Goal: Task Accomplishment & Management: Use online tool/utility

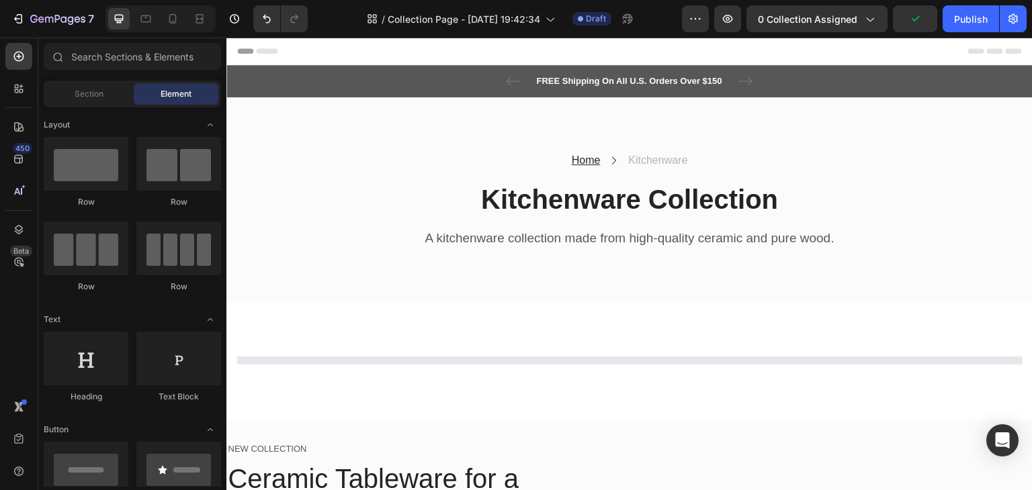
click at [377, 52] on div "Header" at bounding box center [629, 51] width 785 height 27
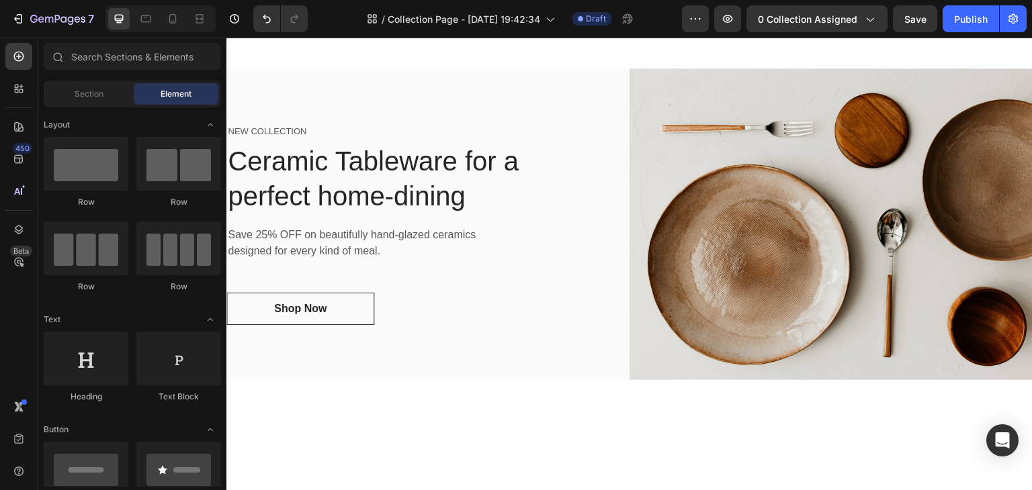
scroll to position [228, 0]
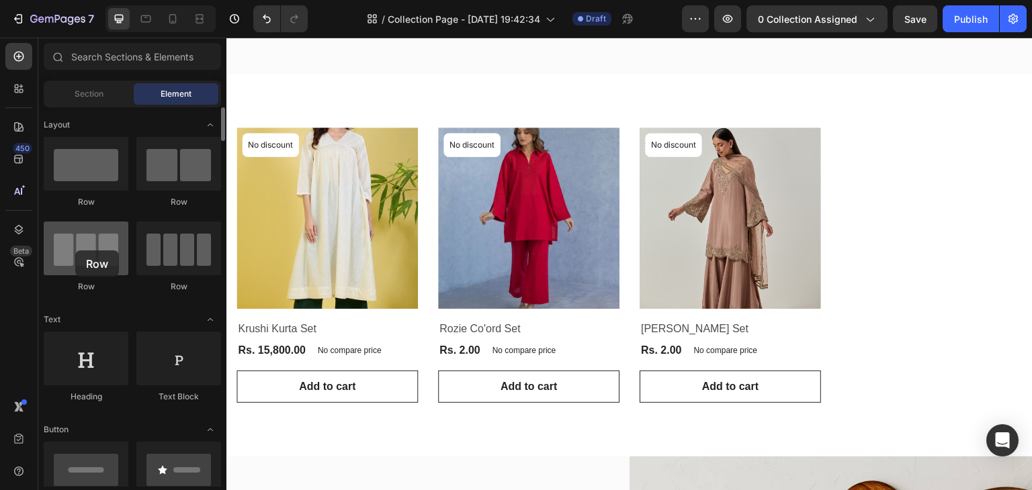
click at [75, 251] on div at bounding box center [86, 249] width 85 height 54
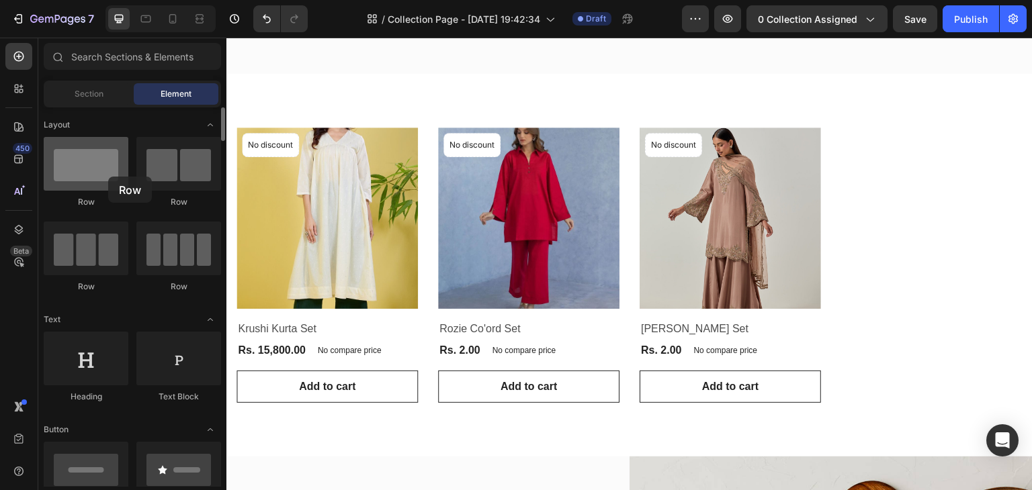
click at [108, 177] on div at bounding box center [86, 164] width 85 height 54
click at [101, 97] on span "Section" at bounding box center [89, 94] width 29 height 12
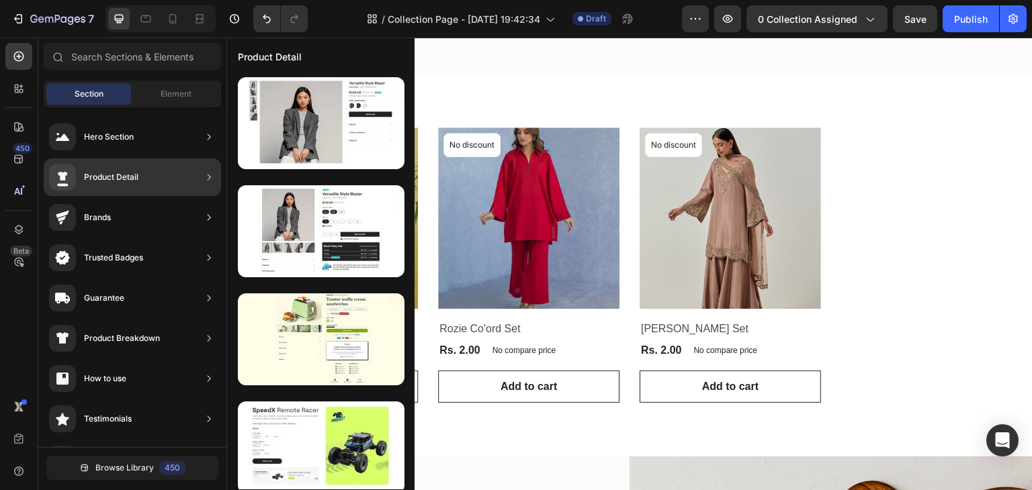
click at [120, 179] on div "Product Detail" at bounding box center [111, 177] width 54 height 13
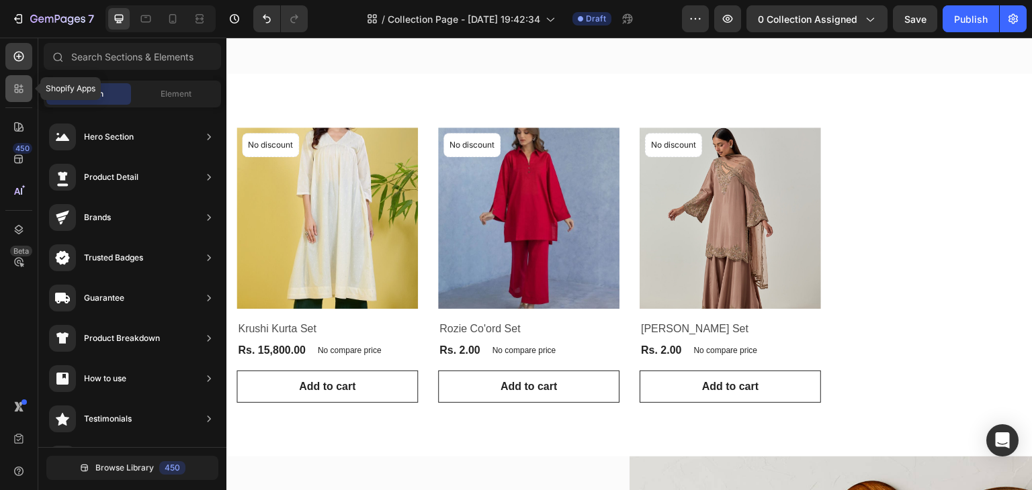
click at [13, 91] on icon at bounding box center [18, 88] width 13 height 13
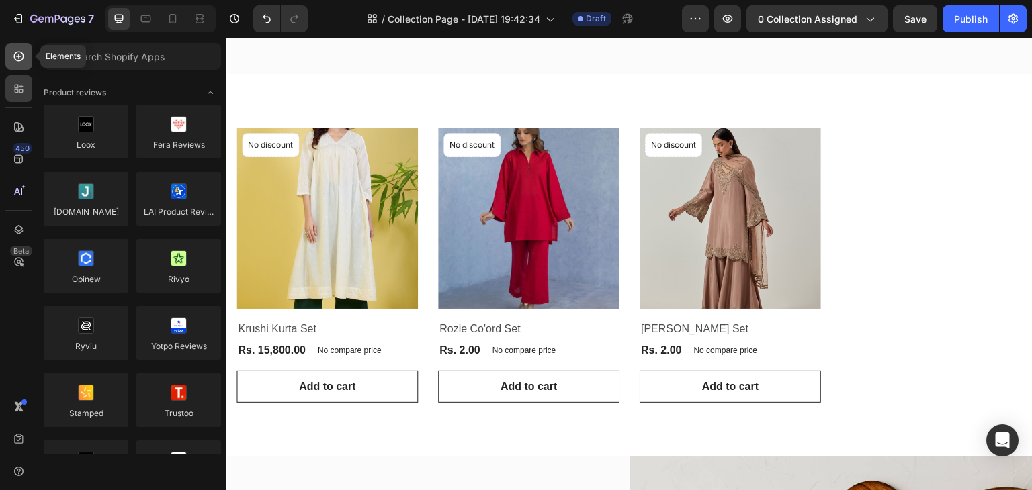
click at [16, 60] on icon at bounding box center [19, 57] width 10 height 10
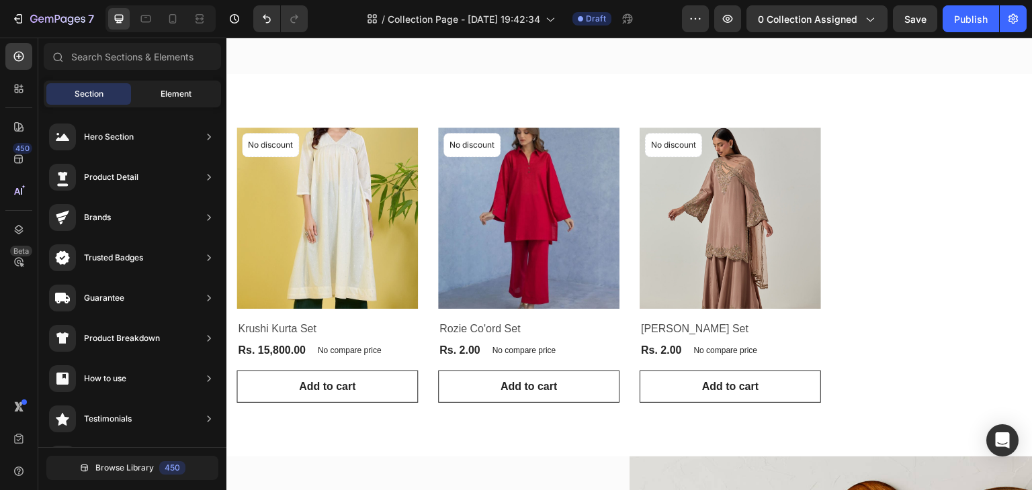
click at [183, 88] on span "Element" at bounding box center [176, 94] width 31 height 12
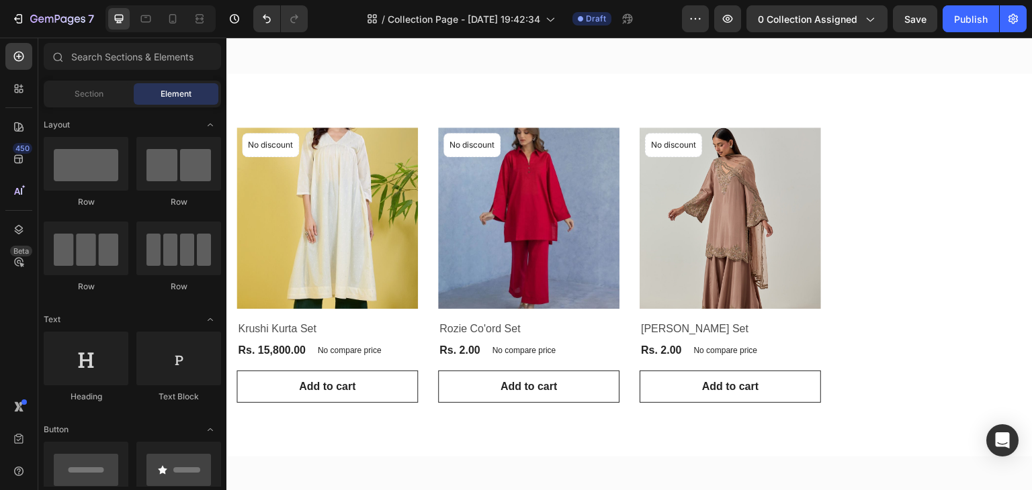
scroll to position [0, 0]
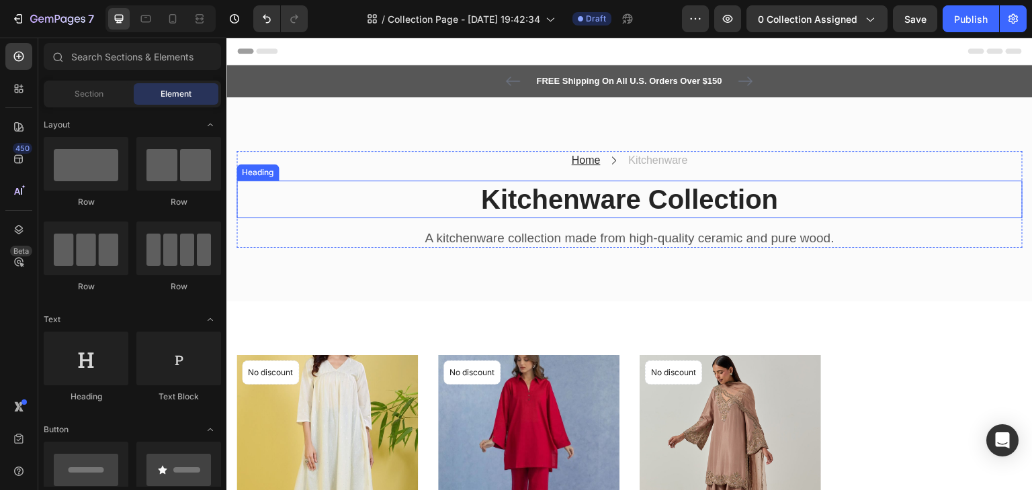
click at [760, 207] on p "Kitchenware Collection" at bounding box center [629, 199] width 783 height 35
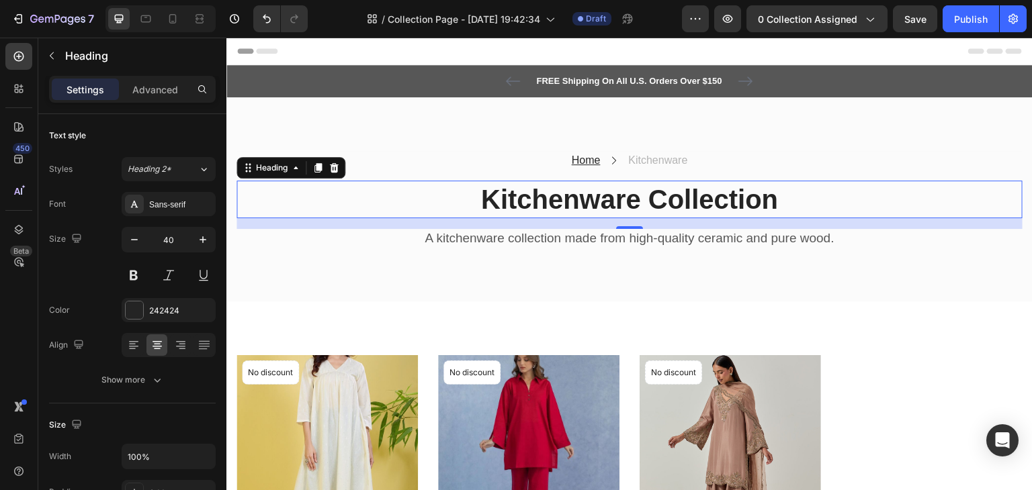
click at [596, 198] on p "Kitchenware Collection" at bounding box center [629, 199] width 783 height 35
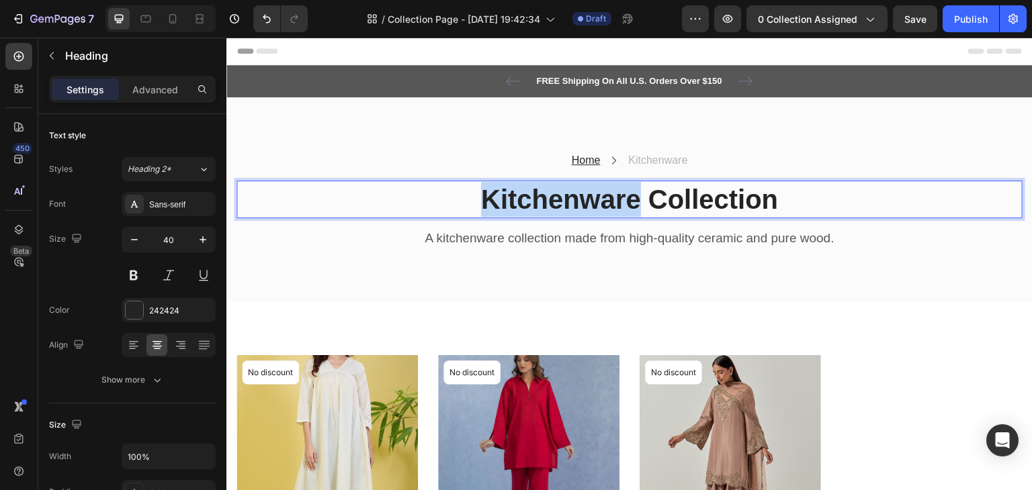
click at [596, 198] on p "Kitchenware Collection" at bounding box center [629, 199] width 783 height 35
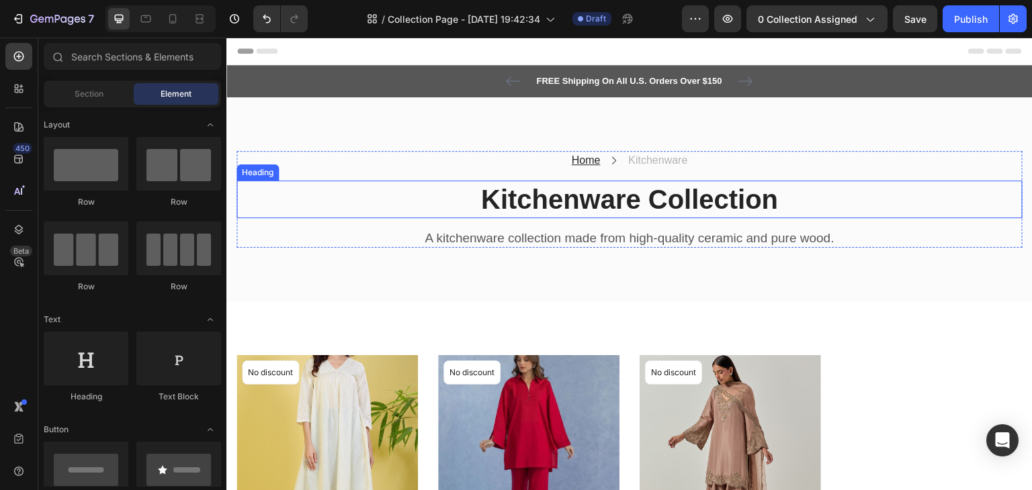
click at [619, 210] on p "Kitchenware Collection" at bounding box center [629, 199] width 783 height 35
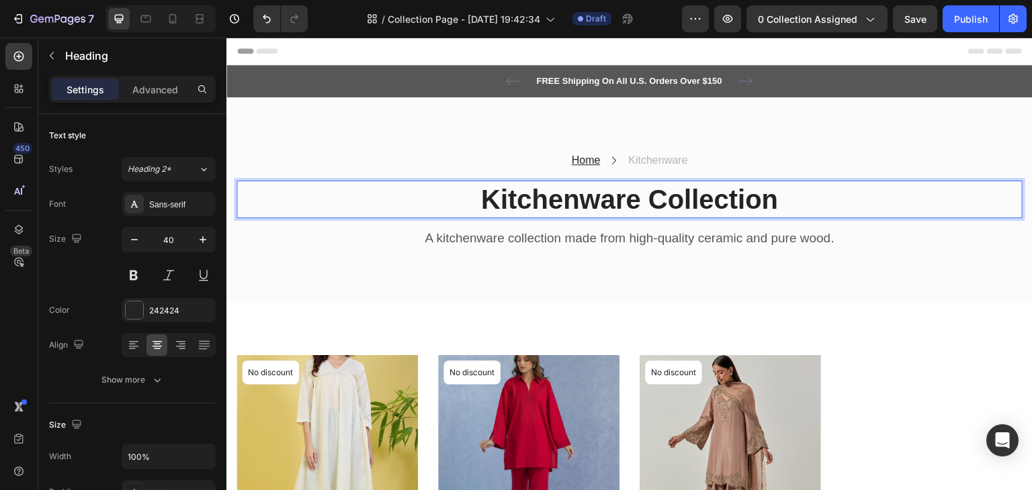
click at [619, 210] on p "Kitchenware Collection" at bounding box center [629, 199] width 783 height 35
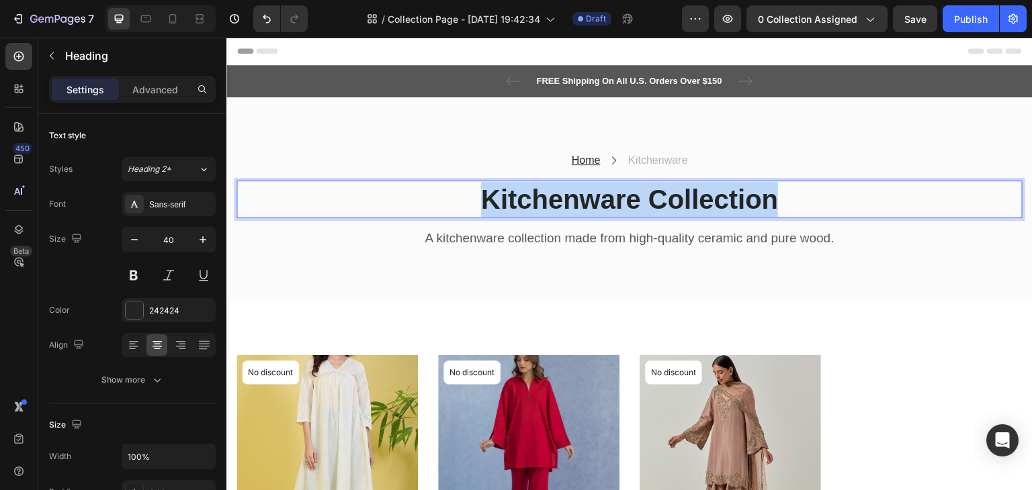
click at [619, 210] on p "Kitchenware Collection" at bounding box center [629, 199] width 783 height 35
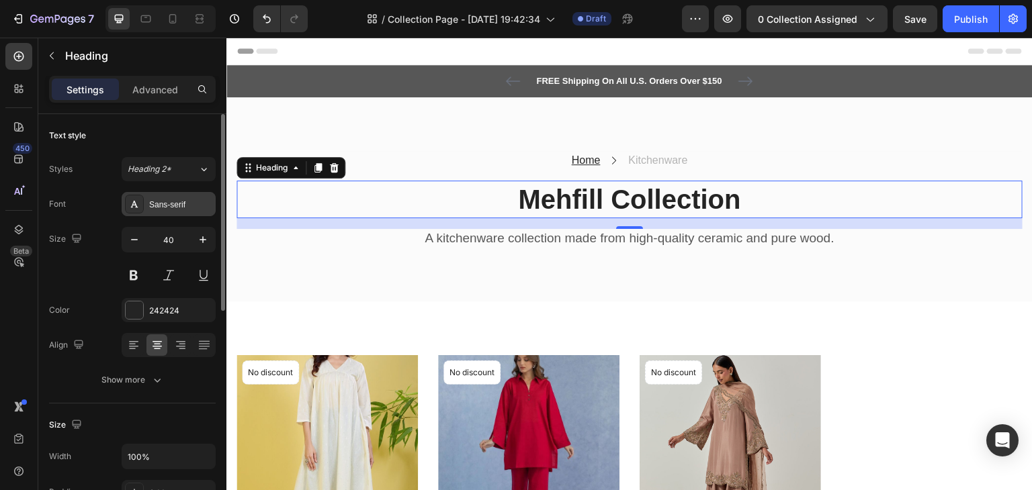
click at [165, 200] on div "Sans-serif" at bounding box center [180, 205] width 63 height 12
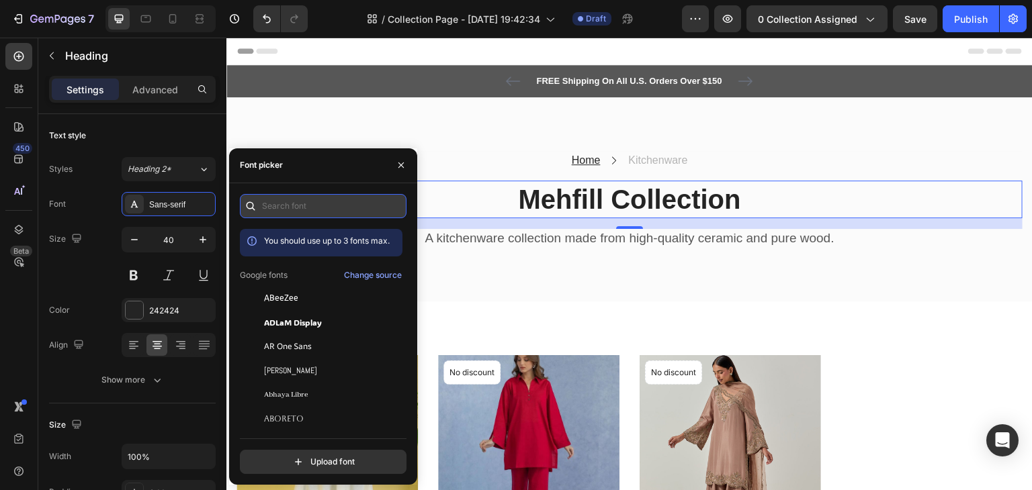
click at [266, 202] on input "text" at bounding box center [323, 206] width 167 height 24
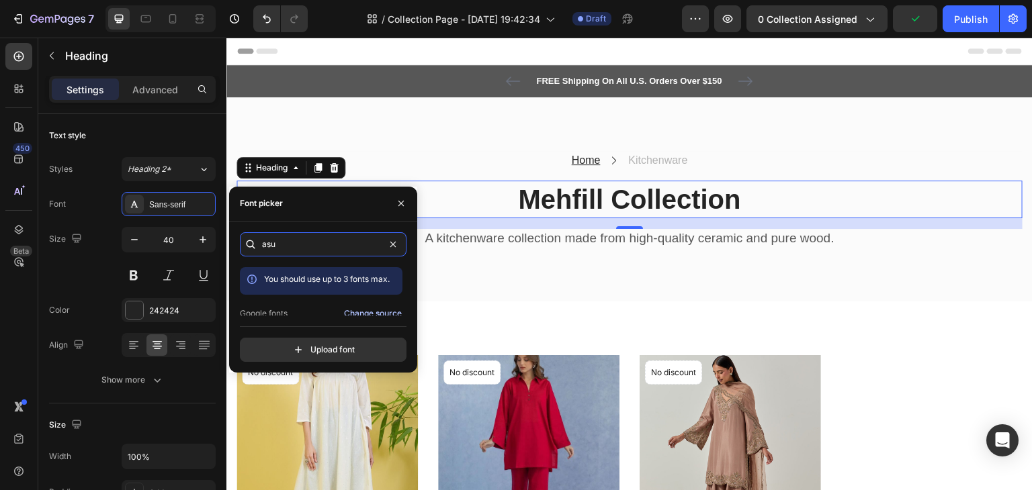
type input "asu"
click at [347, 310] on div "Change source" at bounding box center [373, 314] width 58 height 12
click at [570, 167] on div "Home" at bounding box center [586, 160] width 32 height 19
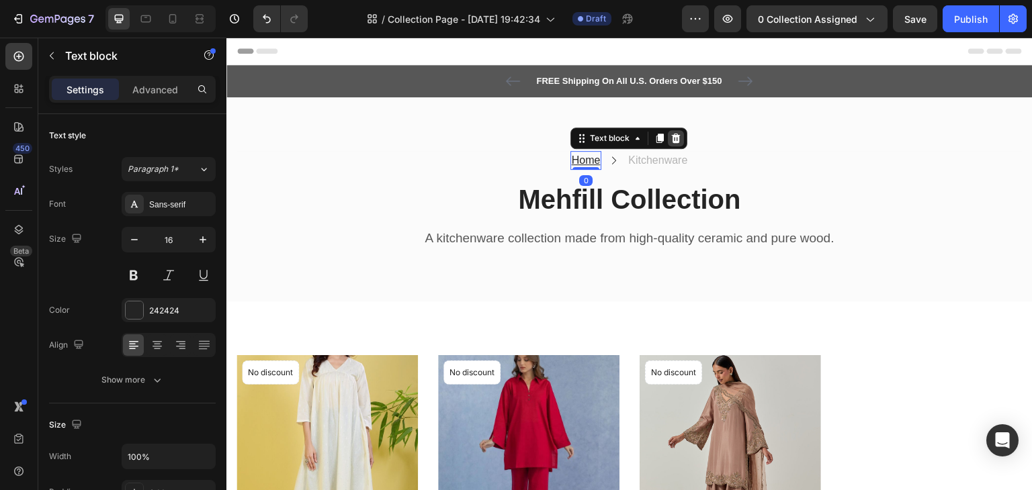
click at [671, 138] on icon at bounding box center [675, 138] width 11 height 11
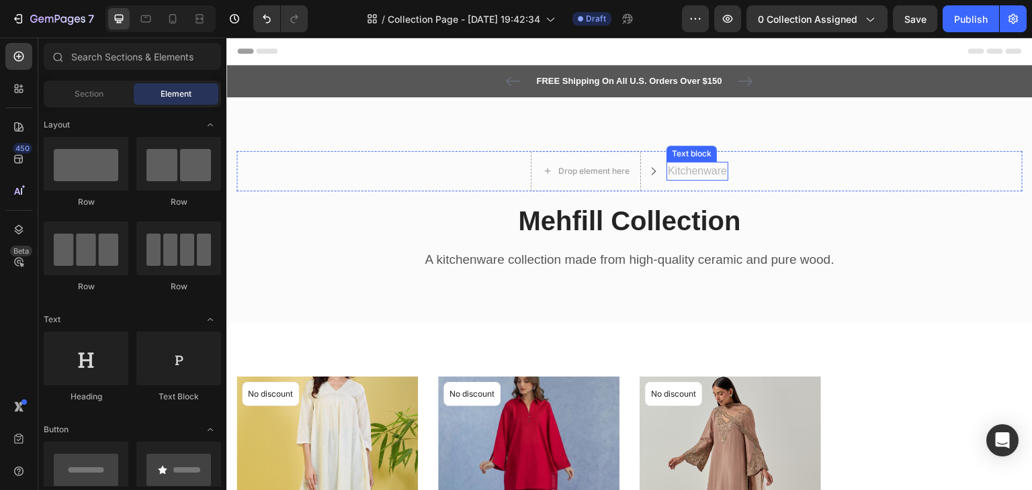
click at [686, 178] on p "Kitchenware" at bounding box center [697, 171] width 59 height 16
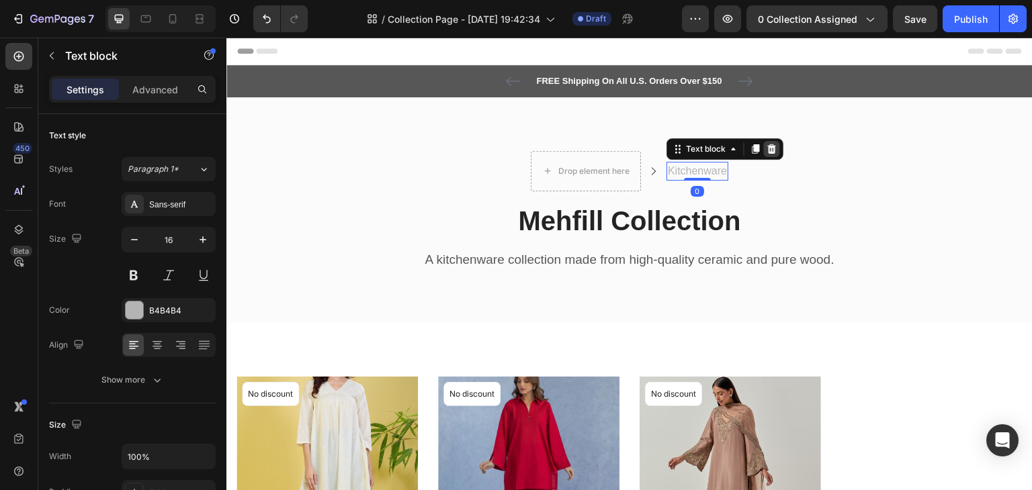
click at [767, 145] on icon at bounding box center [771, 148] width 9 height 9
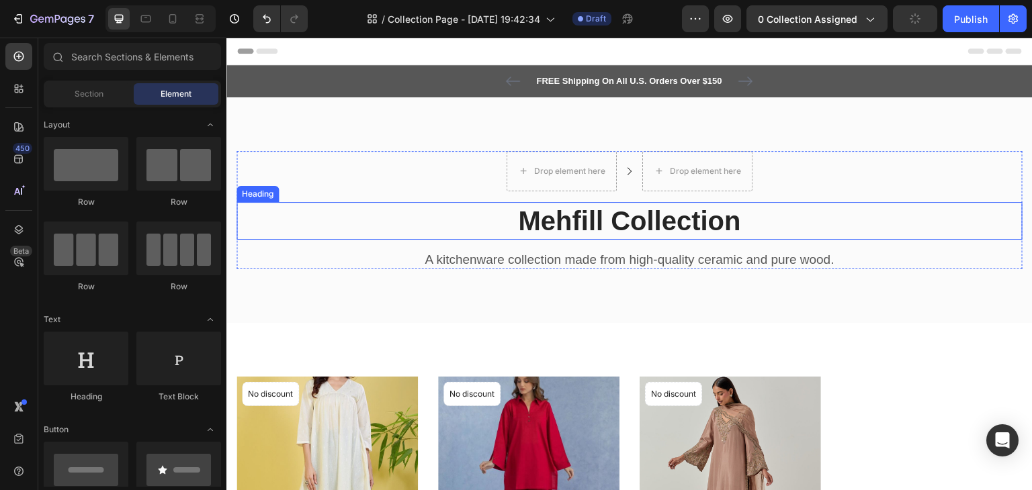
click at [588, 222] on p "Mehfill Collection" at bounding box center [629, 221] width 783 height 35
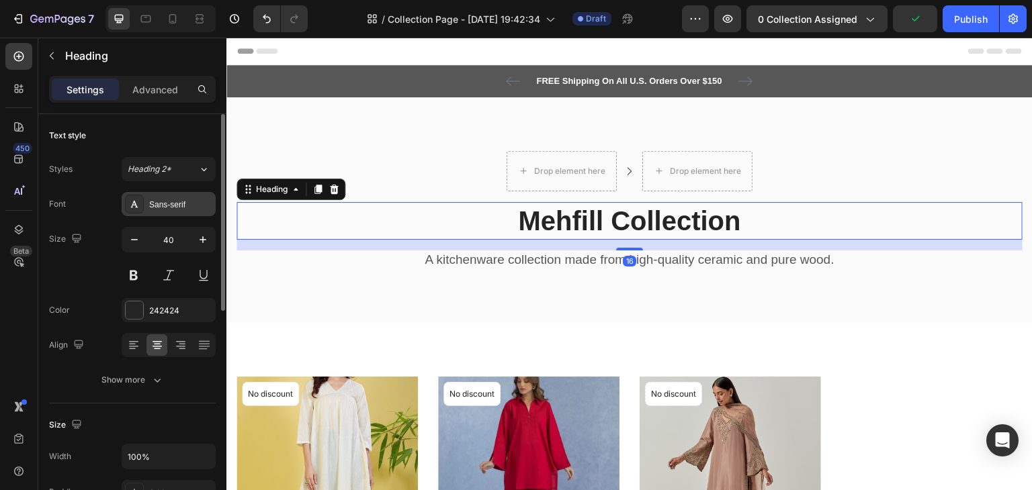
click at [195, 200] on div "Sans-serif" at bounding box center [180, 205] width 63 height 12
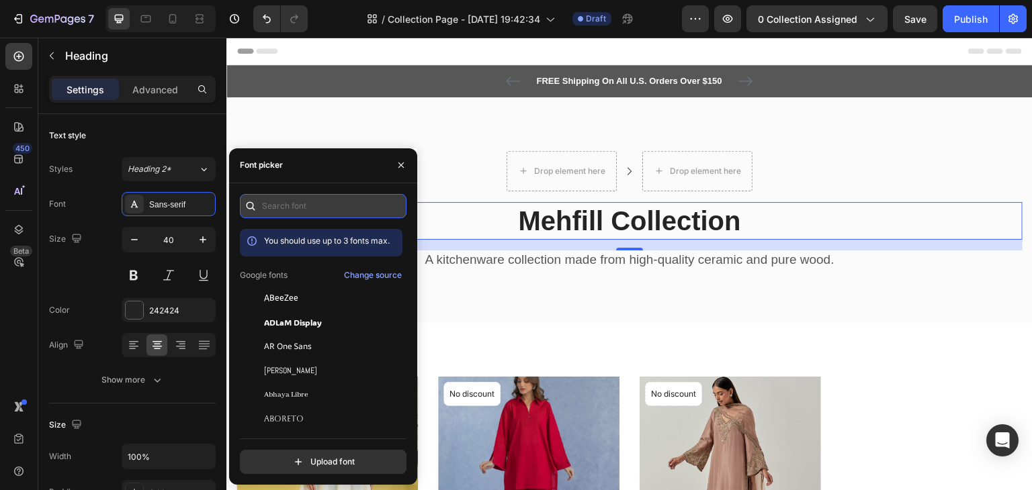
click at [308, 216] on input "text" at bounding box center [323, 206] width 167 height 24
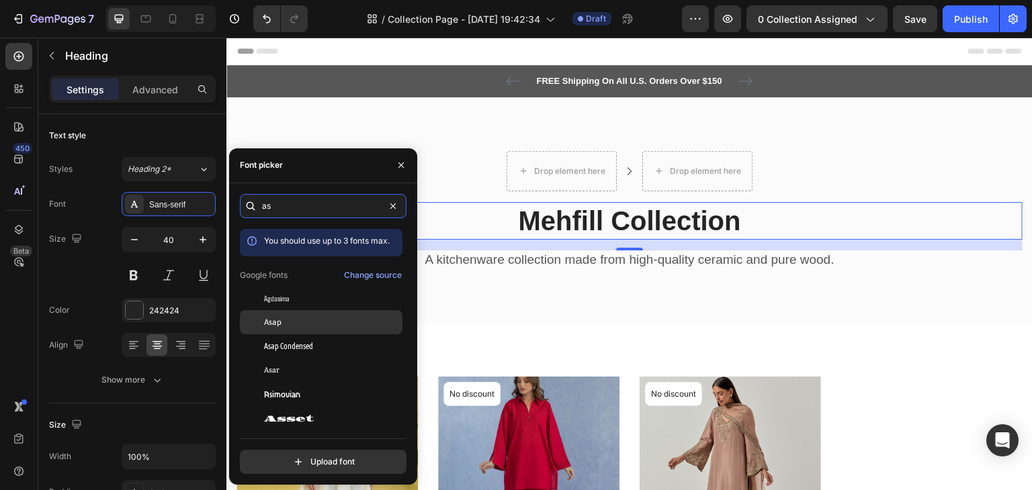
type input "as"
click at [312, 326] on div "Asap" at bounding box center [332, 322] width 136 height 12
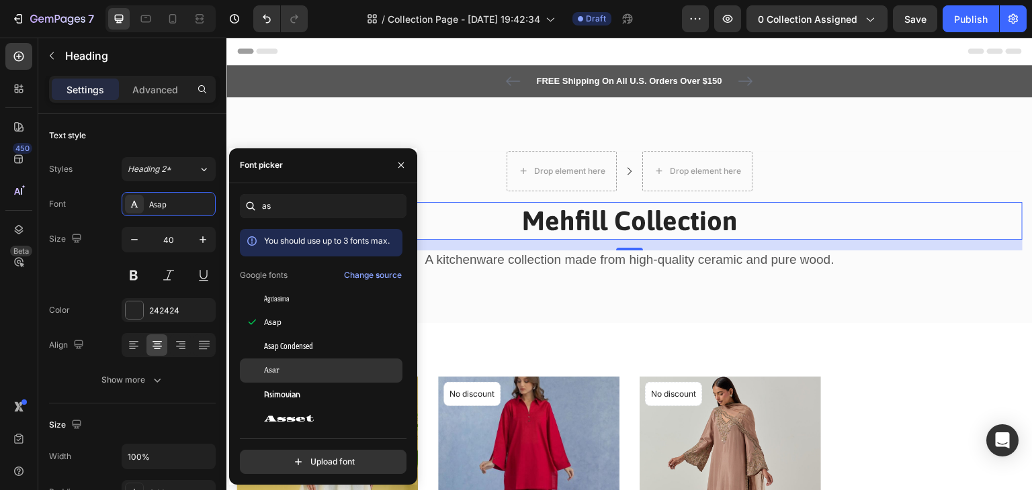
click at [282, 366] on div "Asar" at bounding box center [332, 371] width 136 height 12
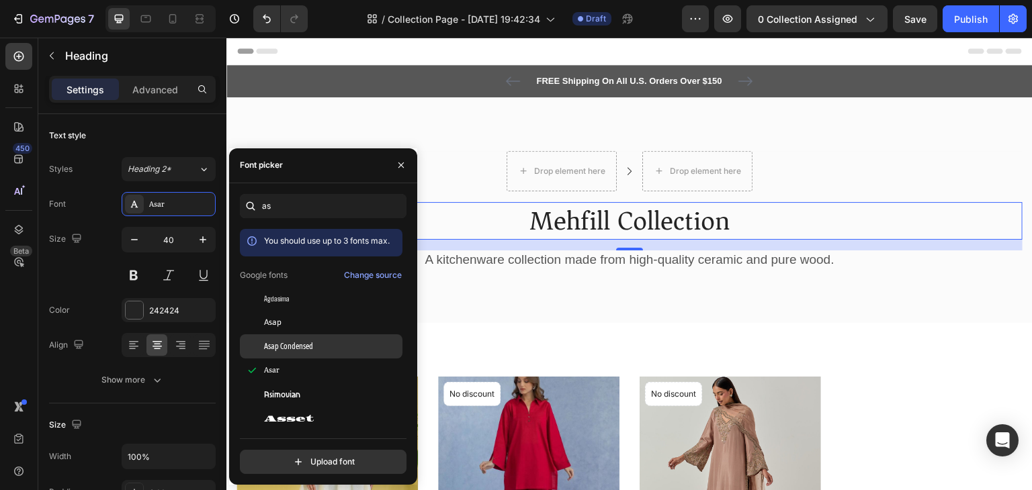
click at [266, 342] on span "Asap Condensed" at bounding box center [288, 347] width 49 height 12
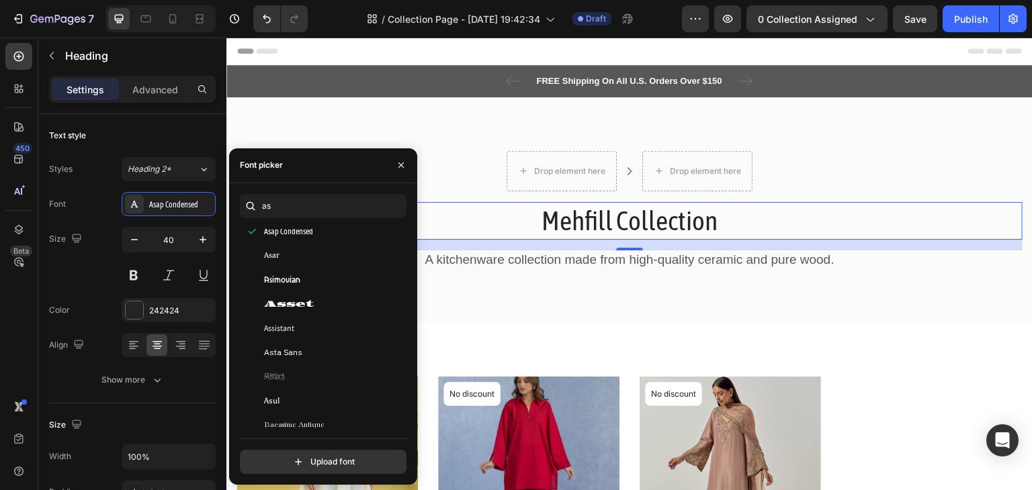
scroll to position [116, 0]
click at [325, 333] on div "Assistant" at bounding box center [332, 328] width 136 height 12
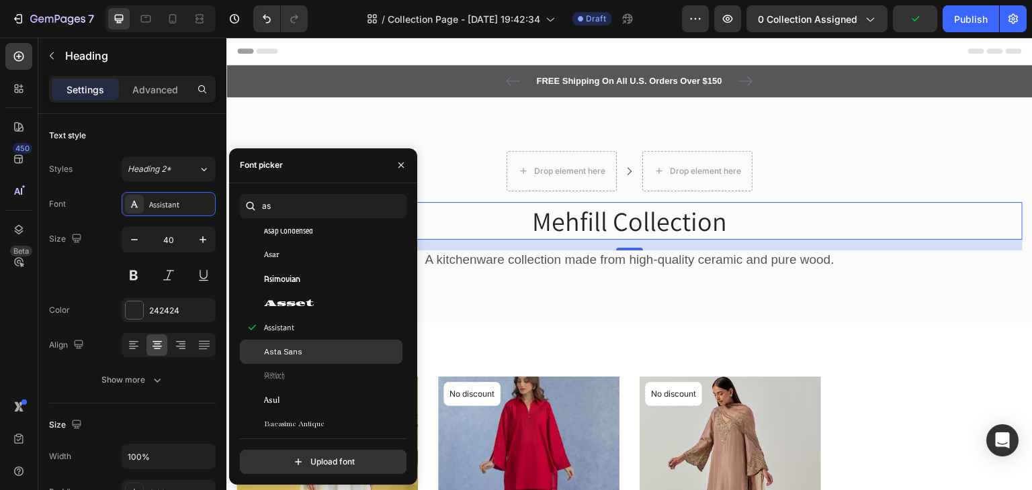
click at [325, 356] on div "Asta Sans" at bounding box center [332, 352] width 136 height 12
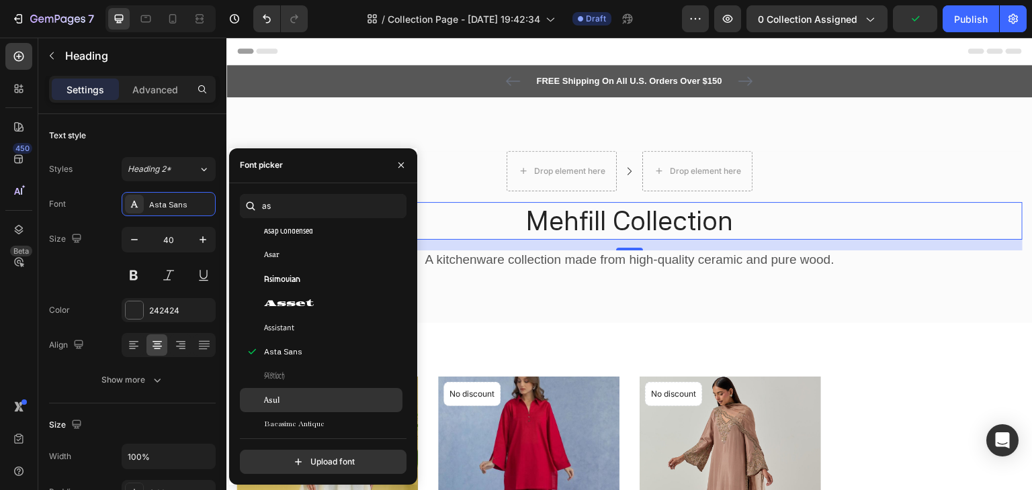
click at [322, 396] on div "Asul" at bounding box center [332, 400] width 136 height 12
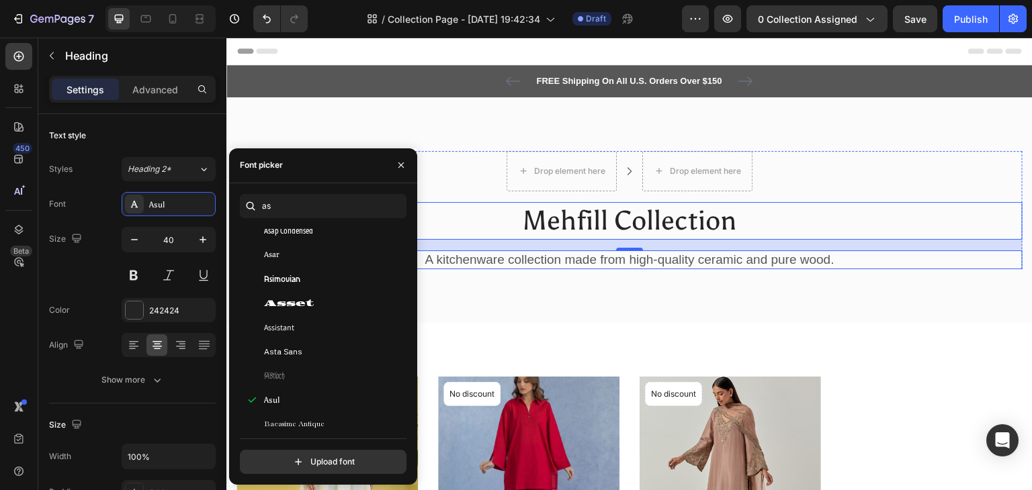
click at [488, 264] on p "A kitchenware collection made from high-quality ceramic and pure wood." at bounding box center [629, 260] width 783 height 17
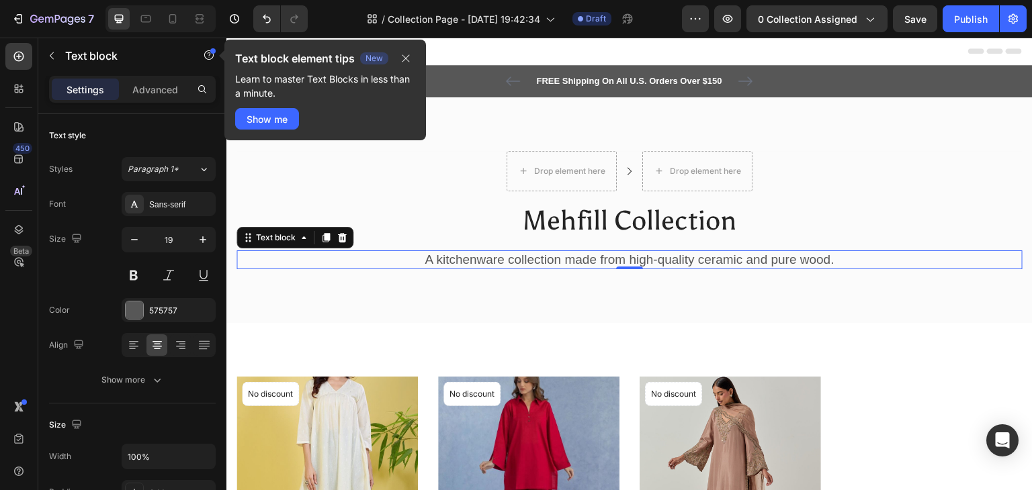
click at [487, 257] on p "A kitchenware collection made from high-quality ceramic and pure wood." at bounding box center [629, 260] width 783 height 17
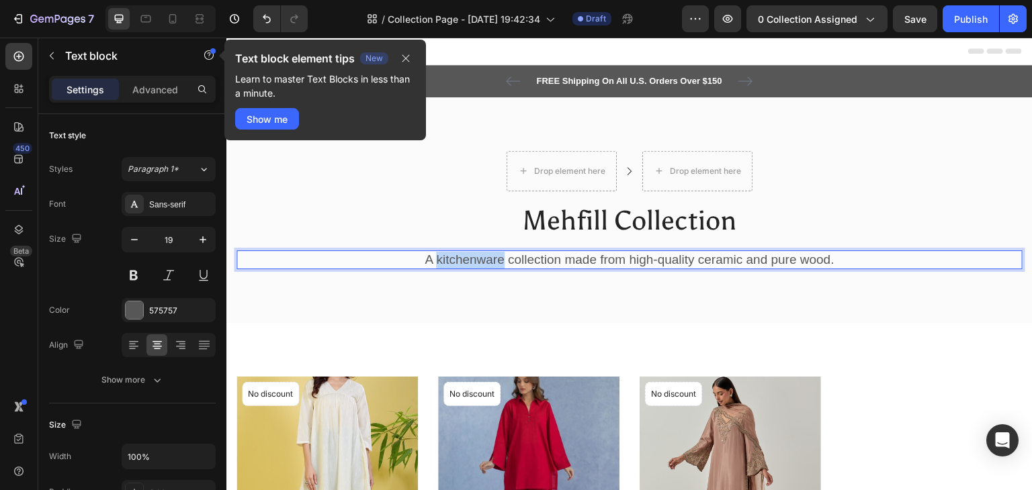
click at [487, 257] on p "A kitchenware collection made from high-quality ceramic and pure wood." at bounding box center [629, 260] width 783 height 17
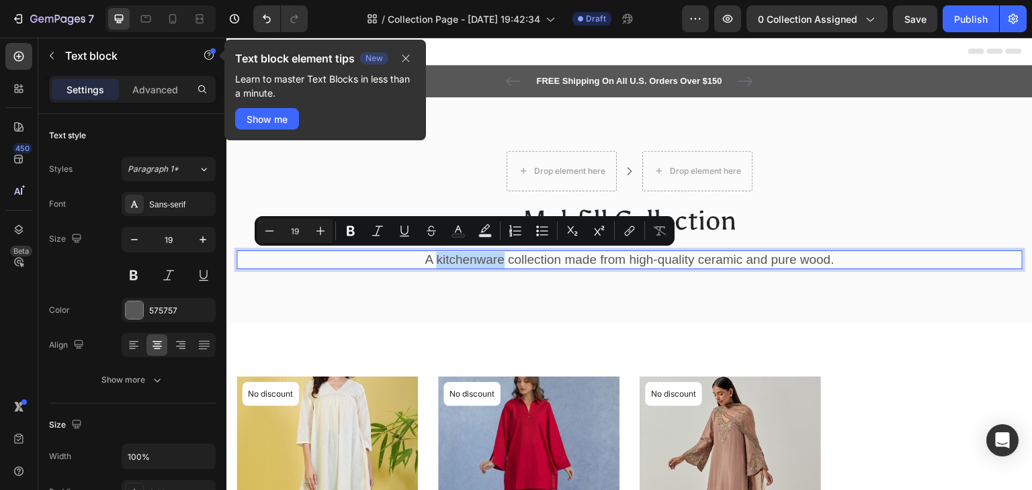
click at [487, 257] on p "A kitchenware collection made from high-quality ceramic and pure wood." at bounding box center [629, 260] width 783 height 17
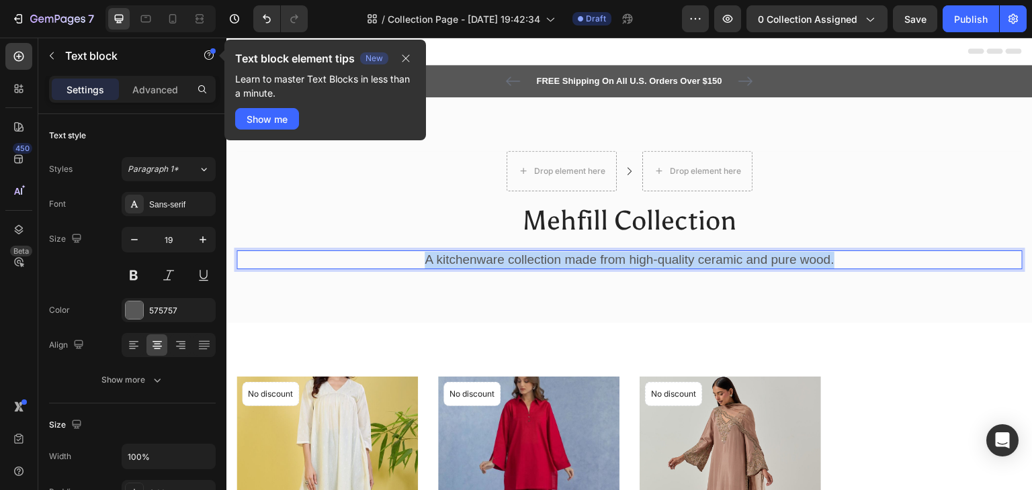
click at [487, 257] on p "A kitchenware collection made from high-quality ceramic and pure wood." at bounding box center [629, 260] width 783 height 17
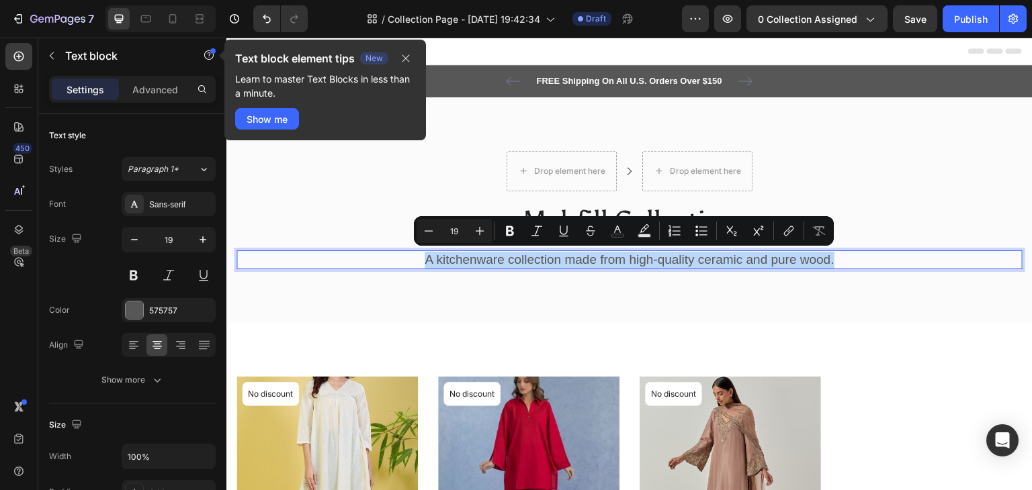
click at [487, 257] on p "A kitchenware collection made from high-quality ceramic and pure wood." at bounding box center [629, 260] width 783 height 17
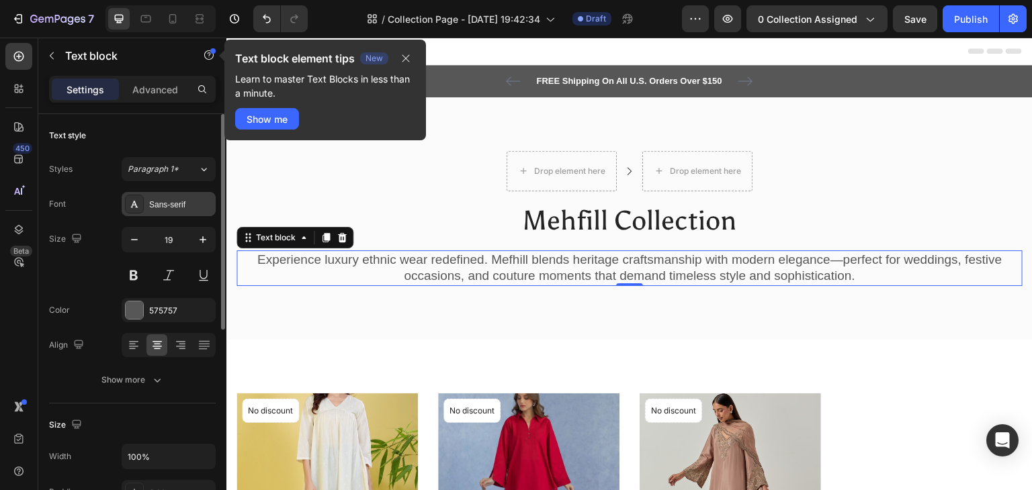
click at [166, 200] on div "Sans-serif" at bounding box center [180, 205] width 63 height 12
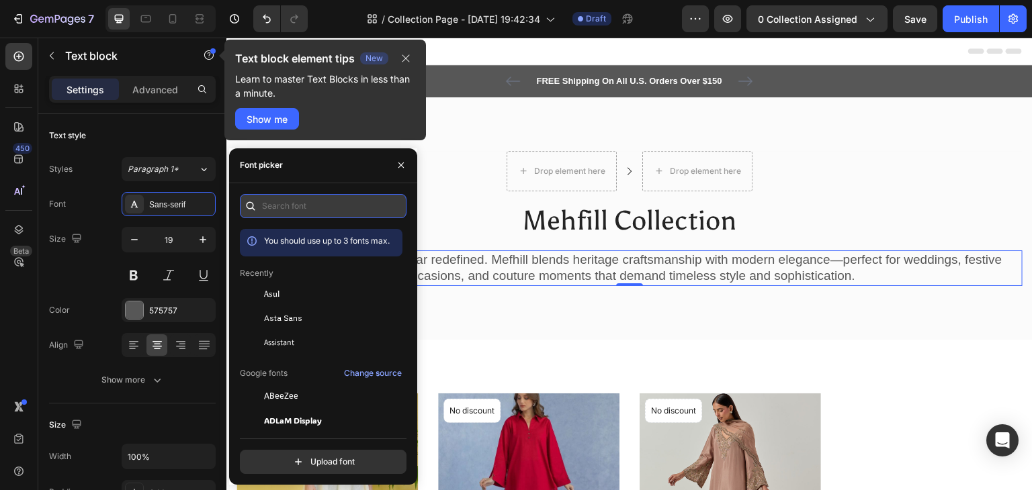
click at [278, 206] on input "text" at bounding box center [323, 206] width 167 height 24
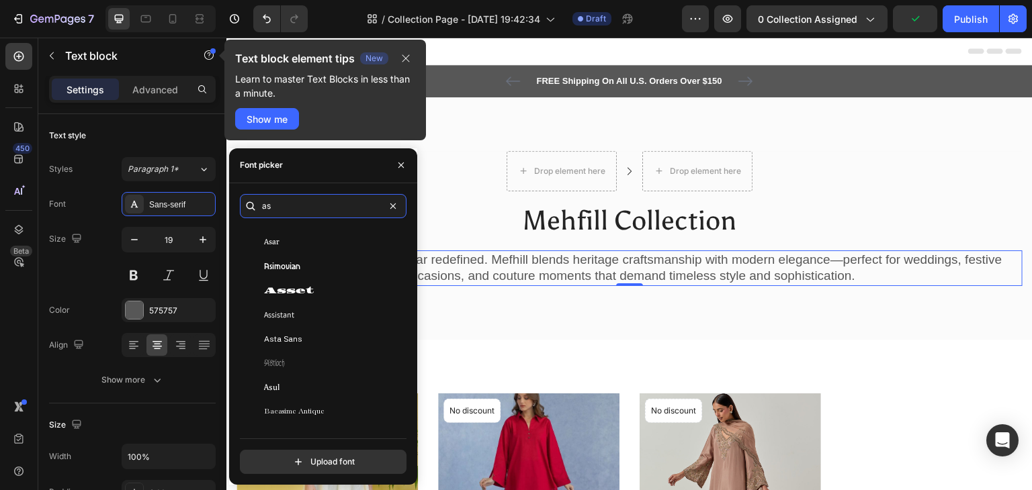
scroll to position [120, 0]
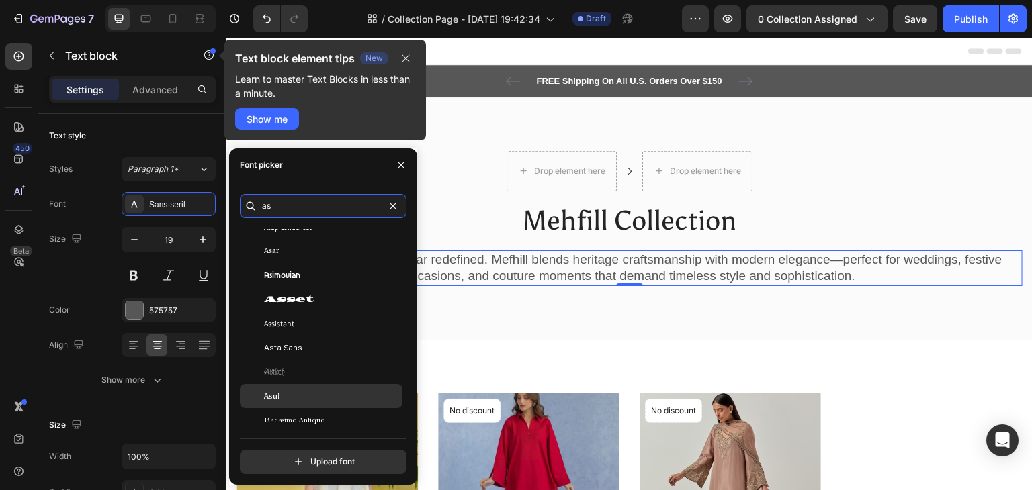
type input "as"
click at [312, 396] on div "Asul" at bounding box center [332, 396] width 136 height 12
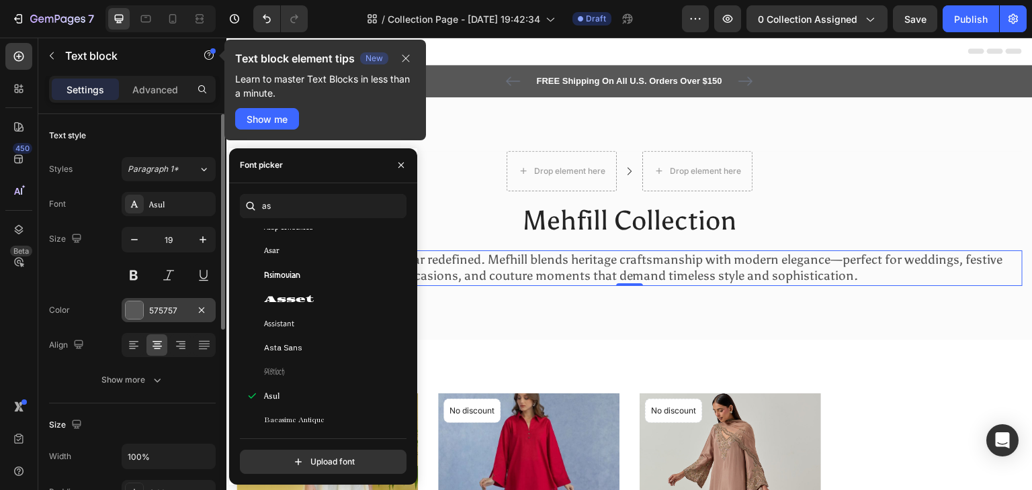
click at [140, 307] on div at bounding box center [134, 310] width 17 height 17
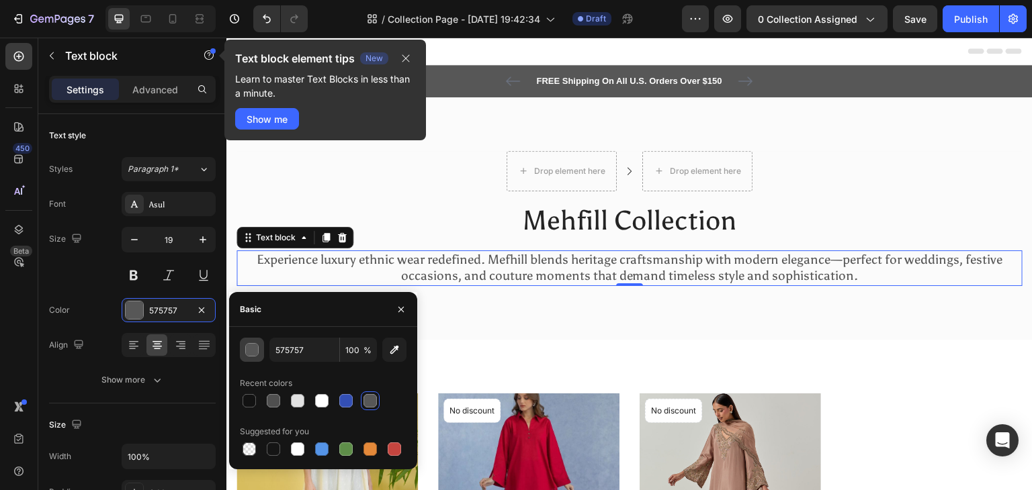
click at [250, 351] on div "button" at bounding box center [252, 350] width 13 height 13
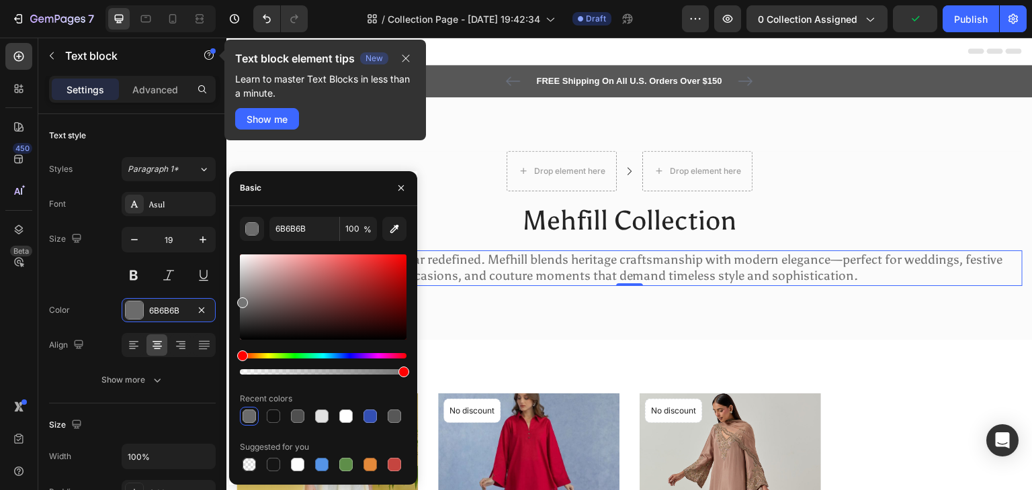
type input "757575"
drag, startPoint x: 242, startPoint y: 313, endPoint x: 234, endPoint y: 300, distance: 15.3
click at [234, 300] on div "757575 100 % Recent colors Suggested for you" at bounding box center [323, 345] width 188 height 257
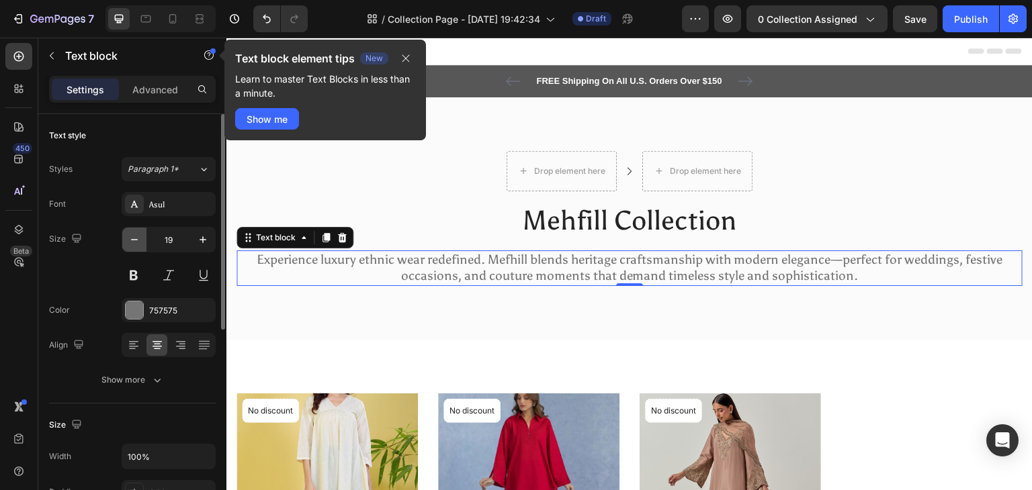
click at [136, 240] on icon "button" at bounding box center [134, 239] width 13 height 13
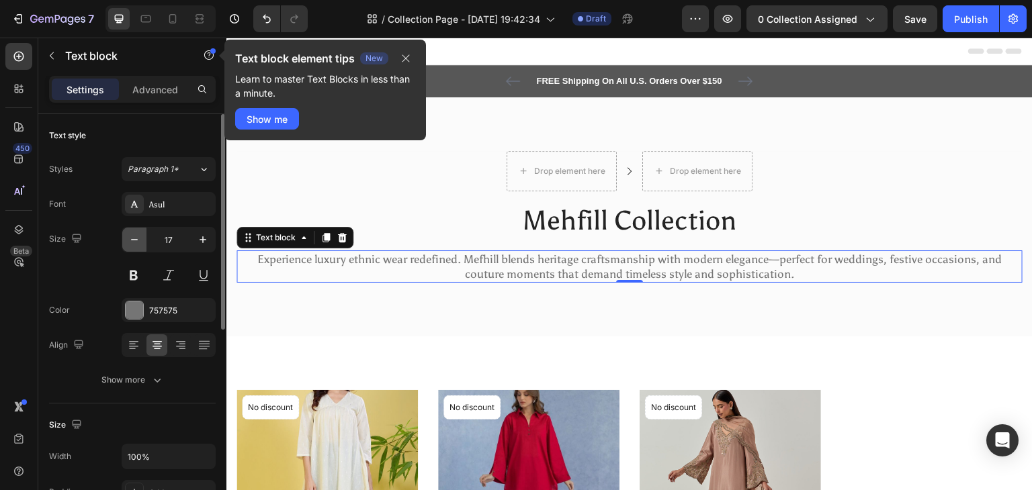
click at [136, 240] on icon "button" at bounding box center [134, 239] width 13 height 13
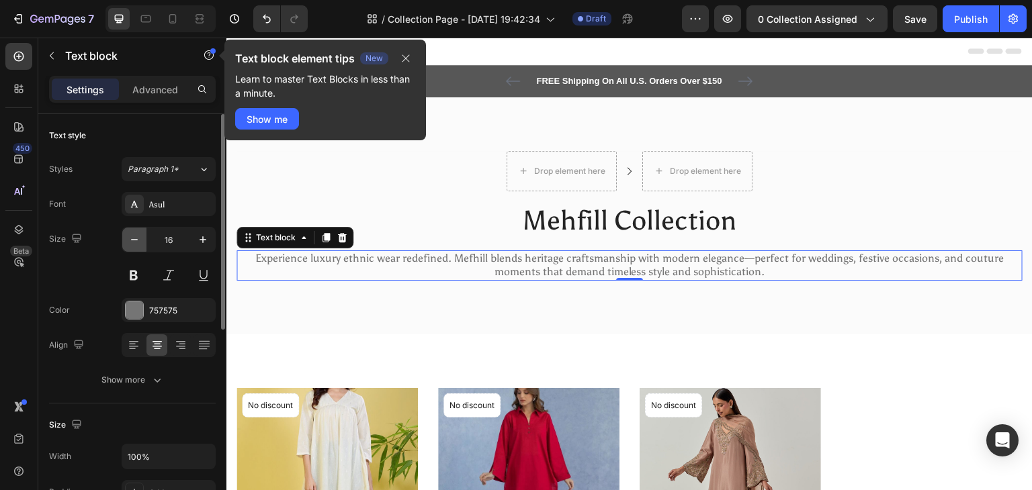
click at [136, 240] on icon "button" at bounding box center [134, 239] width 13 height 13
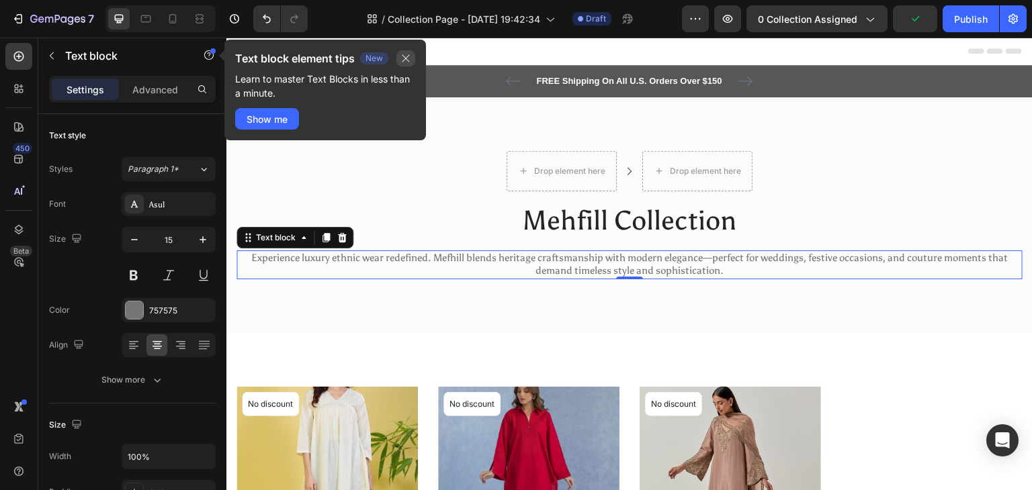
click at [408, 56] on icon "button" at bounding box center [405, 58] width 7 height 7
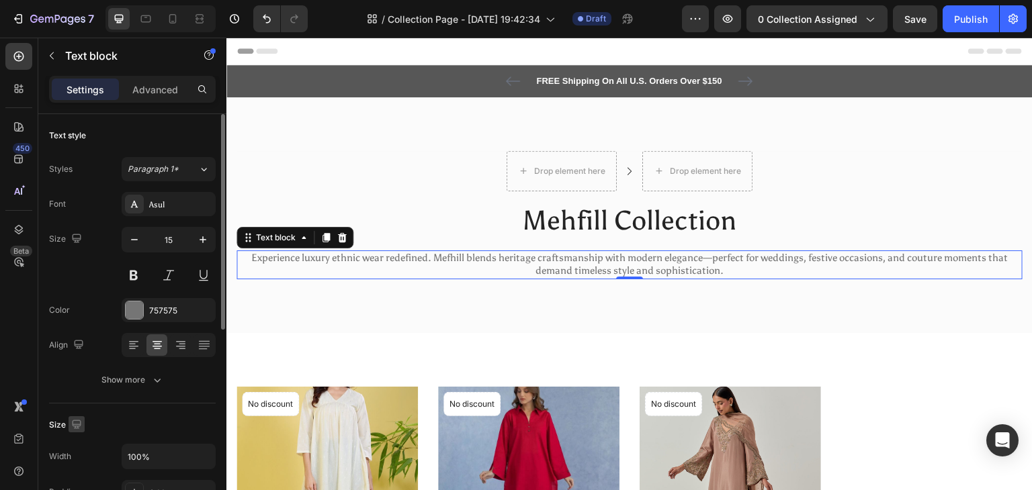
click at [75, 425] on icon "button" at bounding box center [76, 424] width 13 height 13
click at [76, 400] on icon "button" at bounding box center [79, 399] width 13 height 13
type input "17"
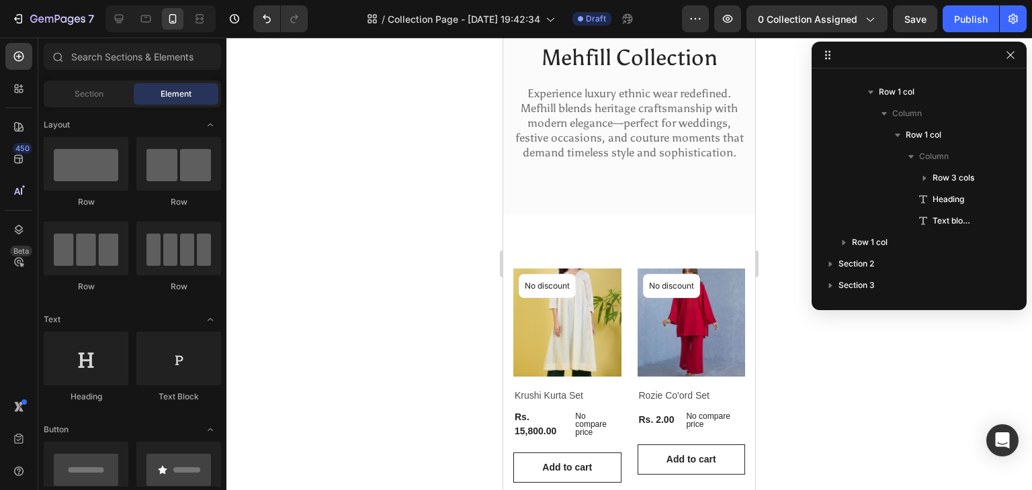
scroll to position [0, 0]
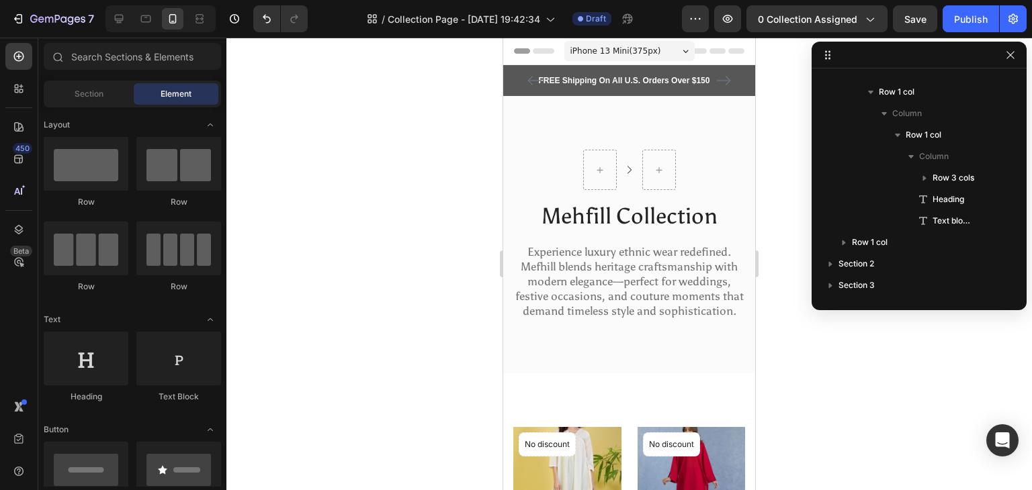
drag, startPoint x: 750, startPoint y: 203, endPoint x: 1261, endPoint y: 167, distance: 512.4
click at [605, 89] on div "FREE Shipping On All U.S. Orders Over $150 Text block 5000+ Text block Icon Ico…" at bounding box center [629, 80] width 252 height 31
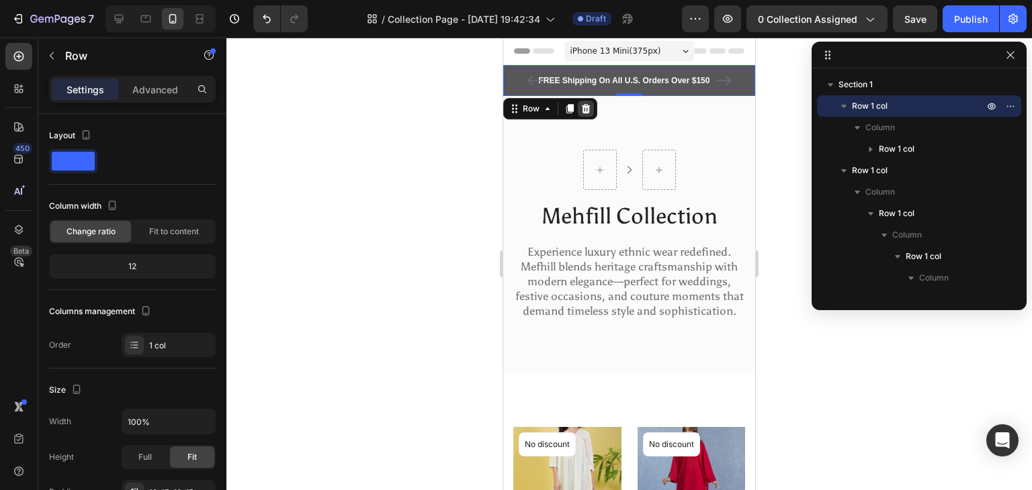
click at [583, 107] on icon at bounding box center [586, 108] width 9 height 9
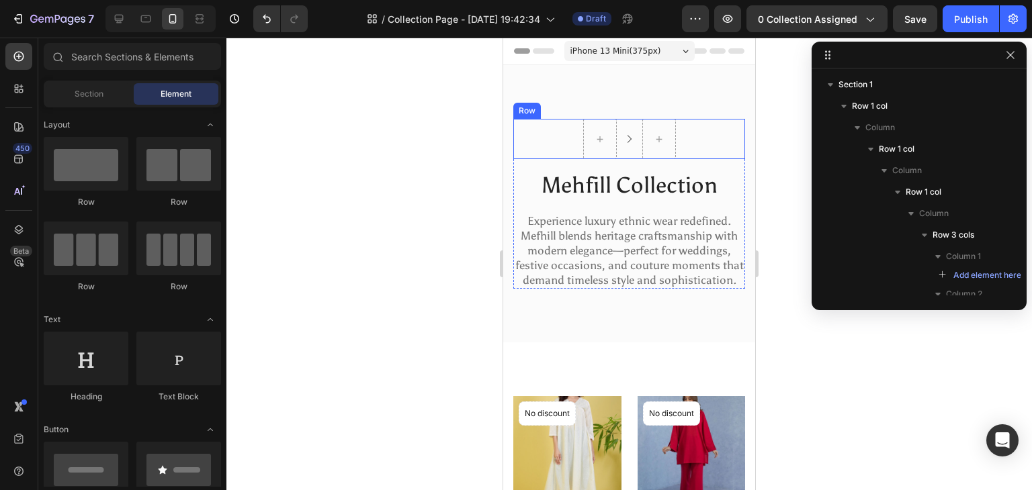
click at [562, 143] on div "Icon Row" at bounding box center [629, 139] width 232 height 40
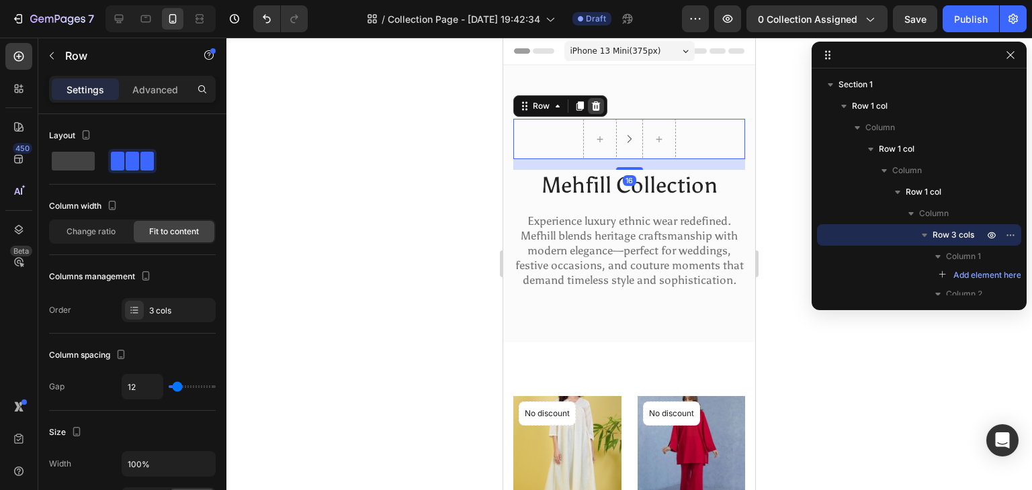
click at [600, 101] on icon at bounding box center [595, 106] width 11 height 11
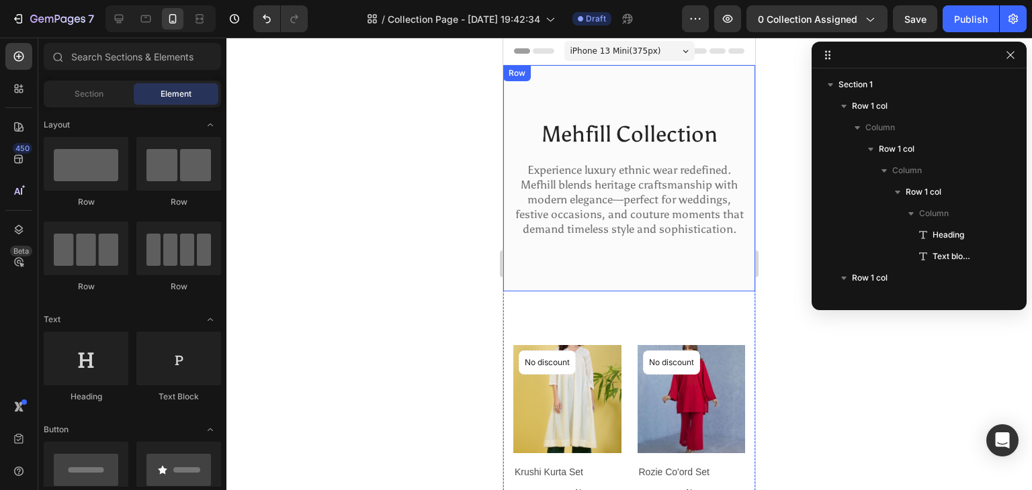
click at [586, 101] on div "Mehfill Collection Heading Experience luxury ethnic wear redefined. Mefhill ble…" at bounding box center [629, 178] width 252 height 226
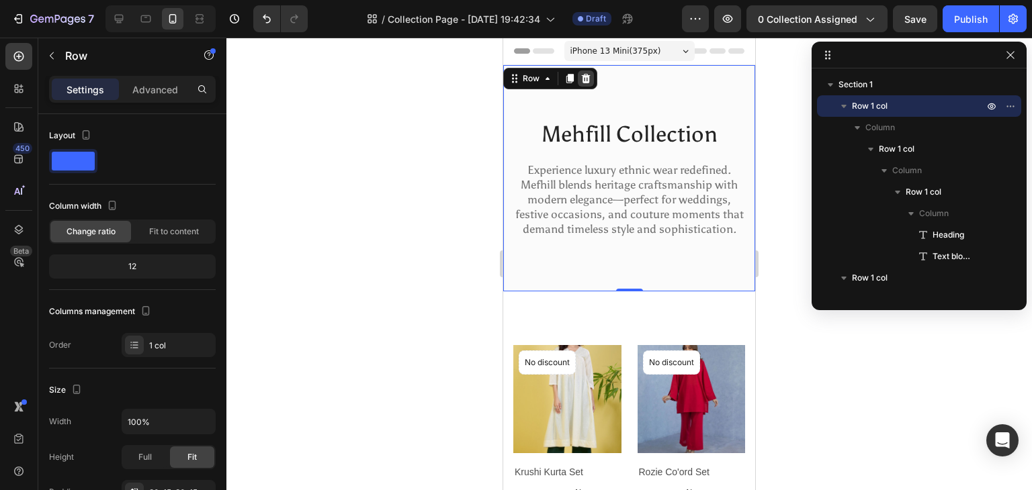
click at [586, 76] on icon at bounding box center [586, 78] width 9 height 9
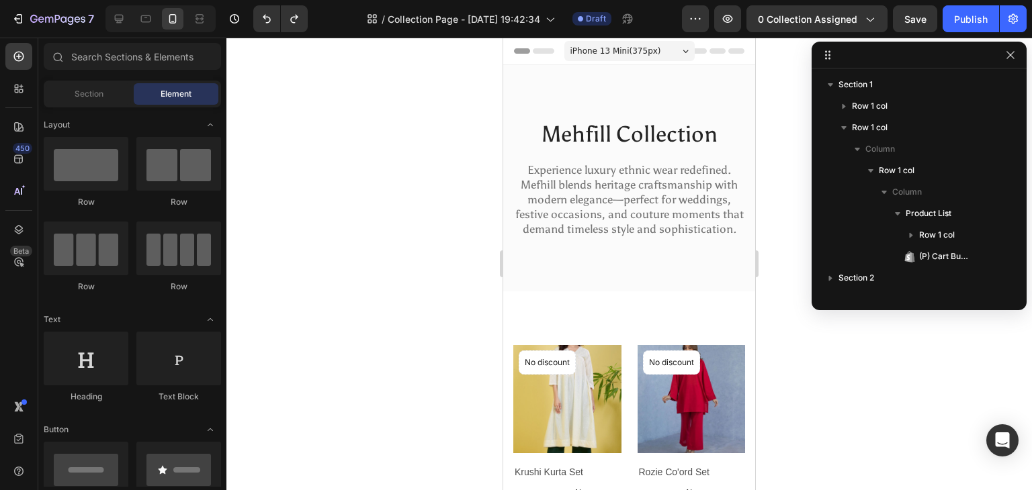
click at [656, 51] on div "iPhone 13 Mini ( 375 px)" at bounding box center [629, 51] width 130 height 20
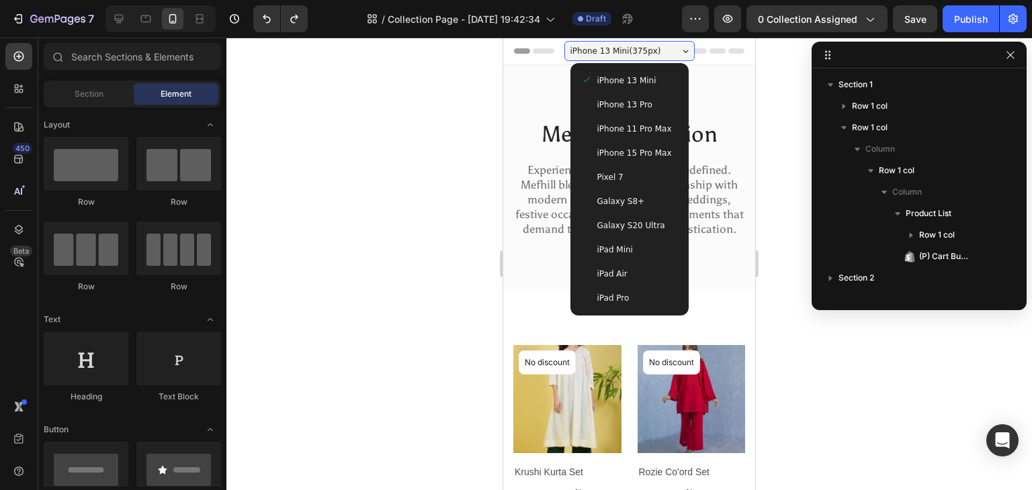
click at [454, 157] on div at bounding box center [628, 264] width 805 height 453
click at [1010, 55] on icon "button" at bounding box center [1009, 54] width 7 height 7
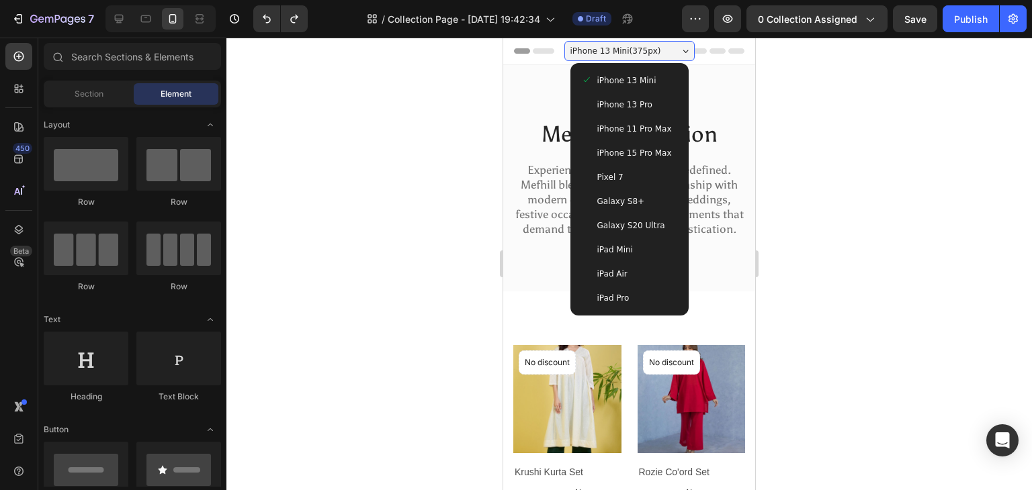
click at [880, 186] on div at bounding box center [628, 264] width 805 height 453
click at [441, 257] on div at bounding box center [628, 264] width 805 height 453
click at [600, 105] on span "iPhone 13 Pro" at bounding box center [624, 104] width 55 height 13
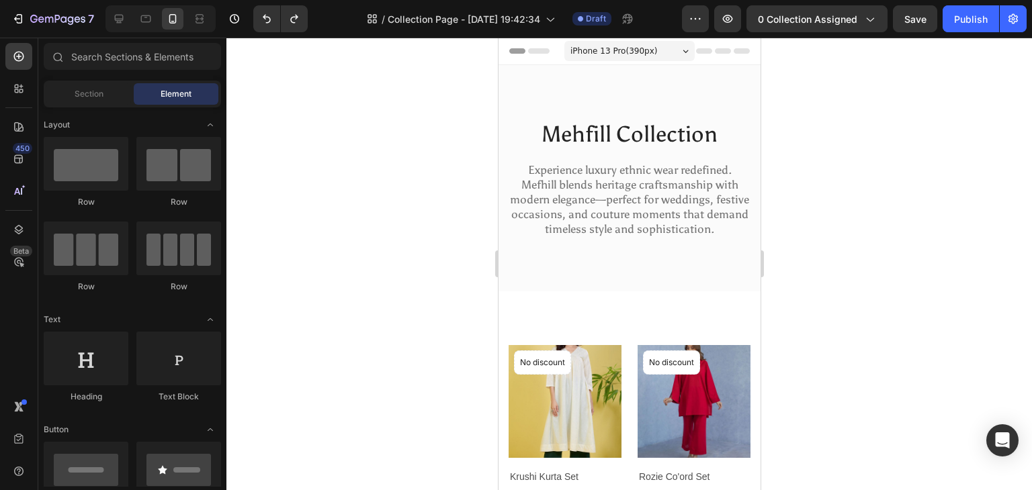
click at [617, 55] on span "iPhone 13 Pro ( 390 px)" at bounding box center [613, 50] width 87 height 13
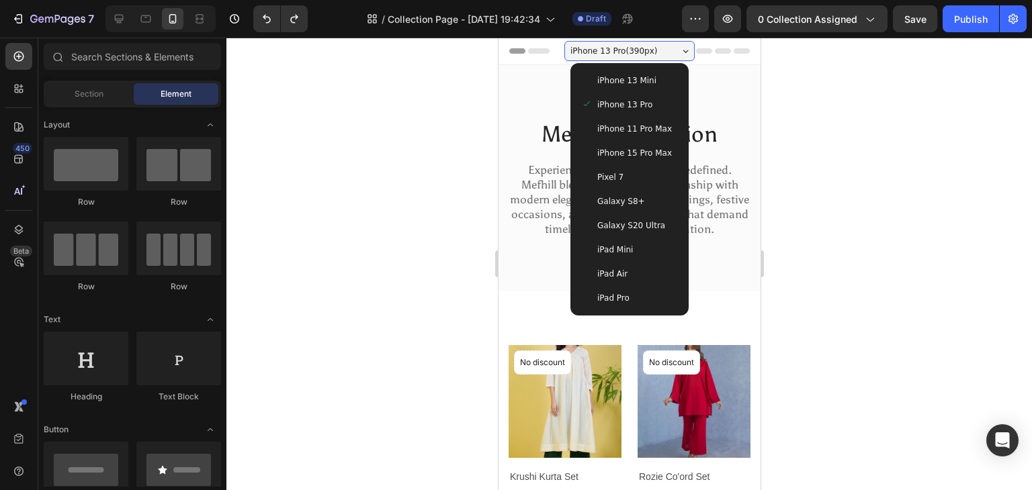
click at [592, 169] on div "Pixel 7" at bounding box center [628, 177] width 107 height 24
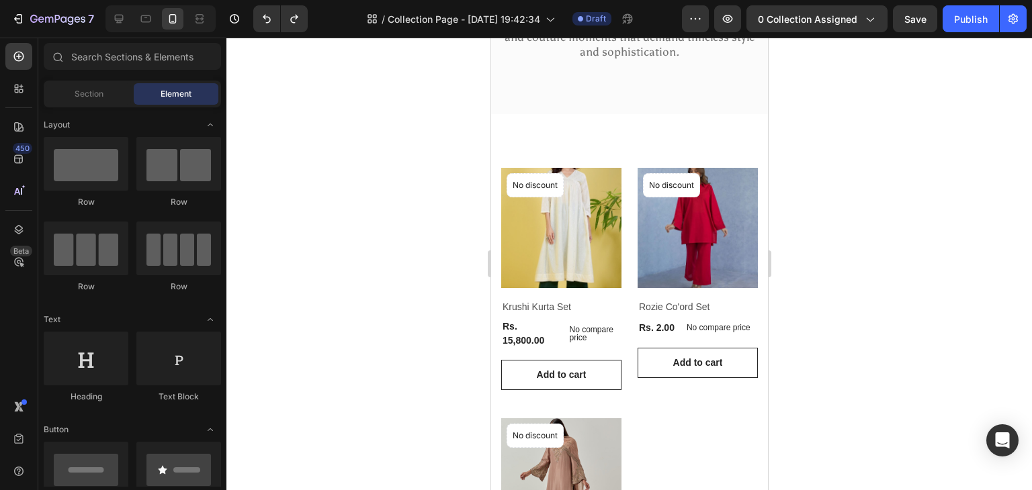
scroll to position [181, 0]
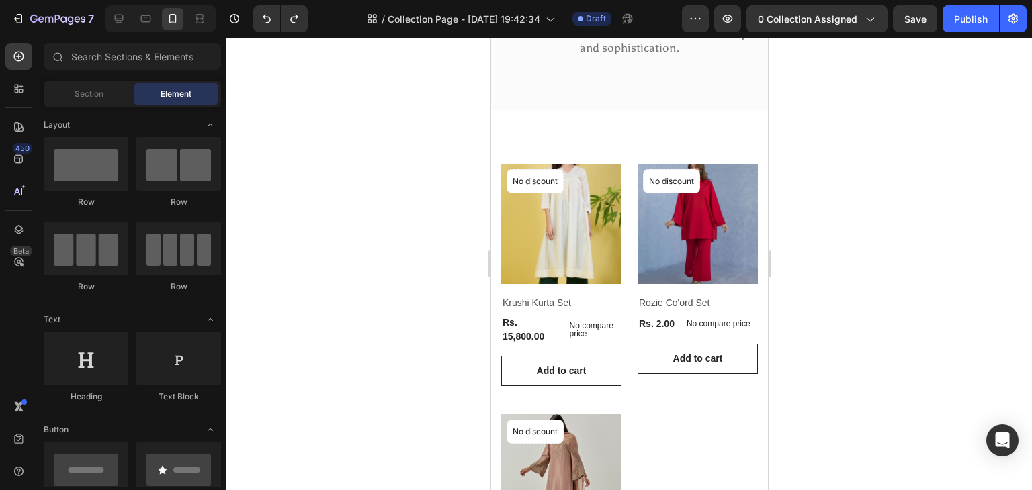
drag, startPoint x: 760, startPoint y: 134, endPoint x: 1264, endPoint y: 222, distance: 511.3
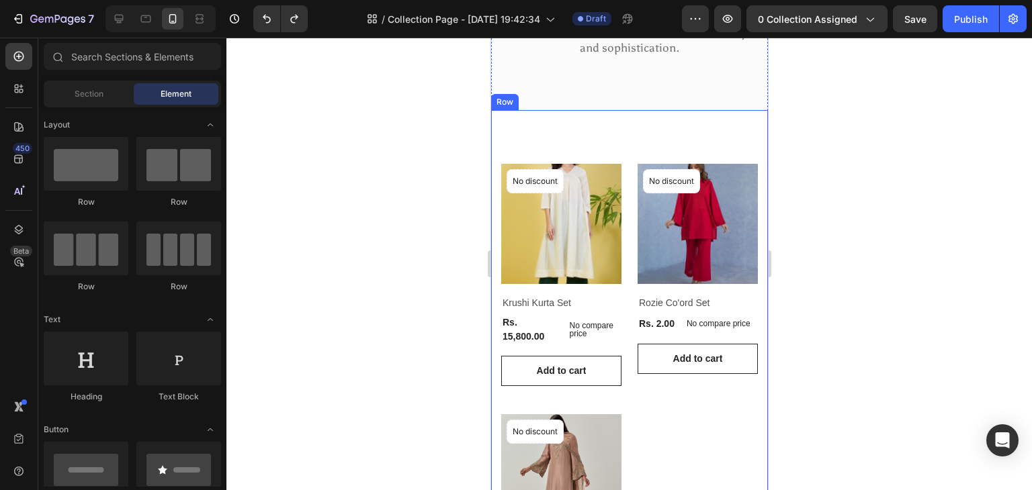
click at [617, 131] on div "Product Images & Gallery No discount Not be displayed when published Product Ba…" at bounding box center [628, 394] width 277 height 568
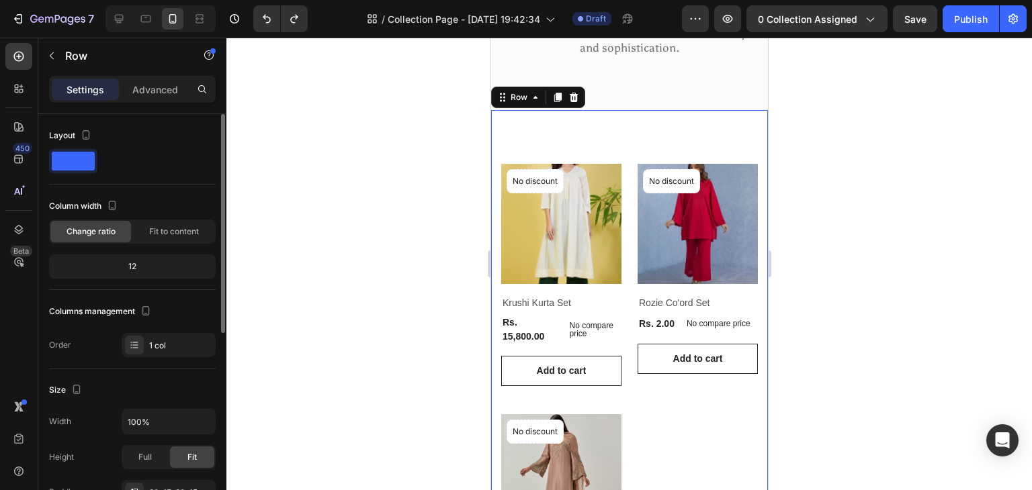
click at [83, 160] on span at bounding box center [73, 161] width 43 height 19
click at [173, 232] on span "Fit to content" at bounding box center [174, 232] width 50 height 12
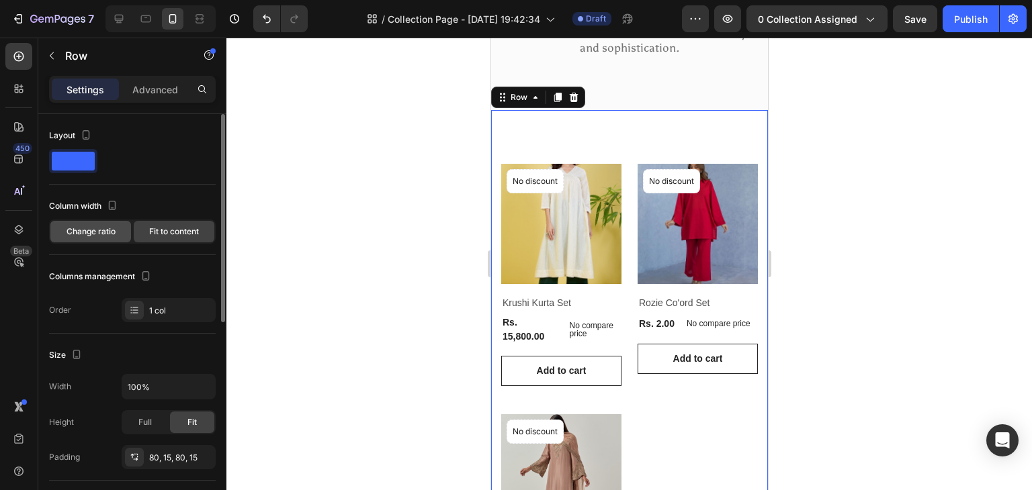
click at [95, 232] on span "Change ratio" at bounding box center [91, 232] width 49 height 12
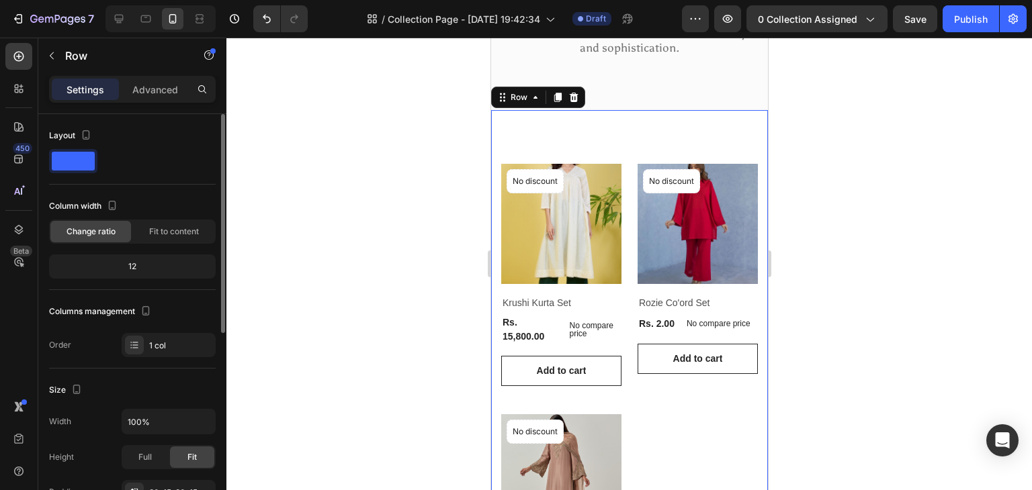
click at [142, 267] on div "12" at bounding box center [132, 266] width 161 height 19
click at [148, 263] on div "12" at bounding box center [132, 266] width 161 height 19
drag, startPoint x: 148, startPoint y: 263, endPoint x: 171, endPoint y: 232, distance: 38.4
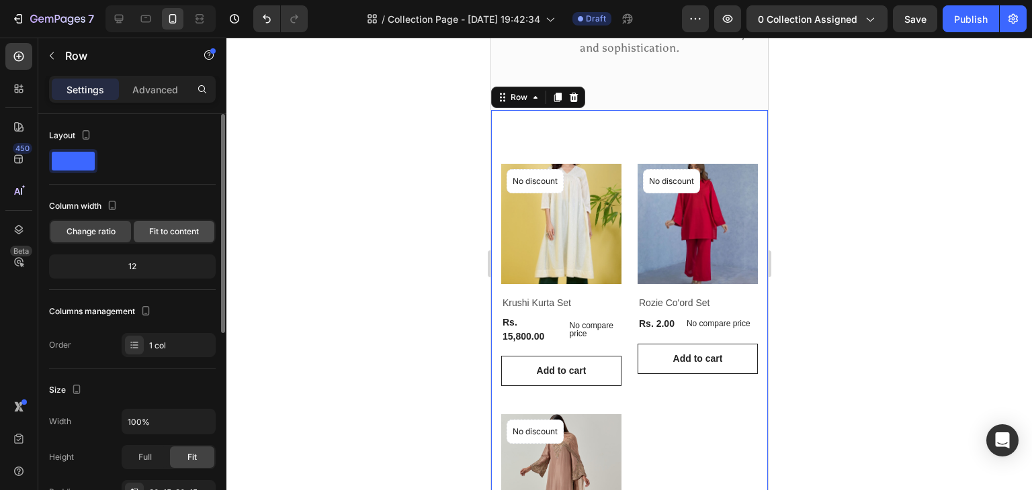
click at [171, 232] on div "Column width Change ratio Fit to content 12" at bounding box center [132, 242] width 167 height 95
click at [171, 232] on span "Fit to content" at bounding box center [174, 232] width 50 height 12
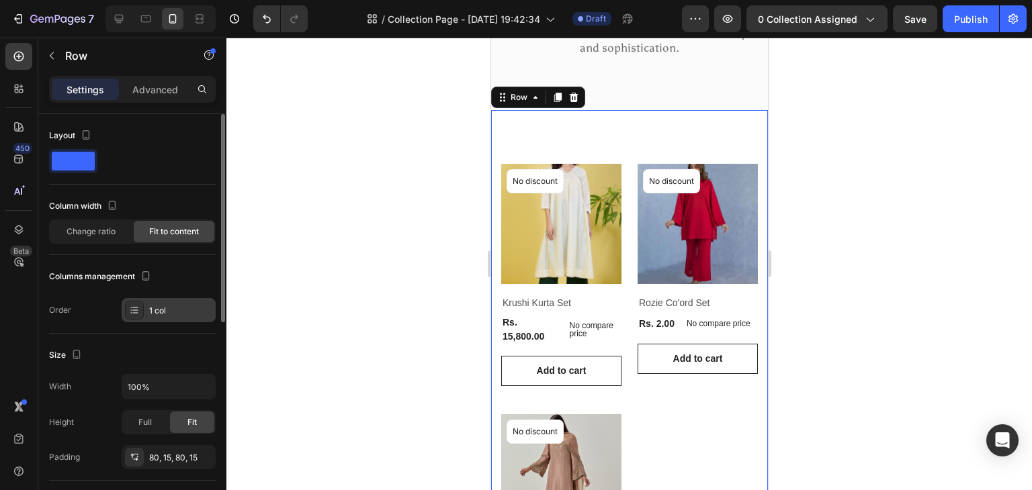
click at [163, 305] on div "1 col" at bounding box center [180, 311] width 63 height 12
click at [296, 229] on div at bounding box center [628, 264] width 805 height 453
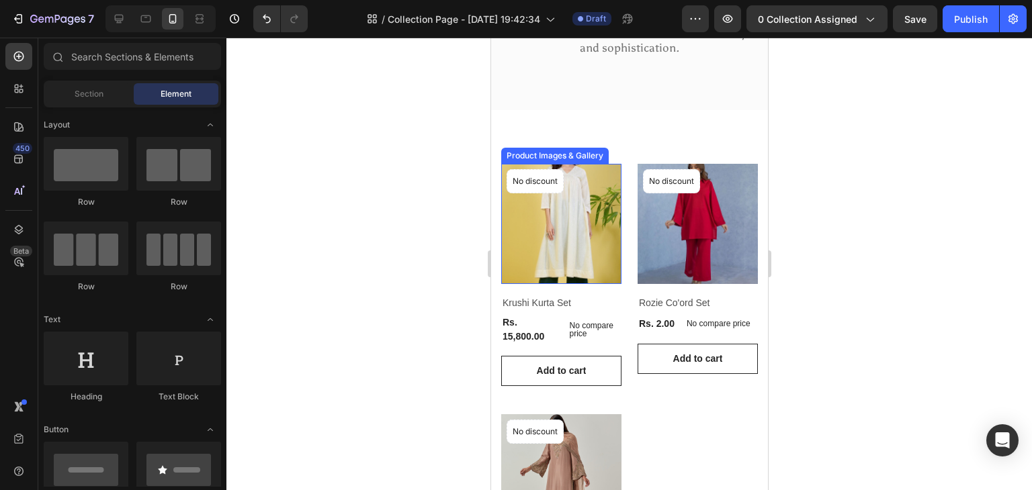
click at [582, 247] on img at bounding box center [560, 224] width 120 height 120
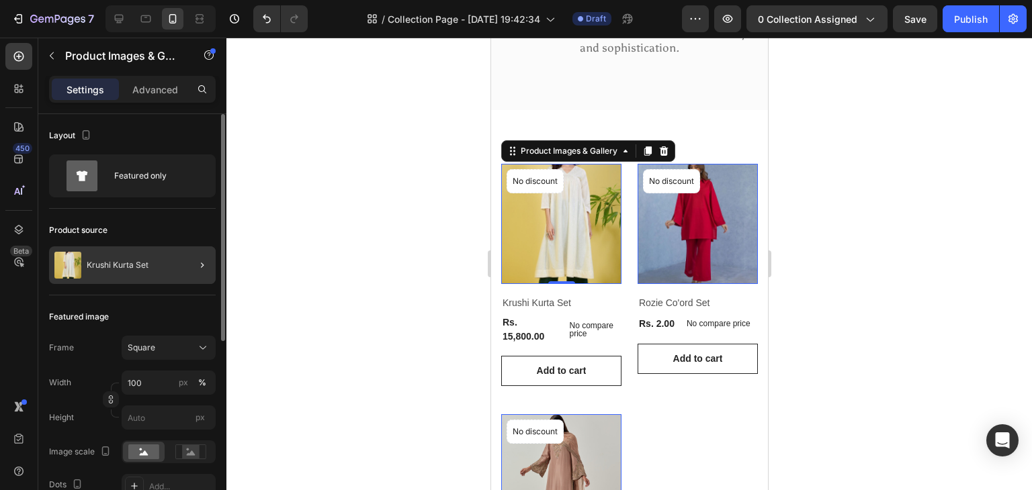
click at [187, 255] on div at bounding box center [197, 266] width 38 height 38
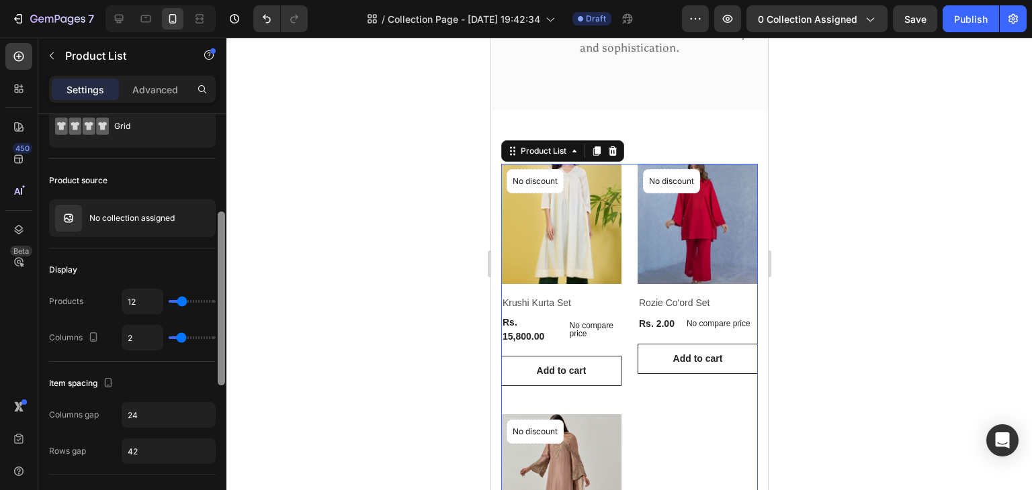
scroll to position [0, 0]
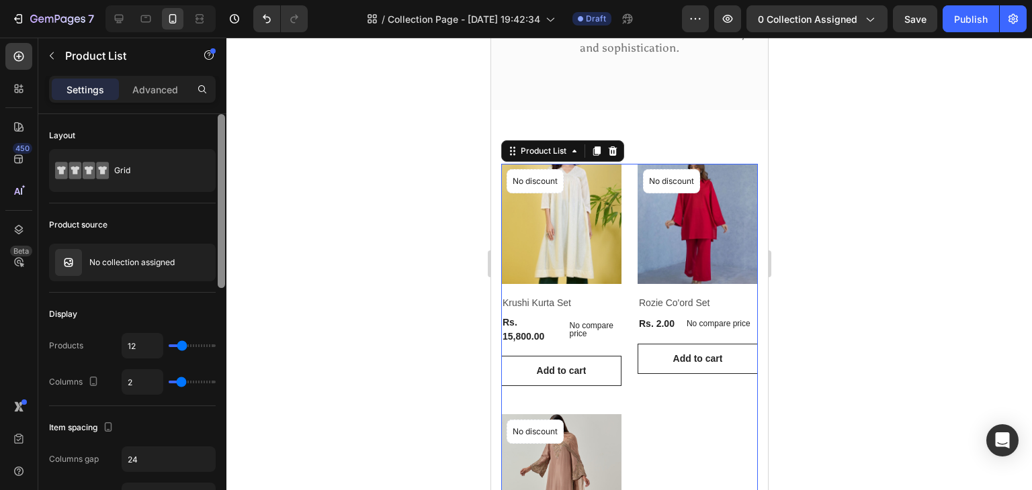
drag, startPoint x: 220, startPoint y: 251, endPoint x: 231, endPoint y: 157, distance: 94.0
click at [231, 0] on div "7 / Collection Page - Aug 27, 19:42:34 Draft Preview 0 collection assigned Save…" at bounding box center [516, 0] width 1032 height 0
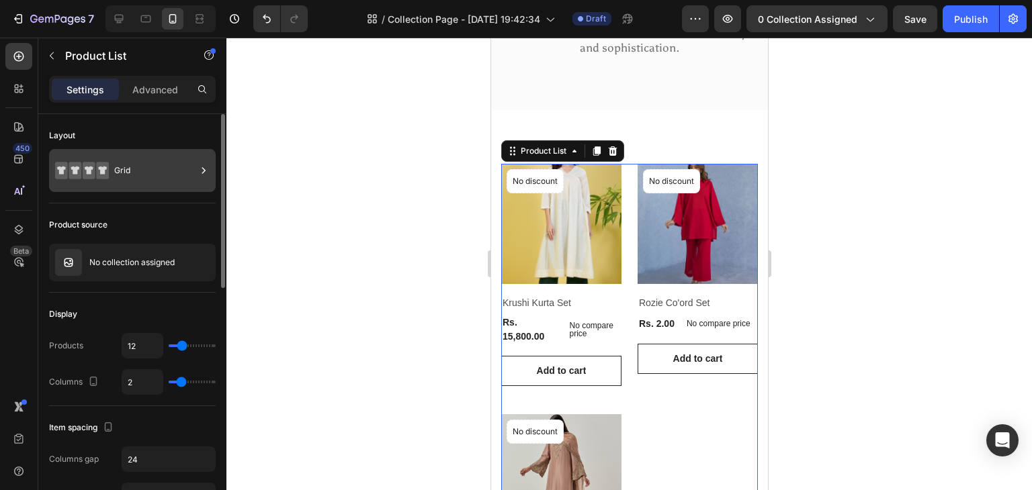
click at [138, 171] on div "Grid" at bounding box center [155, 170] width 82 height 31
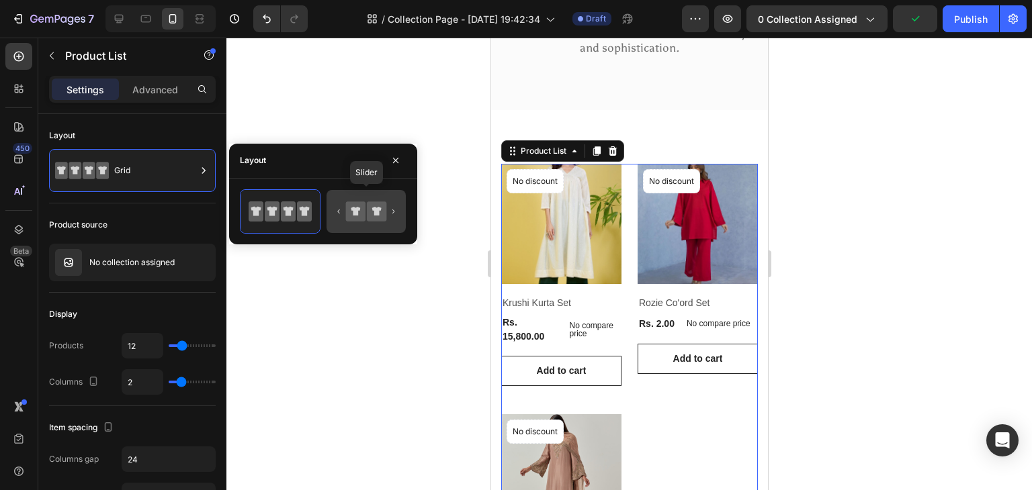
click at [363, 218] on icon at bounding box center [355, 211] width 19 height 19
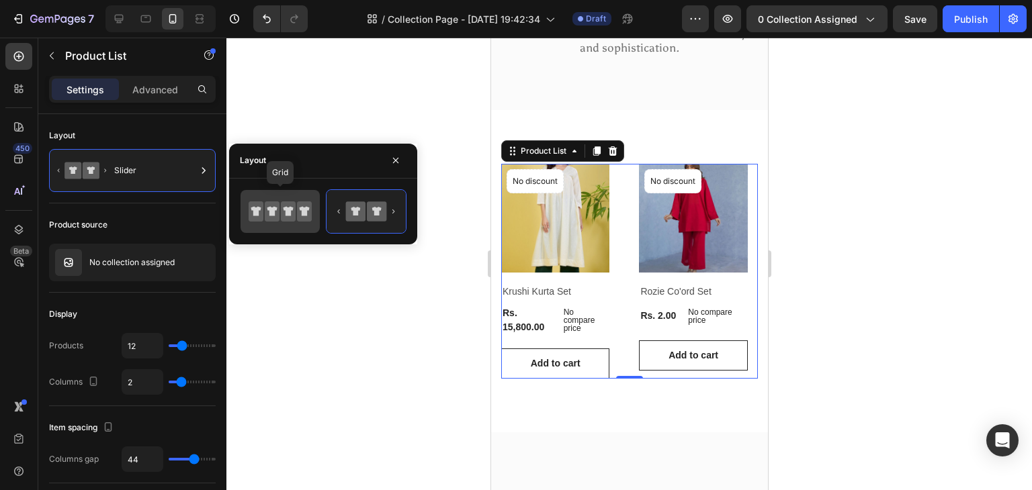
click at [284, 215] on icon at bounding box center [288, 212] width 15 height 20
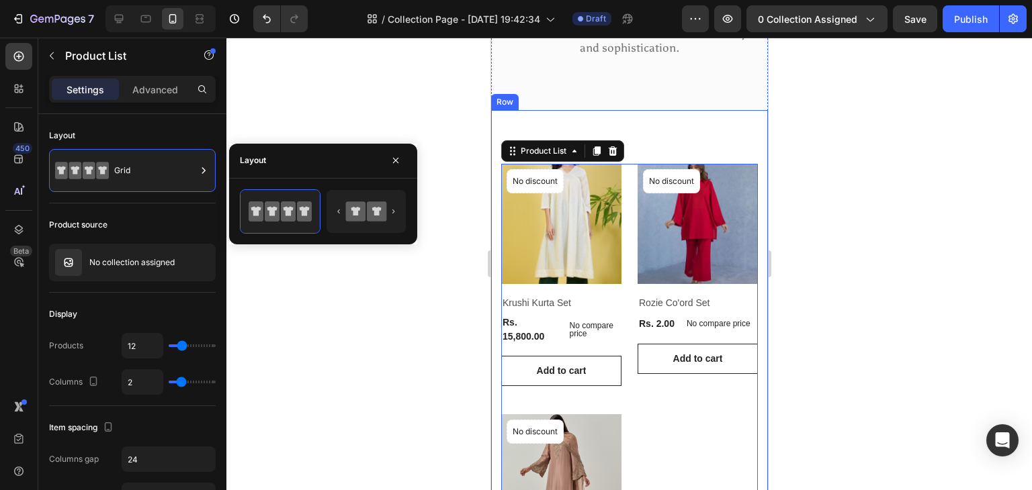
click at [650, 148] on div "Product Images & Gallery No discount Not be displayed when published Product Ba…" at bounding box center [628, 394] width 277 height 568
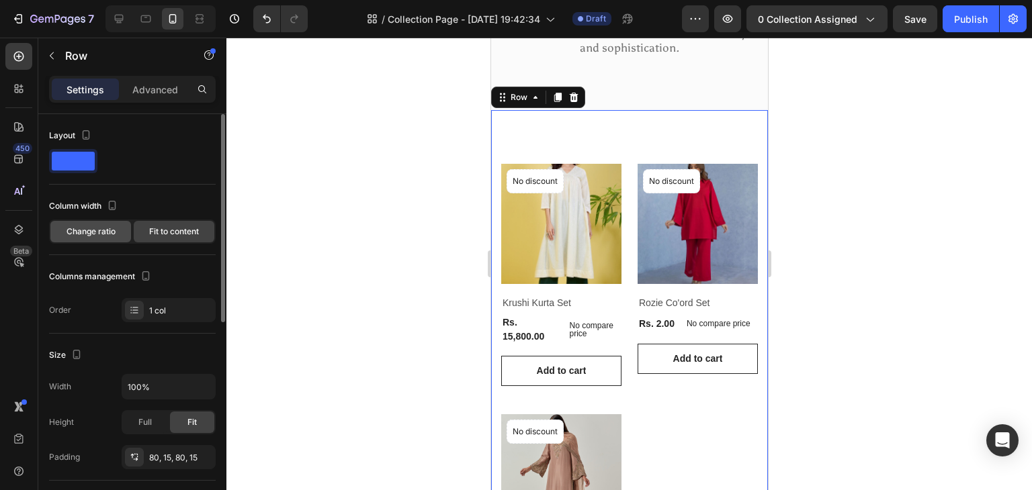
click at [97, 236] on span "Change ratio" at bounding box center [91, 232] width 49 height 12
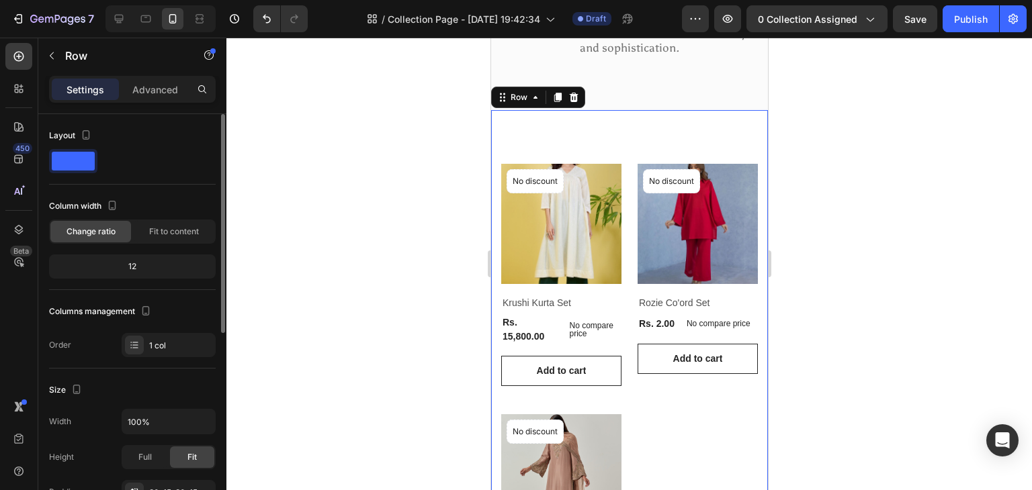
click at [145, 261] on div "12" at bounding box center [132, 266] width 161 height 19
click at [115, 204] on icon "button" at bounding box center [111, 205] width 13 height 13
click at [118, 224] on icon "button" at bounding box center [114, 226] width 13 height 13
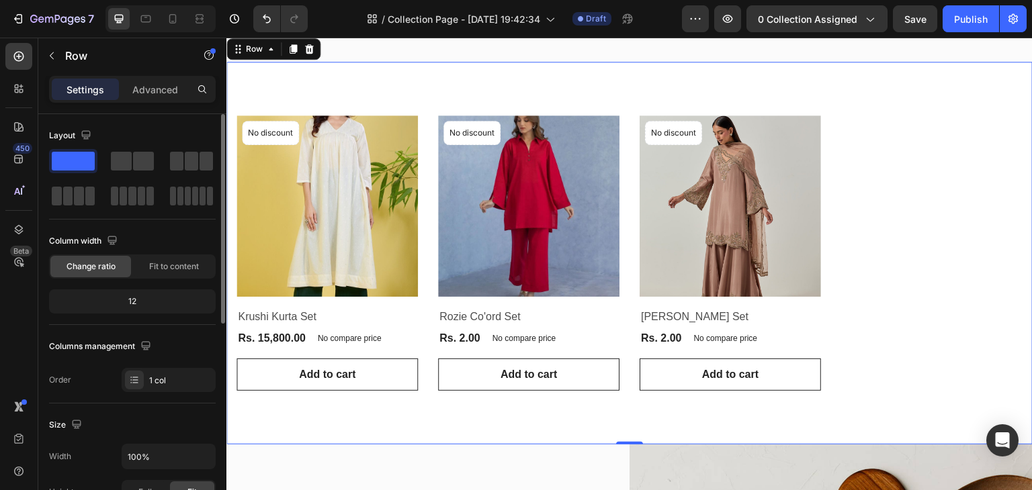
scroll to position [165, 0]
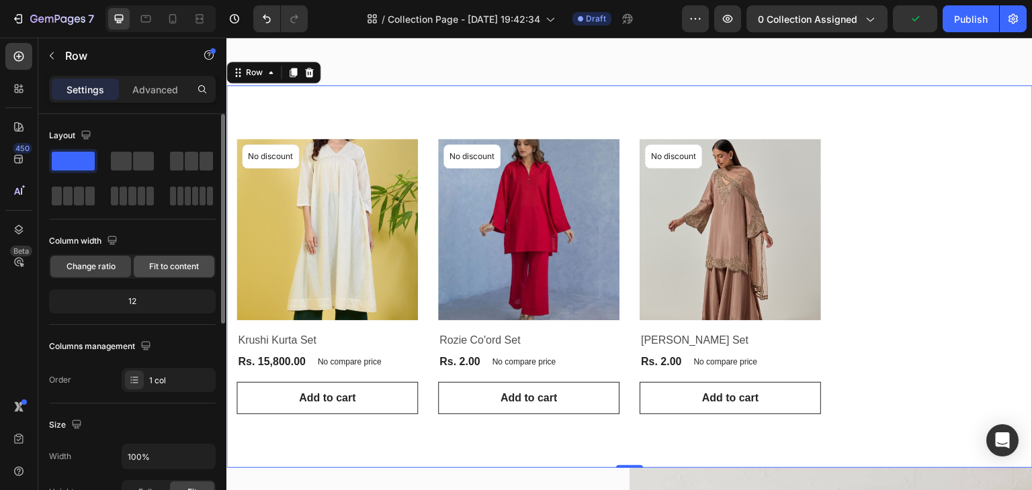
click at [183, 259] on div "Fit to content" at bounding box center [174, 266] width 81 height 21
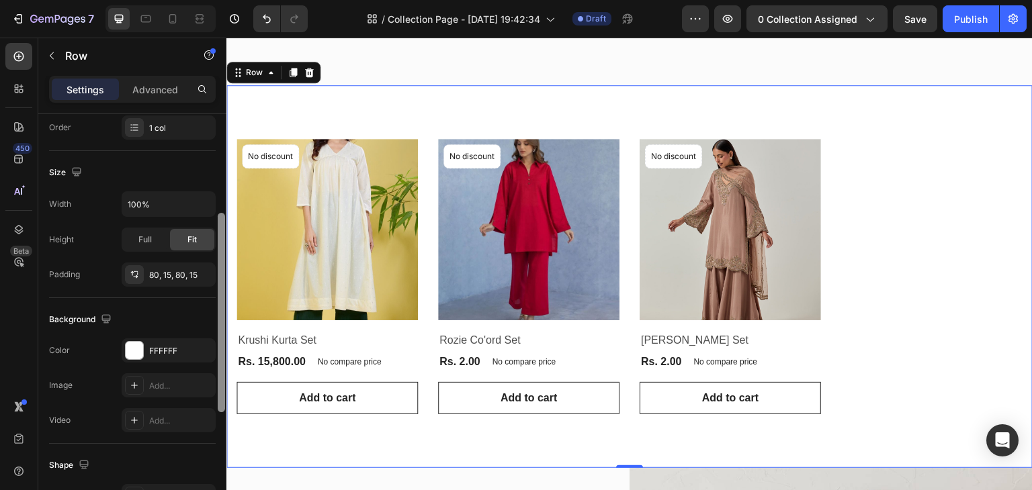
drag, startPoint x: 220, startPoint y: 304, endPoint x: 220, endPoint y: 410, distance: 106.1
click at [220, 410] on div at bounding box center [221, 313] width 7 height 200
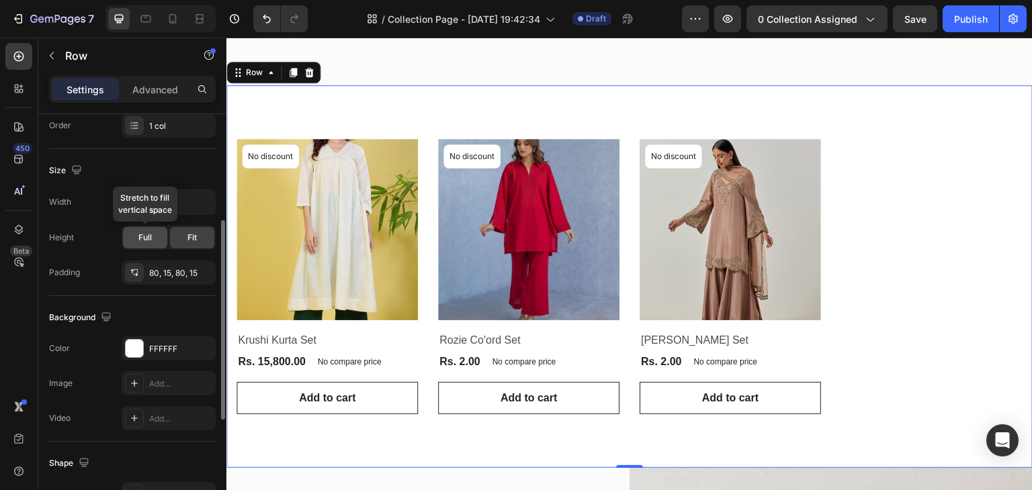
click at [145, 234] on span "Full" at bounding box center [144, 238] width 13 height 12
click at [152, 267] on div "80, 15, 80, 15" at bounding box center [168, 273] width 39 height 12
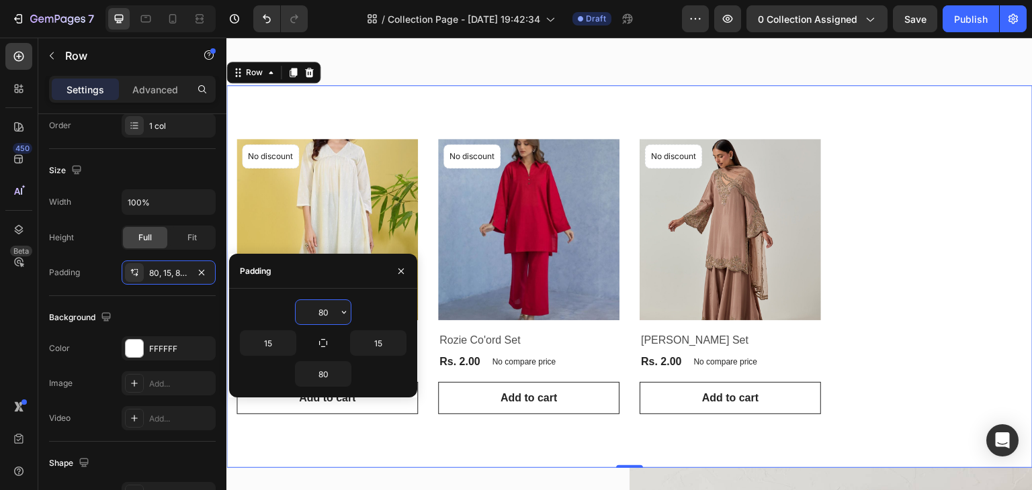
click at [331, 310] on input "80" at bounding box center [323, 312] width 55 height 24
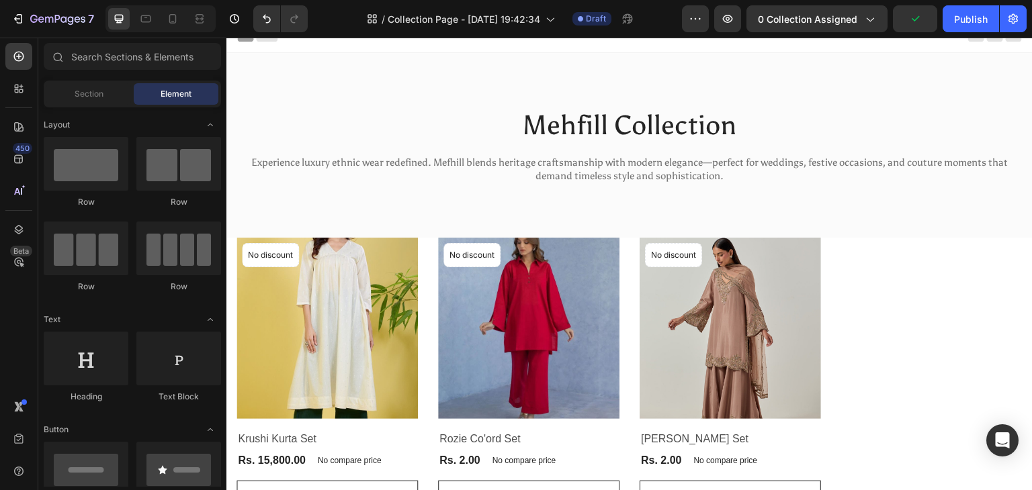
scroll to position [11, 0]
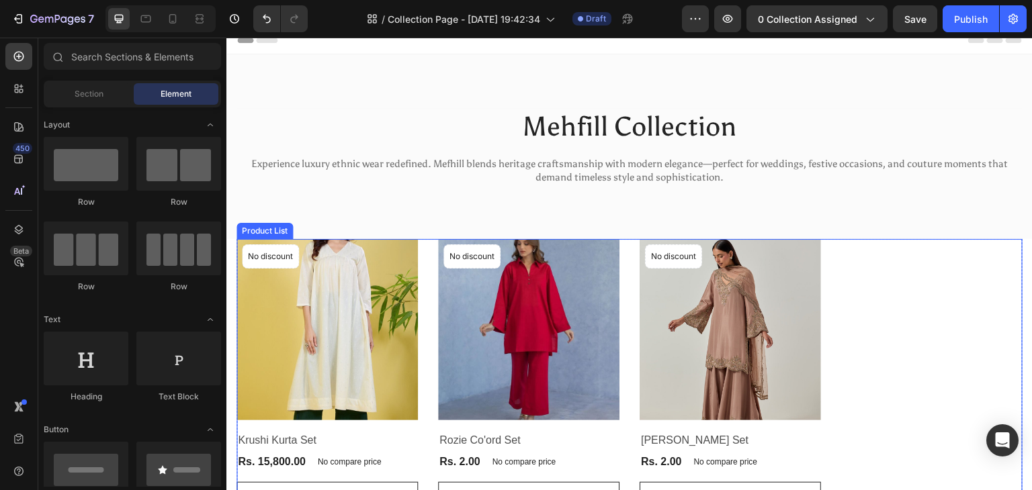
click at [423, 299] on div "Product Images & Gallery No discount Not be displayed when published Product Ba…" at bounding box center [629, 376] width 786 height 275
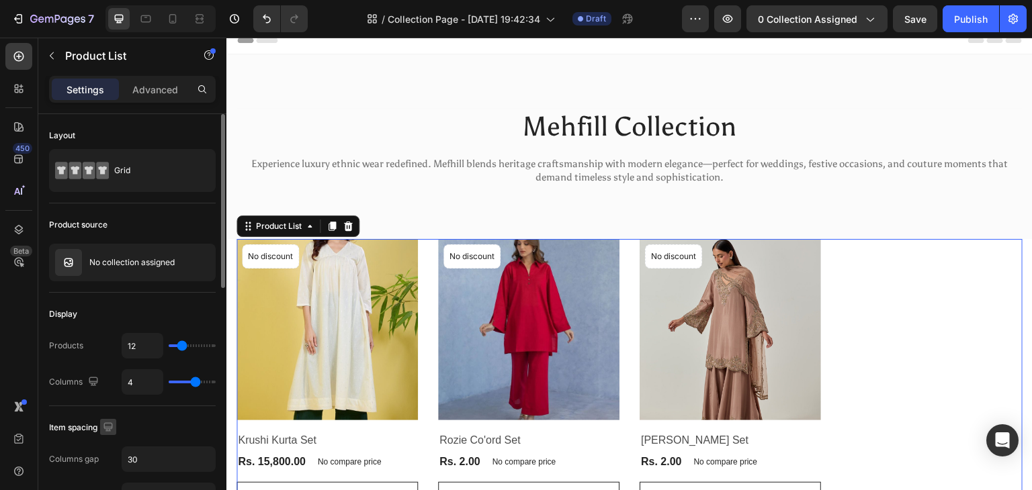
click at [107, 423] on icon "button" at bounding box center [107, 427] width 9 height 9
click at [109, 403] on icon "button" at bounding box center [110, 402] width 13 height 13
type input "2"
type input "24"
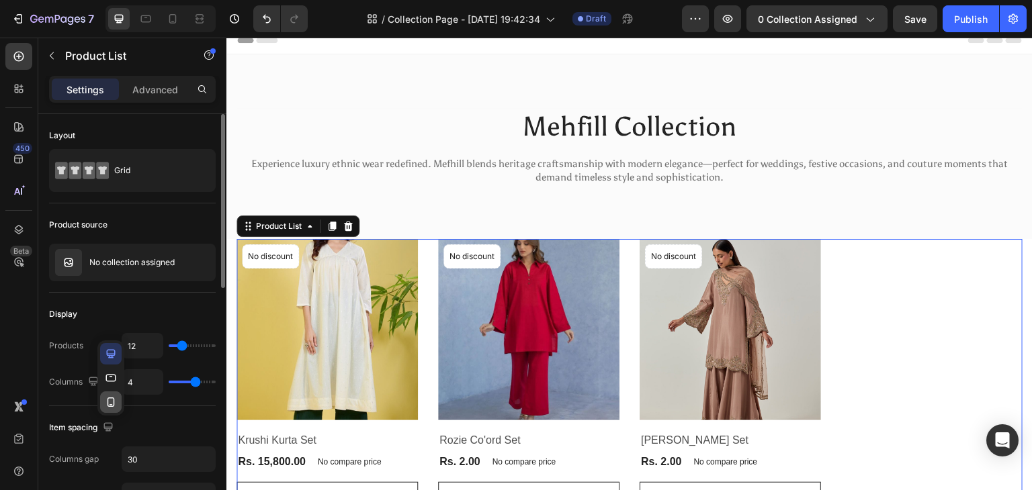
type input "42"
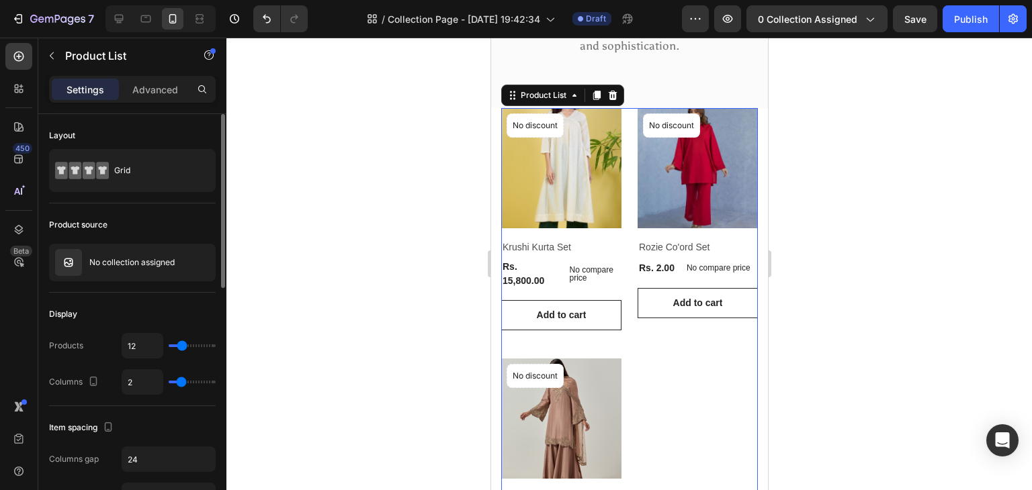
scroll to position [207, 0]
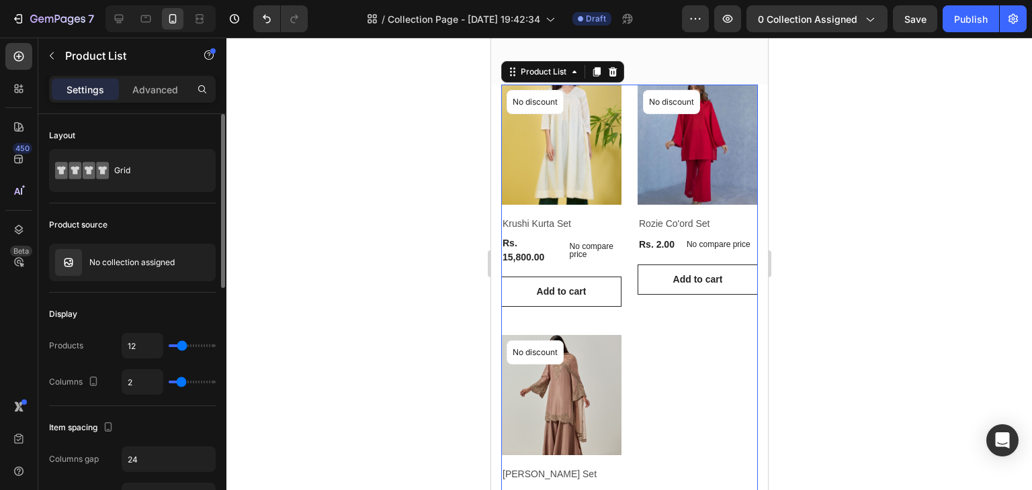
type input "11"
type input "10"
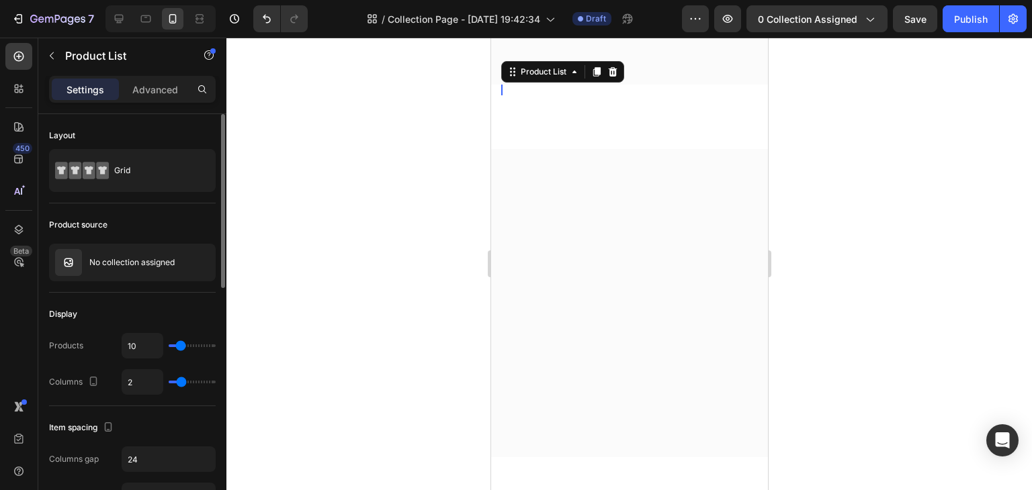
type input "9"
type input "10"
type input "11"
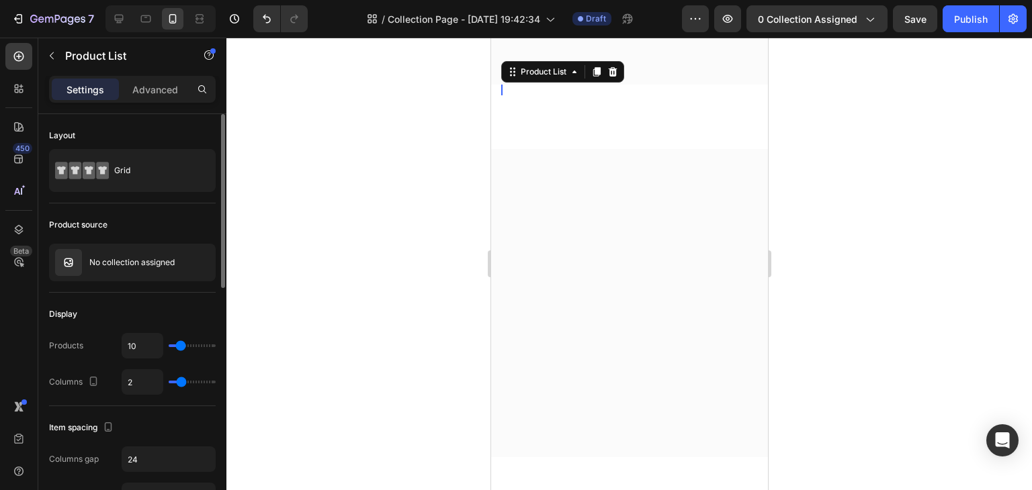
type input "11"
type input "14"
type input "15"
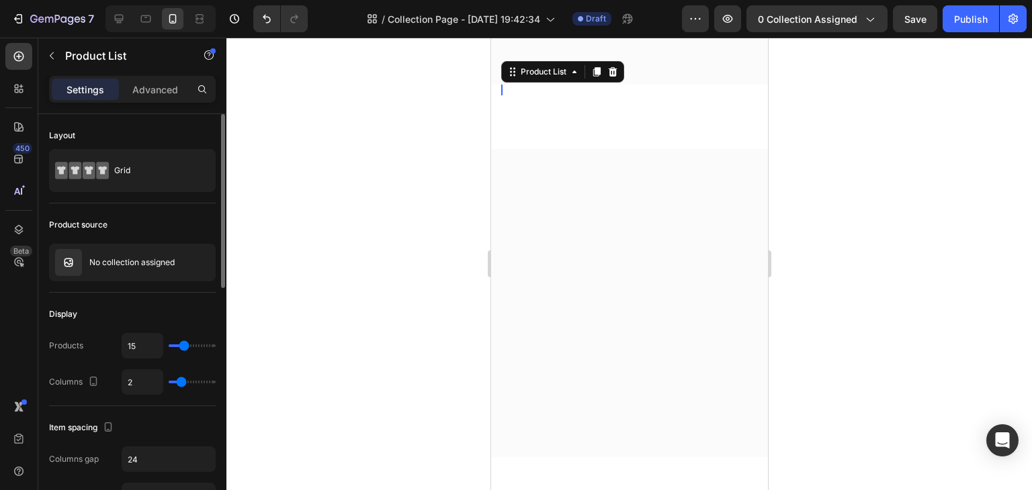
type input "16"
click at [185, 345] on input "range" at bounding box center [192, 346] width 47 height 3
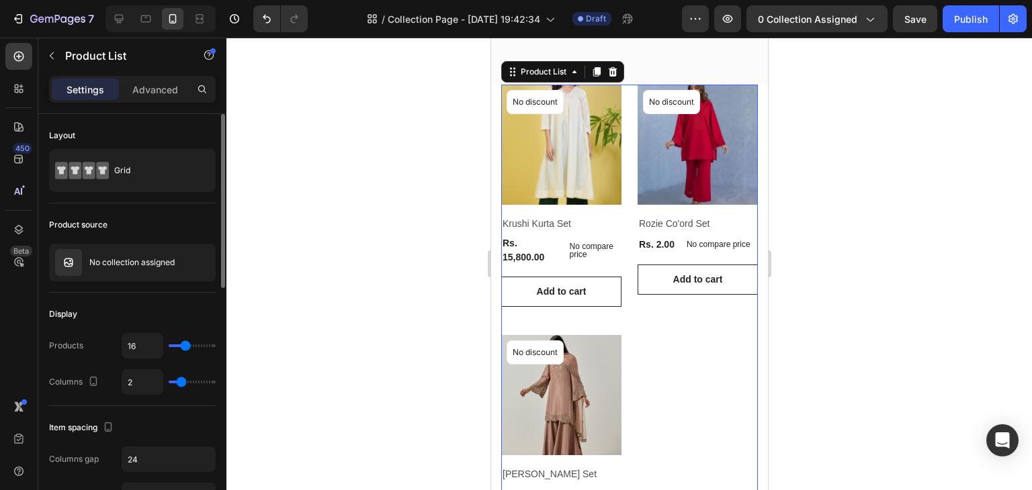
type input "13"
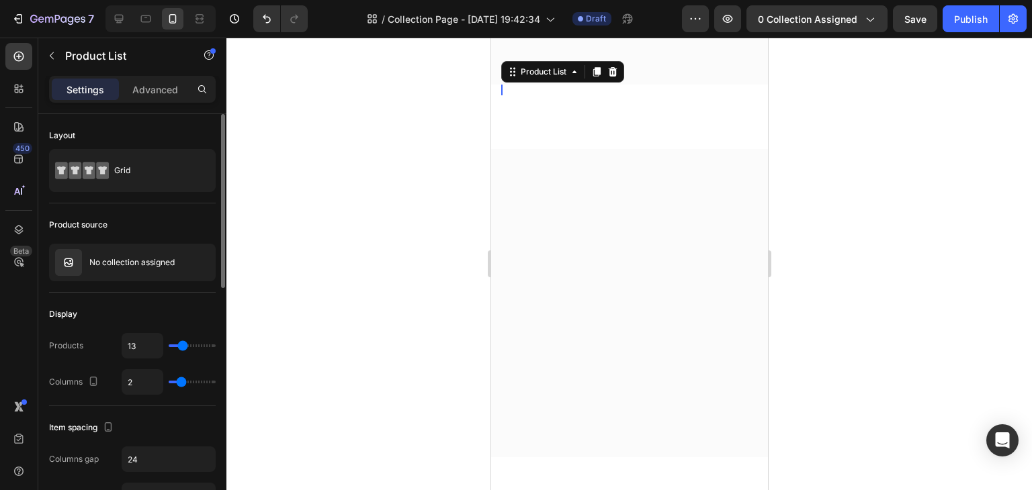
type input "6"
type input "5"
type input "4"
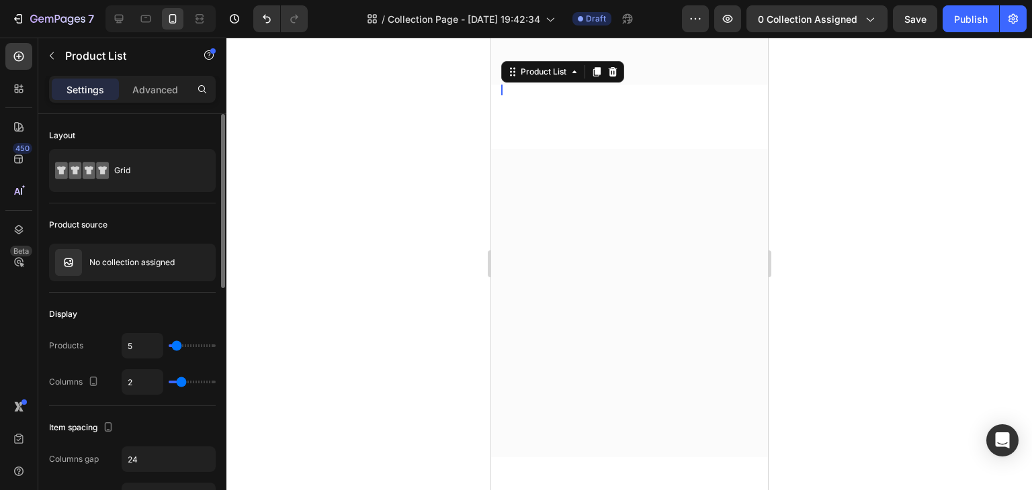
type input "4"
type input "3"
type input "2"
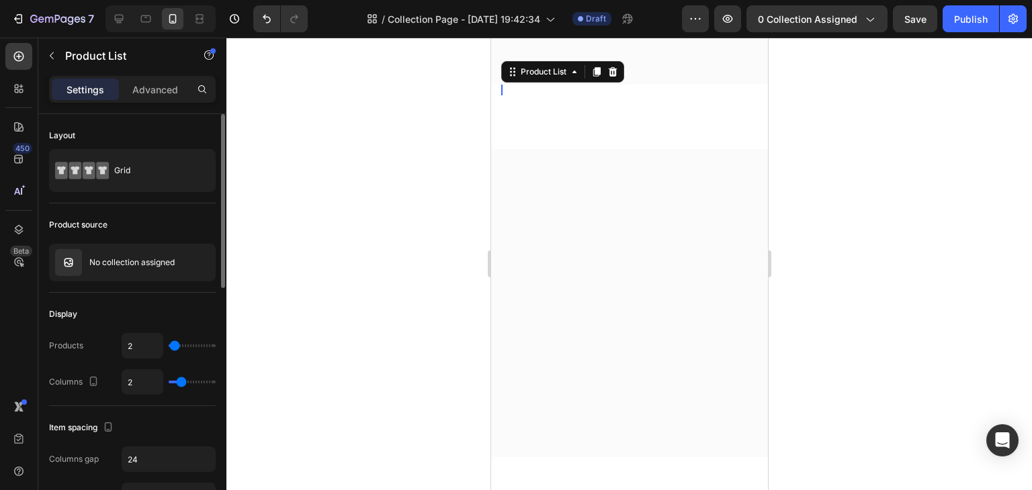
type input "1"
drag, startPoint x: 183, startPoint y: 345, endPoint x: 170, endPoint y: 348, distance: 13.2
type input "1"
click at [170, 347] on input "range" at bounding box center [192, 346] width 47 height 3
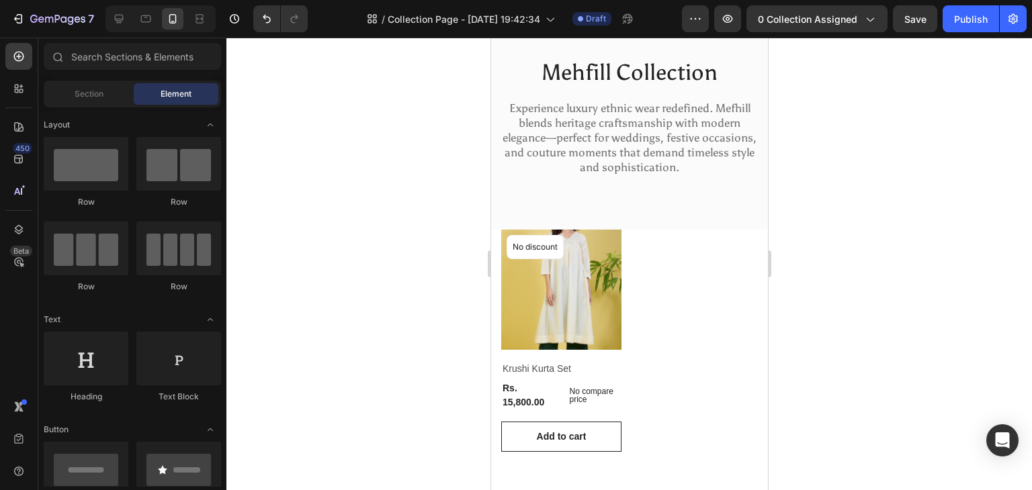
scroll to position [53, 0]
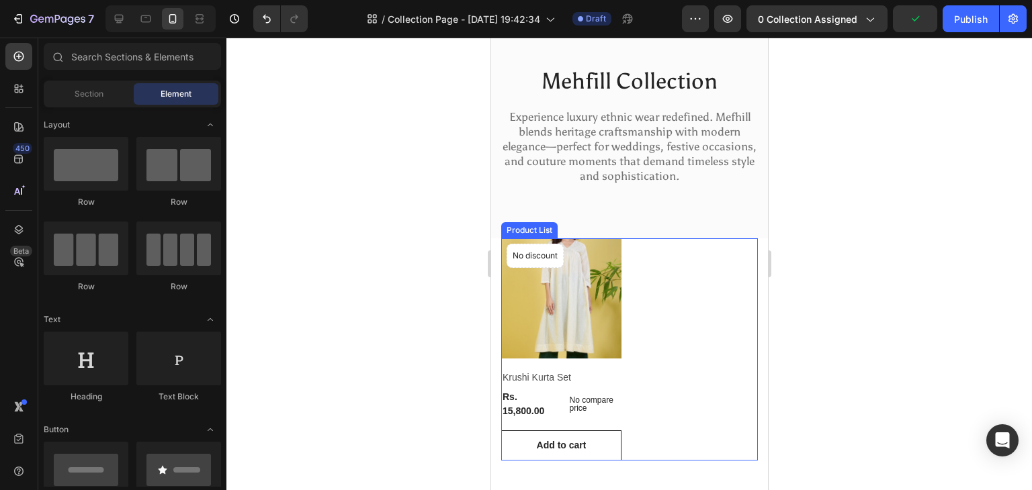
click at [664, 310] on div "Product Images & Gallery No discount Not be displayed when published Product Ba…" at bounding box center [628, 349] width 257 height 222
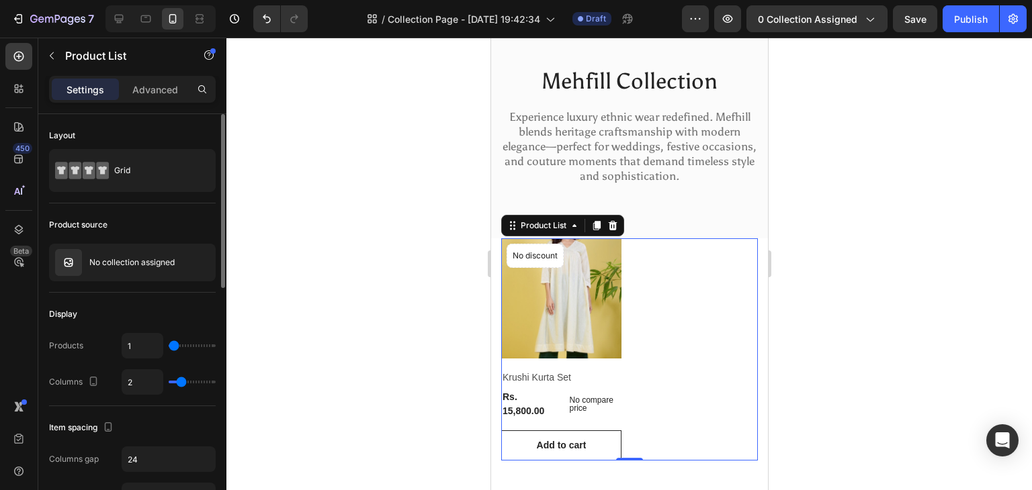
type input "6"
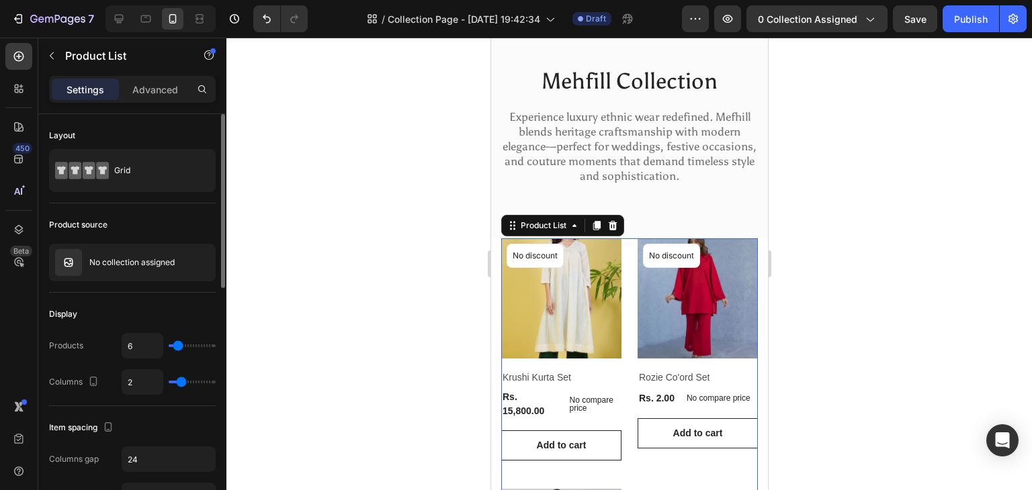
type input "7"
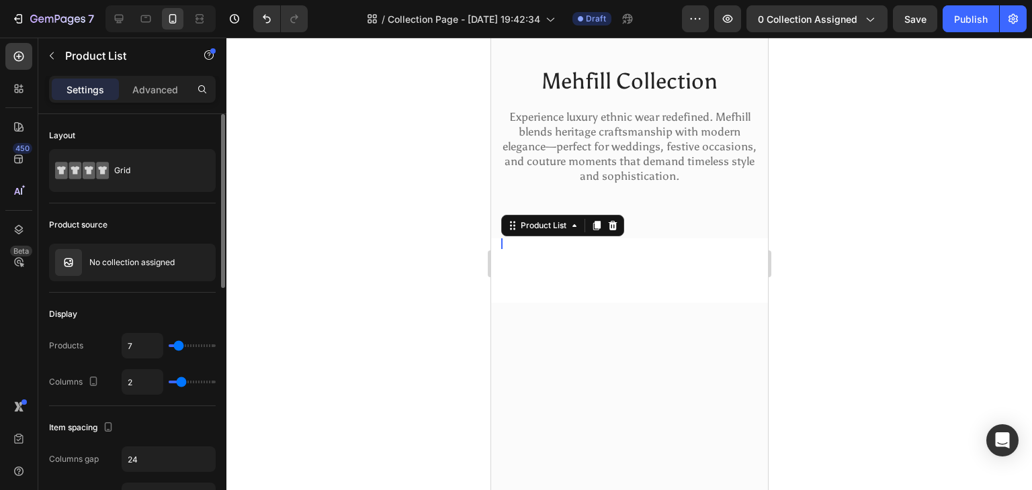
type input "5"
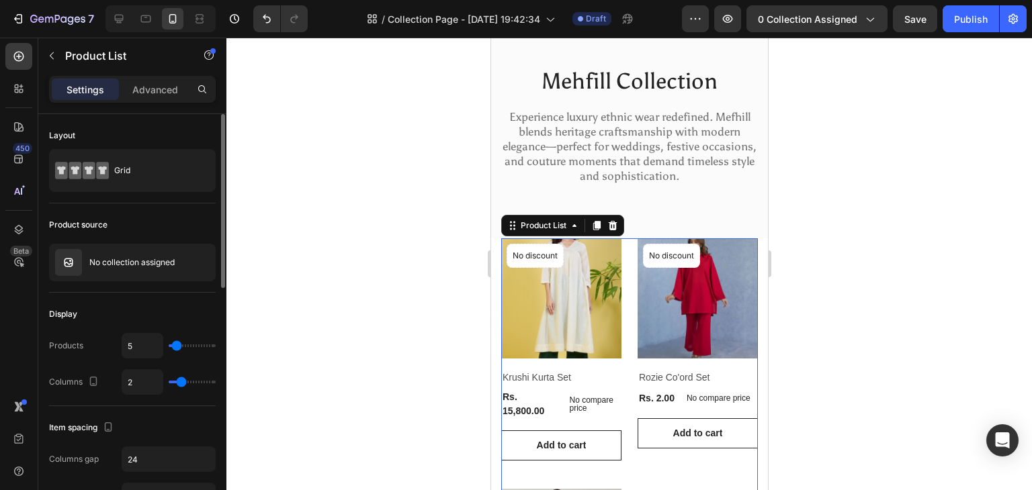
type input "6"
type input "7"
type input "8"
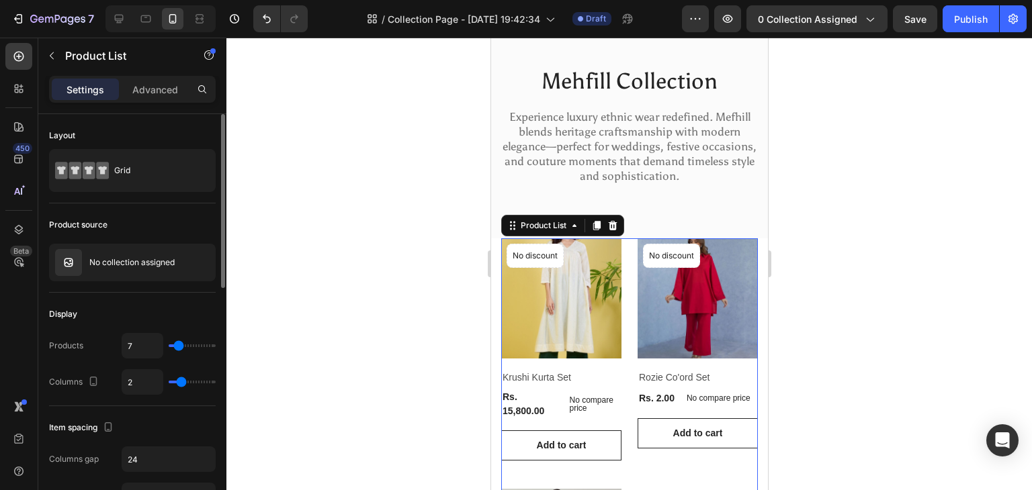
type input "8"
type input "9"
type input "10"
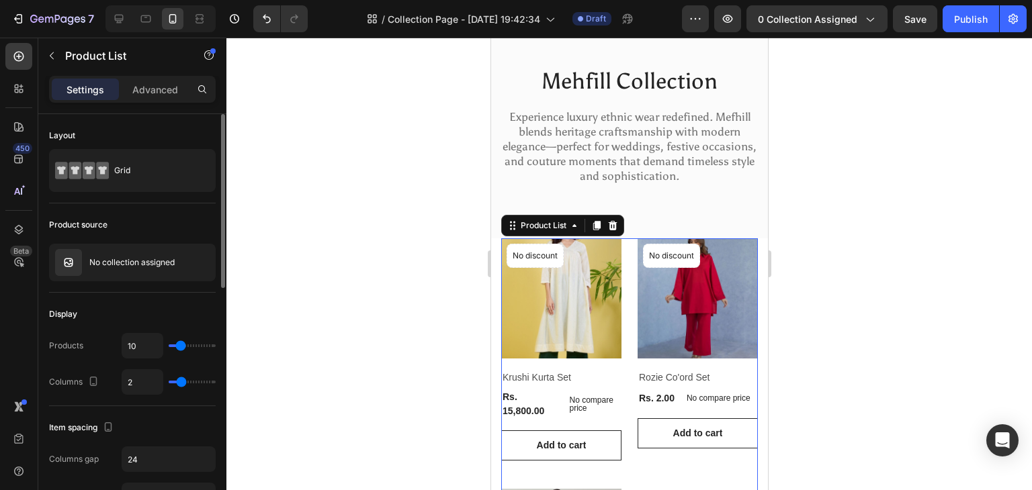
type input "11"
type input "13"
type input "14"
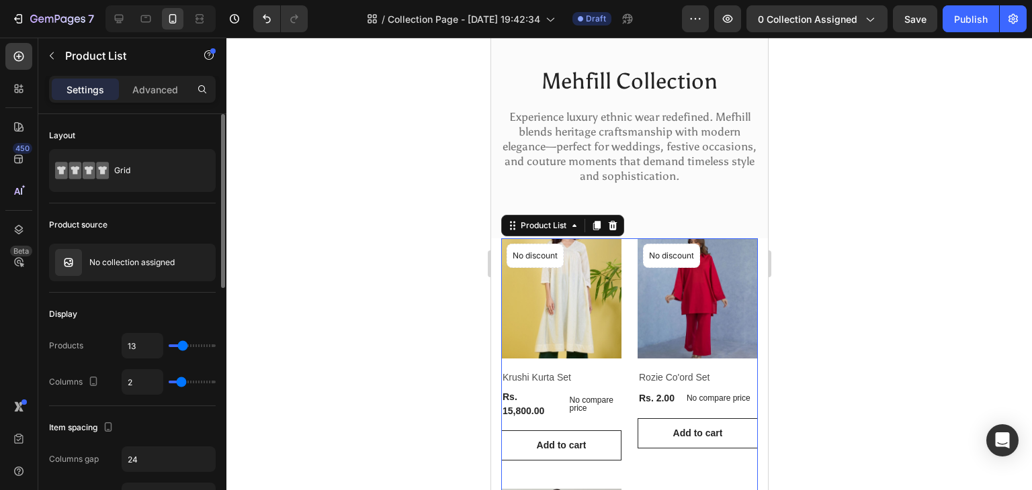
type input "14"
type input "11"
type input "10"
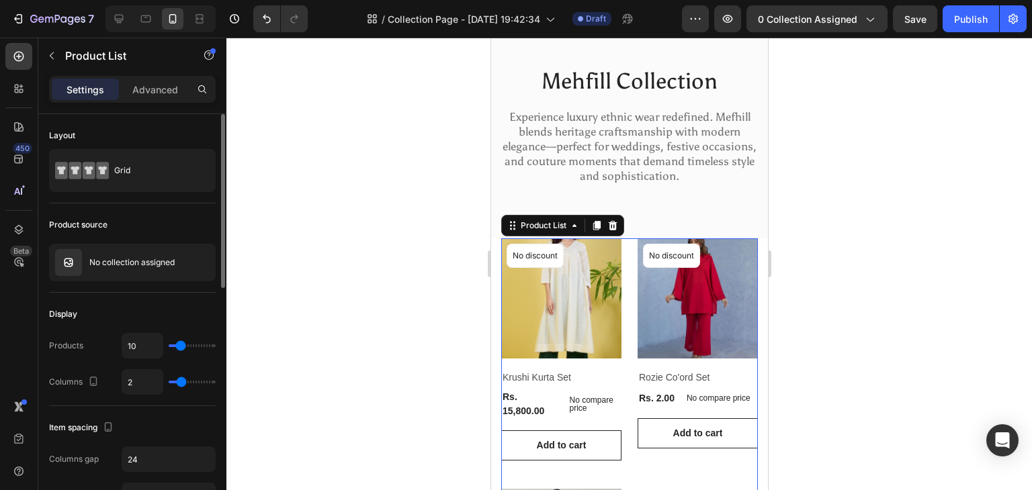
type input "9"
type input "10"
type input "11"
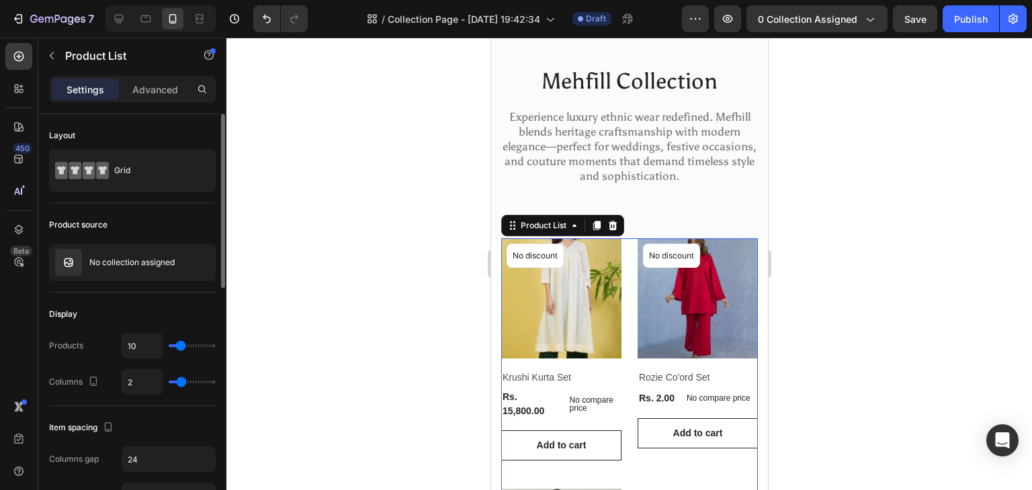
type input "11"
type input "13"
type input "14"
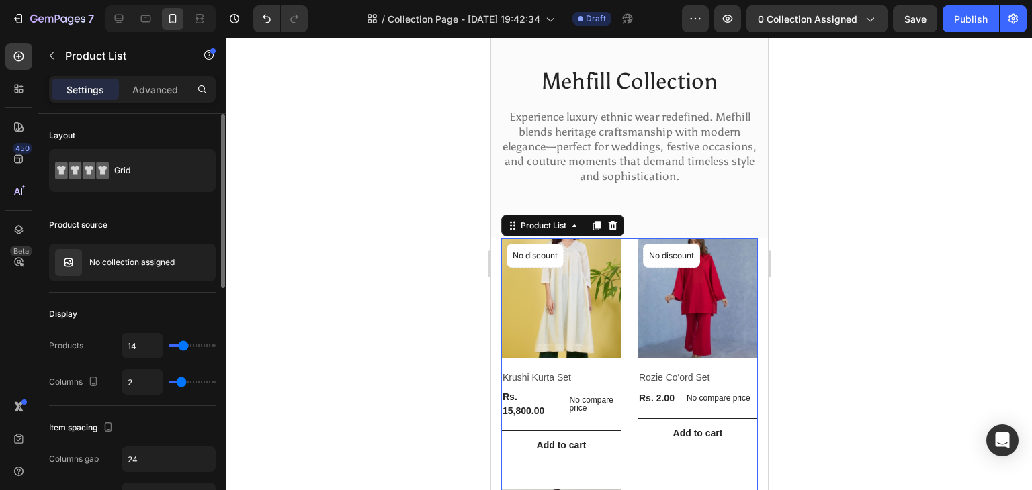
type input "15"
type input "16"
type input "18"
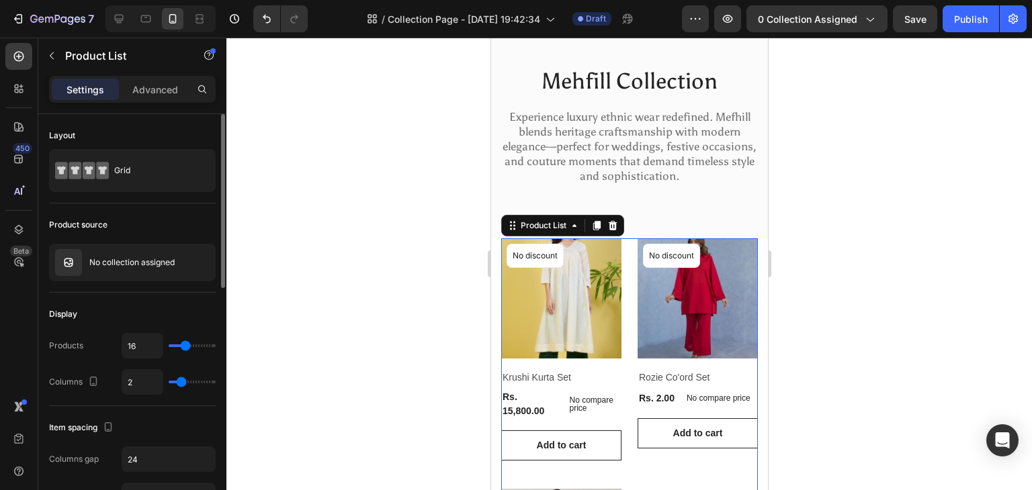
type input "18"
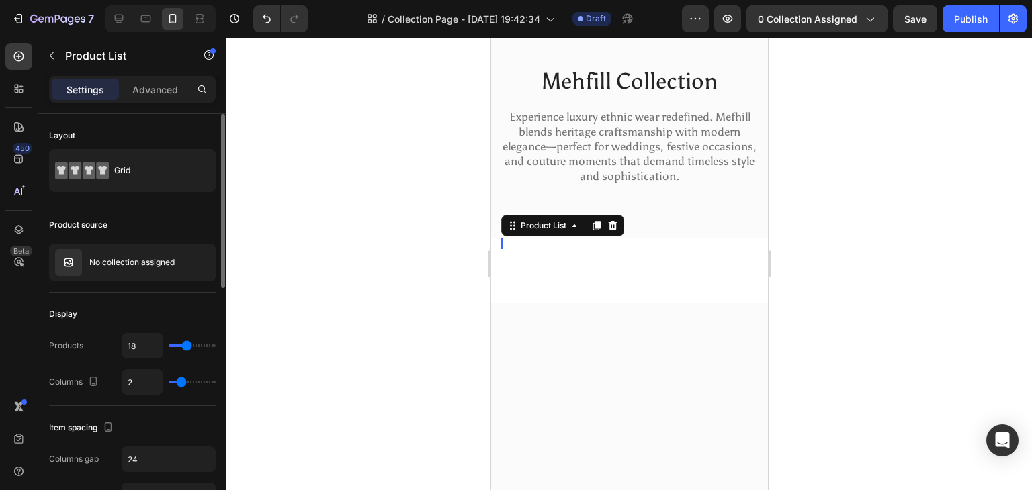
type input "19"
type input "20"
type input "21"
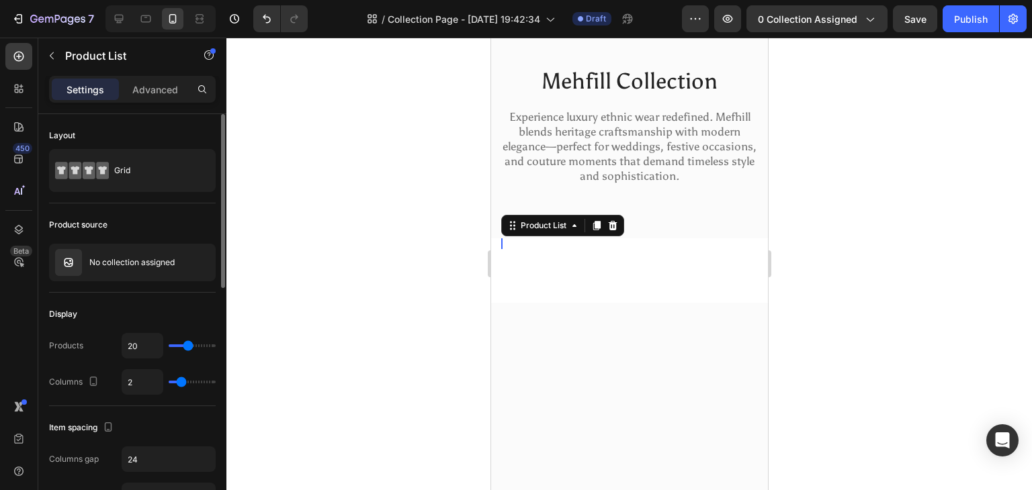
type input "21"
type input "19"
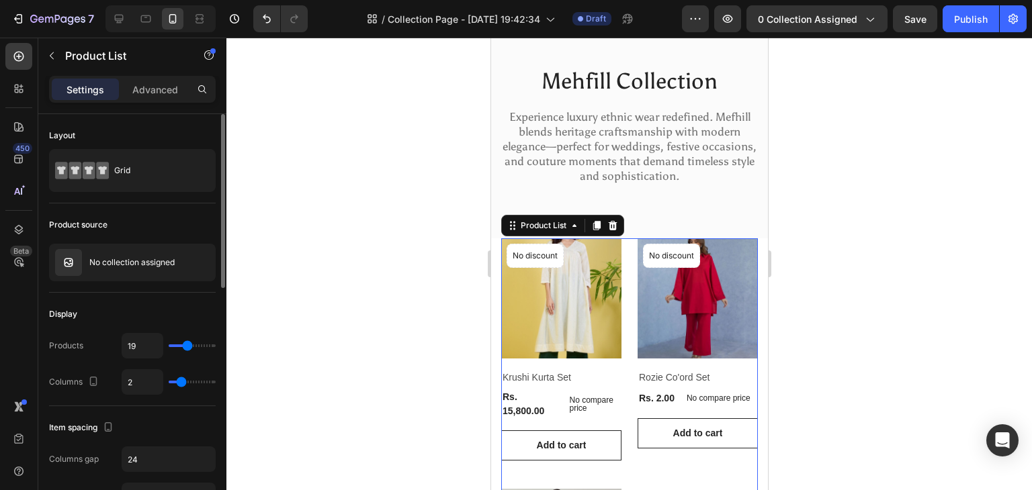
type input "12"
type input "13"
type input "14"
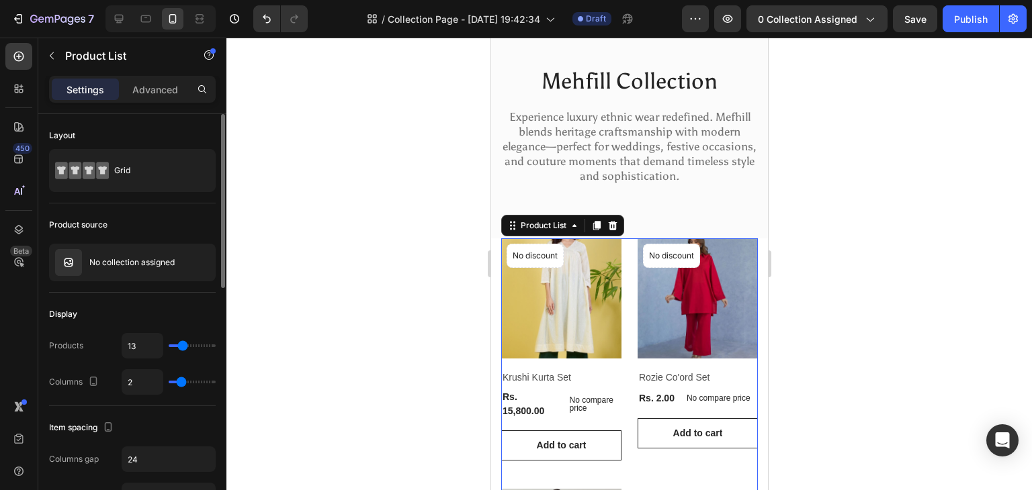
type input "14"
type input "15"
type input "16"
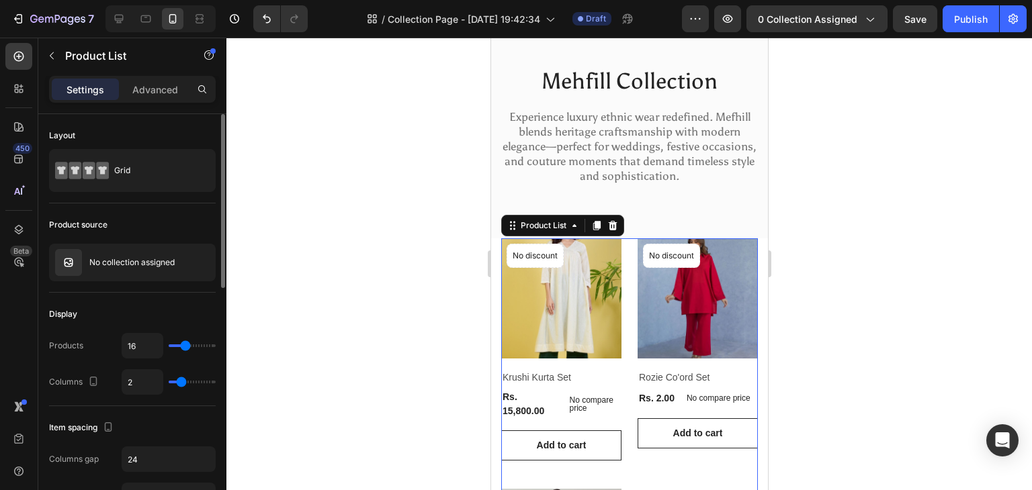
type input "14"
drag, startPoint x: 175, startPoint y: 347, endPoint x: 183, endPoint y: 345, distance: 8.5
type input "14"
click at [183, 345] on input "range" at bounding box center [192, 346] width 47 height 3
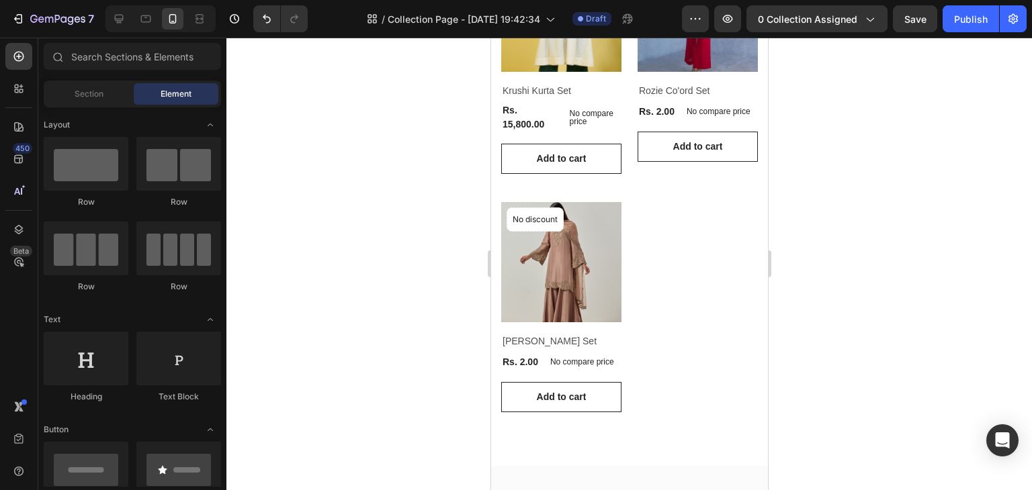
scroll to position [333, 0]
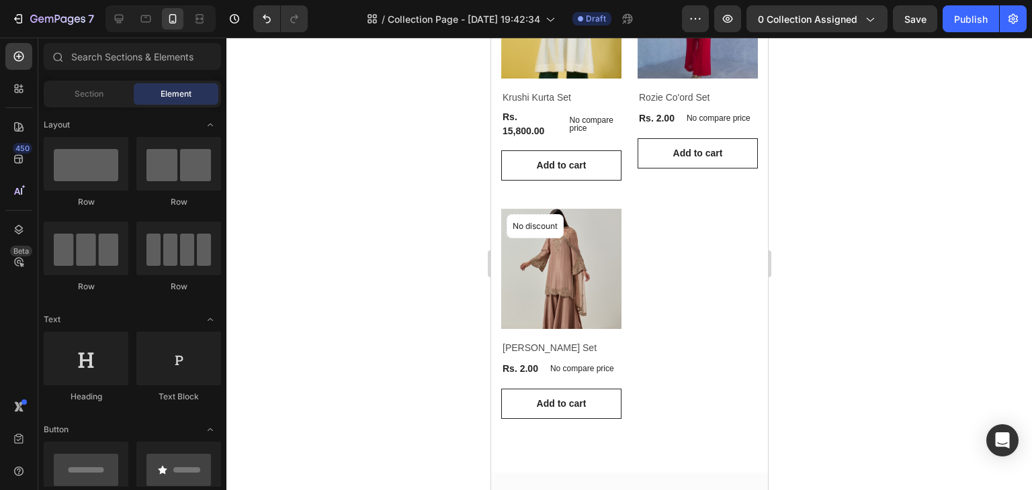
drag, startPoint x: 764, startPoint y: 124, endPoint x: 1266, endPoint y: 245, distance: 516.8
click at [776, 207] on div at bounding box center [628, 264] width 805 height 453
click at [574, 116] on p "No compare price" at bounding box center [592, 124] width 47 height 16
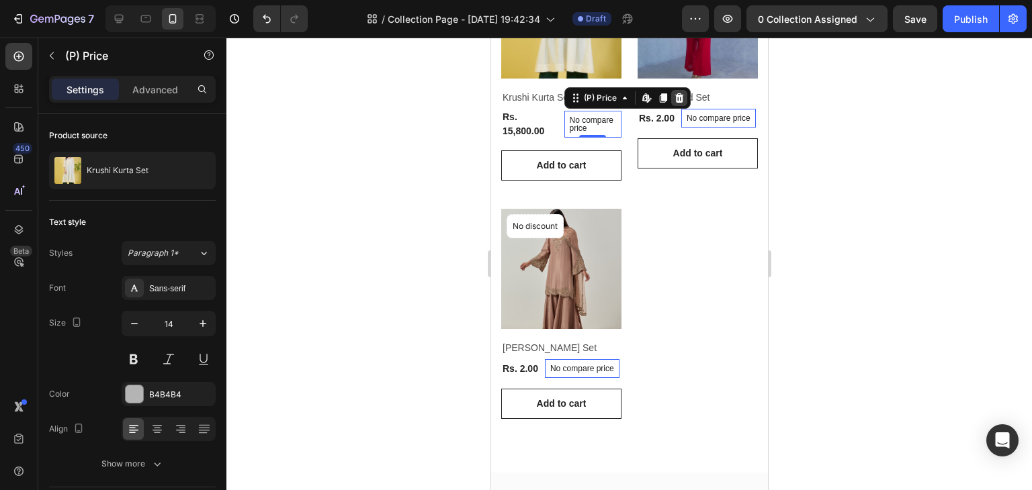
click at [674, 93] on icon at bounding box center [678, 97] width 9 height 9
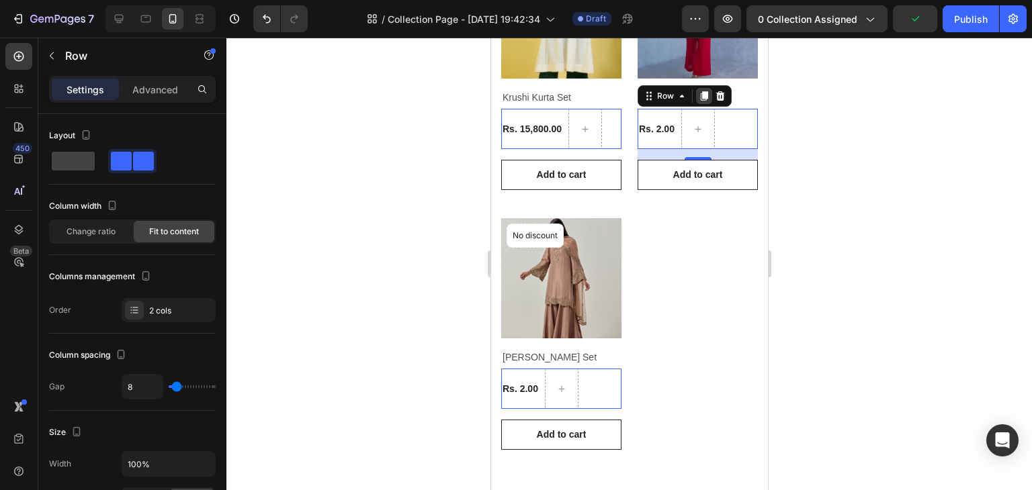
click at [490, 38] on icon at bounding box center [490, 38] width 0 height 0
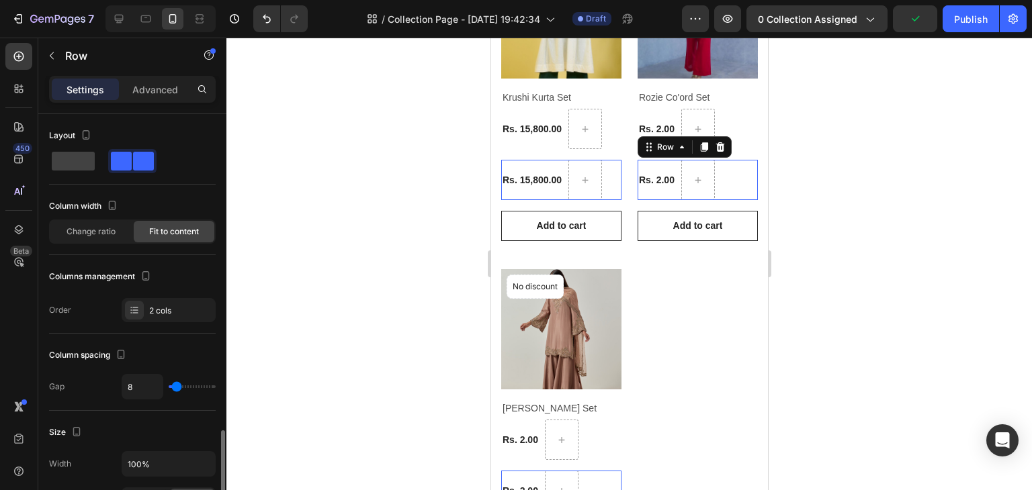
scroll to position [220, 0]
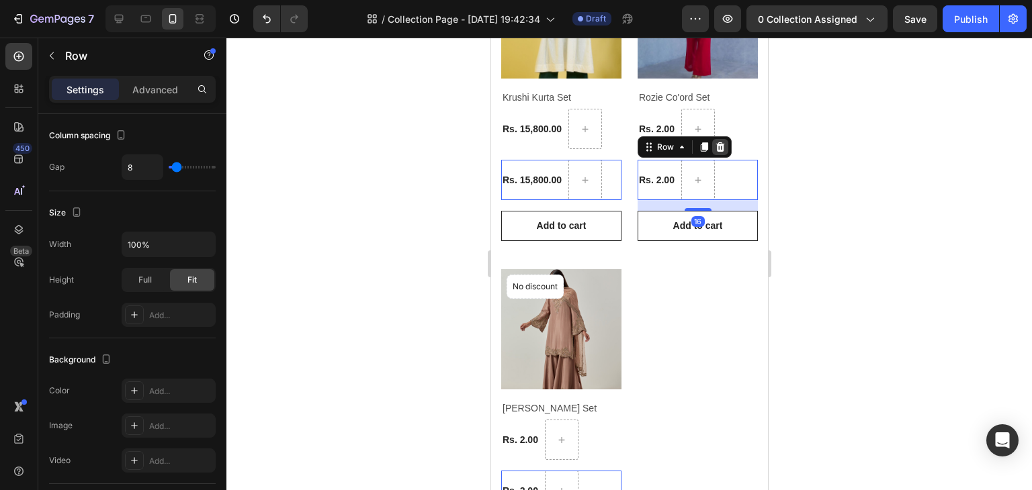
click at [490, 38] on icon at bounding box center [490, 38] width 0 height 0
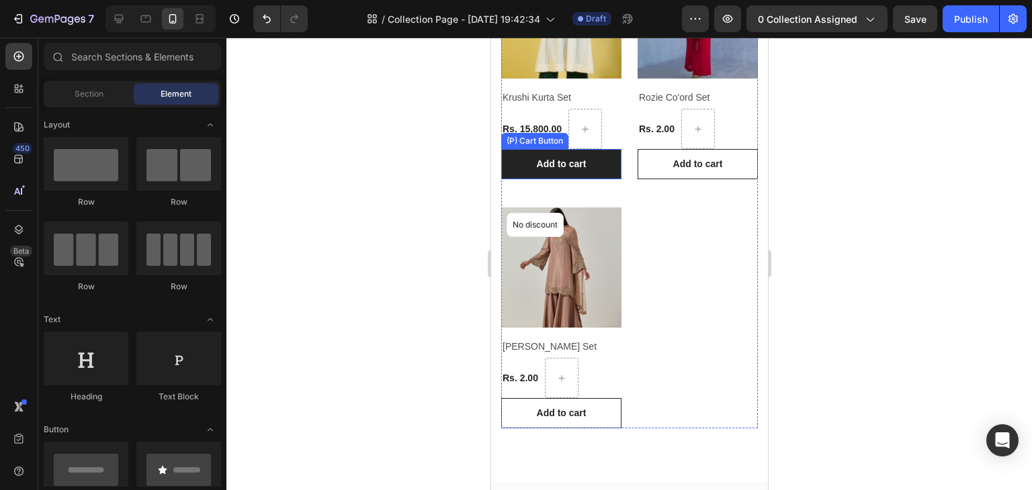
click at [525, 164] on button "Add to cart" at bounding box center [560, 164] width 120 height 30
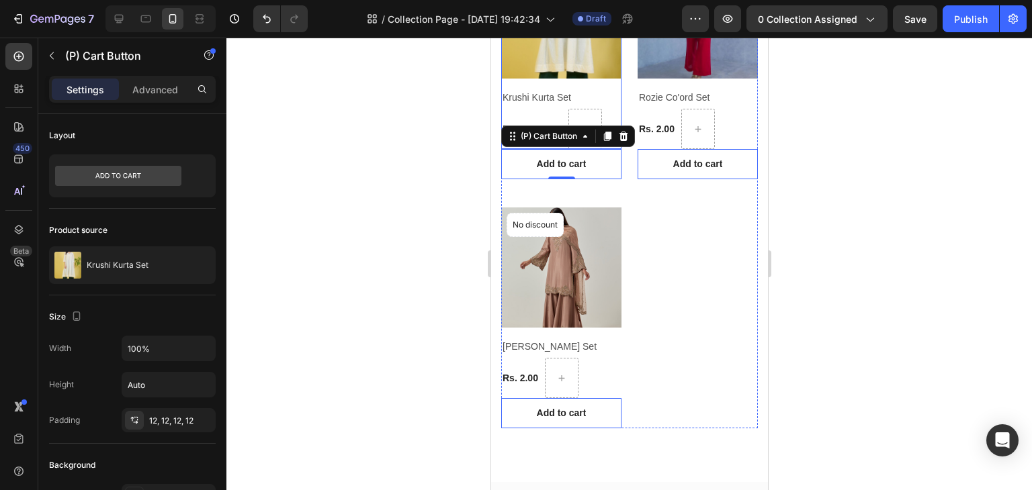
click at [519, 101] on div "Product Images & Gallery No discount Not be displayed when published Product Ba…" at bounding box center [560, 53] width 120 height 191
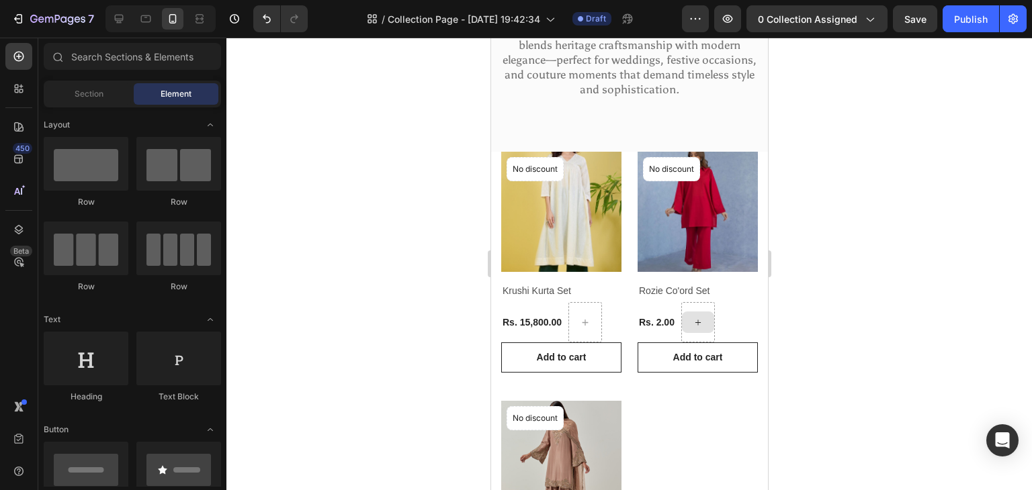
scroll to position [137, 0]
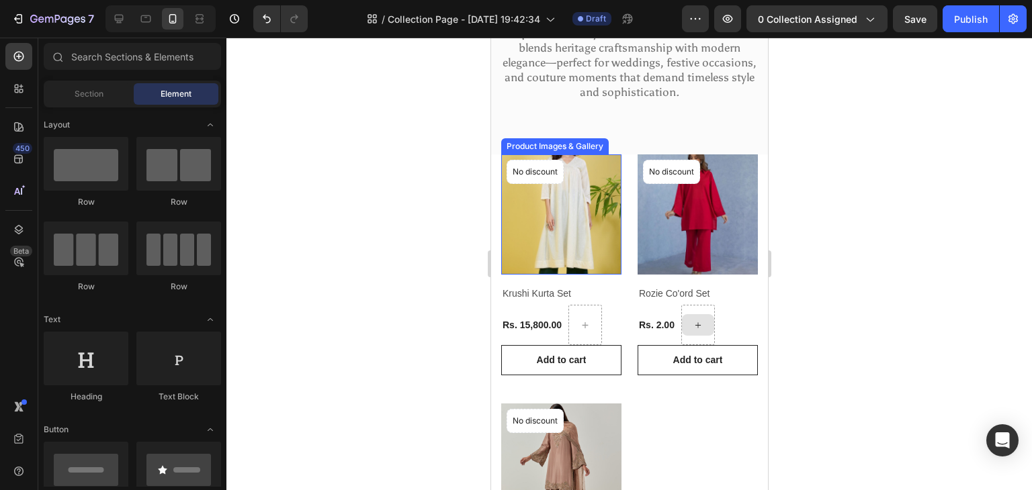
click at [560, 235] on img at bounding box center [560, 214] width 120 height 120
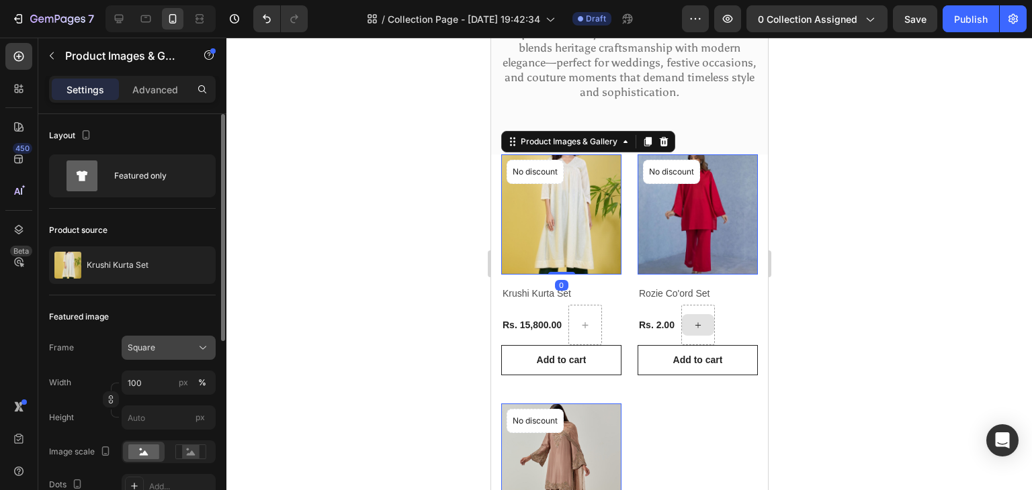
click at [156, 342] on div "Square" at bounding box center [161, 348] width 66 height 12
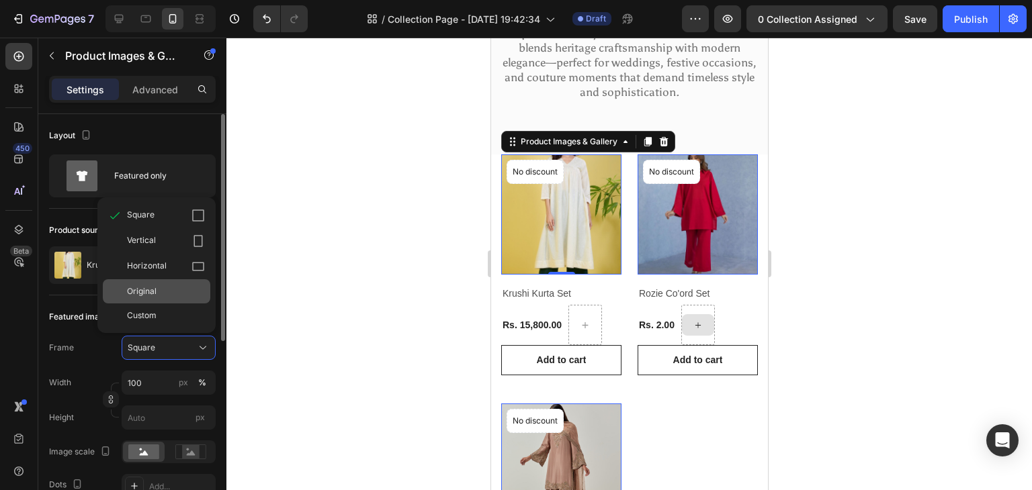
click at [167, 291] on div "Original" at bounding box center [166, 291] width 78 height 12
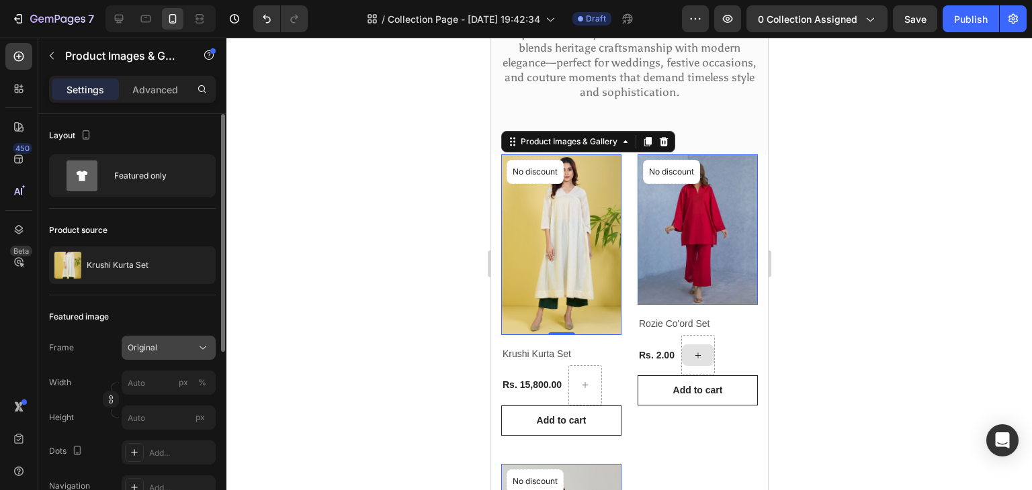
click at [164, 351] on div "Original" at bounding box center [161, 348] width 66 height 12
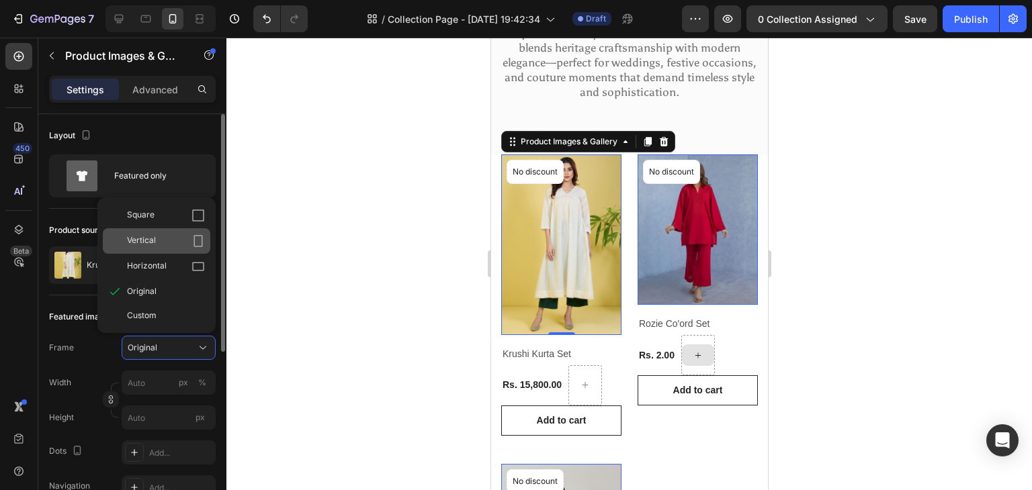
click at [185, 231] on div "Vertical" at bounding box center [156, 241] width 107 height 26
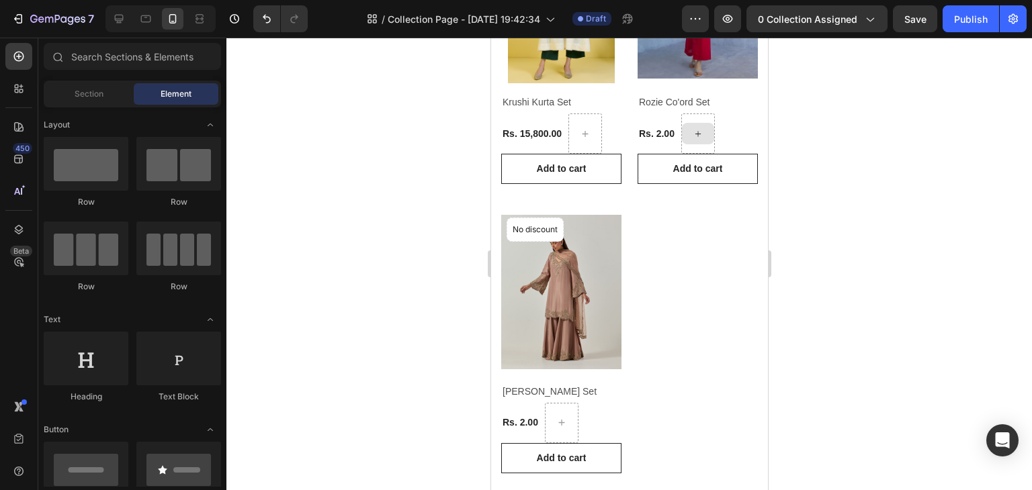
scroll to position [451, 0]
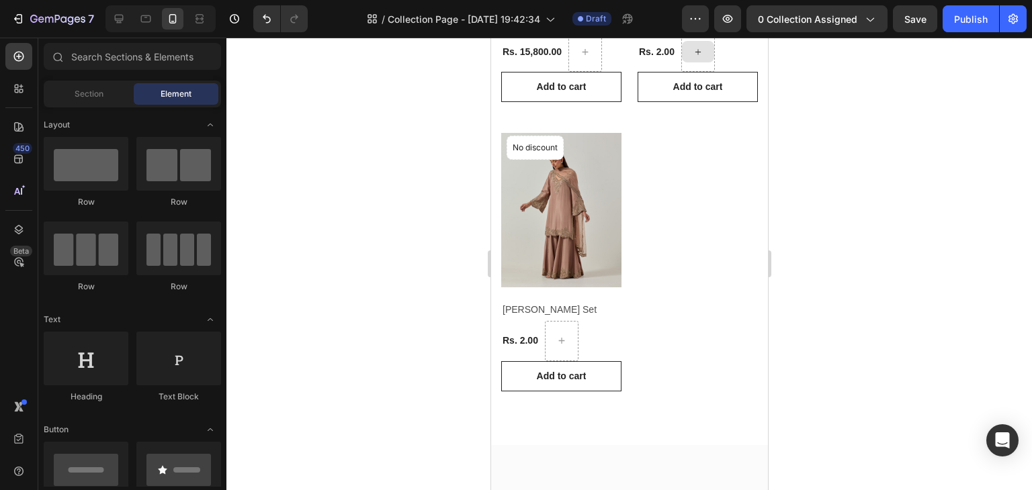
drag, startPoint x: 764, startPoint y: 140, endPoint x: 1264, endPoint y: 247, distance: 511.9
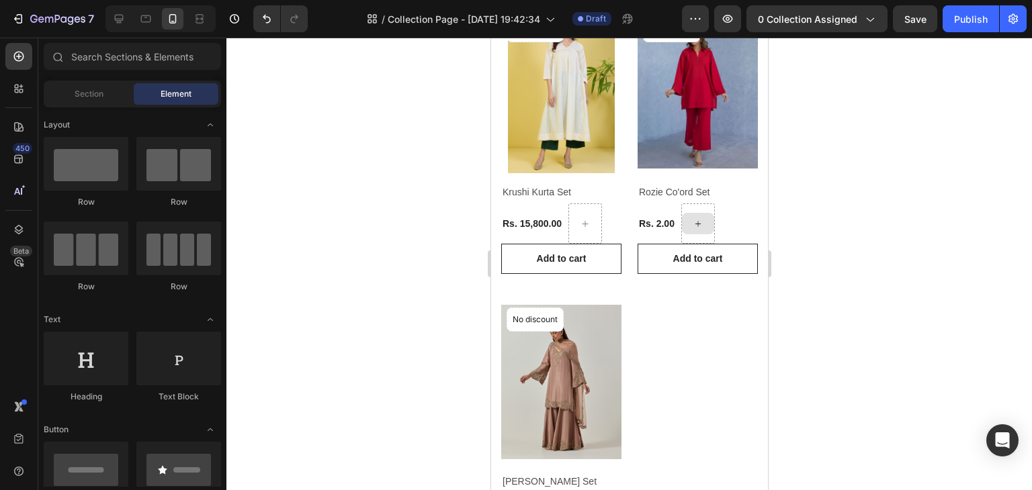
scroll to position [271, 0]
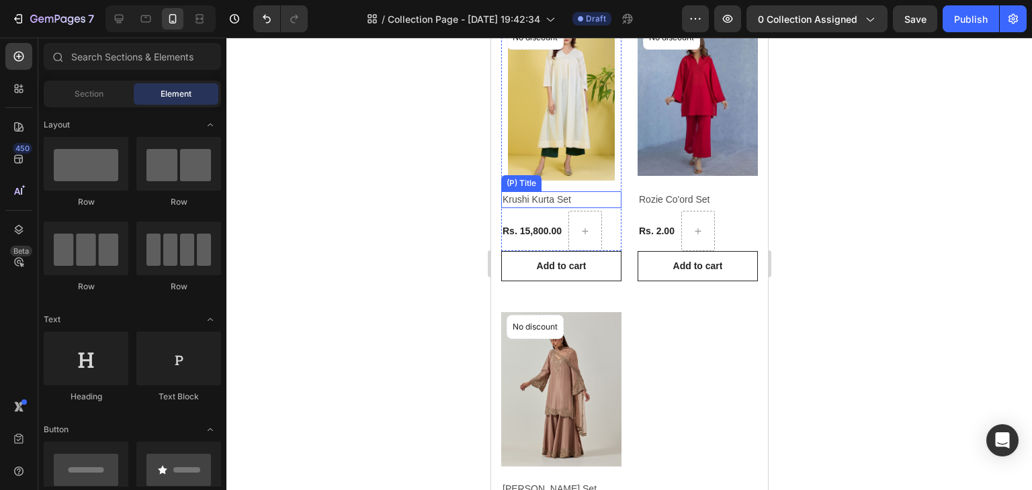
click at [543, 191] on h2 "Krushi Kurta Set" at bounding box center [560, 199] width 120 height 17
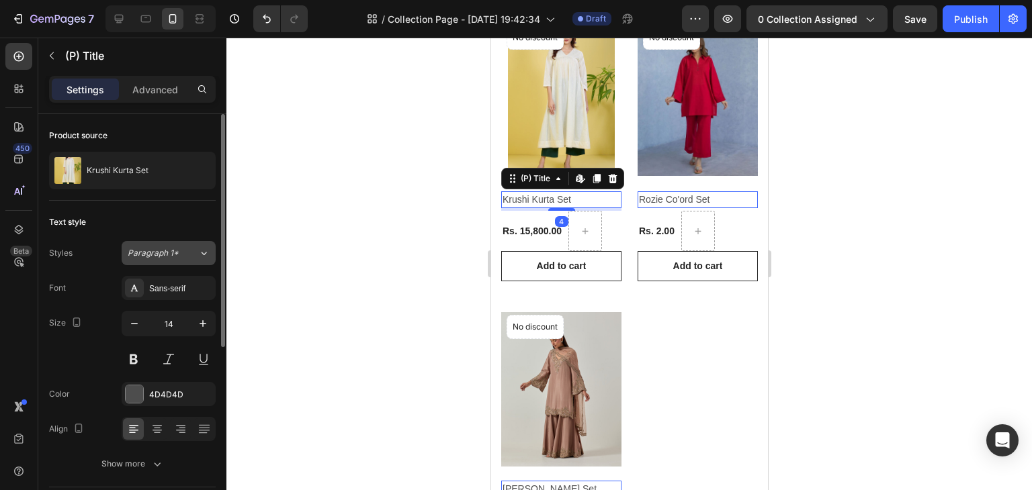
click at [187, 253] on div "Paragraph 1*" at bounding box center [163, 253] width 71 height 12
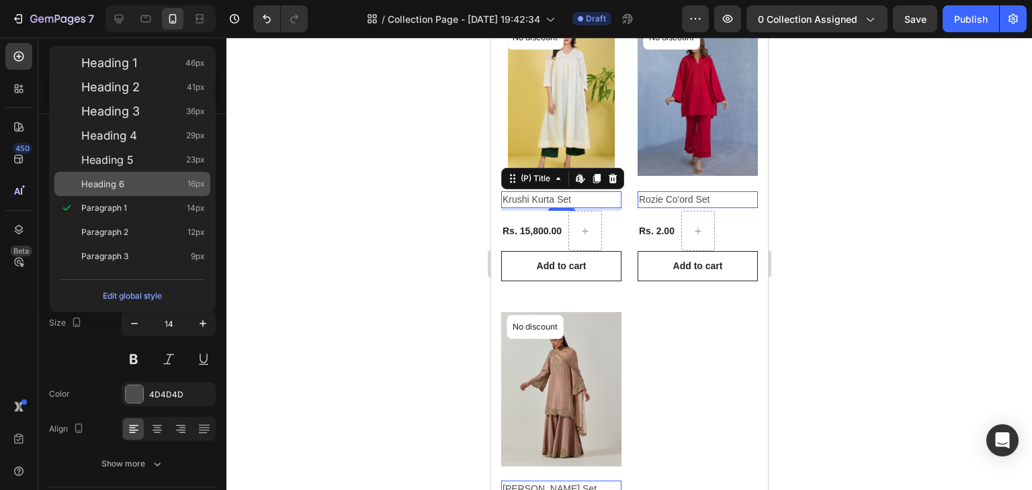
drag, startPoint x: 187, startPoint y: 253, endPoint x: 172, endPoint y: 186, distance: 68.3
click at [172, 186] on div "Heading 1 46px Heading 2 41px Heading 3 36px Heading 4 29px Heading 5 23px Head…" at bounding box center [132, 160] width 167 height 228
click at [172, 186] on div "Heading 6 16px" at bounding box center [143, 183] width 124 height 13
type input "16"
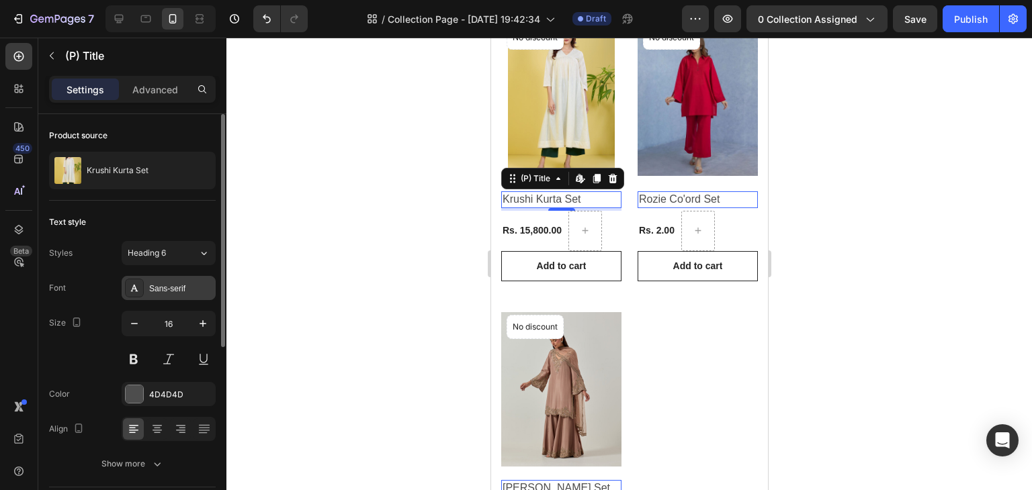
click at [155, 283] on div "Sans-serif" at bounding box center [180, 289] width 63 height 12
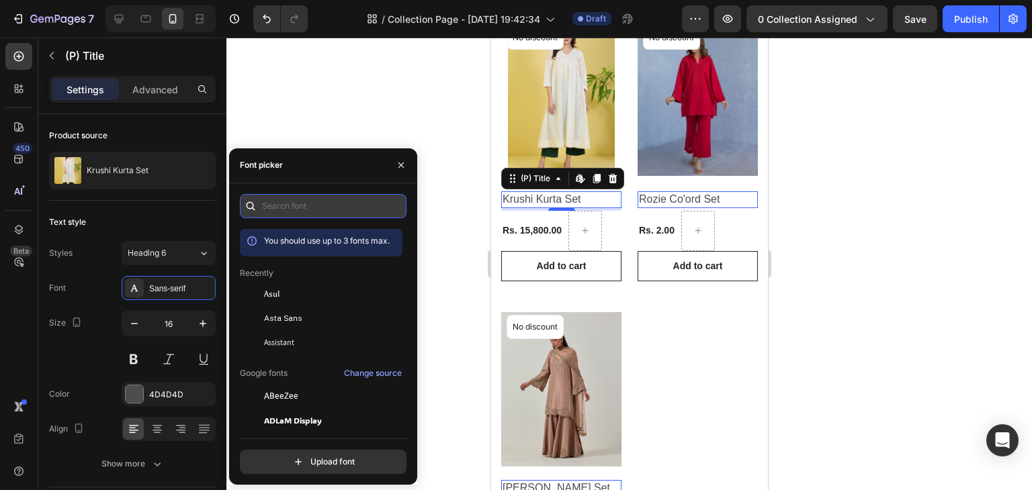
click at [283, 212] on input "text" at bounding box center [323, 206] width 167 height 24
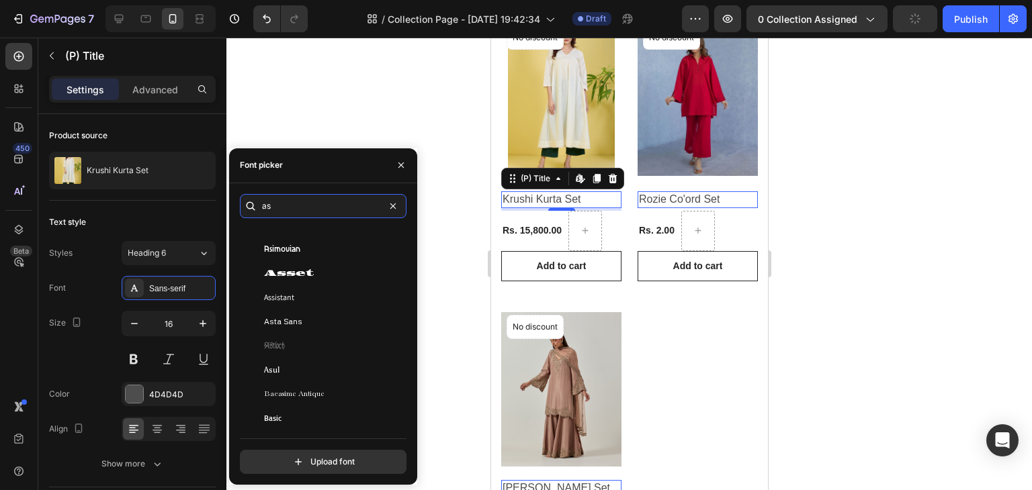
scroll to position [150, 0]
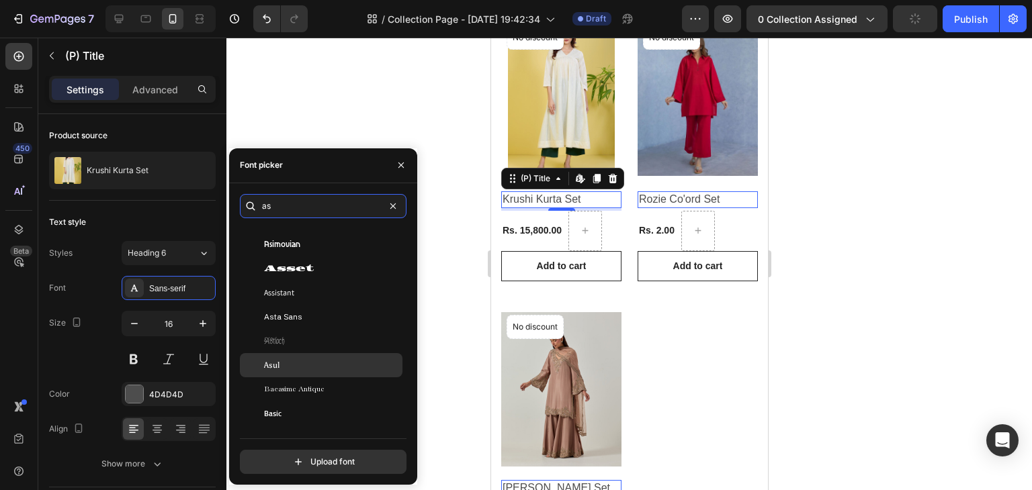
type input "as"
click at [309, 358] on div "Asul" at bounding box center [321, 365] width 163 height 24
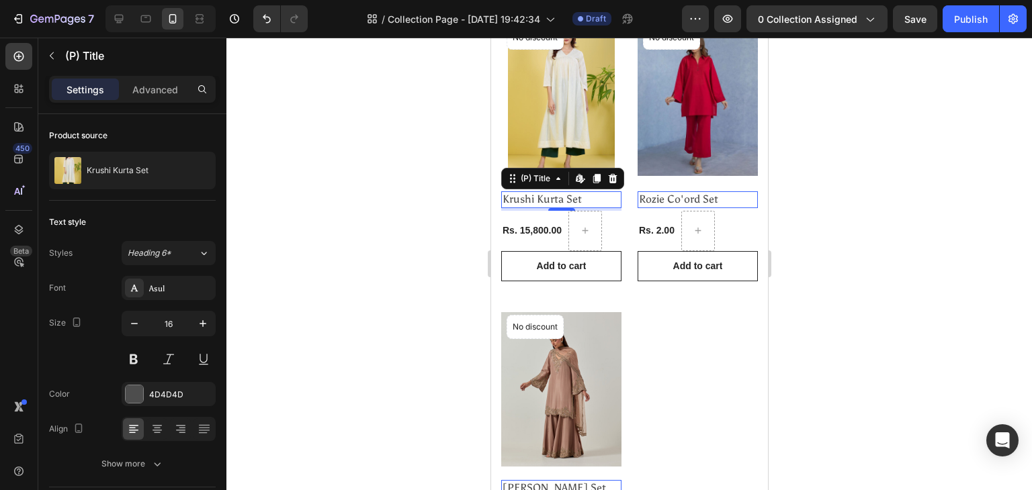
click at [410, 124] on div at bounding box center [628, 264] width 805 height 453
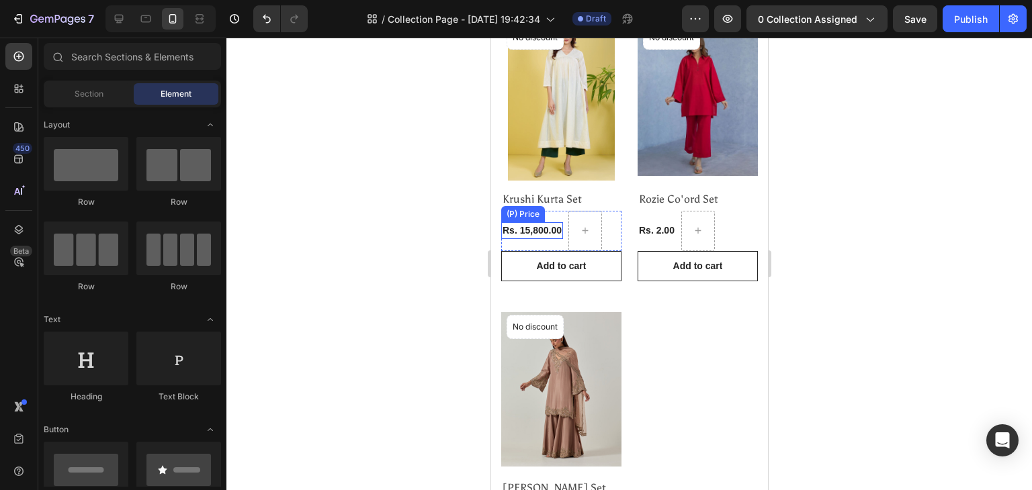
click at [535, 224] on div "Rs. 15,800.00" at bounding box center [531, 230] width 62 height 17
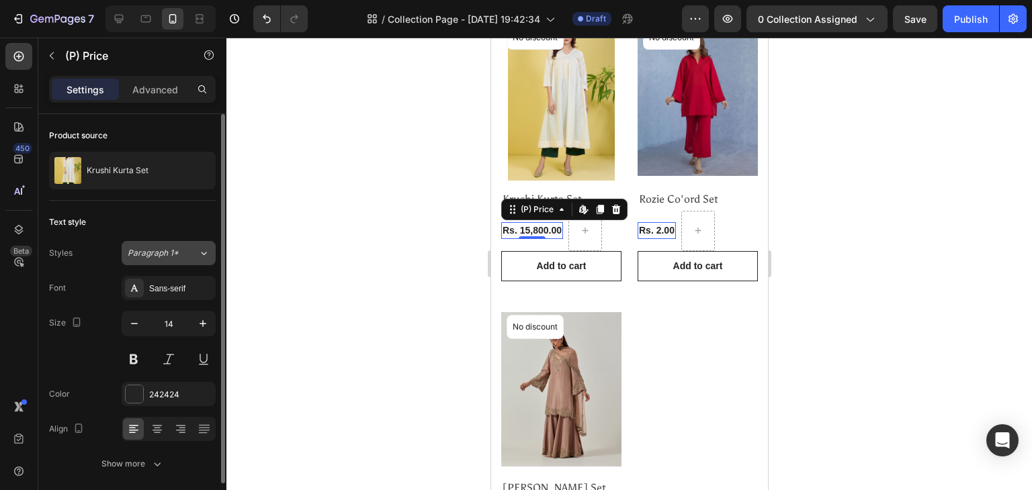
click at [193, 251] on div "Paragraph 1*" at bounding box center [163, 253] width 71 height 12
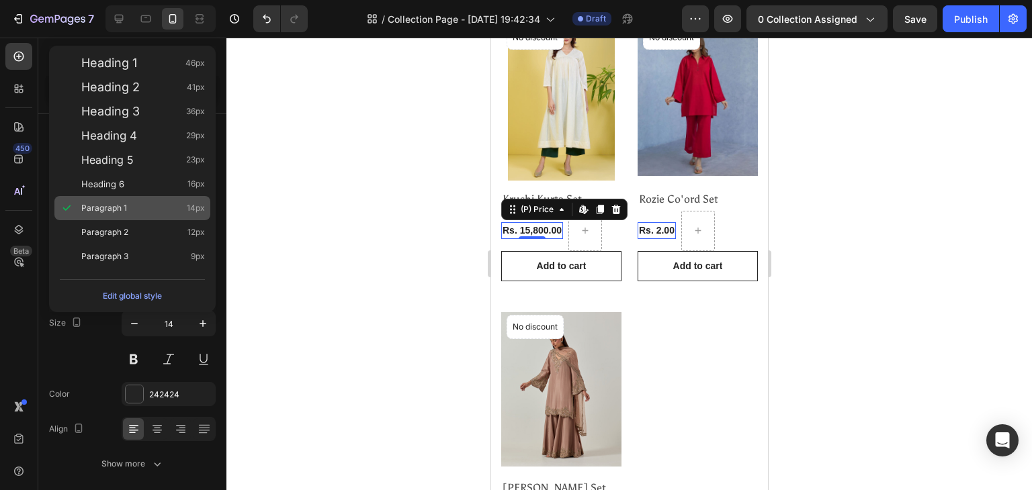
click at [126, 202] on div "Paragraph 1 14px" at bounding box center [143, 208] width 124 height 13
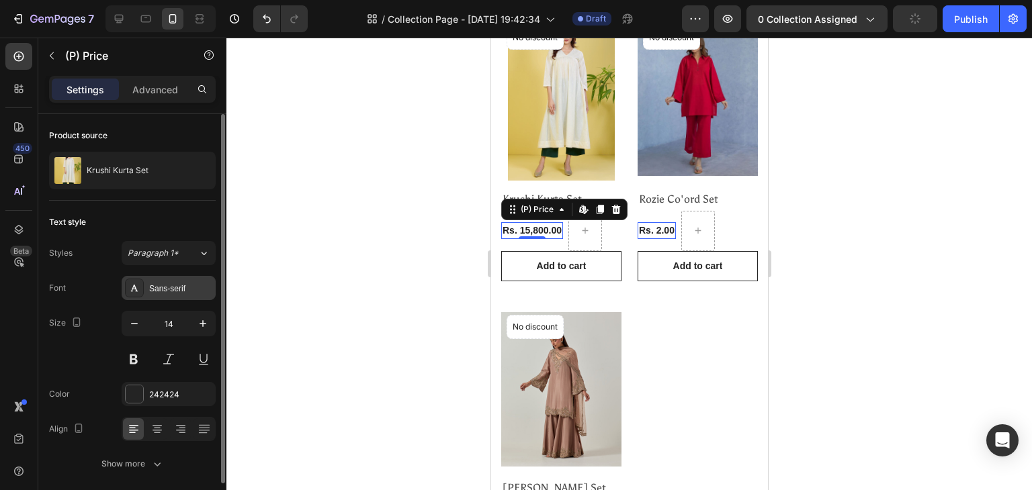
click at [159, 288] on div "Sans-serif" at bounding box center [180, 289] width 63 height 12
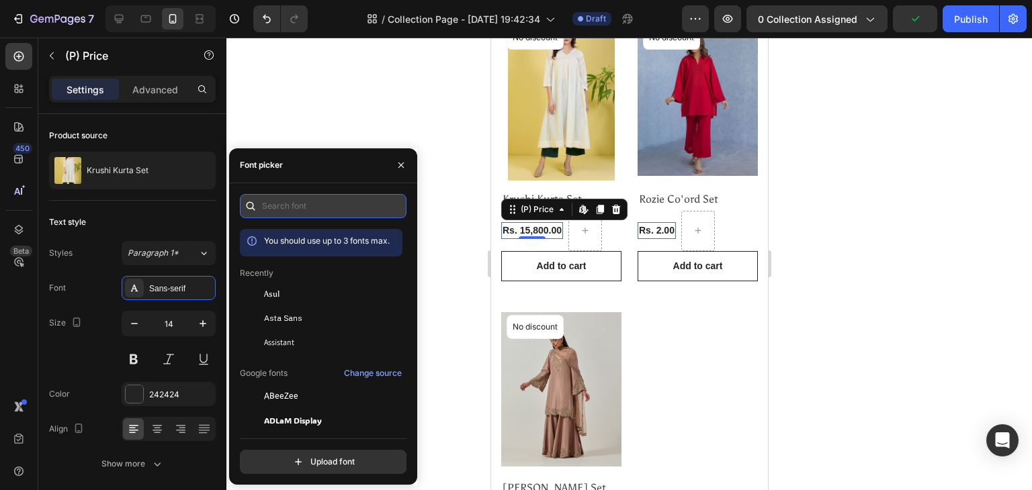
click at [266, 202] on input "text" at bounding box center [323, 206] width 167 height 24
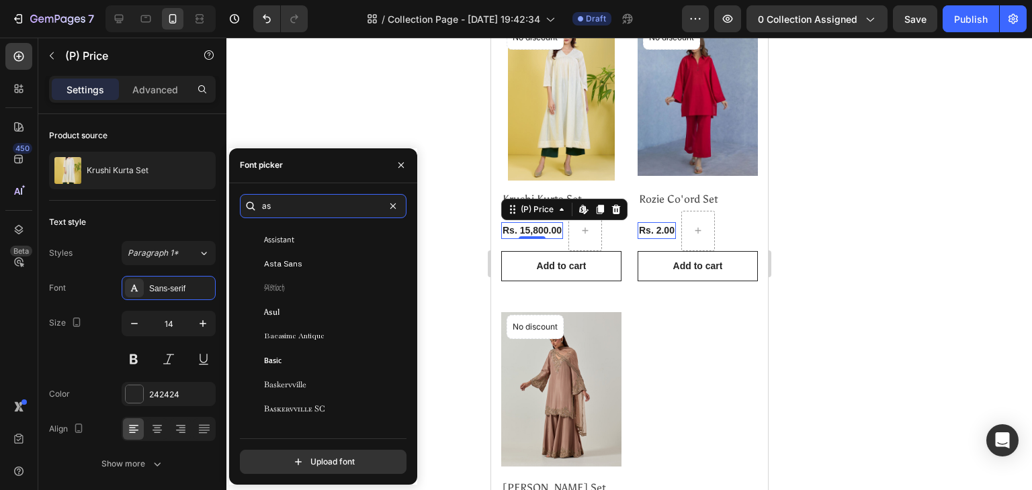
scroll to position [195, 0]
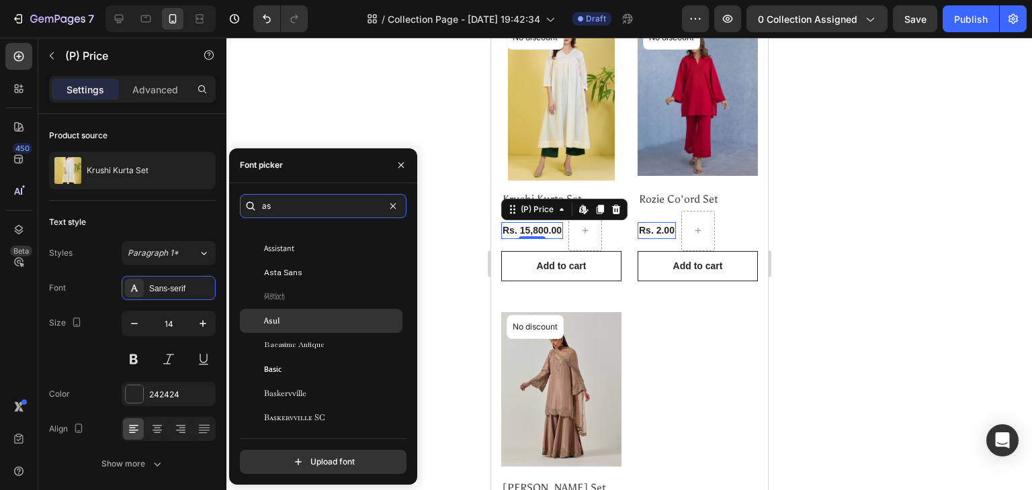
type input "as"
click at [325, 317] on div "Asul" at bounding box center [332, 321] width 136 height 12
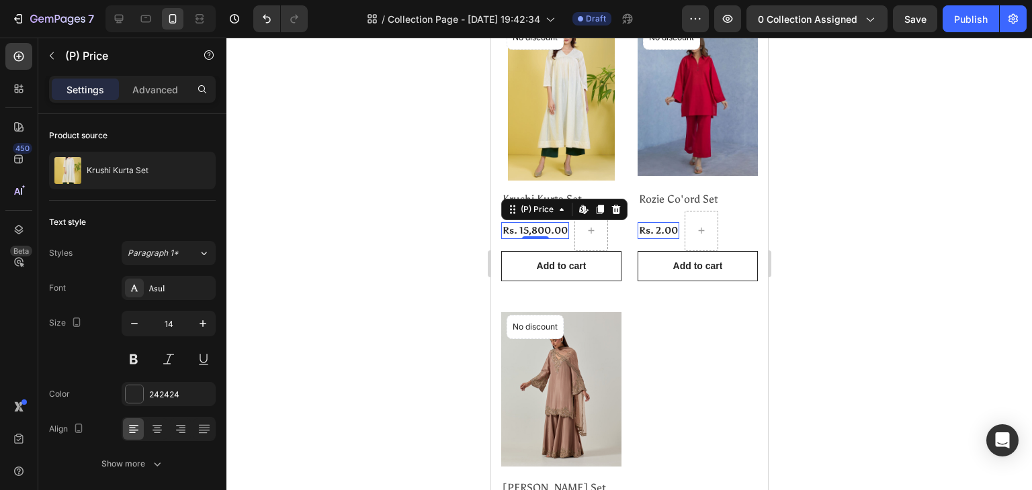
click at [395, 71] on div at bounding box center [628, 264] width 805 height 453
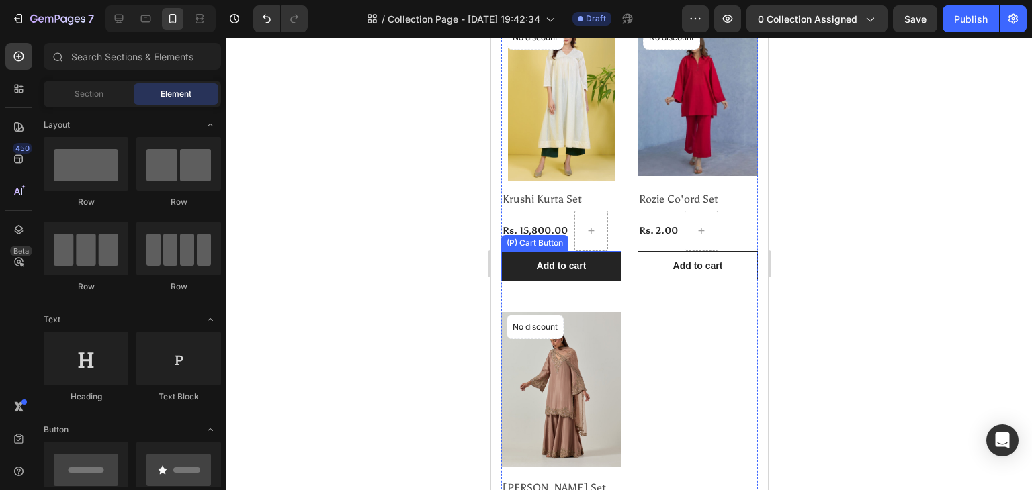
click at [517, 259] on button "Add to cart" at bounding box center [560, 266] width 120 height 30
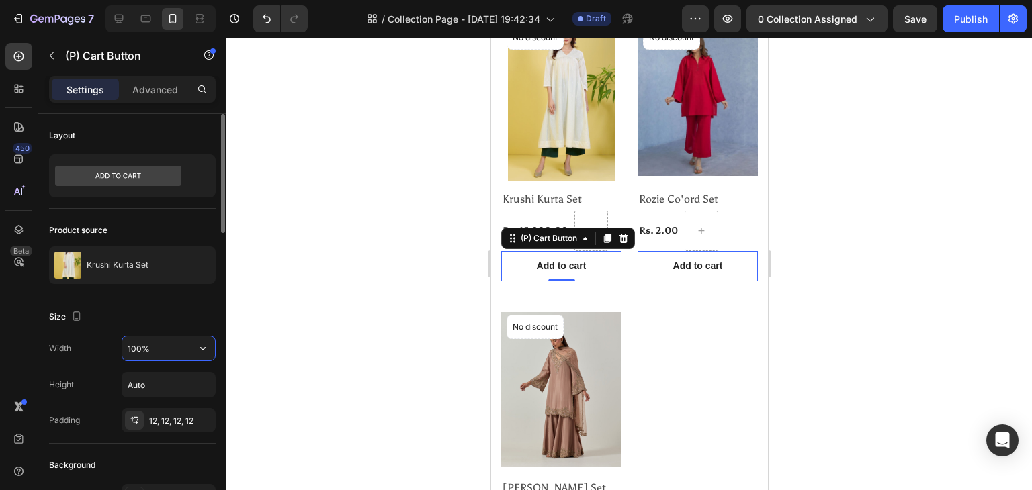
click at [150, 346] on input "100%" at bounding box center [168, 349] width 93 height 24
click at [152, 386] on input "Auto" at bounding box center [168, 385] width 93 height 24
click at [202, 382] on icon "button" at bounding box center [202, 384] width 13 height 13
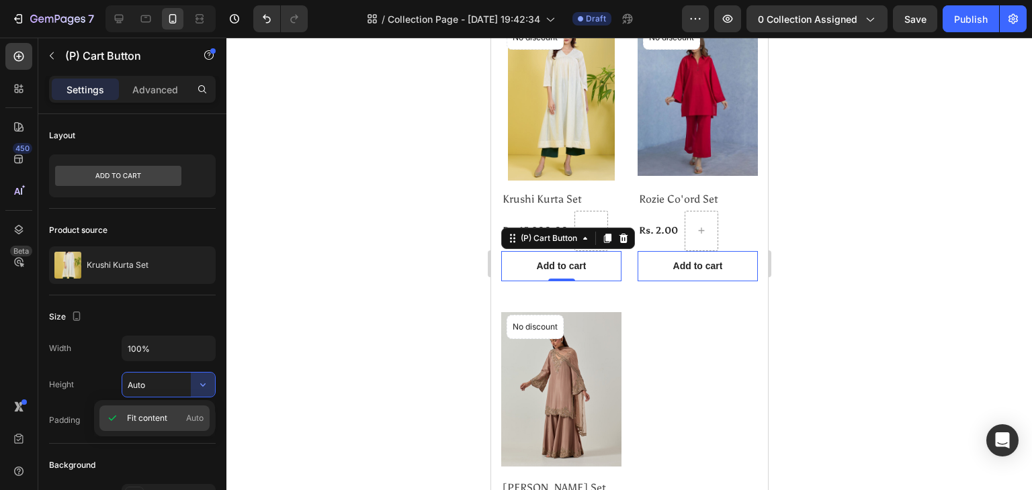
click at [163, 421] on span "Fit content" at bounding box center [147, 418] width 40 height 12
click at [285, 253] on div at bounding box center [628, 264] width 805 height 453
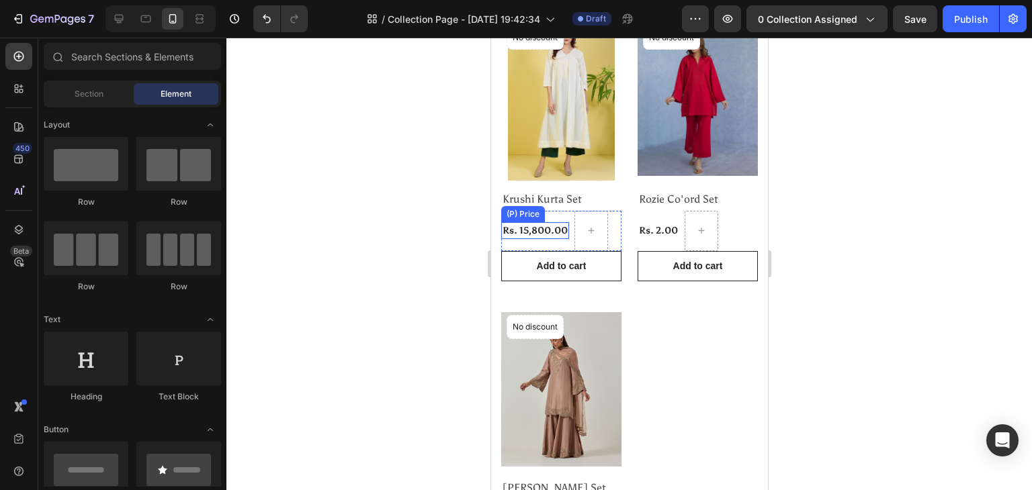
click at [533, 222] on div "Rs. 15,800.00" at bounding box center [534, 230] width 68 height 17
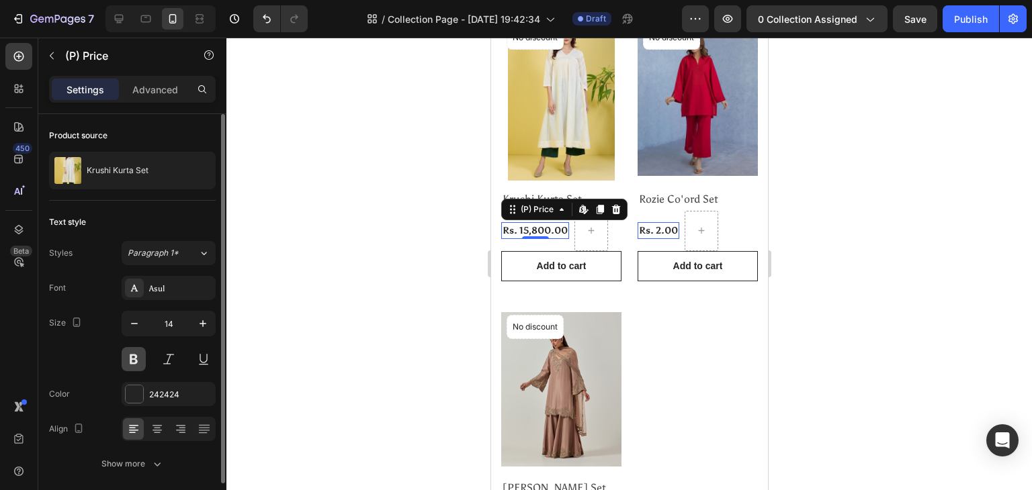
click at [140, 363] on button at bounding box center [134, 359] width 24 height 24
click at [202, 202] on div "Text style Styles Paragraph 1* Font Asul Size 14 Color 242424 Align Show more" at bounding box center [132, 344] width 167 height 286
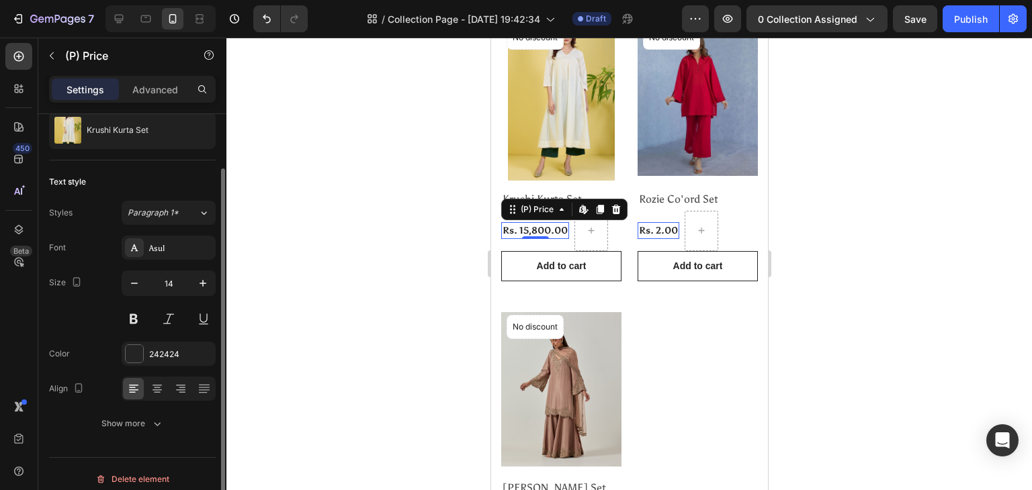
scroll to position [50, 0]
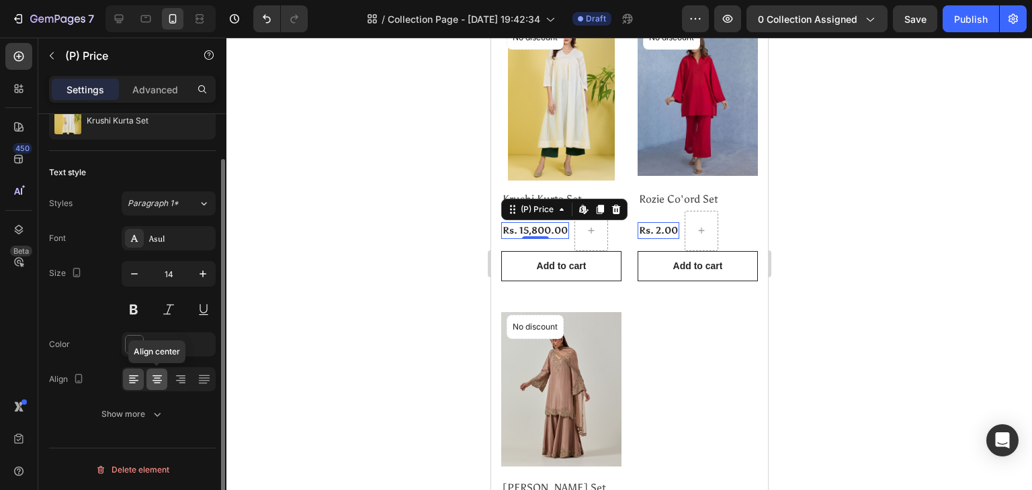
click at [162, 382] on icon at bounding box center [156, 379] width 13 height 13
click at [425, 323] on div at bounding box center [628, 264] width 805 height 453
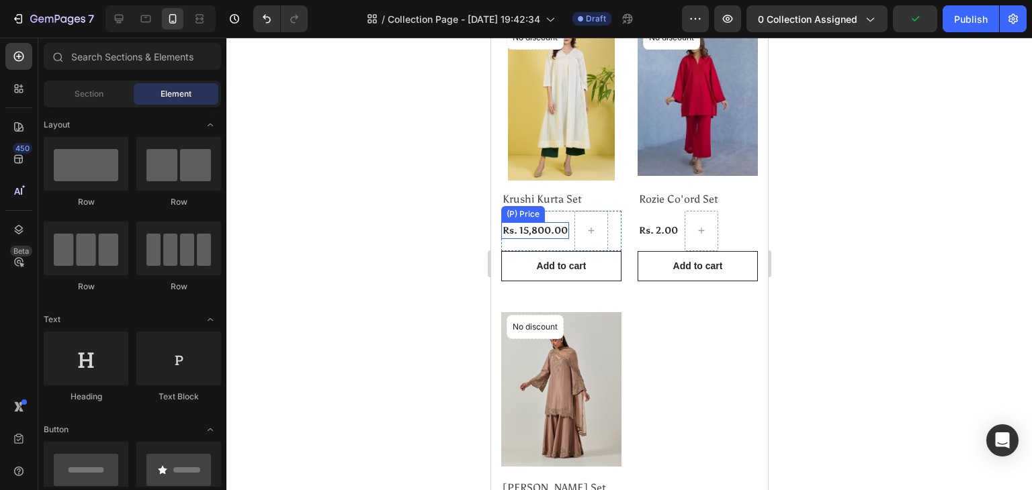
click at [543, 222] on div "Rs. 15,800.00" at bounding box center [534, 230] width 68 height 17
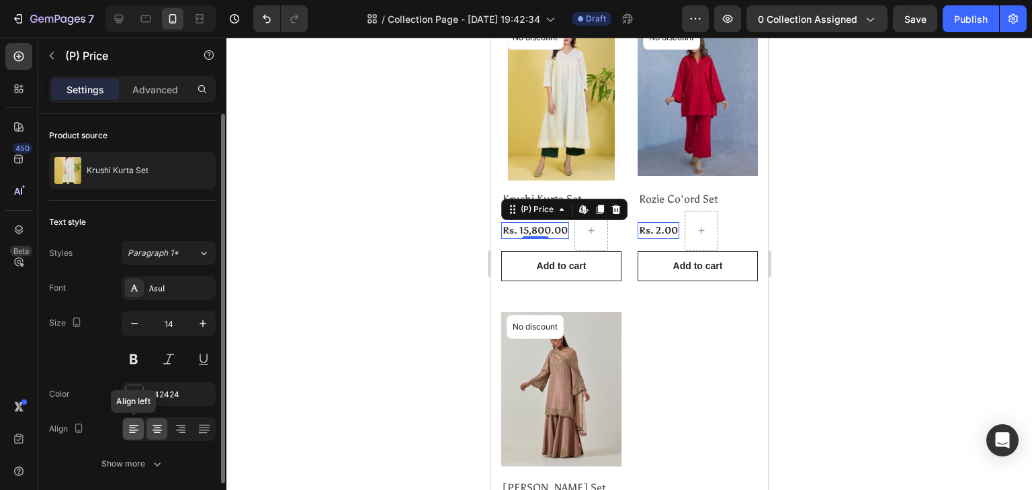
click at [136, 431] on icon at bounding box center [133, 429] width 13 height 13
click at [142, 459] on div "Show more" at bounding box center [132, 463] width 62 height 13
click at [176, 392] on div "242424" at bounding box center [168, 395] width 39 height 12
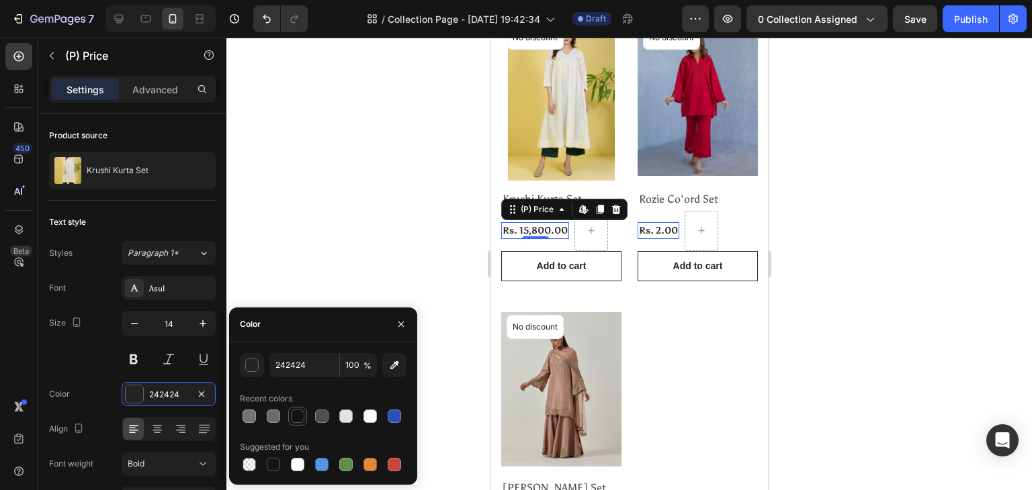
click at [298, 419] on div at bounding box center [297, 416] width 13 height 13
click at [309, 371] on input "121212" at bounding box center [304, 365] width 70 height 24
type input "000000"
click at [357, 198] on div at bounding box center [628, 264] width 805 height 453
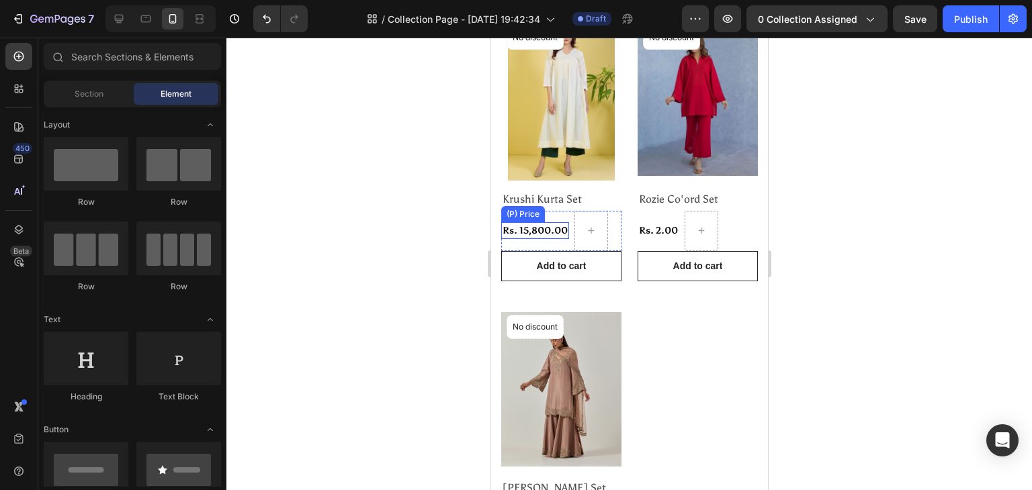
click at [541, 224] on div "Rs. 15,800.00" at bounding box center [534, 230] width 68 height 17
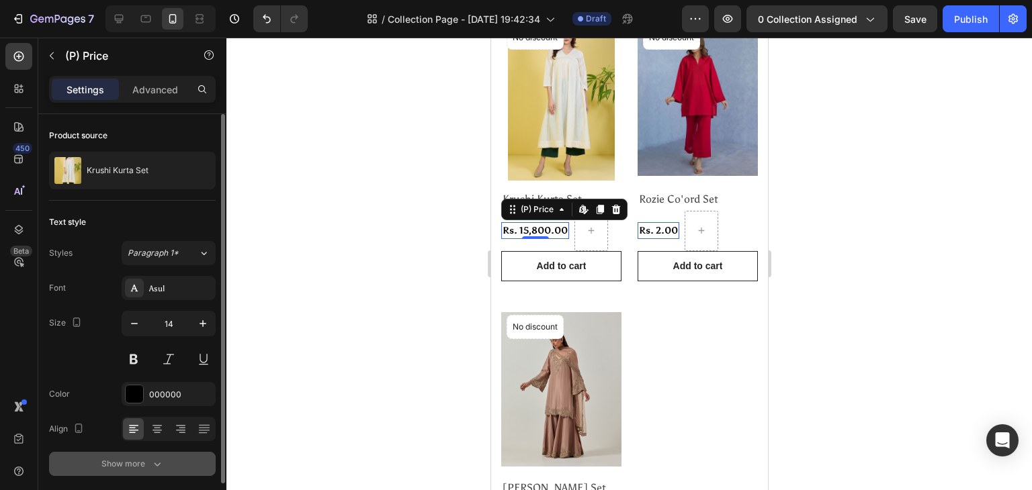
click at [131, 460] on div "Show more" at bounding box center [132, 463] width 62 height 13
click at [131, 460] on span "Bold" at bounding box center [136, 464] width 17 height 10
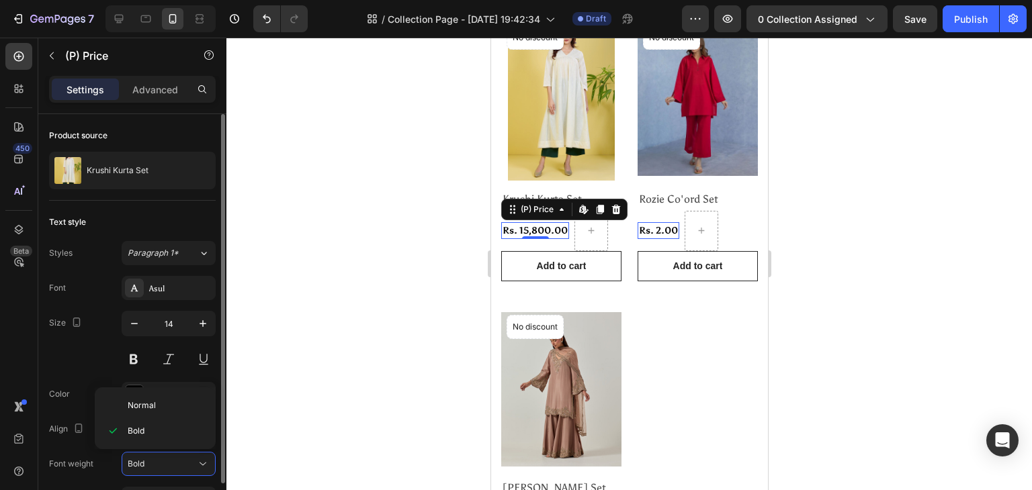
click at [131, 460] on span "Bold" at bounding box center [136, 464] width 17 height 10
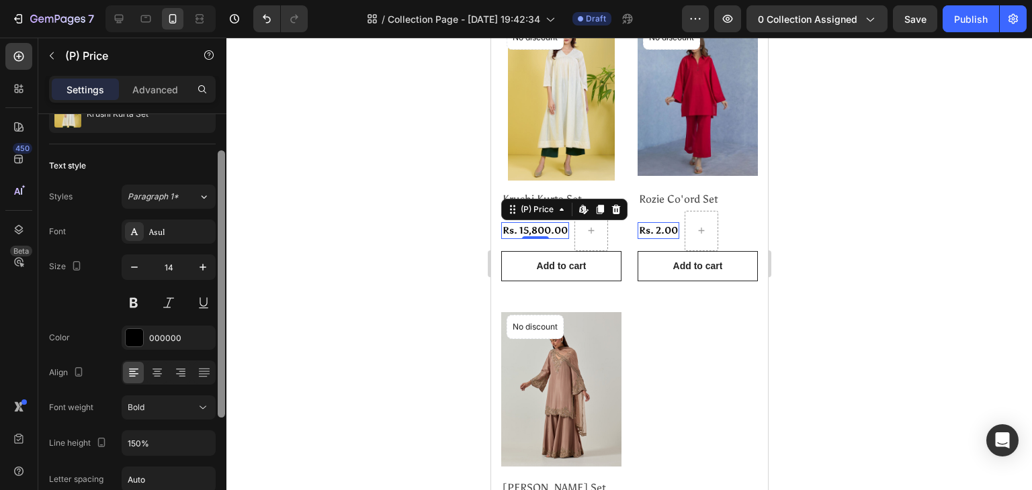
scroll to position [101, 0]
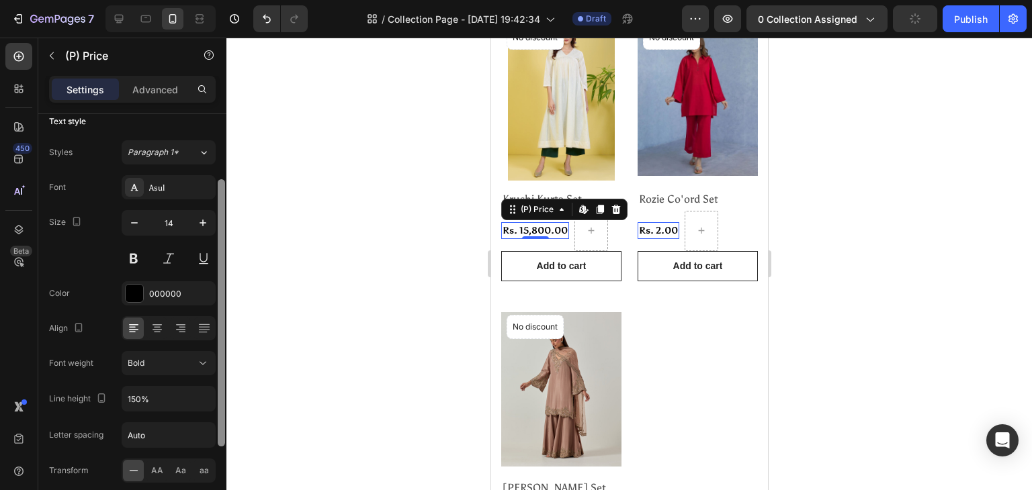
drag, startPoint x: 223, startPoint y: 430, endPoint x: 202, endPoint y: 521, distance: 93.9
click at [202, 0] on html "7 / Collection Page - Aug 27, 19:42:34 Draft Preview 0 collection assigned Publ…" at bounding box center [516, 0] width 1032 height 0
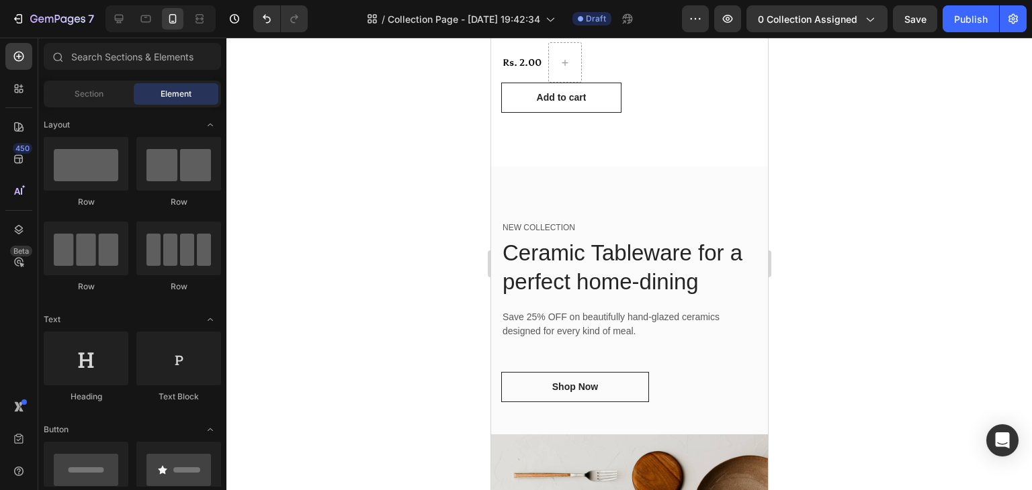
scroll to position [739, 0]
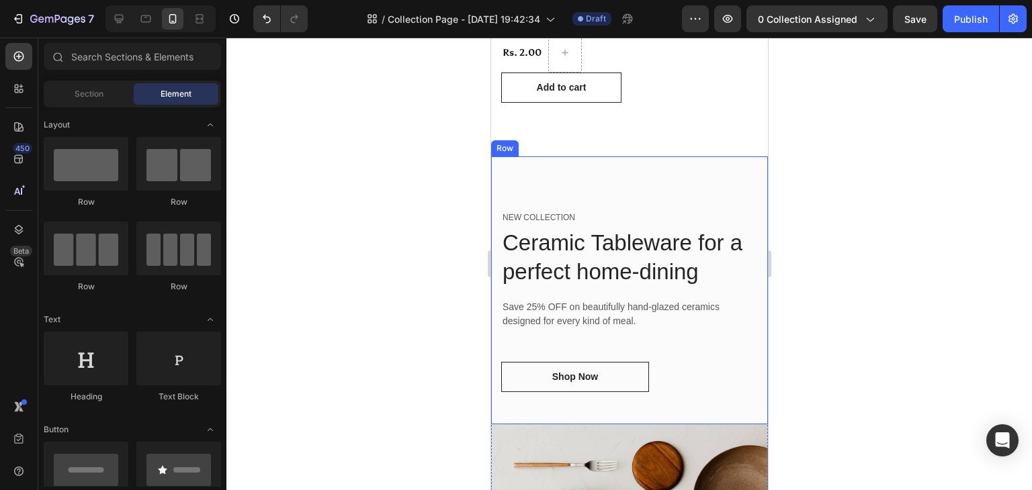
click at [523, 173] on div "NEW COLLECTION Text block Ceramic Tableware for a perfect home-dining Heading S…" at bounding box center [628, 291] width 277 height 268
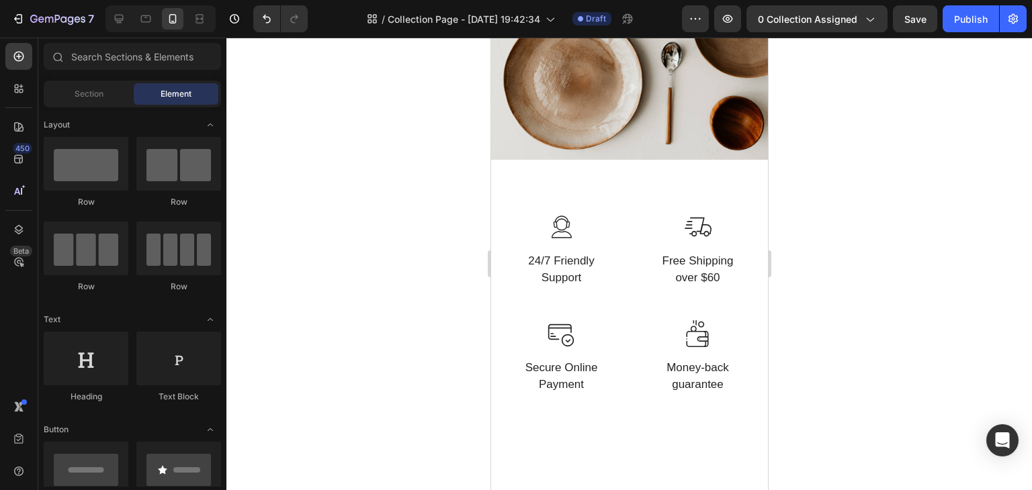
scroll to position [1200, 0]
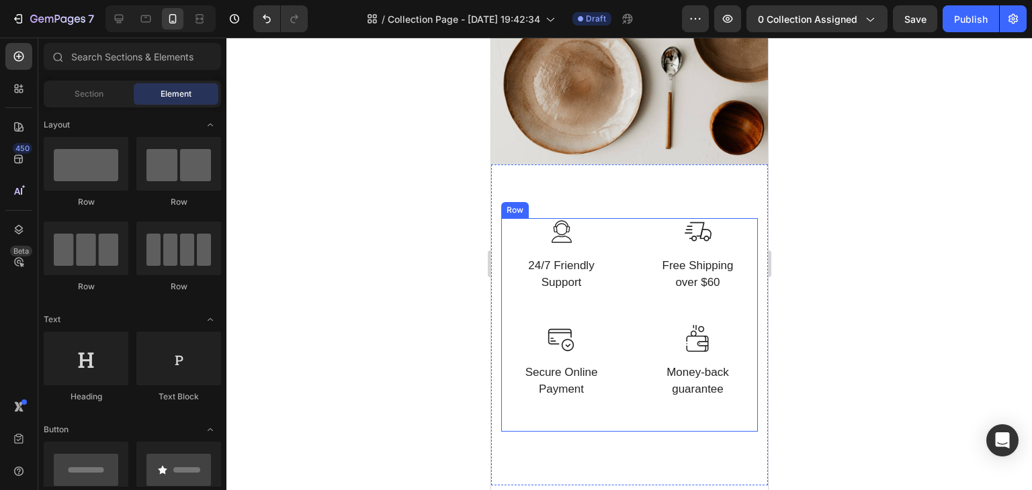
click at [624, 355] on div "Image 24/7 Friendly Support Text block Row Image Free Shipping over $60 Text bl…" at bounding box center [628, 325] width 257 height 214
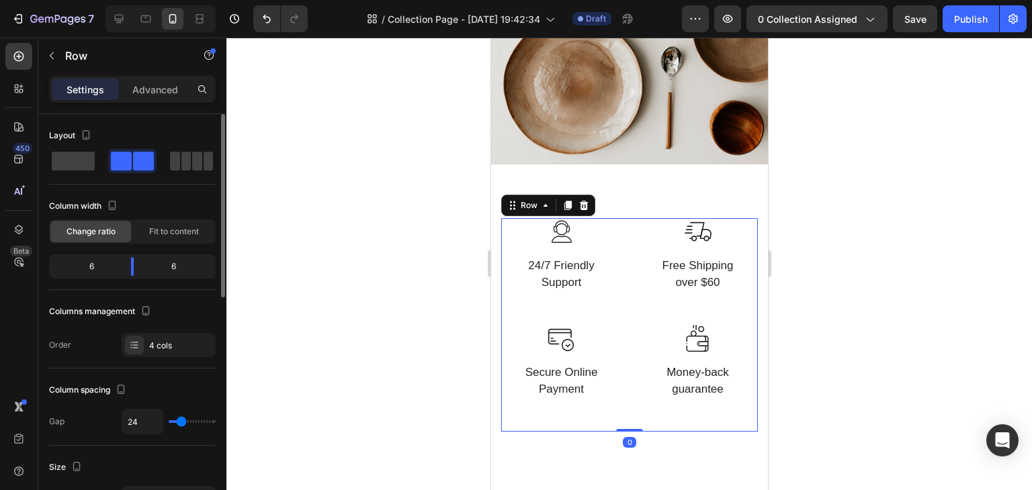
click at [111, 259] on div "6" at bounding box center [86, 266] width 69 height 19
click at [177, 232] on span "Fit to content" at bounding box center [174, 232] width 50 height 12
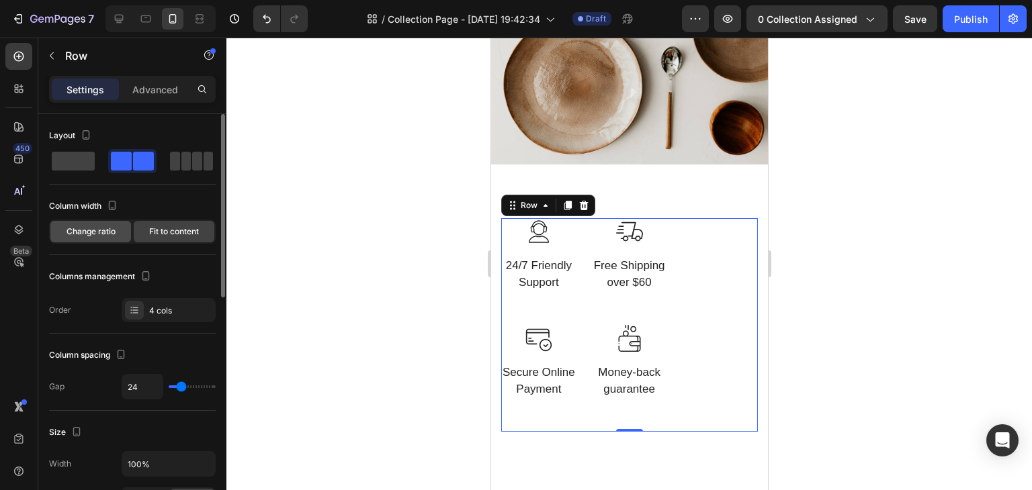
click at [91, 228] on span "Change ratio" at bounding box center [91, 232] width 49 height 12
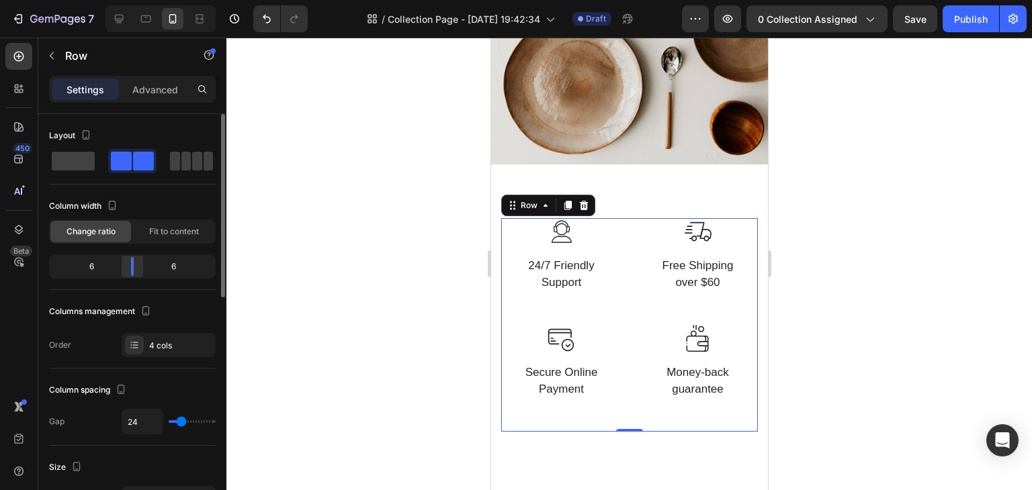
drag, startPoint x: 107, startPoint y: 273, endPoint x: 134, endPoint y: 266, distance: 27.7
click at [134, 266] on div "6 6" at bounding box center [132, 267] width 167 height 24
click at [136, 0] on body "7 / Collection Page - Aug 27, 19:42:34 Draft Preview 0 collection assigned Save…" at bounding box center [516, 0] width 1032 height 0
click at [156, 341] on div "4 cols" at bounding box center [180, 346] width 63 height 12
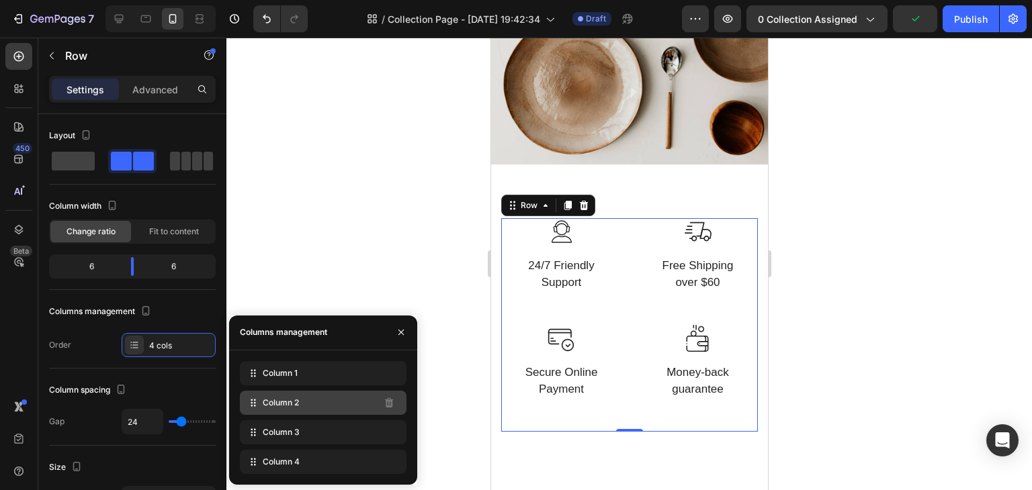
click at [266, 396] on div "Column 2" at bounding box center [323, 403] width 167 height 24
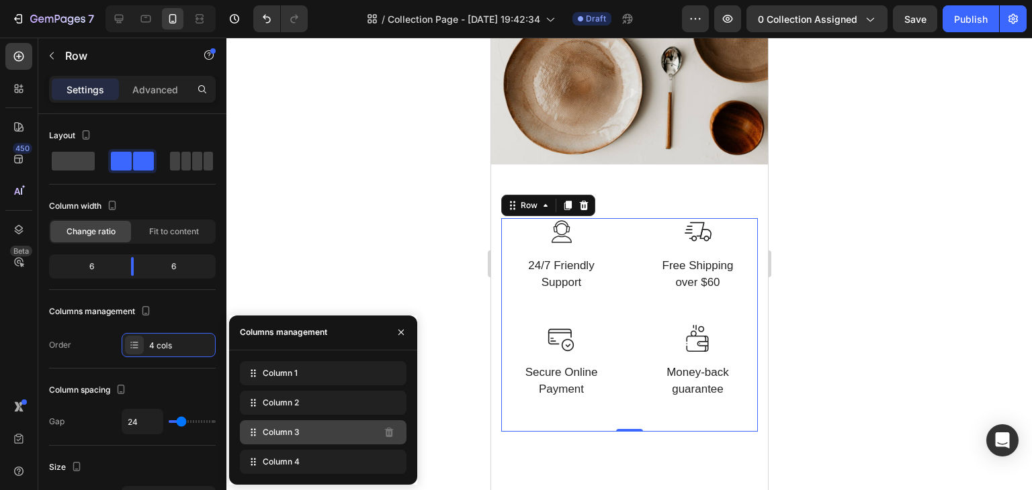
click at [318, 433] on div "Column 3" at bounding box center [323, 433] width 167 height 24
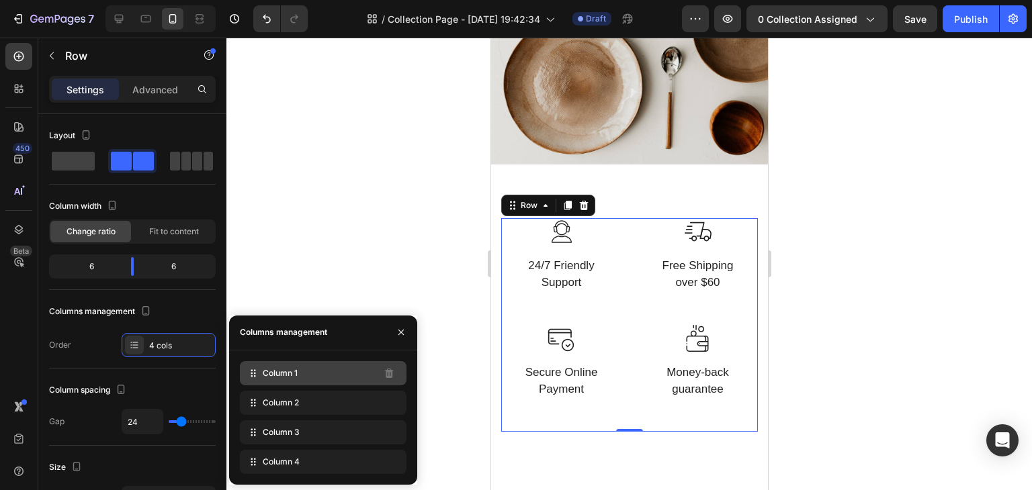
click at [290, 371] on span "Column 1" at bounding box center [280, 373] width 35 height 12
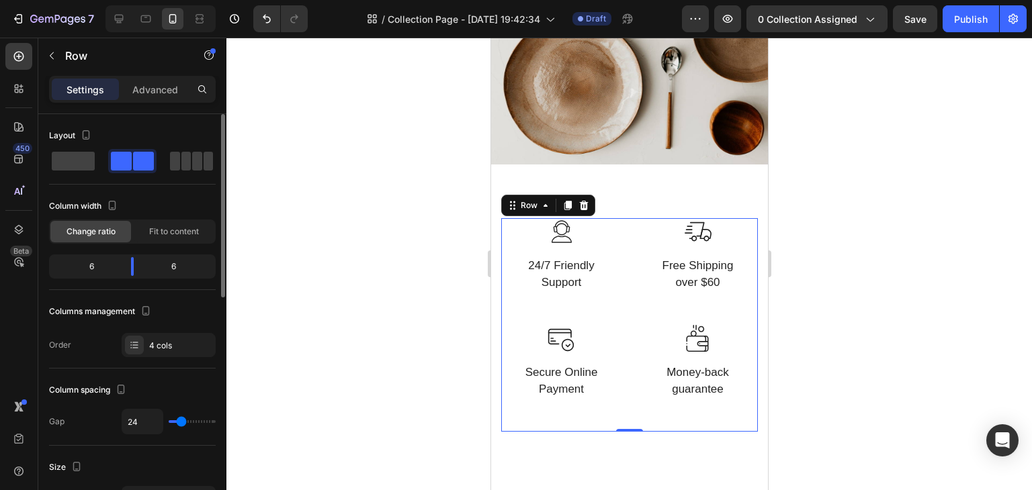
type input "6"
type input "0"
drag, startPoint x: 179, startPoint y: 423, endPoint x: 159, endPoint y: 425, distance: 21.0
type input "0"
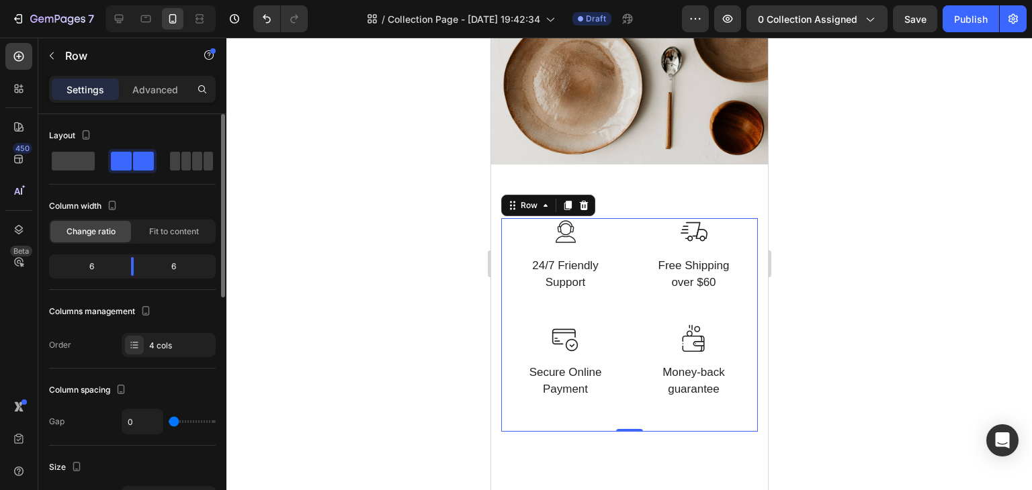
click at [169, 423] on input "range" at bounding box center [192, 422] width 47 height 3
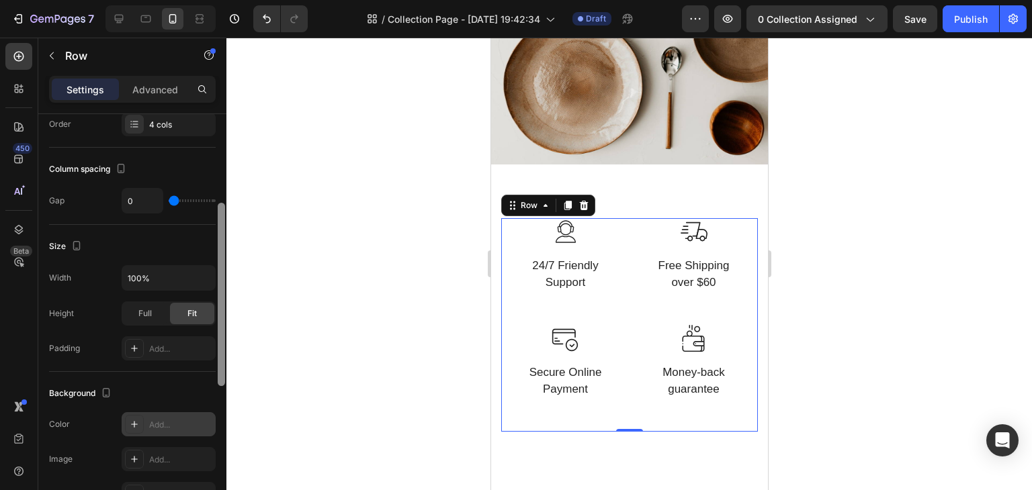
scroll to position [252, 0]
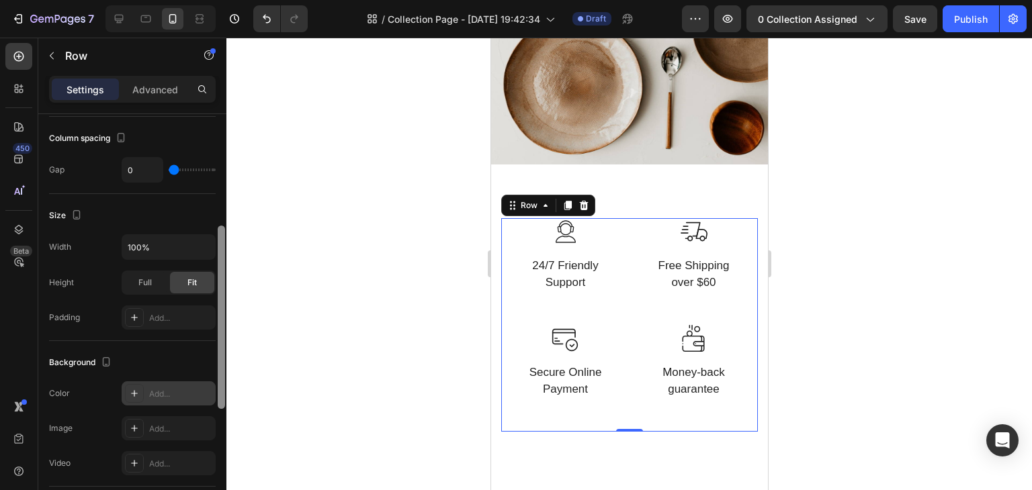
drag, startPoint x: 220, startPoint y: 287, endPoint x: 215, endPoint y: 398, distance: 111.6
click at [215, 398] on div "Layout Column width Change ratio Fit to content 6 6 Columns management Order 4 …" at bounding box center [132, 321] width 188 height 414
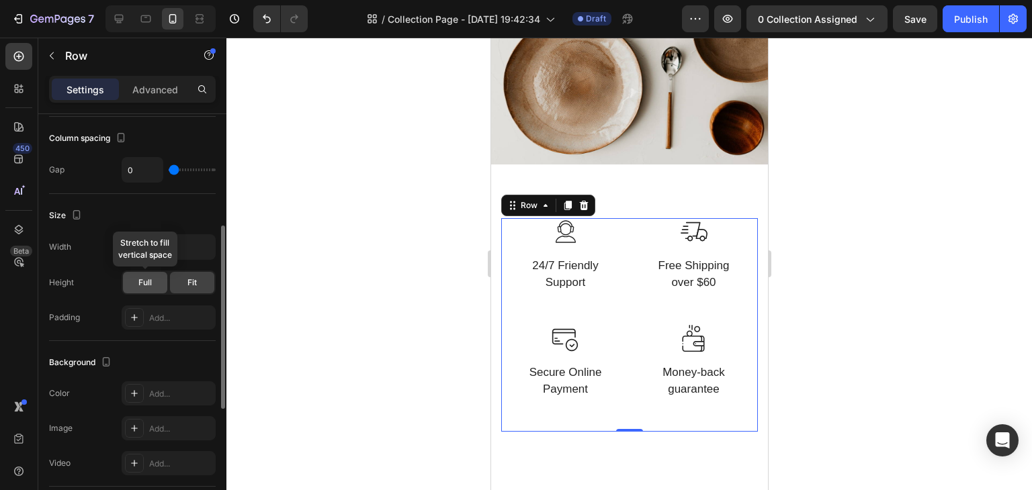
click at [158, 283] on div "Full" at bounding box center [145, 282] width 44 height 21
click at [183, 281] on div "Fit" at bounding box center [192, 282] width 44 height 21
click at [140, 247] on input "100%" at bounding box center [168, 247] width 93 height 24
click at [199, 247] on icon "button" at bounding box center [202, 246] width 13 height 13
click at [199, 216] on div "Size" at bounding box center [132, 215] width 167 height 21
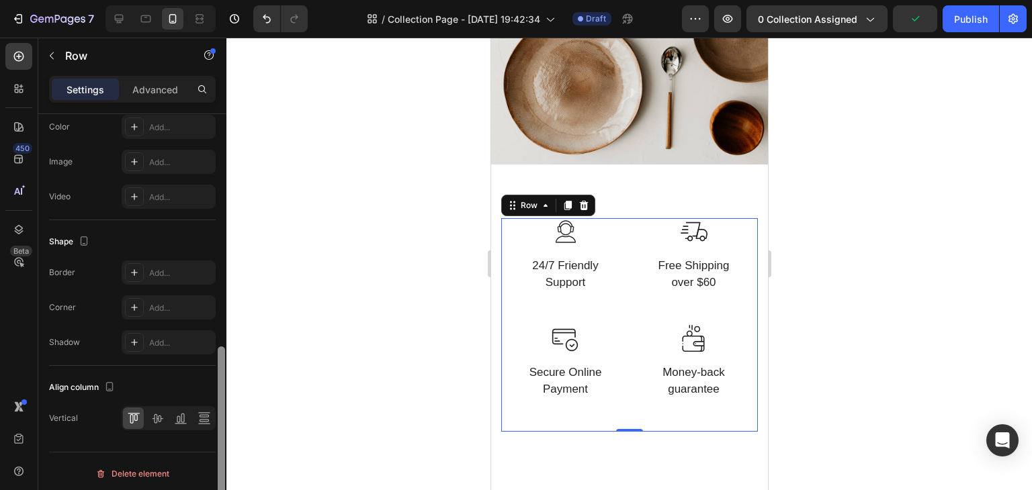
scroll to position [521, 0]
drag, startPoint x: 221, startPoint y: 316, endPoint x: 210, endPoint y: 463, distance: 147.5
click at [210, 463] on div "Layout Column width Change ratio Fit to content 6 6 Columns management Order 4 …" at bounding box center [132, 321] width 188 height 414
click at [146, 411] on div at bounding box center [156, 415] width 21 height 21
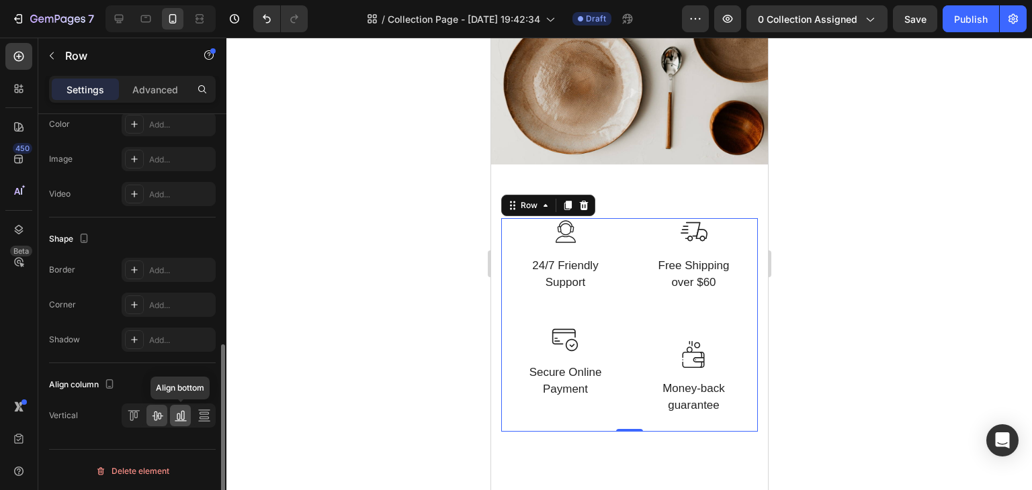
click at [181, 416] on icon at bounding box center [180, 415] width 13 height 13
click at [142, 414] on div at bounding box center [133, 415] width 21 height 21
click at [200, 417] on icon at bounding box center [203, 415] width 13 height 13
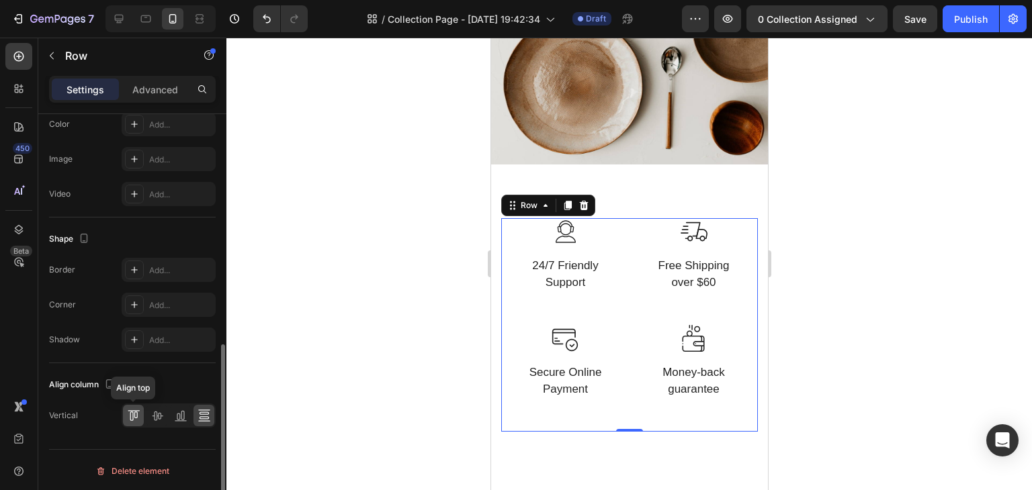
click at [131, 411] on icon at bounding box center [133, 415] width 13 height 13
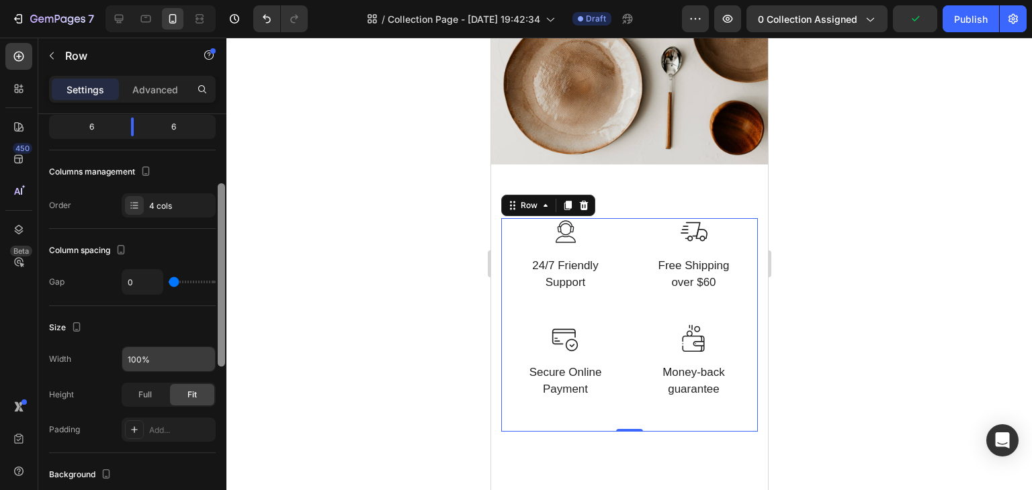
drag, startPoint x: 220, startPoint y: 406, endPoint x: 253, endPoint y: 220, distance: 188.8
click at [253, 0] on div "7 / Collection Page - Aug 27, 19:42:34 Draft Preview 0 collection assigned Publ…" at bounding box center [516, 0] width 1032 height 0
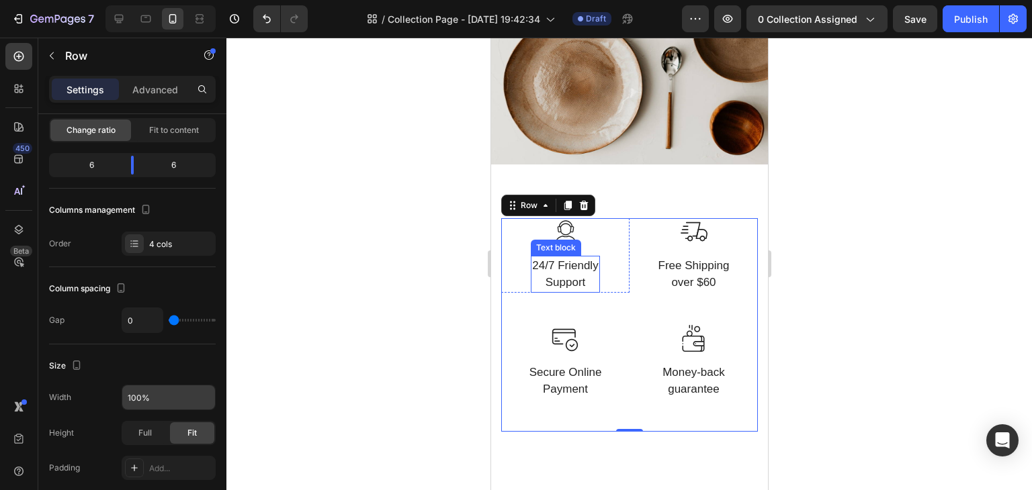
click at [568, 259] on p "24/7 Friendly Support" at bounding box center [564, 274] width 66 height 34
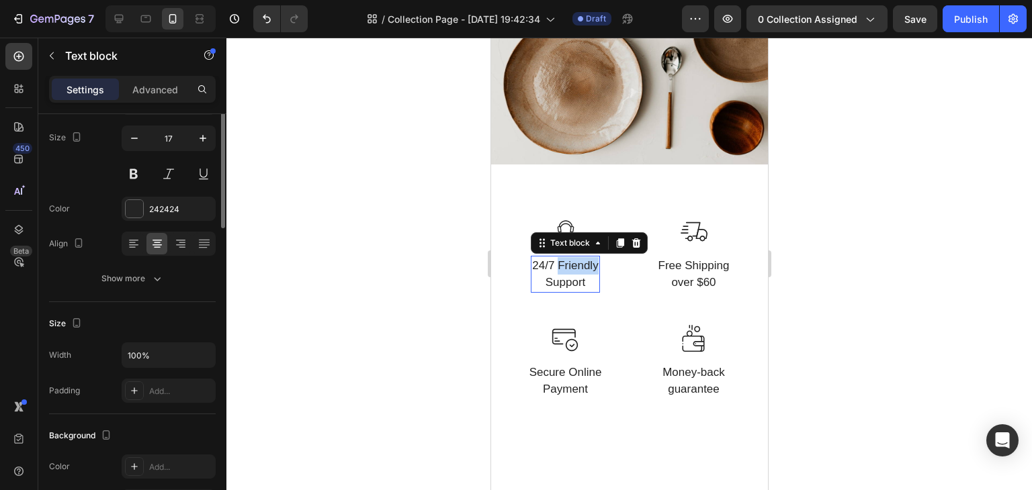
scroll to position [0, 0]
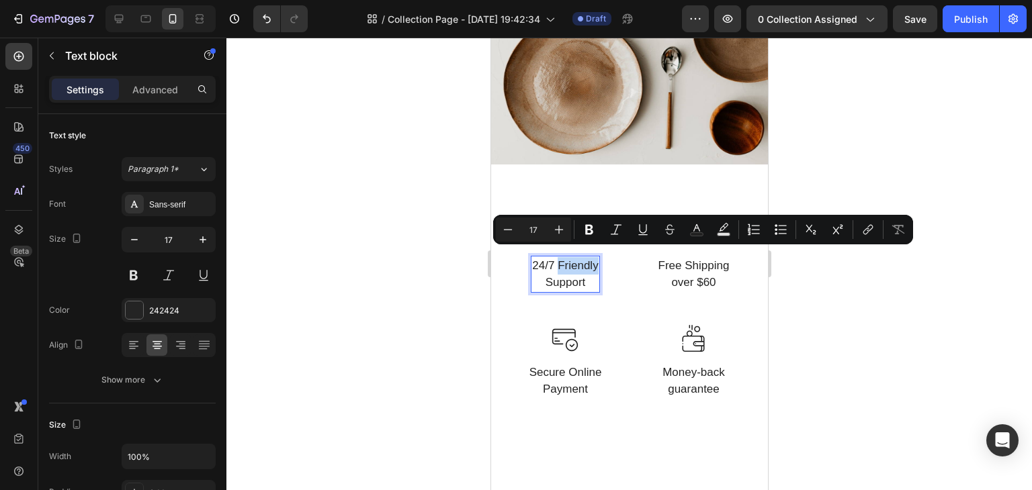
click at [568, 259] on p "24/7 Friendly Support" at bounding box center [564, 274] width 66 height 34
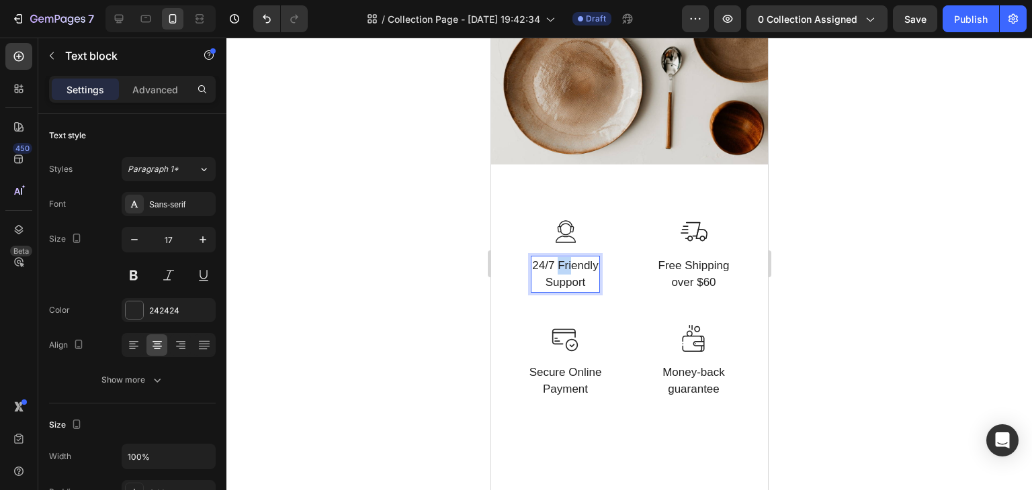
click at [568, 259] on p "24/7 Friendly Support" at bounding box center [564, 274] width 66 height 34
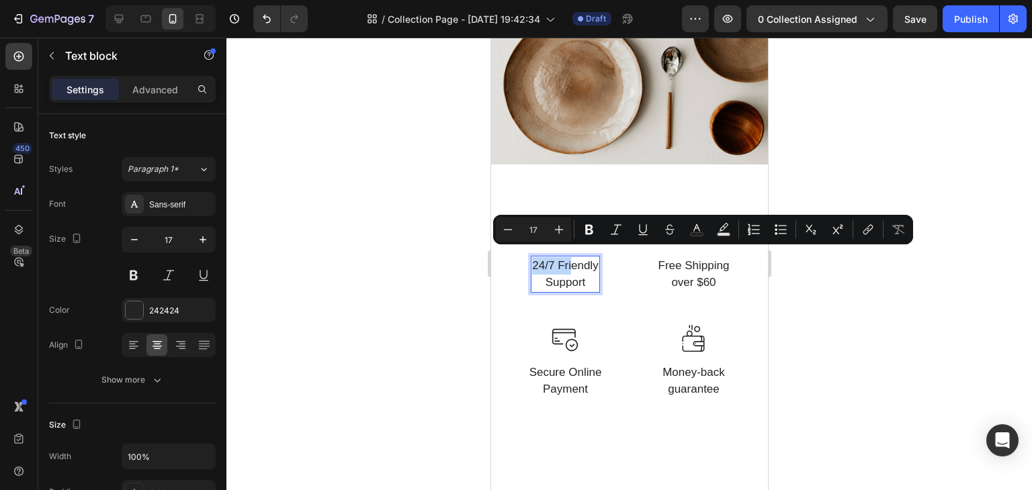
click at [568, 259] on p "24/7 Friendly Support" at bounding box center [564, 274] width 66 height 34
drag, startPoint x: 568, startPoint y: 259, endPoint x: 582, endPoint y: 273, distance: 20.4
click at [582, 273] on p "24/7 Friendly Support" at bounding box center [564, 274] width 66 height 34
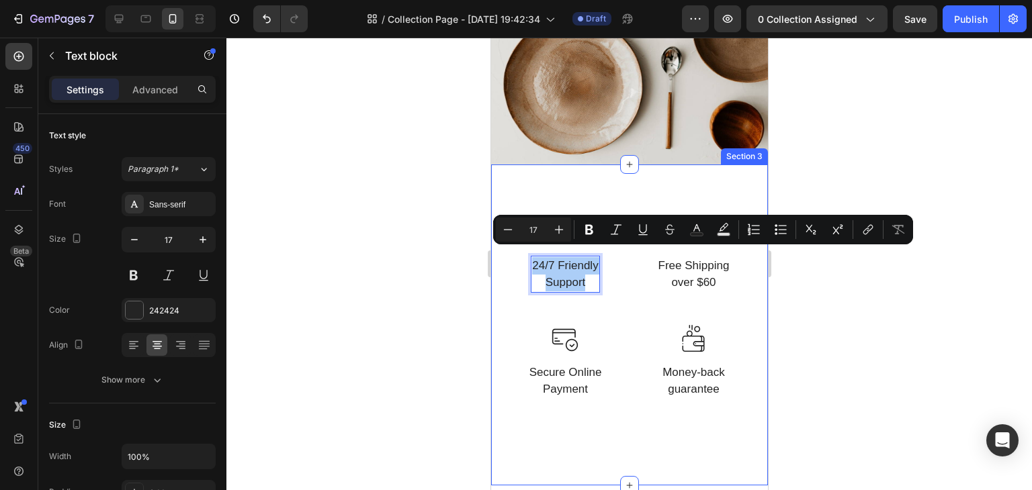
click at [388, 294] on div at bounding box center [628, 264] width 805 height 453
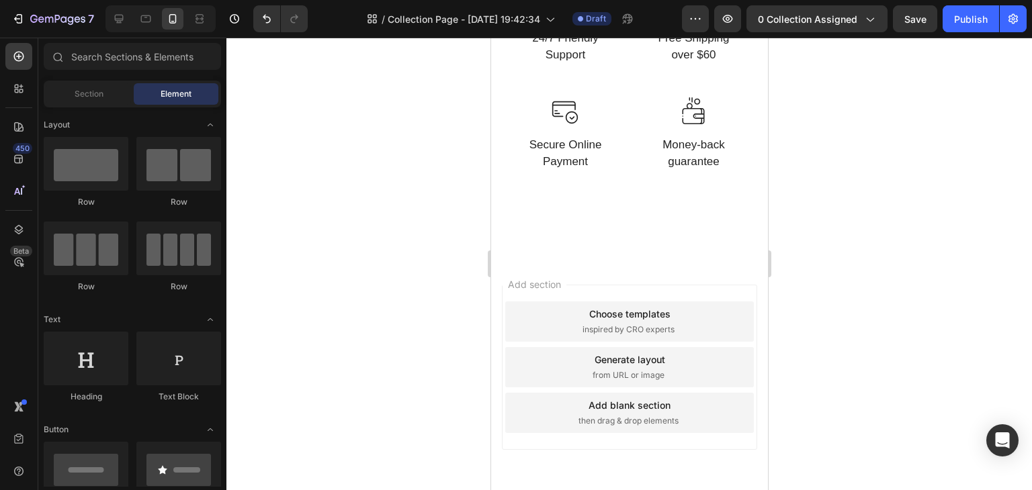
scroll to position [1067, 0]
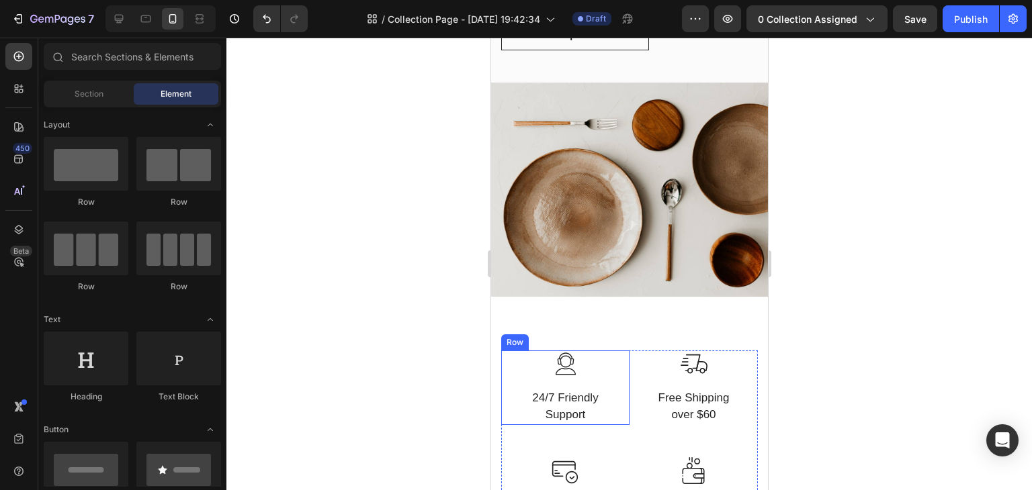
click at [513, 360] on div "Image 24/7 Friendly Support Text block Row" at bounding box center [564, 388] width 128 height 75
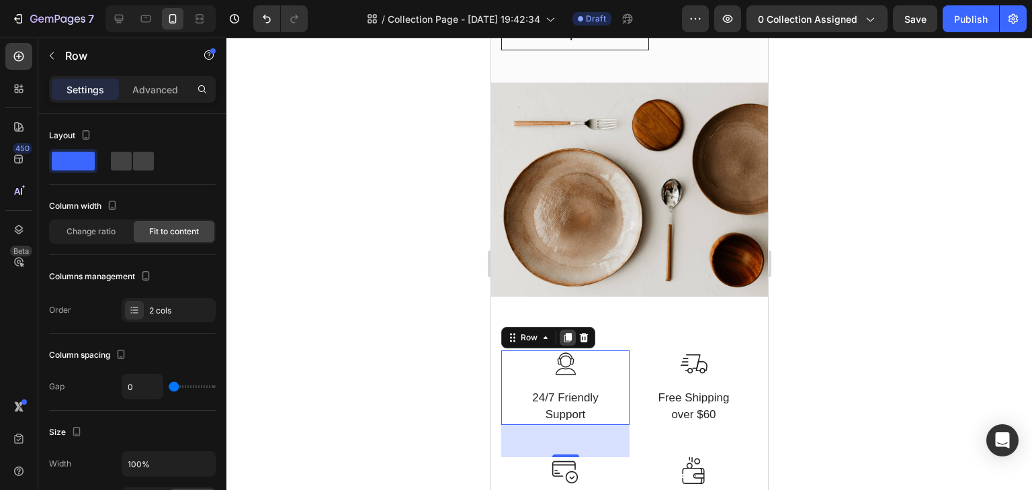
click at [562, 333] on icon at bounding box center [567, 338] width 11 height 11
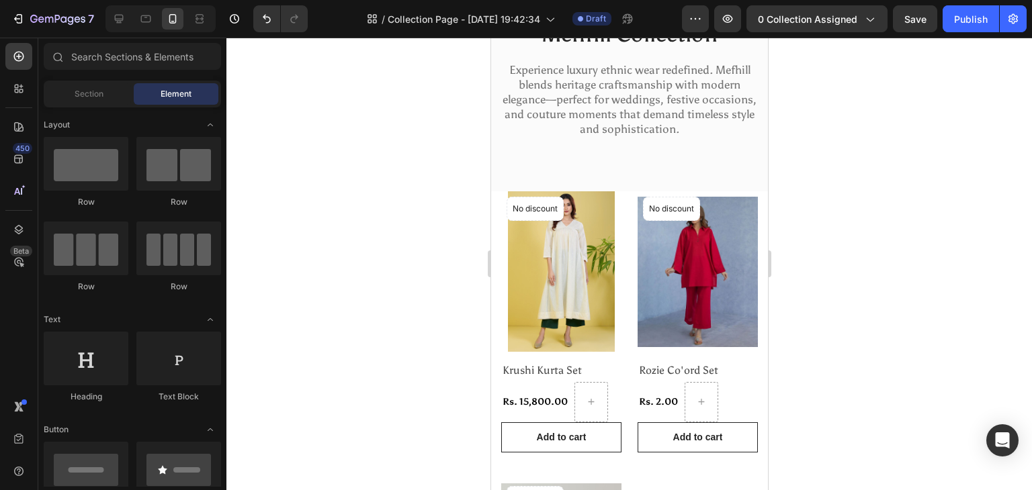
scroll to position [0, 0]
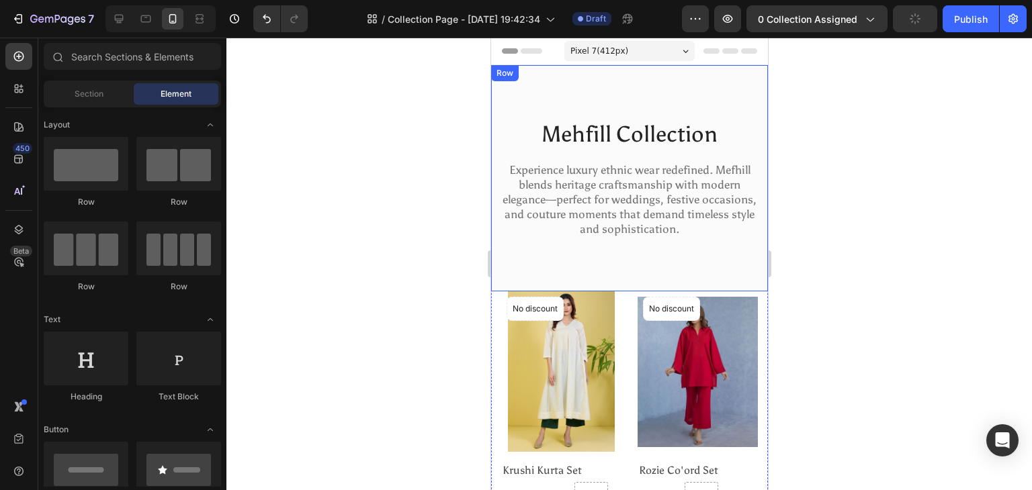
click at [542, 268] on div "Mehfill Collection Heading Experience luxury ethnic wear redefined. Mefhill ble…" at bounding box center [628, 178] width 277 height 226
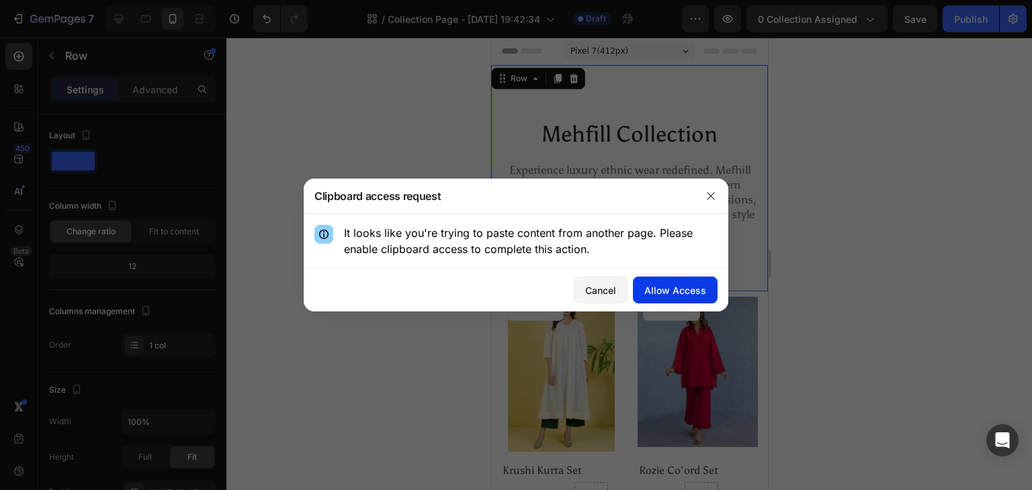
click at [682, 288] on div "Allow Access" at bounding box center [675, 290] width 62 height 14
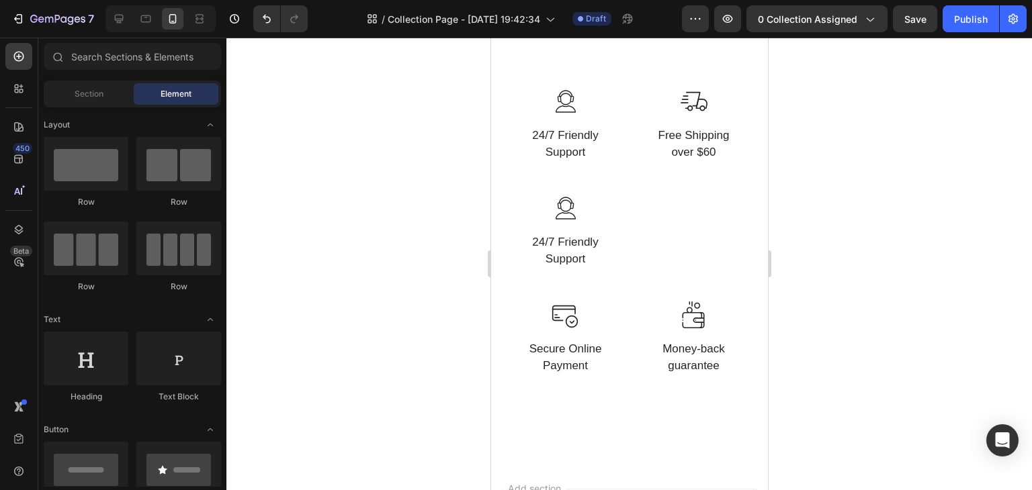
scroll to position [1332, 0]
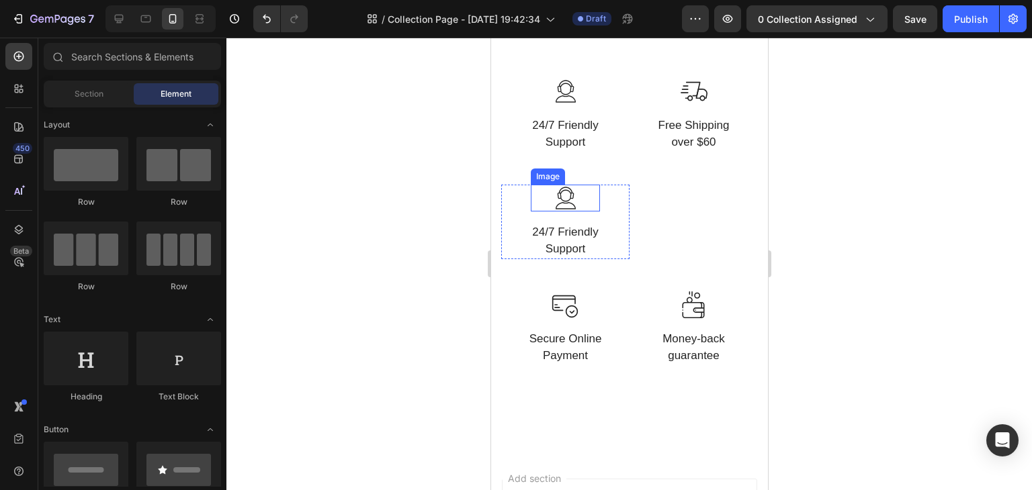
click at [560, 202] on img at bounding box center [564, 198] width 27 height 27
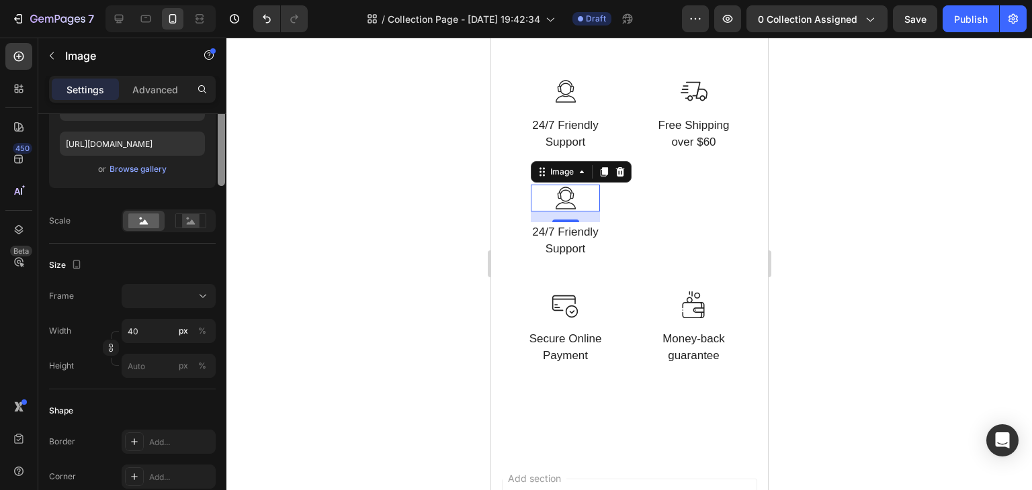
scroll to position [0, 0]
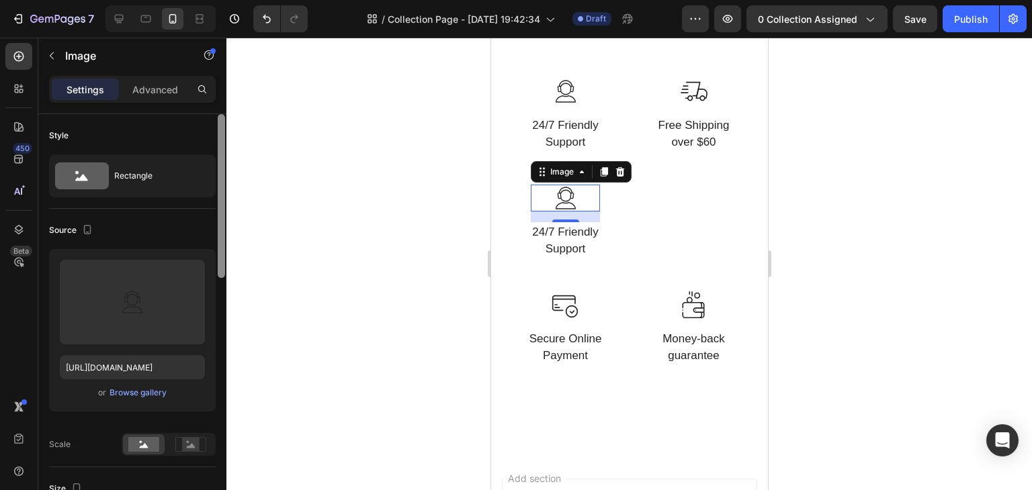
drag, startPoint x: 220, startPoint y: 258, endPoint x: 301, endPoint y: 173, distance: 116.9
click at [301, 0] on div "7 / Collection Page - Aug 27, 19:42:34 Draft Preview 0 collection assigned Save…" at bounding box center [516, 0] width 1032 height 0
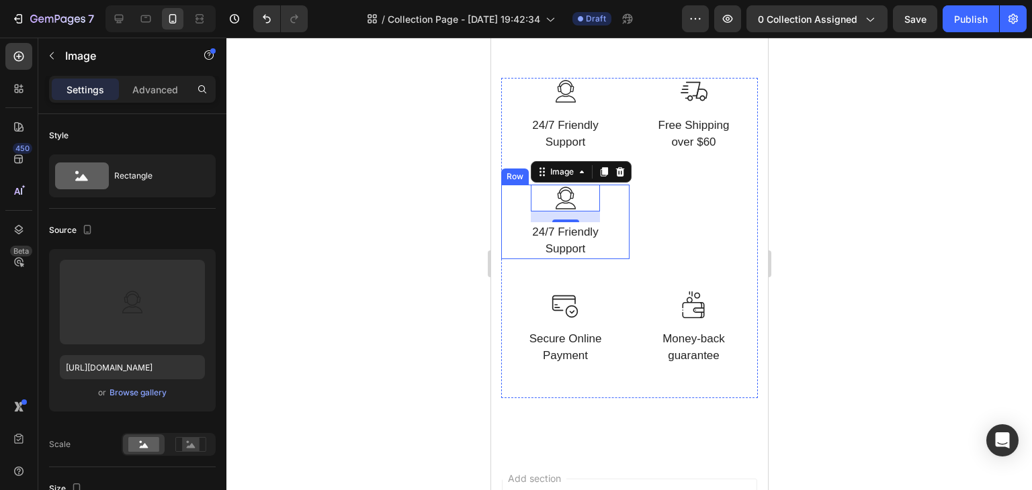
click at [610, 217] on div "Image 16 24/7 Friendly Support Text block Row" at bounding box center [564, 222] width 128 height 75
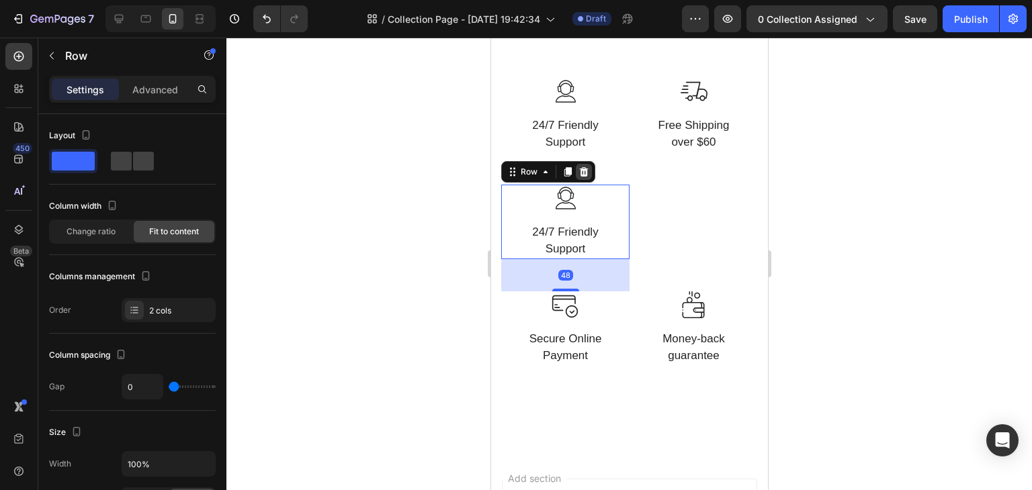
click at [582, 167] on icon at bounding box center [583, 172] width 11 height 11
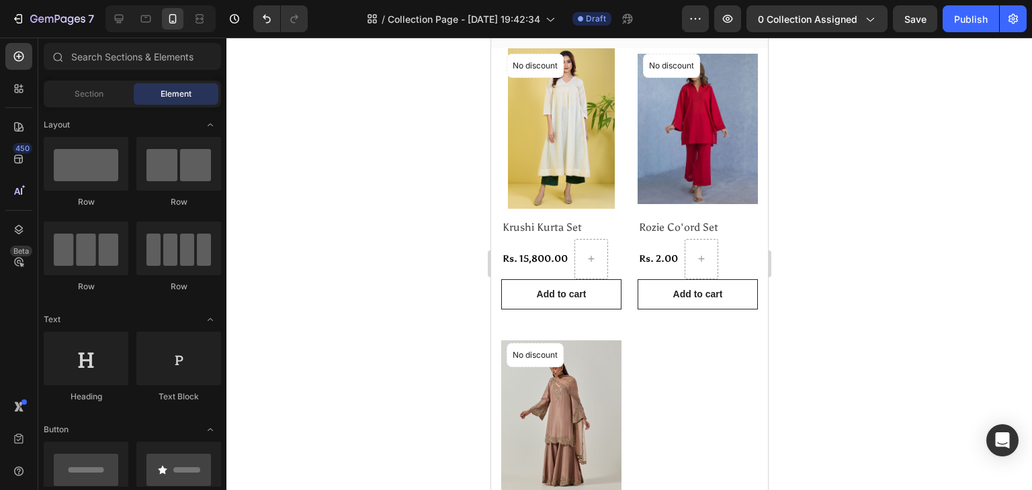
scroll to position [245, 0]
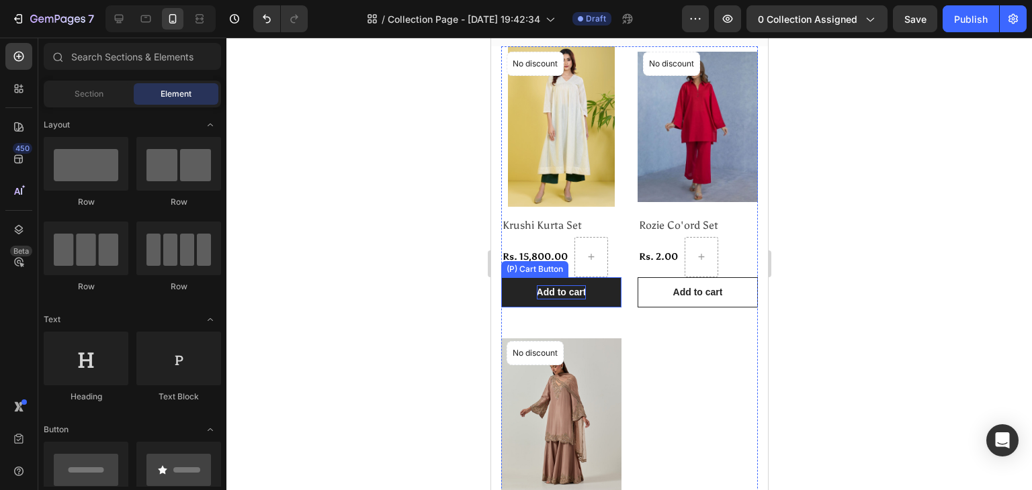
click at [572, 288] on div "Add to cart" at bounding box center [561, 292] width 50 height 14
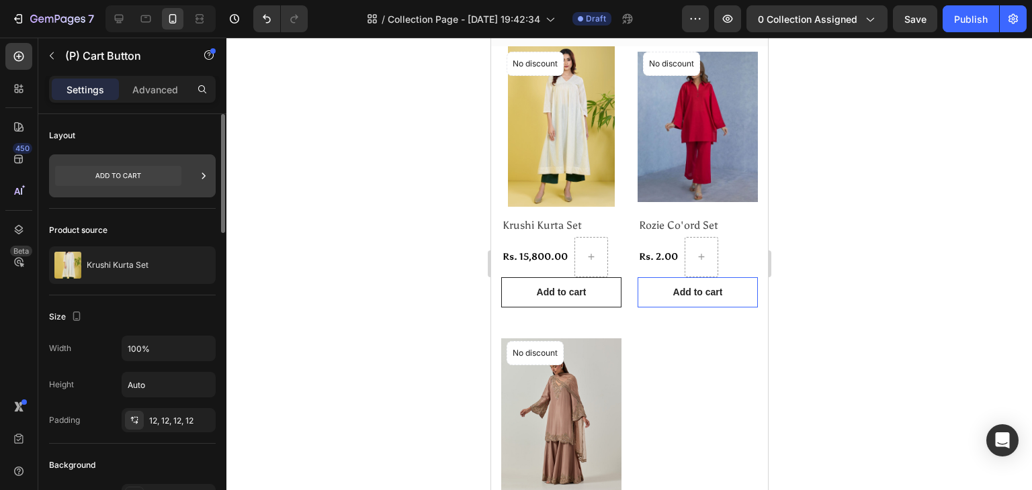
click at [154, 172] on icon at bounding box center [118, 176] width 126 height 20
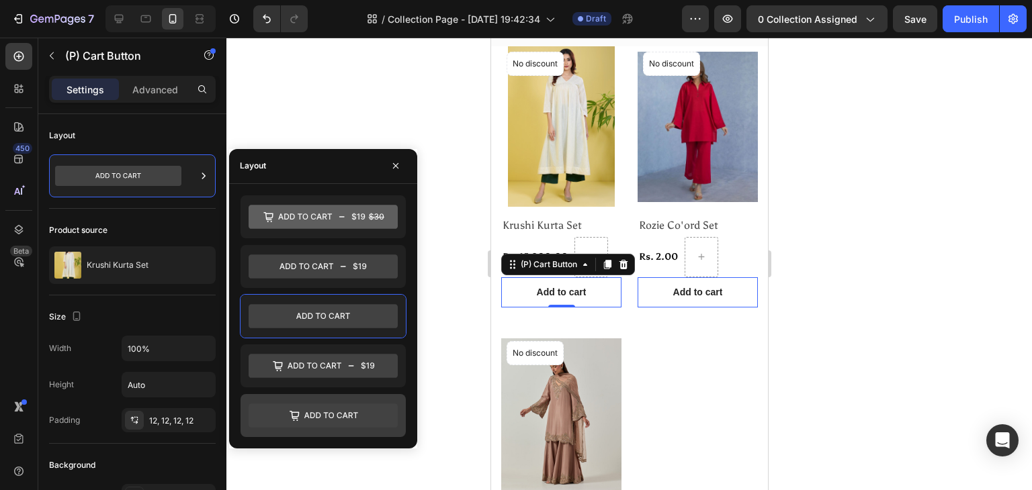
click at [320, 412] on icon at bounding box center [323, 416] width 149 height 24
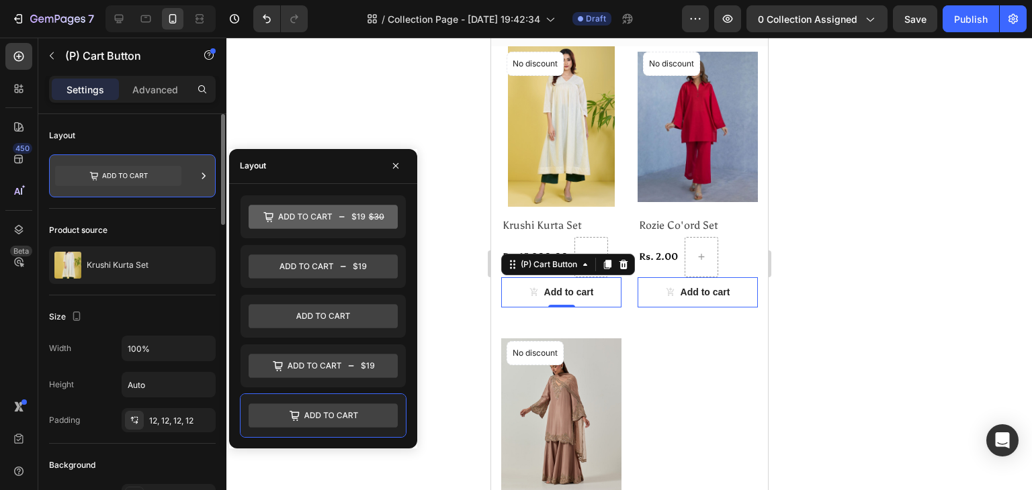
click at [101, 170] on icon at bounding box center [118, 176] width 126 height 20
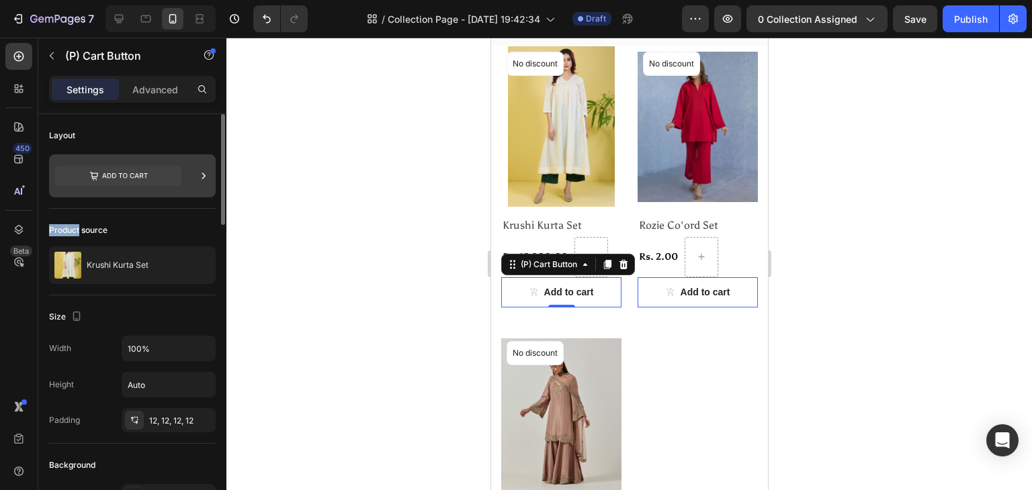
click at [101, 170] on icon at bounding box center [118, 176] width 126 height 20
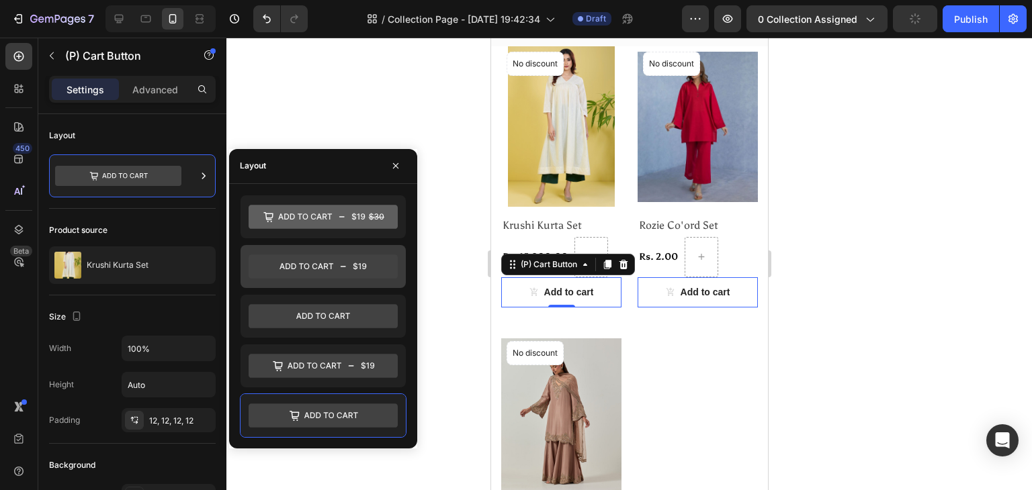
click at [329, 275] on icon at bounding box center [323, 267] width 149 height 24
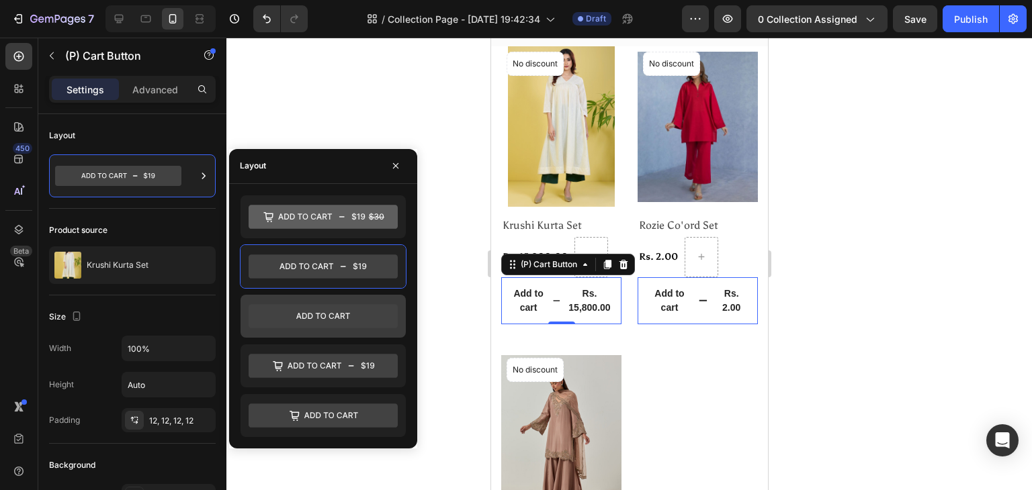
click at [328, 318] on icon at bounding box center [323, 316] width 149 height 24
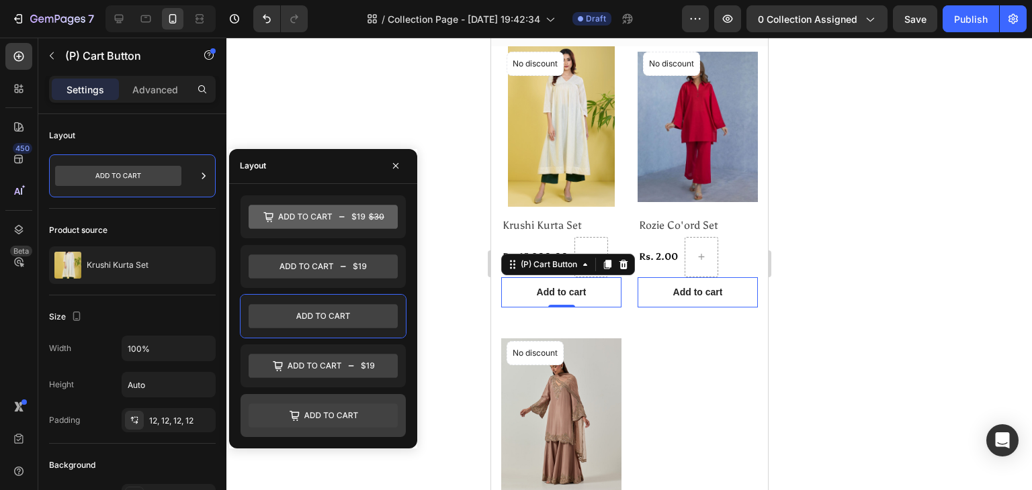
click at [322, 411] on icon at bounding box center [323, 416] width 149 height 24
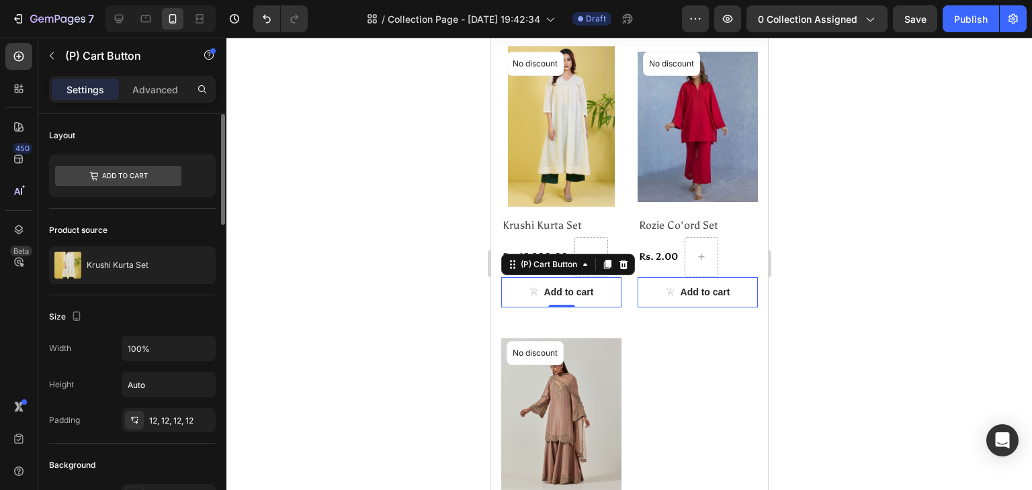
click at [202, 126] on div "Layout" at bounding box center [132, 135] width 167 height 21
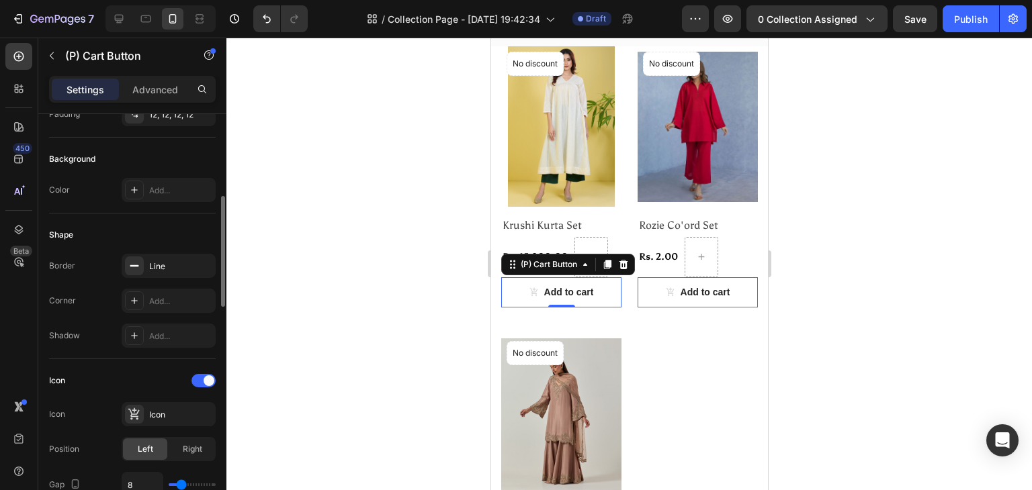
scroll to position [326, 0]
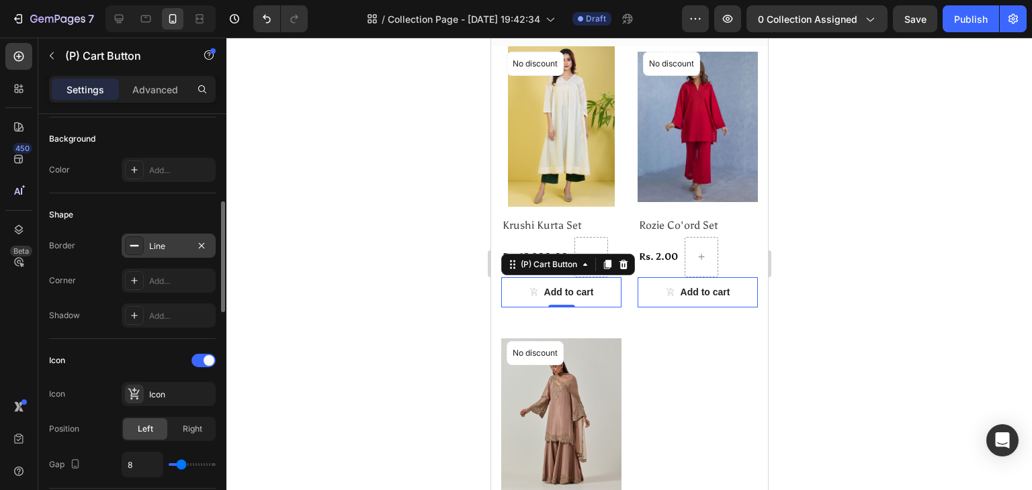
click at [186, 247] on div "Line" at bounding box center [168, 246] width 39 height 12
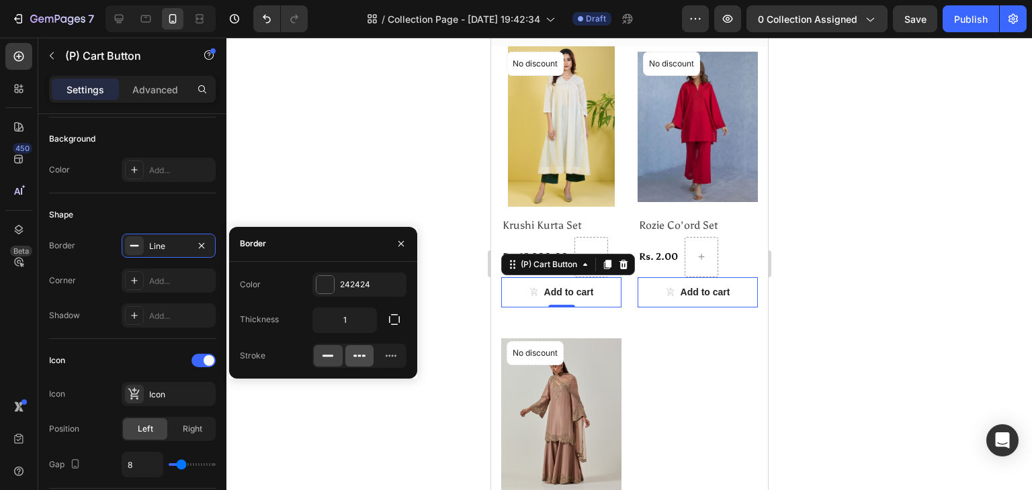
click at [369, 353] on div at bounding box center [359, 355] width 29 height 21
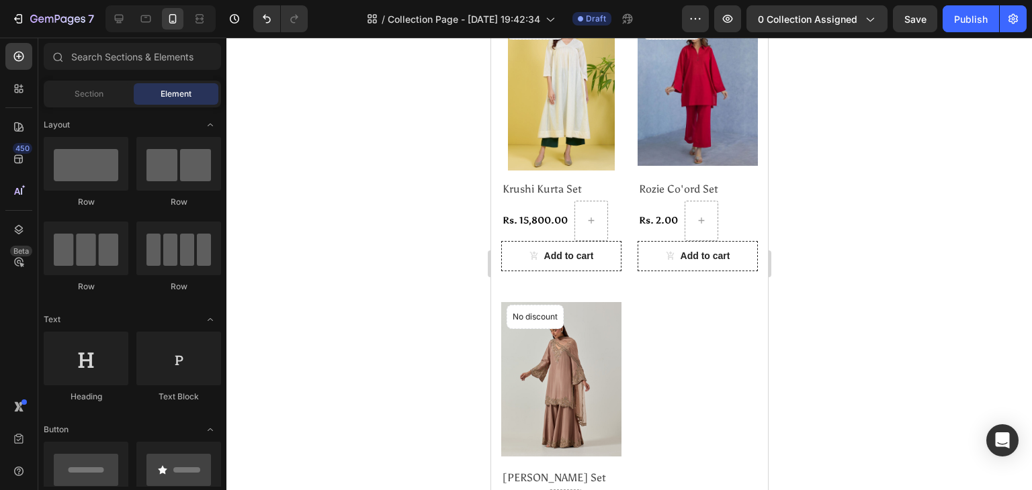
scroll to position [286, 0]
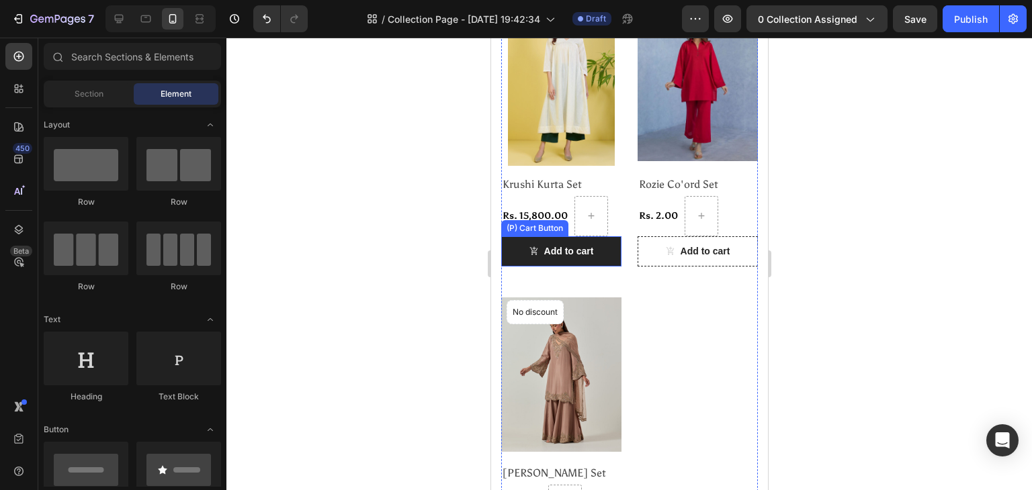
click at [530, 247] on icon "Add to cart" at bounding box center [533, 251] width 8 height 8
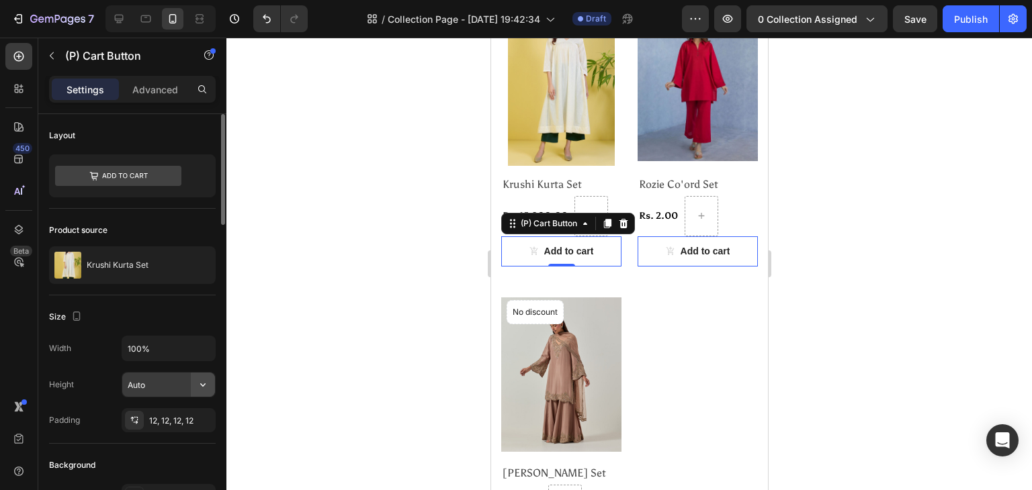
click at [202, 390] on button "button" at bounding box center [203, 385] width 24 height 24
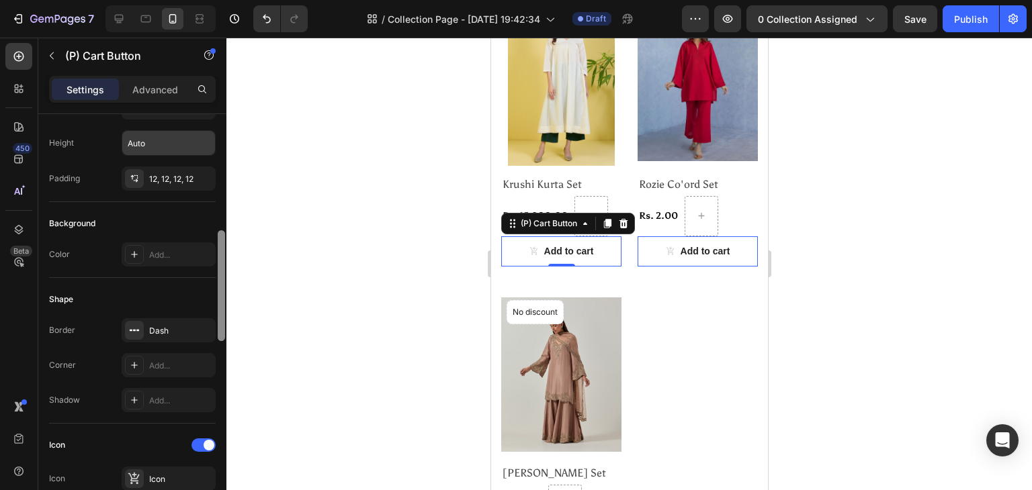
scroll to position [287, 0]
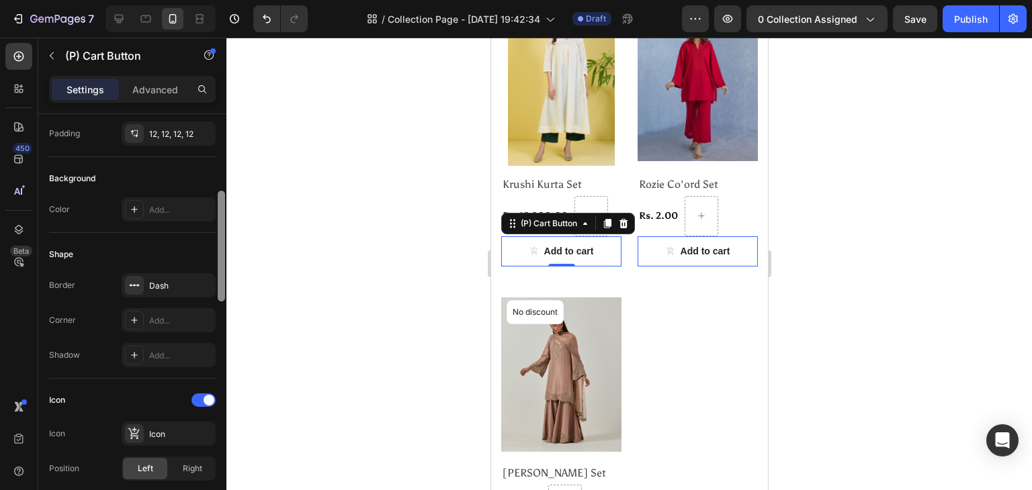
drag, startPoint x: 221, startPoint y: 221, endPoint x: 224, endPoint y: 298, distance: 77.3
click at [224, 298] on div at bounding box center [221, 246] width 7 height 111
click at [154, 429] on div "Icon" at bounding box center [180, 435] width 63 height 12
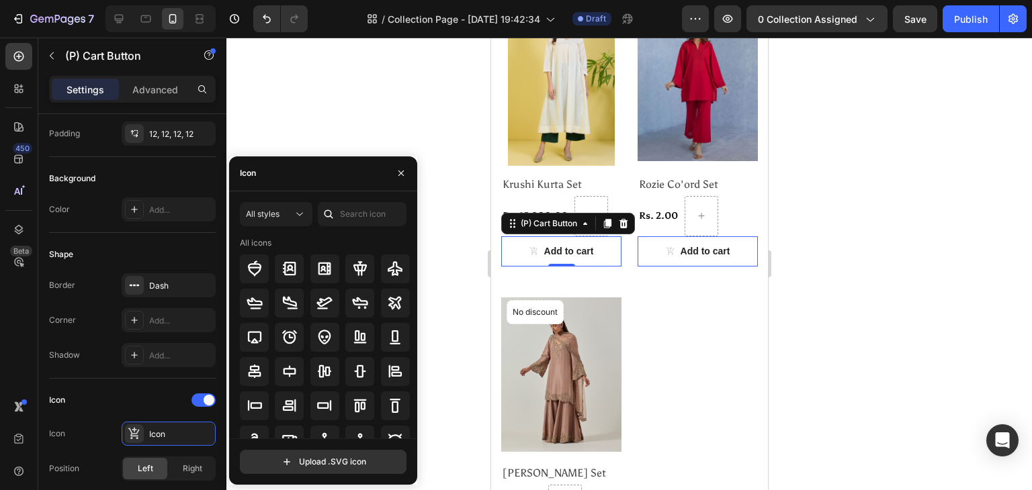
drag, startPoint x: 411, startPoint y: 329, endPoint x: 413, endPoint y: 345, distance: 15.6
click at [413, 345] on div "All icons" at bounding box center [328, 338] width 176 height 202
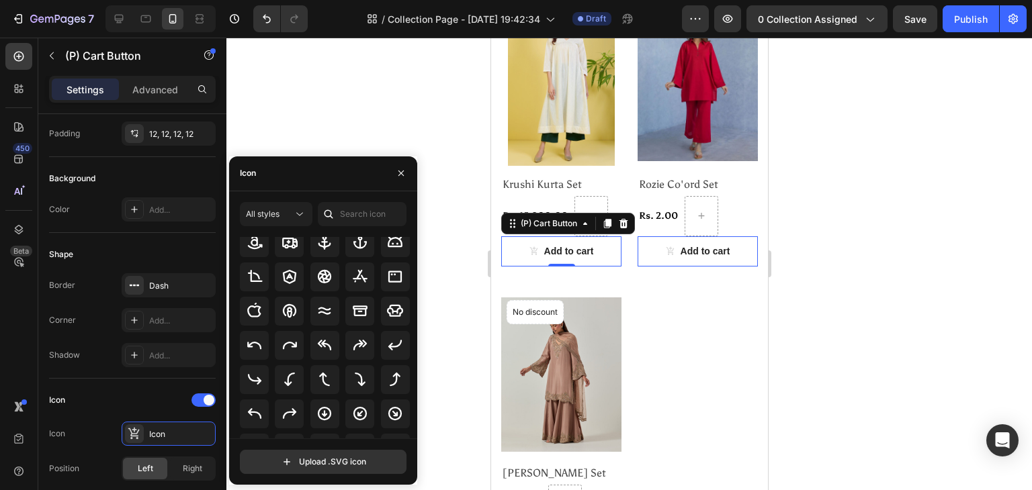
scroll to position [0, 0]
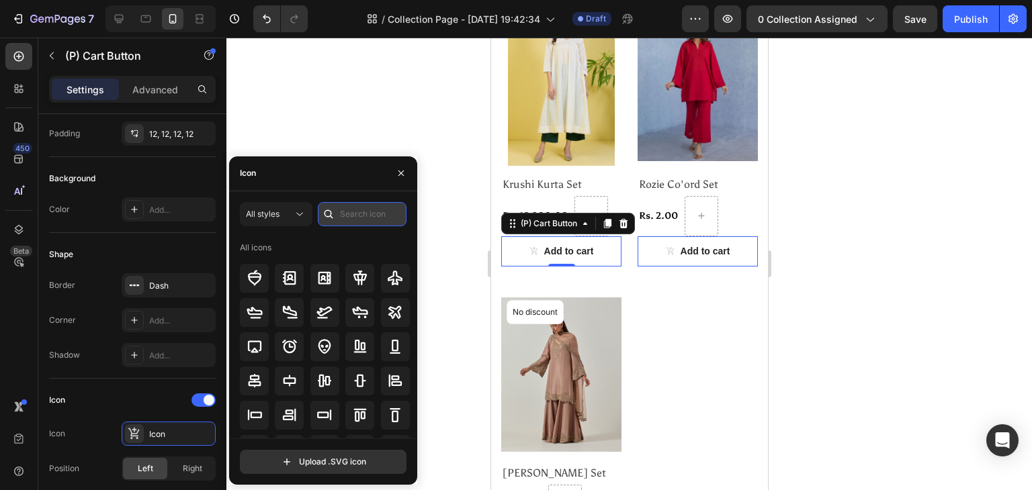
click at [365, 211] on input "text" at bounding box center [362, 214] width 89 height 24
type input "a"
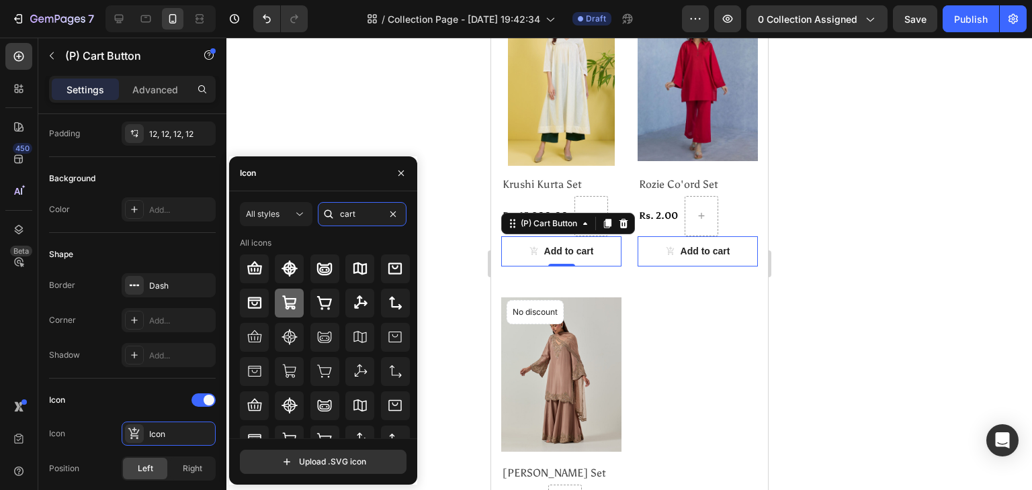
type input "cart"
click at [285, 301] on icon at bounding box center [289, 303] width 16 height 16
click at [293, 376] on icon at bounding box center [289, 371] width 16 height 16
click at [397, 267] on icon at bounding box center [395, 269] width 16 height 16
click at [294, 296] on icon at bounding box center [289, 303] width 16 height 16
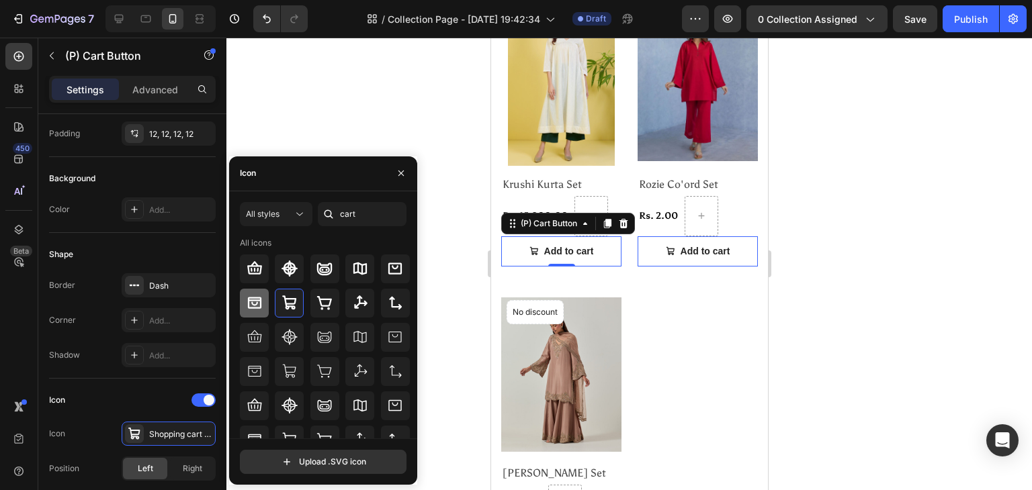
click at [265, 297] on div at bounding box center [254, 303] width 29 height 29
click at [381, 267] on div at bounding box center [395, 269] width 29 height 29
click at [328, 292] on div at bounding box center [324, 303] width 29 height 29
click at [278, 307] on div at bounding box center [289, 303] width 29 height 29
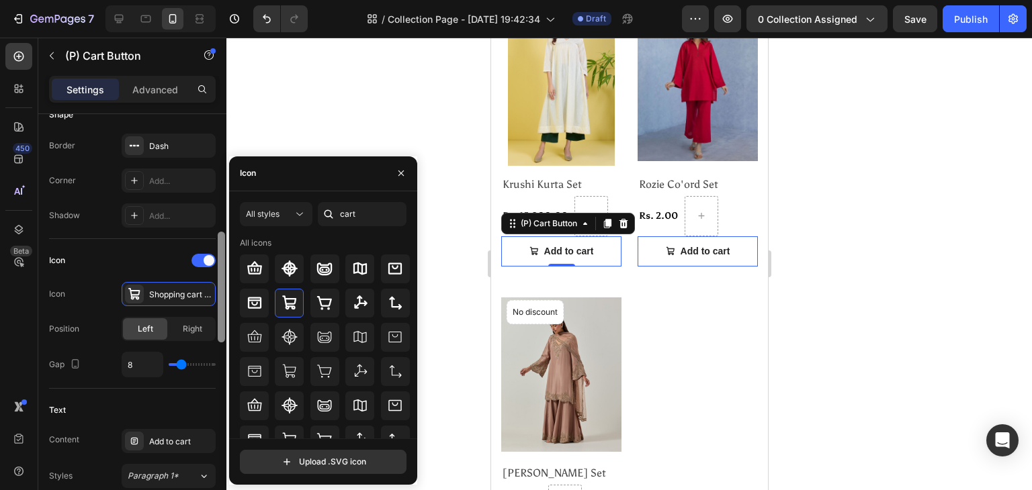
drag, startPoint x: 221, startPoint y: 265, endPoint x: 222, endPoint y: 304, distance: 38.3
click at [222, 304] on div at bounding box center [221, 287] width 7 height 111
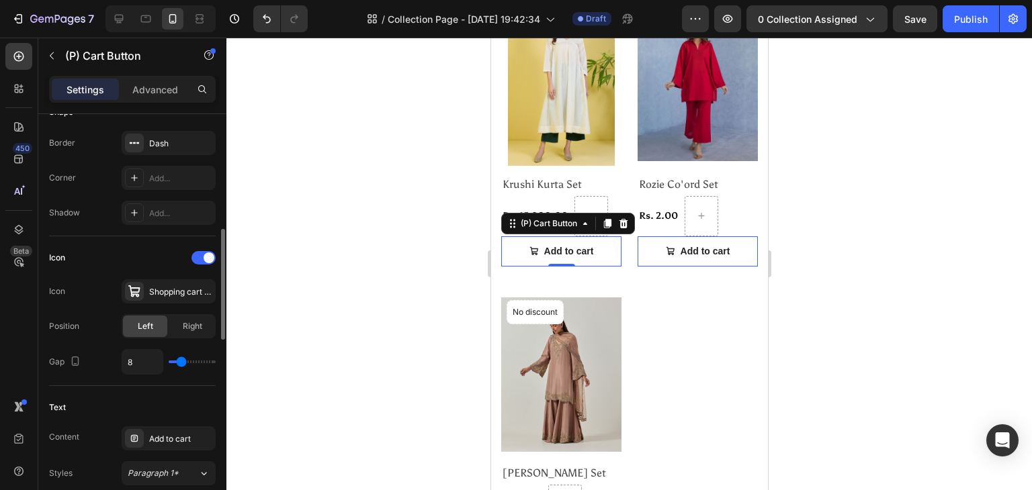
type input "10"
type input "11"
type input "12"
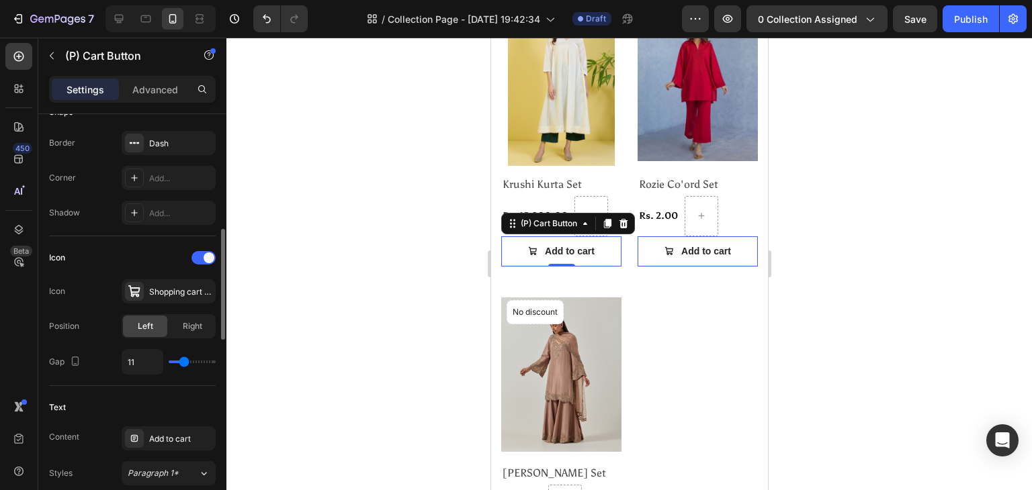
type input "12"
type input "13"
type input "14"
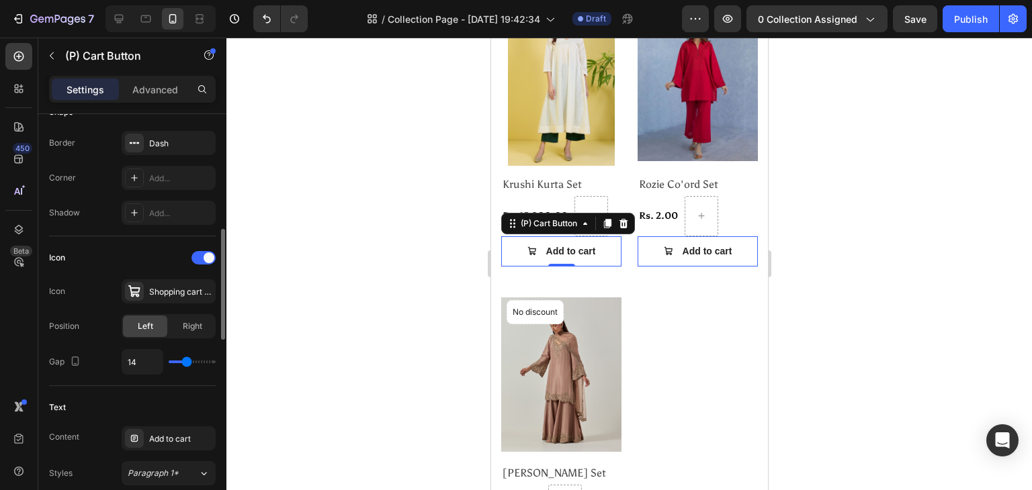
type input "10"
type input "4"
type input "2"
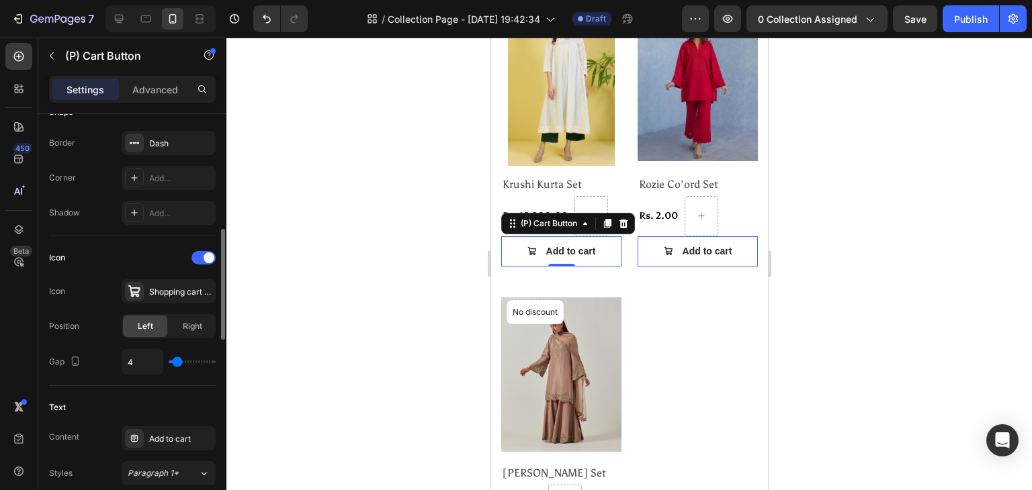
type input "2"
type input "0"
type input "1"
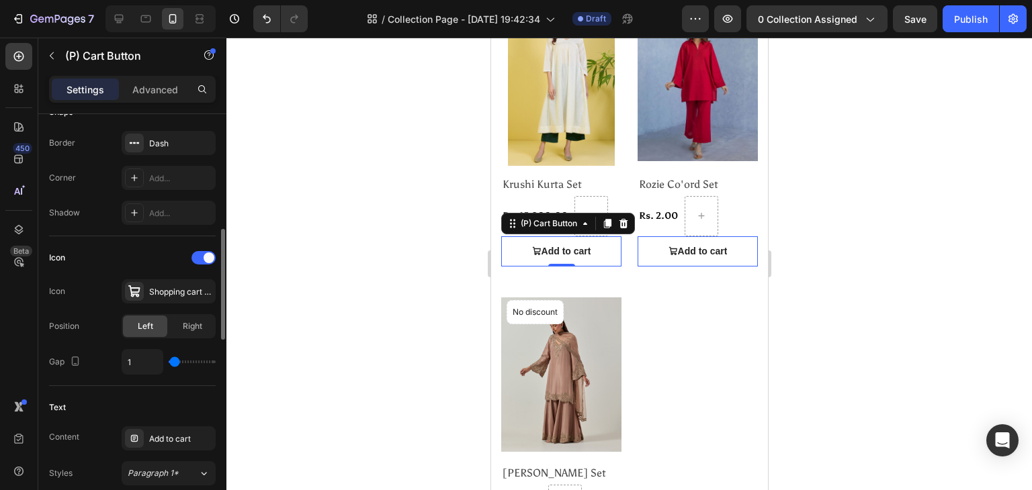
type input "2"
type input "4"
type input "5"
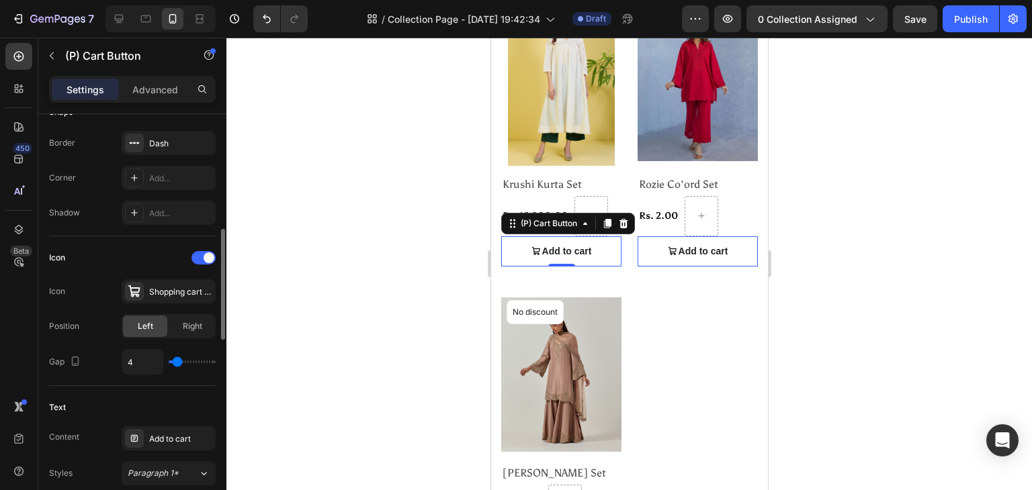
type input "5"
type input "7"
type input "8"
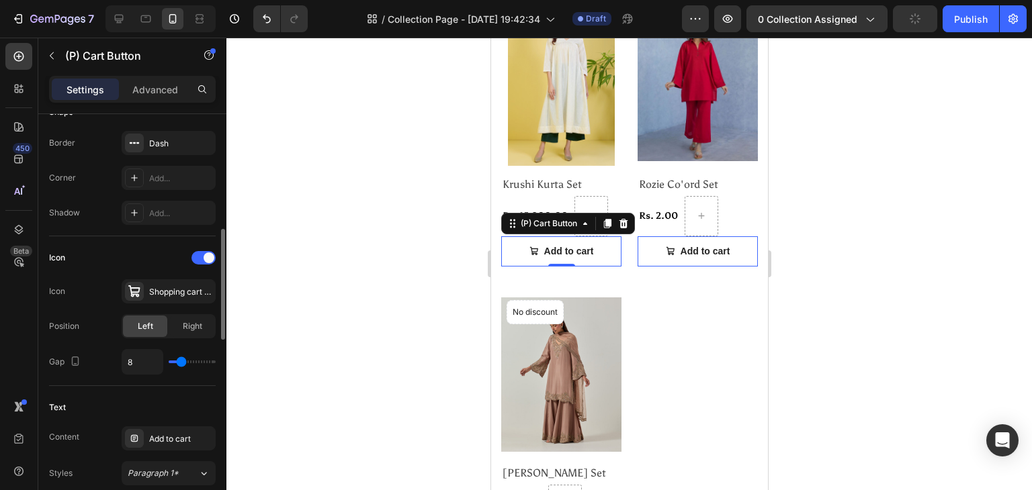
type input "7"
click at [180, 361] on input "range" at bounding box center [192, 362] width 47 height 3
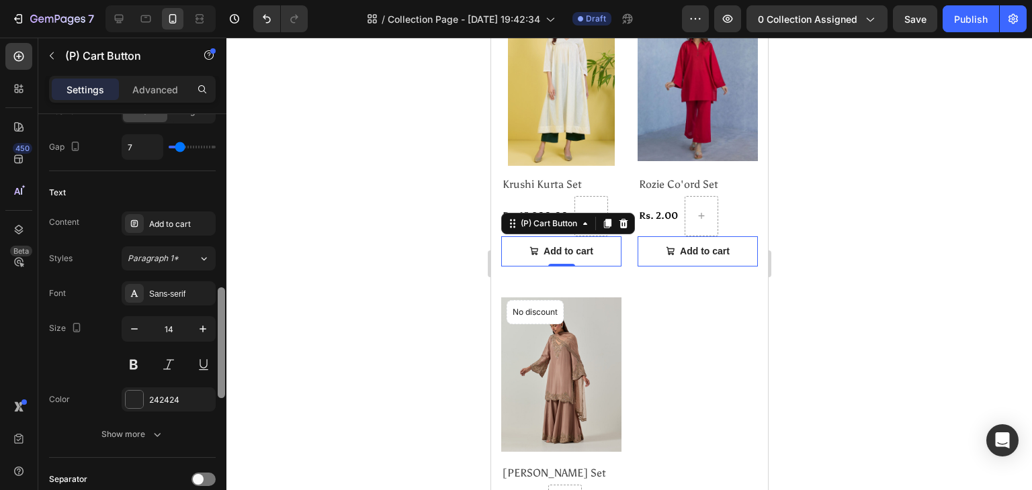
drag, startPoint x: 223, startPoint y: 330, endPoint x: 225, endPoint y: 384, distance: 54.4
click at [225, 384] on div at bounding box center [221, 321] width 10 height 414
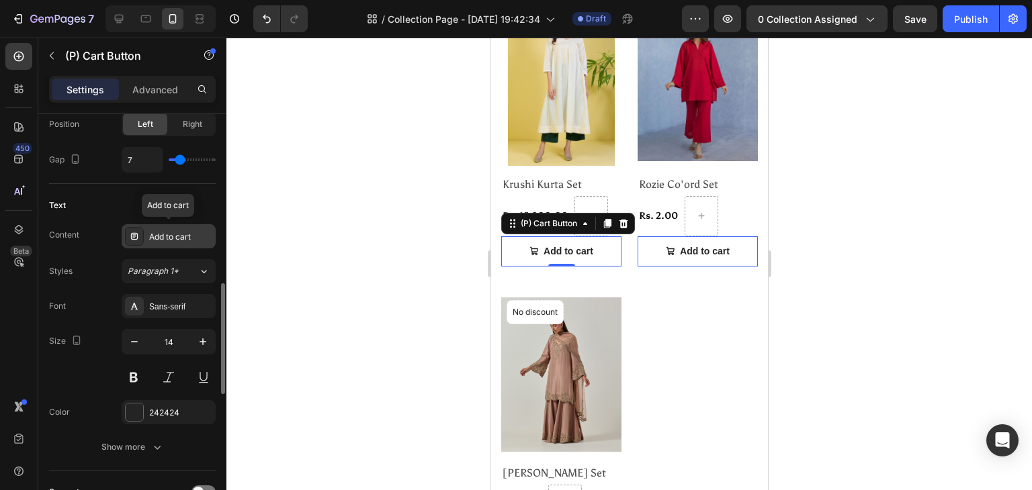
click at [185, 237] on div "Add to cart" at bounding box center [180, 237] width 63 height 12
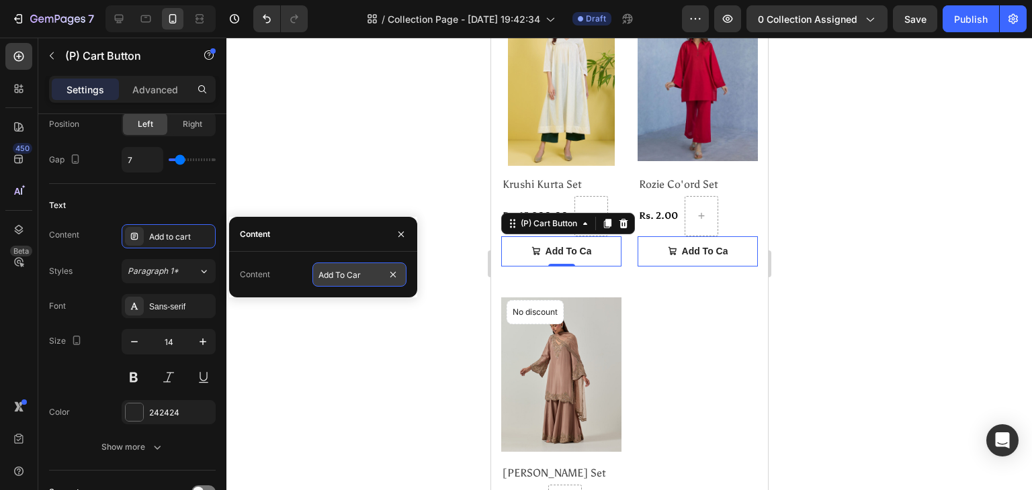
type input "Add To Cart"
click at [167, 302] on div "Sans-serif" at bounding box center [180, 307] width 63 height 12
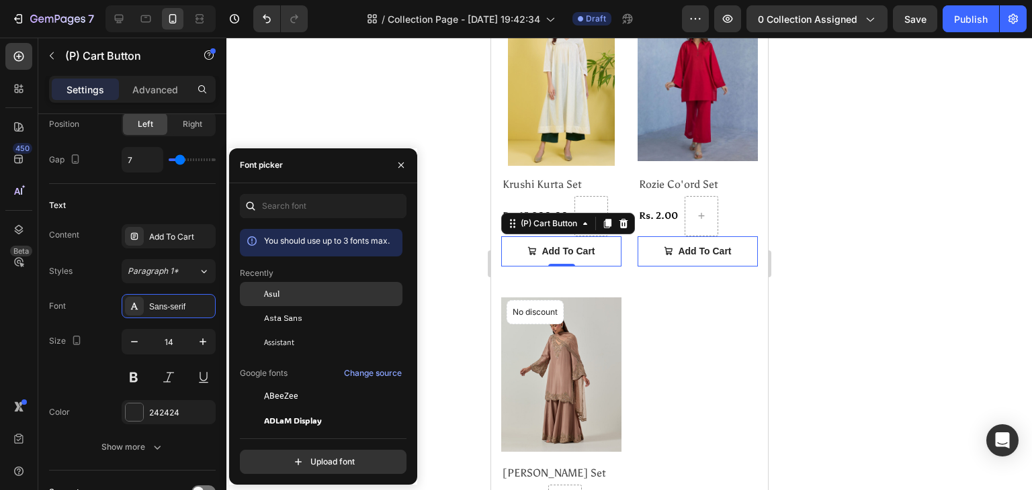
click at [269, 293] on span "Asul" at bounding box center [271, 294] width 15 height 12
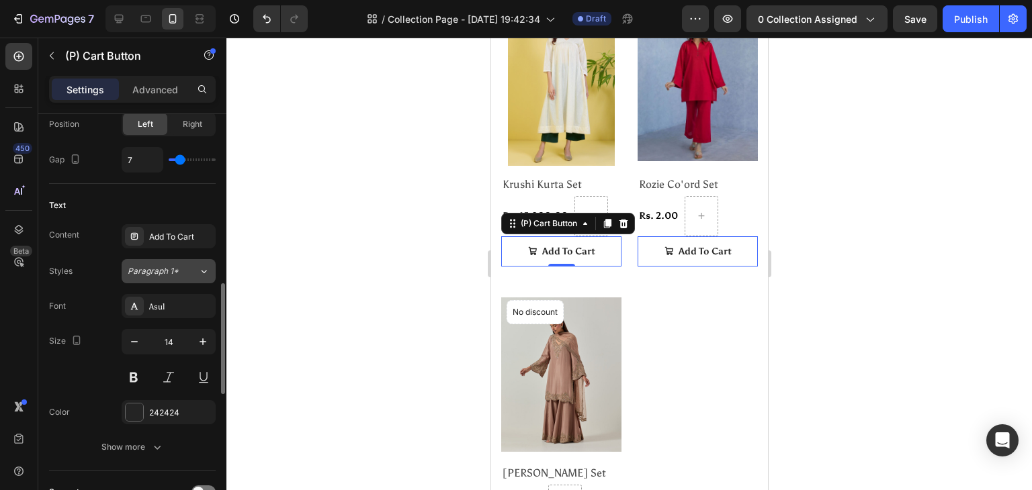
click at [169, 271] on span "Paragraph 1*" at bounding box center [153, 271] width 51 height 12
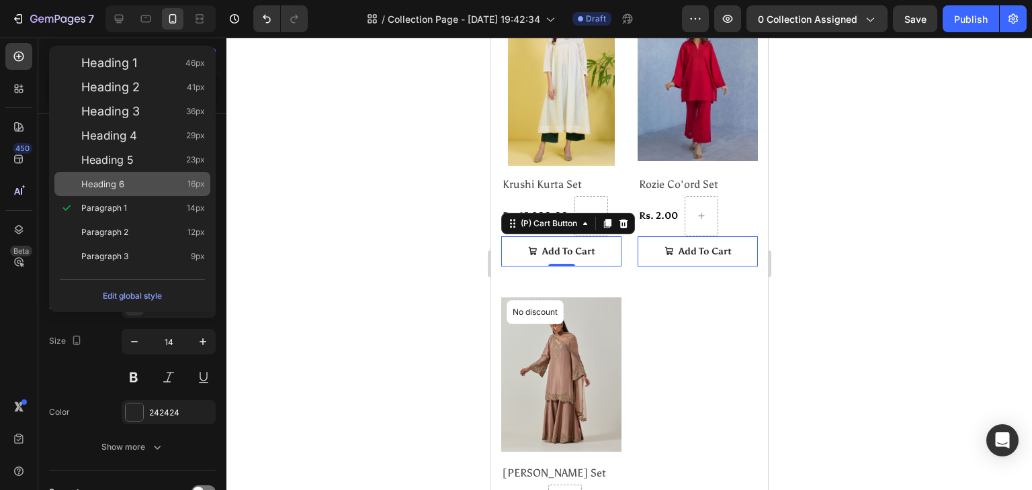
click at [132, 189] on div "Heading 6 16px" at bounding box center [143, 183] width 124 height 13
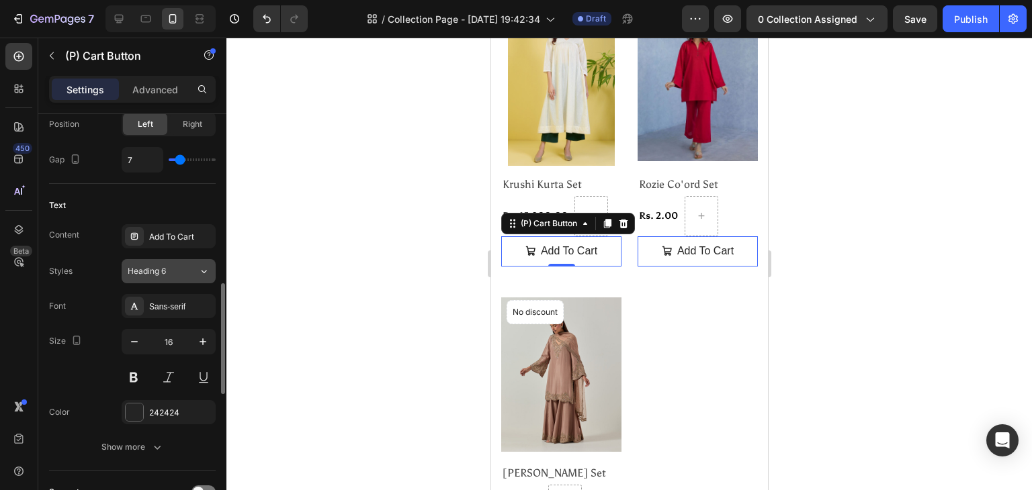
click at [188, 277] on button "Heading 6" at bounding box center [169, 271] width 94 height 24
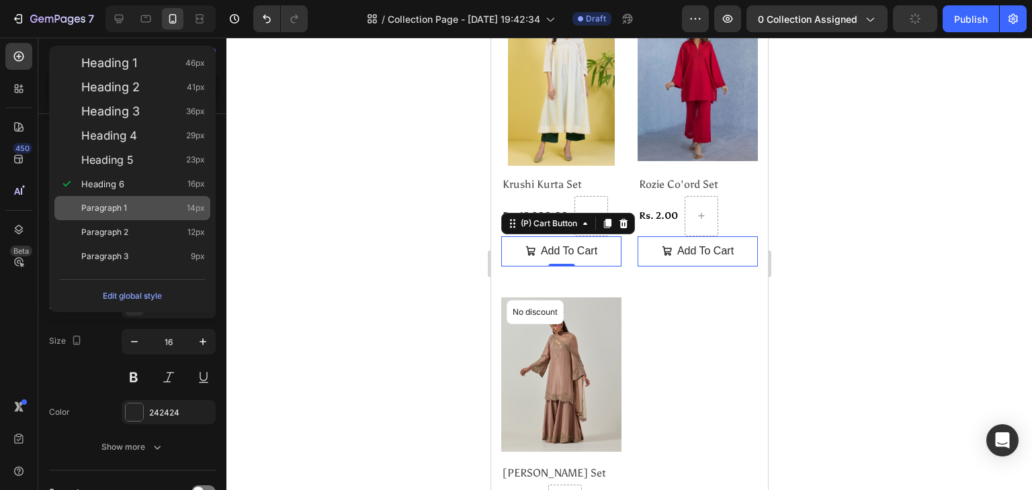
click at [154, 208] on div "Paragraph 1 14px" at bounding box center [143, 208] width 124 height 13
type input "14"
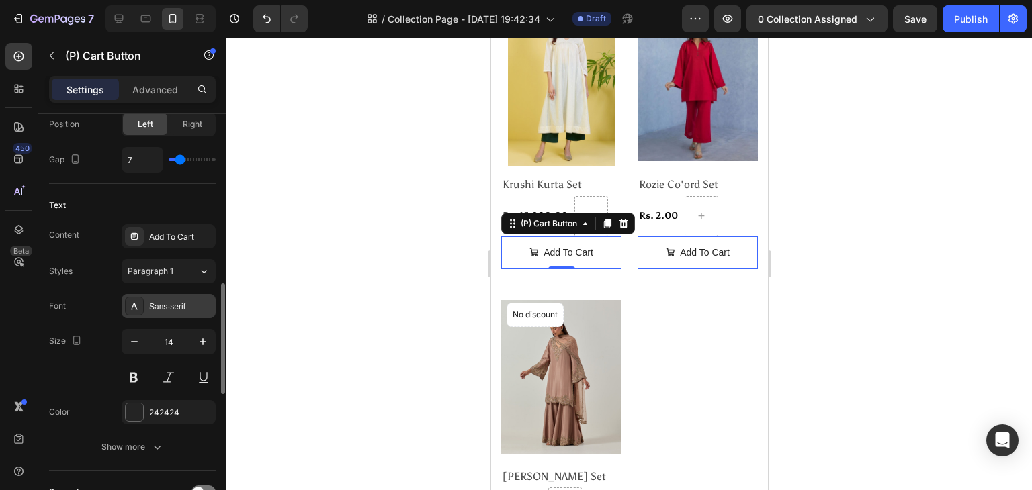
click at [156, 304] on div "Sans-serif" at bounding box center [180, 307] width 63 height 12
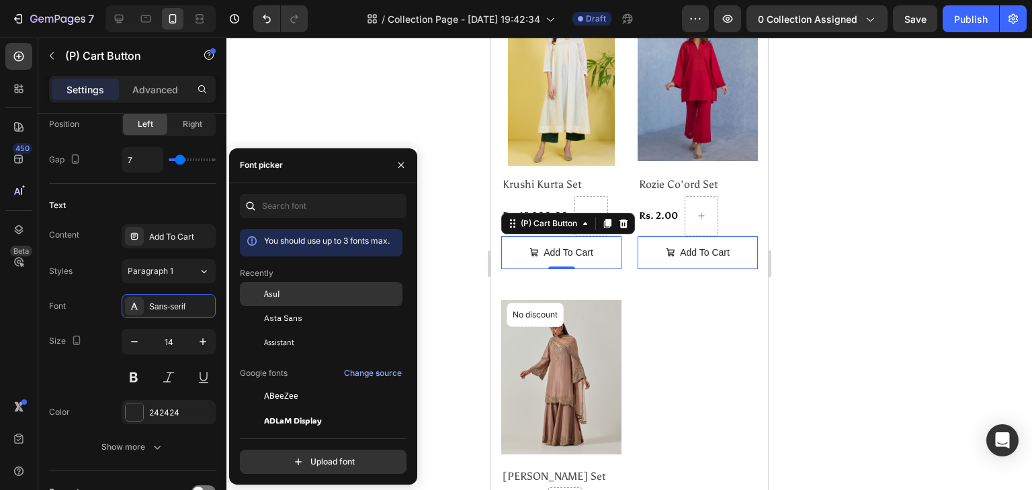
click at [271, 292] on span "Asul" at bounding box center [271, 294] width 15 height 12
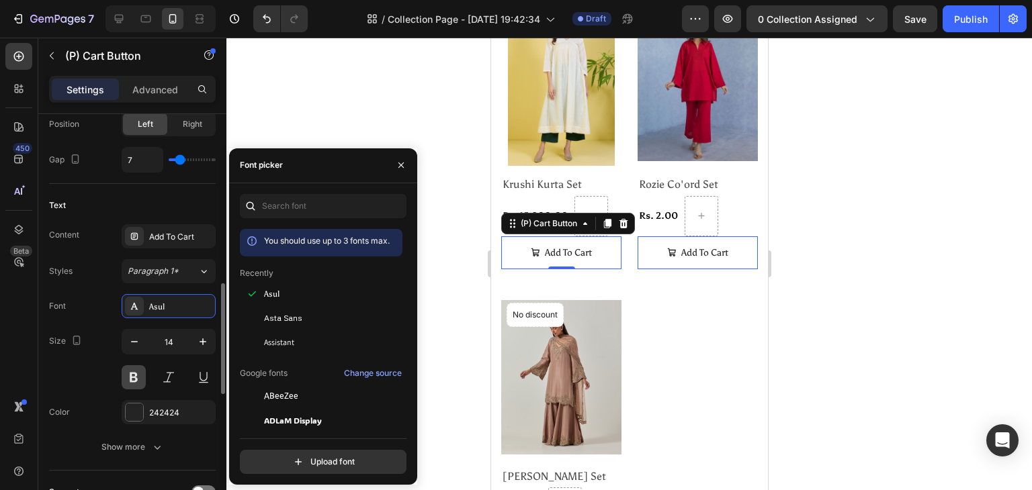
click at [126, 369] on button at bounding box center [134, 377] width 24 height 24
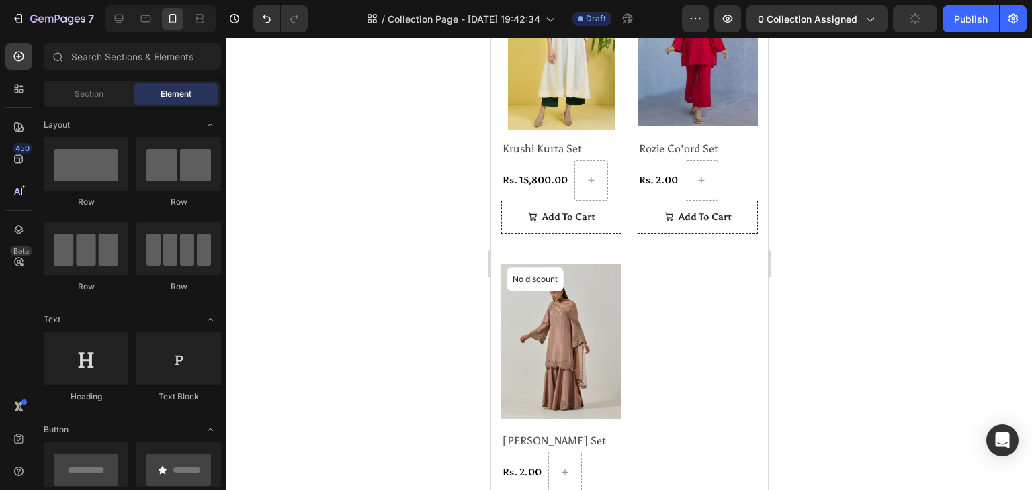
scroll to position [326, 0]
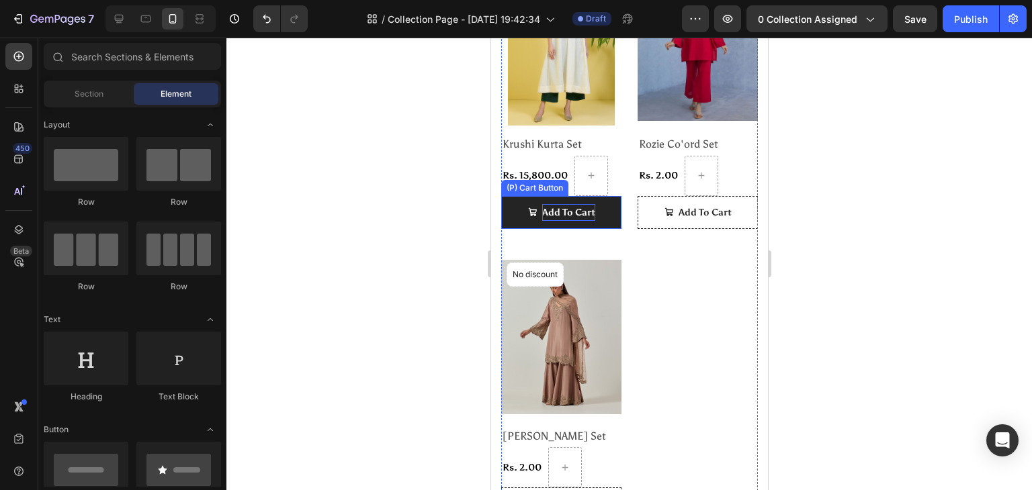
click at [574, 204] on div "Add To Cart" at bounding box center [567, 212] width 53 height 17
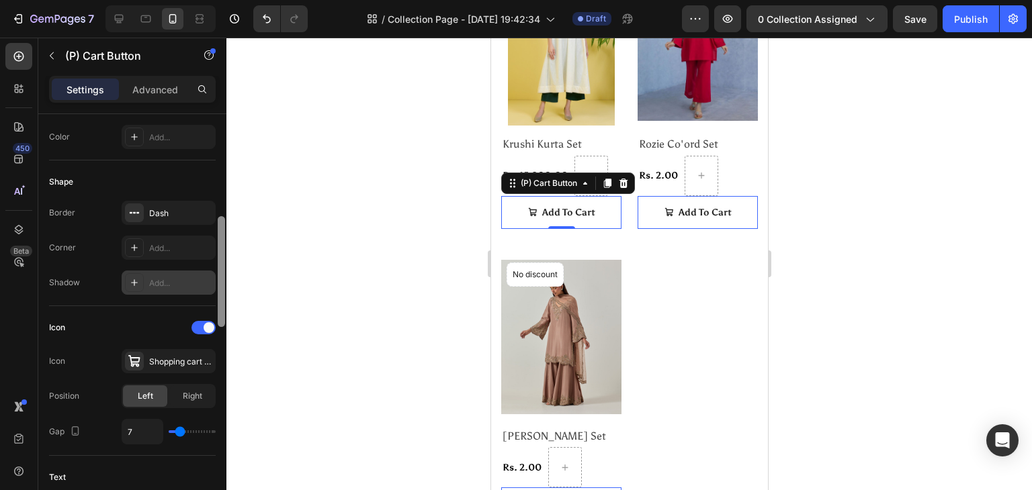
scroll to position [364, 0]
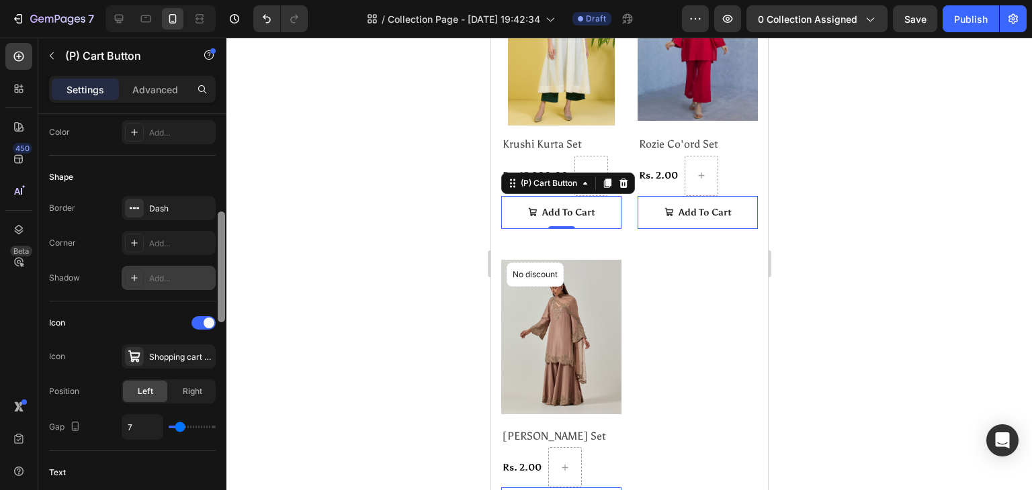
drag, startPoint x: 222, startPoint y: 170, endPoint x: 210, endPoint y: 268, distance: 98.8
click at [210, 268] on div "Layout Product source Krushi Kurta Set Size Width 100% Height Auto Padding 12, …" at bounding box center [132, 321] width 188 height 414
click at [144, 202] on div "Dash" at bounding box center [169, 208] width 94 height 24
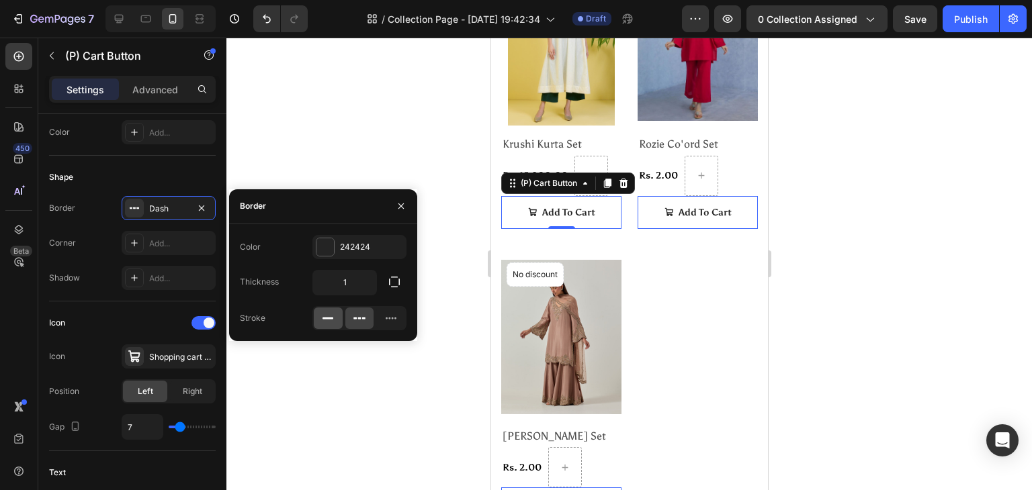
click at [335, 320] on div at bounding box center [328, 318] width 29 height 21
click at [371, 248] on div "242424" at bounding box center [359, 247] width 39 height 12
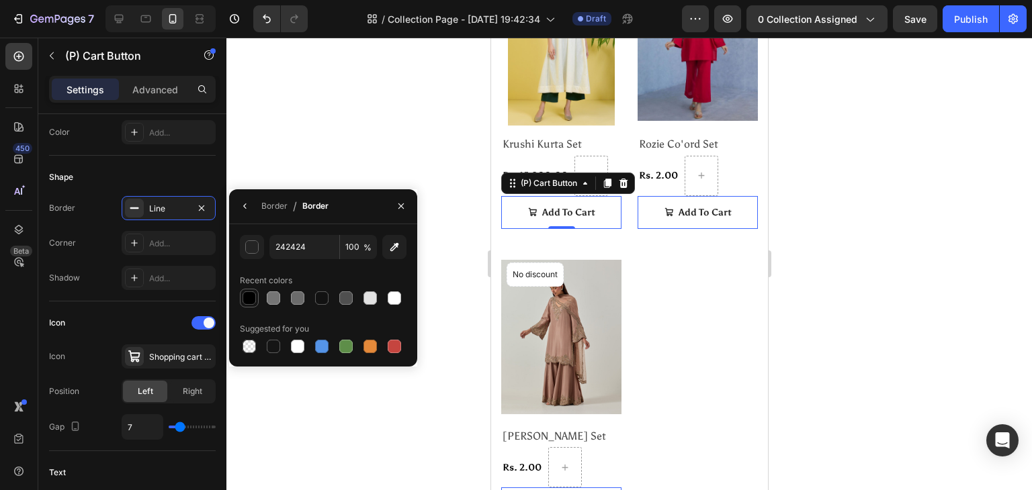
click at [250, 300] on div at bounding box center [248, 298] width 13 height 13
type input "000000"
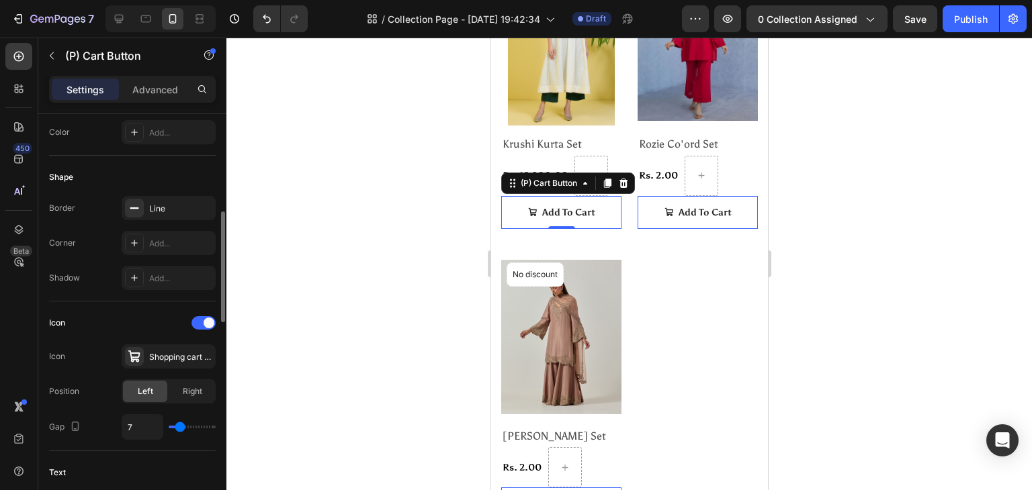
click at [169, 332] on div "Icon Icon Shopping cart bold Position Left Right Gap 7" at bounding box center [132, 376] width 167 height 128
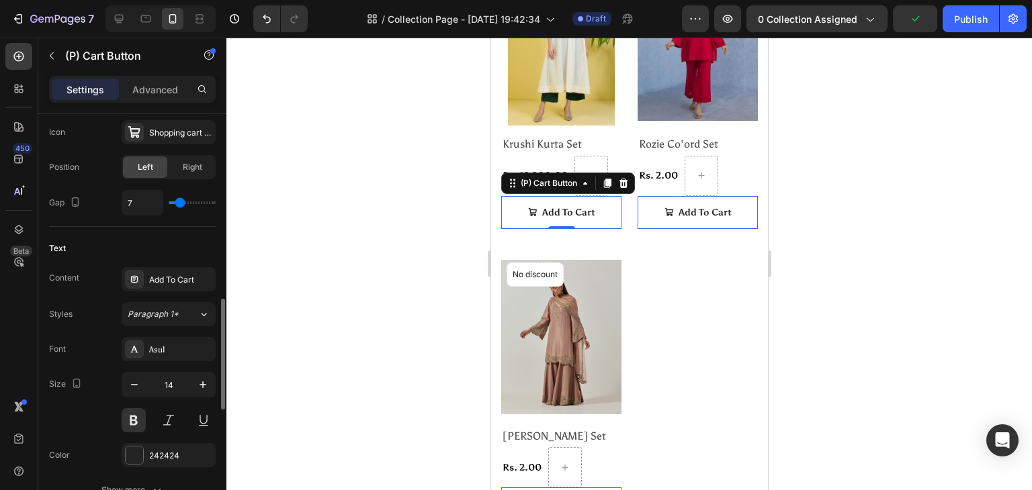
scroll to position [609, 0]
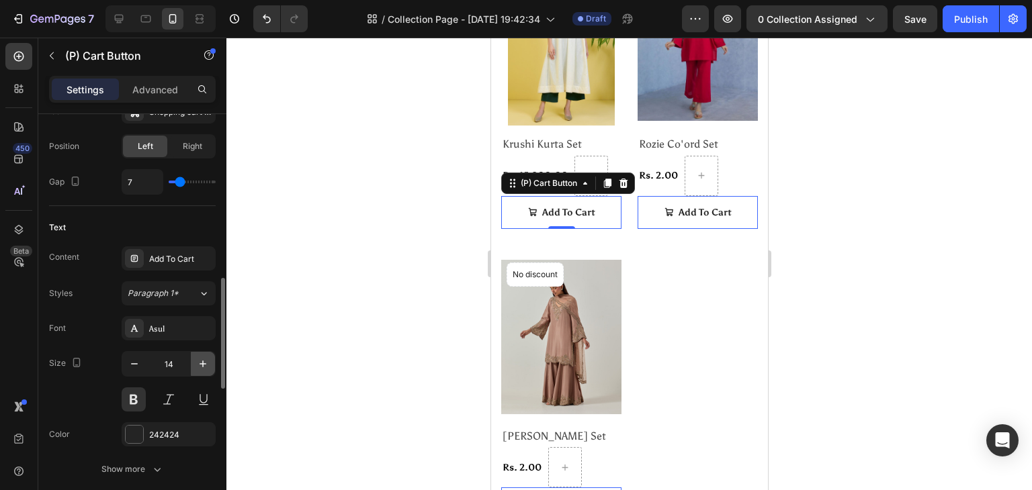
click at [207, 361] on icon "button" at bounding box center [202, 363] width 13 height 13
click at [134, 363] on icon "button" at bounding box center [134, 363] width 7 height 1
type input "14"
click at [169, 429] on div "242424" at bounding box center [168, 435] width 39 height 12
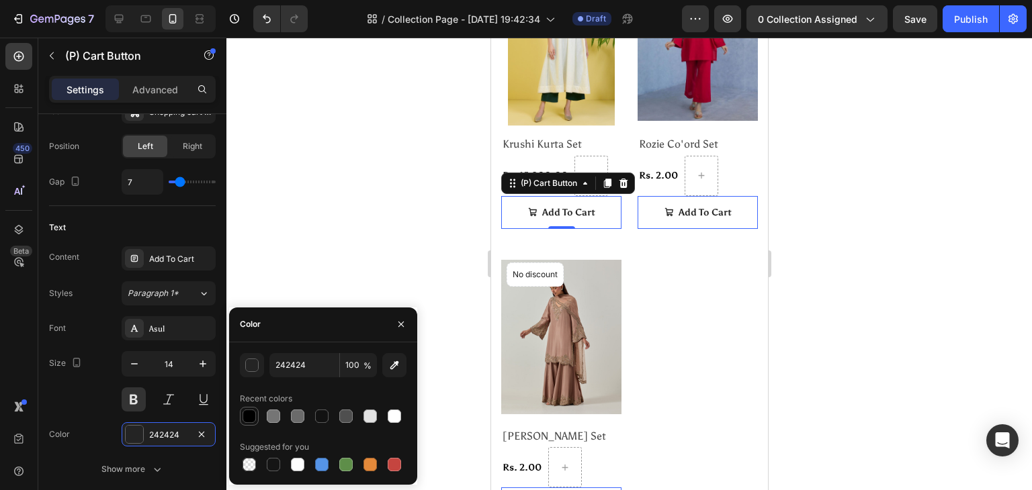
click at [245, 416] on div at bounding box center [248, 416] width 13 height 13
type input "000000"
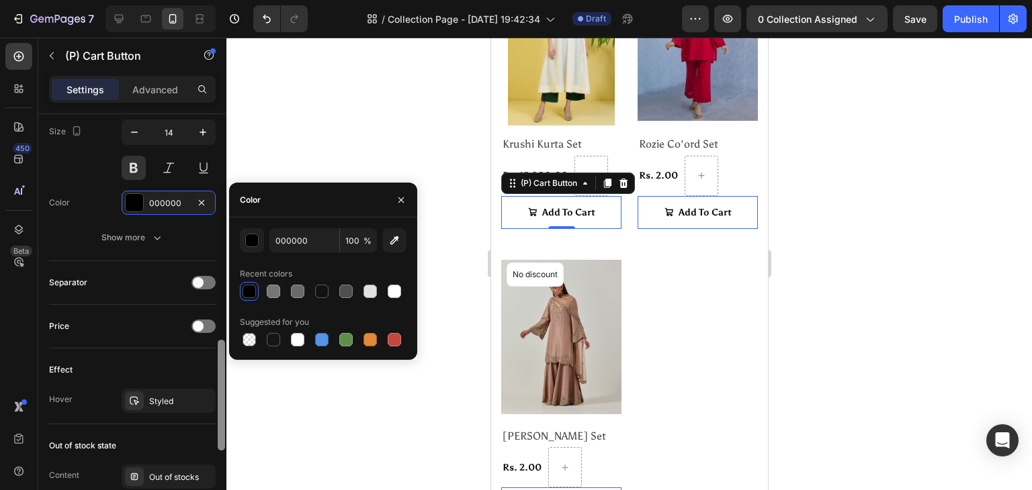
drag, startPoint x: 220, startPoint y: 320, endPoint x: 226, endPoint y: 383, distance: 63.4
click at [226, 383] on div at bounding box center [221, 321] width 10 height 414
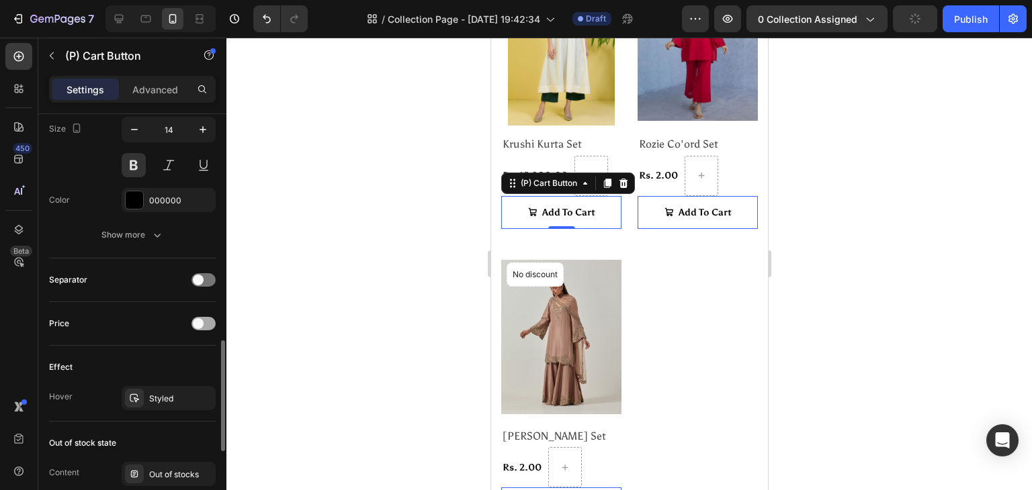
click at [201, 320] on span at bounding box center [198, 323] width 11 height 11
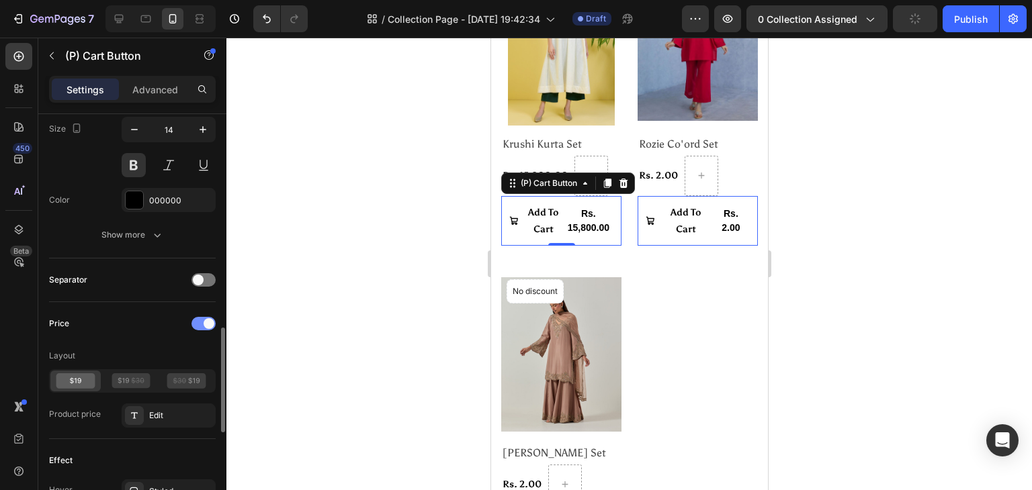
click at [201, 320] on div at bounding box center [203, 323] width 24 height 13
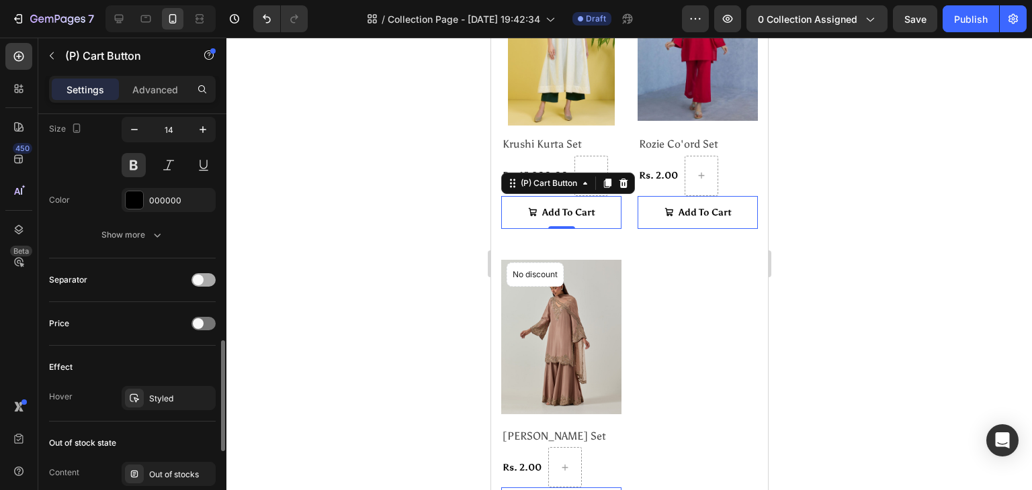
click at [203, 273] on div at bounding box center [203, 279] width 24 height 13
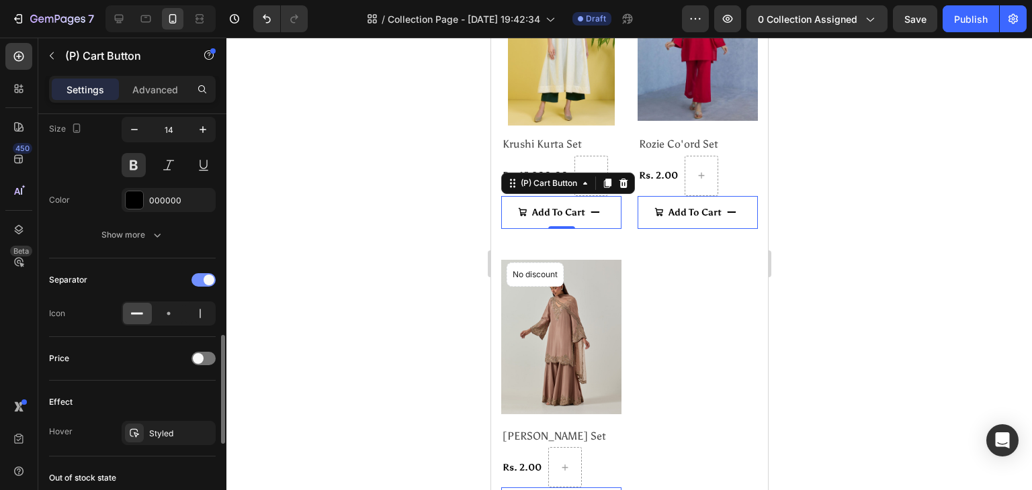
click at [203, 273] on div at bounding box center [203, 279] width 24 height 13
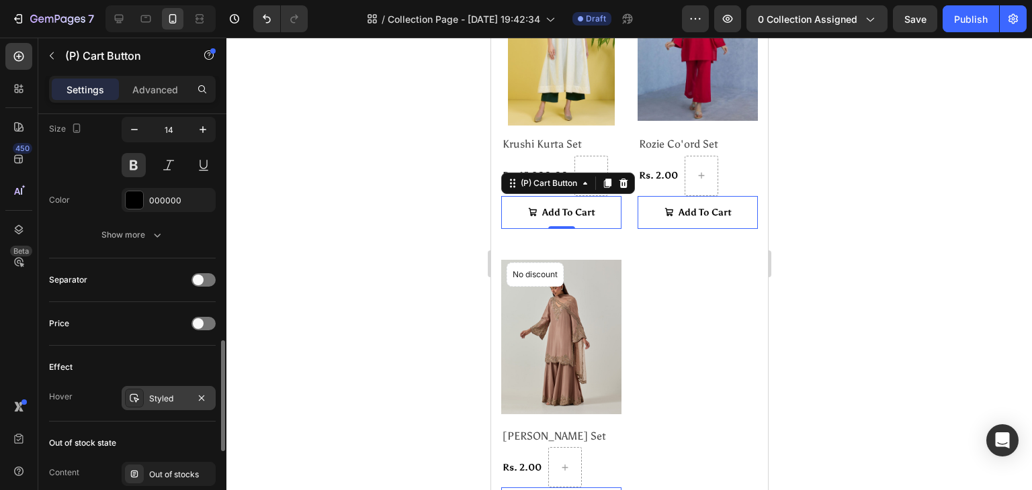
click at [159, 393] on div "Styled" at bounding box center [168, 399] width 39 height 12
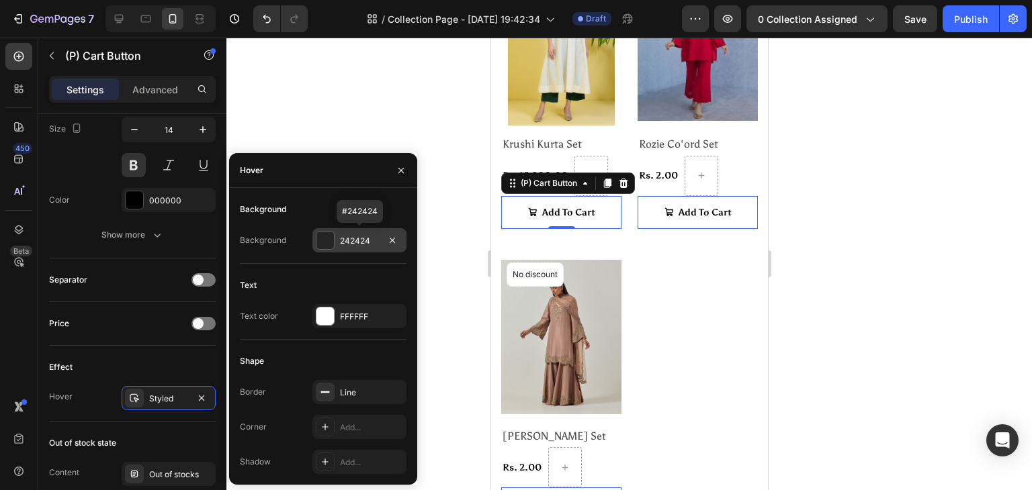
click at [352, 239] on div "242424" at bounding box center [359, 241] width 39 height 12
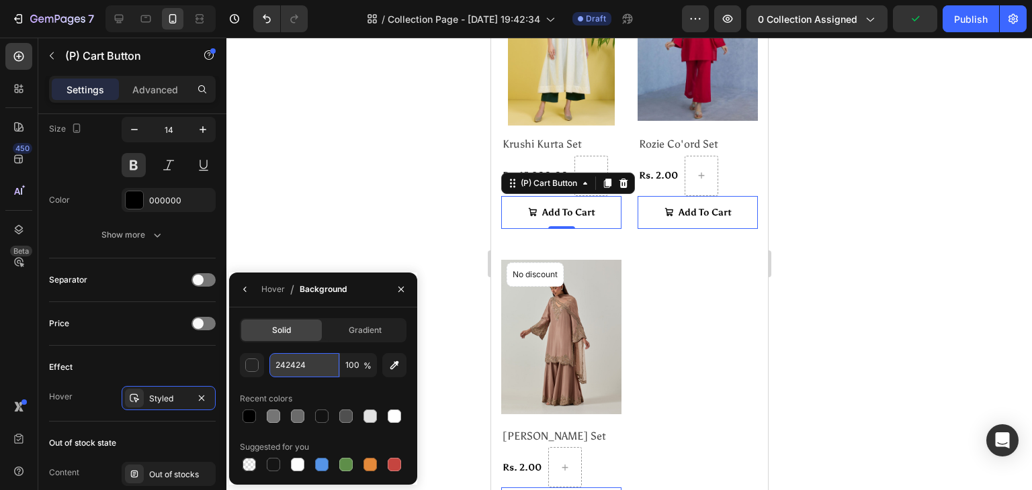
click at [0, 0] on input "242424" at bounding box center [0, 0] width 0 height 0
type input "bf2c52"
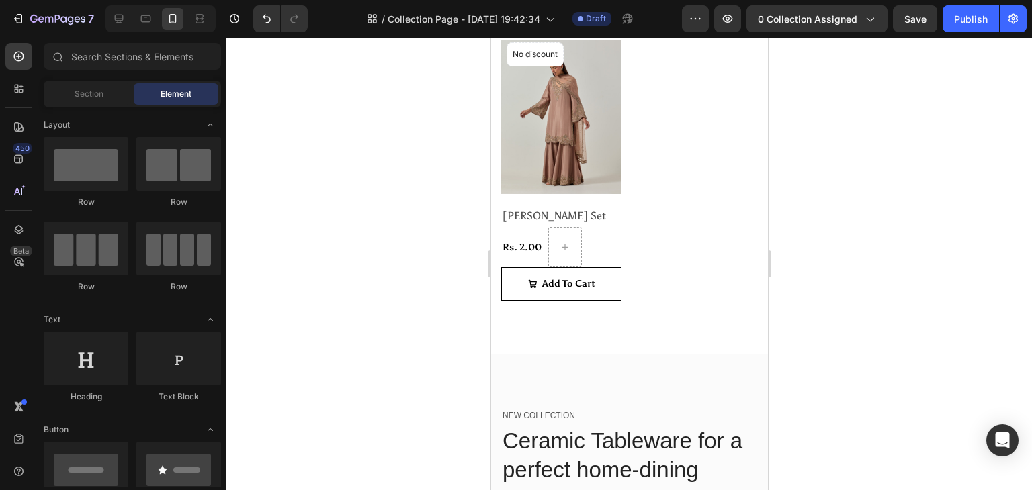
scroll to position [511, 0]
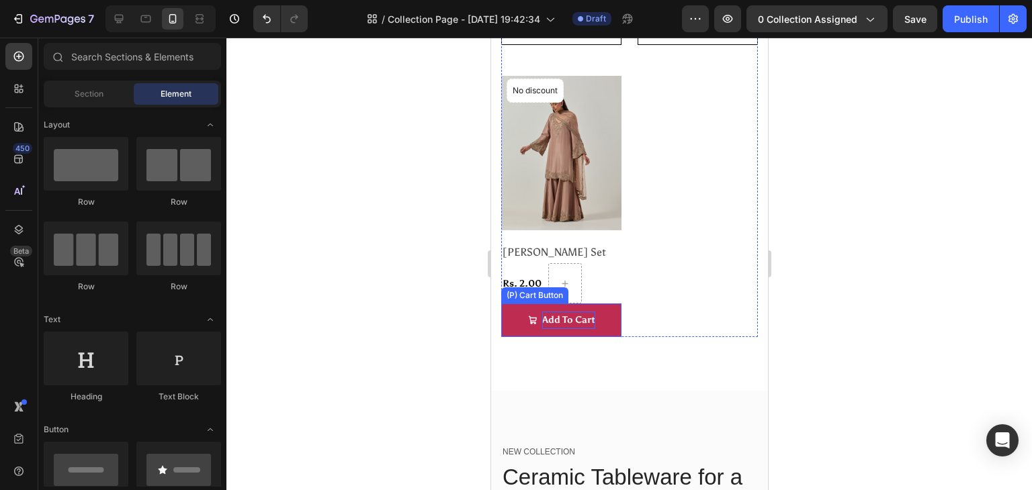
click at [570, 312] on div "Add To Cart" at bounding box center [567, 320] width 53 height 17
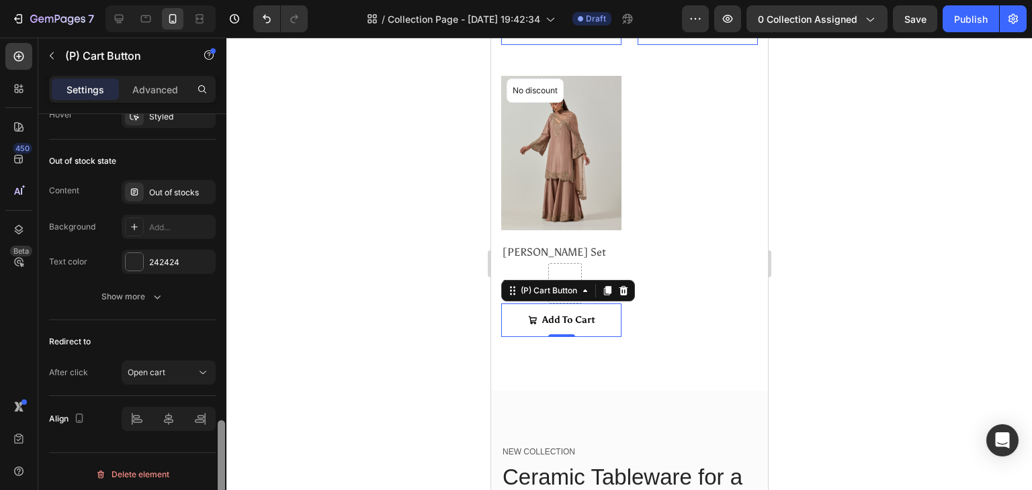
scroll to position [1129, 0]
drag, startPoint x: 222, startPoint y: 214, endPoint x: 226, endPoint y: 521, distance: 307.7
click at [226, 0] on html "7 / Collection Page - Aug 27, 19:42:34 Draft Preview 0 collection assigned Save…" at bounding box center [516, 0] width 1032 height 0
click at [177, 184] on div "Out of stocks" at bounding box center [180, 190] width 63 height 12
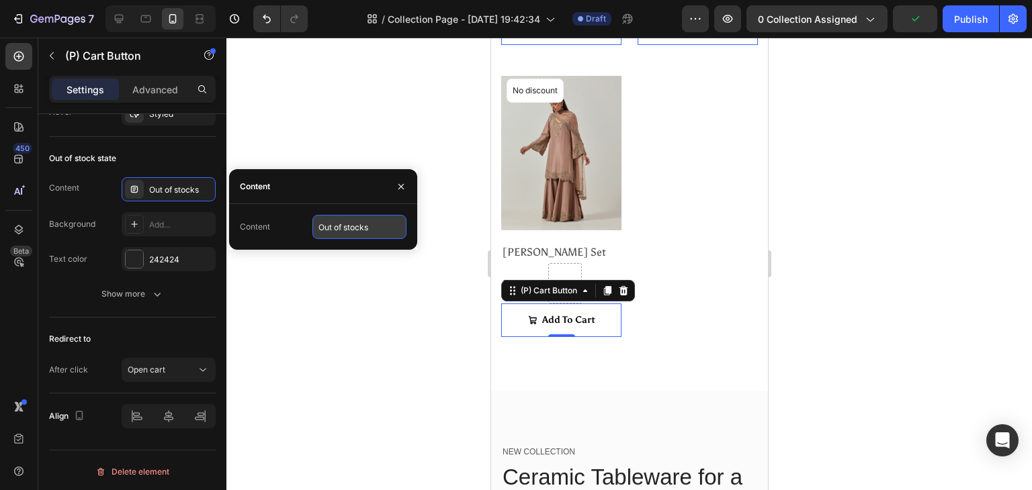
click at [345, 226] on input "Out of stocks" at bounding box center [359, 227] width 94 height 24
type input "Out O Stock"
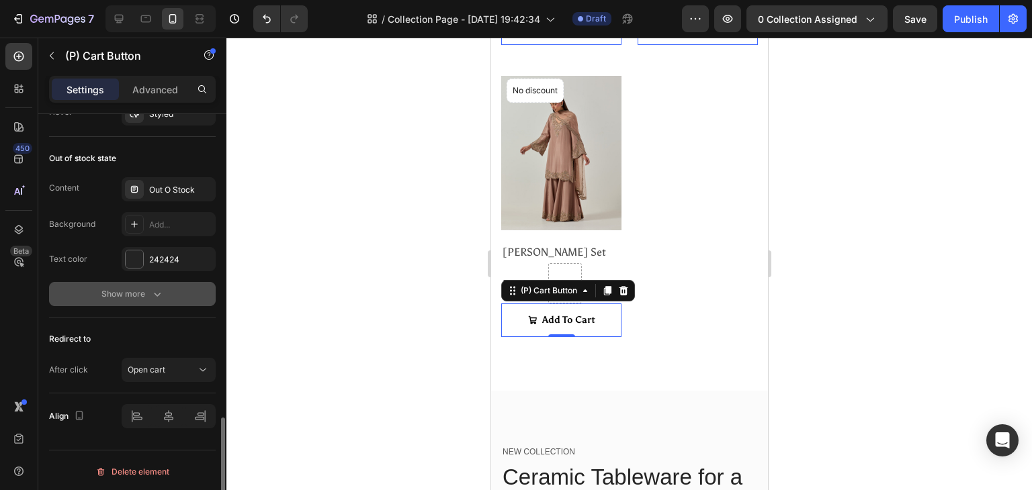
click at [159, 288] on icon "button" at bounding box center [156, 294] width 13 height 13
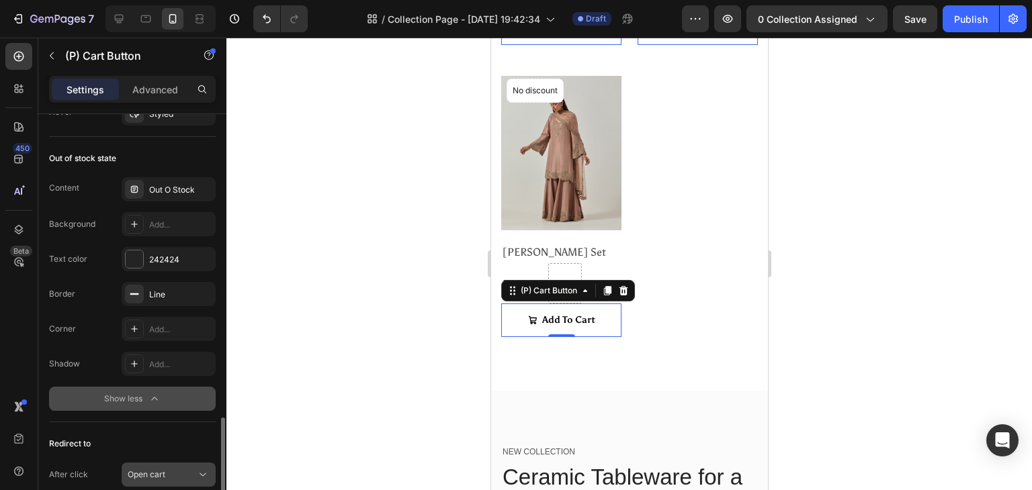
click at [171, 468] on div "Open cart" at bounding box center [169, 474] width 82 height 13
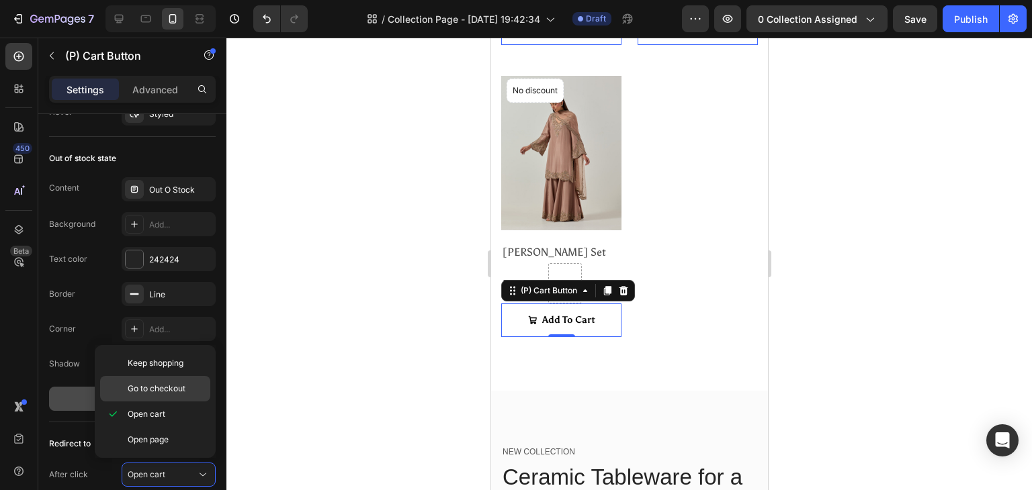
click at [181, 388] on span "Go to checkout" at bounding box center [157, 389] width 58 height 12
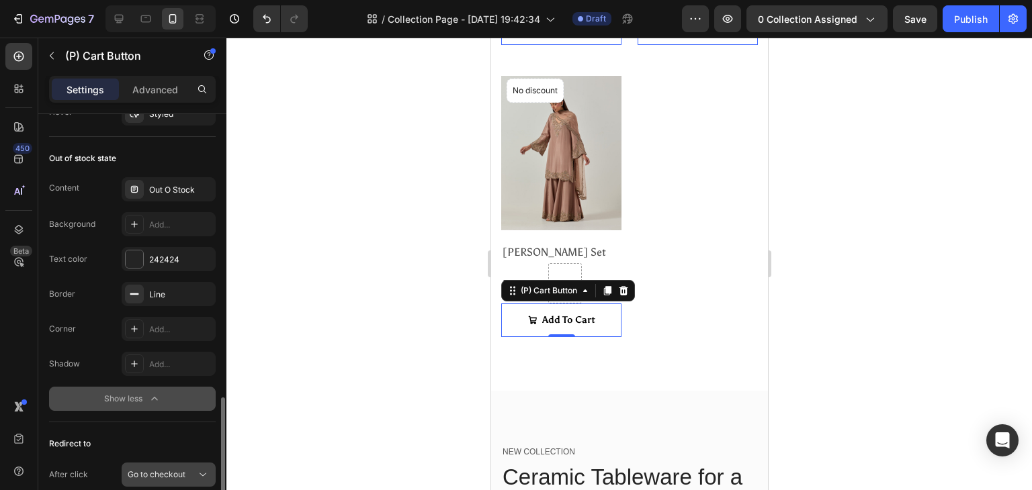
click at [167, 470] on span "Go to checkout" at bounding box center [157, 475] width 58 height 10
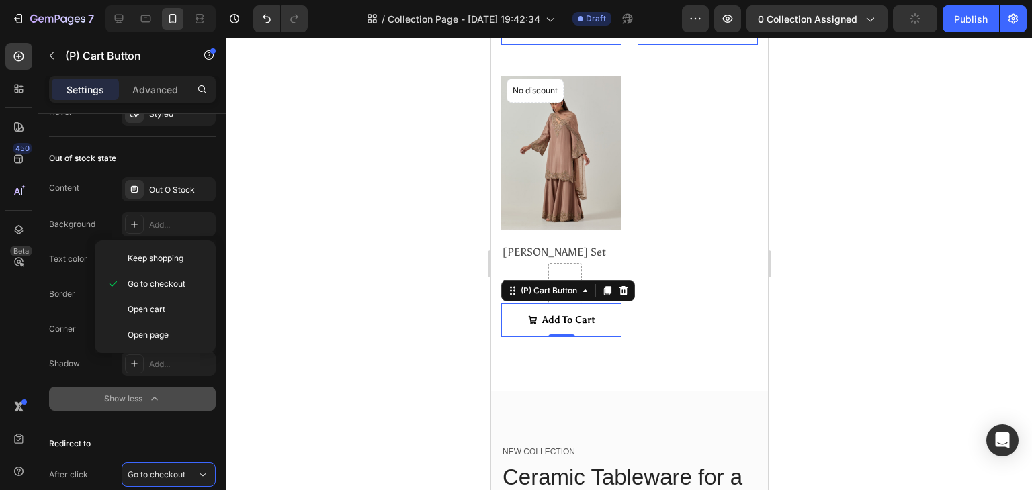
scroll to position [1233, 0]
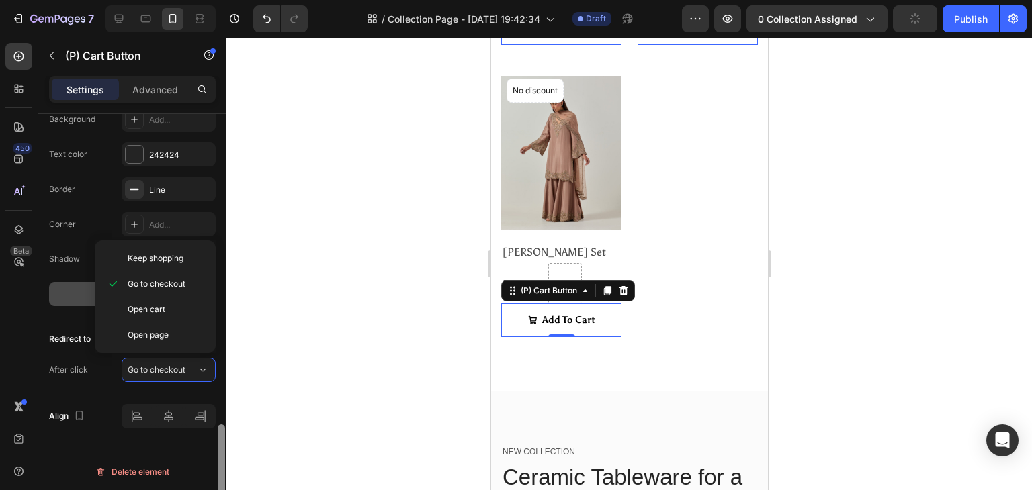
drag, startPoint x: 222, startPoint y: 421, endPoint x: 227, endPoint y: 514, distance: 93.5
click at [227, 0] on html "7 / Collection Page - Aug 27, 19:42:34 Draft Preview 0 collection assigned Publ…" at bounding box center [516, 0] width 1032 height 0
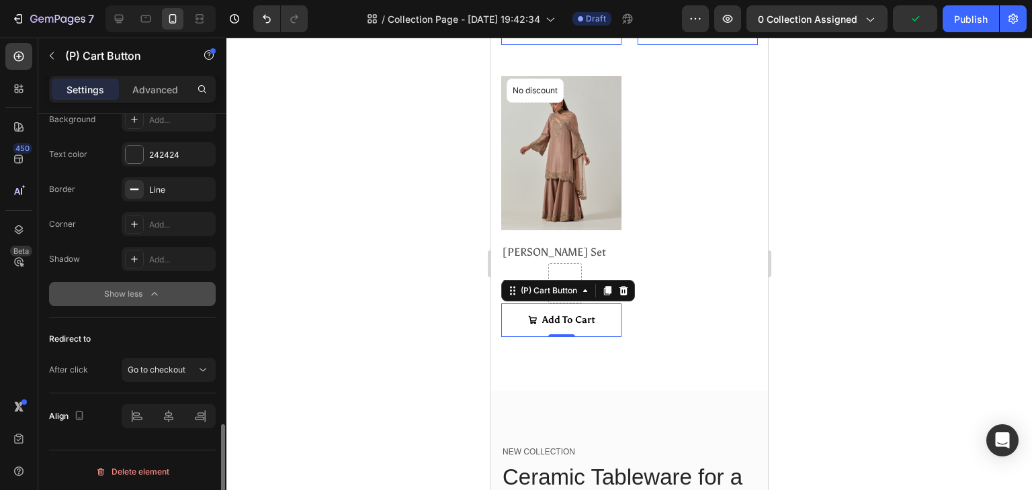
click at [99, 407] on div "Align" at bounding box center [132, 416] width 167 height 24
click at [970, 20] on div "Publish" at bounding box center [971, 19] width 34 height 14
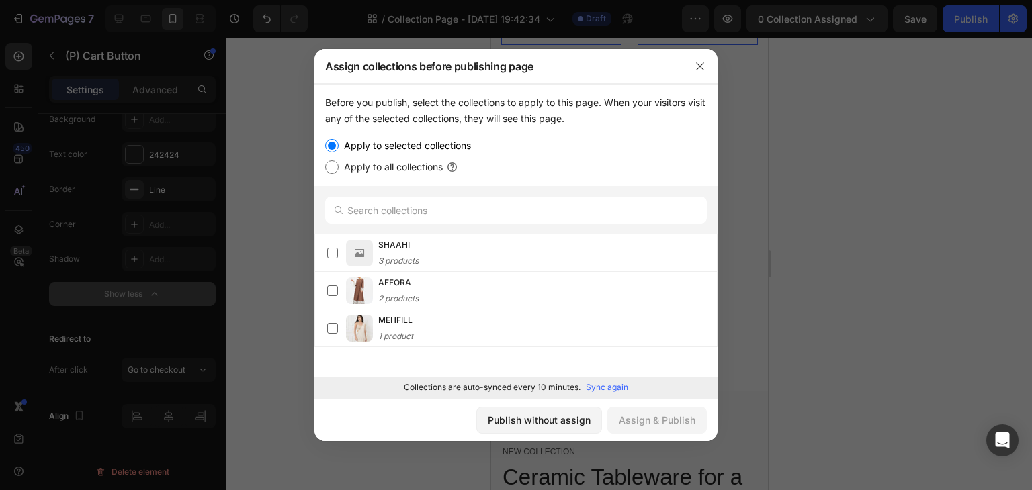
click at [327, 169] on input "Apply to all collections" at bounding box center [331, 167] width 13 height 13
radio input "true"
click at [645, 420] on div "Assign & Publish" at bounding box center [657, 420] width 77 height 14
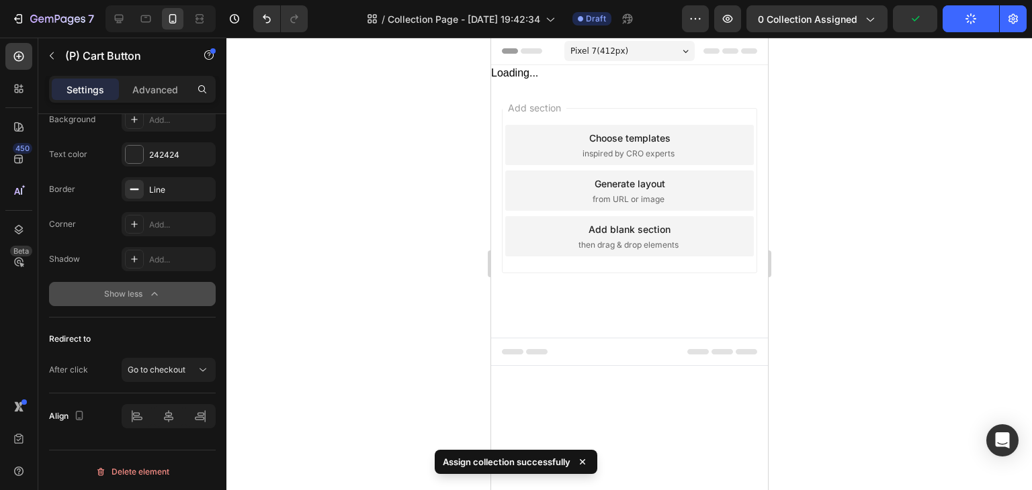
scroll to position [0, 0]
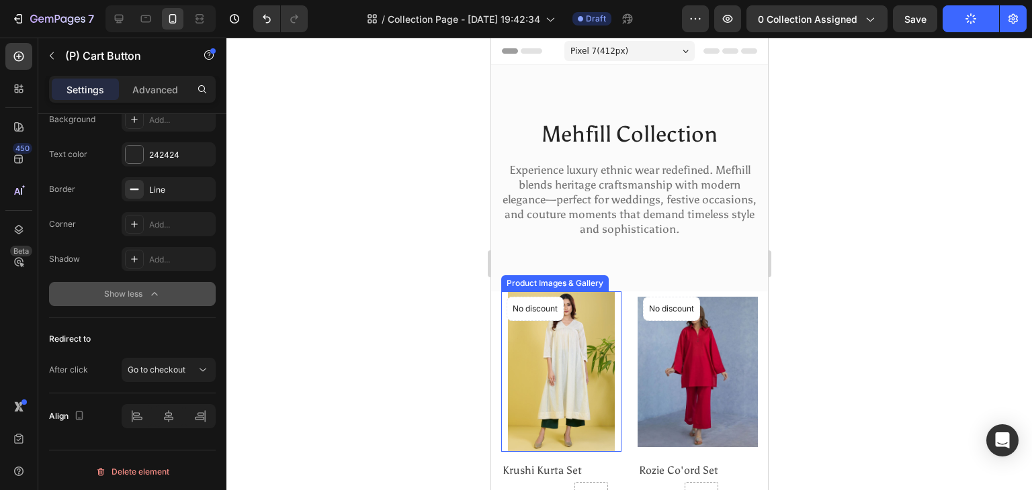
click at [560, 380] on img at bounding box center [560, 372] width 120 height 161
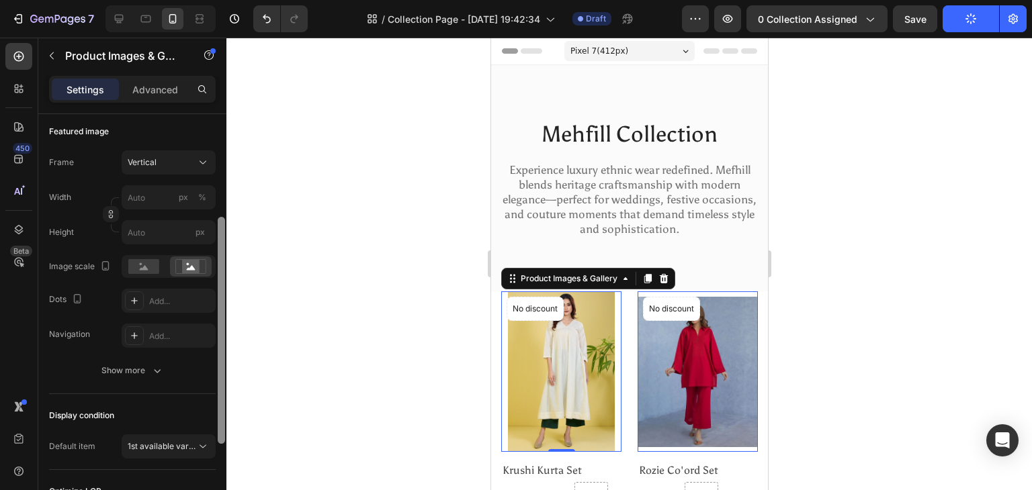
scroll to position [187, 0]
drag, startPoint x: 219, startPoint y: 324, endPoint x: 210, endPoint y: 428, distance: 103.8
click at [210, 428] on div "Layout Featured only Product source Krushi Kurta Set Featured image Frame Verti…" at bounding box center [132, 321] width 188 height 414
click at [142, 305] on div at bounding box center [134, 299] width 19 height 19
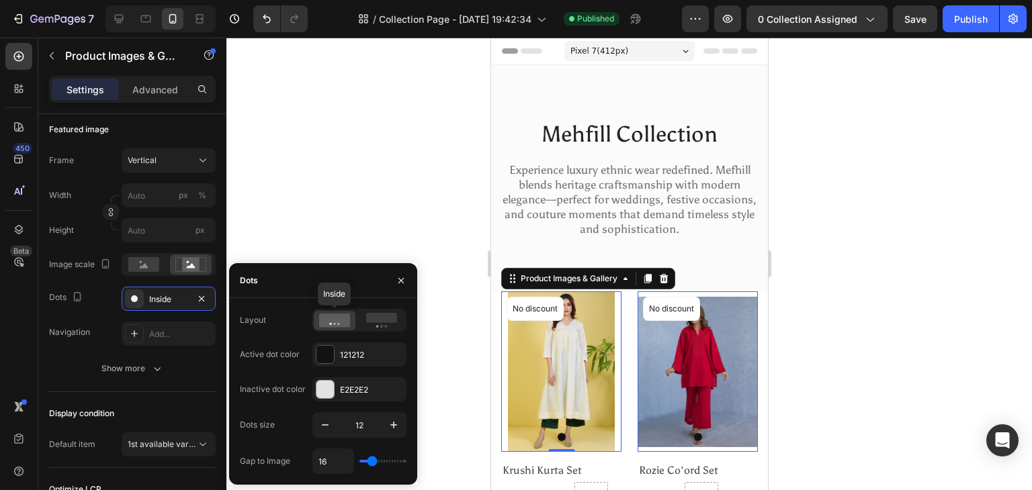
click at [341, 320] on icon at bounding box center [334, 320] width 31 height 13
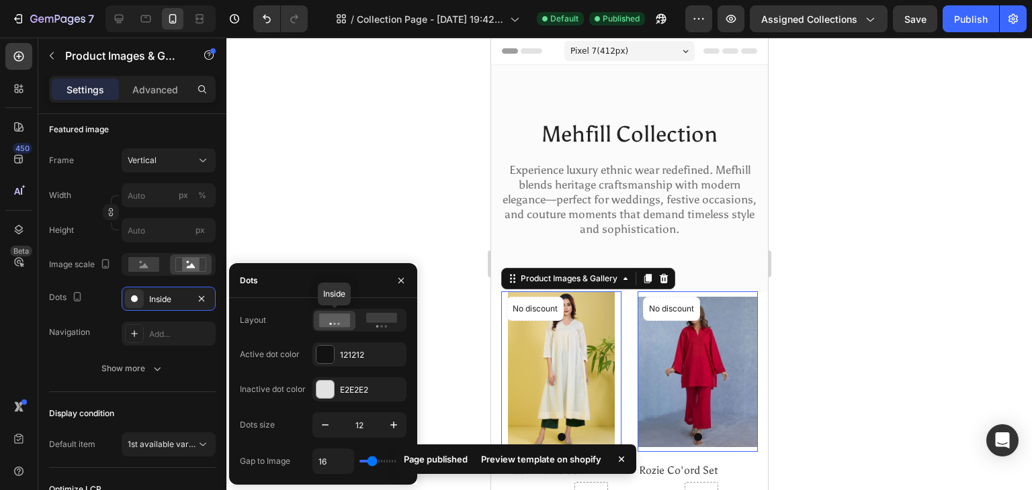
click at [341, 320] on icon at bounding box center [334, 320] width 31 height 13
click at [349, 358] on div "121212" at bounding box center [359, 355] width 39 height 12
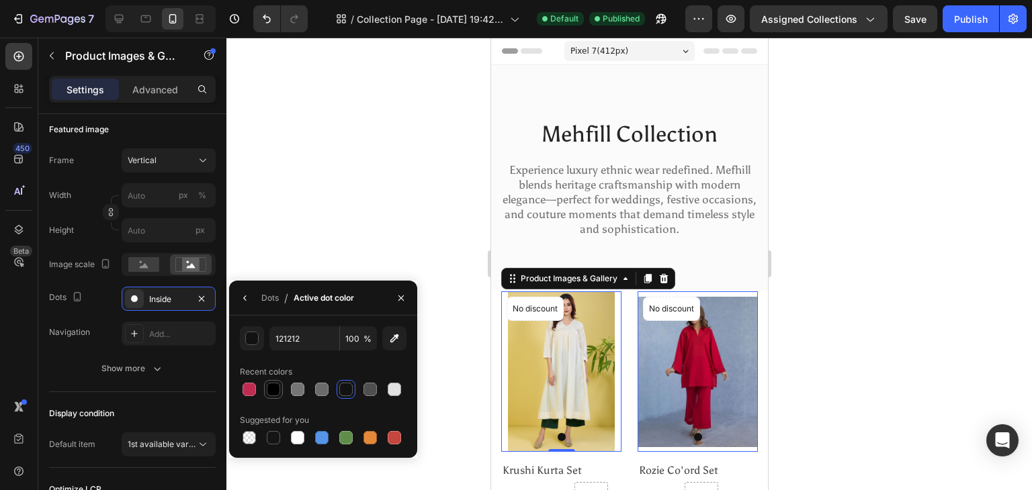
click at [269, 392] on div at bounding box center [273, 389] width 13 height 13
type input "000000"
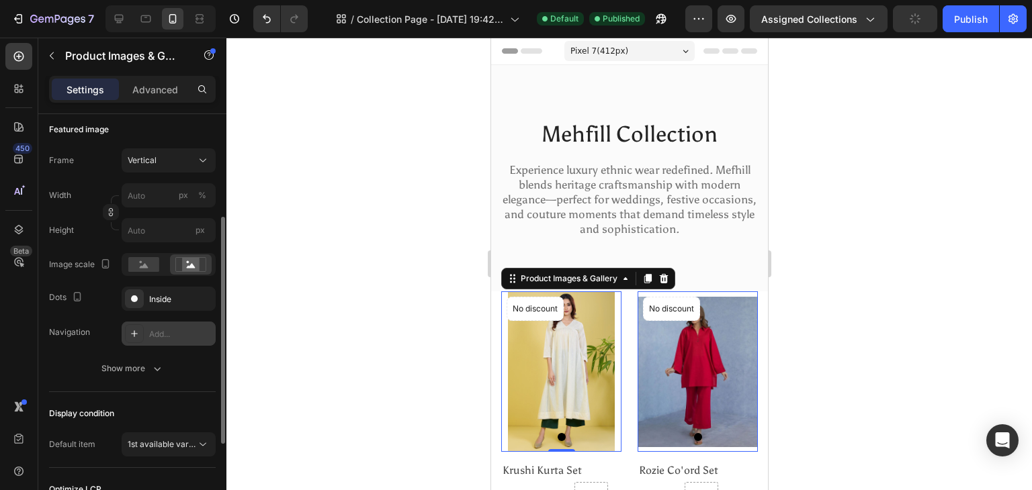
click at [150, 329] on div "Add..." at bounding box center [180, 334] width 63 height 12
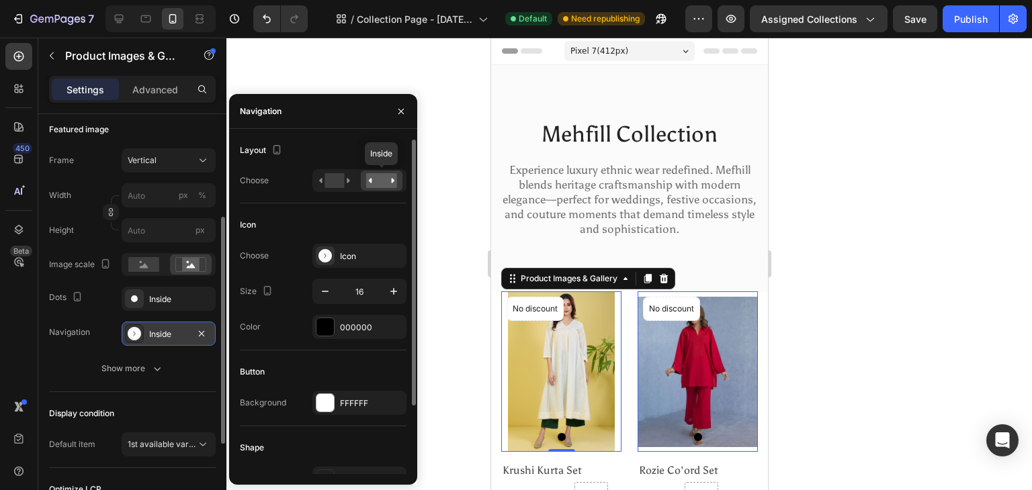
click at [384, 180] on rect at bounding box center [381, 180] width 31 height 15
click at [328, 264] on div at bounding box center [325, 256] width 19 height 19
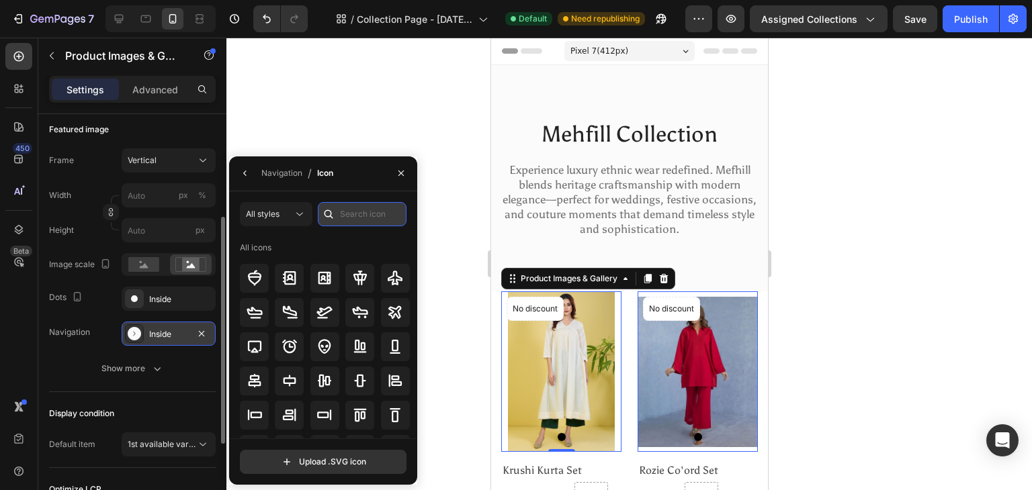
click at [359, 219] on input "text" at bounding box center [362, 214] width 89 height 24
type input "s"
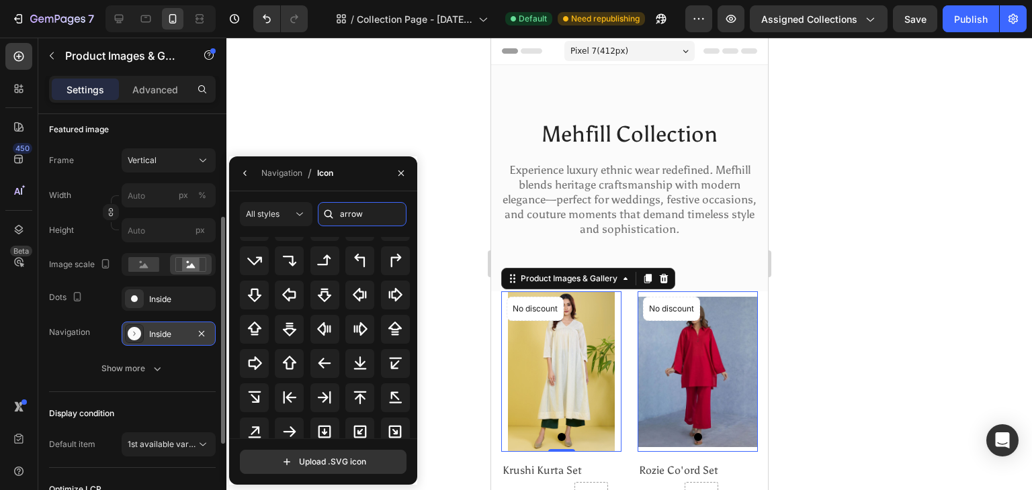
scroll to position [0, 0]
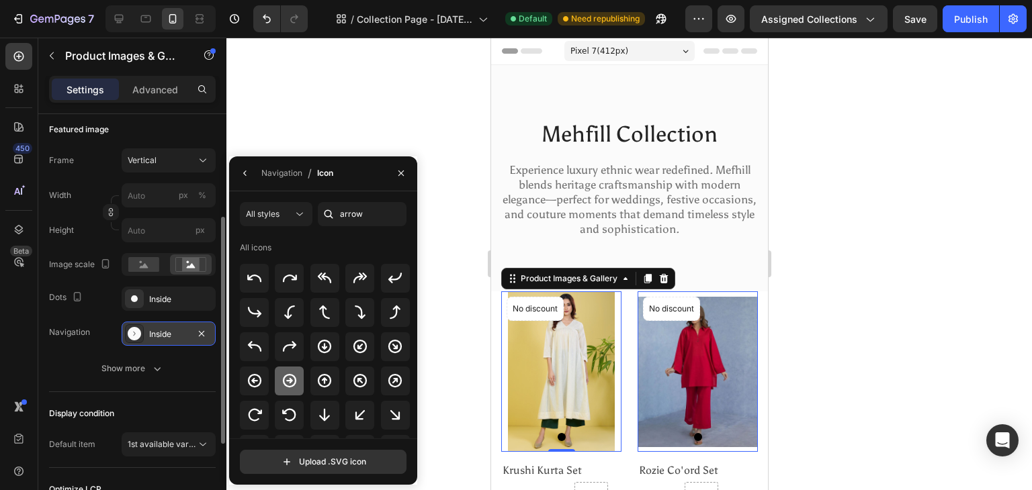
click at [290, 384] on icon at bounding box center [289, 381] width 16 height 16
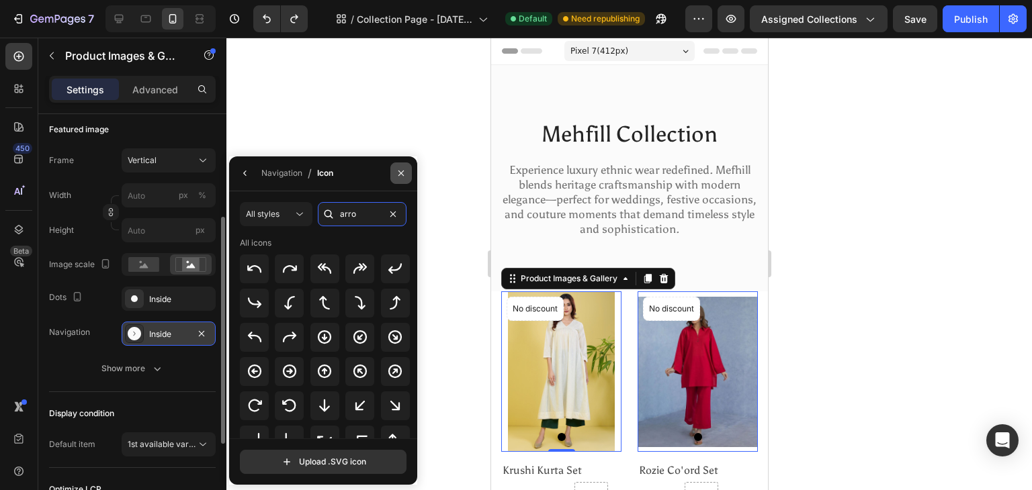
type input "arro"
click at [404, 170] on icon "button" at bounding box center [401, 173] width 11 height 11
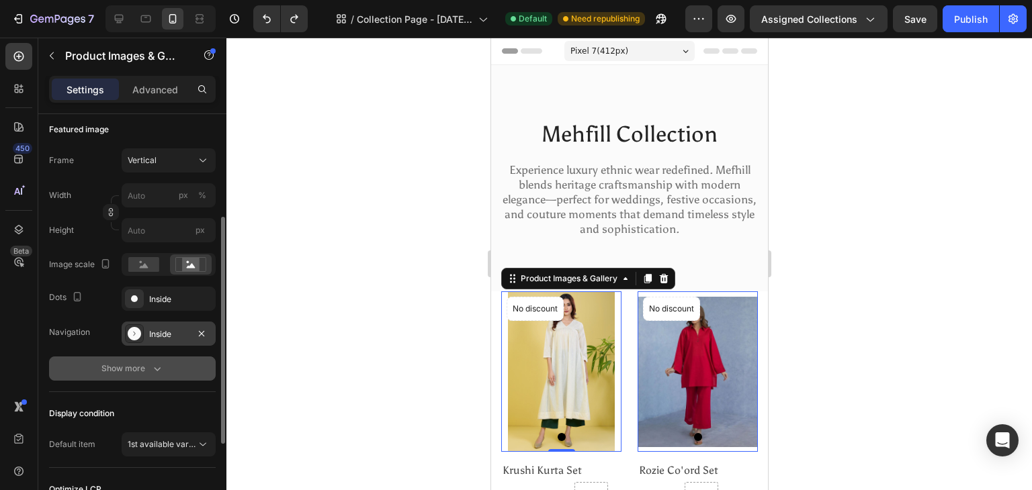
click at [126, 369] on div "Show more" at bounding box center [132, 368] width 62 height 13
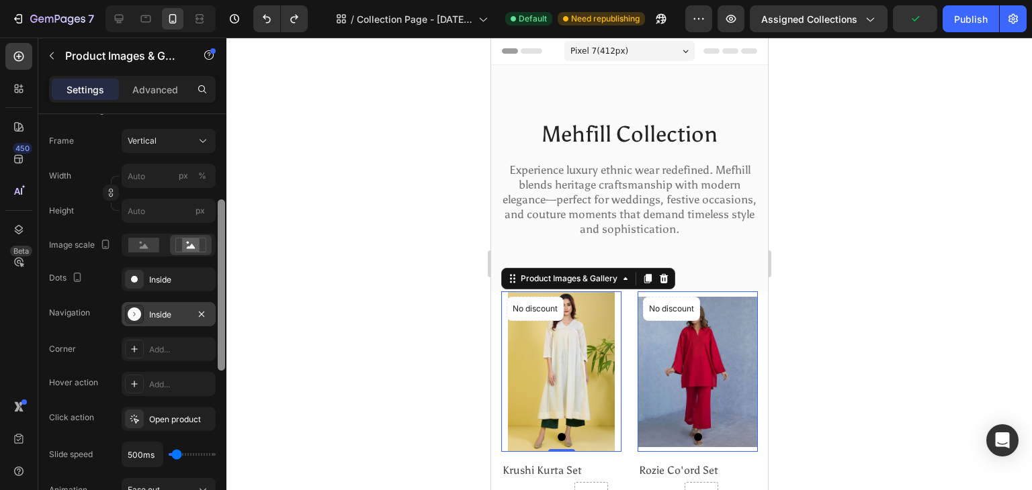
drag, startPoint x: 222, startPoint y: 421, endPoint x: 223, endPoint y: 433, distance: 11.4
click at [223, 433] on div at bounding box center [221, 321] width 10 height 414
click at [181, 412] on div "Open product" at bounding box center [168, 418] width 39 height 12
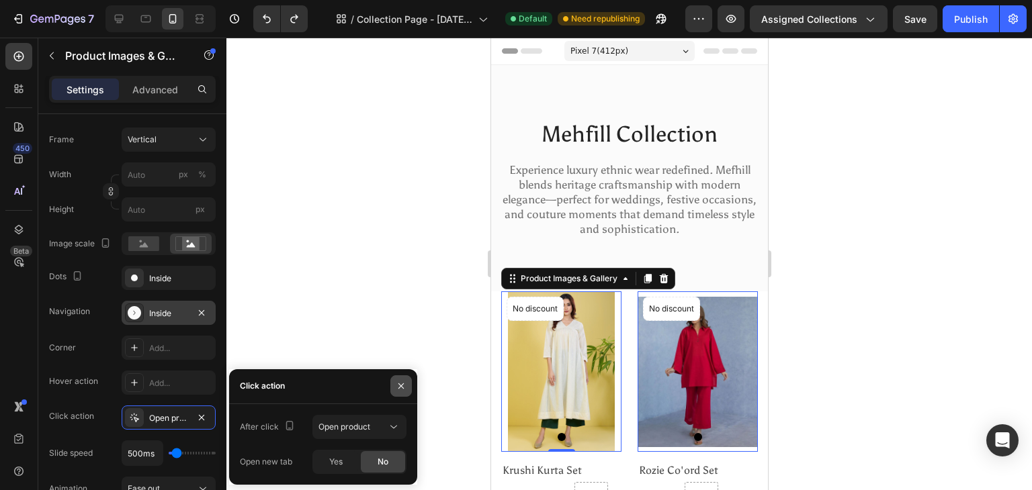
click at [406, 380] on button "button" at bounding box center [400, 385] width 21 height 21
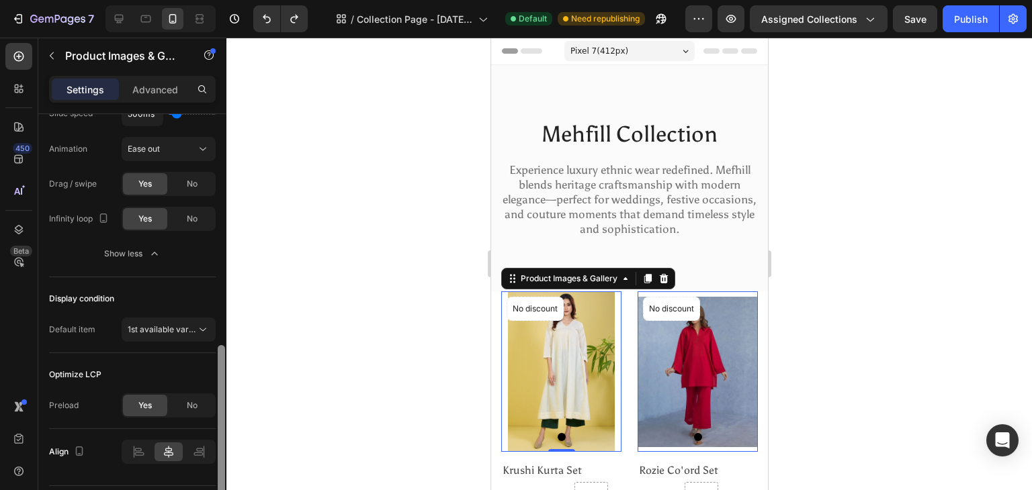
scroll to position [586, 0]
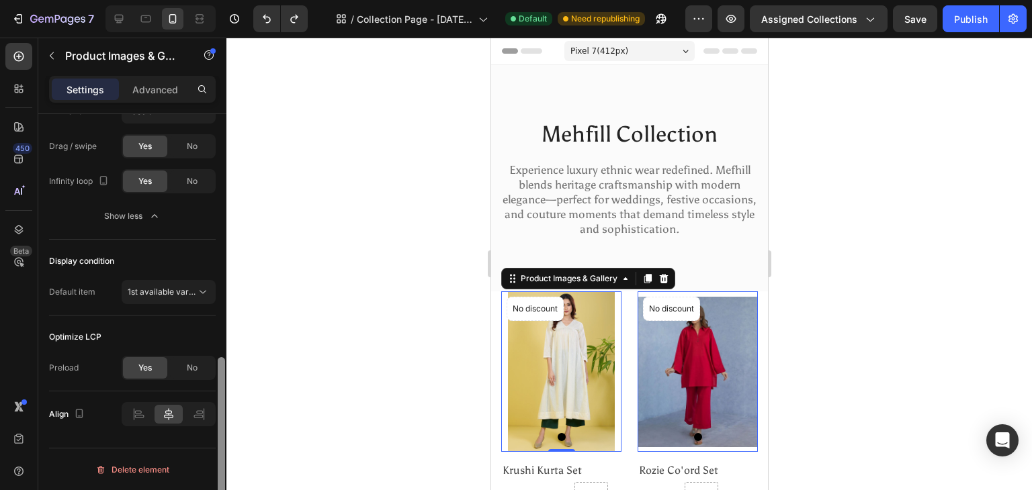
drag, startPoint x: 218, startPoint y: 234, endPoint x: 222, endPoint y: 412, distance: 177.4
click at [222, 412] on div at bounding box center [221, 442] width 7 height 171
click at [177, 286] on span "1st available variant" at bounding box center [162, 292] width 69 height 12
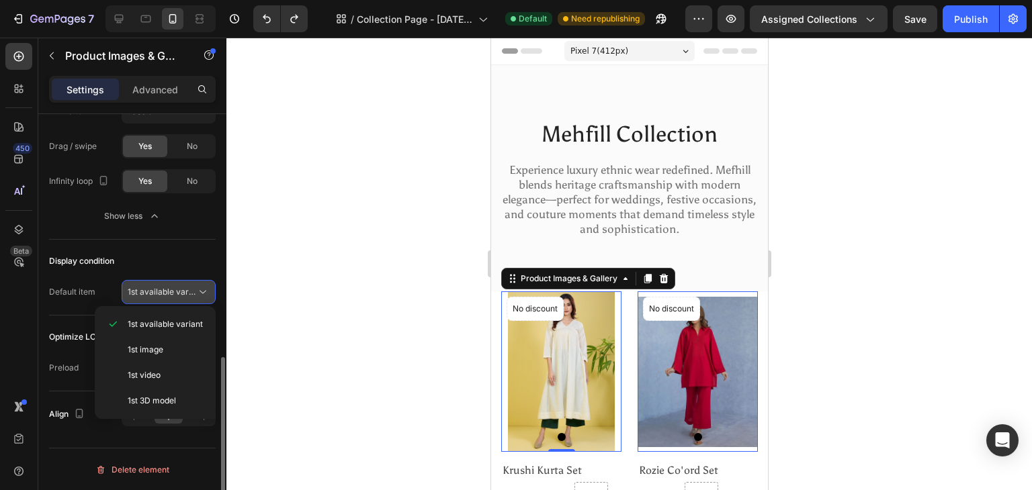
click at [202, 285] on icon at bounding box center [202, 291] width 13 height 13
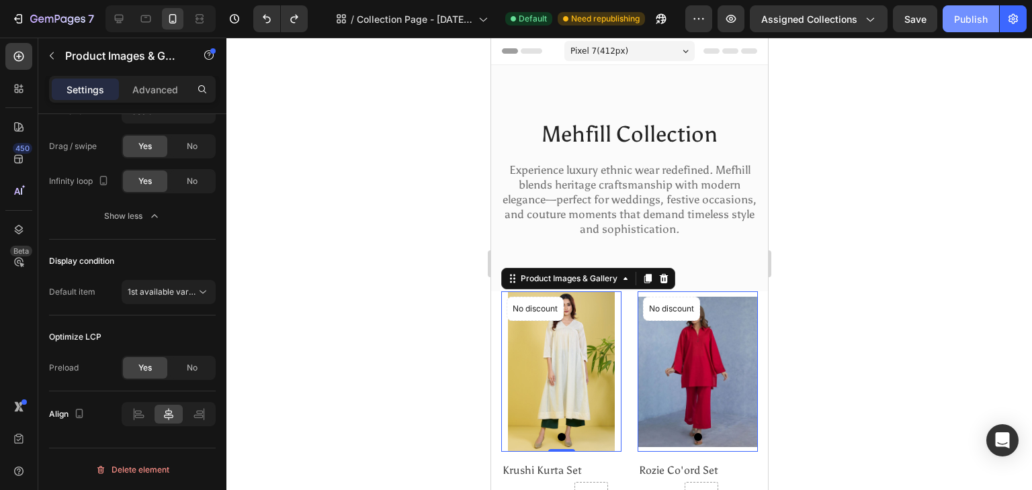
click at [968, 21] on div "Publish" at bounding box center [971, 19] width 34 height 14
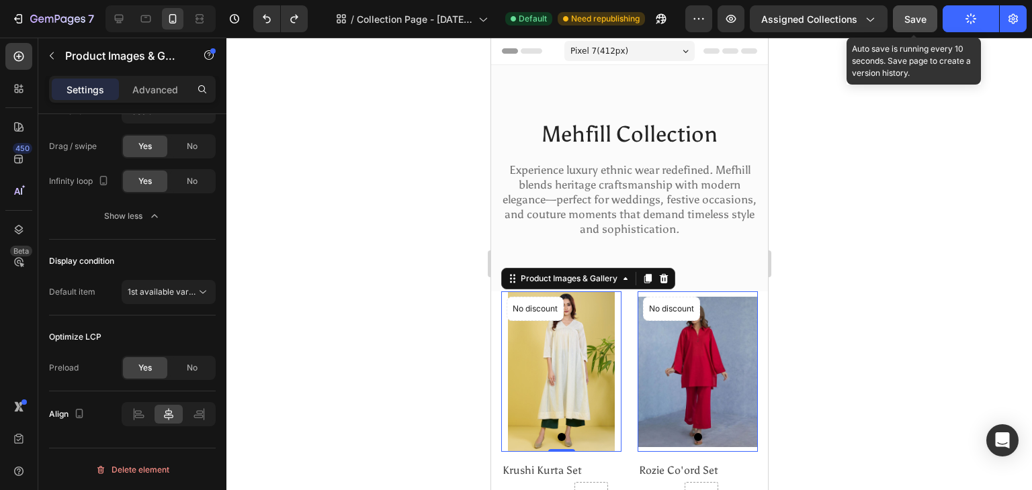
click at [911, 15] on span "Save" at bounding box center [915, 18] width 22 height 11
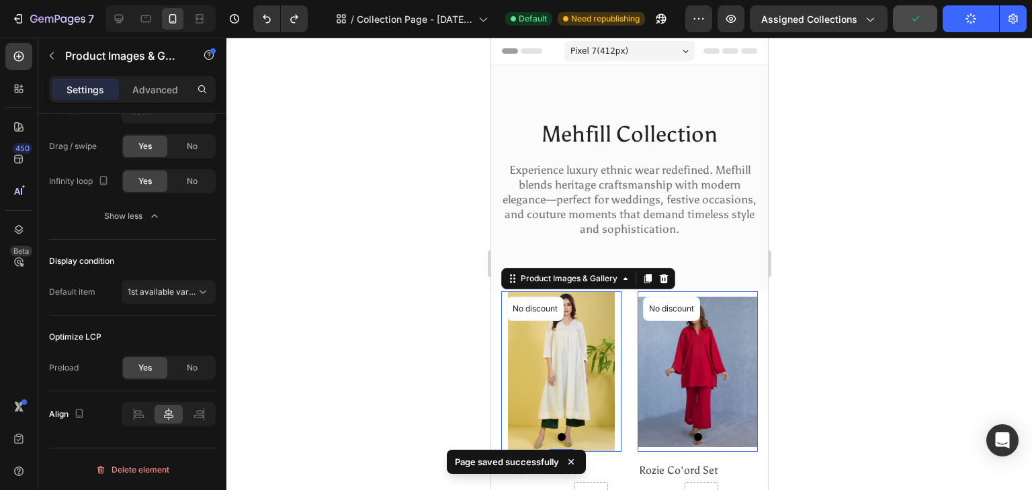
click at [966, 24] on div "button" at bounding box center [970, 18] width 11 height 11
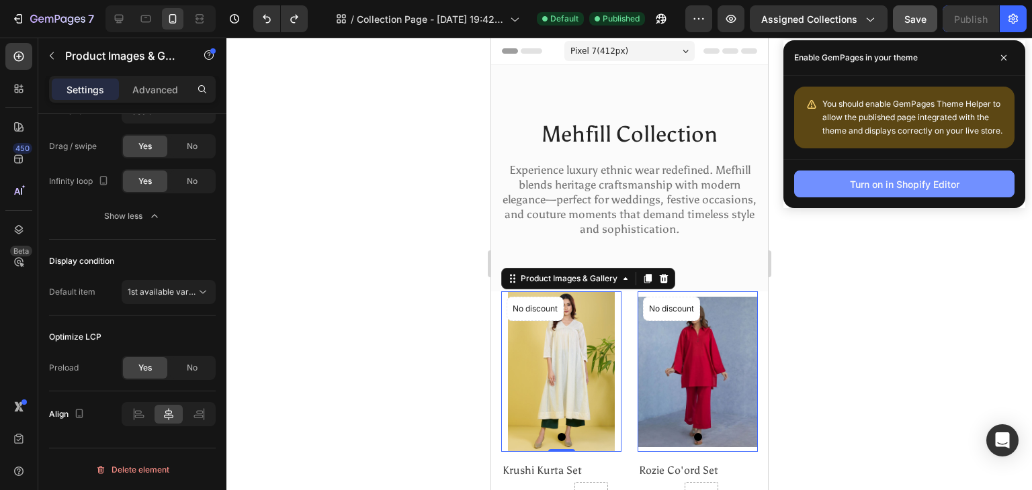
click at [868, 177] on div "Turn on in Shopify Editor" at bounding box center [904, 184] width 109 height 14
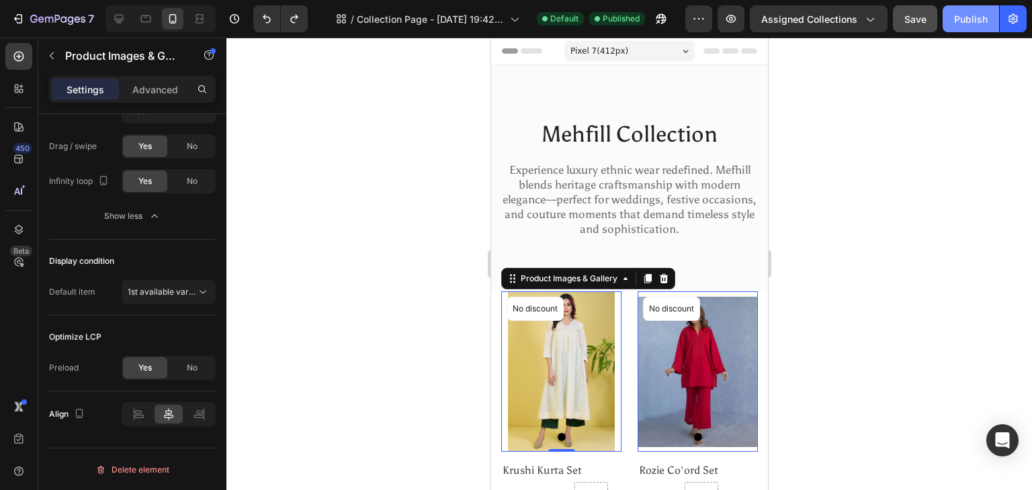
drag, startPoint x: 844, startPoint y: 173, endPoint x: 826, endPoint y: 134, distance: 42.7
click at [826, 134] on div at bounding box center [628, 264] width 805 height 453
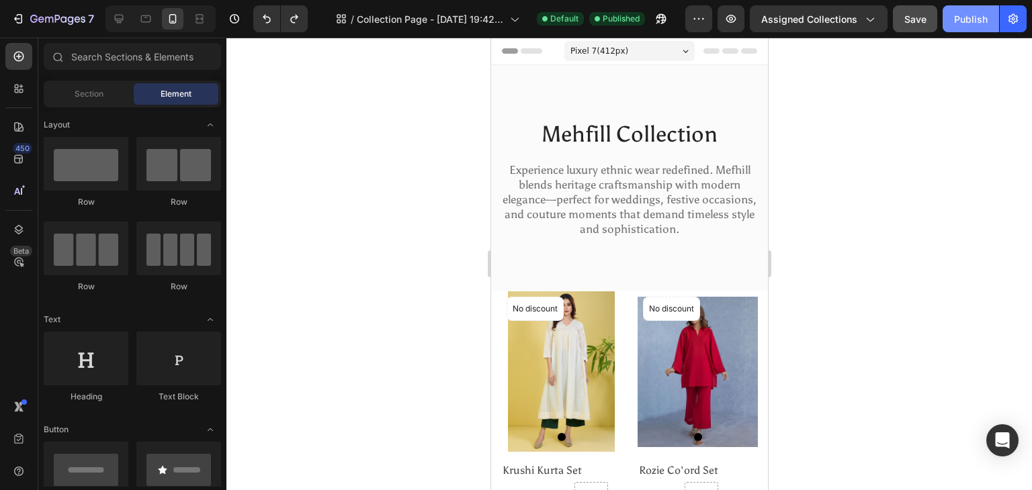
click at [826, 134] on div at bounding box center [628, 264] width 805 height 453
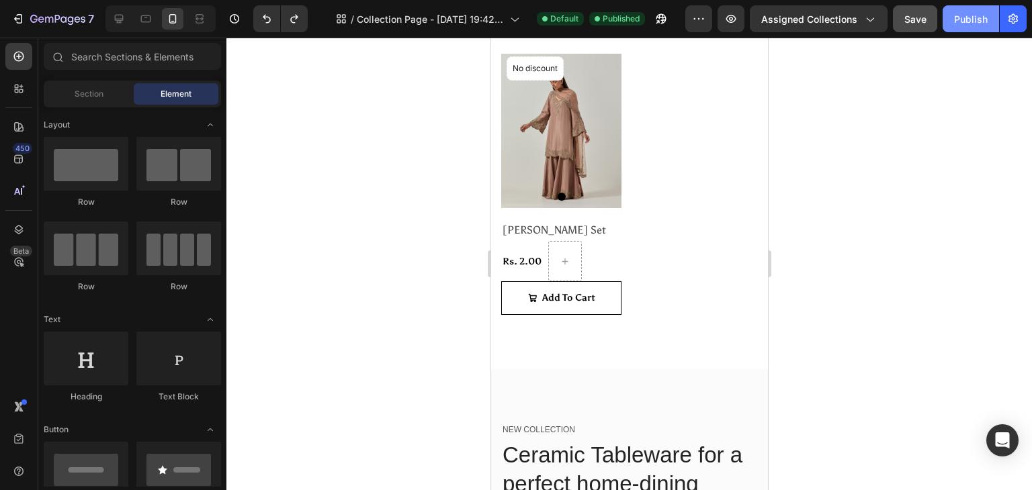
scroll to position [535, 0]
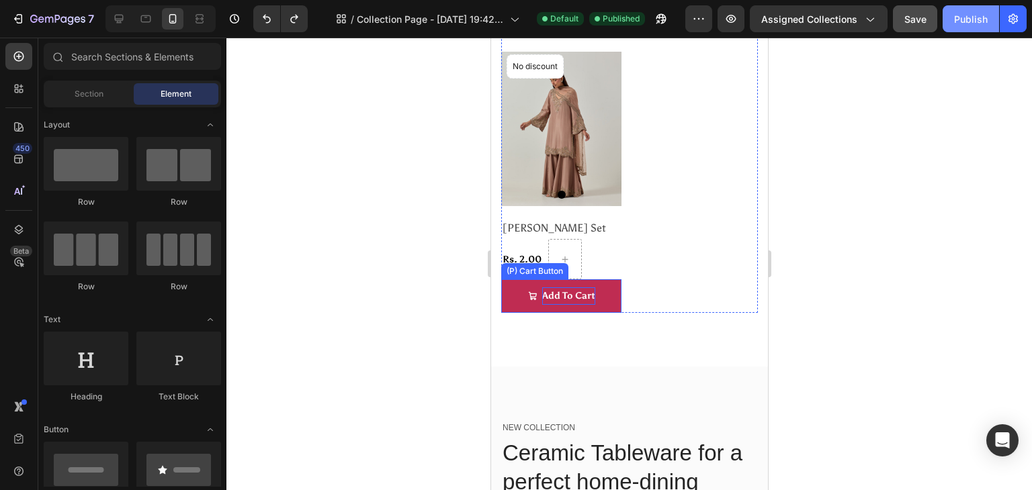
click at [565, 288] on div "Add To Cart" at bounding box center [567, 296] width 53 height 17
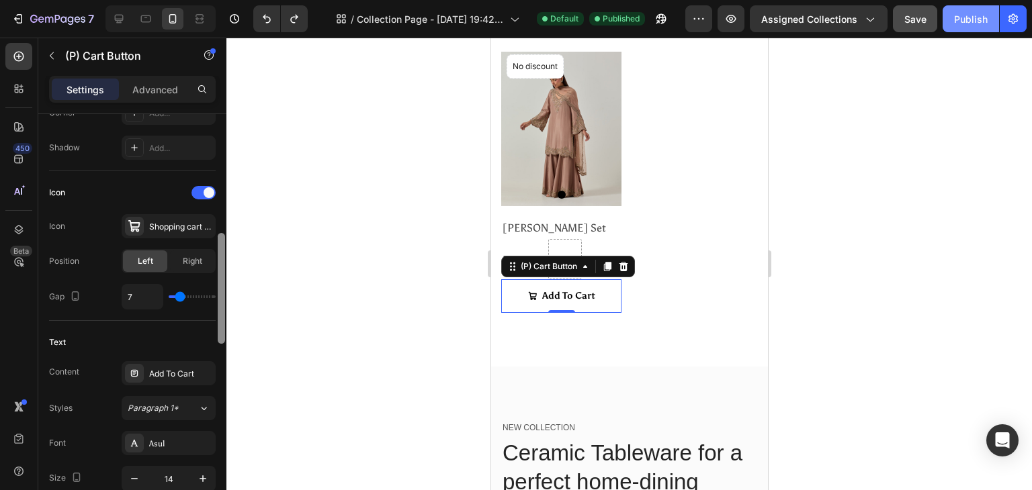
scroll to position [497, 0]
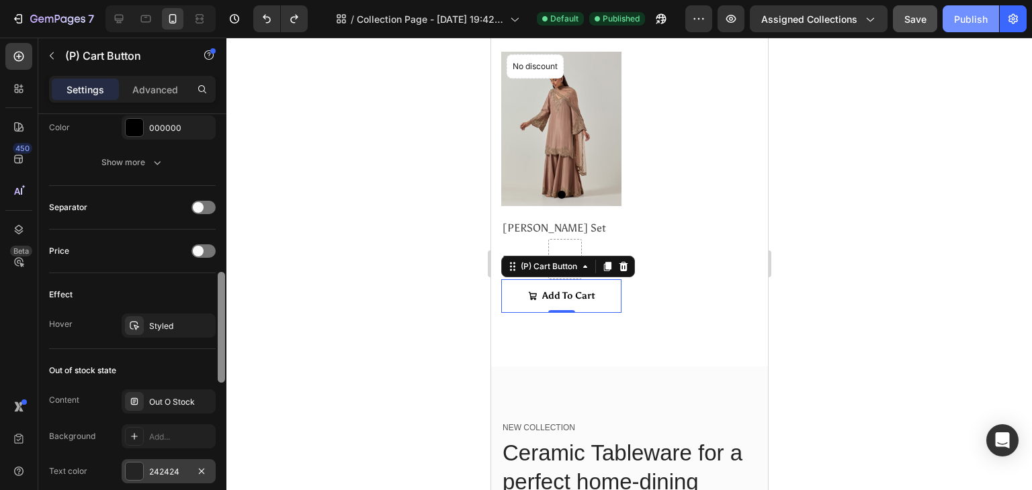
drag, startPoint x: 219, startPoint y: 211, endPoint x: 213, endPoint y: 460, distance: 249.3
click at [213, 460] on div "Layout Product source Ruhi Kurta Set Size Width 100% Height Auto Padding 12, 12…" at bounding box center [132, 321] width 188 height 414
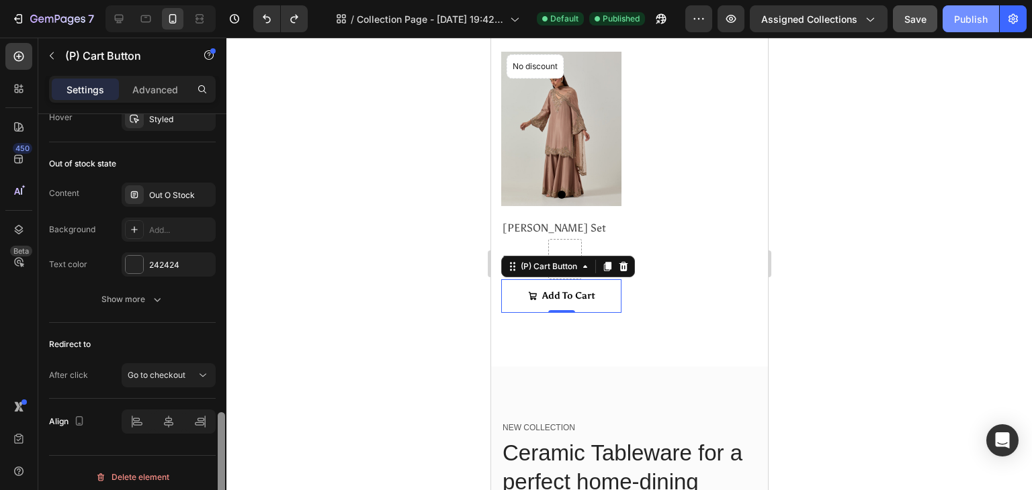
scroll to position [1120, 0]
drag, startPoint x: 222, startPoint y: 401, endPoint x: 226, endPoint y: 453, distance: 52.5
click at [226, 453] on div at bounding box center [221, 321] width 10 height 414
click at [200, 382] on button "Go to checkout" at bounding box center [169, 378] width 94 height 24
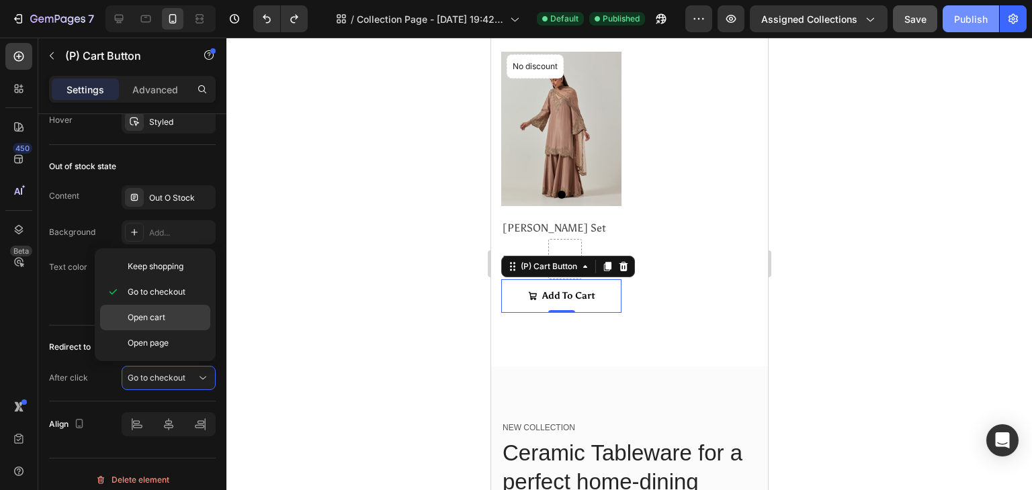
click at [187, 317] on p "Open cart" at bounding box center [166, 318] width 77 height 12
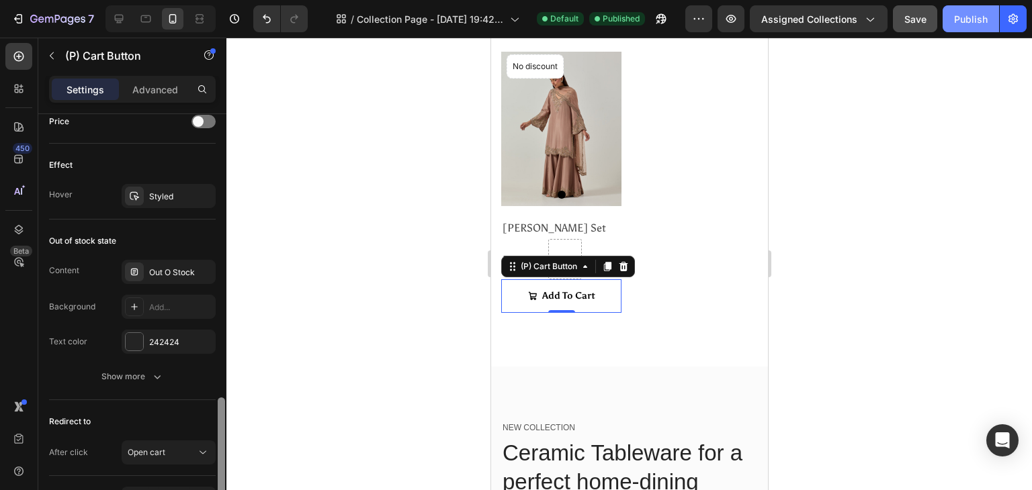
scroll to position [1038, 0]
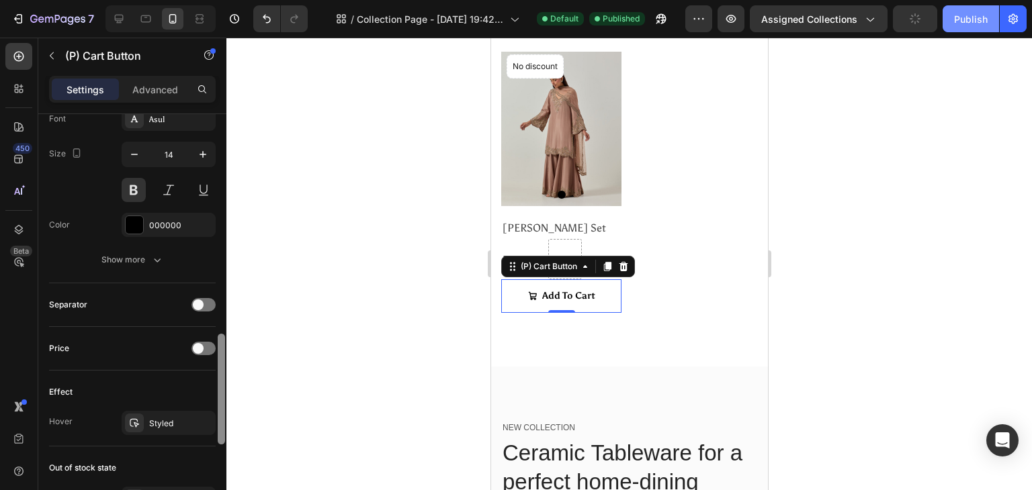
drag, startPoint x: 223, startPoint y: 434, endPoint x: 238, endPoint y: 352, distance: 83.4
click at [238, 0] on div "7 / Collection Page - Aug 27, 19:42:34 Default Published Preview Assigned Colle…" at bounding box center [516, 0] width 1032 height 0
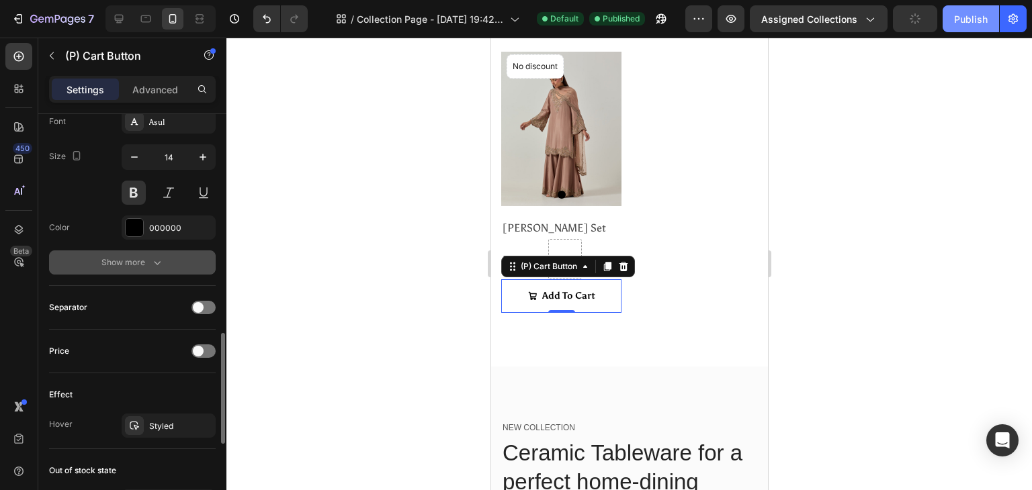
click at [162, 256] on icon "button" at bounding box center [156, 262] width 13 height 13
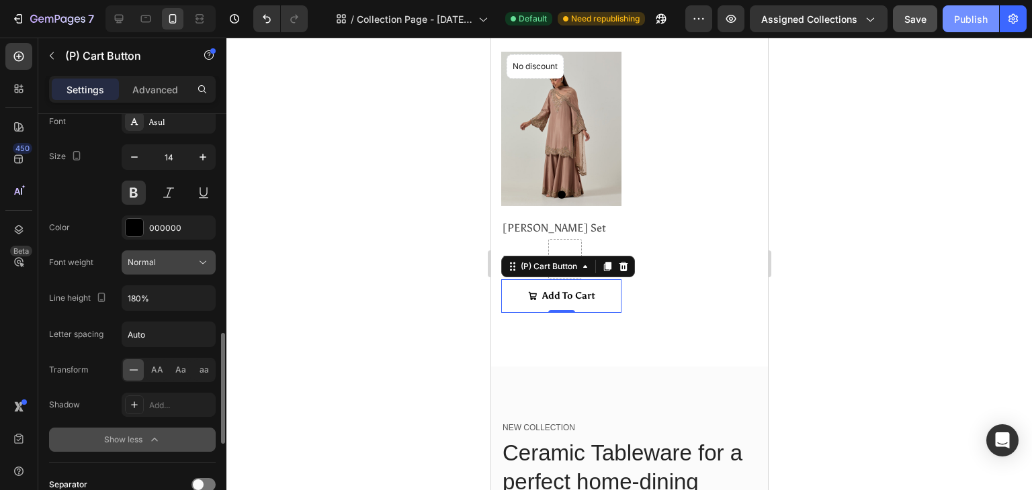
click at [159, 263] on div "Normal" at bounding box center [162, 263] width 69 height 12
click at [253, 259] on div at bounding box center [628, 264] width 805 height 453
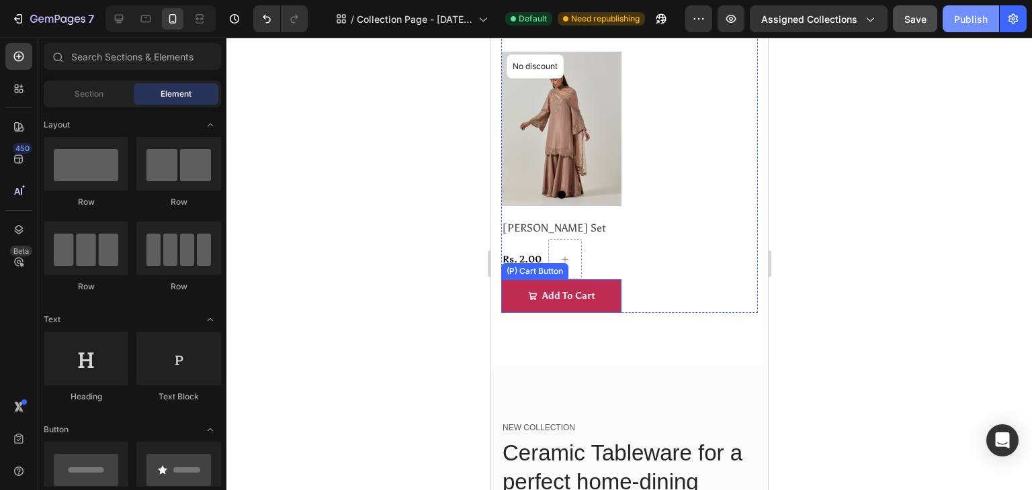
click at [518, 279] on button "Add To Cart" at bounding box center [560, 295] width 120 height 33
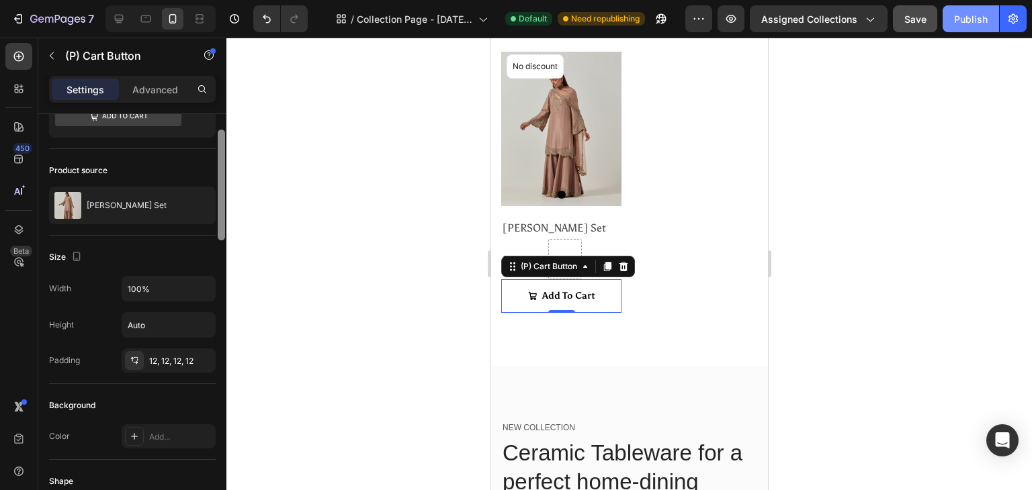
scroll to position [140, 0]
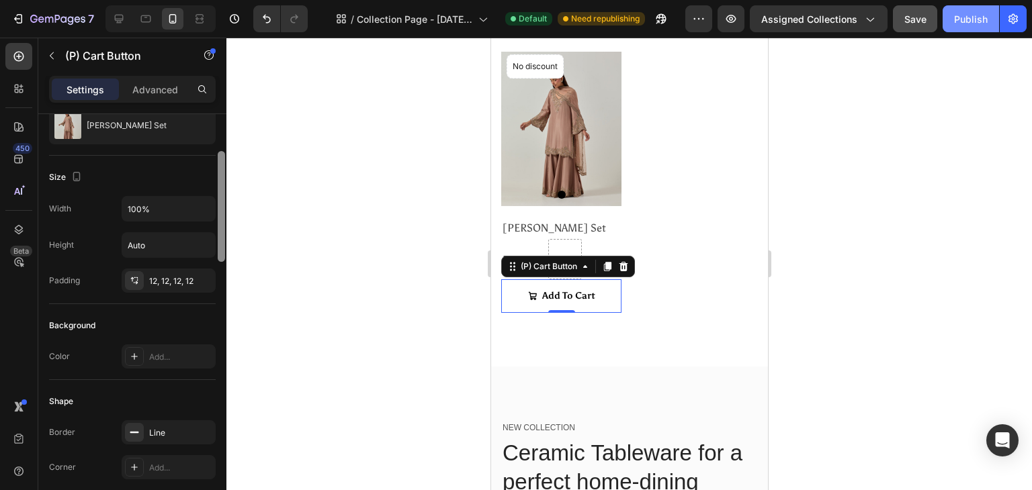
drag, startPoint x: 220, startPoint y: 202, endPoint x: 232, endPoint y: 240, distance: 39.3
click at [232, 0] on div "7 / Collection Page - [DATE] 19:42:34 Default Need republishing Preview Assigne…" at bounding box center [516, 0] width 1032 height 0
click at [175, 281] on div "12, 12, 12, 12" at bounding box center [168, 281] width 39 height 12
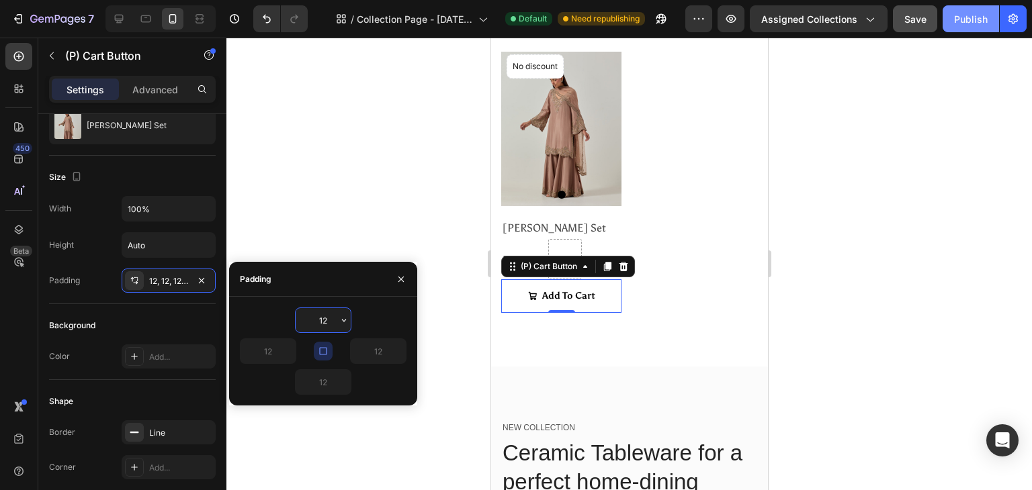
click at [328, 324] on input "12" at bounding box center [323, 320] width 55 height 24
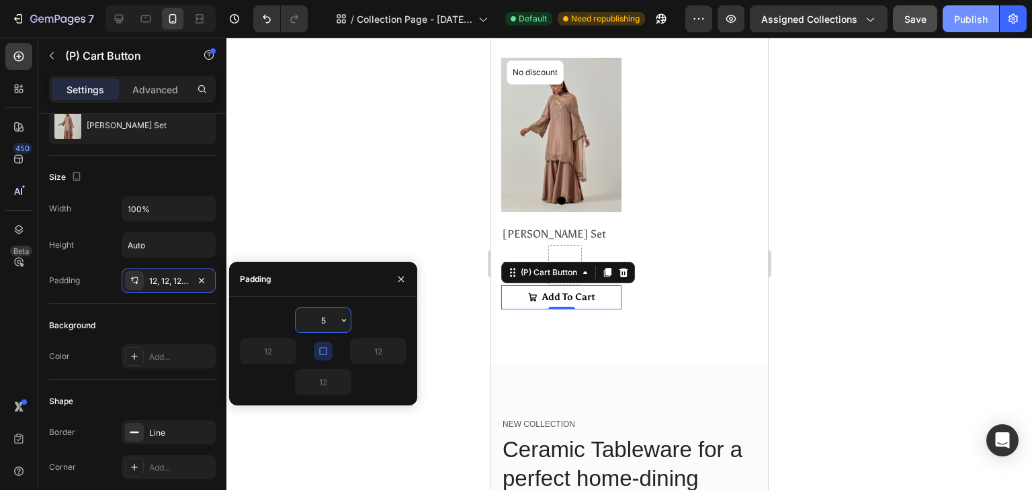
scroll to position [526, 0]
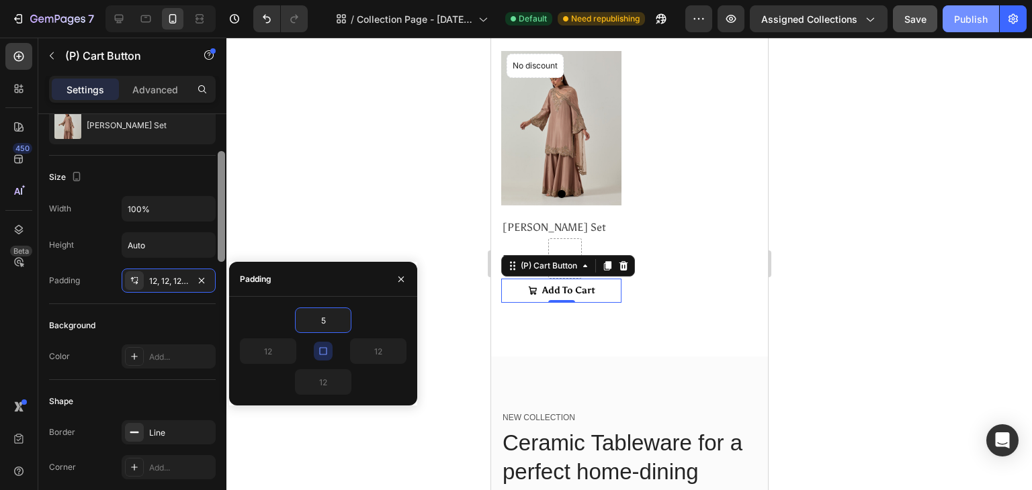
type input "5"
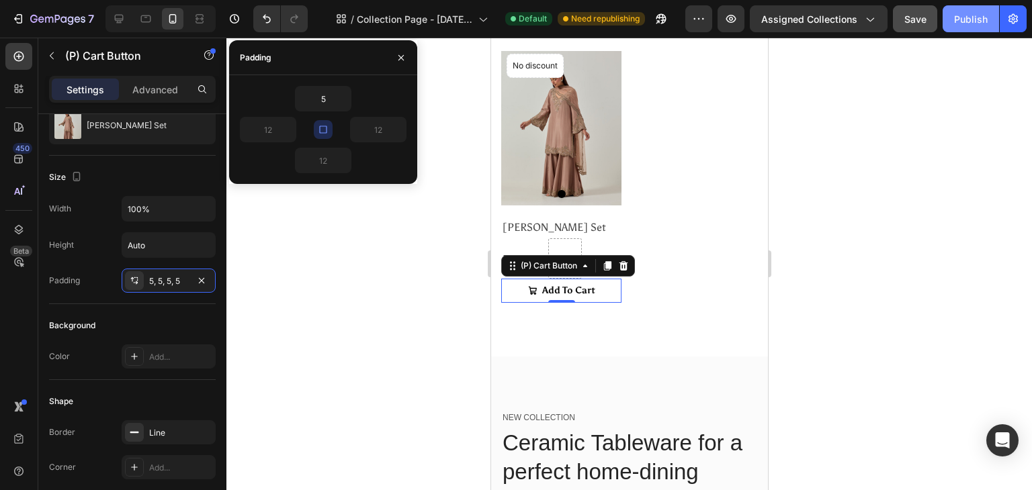
type input "5"
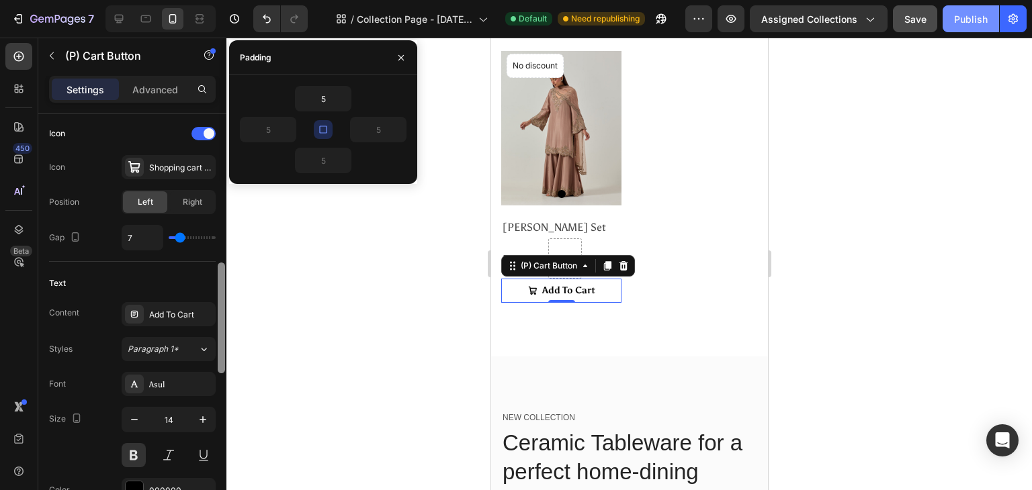
drag, startPoint x: 216, startPoint y: 229, endPoint x: 216, endPoint y: 299, distance: 69.9
click at [216, 299] on div at bounding box center [221, 321] width 10 height 414
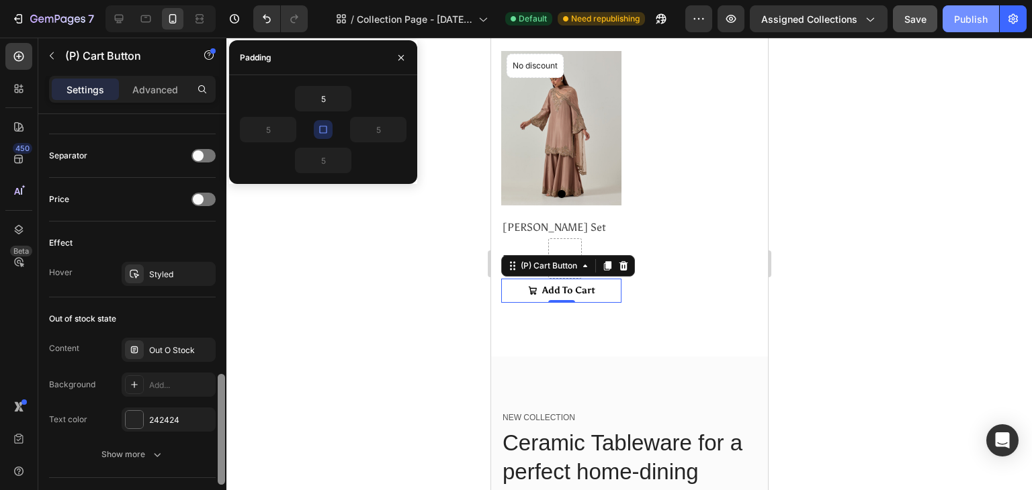
drag, startPoint x: 216, startPoint y: 299, endPoint x: 220, endPoint y: 408, distance: 109.6
click at [220, 408] on div at bounding box center [221, 321] width 10 height 414
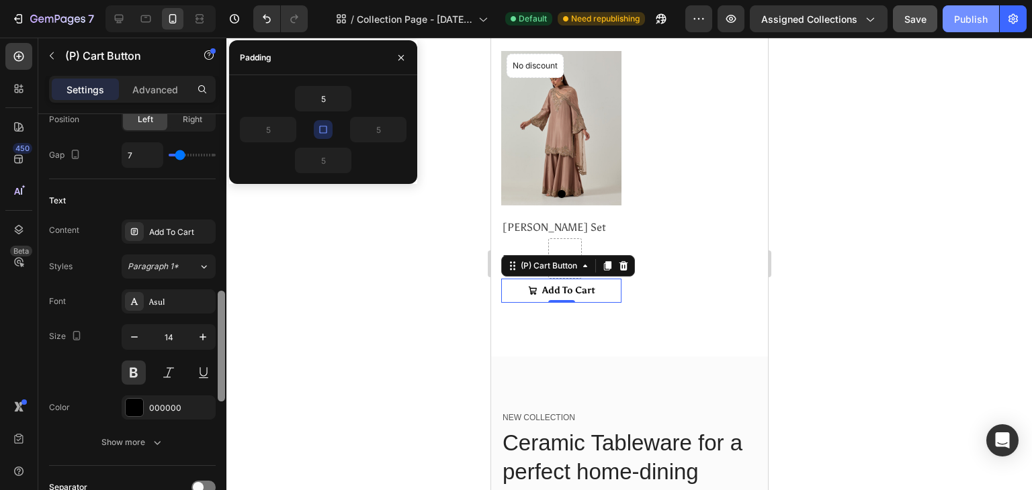
drag, startPoint x: 220, startPoint y: 408, endPoint x: 222, endPoint y: 320, distance: 88.0
click at [222, 320] on div at bounding box center [221, 346] width 7 height 111
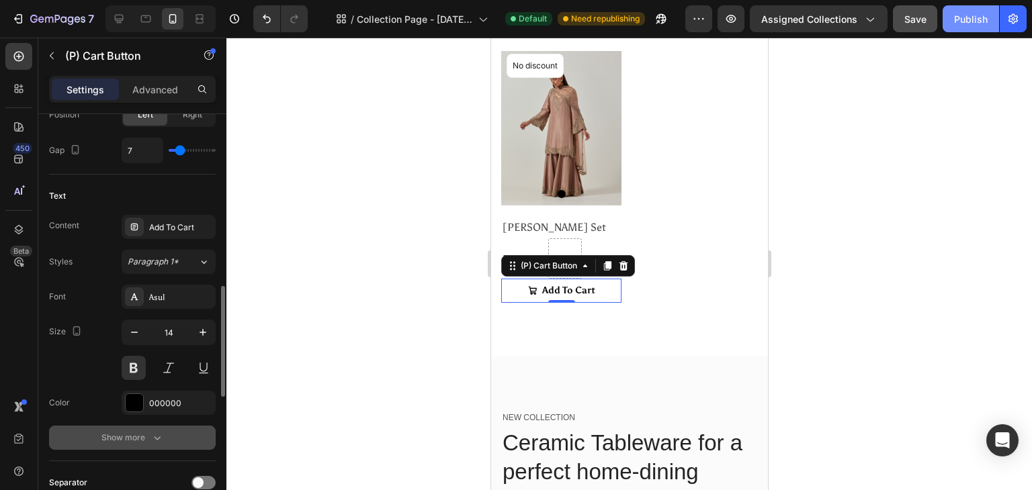
click at [140, 433] on div "Show more" at bounding box center [132, 437] width 62 height 13
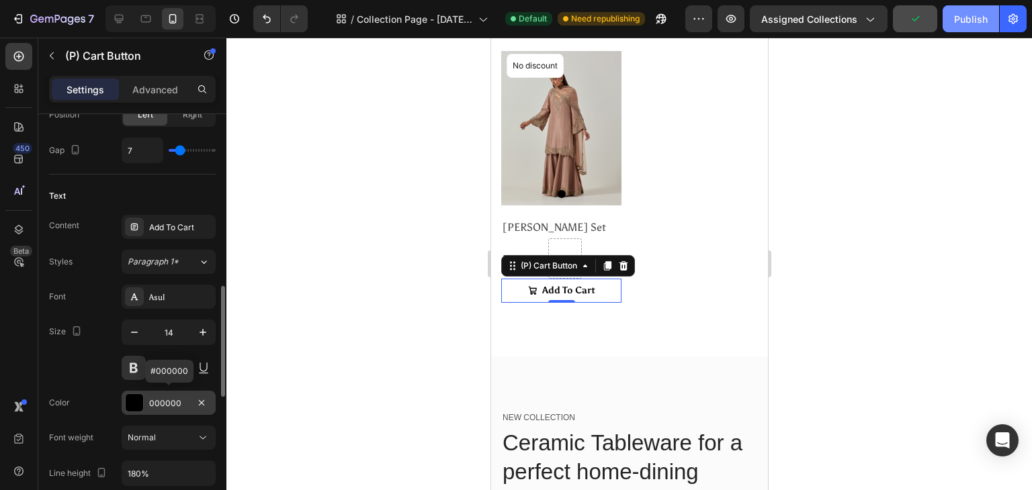
click at [154, 400] on div "000000" at bounding box center [168, 404] width 39 height 12
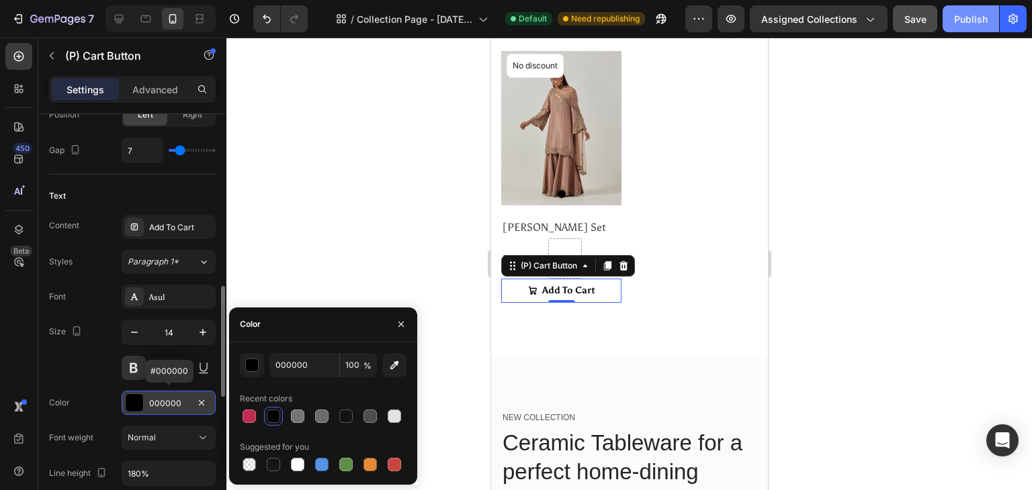
click at [154, 400] on div "000000" at bounding box center [168, 404] width 39 height 12
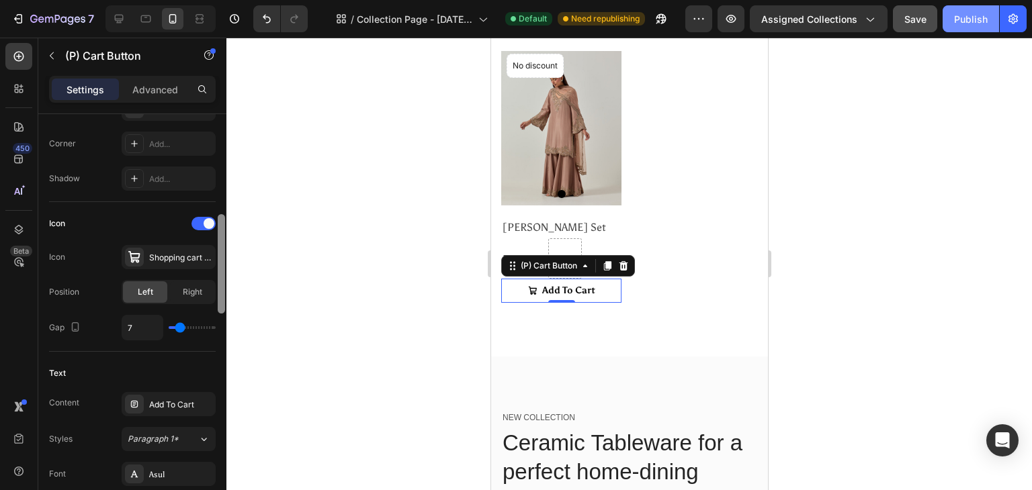
scroll to position [451, 0]
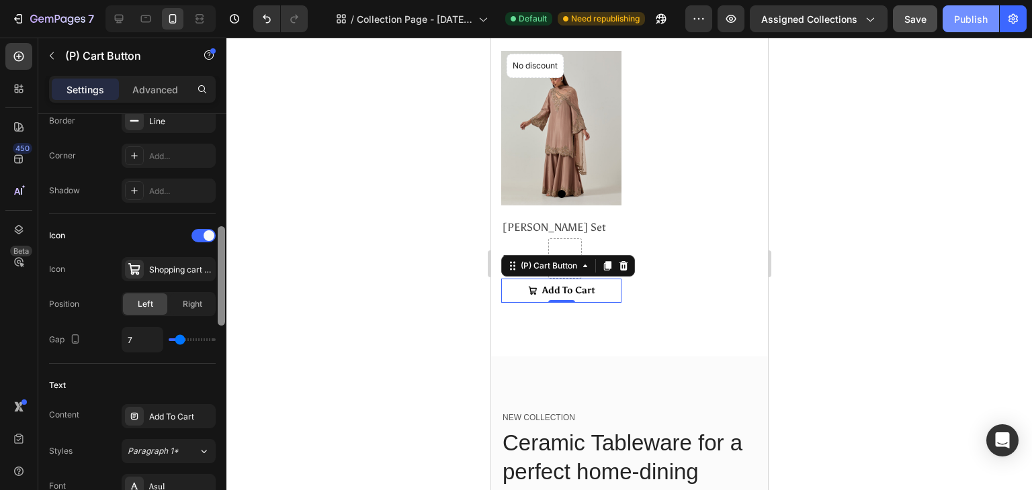
drag, startPoint x: 222, startPoint y: 349, endPoint x: 220, endPoint y: 298, distance: 51.1
click at [220, 298] on div at bounding box center [221, 275] width 7 height 99
click at [181, 272] on div "Shopping cart bold" at bounding box center [180, 270] width 63 height 12
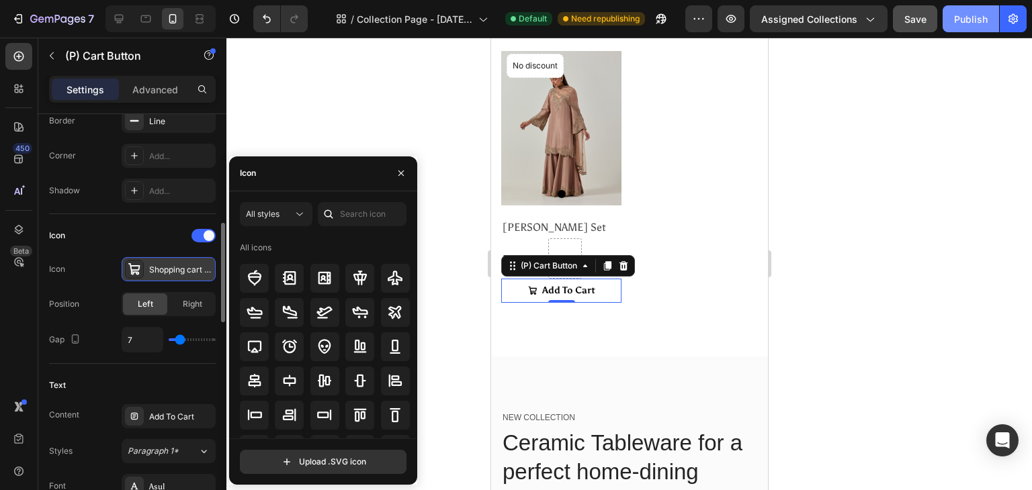
click at [181, 272] on div "Shopping cart bold" at bounding box center [180, 270] width 63 height 12
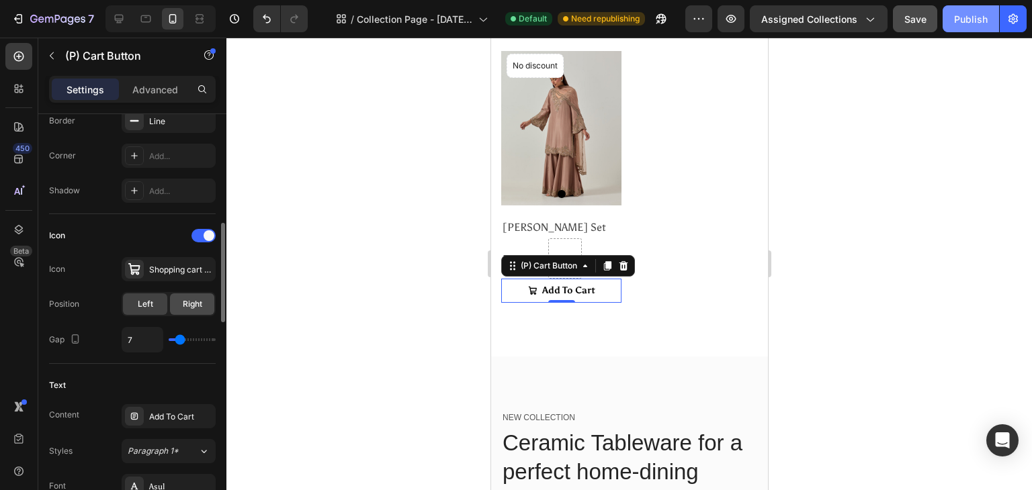
click at [193, 308] on span "Right" at bounding box center [192, 304] width 19 height 12
click at [155, 301] on div "Left" at bounding box center [145, 304] width 44 height 21
type input "0"
type input "1"
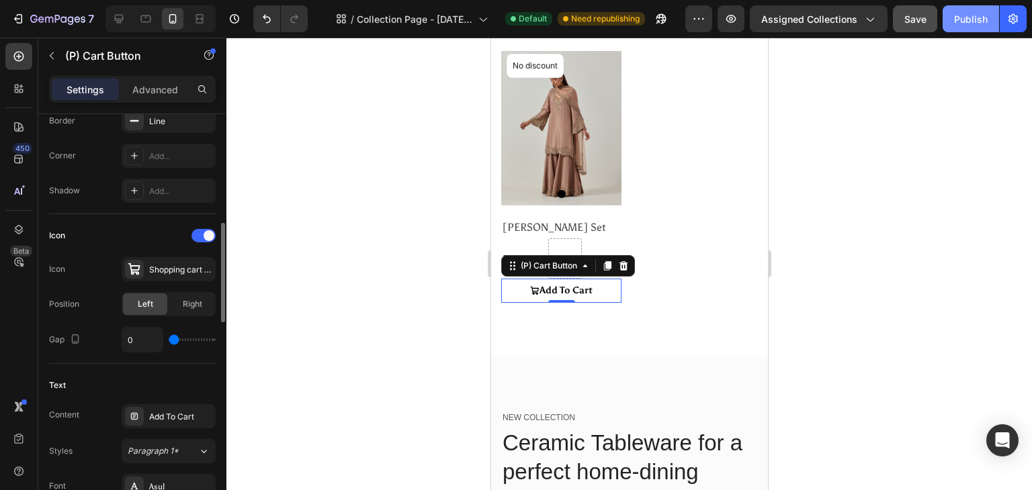
type input "1"
type input "2"
type input "3"
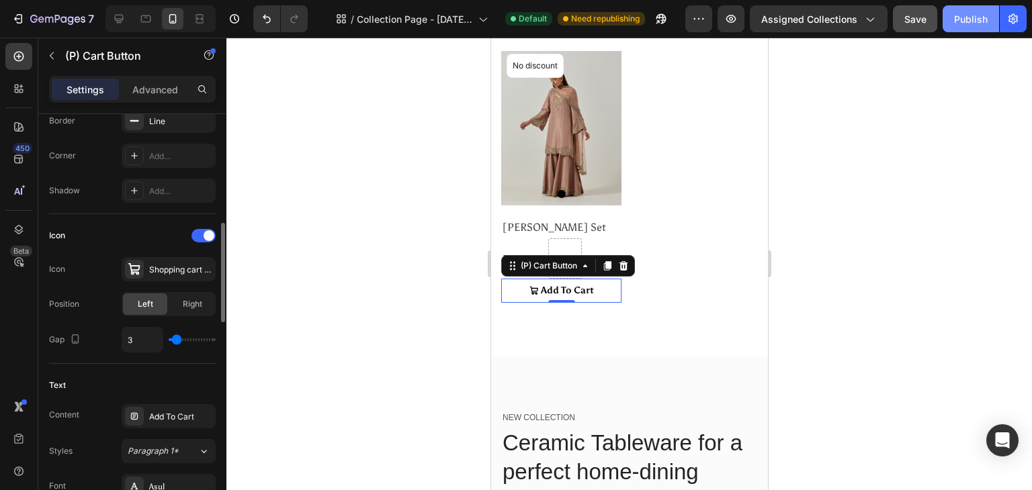
type input "4"
type input "5"
type input "6"
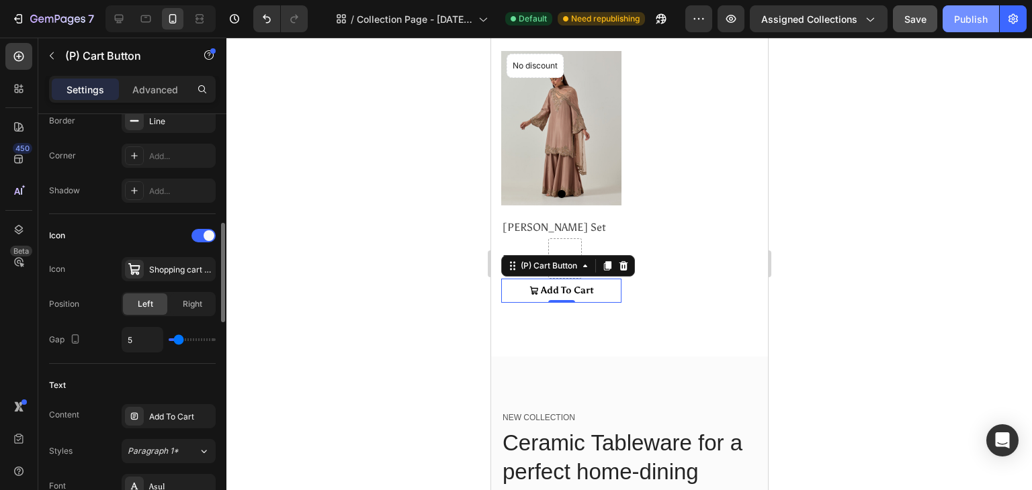
type input "6"
type input "7"
type input "8"
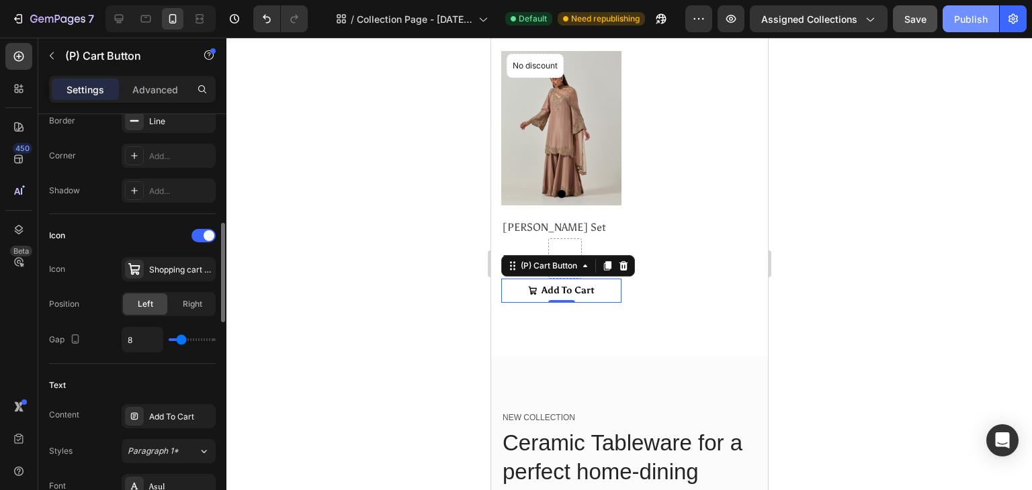
type input "9"
type input "10"
type input "8"
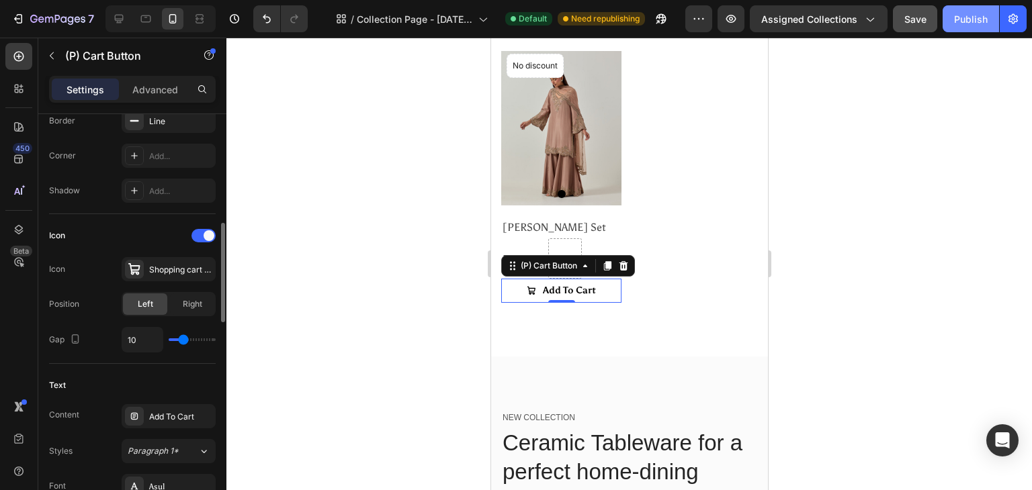
type input "8"
type input "7"
type input "6"
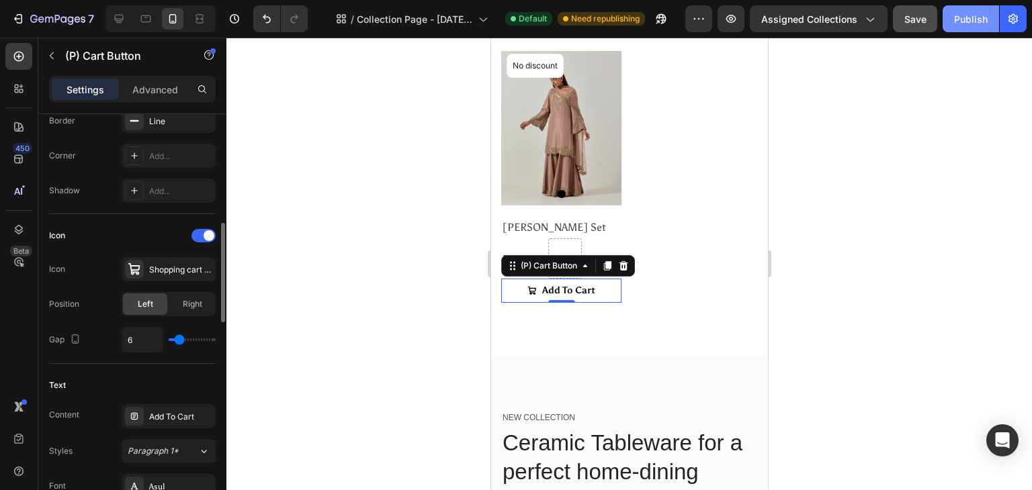
type input "5"
type input "6"
type input "7"
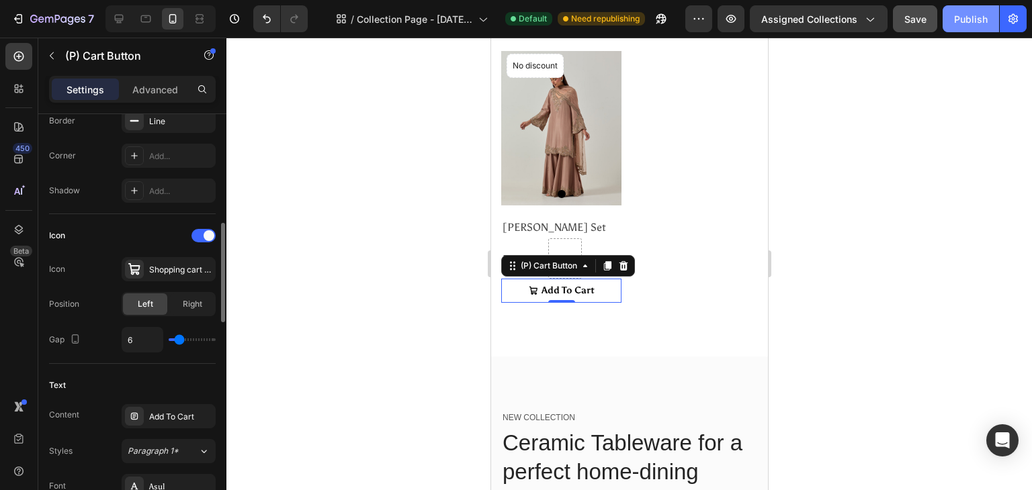
type input "7"
type input "8"
type input "9"
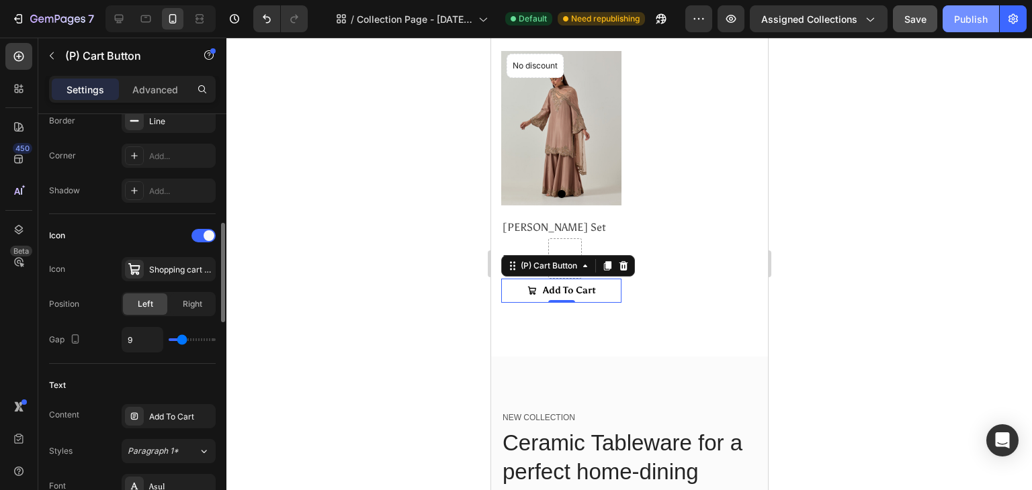
type input "10"
drag, startPoint x: 176, startPoint y: 337, endPoint x: 183, endPoint y: 333, distance: 7.8
click at [183, 339] on input "range" at bounding box center [192, 340] width 47 height 3
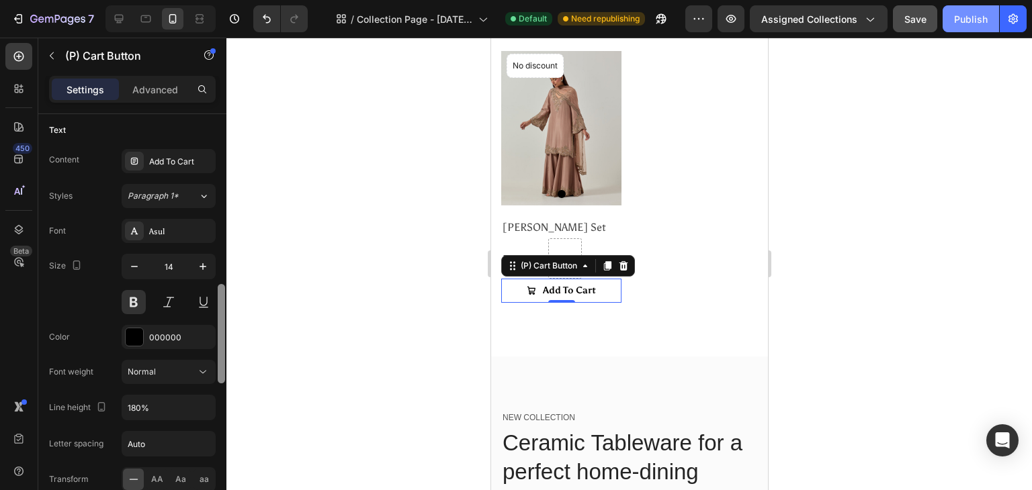
scroll to position [710, 0]
drag, startPoint x: 219, startPoint y: 310, endPoint x: 226, endPoint y: 372, distance: 62.9
click at [226, 0] on div "7 / Collection Page - [DATE] 19:42:34 Default Need republishing Preview Assigne…" at bounding box center [516, 0] width 1032 height 0
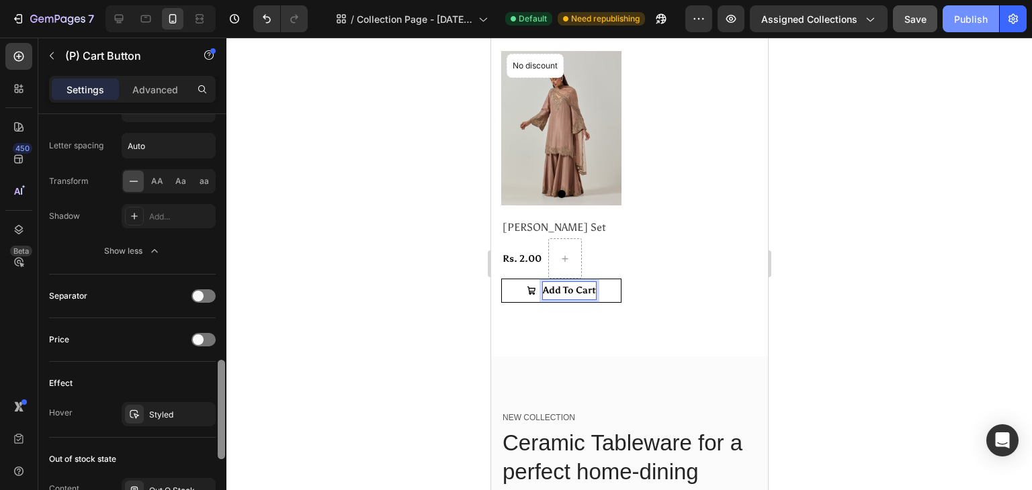
scroll to position [1008, 0]
drag, startPoint x: 223, startPoint y: 333, endPoint x: 249, endPoint y: 405, distance: 76.5
click at [249, 0] on div "7 / Collection Page - [DATE] 19:42:34 Default Need republishing Preview Assigne…" at bounding box center [516, 0] width 1032 height 0
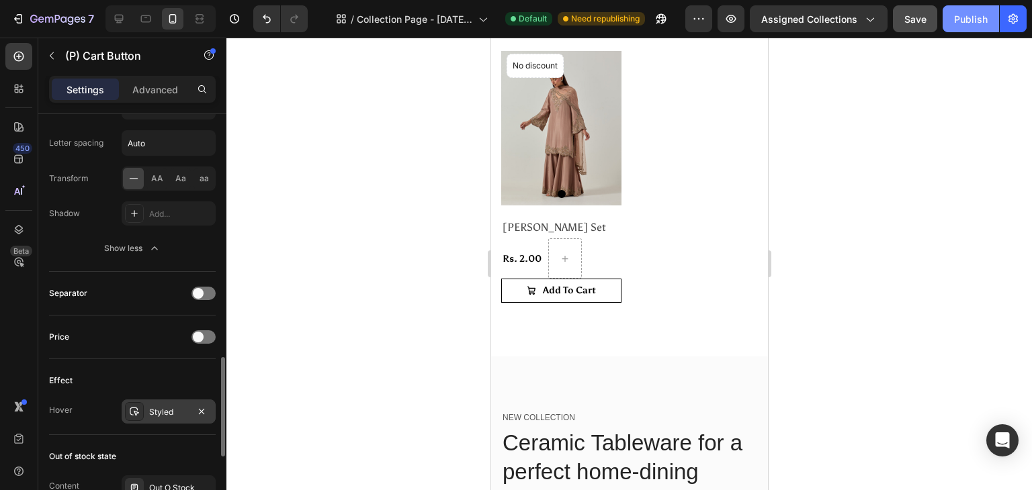
click at [182, 406] on div "Styled" at bounding box center [168, 412] width 39 height 12
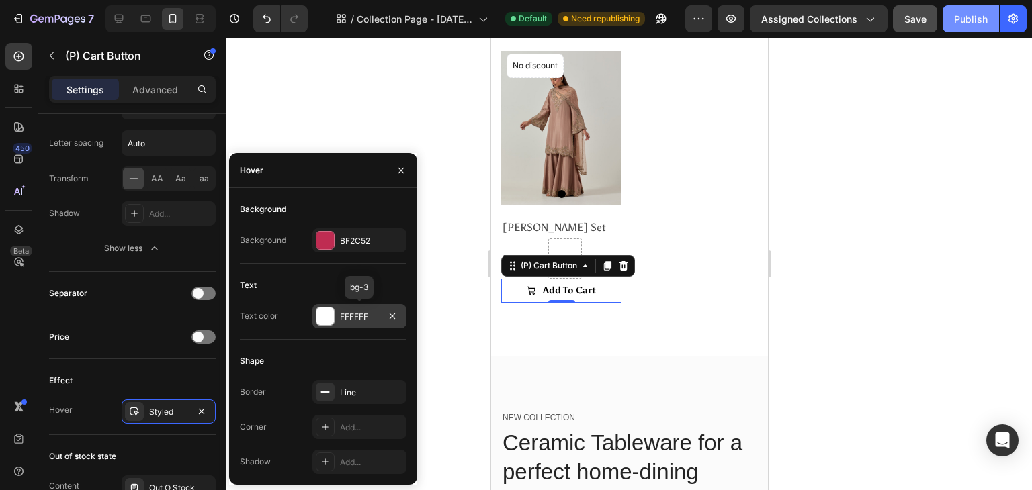
click at [370, 318] on div "FFFFFF" at bounding box center [359, 317] width 39 height 12
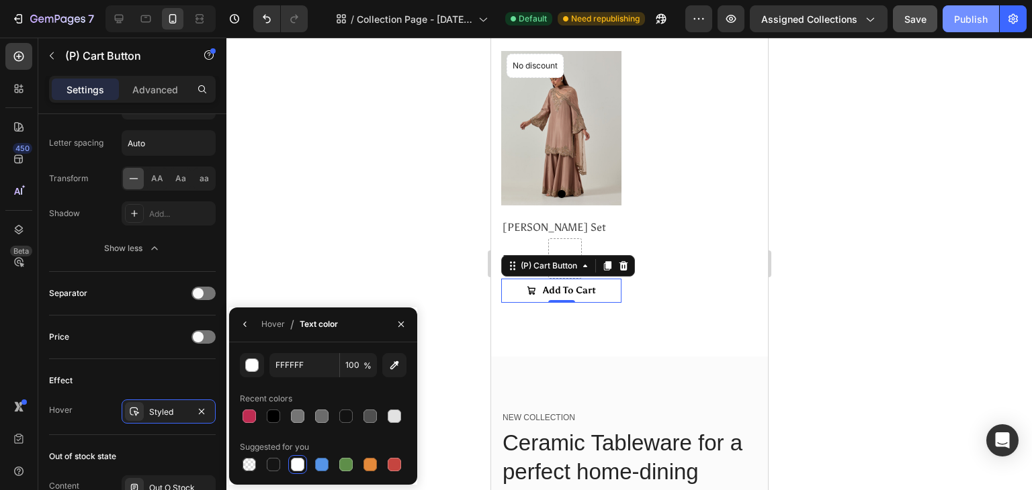
click at [298, 466] on div at bounding box center [297, 464] width 13 height 13
click at [264, 319] on div "Hover" at bounding box center [273, 324] width 24 height 12
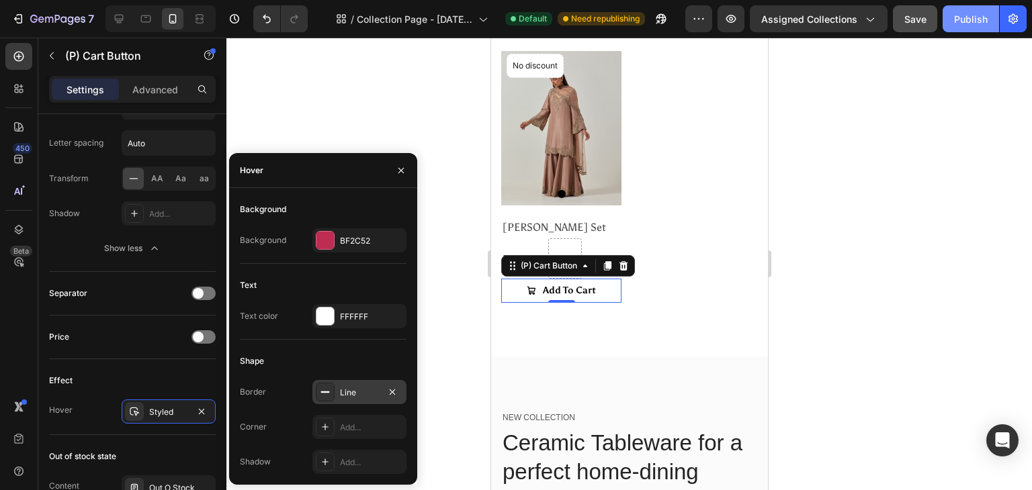
click at [365, 391] on div "Line" at bounding box center [359, 393] width 39 height 12
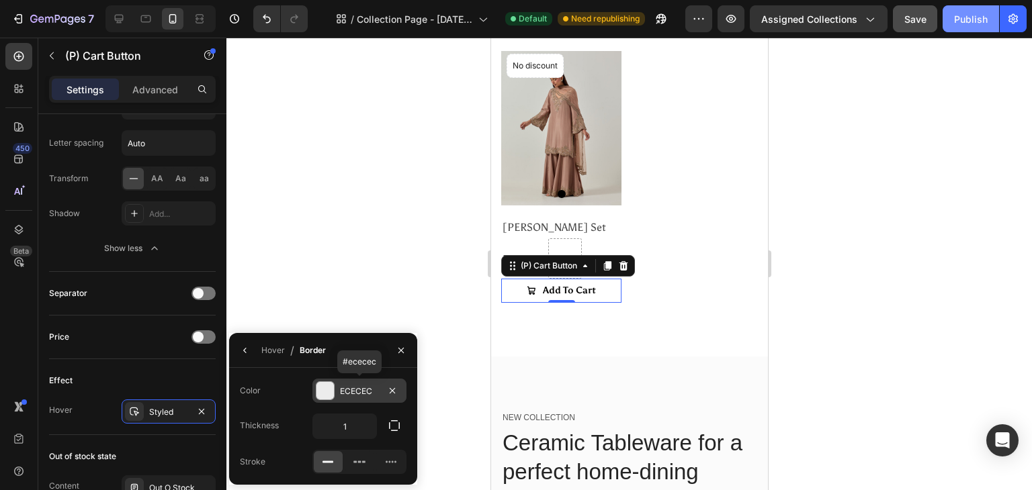
click at [365, 390] on div "ECECEC" at bounding box center [359, 392] width 39 height 12
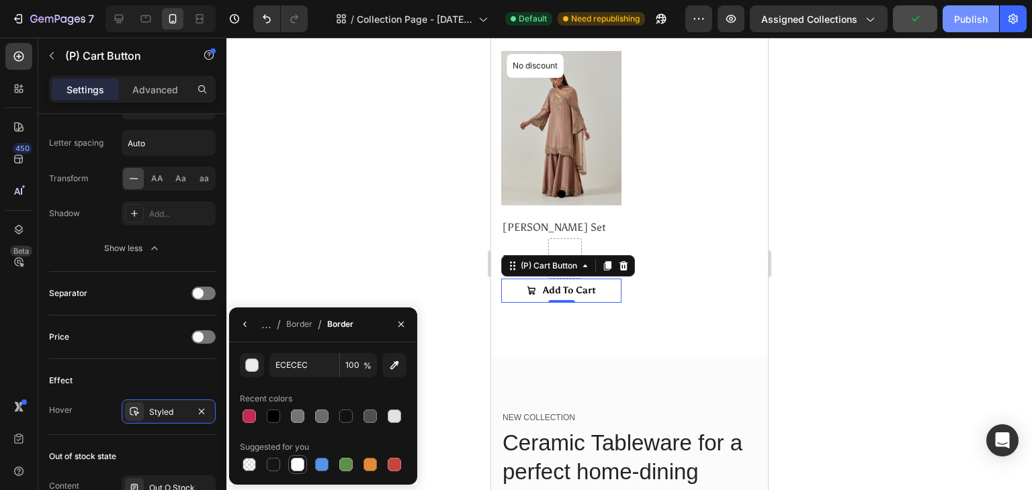
click at [293, 463] on div at bounding box center [297, 464] width 13 height 13
click at [261, 320] on span "..." at bounding box center [266, 324] width 10 height 16
click at [297, 324] on div "Border" at bounding box center [299, 324] width 26 height 12
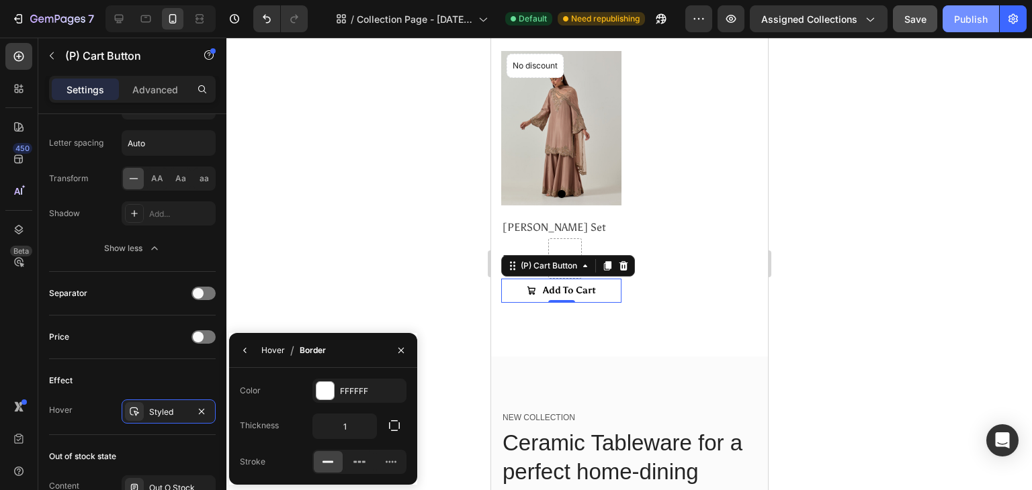
click at [277, 354] on div "Hover" at bounding box center [273, 351] width 24 height 12
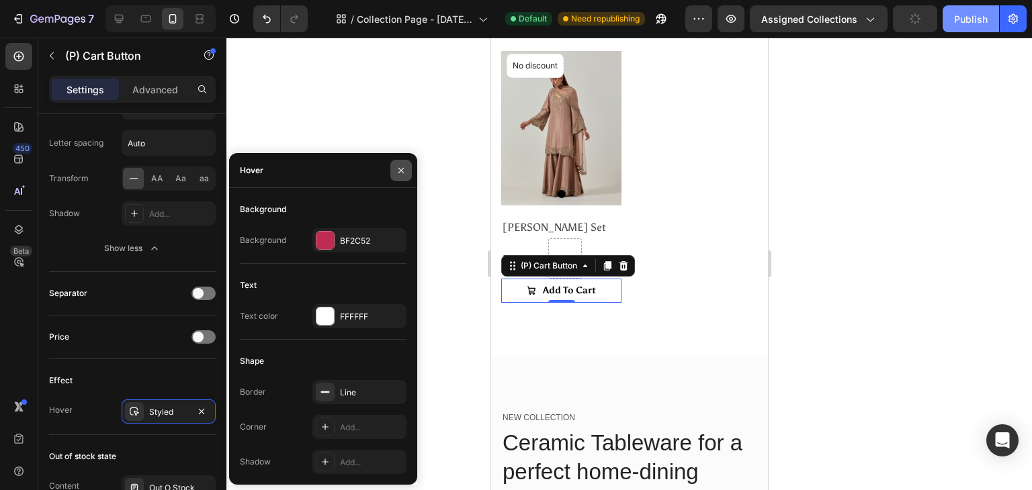
click at [400, 174] on icon "button" at bounding box center [401, 170] width 11 height 11
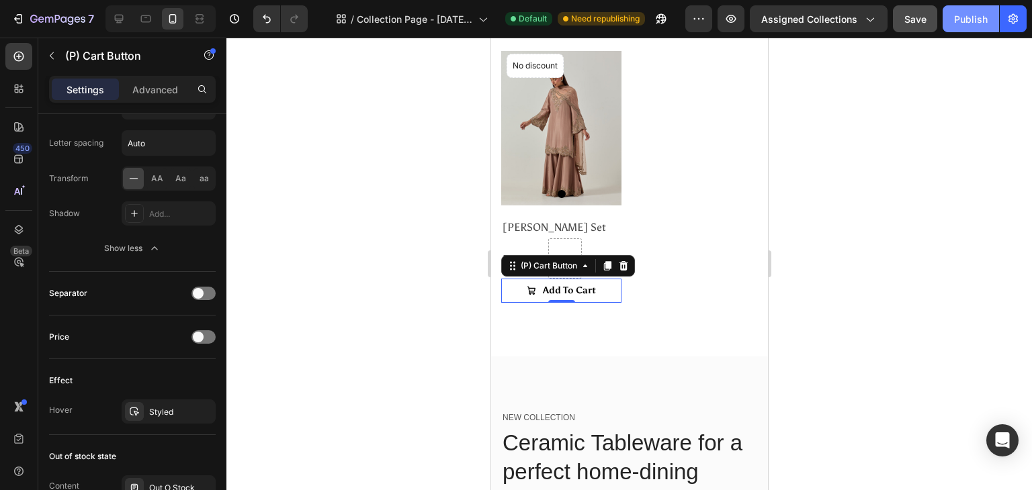
click at [974, 13] on div "Publish" at bounding box center [971, 19] width 34 height 14
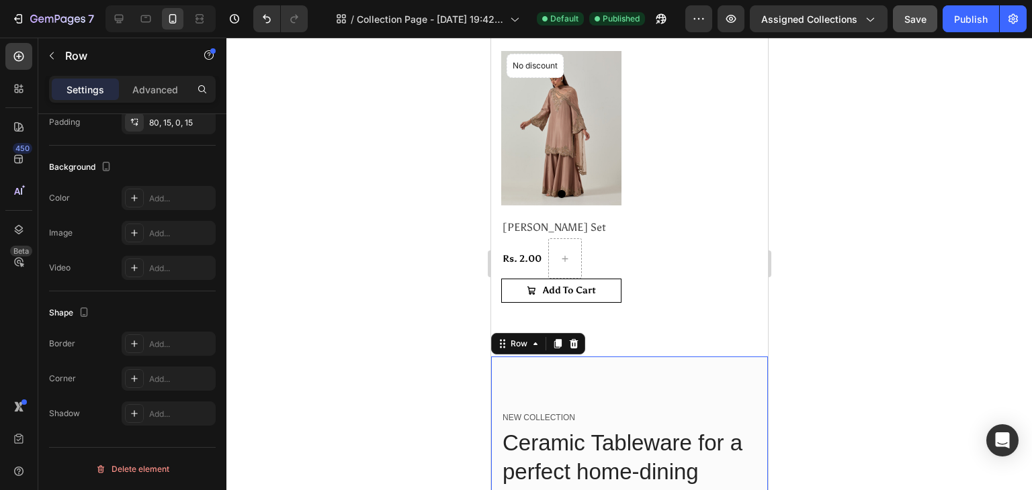
scroll to position [0, 0]
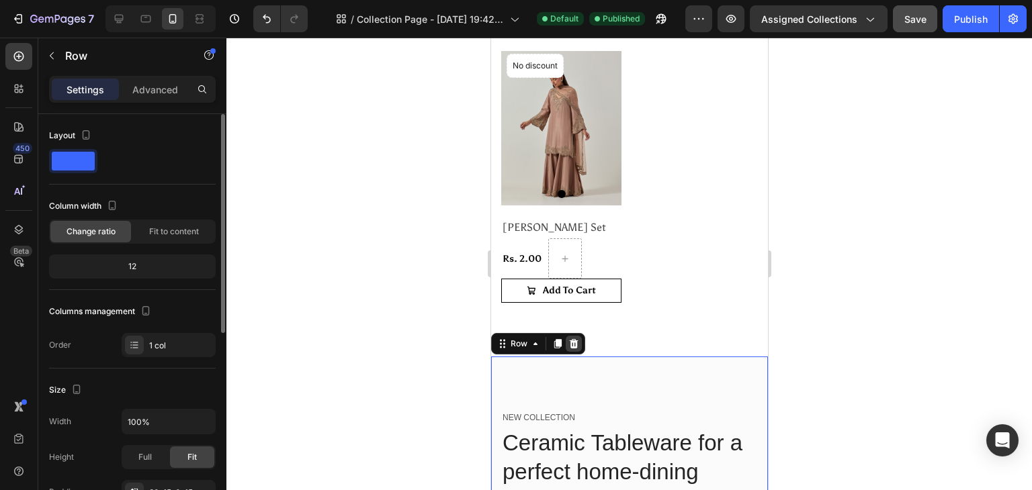
click at [573, 339] on icon at bounding box center [573, 343] width 9 height 9
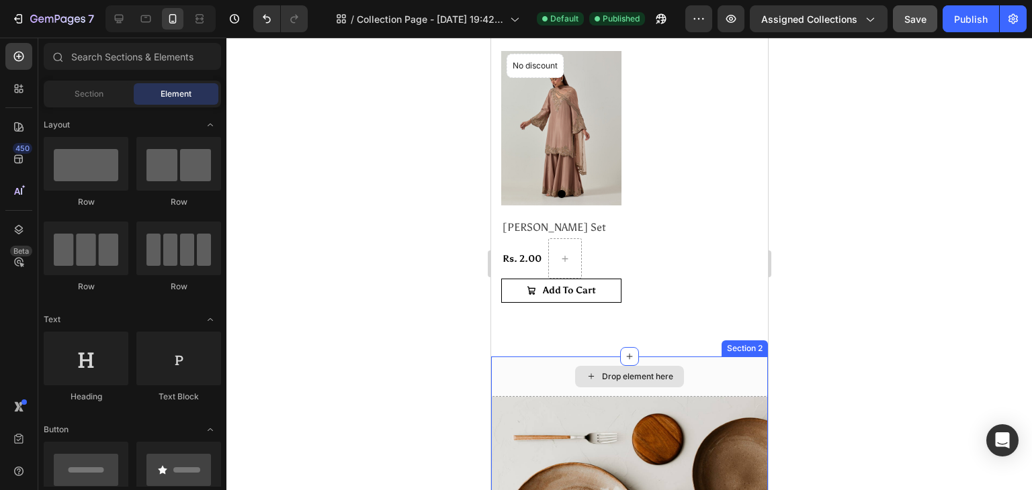
click at [715, 361] on div "Drop element here" at bounding box center [628, 377] width 277 height 40
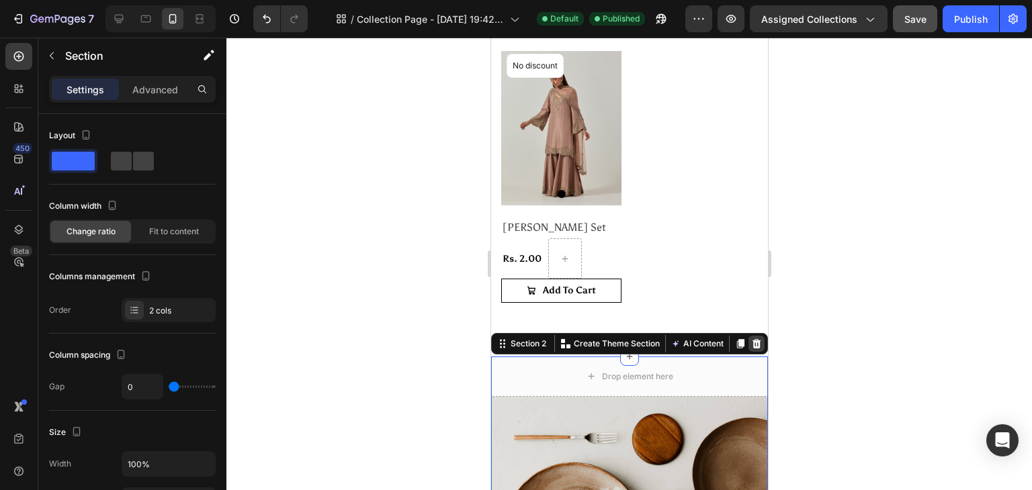
click at [752, 339] on icon at bounding box center [756, 343] width 9 height 9
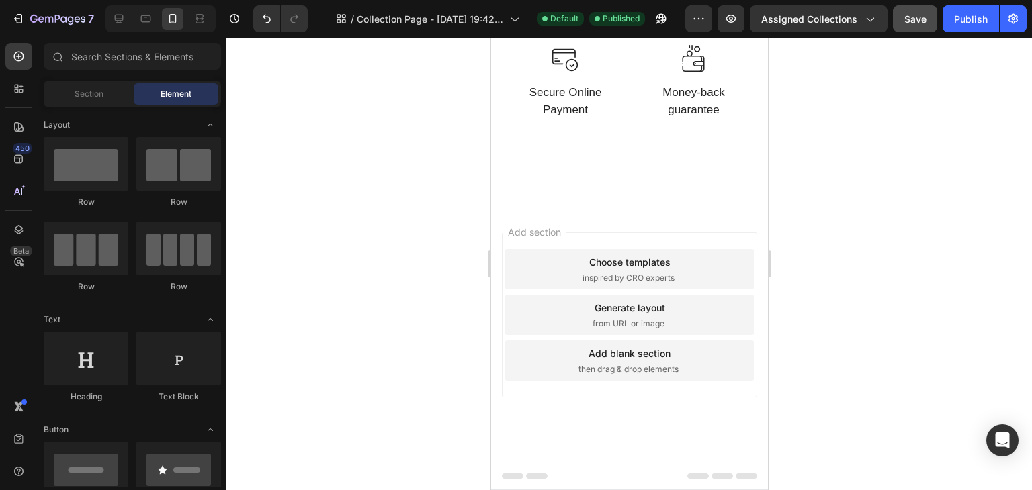
scroll to position [441, 0]
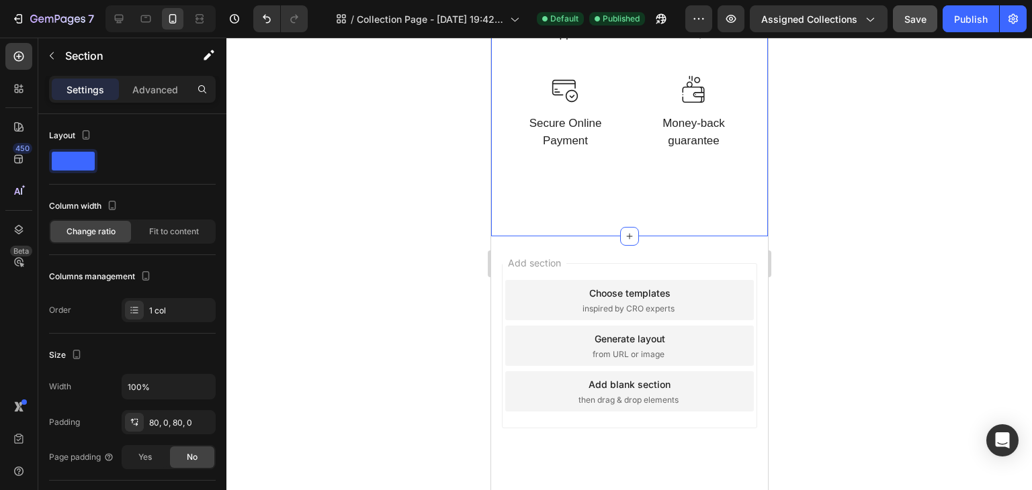
click at [668, 191] on div "Image 24/7 Friendly Support Text block Row Image Free Shipping over $60 Text bl…" at bounding box center [628, 75] width 277 height 321
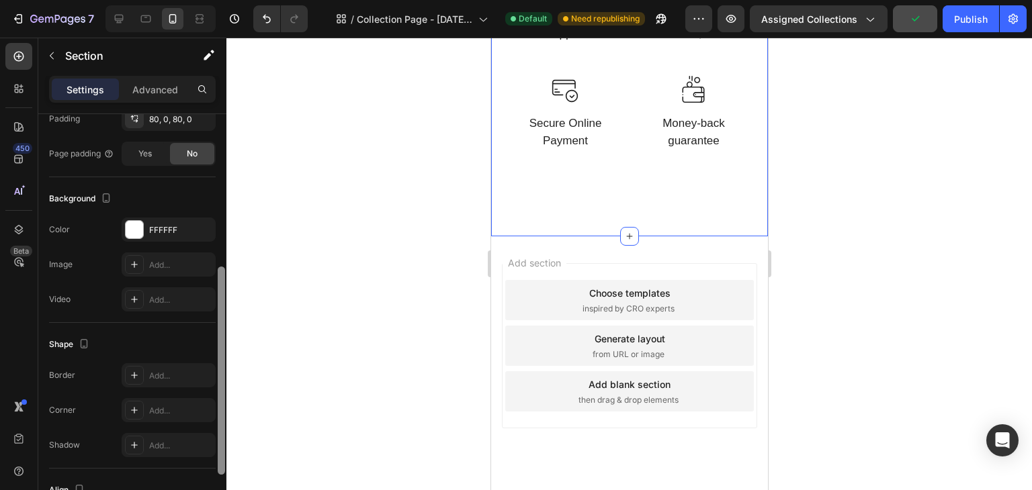
scroll to position [410, 0]
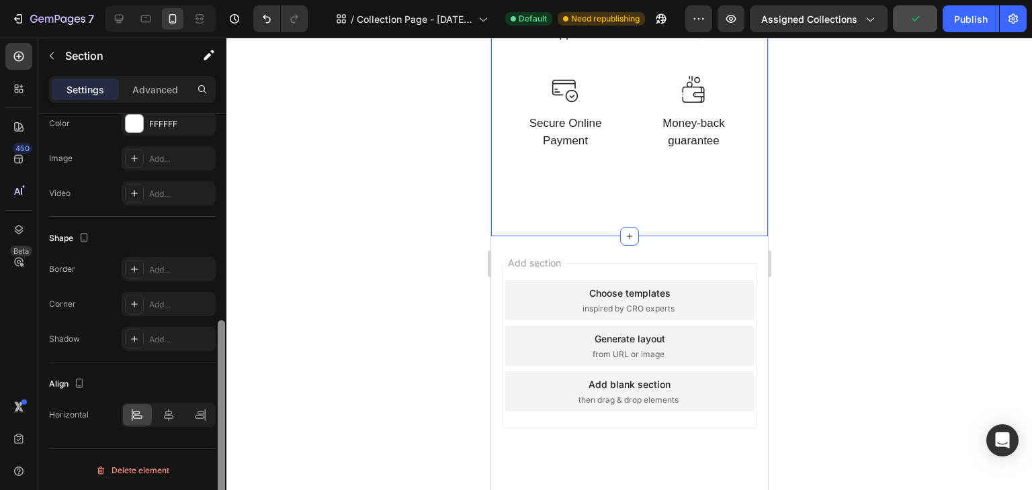
drag, startPoint x: 222, startPoint y: 195, endPoint x: 216, endPoint y: 452, distance: 256.7
click at [216, 452] on div at bounding box center [221, 321] width 10 height 414
click at [171, 466] on button "Delete element" at bounding box center [132, 470] width 167 height 21
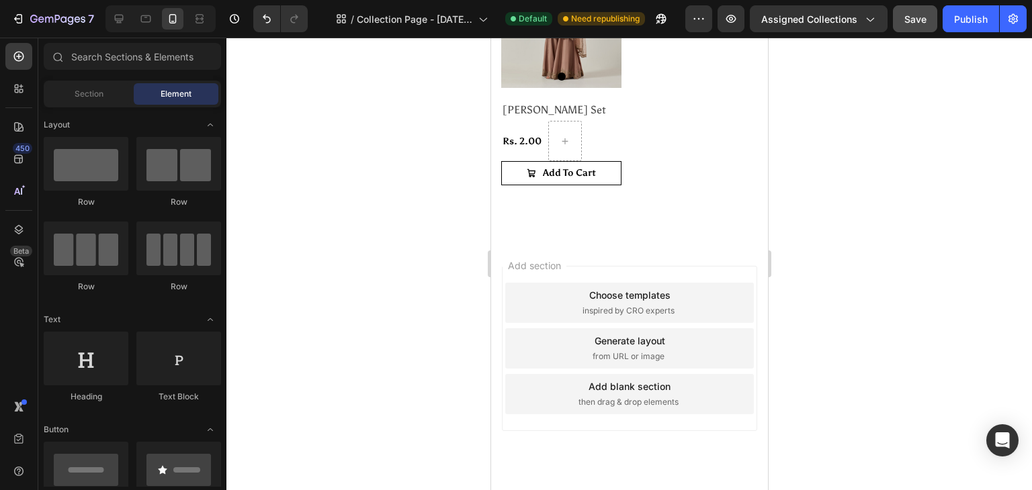
scroll to position [663, 0]
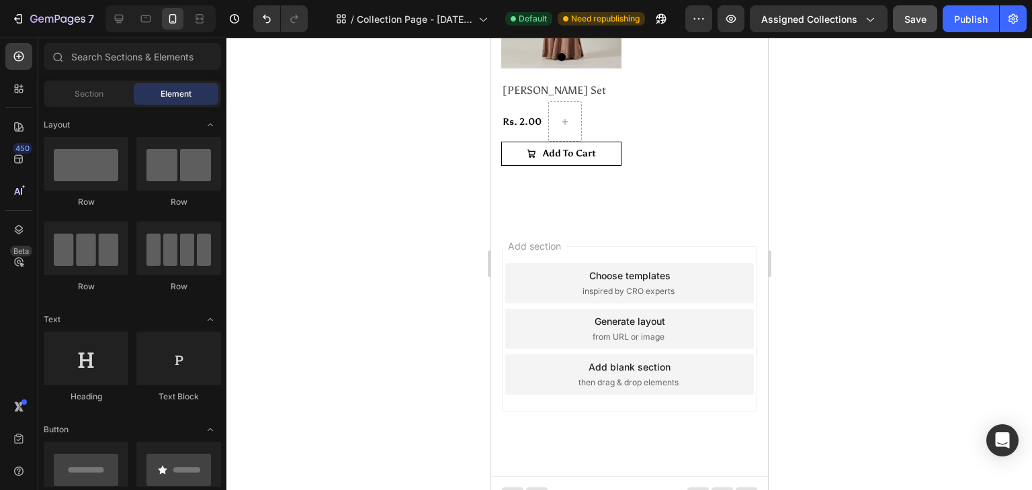
click at [586, 247] on div "Add section Choose templates inspired by CRO experts Generate layout from URL o…" at bounding box center [628, 329] width 255 height 165
click at [656, 391] on div "Add section Choose templates inspired by CRO experts Generate layout from URL o…" at bounding box center [628, 329] width 255 height 165
click at [666, 400] on div "Add section Choose templates inspired by CRO experts Generate layout from URL o…" at bounding box center [628, 348] width 277 height 257
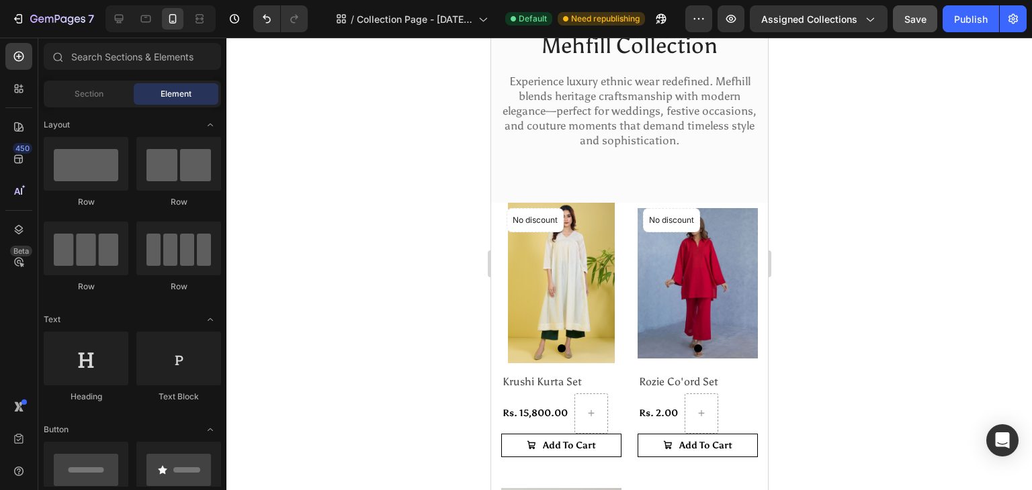
scroll to position [0, 0]
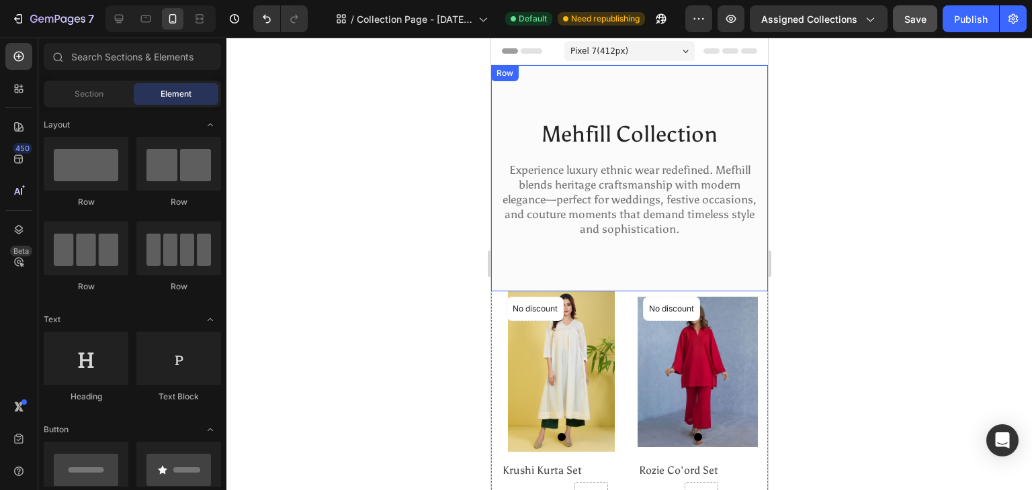
click at [699, 81] on div "Mehfill Collection Heading Experience luxury ethnic wear redefined. Mefhill ble…" at bounding box center [628, 178] width 277 height 226
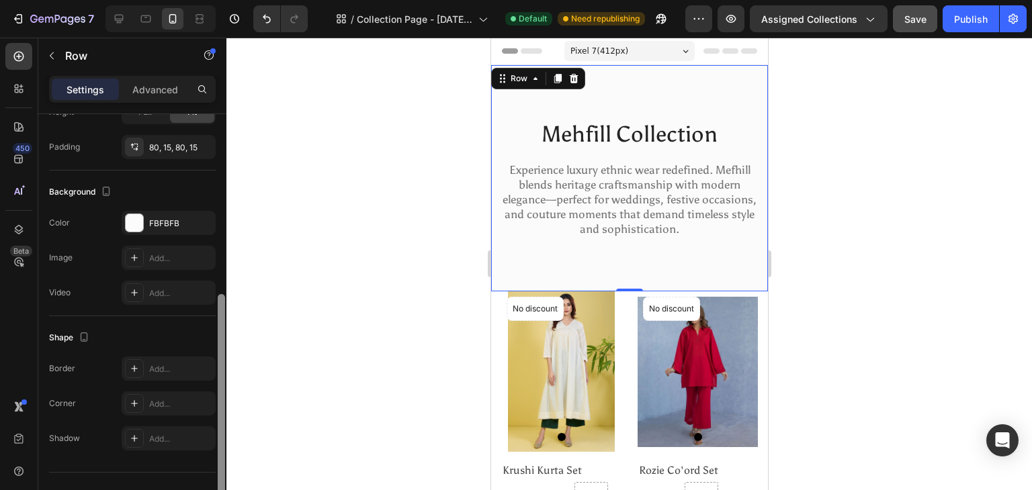
scroll to position [344, 0]
drag, startPoint x: 220, startPoint y: 315, endPoint x: 242, endPoint y: 497, distance: 183.4
click at [242, 0] on html "7 / Collection Page - Aug 27, 19:42:34 Default Need republishing Preview Assign…" at bounding box center [516, 0] width 1032 height 0
click at [170, 225] on div "FBFBFB" at bounding box center [168, 225] width 39 height 12
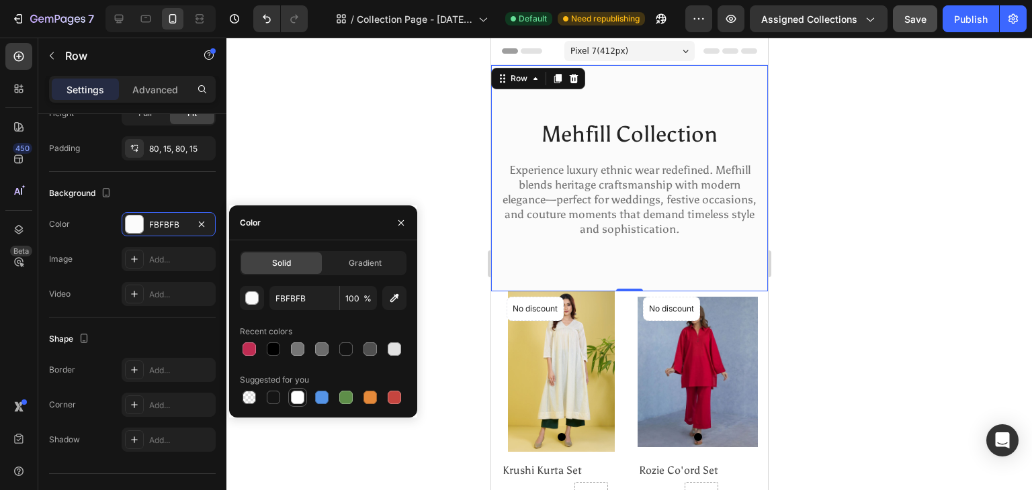
click at [299, 401] on div at bounding box center [297, 397] width 13 height 13
click at [351, 183] on div at bounding box center [628, 264] width 805 height 453
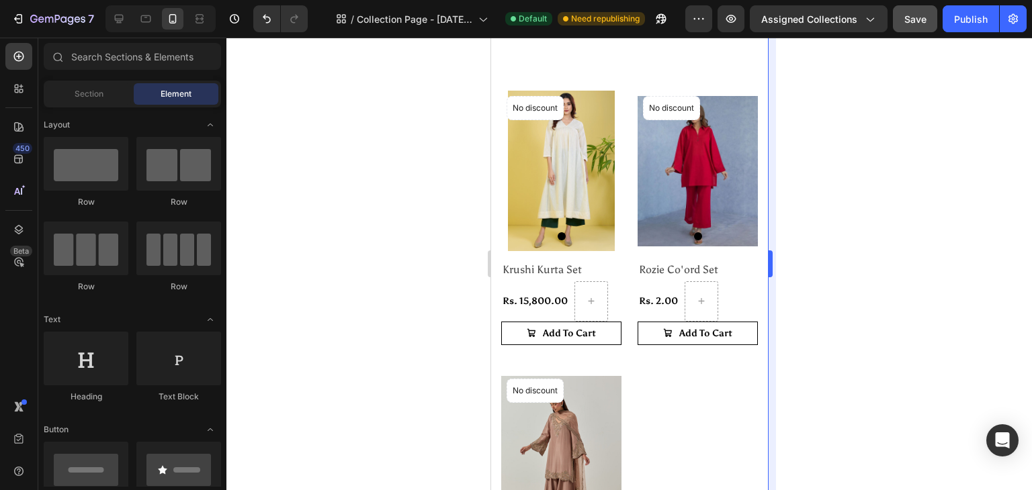
scroll to position [202, 0]
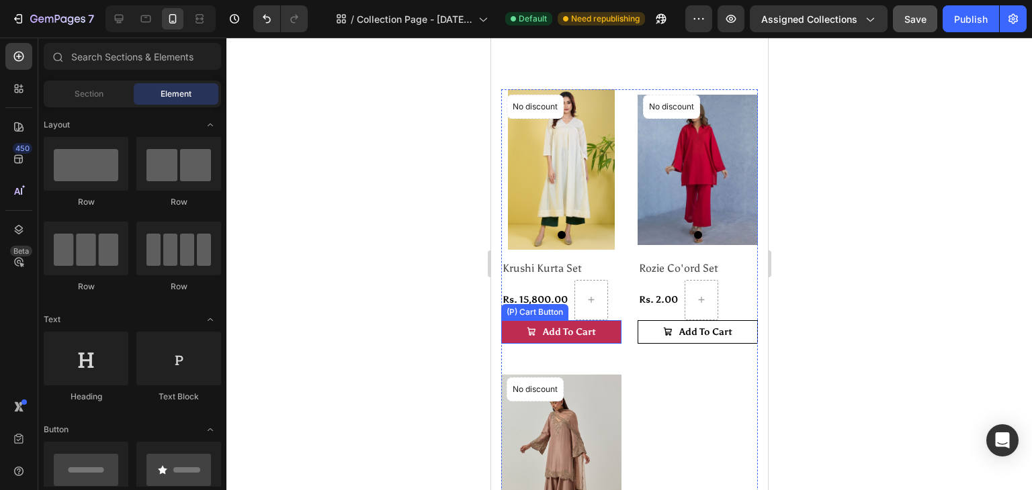
click at [605, 322] on button "Add To Cart" at bounding box center [560, 332] width 120 height 24
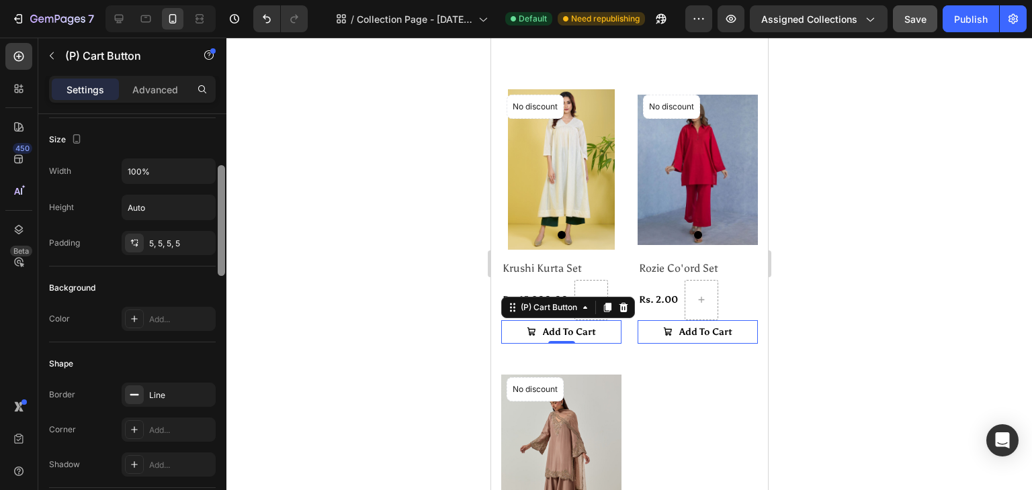
scroll to position [180, 0]
drag, startPoint x: 220, startPoint y: 219, endPoint x: 231, endPoint y: 267, distance: 49.5
click at [231, 0] on div "7 / Collection Page - [DATE] 19:42:34 Default Need republishing Preview Assigne…" at bounding box center [516, 0] width 1032 height 0
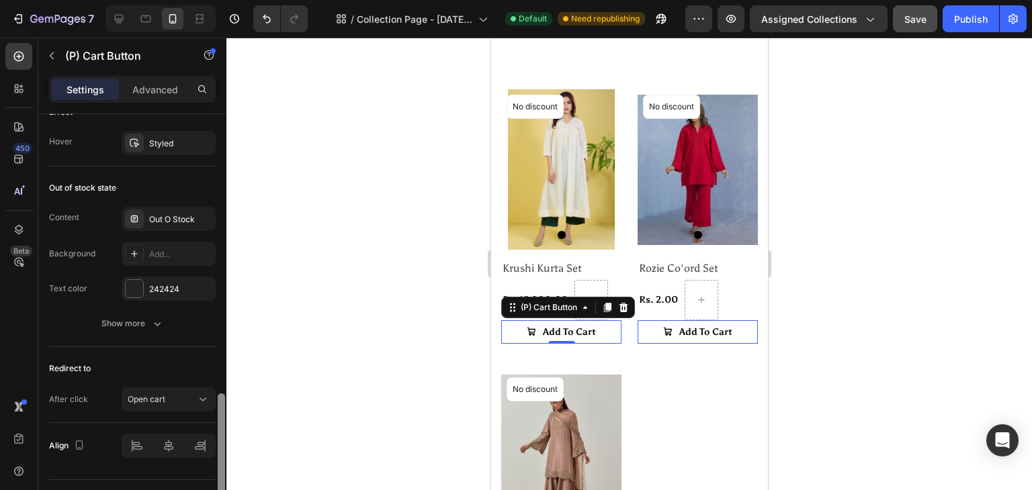
scroll to position [1123, 0]
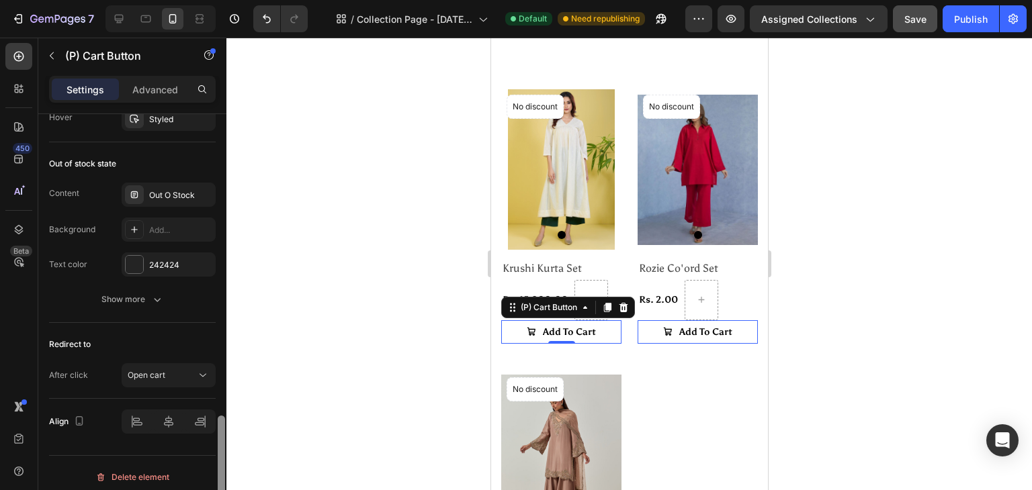
drag, startPoint x: 220, startPoint y: 267, endPoint x: 251, endPoint y: 521, distance: 255.8
click at [251, 0] on html "7 / Collection Page - Aug 27, 19:42:34 Default Need republishing Preview Assign…" at bounding box center [516, 0] width 1032 height 0
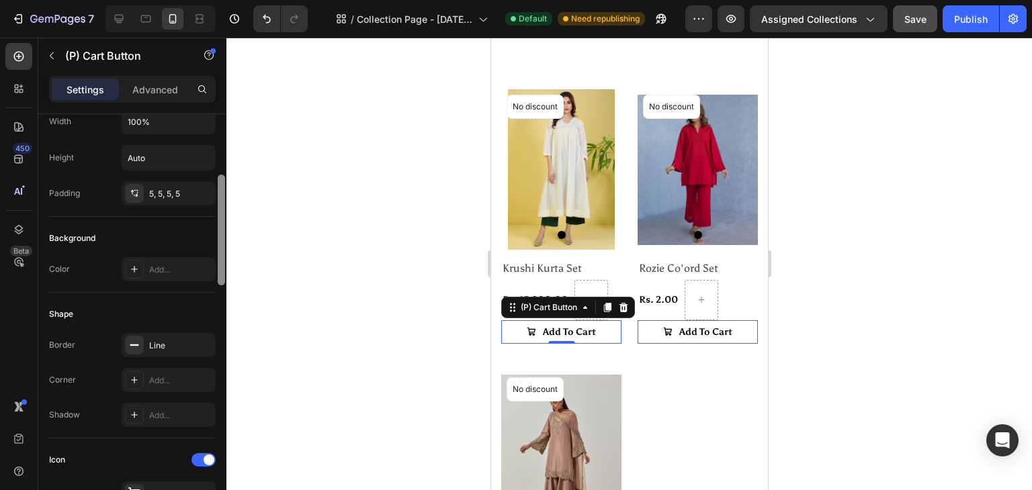
scroll to position [220, 0]
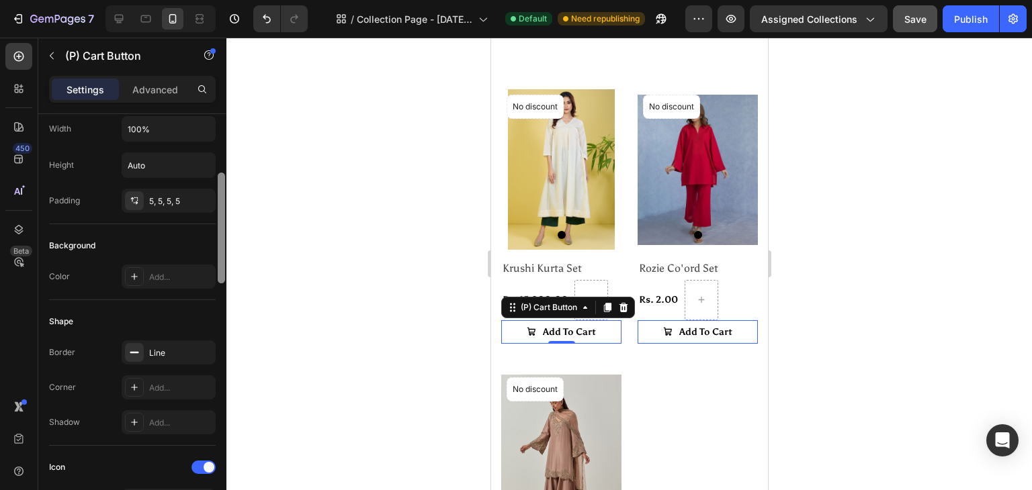
drag, startPoint x: 222, startPoint y: 430, endPoint x: 226, endPoint y: 187, distance: 243.2
click at [226, 187] on div at bounding box center [221, 321] width 10 height 414
click at [175, 197] on div "5, 5, 5, 5" at bounding box center [168, 201] width 39 height 12
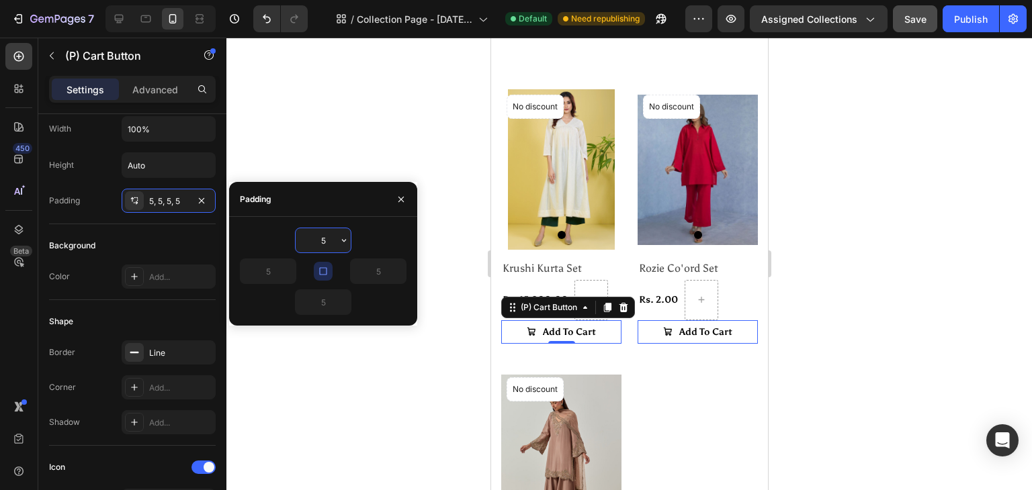
click at [322, 236] on input "5" at bounding box center [323, 240] width 55 height 24
click at [529, 264] on h2 "Krushi Kurta Set" at bounding box center [560, 269] width 120 height 17
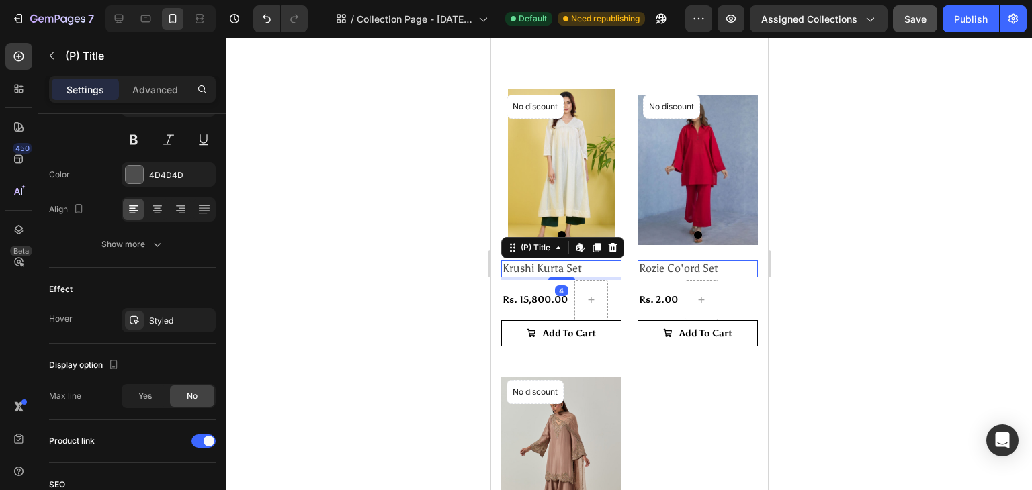
scroll to position [0, 0]
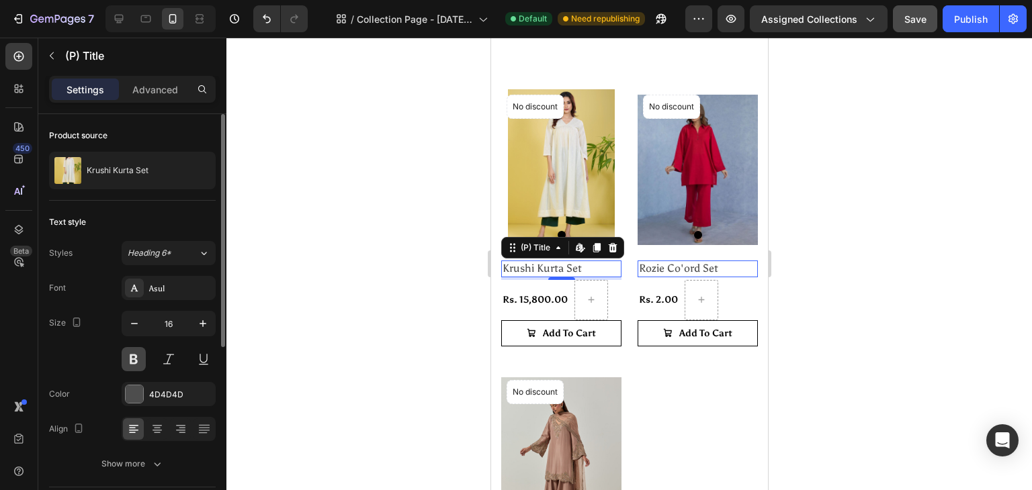
click at [137, 357] on button at bounding box center [134, 359] width 24 height 24
click at [167, 398] on div "4D4D4D" at bounding box center [168, 395] width 39 height 12
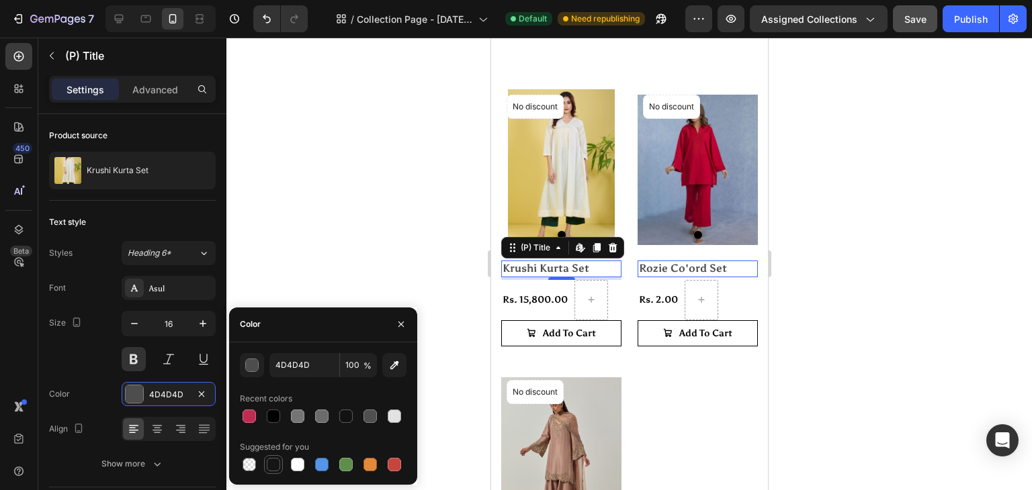
click at [274, 469] on div at bounding box center [273, 464] width 13 height 13
click at [348, 418] on div at bounding box center [345, 416] width 13 height 13
click at [271, 420] on div at bounding box center [273, 416] width 13 height 13
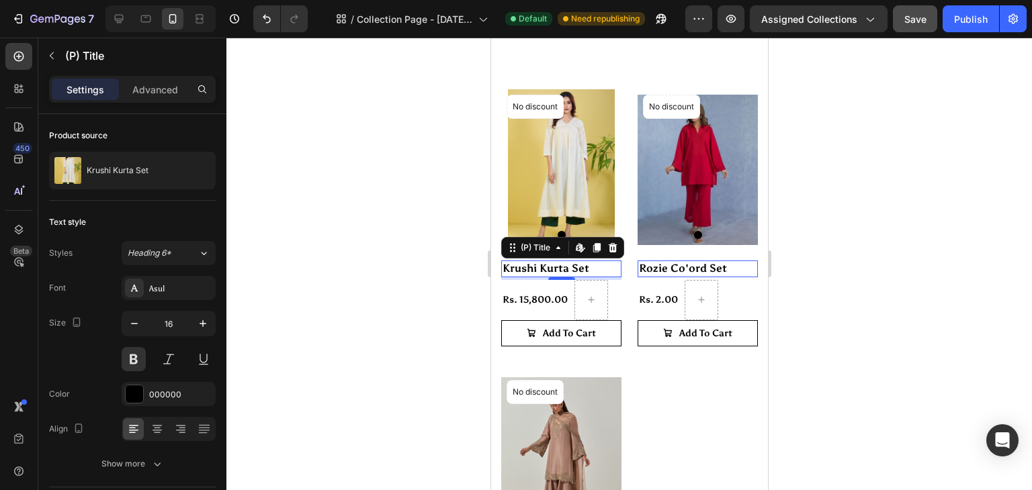
click at [269, 292] on div at bounding box center [628, 264] width 805 height 453
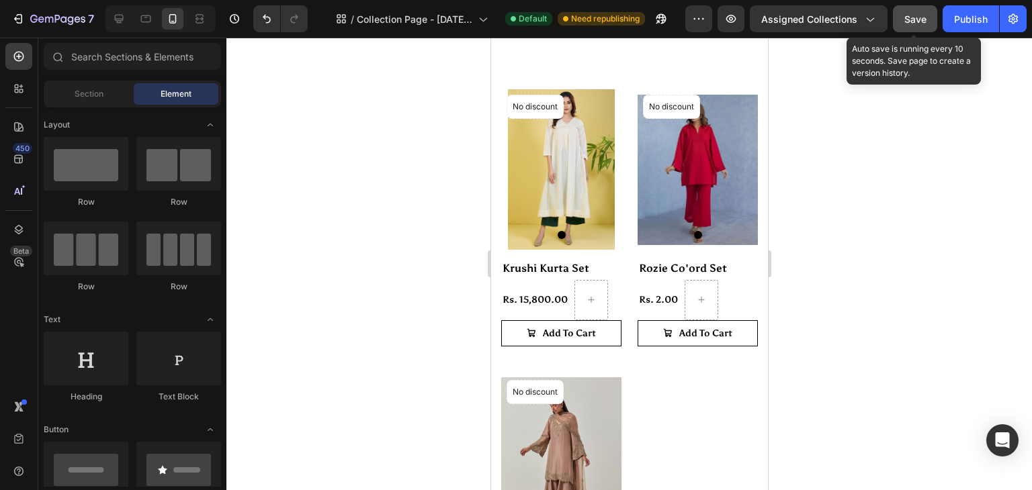
click at [916, 24] on div "Save" at bounding box center [915, 19] width 22 height 14
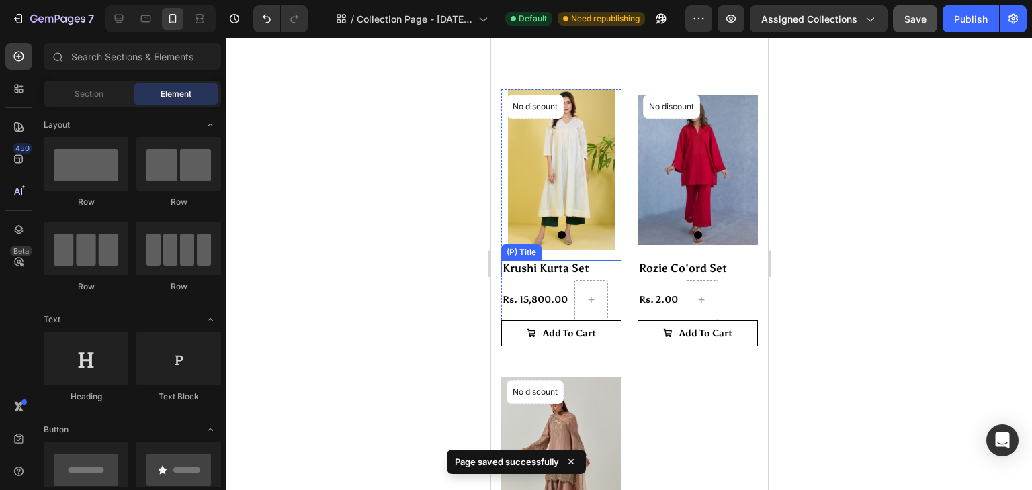
click at [560, 265] on h2 "Krushi Kurta Set" at bounding box center [560, 269] width 120 height 17
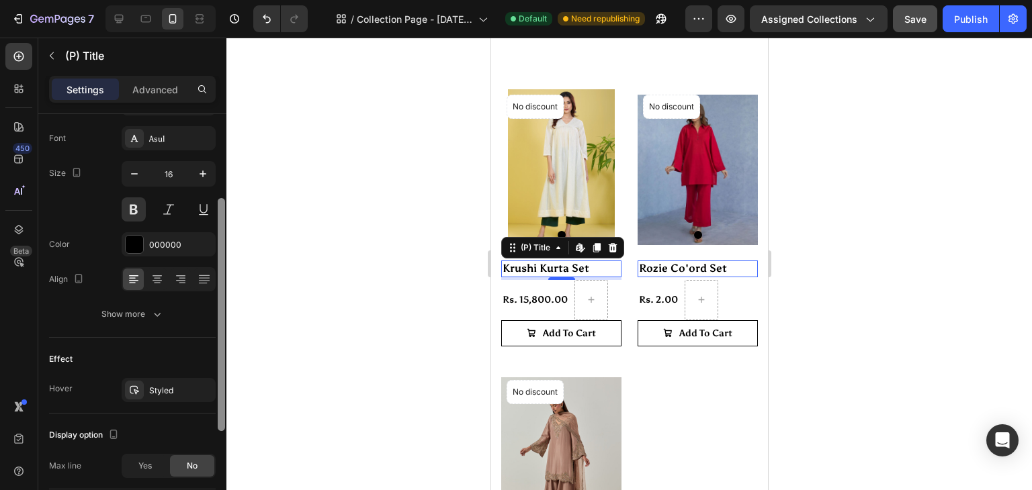
scroll to position [152, 0]
drag, startPoint x: 224, startPoint y: 183, endPoint x: 226, endPoint y: 269, distance: 86.0
click at [226, 0] on div "7 / Collection Page - [DATE] 19:42:34 Default Need republishing Preview Assigne…" at bounding box center [516, 0] width 1032 height 0
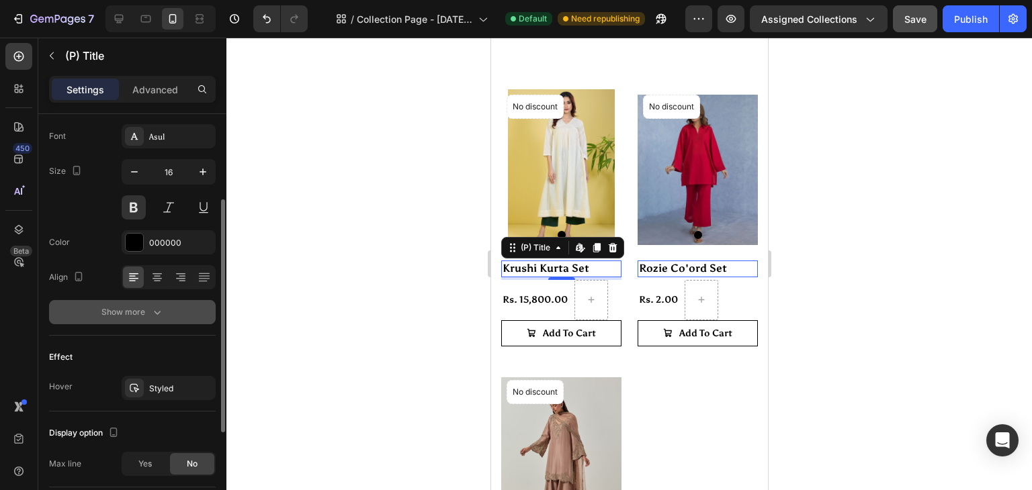
click at [159, 314] on icon "button" at bounding box center [156, 312] width 13 height 13
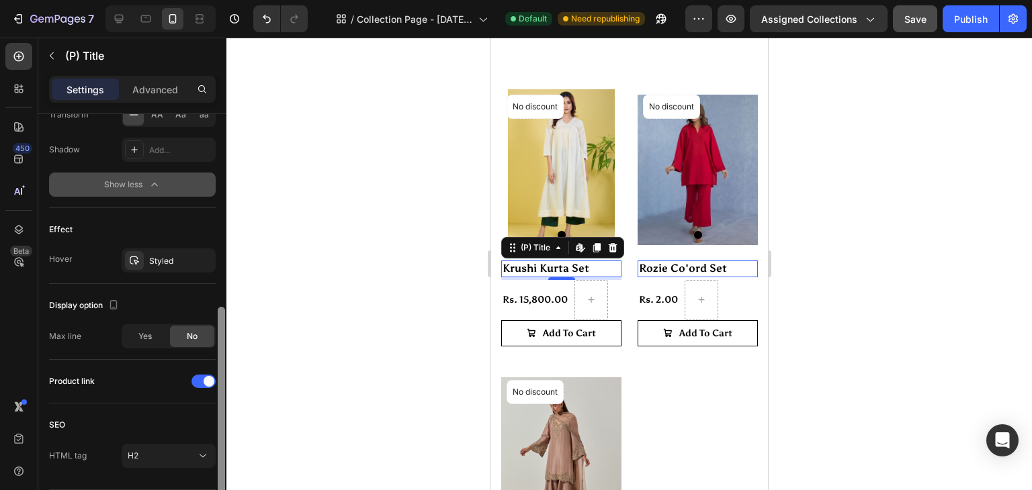
scroll to position [497, 0]
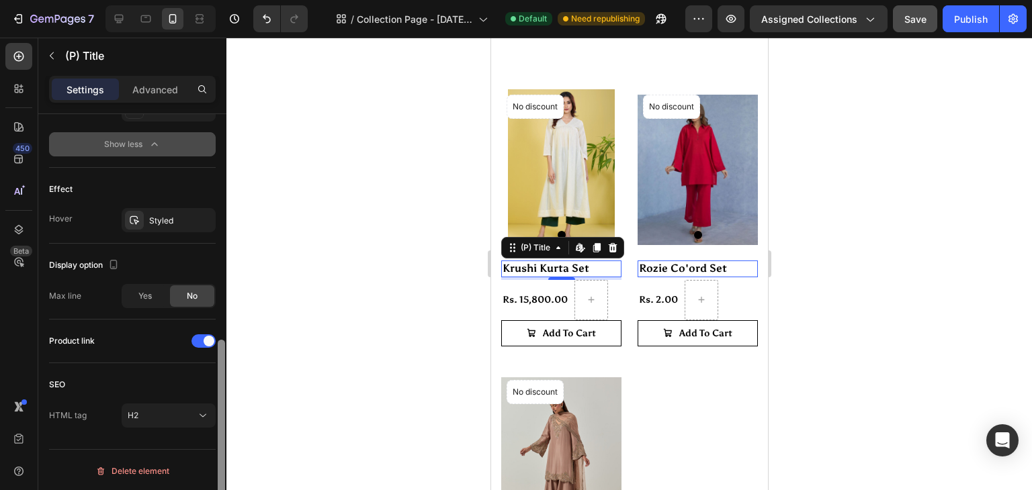
drag, startPoint x: 220, startPoint y: 306, endPoint x: 252, endPoint y: 513, distance: 209.3
click at [252, 0] on html "7 / Collection Page - Aug 27, 19:42:34 Default Need republishing Preview Assign…" at bounding box center [516, 0] width 1032 height 0
click at [189, 412] on div "H2" at bounding box center [162, 416] width 69 height 12
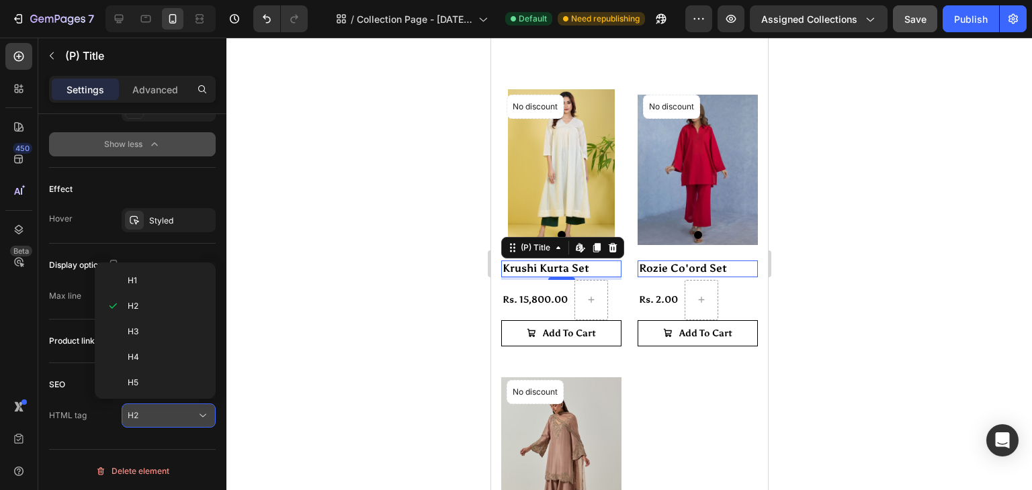
click at [189, 412] on div "H2" at bounding box center [162, 416] width 69 height 12
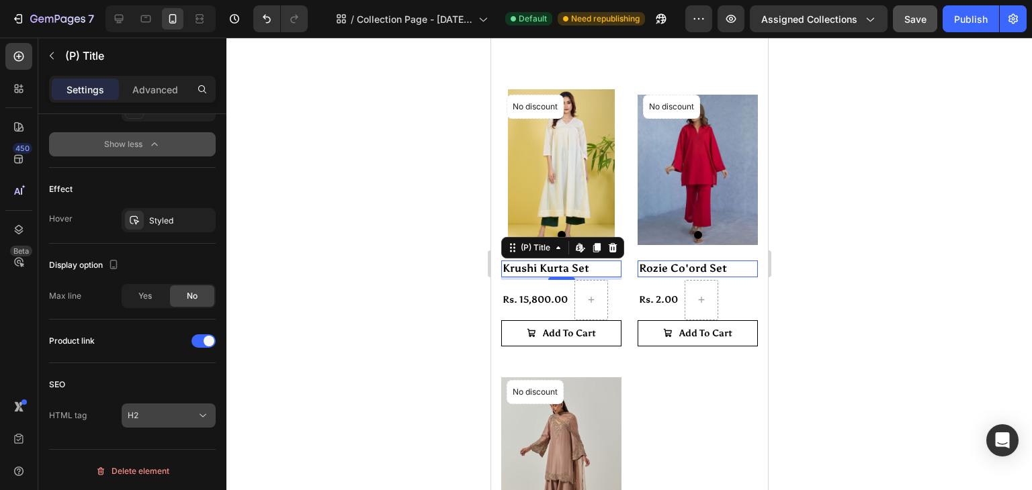
click at [189, 412] on div "H2" at bounding box center [162, 416] width 69 height 12
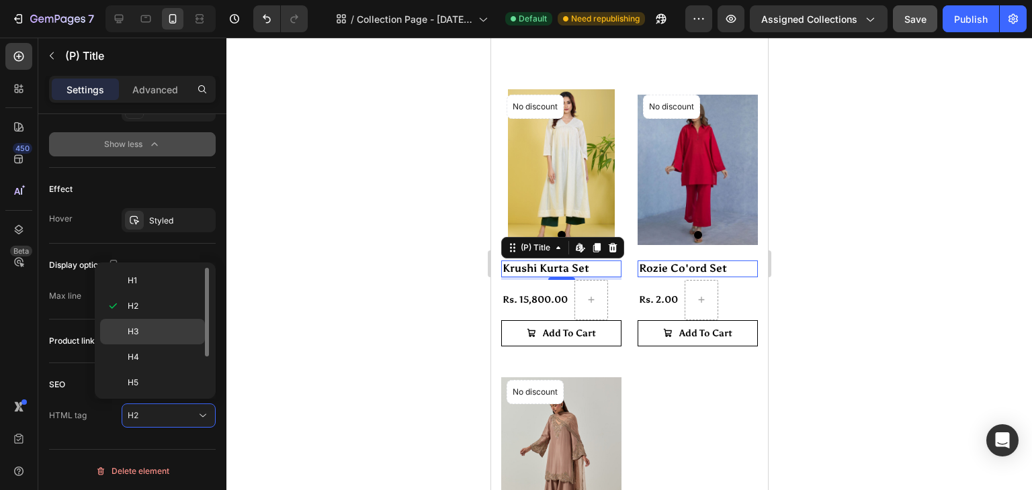
click at [169, 333] on p "H3" at bounding box center [163, 332] width 71 height 12
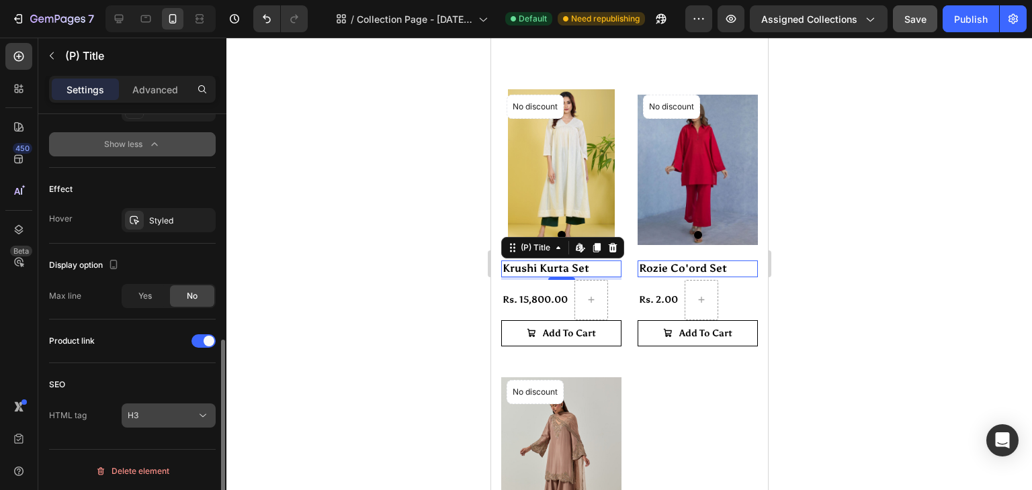
click at [163, 409] on div "H3" at bounding box center [169, 415] width 82 height 13
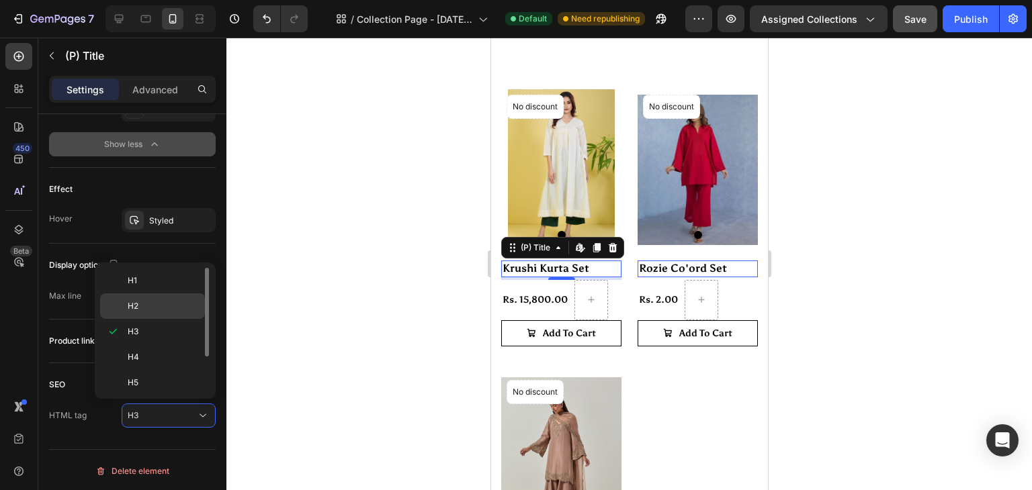
click at [161, 310] on p "H2" at bounding box center [163, 306] width 71 height 12
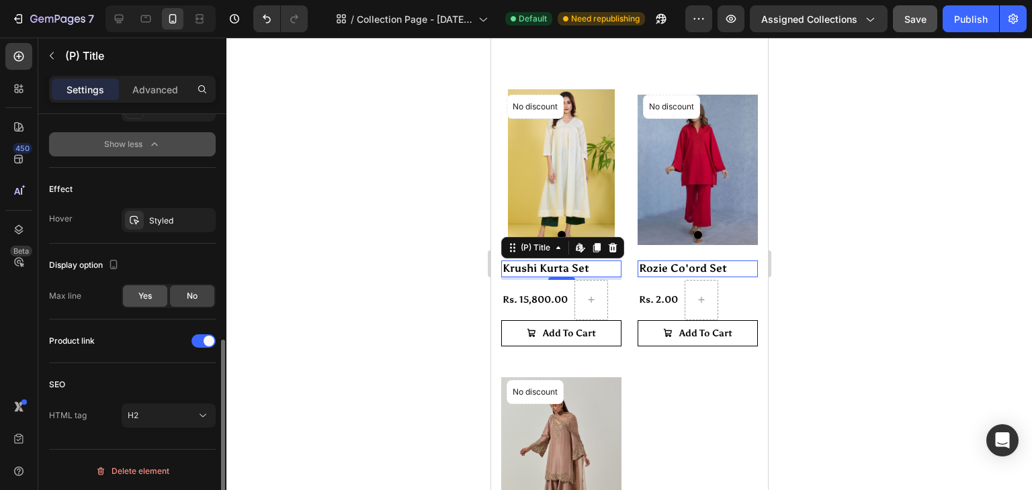
click at [155, 293] on div "Yes" at bounding box center [145, 295] width 44 height 21
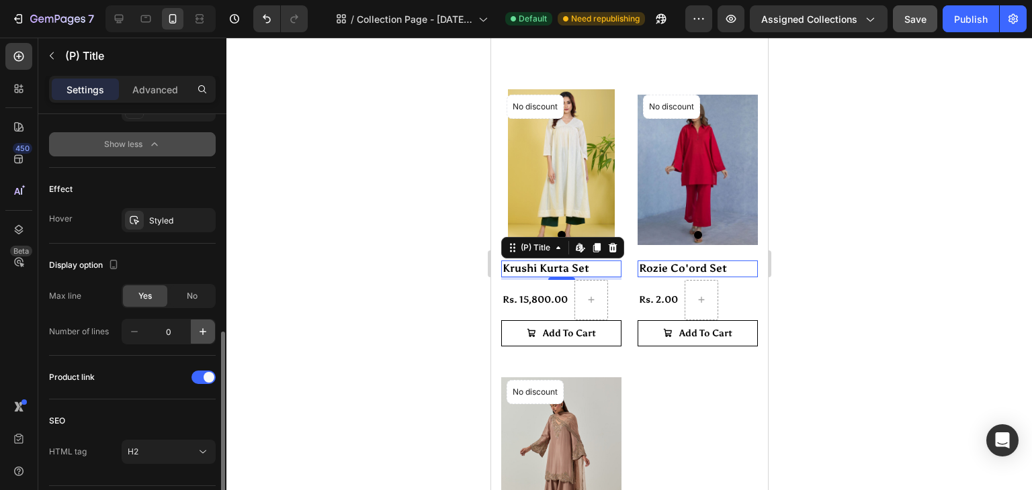
click at [194, 330] on button "button" at bounding box center [203, 332] width 24 height 24
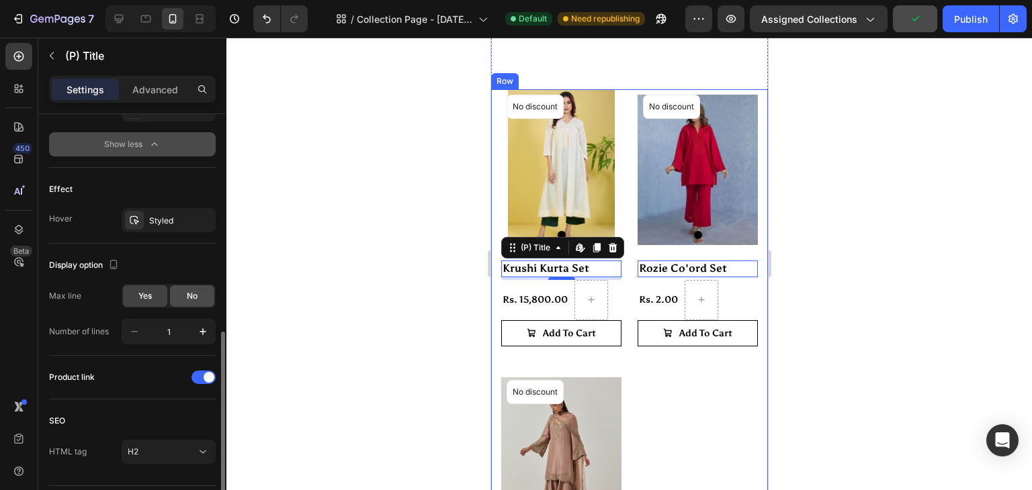
click at [181, 301] on div "No" at bounding box center [192, 295] width 44 height 21
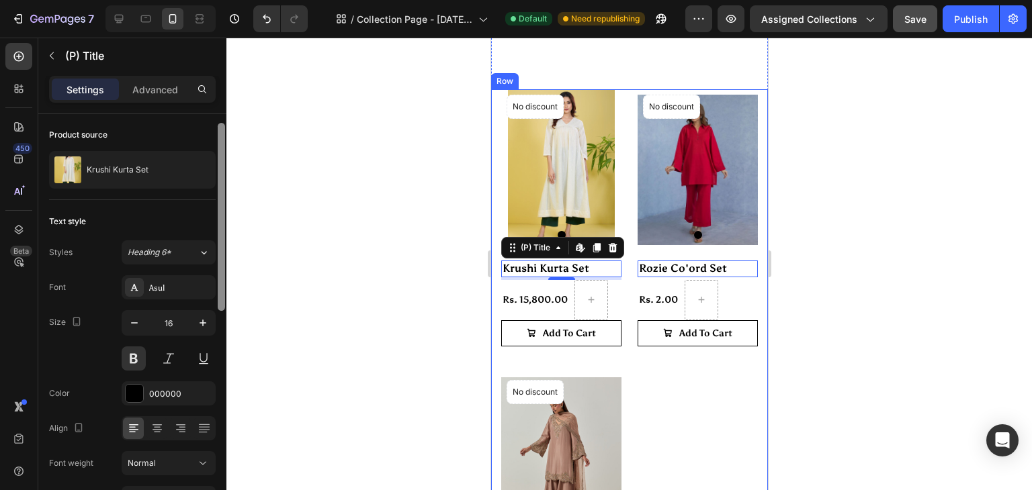
scroll to position [0, 0]
drag, startPoint x: 220, startPoint y: 363, endPoint x: 271, endPoint y: 80, distance: 288.0
click at [271, 0] on div "7 / Collection Page - [DATE] 19:42:34 Default Need republishing Preview Assigne…" at bounding box center [516, 0] width 1032 height 0
click at [150, 89] on p "Advanced" at bounding box center [155, 90] width 46 height 14
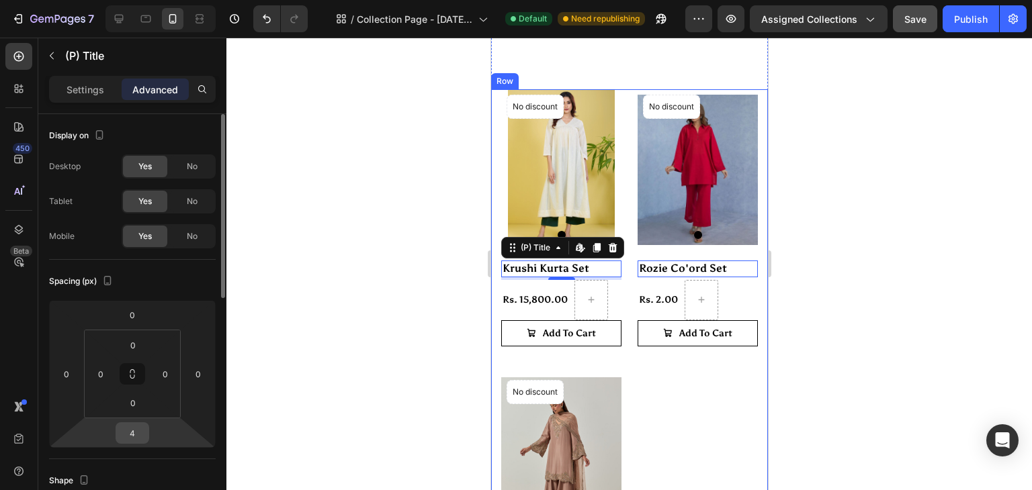
click at [138, 435] on input "4" at bounding box center [132, 433] width 27 height 20
click at [136, 346] on input "0" at bounding box center [133, 345] width 27 height 20
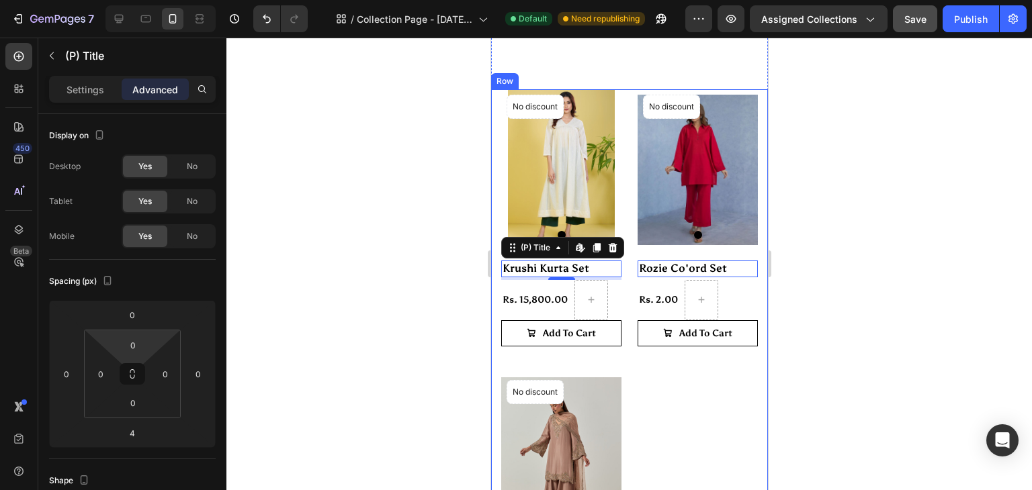
click at [148, 166] on span "Yes" at bounding box center [144, 167] width 13 height 12
click at [189, 163] on span "No" at bounding box center [192, 167] width 11 height 12
click at [191, 194] on div "No" at bounding box center [192, 201] width 44 height 21
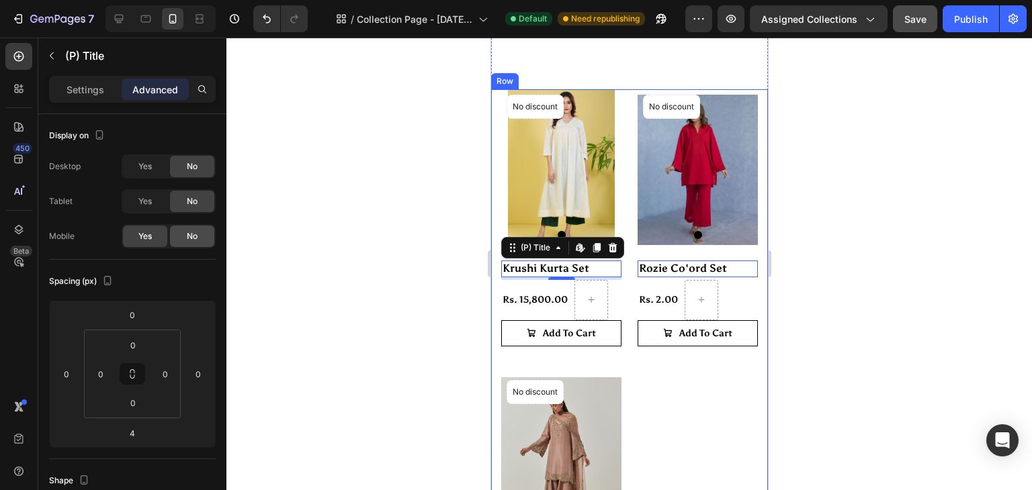
drag, startPoint x: 195, startPoint y: 231, endPoint x: 130, endPoint y: 36, distance: 205.4
click at [195, 231] on span "No" at bounding box center [192, 236] width 11 height 12
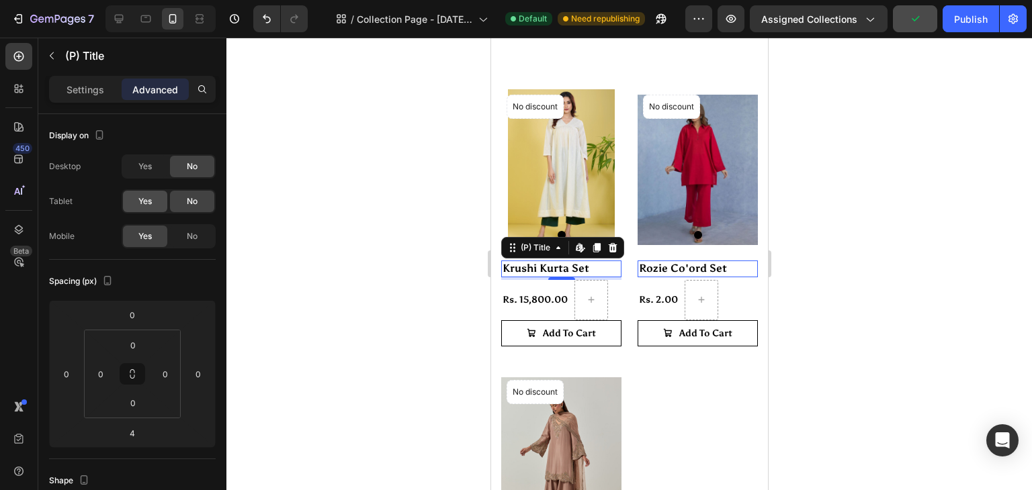
click at [138, 195] on span "Yes" at bounding box center [144, 201] width 13 height 12
click at [136, 167] on div "Yes" at bounding box center [145, 166] width 44 height 21
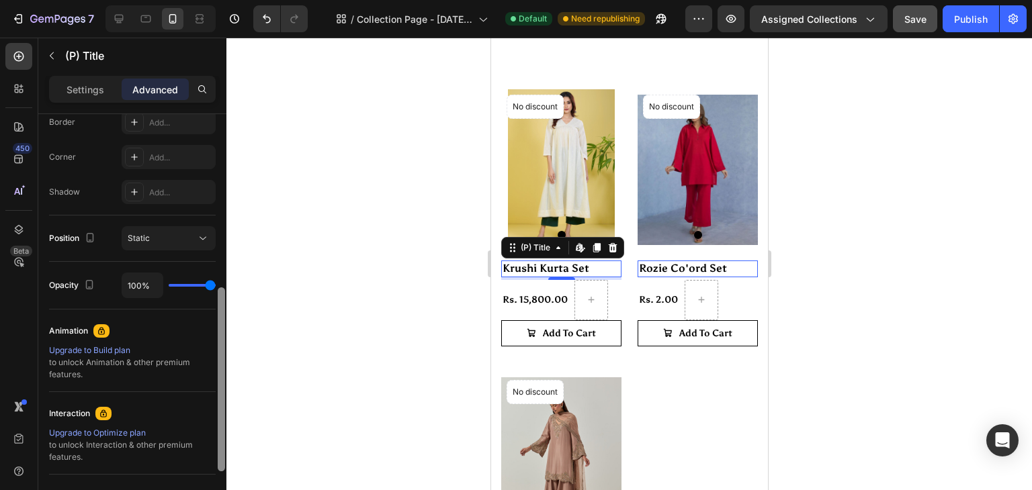
scroll to position [398, 0]
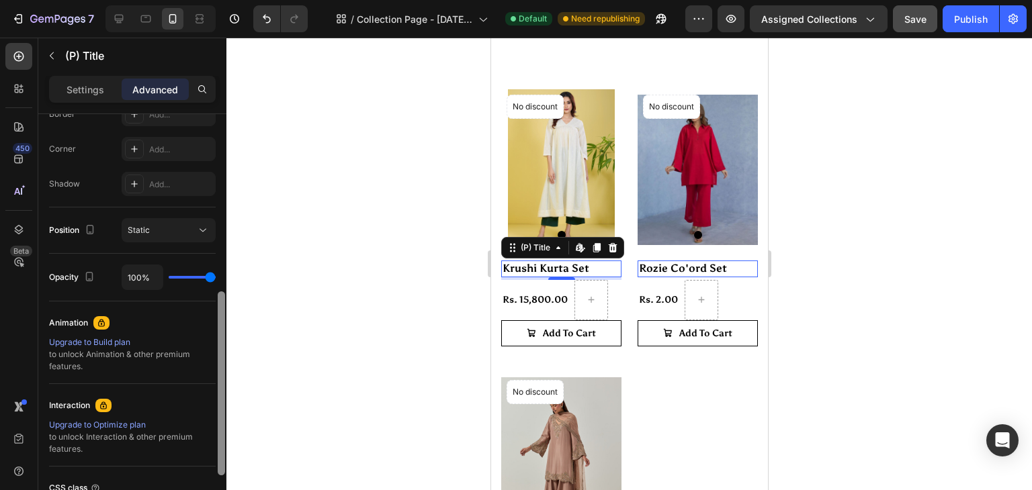
drag, startPoint x: 221, startPoint y: 189, endPoint x: 225, endPoint y: 366, distance: 177.4
click at [225, 366] on div at bounding box center [221, 321] width 10 height 414
click at [169, 195] on div "Shape Border Add... Corner Add... Shadow Add..." at bounding box center [132, 135] width 167 height 146
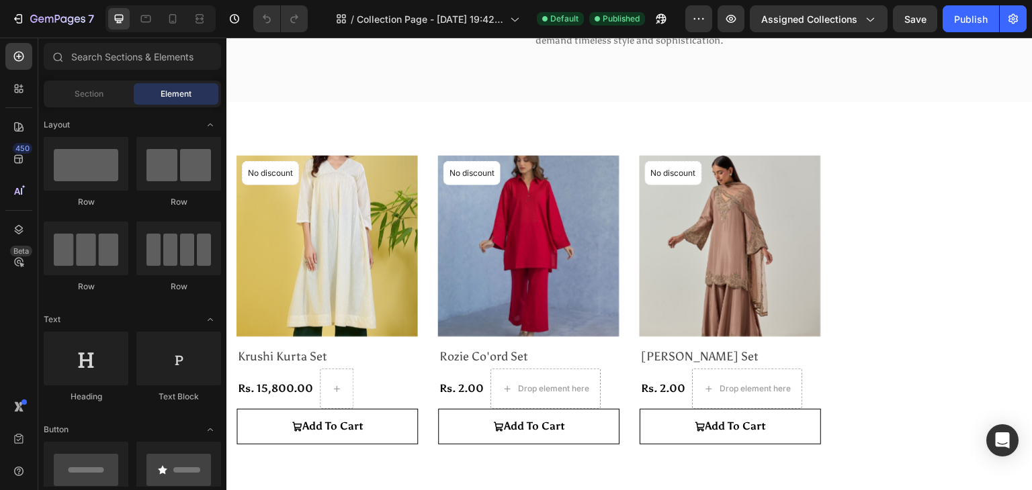
scroll to position [132, 0]
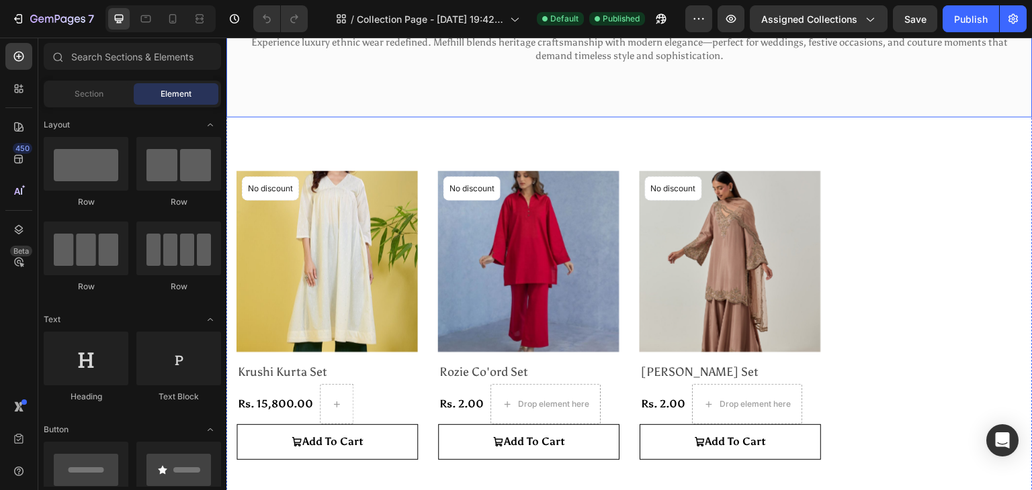
click at [587, 96] on div "Mehfill Collection Heading Experience luxury ethnic wear redefined. Mefhill ble…" at bounding box center [629, 25] width 806 height 185
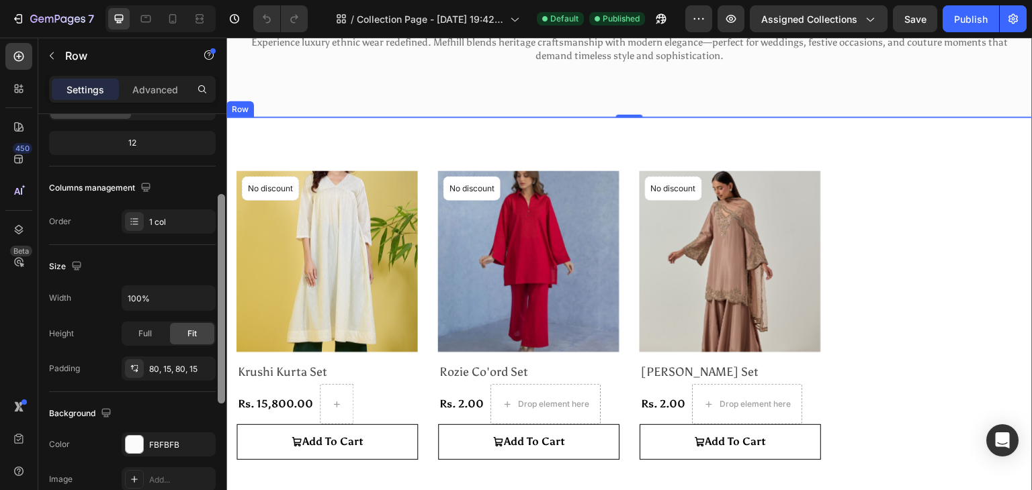
drag, startPoint x: 449, startPoint y: 323, endPoint x: 230, endPoint y: 461, distance: 259.0
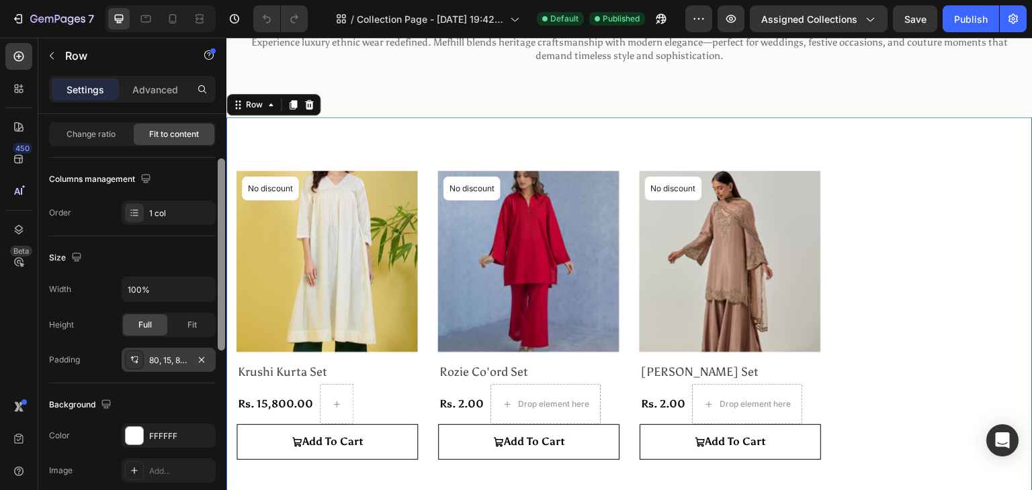
scroll to position [139, 0]
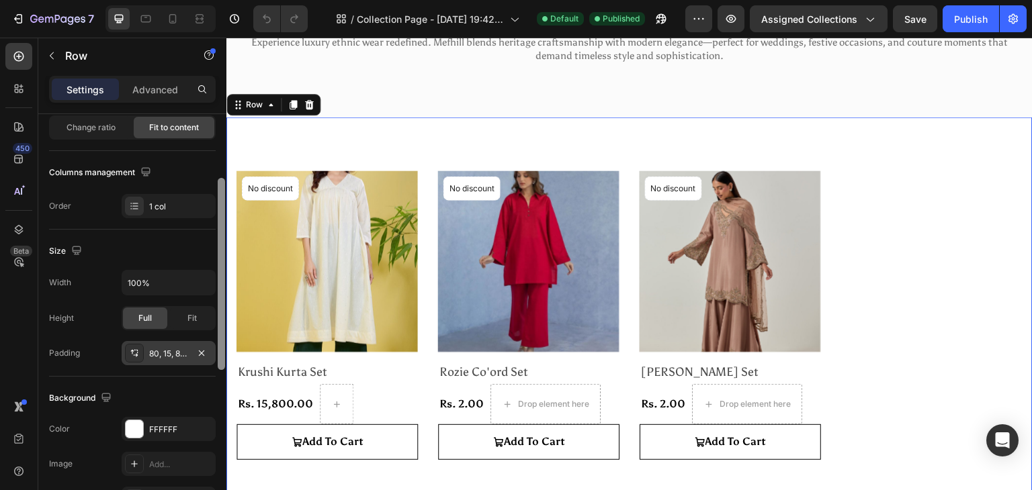
click at [179, 356] on div "80, 15, 80, 15" at bounding box center [168, 354] width 39 height 12
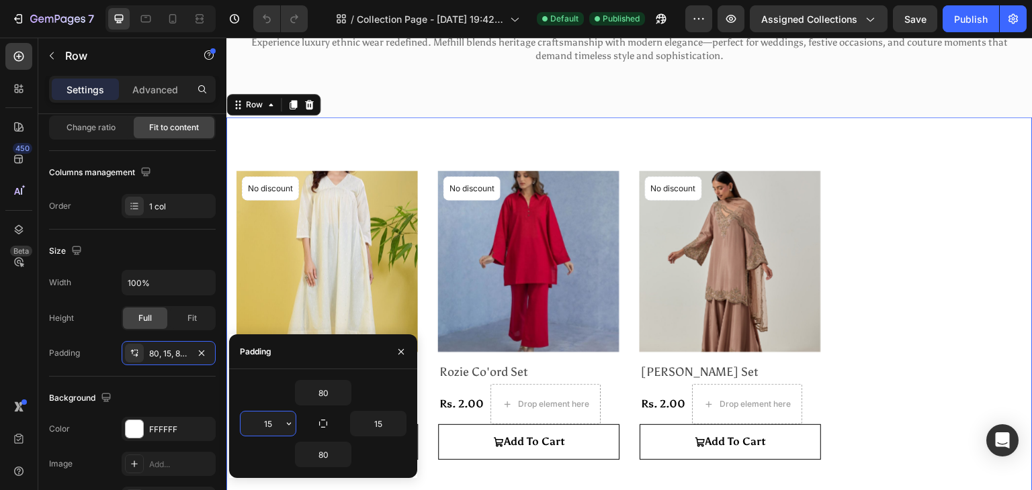
click at [277, 423] on input "15" at bounding box center [267, 424] width 55 height 24
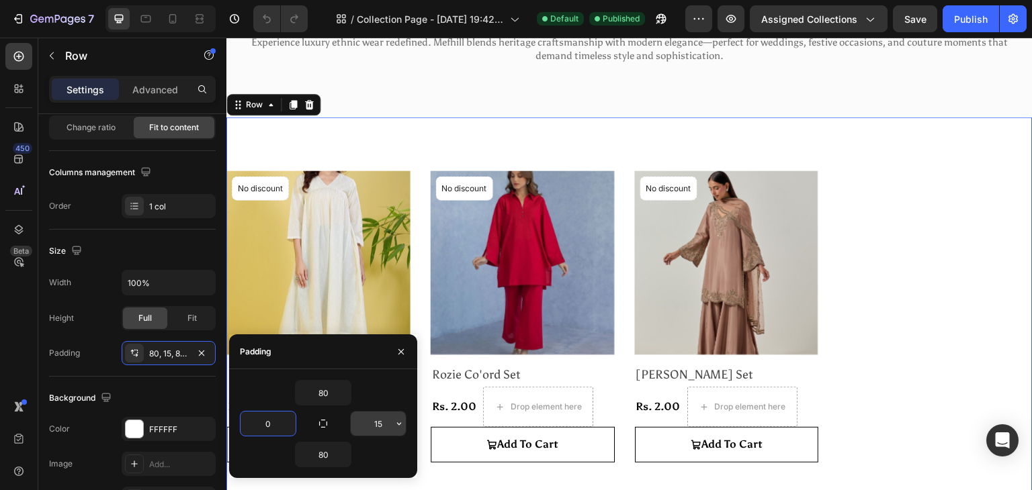
type input "0"
click at [382, 425] on input "15" at bounding box center [378, 424] width 55 height 24
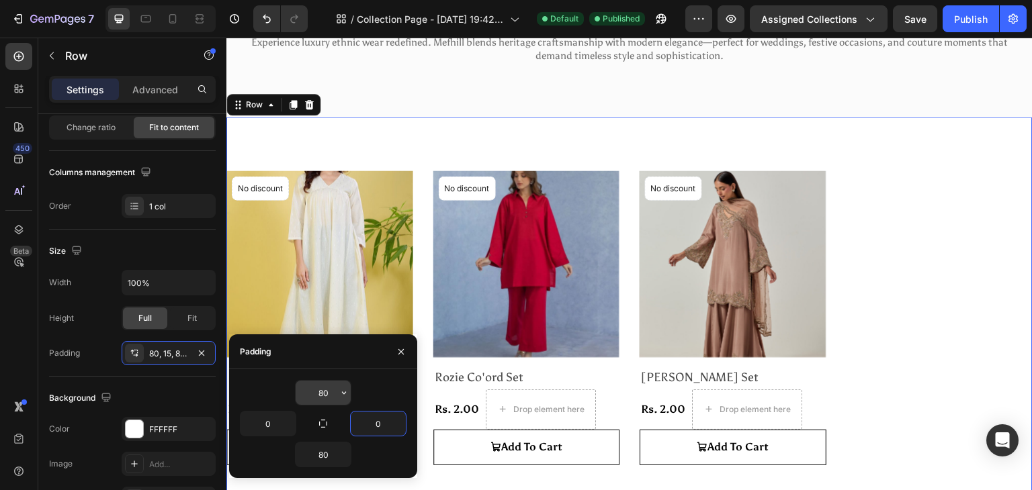
type input "0"
click at [326, 393] on input "80" at bounding box center [323, 393] width 55 height 24
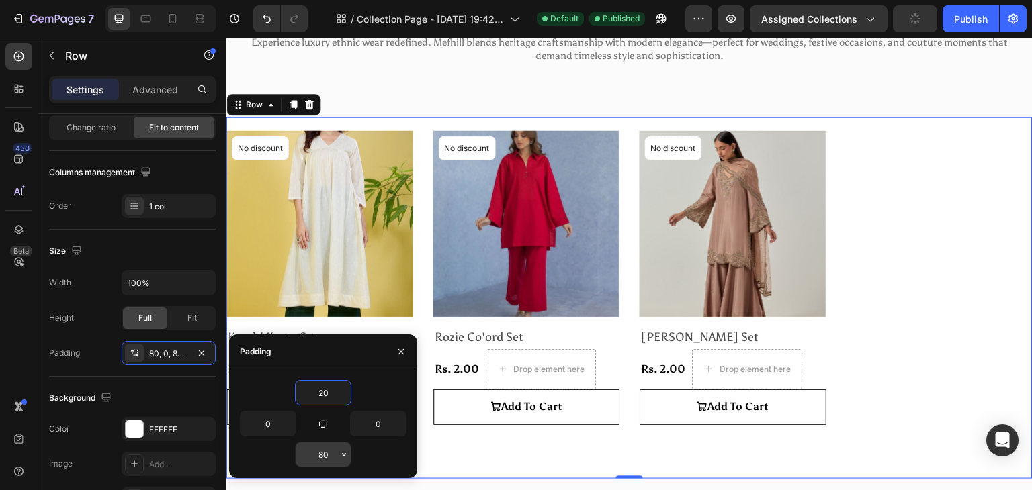
type input "20"
click at [332, 454] on input "80" at bounding box center [323, 455] width 55 height 24
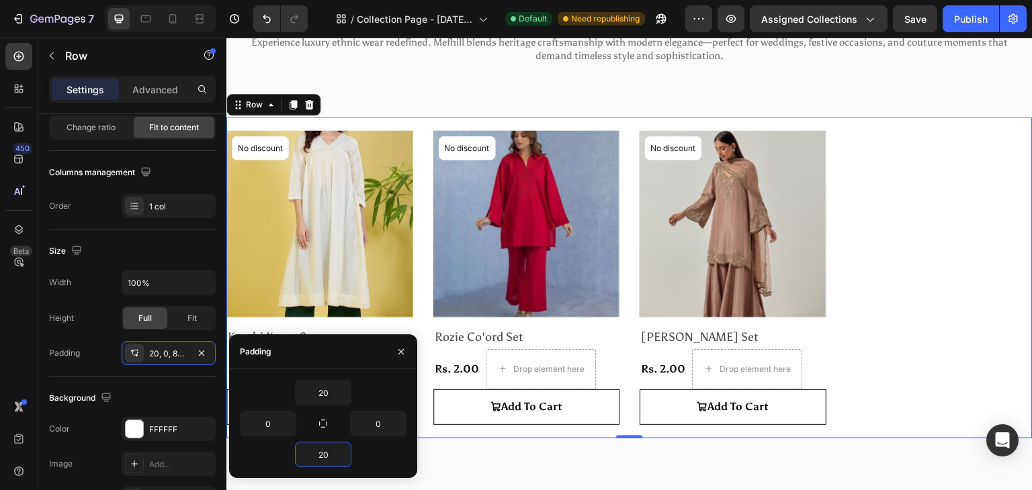
type input "20"
click at [250, 368] on div "Padding" at bounding box center [253, 352] width 48 height 34
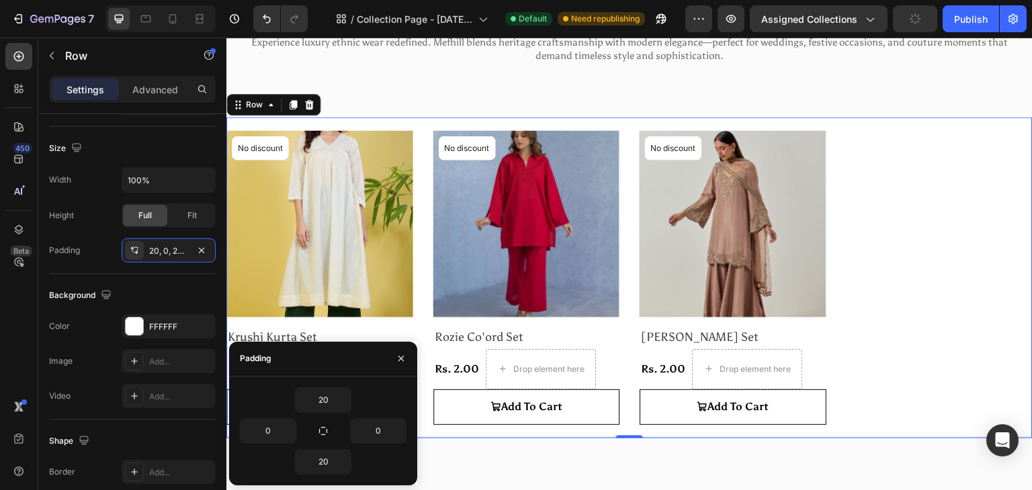
scroll to position [0, 0]
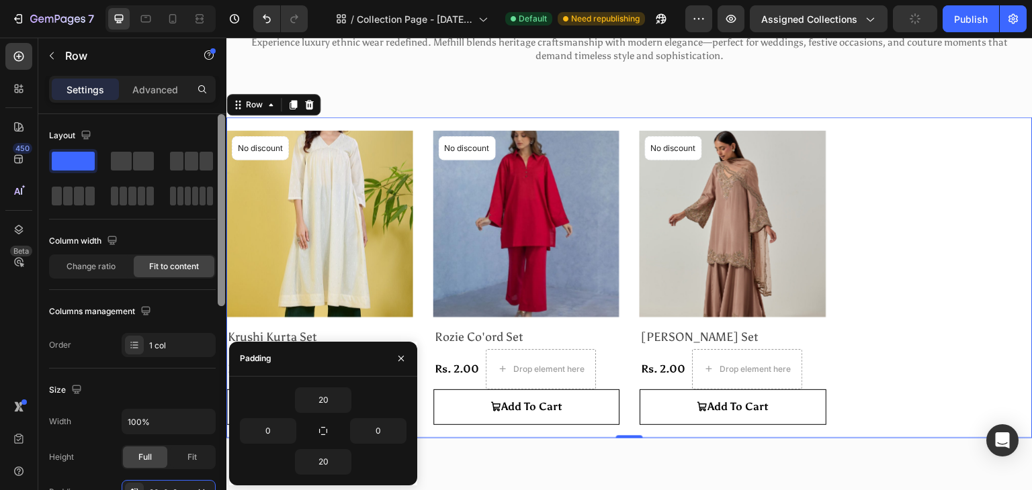
drag, startPoint x: 448, startPoint y: 365, endPoint x: 230, endPoint y: 95, distance: 346.8
click at [943, 227] on div "Product Images & Gallery No discount Not be displayed when published Product Ba…" at bounding box center [629, 278] width 806 height 294
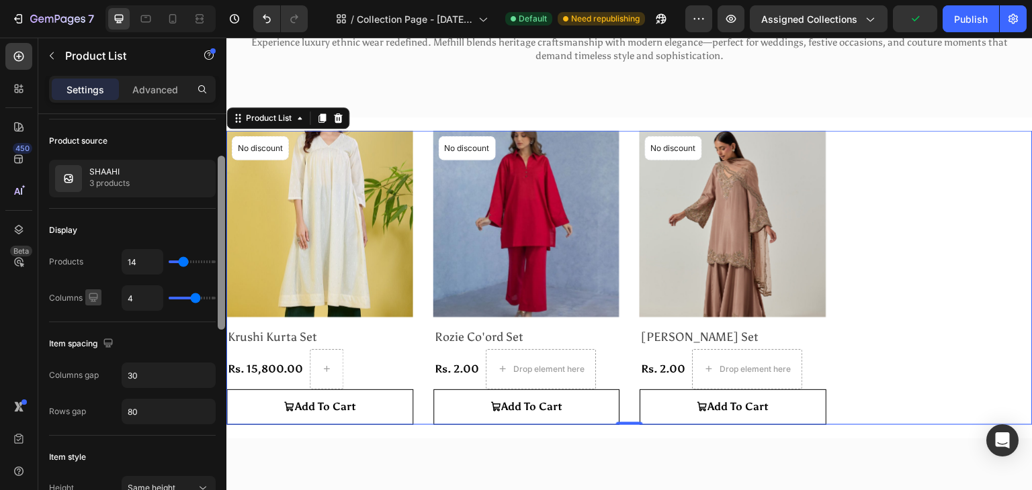
scroll to position [79, 0]
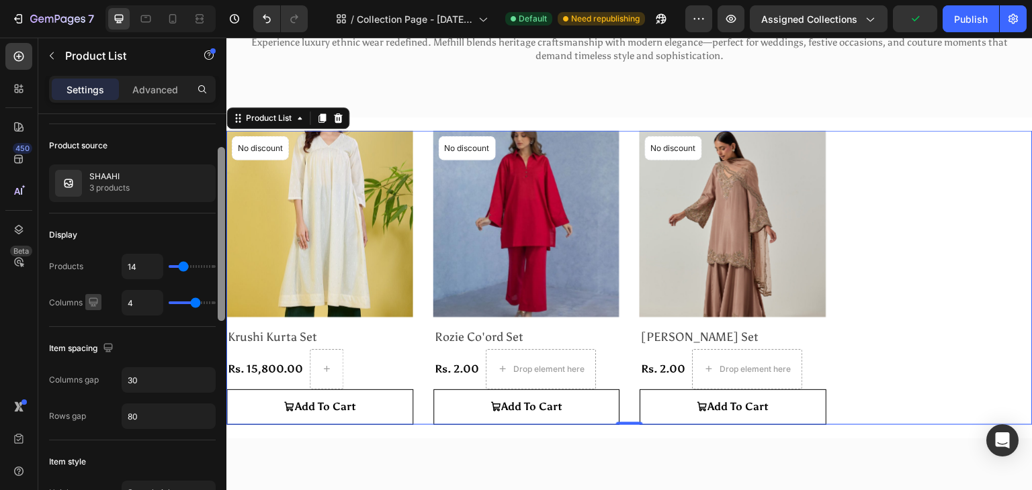
click at [93, 300] on icon "button" at bounding box center [93, 302] width 13 height 13
click at [95, 362] on button "button" at bounding box center [95, 371] width 21 height 21
type input "2"
type input "24"
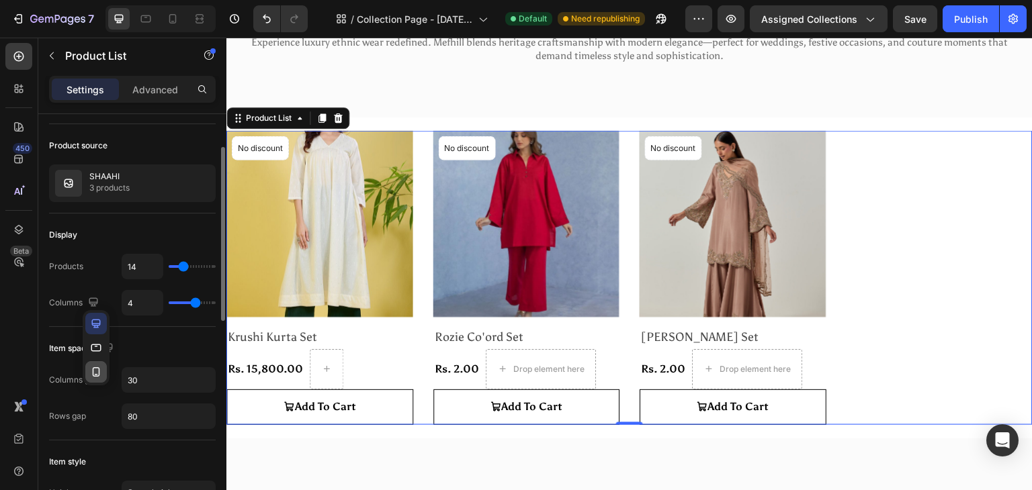
type input "42"
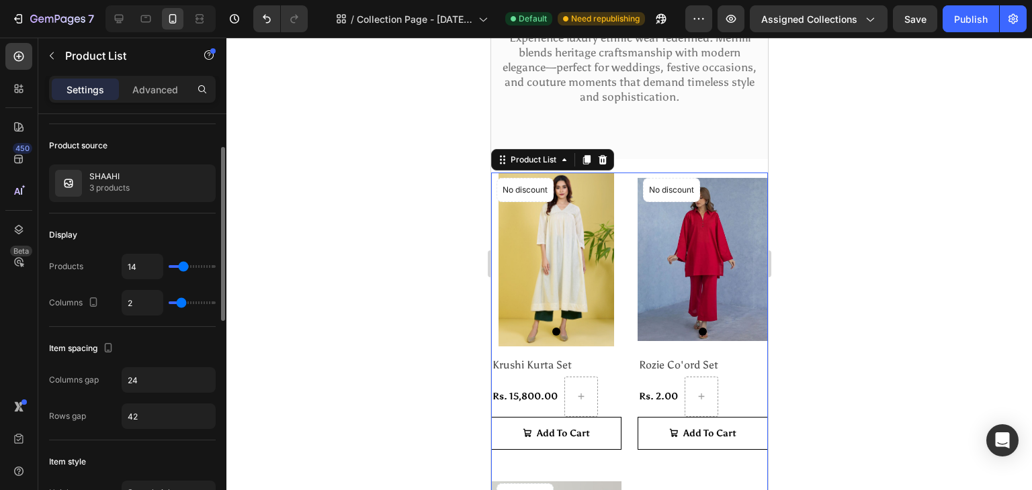
scroll to position [220, 0]
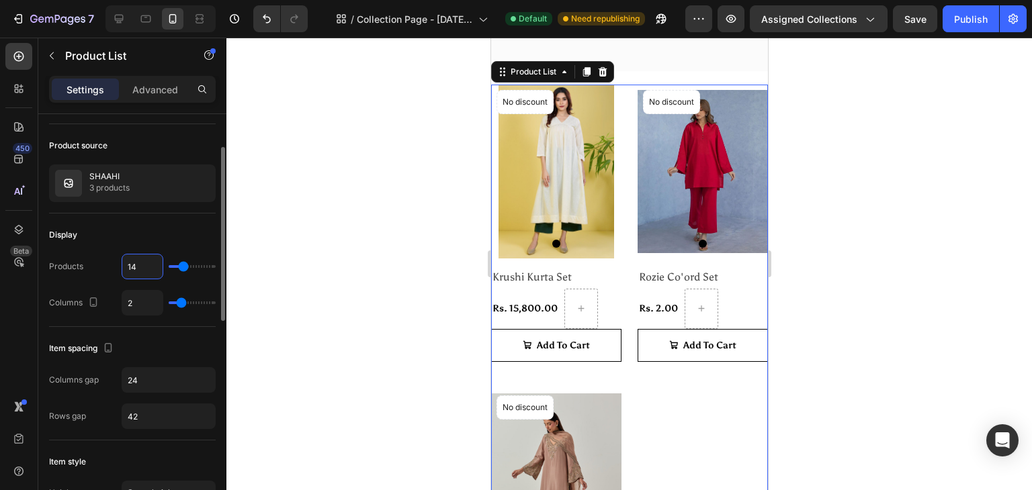
click at [140, 272] on input "14" at bounding box center [142, 267] width 40 height 24
type input "1"
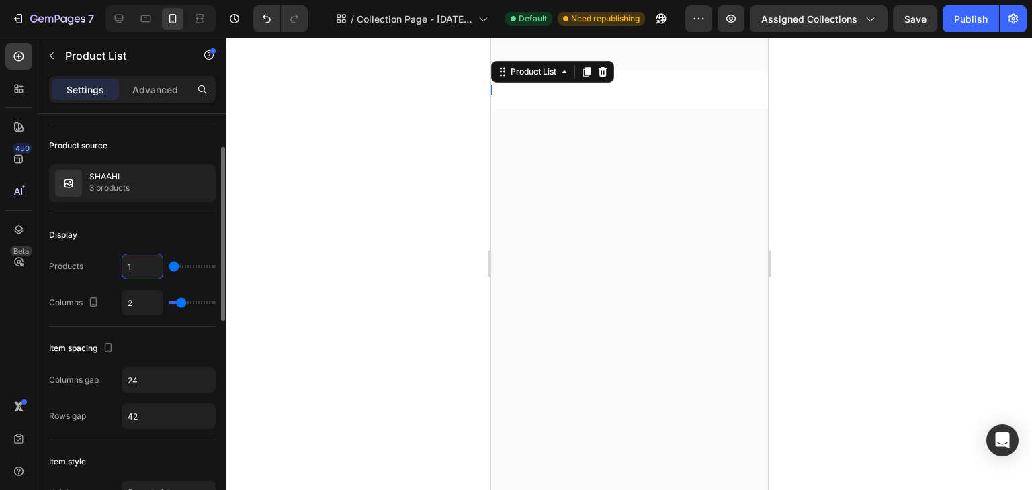
type input "15"
type input "1"
type input "11"
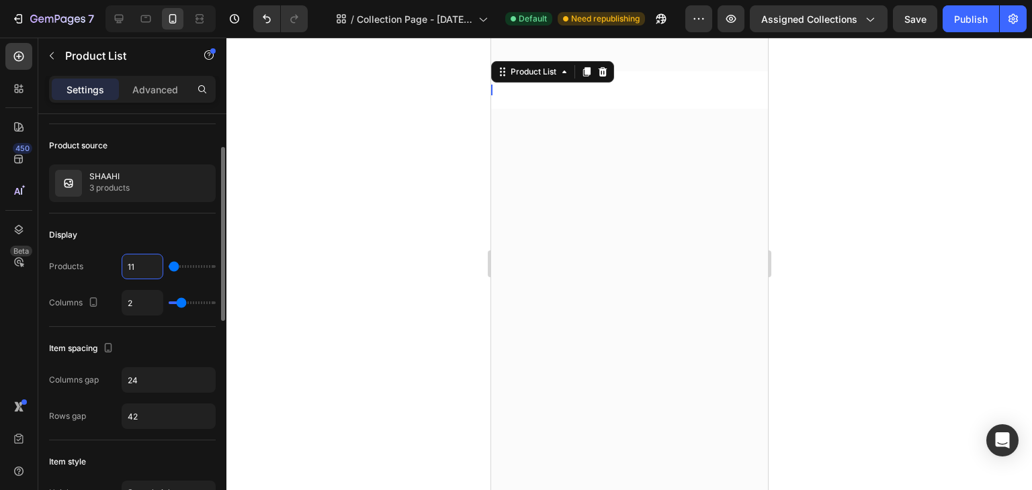
type input "11"
type input "116"
type input "50"
type input "11"
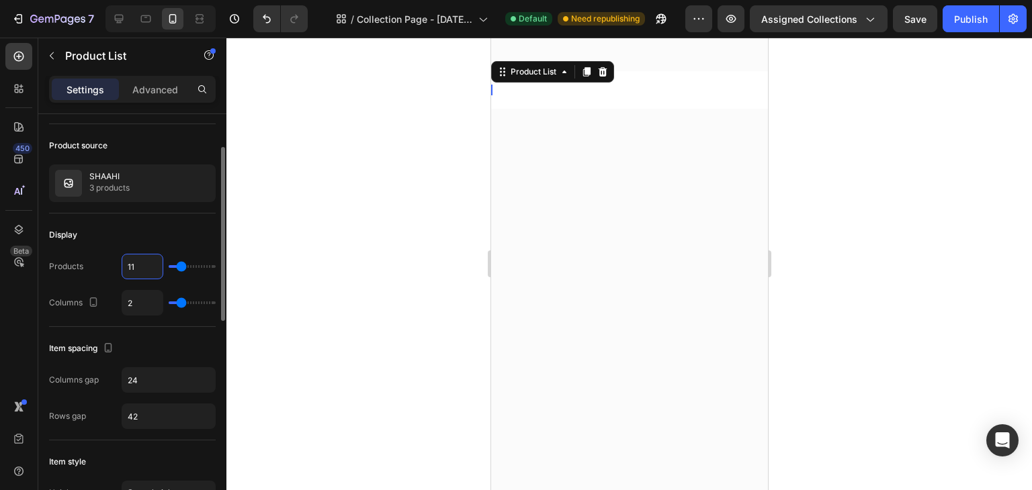
type input "1"
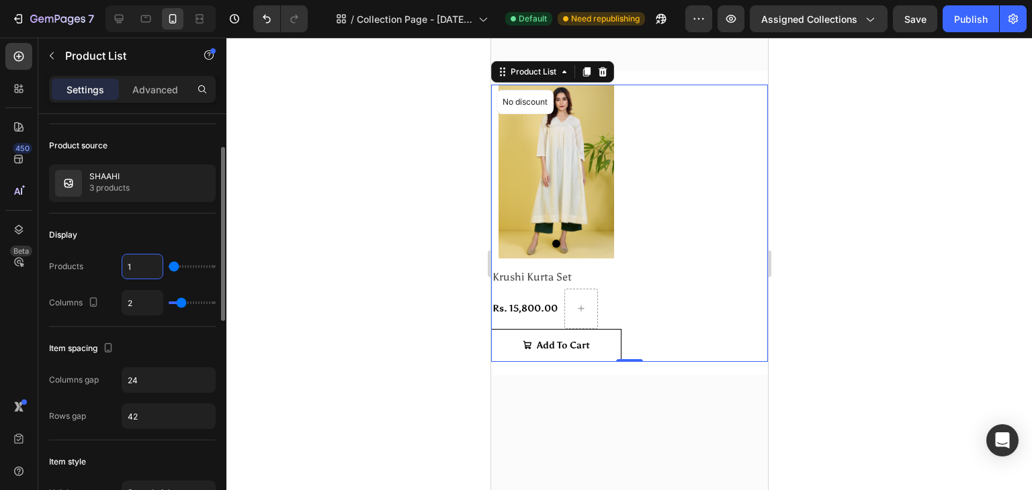
type input "16"
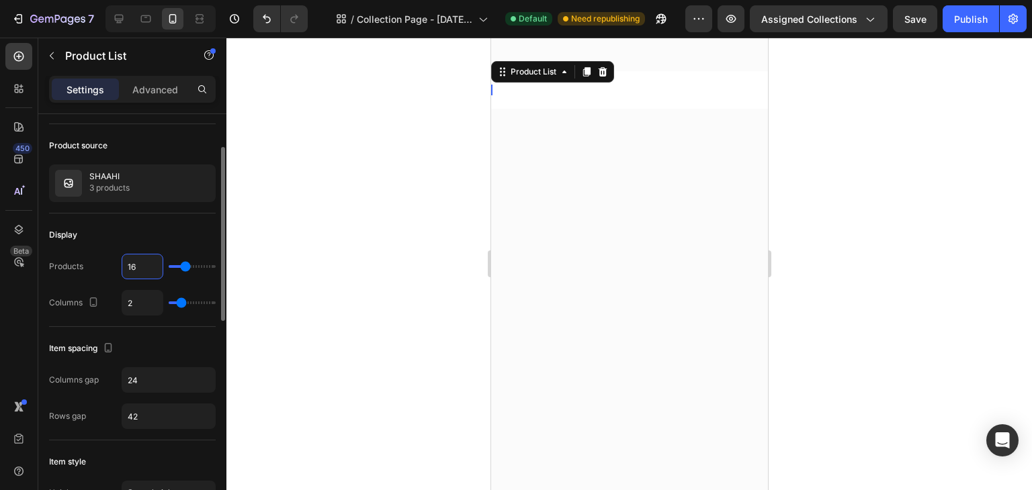
type input "16"
click at [164, 234] on div "Display" at bounding box center [132, 234] width 167 height 21
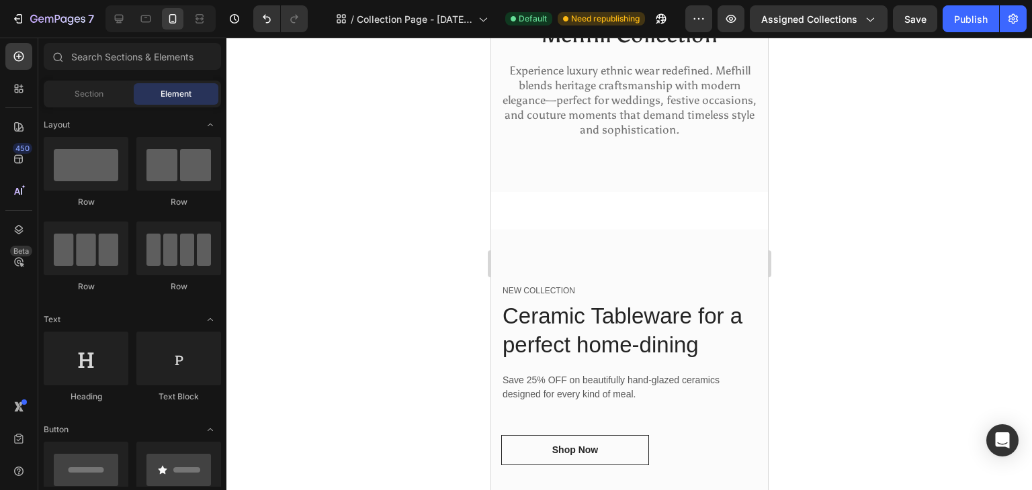
scroll to position [0, 0]
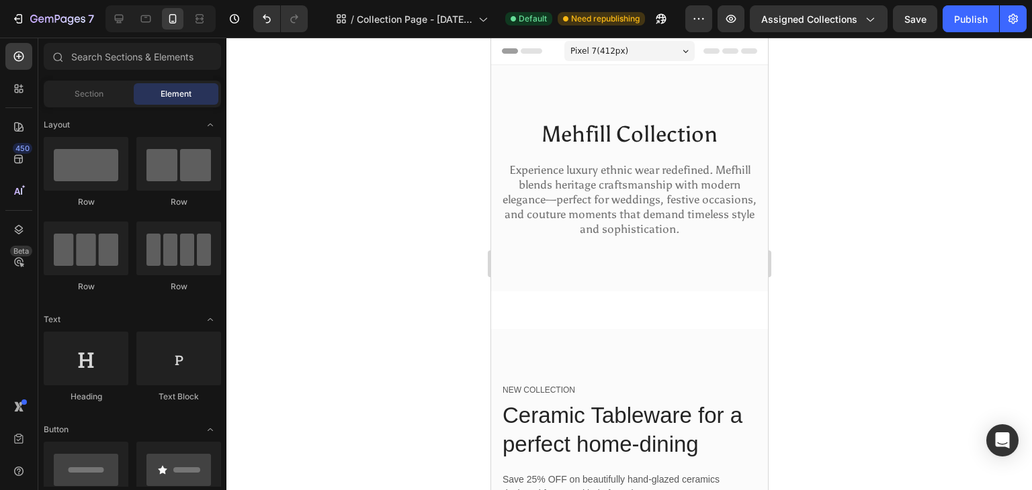
drag, startPoint x: 760, startPoint y: 228, endPoint x: 1280, endPoint y: 144, distance: 526.7
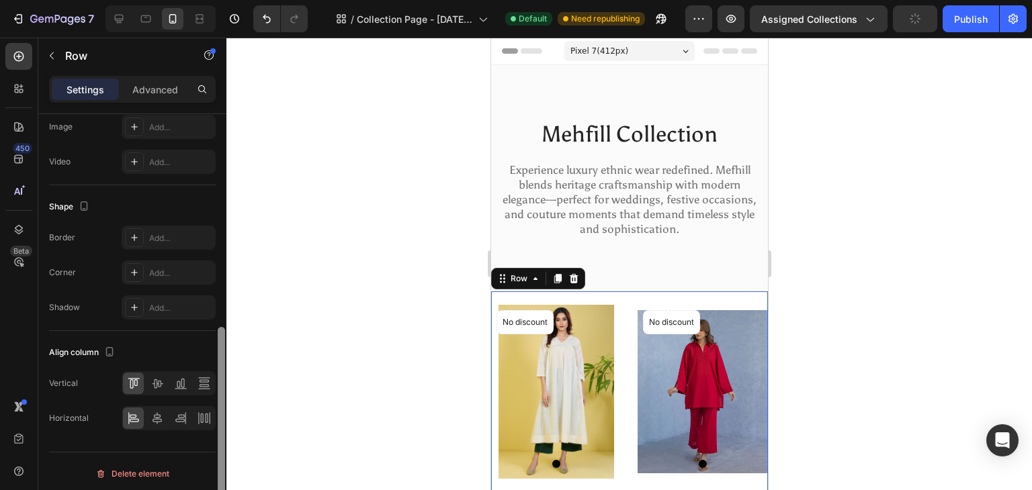
drag, startPoint x: 223, startPoint y: 296, endPoint x: 211, endPoint y: 509, distance: 213.3
click at [211, 0] on html "7 / Collection Page - Aug 27, 19:42:34 Default Need republishing Preview Assign…" at bounding box center [516, 0] width 1032 height 0
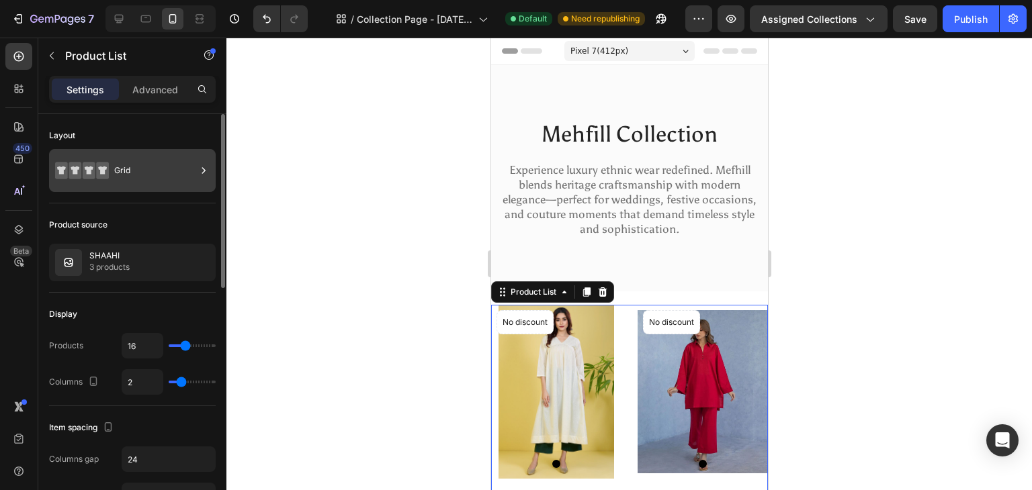
click at [169, 173] on div "Grid" at bounding box center [155, 170] width 82 height 31
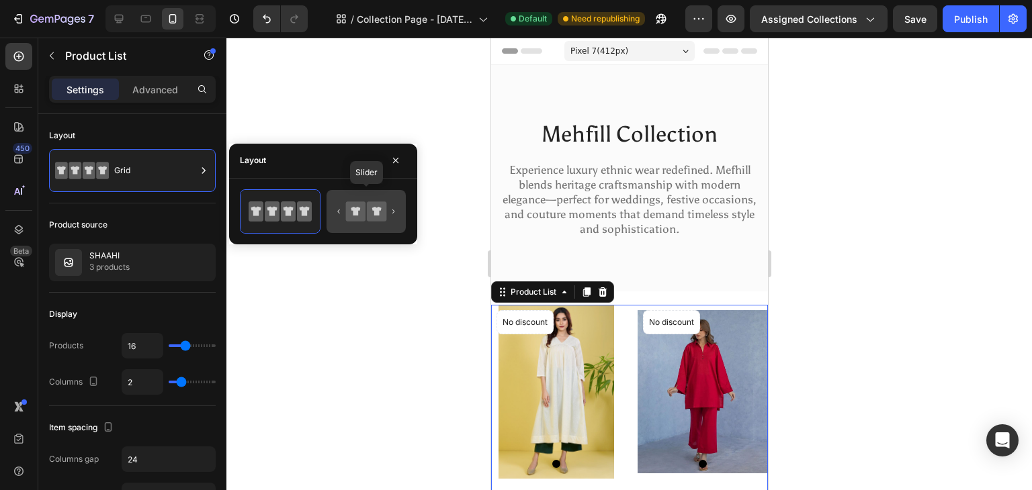
click at [377, 222] on icon at bounding box center [366, 211] width 63 height 27
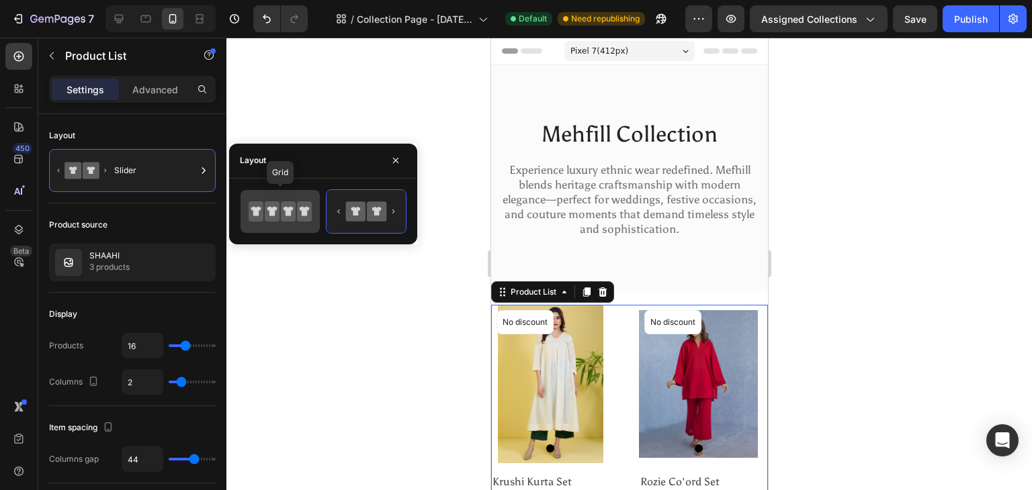
click at [300, 200] on icon at bounding box center [280, 211] width 63 height 27
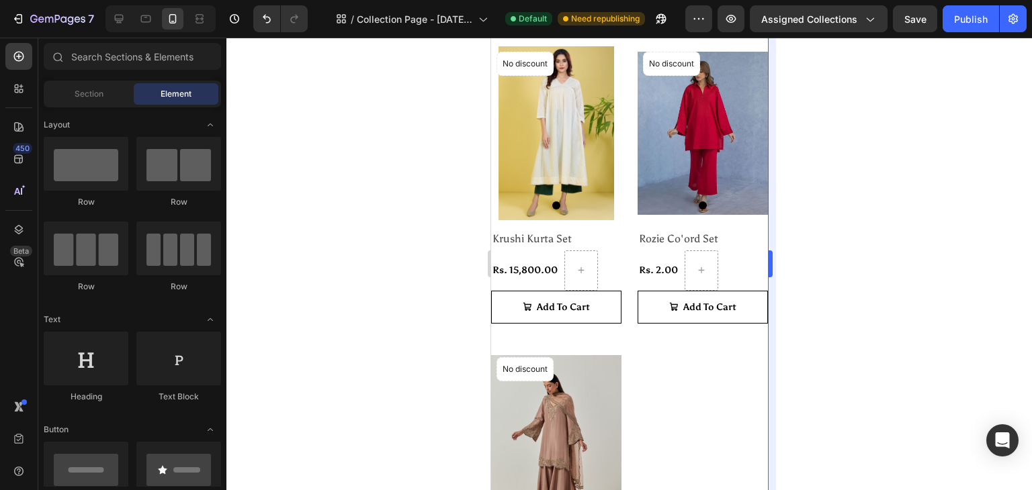
scroll to position [249, 0]
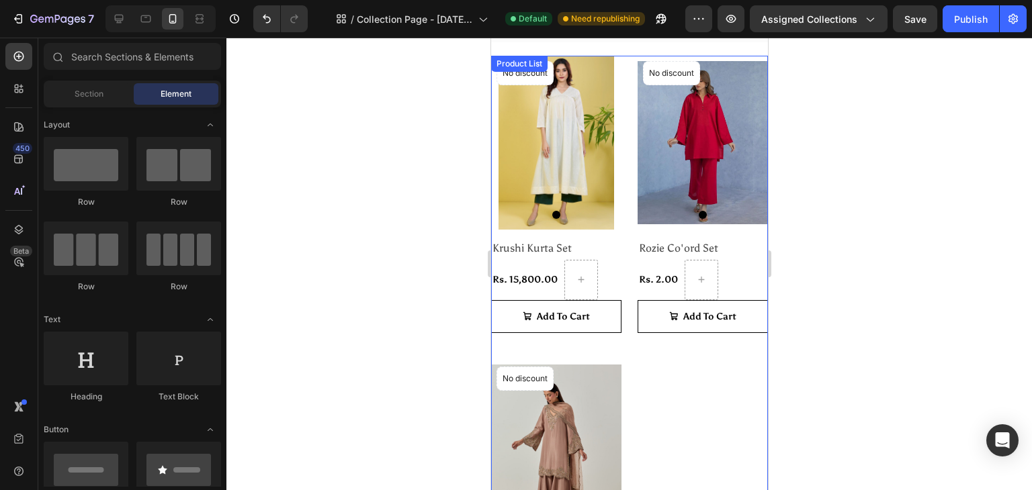
click at [681, 414] on div "Product Images & Gallery No discount Not be displayed when published Product Ba…" at bounding box center [628, 347] width 277 height 582
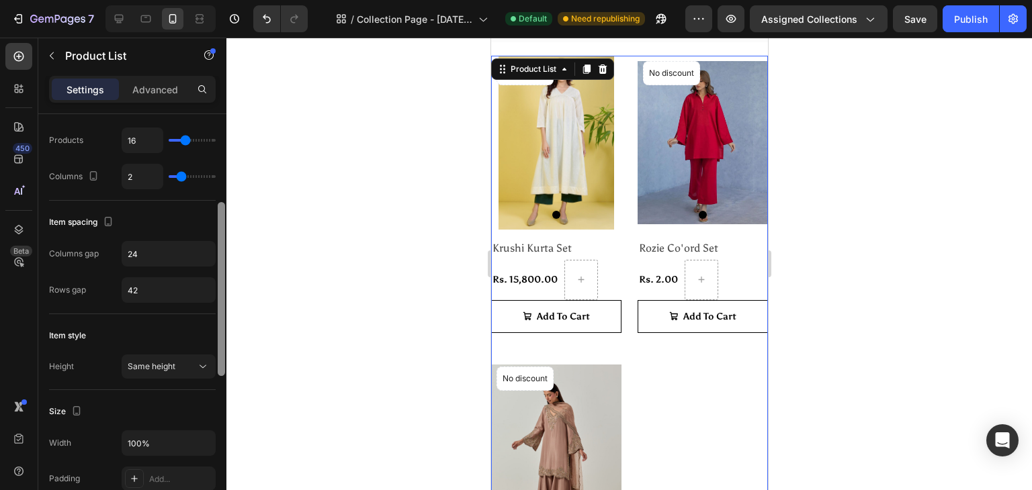
scroll to position [207, 0]
drag, startPoint x: 221, startPoint y: 238, endPoint x: 210, endPoint y: 326, distance: 88.0
click at [210, 326] on div "Layout Grid Product source SHAAHI 3 products Display Products 16 Columns 2 Item…" at bounding box center [132, 321] width 188 height 414
click at [153, 252] on input "24" at bounding box center [168, 252] width 93 height 24
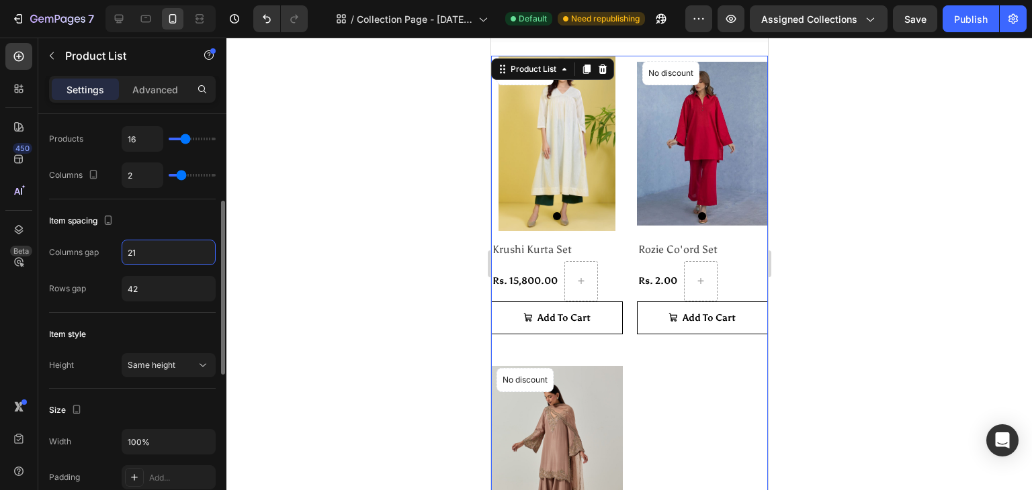
type input "2"
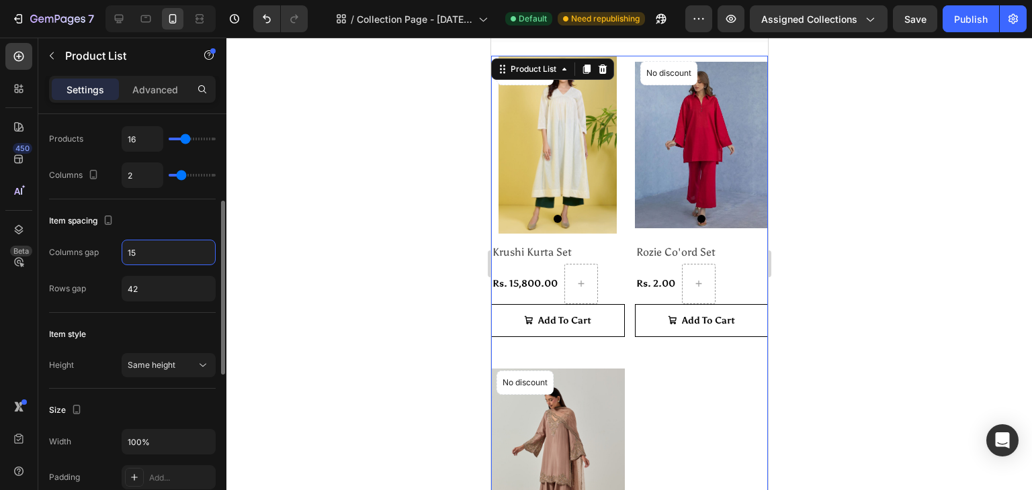
type input "1"
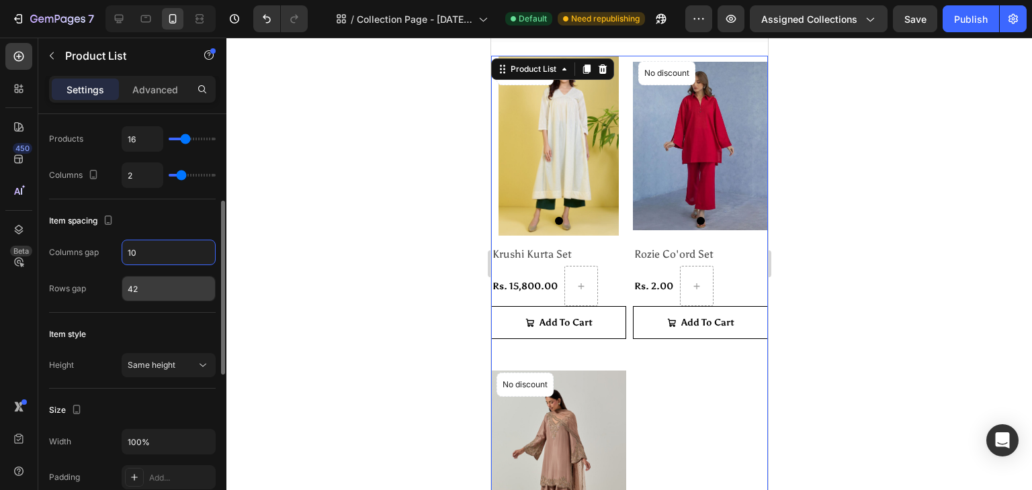
type input "10"
click at [142, 285] on input "42" at bounding box center [168, 289] width 93 height 24
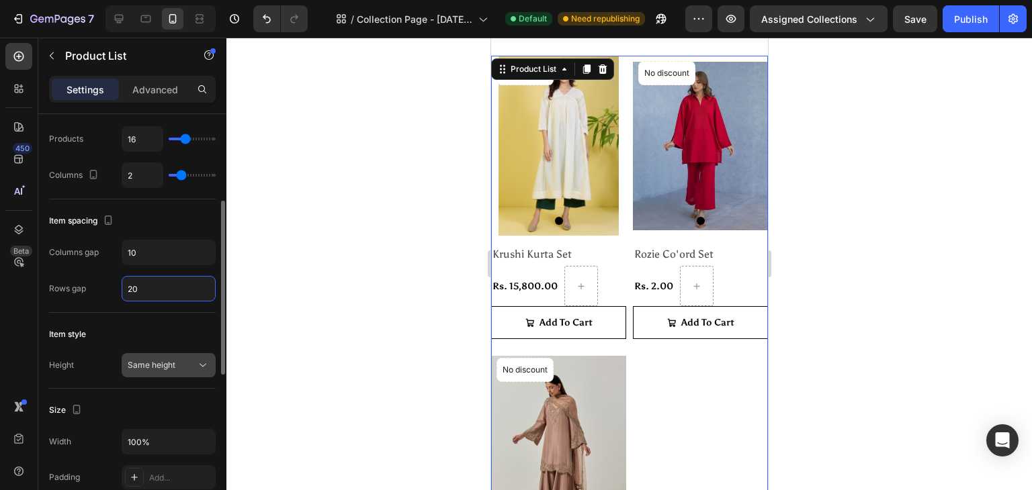
type input "20"
click at [169, 360] on span "Same height" at bounding box center [152, 365] width 48 height 10
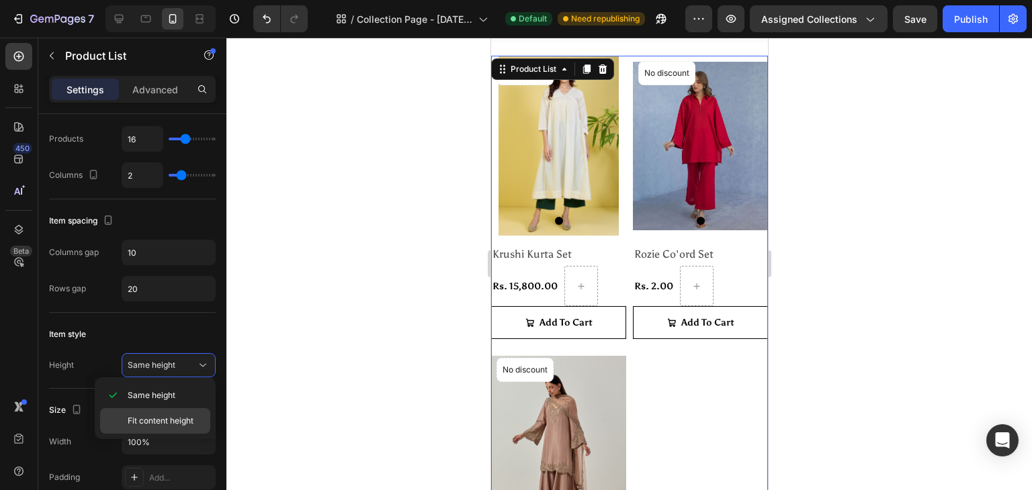
click at [168, 415] on span "Fit content height" at bounding box center [161, 421] width 66 height 12
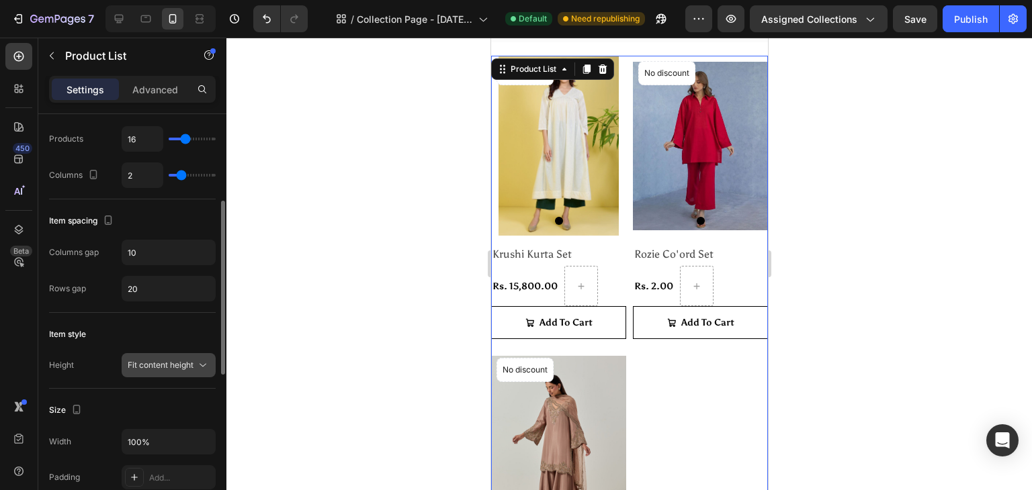
click at [177, 353] on button "Fit content height" at bounding box center [169, 365] width 94 height 24
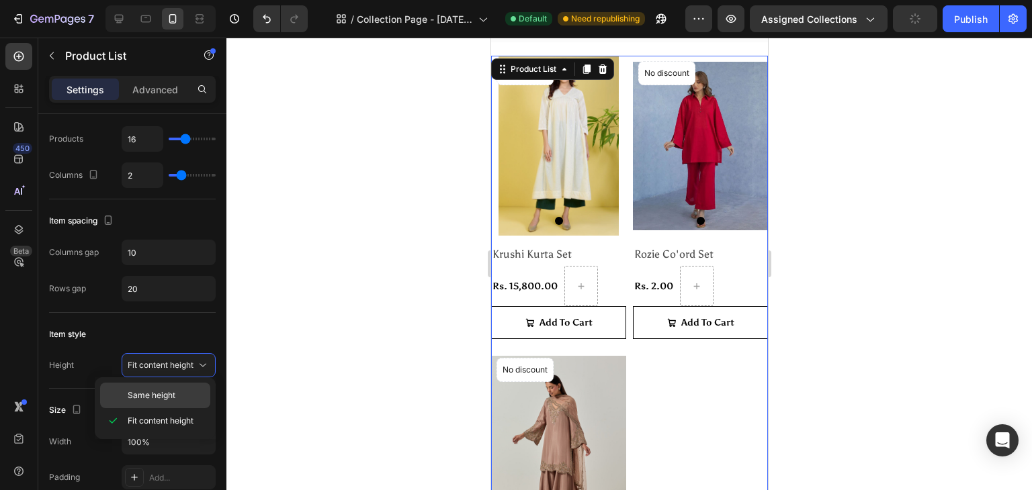
click at [171, 393] on span "Same height" at bounding box center [152, 396] width 48 height 12
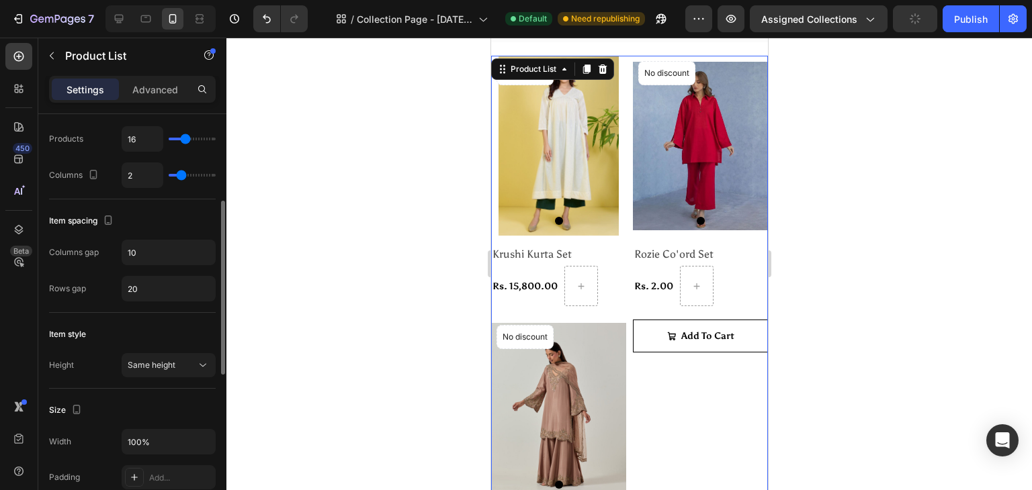
click at [202, 328] on div "Item style" at bounding box center [132, 334] width 167 height 21
click at [190, 369] on div "Same height" at bounding box center [162, 365] width 69 height 12
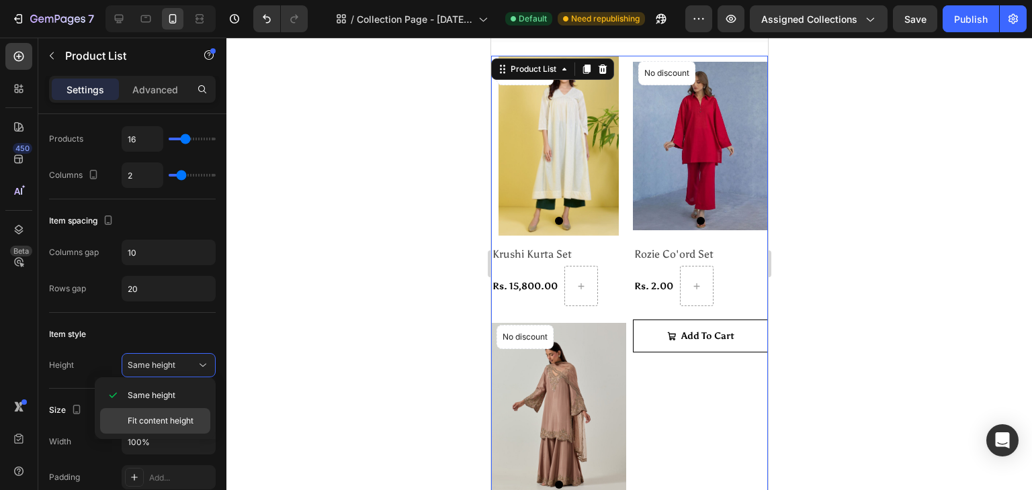
click at [183, 414] on div "Fit content height" at bounding box center [155, 421] width 110 height 26
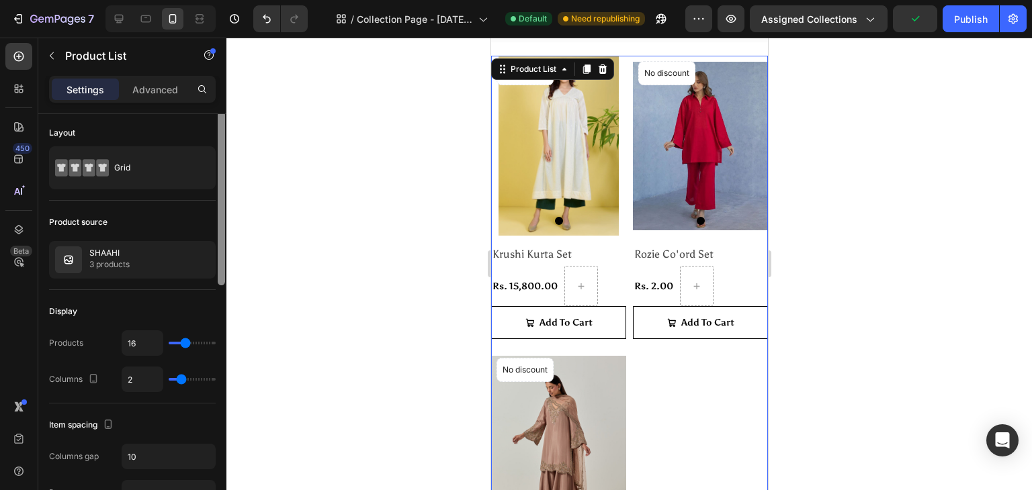
scroll to position [0, 0]
drag, startPoint x: 220, startPoint y: 364, endPoint x: 244, endPoint y: 184, distance: 181.6
click at [244, 0] on div "7 / Collection Page - Aug 27, 19:42:34 Default Need republishing Preview Assign…" at bounding box center [516, 0] width 1032 height 0
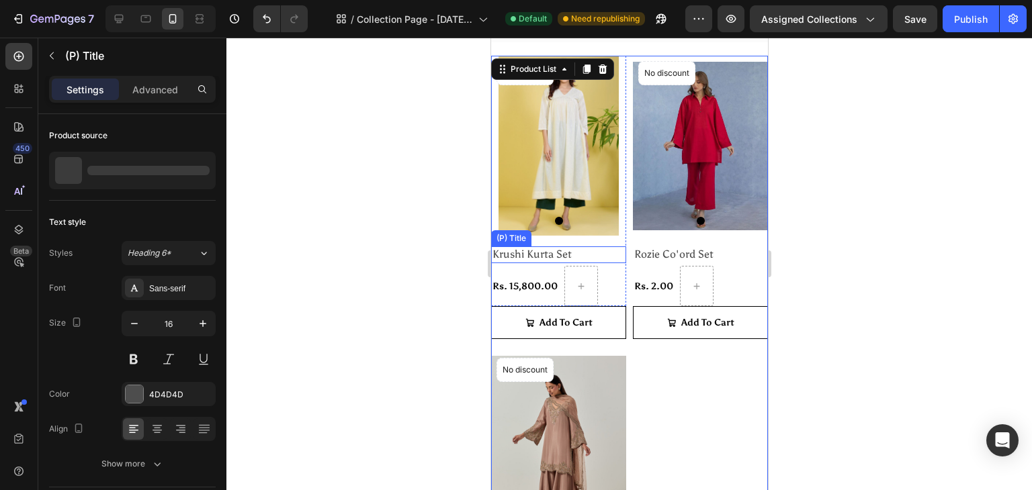
click at [531, 247] on h2 "Krushi Kurta Set" at bounding box center [557, 255] width 135 height 17
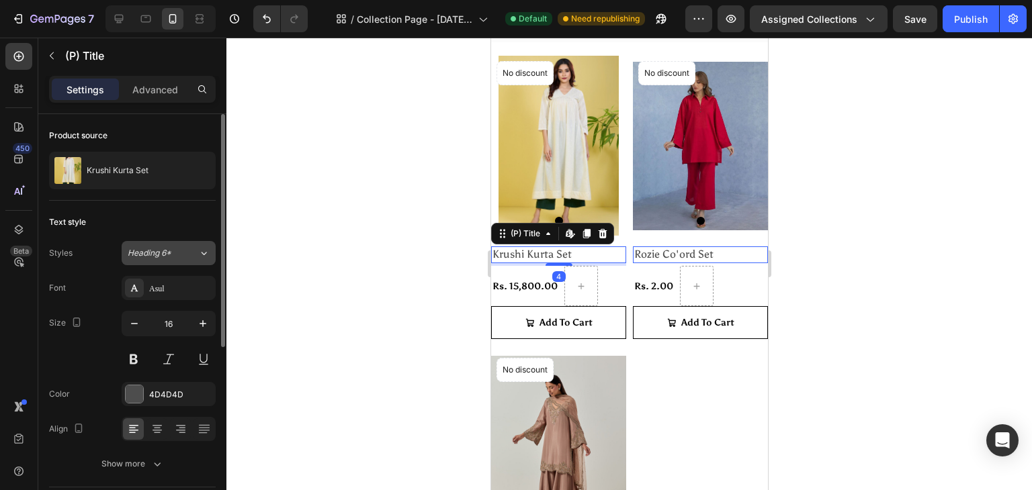
click at [192, 259] on div "Heading 6*" at bounding box center [163, 253] width 71 height 12
click at [154, 393] on div "4D4D4D" at bounding box center [168, 395] width 39 height 12
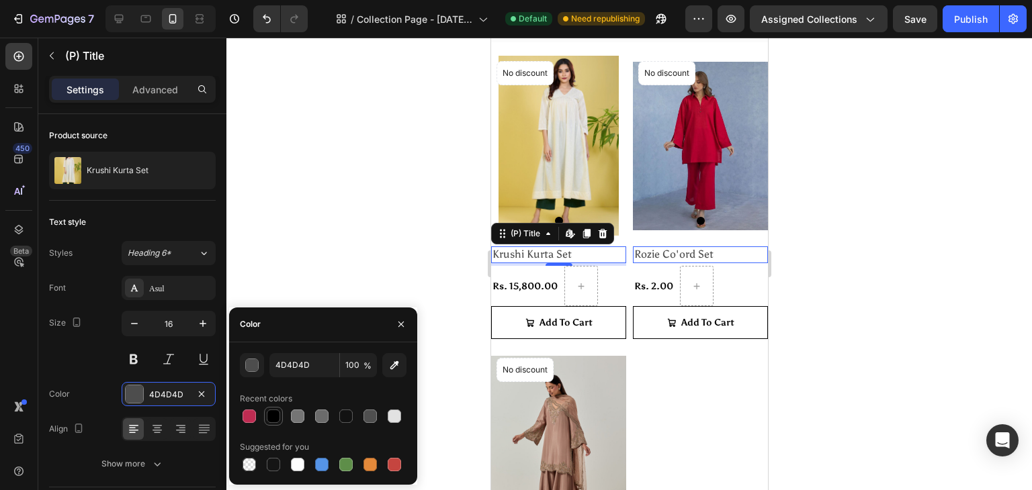
click at [273, 412] on div at bounding box center [273, 416] width 13 height 13
type input "000000"
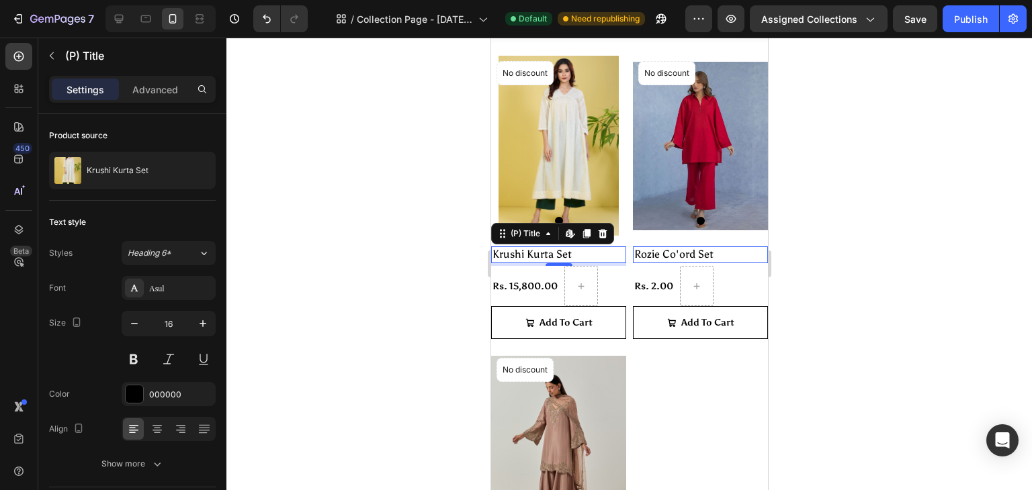
click at [310, 253] on div at bounding box center [628, 264] width 805 height 453
click at [529, 251] on h2 "Krushi Kurta Set" at bounding box center [557, 255] width 135 height 17
click at [142, 361] on button at bounding box center [134, 359] width 24 height 24
click at [203, 355] on button at bounding box center [203, 359] width 24 height 24
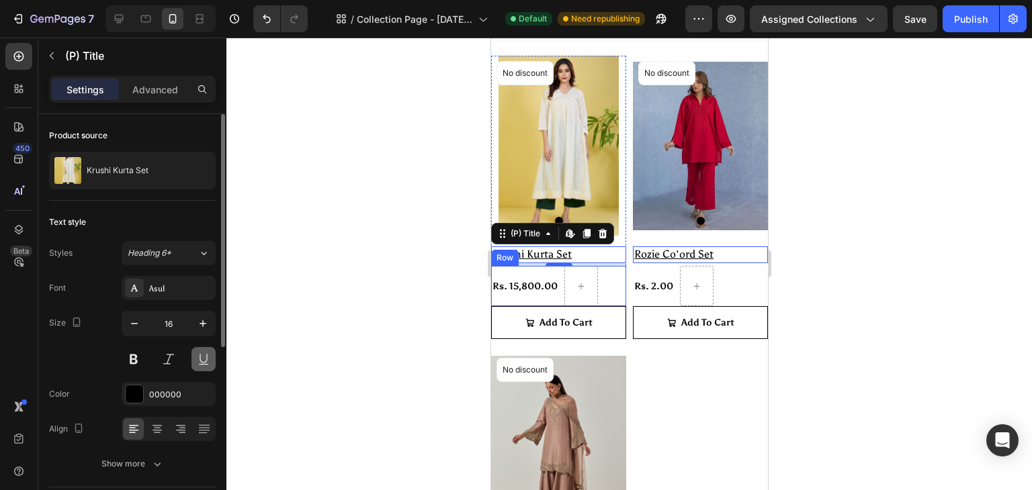
click at [203, 355] on button at bounding box center [203, 359] width 24 height 24
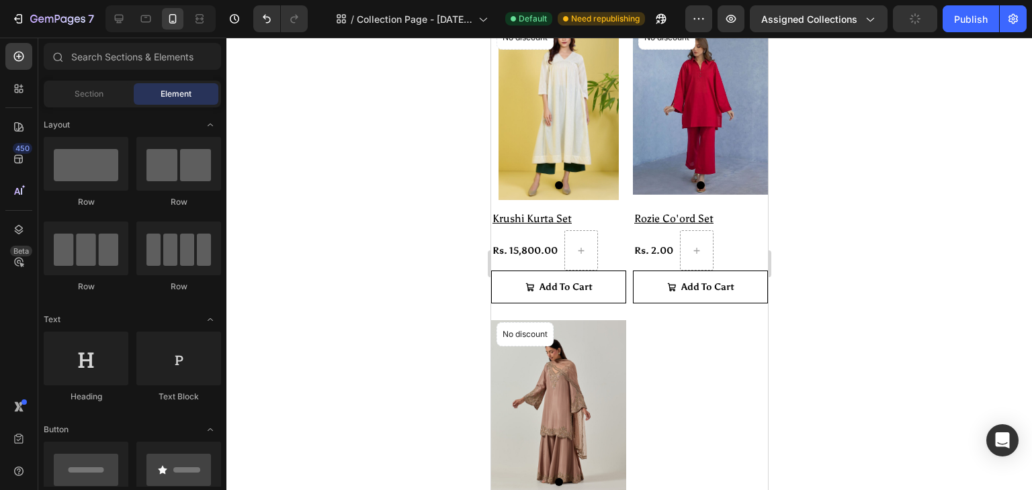
scroll to position [282, 0]
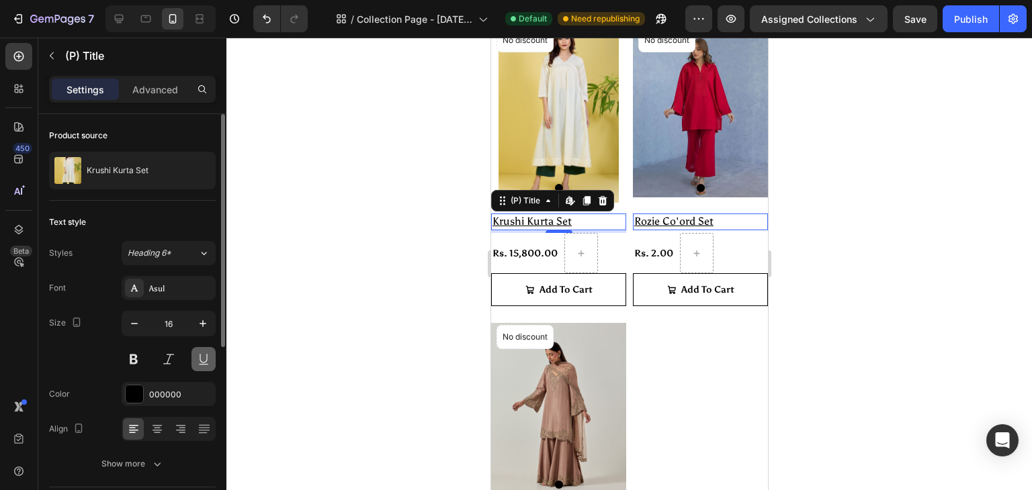
click at [193, 361] on button at bounding box center [203, 359] width 24 height 24
click at [159, 430] on icon at bounding box center [156, 430] width 9 height 1
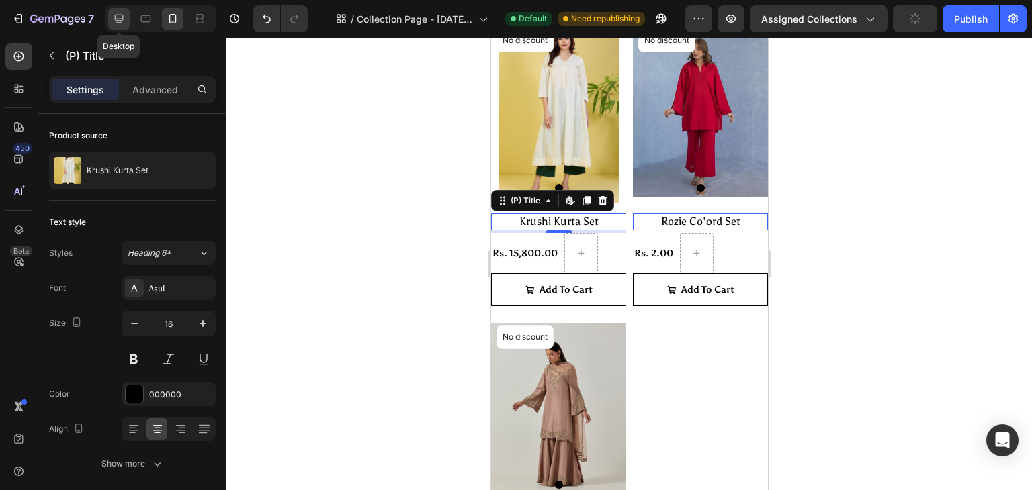
click at [117, 13] on icon at bounding box center [118, 18] width 13 height 13
type input "18"
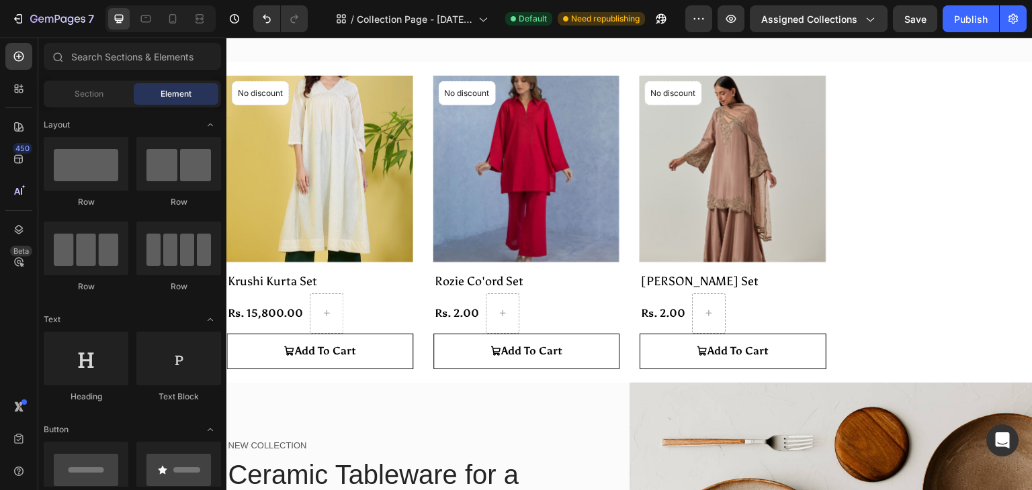
scroll to position [185, 0]
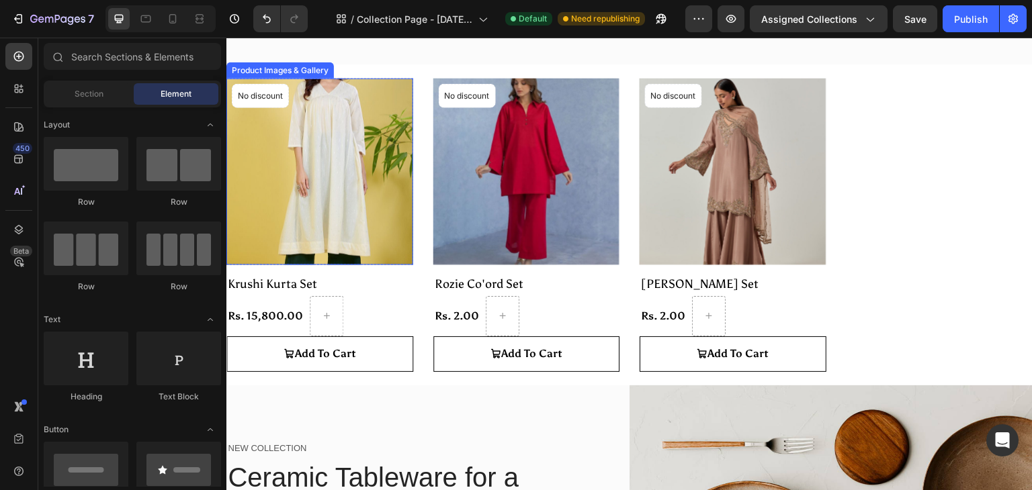
click at [302, 206] on img at bounding box center [319, 171] width 187 height 187
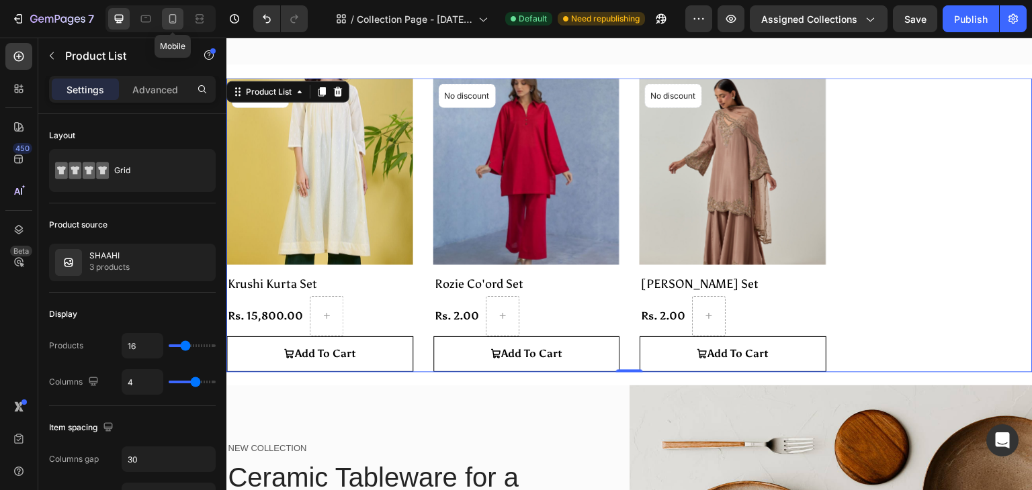
click at [173, 21] on icon at bounding box center [172, 18] width 7 height 9
type input "2"
type input "20"
type input "10"
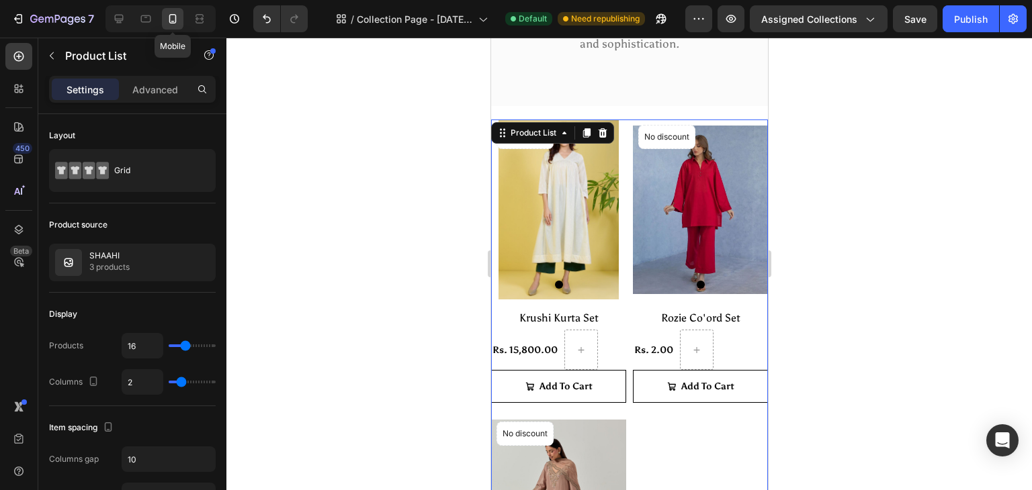
scroll to position [220, 0]
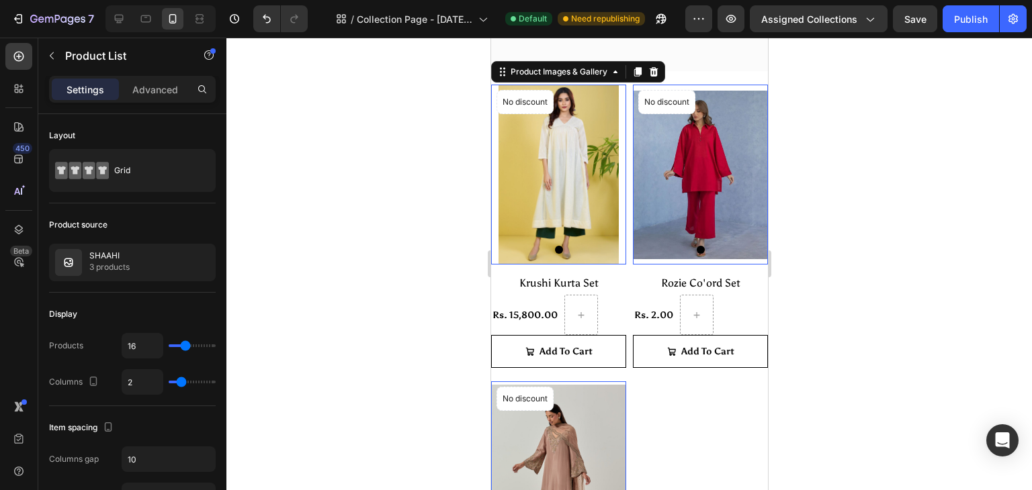
click at [558, 193] on img at bounding box center [557, 175] width 135 height 180
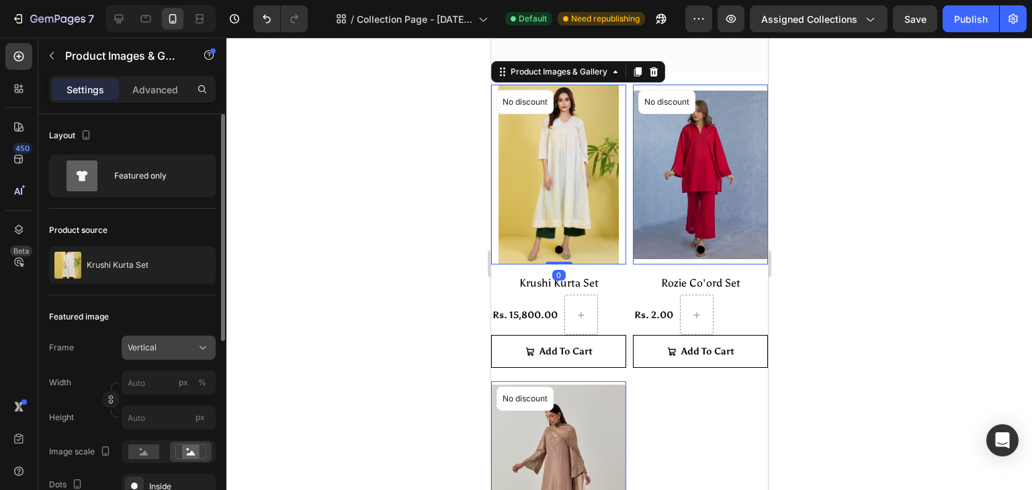
click at [163, 347] on div "Vertical" at bounding box center [161, 348] width 66 height 12
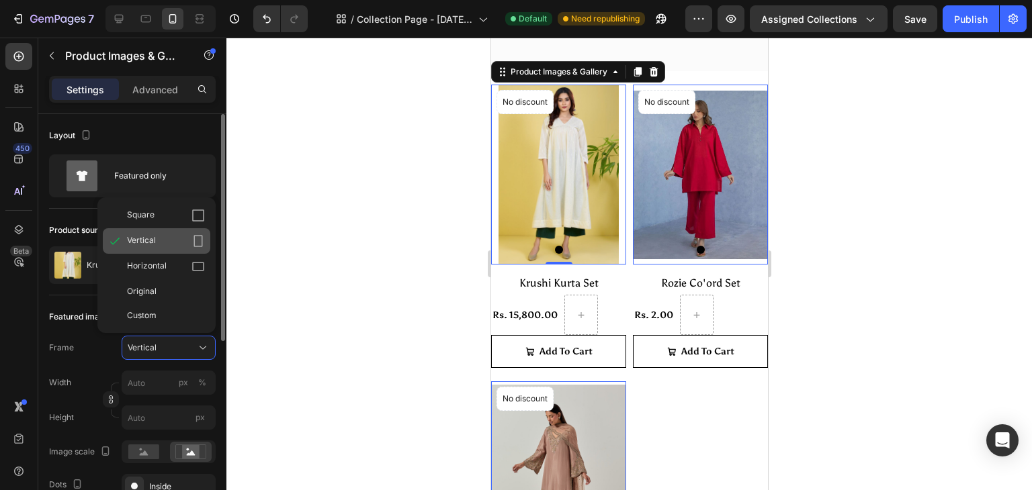
click at [200, 248] on div "Vertical" at bounding box center [156, 241] width 107 height 26
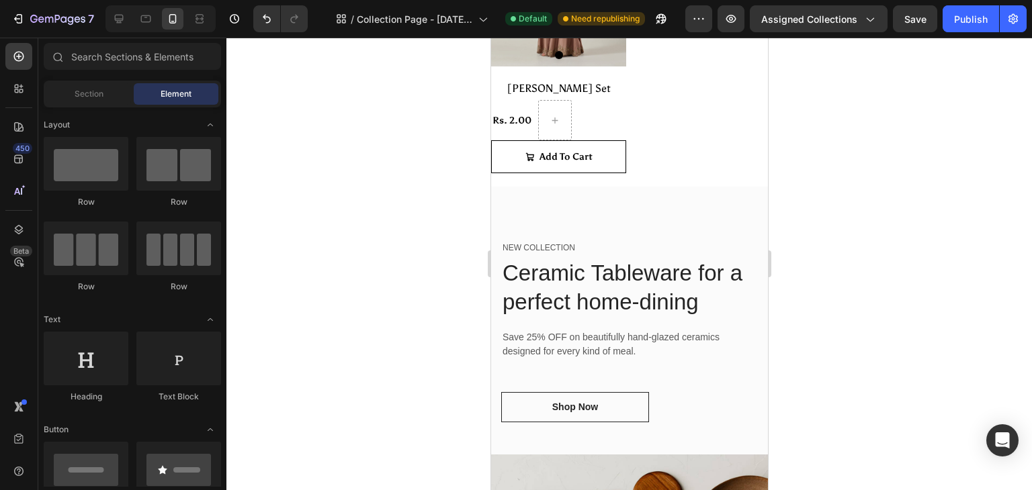
scroll to position [816, 0]
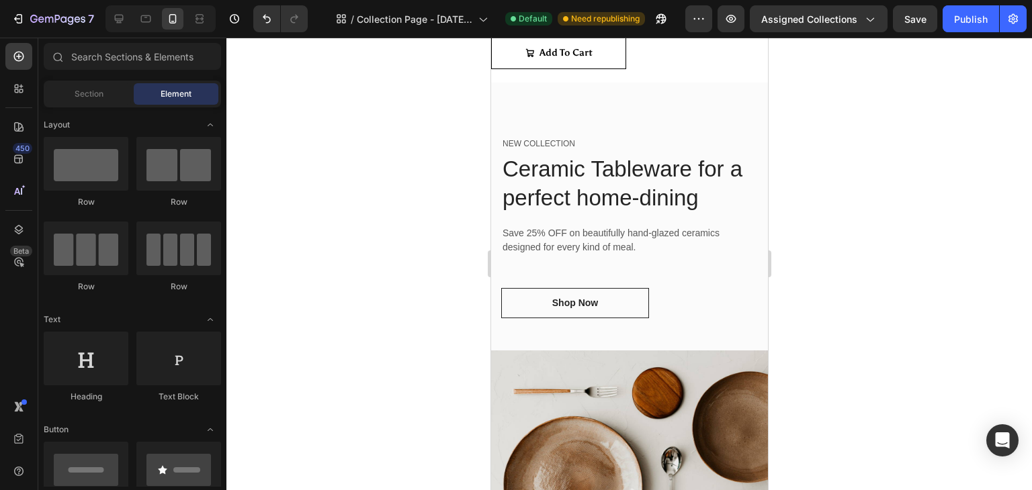
drag, startPoint x: 760, startPoint y: 183, endPoint x: 1261, endPoint y: 353, distance: 528.3
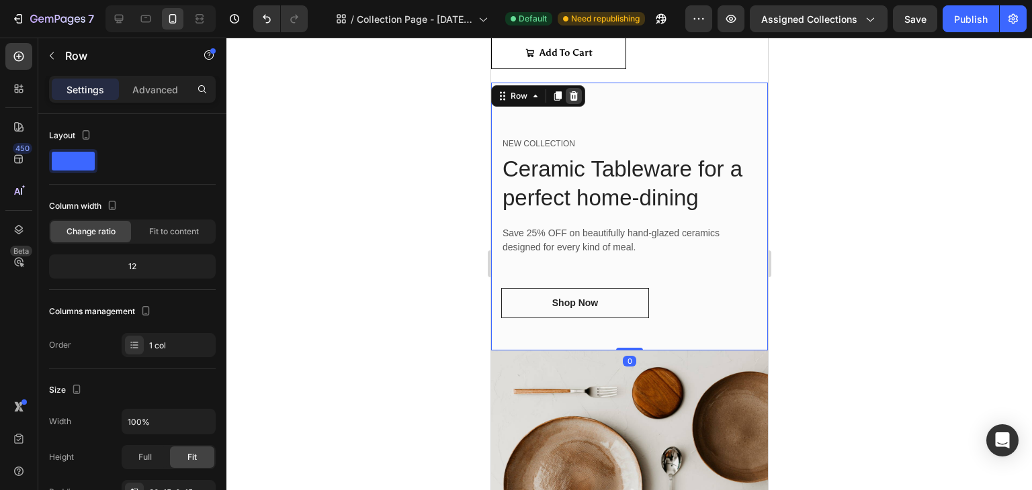
click at [574, 91] on icon at bounding box center [573, 96] width 11 height 11
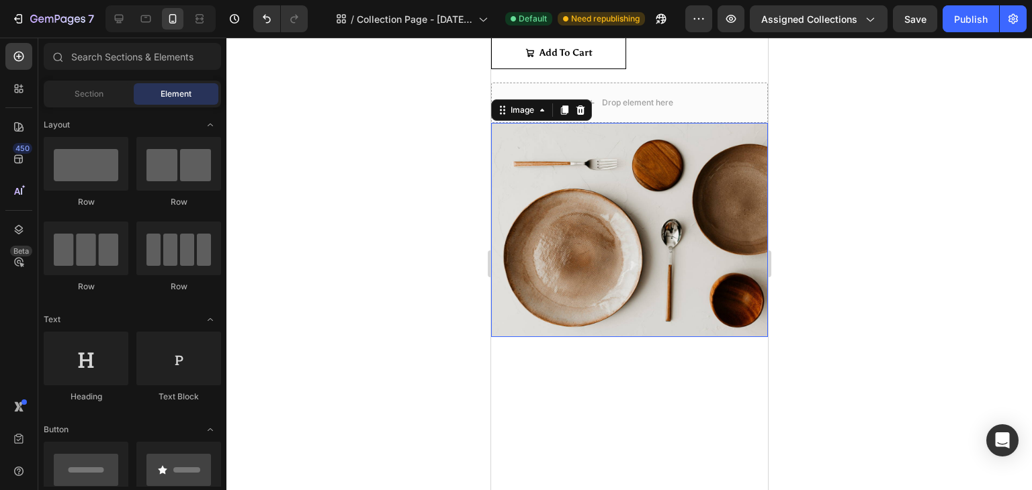
click at [558, 137] on img at bounding box center [628, 230] width 277 height 214
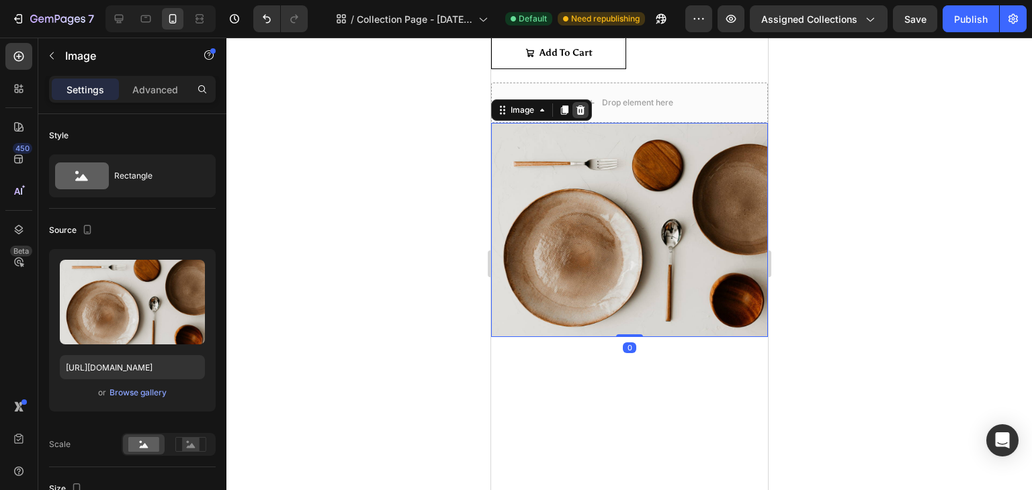
click at [578, 105] on icon at bounding box center [580, 109] width 9 height 9
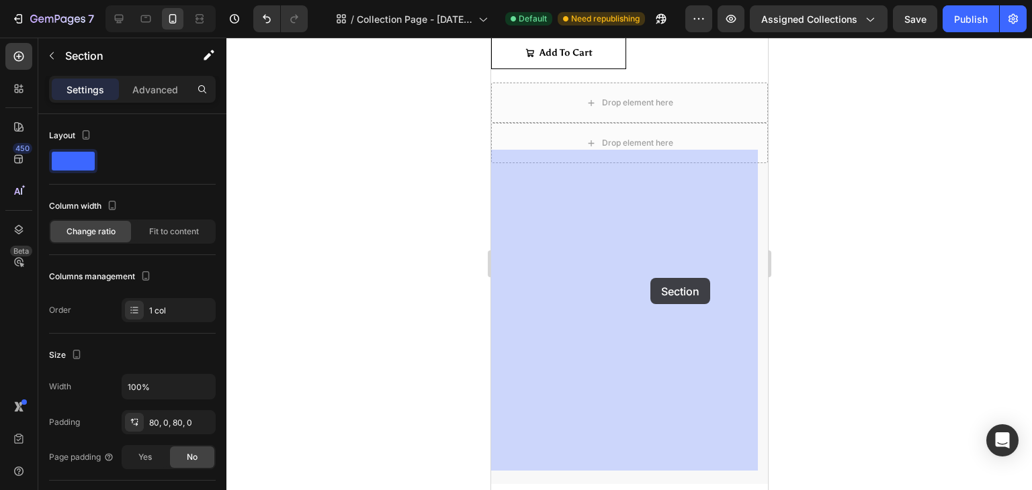
drag, startPoint x: 756, startPoint y: 306, endPoint x: 650, endPoint y: 278, distance: 109.8
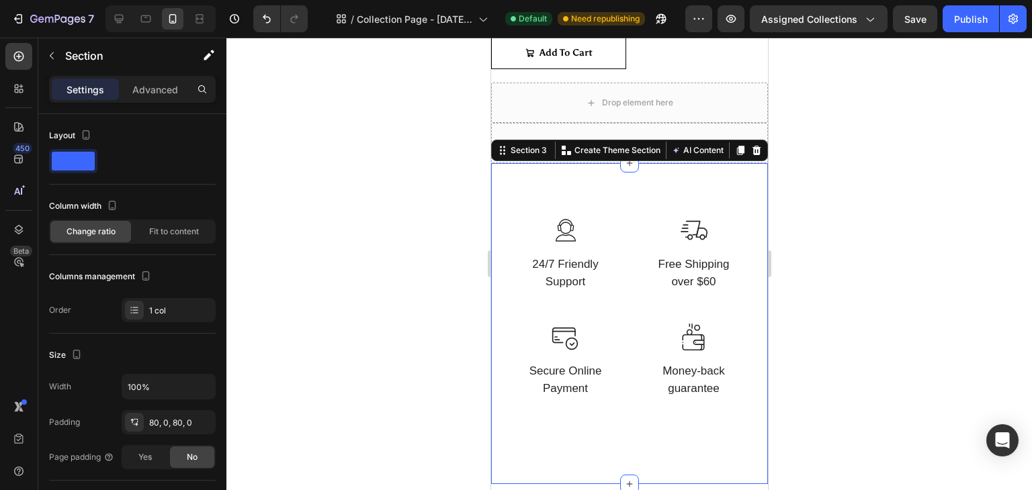
click at [854, 193] on div at bounding box center [628, 264] width 805 height 453
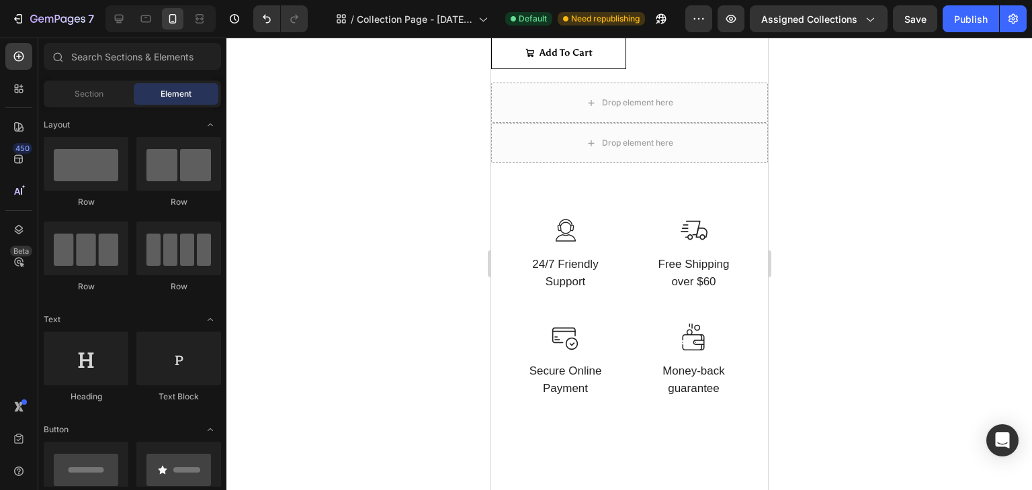
scroll to position [656, 0]
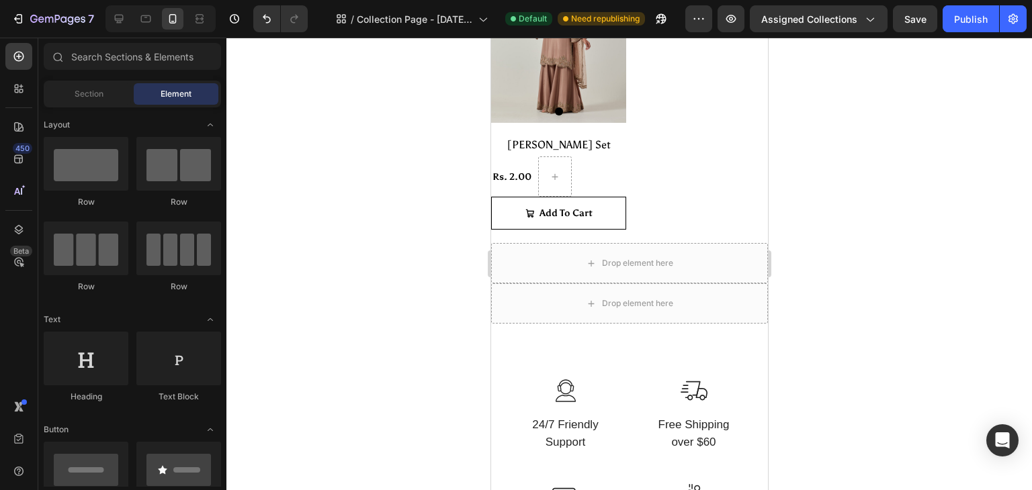
drag, startPoint x: 760, startPoint y: 307, endPoint x: 1262, endPoint y: 300, distance: 502.5
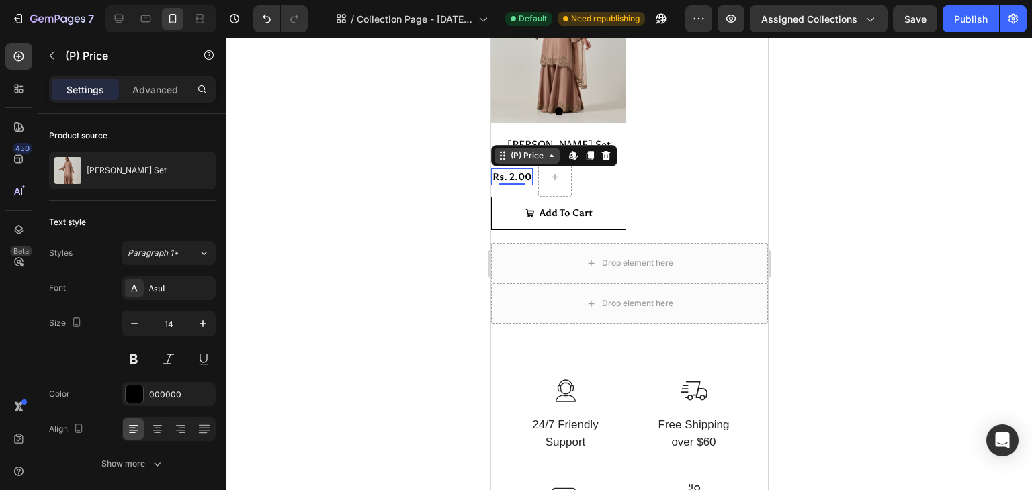
click at [490, 38] on icon at bounding box center [490, 38] width 0 height 0
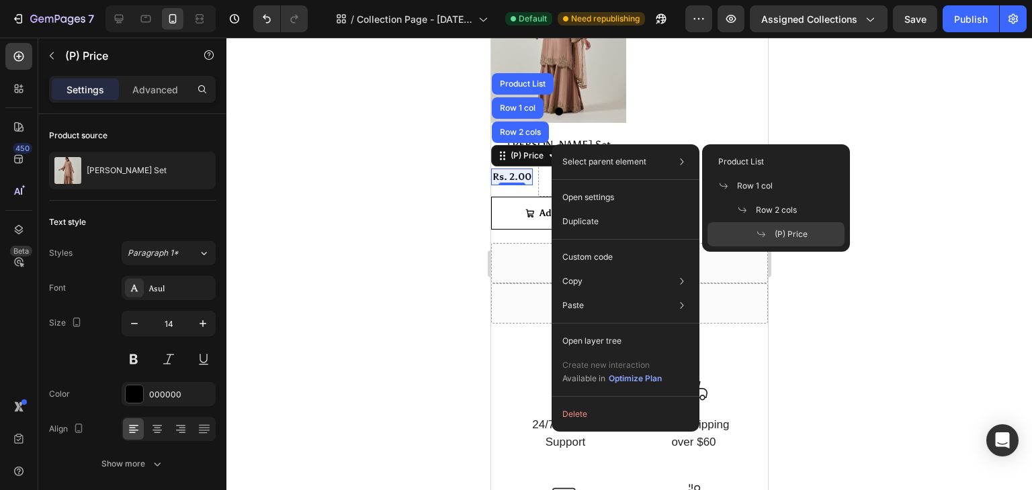
click at [744, 229] on div "(P) Price" at bounding box center [775, 234] width 137 height 24
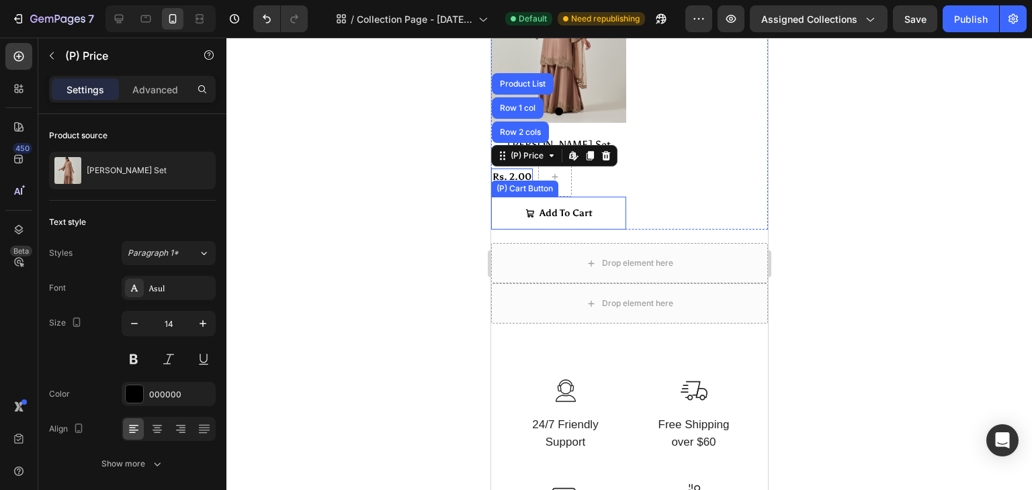
click at [453, 172] on div at bounding box center [628, 264] width 805 height 453
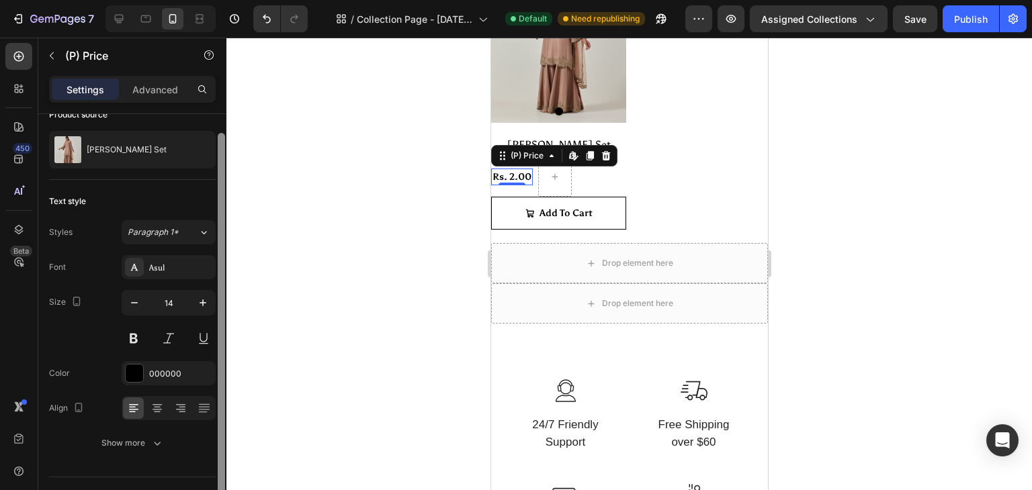
scroll to position [50, 0]
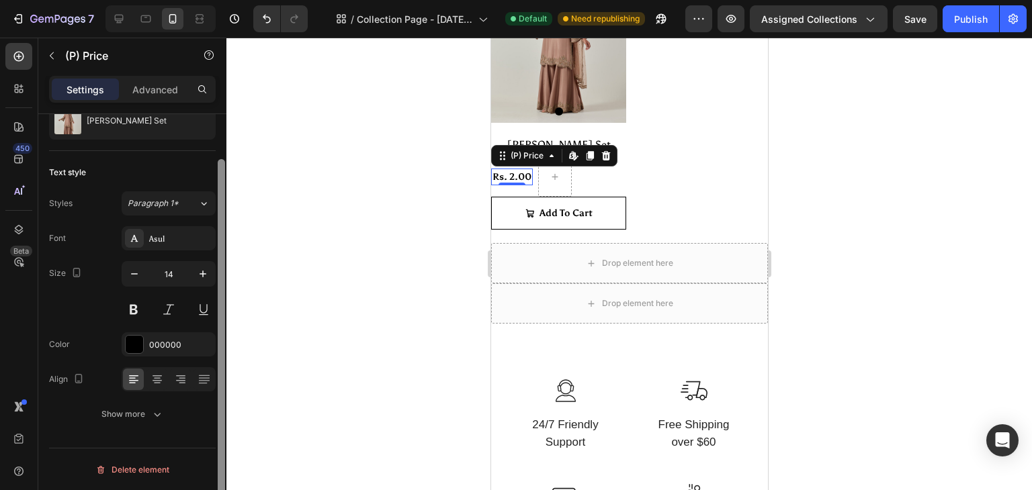
drag, startPoint x: 220, startPoint y: 210, endPoint x: 210, endPoint y: 365, distance: 155.5
click at [210, 365] on div "Product source Ruhi Kurta Set Text style Styles Paragraph 1* Font Asul Size 14 …" at bounding box center [132, 321] width 188 height 414
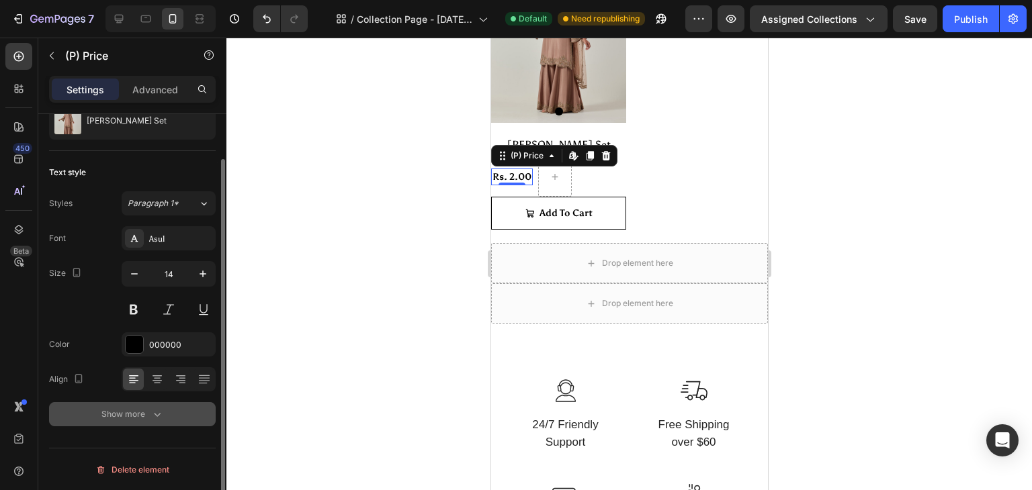
click at [159, 409] on icon "button" at bounding box center [156, 414] width 13 height 13
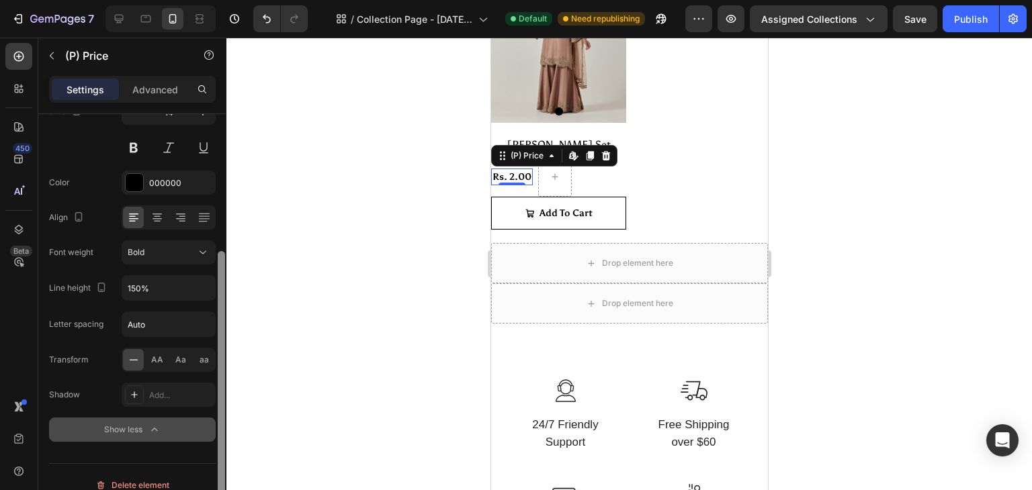
scroll to position [212, 0]
drag, startPoint x: 218, startPoint y: 359, endPoint x: 212, endPoint y: 506, distance: 147.2
click at [212, 0] on html "7 / Collection Page - Aug 27, 19:42:34 Default Need republishing Preview Assign…" at bounding box center [516, 0] width 1032 height 0
click at [159, 359] on span "AA" at bounding box center [157, 359] width 12 height 12
click at [200, 358] on span "aa" at bounding box center [204, 359] width 9 height 12
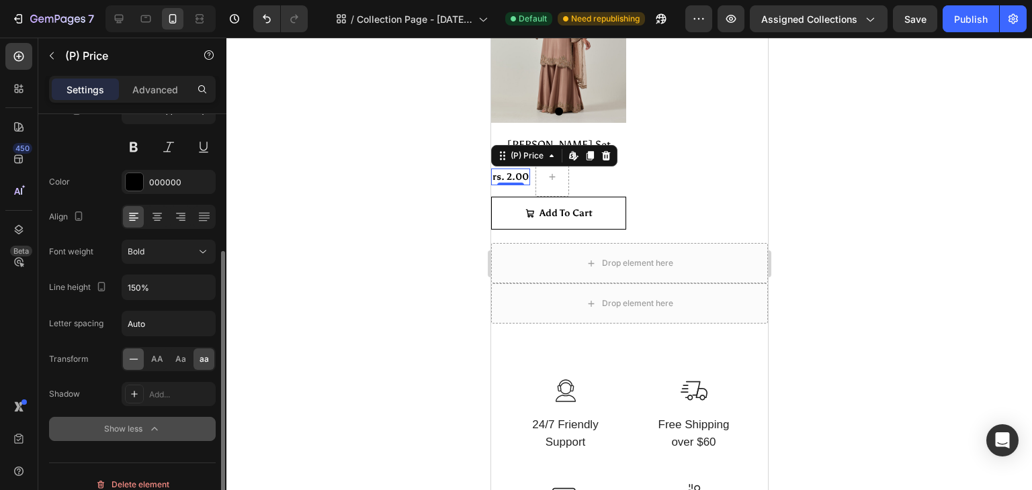
click at [132, 362] on icon at bounding box center [133, 359] width 13 height 13
click at [321, 302] on div at bounding box center [628, 264] width 805 height 453
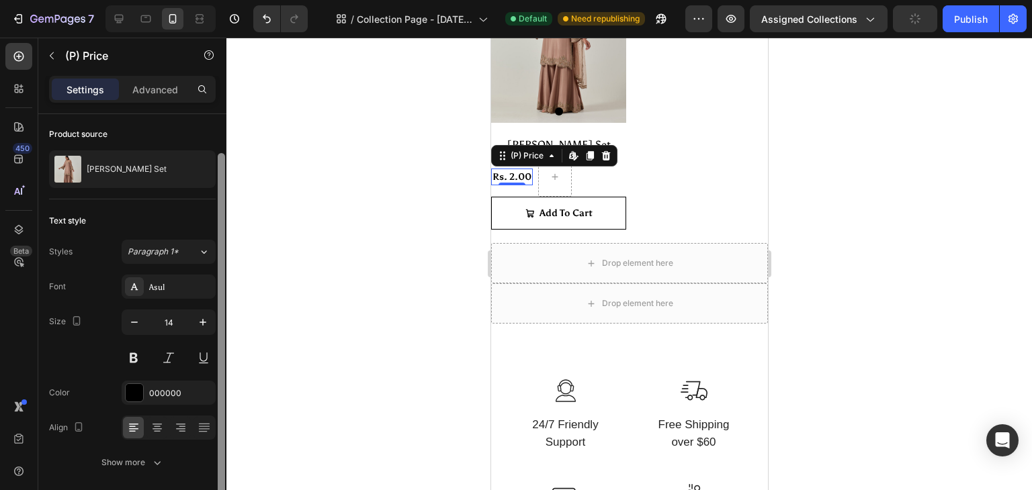
scroll to position [0, 0]
drag, startPoint x: 221, startPoint y: 411, endPoint x: 272, endPoint y: 296, distance: 125.7
click at [272, 0] on div "7 / Collection Page - [DATE] 19:42:34 Default Need republishing Preview Assigne…" at bounding box center [516, 0] width 1032 height 0
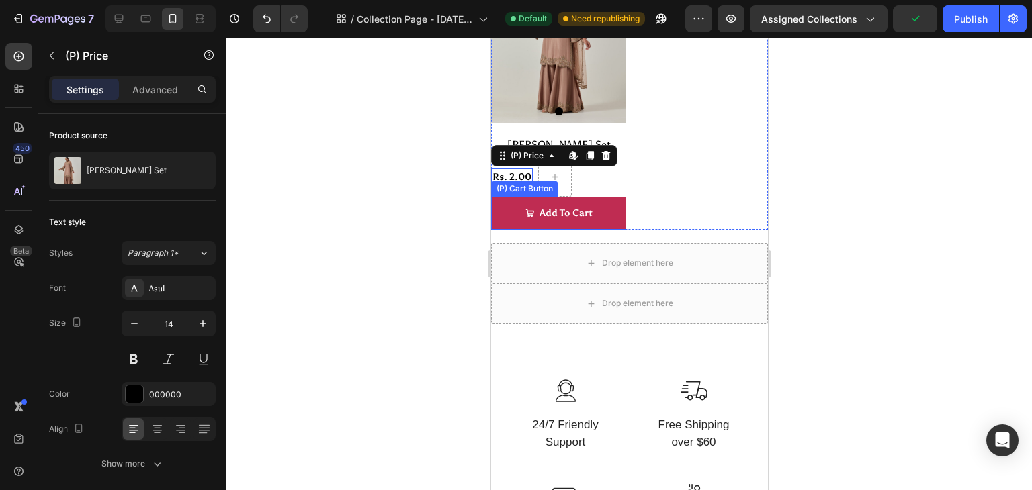
click at [525, 209] on icon "Add To Cart" at bounding box center [529, 213] width 9 height 9
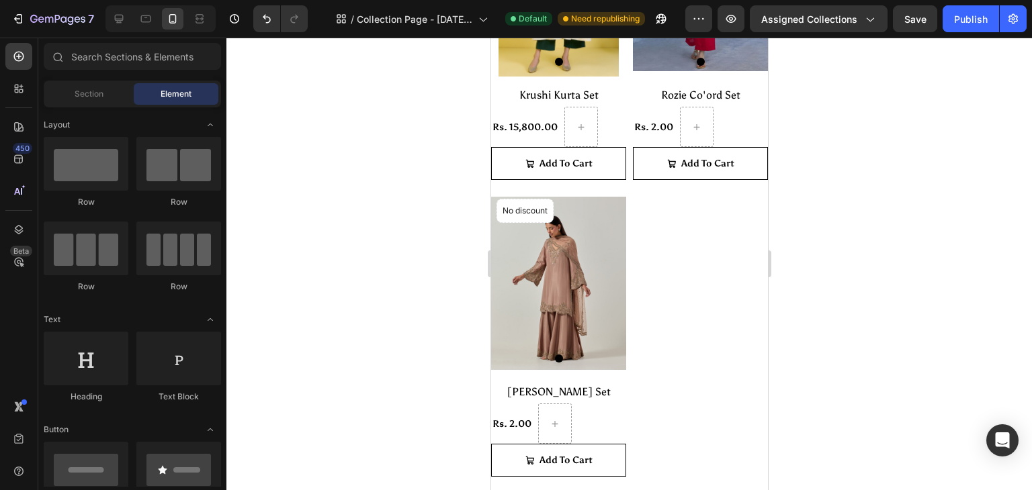
scroll to position [405, 0]
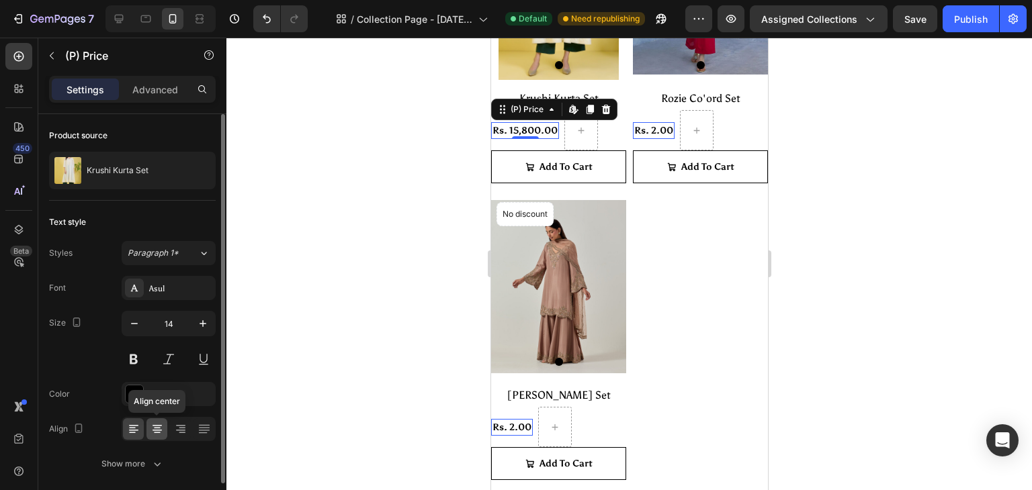
click at [151, 428] on icon at bounding box center [156, 429] width 13 height 13
click at [200, 251] on icon at bounding box center [203, 253] width 11 height 13
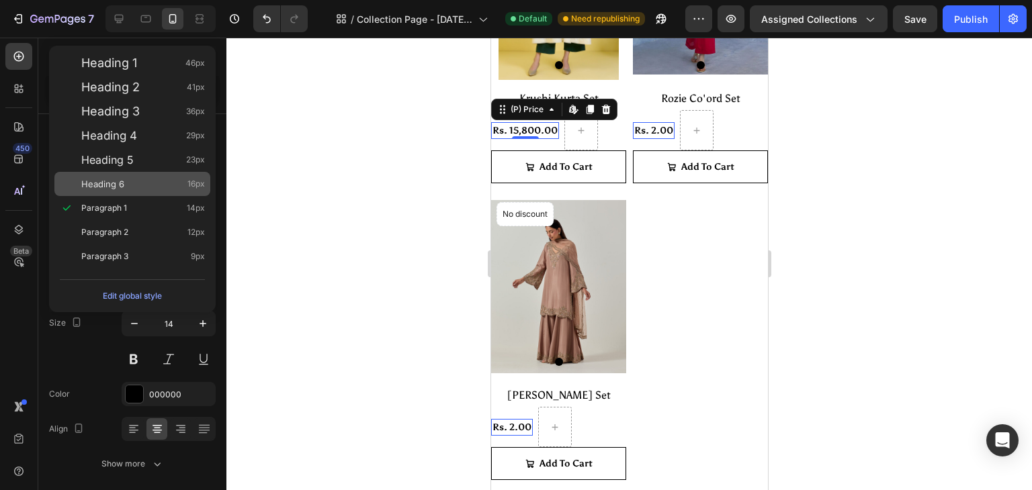
click at [138, 185] on div "Heading 6 16px" at bounding box center [143, 183] width 124 height 13
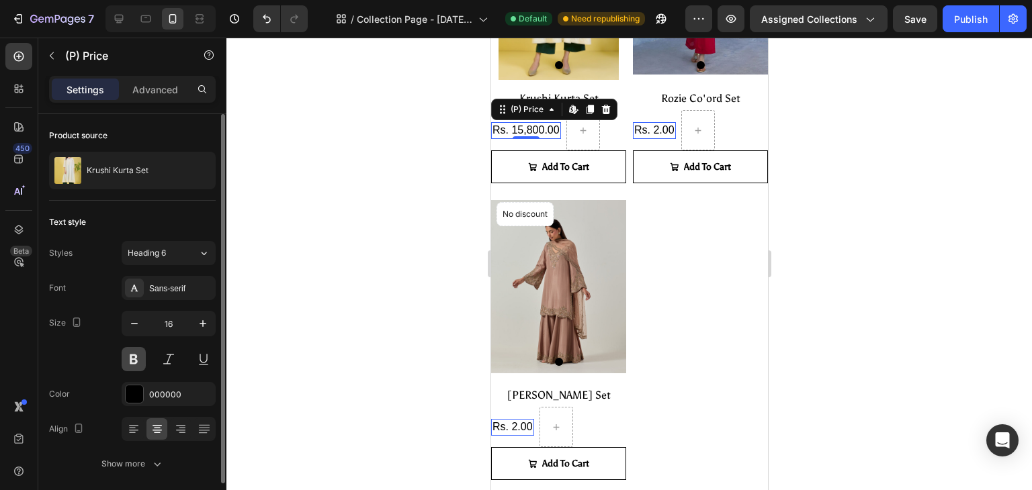
click at [136, 369] on button at bounding box center [134, 359] width 24 height 24
click at [158, 259] on span "Heading 6" at bounding box center [147, 253] width 38 height 12
click at [129, 319] on icon "button" at bounding box center [134, 323] width 13 height 13
type input "14"
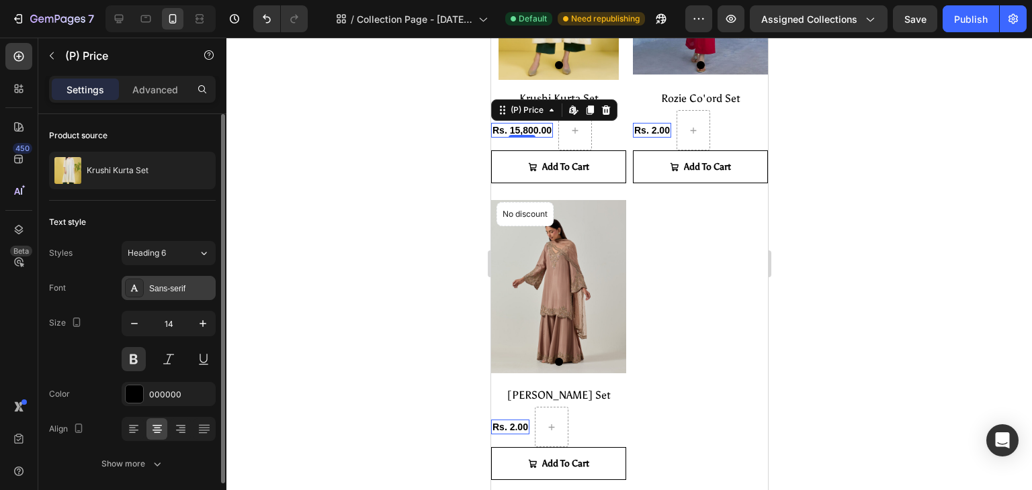
click at [177, 292] on div "Sans-serif" at bounding box center [180, 289] width 63 height 12
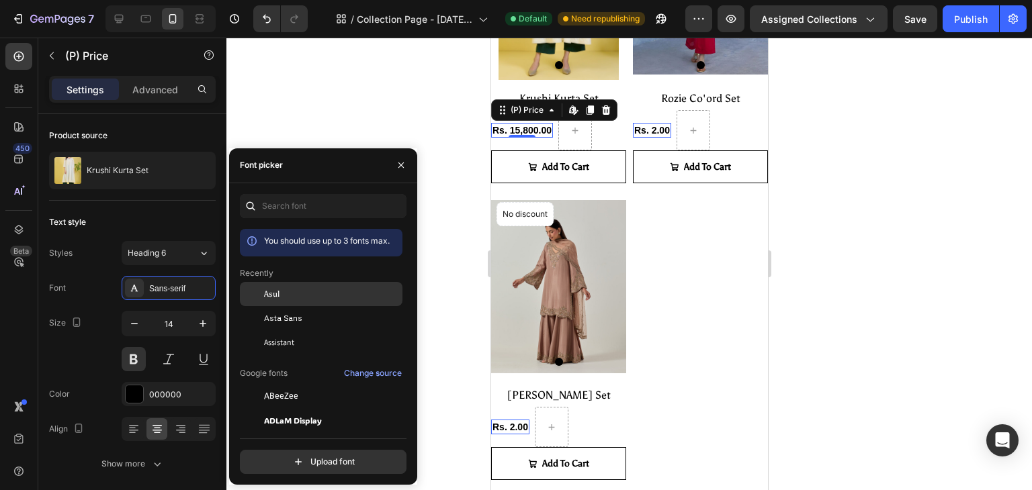
click at [274, 299] on span "Asul" at bounding box center [271, 294] width 15 height 12
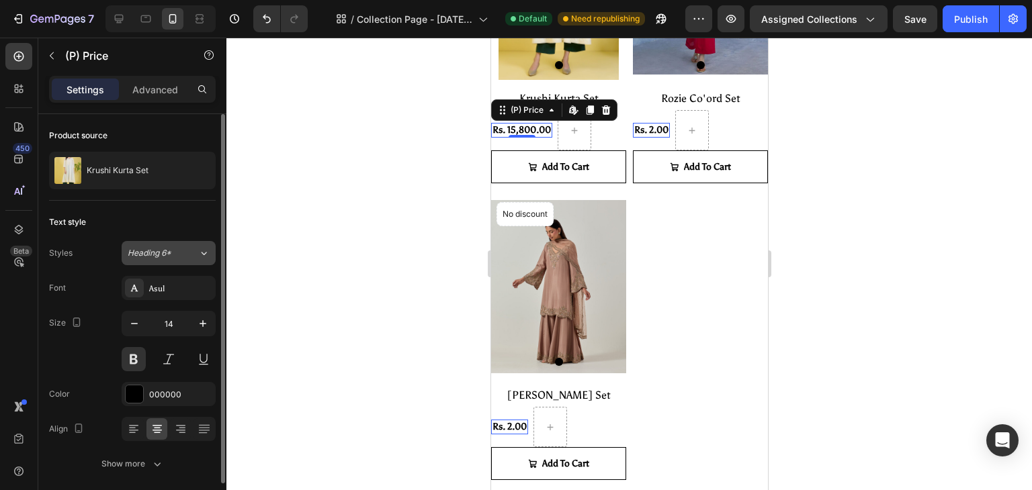
click at [165, 258] on span "Heading 6*" at bounding box center [150, 253] width 44 height 12
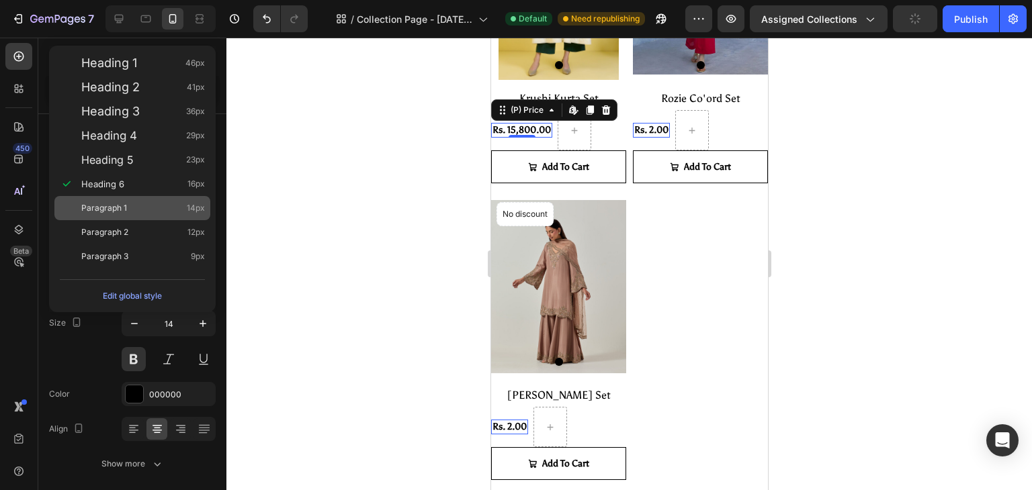
click at [137, 202] on div "Paragraph 1 14px" at bounding box center [143, 208] width 124 height 13
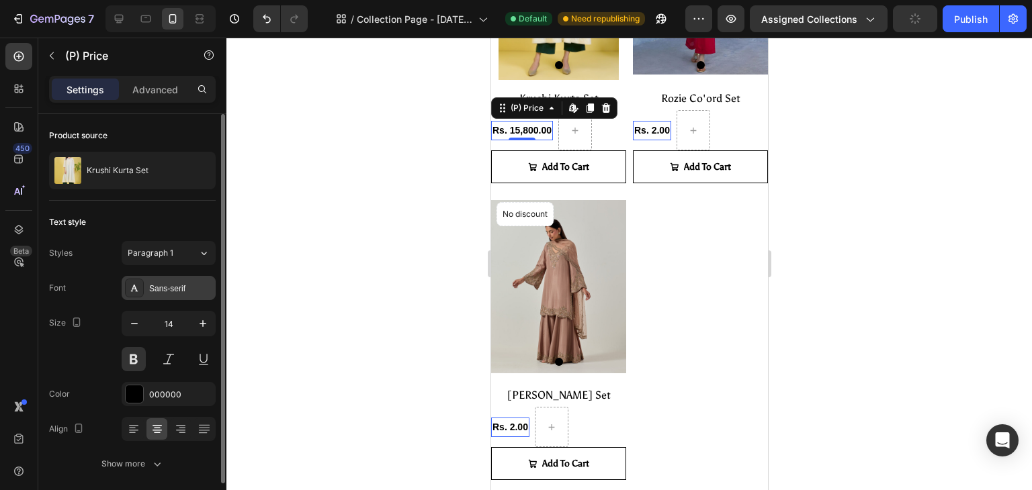
click at [160, 286] on div "Sans-serif" at bounding box center [180, 289] width 63 height 12
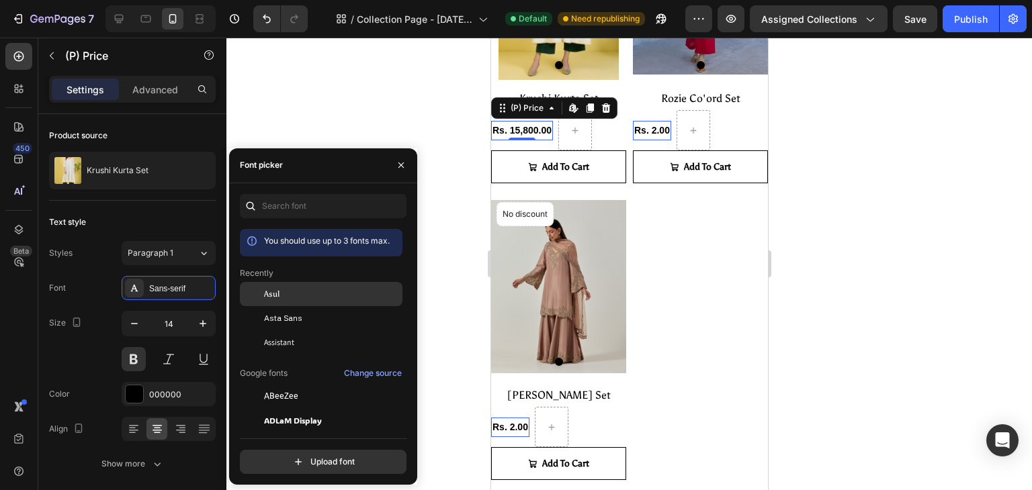
click at [283, 384] on div "Asul" at bounding box center [321, 396] width 163 height 24
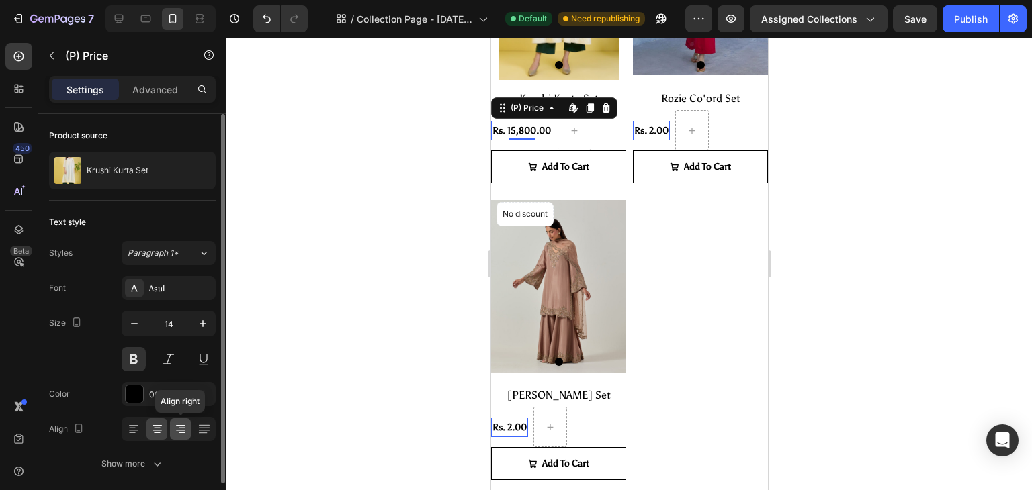
click at [173, 429] on div at bounding box center [180, 428] width 21 height 21
click at [140, 459] on div "Show more" at bounding box center [132, 463] width 62 height 13
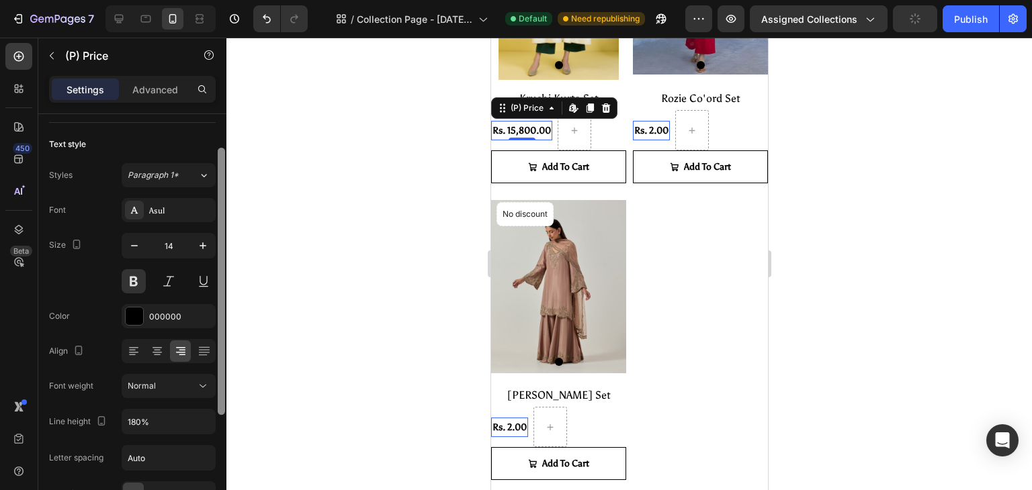
scroll to position [81, 0]
drag, startPoint x: 223, startPoint y: 404, endPoint x: 218, endPoint y: 477, distance: 73.4
click at [218, 477] on div at bounding box center [221, 308] width 10 height 414
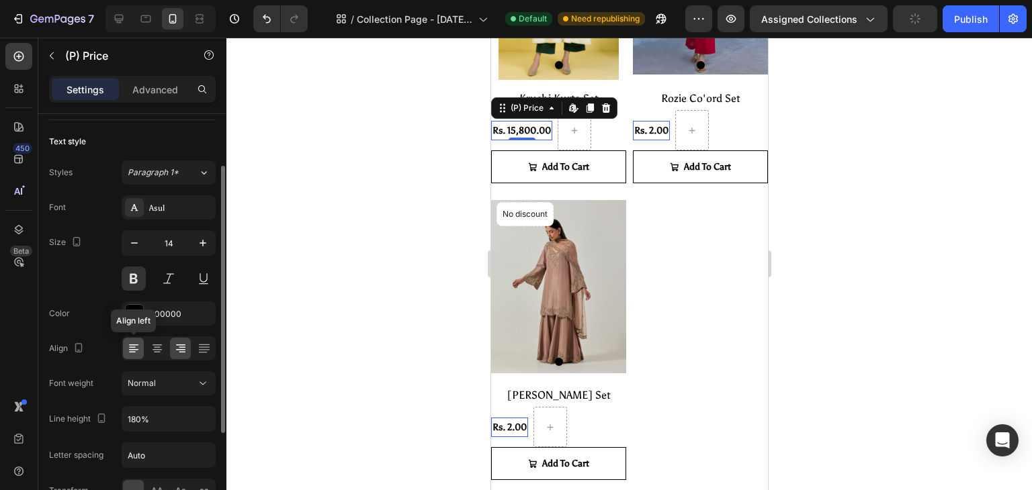
click at [138, 350] on icon at bounding box center [133, 348] width 13 height 13
click at [157, 347] on icon at bounding box center [157, 347] width 7 height 1
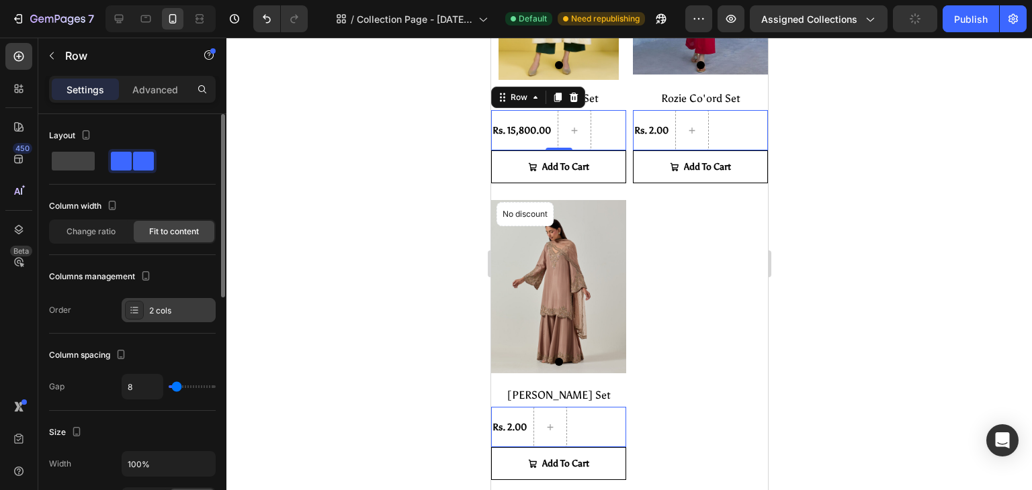
click at [179, 318] on div "2 cols" at bounding box center [169, 310] width 94 height 24
drag, startPoint x: 444, startPoint y: 350, endPoint x: 176, endPoint y: 302, distance: 272.2
click at [176, 0] on div "7 / Collection Page - [DATE] 19:42:34 Default Need republishing Preview Assigne…" at bounding box center [516, 0] width 1032 height 0
click at [176, 302] on div "2 cols" at bounding box center [169, 310] width 94 height 24
click at [389, 421] on div at bounding box center [628, 264] width 805 height 453
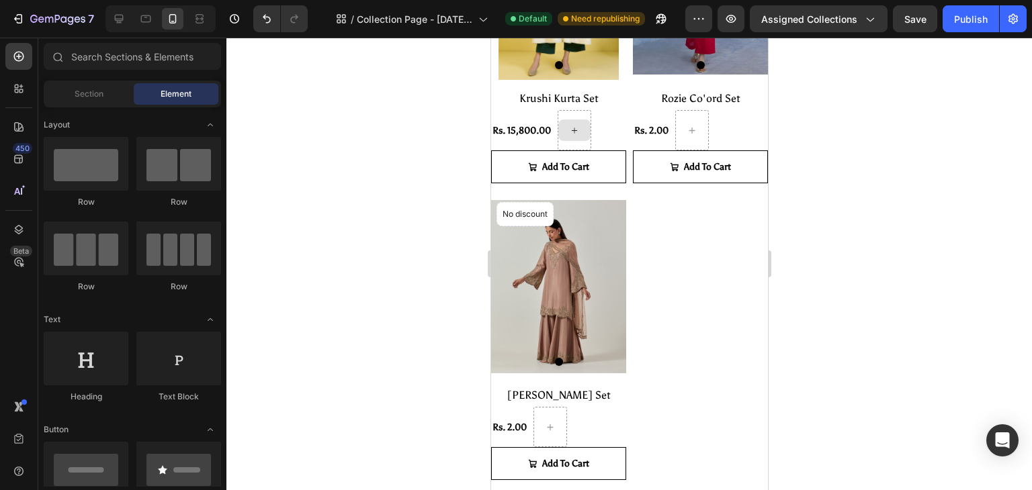
click at [572, 126] on icon at bounding box center [573, 130] width 11 height 11
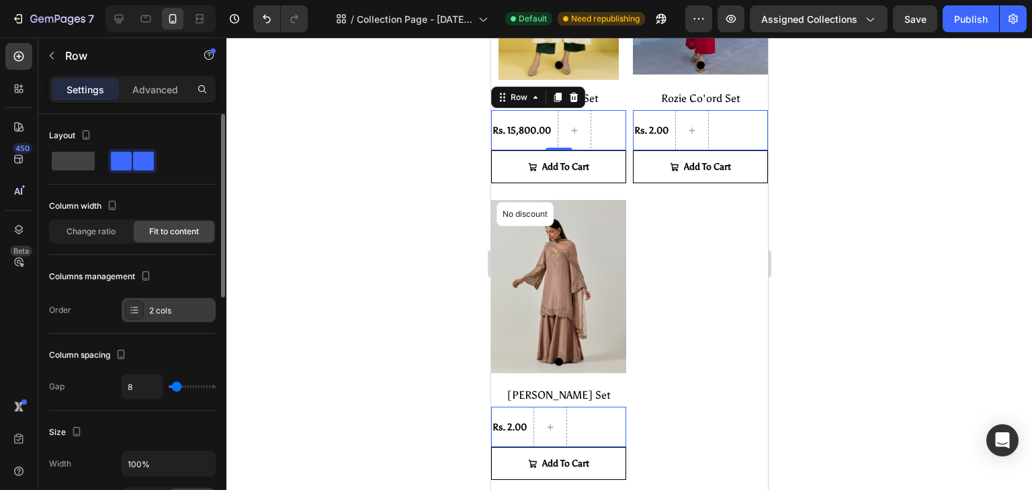
click at [162, 305] on div "2 cols" at bounding box center [180, 311] width 63 height 12
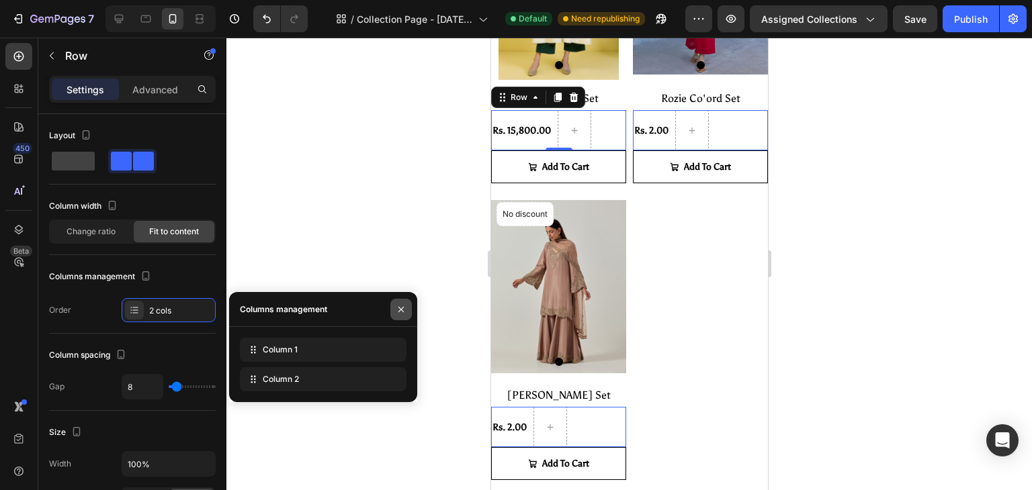
click at [402, 304] on icon "button" at bounding box center [401, 309] width 11 height 11
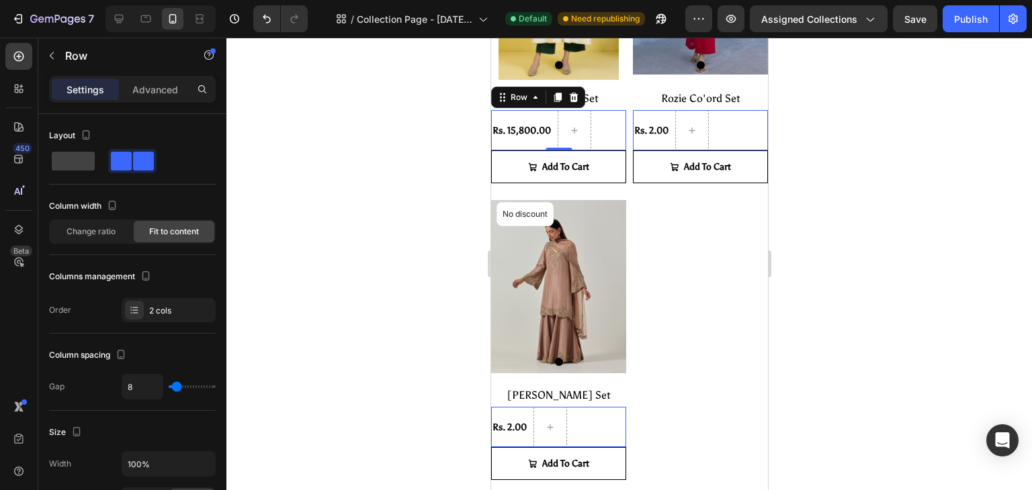
click at [406, 191] on div at bounding box center [628, 264] width 805 height 453
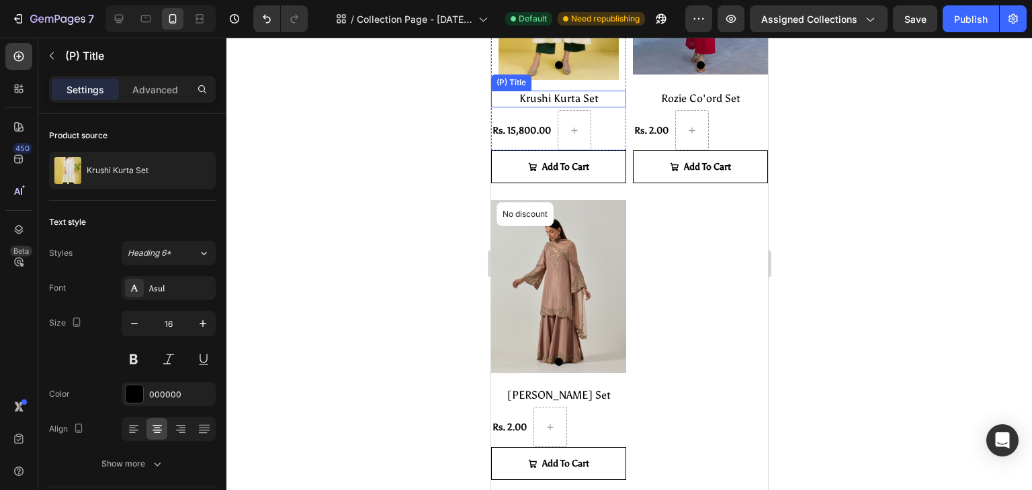
click at [541, 91] on h2 "Krushi Kurta Set" at bounding box center [557, 99] width 135 height 17
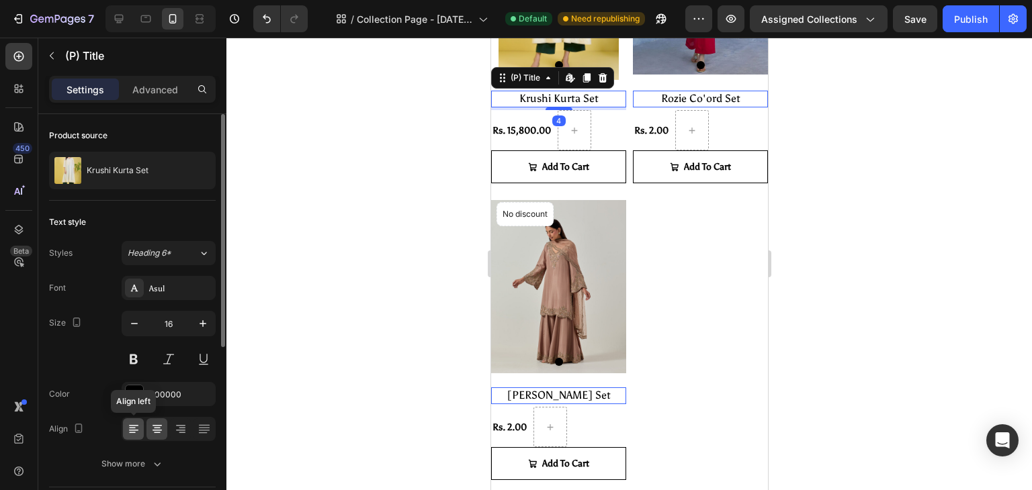
click at [139, 434] on icon at bounding box center [133, 429] width 13 height 13
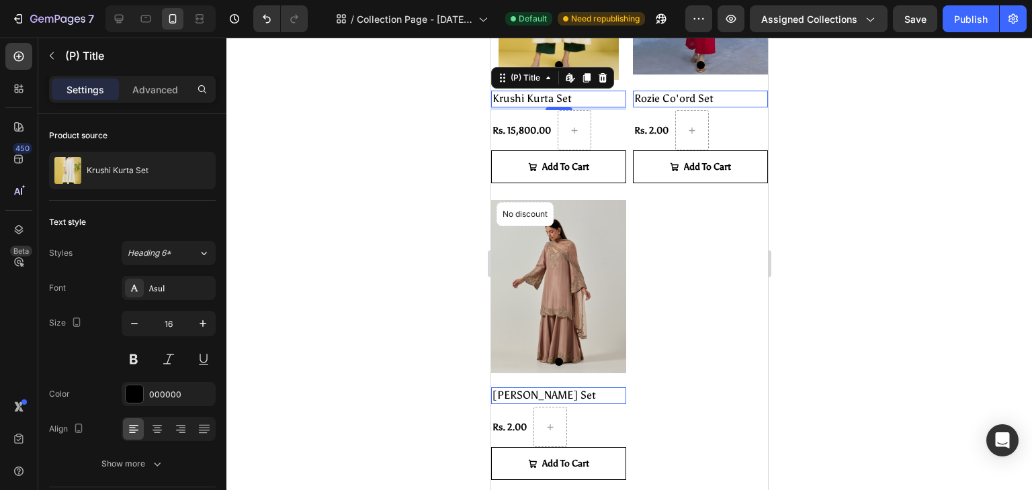
click at [345, 351] on div at bounding box center [628, 264] width 805 height 453
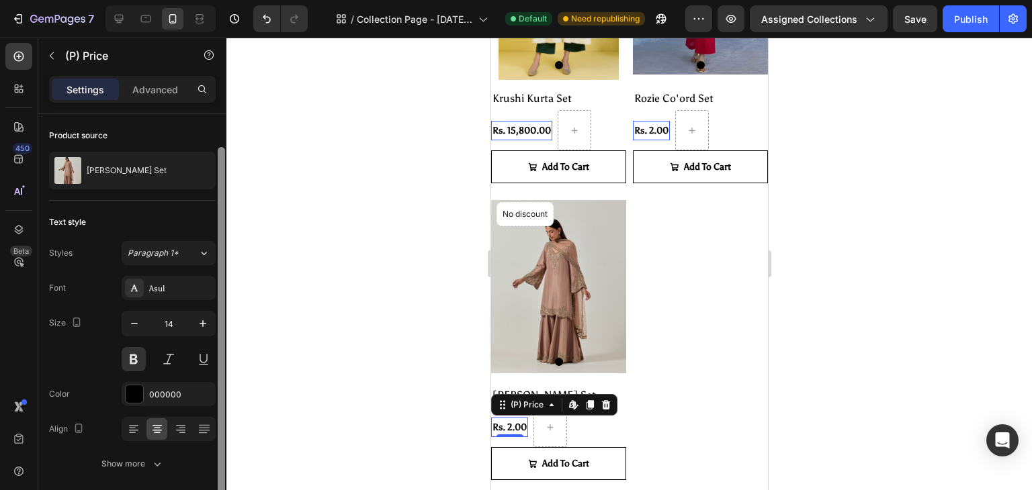
scroll to position [50, 0]
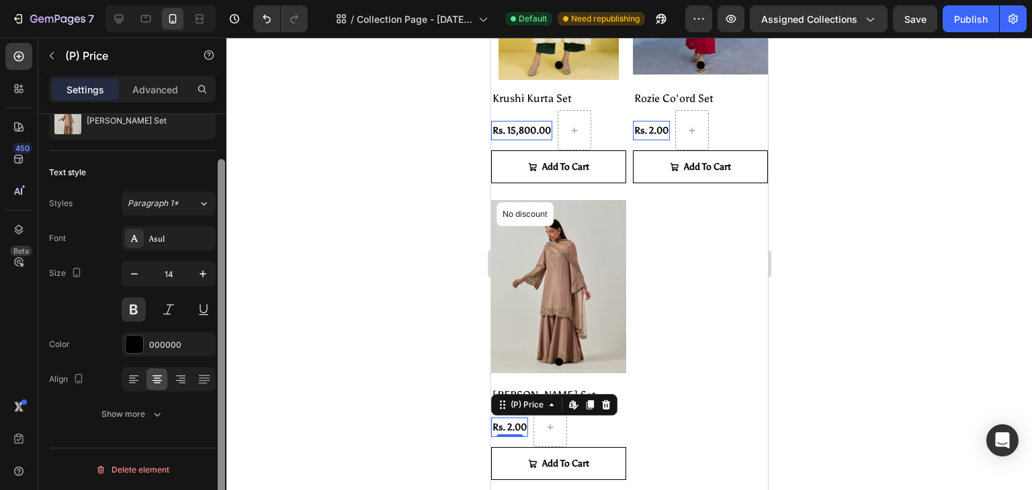
drag, startPoint x: 222, startPoint y: 200, endPoint x: 223, endPoint y: 358, distance: 158.5
click at [223, 358] on div at bounding box center [221, 343] width 7 height 369
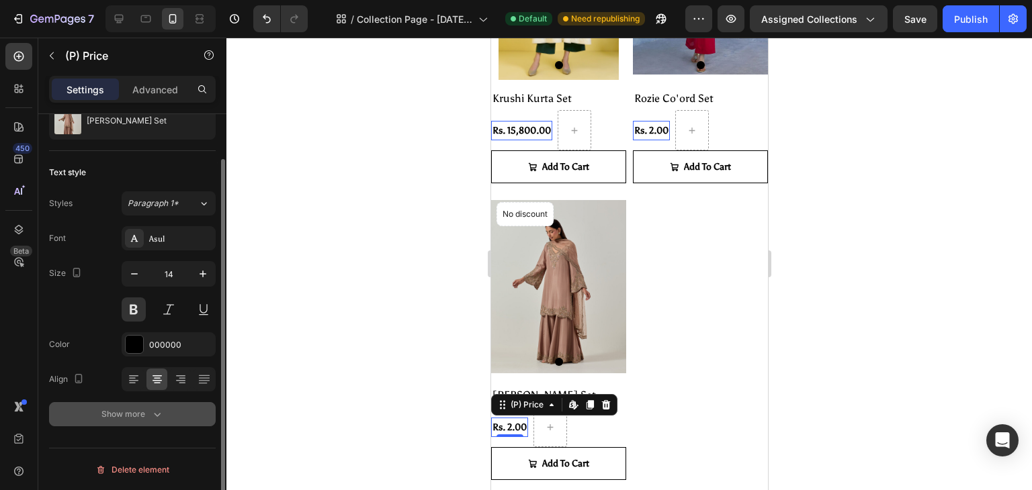
click at [165, 415] on button "Show more" at bounding box center [132, 414] width 167 height 24
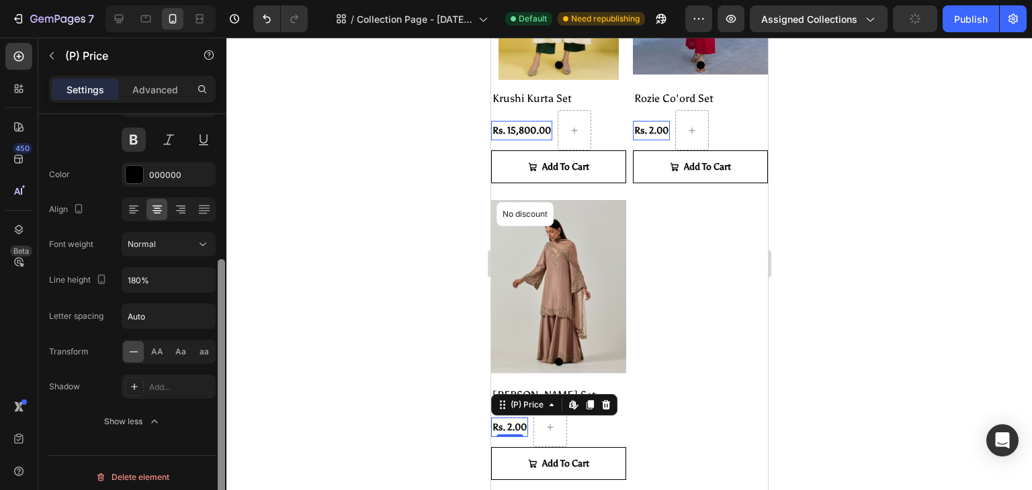
scroll to position [226, 0]
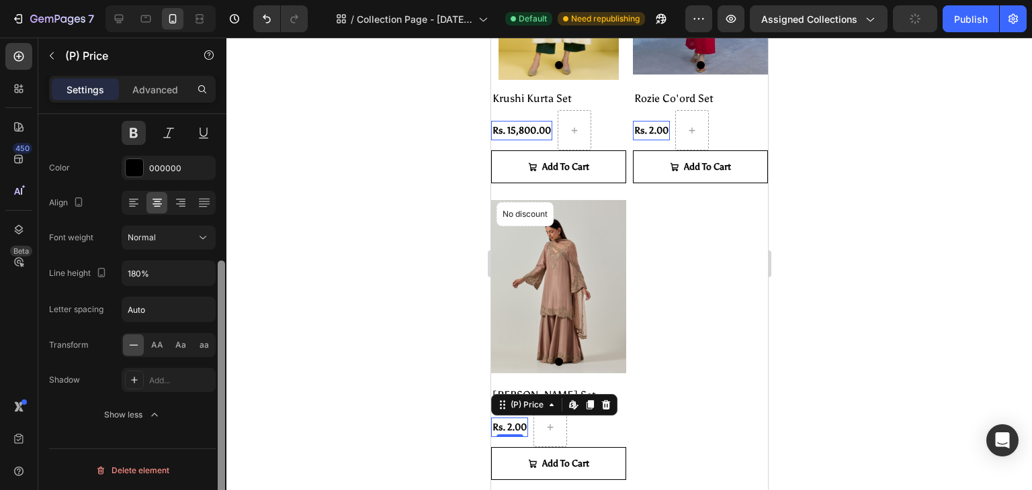
drag, startPoint x: 221, startPoint y: 361, endPoint x: 188, endPoint y: 521, distance: 163.9
click at [188, 0] on html "7 / Collection Page - [DATE] 19:42:34 Default Need republishing Preview Assigne…" at bounding box center [516, 0] width 1032 height 0
click at [140, 271] on input "180%" at bounding box center [168, 273] width 93 height 24
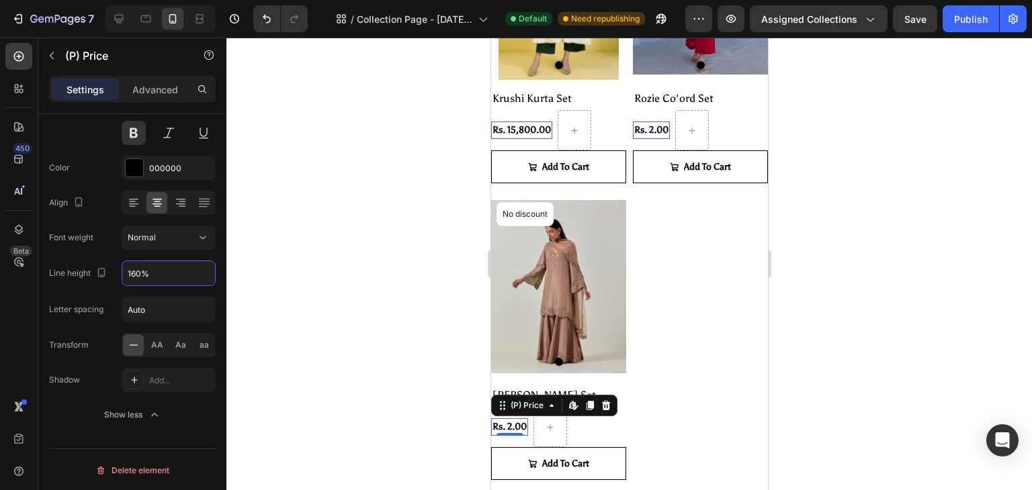
type input "160%"
click at [255, 305] on div at bounding box center [628, 264] width 805 height 453
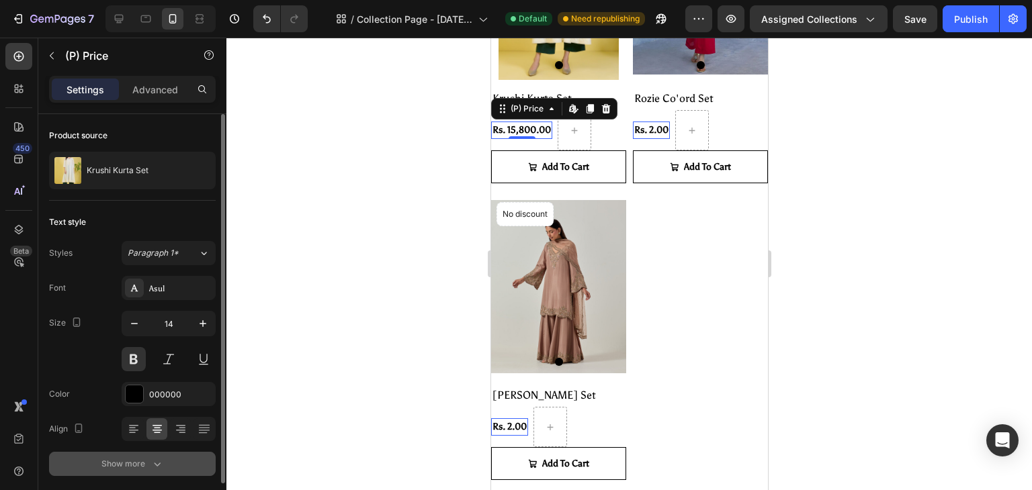
click at [158, 459] on icon "button" at bounding box center [156, 463] width 13 height 13
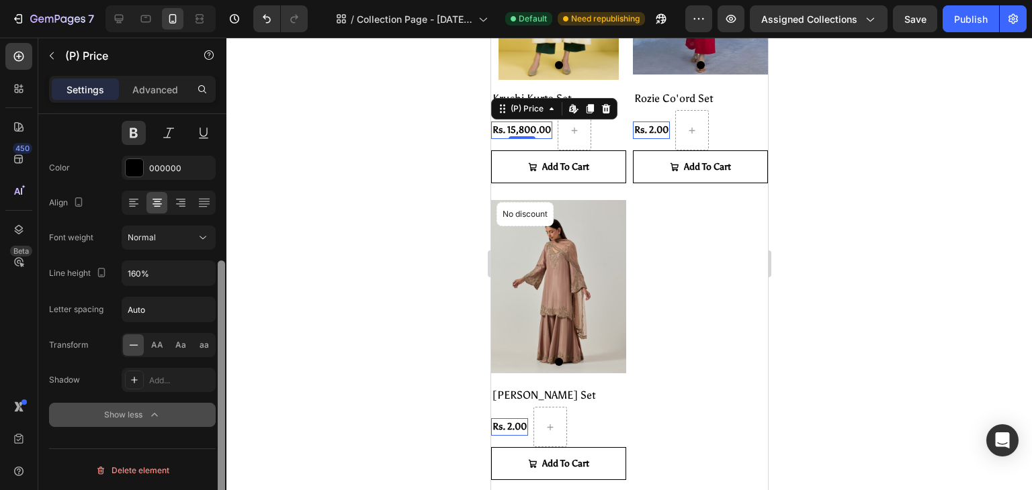
click at [226, 444] on div at bounding box center [221, 321] width 10 height 414
click at [228, 0] on div "7 / Collection Page - [DATE] 19:42:34 Default Need republishing Preview Assigne…" at bounding box center [516, 0] width 1032 height 0
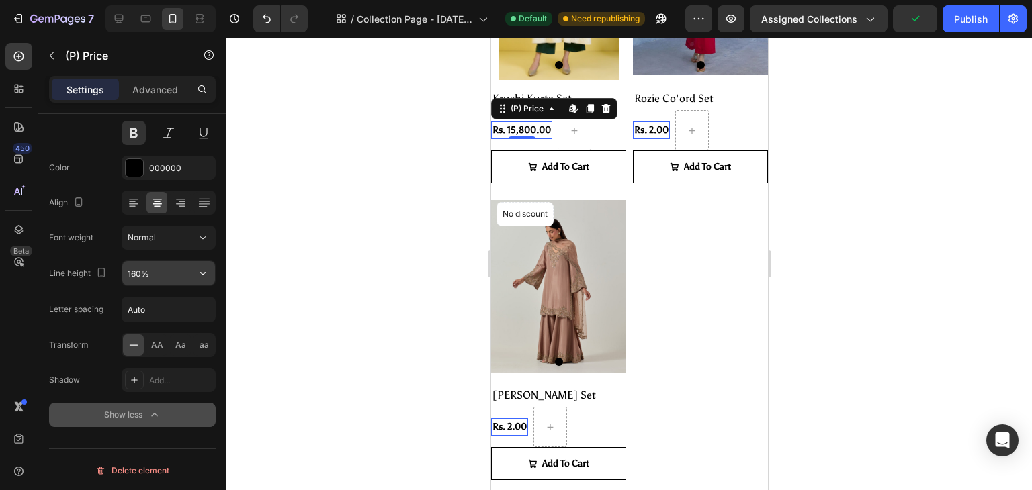
click at [132, 269] on input "160%" at bounding box center [168, 273] width 93 height 24
type input "180%"
click at [263, 245] on div at bounding box center [628, 264] width 805 height 453
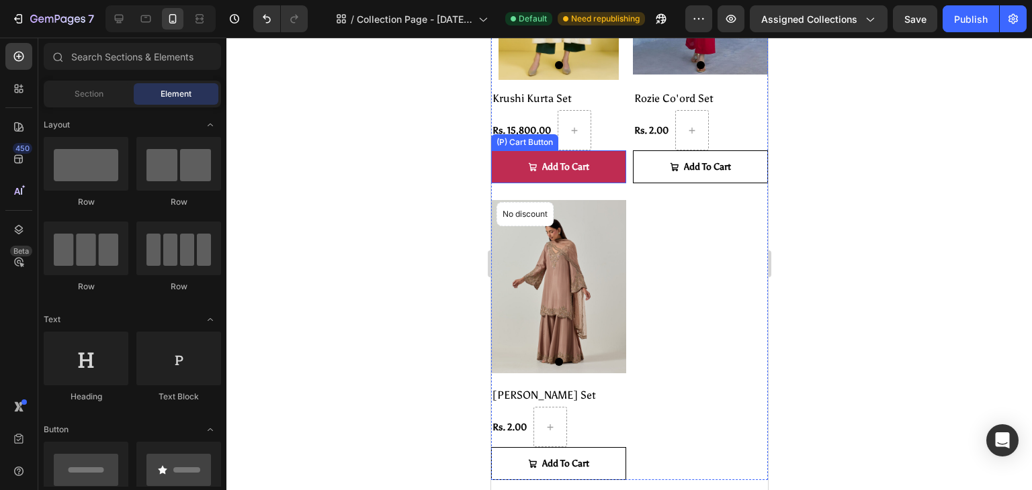
click at [520, 173] on button "Add To Cart" at bounding box center [557, 166] width 135 height 33
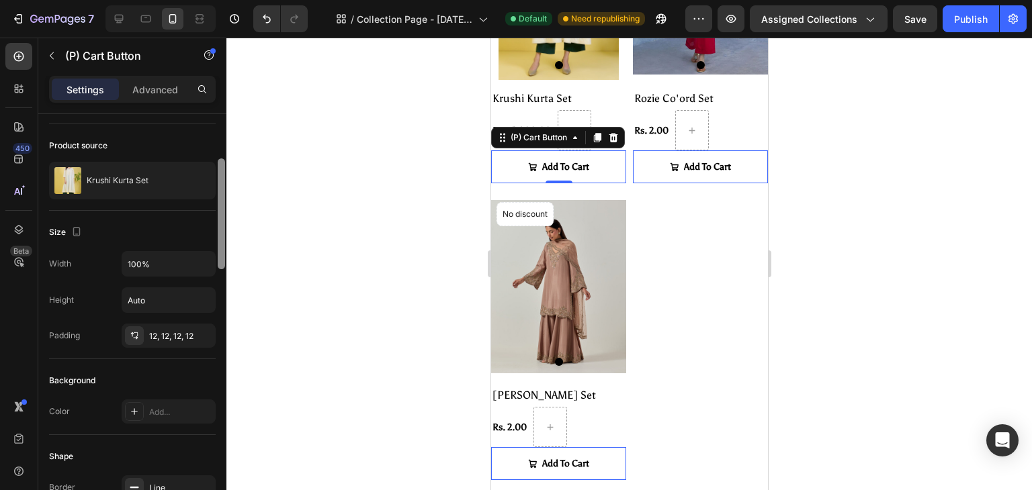
drag, startPoint x: 221, startPoint y: 205, endPoint x: 220, endPoint y: 226, distance: 21.5
click at [220, 226] on div at bounding box center [221, 214] width 7 height 111
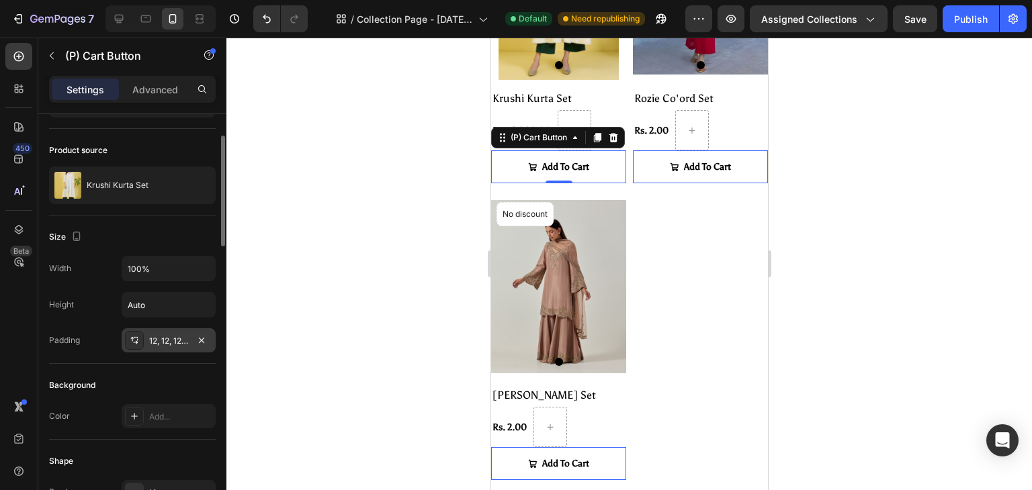
click at [157, 338] on div "12, 12, 12, 12" at bounding box center [168, 341] width 39 height 12
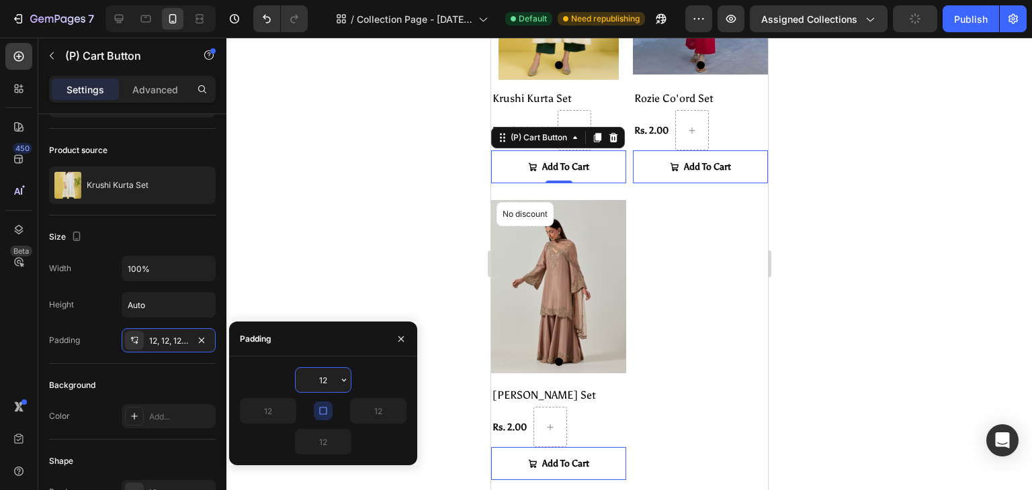
click at [326, 378] on input "12" at bounding box center [323, 380] width 55 height 24
type input "1"
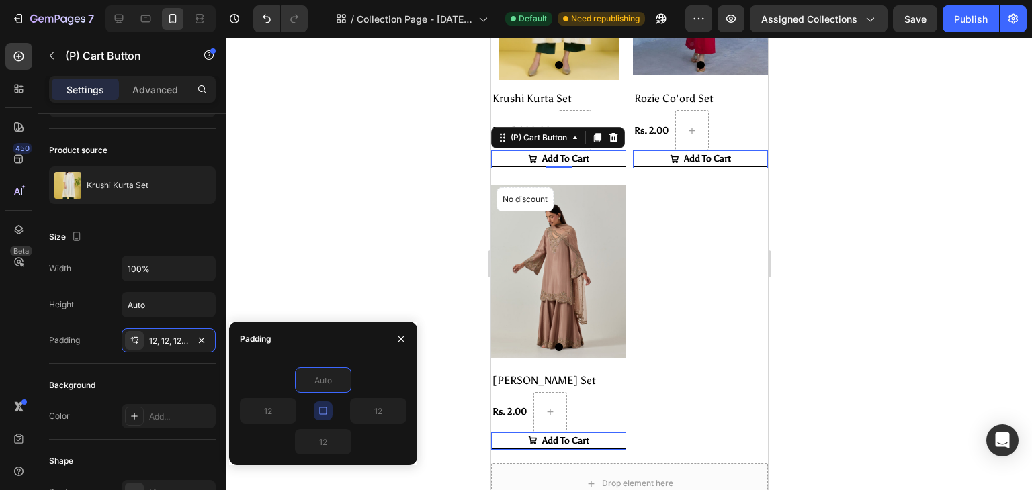
type input "5"
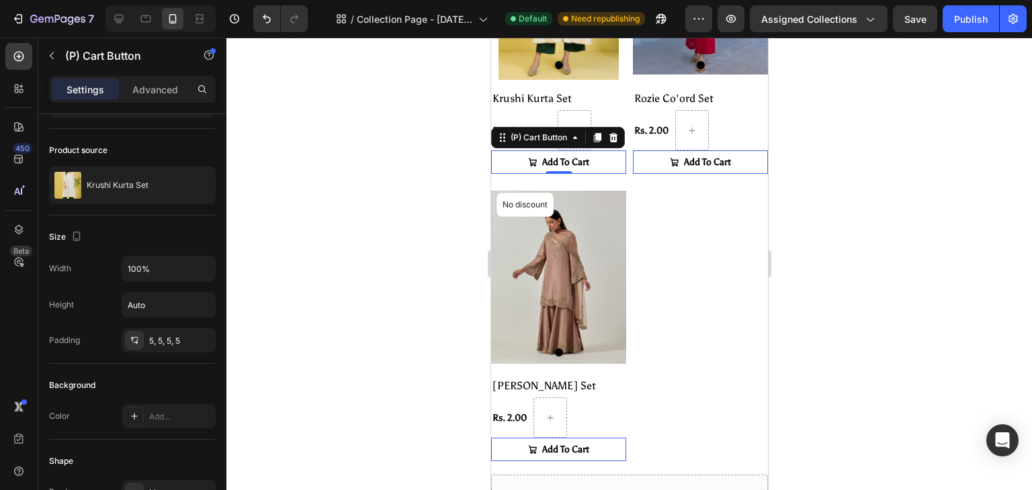
click at [403, 270] on div at bounding box center [628, 264] width 805 height 453
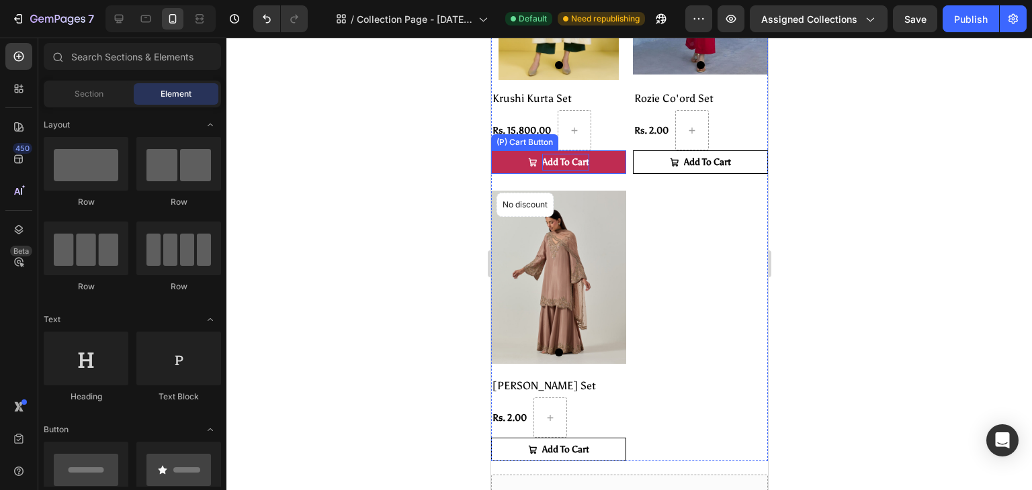
click at [562, 154] on div "Add To Cart" at bounding box center [564, 162] width 47 height 17
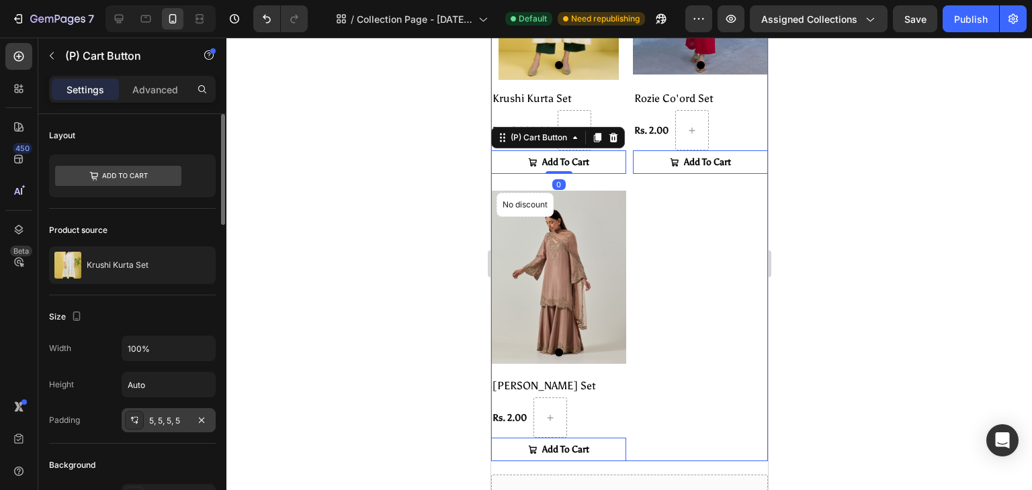
click at [155, 421] on div "5, 5, 5, 5" at bounding box center [168, 421] width 39 height 12
click at [345, 258] on div at bounding box center [628, 264] width 805 height 453
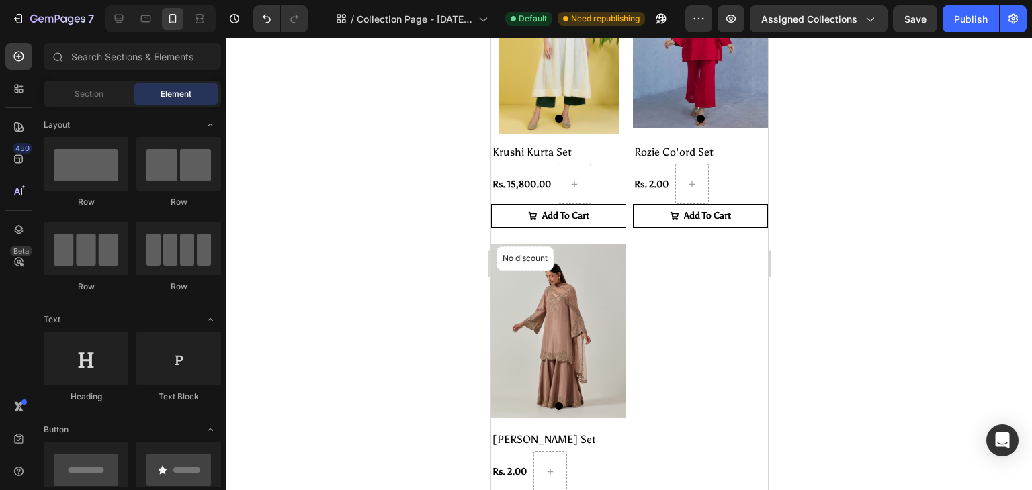
scroll to position [398, 0]
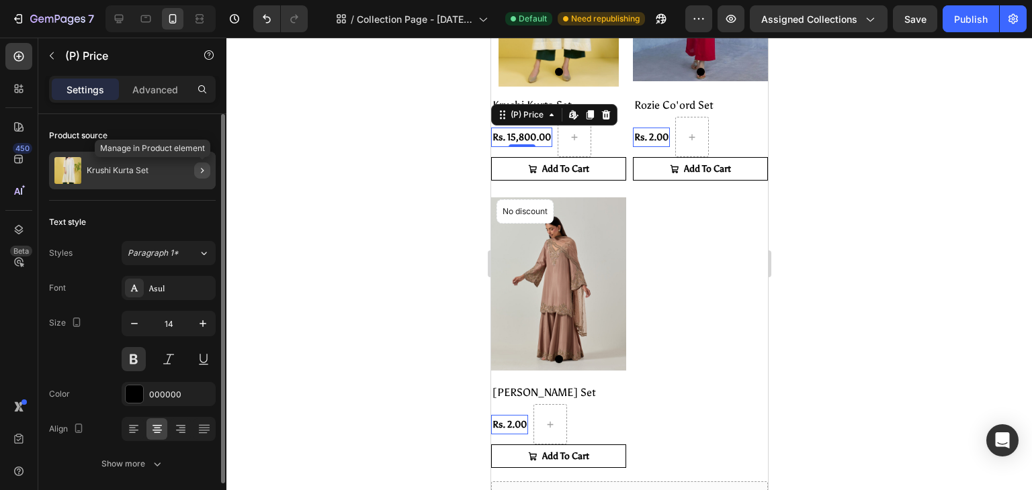
click at [202, 170] on icon "button" at bounding box center [202, 170] width 11 height 11
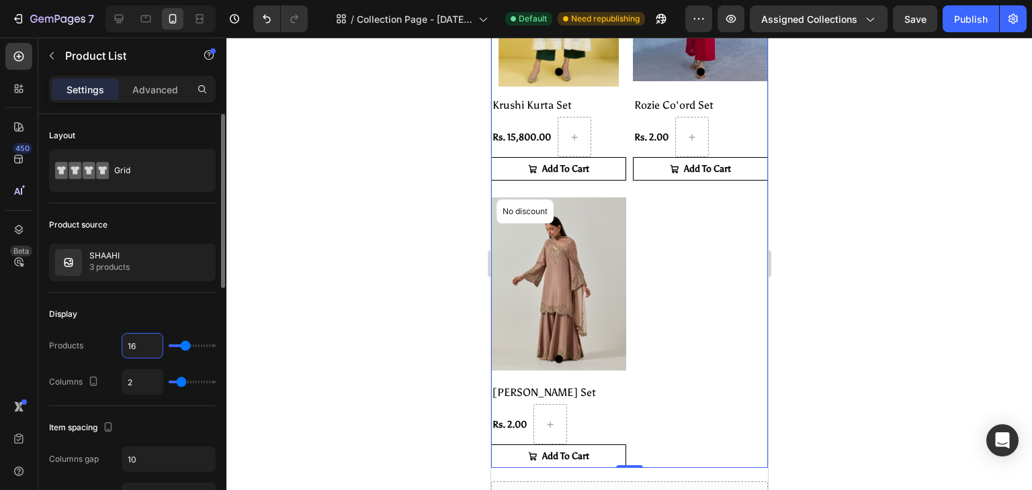
click at [142, 339] on input "16" at bounding box center [142, 346] width 40 height 24
type input "2"
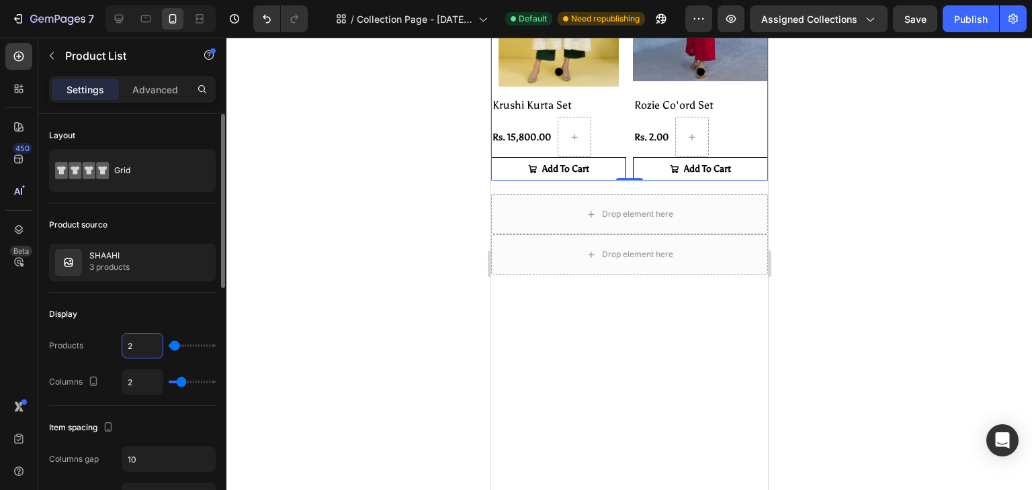
type input "24"
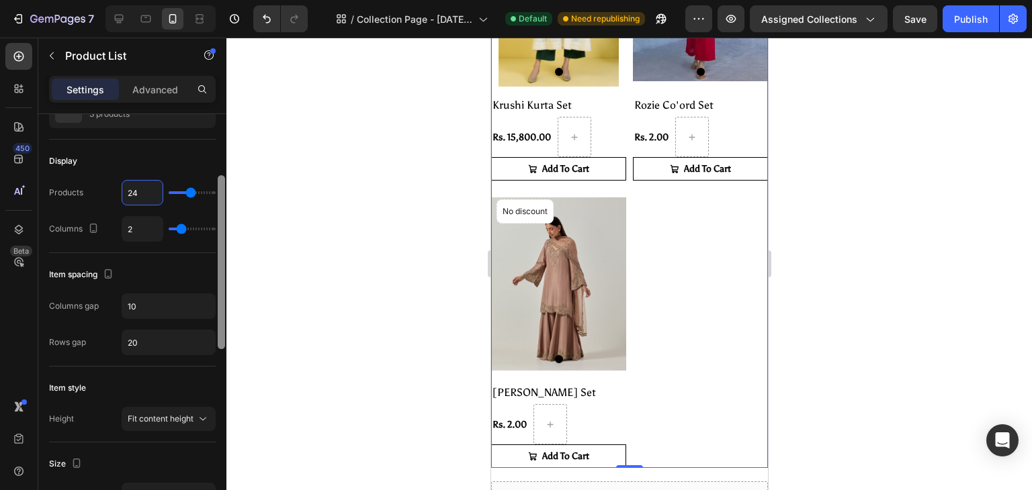
scroll to position [154, 0]
drag, startPoint x: 220, startPoint y: 280, endPoint x: 220, endPoint y: 345, distance: 65.2
click at [220, 345] on div at bounding box center [221, 266] width 7 height 174
type input "24"
click at [142, 306] on input "10" at bounding box center [168, 305] width 93 height 24
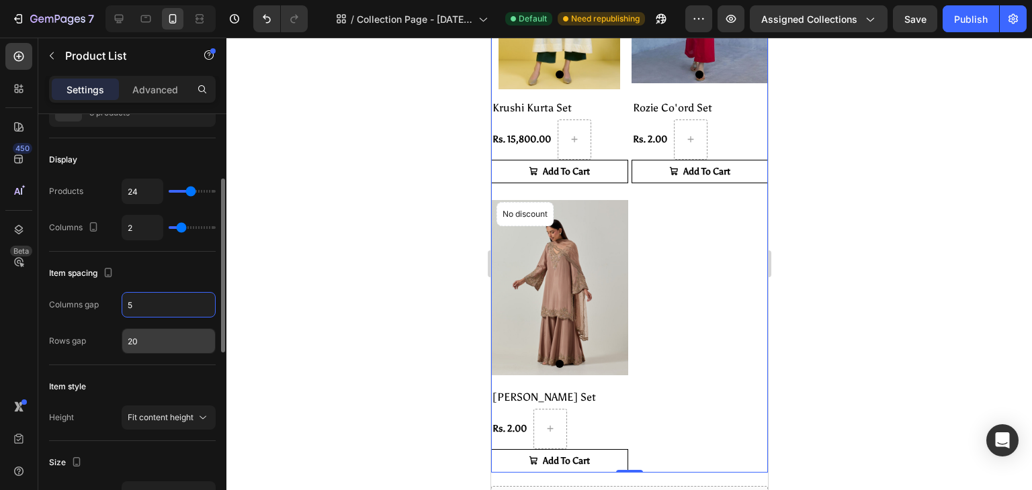
type input "5"
click at [148, 333] on input "20" at bounding box center [168, 341] width 93 height 24
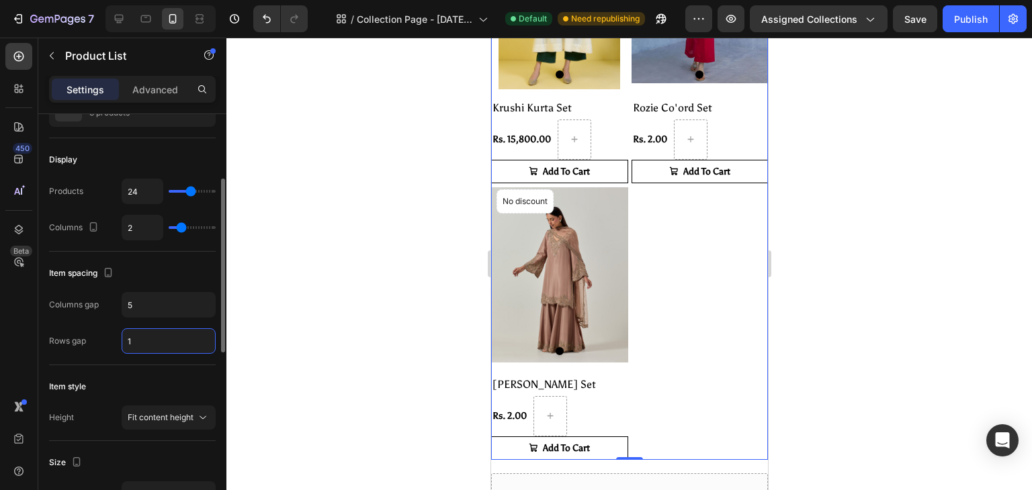
type input "10"
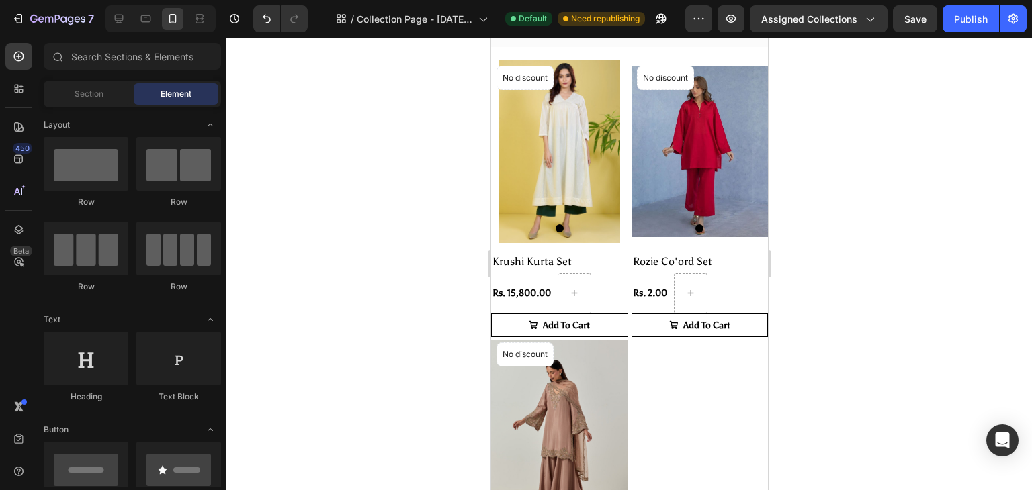
scroll to position [239, 0]
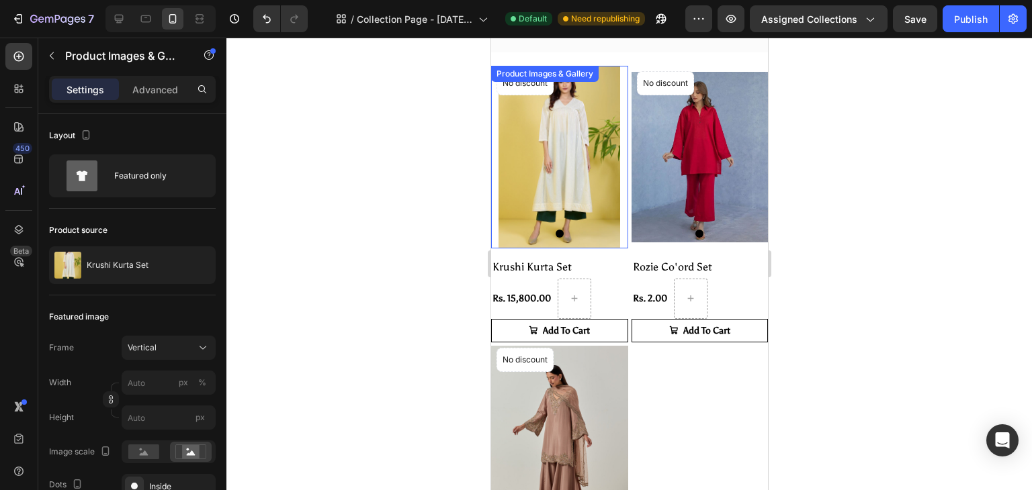
click at [577, 230] on div at bounding box center [558, 234] width 137 height 8
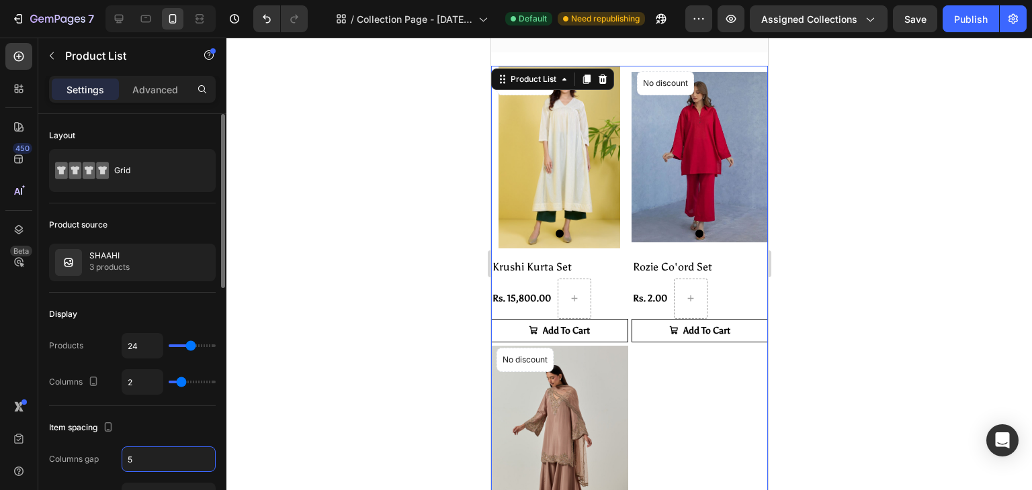
click at [164, 449] on input "5" at bounding box center [168, 459] width 93 height 24
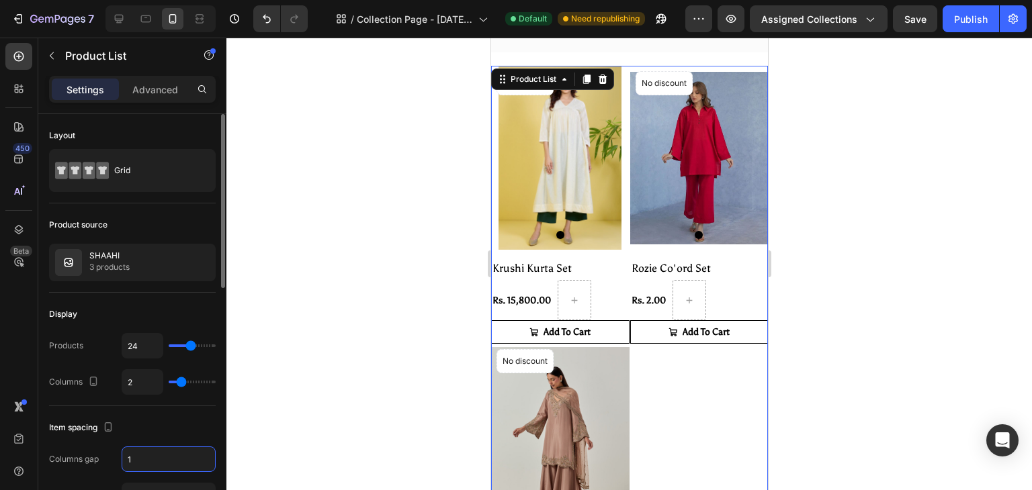
type input "10"
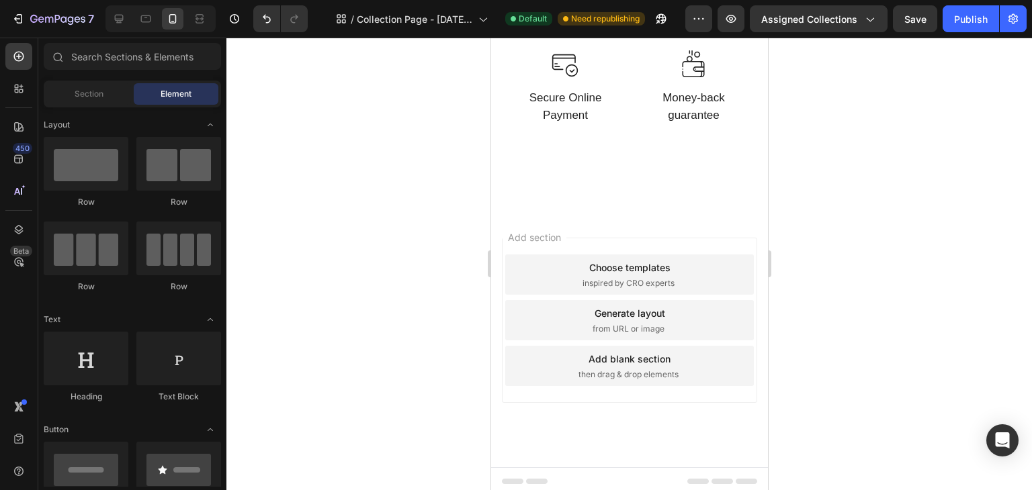
scroll to position [1058, 0]
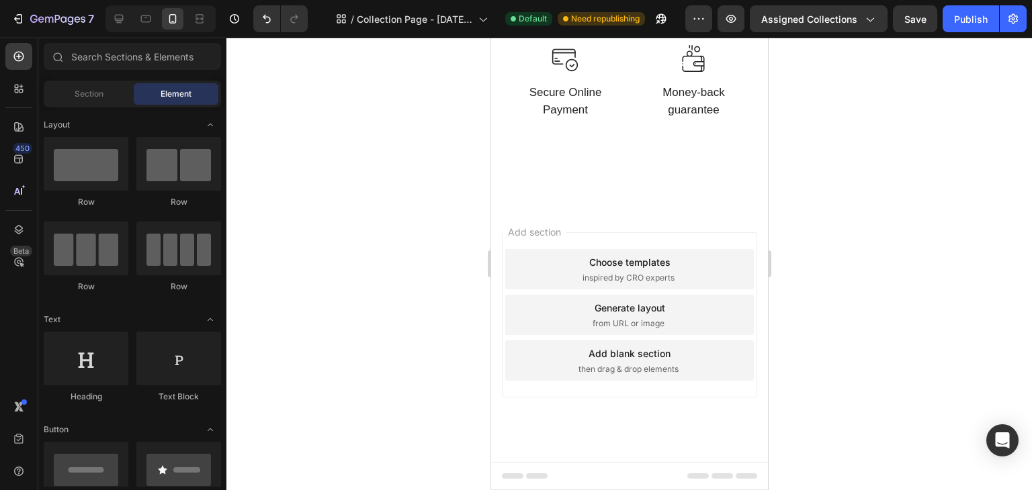
click at [650, 272] on span "inspired by CRO experts" at bounding box center [628, 278] width 92 height 12
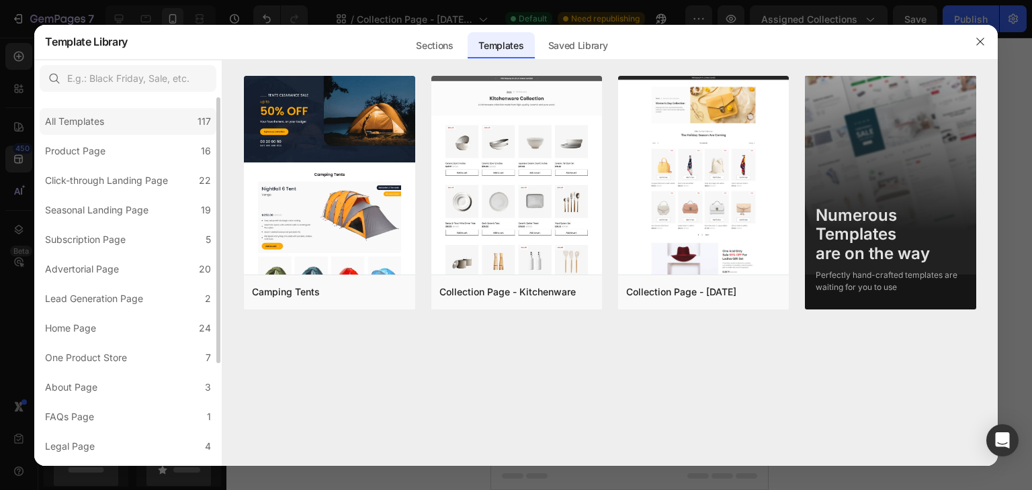
click at [171, 128] on div "All Templates 117" at bounding box center [128, 121] width 177 height 27
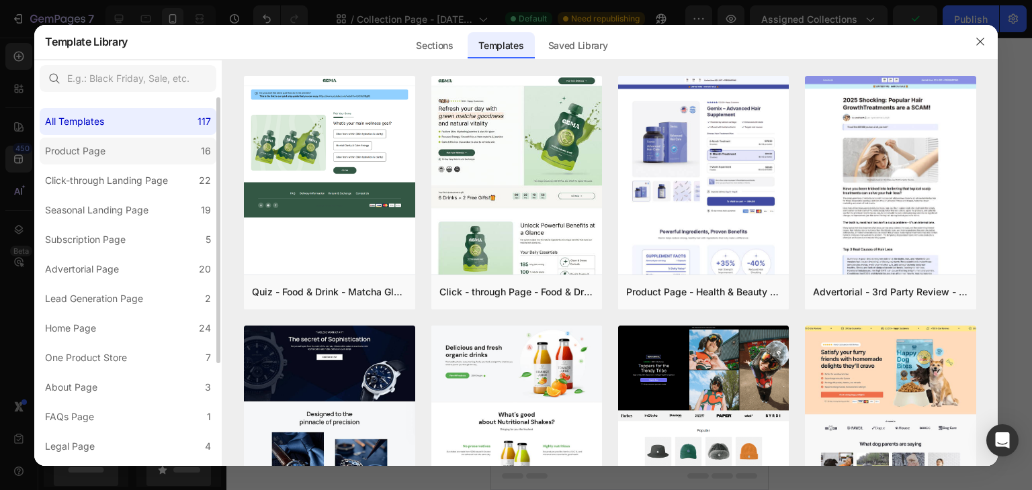
click at [167, 158] on label "Product Page 16" at bounding box center [128, 151] width 177 height 27
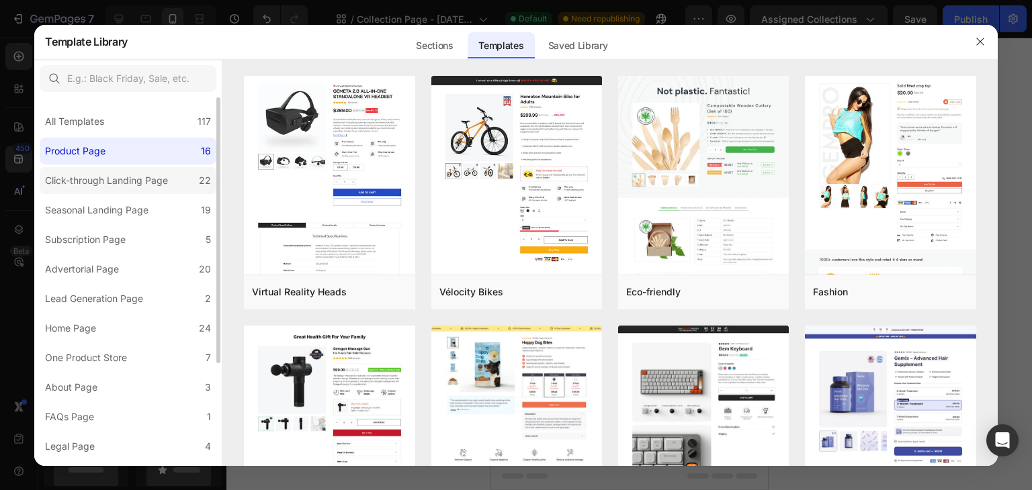
click at [167, 187] on div "Click-through Landing Page" at bounding box center [106, 181] width 123 height 16
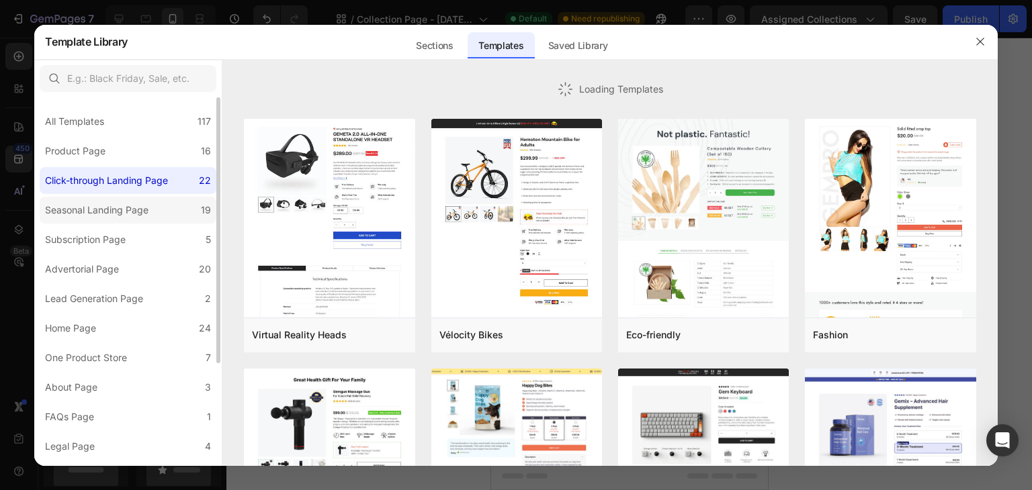
click at [173, 208] on label "Seasonal Landing Page 19" at bounding box center [128, 210] width 177 height 27
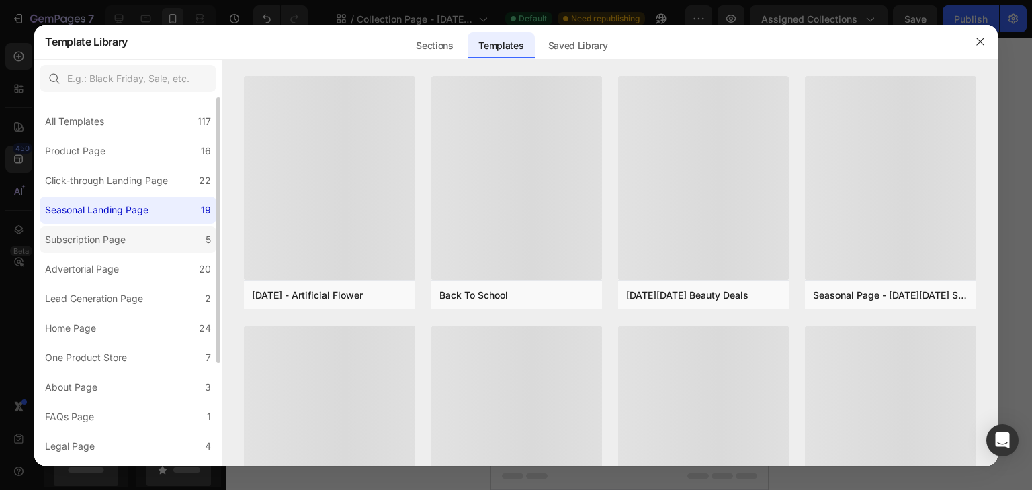
click at [166, 235] on label "Subscription Page 5" at bounding box center [128, 239] width 177 height 27
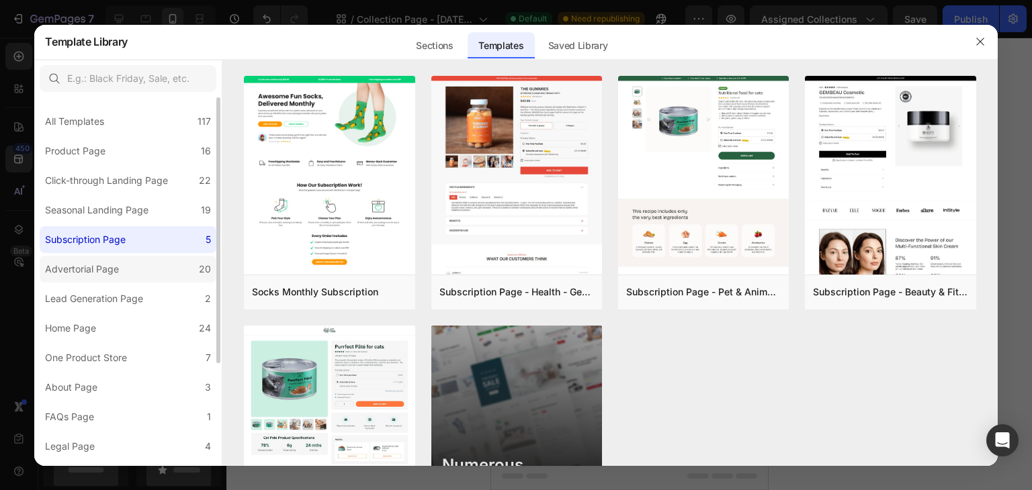
click at [153, 271] on label "Advertorial Page 20" at bounding box center [128, 269] width 177 height 27
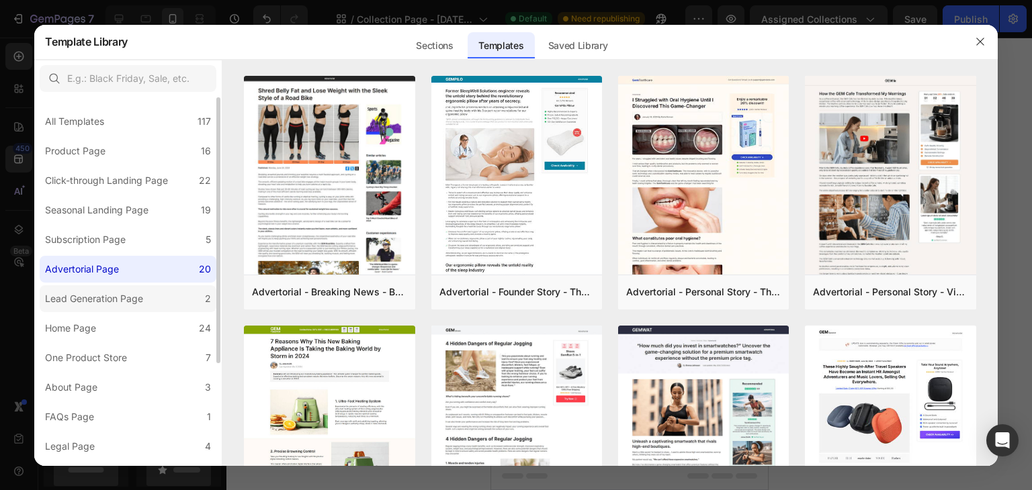
click at [138, 304] on div "Lead Generation Page" at bounding box center [94, 299] width 98 height 16
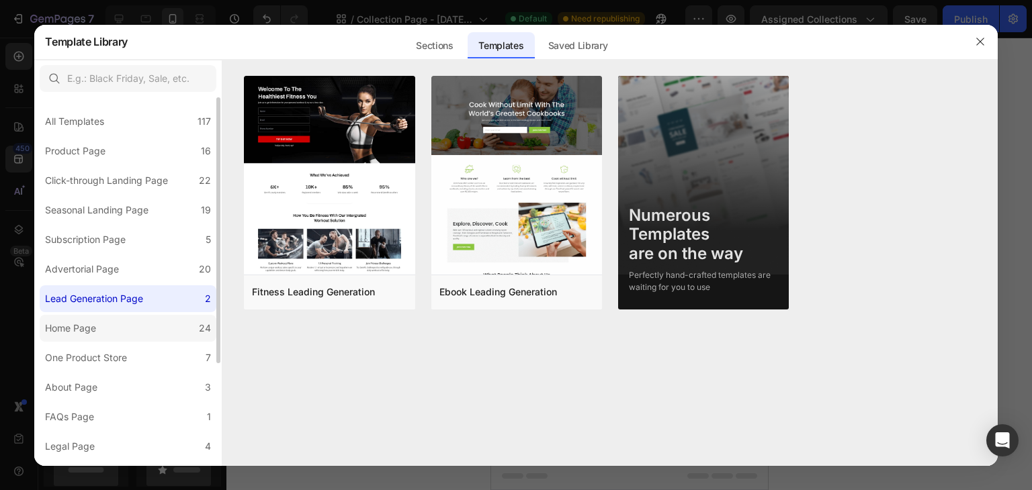
click at [130, 330] on label "Home Page 24" at bounding box center [128, 328] width 177 height 27
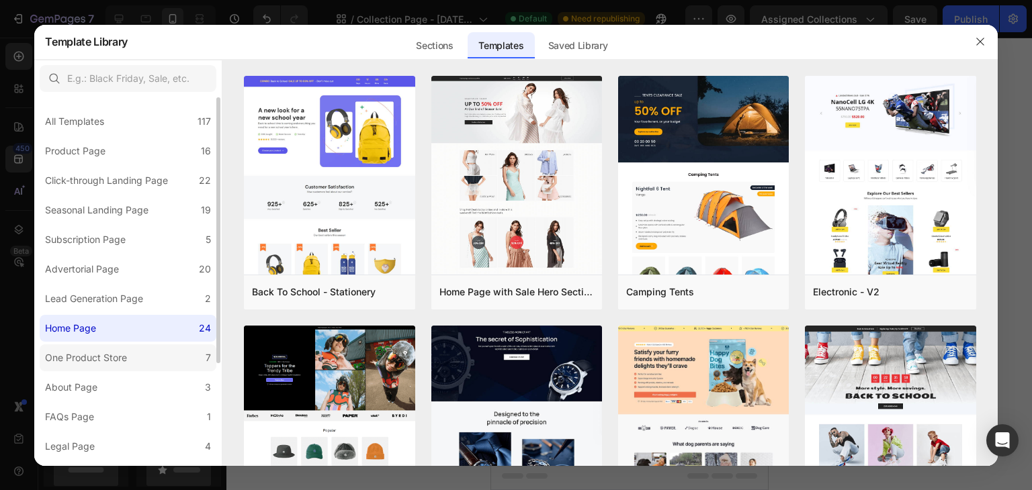
click at [132, 357] on div "One Product Store" at bounding box center [88, 358] width 87 height 16
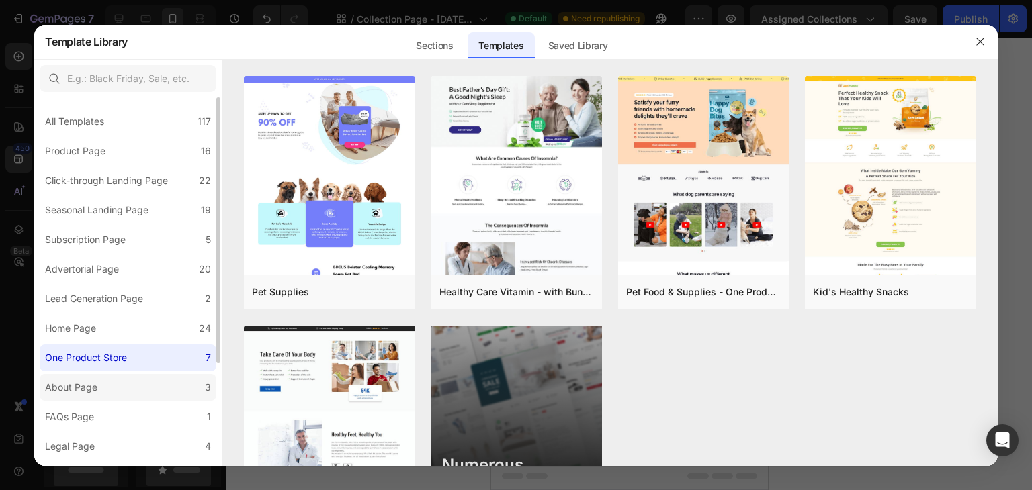
click at [139, 386] on label "About Page 3" at bounding box center [128, 387] width 177 height 27
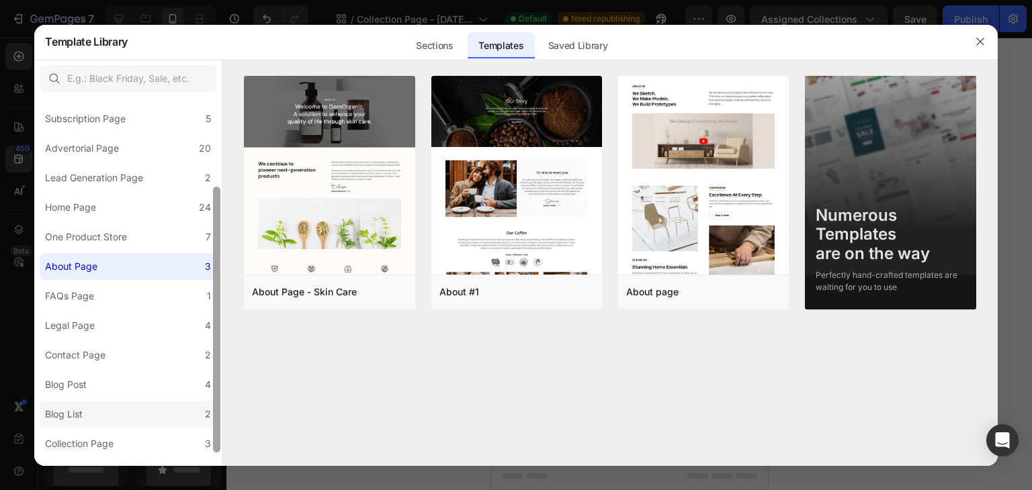
drag, startPoint x: 216, startPoint y: 322, endPoint x: 207, endPoint y: 411, distance: 89.1
click at [207, 411] on div "All Templates 117 Product Page 16 Click-through Landing Page 22 Seasonal Landin…" at bounding box center [127, 281] width 187 height 369
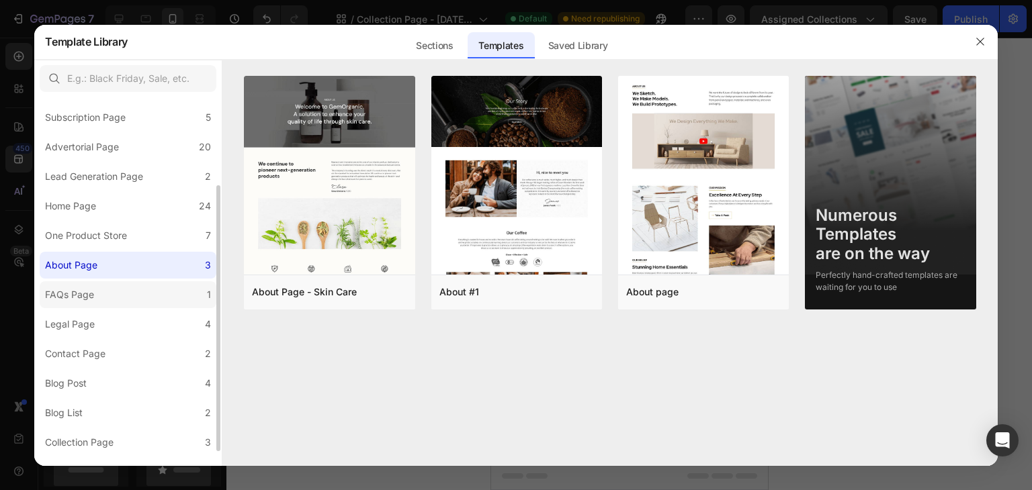
click at [148, 290] on label "FAQs Page 1" at bounding box center [128, 294] width 177 height 27
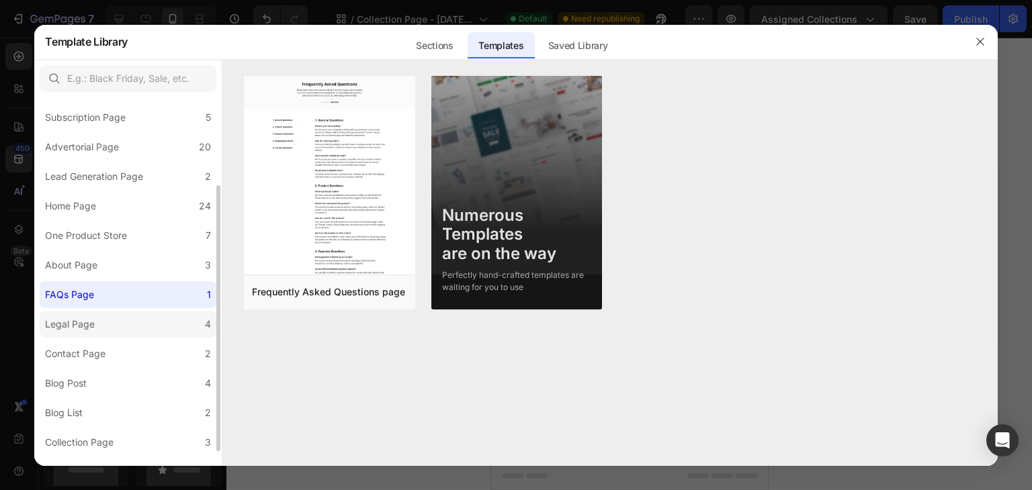
click at [155, 320] on label "Legal Page 4" at bounding box center [128, 324] width 177 height 27
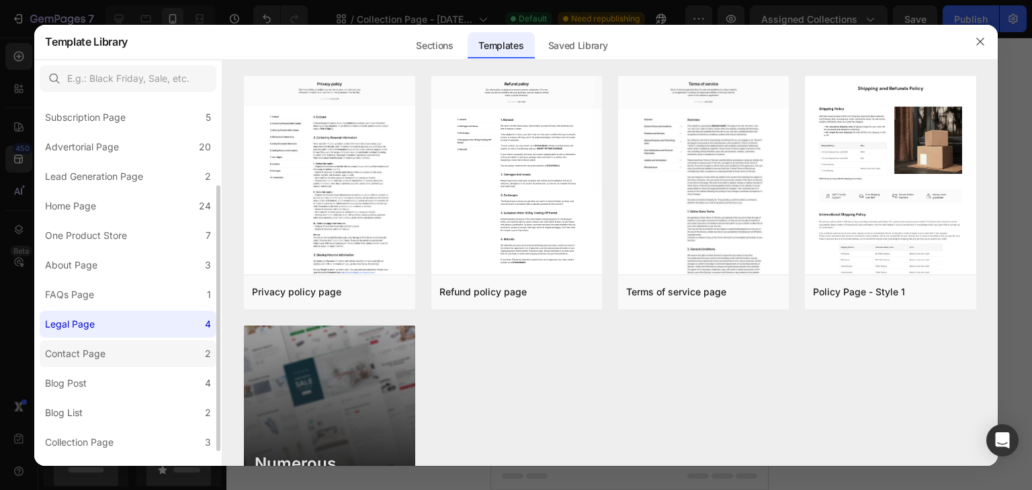
click at [159, 357] on label "Contact Page 2" at bounding box center [128, 354] width 177 height 27
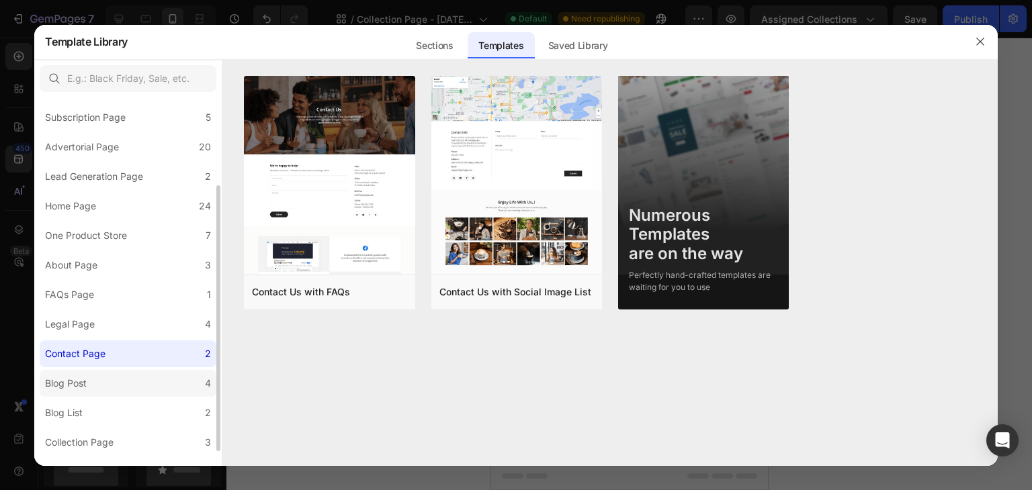
click at [159, 377] on label "Blog Post 4" at bounding box center [128, 383] width 177 height 27
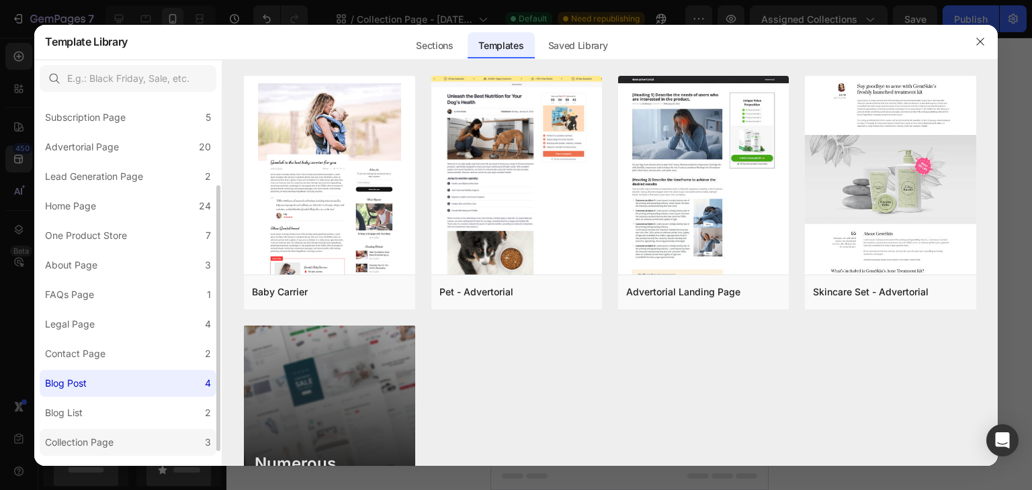
click at [159, 444] on label "Collection Page 3" at bounding box center [128, 442] width 177 height 27
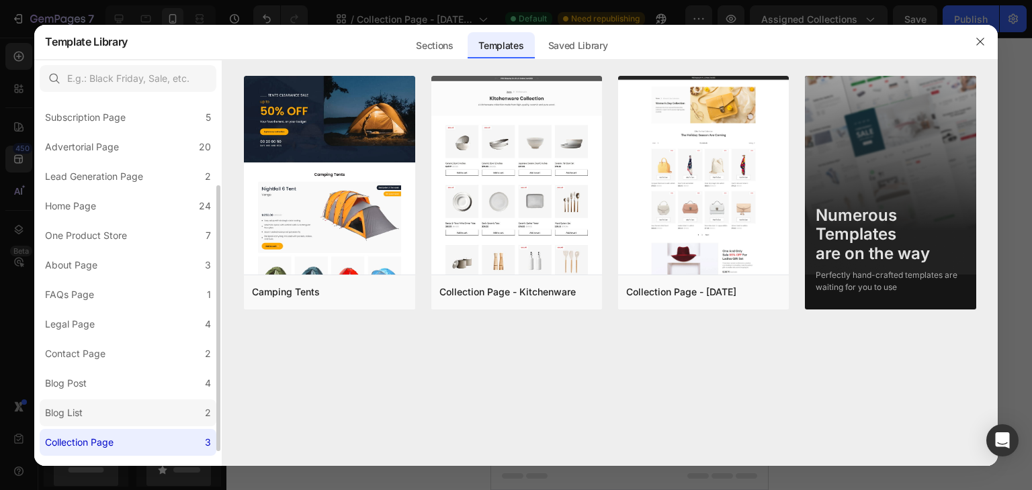
click at [190, 404] on label "Blog List 2" at bounding box center [128, 413] width 177 height 27
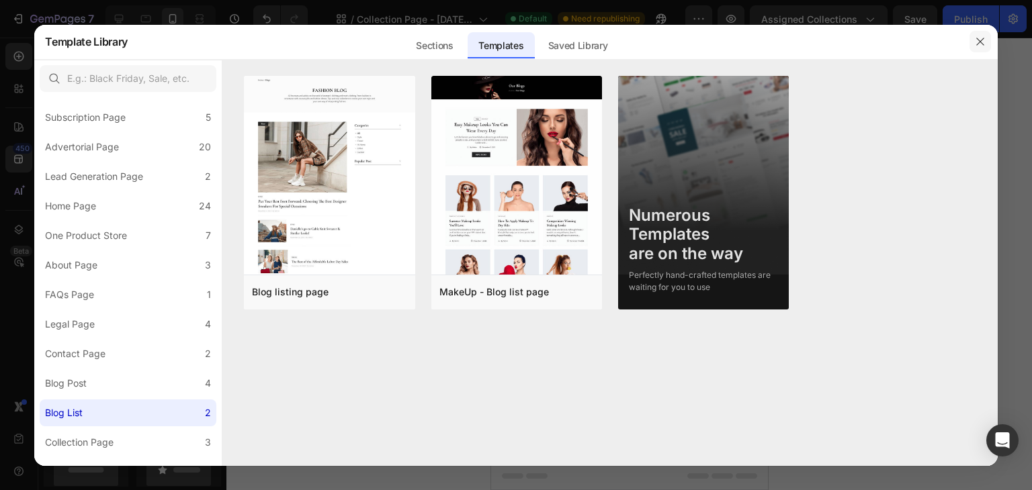
click at [984, 44] on icon "button" at bounding box center [980, 41] width 11 height 11
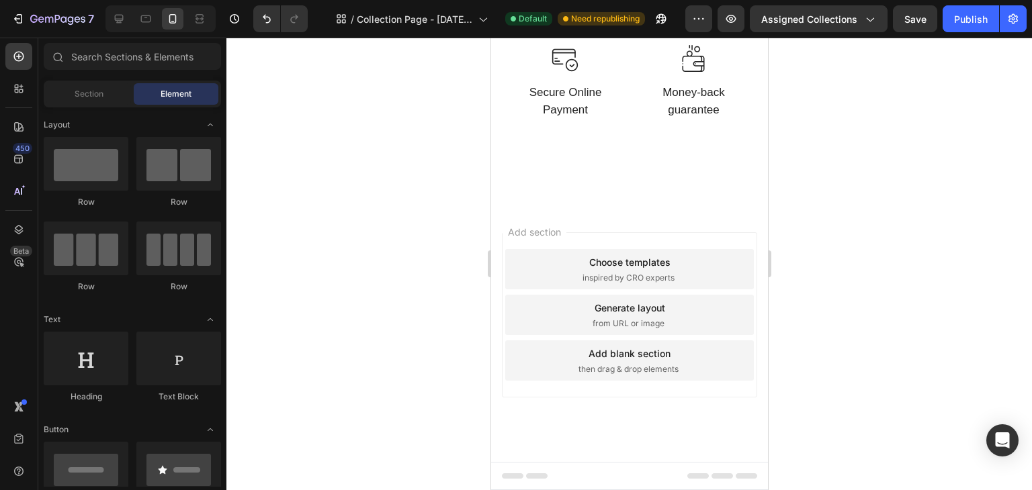
click at [619, 243] on div "Add section Choose templates inspired by CRO experts Generate layout from URL o…" at bounding box center [628, 314] width 255 height 165
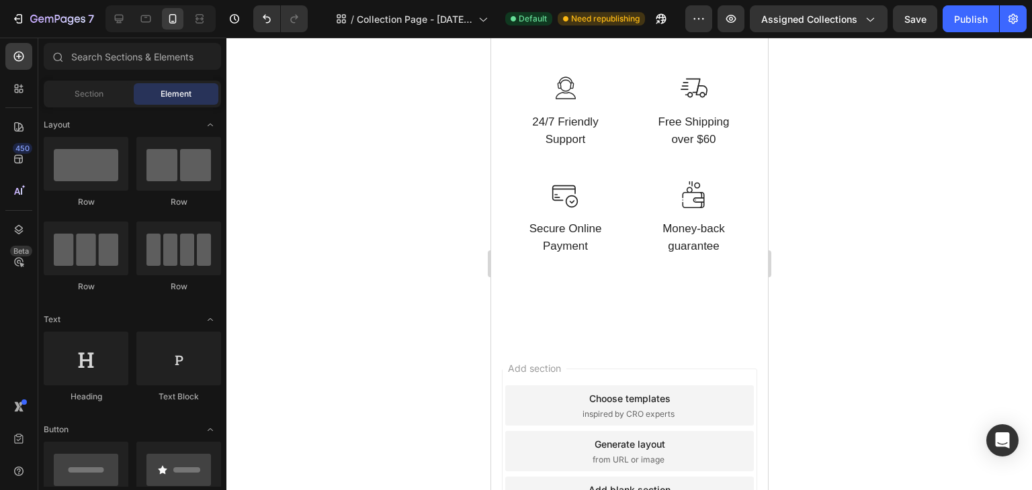
scroll to position [386, 0]
drag, startPoint x: 759, startPoint y: 372, endPoint x: 1266, endPoint y: 245, distance: 522.2
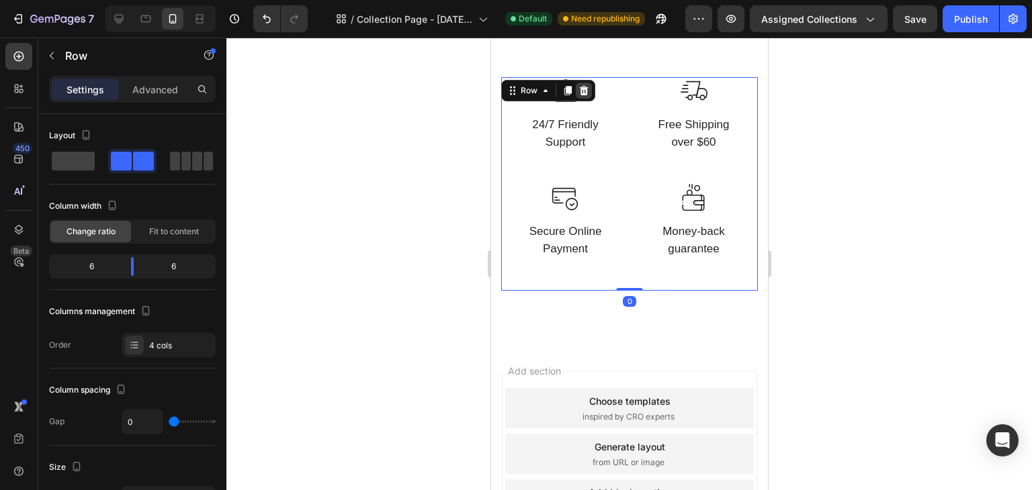
click at [588, 87] on div at bounding box center [583, 91] width 16 height 16
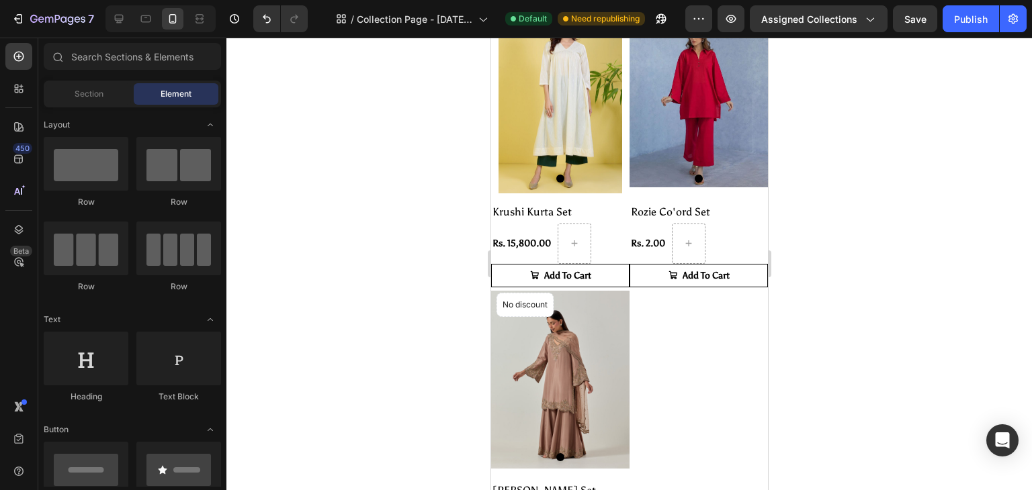
scroll to position [318, 0]
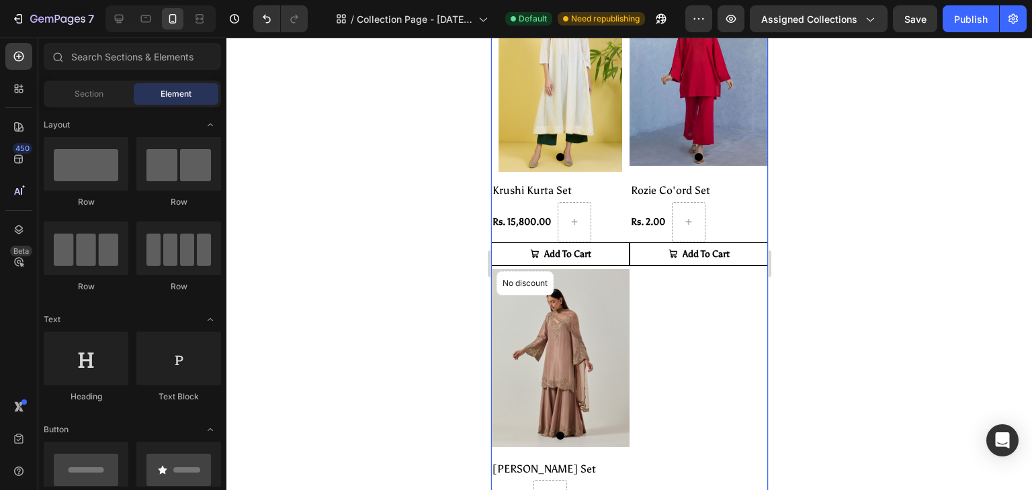
click at [682, 336] on div "Product Images & Gallery No discount Not be displayed when published Product Ba…" at bounding box center [628, 265] width 277 height 557
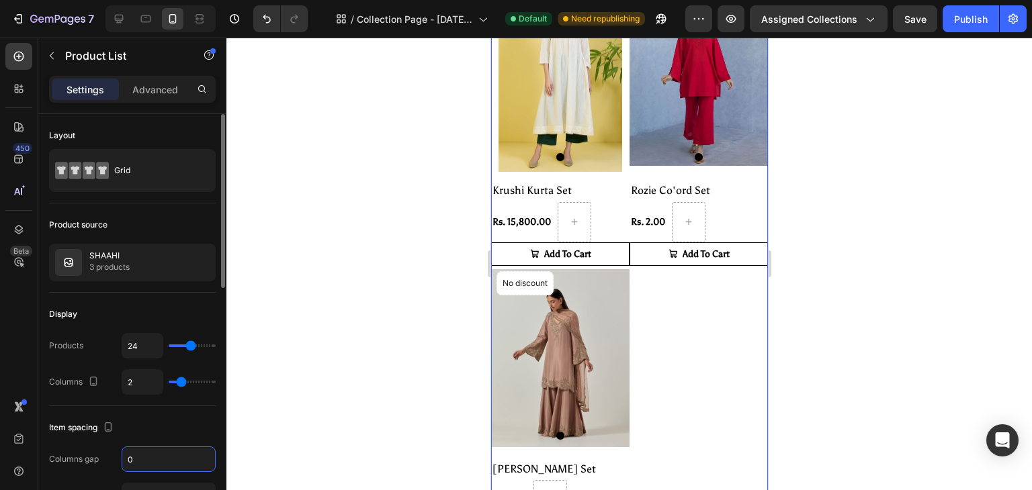
click at [140, 463] on input "0" at bounding box center [168, 459] width 93 height 24
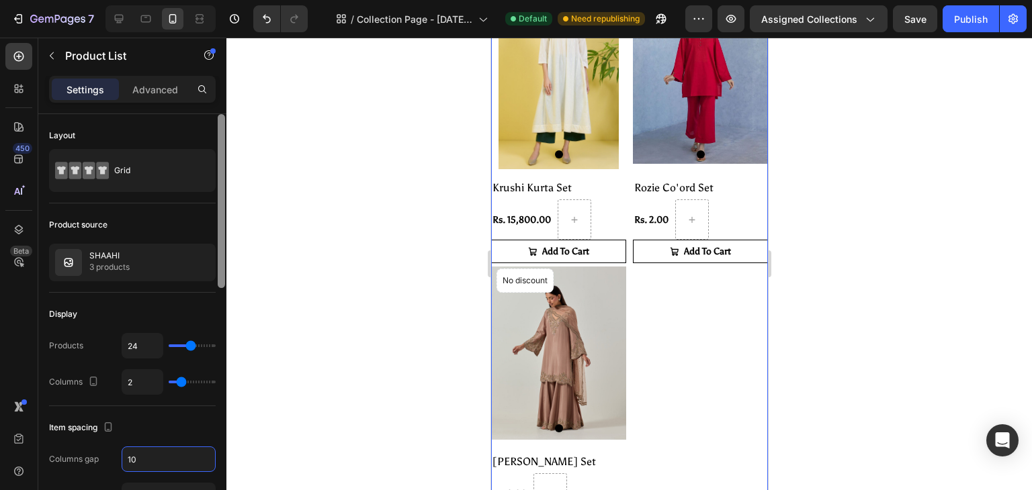
type input "10"
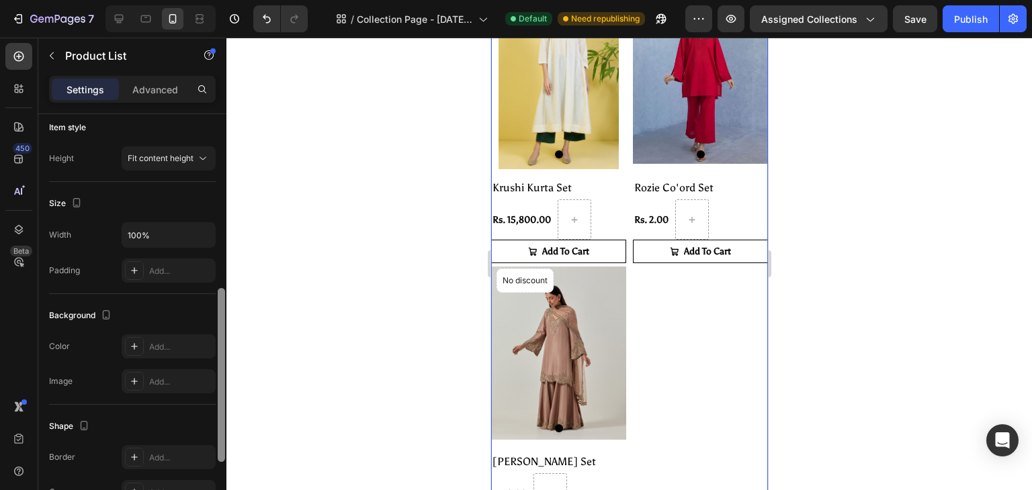
drag, startPoint x: 226, startPoint y: 272, endPoint x: 224, endPoint y: 290, distance: 18.2
click at [224, 290] on div at bounding box center [221, 321] width 10 height 414
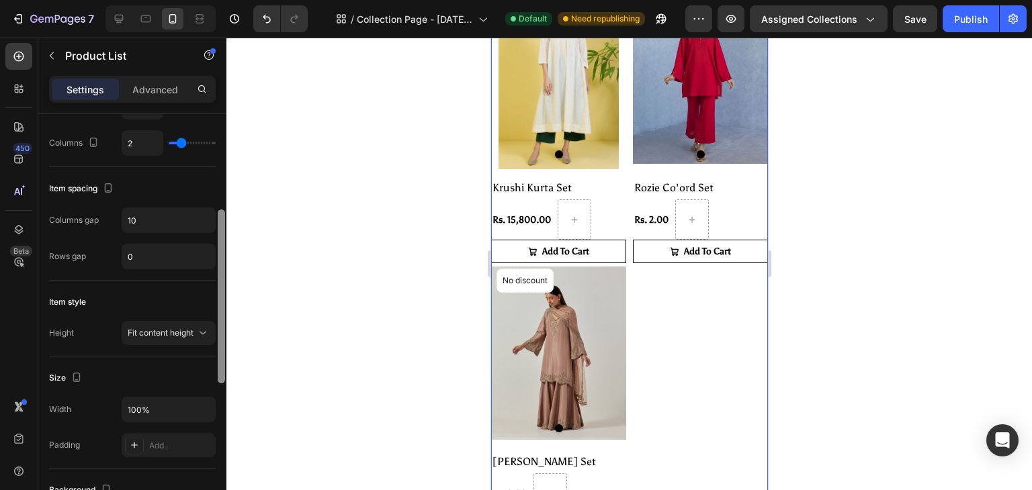
scroll to position [232, 0]
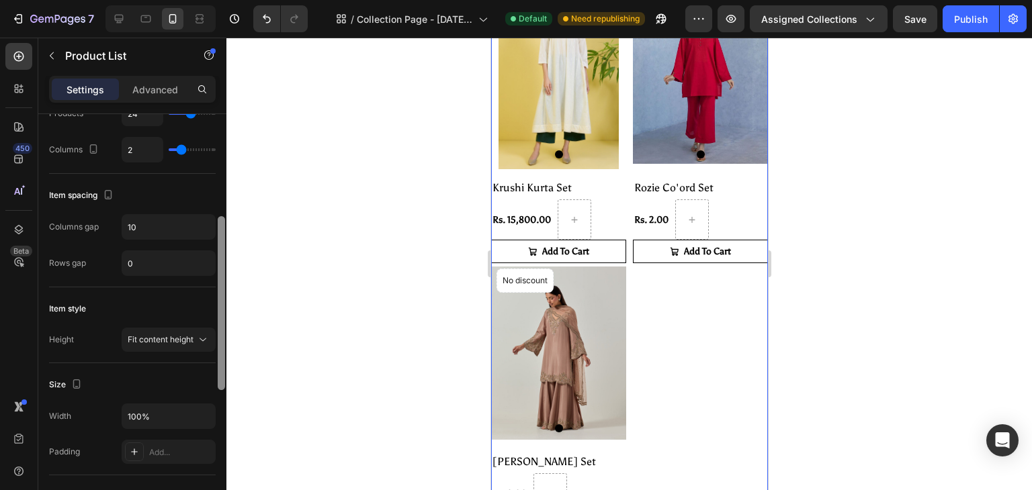
drag, startPoint x: 220, startPoint y: 327, endPoint x: 238, endPoint y: 251, distance: 78.7
click at [238, 0] on div "7 / Collection Page - [DATE] 19:42:34 Default Need republishing Preview Assigne…" at bounding box center [516, 0] width 1032 height 0
click at [158, 262] on input "0" at bounding box center [168, 263] width 93 height 24
type input "5"
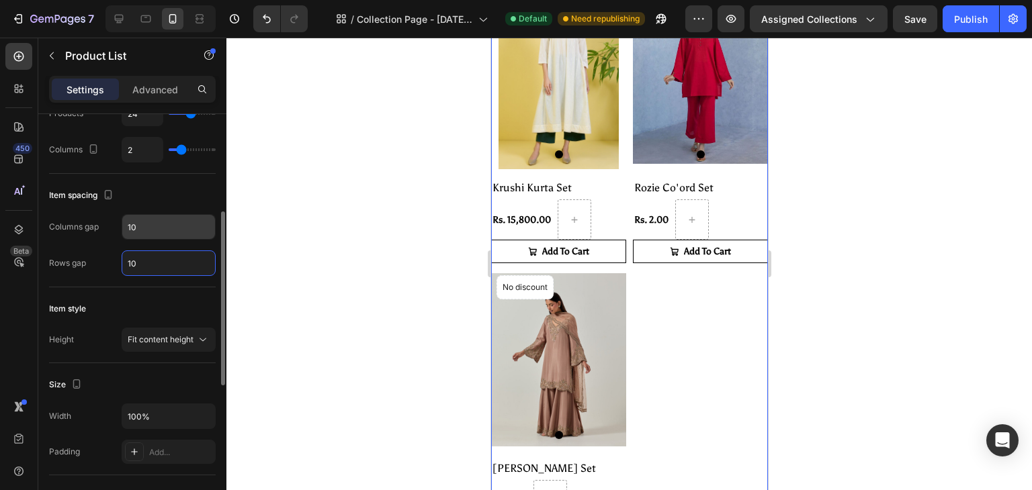
type input "10"
click at [151, 220] on input "10" at bounding box center [168, 227] width 93 height 24
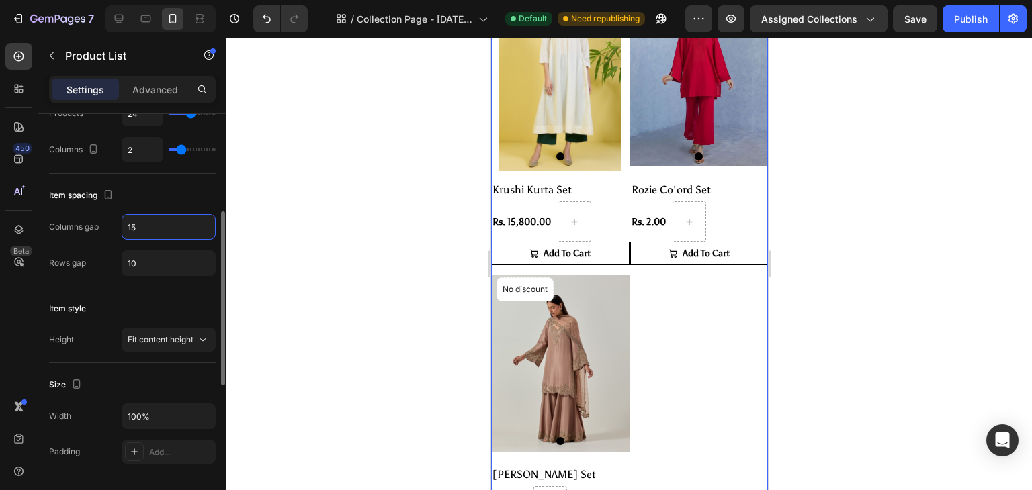
scroll to position [314, 0]
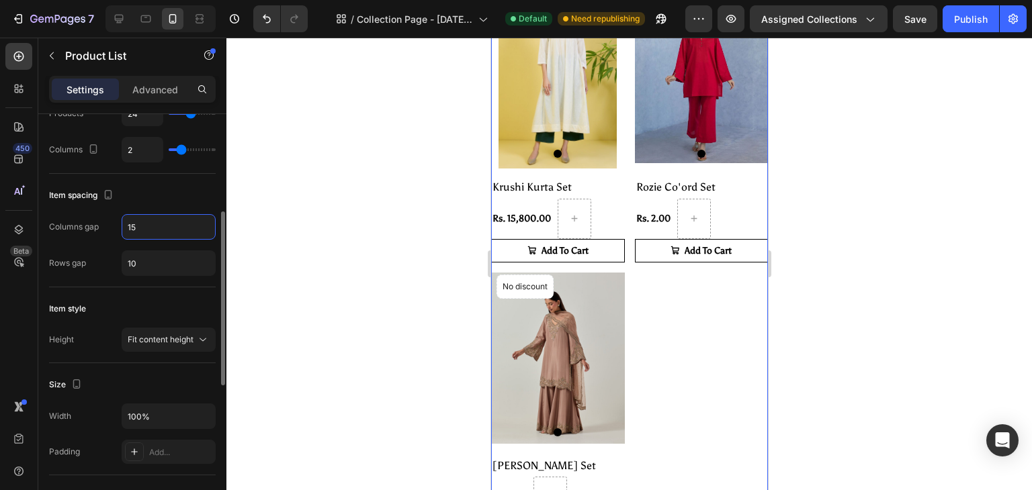
type input "1"
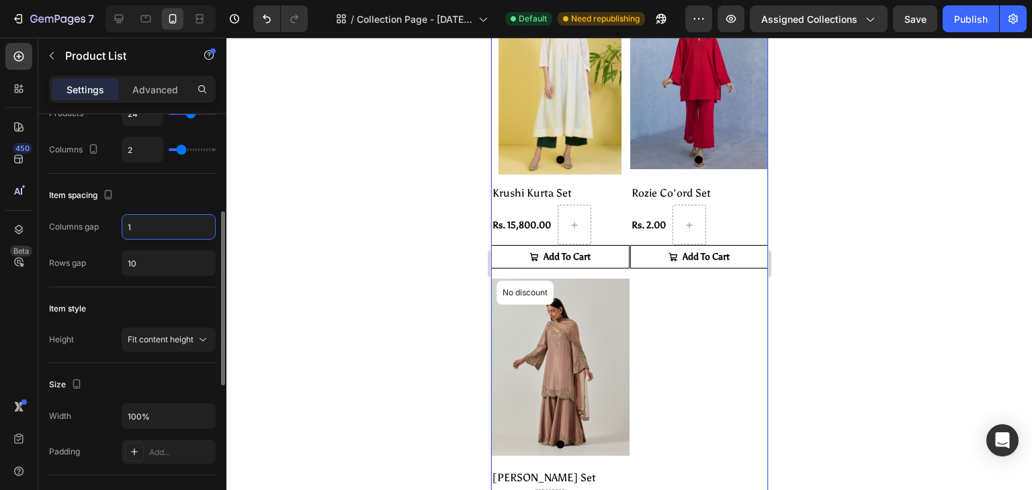
scroll to position [318, 0]
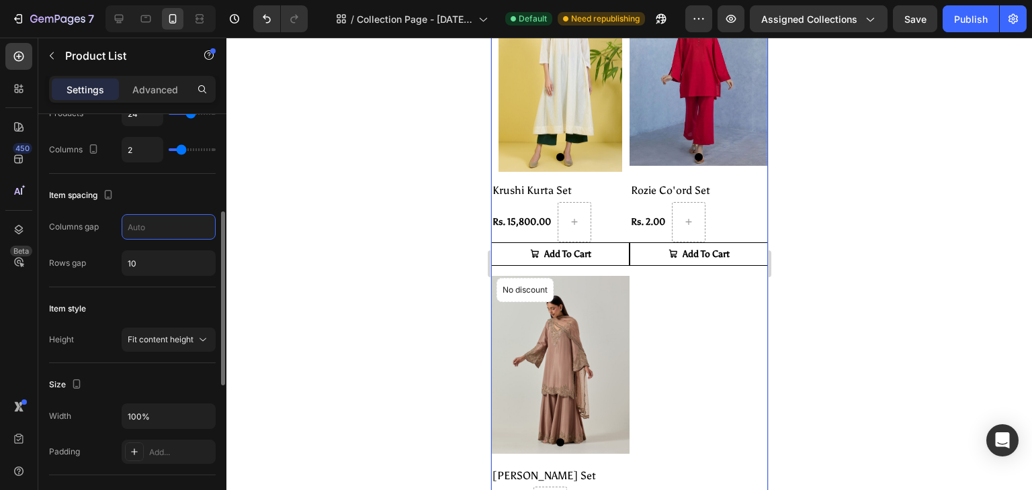
type input "5"
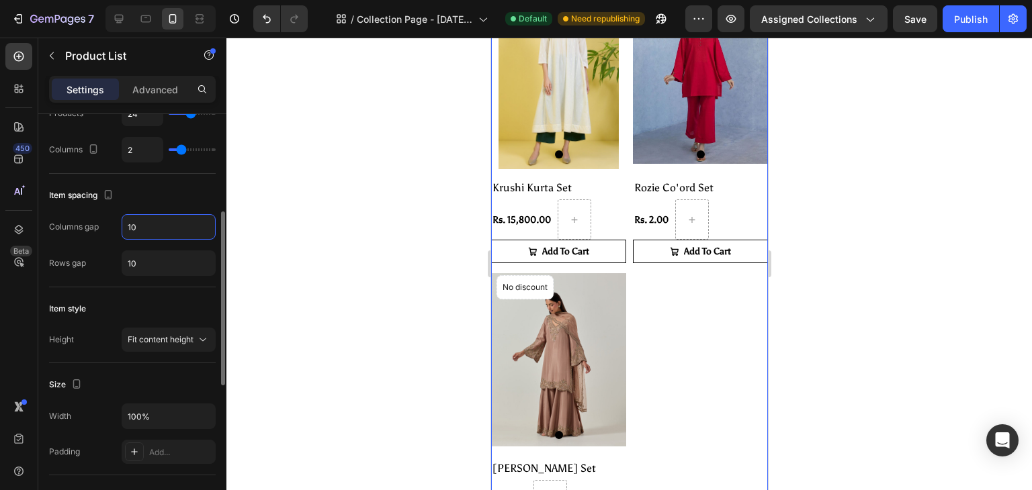
type input "1"
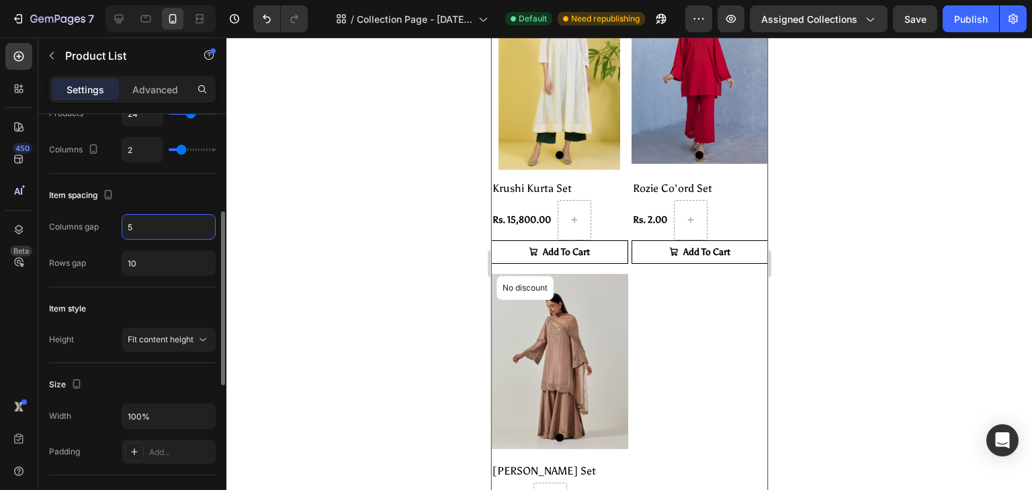
scroll to position [317, 0]
type input "5"
click at [208, 333] on icon at bounding box center [202, 339] width 13 height 13
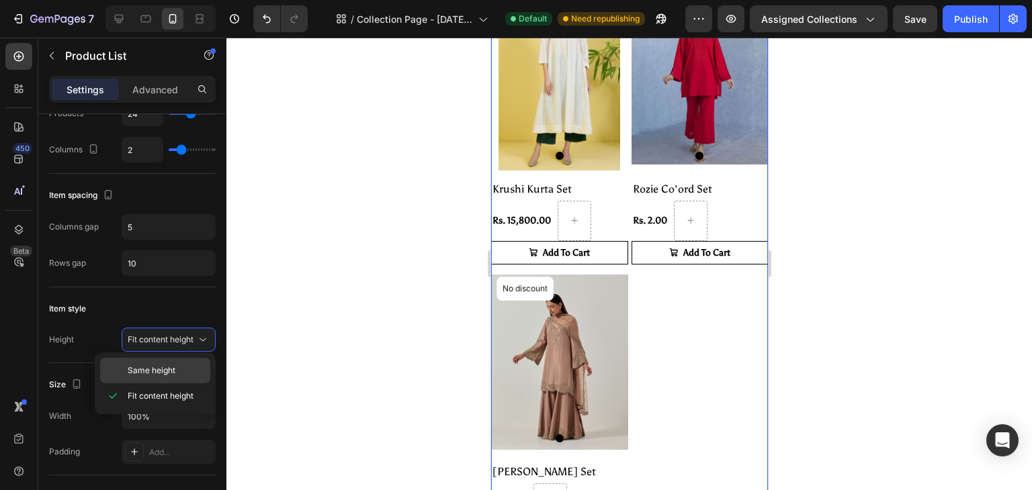
click at [191, 365] on p "Same height" at bounding box center [166, 371] width 77 height 12
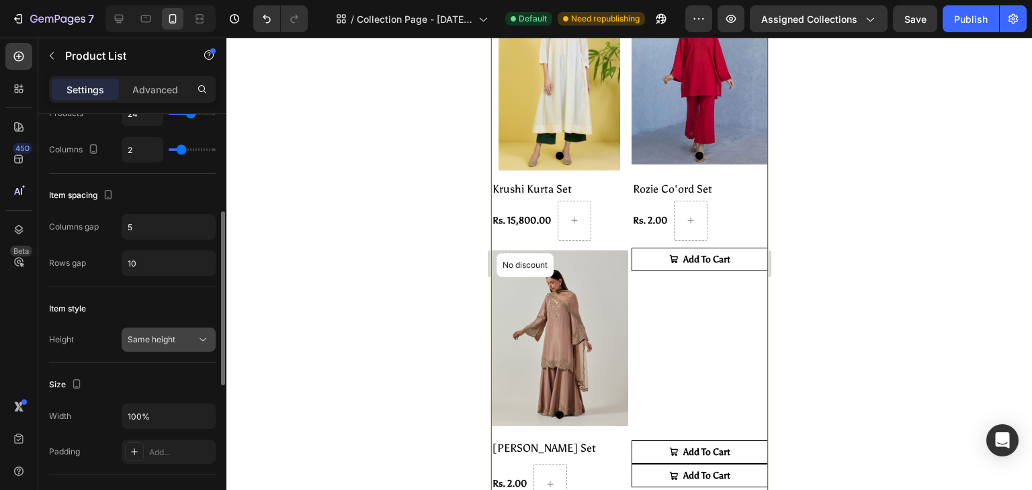
click at [197, 330] on button "Same height" at bounding box center [169, 340] width 94 height 24
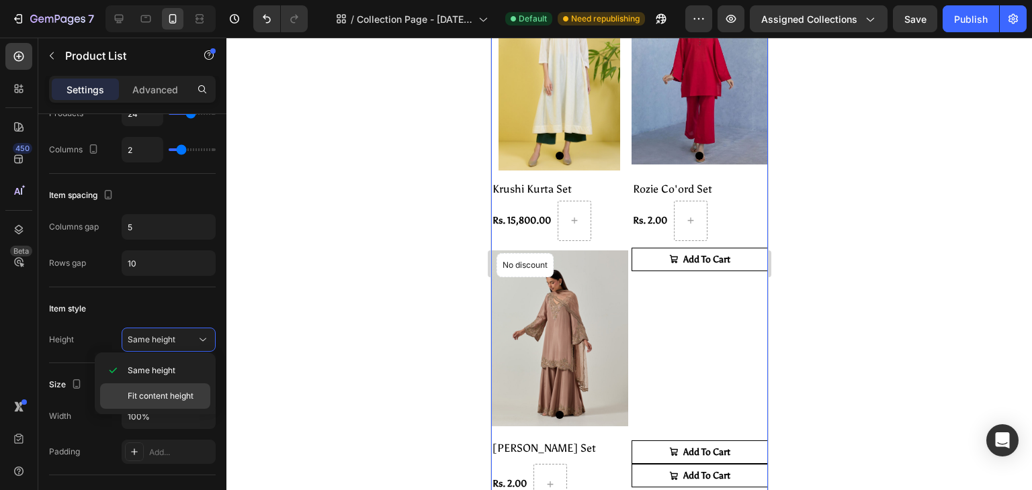
click at [183, 392] on span "Fit content height" at bounding box center [161, 396] width 66 height 12
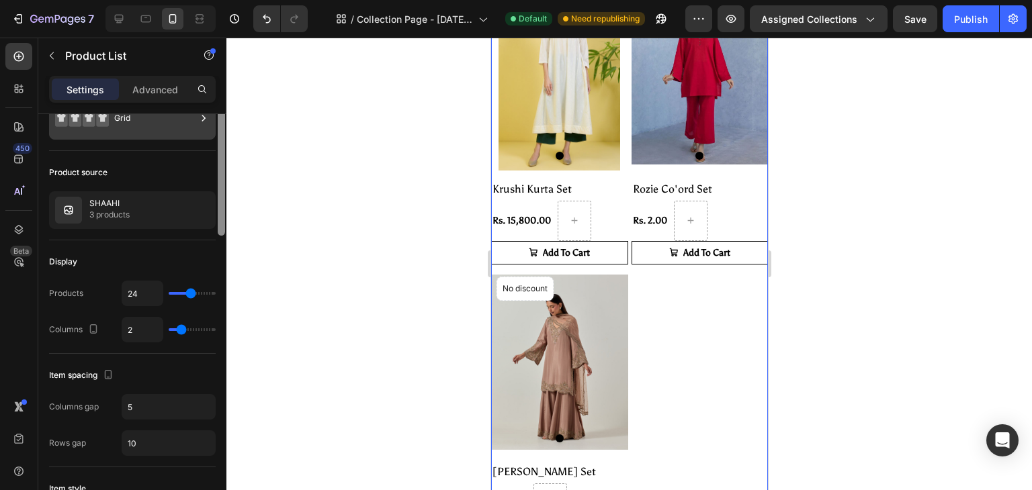
scroll to position [0, 0]
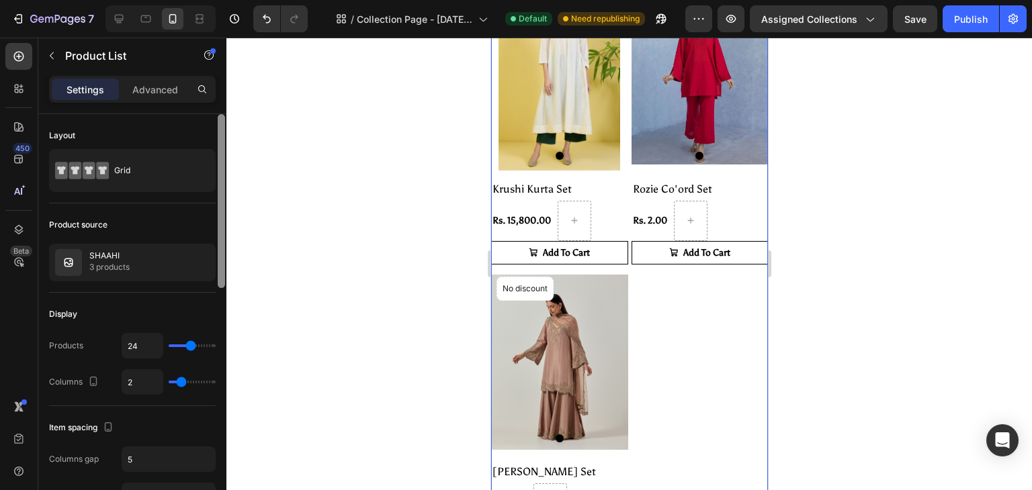
drag, startPoint x: 222, startPoint y: 310, endPoint x: 216, endPoint y: 154, distance: 156.0
click at [216, 154] on div at bounding box center [221, 321] width 10 height 414
click at [961, 14] on div "Publish" at bounding box center [971, 19] width 34 height 14
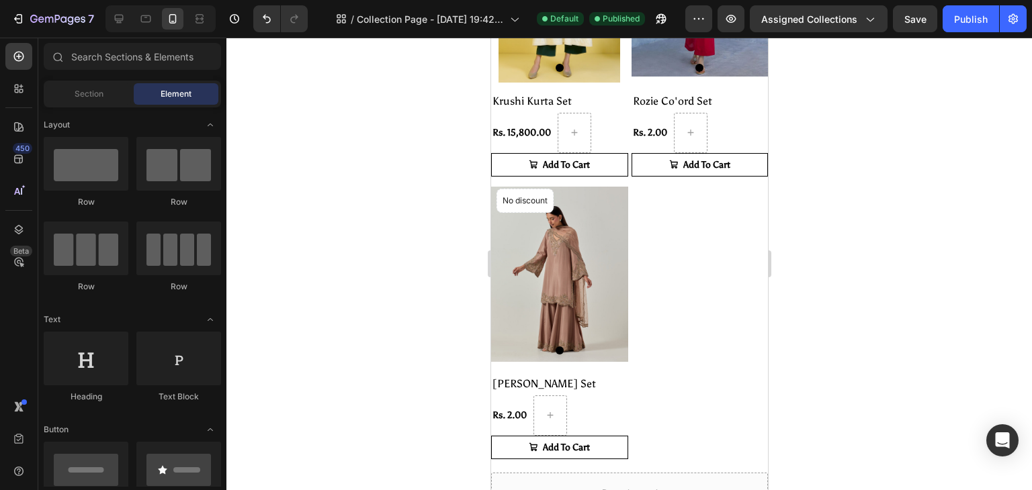
scroll to position [410, 0]
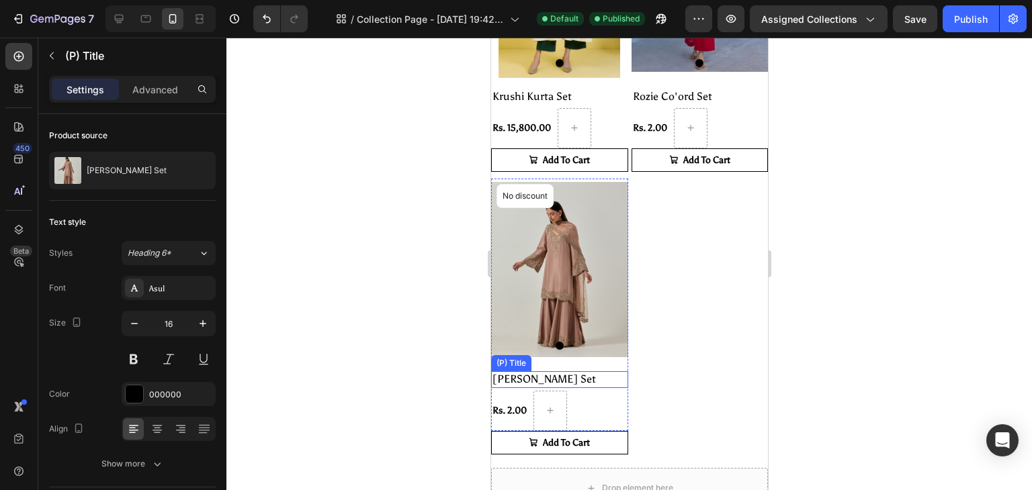
click at [536, 371] on h2 "[PERSON_NAME] Set" at bounding box center [558, 379] width 137 height 17
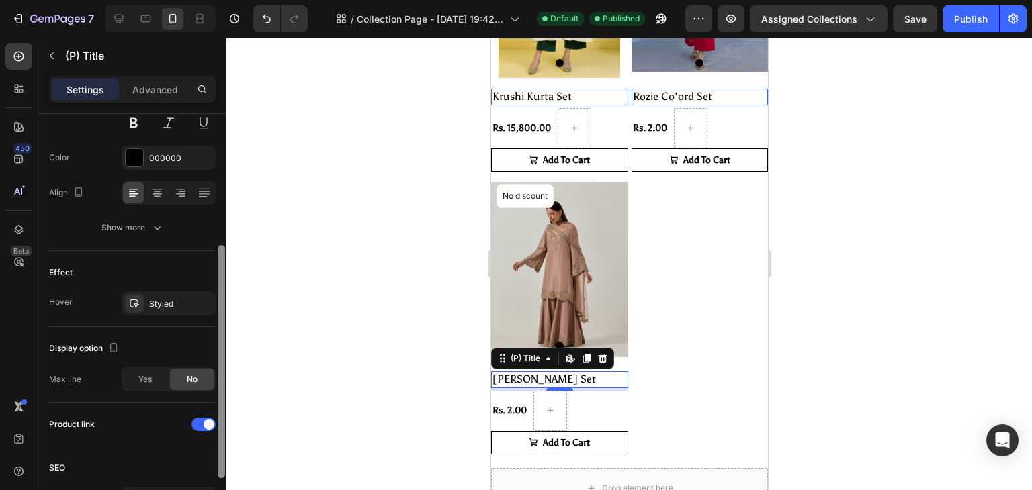
scroll to position [255, 0]
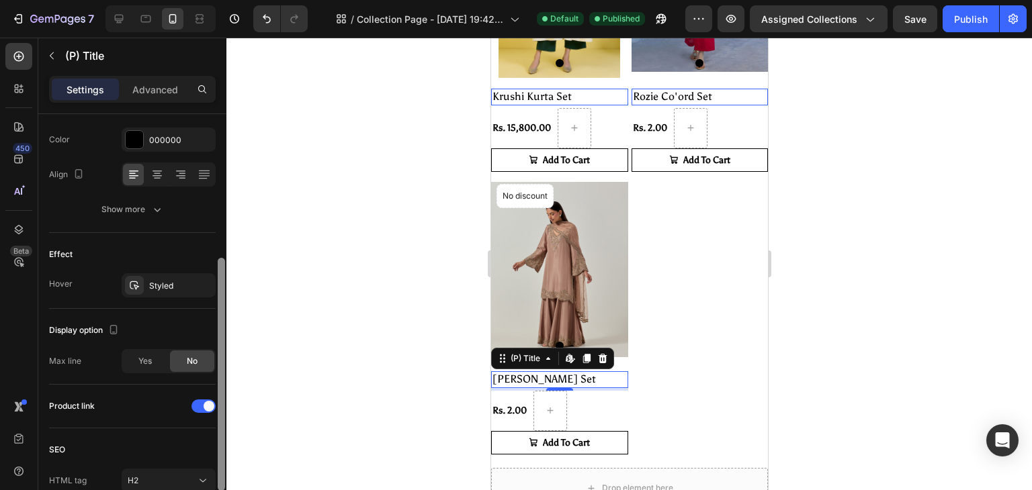
drag, startPoint x: 221, startPoint y: 277, endPoint x: 218, endPoint y: 421, distance: 143.8
click at [218, 421] on div at bounding box center [221, 374] width 7 height 233
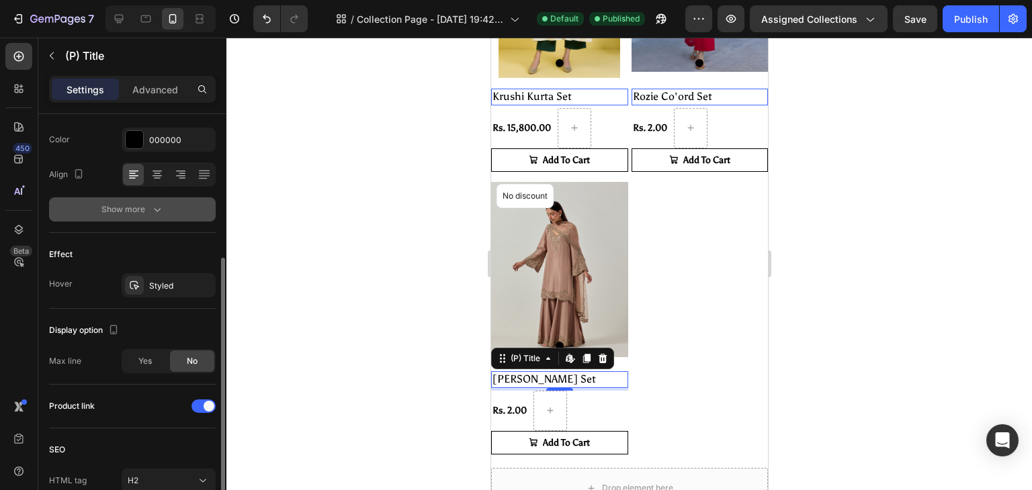
click at [156, 210] on icon "button" at bounding box center [157, 210] width 7 height 4
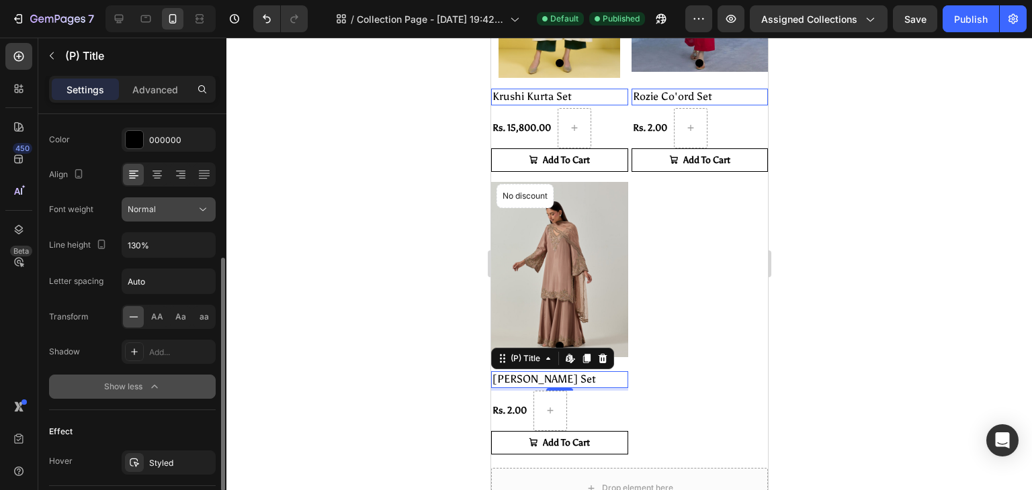
click at [150, 216] on button "Normal" at bounding box center [169, 209] width 94 height 24
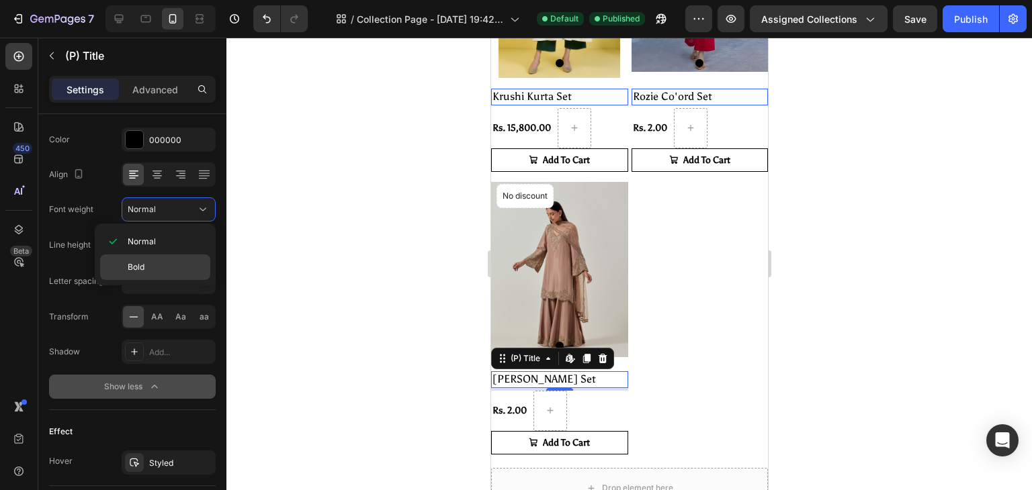
click at [147, 261] on p "Bold" at bounding box center [166, 267] width 77 height 12
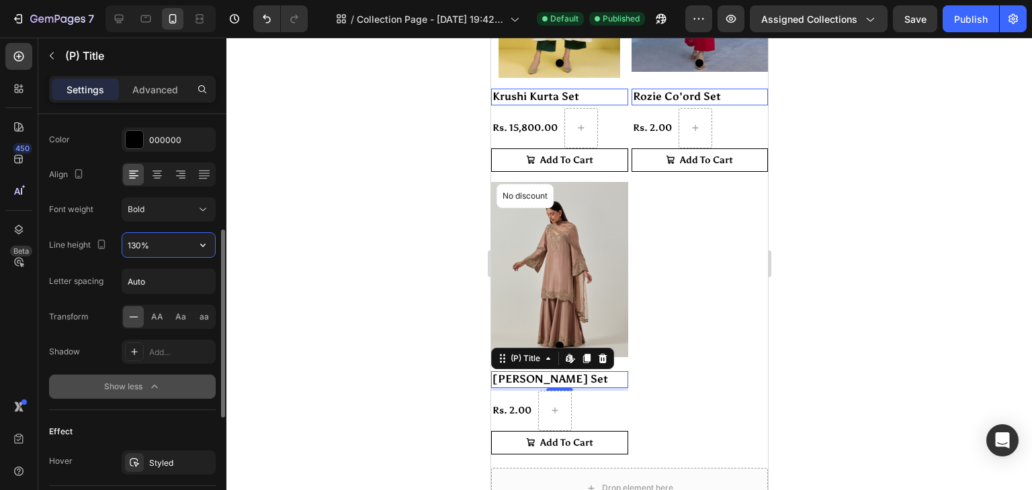
click at [140, 247] on input "130%" at bounding box center [168, 245] width 93 height 24
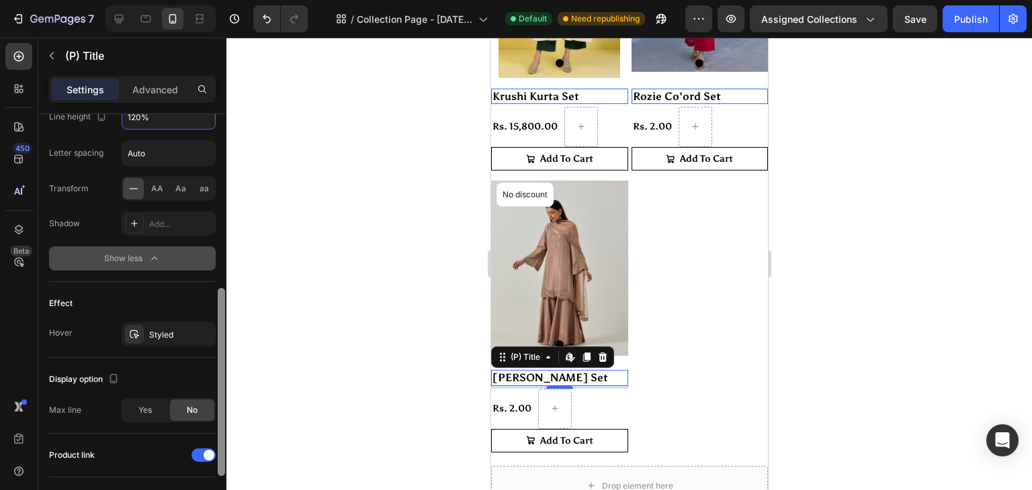
drag, startPoint x: 220, startPoint y: 365, endPoint x: 220, endPoint y: 423, distance: 57.8
click at [220, 423] on div at bounding box center [221, 382] width 7 height 188
type input "120%"
click at [152, 412] on div "Yes" at bounding box center [145, 411] width 44 height 21
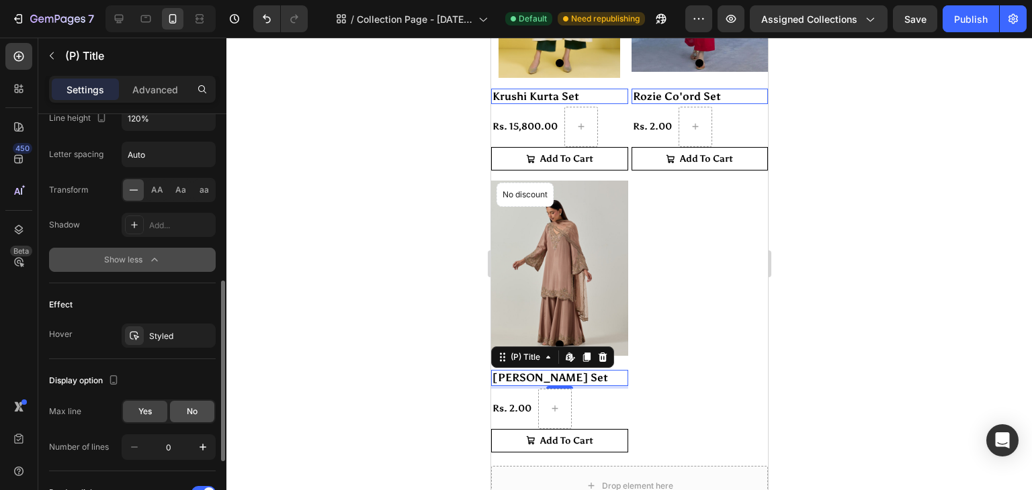
click at [177, 414] on div "No" at bounding box center [192, 411] width 44 height 21
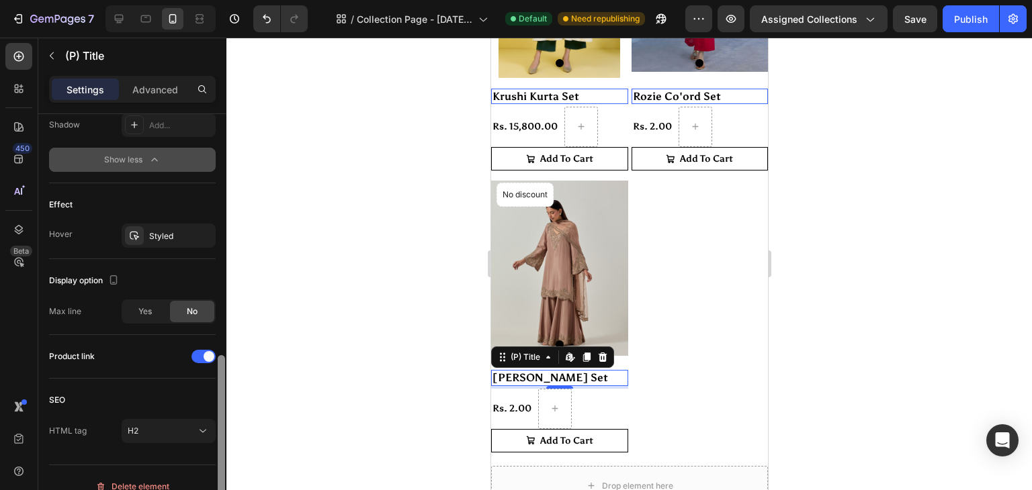
scroll to position [497, 0]
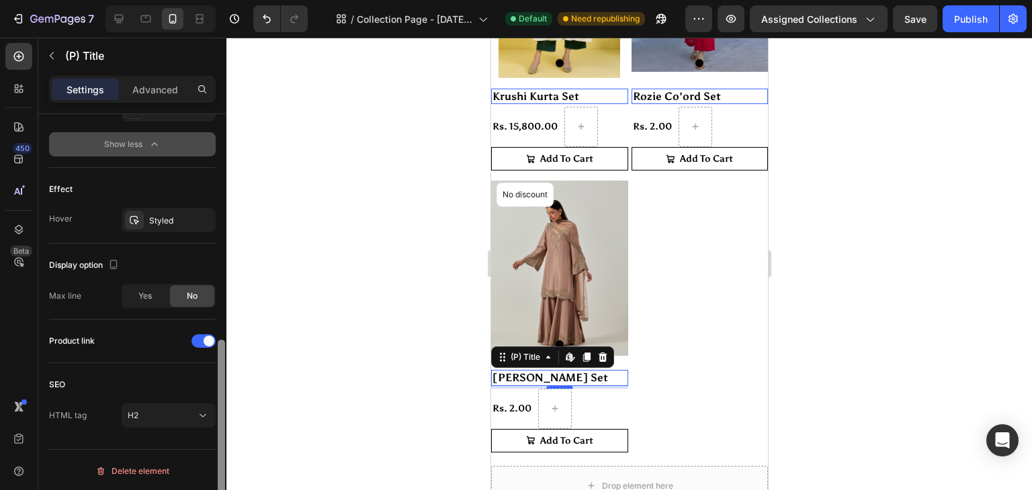
drag, startPoint x: 222, startPoint y: 402, endPoint x: 229, endPoint y: 496, distance: 95.0
click at [229, 0] on html "7 / Collection Page - Aug 27, 19:42:34 Default Need republishing Preview Assign…" at bounding box center [516, 0] width 1032 height 0
drag, startPoint x: 220, startPoint y: 385, endPoint x: 205, endPoint y: 441, distance: 58.5
click at [205, 441] on div "Product source Ruhi Kurta Set Text style Styles Heading 6* Font Asul Size 16 Co…" at bounding box center [132, 321] width 188 height 414
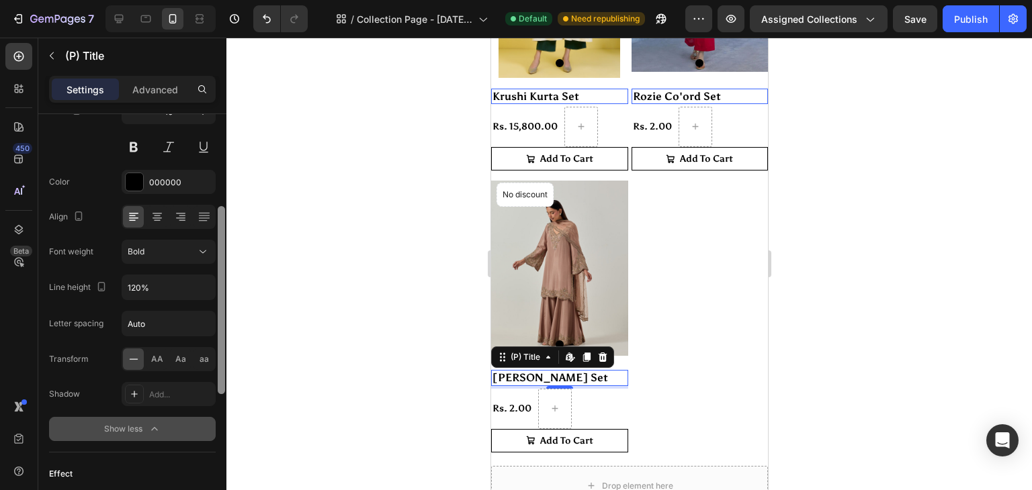
scroll to position [210, 0]
drag, startPoint x: 221, startPoint y: 429, endPoint x: 232, endPoint y: 298, distance: 131.4
click at [232, 0] on div "7 / Collection Page - [DATE] 19:42:34 Default Need republishing Preview Assigne…" at bounding box center [516, 0] width 1032 height 0
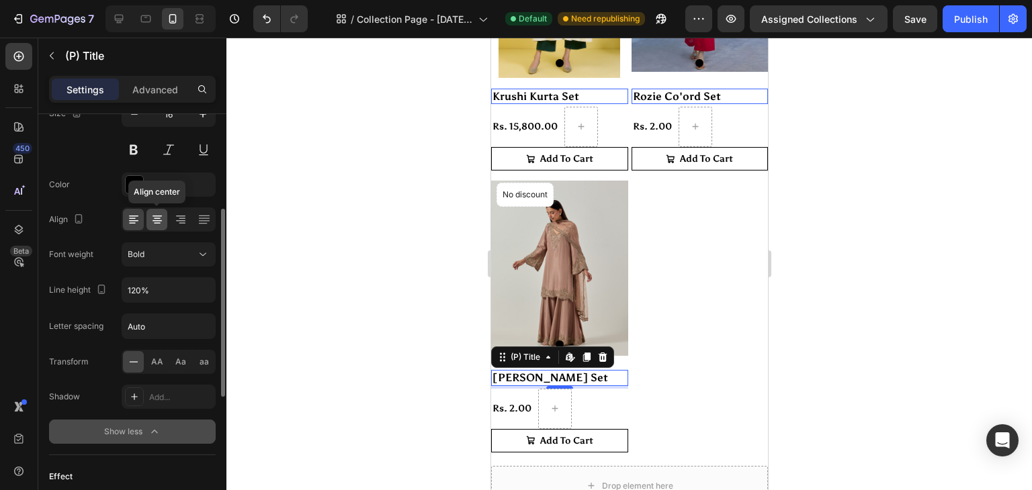
click at [155, 225] on icon at bounding box center [156, 219] width 13 height 13
click at [199, 220] on icon at bounding box center [203, 220] width 11 height 1
click at [127, 224] on icon at bounding box center [133, 219] width 13 height 13
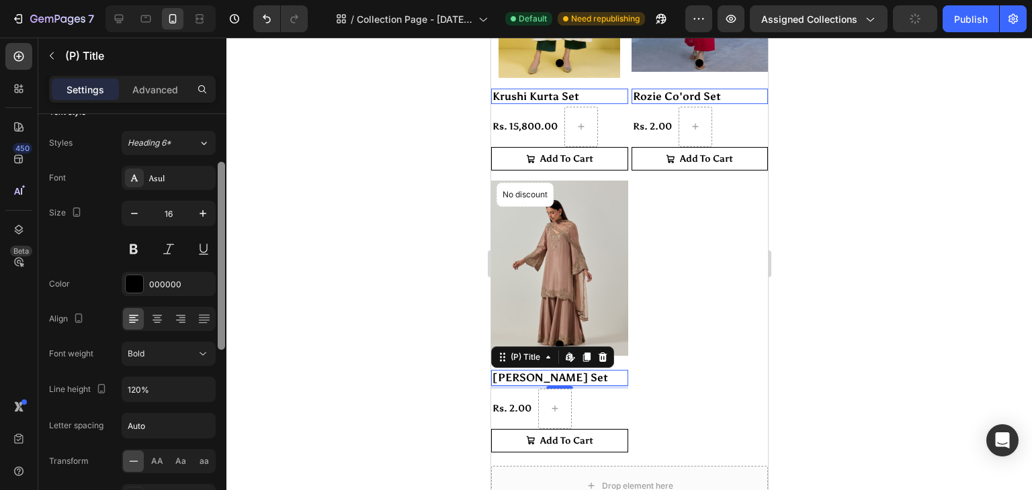
scroll to position [109, 0]
drag, startPoint x: 218, startPoint y: 284, endPoint x: 232, endPoint y: 238, distance: 48.0
click at [232, 0] on div "7 / Collection Page - [DATE] 19:42:34 Default Need republishing Preview Assigne…" at bounding box center [516, 0] width 1032 height 0
click at [199, 214] on icon "button" at bounding box center [202, 214] width 13 height 13
click at [136, 218] on icon "button" at bounding box center [134, 214] width 13 height 13
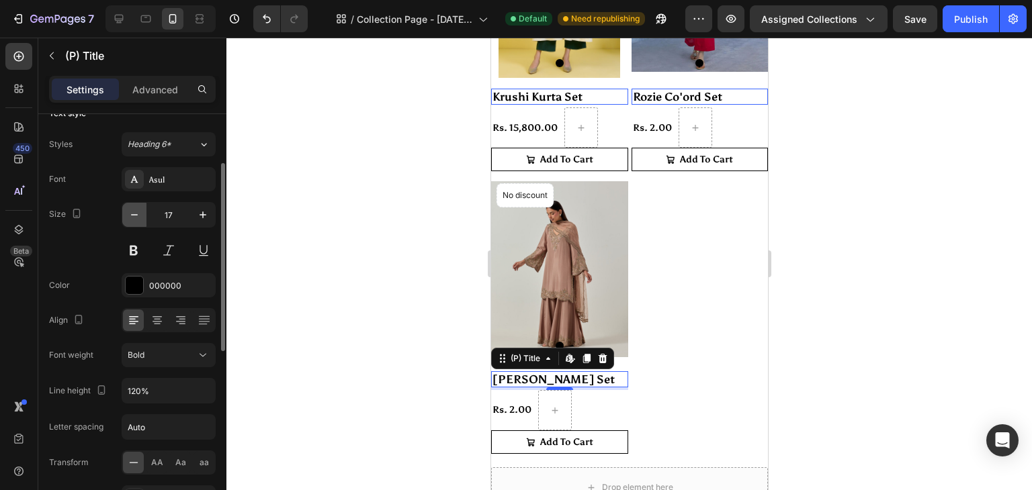
type input "16"
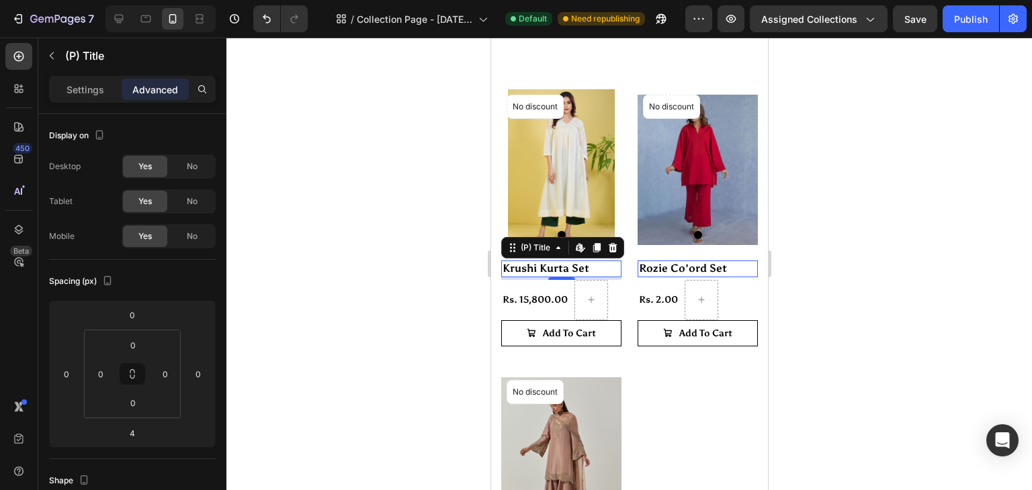
scroll to position [398, 0]
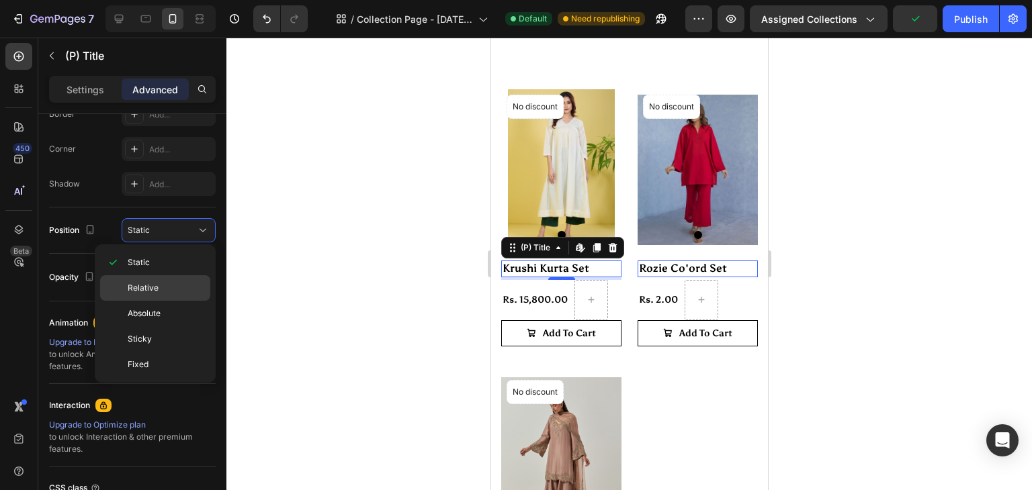
click at [172, 288] on p "Relative" at bounding box center [166, 288] width 77 height 12
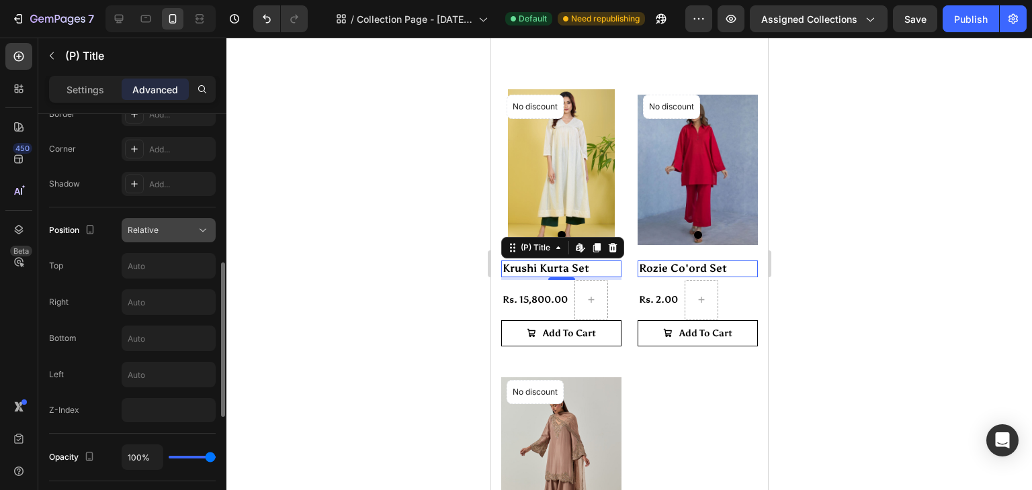
click at [199, 234] on icon at bounding box center [202, 230] width 13 height 13
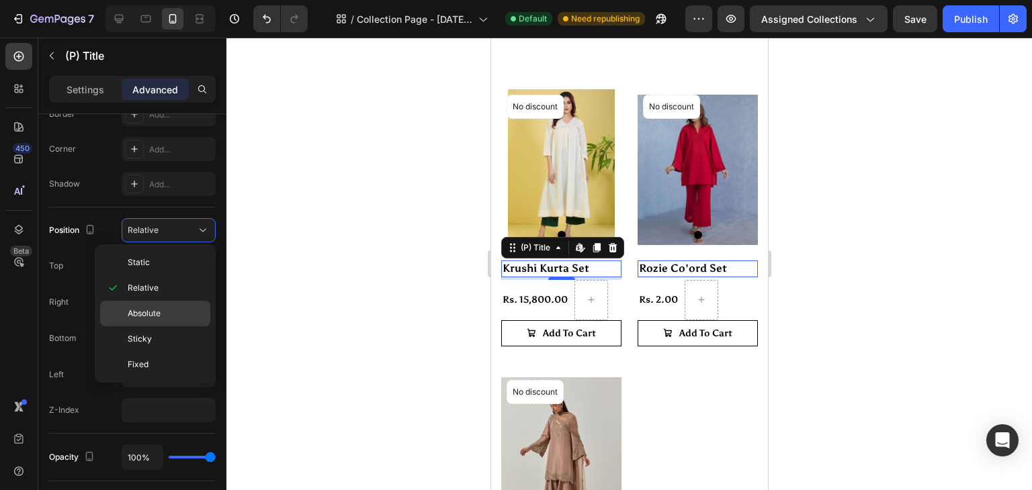
click at [188, 314] on p "Absolute" at bounding box center [166, 314] width 77 height 12
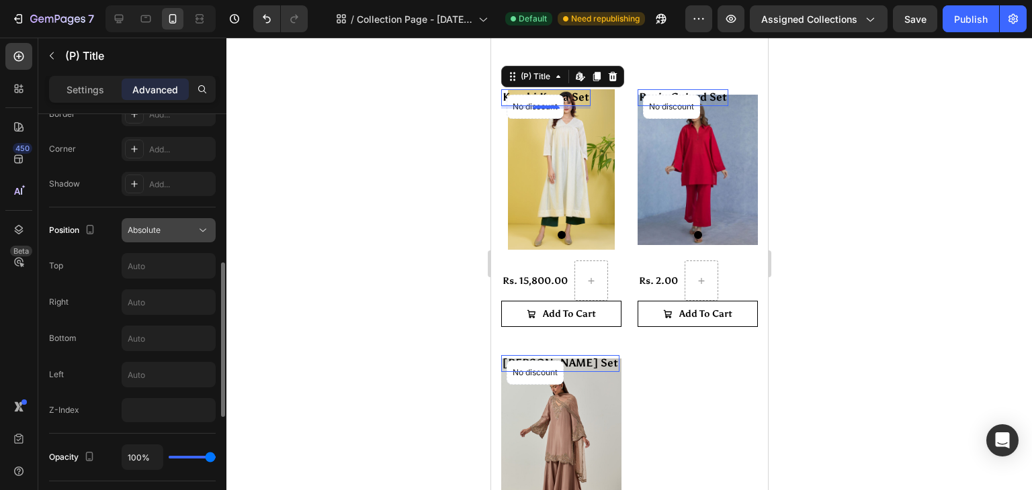
click at [181, 224] on div "Absolute" at bounding box center [162, 230] width 69 height 12
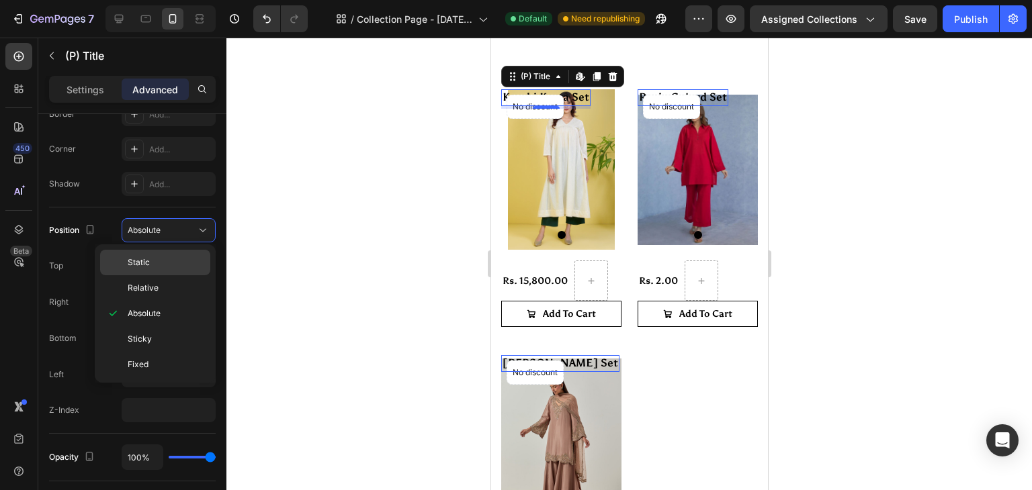
click at [165, 275] on div "Static" at bounding box center [155, 288] width 110 height 26
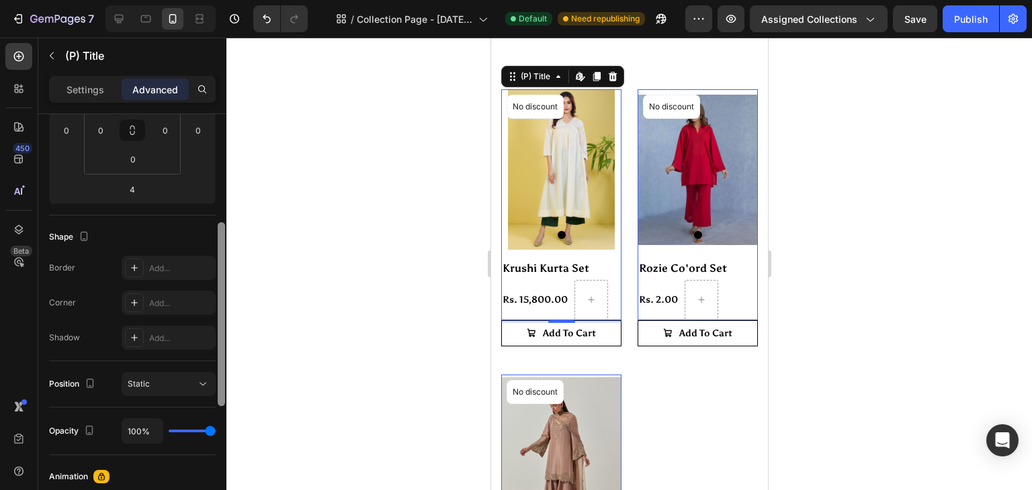
scroll to position [238, 0]
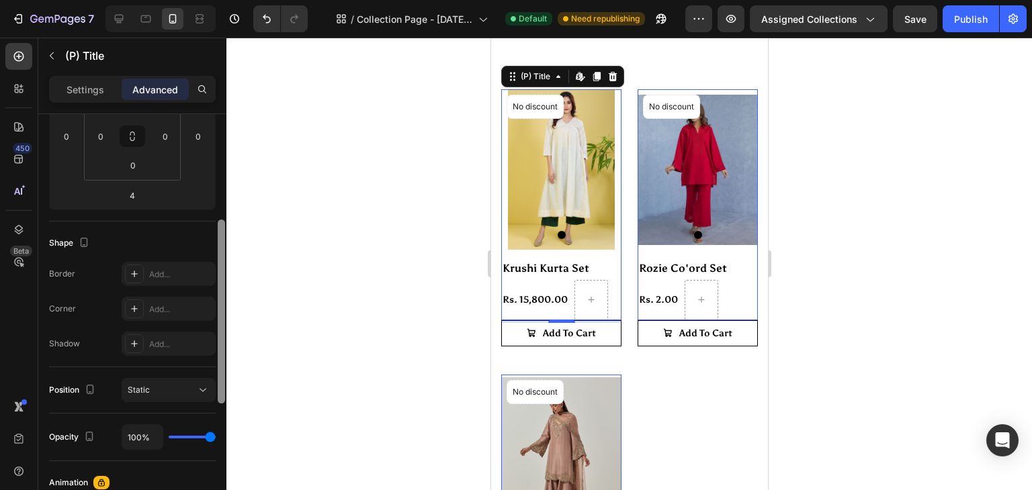
drag, startPoint x: 224, startPoint y: 324, endPoint x: 232, endPoint y: 253, distance: 71.7
click at [232, 0] on div "7 / Collection Page - Aug 27, 19:42:34 Default Need republishing Preview Assign…" at bounding box center [516, 0] width 1032 height 0
click at [204, 393] on icon at bounding box center [202, 390] width 13 height 13
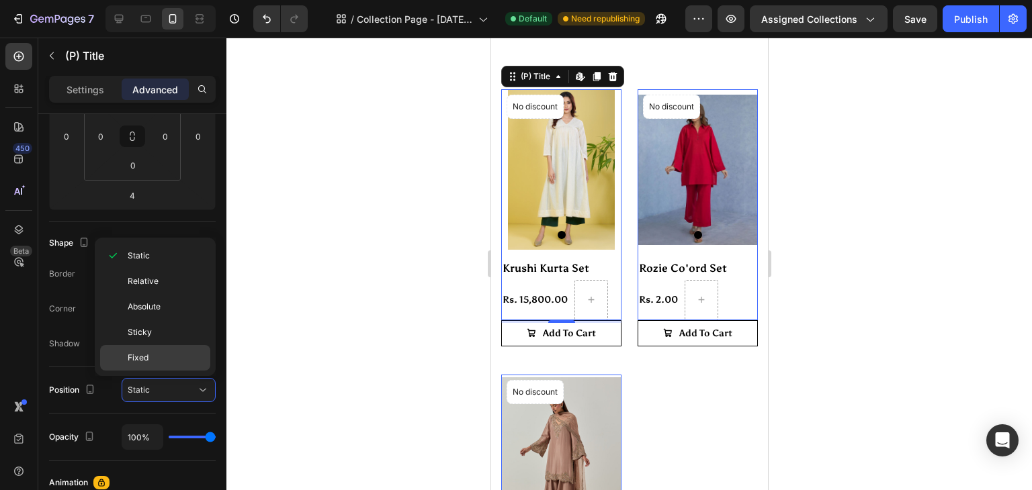
click at [161, 345] on div "Fixed" at bounding box center [155, 358] width 110 height 26
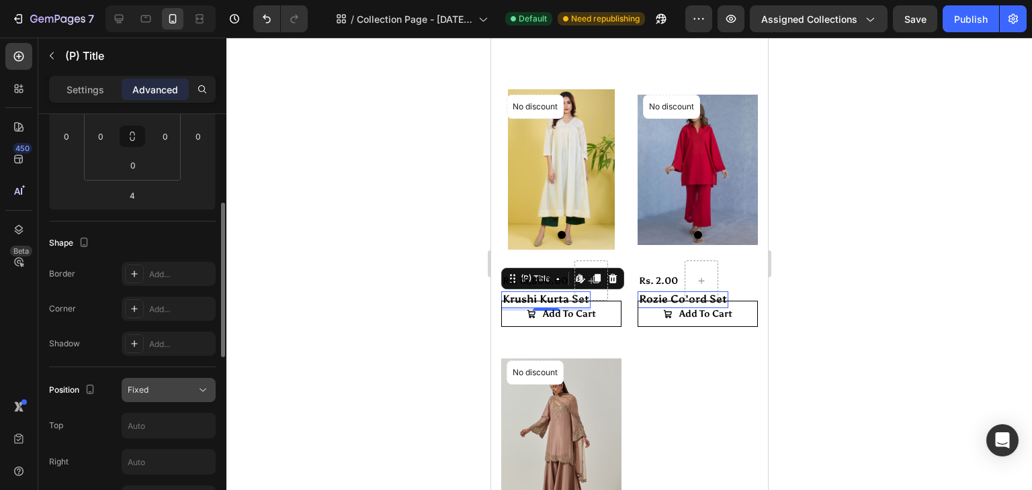
click at [154, 390] on div "Fixed" at bounding box center [162, 390] width 69 height 12
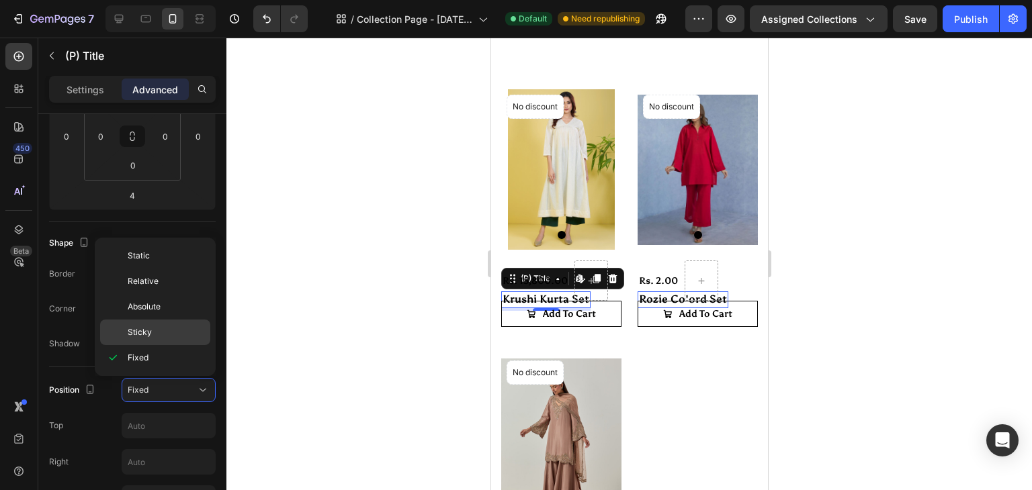
click at [150, 340] on div "Sticky" at bounding box center [155, 333] width 110 height 26
type input "0"
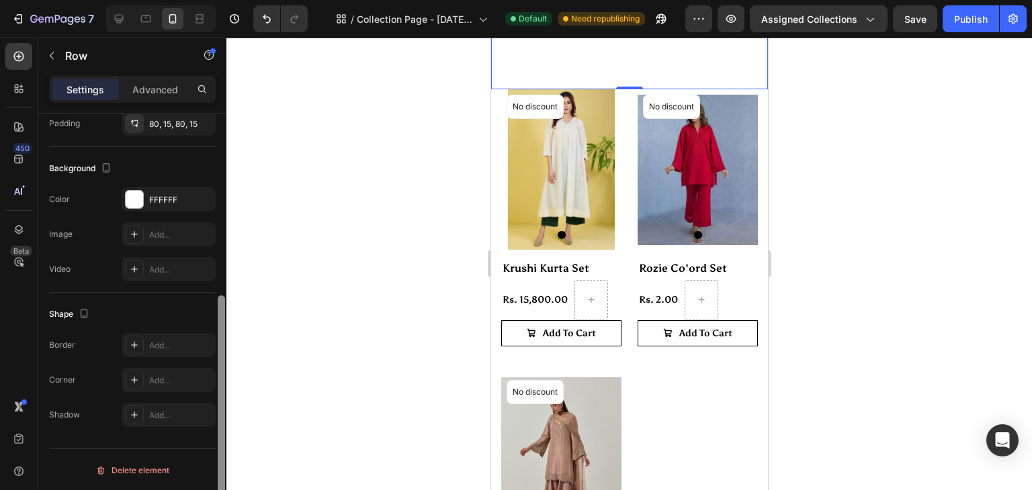
scroll to position [360, 0]
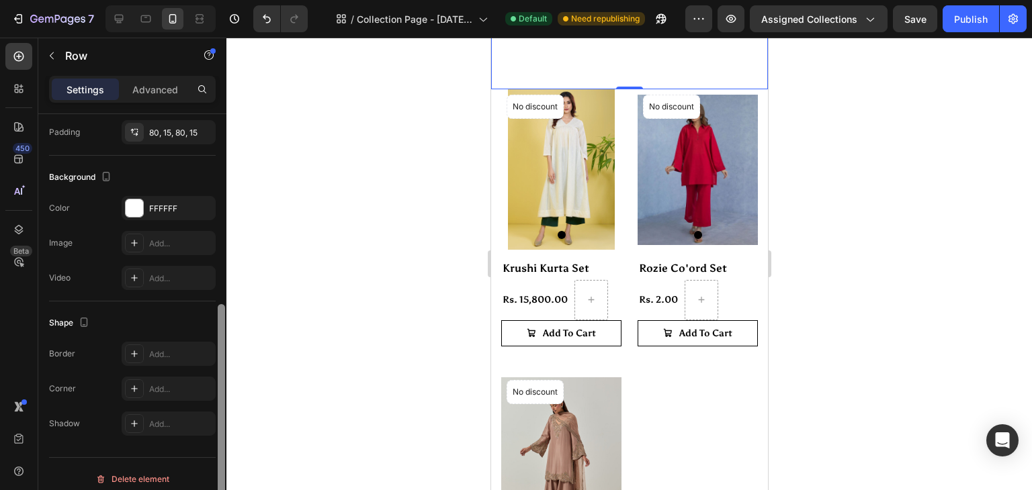
drag, startPoint x: 220, startPoint y: 251, endPoint x: 236, endPoint y: 442, distance: 191.5
click at [236, 0] on div "7 / Collection Page - Aug 27, 19:42:34 Default Need republishing Preview Assign…" at bounding box center [516, 0] width 1032 height 0
click at [191, 136] on div "80, 15, 80, 15" at bounding box center [169, 132] width 94 height 24
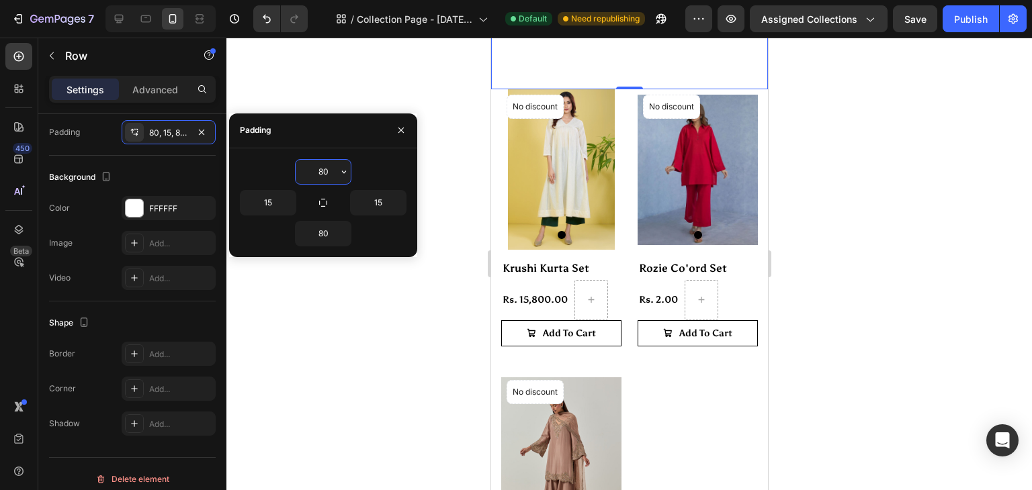
click at [326, 169] on input "80" at bounding box center [323, 172] width 55 height 24
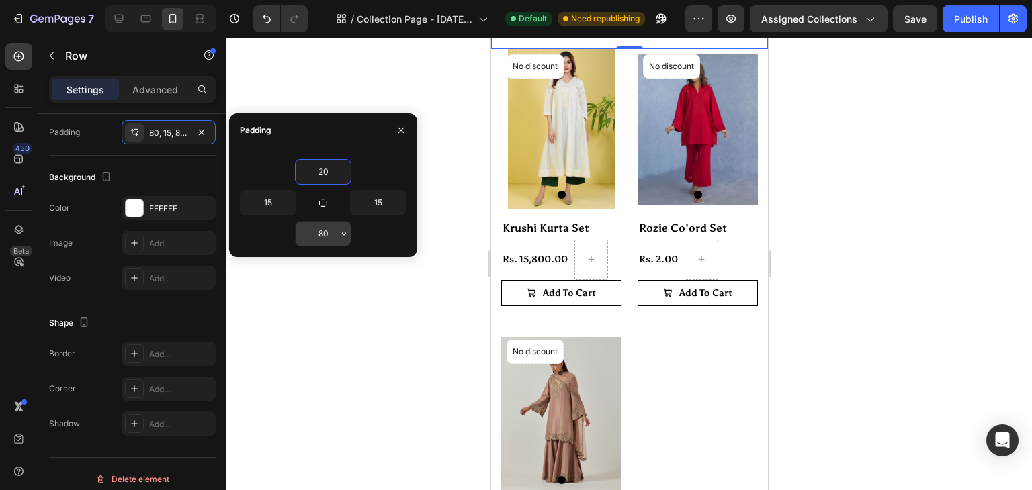
type input "20"
click at [330, 235] on input "80" at bounding box center [323, 234] width 55 height 24
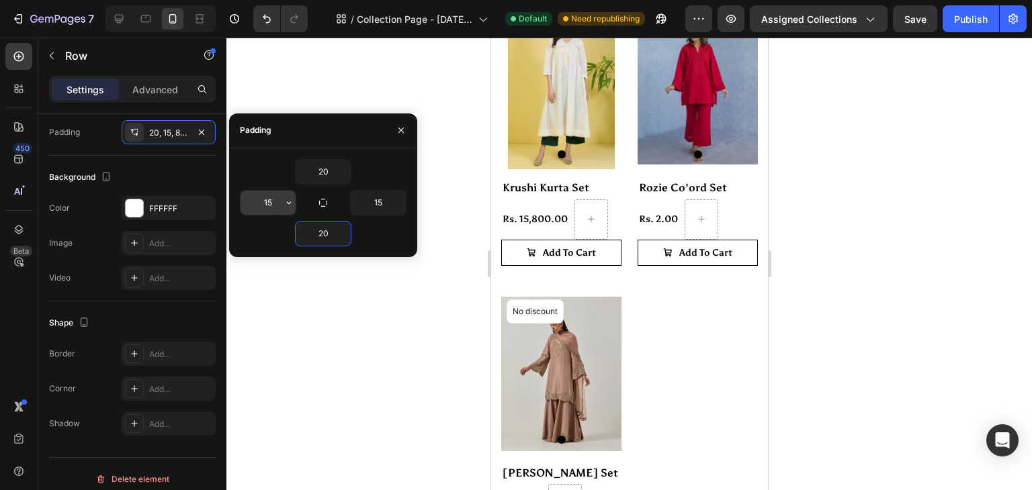
type input "20"
click at [269, 191] on input "15" at bounding box center [267, 203] width 55 height 24
type input "2"
click at [382, 201] on input "15" at bounding box center [378, 203] width 55 height 24
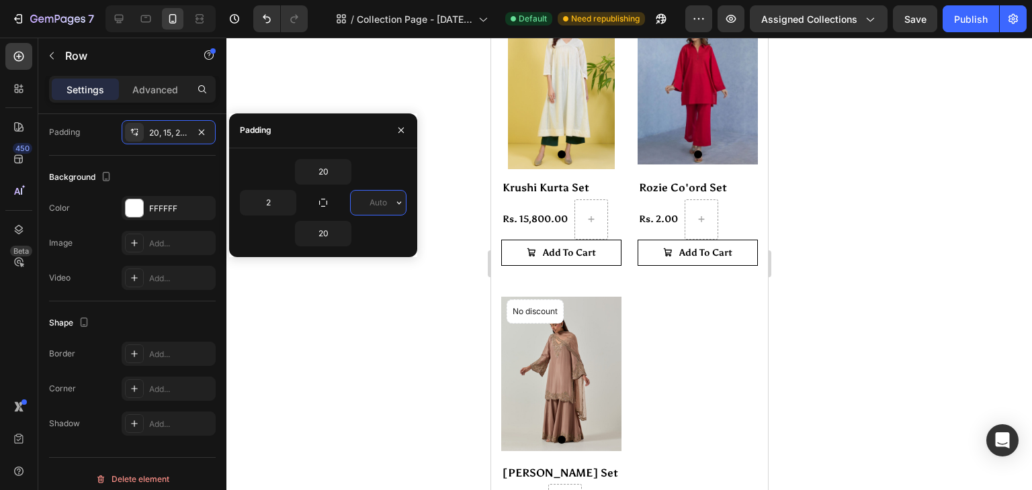
type input "2"
click at [476, 136] on div at bounding box center [628, 264] width 805 height 453
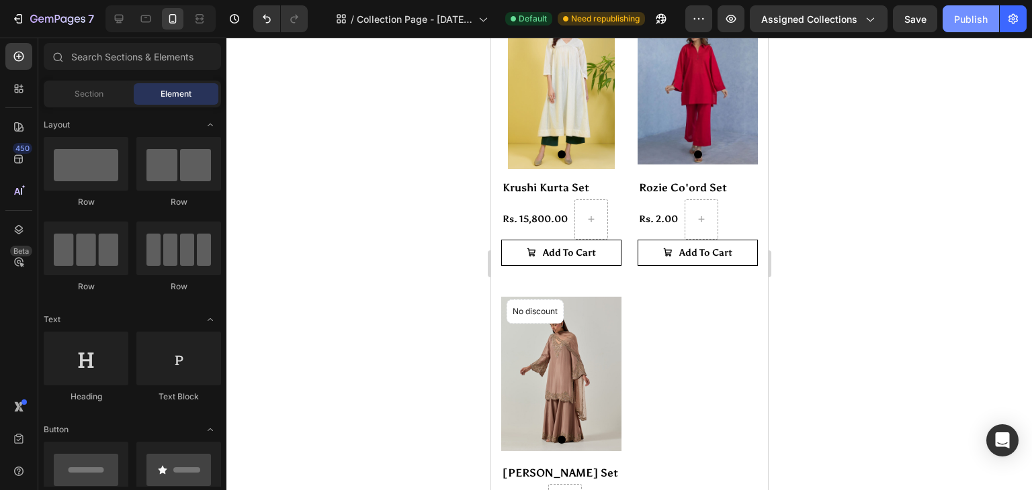
click at [954, 29] on button "Publish" at bounding box center [970, 18] width 56 height 27
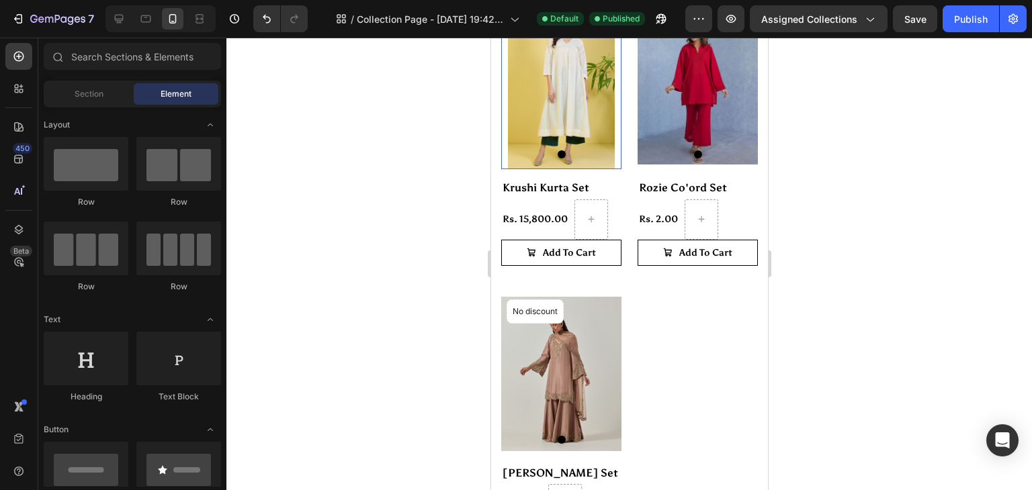
click at [596, 150] on div at bounding box center [560, 154] width 120 height 8
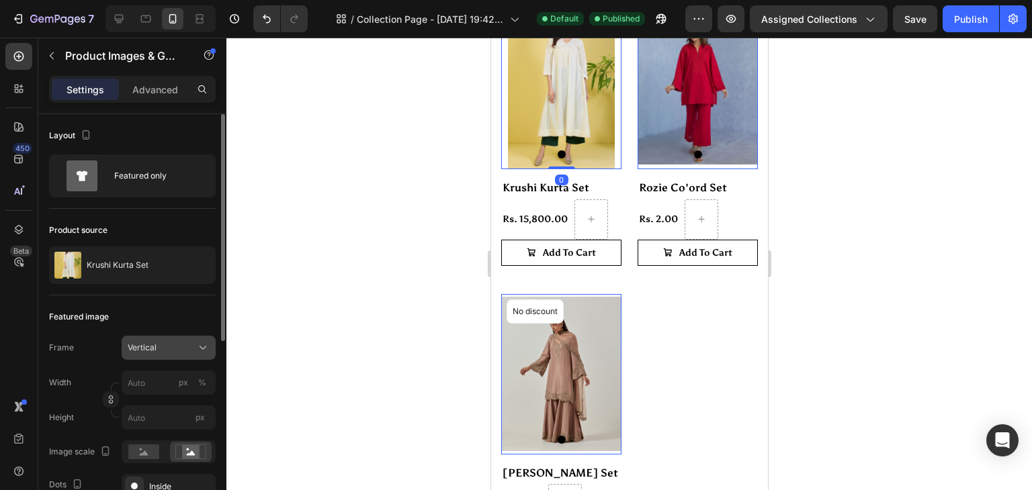
click at [202, 342] on icon at bounding box center [202, 347] width 13 height 13
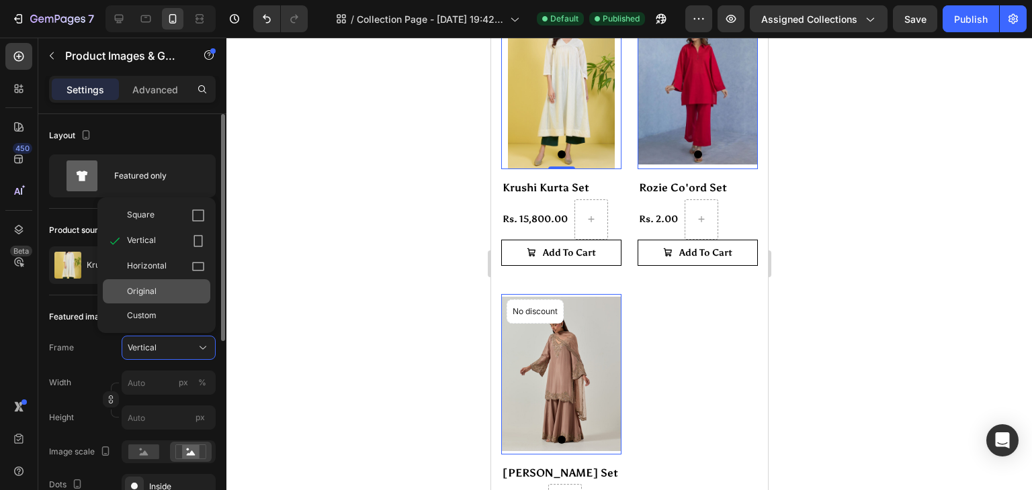
click at [186, 294] on div "Original" at bounding box center [166, 291] width 78 height 12
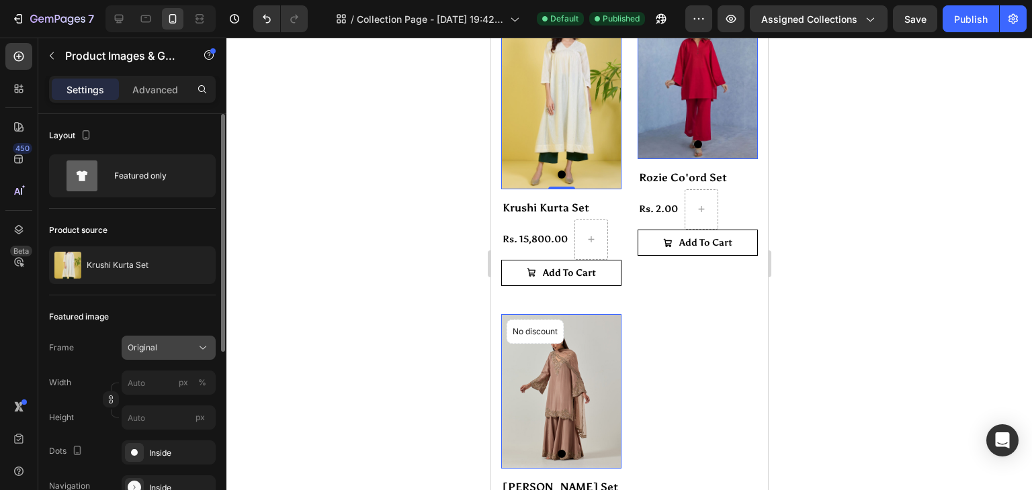
click at [167, 348] on div "Original" at bounding box center [161, 348] width 66 height 12
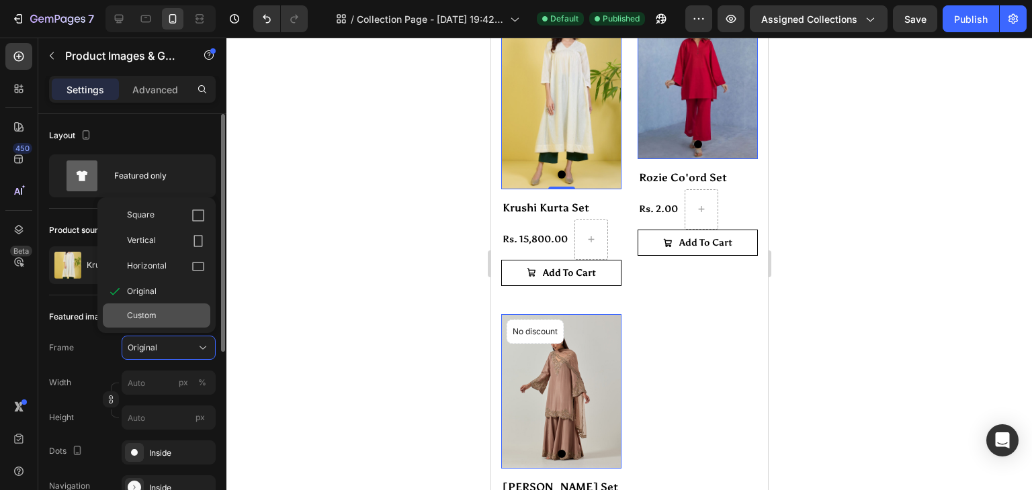
click at [163, 320] on div "Custom" at bounding box center [166, 316] width 78 height 12
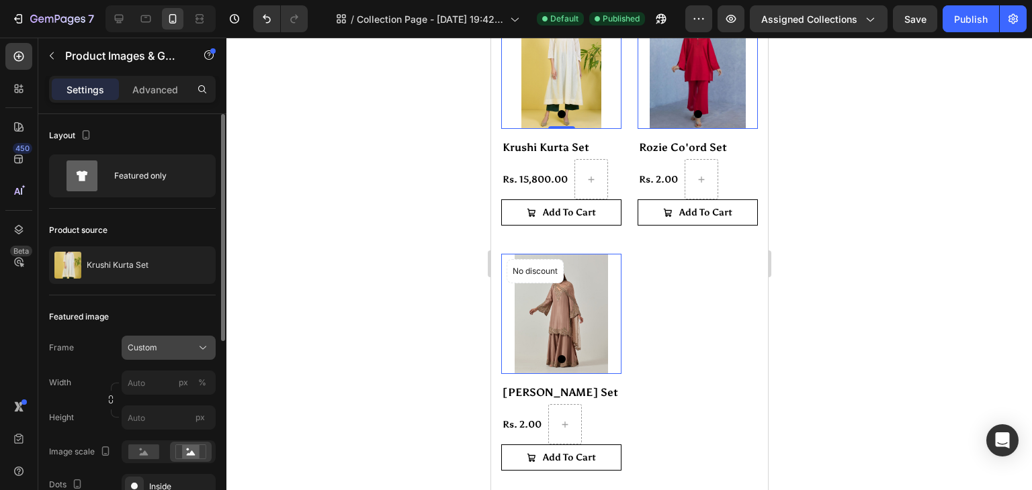
click at [175, 347] on div "Custom" at bounding box center [161, 348] width 66 height 12
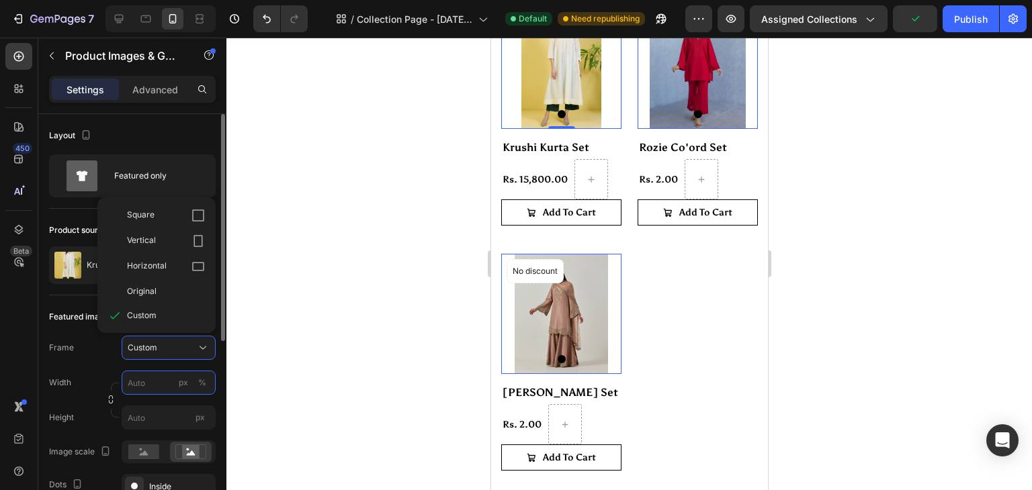
click at [165, 382] on input "px %" at bounding box center [169, 383] width 94 height 24
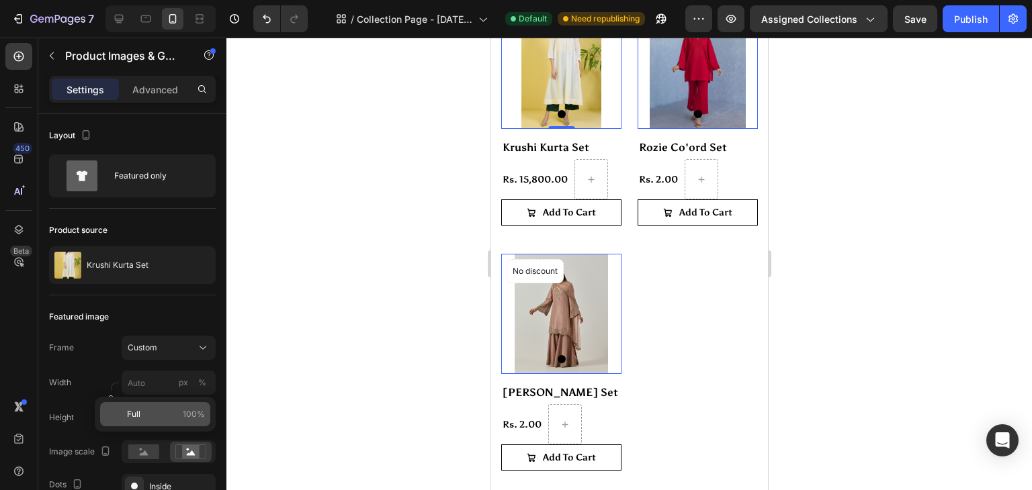
click at [153, 412] on p "Full 100%" at bounding box center [166, 414] width 78 height 12
click at [153, 412] on input "px" at bounding box center [169, 418] width 94 height 24
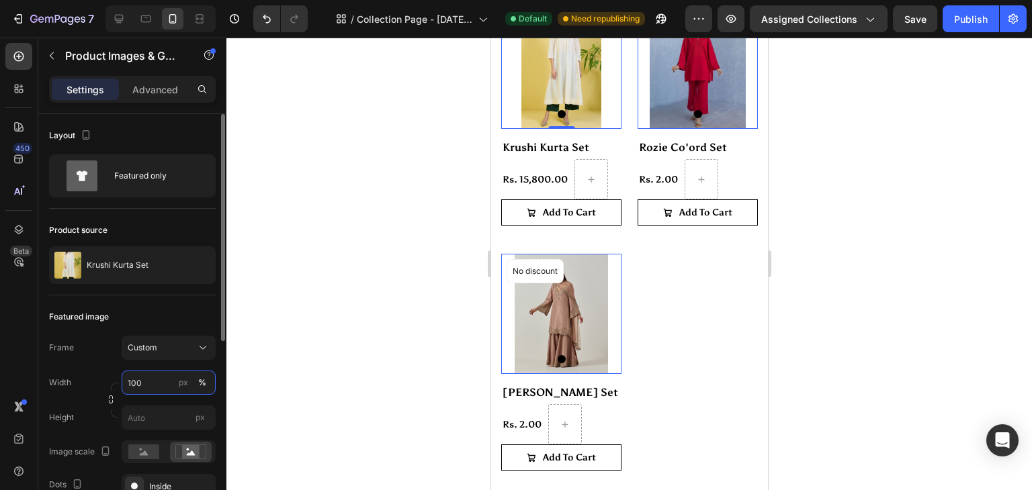
click at [157, 388] on input "100" at bounding box center [169, 383] width 94 height 24
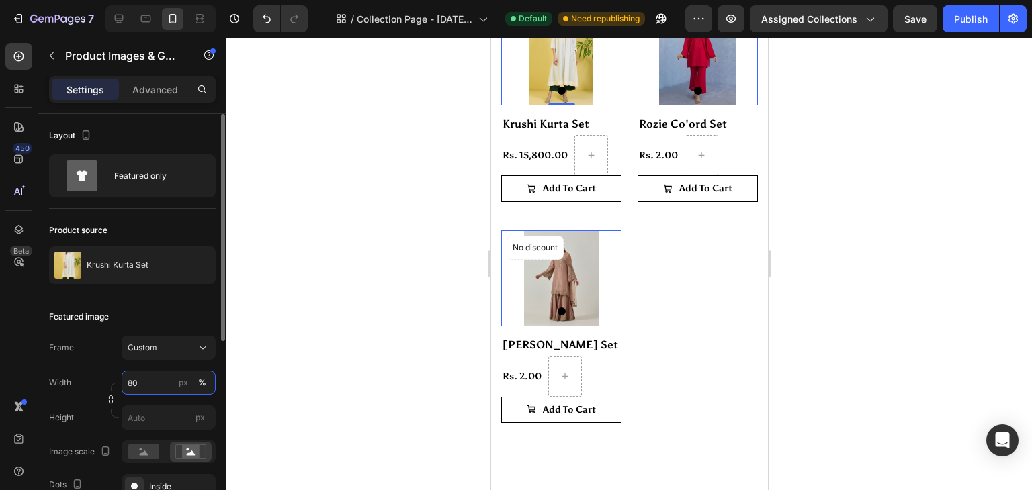
type input "8"
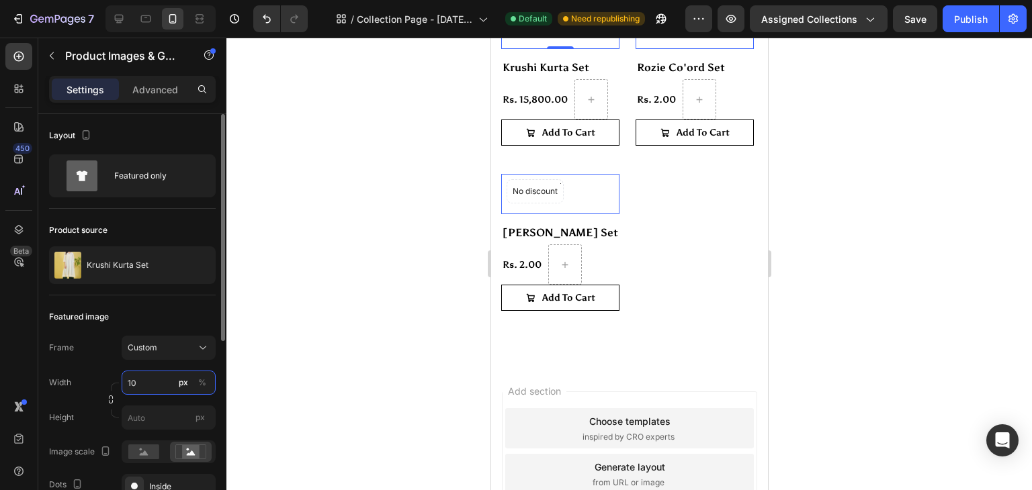
type input "100"
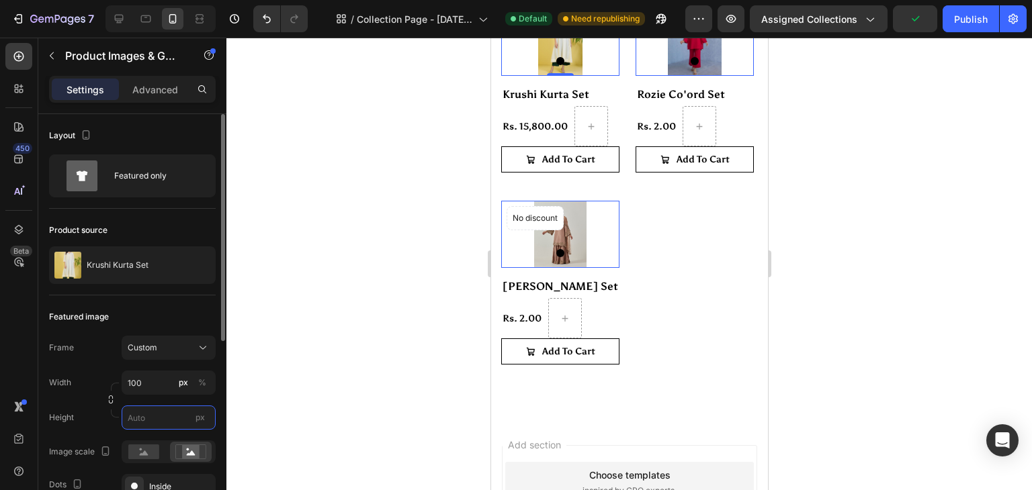
click at [148, 420] on input "px" at bounding box center [169, 418] width 94 height 24
type input "100"
click at [174, 353] on div "Custom" at bounding box center [161, 348] width 66 height 12
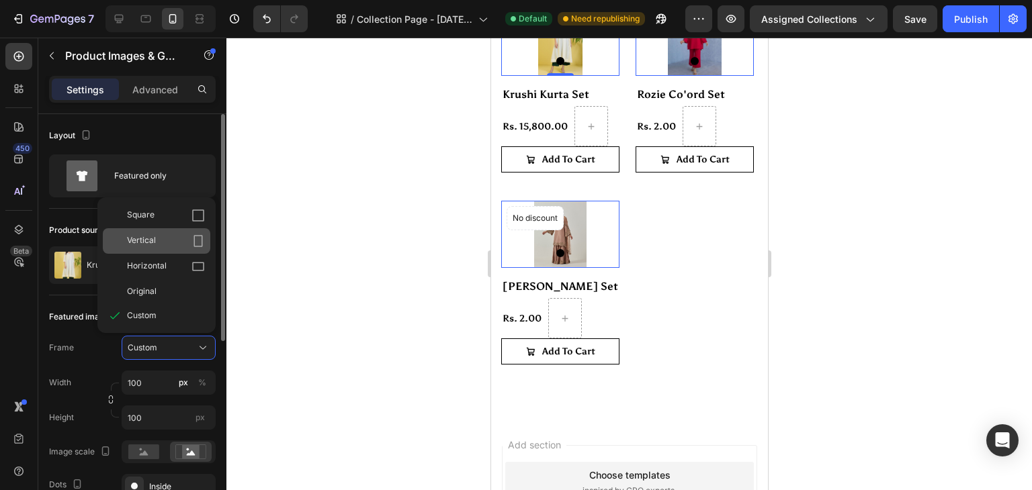
click at [171, 244] on div "Vertical" at bounding box center [166, 240] width 78 height 13
type input "75"
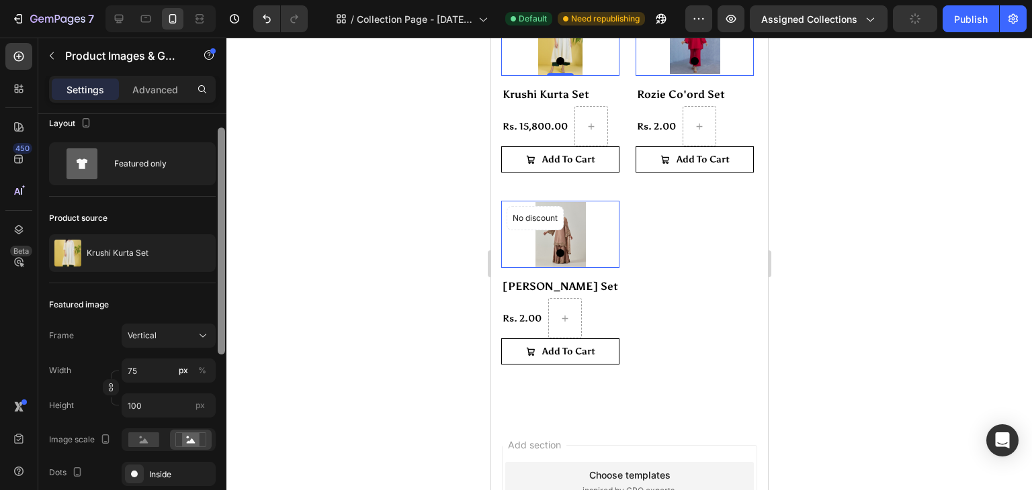
scroll to position [19, 0]
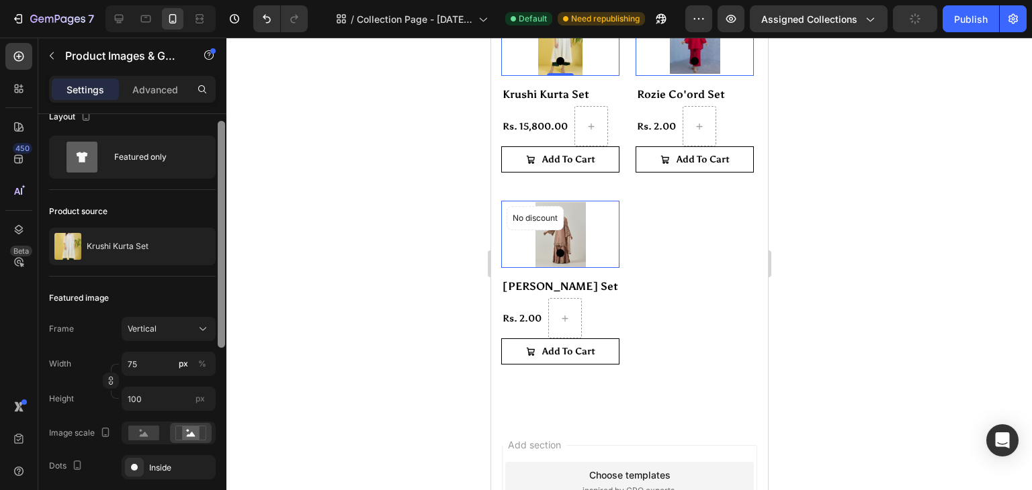
drag, startPoint x: 220, startPoint y: 322, endPoint x: 220, endPoint y: 333, distance: 10.7
click at [220, 333] on div at bounding box center [221, 234] width 7 height 227
click at [254, 353] on div at bounding box center [628, 264] width 805 height 453
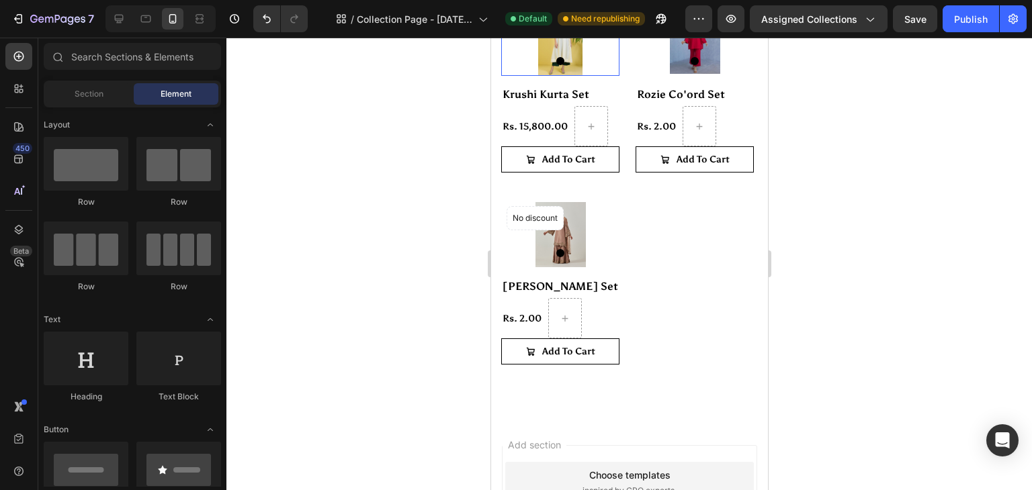
click at [561, 69] on img at bounding box center [560, 42] width 50 height 67
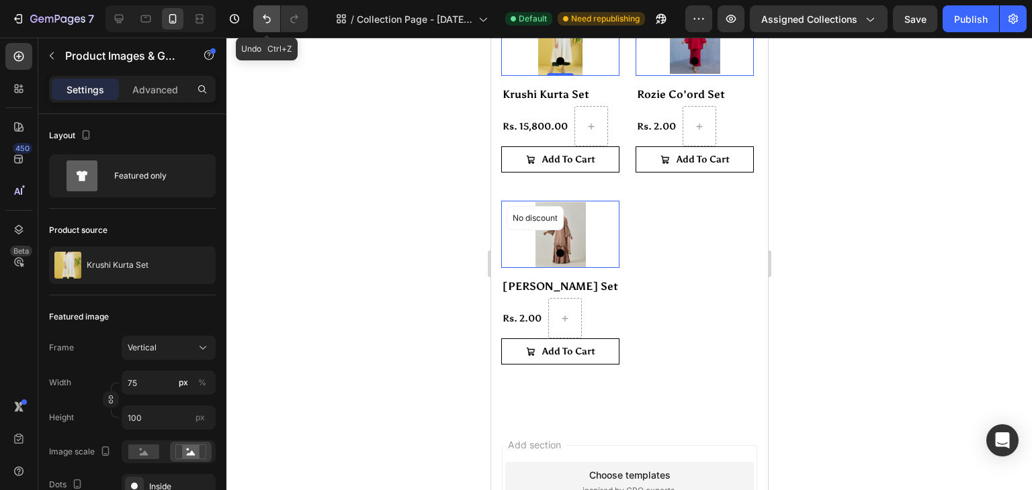
click at [266, 19] on icon "Undo/Redo" at bounding box center [266, 18] width 13 height 13
type input "100"
click at [266, 19] on icon "Undo/Redo" at bounding box center [266, 18] width 13 height 13
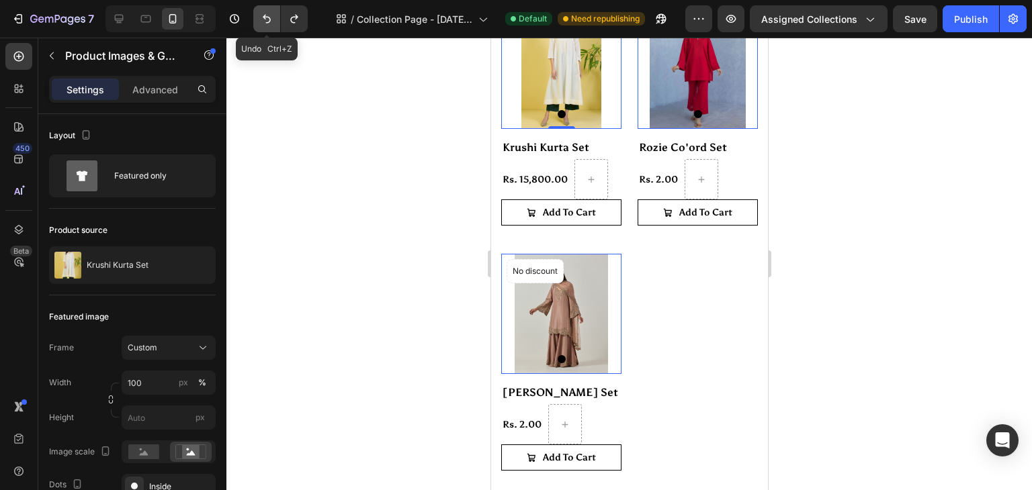
click at [266, 19] on icon "Undo/Redo" at bounding box center [266, 18] width 13 height 13
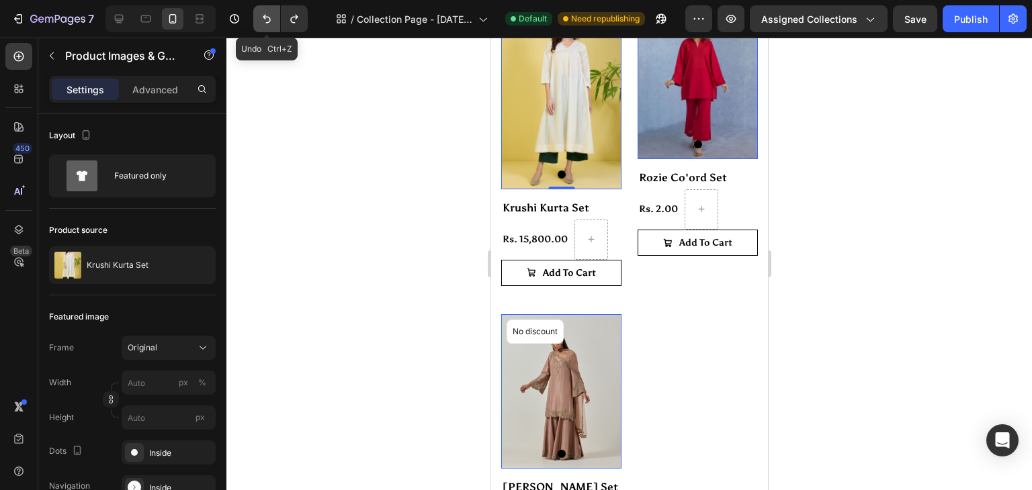
scroll to position [231, 0]
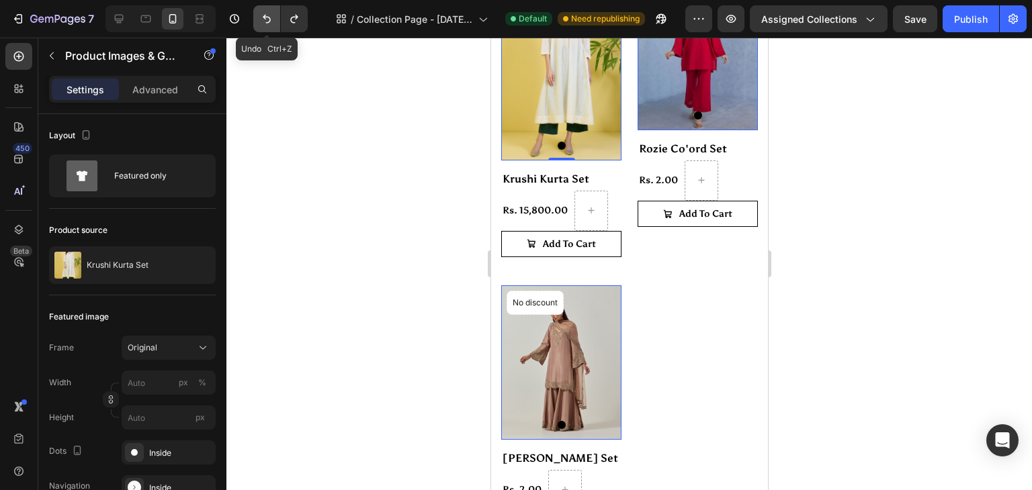
click at [266, 19] on icon "Undo/Redo" at bounding box center [266, 18] width 13 height 13
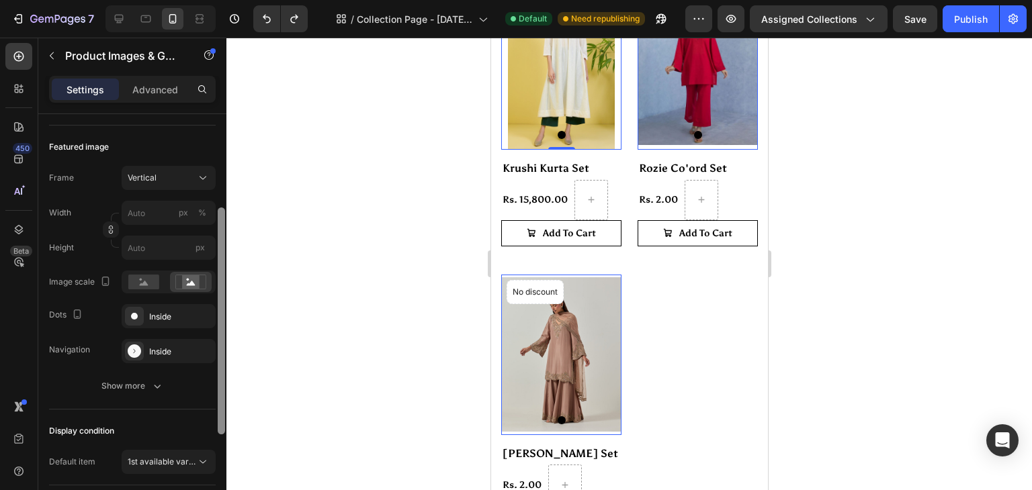
scroll to position [172, 0]
drag, startPoint x: 222, startPoint y: 202, endPoint x: 242, endPoint y: 297, distance: 96.8
click at [242, 0] on div "7 / Collection Page - Aug 27, 19:42:34 Default Need republishing Preview Assign…" at bounding box center [516, 0] width 1032 height 0
click at [183, 310] on div "Inside" at bounding box center [168, 315] width 39 height 12
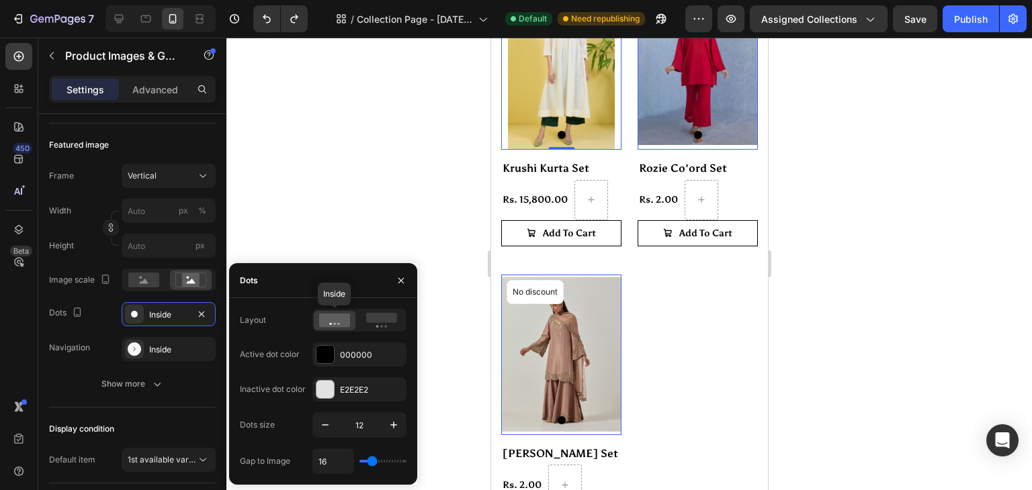
click at [341, 324] on icon at bounding box center [334, 320] width 31 height 13
click at [355, 388] on div "E2E2E2" at bounding box center [359, 390] width 39 height 12
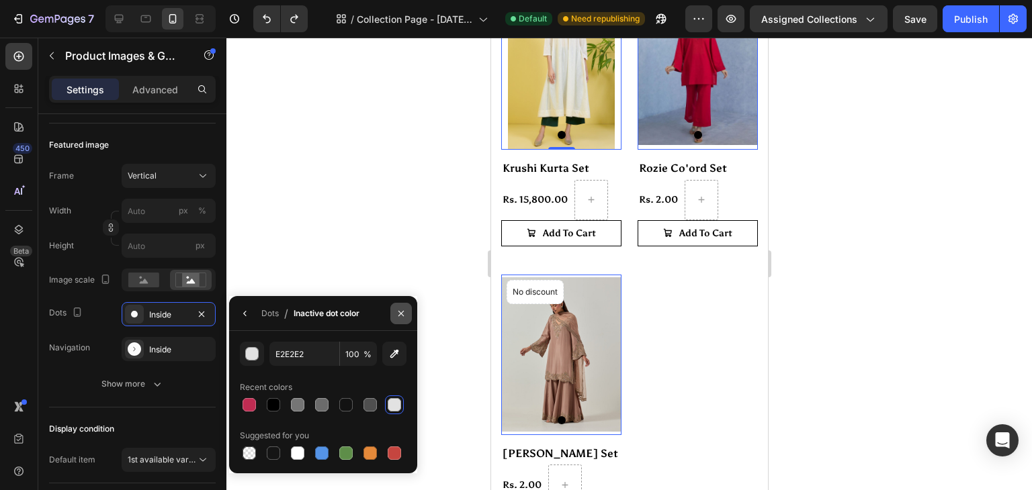
click at [406, 310] on icon "button" at bounding box center [401, 313] width 11 height 11
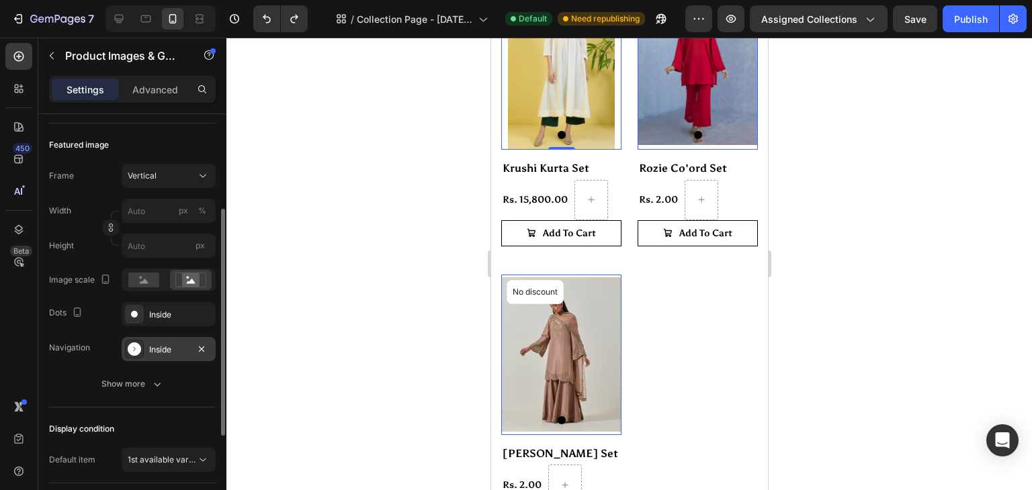
click at [152, 344] on div "Inside" at bounding box center [168, 350] width 39 height 12
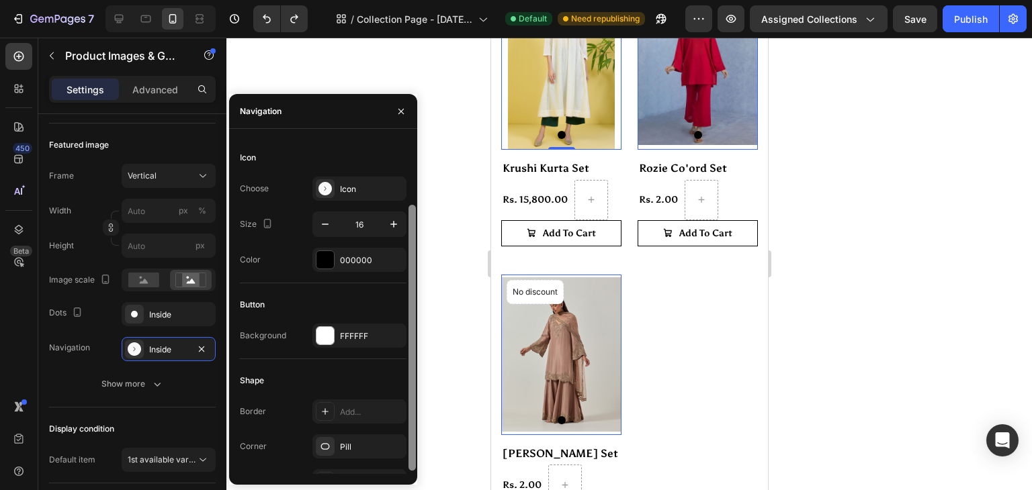
scroll to position [86, 0]
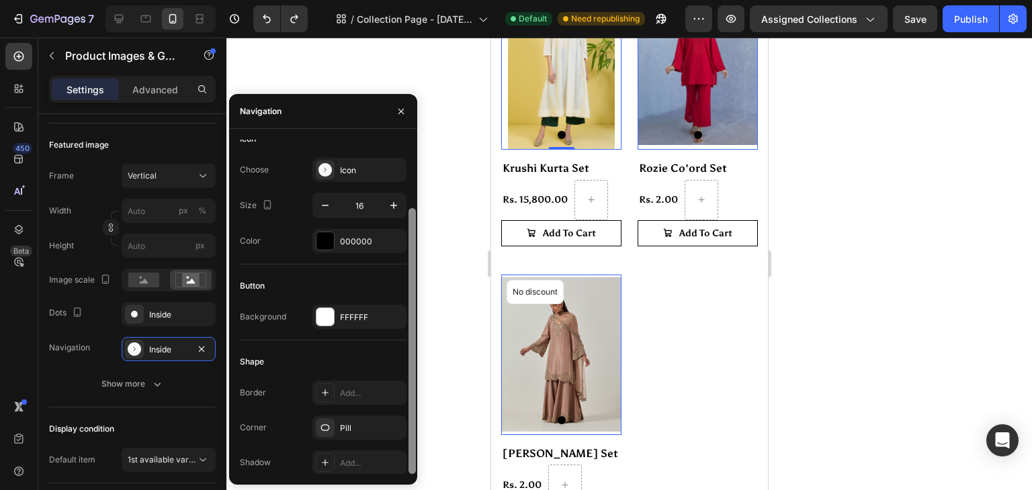
drag, startPoint x: 412, startPoint y: 350, endPoint x: 434, endPoint y: 466, distance: 118.3
click at [434, 0] on div "7 / Collection Page - Aug 27, 19:42:34 Default Need republishing Preview Assign…" at bounding box center [516, 0] width 1032 height 0
click at [349, 428] on div "Pill" at bounding box center [359, 429] width 39 height 12
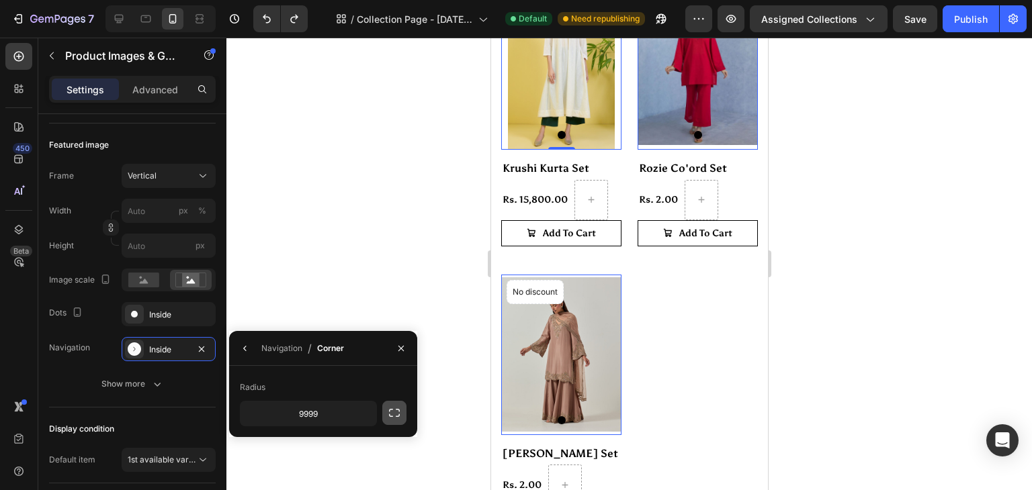
click at [389, 410] on icon "button" at bounding box center [394, 412] width 13 height 13
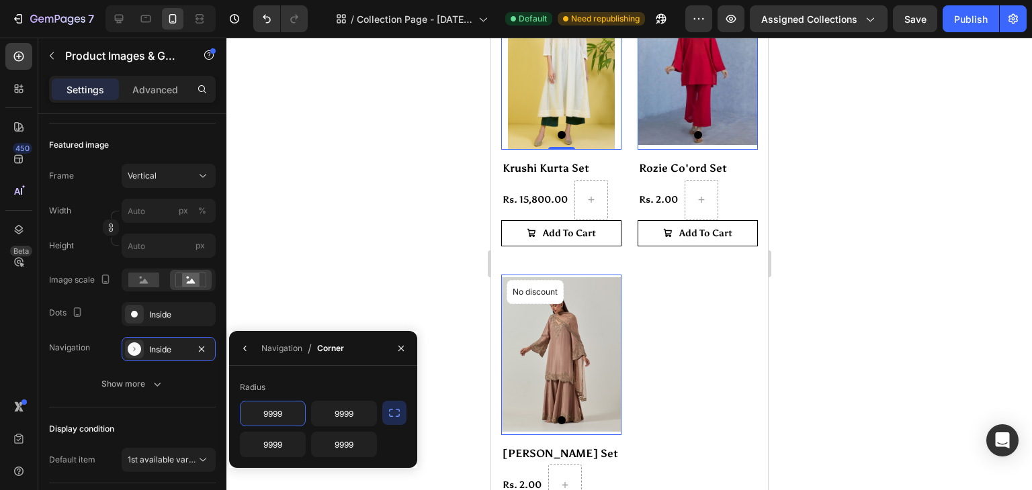
click at [280, 416] on input "9999" at bounding box center [272, 414] width 64 height 24
click at [403, 342] on button "button" at bounding box center [400, 348] width 21 height 21
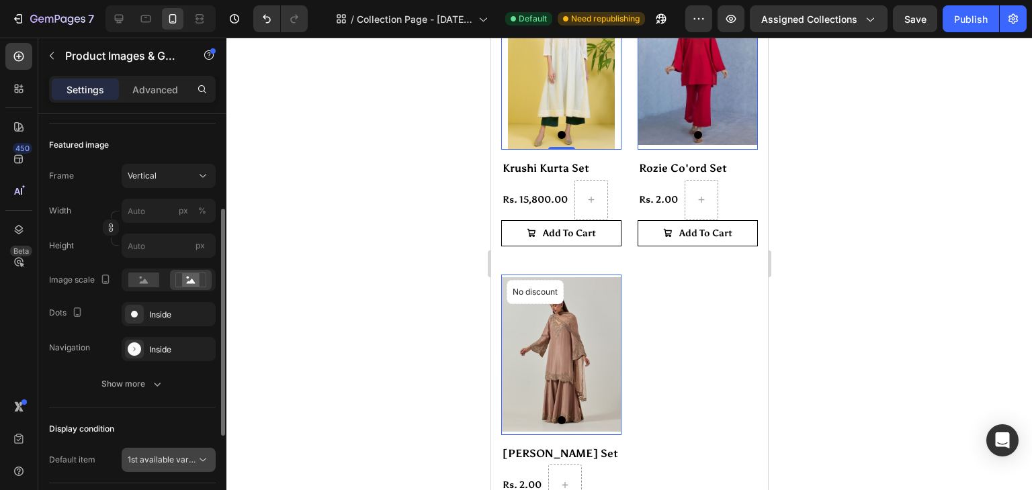
click at [189, 461] on span "1st available variant" at bounding box center [165, 460] width 75 height 10
click at [293, 317] on div at bounding box center [628, 264] width 805 height 453
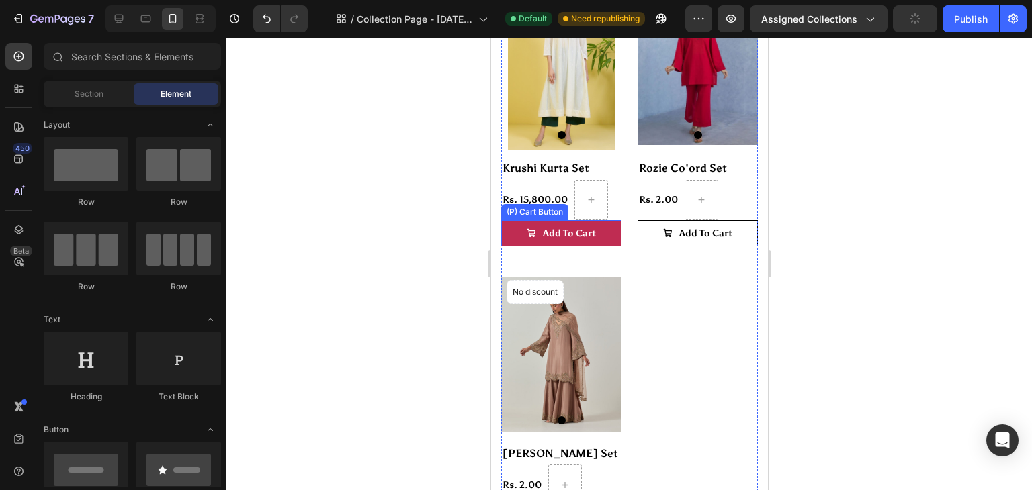
click at [526, 228] on icon "Add To Cart" at bounding box center [530, 232] width 9 height 9
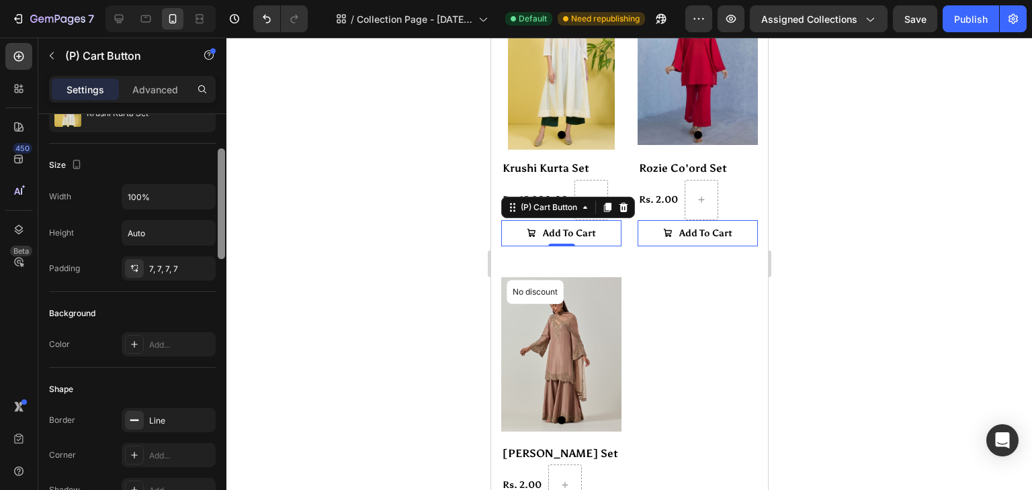
scroll to position [157, 0]
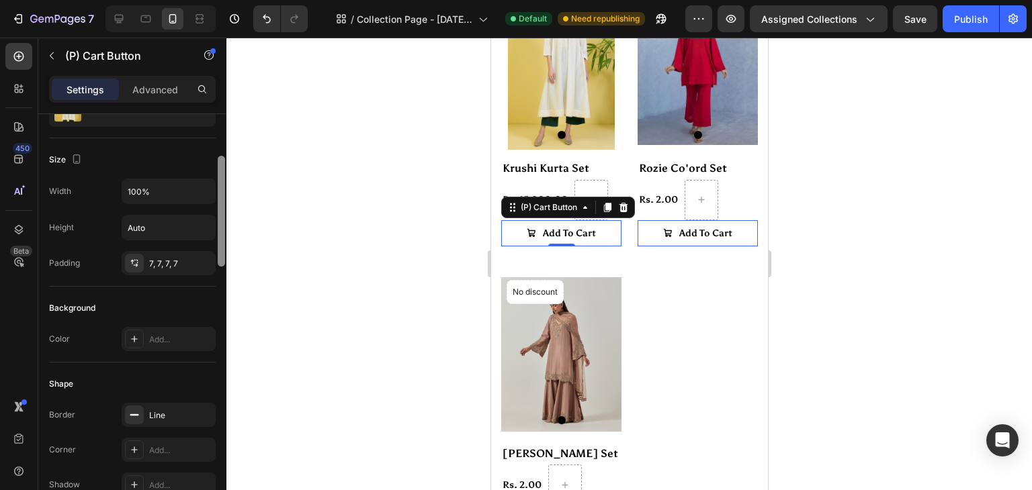
drag, startPoint x: 220, startPoint y: 219, endPoint x: 233, endPoint y: 261, distance: 44.2
click at [233, 0] on div "7 / Collection Page - Aug 27, 19:42:34 Default Need republishing Preview Assign…" at bounding box center [516, 0] width 1032 height 0
click at [181, 261] on div "7, 7, 7, 7" at bounding box center [168, 264] width 39 height 12
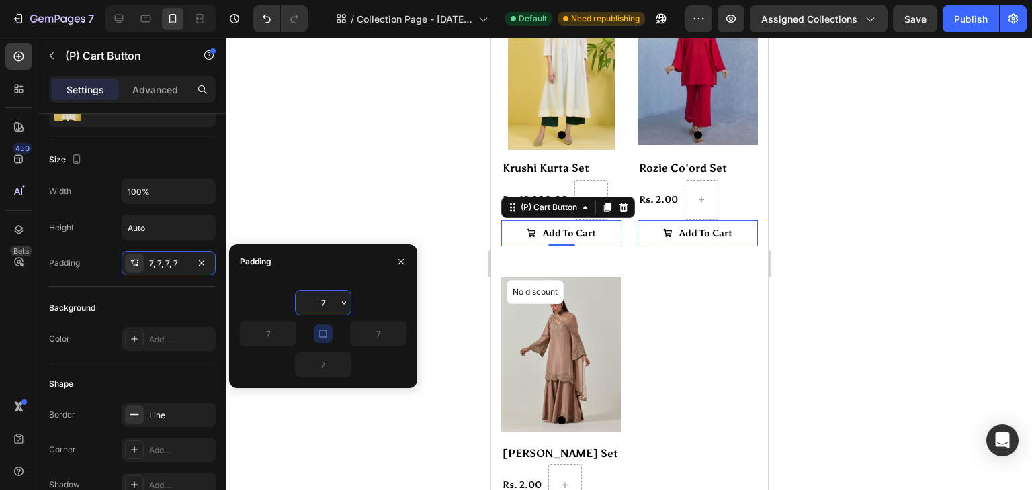
click at [336, 298] on input "7" at bounding box center [323, 303] width 55 height 24
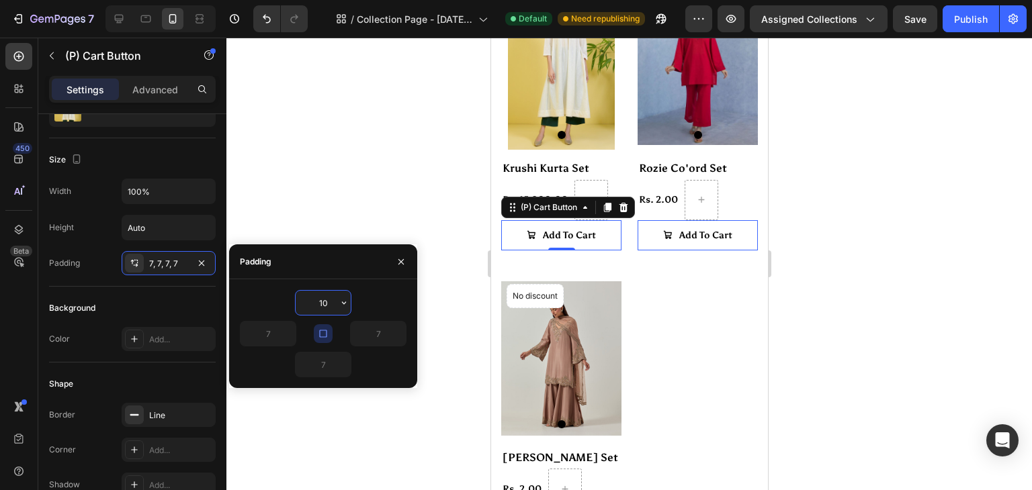
type input "1"
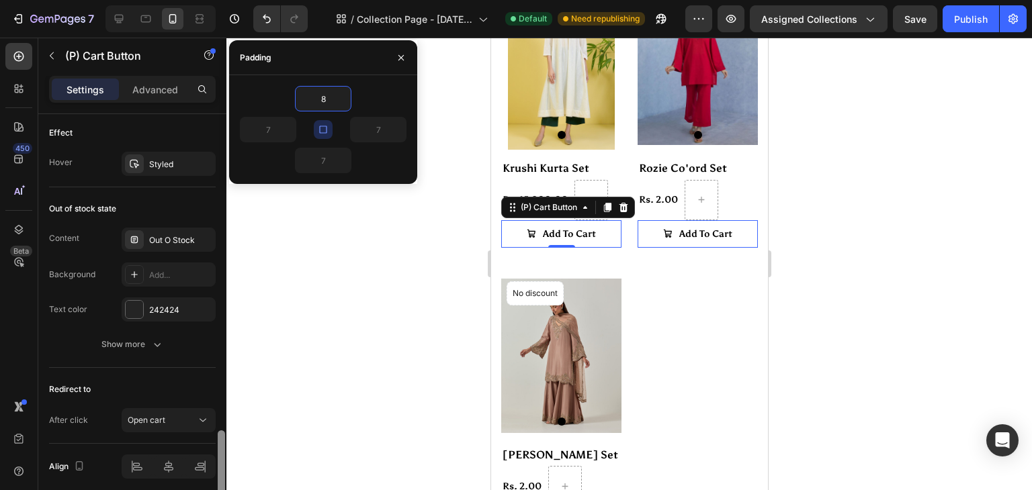
scroll to position [1129, 0]
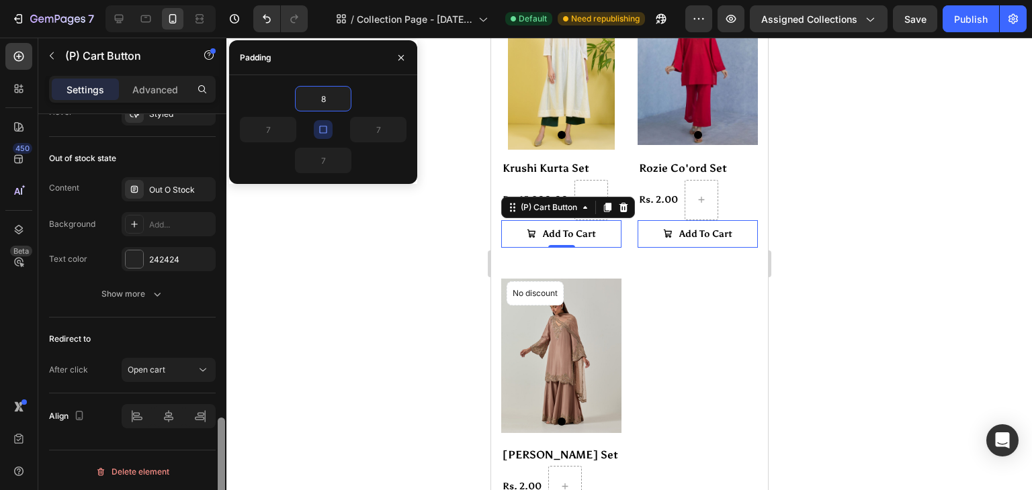
drag, startPoint x: 221, startPoint y: 216, endPoint x: 220, endPoint y: 490, distance: 274.7
click at [220, 0] on html "7 / Collection Page - Aug 27, 19:42:34 Default Need republishing Preview Assign…" at bounding box center [516, 0] width 1032 height 0
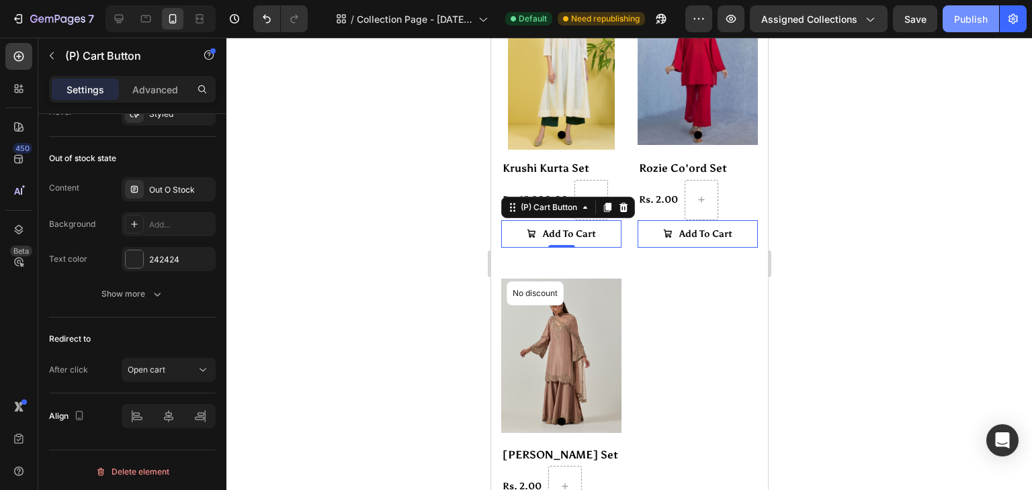
click at [984, 12] on div "Publish" at bounding box center [971, 19] width 34 height 14
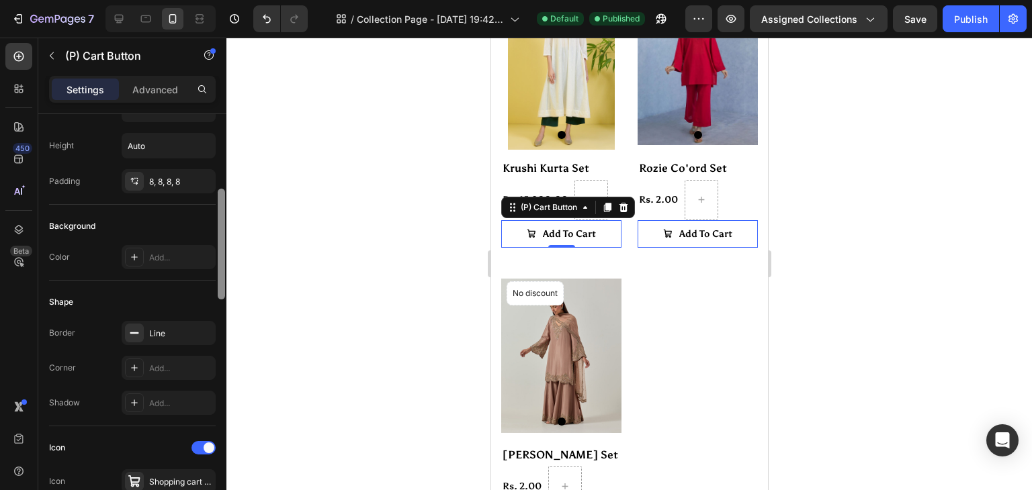
scroll to position [210, 0]
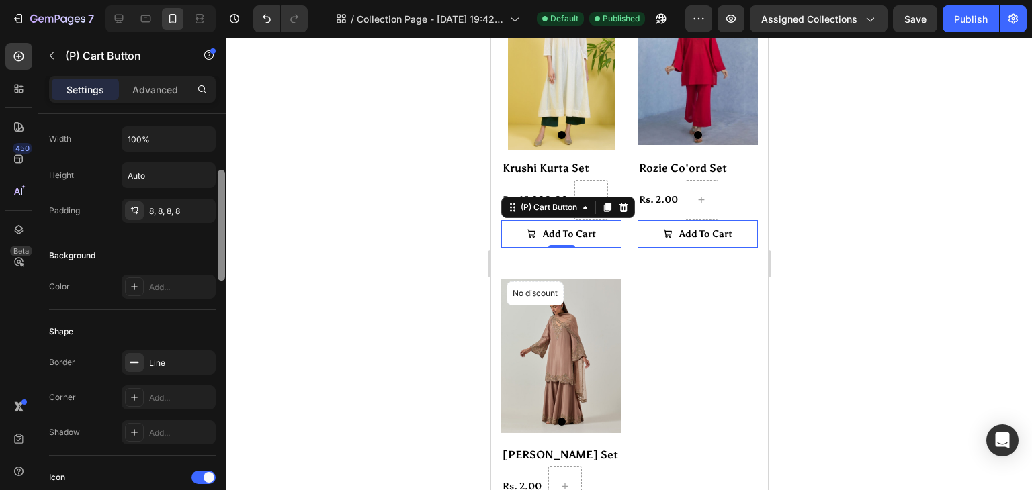
drag, startPoint x: 222, startPoint y: 436, endPoint x: 253, endPoint y: 189, distance: 249.1
click at [253, 0] on div "7 / Collection Page - Aug 27, 19:42:34 Default Published Preview Assigned Colle…" at bounding box center [516, 0] width 1032 height 0
click at [169, 210] on div "8, 8, 8, 8" at bounding box center [168, 212] width 39 height 12
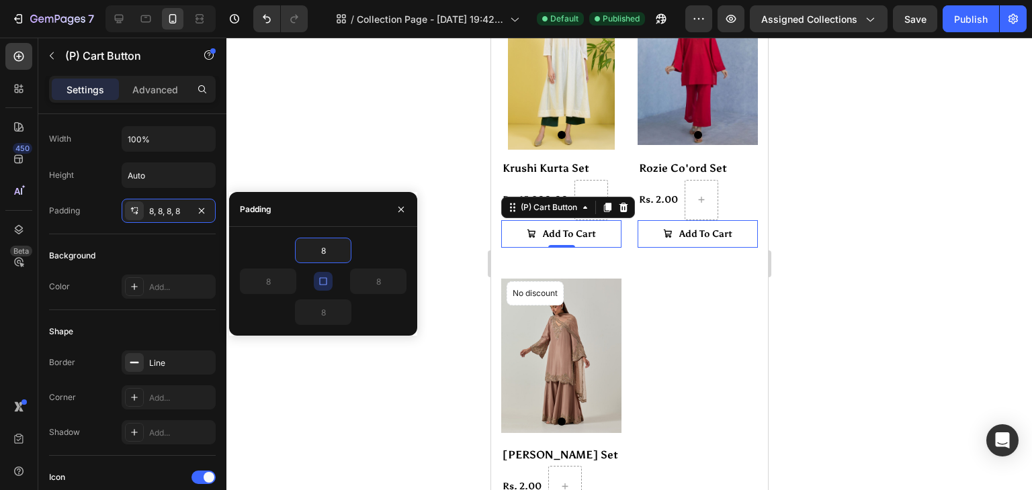
type input "6"
click at [955, 19] on div "Publish" at bounding box center [971, 19] width 34 height 14
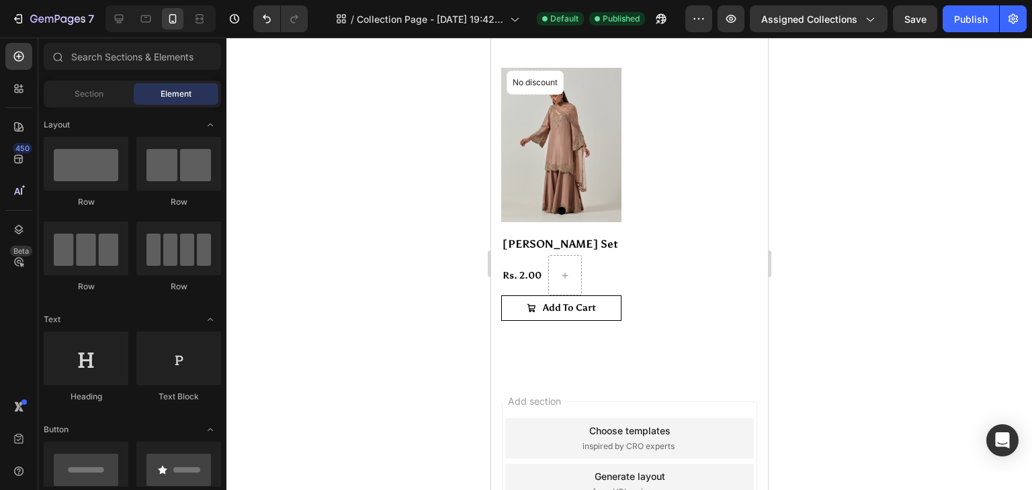
scroll to position [585, 0]
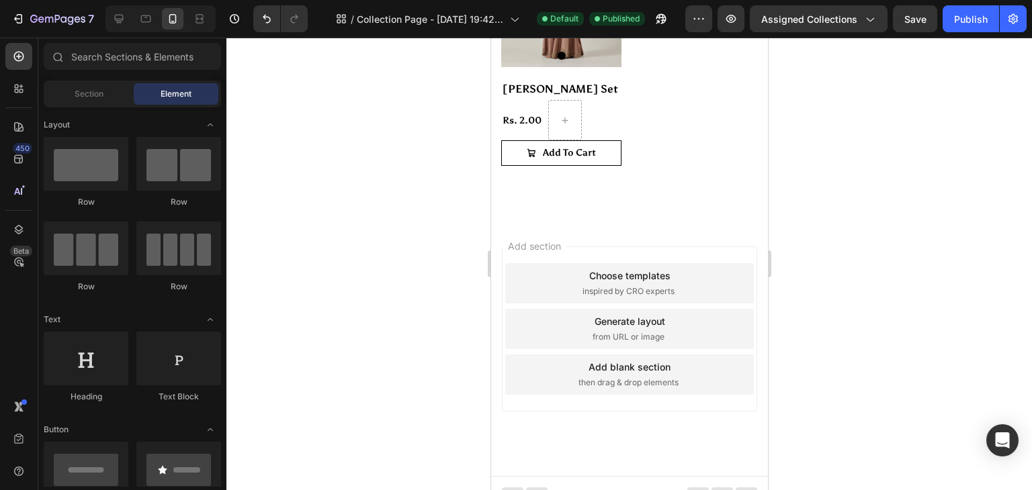
click at [613, 435] on div "Add section Choose templates inspired by CRO experts Generate layout from URL o…" at bounding box center [628, 348] width 277 height 257
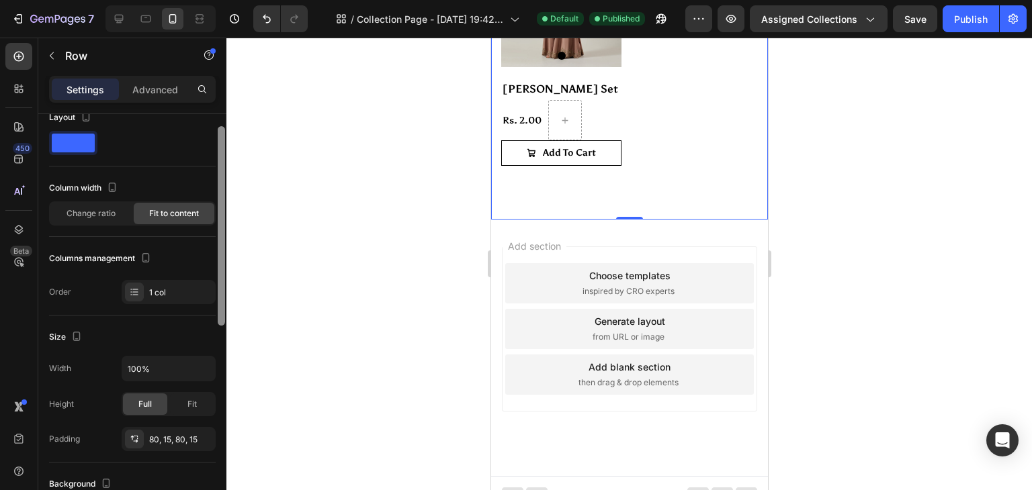
scroll to position [21, 0]
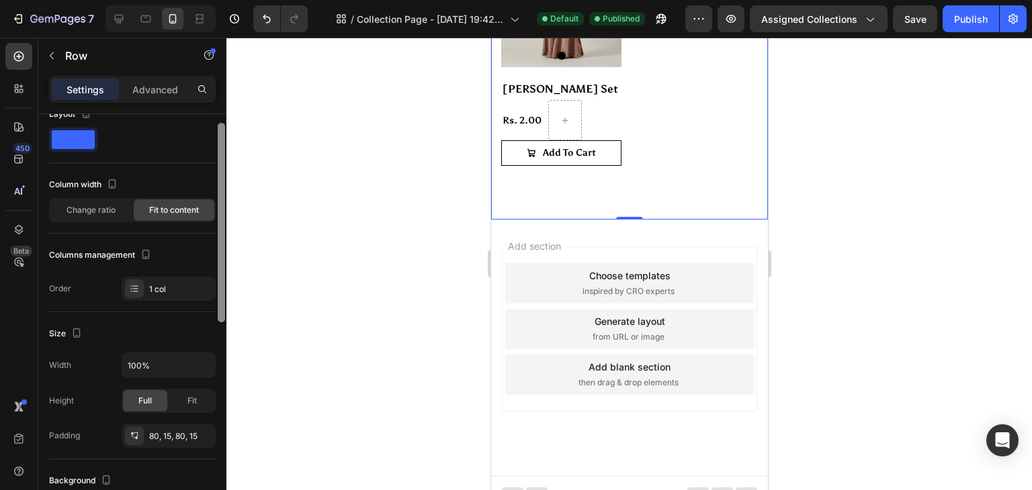
drag, startPoint x: 222, startPoint y: 219, endPoint x: 223, endPoint y: 230, distance: 10.8
click at [223, 230] on div at bounding box center [221, 223] width 7 height 200
click at [177, 431] on div "80, 15, 80, 15" at bounding box center [168, 437] width 39 height 12
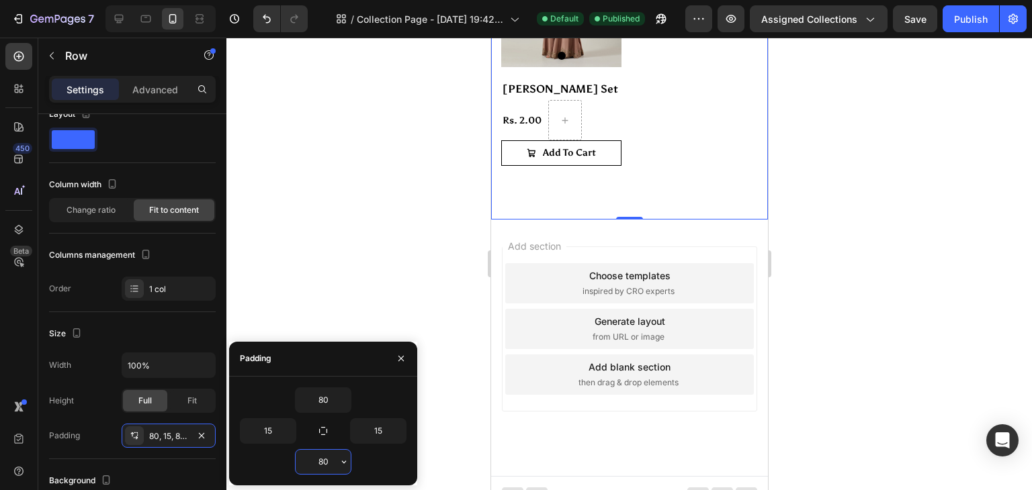
click at [330, 463] on input "80" at bounding box center [323, 462] width 55 height 24
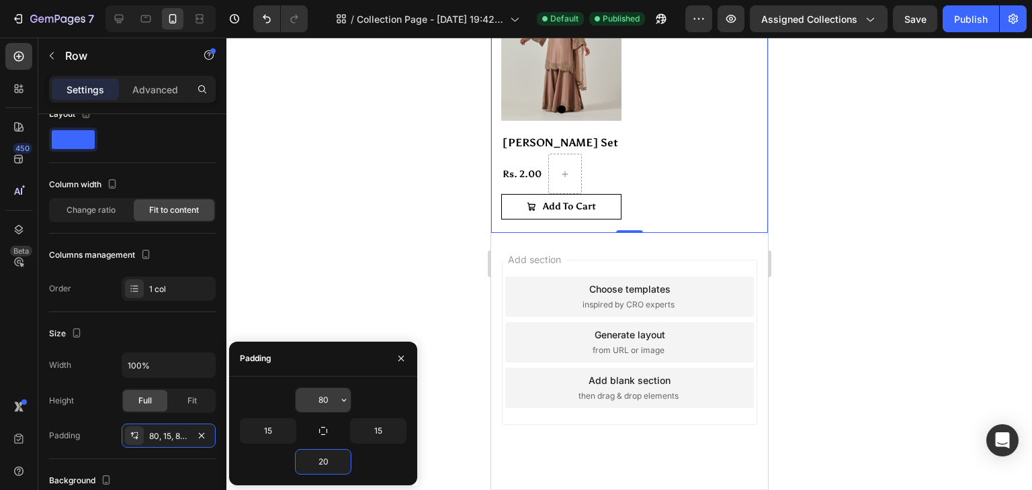
type input "20"
click at [330, 401] on input "80" at bounding box center [323, 400] width 55 height 24
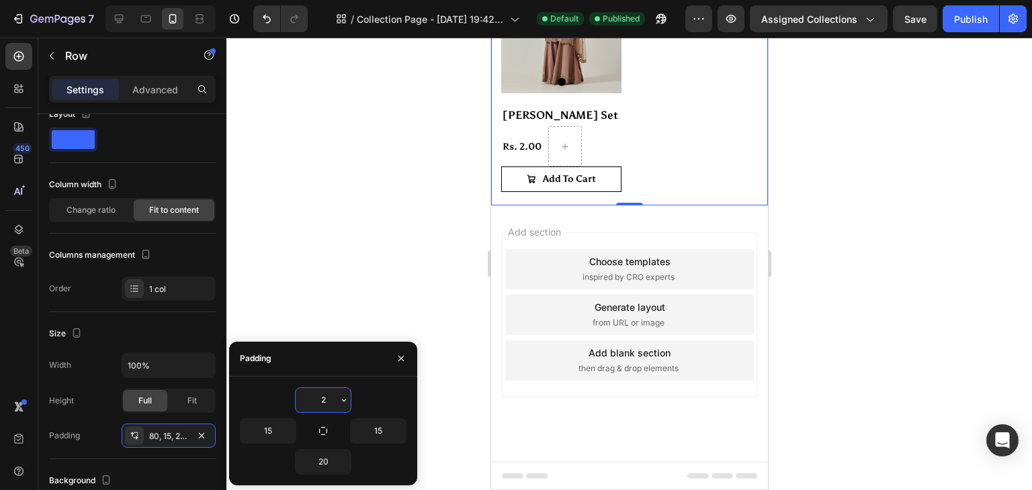
scroll to position [545, 0]
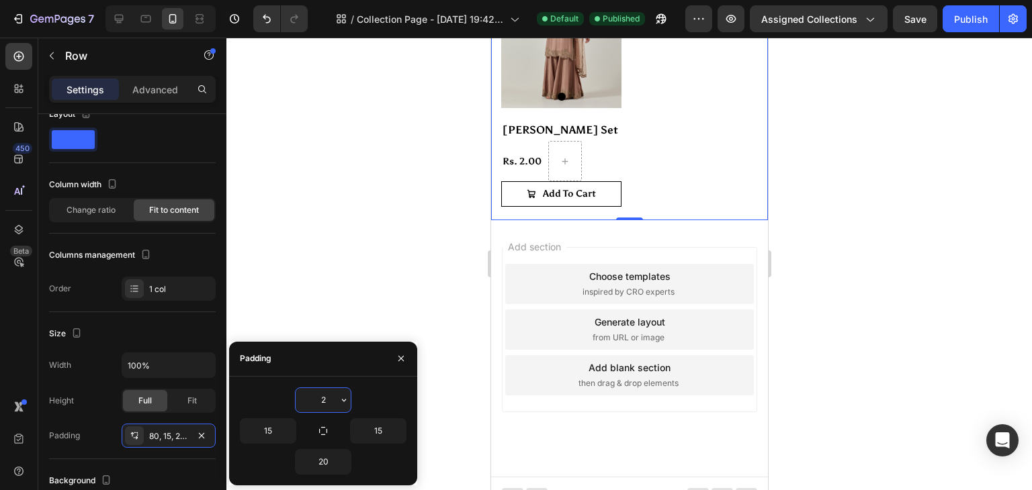
type input "20"
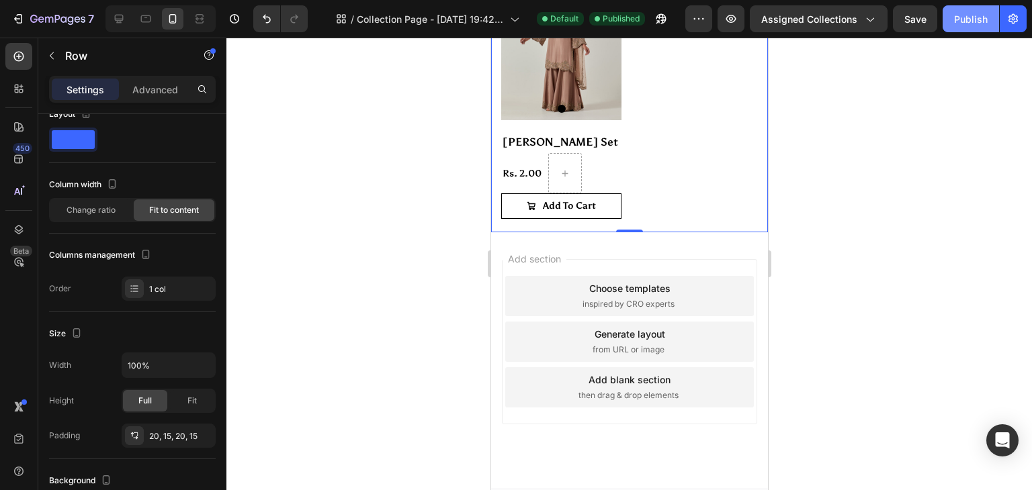
click at [957, 28] on button "Publish" at bounding box center [970, 18] width 56 height 27
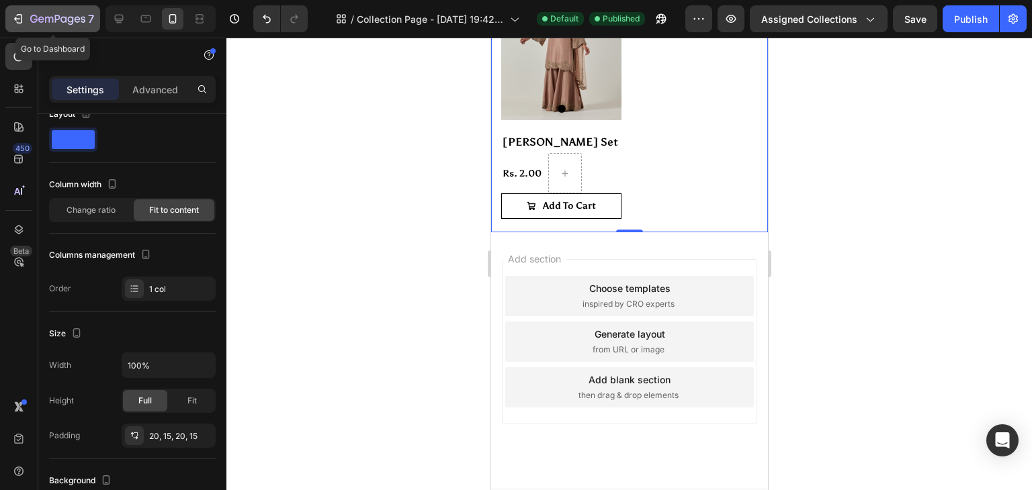
click at [28, 17] on div "7" at bounding box center [52, 19] width 83 height 16
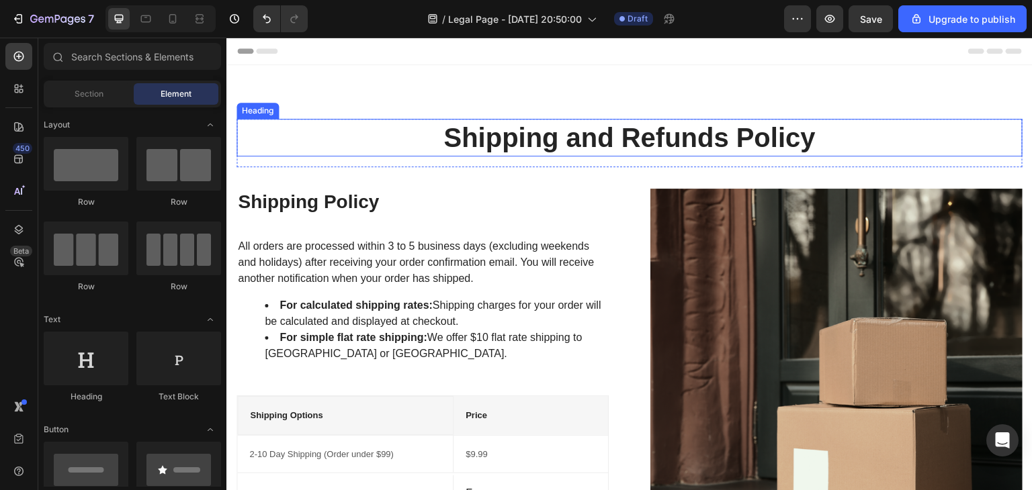
click at [531, 135] on p "Shipping and Refunds Policy" at bounding box center [629, 137] width 783 height 35
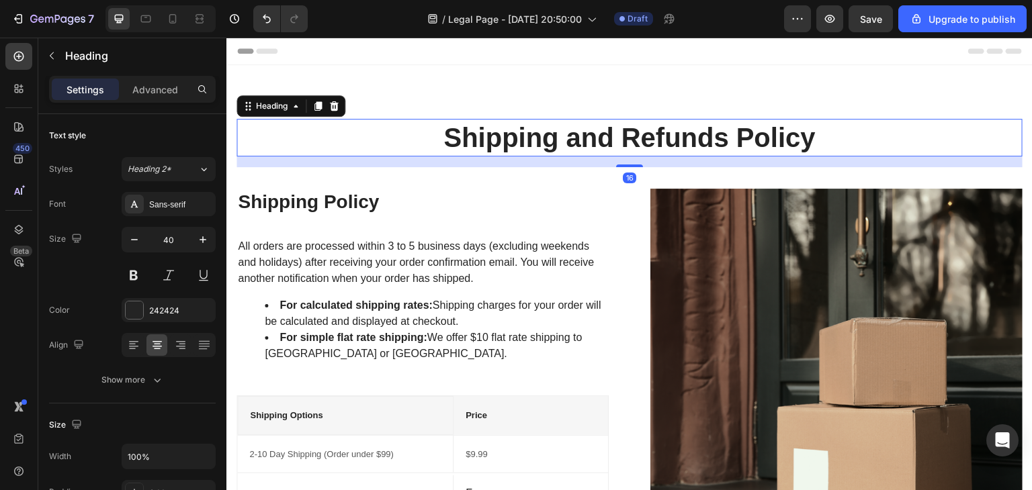
click at [531, 135] on p "Shipping and Refunds Policy" at bounding box center [629, 137] width 783 height 35
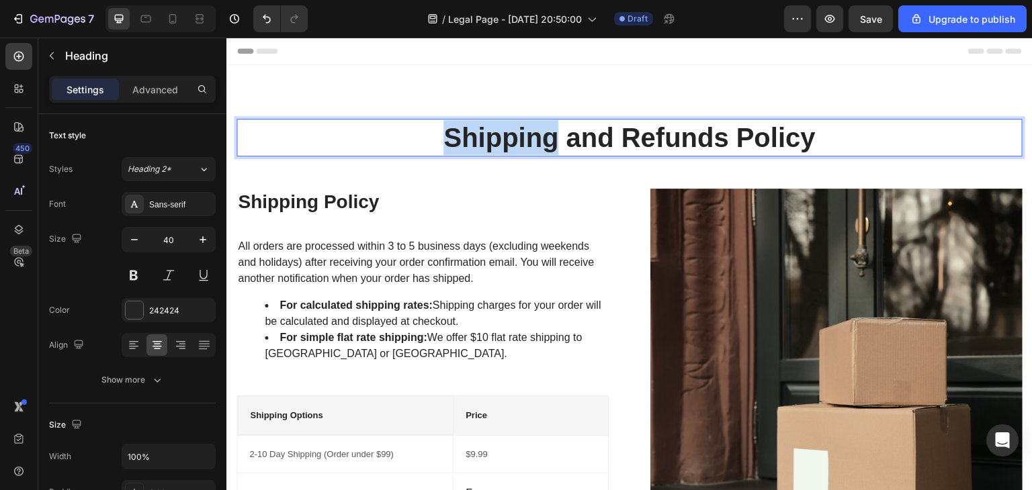
click at [531, 135] on p "Shipping and Refunds Policy" at bounding box center [629, 137] width 783 height 35
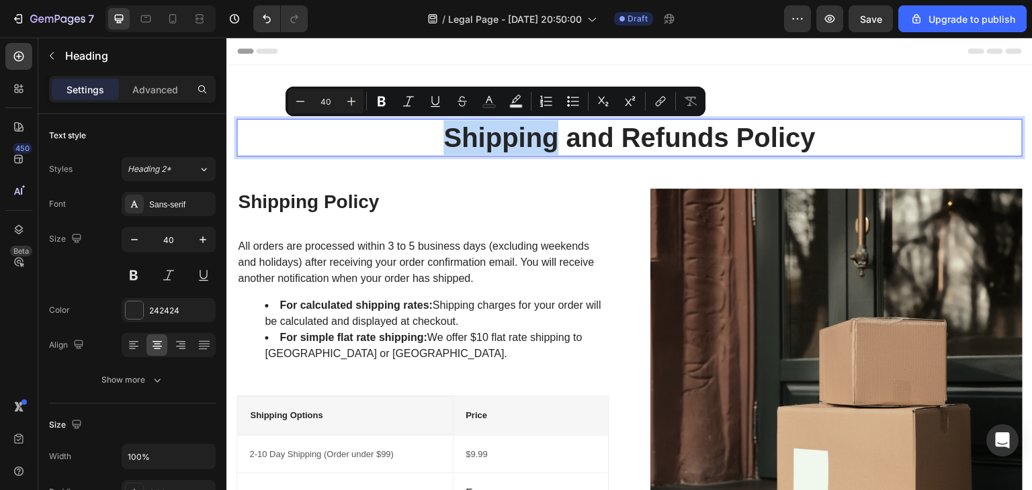
click at [531, 135] on p "Shipping and Refunds Policy" at bounding box center [629, 137] width 783 height 35
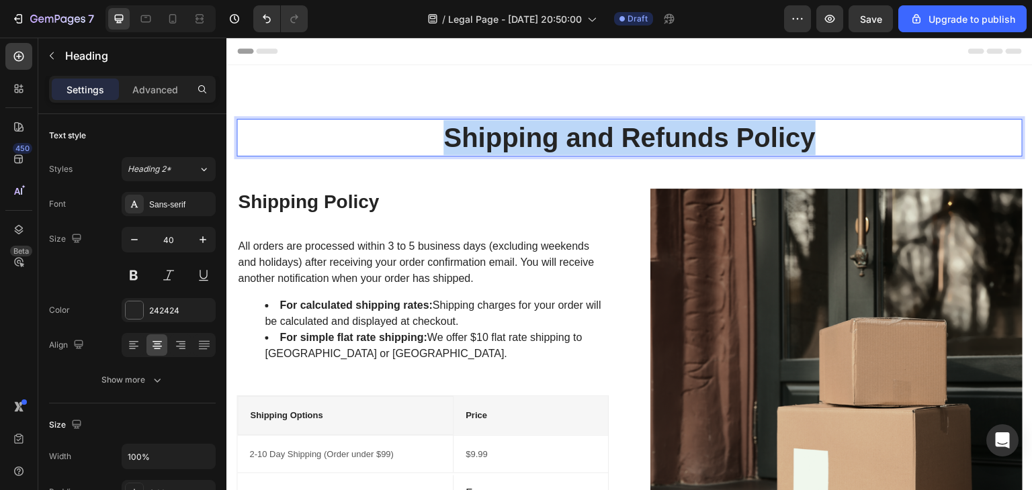
click at [531, 135] on p "Shipping and Refunds Policy" at bounding box center [629, 137] width 783 height 35
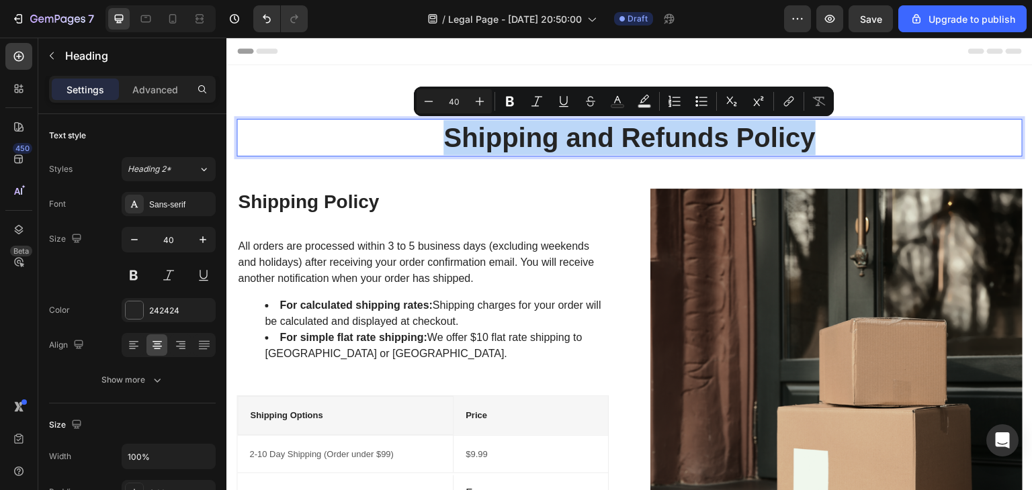
click at [531, 135] on p "Shipping and Refunds Policy" at bounding box center [629, 137] width 783 height 35
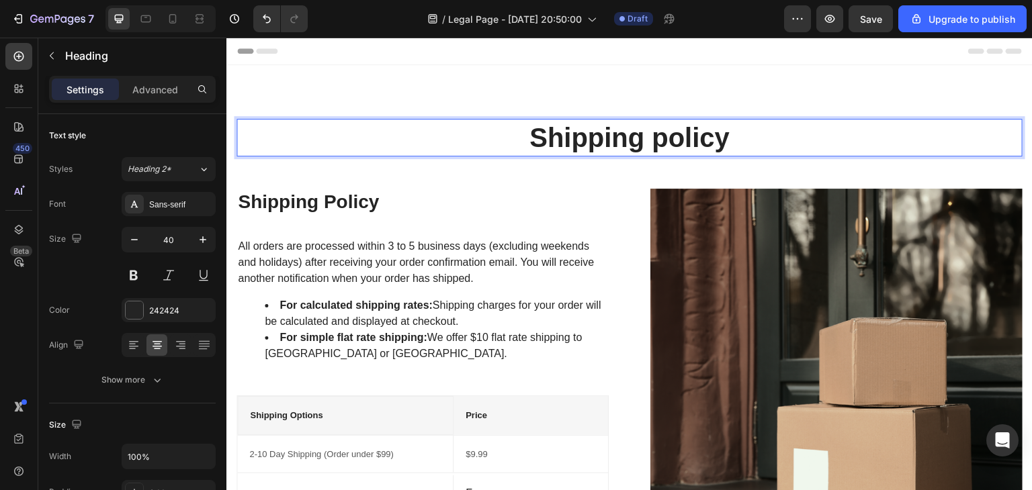
click at [658, 132] on p "Shipping policy" at bounding box center [629, 137] width 783 height 35
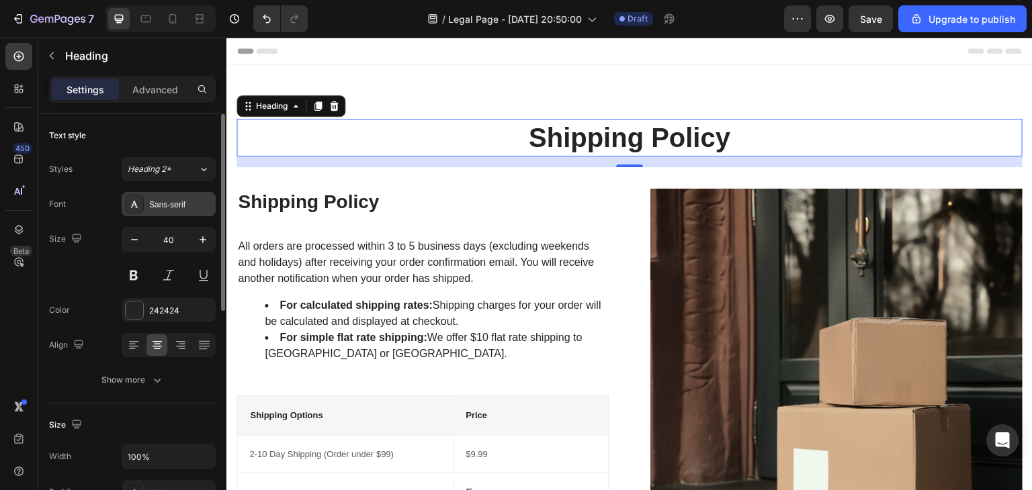
click at [199, 199] on div "Sans-serif" at bounding box center [180, 205] width 63 height 12
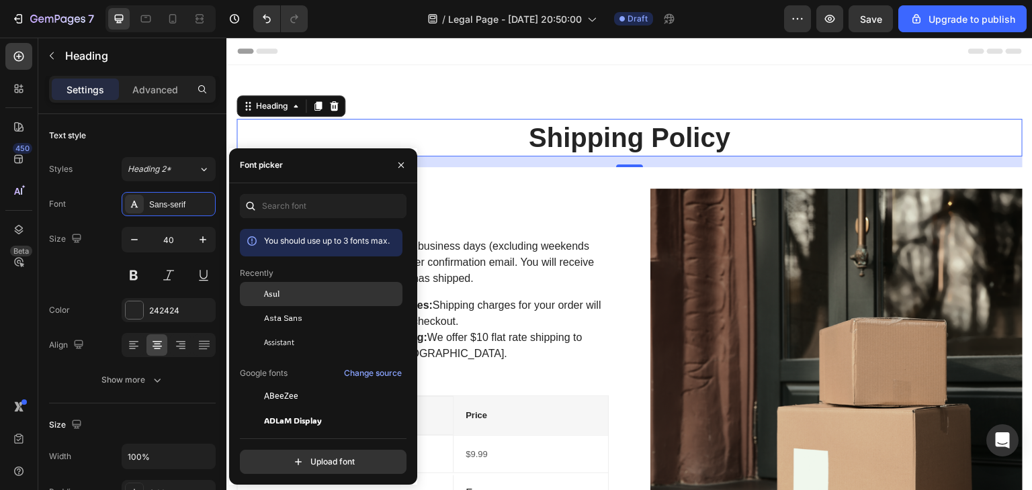
click at [308, 297] on div "Asul" at bounding box center [332, 294] width 136 height 12
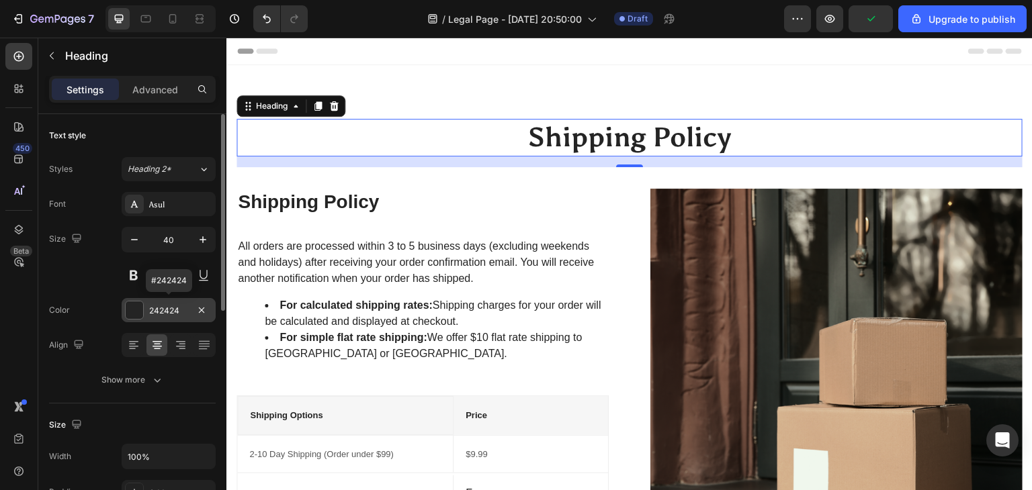
click at [175, 310] on div "242424" at bounding box center [168, 311] width 39 height 12
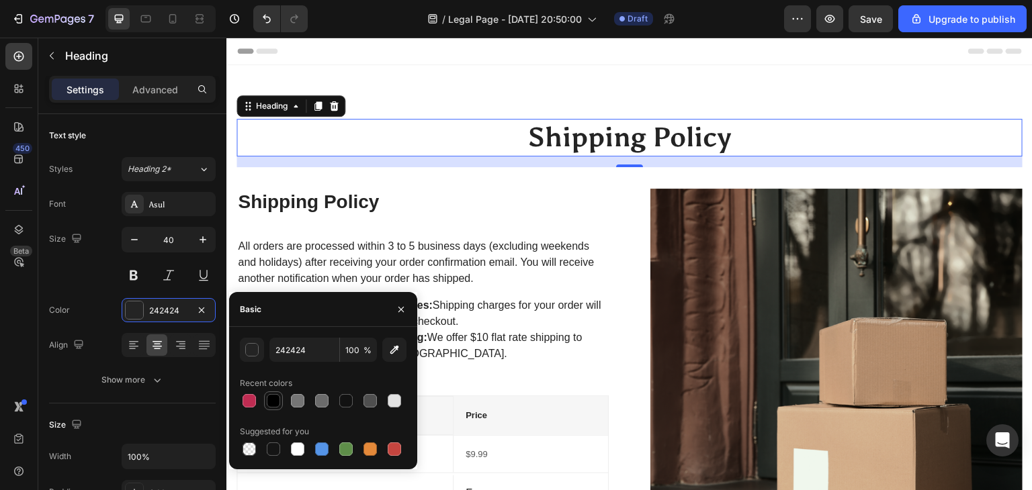
click at [276, 406] on div at bounding box center [273, 400] width 13 height 13
type input "000000"
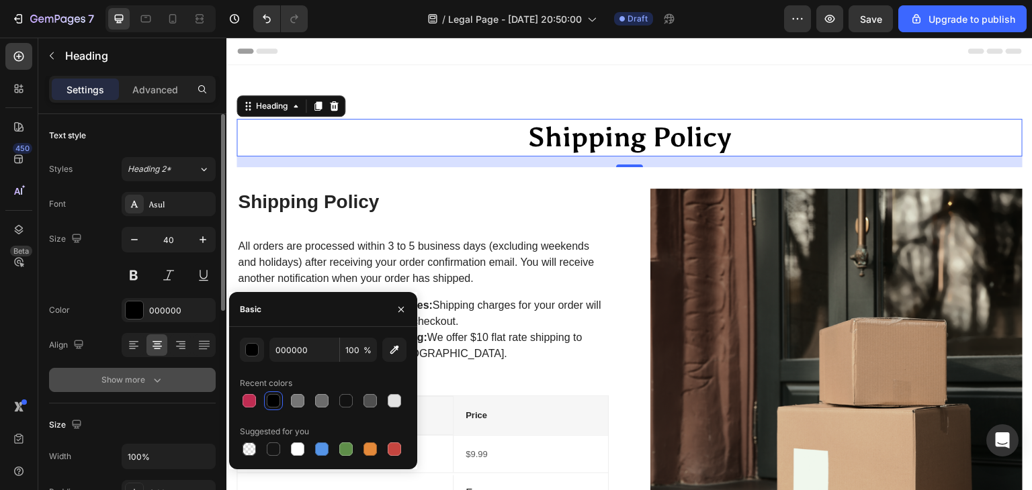
click at [150, 378] on icon "button" at bounding box center [156, 379] width 13 height 13
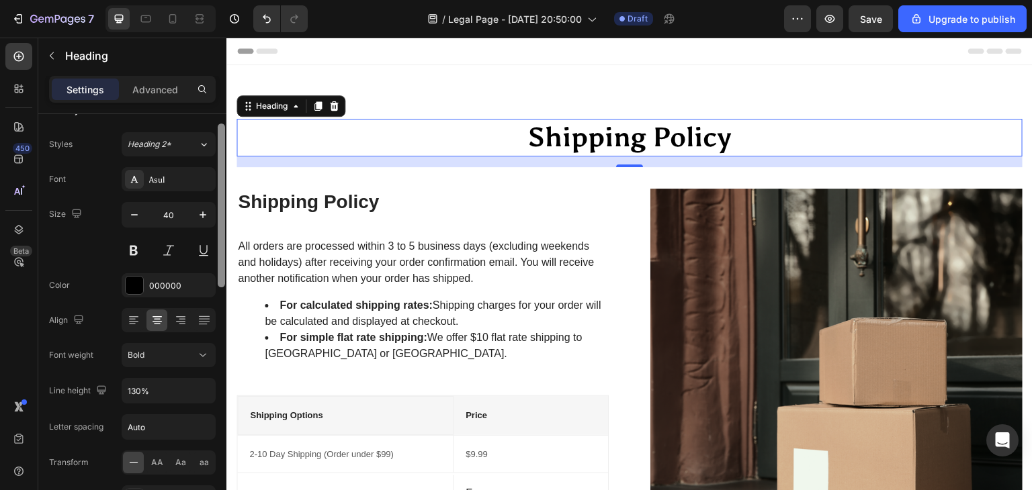
drag, startPoint x: 220, startPoint y: 306, endPoint x: 218, endPoint y: 316, distance: 10.8
click at [218, 316] on div at bounding box center [221, 321] width 10 height 414
click at [199, 214] on icon "button" at bounding box center [202, 217] width 13 height 13
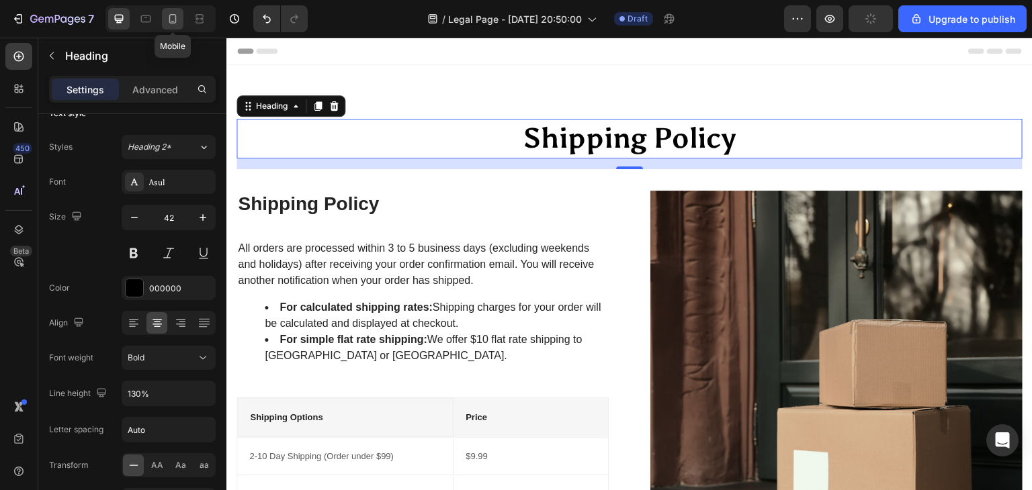
click at [171, 17] on icon at bounding box center [172, 18] width 13 height 13
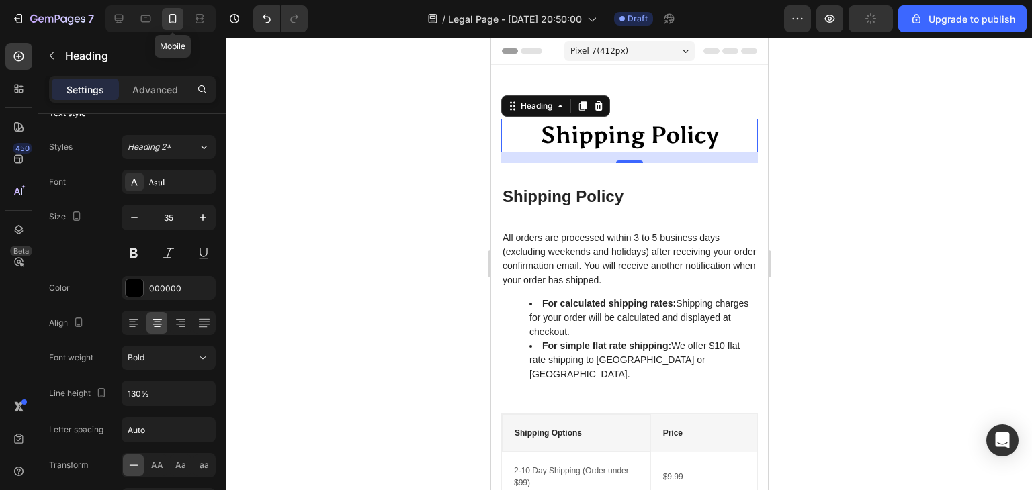
scroll to position [34, 0]
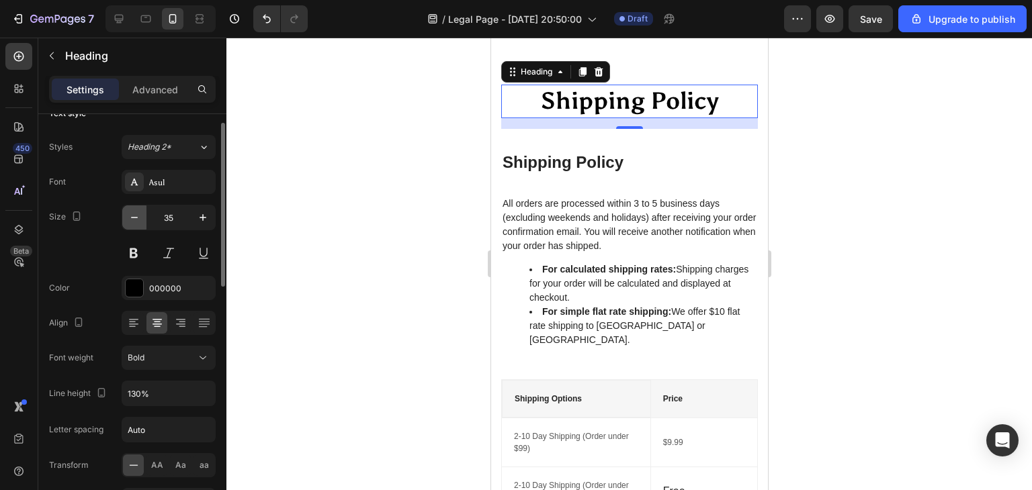
click at [137, 218] on icon "button" at bounding box center [134, 217] width 13 height 13
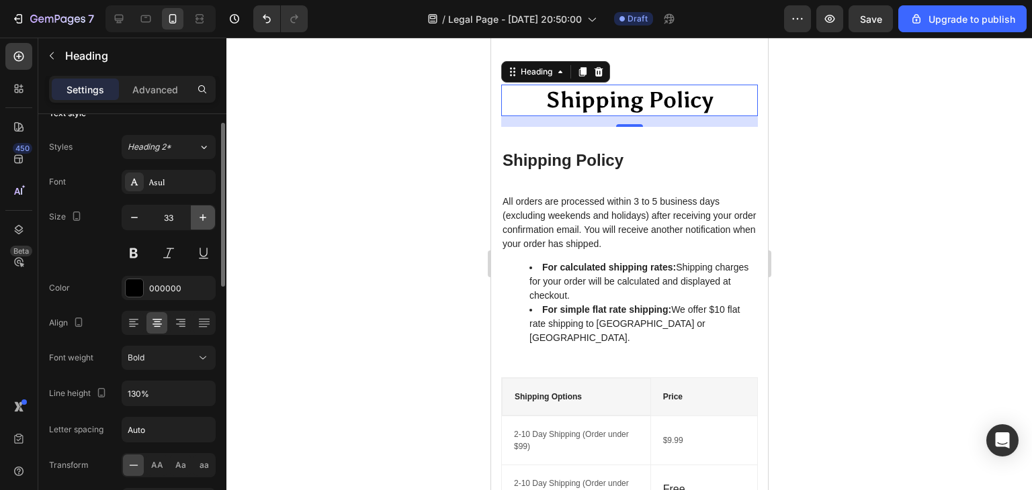
click at [202, 220] on icon "button" at bounding box center [202, 217] width 13 height 13
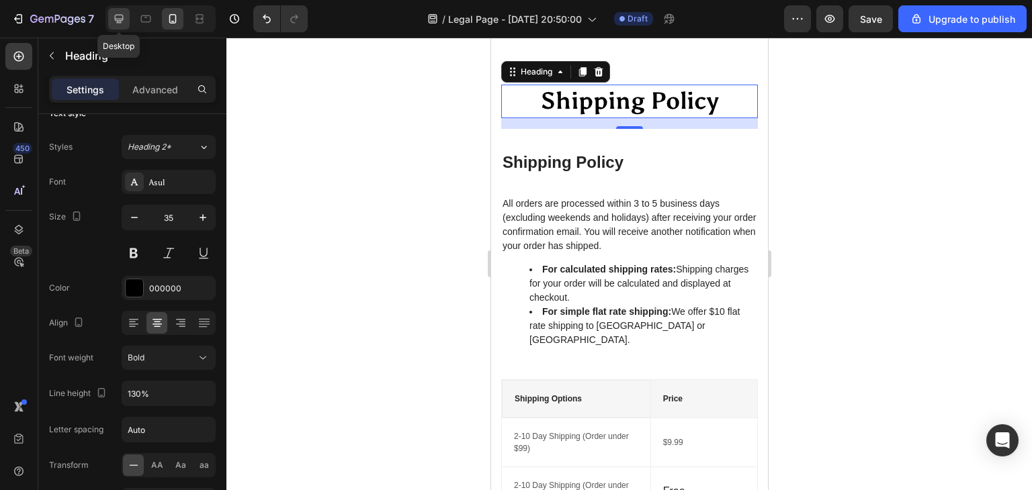
click at [116, 20] on icon at bounding box center [119, 19] width 9 height 9
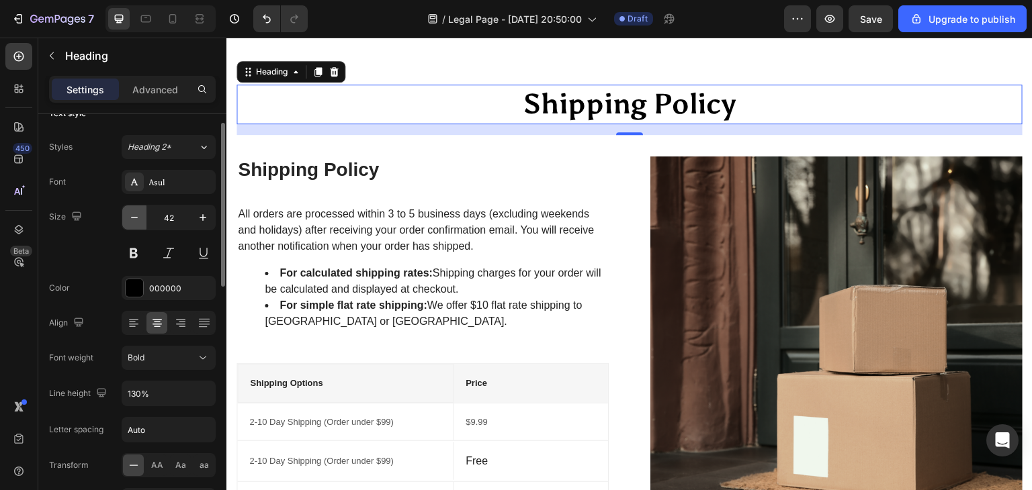
click at [140, 221] on icon "button" at bounding box center [134, 217] width 13 height 13
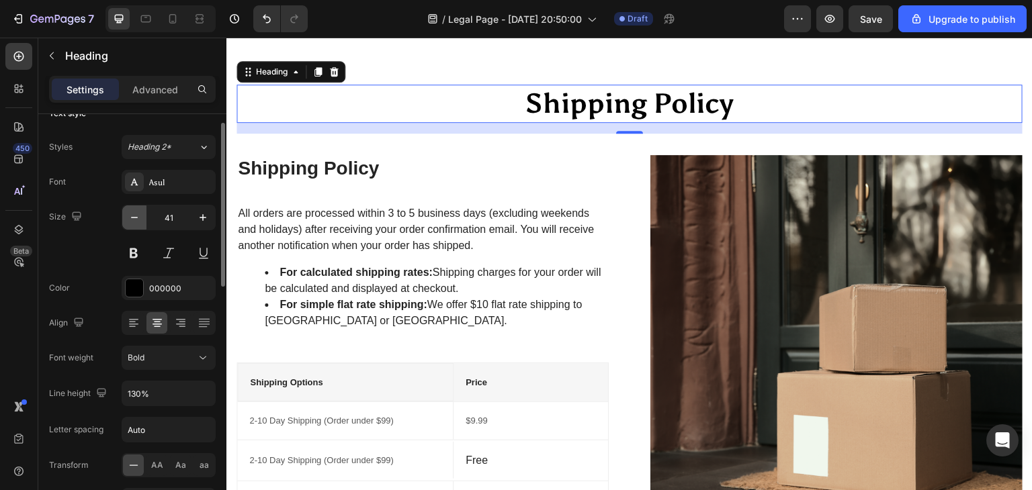
click at [140, 221] on icon "button" at bounding box center [134, 217] width 13 height 13
type input "40"
click at [215, 255] on button at bounding box center [203, 253] width 24 height 24
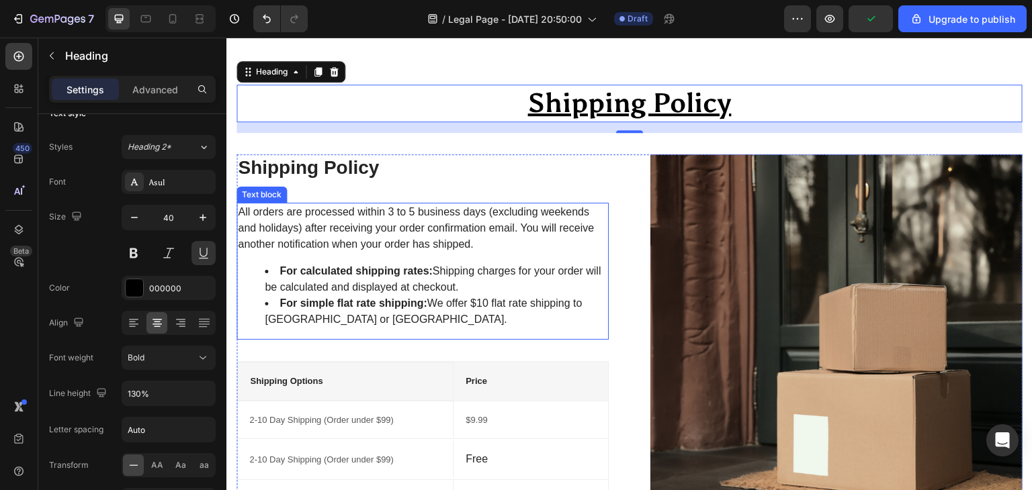
click at [265, 211] on p "All orders are processed within 3 to 5 business days (excluding weekends and ho…" at bounding box center [422, 228] width 369 height 48
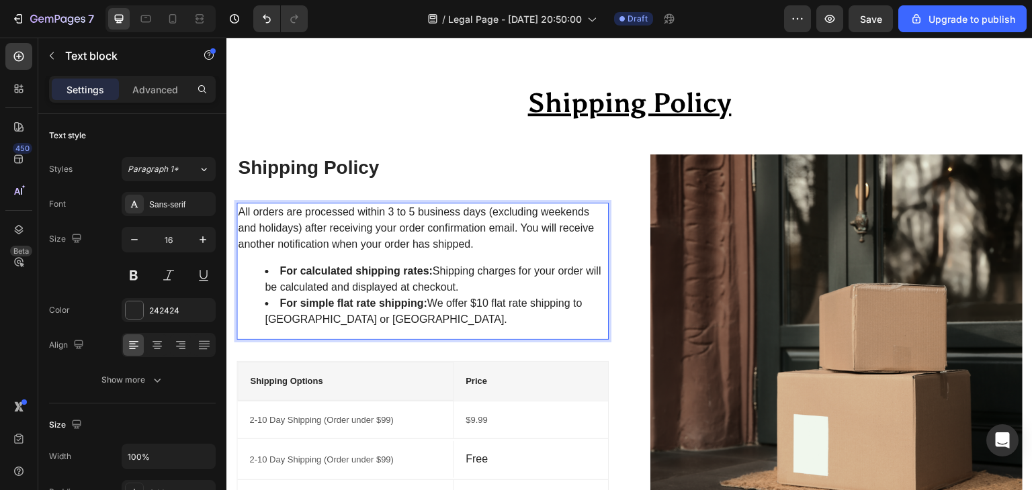
click at [476, 241] on p "All orders are processed within 3 to 5 business days (excluding weekends and ho…" at bounding box center [422, 228] width 369 height 48
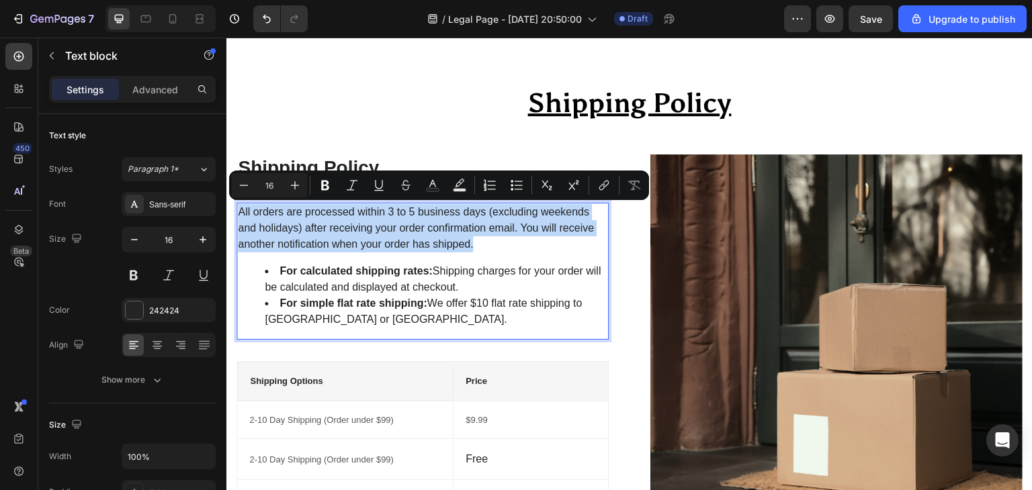
drag, startPoint x: 476, startPoint y: 241, endPoint x: 349, endPoint y: 224, distance: 128.1
click at [349, 224] on p "All orders are processed within 3 to 5 business days (excluding weekends and ho…" at bounding box center [422, 228] width 369 height 48
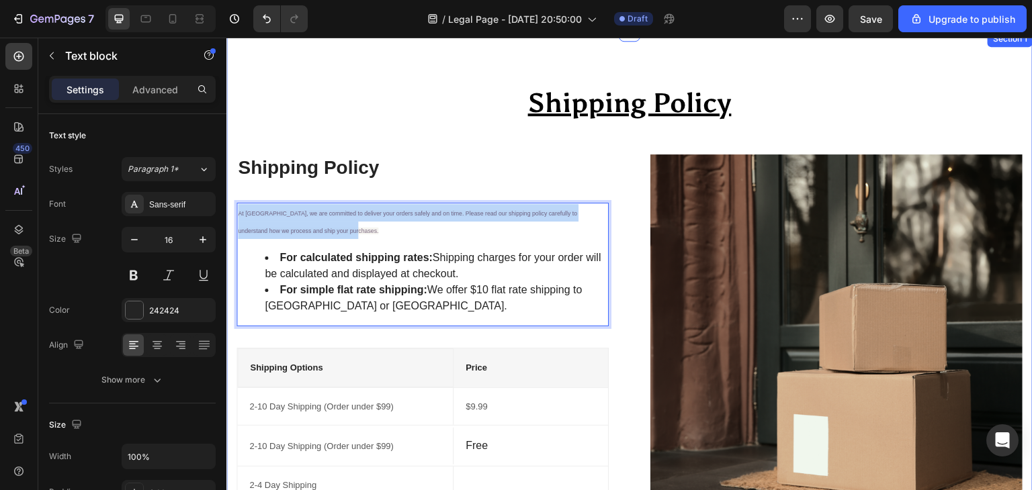
drag, startPoint x: 325, startPoint y: 232, endPoint x: 227, endPoint y: 215, distance: 99.6
click at [227, 215] on div "Shipping Policy Heading Row Shipping Policy Heading At Vidyawears, we are commi…" at bounding box center [629, 327] width 806 height 592
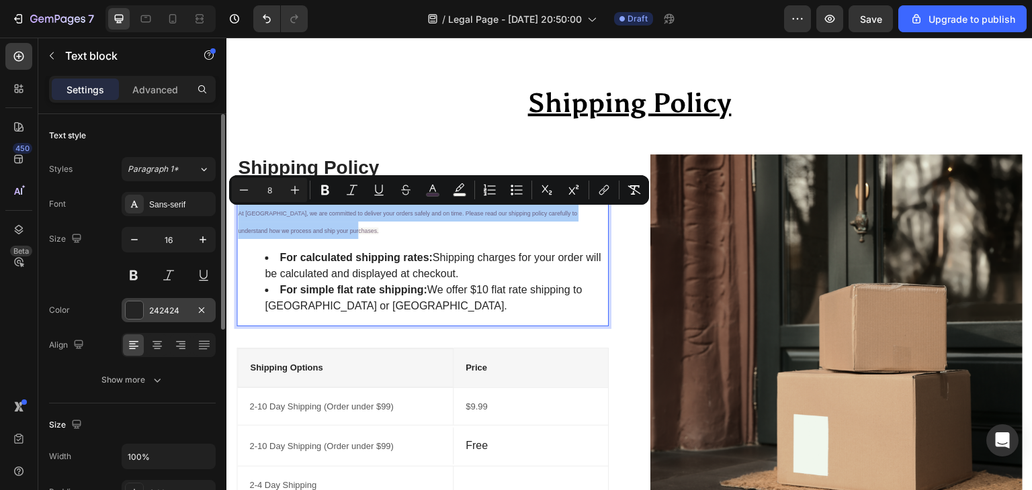
click at [157, 303] on div "242424" at bounding box center [169, 310] width 94 height 24
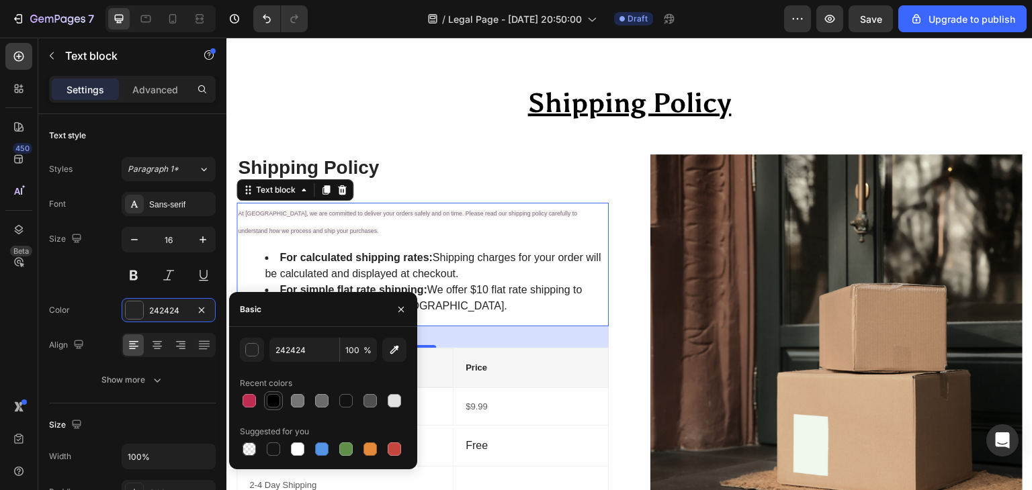
click at [275, 405] on div at bounding box center [273, 400] width 13 height 13
type input "000000"
click at [275, 405] on div at bounding box center [273, 400] width 13 height 13
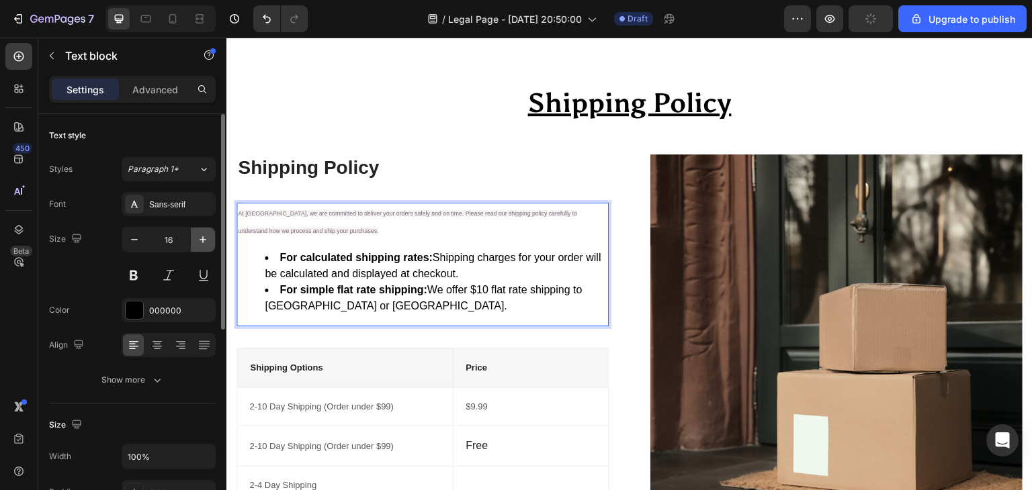
click at [197, 240] on icon "button" at bounding box center [202, 239] width 13 height 13
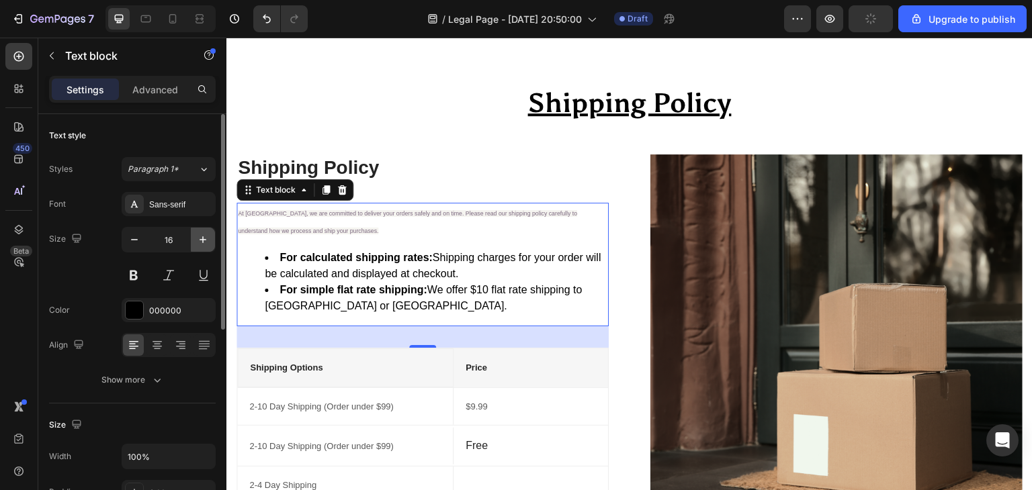
click at [197, 240] on icon "button" at bounding box center [202, 239] width 13 height 13
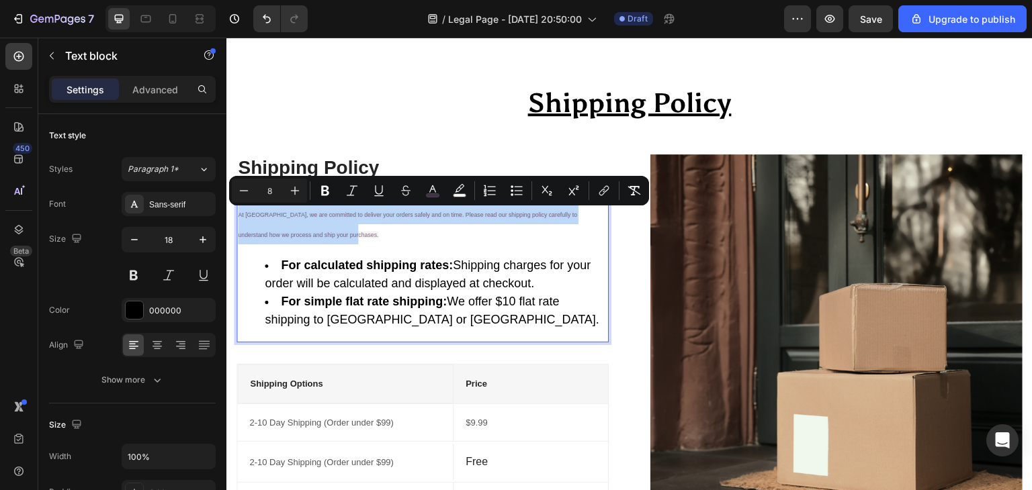
drag, startPoint x: 328, startPoint y: 234, endPoint x: 236, endPoint y: 214, distance: 94.2
click at [236, 214] on div "At Vidyawears, we are committed to deliver your orders safely and on time. Plea…" at bounding box center [422, 273] width 372 height 140
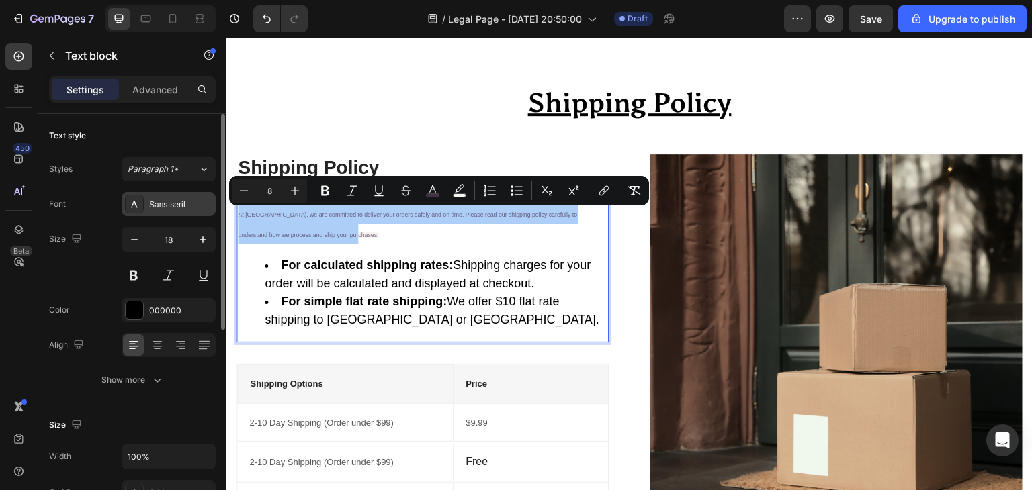
click at [173, 204] on div "Sans-serif" at bounding box center [180, 205] width 63 height 12
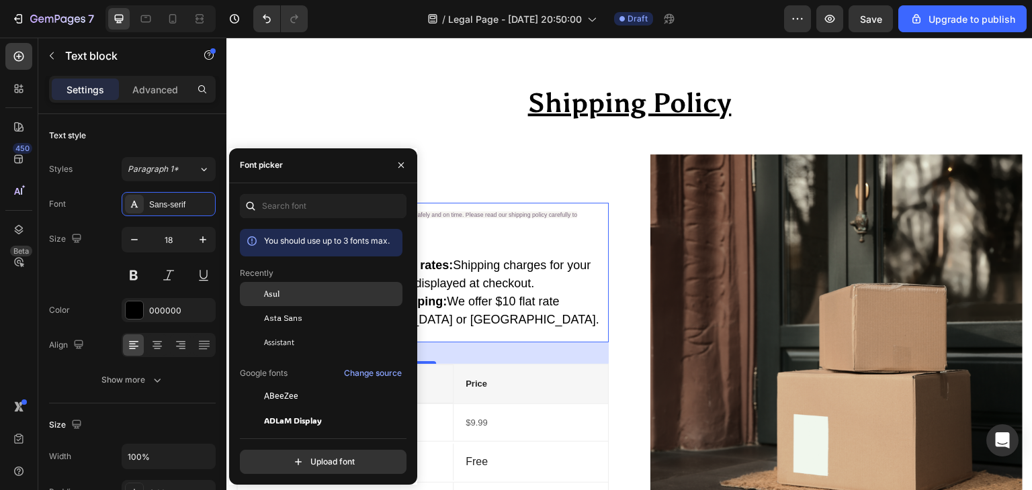
click at [285, 289] on div "Asul" at bounding box center [332, 294] width 136 height 12
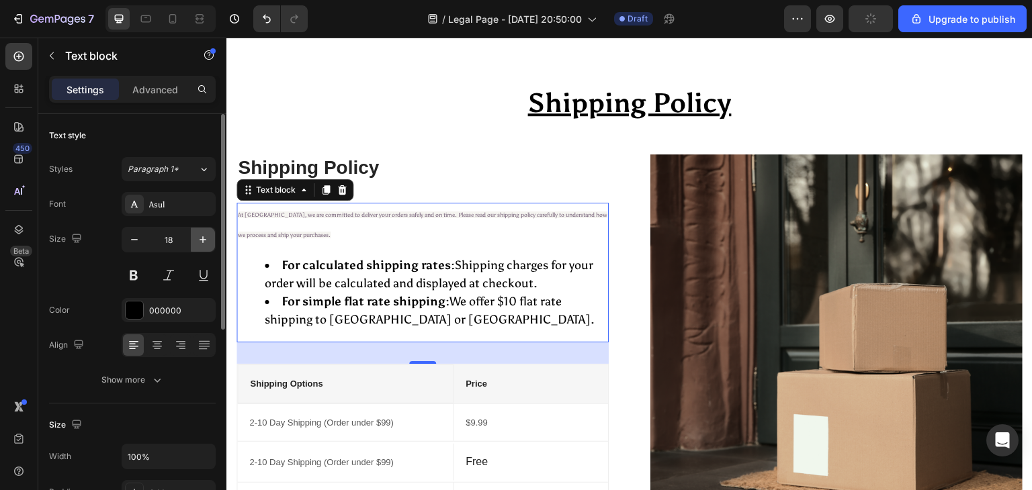
click at [202, 239] on icon "button" at bounding box center [203, 239] width 7 height 7
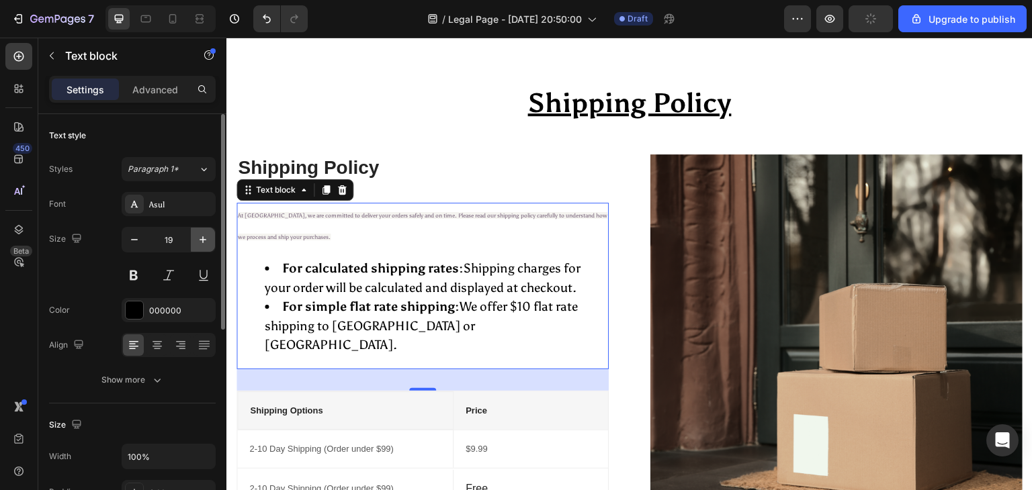
click at [202, 239] on icon "button" at bounding box center [203, 239] width 7 height 7
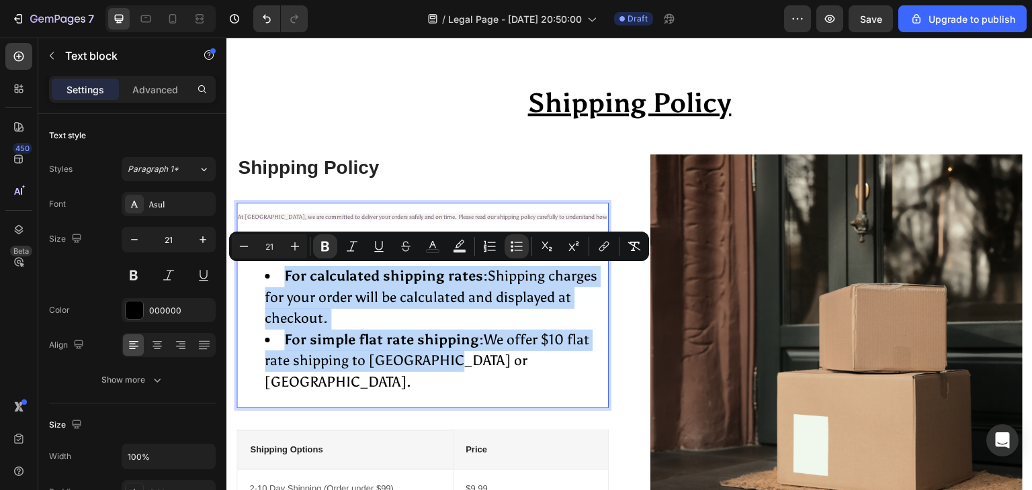
drag, startPoint x: 441, startPoint y: 367, endPoint x: 259, endPoint y: 285, distance: 200.0
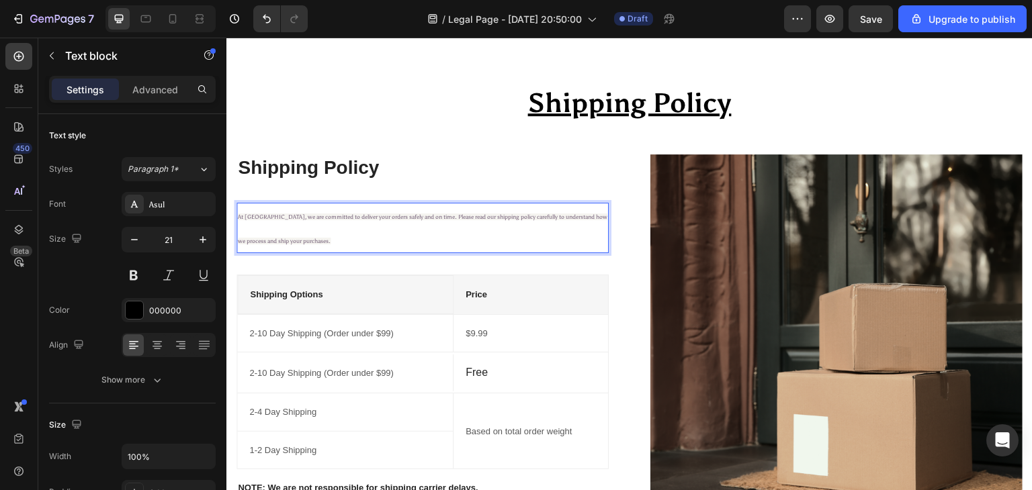
click at [269, 228] on p "At Vidyawears, we are committed to deliver your orders safely and on time. Plea…" at bounding box center [422, 228] width 369 height 48
click at [328, 238] on p "At Vidyawears, we are committed to deliver your orders safely and on time. Plea…" at bounding box center [422, 228] width 369 height 48
click at [236, 216] on div "At Vidyawears, we are committed to deliver your orders safely and on time. Plea…" at bounding box center [422, 228] width 372 height 50
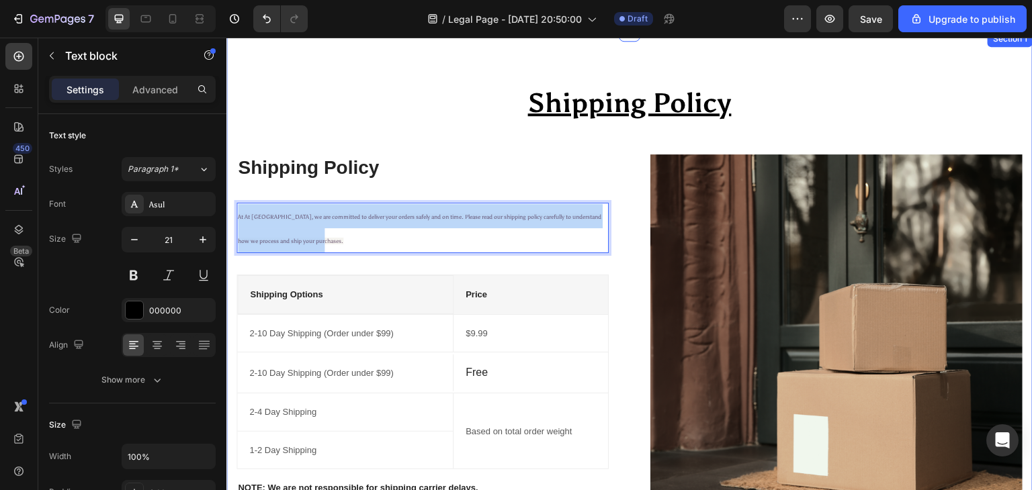
drag, startPoint x: 339, startPoint y: 241, endPoint x: 234, endPoint y: 216, distance: 107.9
click at [234, 216] on div "Shipping Policy Heading Row Shipping Policy Heading At At Vidyawears, we are co…" at bounding box center [629, 306] width 806 height 550
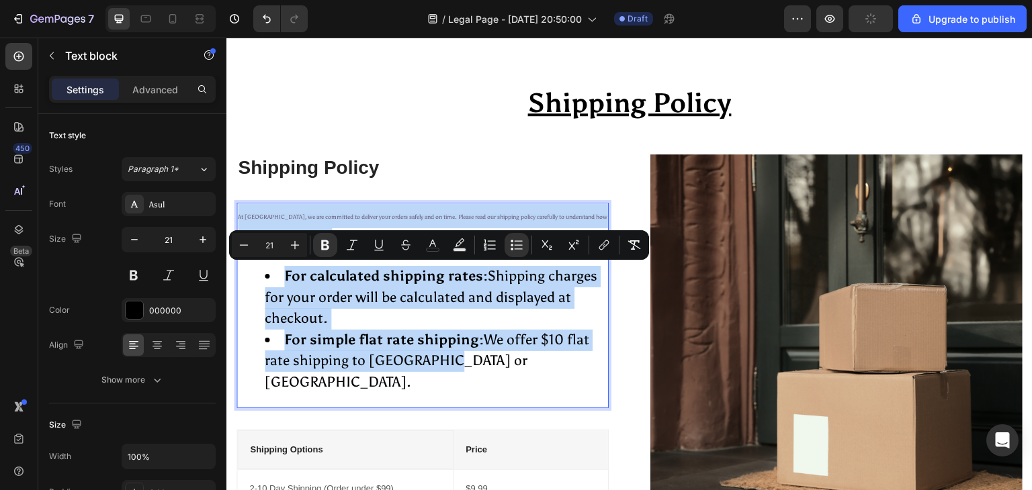
click at [346, 312] on li "For calculated shipping rates: Shipping charges for your order will be calculat…" at bounding box center [436, 298] width 343 height 64
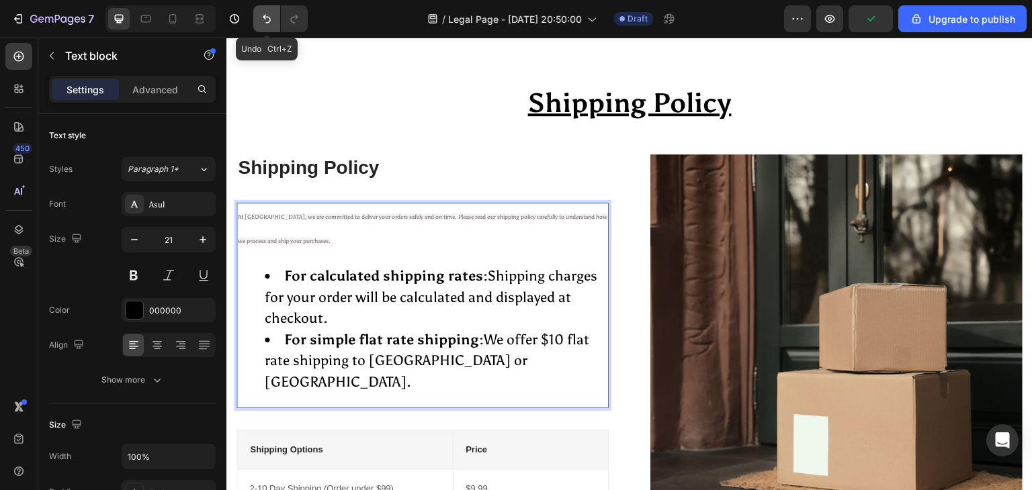
click at [264, 12] on icon "Undo/Redo" at bounding box center [266, 18] width 13 height 13
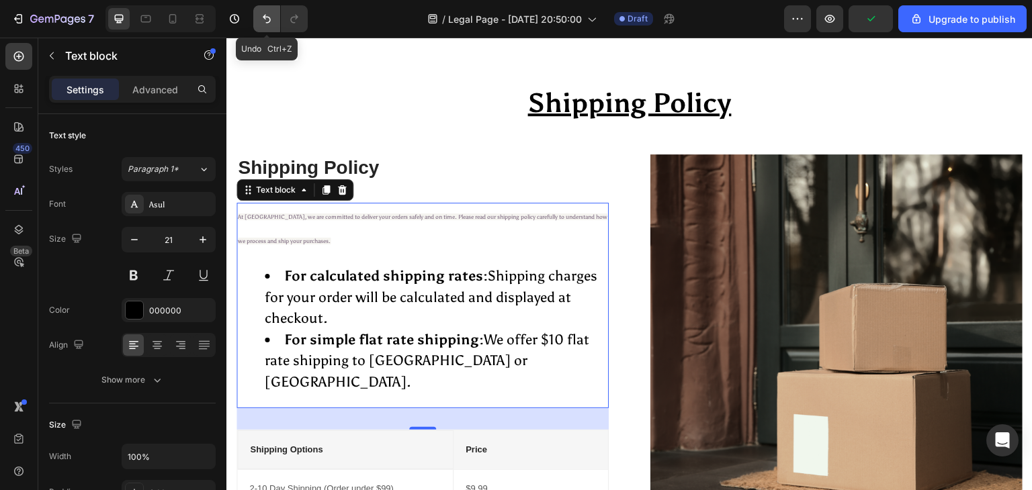
click at [264, 12] on icon "Undo/Redo" at bounding box center [266, 18] width 13 height 13
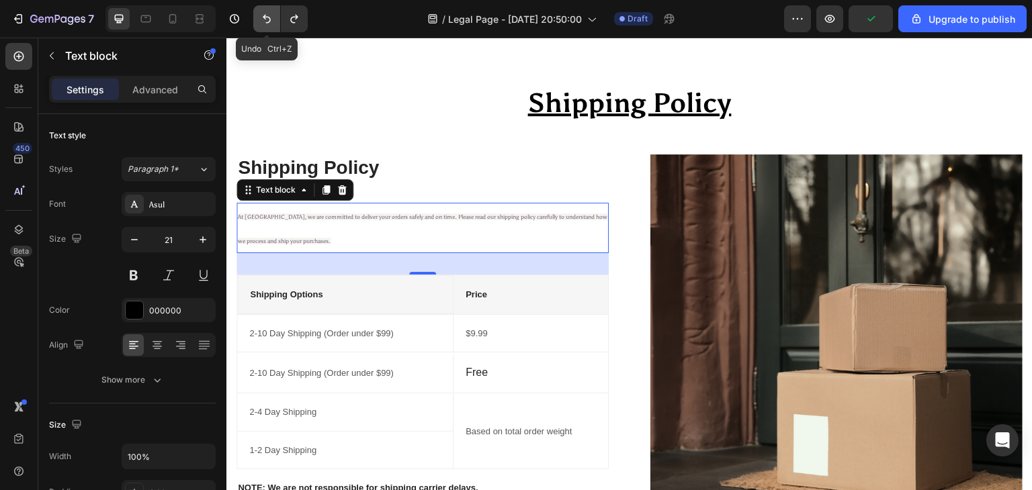
click at [264, 12] on icon "Undo/Redo" at bounding box center [266, 18] width 13 height 13
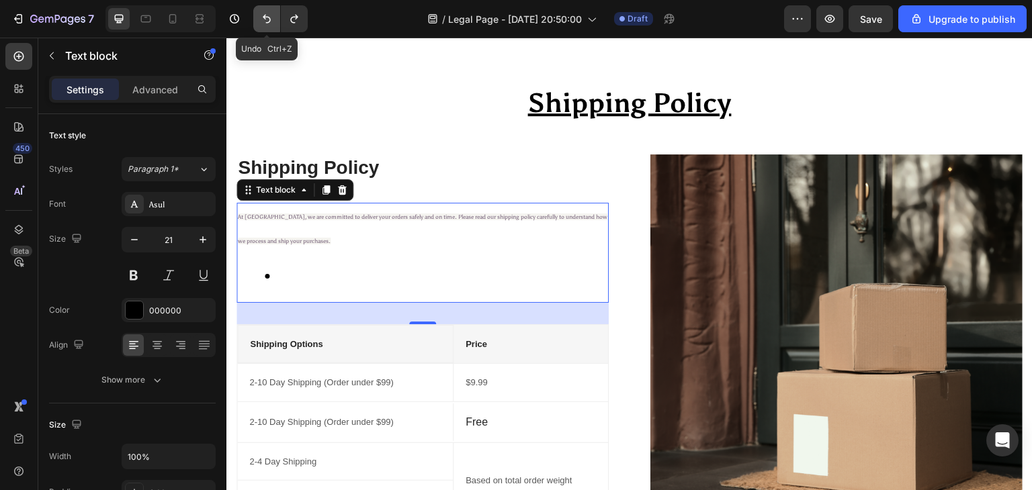
click at [264, 12] on icon "Undo/Redo" at bounding box center [266, 18] width 13 height 13
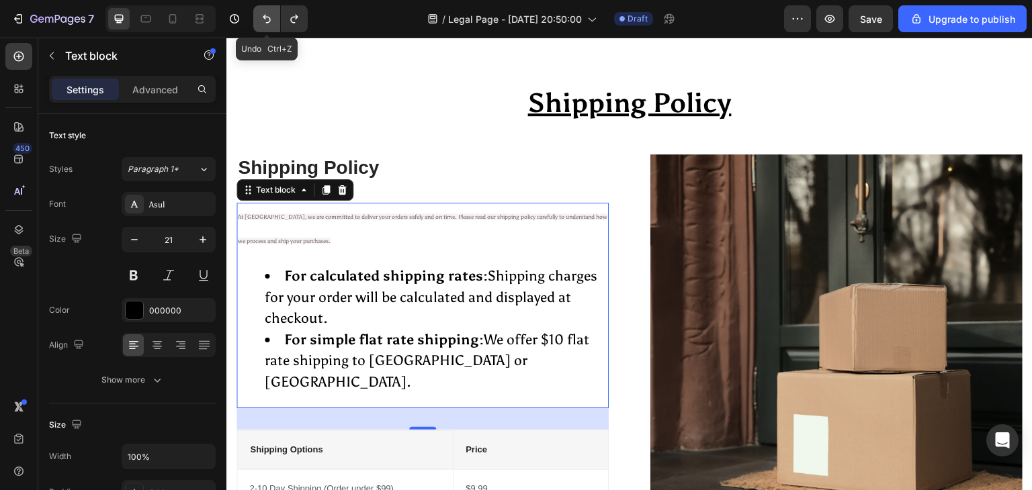
click at [264, 12] on icon "Undo/Redo" at bounding box center [266, 18] width 13 height 13
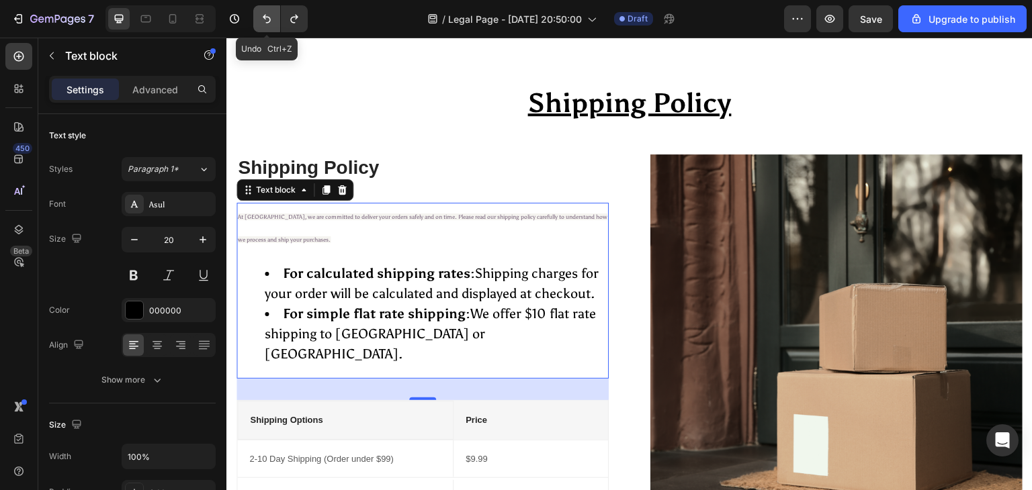
click at [264, 12] on icon "Undo/Redo" at bounding box center [266, 18] width 13 height 13
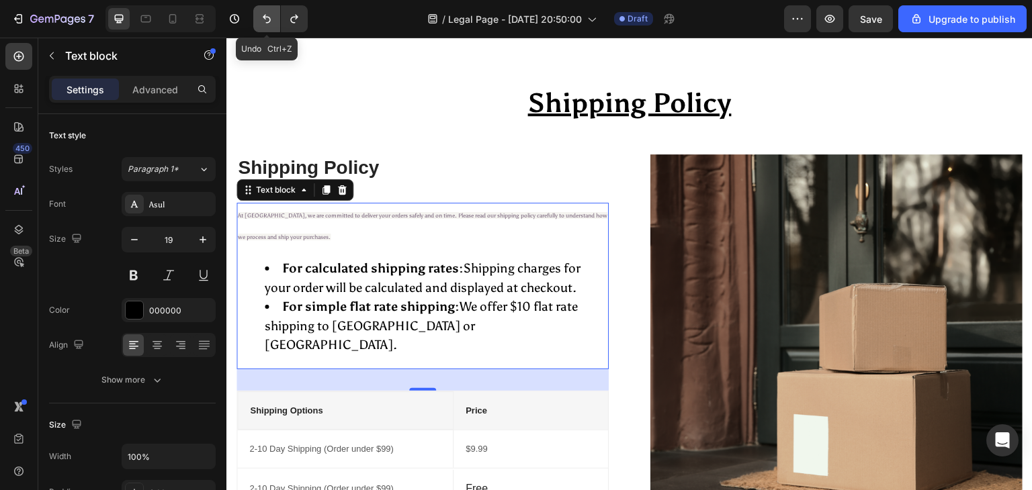
click at [264, 12] on icon "Undo/Redo" at bounding box center [266, 18] width 13 height 13
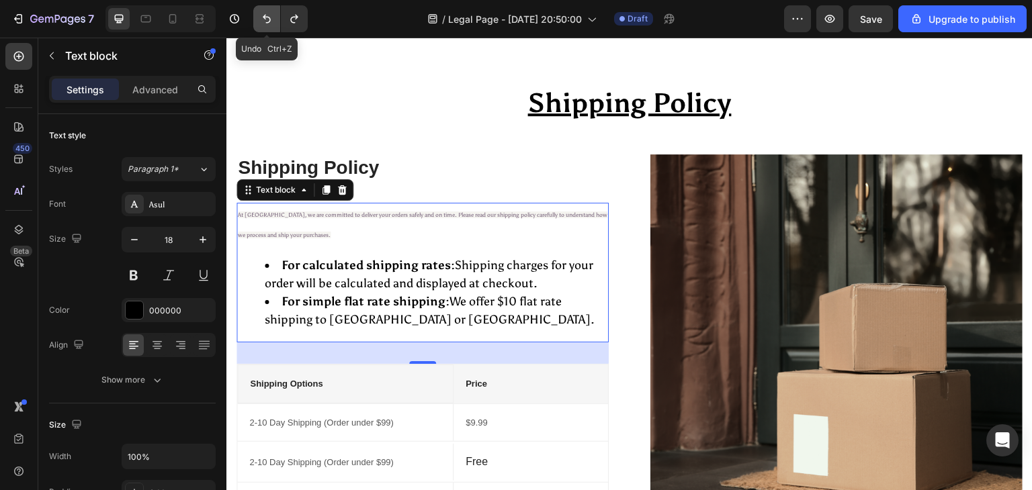
click at [264, 12] on icon "Undo/Redo" at bounding box center [266, 18] width 13 height 13
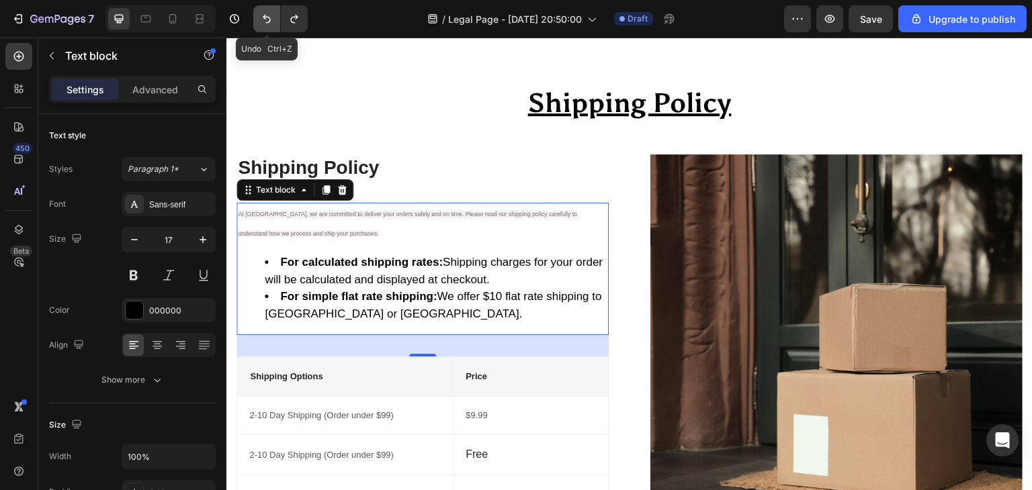
click at [264, 12] on icon "Undo/Redo" at bounding box center [266, 18] width 13 height 13
type input "16"
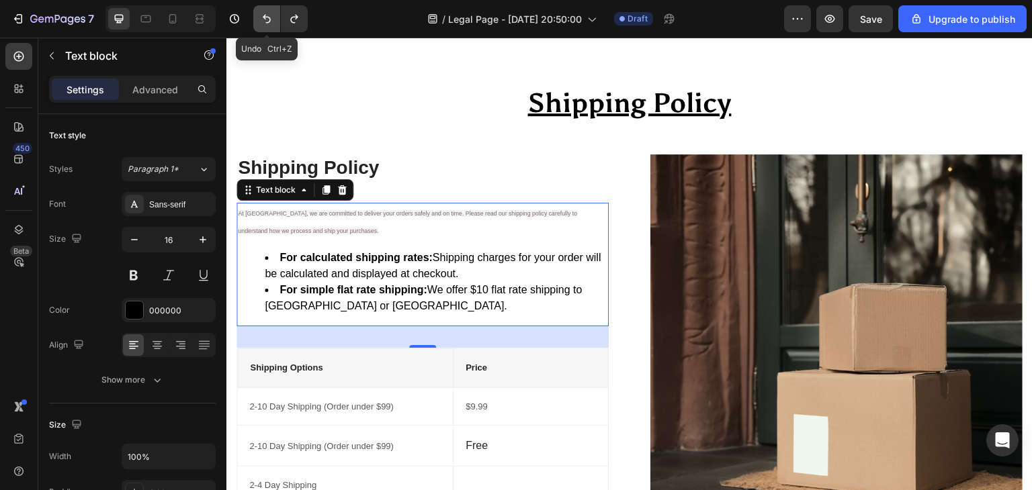
click at [264, 12] on icon "Undo/Redo" at bounding box center [266, 18] width 13 height 13
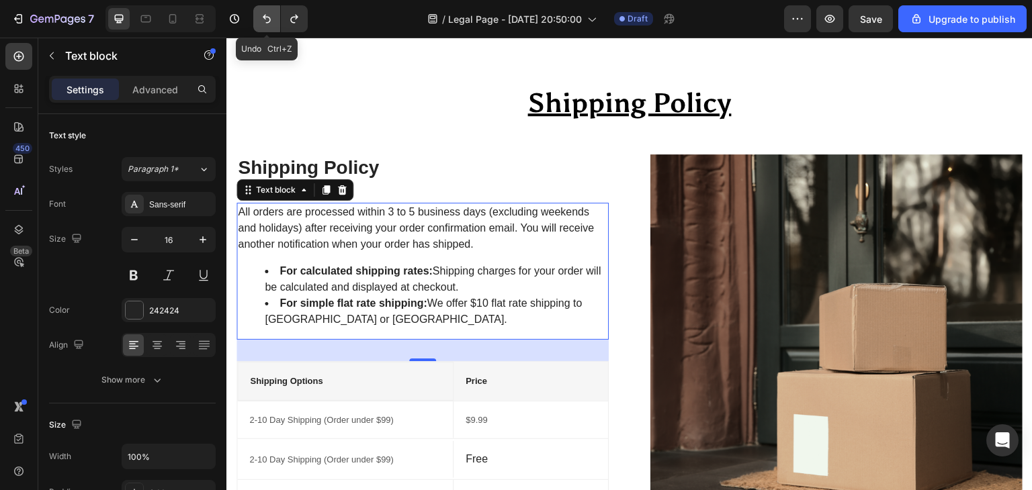
click at [264, 12] on icon "Undo/Redo" at bounding box center [266, 18] width 13 height 13
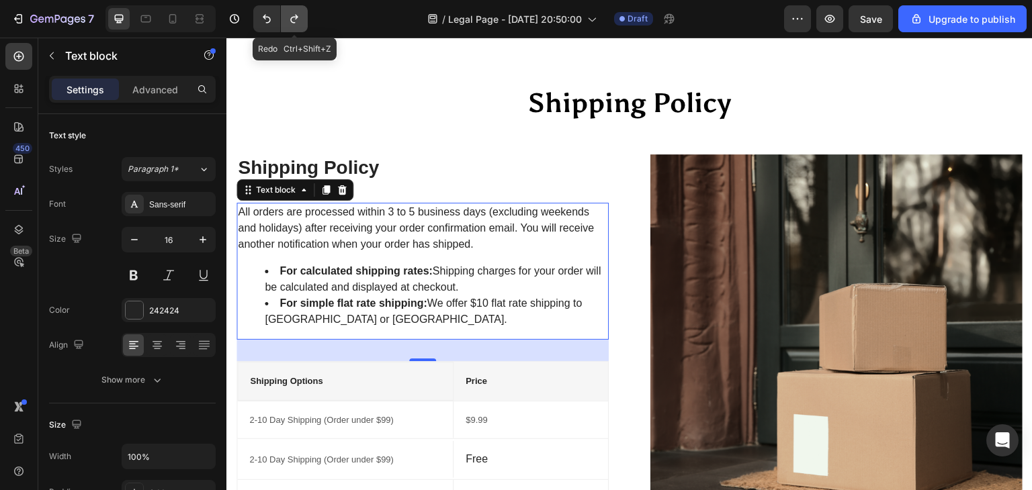
click at [291, 15] on icon "Undo/Redo" at bounding box center [294, 18] width 13 height 13
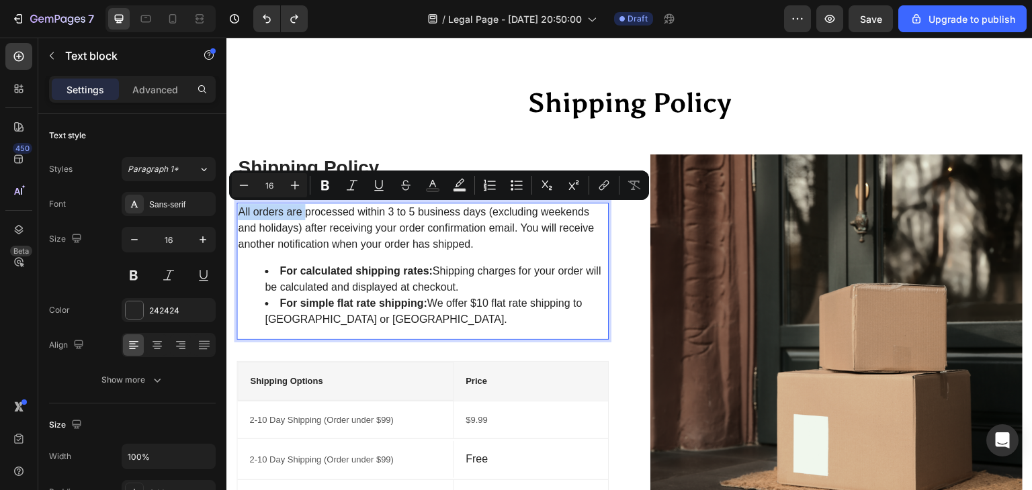
drag, startPoint x: 239, startPoint y: 211, endPoint x: 306, endPoint y: 220, distance: 67.7
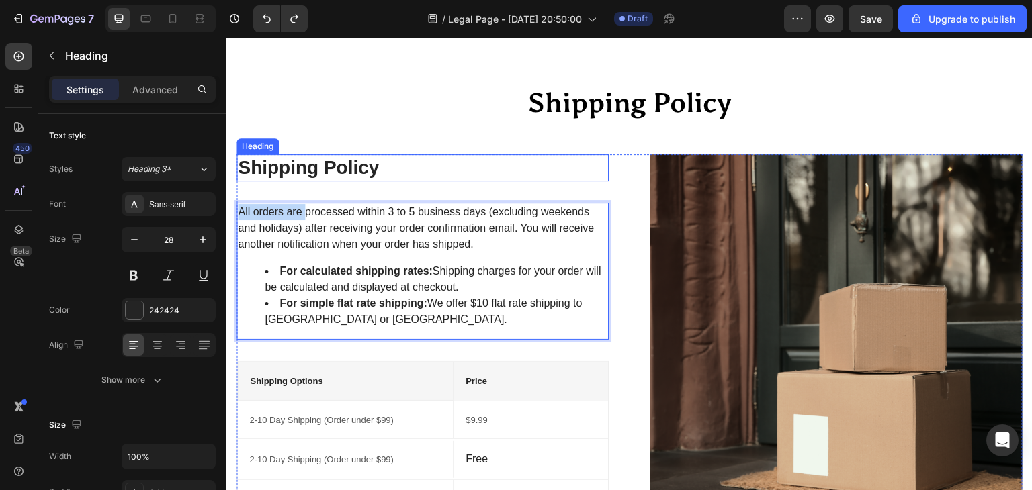
click at [350, 163] on p "Shipping Policy" at bounding box center [422, 168] width 369 height 24
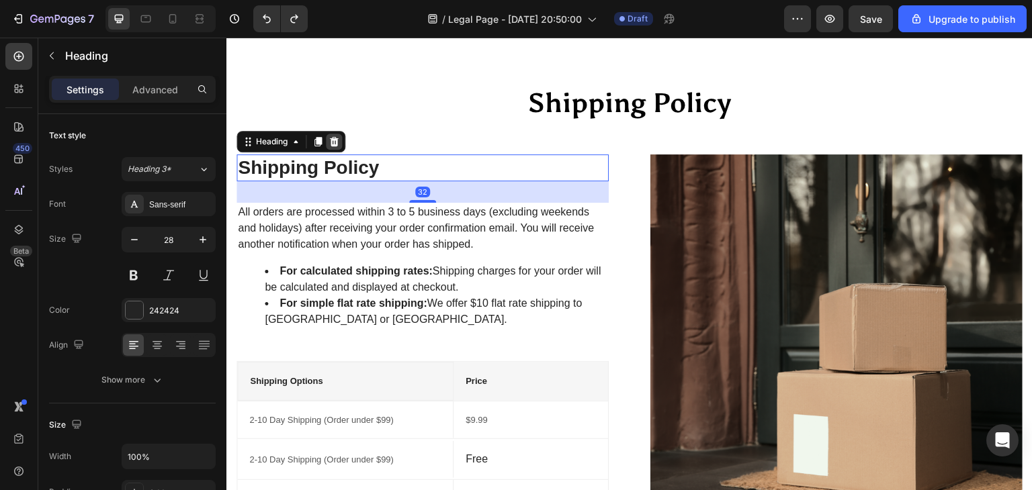
click at [341, 144] on div at bounding box center [334, 142] width 16 height 16
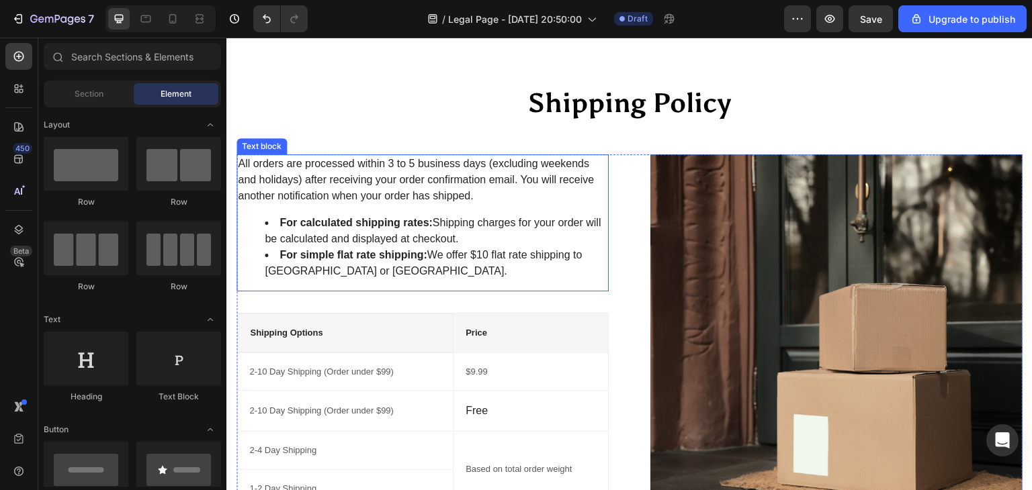
click at [486, 187] on p "All orders are processed within 3 to 5 business days (excluding weekends and ho…" at bounding box center [422, 180] width 369 height 48
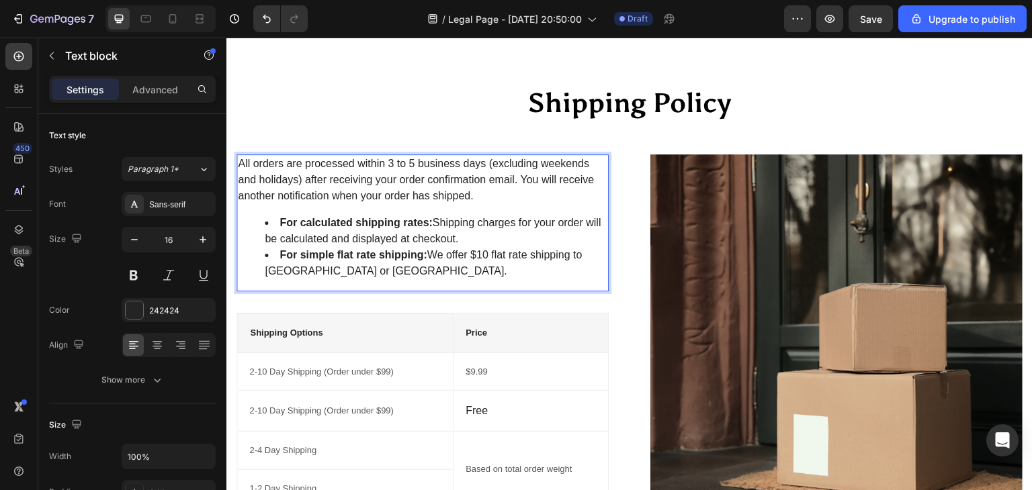
click at [472, 202] on p "All orders are processed within 3 to 5 business days (excluding weekends and ho…" at bounding box center [422, 180] width 369 height 48
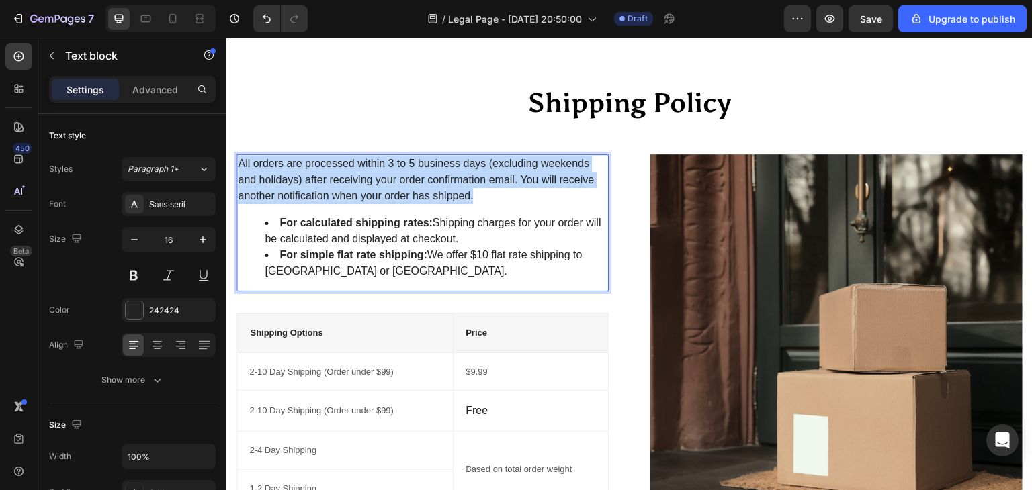
click at [472, 202] on p "All orders are processed within 3 to 5 business days (excluding weekends and ho…" at bounding box center [422, 180] width 369 height 48
drag, startPoint x: 343, startPoint y: 200, endPoint x: 239, endPoint y: 169, distance: 108.4
click at [239, 169] on p "At Vidyawears, we are committed to deliver your order safely and on time. Pleas…" at bounding box center [422, 180] width 369 height 48
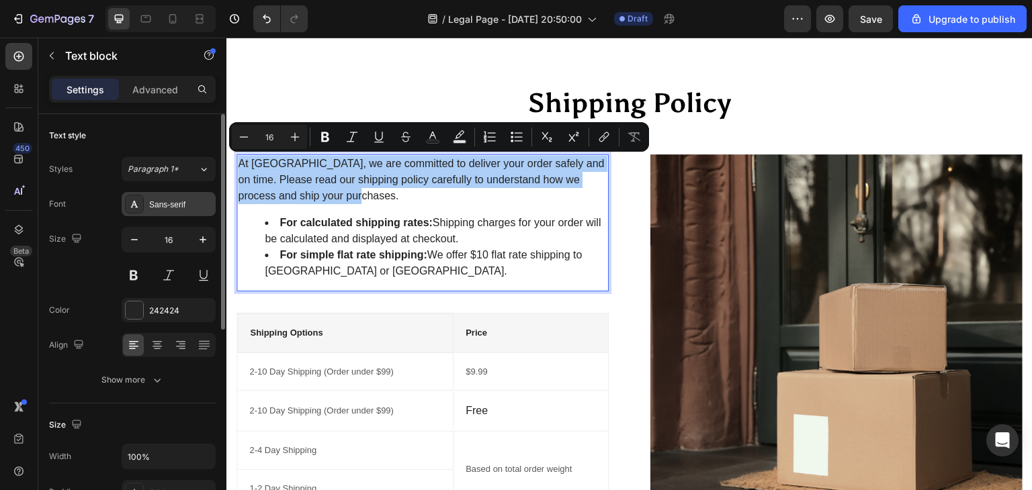
click at [169, 200] on div "Sans-serif" at bounding box center [180, 205] width 63 height 12
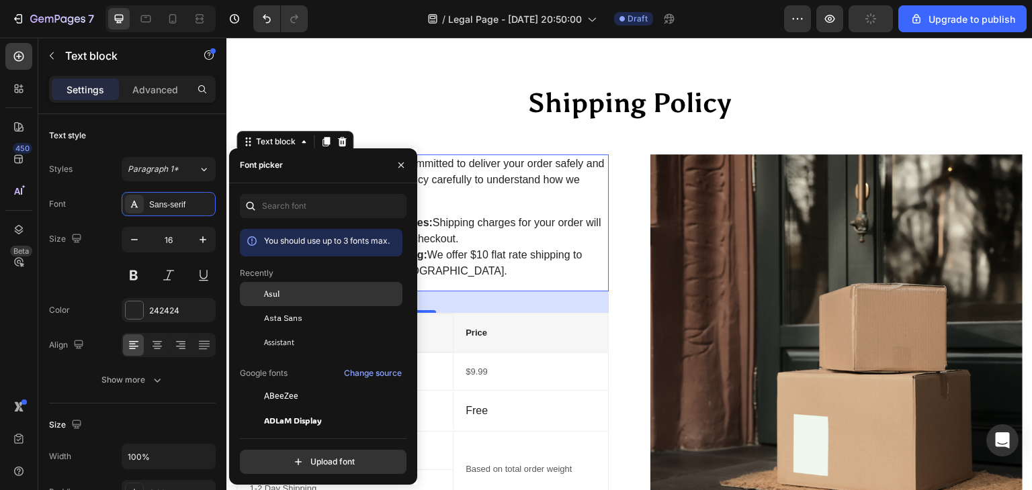
click at [280, 294] on div "Asul" at bounding box center [332, 294] width 136 height 12
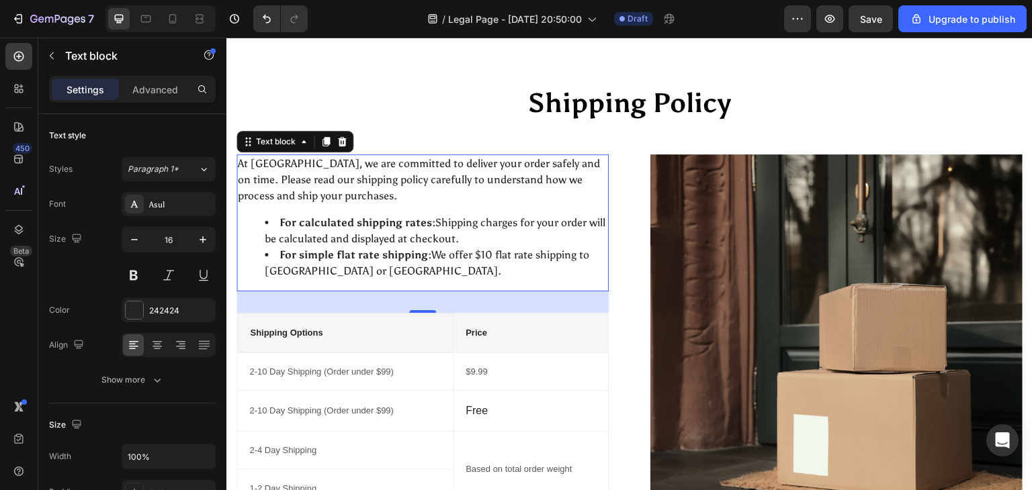
click at [320, 267] on li "For simple flat rate shipping: We offer $10 flat rate shipping to USA or UK." at bounding box center [436, 263] width 343 height 32
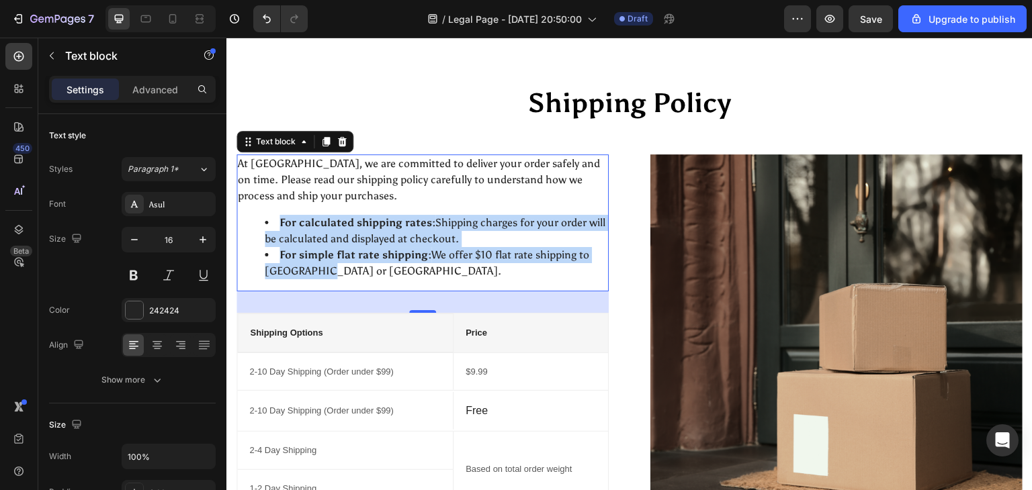
drag, startPoint x: 320, startPoint y: 267, endPoint x: 263, endPoint y: 227, distance: 70.4
click at [263, 227] on ul "For calculated shipping rates: Shipping charges for your order will be calculat…" at bounding box center [422, 247] width 369 height 64
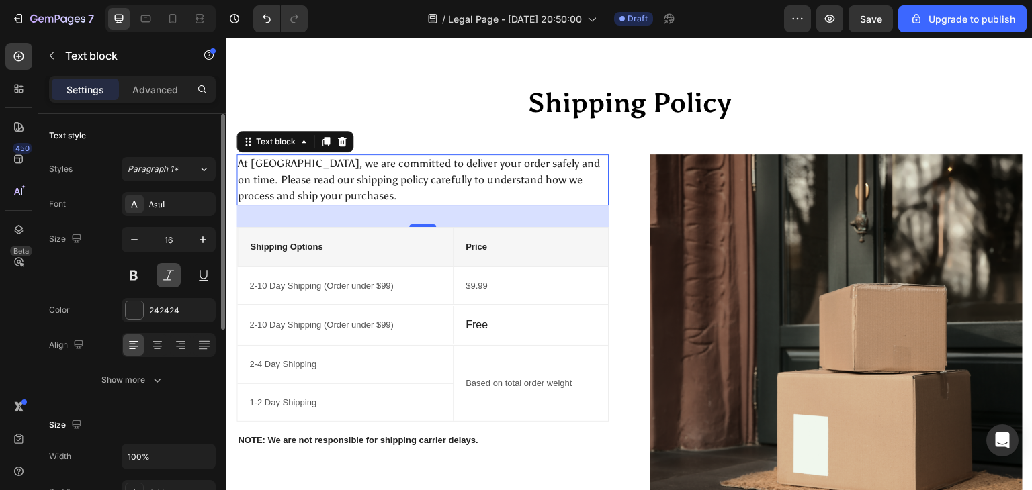
click at [167, 273] on button at bounding box center [169, 275] width 24 height 24
click at [161, 351] on icon at bounding box center [156, 345] width 13 height 13
click at [137, 353] on div at bounding box center [133, 345] width 21 height 21
drag, startPoint x: 444, startPoint y: 219, endPoint x: 227, endPoint y: 151, distance: 227.3
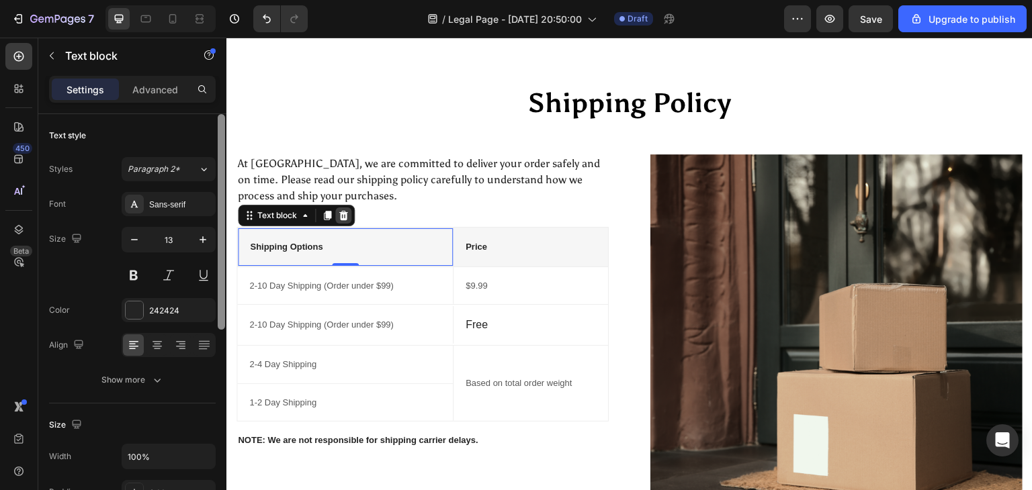
click at [339, 211] on icon at bounding box center [343, 215] width 11 height 11
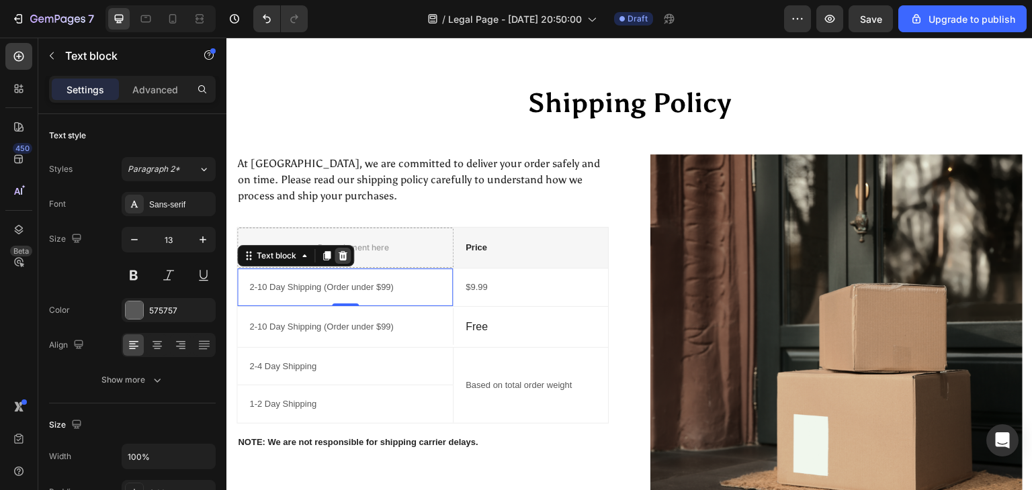
click at [343, 254] on icon at bounding box center [343, 255] width 9 height 9
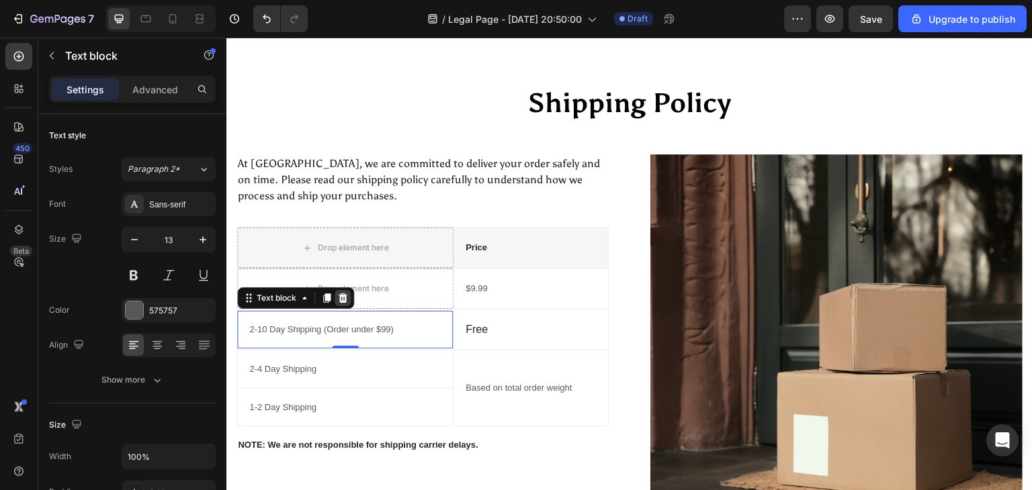
click at [341, 294] on icon at bounding box center [343, 298] width 9 height 9
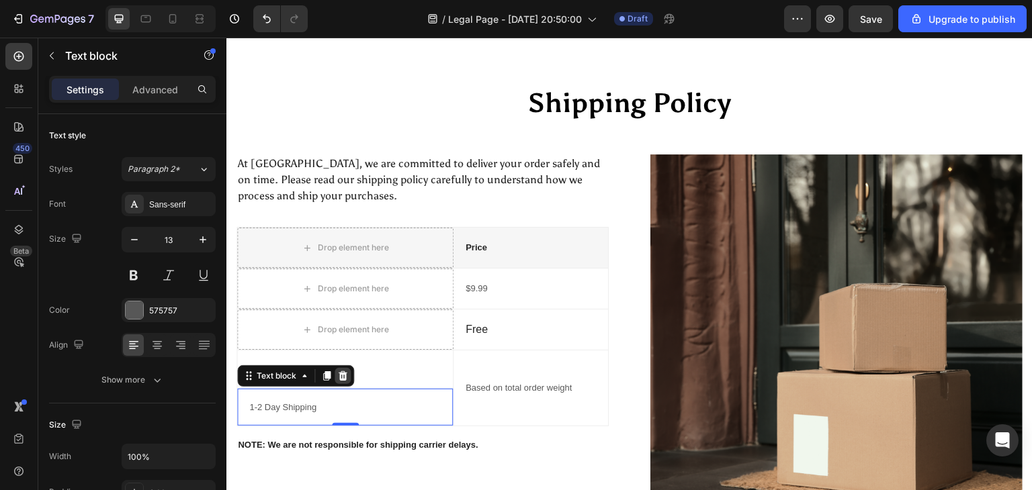
click at [337, 381] on div at bounding box center [343, 376] width 16 height 16
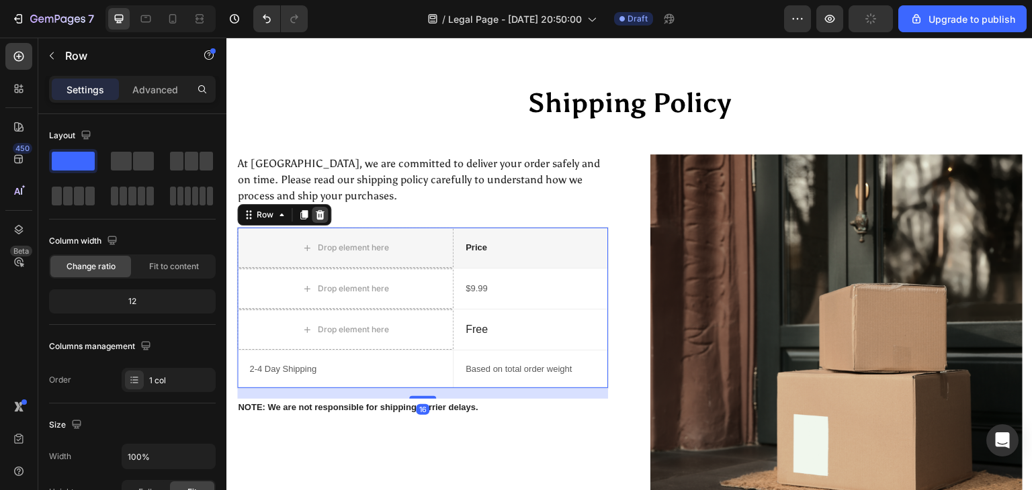
click at [319, 210] on icon at bounding box center [320, 214] width 9 height 9
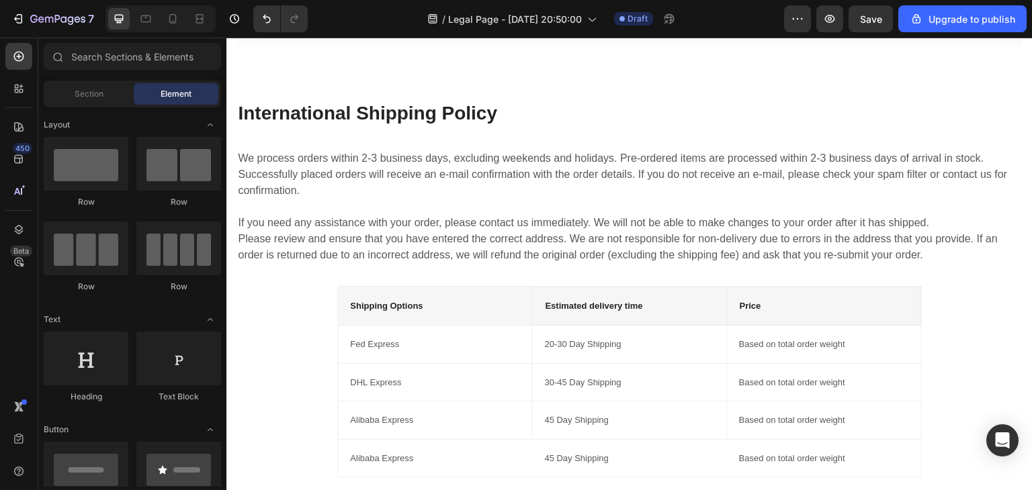
scroll to position [645, 0]
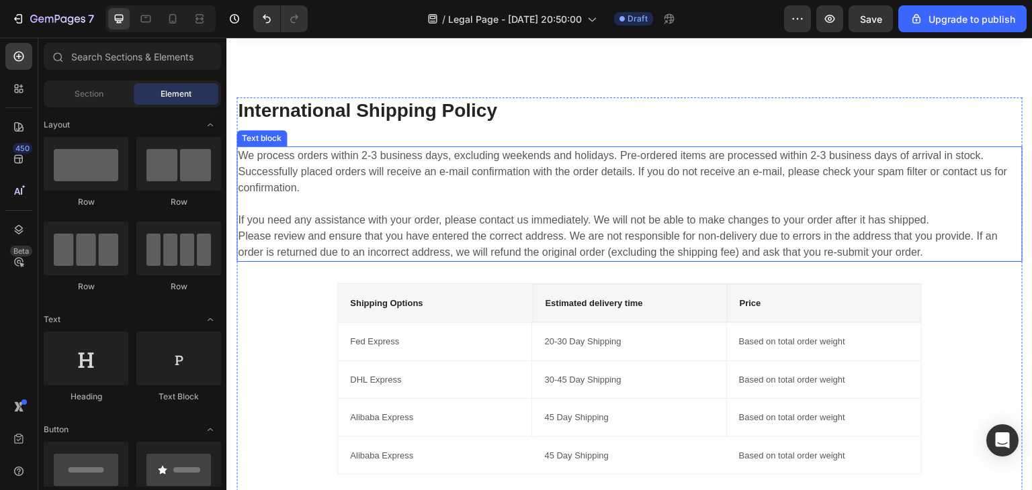
click at [641, 245] on p "We process orders within 2-3 business days, excluding weekends and holidays. Pr…" at bounding box center [629, 204] width 783 height 113
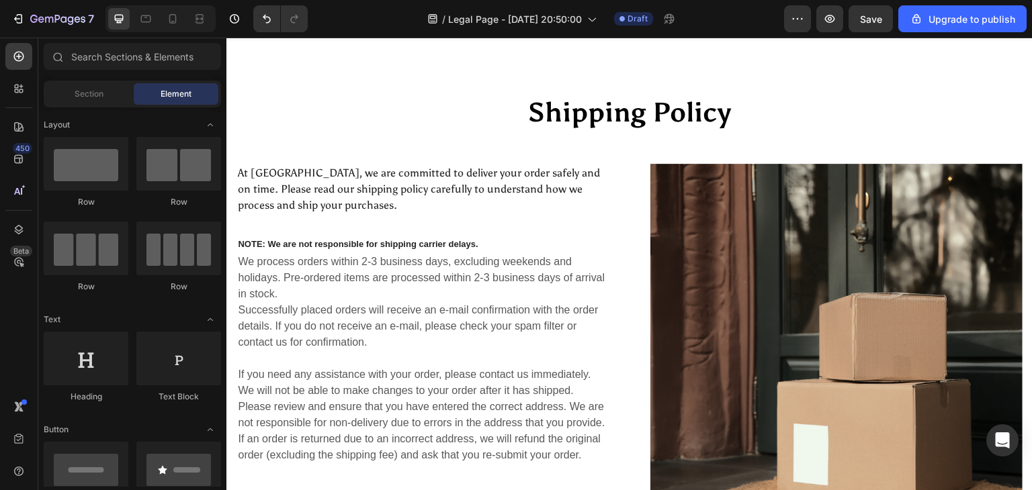
scroll to position [38, 0]
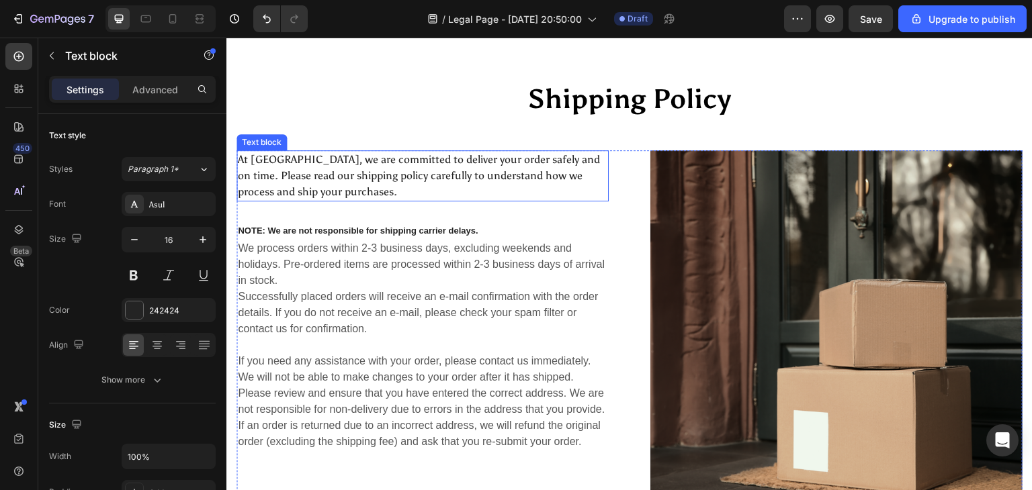
click at [423, 196] on p "At Vidyawears, we are committed to deliver your order safely and on time. Pleas…" at bounding box center [422, 176] width 369 height 48
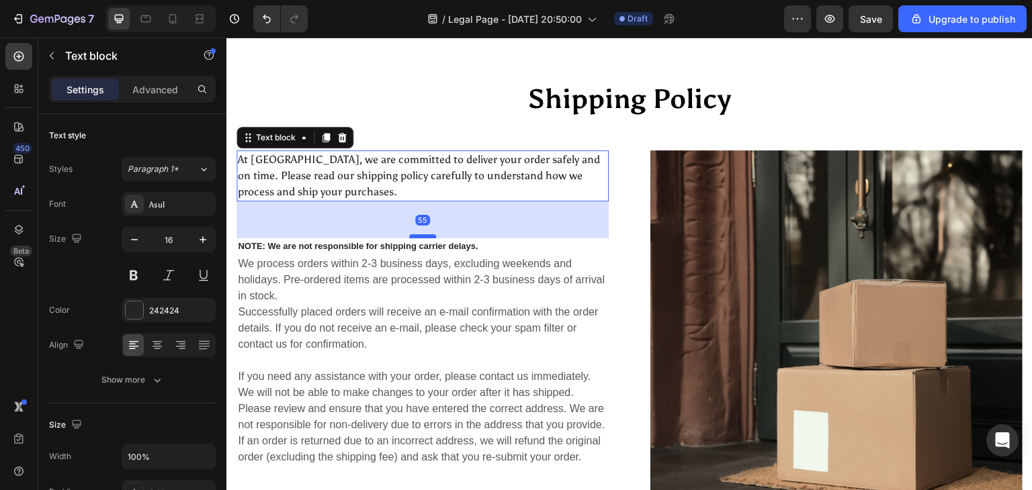
drag, startPoint x: 421, startPoint y: 219, endPoint x: 422, endPoint y: 234, distance: 15.5
click at [422, 234] on div at bounding box center [422, 236] width 27 height 4
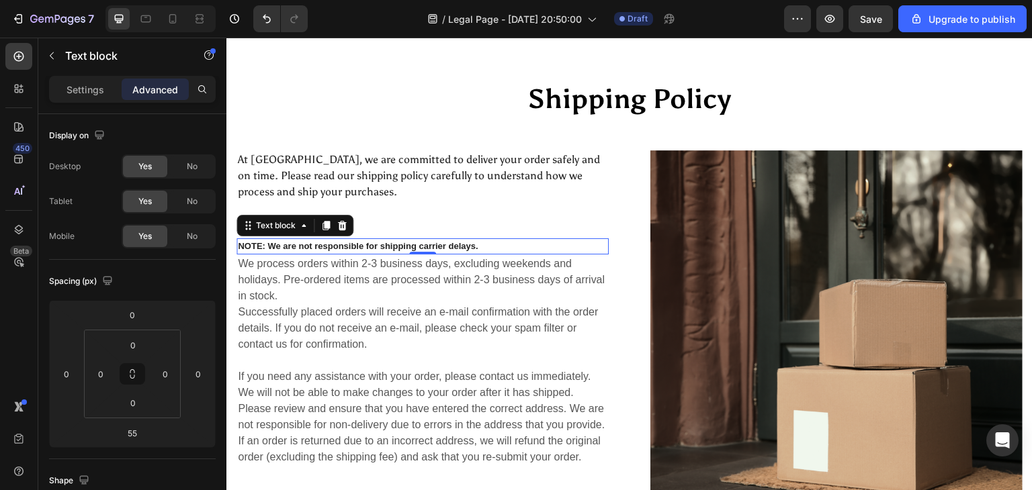
click at [470, 245] on p "NOTE: We are not responsible for shipping carrier delays." at bounding box center [422, 246] width 369 height 13
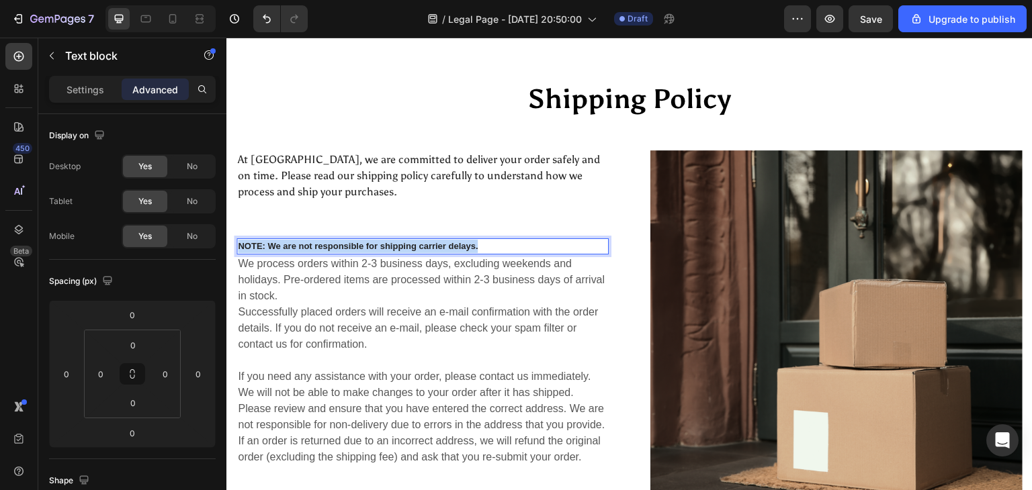
click at [470, 245] on p "NOTE: We are not responsible for shipping carrier delays." at bounding box center [422, 246] width 369 height 13
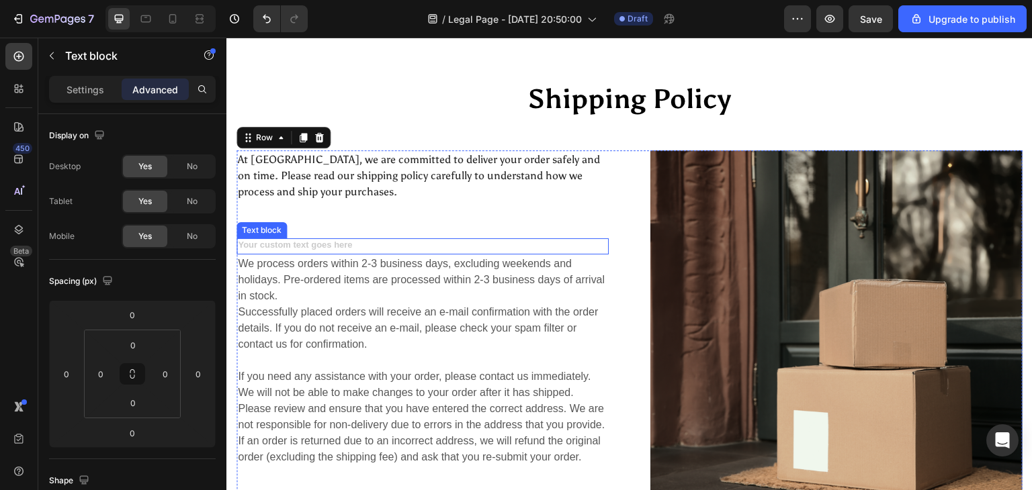
click at [398, 249] on div "Rich Text Editor. Editing area: main" at bounding box center [422, 246] width 372 height 16
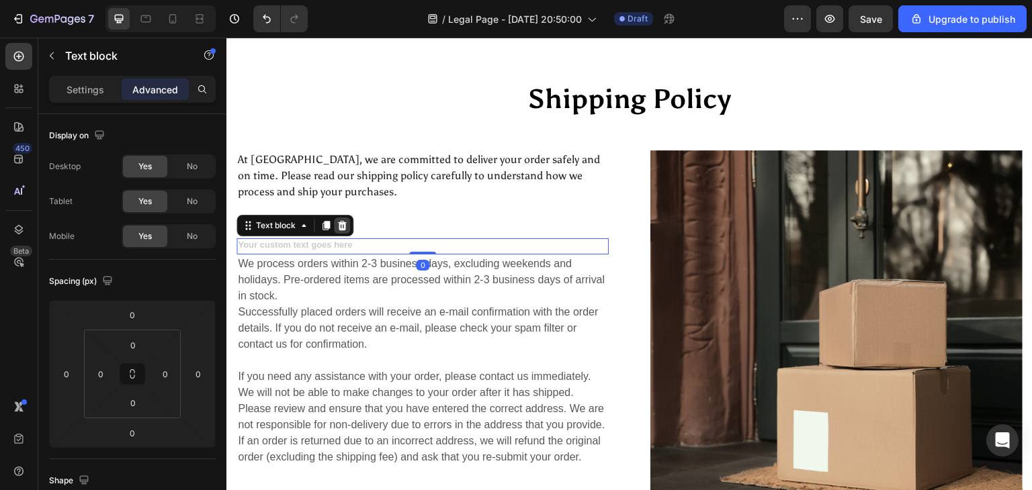
click at [341, 227] on icon at bounding box center [342, 225] width 11 height 11
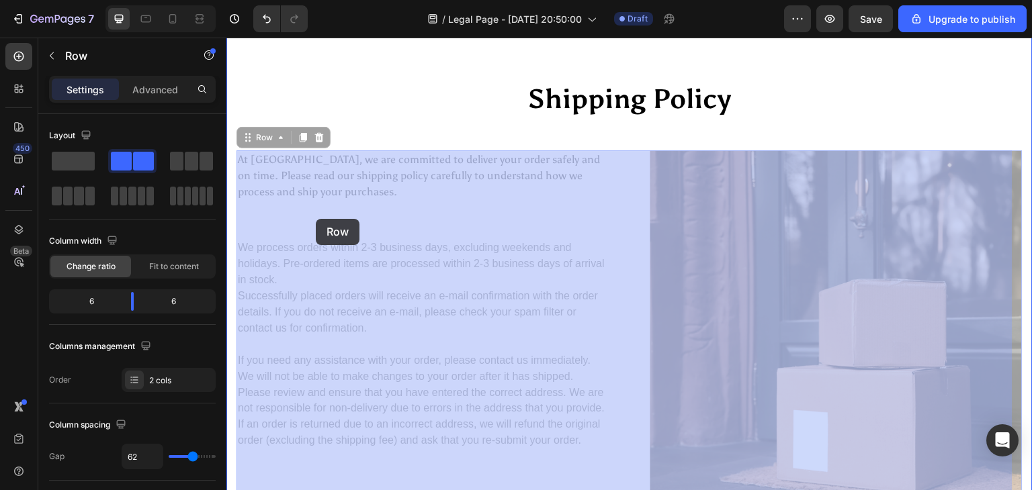
drag, startPoint x: 313, startPoint y: 232, endPoint x: 313, endPoint y: 223, distance: 8.7
drag, startPoint x: 313, startPoint y: 223, endPoint x: 271, endPoint y: 234, distance: 43.8
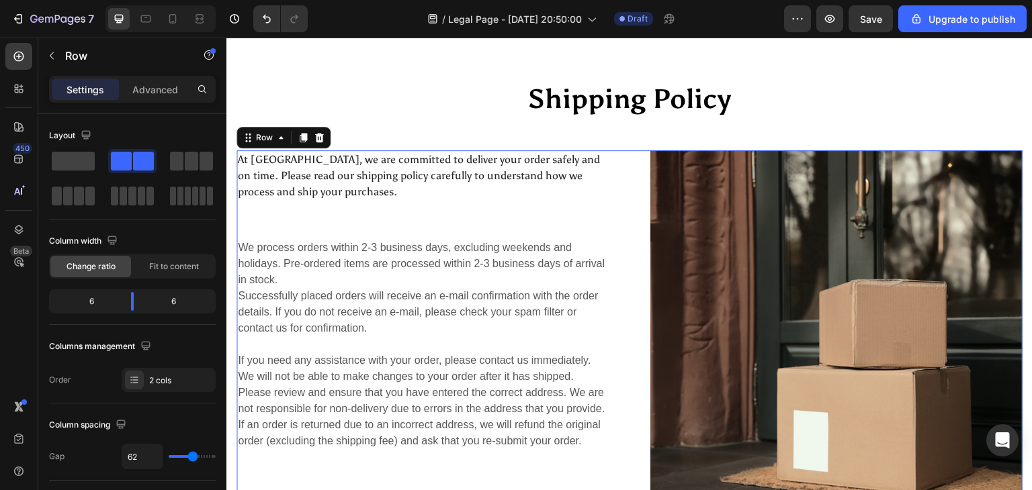
click at [271, 234] on div "At Vidyawears, we are committed to deliver your order safely and on time. Pleas…" at bounding box center [422, 336] width 372 height 373
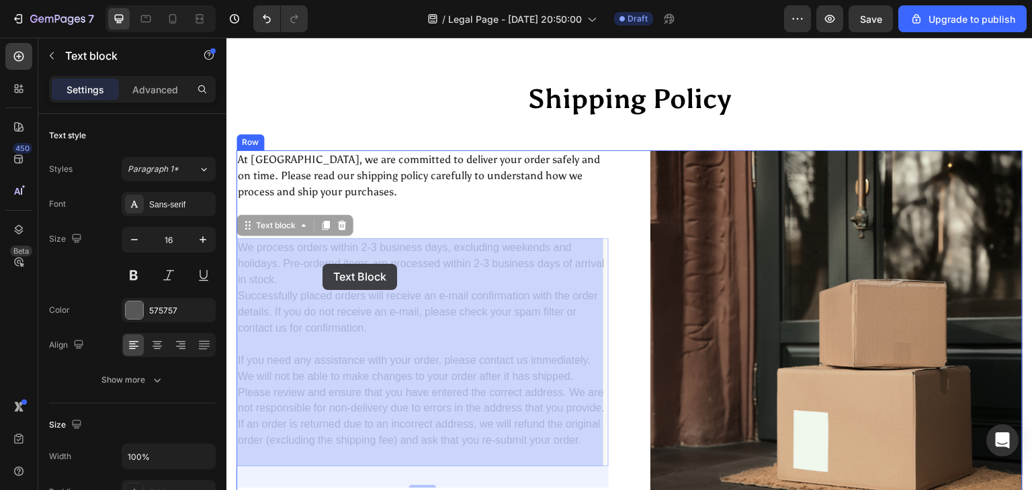
drag, startPoint x: 310, startPoint y: 235, endPoint x: 322, endPoint y: 267, distance: 34.7
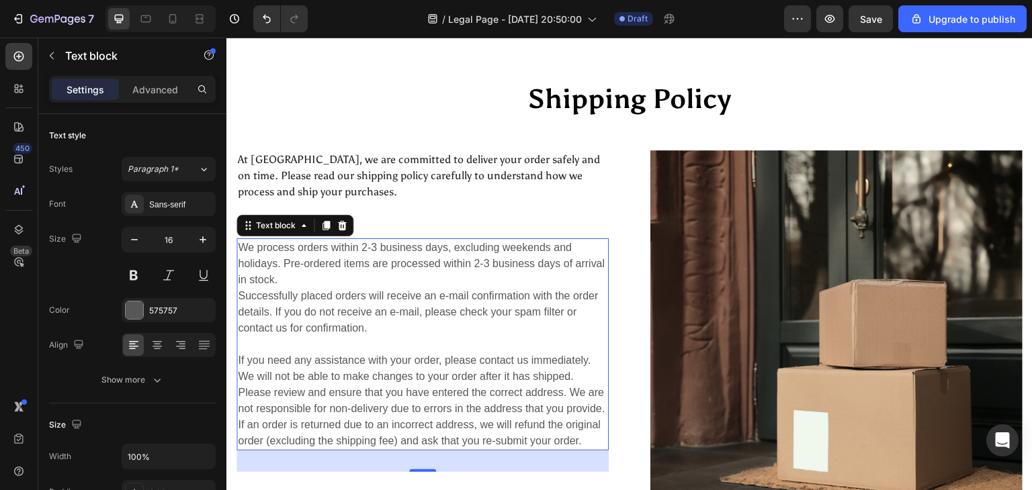
click at [242, 244] on p "We process orders within 2-3 business days, excluding weekends and holidays. Pr…" at bounding box center [422, 345] width 369 height 210
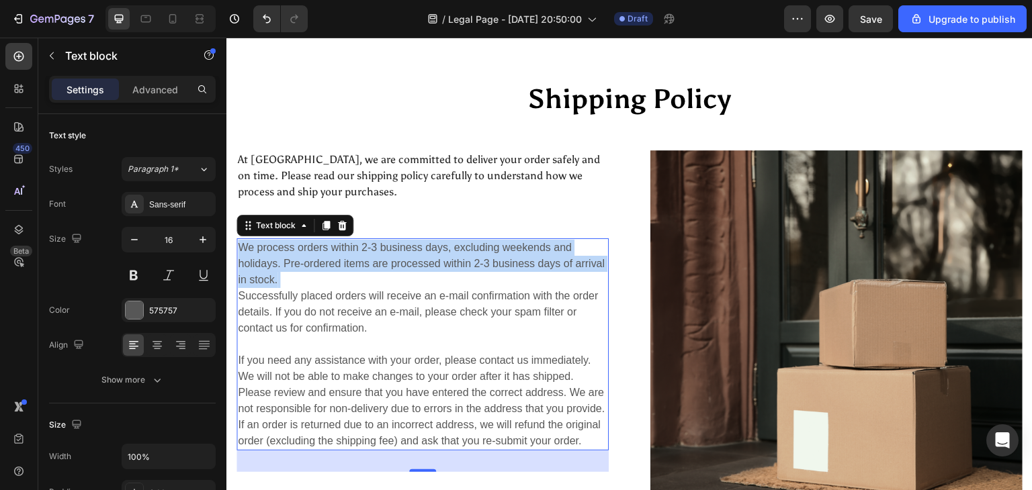
click at [242, 244] on p "We process orders within 2-3 business days, excluding weekends and holidays. Pr…" at bounding box center [422, 345] width 369 height 210
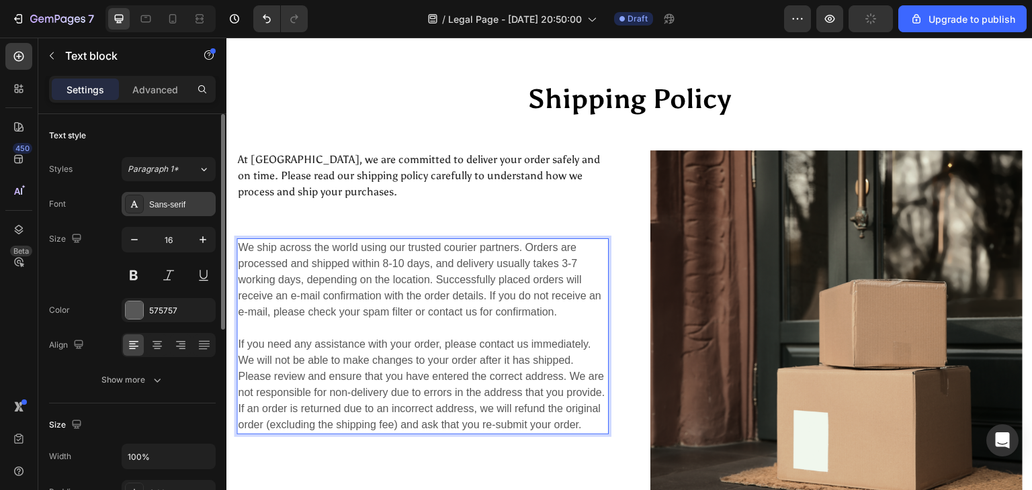
click at [166, 192] on div "Sans-serif" at bounding box center [169, 204] width 94 height 24
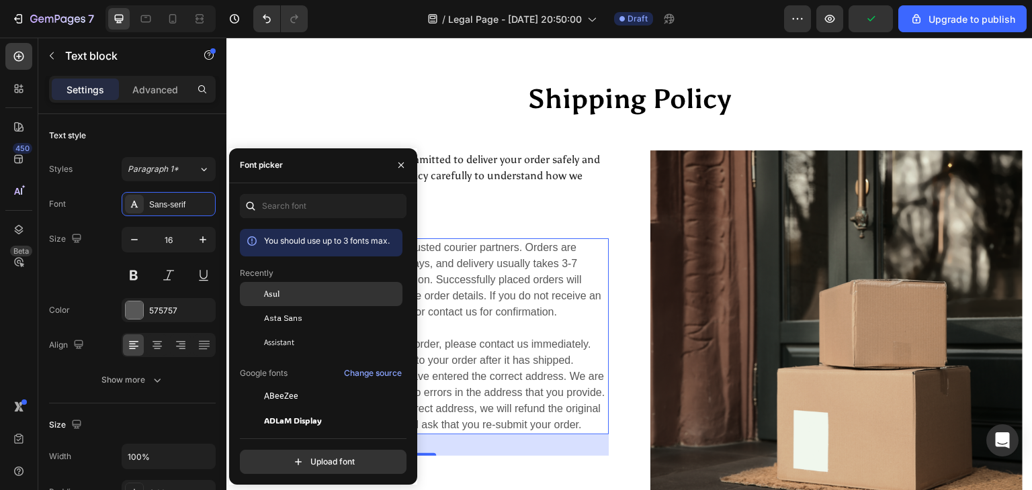
click at [283, 384] on div "Asul" at bounding box center [321, 396] width 163 height 24
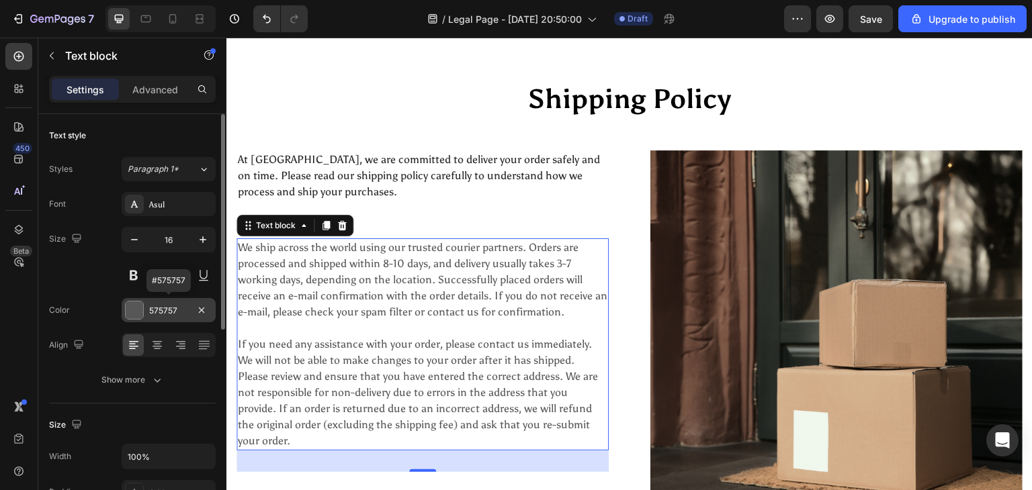
click at [161, 316] on div "575757" at bounding box center [169, 310] width 94 height 24
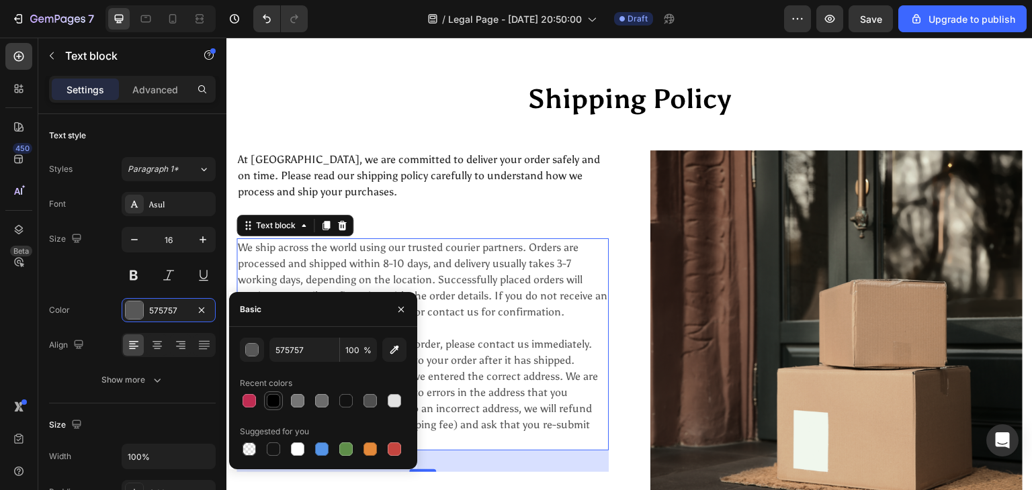
click at [273, 402] on div at bounding box center [273, 400] width 13 height 13
type input "000000"
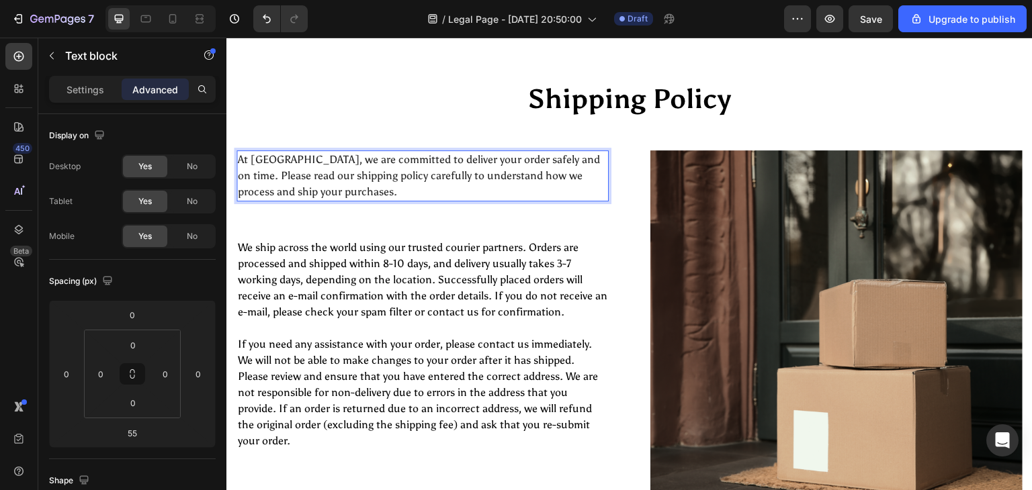
click at [355, 199] on p "At Vidyawears, we are committed to deliver your order safely and on time. Pleas…" at bounding box center [422, 176] width 369 height 48
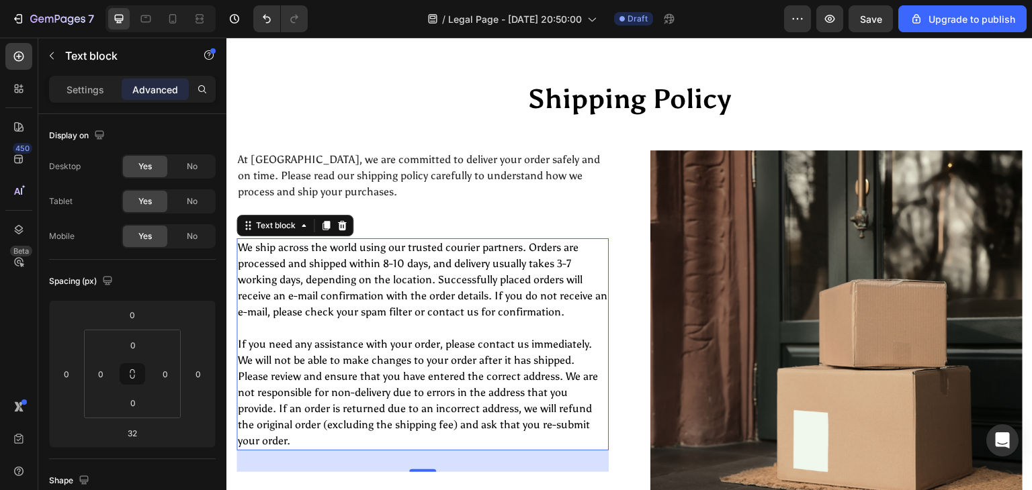
click at [437, 275] on p "We ship across the world using our trusted courier partners. Orders are process…" at bounding box center [422, 345] width 369 height 210
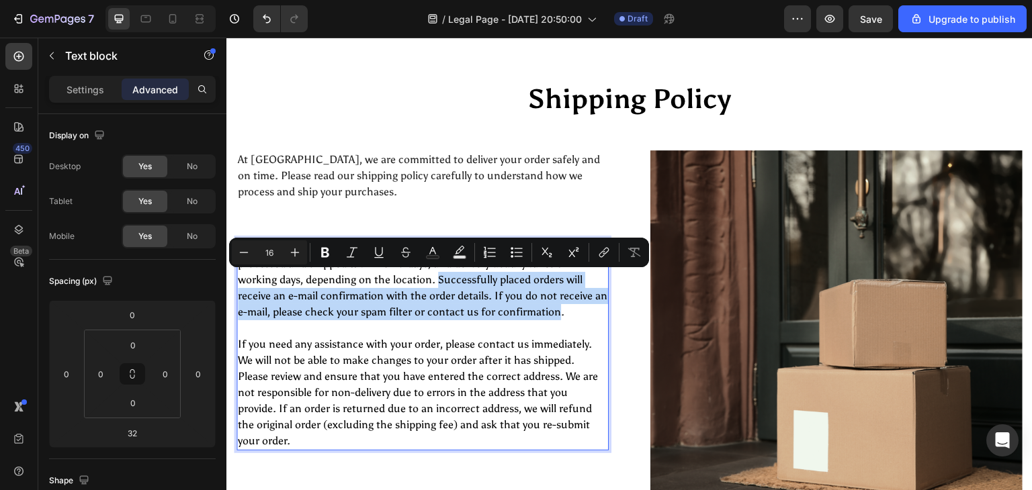
drag, startPoint x: 437, startPoint y: 275, endPoint x: 549, endPoint y: 316, distance: 119.2
click at [549, 316] on p "We ship across the world using our trusted courier partners. Orders are process…" at bounding box center [422, 345] width 369 height 210
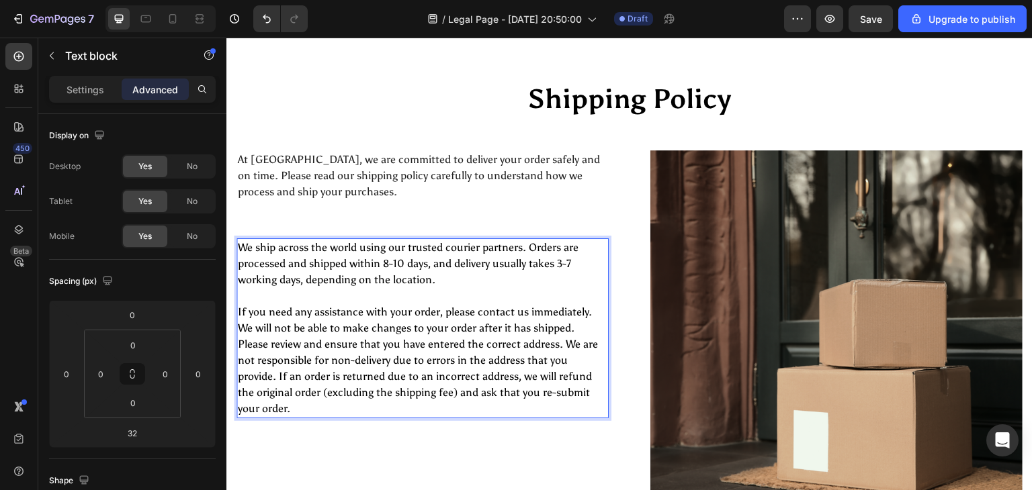
click at [482, 283] on p "We ship across the world using our trusted courier partners. Orders are process…" at bounding box center [422, 328] width 369 height 177
click at [430, 286] on p "We ship across the world using our trusted courier partners. Orders are process…" at bounding box center [422, 328] width 369 height 177
click at [437, 281] on p "We ship across the world using our trusted courier partners. Orders are process…" at bounding box center [422, 328] width 369 height 177
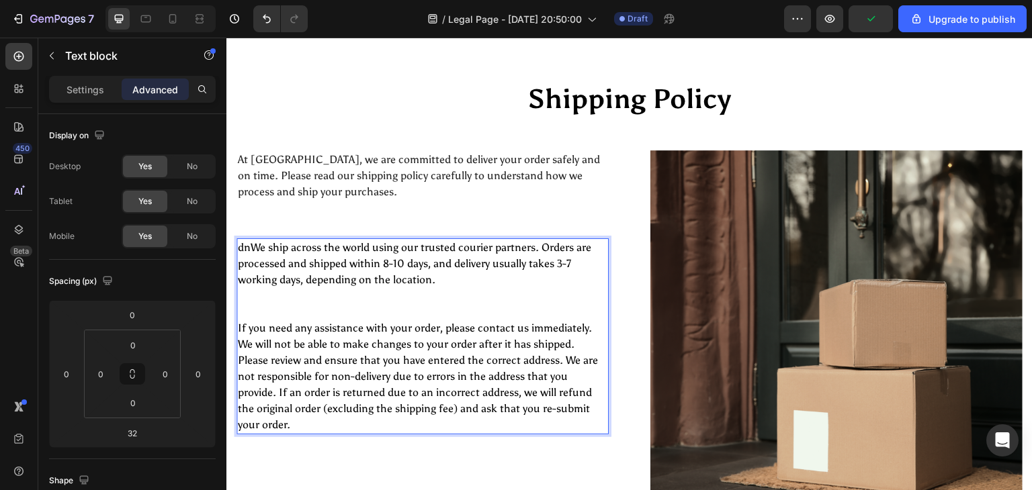
click at [260, 247] on p "dnWe ship across the world using our trusted courier partners. Orders are proce…" at bounding box center [422, 264] width 369 height 48
click at [99, 92] on p "Settings" at bounding box center [86, 90] width 38 height 14
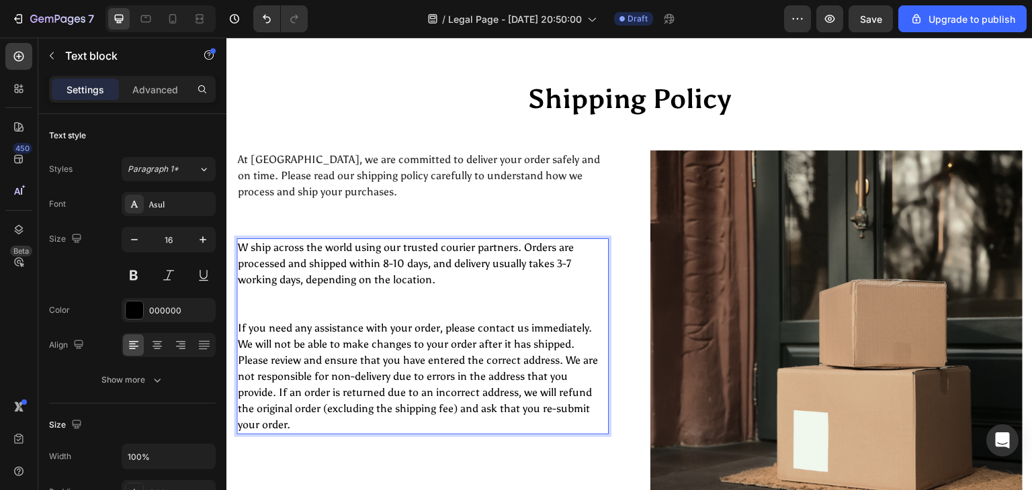
click at [247, 246] on p "W ship across the world using our trusted courier partners. Orders are processe…" at bounding box center [422, 264] width 369 height 48
click at [445, 279] on p "We ship across the world using our trusted courier partners. Orders are process…" at bounding box center [422, 264] width 369 height 48
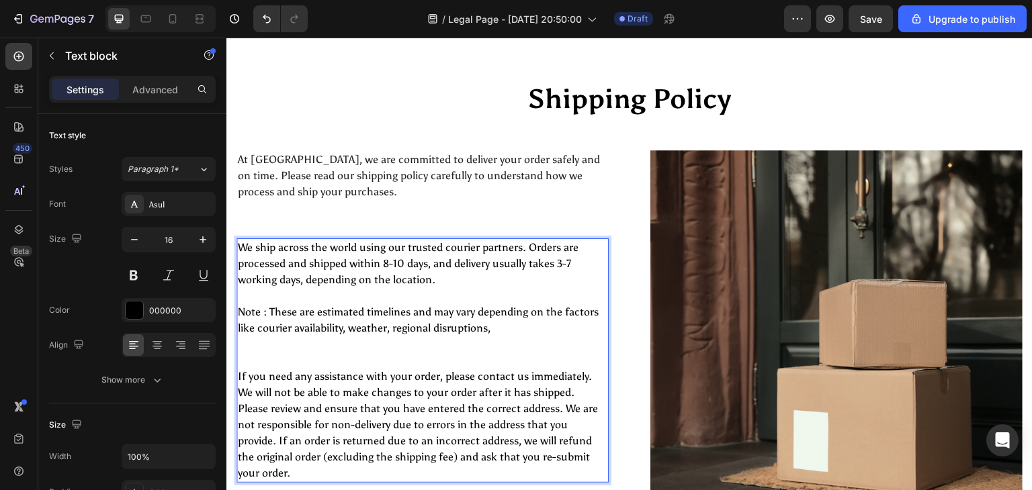
click at [498, 333] on p "Note : These are estimated timelines and may vary depending on the factors like…" at bounding box center [422, 320] width 369 height 32
click at [251, 310] on p "Note : These are estimated timelines and may vary depending on the factors like…" at bounding box center [422, 320] width 369 height 32
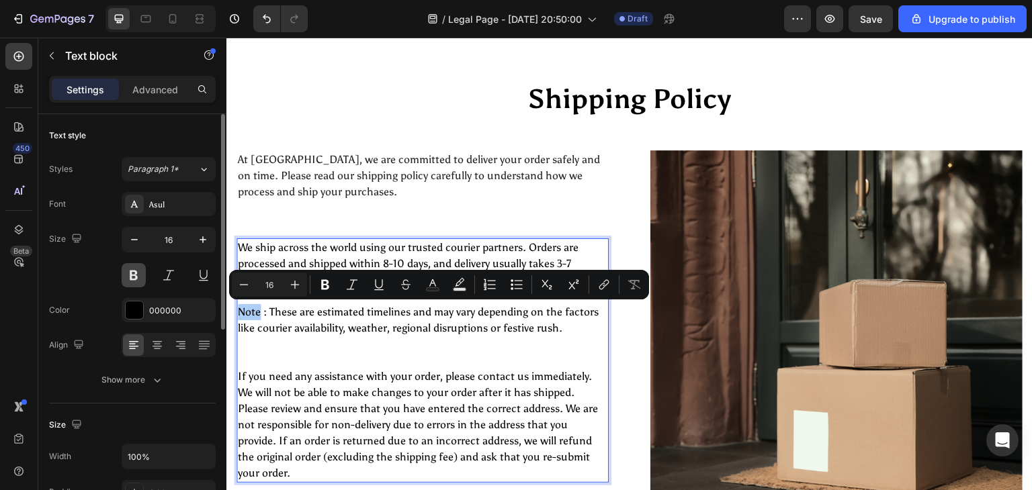
click at [142, 277] on button at bounding box center [134, 275] width 24 height 24
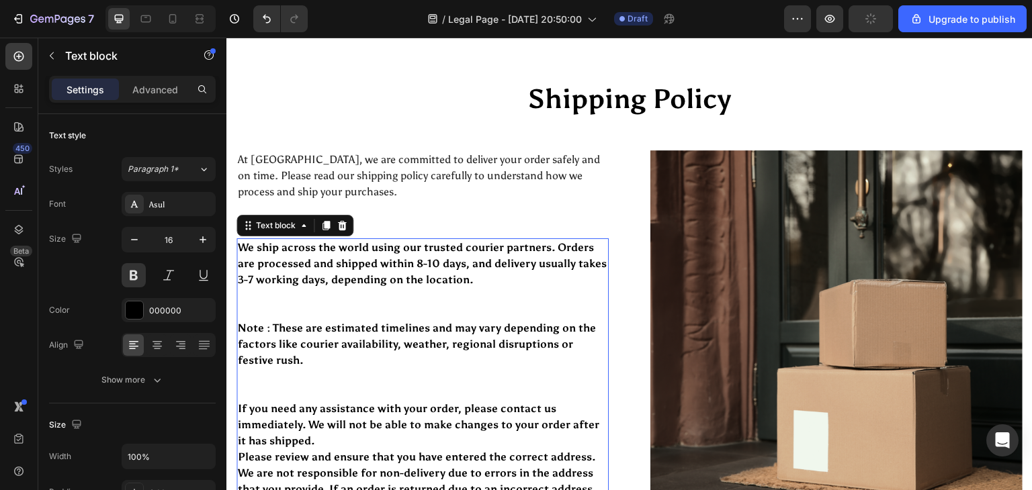
click at [263, 320] on p "Note : These are estimated timelines and may vary depending on the factors like…" at bounding box center [422, 344] width 369 height 48
click at [131, 268] on button at bounding box center [134, 275] width 24 height 24
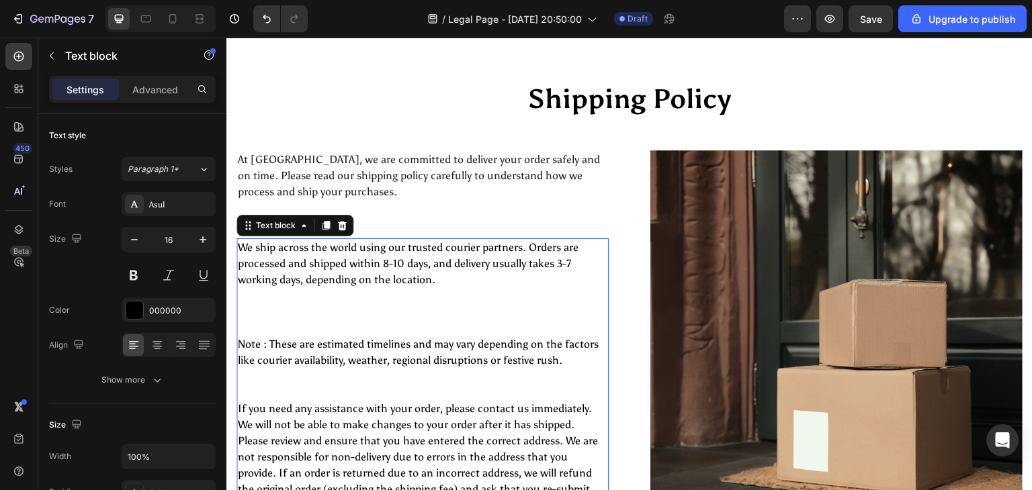
click at [259, 314] on p "We ship across the world using our trusted courier partners. Orders are process…" at bounding box center [422, 288] width 369 height 97
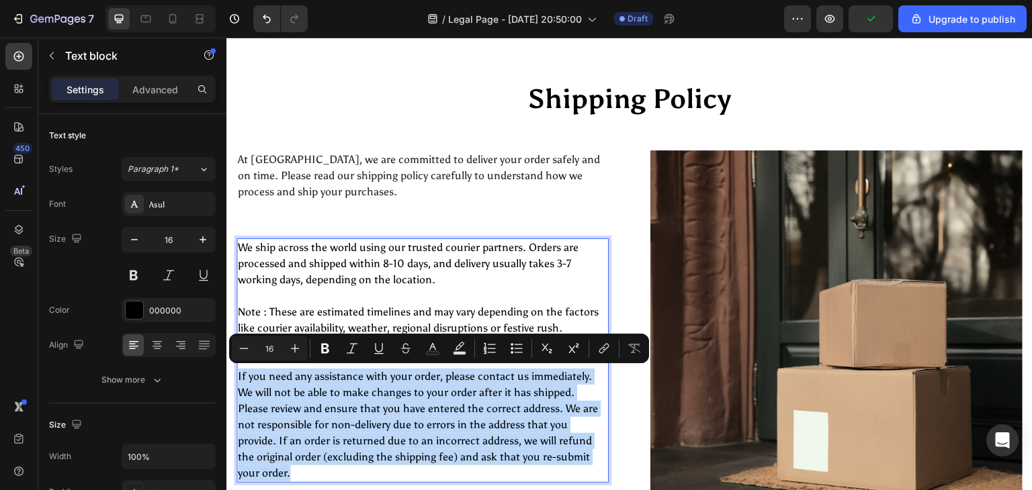
drag, startPoint x: 306, startPoint y: 476, endPoint x: 222, endPoint y: 380, distance: 127.6
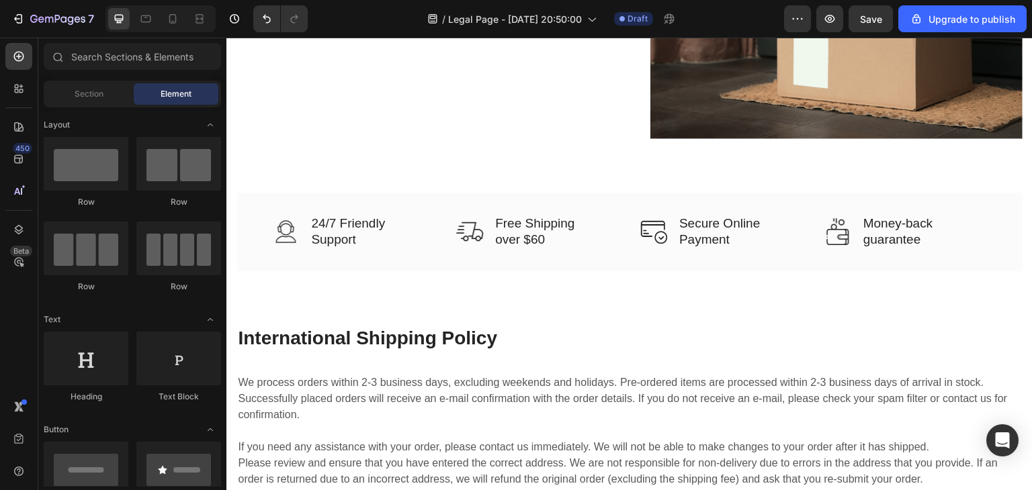
scroll to position [462, 0]
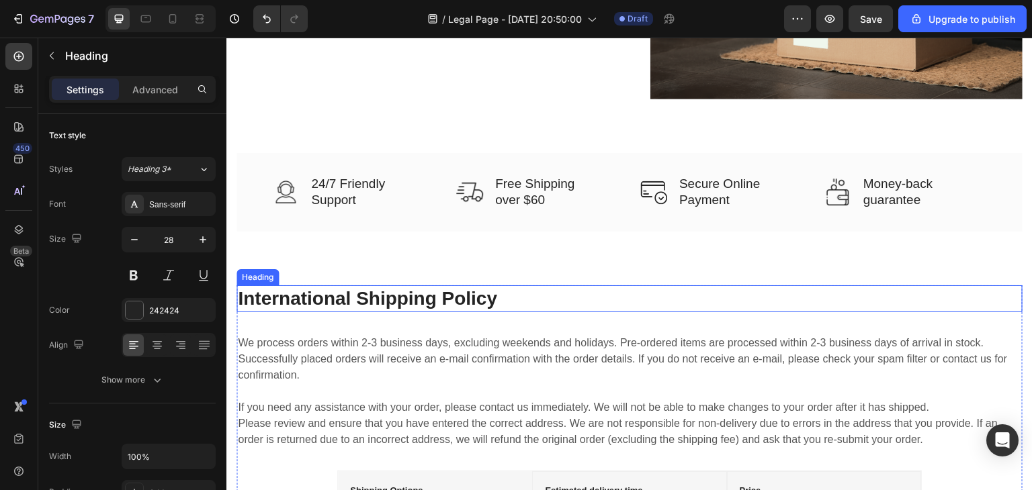
click at [503, 292] on p "International Shipping Policy" at bounding box center [629, 299] width 783 height 24
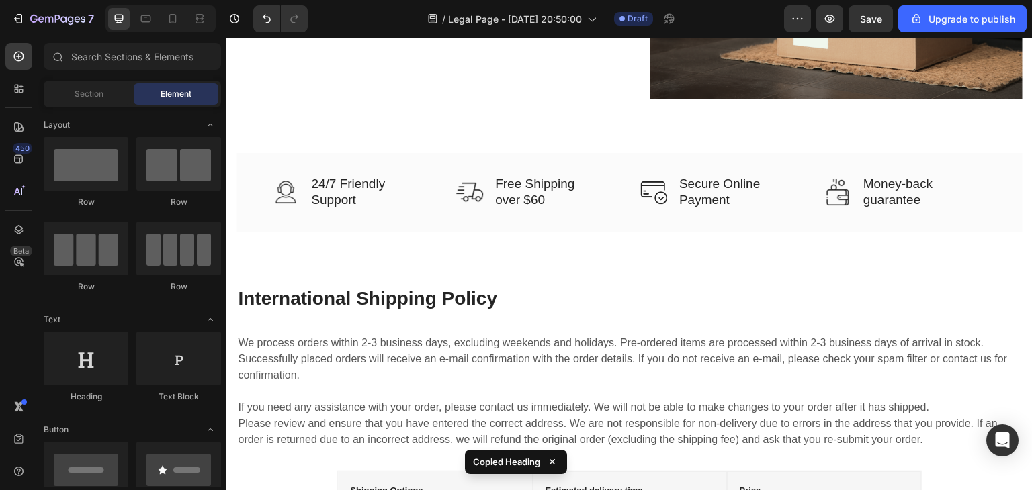
scroll to position [101, 0]
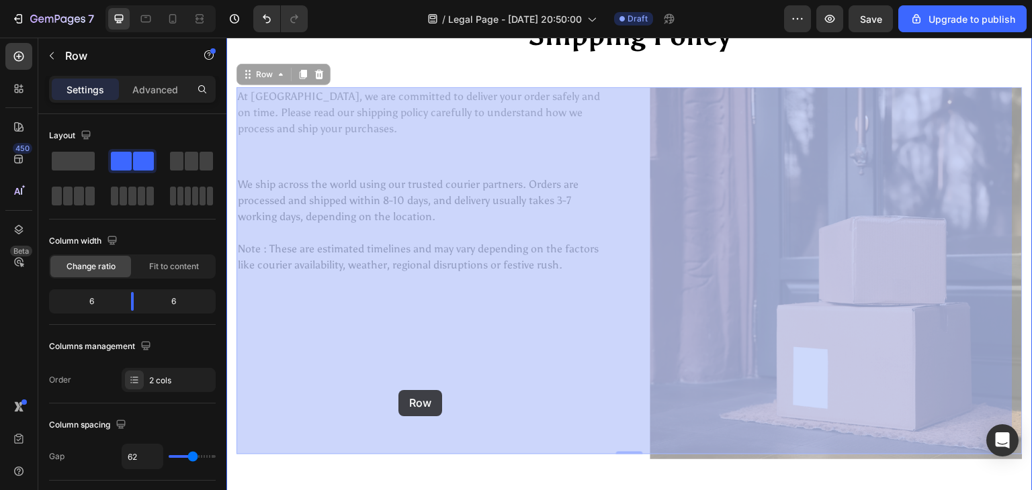
drag, startPoint x: 529, startPoint y: 437, endPoint x: 398, endPoint y: 390, distance: 138.9
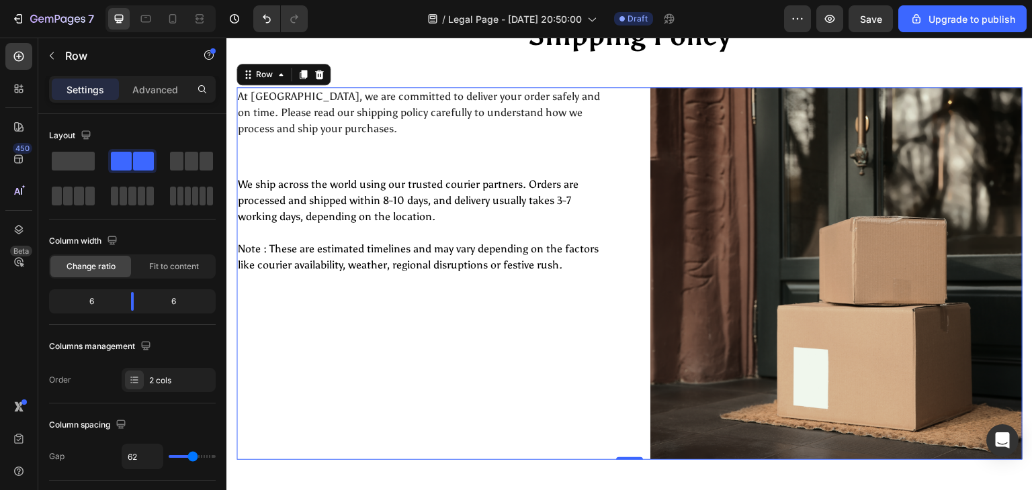
click at [398, 390] on div "At Vidyawears, we are committed to deliver your order safely and on time. Pleas…" at bounding box center [422, 273] width 372 height 373
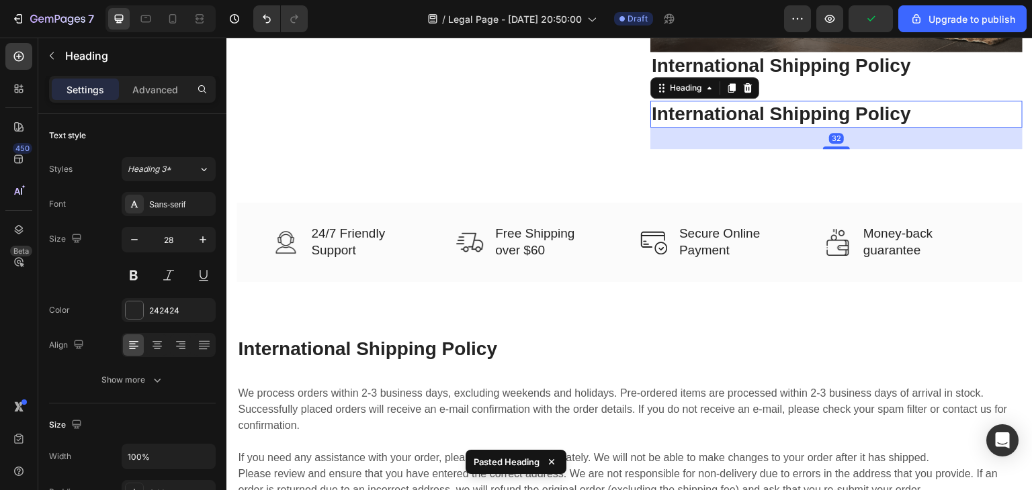
scroll to position [520, 0]
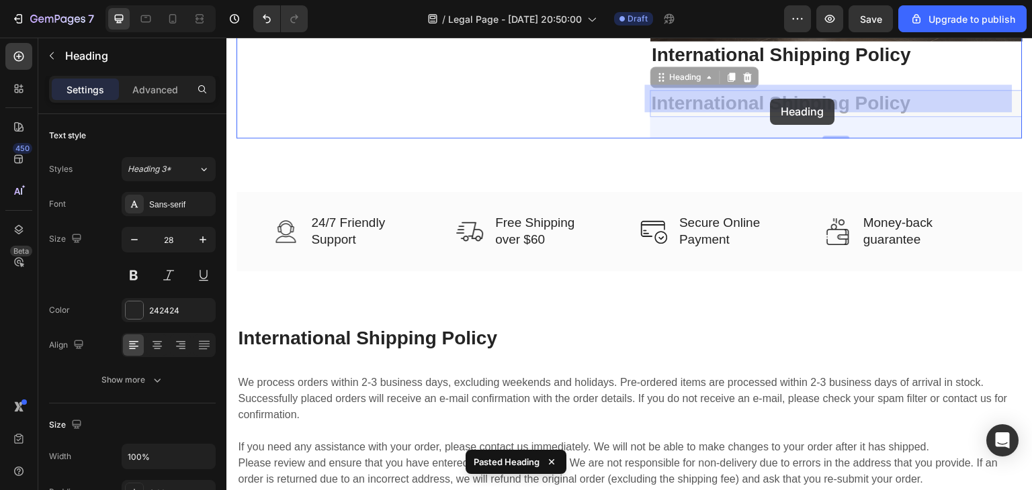
drag, startPoint x: 820, startPoint y: 100, endPoint x: 843, endPoint y: 84, distance: 28.0
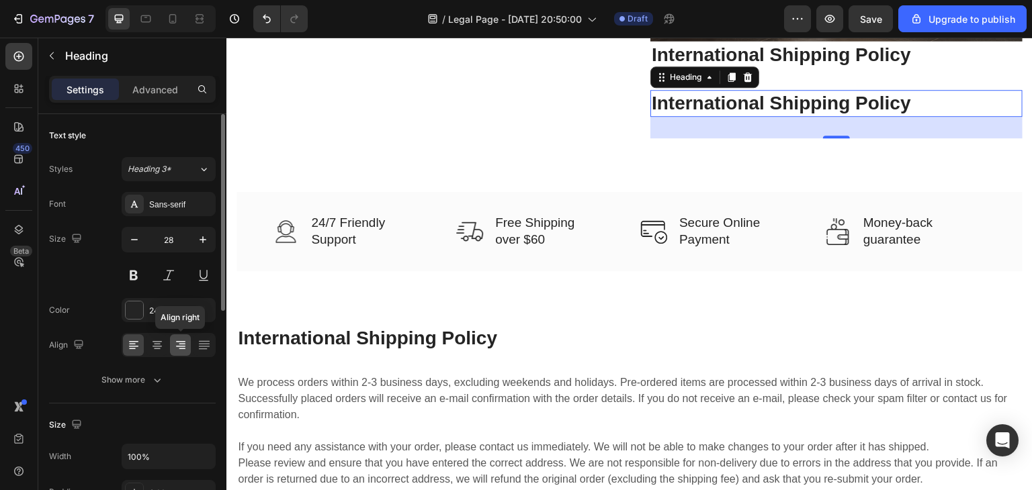
click at [181, 347] on icon at bounding box center [180, 345] width 13 height 13
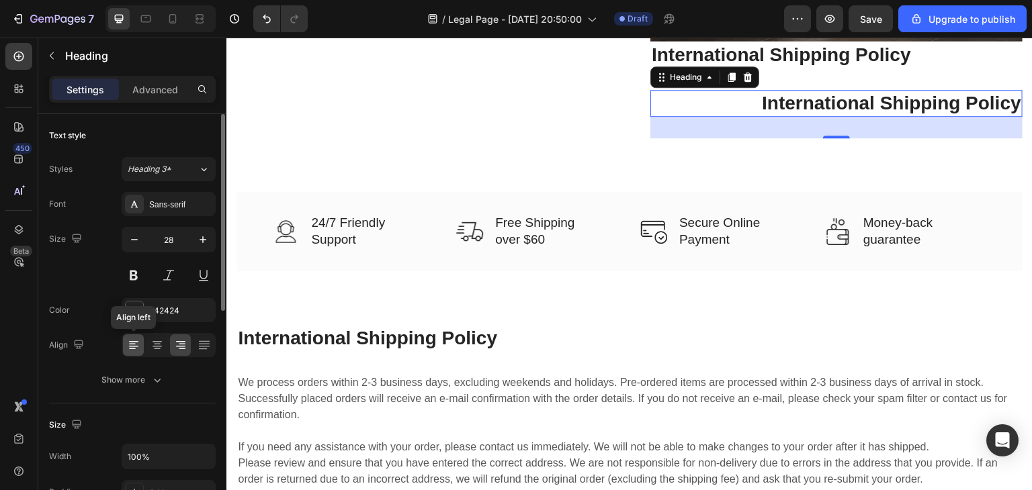
click at [139, 349] on icon at bounding box center [133, 345] width 13 height 13
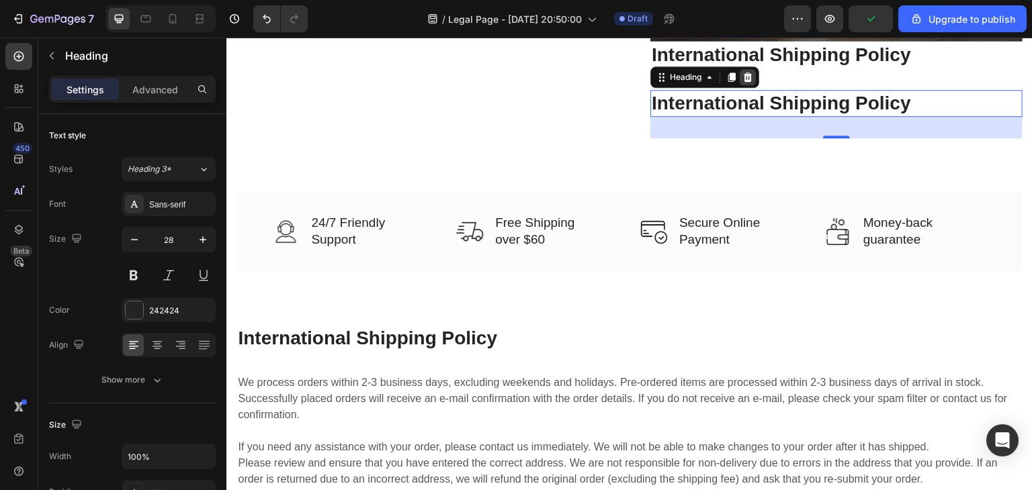
click at [745, 73] on icon at bounding box center [748, 77] width 9 height 9
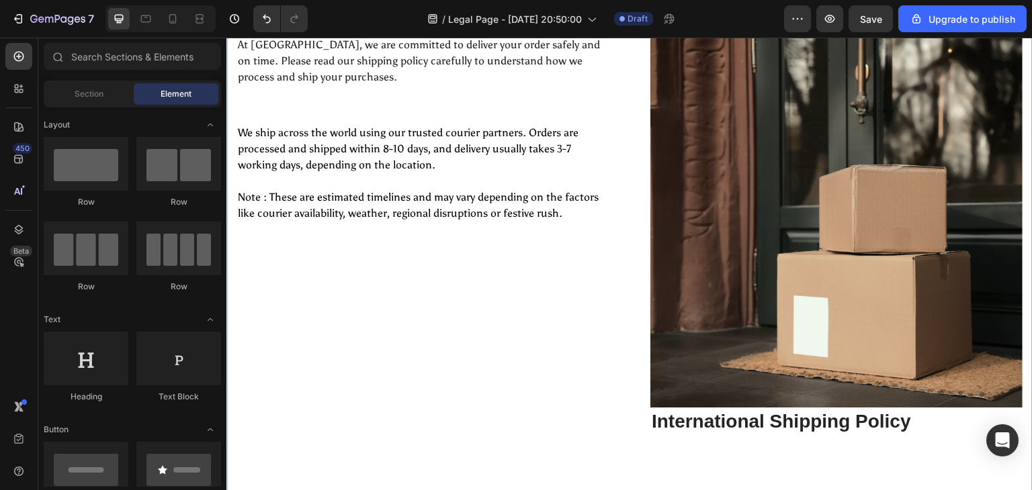
scroll to position [156, 0]
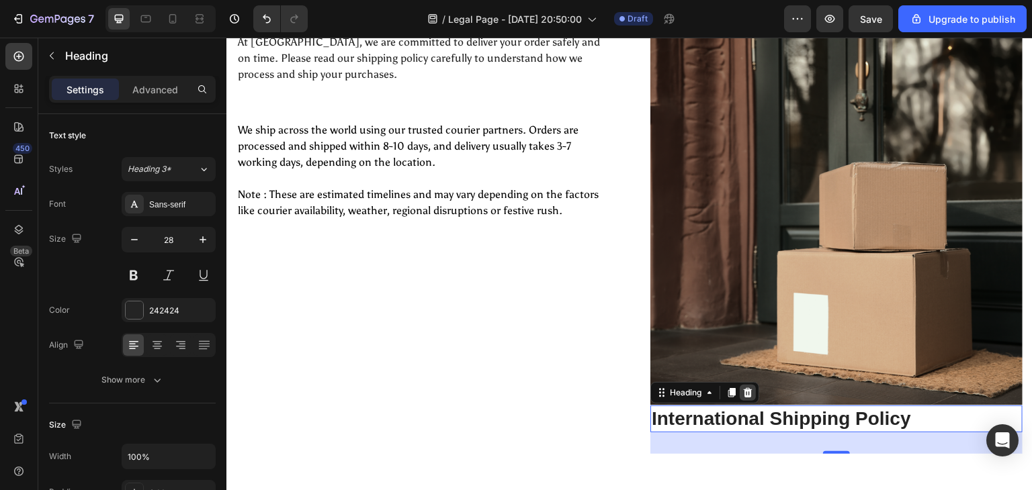
click at [743, 388] on icon at bounding box center [747, 393] width 11 height 11
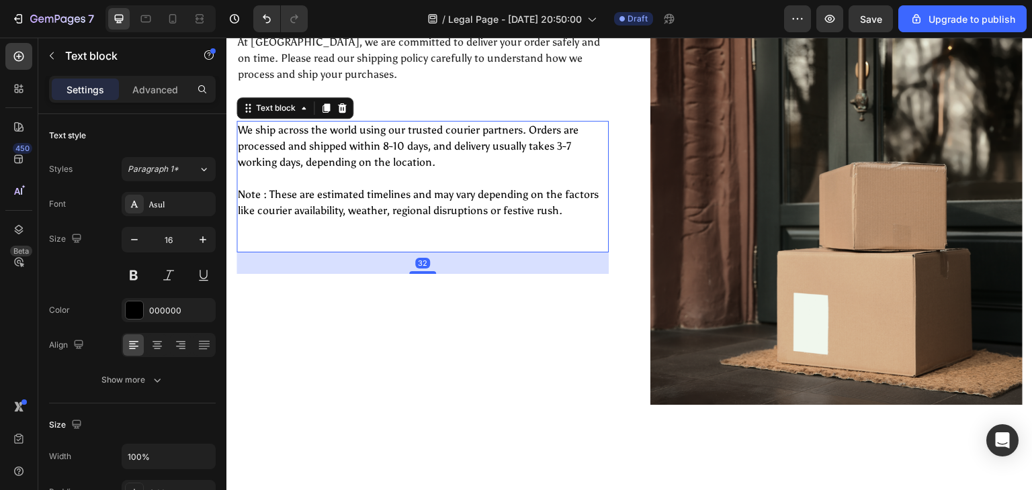
click at [461, 232] on p at bounding box center [422, 235] width 369 height 32
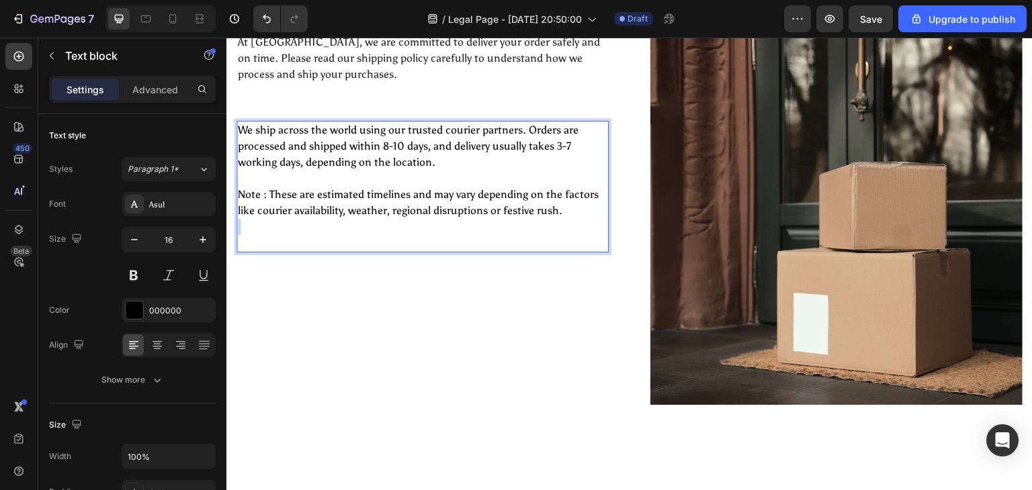
click at [461, 232] on p "⁠⁠⁠⁠⁠⁠⁠" at bounding box center [422, 235] width 369 height 32
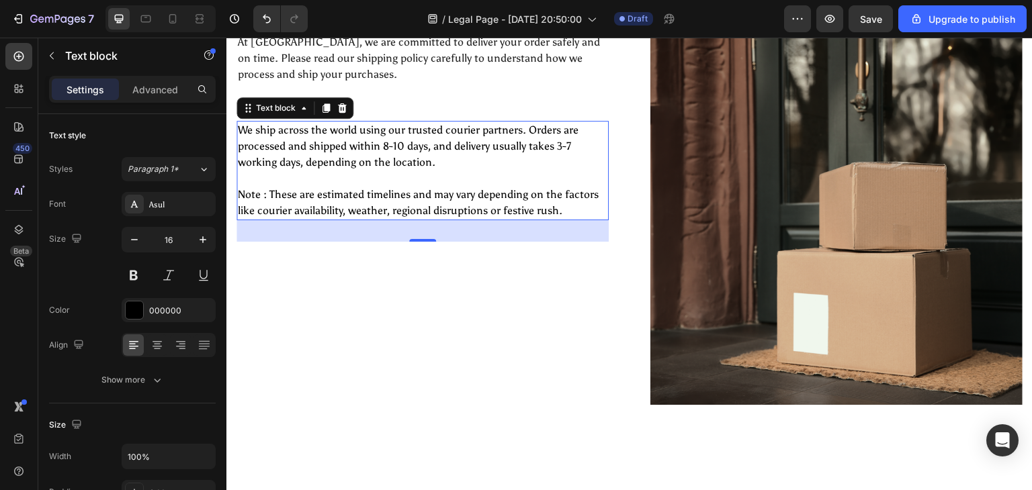
click at [420, 236] on div "32" at bounding box center [422, 230] width 372 height 21
drag, startPoint x: 420, startPoint y: 236, endPoint x: 421, endPoint y: 245, distance: 8.8
click at [421, 245] on div "At Vidyawears, we are committed to deliver your order safely and on time. Pleas…" at bounding box center [422, 219] width 372 height 373
click at [48, 52] on icon "button" at bounding box center [51, 55] width 11 height 11
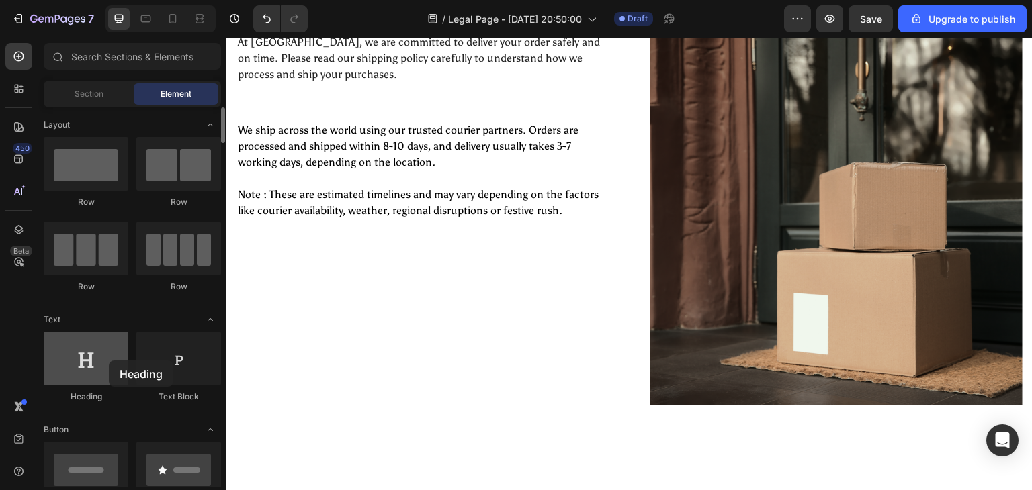
click at [109, 361] on div at bounding box center [86, 359] width 85 height 54
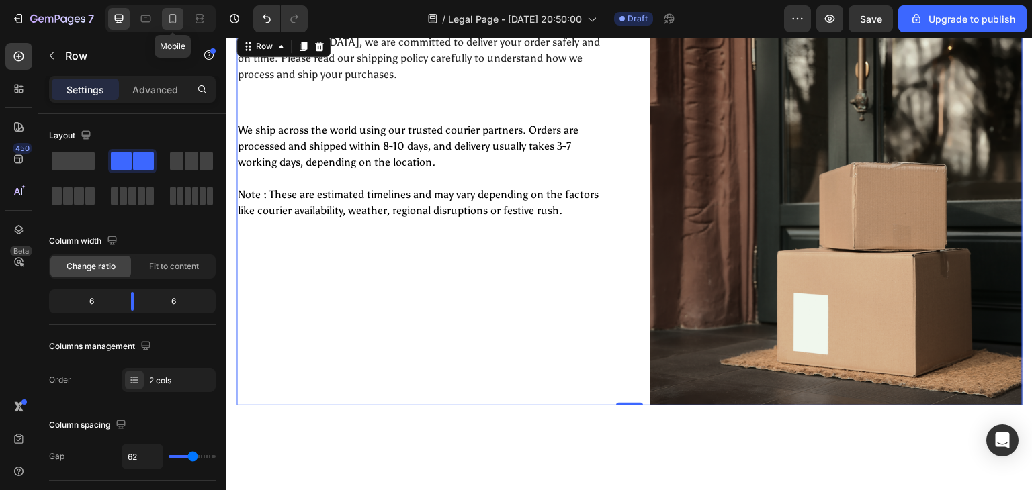
click at [176, 17] on icon at bounding box center [172, 18] width 13 height 13
type input "0"
type input "100%"
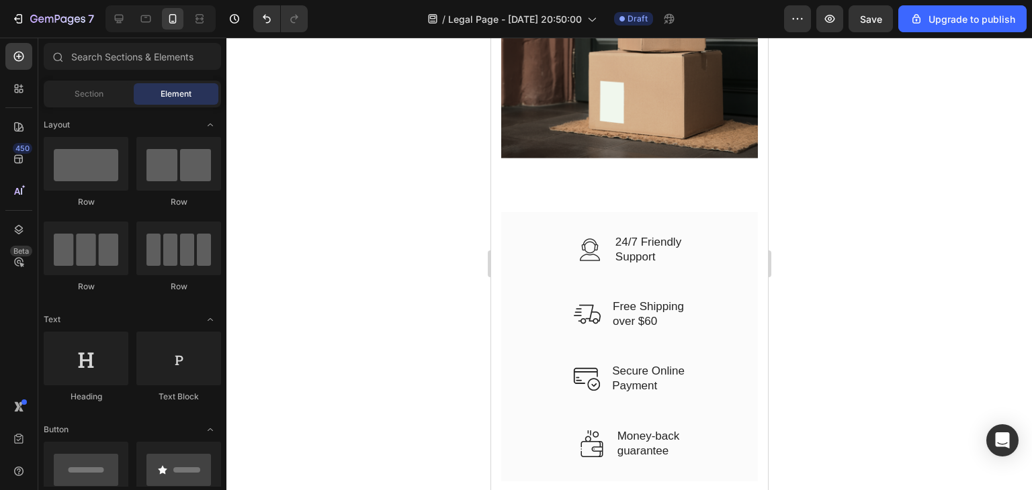
scroll to position [524, 0]
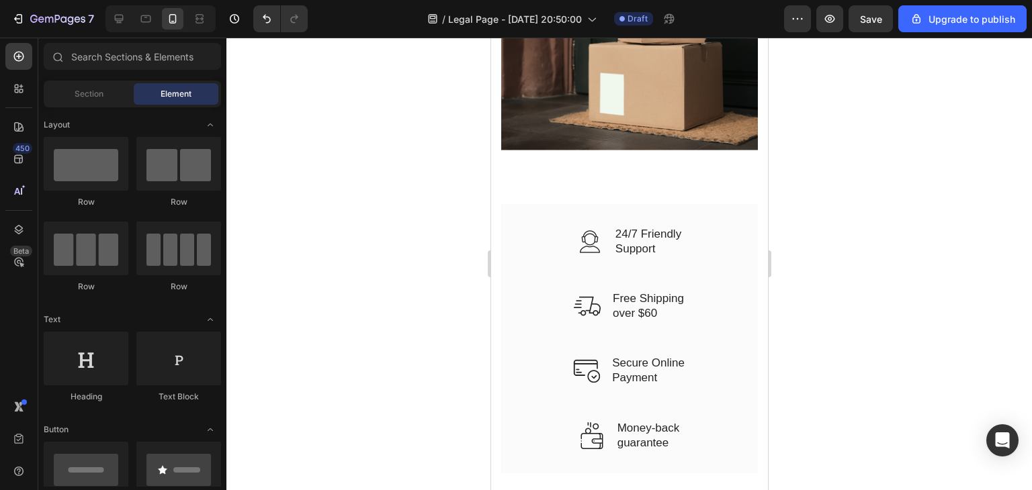
drag, startPoint x: 760, startPoint y: 105, endPoint x: 1265, endPoint y: 205, distance: 514.8
click at [627, 199] on icon at bounding box center [628, 204] width 11 height 11
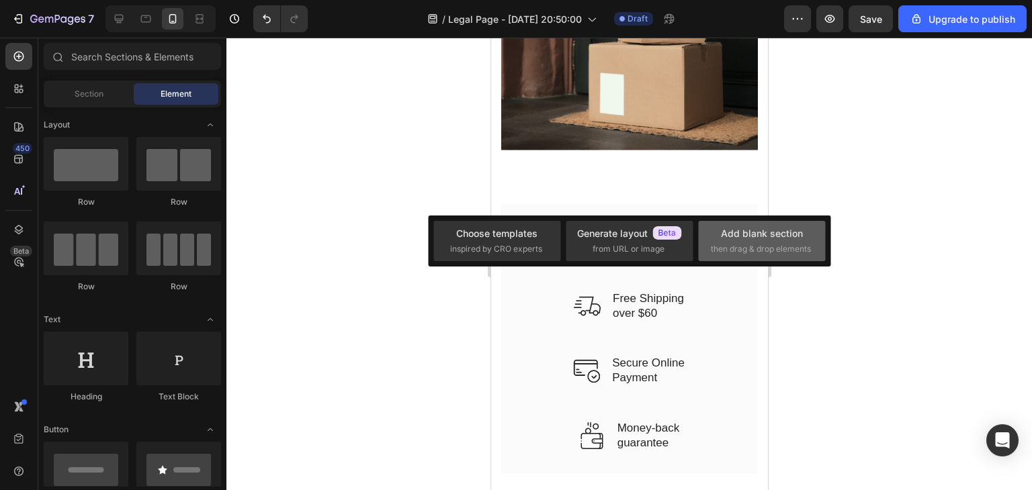
click at [744, 229] on div "Add blank section" at bounding box center [762, 233] width 82 height 14
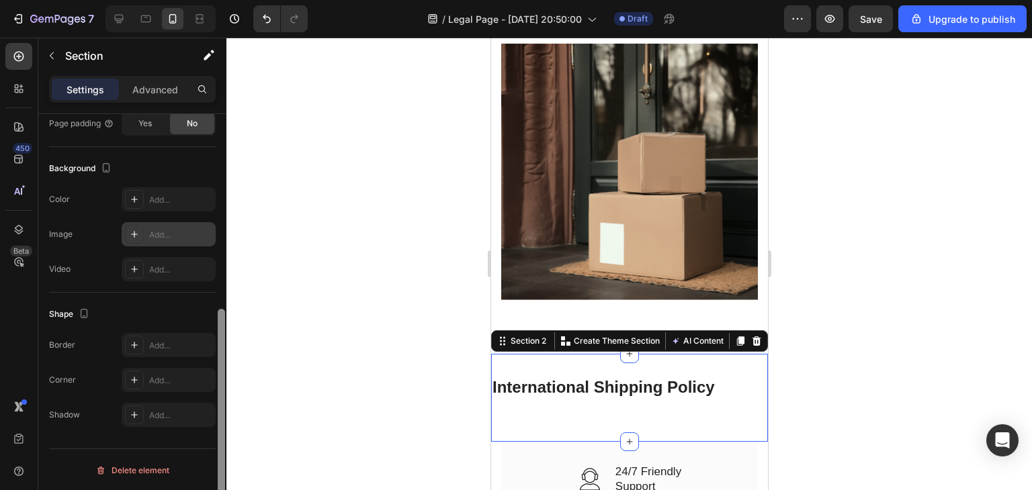
scroll to position [290, 0]
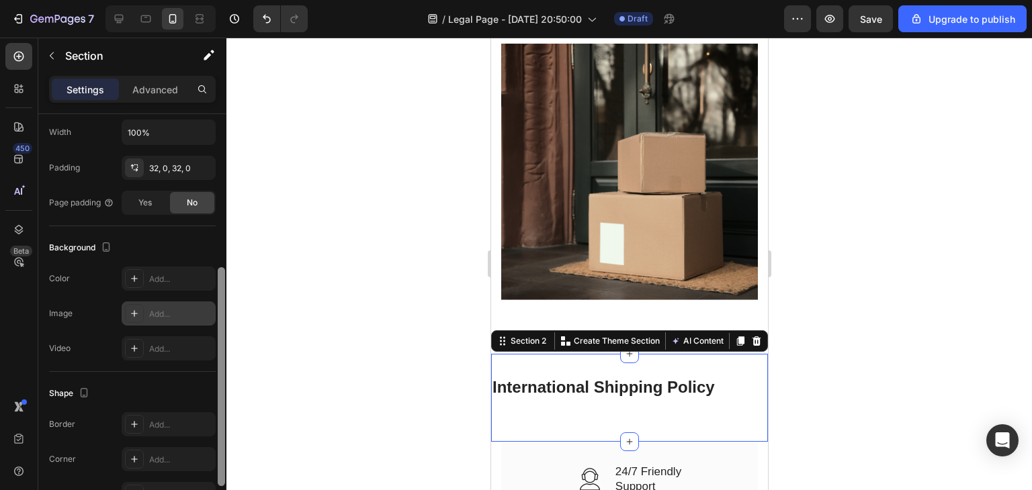
drag, startPoint x: 220, startPoint y: 149, endPoint x: 215, endPoint y: 302, distance: 153.2
click at [215, 302] on div "Layout Column width Change ratio Fit to content 12 Columns management Order 1 c…" at bounding box center [132, 321] width 188 height 414
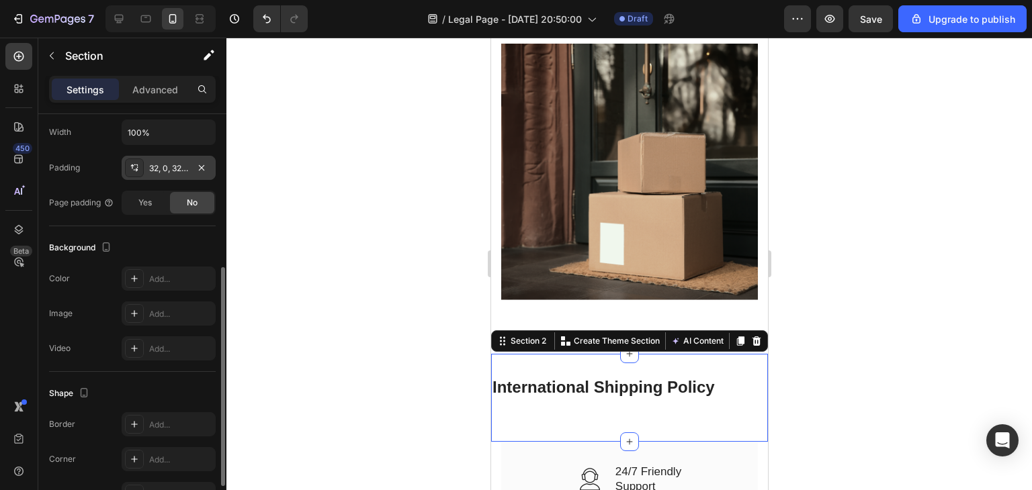
click at [150, 169] on div "32, 0, 32, 0" at bounding box center [168, 169] width 39 height 12
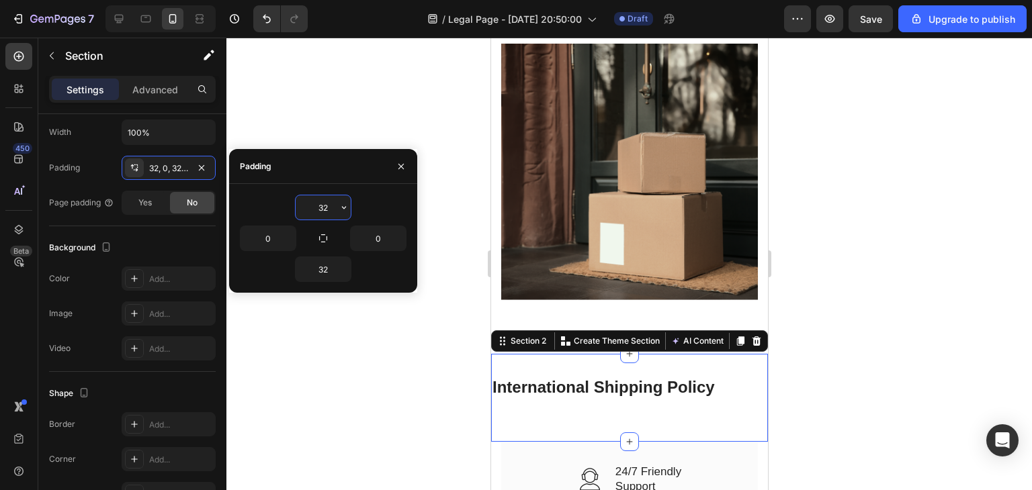
click at [329, 204] on input "32" at bounding box center [323, 207] width 55 height 24
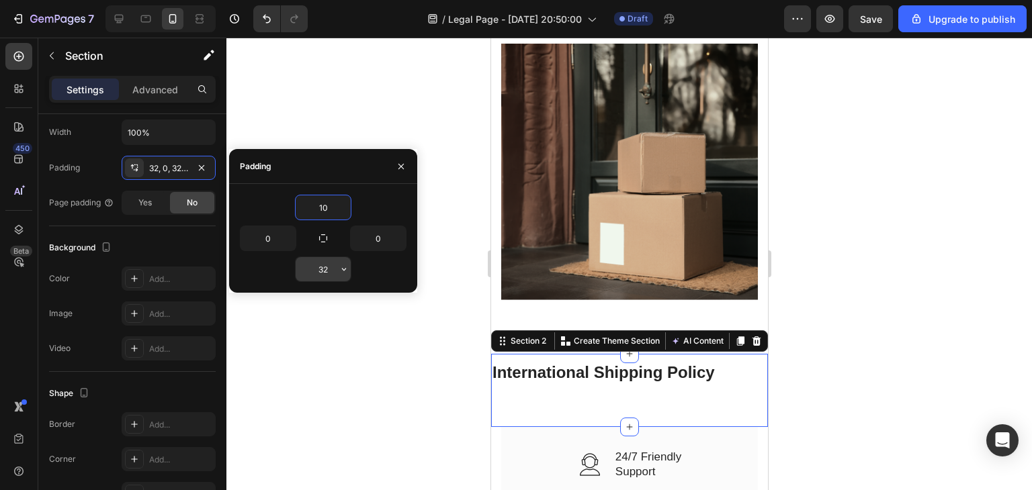
type input "10"
click at [322, 274] on input "32" at bounding box center [323, 269] width 55 height 24
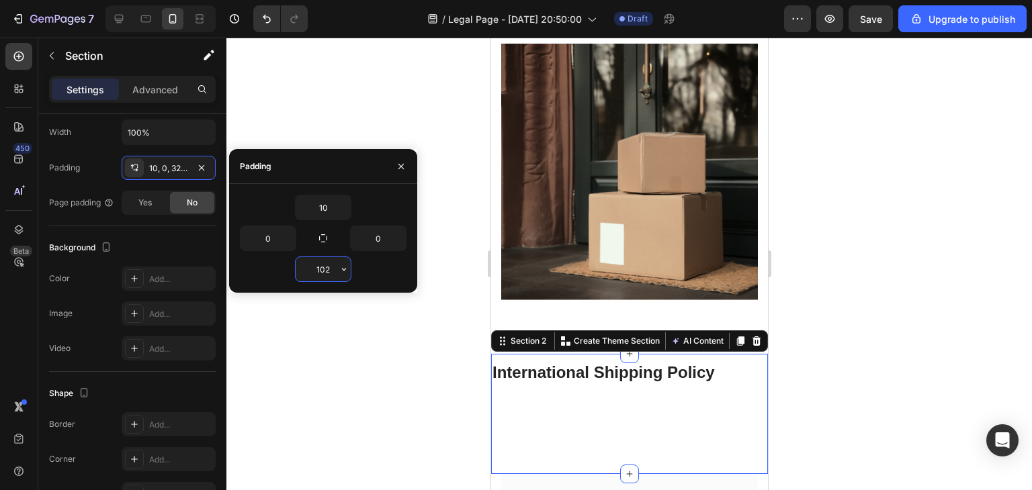
type input "12"
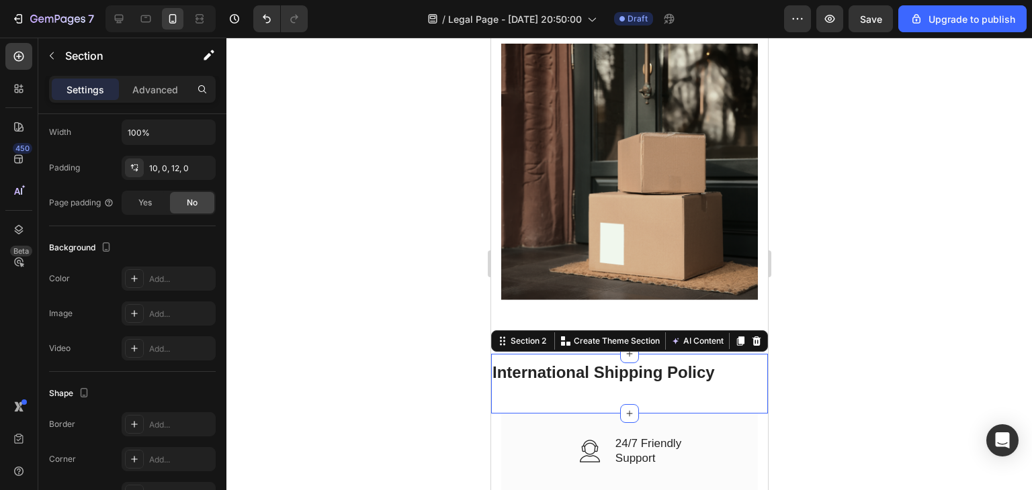
click at [398, 381] on div at bounding box center [628, 264] width 805 height 453
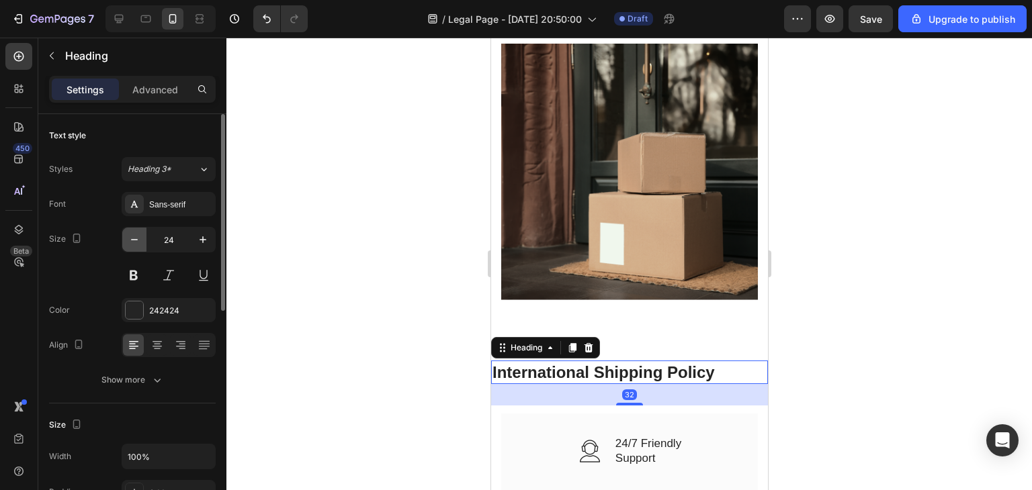
click at [134, 239] on icon "button" at bounding box center [134, 239] width 7 height 1
click at [202, 234] on icon "button" at bounding box center [202, 239] width 13 height 13
click at [111, 17] on div at bounding box center [118, 18] width 21 height 21
type input "28"
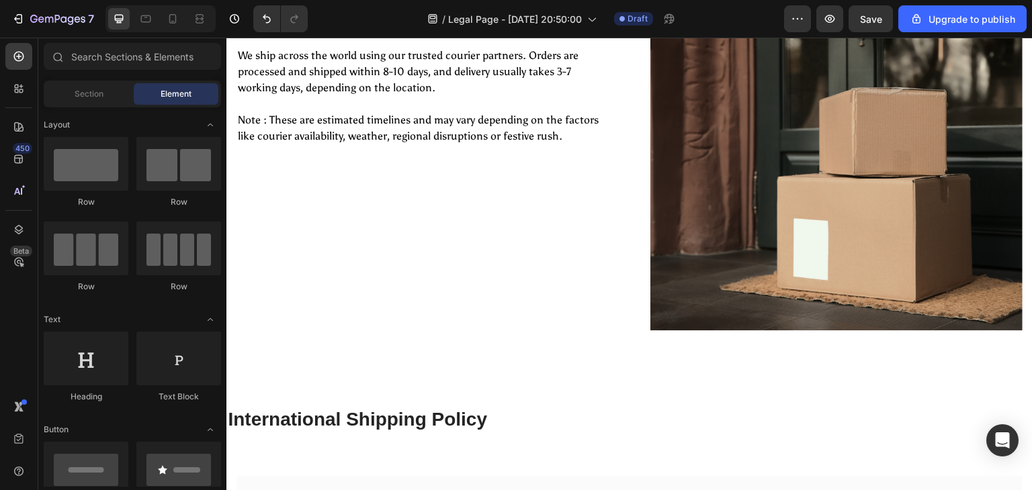
scroll to position [210, 0]
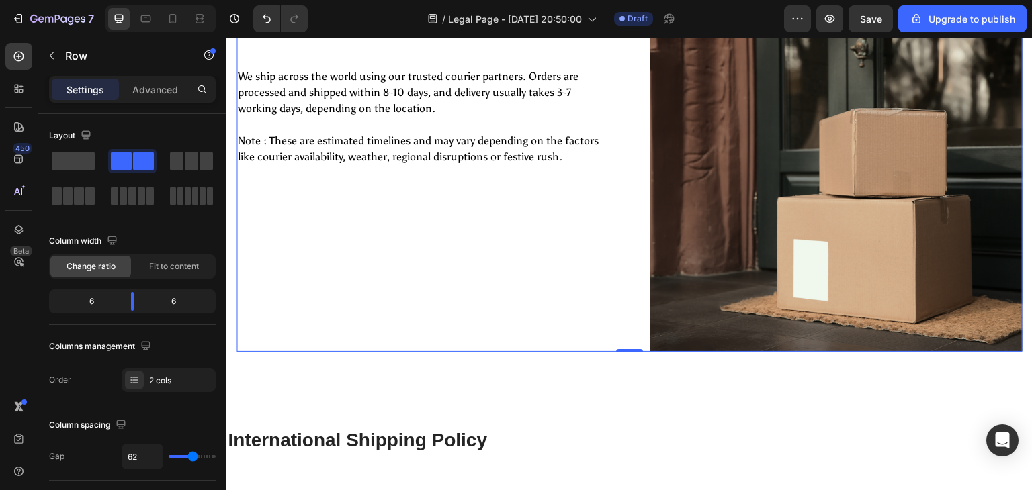
click at [421, 189] on div "At Vidyawears, we are committed to deliver your order safely and on time. Pleas…" at bounding box center [422, 165] width 372 height 373
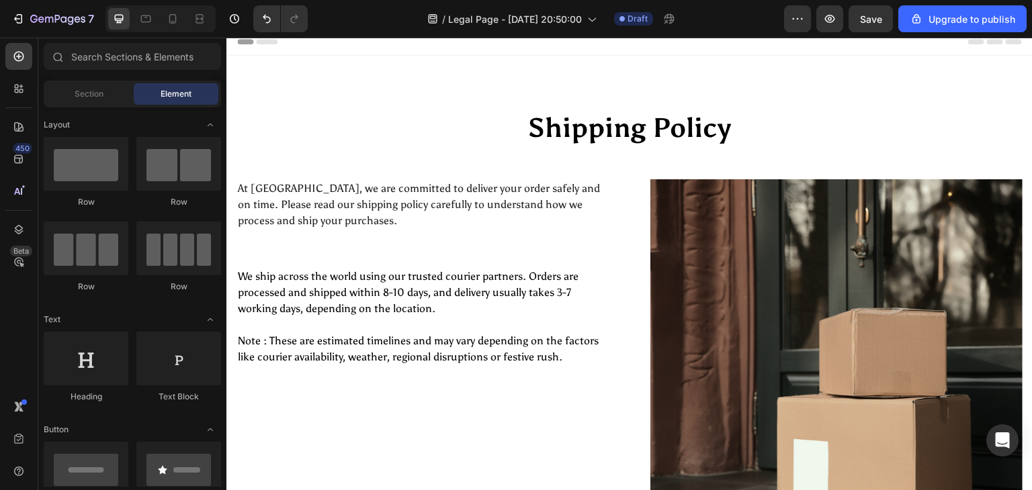
scroll to position [0, 0]
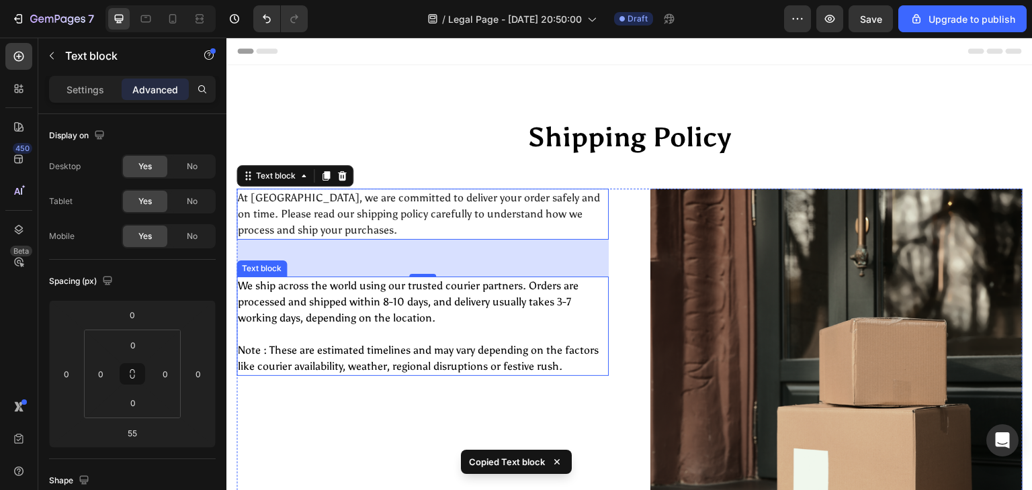
click at [384, 334] on p "We ship across the world using our trusted courier partners. Orders are process…" at bounding box center [422, 310] width 369 height 64
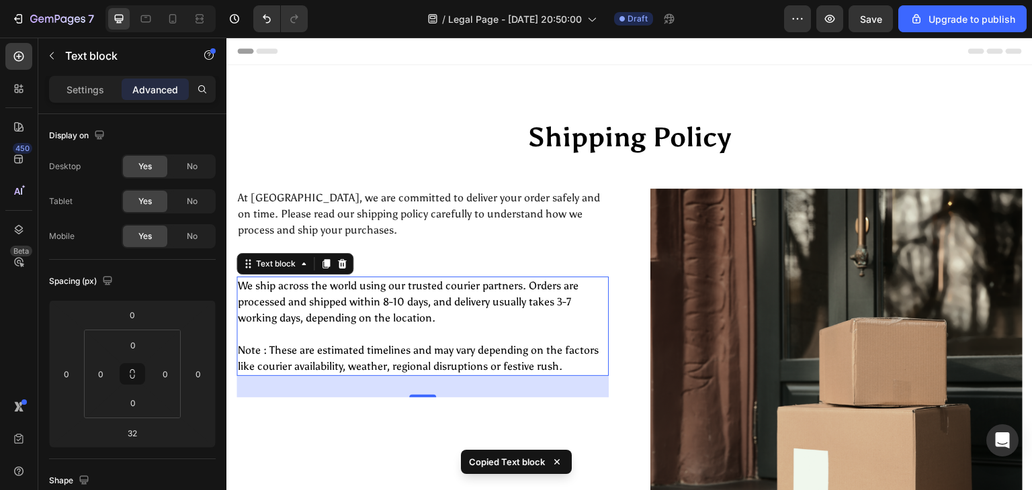
scroll to position [290, 0]
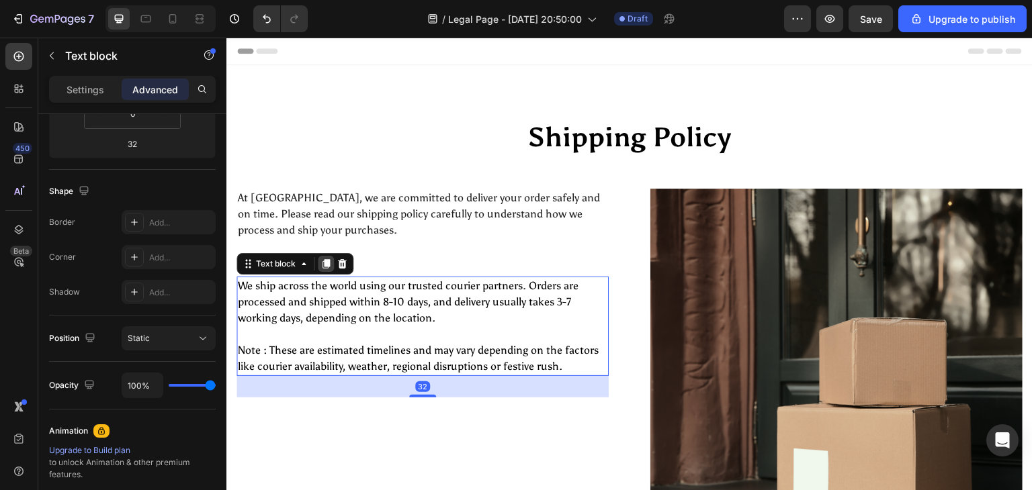
click at [324, 259] on icon at bounding box center [325, 264] width 11 height 11
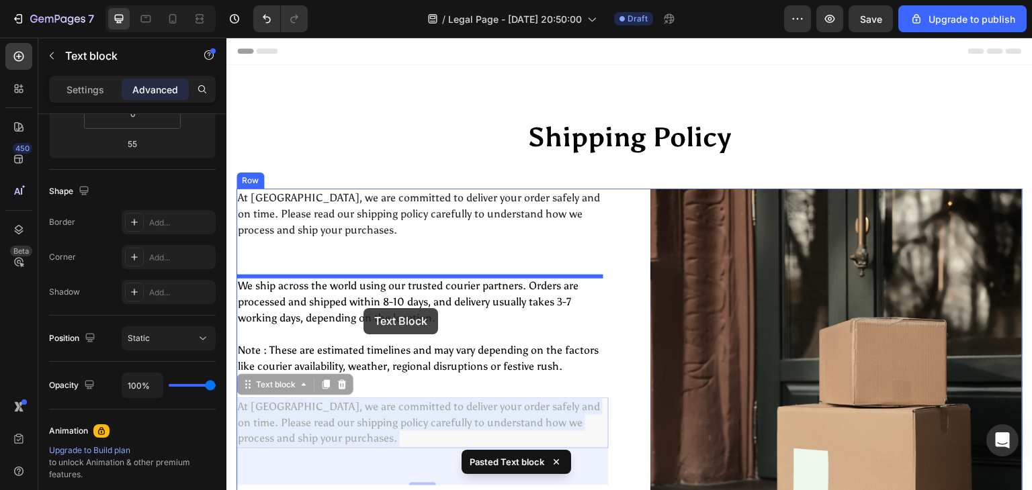
drag, startPoint x: 368, startPoint y: 410, endPoint x: 363, endPoint y: 308, distance: 102.2
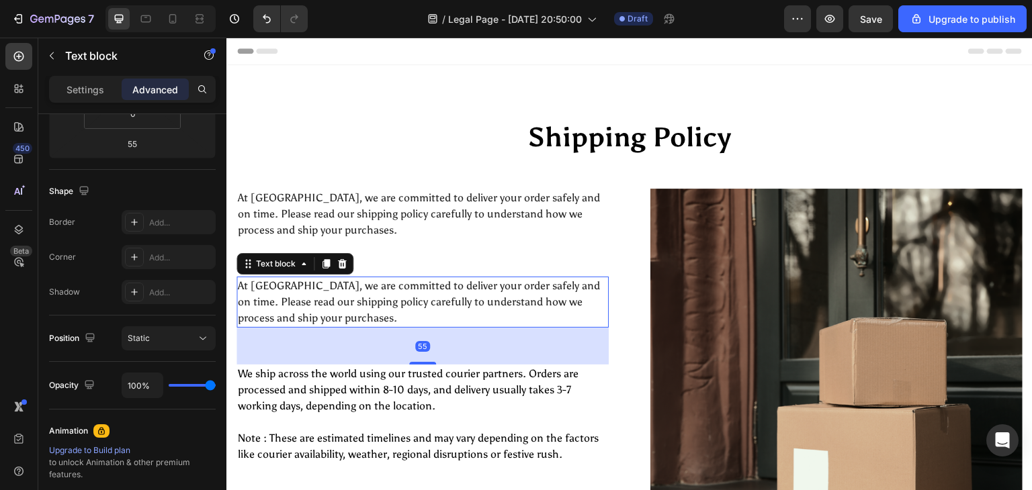
click at [336, 308] on p "At Vidyawears, we are committed to deliver your order safely and on time. Pleas…" at bounding box center [422, 302] width 369 height 48
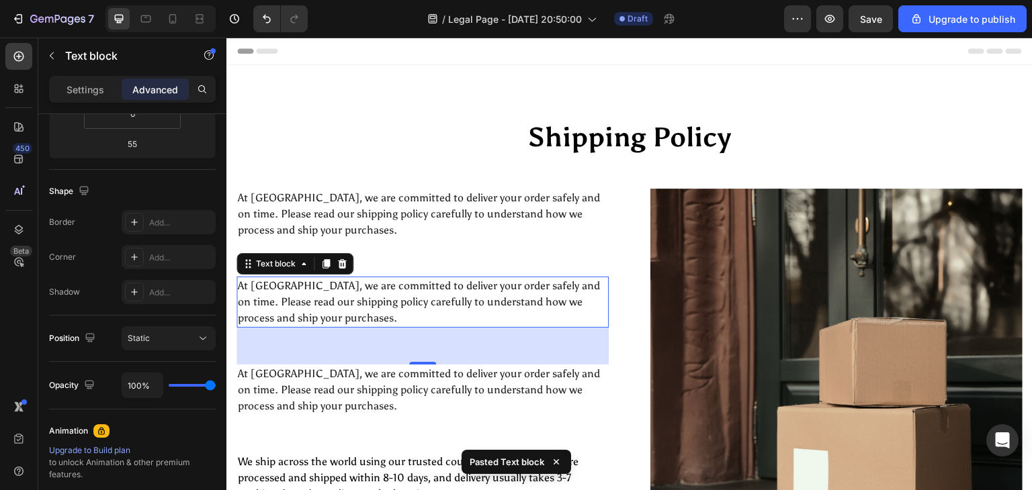
click at [336, 308] on p "At Vidyawears, we are committed to deliver your order safely and on time. Pleas…" at bounding box center [422, 302] width 369 height 48
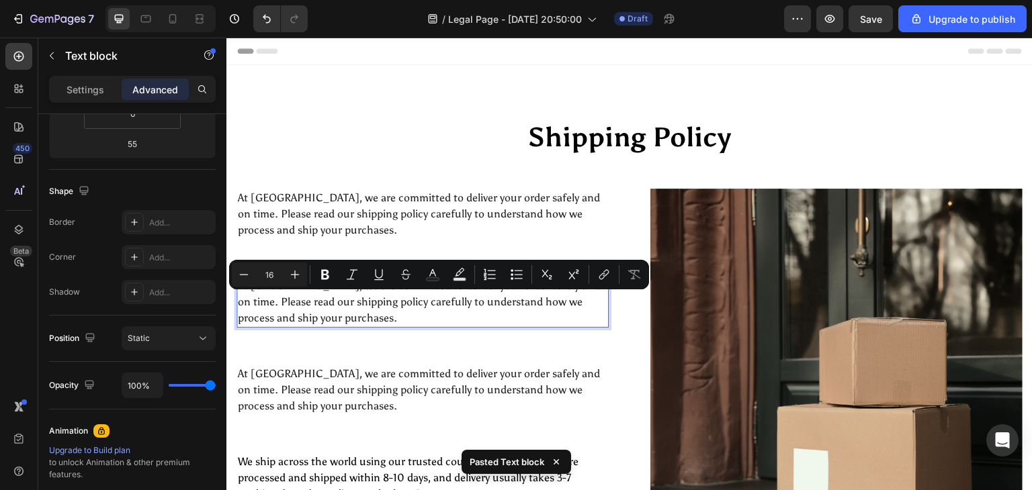
click at [336, 308] on p "At Vidyawears, we are committed to deliver your order safely and on time. Pleas…" at bounding box center [422, 302] width 369 height 48
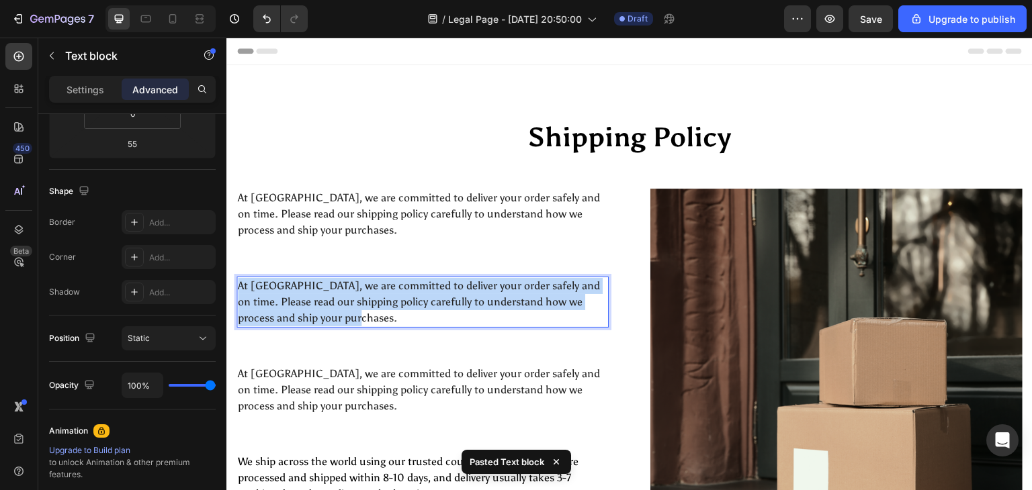
click at [336, 308] on p "At Vidyawears, we are committed to deliver your order safely and on time. Pleas…" at bounding box center [422, 302] width 369 height 48
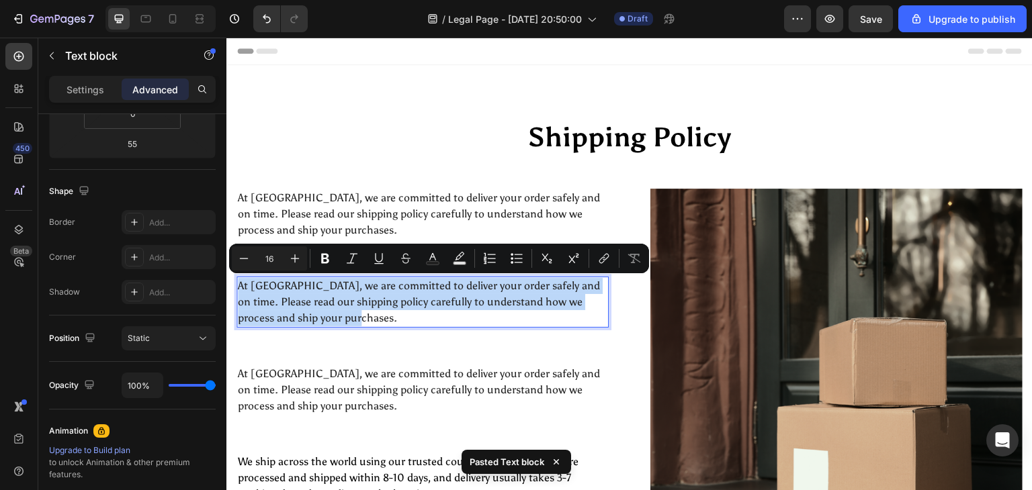
click at [336, 308] on p "At Vidyawears, we are committed to deliver your order safely and on time. Pleas…" at bounding box center [422, 302] width 369 height 48
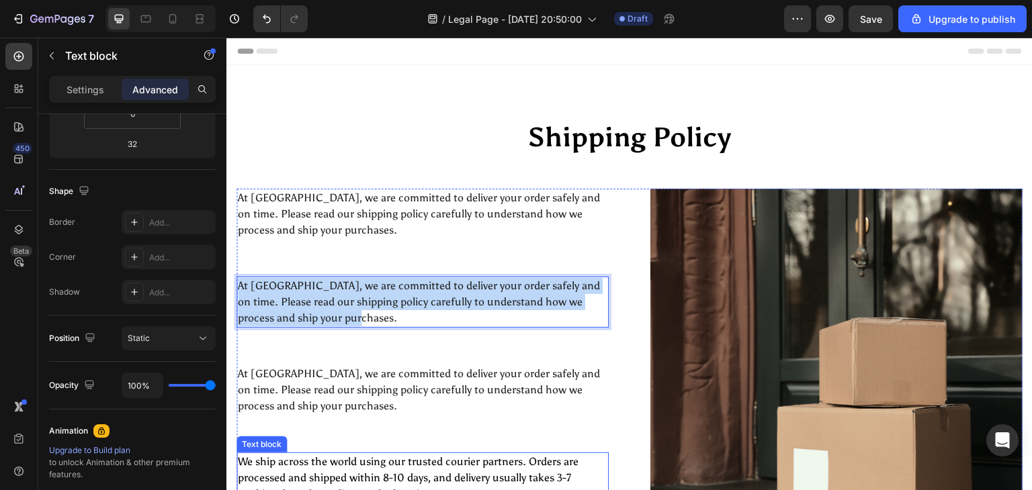
click at [363, 463] on p "We ship across the world using our trusted courier partners. Orders are process…" at bounding box center [422, 486] width 369 height 64
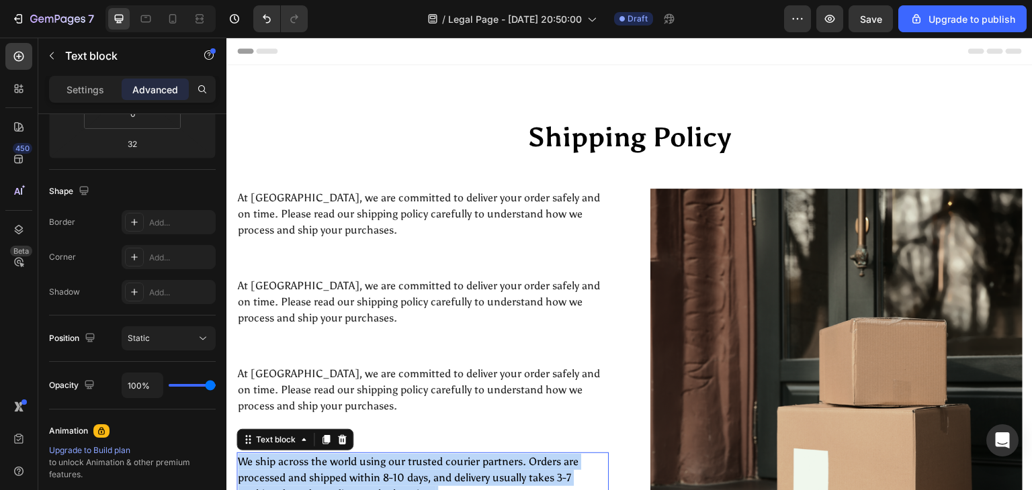
click at [363, 463] on p "We ship across the world using our trusted courier partners. Orders are process…" at bounding box center [422, 486] width 369 height 64
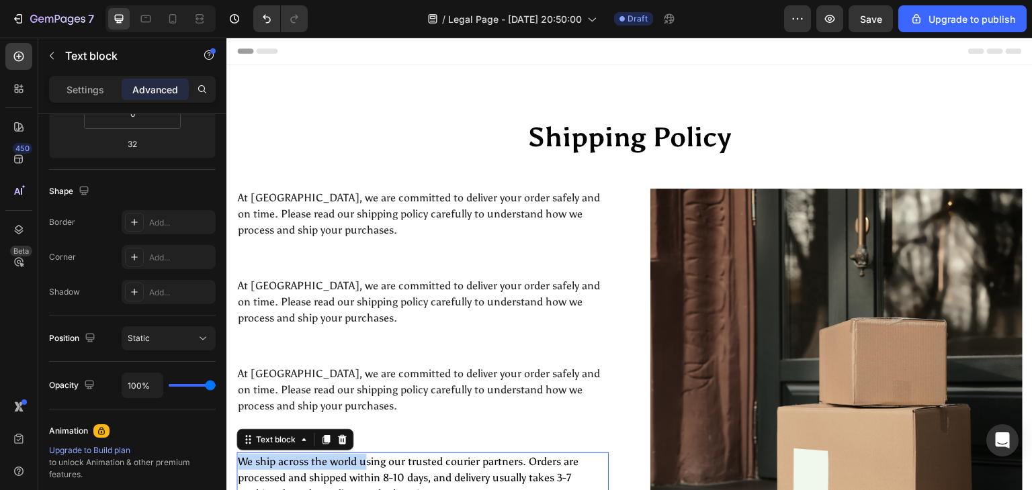
click at [363, 463] on p "We ship across the world using our trusted courier partners. Orders are process…" at bounding box center [422, 486] width 369 height 64
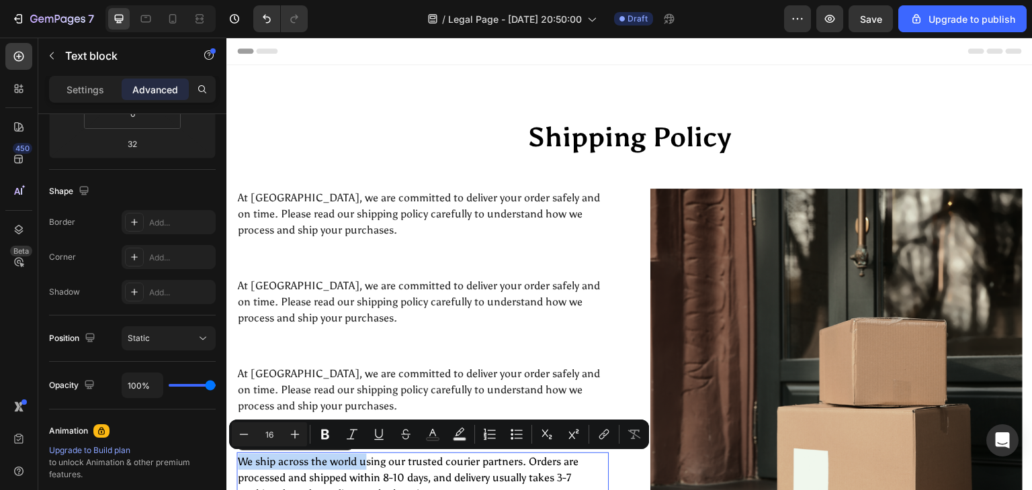
click at [363, 463] on p "We ship across the world using our trusted courier partners. Orders are process…" at bounding box center [422, 486] width 369 height 64
copy div "We ship across the world using our trusted courier partners. Orders are process…"
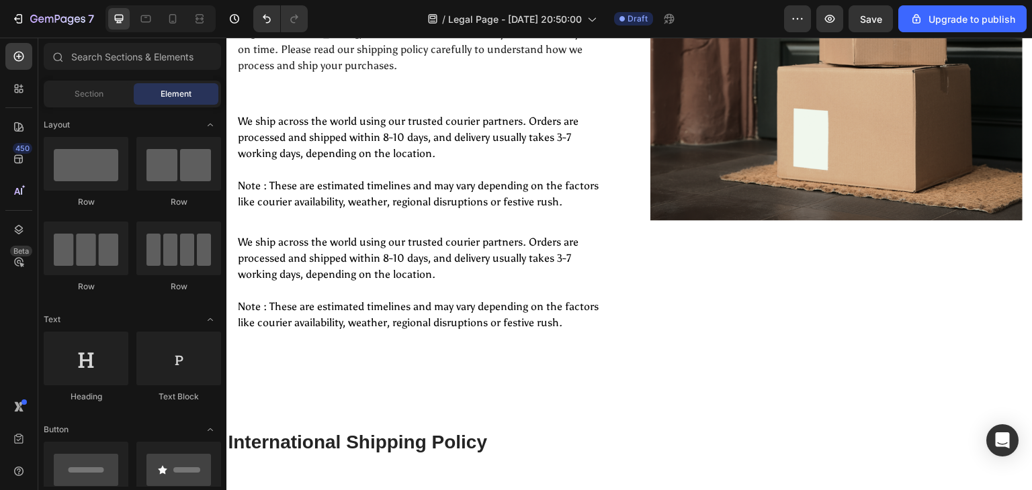
scroll to position [347, 0]
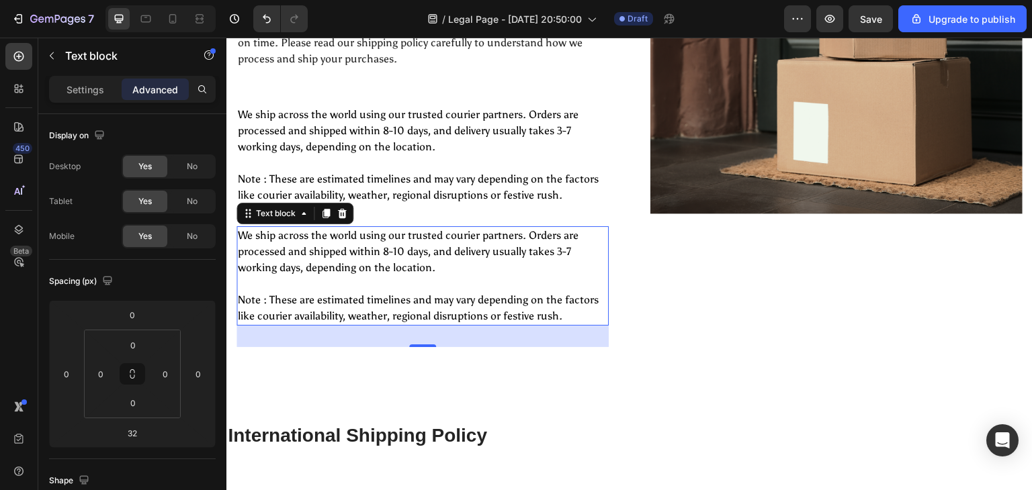
click at [386, 258] on p "We ship across the world using our trusted courier partners. Orders are process…" at bounding box center [422, 260] width 369 height 64
click at [558, 312] on p "Note : These are estimated timelines and may vary depending on the factors like…" at bounding box center [422, 308] width 369 height 32
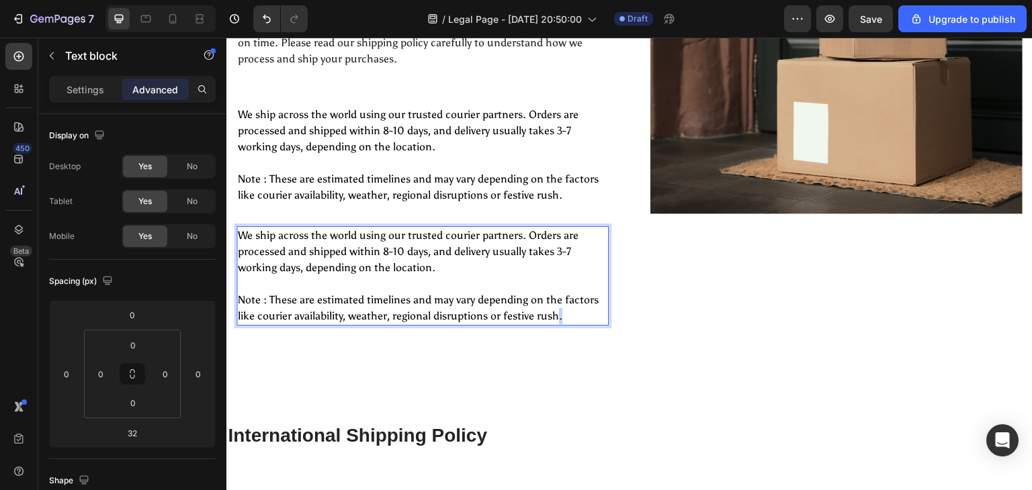
click at [558, 312] on p "Note : These are estimated timelines and may vary depending on the factors like…" at bounding box center [422, 308] width 369 height 32
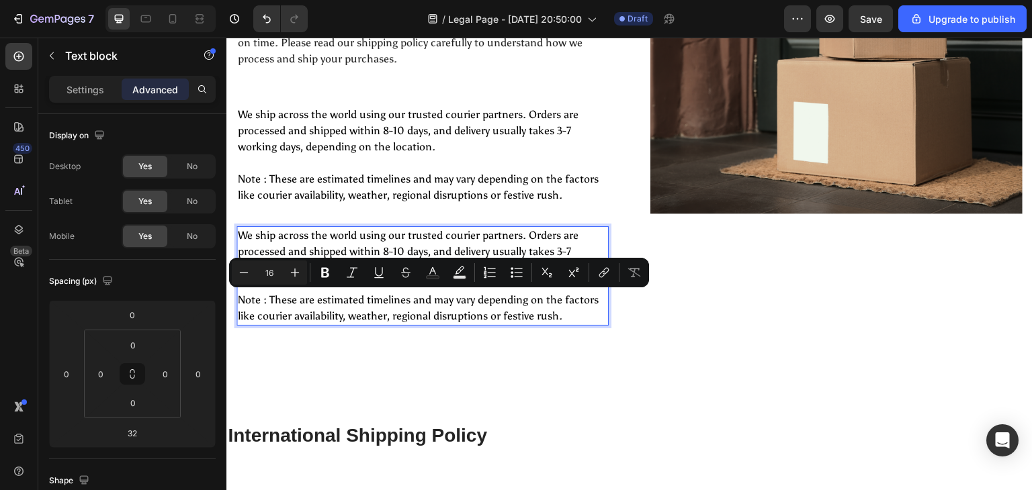
click at [253, 230] on p "We ship across the world using our trusted courier partners. Orders are process…" at bounding box center [422, 260] width 369 height 64
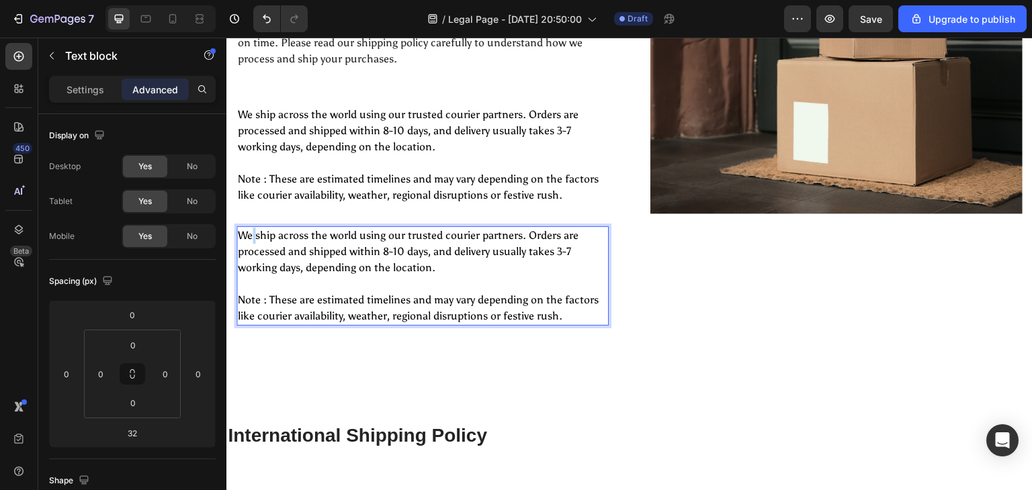
click at [253, 230] on p "We ship across the world using our trusted courier partners. Orders are process…" at bounding box center [422, 260] width 369 height 64
click at [242, 232] on p "We ship across the world using our trusted courier partners. Orders are process…" at bounding box center [422, 260] width 369 height 64
drag, startPoint x: 242, startPoint y: 232, endPoint x: 568, endPoint y: 314, distance: 336.8
click at [568, 314] on div "We ship across the world using our trusted courier partners. Orders are process…" at bounding box center [422, 275] width 372 height 99
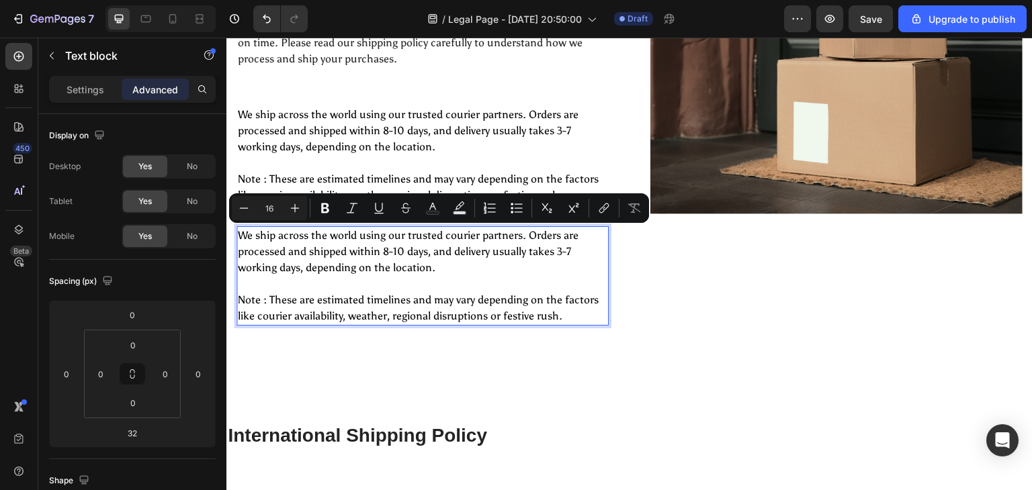
copy div "We ship across the world using our trusted courier partners. Orders are process…"
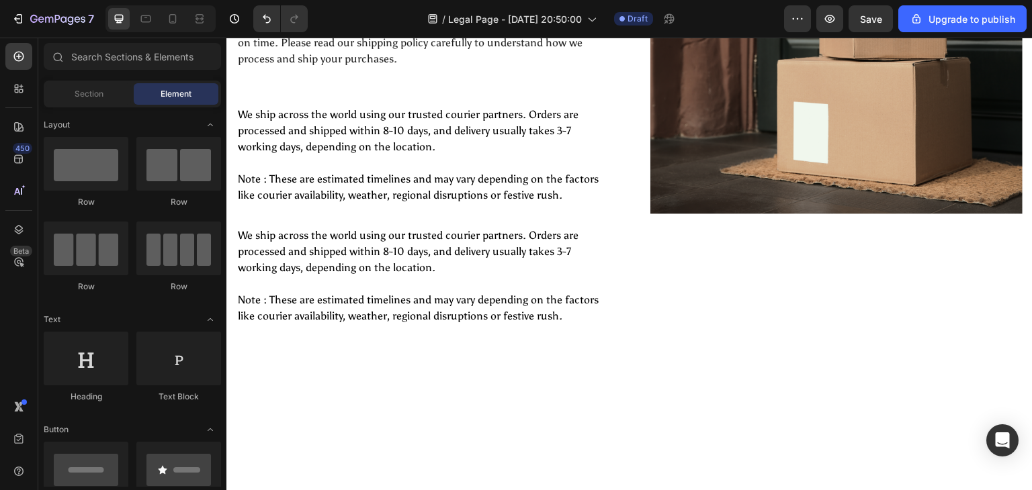
scroll to position [176, 0]
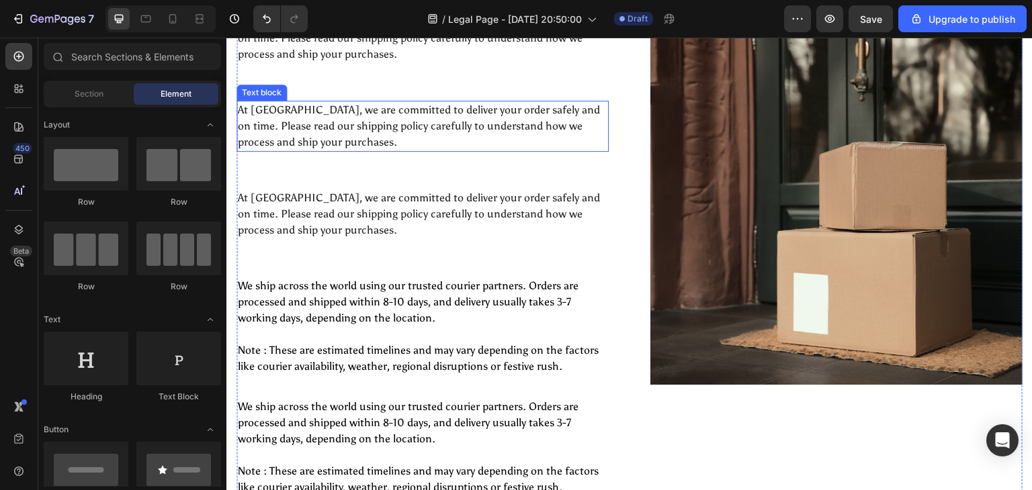
click at [377, 140] on p "At Vidyawears, we are committed to deliver your order safely and on time. Pleas…" at bounding box center [422, 126] width 369 height 48
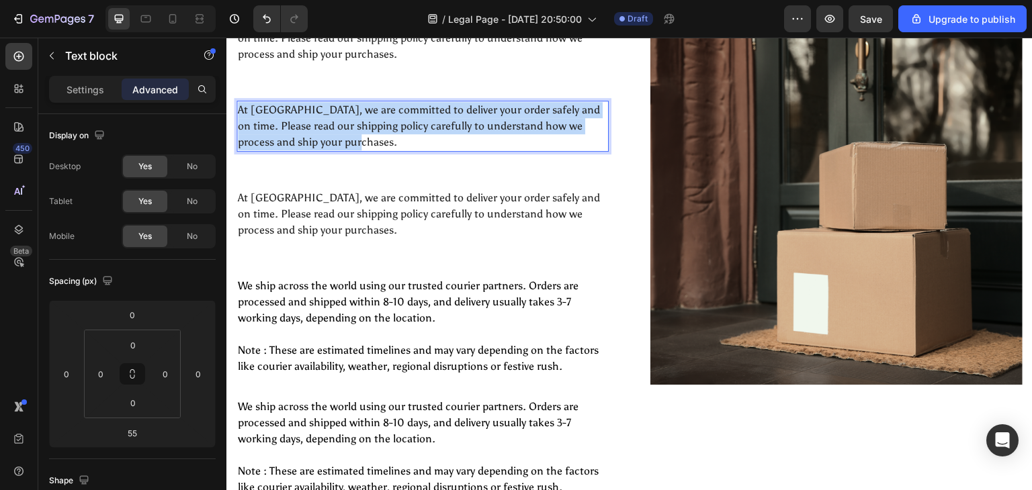
click at [377, 140] on p "At Vidyawears, we are committed to deliver your order safely and on time. Pleas…" at bounding box center [422, 126] width 369 height 48
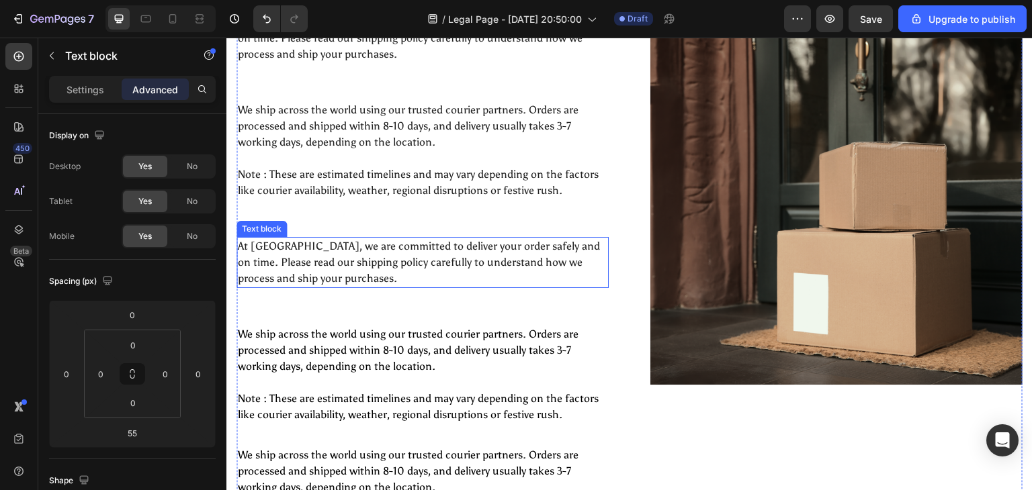
click at [292, 270] on p "At Vidyawears, we are committed to deliver your order safely and on time. Pleas…" at bounding box center [422, 262] width 369 height 48
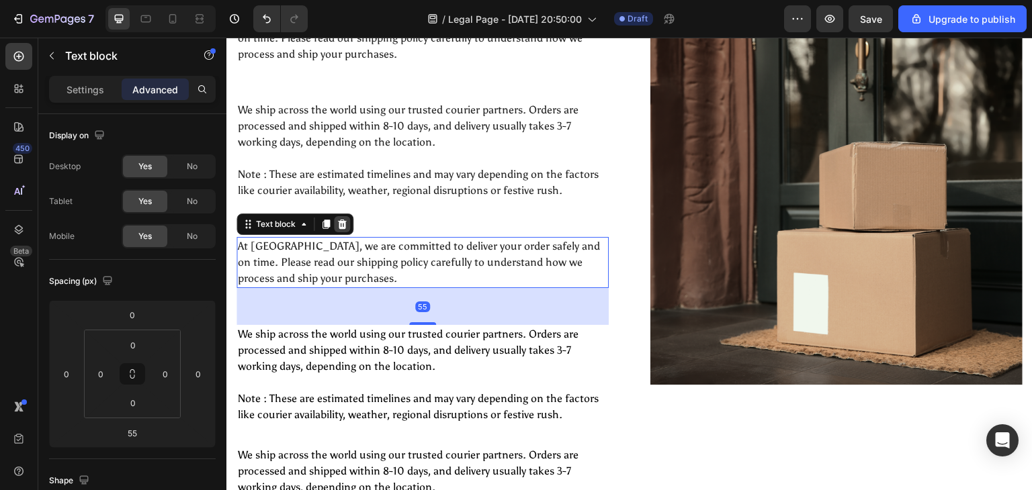
click at [337, 222] on icon at bounding box center [342, 224] width 11 height 11
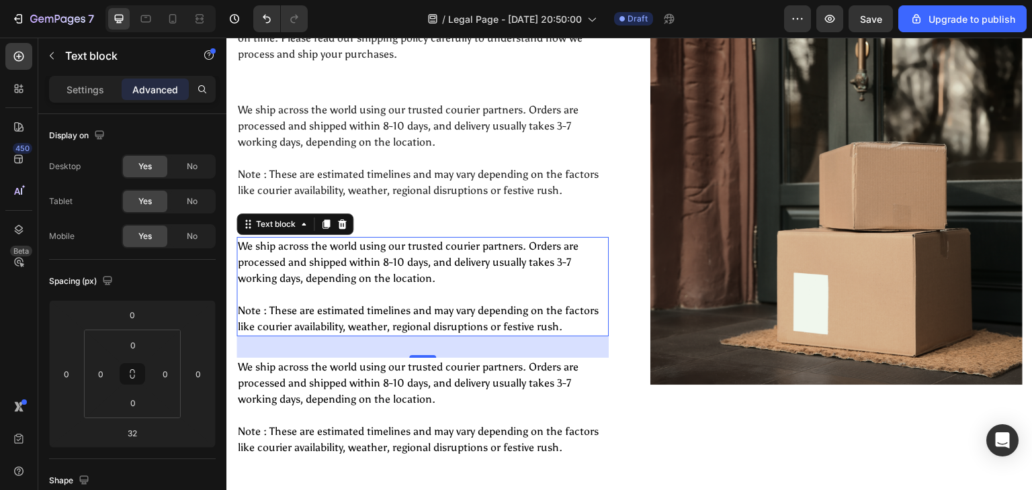
click at [342, 254] on p "We ship across the world using our trusted courier partners. Orders are process…" at bounding box center [422, 270] width 369 height 64
click at [349, 222] on div at bounding box center [342, 224] width 16 height 16
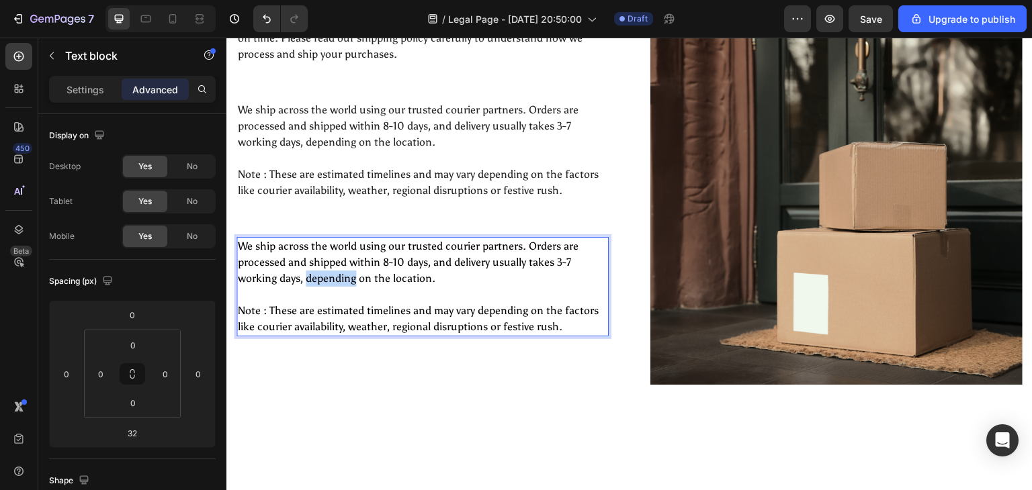
click at [344, 273] on p "We ship across the world using our trusted courier partners. Orders are process…" at bounding box center [422, 270] width 369 height 64
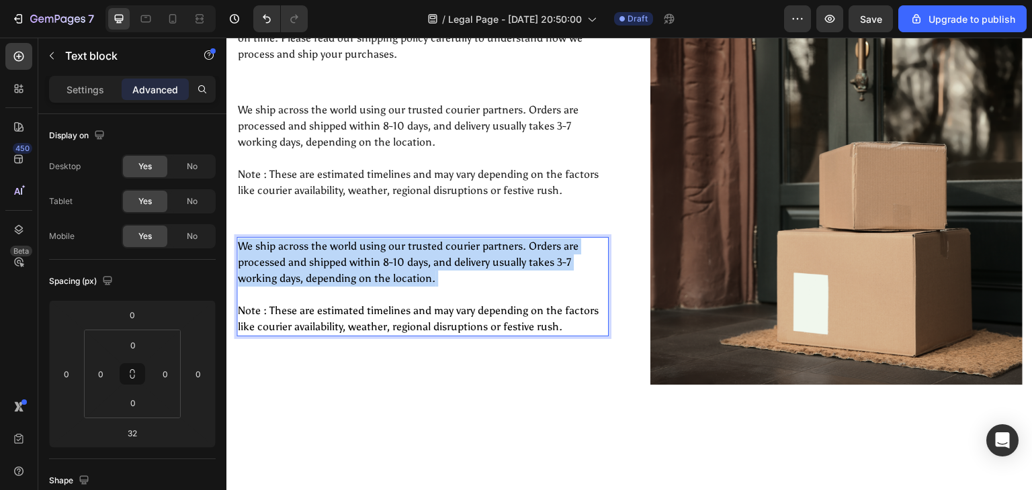
click at [344, 273] on p "We ship across the world using our trusted courier partners. Orders are process…" at bounding box center [422, 270] width 369 height 64
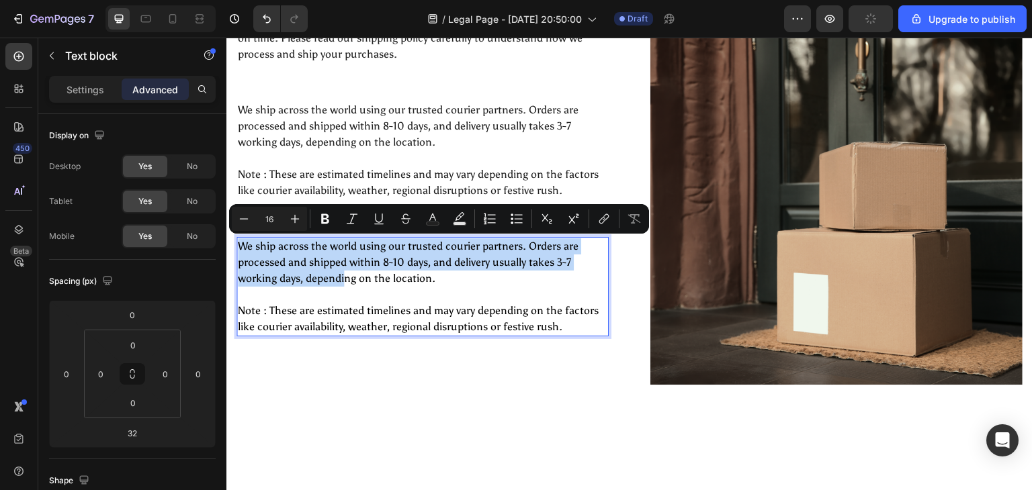
click at [344, 273] on p "We ship across the world using our trusted courier partners. Orders are process…" at bounding box center [422, 270] width 369 height 64
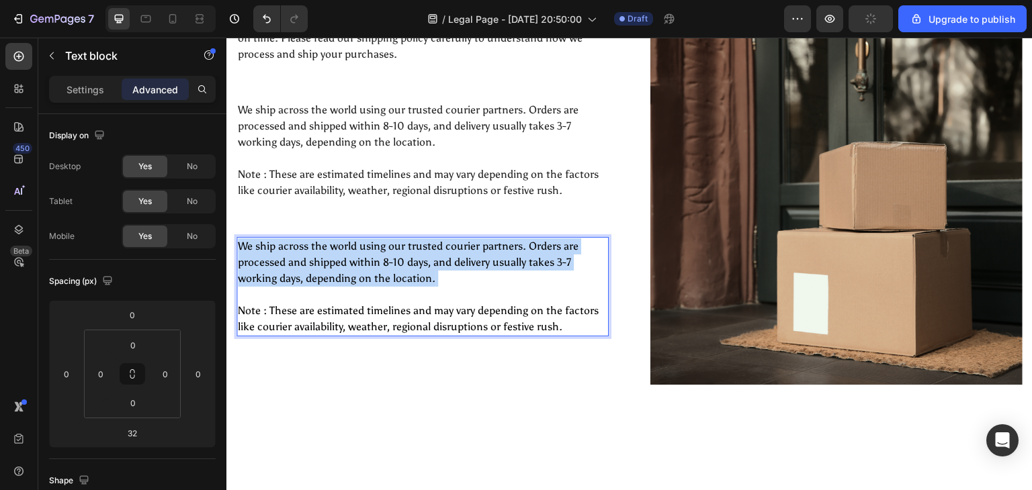
click at [344, 273] on p "We ship across the world using our trusted courier partners. Orders are process…" at bounding box center [422, 270] width 369 height 64
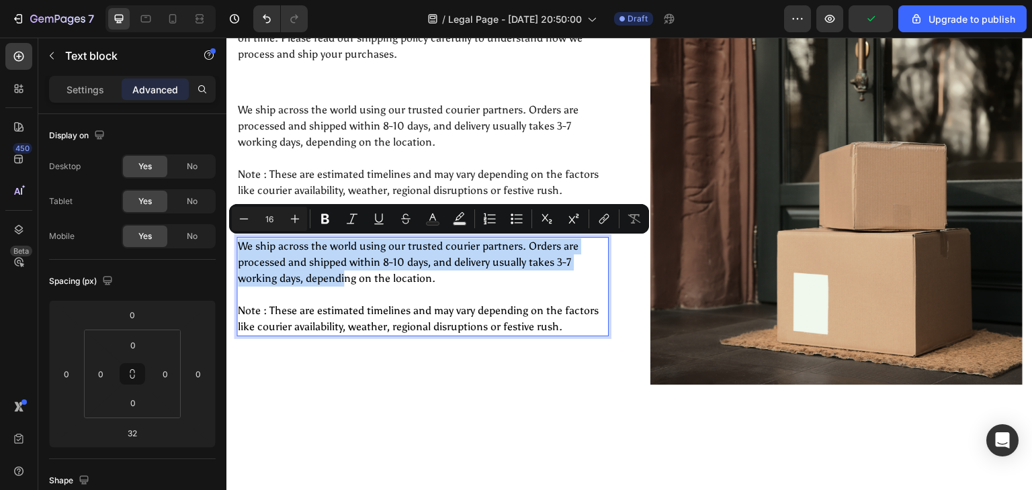
click at [344, 273] on p "We ship across the world using our trusted courier partners. Orders are process…" at bounding box center [422, 270] width 369 height 64
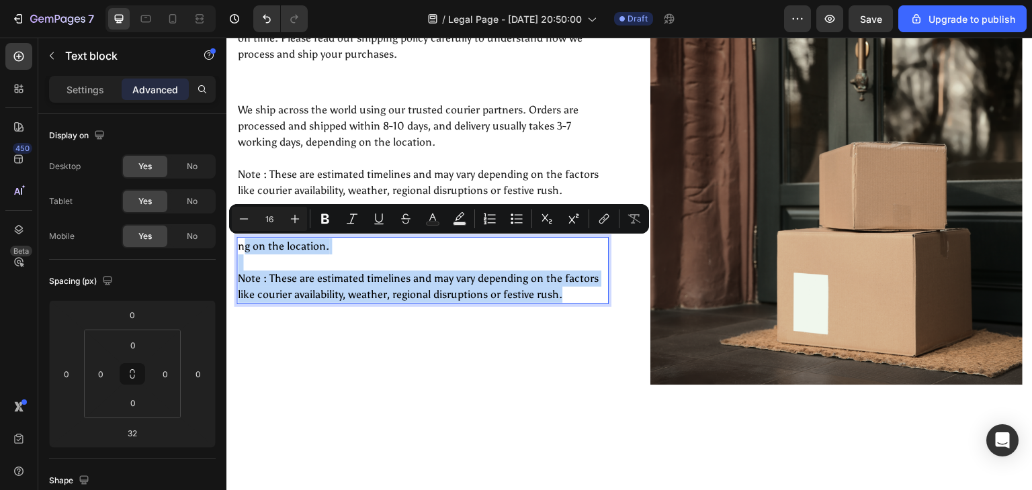
drag, startPoint x: 560, startPoint y: 291, endPoint x: 243, endPoint y: 246, distance: 320.2
click at [243, 246] on div "ng on the location. Note : These are estimated timelines and may vary depending…" at bounding box center [422, 270] width 372 height 67
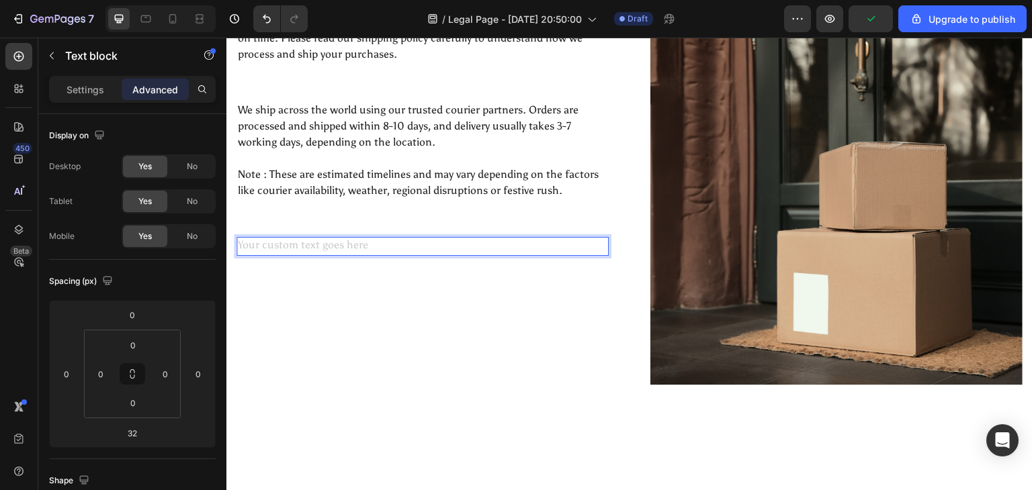
click at [294, 242] on div "Rich Text Editor. Editing area: main" at bounding box center [422, 246] width 372 height 19
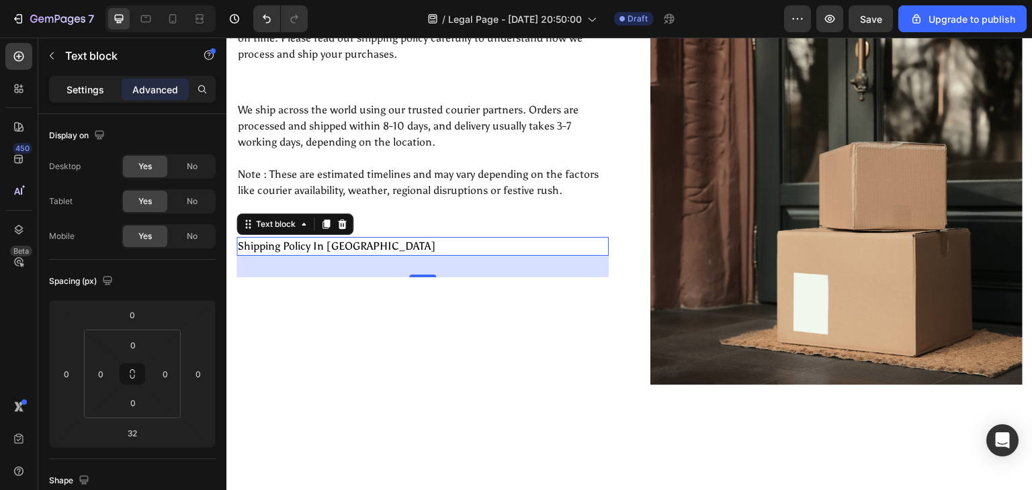
click at [94, 85] on p "Settings" at bounding box center [86, 90] width 38 height 14
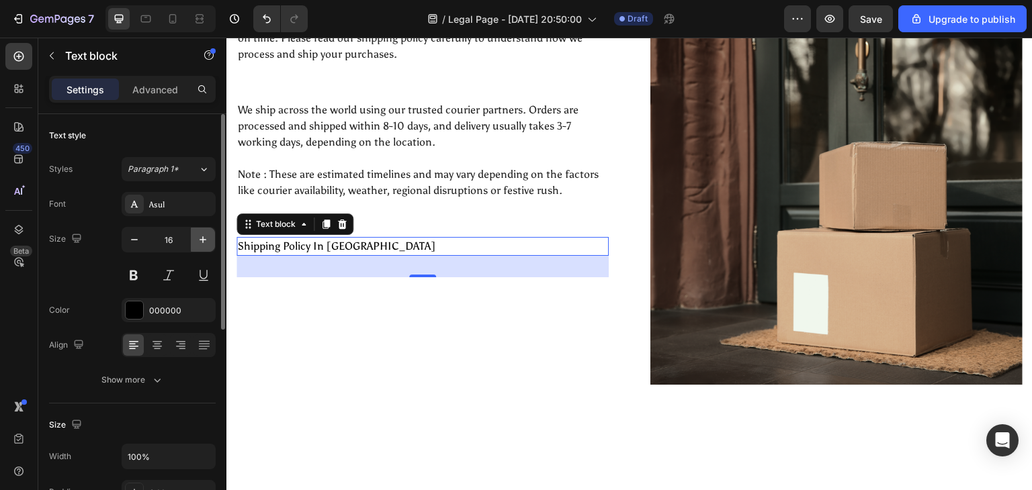
click at [207, 245] on icon "button" at bounding box center [202, 239] width 13 height 13
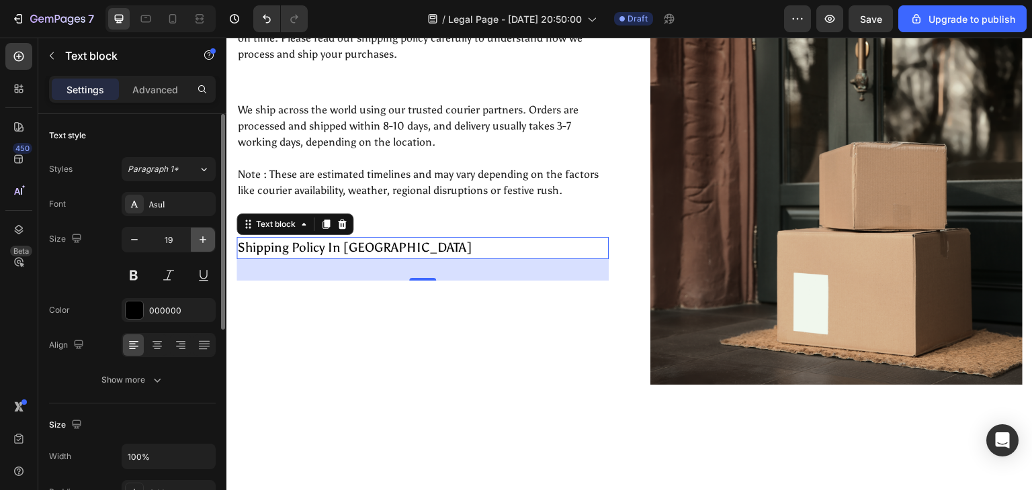
type input "20"
click at [141, 271] on button at bounding box center [134, 275] width 24 height 24
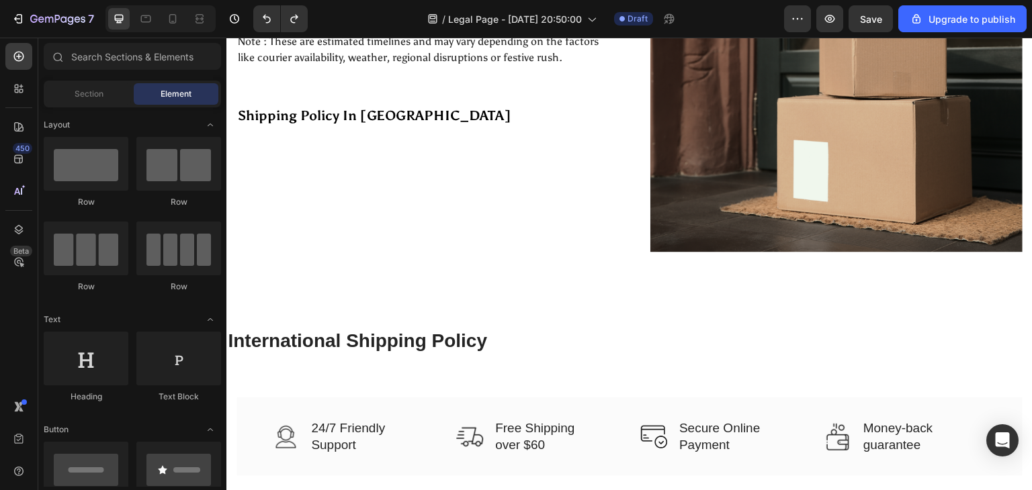
scroll to position [313, 0]
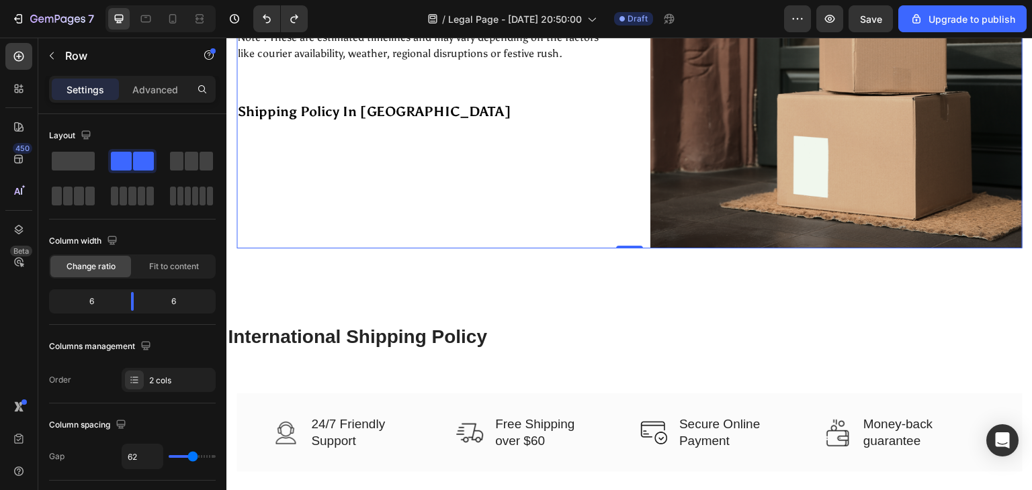
click at [330, 208] on div "At Vidyawears, we are committed to deliver your order safely and on time. Pleas…" at bounding box center [422, 62] width 372 height 373
click at [59, 52] on button "button" at bounding box center [51, 55] width 21 height 21
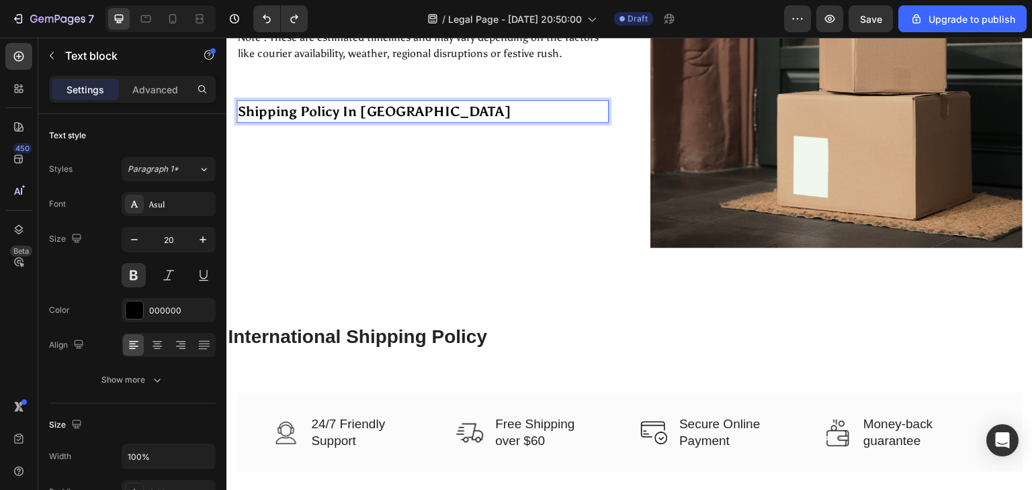
click at [368, 110] on p "Shipping Policy In India" at bounding box center [422, 111] width 369 height 20
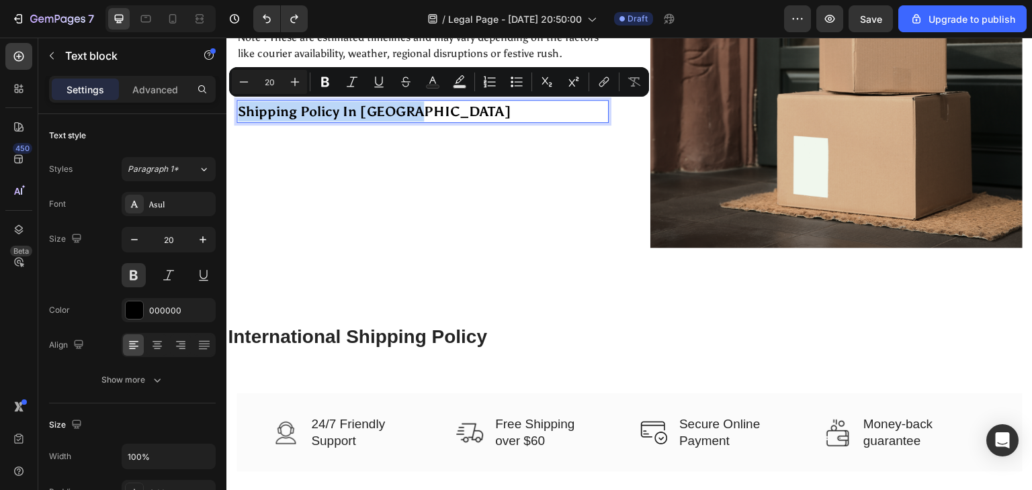
click at [368, 110] on p "Shipping Policy In India" at bounding box center [422, 111] width 369 height 20
click at [423, 111] on p "Shipping Policy In India" at bounding box center [422, 111] width 369 height 20
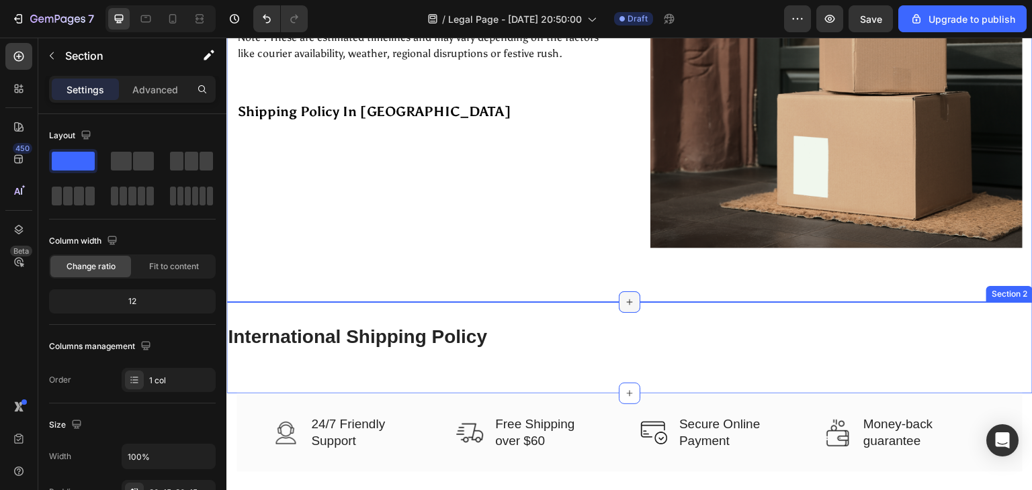
click at [619, 296] on div at bounding box center [629, 302] width 21 height 21
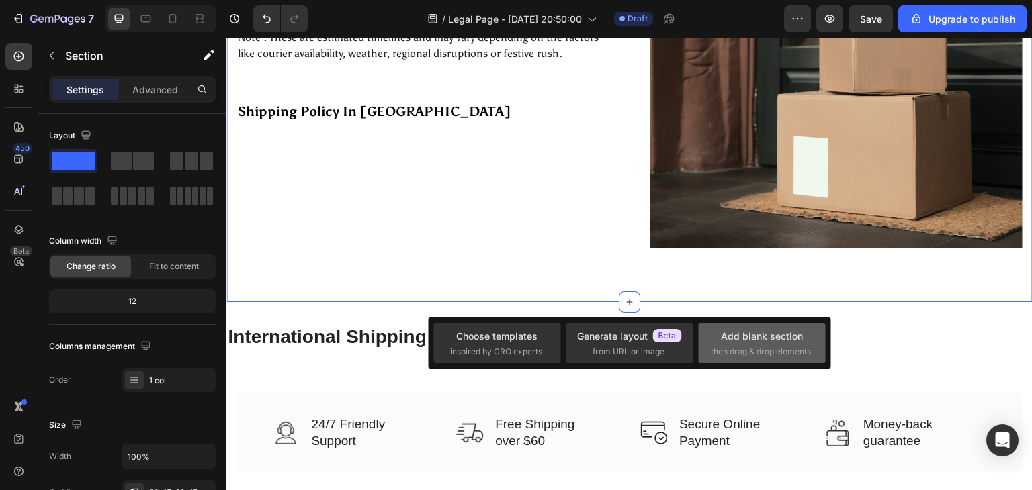
click at [732, 339] on div "Add blank section" at bounding box center [762, 336] width 82 height 14
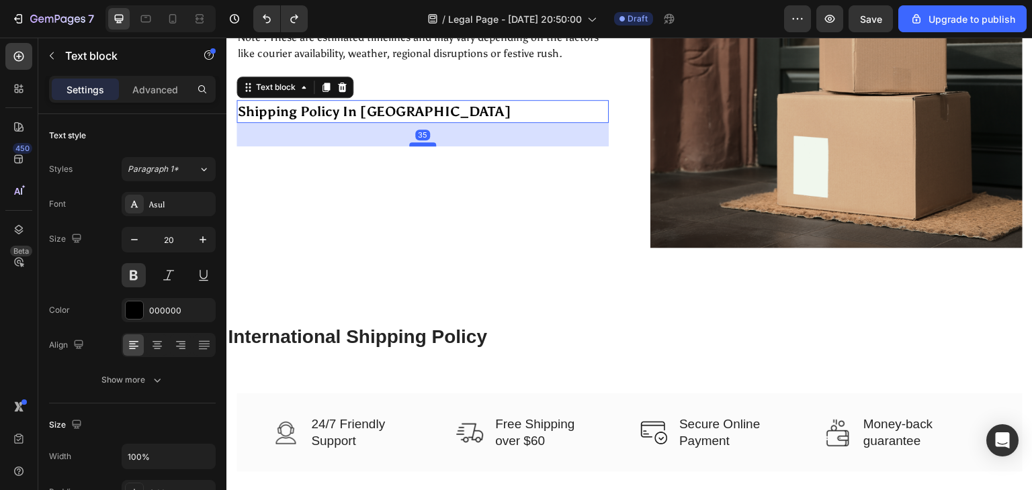
click at [414, 144] on div at bounding box center [422, 144] width 27 height 4
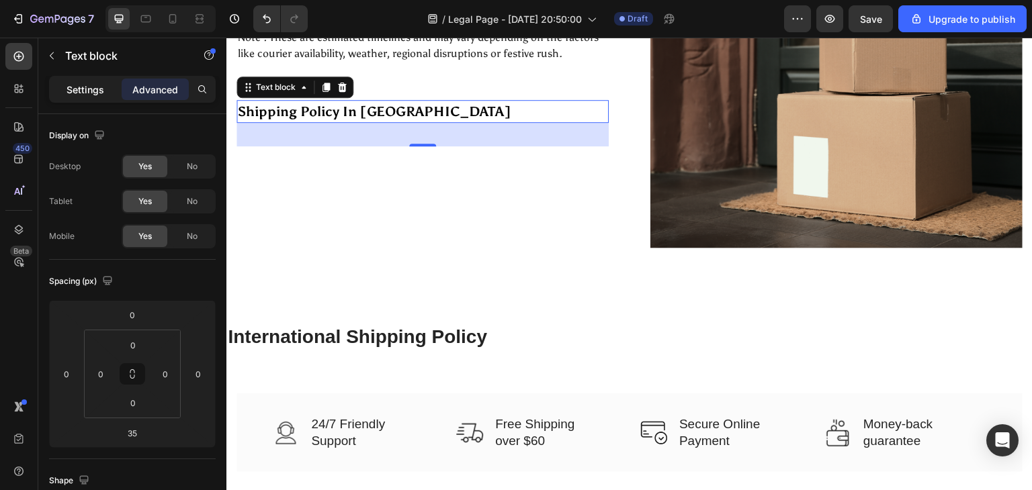
click at [81, 94] on p "Settings" at bounding box center [86, 90] width 38 height 14
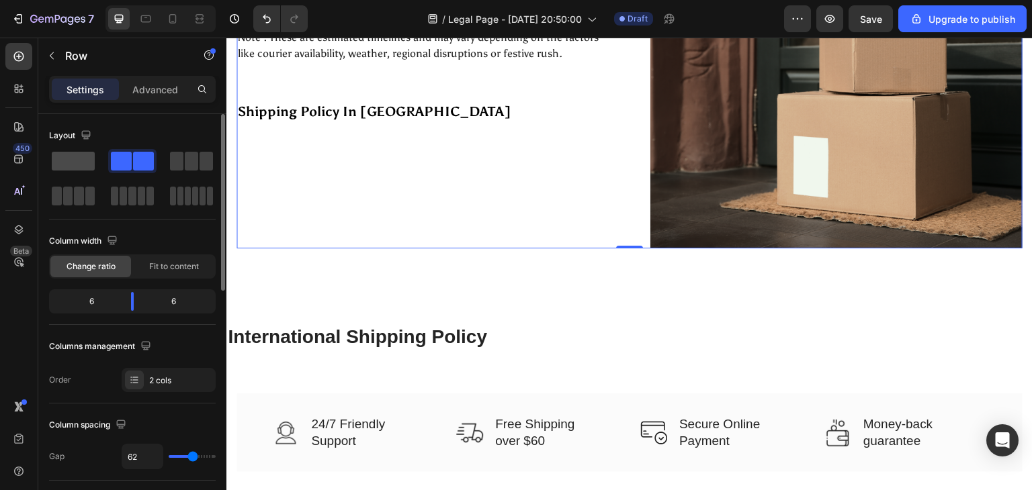
click at [73, 165] on span at bounding box center [73, 161] width 43 height 19
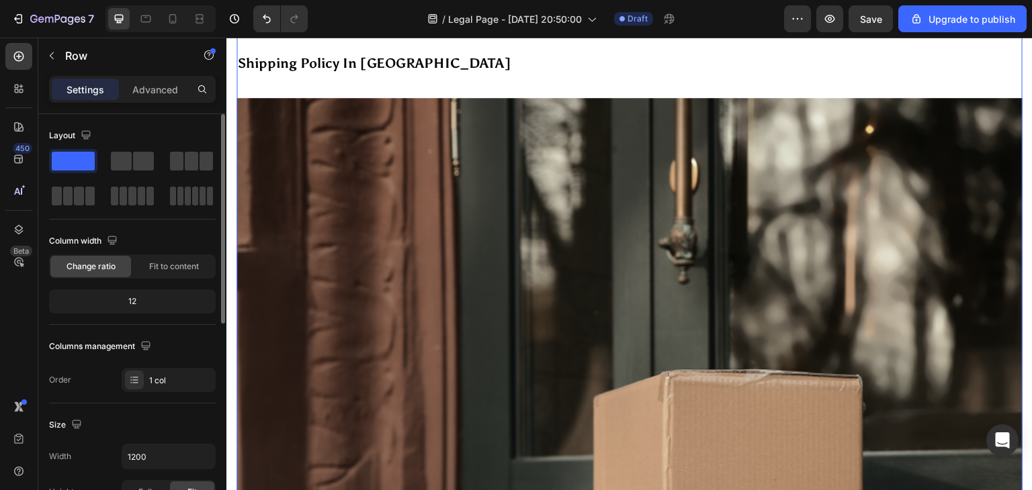
click at [73, 165] on span at bounding box center [73, 161] width 43 height 19
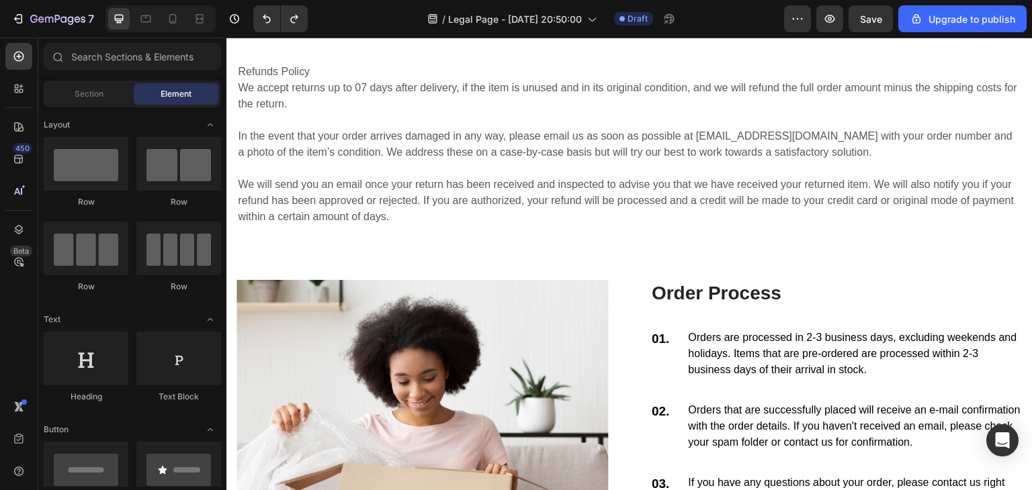
scroll to position [1253, 0]
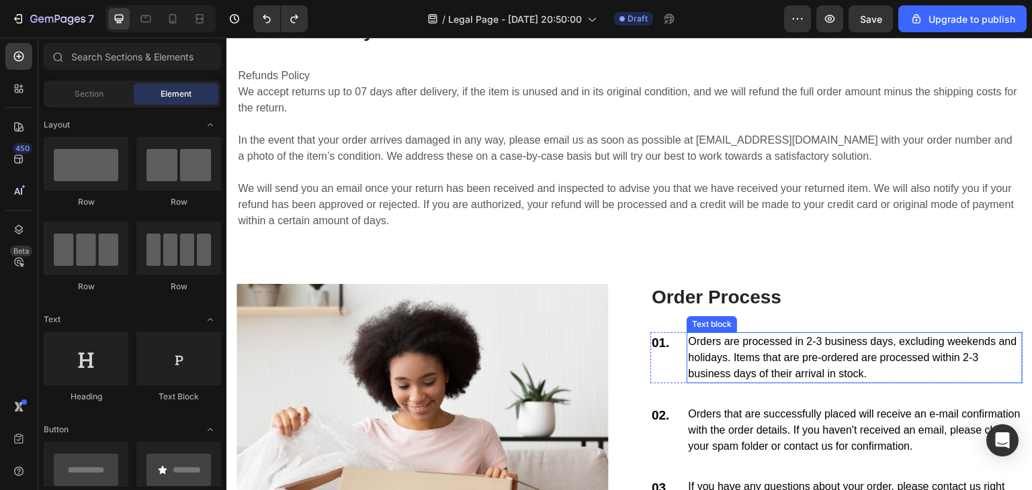
click at [717, 346] on p "Orders are processed in 2-3 business days, excluding weekends and holidays. Ite…" at bounding box center [854, 358] width 333 height 48
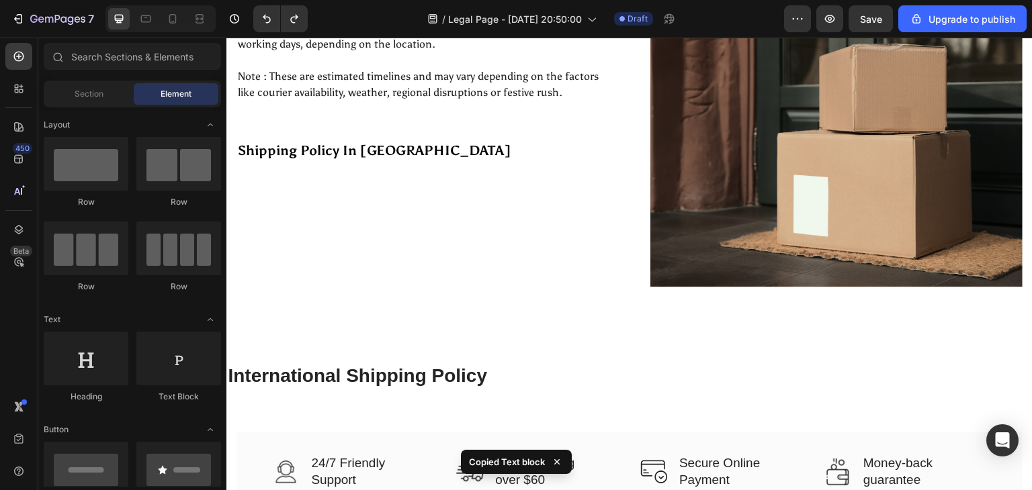
scroll to position [261, 0]
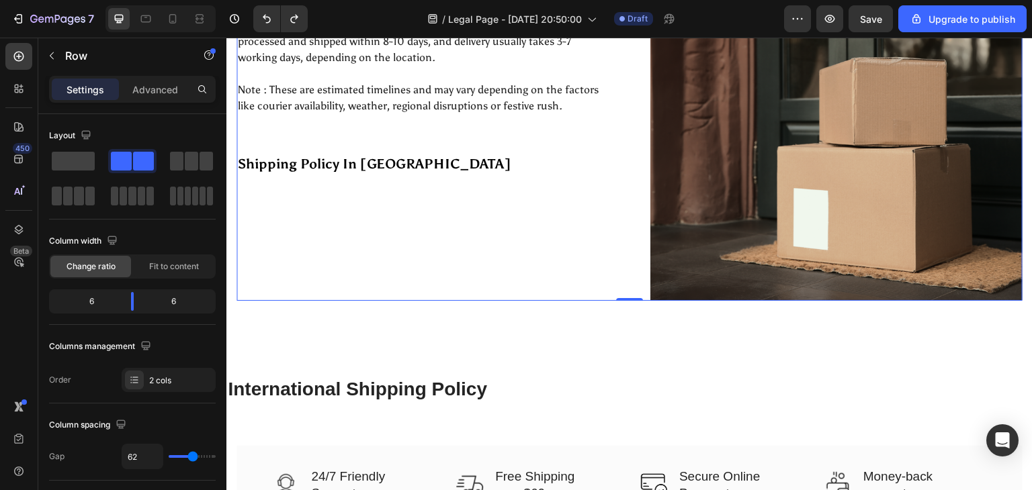
click at [356, 222] on div "At Vidyawears, we are committed to deliver your order safely and on time. Pleas…" at bounding box center [422, 114] width 372 height 373
click at [185, 263] on span "Fit to content" at bounding box center [174, 267] width 50 height 12
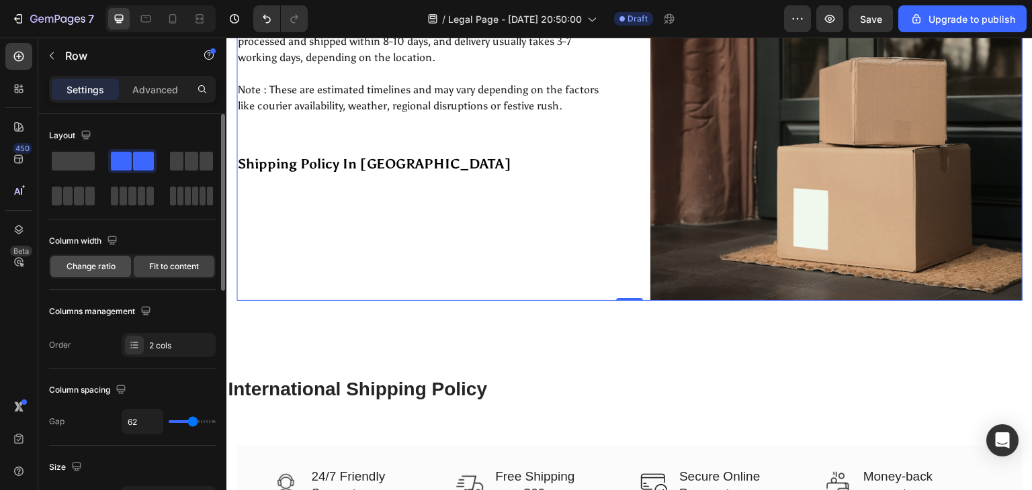
click at [123, 265] on div "Change ratio" at bounding box center [90, 266] width 81 height 21
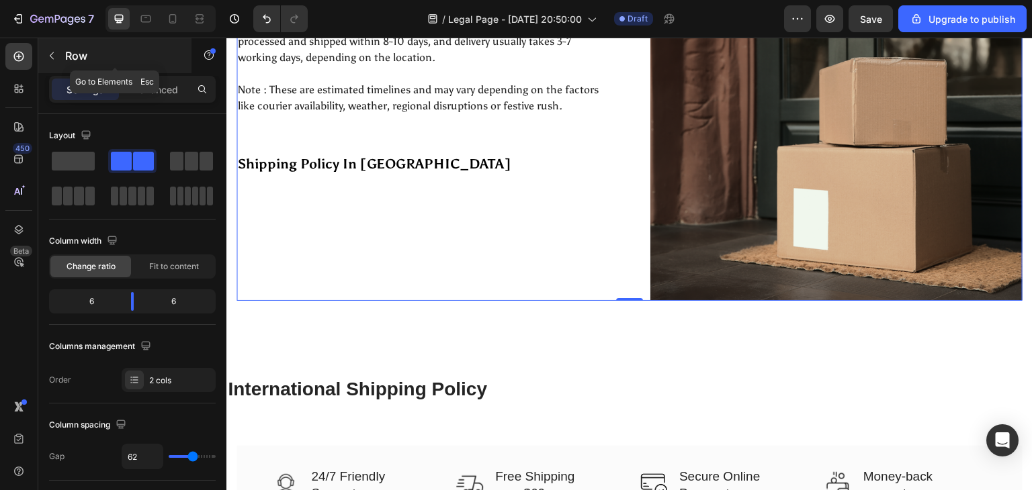
click at [50, 54] on icon "button" at bounding box center [51, 55] width 11 height 11
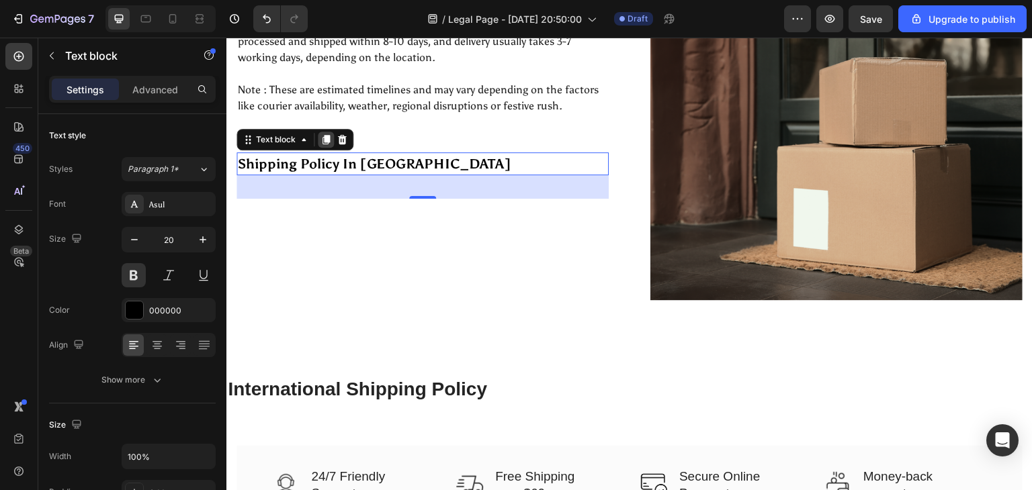
click at [326, 142] on icon at bounding box center [325, 139] width 11 height 11
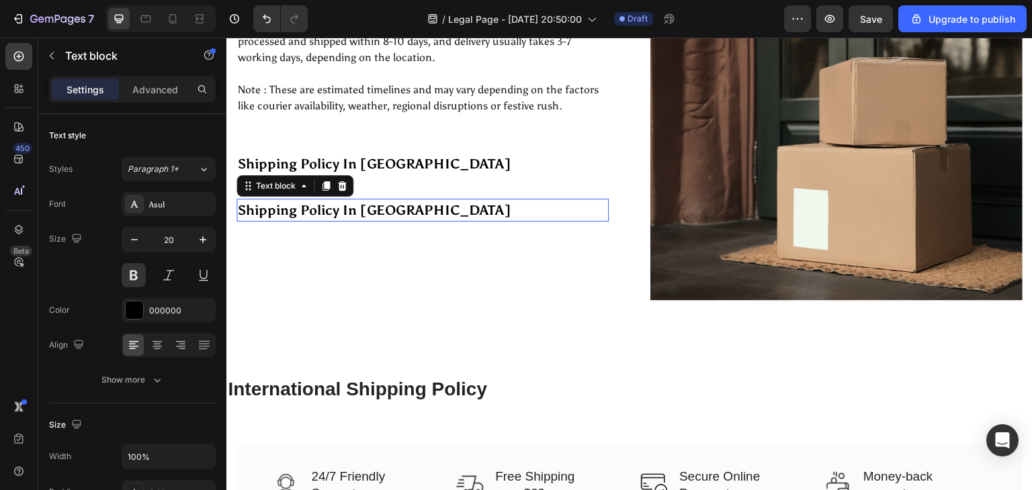
scroll to position [290, 0]
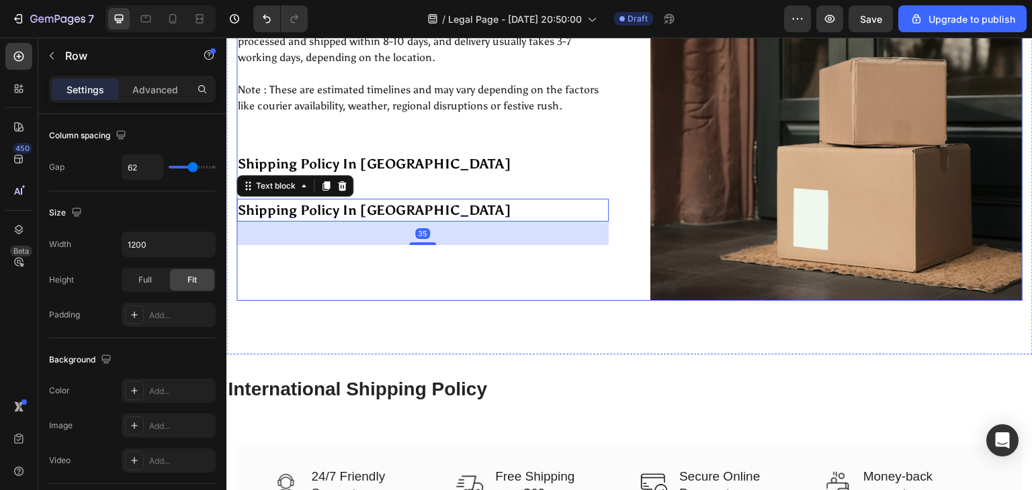
click at [367, 196] on div "At Vidyawears, we are committed to deliver your order safely and on time. Pleas…" at bounding box center [422, 114] width 372 height 373
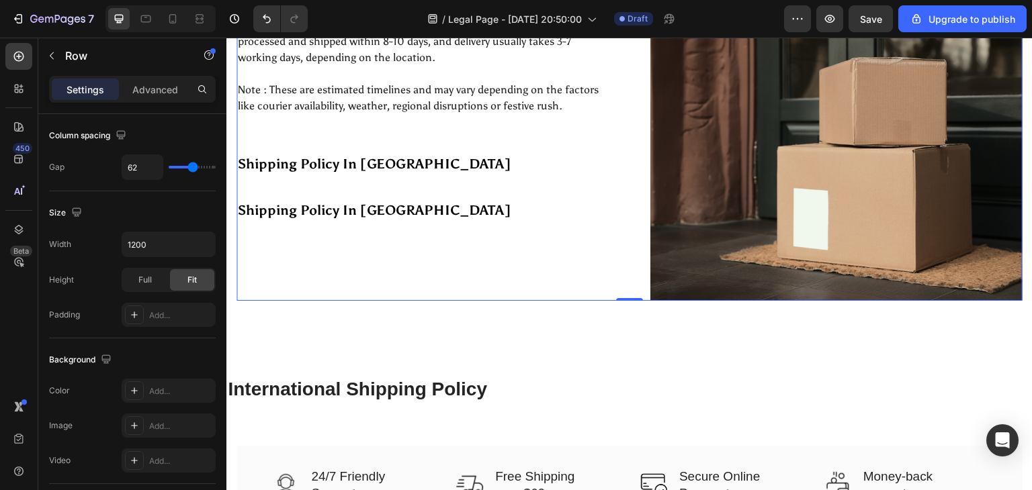
scroll to position [0, 0]
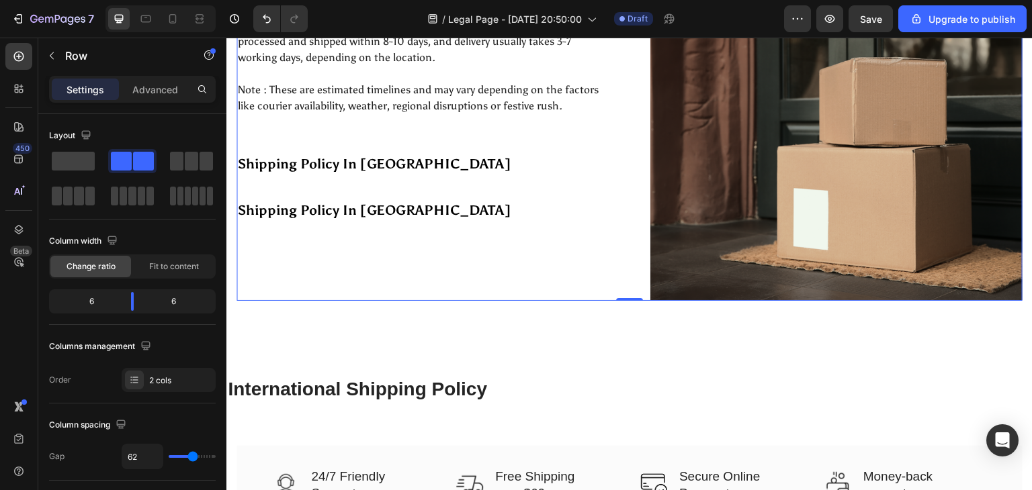
click at [367, 196] on div "At Vidyawears, we are committed to deliver your order safely and on time. Pleas…" at bounding box center [422, 114] width 372 height 373
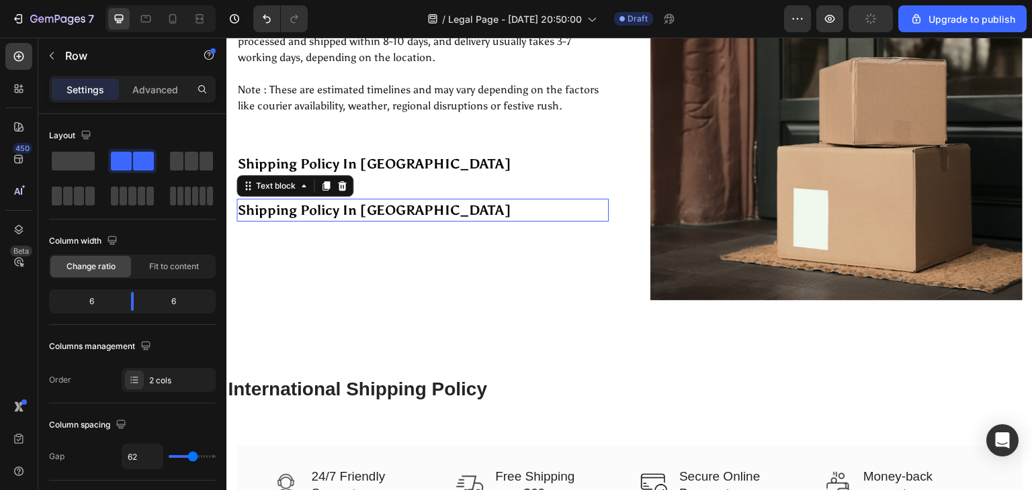
click at [369, 206] on p "Shipping Policy In India" at bounding box center [422, 210] width 369 height 20
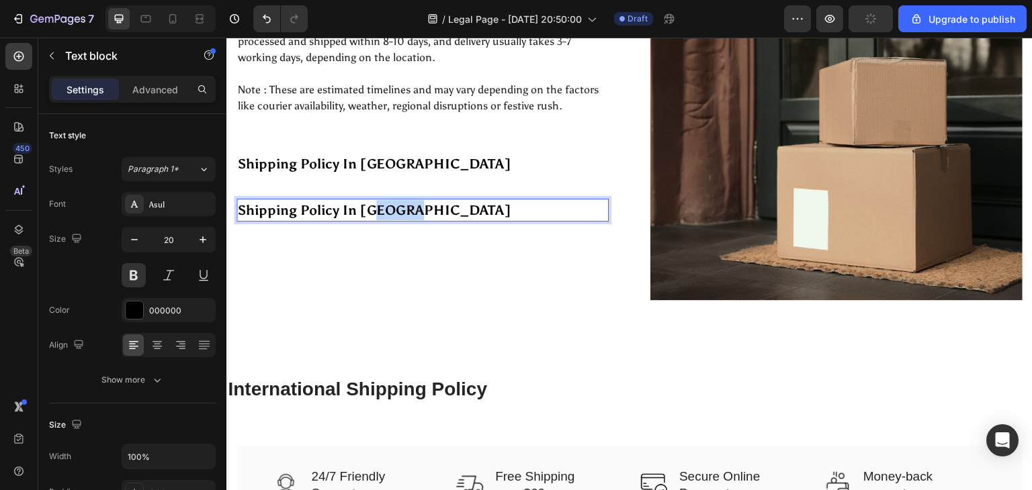
click at [369, 206] on p "Shipping Policy In India" at bounding box center [422, 210] width 369 height 20
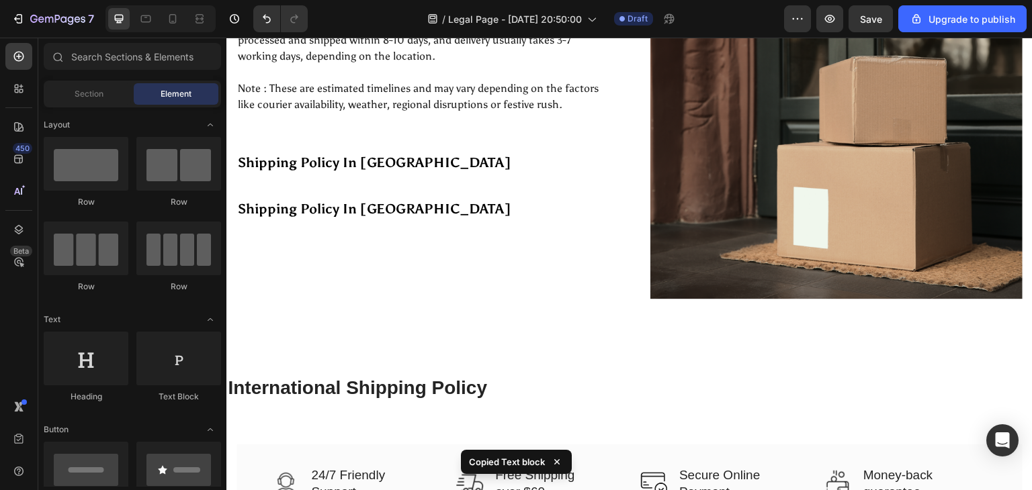
scroll to position [238, 0]
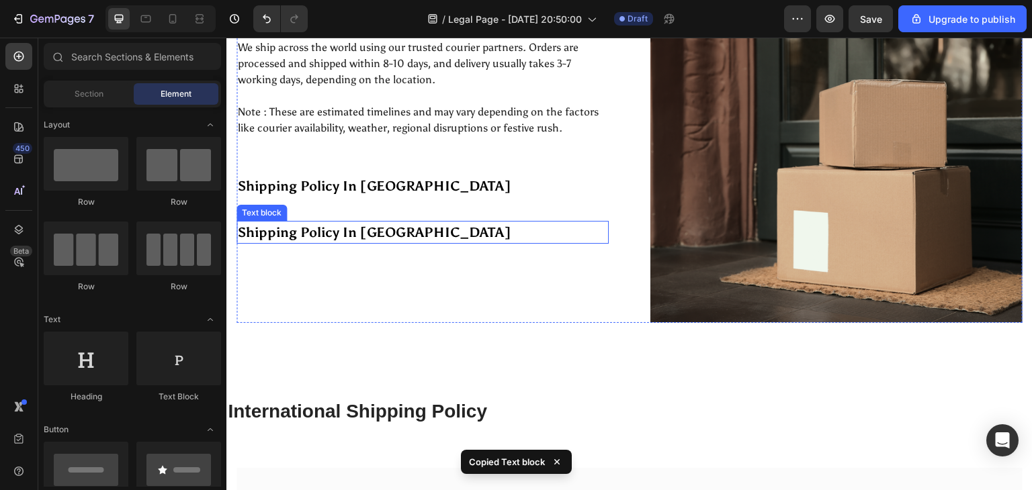
click at [396, 234] on p "Shipping Policy In India" at bounding box center [422, 232] width 369 height 20
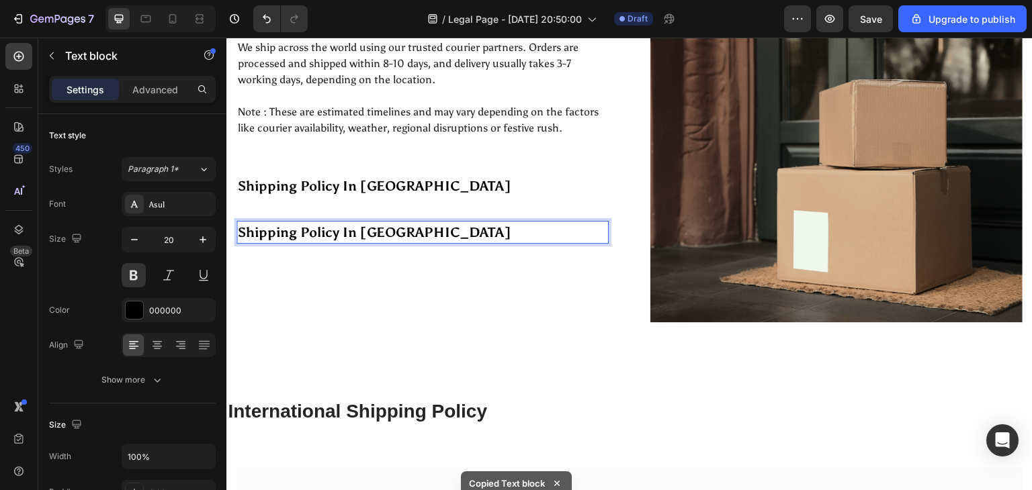
click at [396, 234] on p "Shipping Policy In India" at bounding box center [422, 232] width 369 height 20
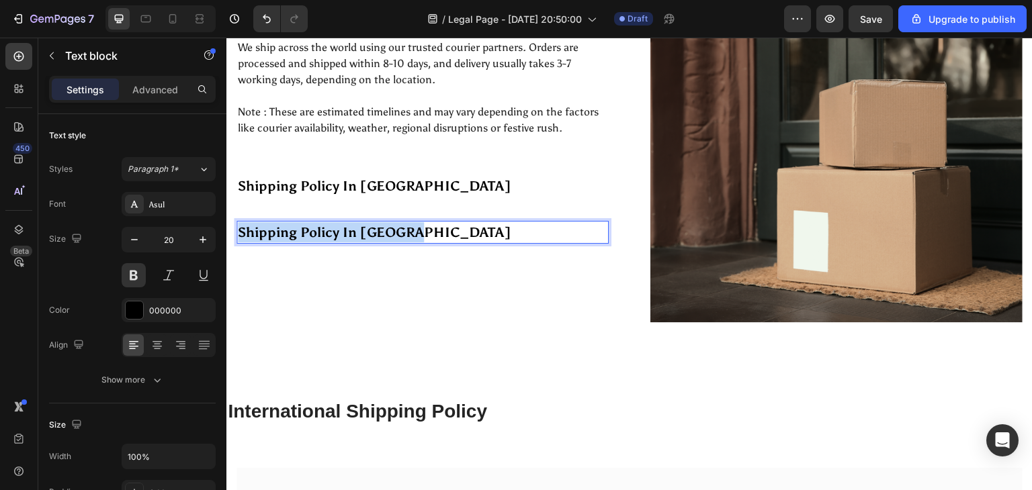
click at [396, 234] on p "Shipping Policy In India" at bounding box center [422, 232] width 369 height 20
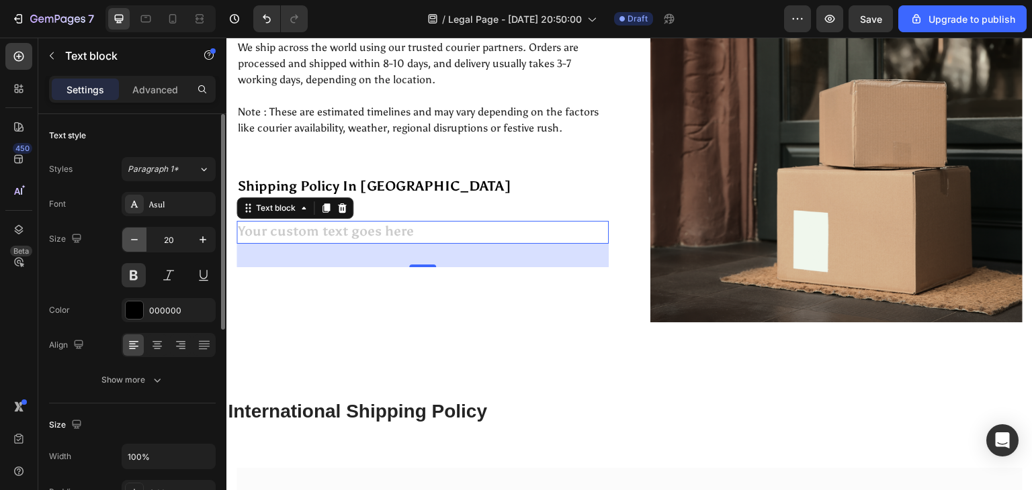
click at [131, 244] on icon "button" at bounding box center [134, 239] width 13 height 13
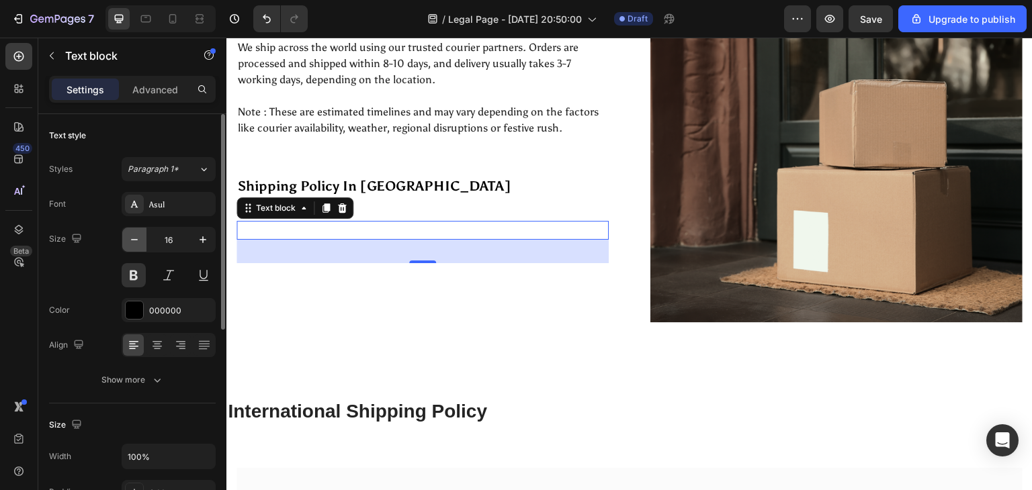
click at [131, 244] on icon "button" at bounding box center [134, 239] width 13 height 13
click at [198, 237] on icon "button" at bounding box center [202, 239] width 13 height 13
type input "16"
click at [247, 230] on div "Rich Text Editor. Editing area: main" at bounding box center [422, 230] width 372 height 19
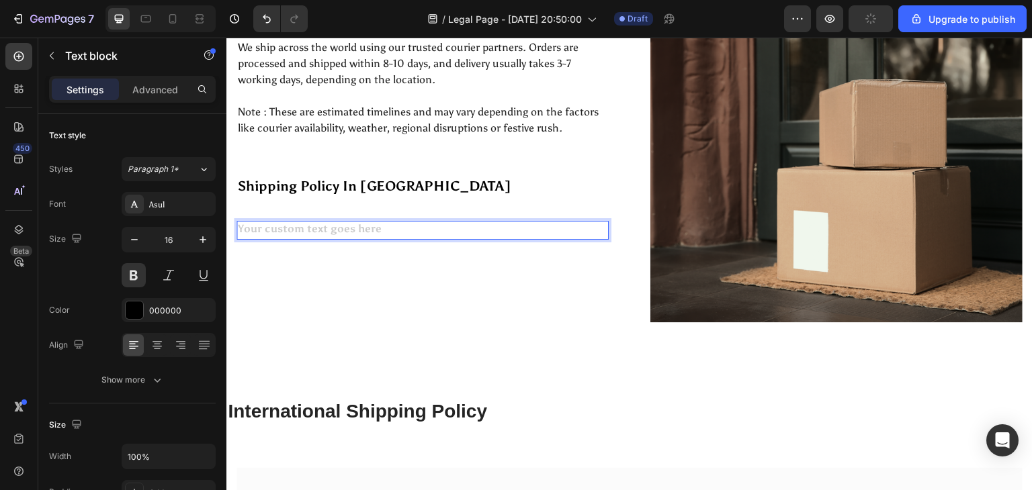
click at [247, 230] on div "Rich Text Editor. Editing area: main" at bounding box center [422, 230] width 372 height 19
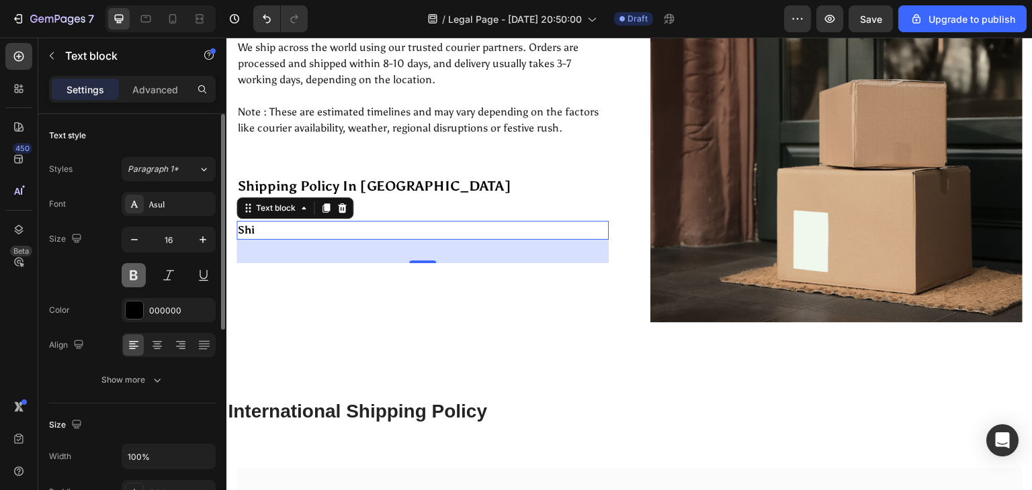
click at [140, 275] on button at bounding box center [134, 275] width 24 height 24
click at [258, 226] on p "Shi" at bounding box center [422, 230] width 369 height 16
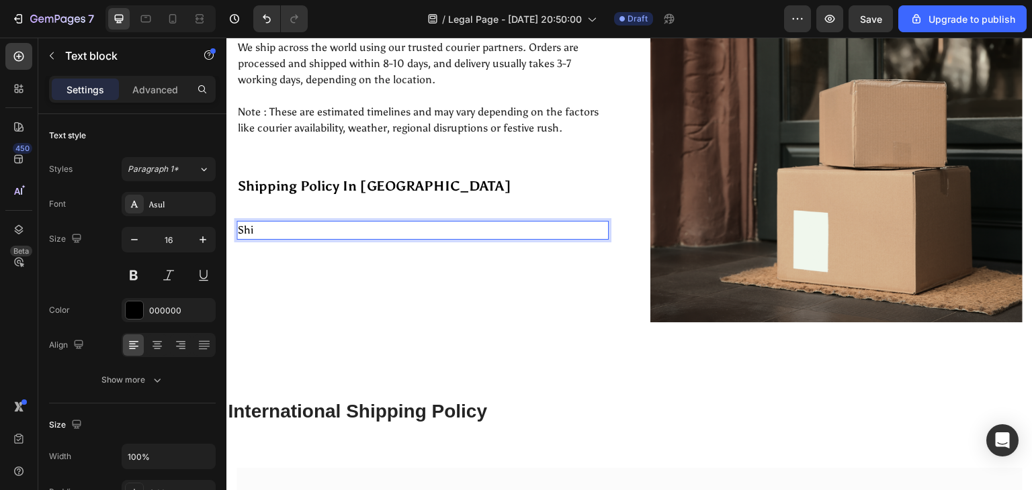
click at [258, 226] on p "Shi" at bounding box center [422, 230] width 369 height 16
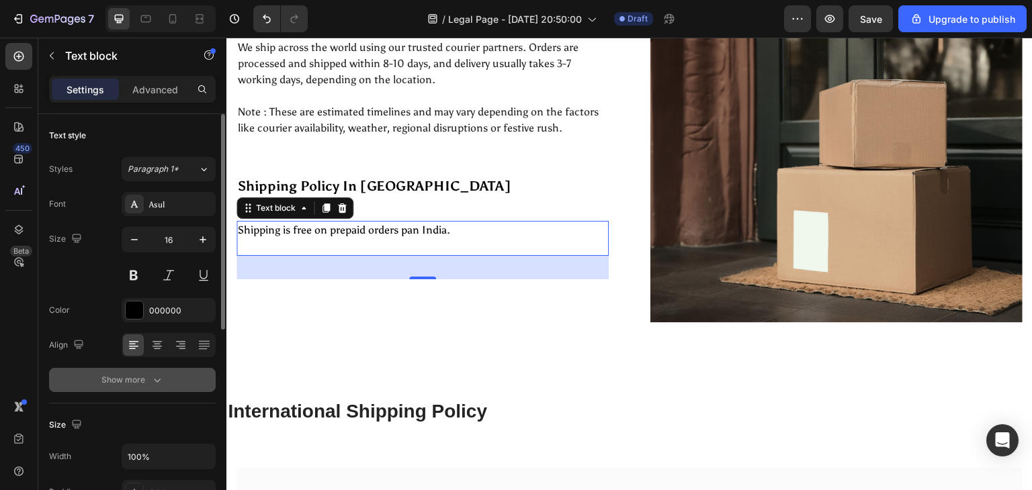
click at [156, 371] on button "Show more" at bounding box center [132, 380] width 167 height 24
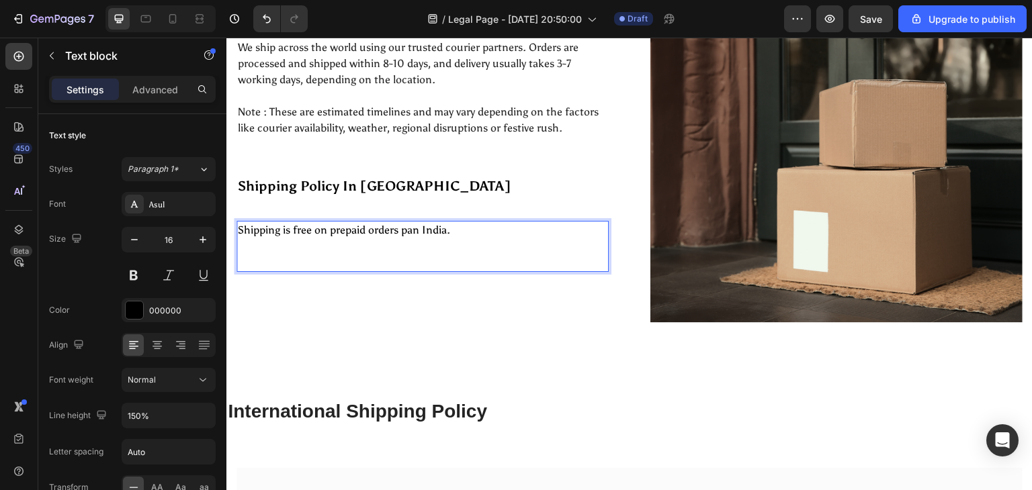
click at [328, 240] on p "Shipping is free on prepaid orders pan India." at bounding box center [422, 246] width 369 height 48
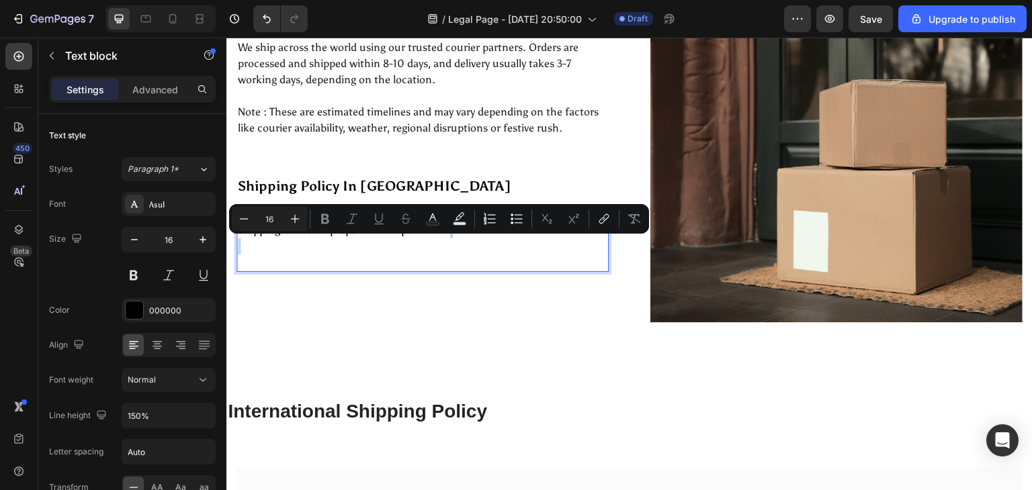
click at [328, 240] on p "Shipping is free on prepaid orders pan India." at bounding box center [422, 246] width 369 height 48
click at [511, 220] on icon "Editor contextual toolbar" at bounding box center [516, 218] width 13 height 13
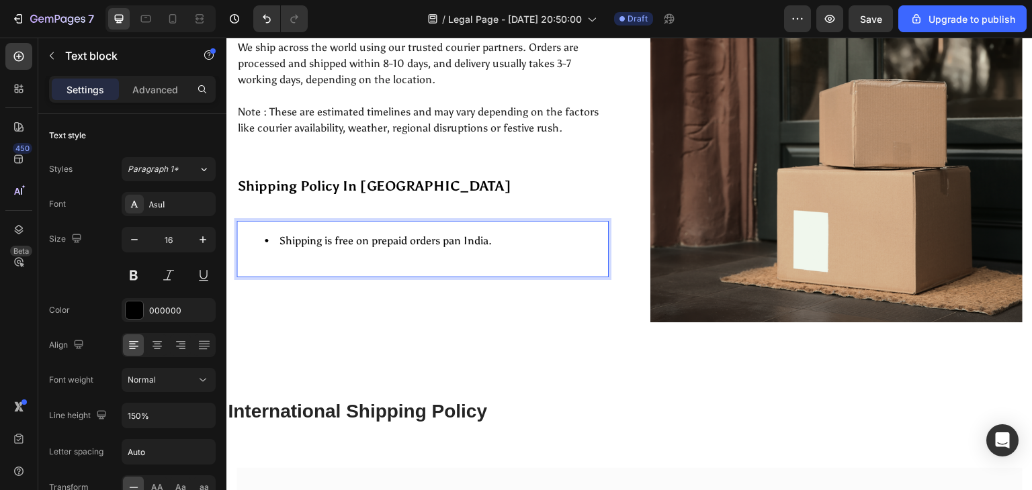
click at [490, 245] on li "Shipping is free on prepaid orders pan India." at bounding box center [436, 249] width 343 height 32
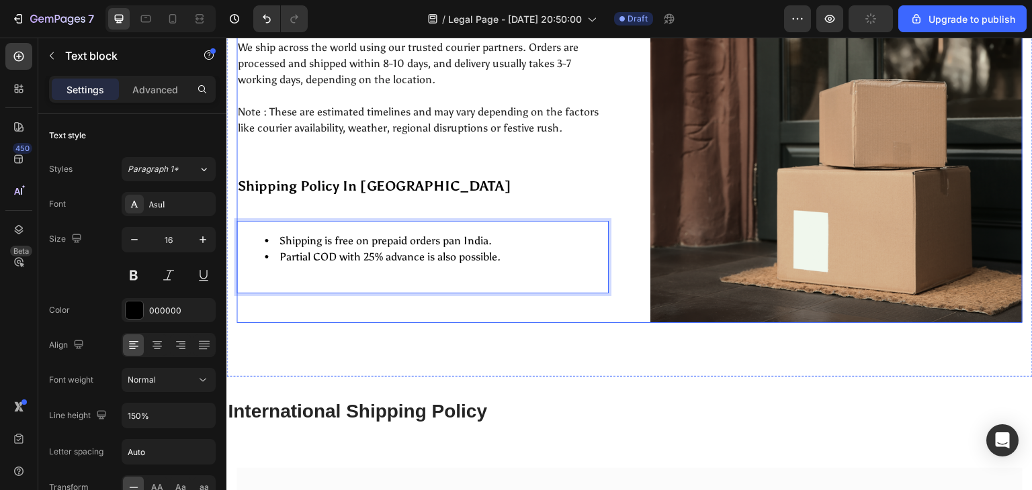
click at [487, 302] on div "At Vidyawears, we are committed to deliver your order safely and on time. Pleas…" at bounding box center [422, 136] width 372 height 373
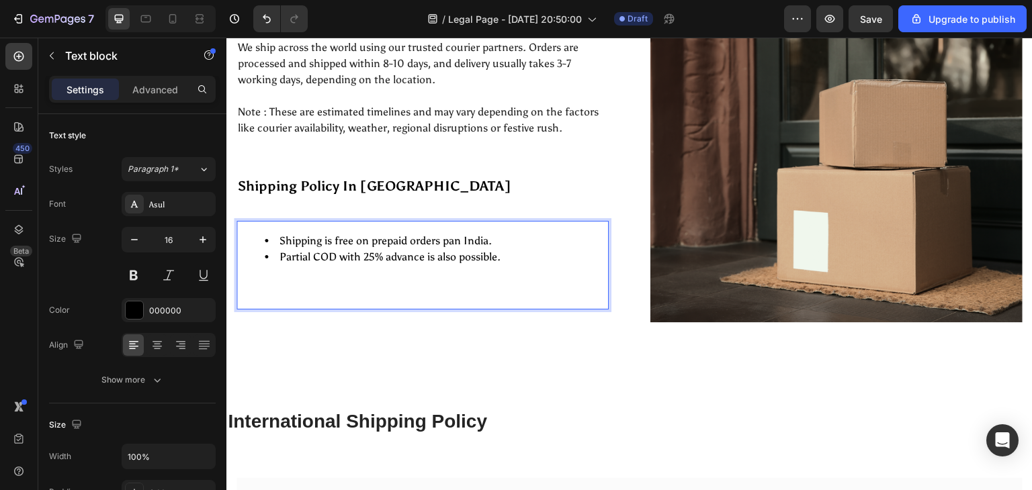
click at [396, 281] on li "Partial COD with 25% advance is also possible." at bounding box center [436, 273] width 343 height 48
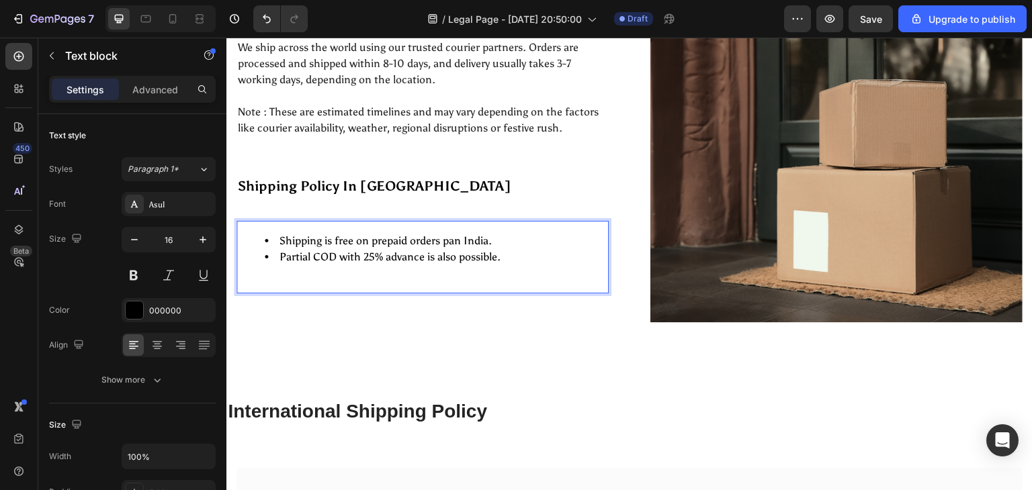
click at [386, 285] on div "Shipping is free on prepaid orders pan India. Partial COD with 25% advance is a…" at bounding box center [422, 257] width 372 height 73
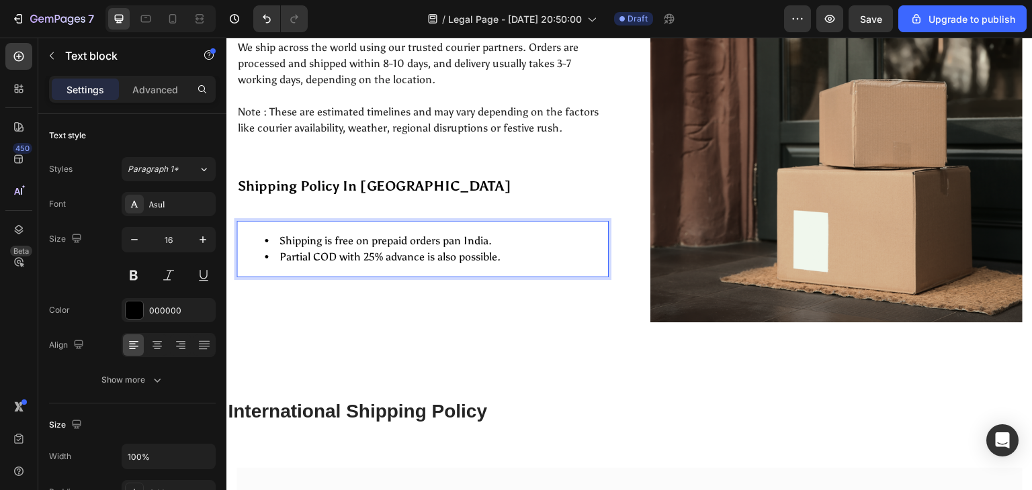
click at [384, 261] on li "Partial COD with 25% advance is also possible." at bounding box center [436, 257] width 343 height 16
click at [486, 263] on li "Partial COD with 25% advance is also possible." at bounding box center [436, 257] width 343 height 16
click at [519, 264] on li "Partial COD with 25% advance is also possible." at bounding box center [436, 257] width 343 height 16
click at [328, 269] on div "Shipping is free on prepaid orders pan India. Partial COD with 25% advance is a…" at bounding box center [422, 249] width 372 height 56
click at [271, 269] on div "Shipping is free on prepaid orders pan India. Partial COD with 25% advance is a…" at bounding box center [422, 249] width 372 height 56
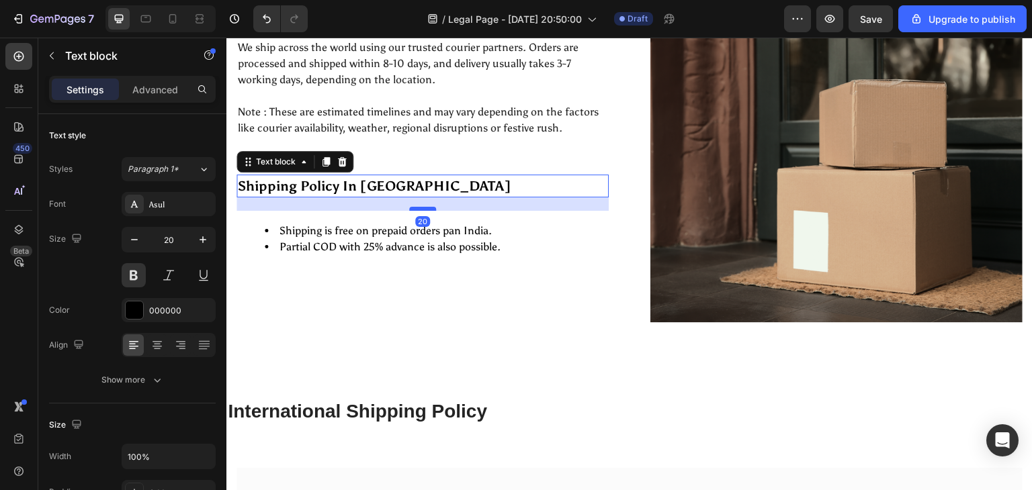
drag, startPoint x: 412, startPoint y: 219, endPoint x: 417, endPoint y: 208, distance: 12.0
click at [417, 208] on div at bounding box center [422, 209] width 27 height 4
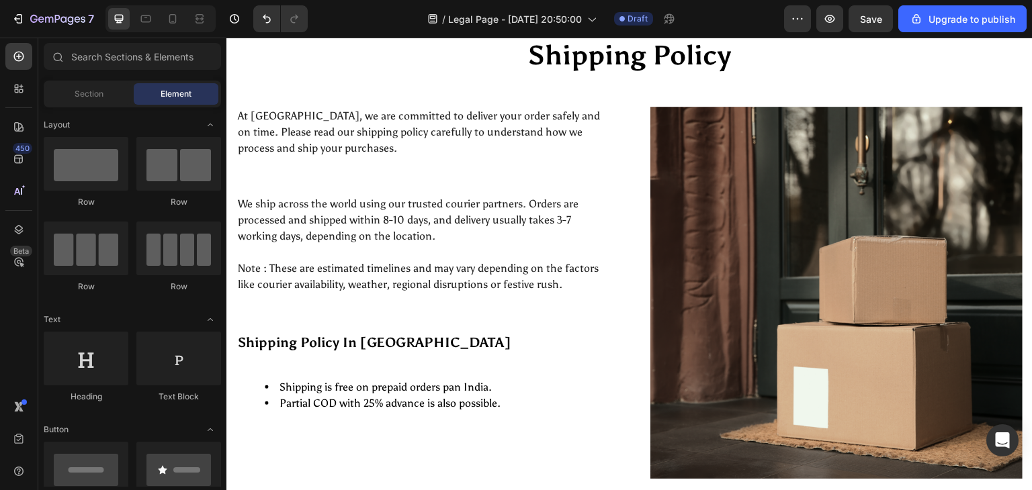
scroll to position [85, 0]
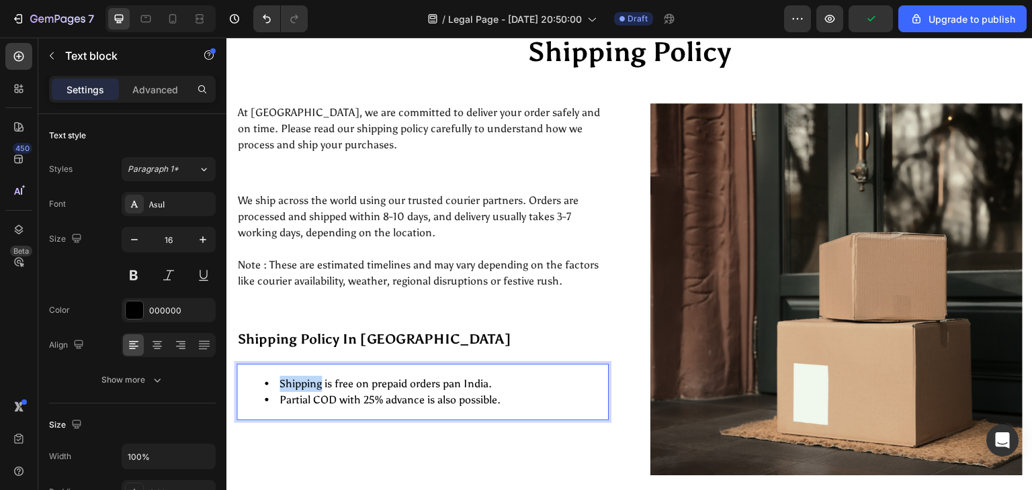
click at [268, 376] on li "Shipping is free on prepaid orders pan India." at bounding box center [436, 384] width 343 height 16
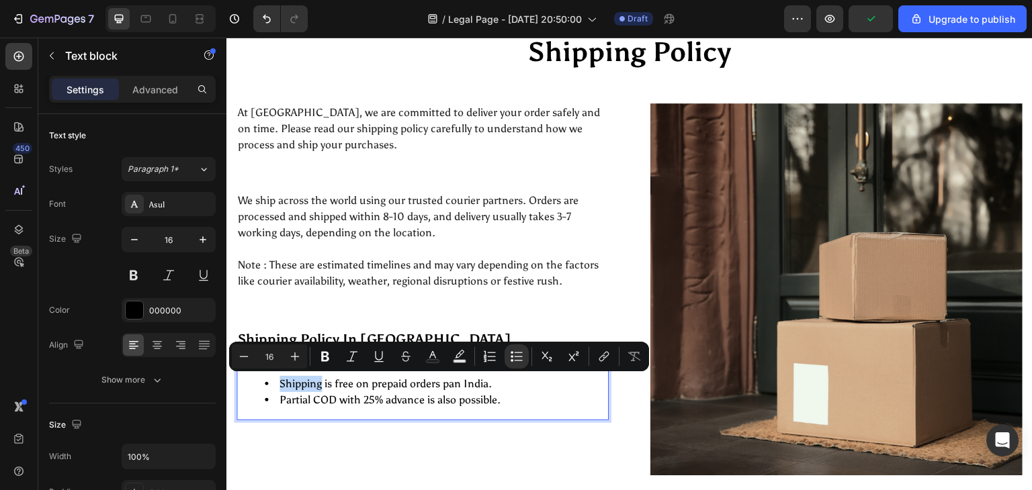
click at [265, 380] on li "Shipping is free on prepaid orders pan India." at bounding box center [436, 384] width 343 height 16
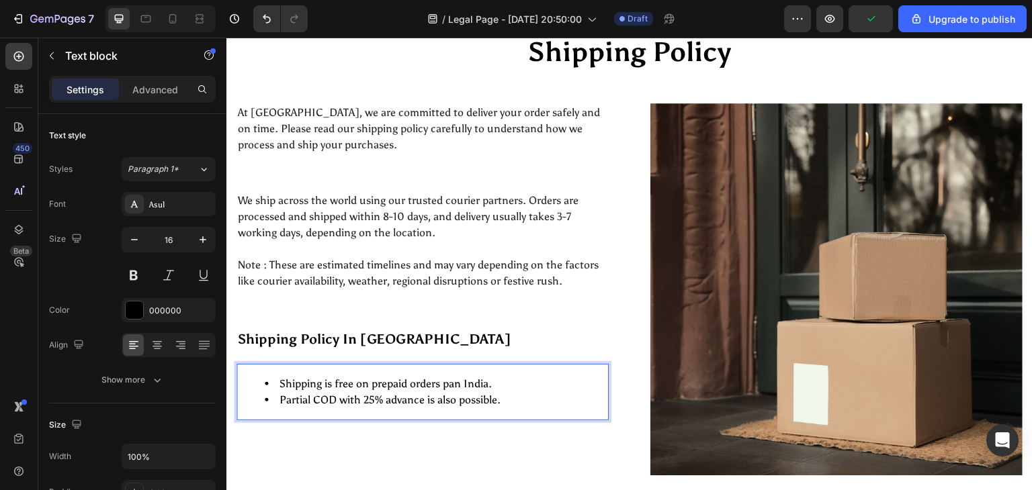
click at [265, 380] on li "Shipping is free on prepaid orders pan India." at bounding box center [436, 384] width 343 height 16
click at [263, 380] on p "Shipping is free on prepaid orders pan India." at bounding box center [422, 373] width 369 height 16
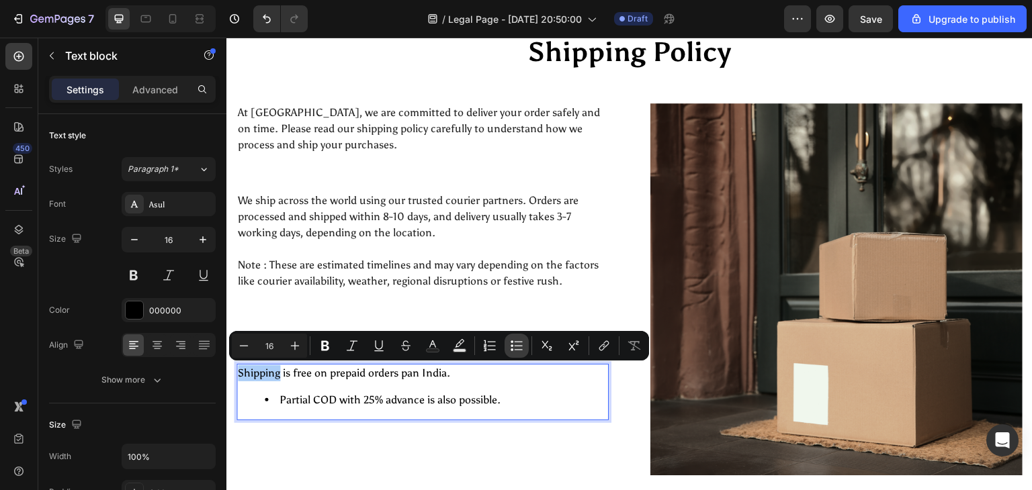
click at [506, 341] on button "Bulleted List" at bounding box center [516, 346] width 24 height 24
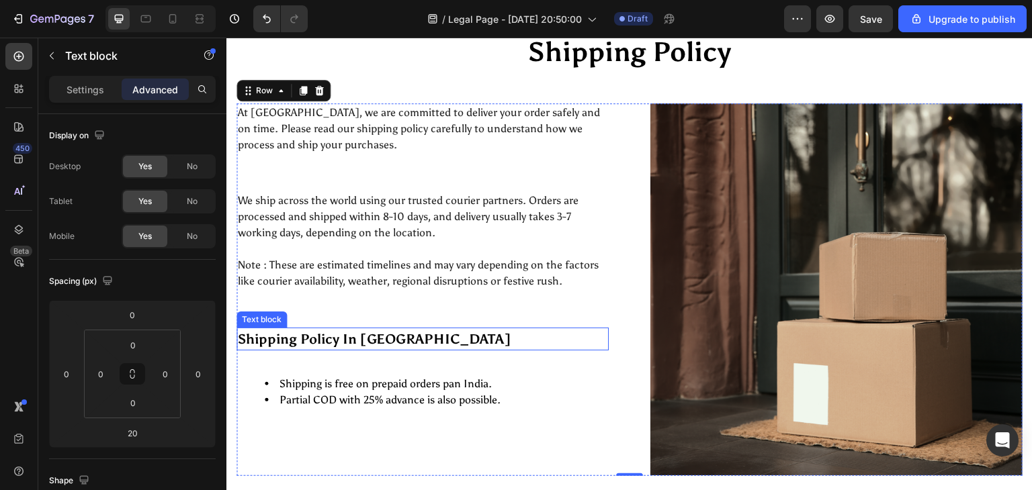
click at [293, 332] on p "Shipping Policy In India" at bounding box center [422, 339] width 369 height 20
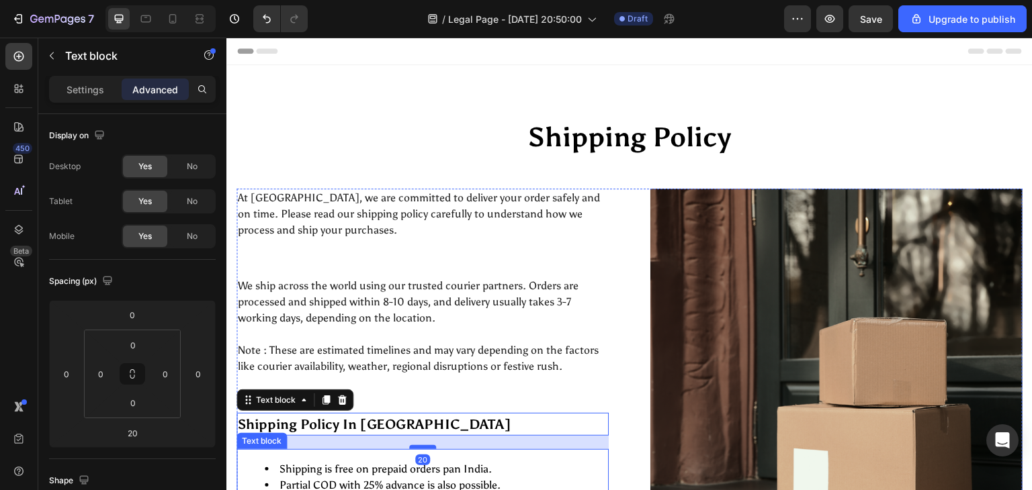
scroll to position [85, 0]
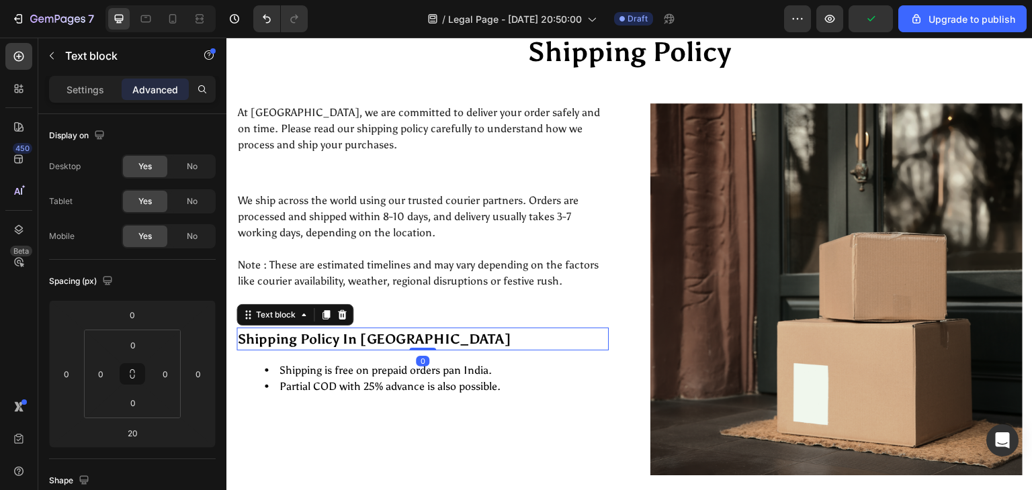
drag, startPoint x: 413, startPoint y: 361, endPoint x: 418, endPoint y: 341, distance: 20.9
click at [418, 341] on div "Shipping Policy In [GEOGRAPHIC_DATA] Text block 0" at bounding box center [422, 339] width 372 height 23
type input "0"
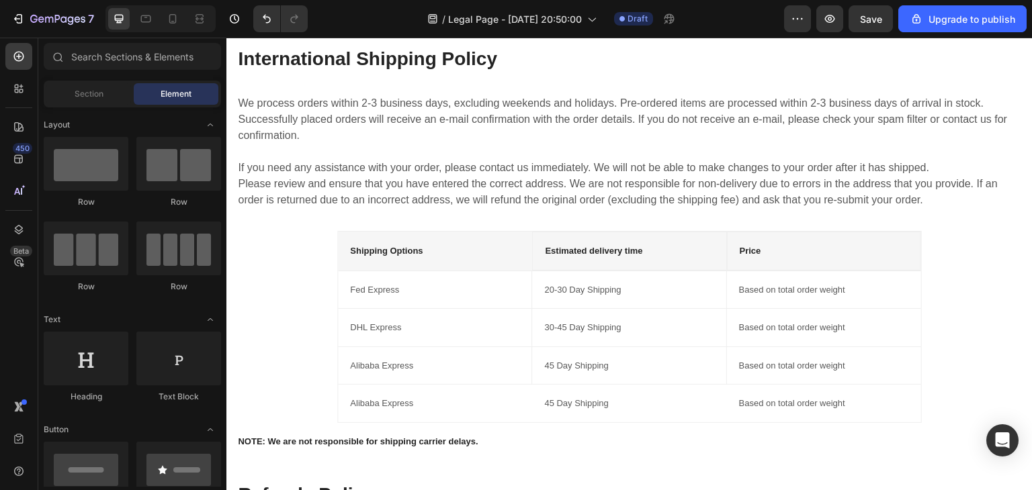
scroll to position [920, 0]
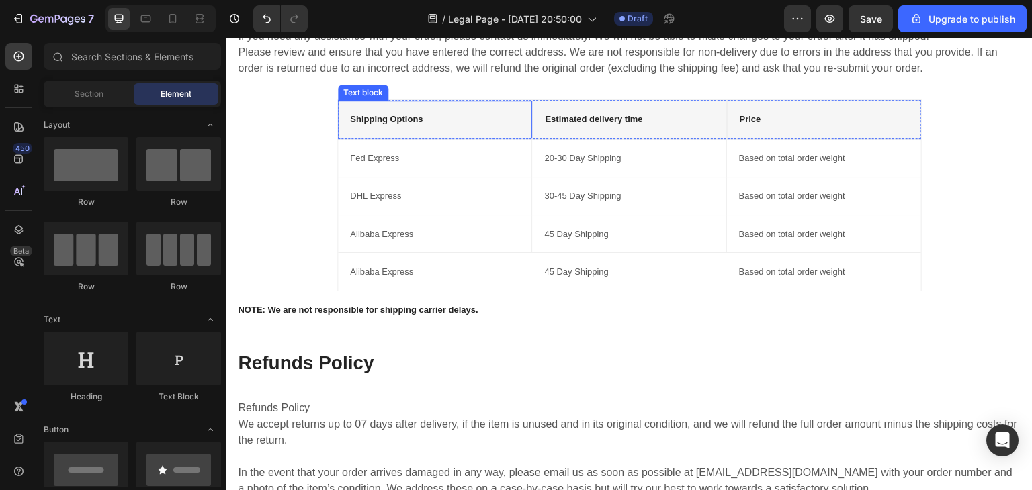
click at [338, 116] on div "Shipping Options Text block" at bounding box center [435, 120] width 194 height 38
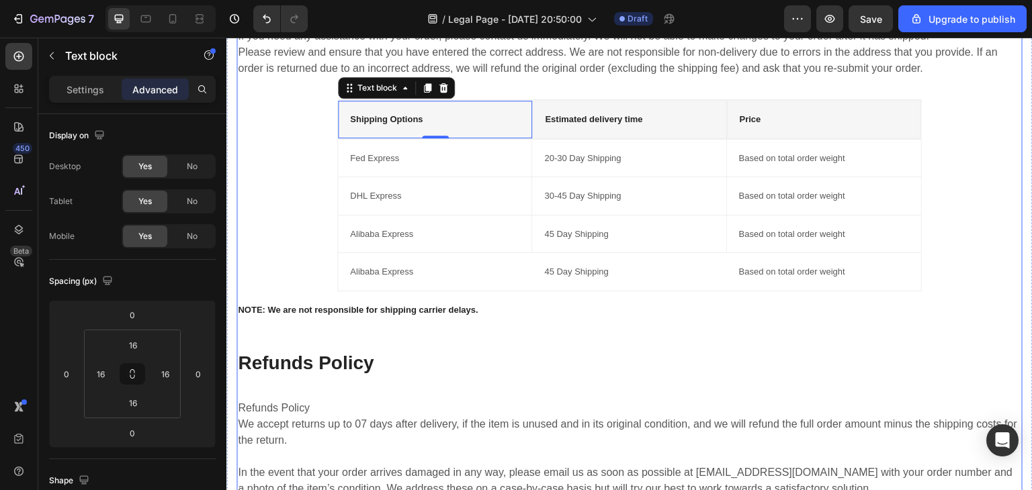
click at [324, 154] on div "International Shipping Policy Heading We process orders within 2-3 business day…" at bounding box center [629, 238] width 786 height 649
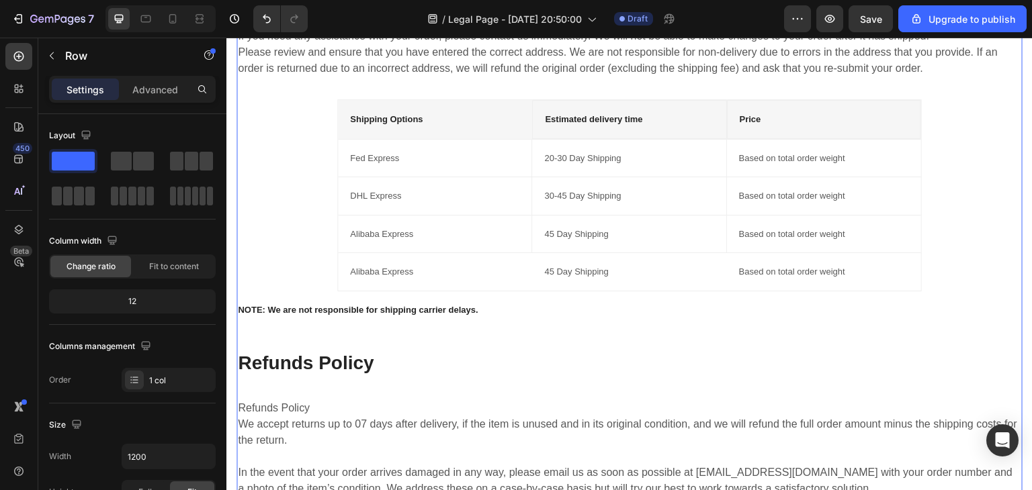
click at [324, 154] on div "International Shipping Policy Heading We process orders within 2-3 business day…" at bounding box center [629, 238] width 786 height 649
click at [318, 173] on div "International Shipping Policy Heading We process orders within 2-3 business day…" at bounding box center [629, 238] width 786 height 649
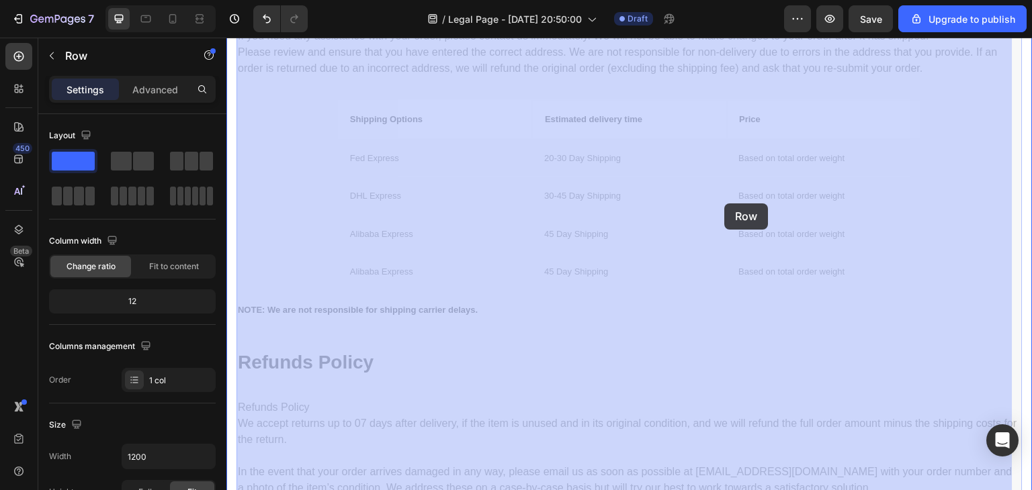
drag, startPoint x: 924, startPoint y: 272, endPoint x: 746, endPoint y: 204, distance: 190.7
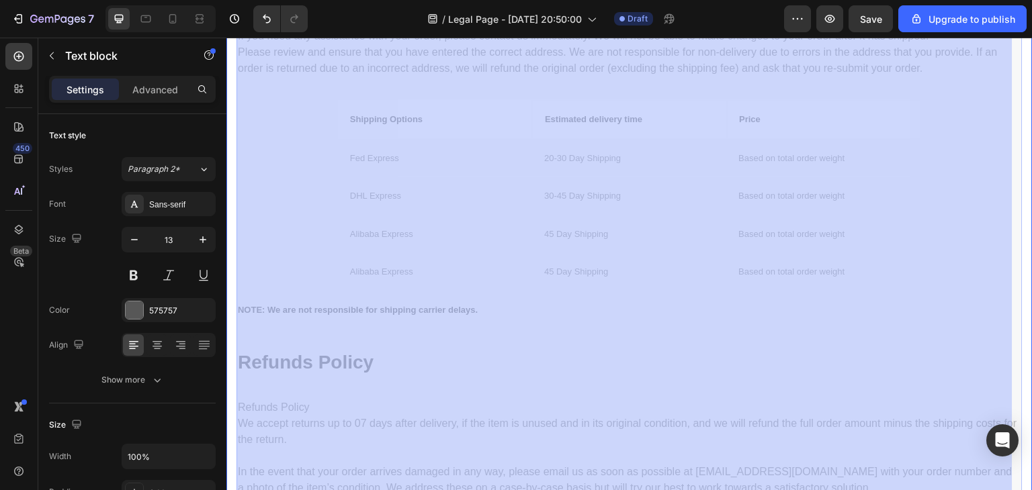
click at [226, 38] on div "Based on total order weight Text block" at bounding box center [226, 38] width 0 height 0
click at [226, 38] on div "International Shipping Policy Heading We process orders within 2-3 business day…" at bounding box center [226, 38] width 0 height 0
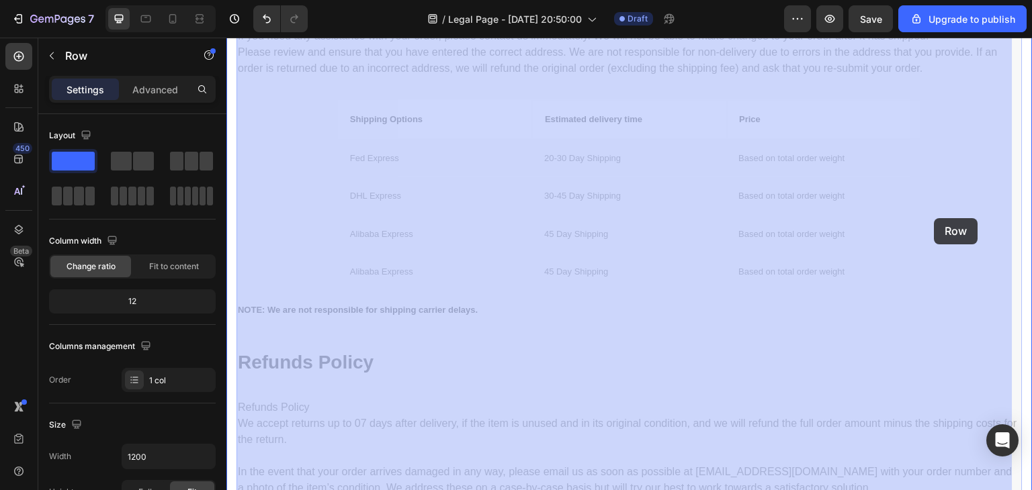
drag, startPoint x: 969, startPoint y: 316, endPoint x: 1032, endPoint y: 257, distance: 85.5
click at [1031, 257] on html "Header International Shipping Policy Heading We process orders within 2-3 busin…" at bounding box center [629, 465] width 806 height 2696
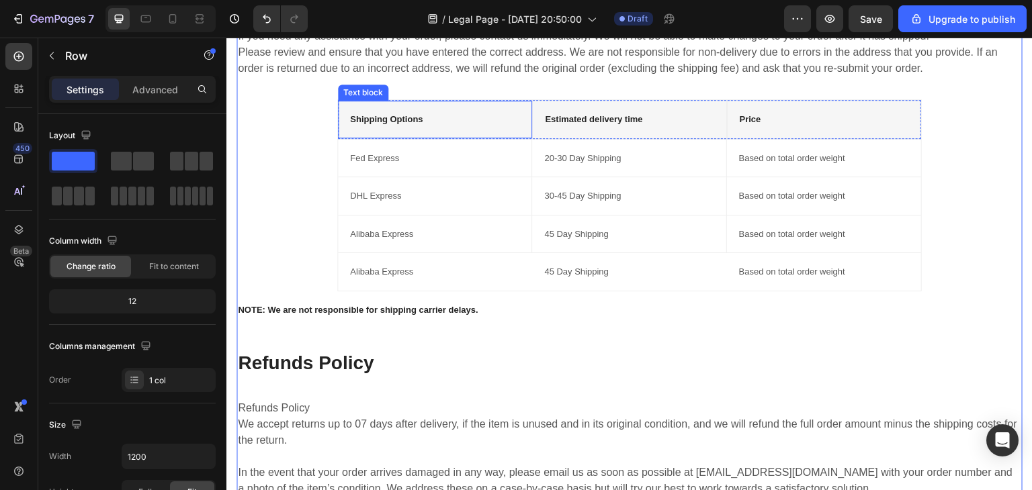
click at [463, 114] on p "Shipping Options" at bounding box center [435, 119] width 170 height 13
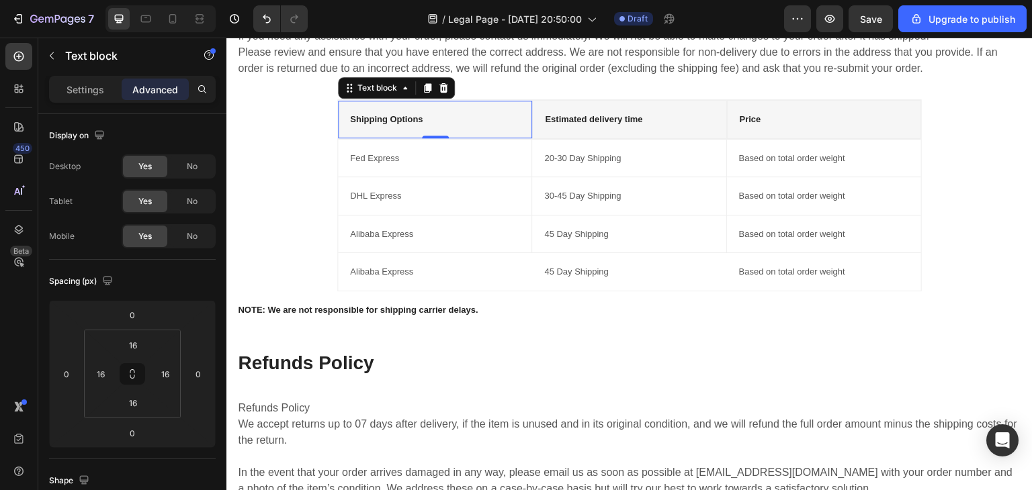
scroll to position [920, 0]
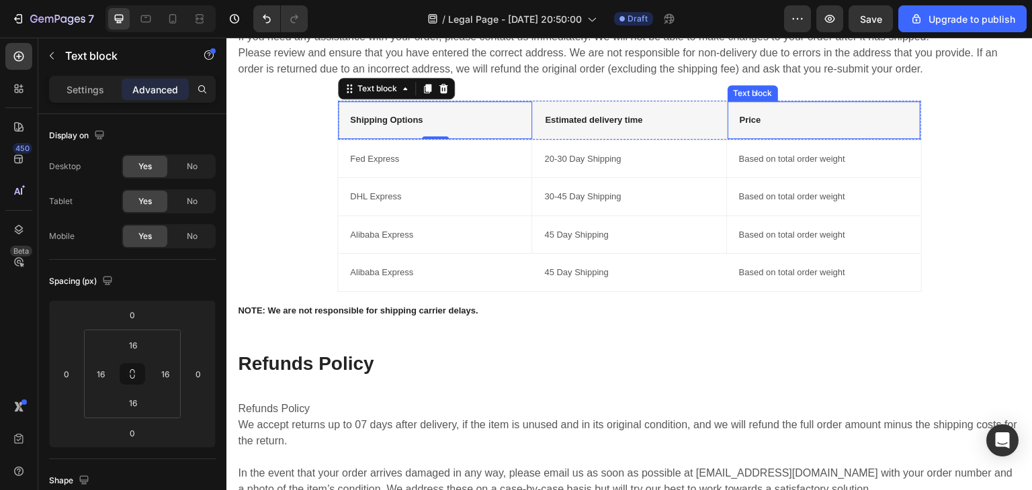
drag, startPoint x: 481, startPoint y: 111, endPoint x: 798, endPoint y: 127, distance: 317.5
click at [798, 127] on div "Shipping Options Text block 0 Estimated delivery time Text block Price Text blo…" at bounding box center [629, 120] width 583 height 39
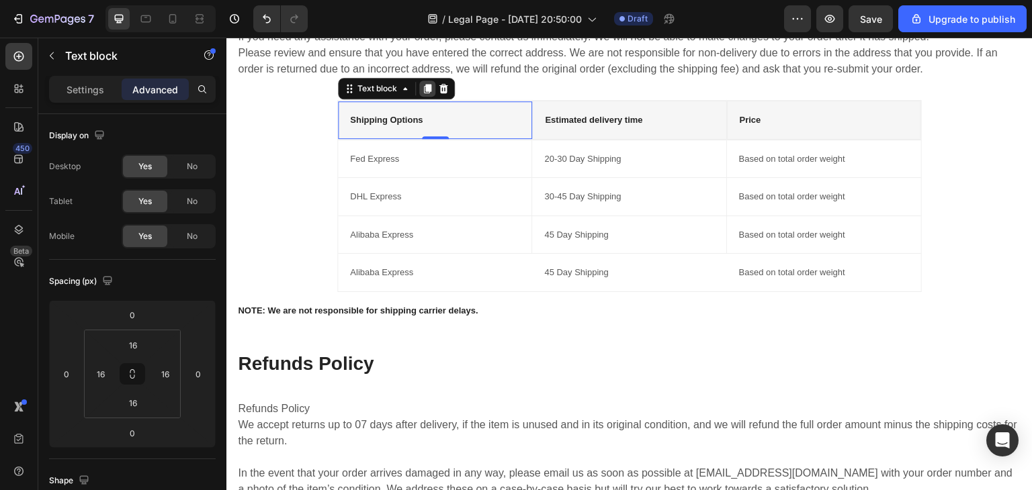
click at [424, 91] on icon at bounding box center [427, 88] width 7 height 9
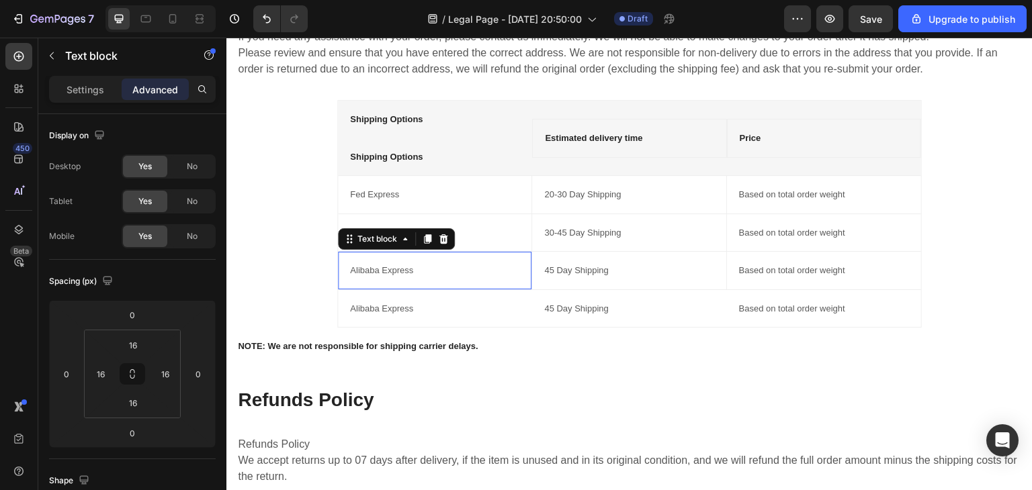
click at [406, 253] on div "Alibaba Express Text block 0" at bounding box center [435, 271] width 194 height 38
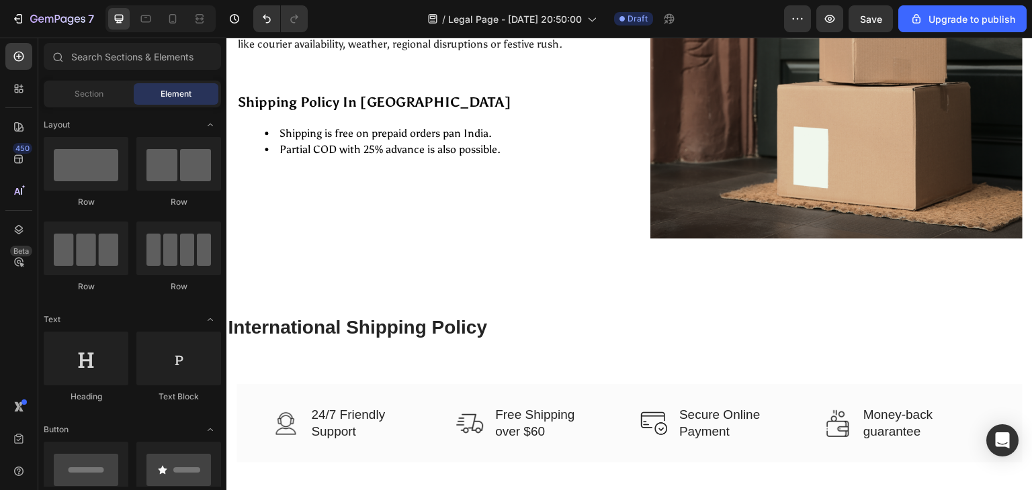
scroll to position [316, 0]
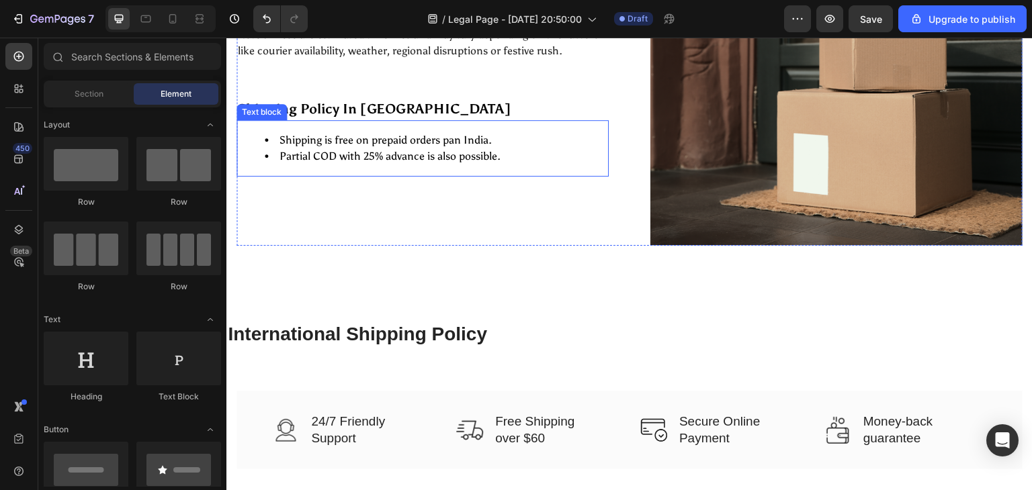
click at [439, 148] on li "Partial COD with 25% advance is also possible." at bounding box center [436, 156] width 343 height 16
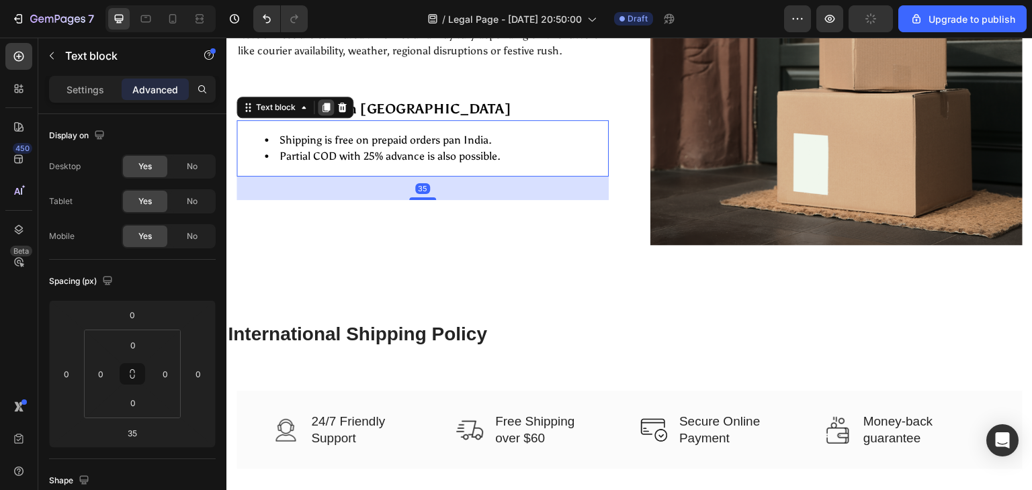
click at [320, 107] on icon at bounding box center [325, 107] width 11 height 11
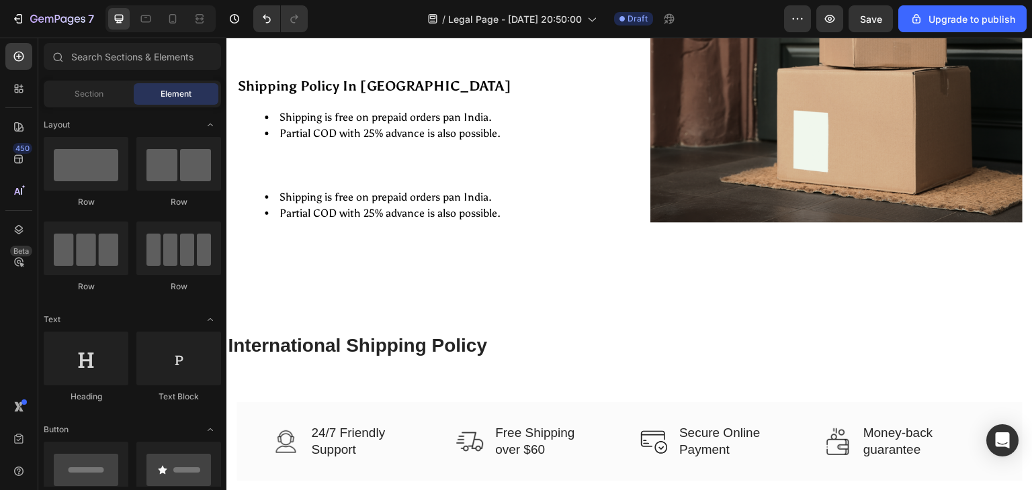
scroll to position [336, 0]
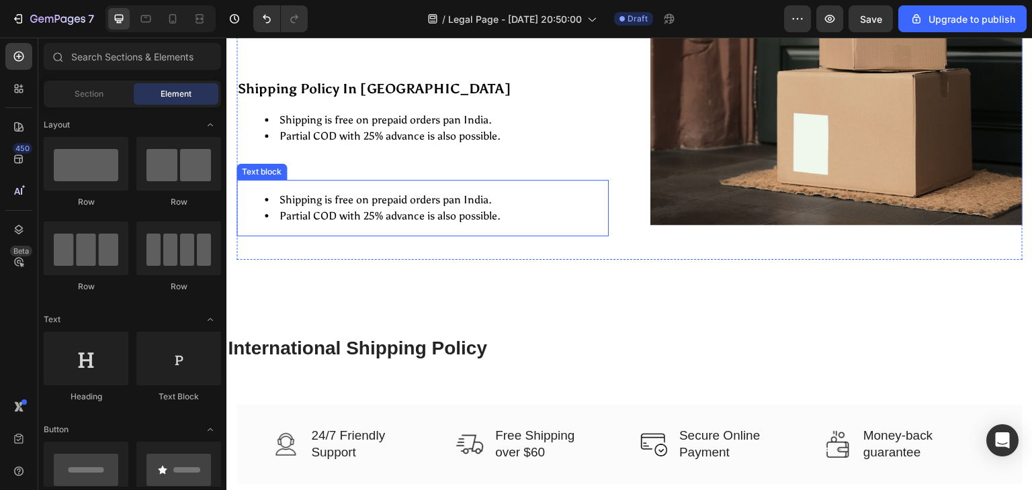
click at [373, 213] on li "Partial COD with 25% advance is also possible." at bounding box center [436, 216] width 343 height 16
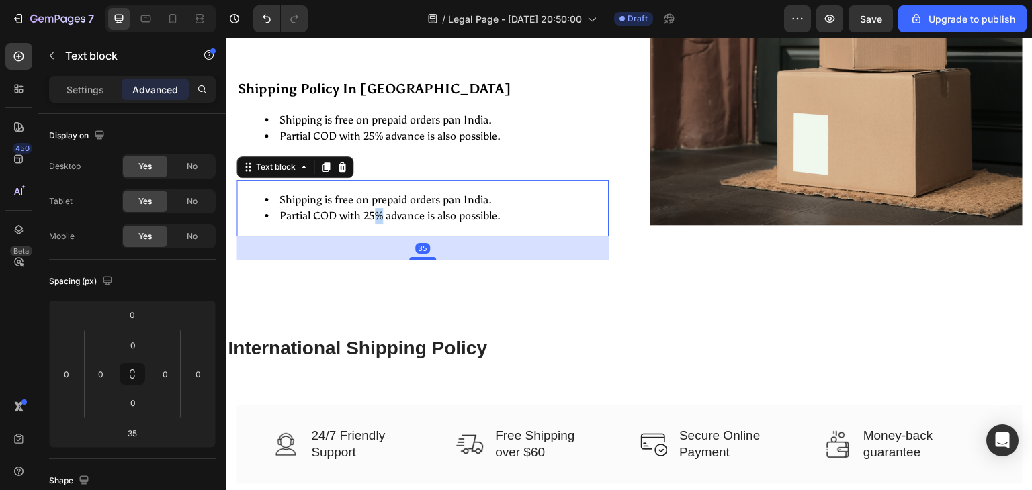
click at [373, 213] on li "Partial COD with 25% advance is also possible." at bounding box center [436, 216] width 343 height 16
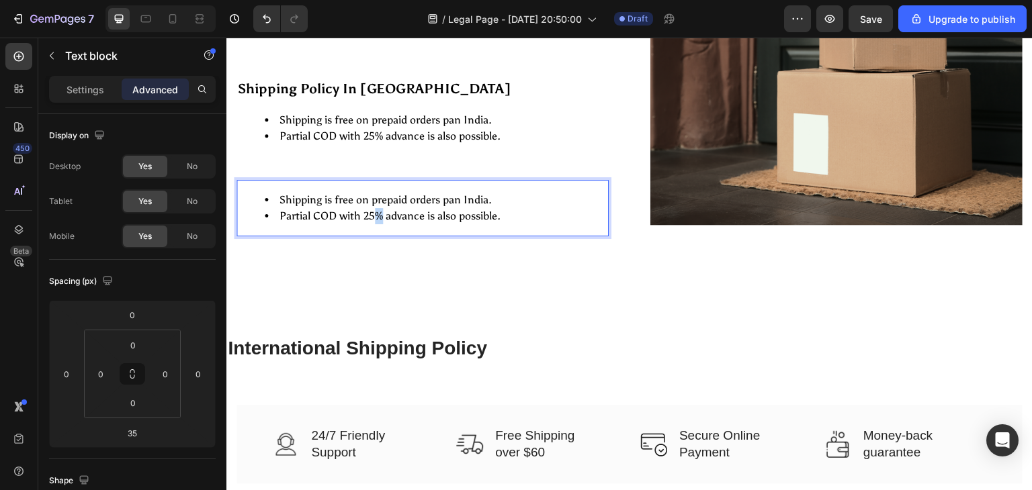
click at [373, 213] on li "Partial COD with 25% advance is also possible." at bounding box center [436, 216] width 343 height 16
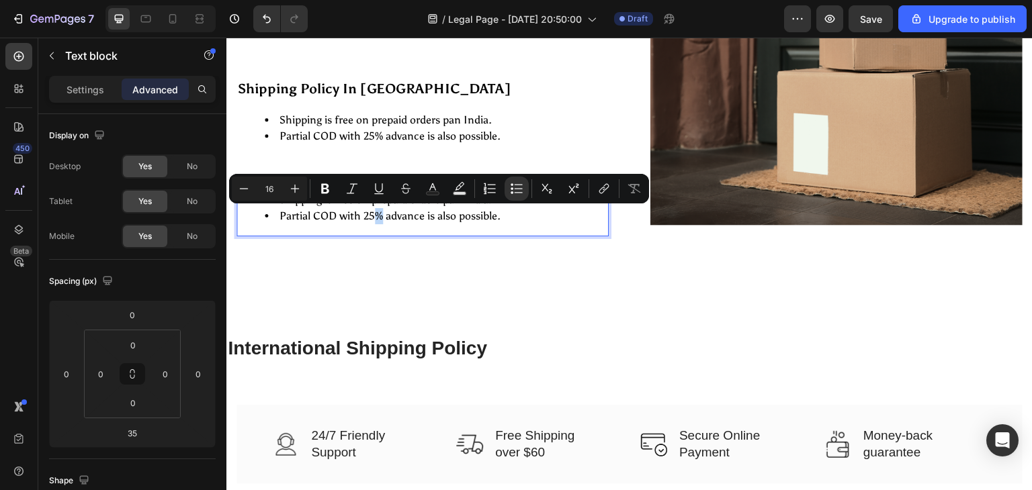
click at [373, 213] on li "Partial COD with 25% advance is also possible." at bounding box center [436, 216] width 343 height 16
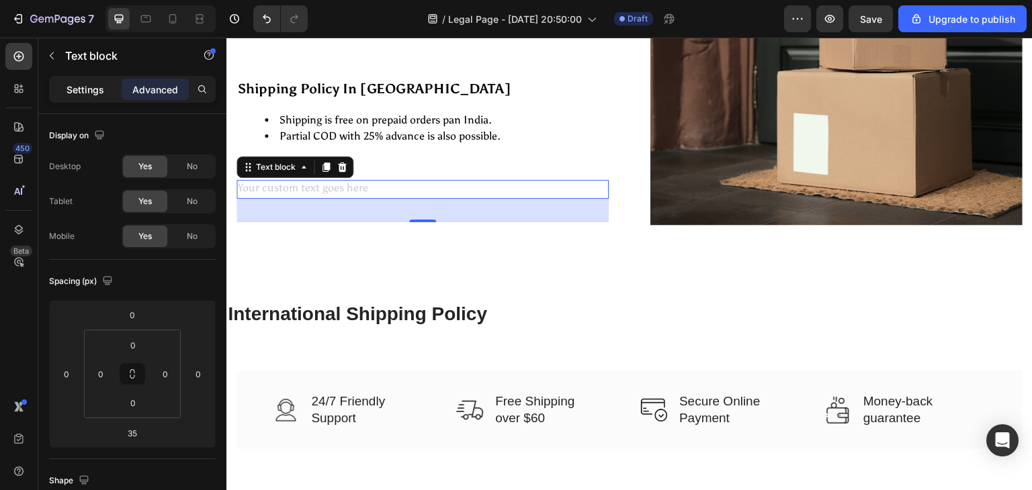
click at [93, 83] on p "Settings" at bounding box center [86, 90] width 38 height 14
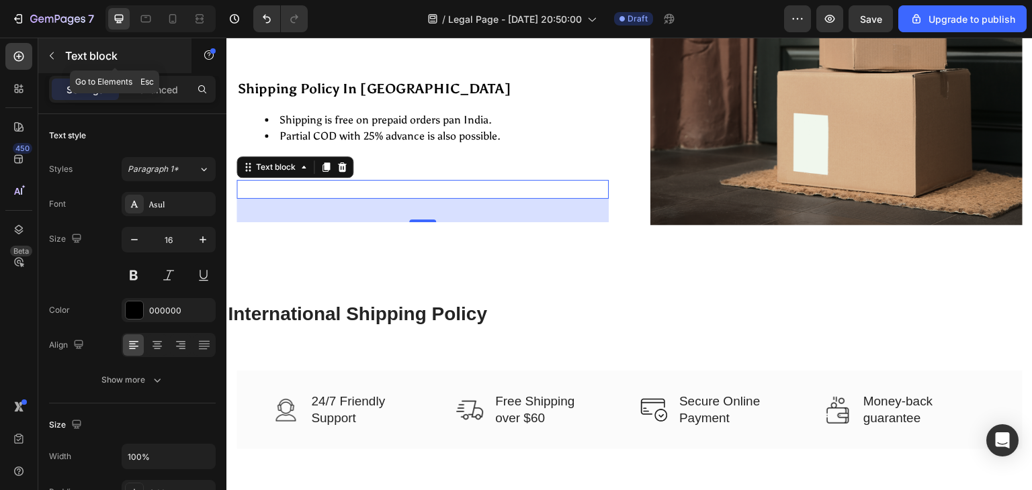
click at [59, 54] on button "button" at bounding box center [51, 55] width 21 height 21
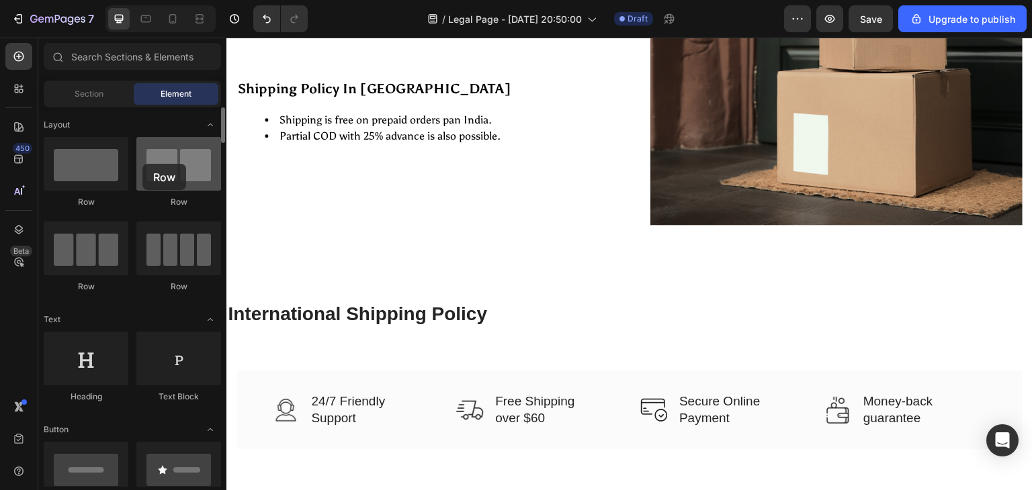
click at [142, 164] on div at bounding box center [178, 164] width 85 height 54
click at [183, 178] on div at bounding box center [178, 164] width 85 height 54
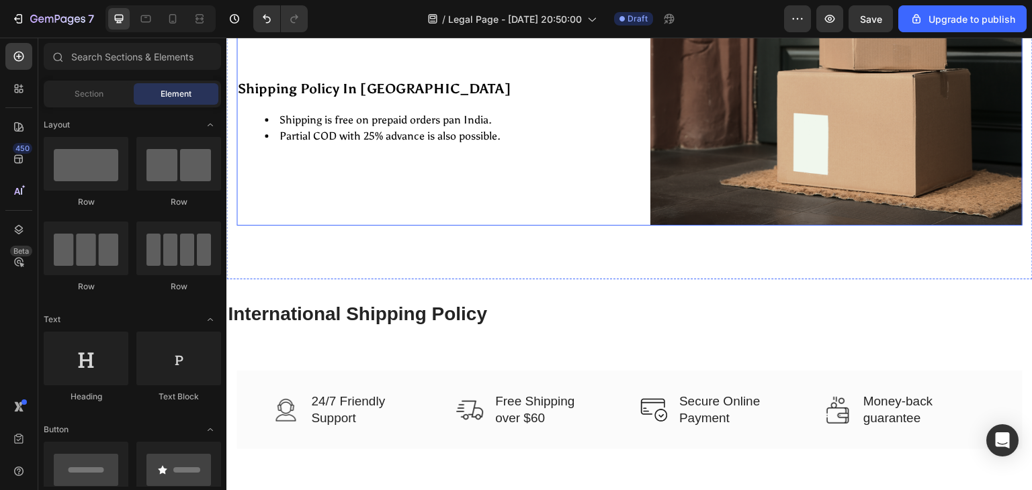
click at [348, 172] on div "At [GEOGRAPHIC_DATA], we are committed to deliver your order safely and on time…" at bounding box center [422, 39] width 372 height 373
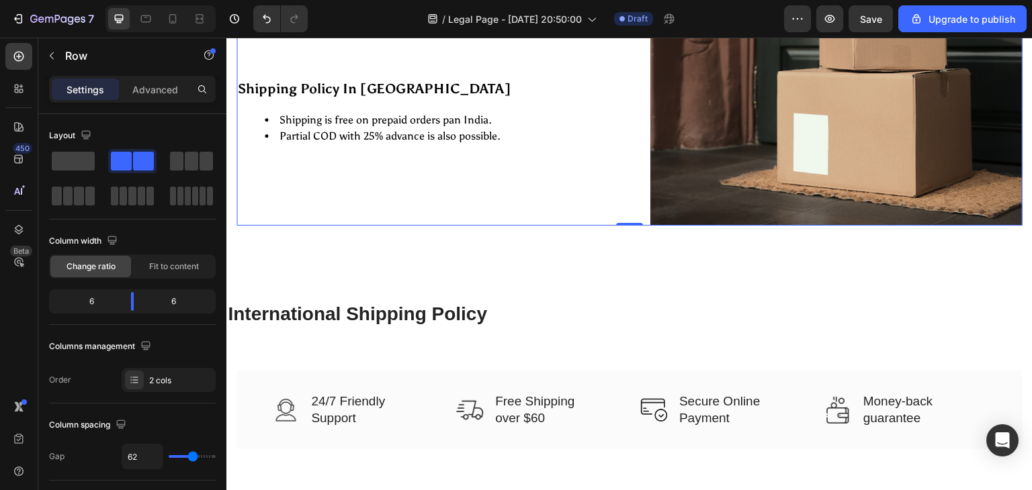
click at [348, 172] on div "At [GEOGRAPHIC_DATA], we are committed to deliver your order safely and on time…" at bounding box center [422, 39] width 372 height 373
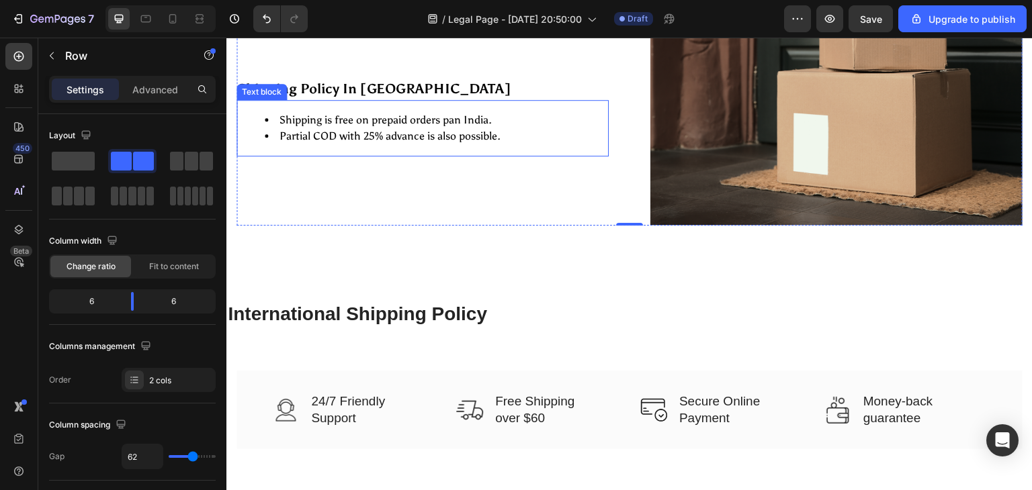
click at [389, 127] on li "Shipping is free on prepaid orders pan India." at bounding box center [436, 120] width 343 height 16
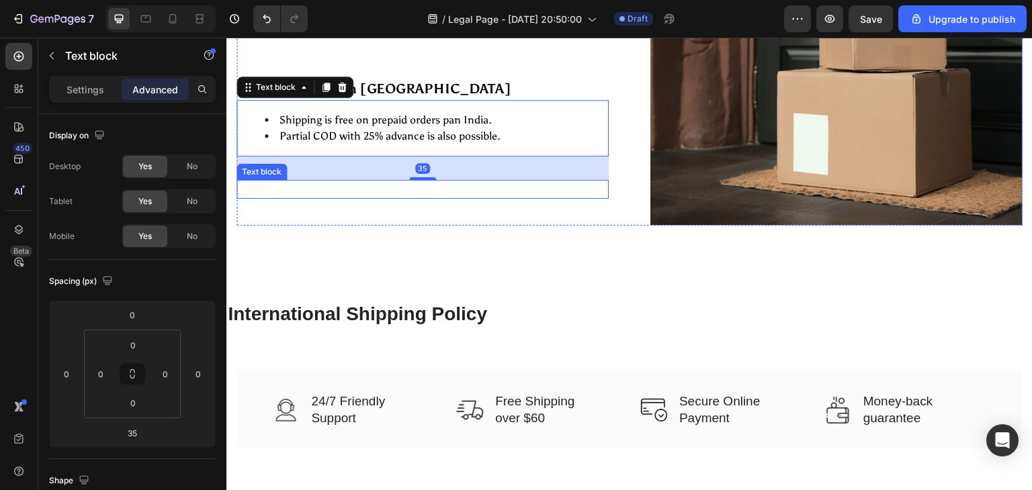
click at [351, 190] on p "Rich Text Editor. Editing area: main" at bounding box center [422, 189] width 369 height 16
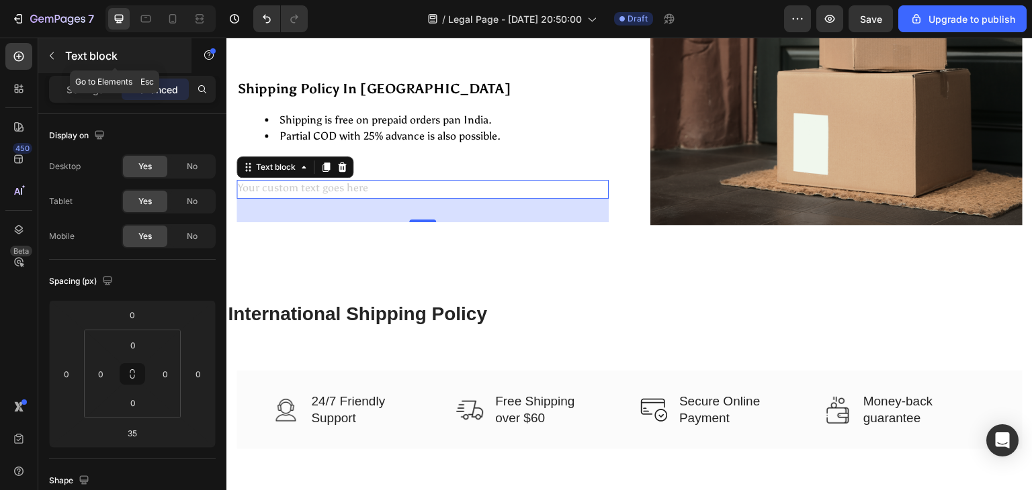
click at [53, 51] on icon "button" at bounding box center [51, 55] width 11 height 11
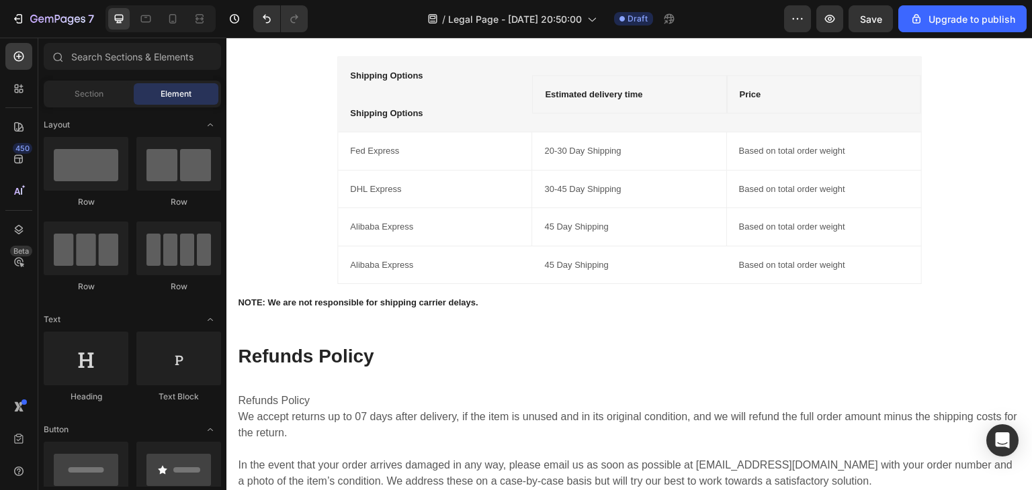
scroll to position [1024, 0]
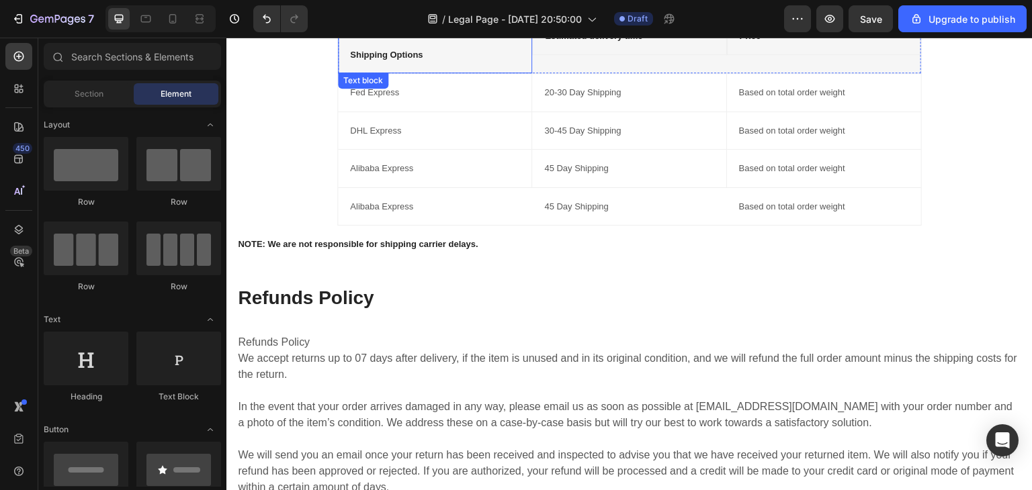
click at [463, 67] on div "Shipping Options Text block" at bounding box center [435, 55] width 194 height 38
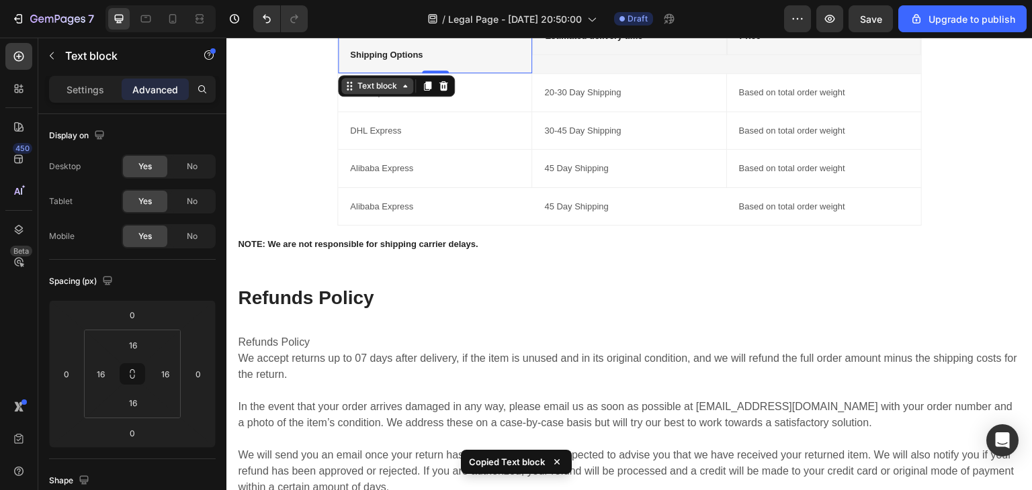
click at [384, 87] on div "Shipping Options Text block Shipping Options Text block 0 Estimated delivery ti…" at bounding box center [629, 112] width 583 height 226
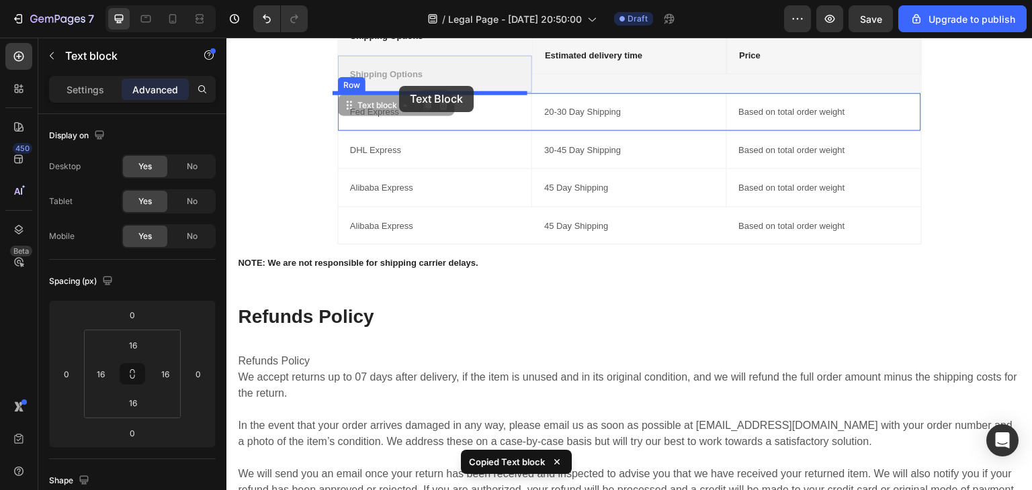
drag, startPoint x: 384, startPoint y: 87, endPoint x: 398, endPoint y: 85, distance: 14.2
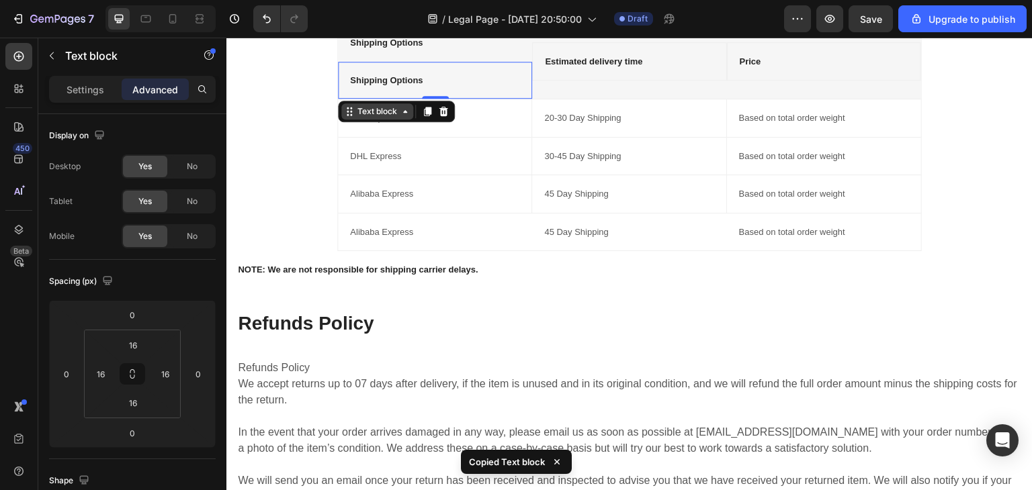
click at [400, 112] on icon at bounding box center [405, 111] width 11 height 11
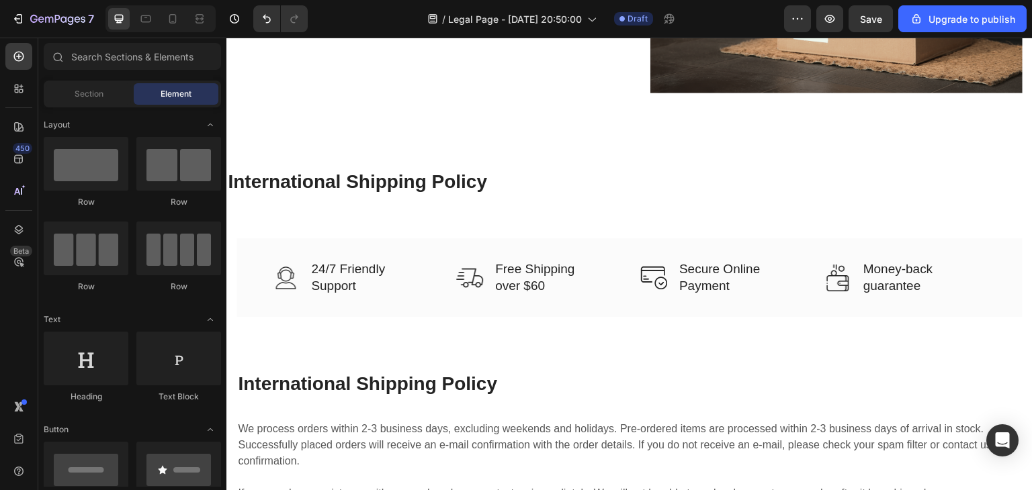
scroll to position [304, 0]
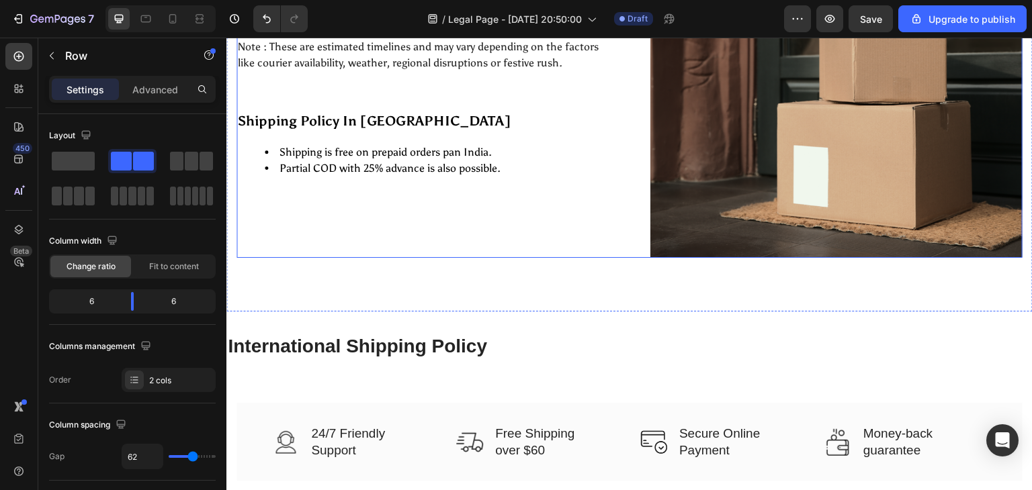
click at [331, 206] on div "At [GEOGRAPHIC_DATA], we are committed to deliver your order safely and on time…" at bounding box center [422, 71] width 372 height 373
click at [341, 178] on div "Shipping is free on prepaid orders pan India. Partial COD with 25% advance is a…" at bounding box center [422, 160] width 372 height 56
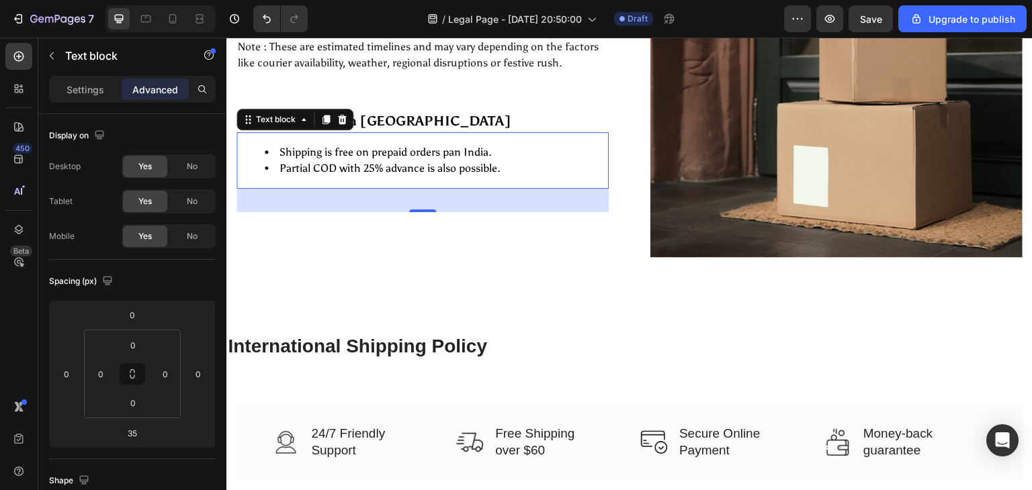
drag, startPoint x: 419, startPoint y: 206, endPoint x: 429, endPoint y: 190, distance: 19.0
click at [429, 190] on div "35" at bounding box center [422, 201] width 372 height 24
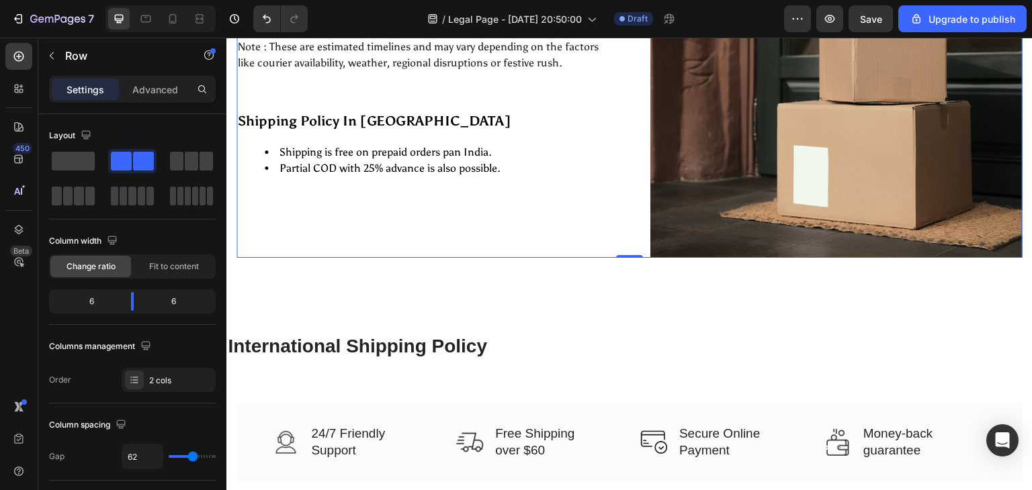
click at [301, 231] on div "At [GEOGRAPHIC_DATA], we are committed to deliver your order safely and on time…" at bounding box center [422, 71] width 372 height 373
click at [298, 202] on div "At [GEOGRAPHIC_DATA], we are committed to deliver your order safely and on time…" at bounding box center [422, 71] width 372 height 373
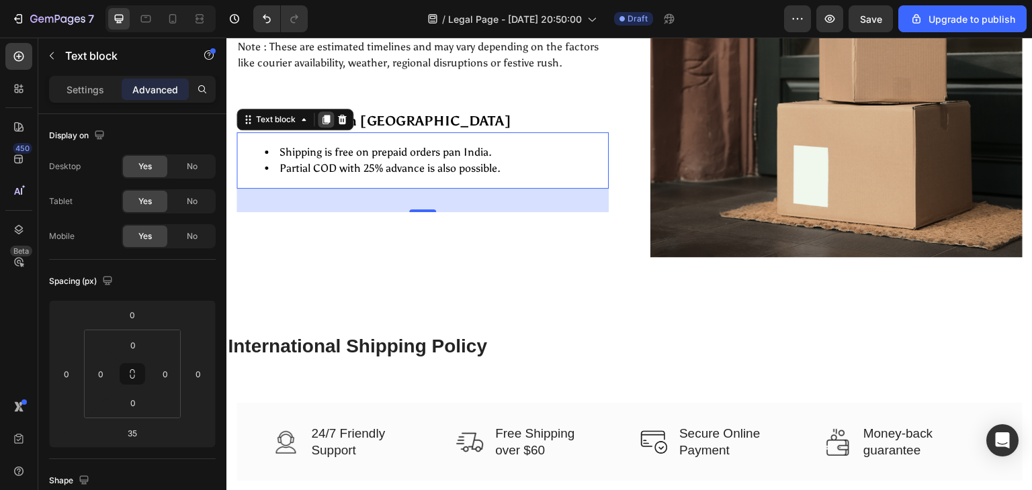
click at [328, 120] on icon at bounding box center [325, 119] width 7 height 9
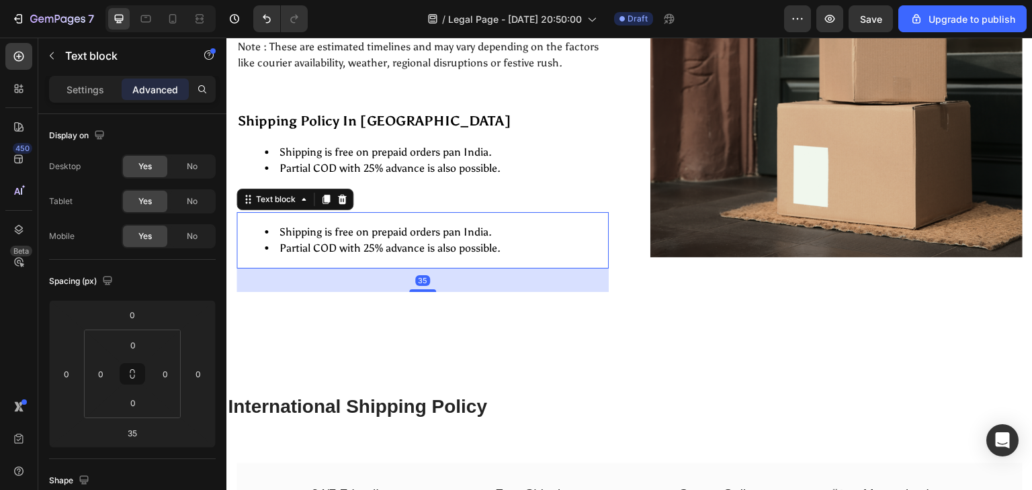
click at [359, 251] on li "Partial COD with 25% advance is also possible." at bounding box center [436, 248] width 343 height 16
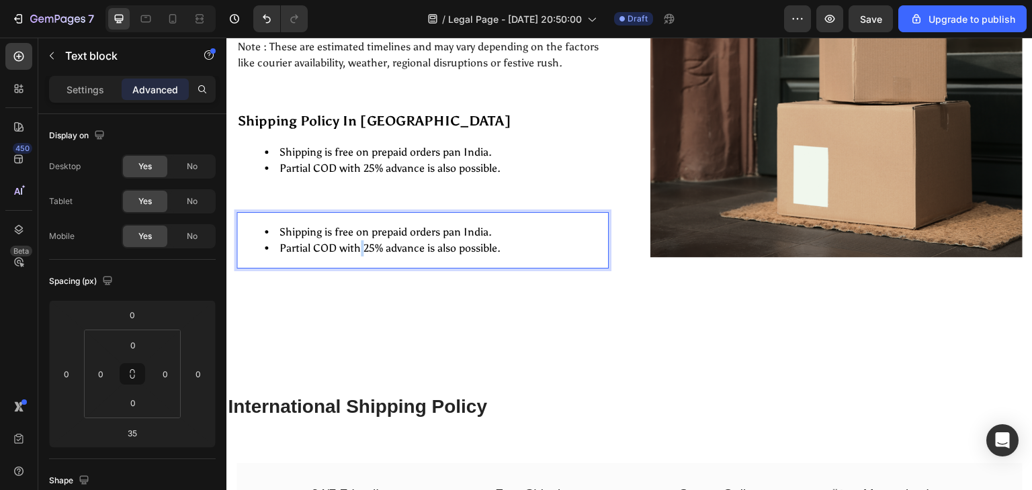
click at [359, 251] on li "Partial COD with 25% advance is also possible." at bounding box center [436, 248] width 343 height 16
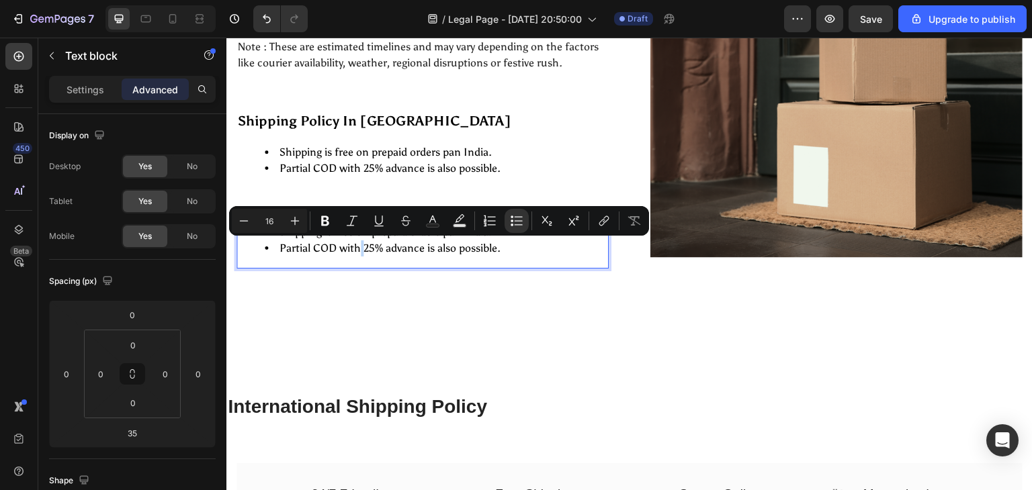
click at [359, 251] on li "Partial COD with 25% advance is also possible." at bounding box center [436, 248] width 343 height 16
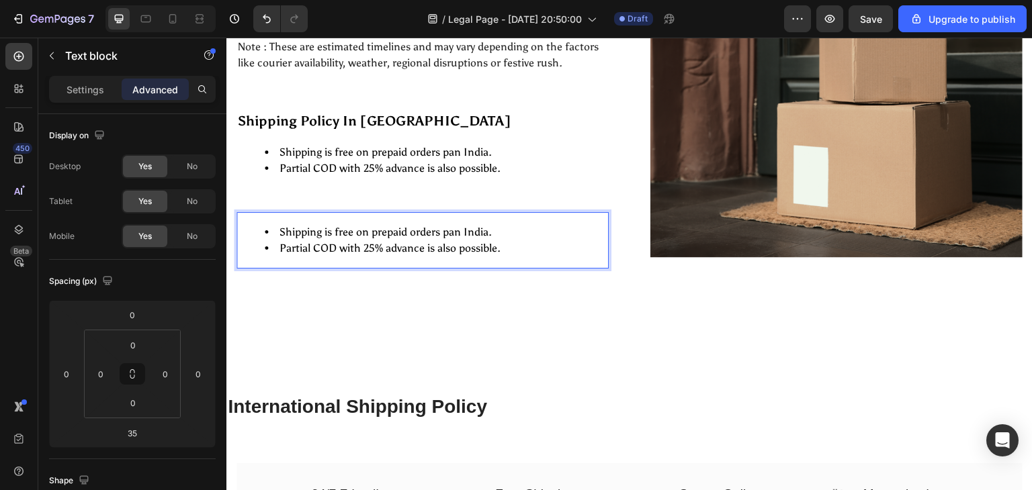
click at [359, 251] on li "Partial COD with 25% advance is also possible." at bounding box center [436, 248] width 343 height 16
drag, startPoint x: 514, startPoint y: 251, endPoint x: 230, endPoint y: 232, distance: 284.1
click at [230, 232] on div "Shipping Policy Heading Row At Vidyawears, we are committed to deliver your ord…" at bounding box center [629, 67] width 806 height 611
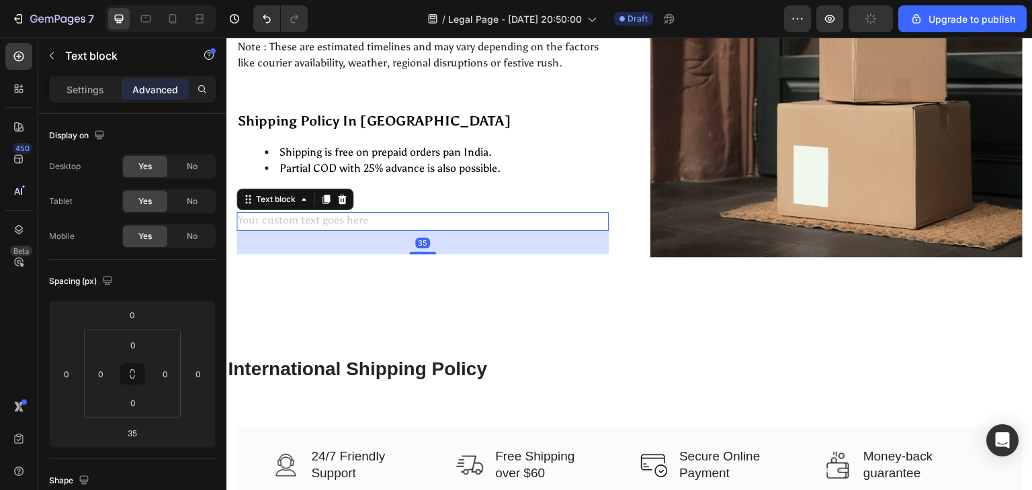
click at [345, 222] on div "Rich Text Editor. Editing area: main" at bounding box center [422, 221] width 372 height 19
click at [343, 191] on div at bounding box center [342, 199] width 16 height 16
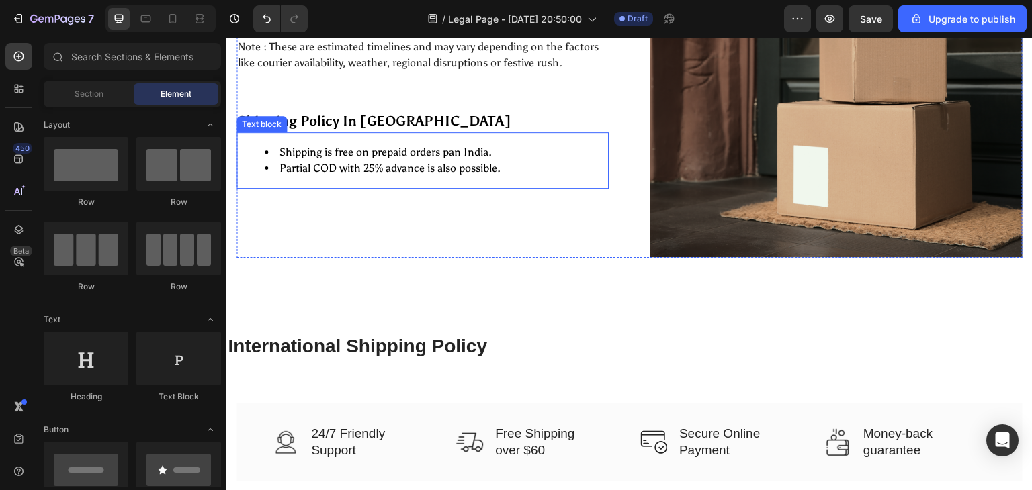
click at [525, 166] on li "Partial COD with 25% advance is also possible." at bounding box center [436, 169] width 343 height 16
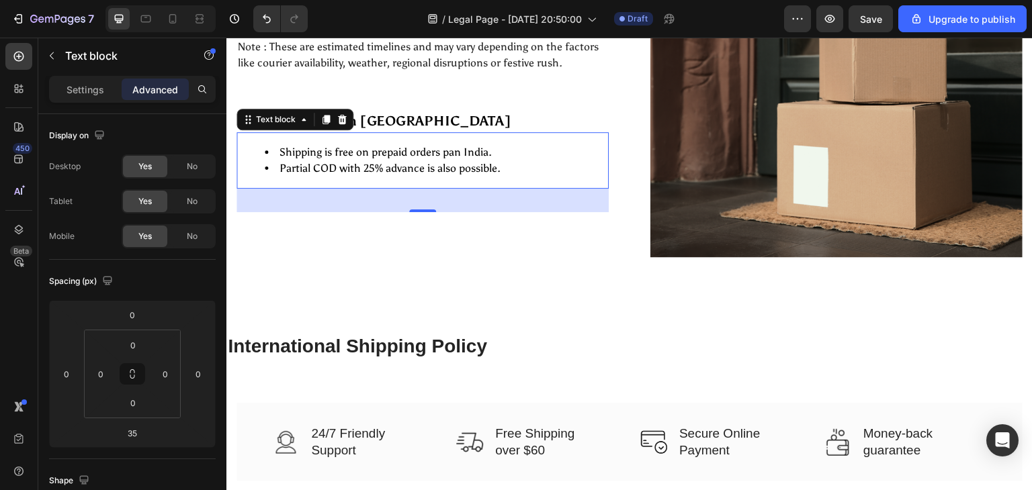
click at [524, 166] on li "Partial COD with 25% advance is also possible." at bounding box center [436, 169] width 343 height 16
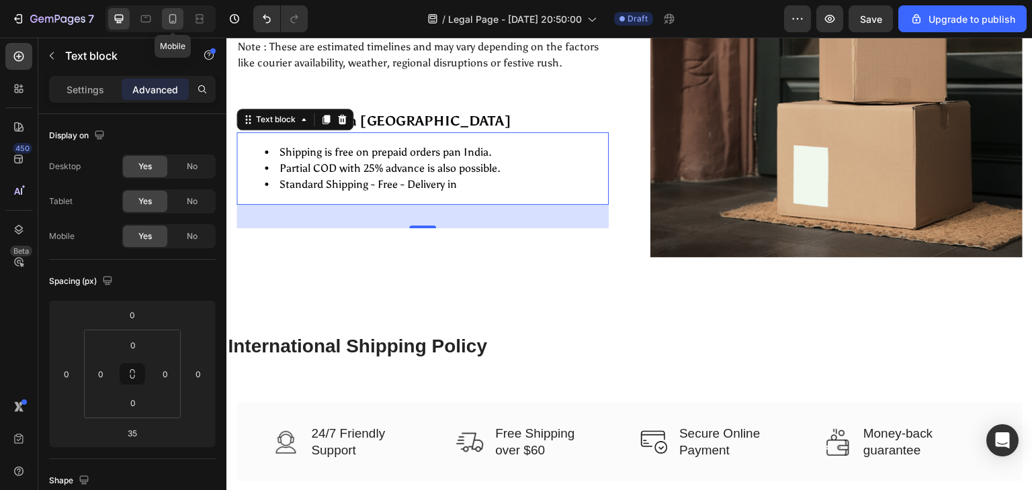
click at [170, 25] on icon at bounding box center [172, 18] width 13 height 13
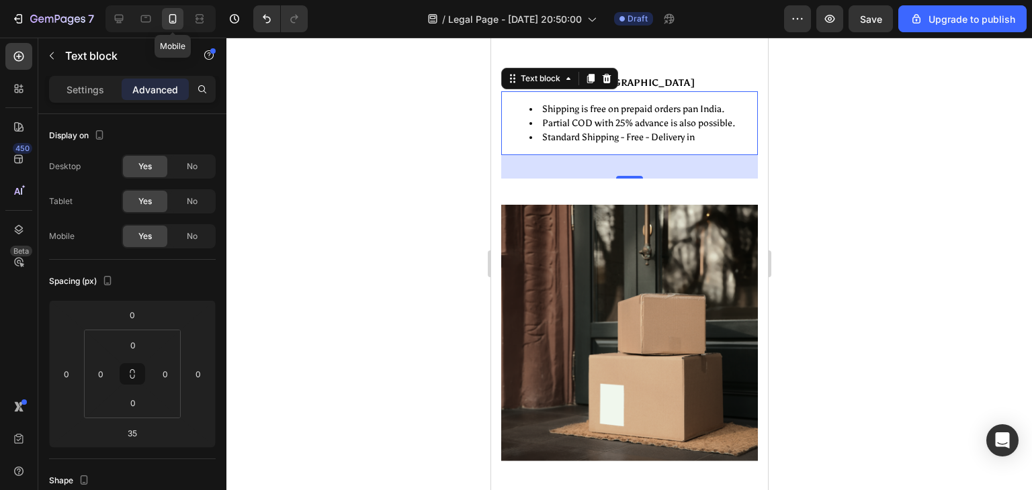
scroll to position [365, 0]
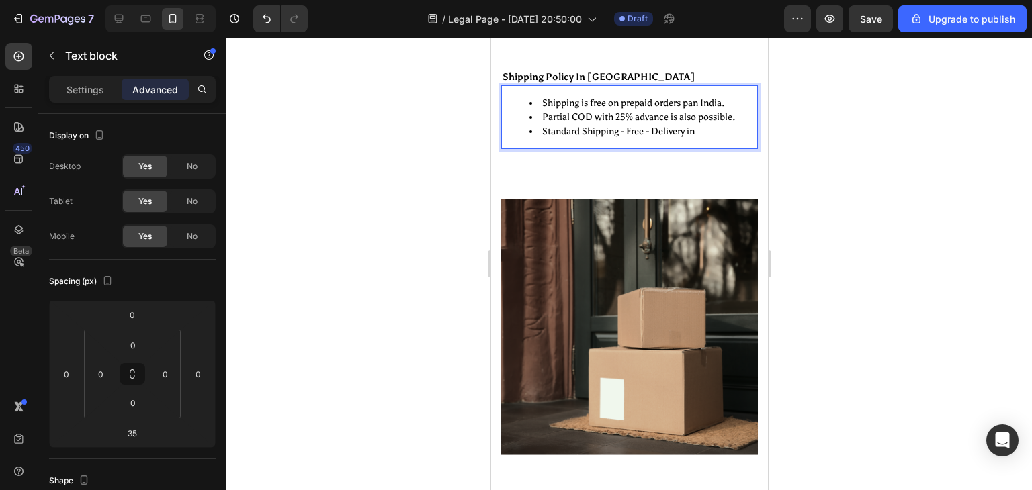
click at [701, 134] on li "Standard Shipping - Free - Delivery in" at bounding box center [642, 131] width 227 height 14
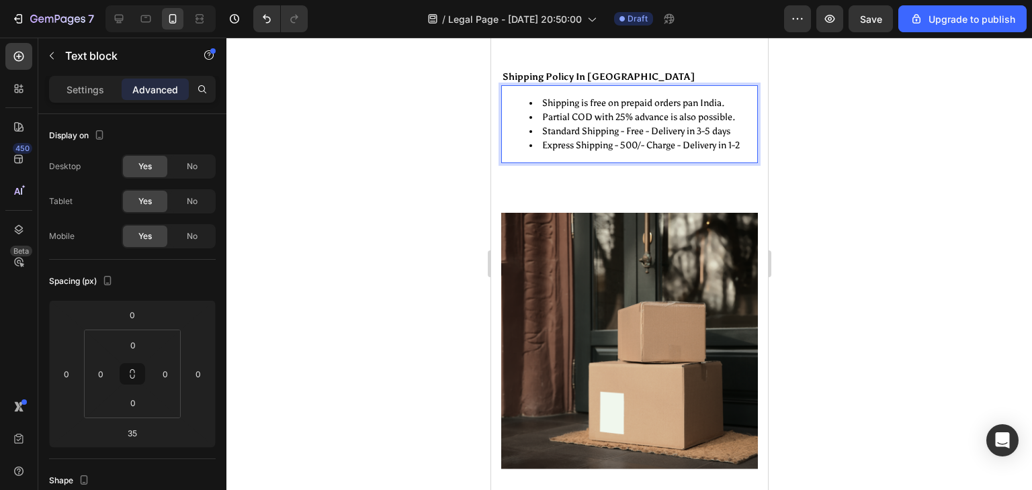
click at [667, 142] on li "Express Shipping - 500/- Charge - Delivery in 1-2" at bounding box center [642, 145] width 227 height 14
click at [628, 131] on li "Standard Shipping - Free - Delivery in 3-5 days" at bounding box center [642, 131] width 227 height 14
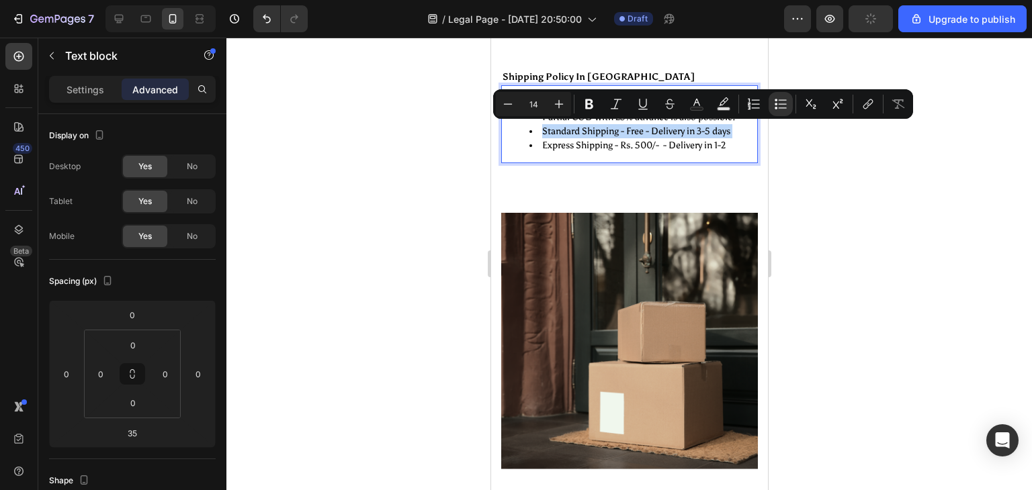
click at [628, 131] on li "Standard Shipping - Free - Delivery in 3-5 days" at bounding box center [642, 131] width 227 height 14
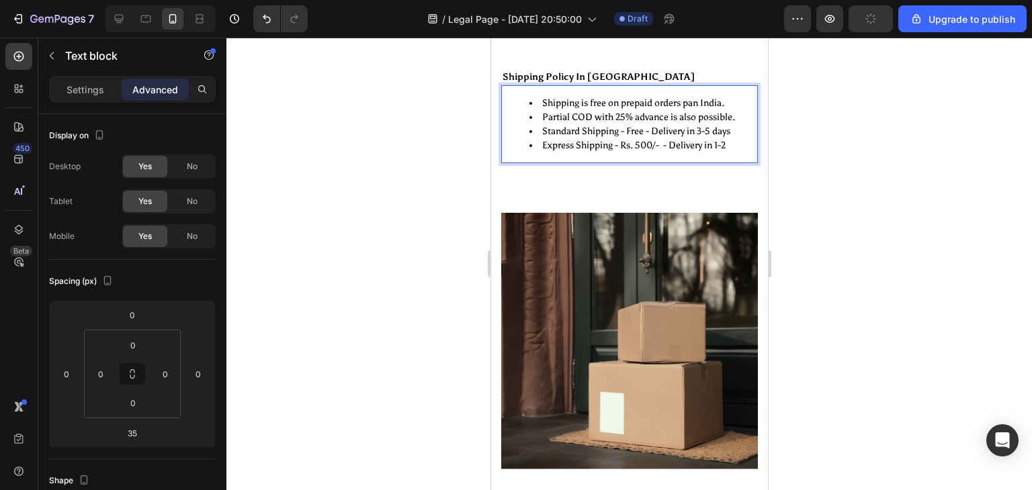
click at [629, 129] on li "Standard Shipping - Free - Delivery in 3-5 days" at bounding box center [642, 131] width 227 height 14
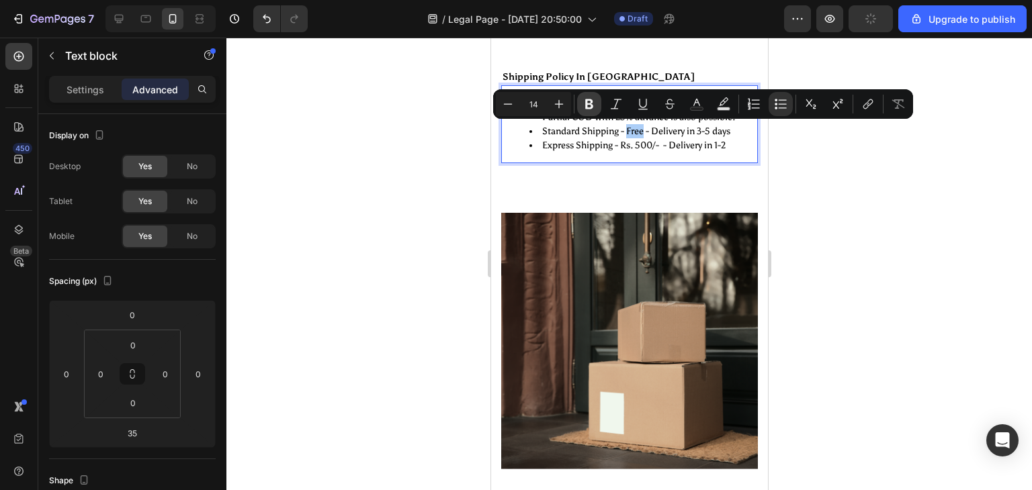
click at [590, 104] on icon "Editor contextual toolbar" at bounding box center [589, 104] width 8 height 10
click at [627, 144] on li "Express Shipping - Rs. 500/- - Delivery in 1-2" at bounding box center [642, 145] width 227 height 14
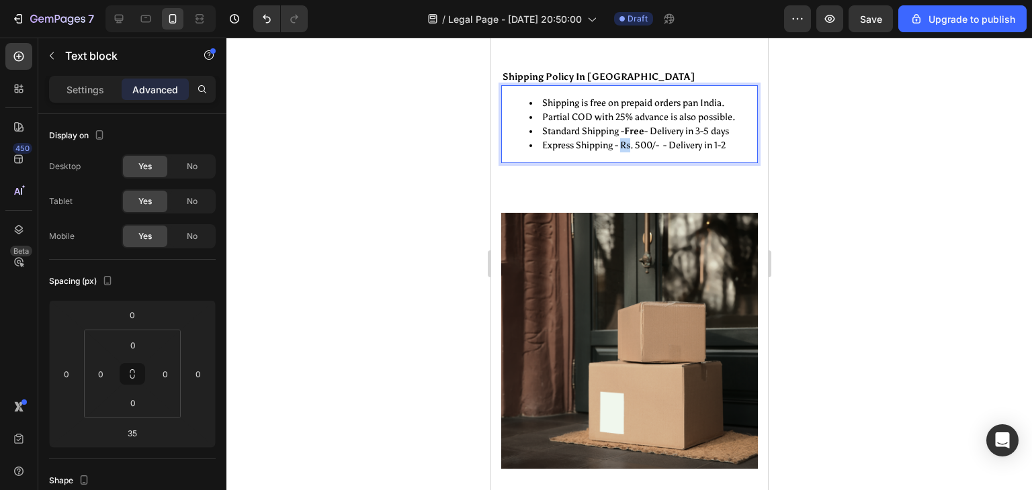
click at [627, 144] on li "Express Shipping - Rs. 500/- - Delivery in 1-2" at bounding box center [642, 145] width 227 height 14
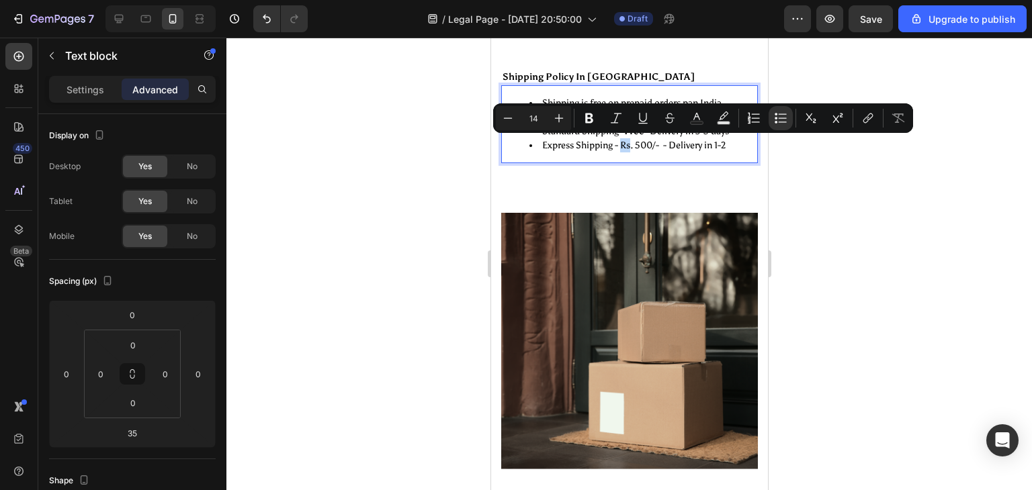
click at [627, 144] on li "Express Shipping - Rs. 500/- - Delivery in 1-2" at bounding box center [642, 145] width 227 height 14
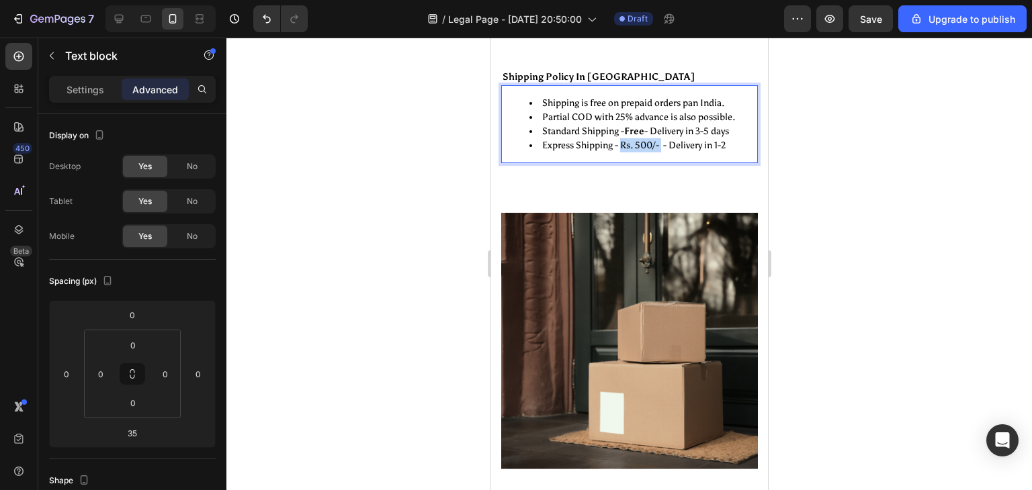
drag, startPoint x: 627, startPoint y: 144, endPoint x: 662, endPoint y: 147, distance: 35.0
click at [662, 147] on li "Express Shipping - Rs. 500/- - Delivery in 1-2" at bounding box center [642, 145] width 227 height 14
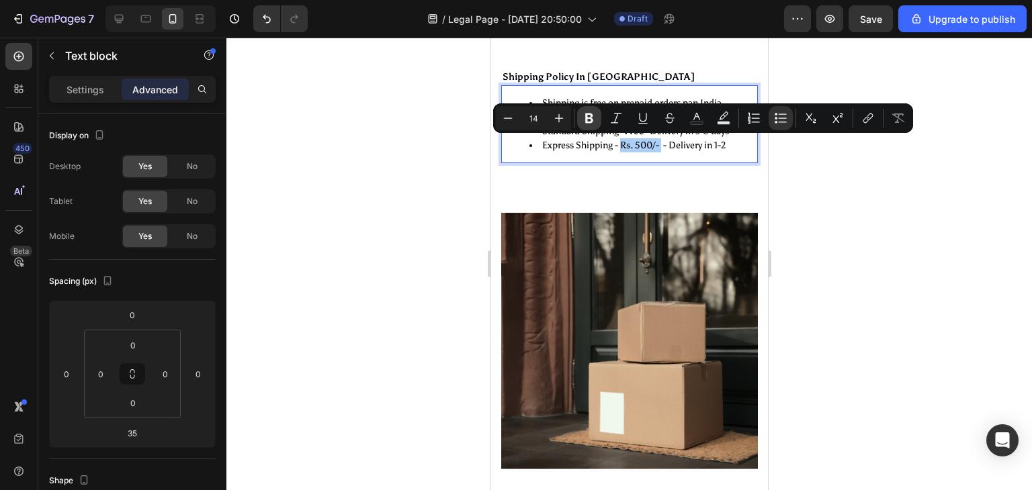
click at [590, 114] on icon "Editor contextual toolbar" at bounding box center [589, 119] width 8 height 10
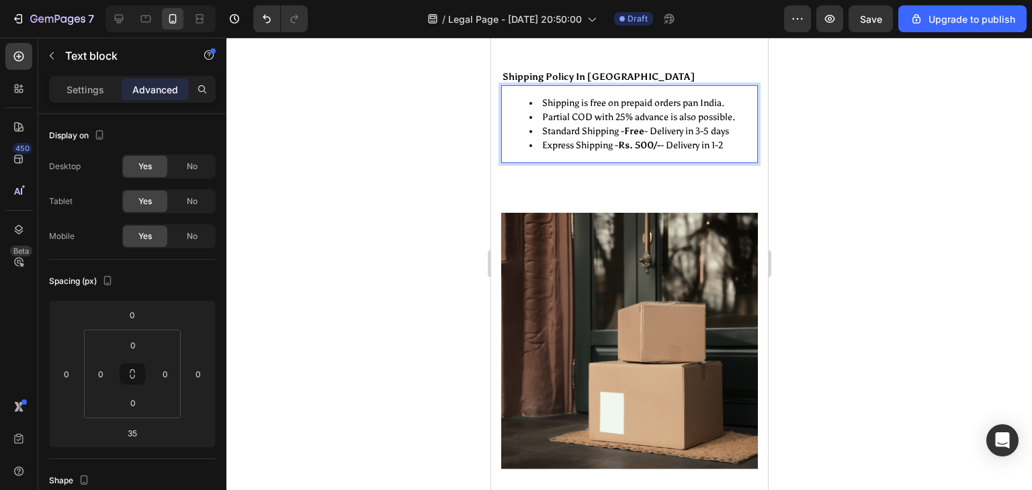
click at [675, 158] on div "Shipping is free on prepaid orders pan India. Partial COD with 25% advance is a…" at bounding box center [628, 124] width 257 height 78
click at [736, 146] on li "Express Shipping - Rs. 500/- - Delivery in 1-2" at bounding box center [642, 145] width 227 height 14
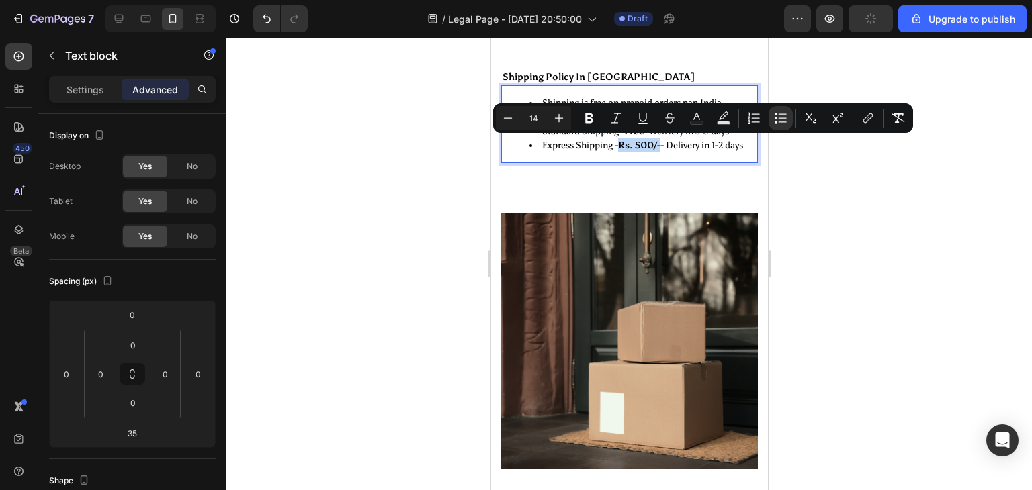
drag, startPoint x: 664, startPoint y: 141, endPoint x: 619, endPoint y: 140, distance: 45.0
click at [619, 140] on li "Express Shipping - Rs. 500/- - Delivery in 1-2 days" at bounding box center [642, 145] width 227 height 14
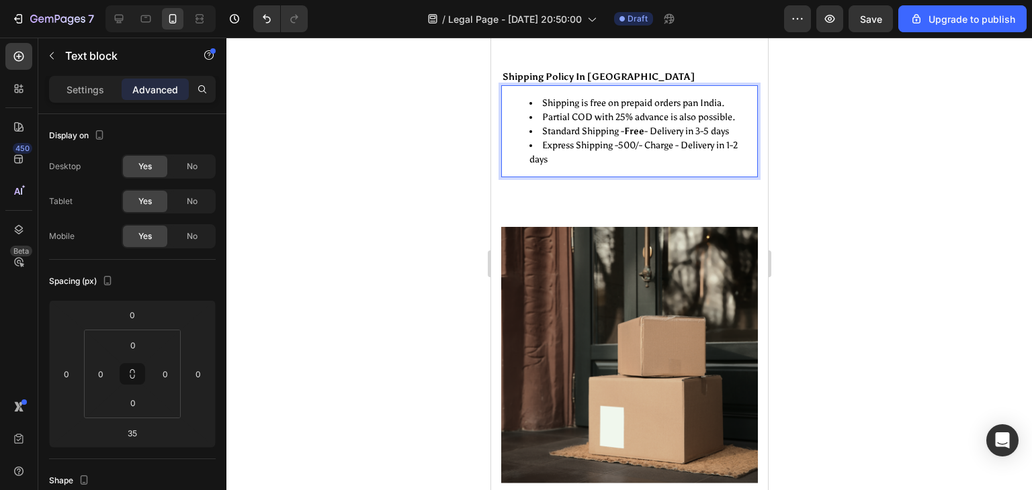
click at [619, 147] on li "Express Shipping -500/- Charge - Delivery in 1-2 days" at bounding box center [642, 152] width 227 height 28
click at [682, 142] on li "Express Shipping - 500/- Charge - Delivery in 1-2 days" at bounding box center [642, 152] width 227 height 28
click at [623, 130] on li "Standard Shipping - Free - Delivery in 3-5 days" at bounding box center [642, 131] width 227 height 14
click at [654, 130] on li "Standard Shipping -- Free - Delivery in 3-5 days" at bounding box center [642, 131] width 227 height 14
click at [616, 146] on li "Express Shipping - 500/- Charge - Delivery in 1-2 days" at bounding box center [642, 152] width 227 height 28
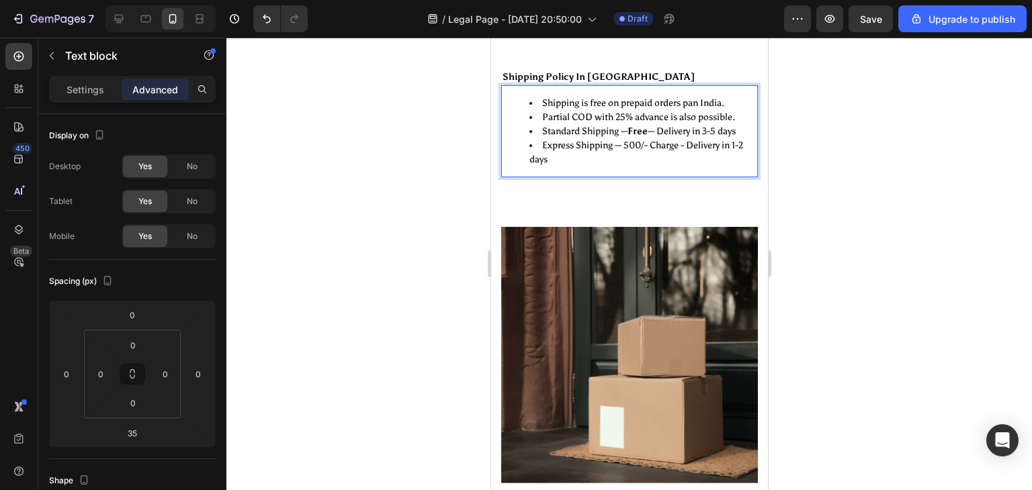
click at [680, 146] on strong "Rich Text Editor. Editing area: main" at bounding box center [679, 145] width 2 height 11
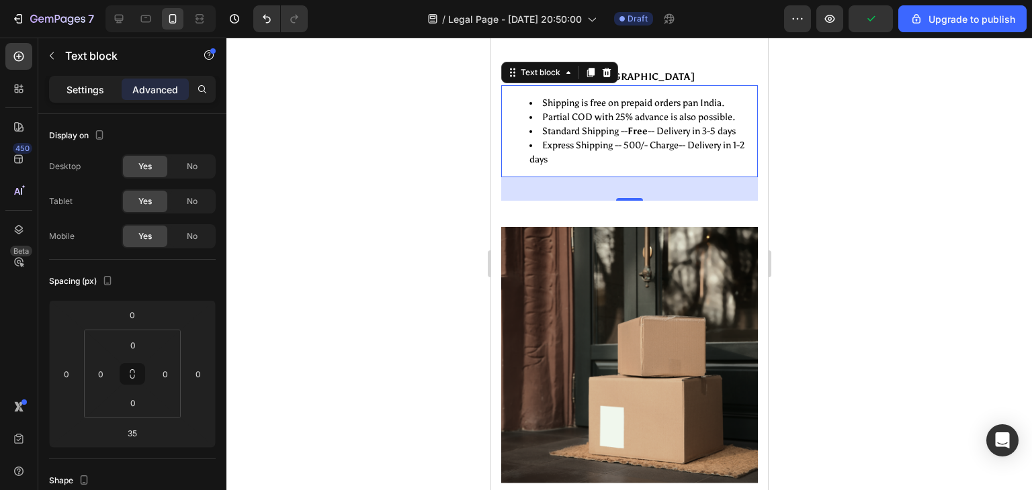
click at [81, 83] on p "Settings" at bounding box center [86, 90] width 38 height 14
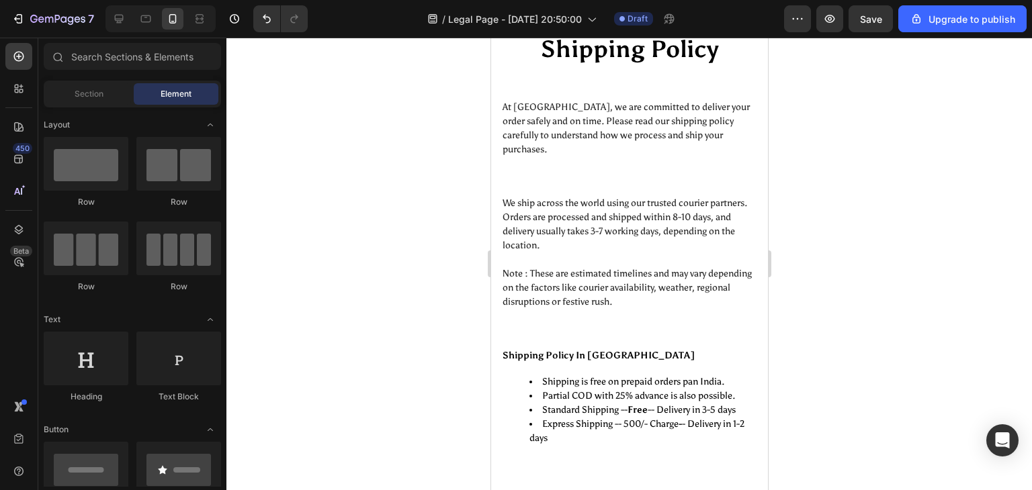
scroll to position [0, 0]
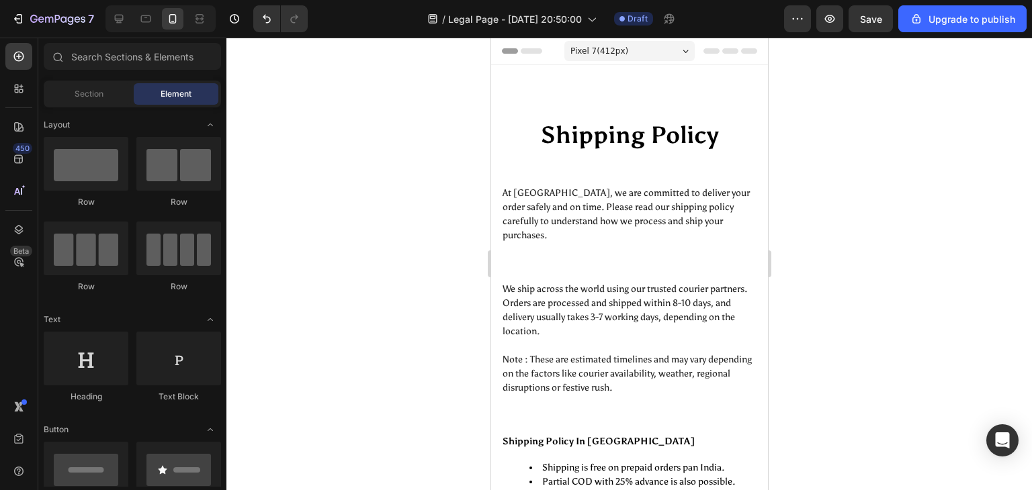
drag, startPoint x: 761, startPoint y: 146, endPoint x: 1243, endPoint y: 61, distance: 489.8
click at [638, 54] on div "Pixel 7 ( 412 px)" at bounding box center [629, 51] width 130 height 20
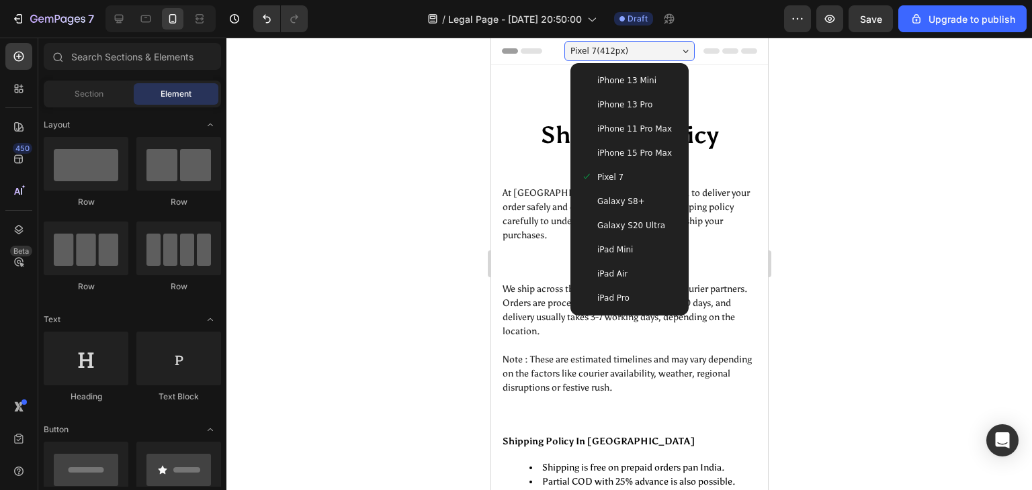
click at [615, 150] on span "iPhone 15 Pro Max" at bounding box center [633, 152] width 75 height 13
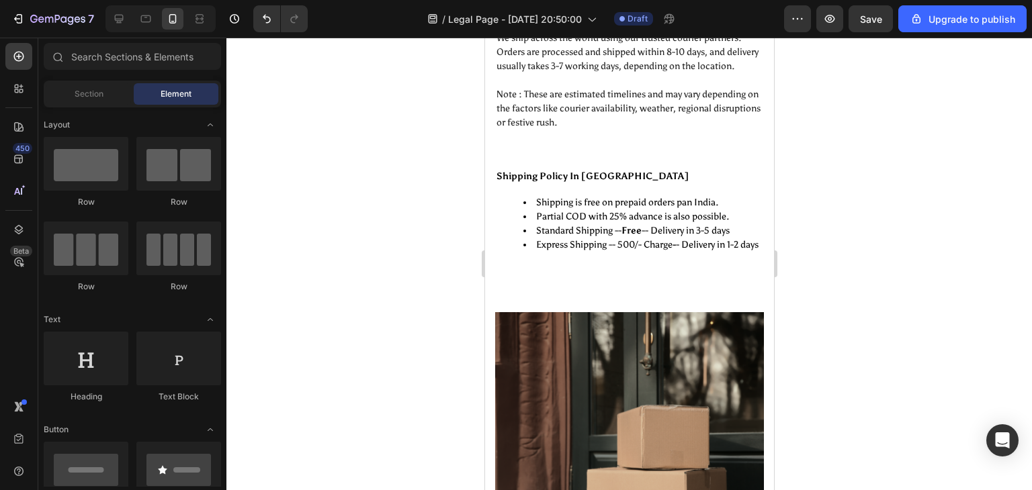
scroll to position [234, 0]
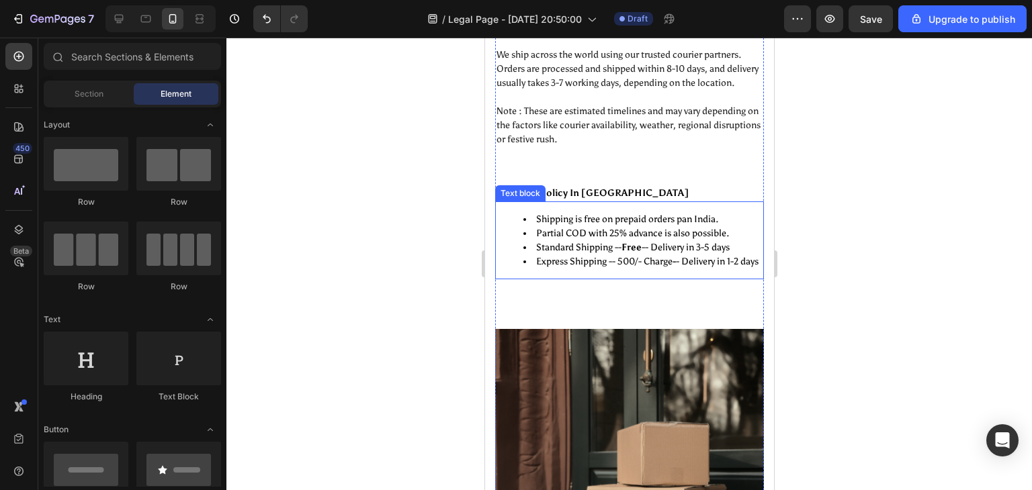
click at [680, 232] on li "Partial COD with 25% advance is also possible." at bounding box center [642, 233] width 239 height 14
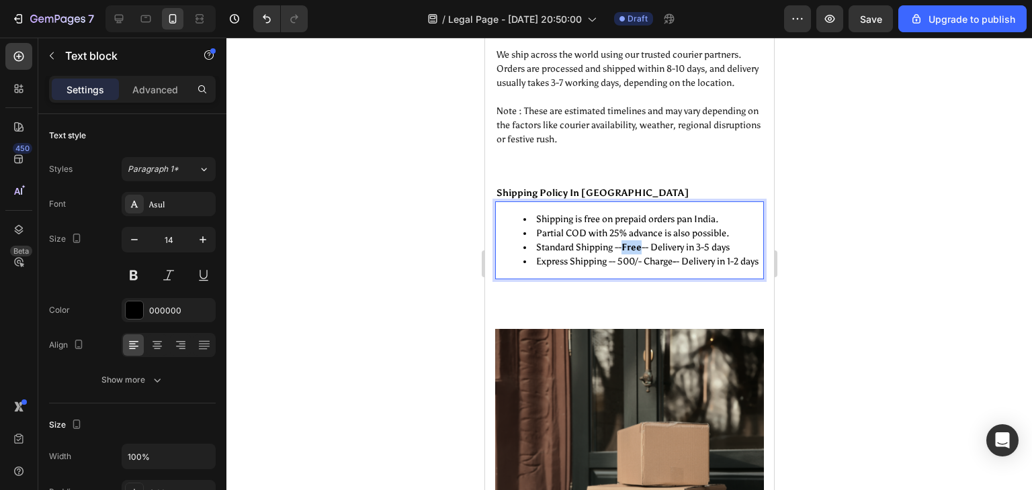
click at [632, 245] on strong "Free" at bounding box center [631, 247] width 20 height 11
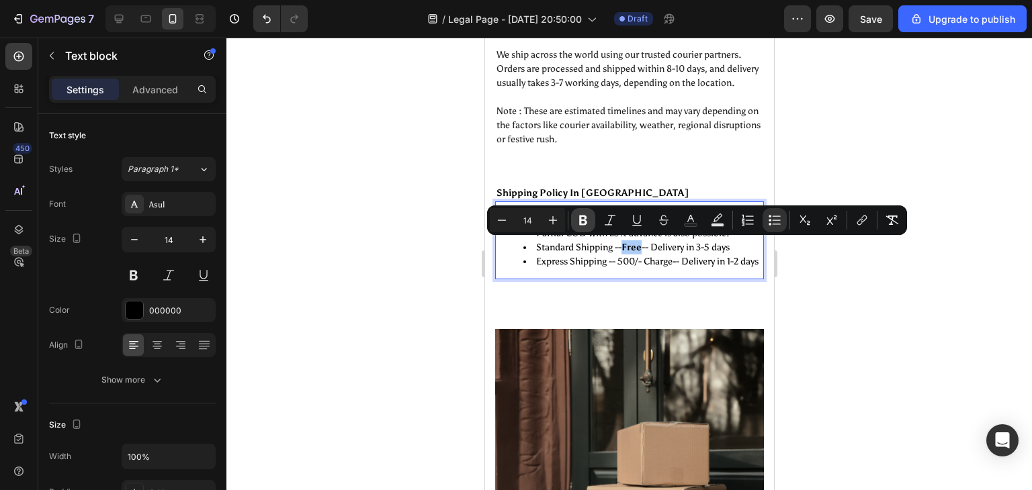
click at [585, 223] on icon "Editor contextual toolbar" at bounding box center [583, 221] width 8 height 10
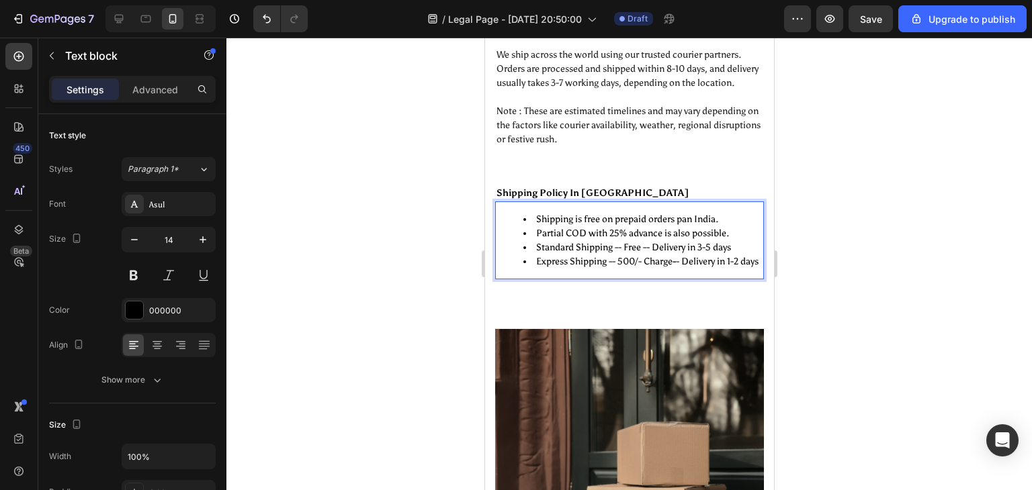
click at [611, 269] on li "Express Shipping -- 500/- Charge - - Delivery in 1-2 days" at bounding box center [642, 262] width 239 height 14
click at [662, 259] on li "Express Shipping -- 500/- Charge - - Delivery in 1-2 days" at bounding box center [642, 262] width 239 height 14
click at [658, 257] on li "Express Shipping -- 500/- Charge - - Delivery in 1-2 days" at bounding box center [642, 262] width 239 height 14
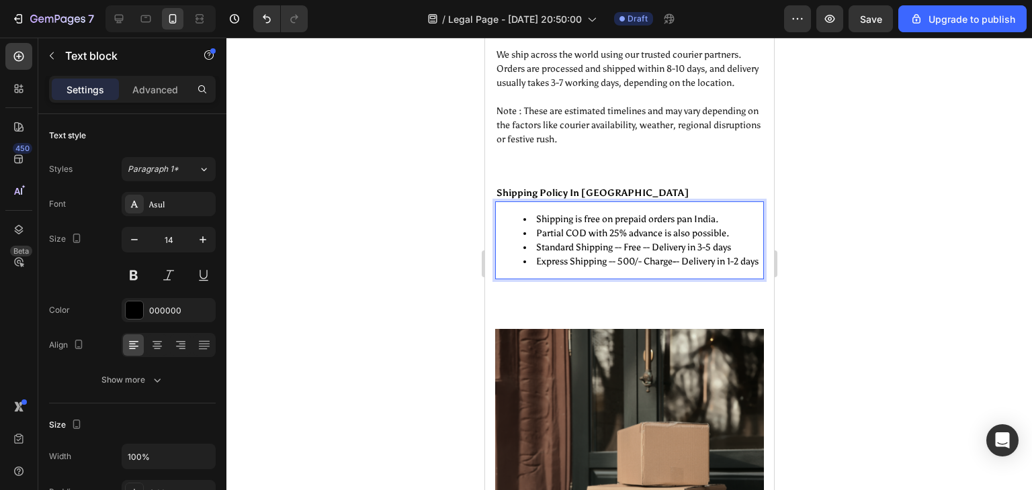
click at [665, 265] on li "Express Shipping -- 500/- Charge - - Delivery in 1-2 days" at bounding box center [642, 262] width 239 height 14
click at [675, 260] on strong "-" at bounding box center [673, 261] width 3 height 11
click at [644, 259] on li "Express Shipping -- 500/- - - Delivery in 1-2 days" at bounding box center [642, 262] width 239 height 14
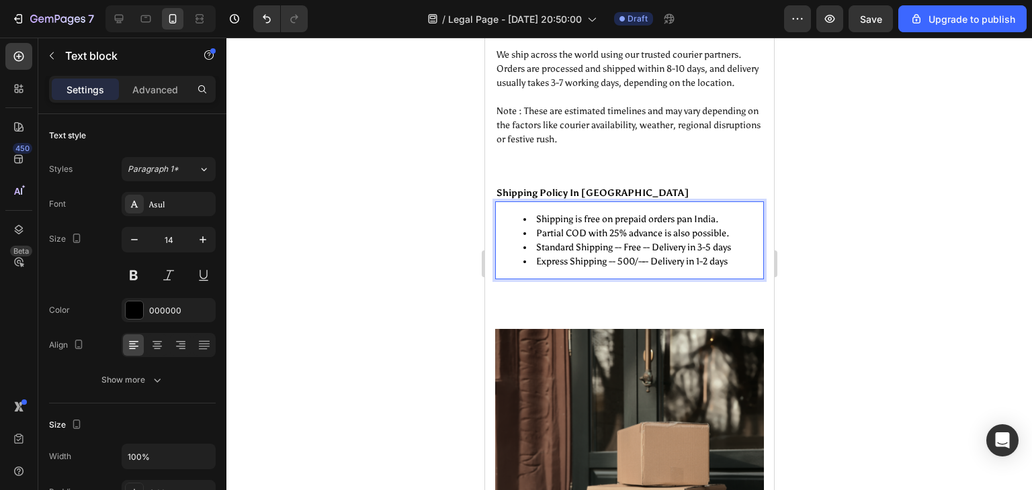
click at [642, 259] on li "Express Shipping -- 500/- - - Delivery in 1-2 days" at bounding box center [642, 262] width 239 height 14
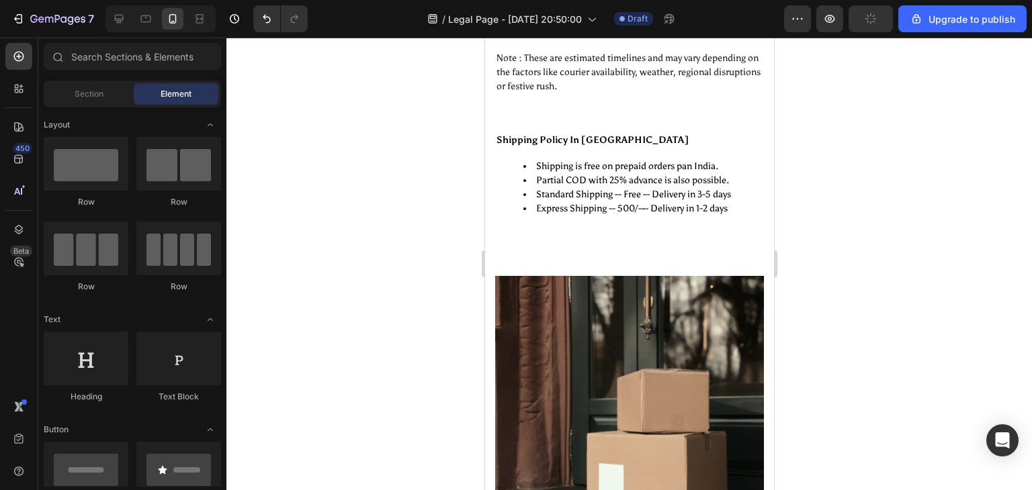
scroll to position [312, 0]
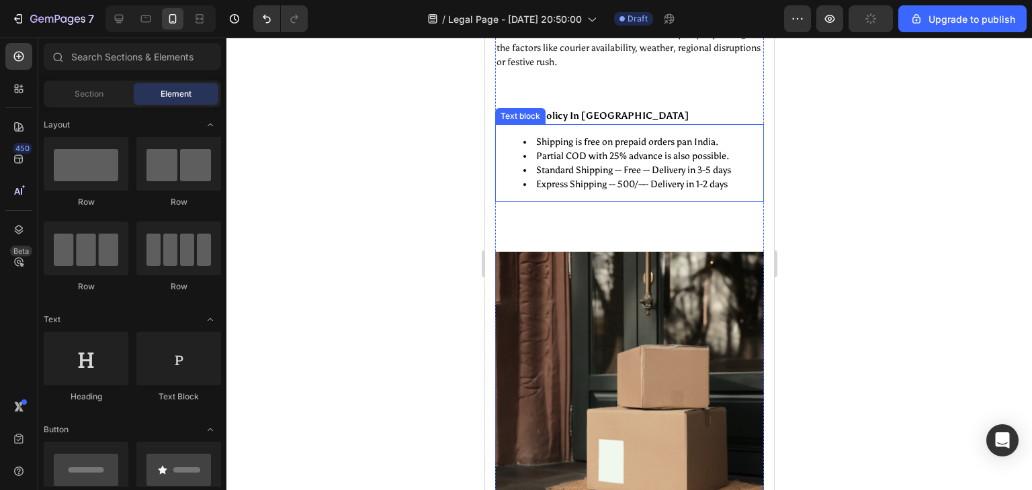
click at [644, 183] on strong "-" at bounding box center [642, 184] width 3 height 11
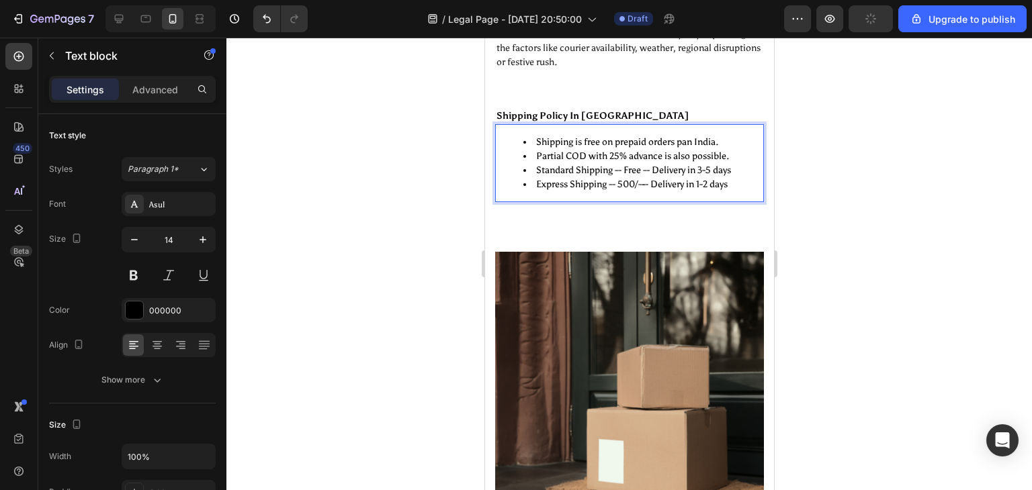
click at [644, 183] on strong "-" at bounding box center [642, 184] width 3 height 11
click at [651, 181] on li "Express Shipping -- 500/- extra - - Delivery in 1-2 days" at bounding box center [642, 184] width 239 height 14
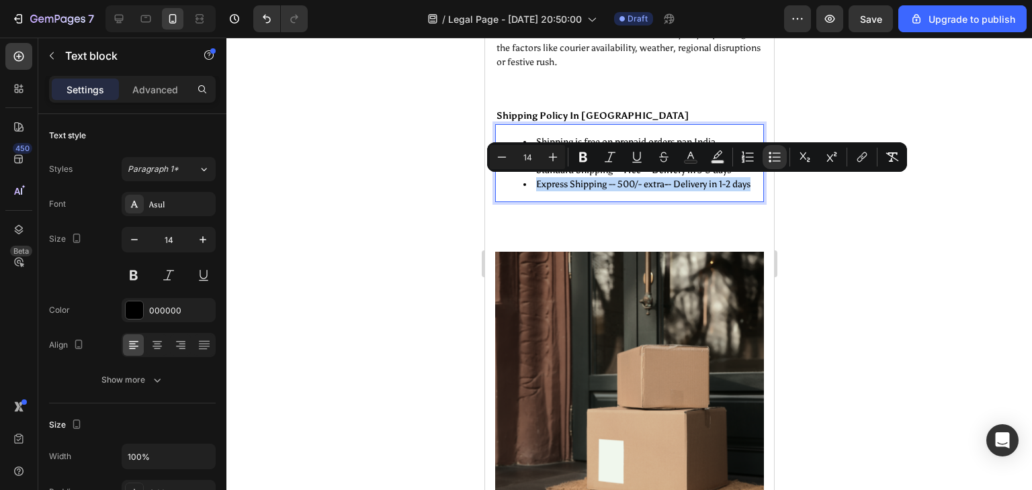
click at [651, 181] on li "Express Shipping -- 500/- extra - - Delivery in 1-2 days" at bounding box center [642, 184] width 239 height 14
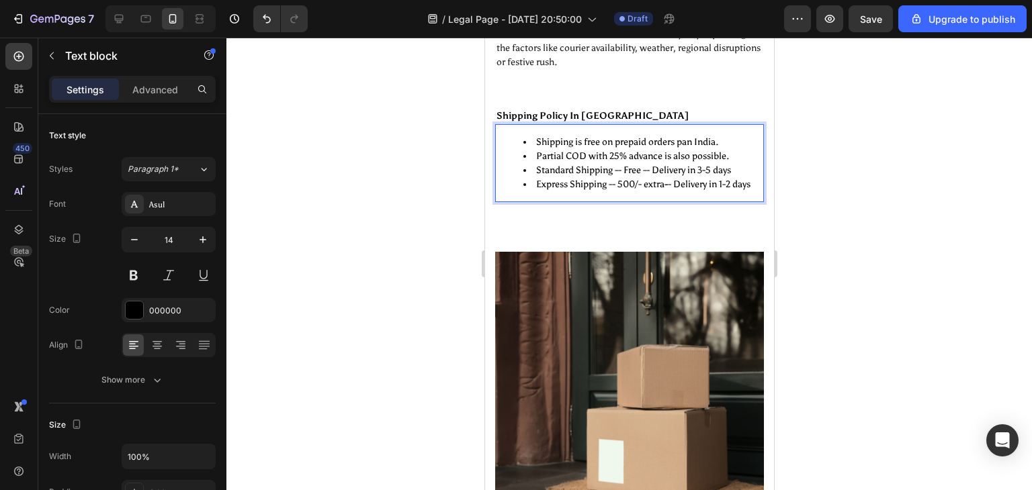
click at [651, 181] on li "Express Shipping -- 500/- extra - - Delivery in 1-2 days" at bounding box center [642, 184] width 239 height 14
click at [615, 182] on li "Express Shipping -- 500/- More - - Delivery in 1-2 days" at bounding box center [642, 184] width 239 height 14
click at [672, 181] on li "Express Shipping - 500/- More - - Delivery in 1-2 days" at bounding box center [642, 184] width 239 height 14
click at [648, 163] on li "Standard Shipping -- Free -- Delivery in 3-5 days" at bounding box center [642, 170] width 239 height 14
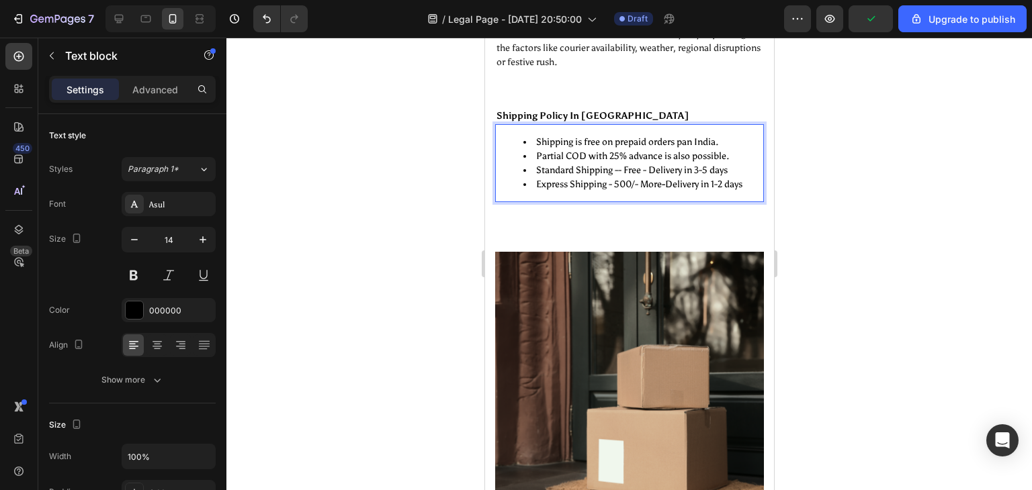
click at [619, 167] on li "Standard Shipping -- Free - Delivery in 3-5 days" at bounding box center [642, 170] width 239 height 14
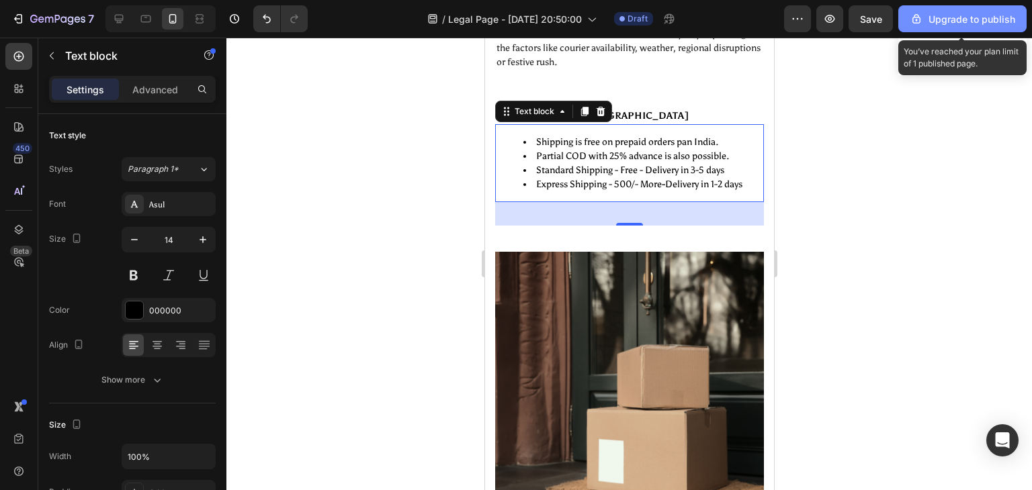
click at [941, 23] on div "Upgrade to publish" at bounding box center [962, 19] width 105 height 14
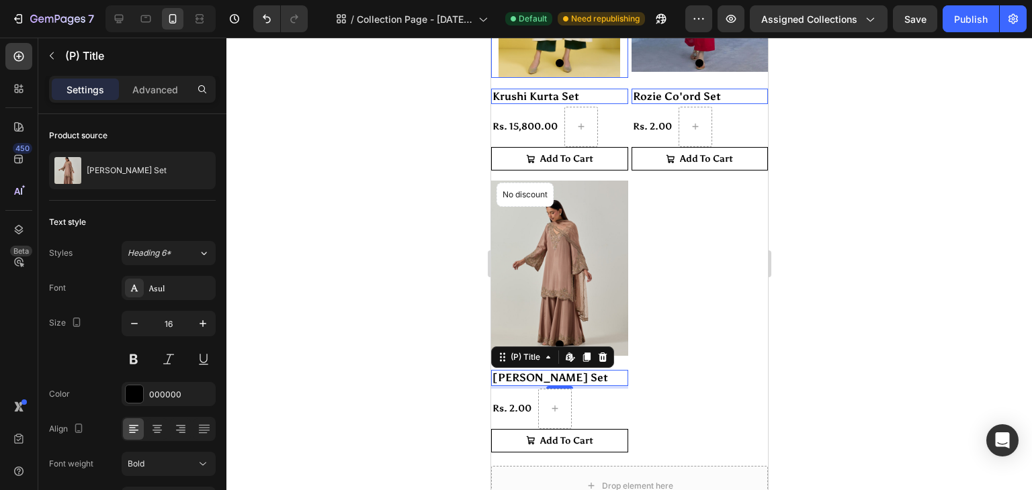
scroll to position [109, 0]
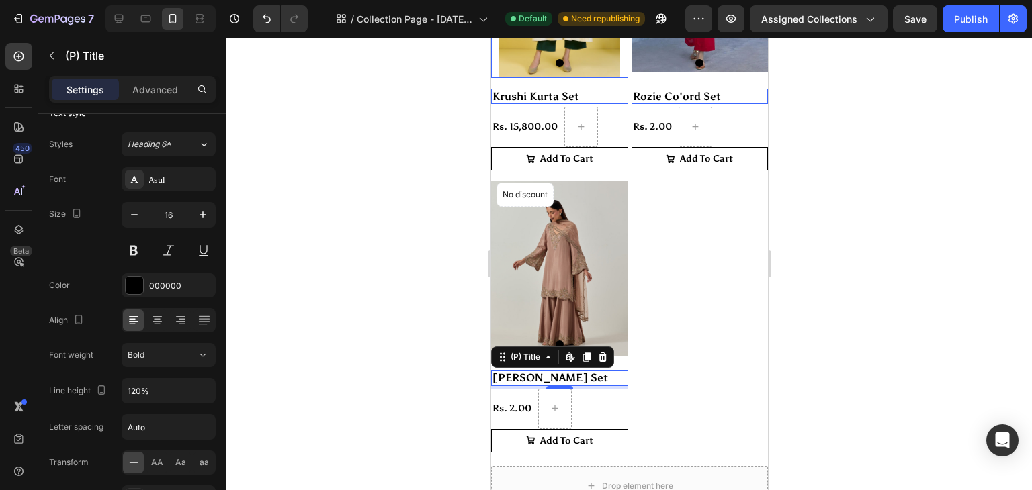
click at [535, 59] on div at bounding box center [558, 63] width 137 height 8
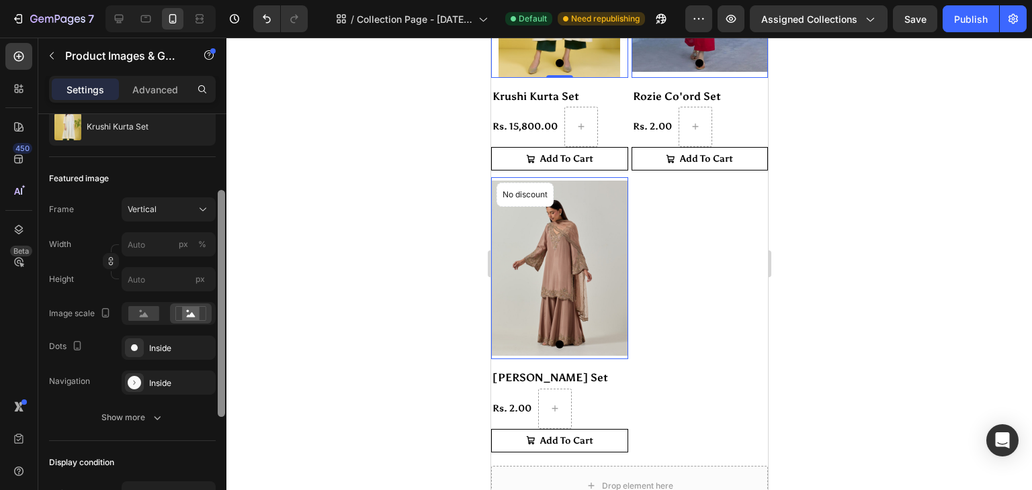
scroll to position [168, 0]
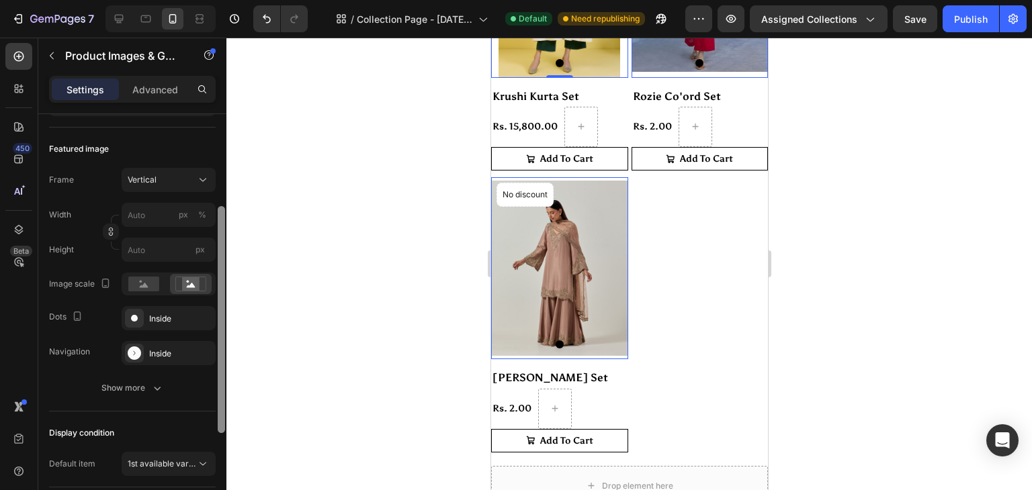
drag, startPoint x: 219, startPoint y: 316, endPoint x: 228, endPoint y: 409, distance: 93.2
click at [228, 0] on div "7 / Collection Page - [DATE] 19:42:34 Default Need republishing Preview Assigne…" at bounding box center [516, 0] width 1032 height 0
click at [177, 283] on icon at bounding box center [190, 284] width 31 height 15
click at [148, 281] on rect at bounding box center [143, 284] width 31 height 15
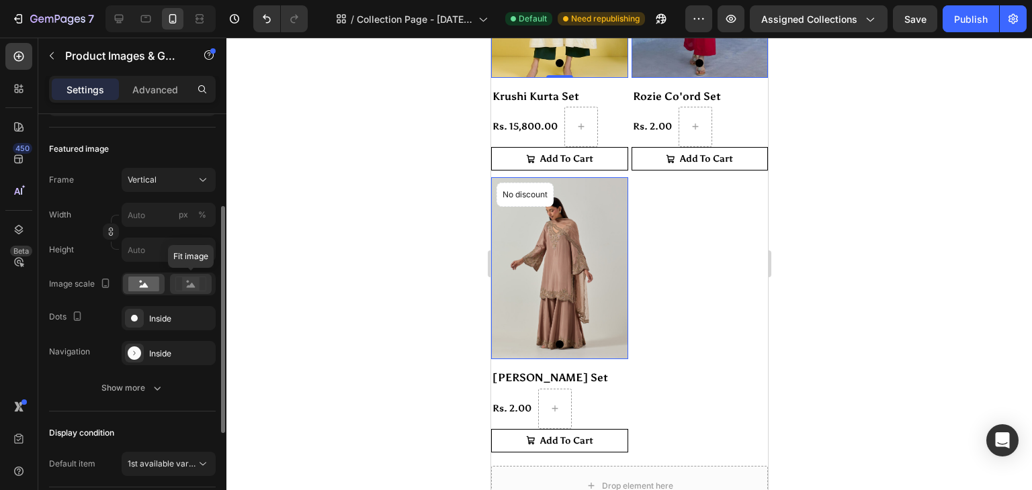
click at [181, 283] on icon at bounding box center [190, 284] width 31 height 15
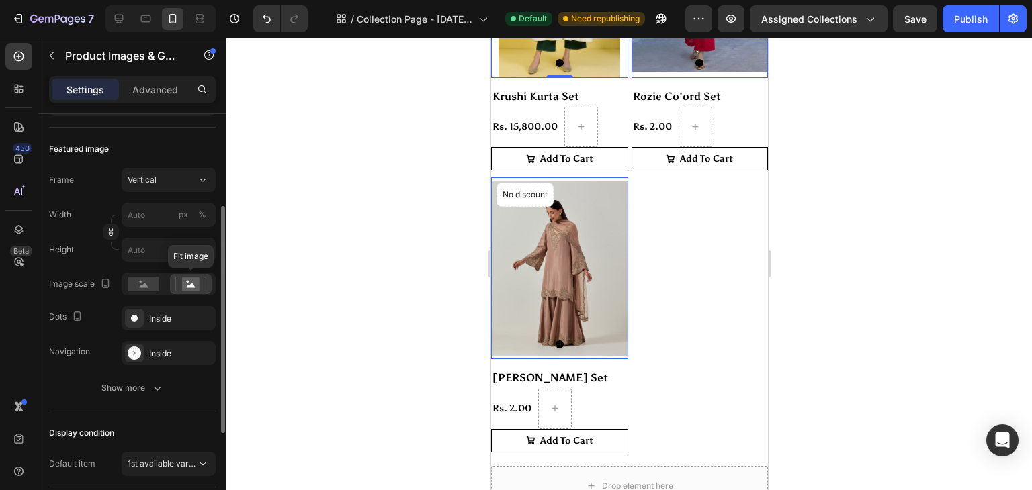
click at [181, 283] on icon at bounding box center [190, 284] width 31 height 15
click at [154, 283] on rect at bounding box center [143, 284] width 31 height 15
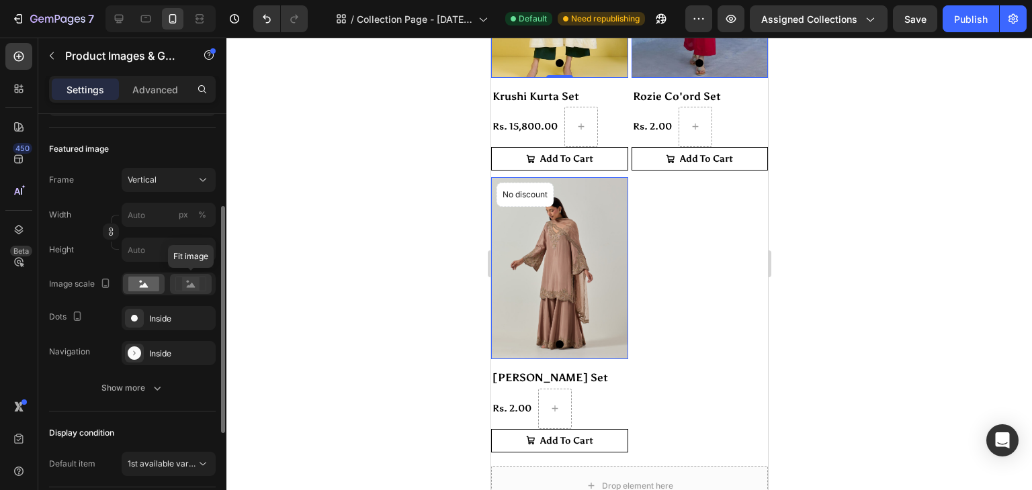
click at [174, 285] on div at bounding box center [191, 284] width 42 height 20
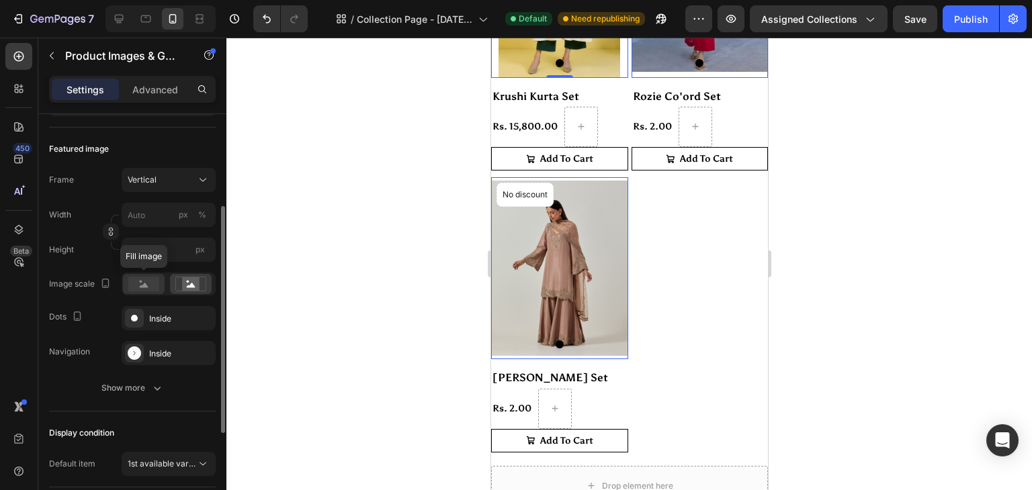
click at [139, 283] on rect at bounding box center [143, 284] width 31 height 15
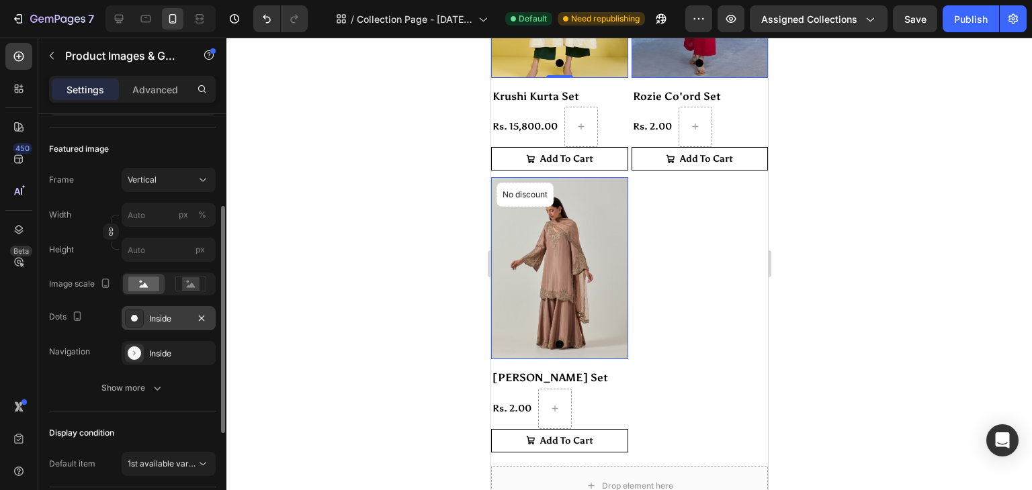
click at [170, 322] on div "Inside" at bounding box center [168, 319] width 39 height 12
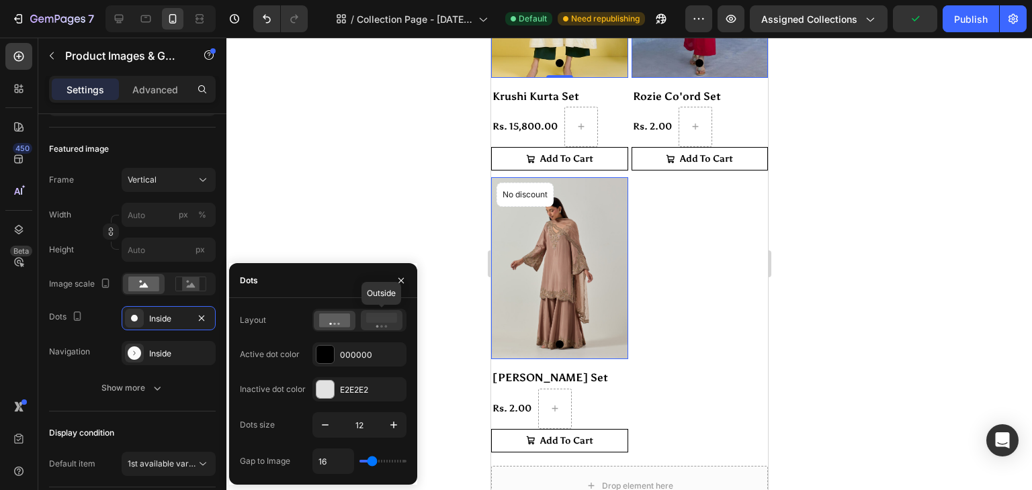
click at [367, 321] on rect at bounding box center [381, 318] width 31 height 10
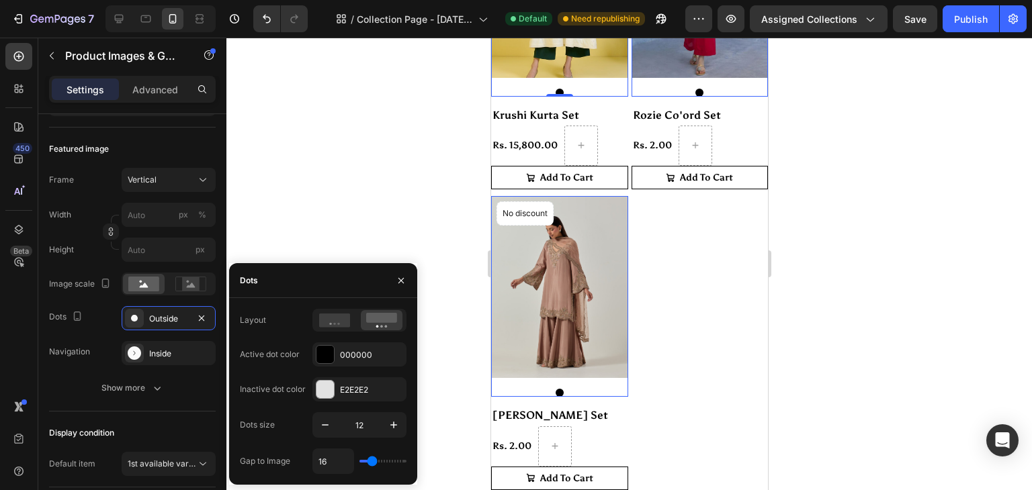
type input "11"
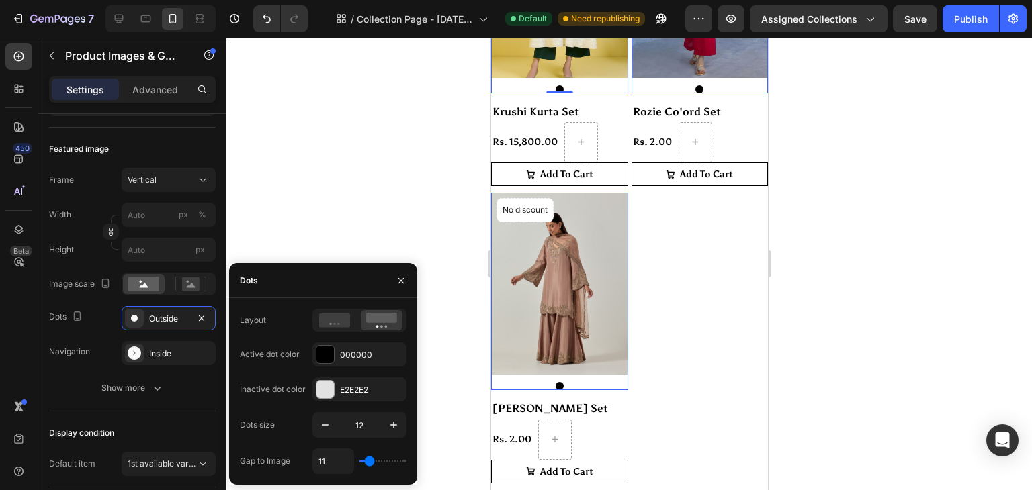
type input "0"
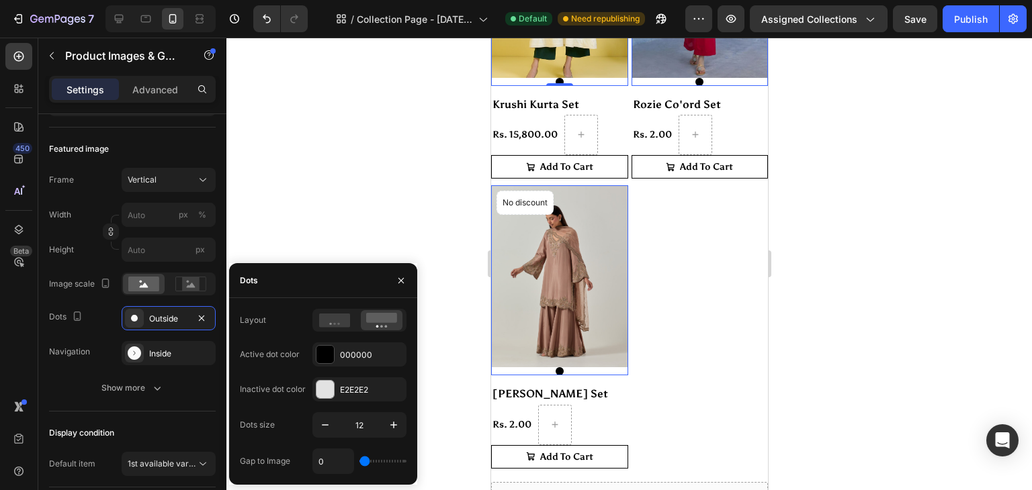
type input "6"
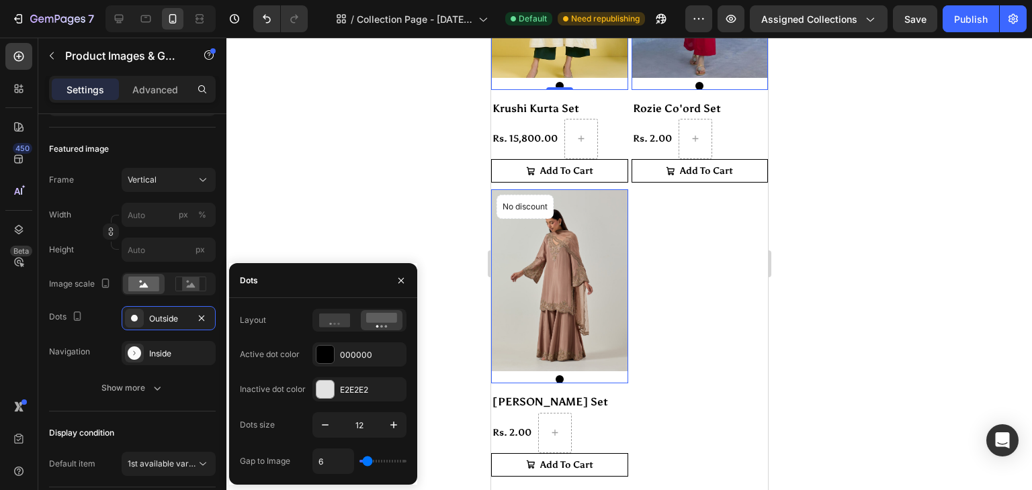
type input "1"
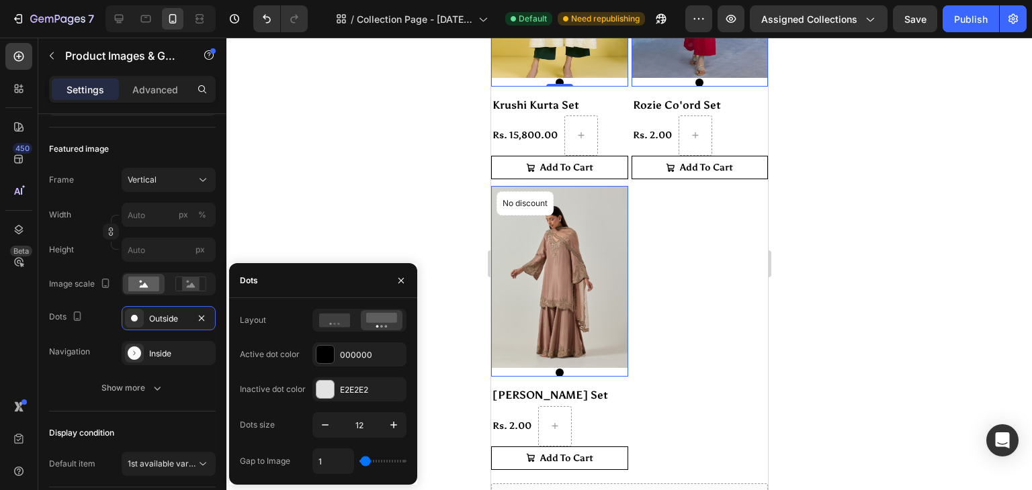
type input "0"
type input "1"
type input "3"
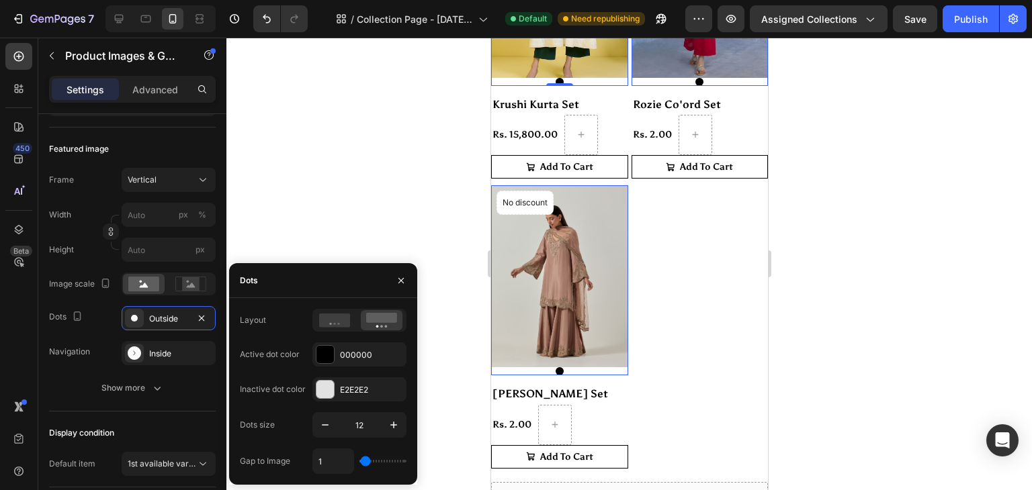
type input "3"
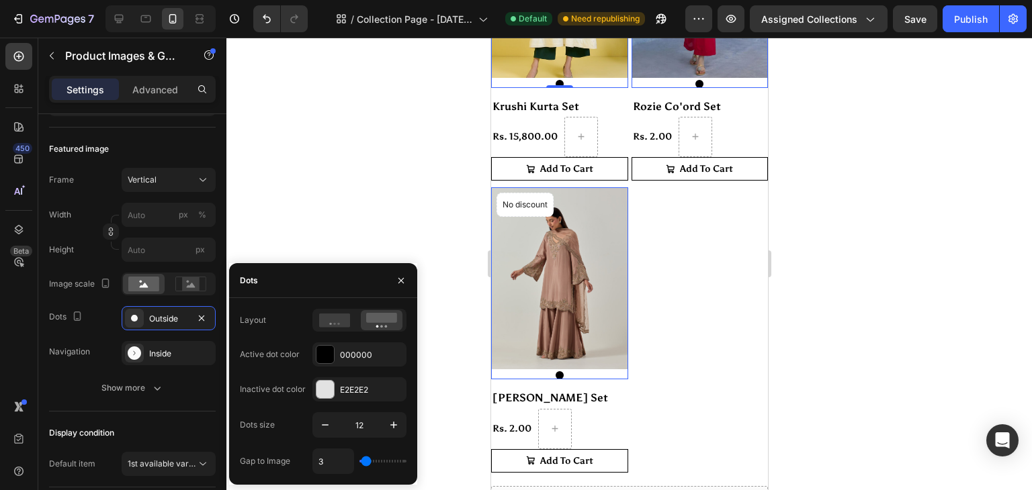
type input "1"
type input "0"
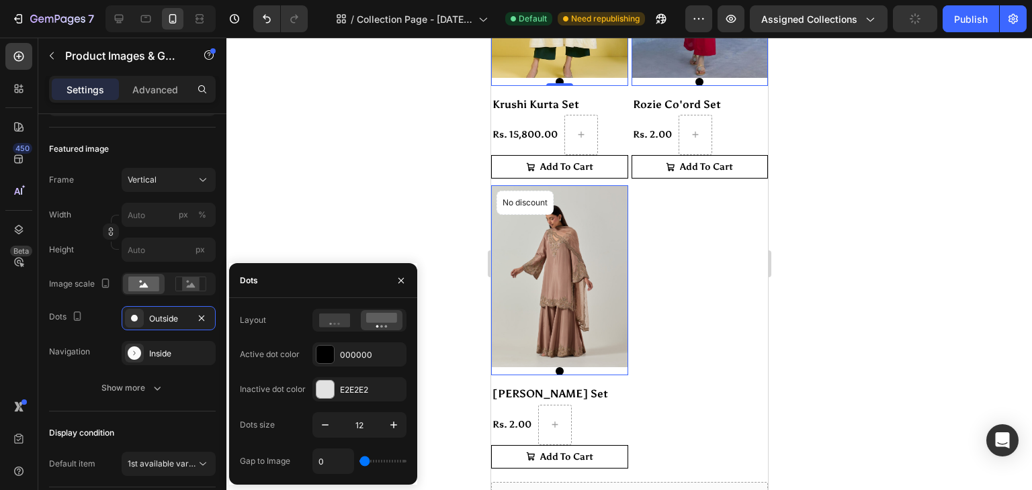
type input "3"
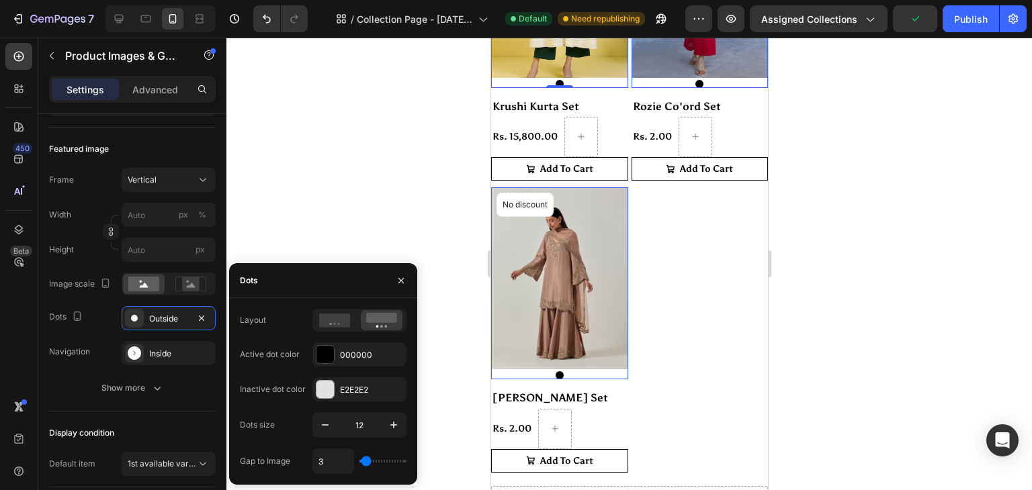
type input "1"
click at [365, 460] on input "range" at bounding box center [382, 461] width 47 height 3
click at [328, 420] on icon "button" at bounding box center [324, 424] width 13 height 13
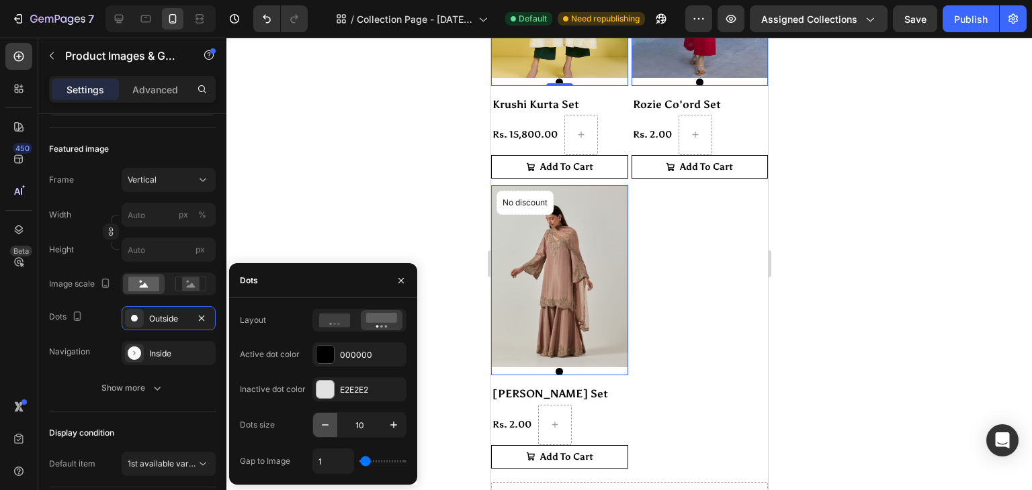
click at [328, 420] on icon "button" at bounding box center [324, 424] width 13 height 13
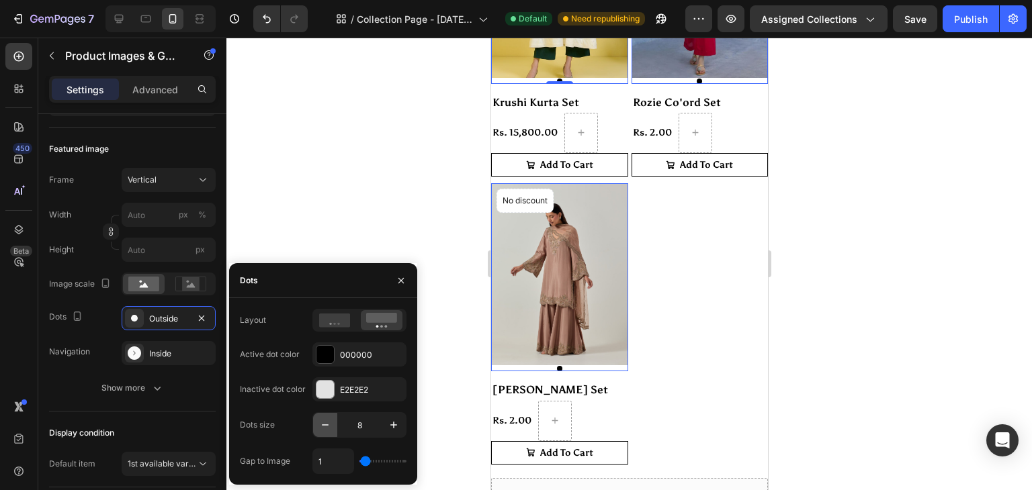
click at [328, 420] on icon "button" at bounding box center [324, 424] width 13 height 13
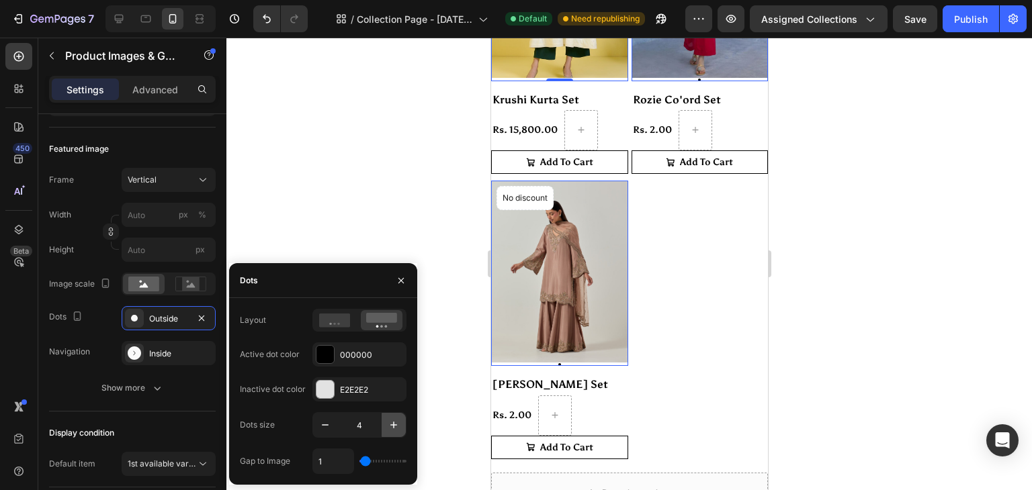
click at [397, 430] on icon "button" at bounding box center [393, 424] width 13 height 13
type input "5"
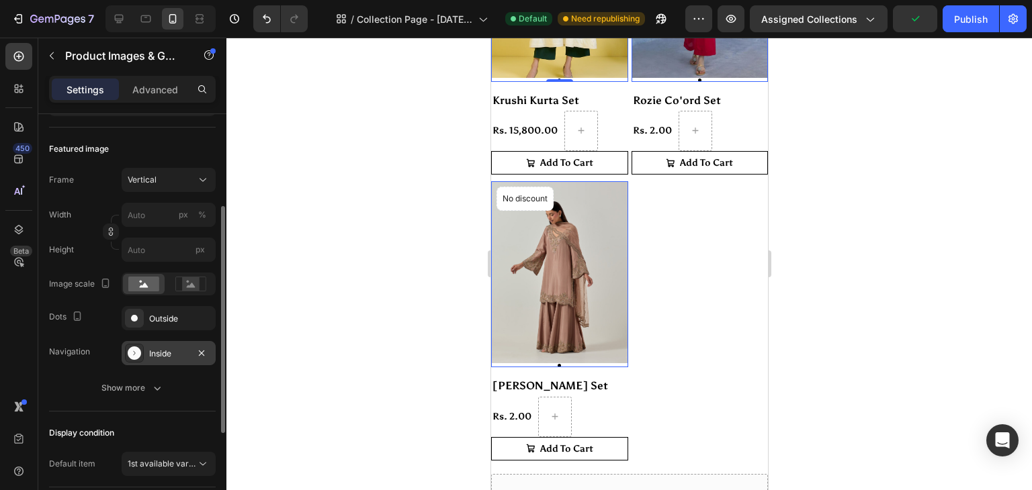
click at [160, 346] on div "Inside" at bounding box center [169, 353] width 94 height 24
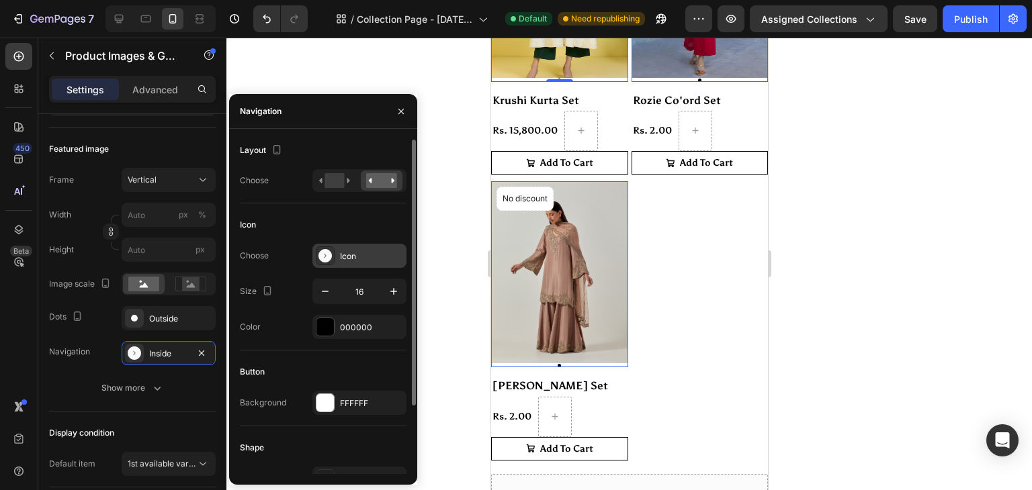
click at [323, 265] on div at bounding box center [325, 256] width 19 height 19
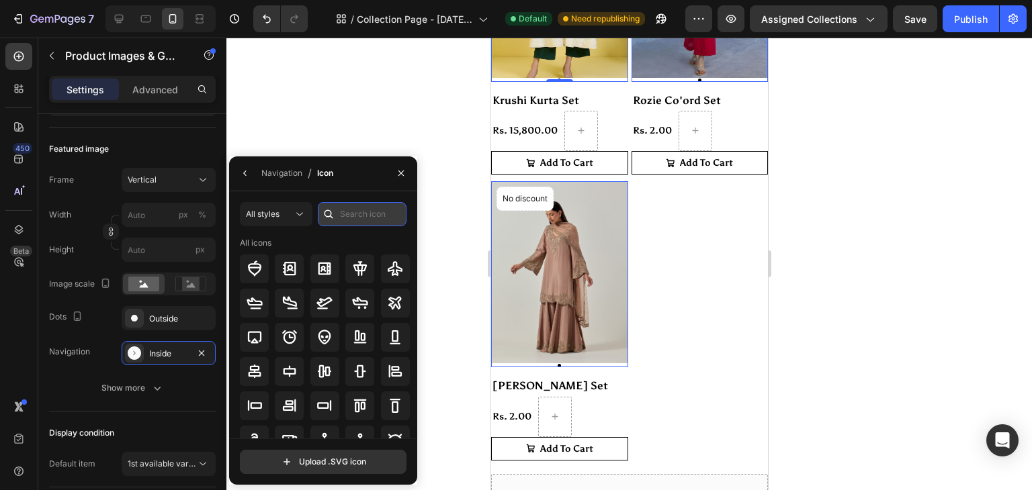
click at [347, 215] on input "text" at bounding box center [362, 214] width 89 height 24
type input "arrow"
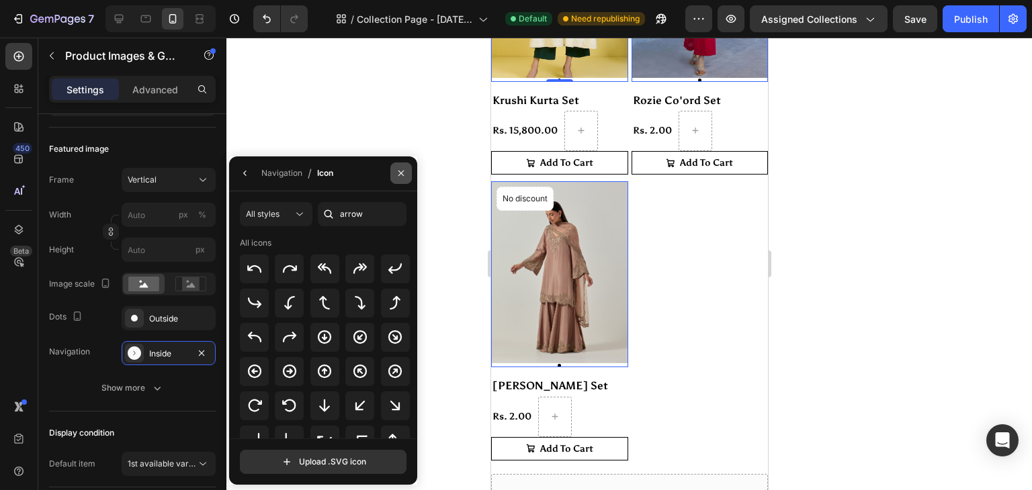
click at [398, 165] on button "button" at bounding box center [400, 173] width 21 height 21
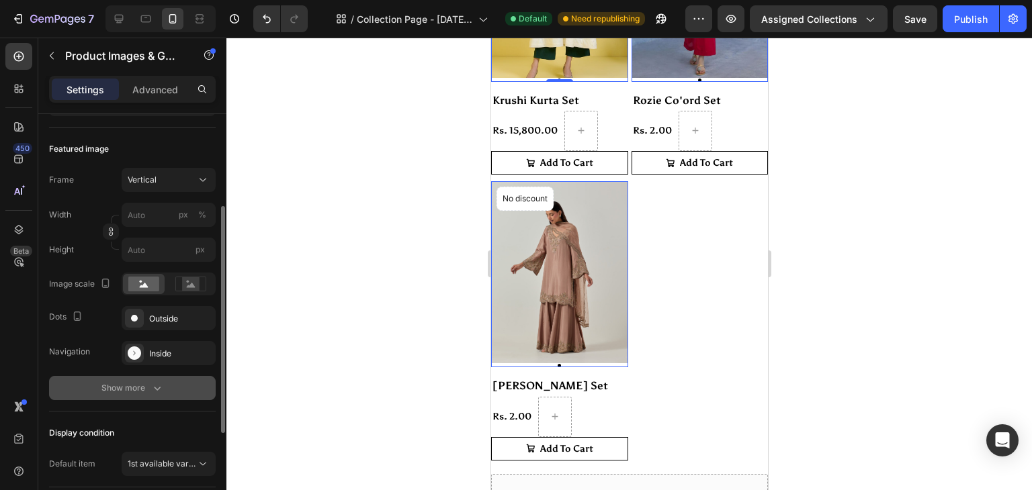
click at [120, 385] on div "Show more" at bounding box center [132, 388] width 62 height 13
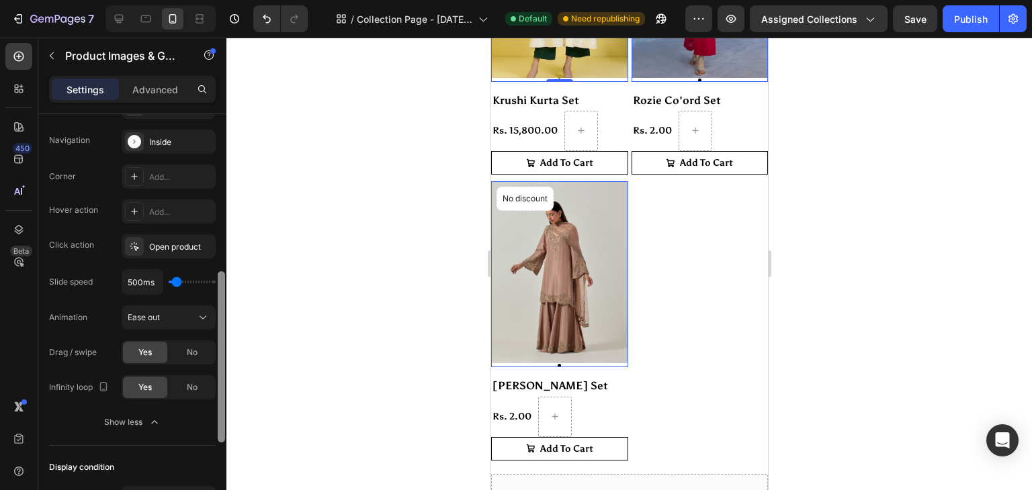
scroll to position [382, 0]
drag, startPoint x: 224, startPoint y: 327, endPoint x: 218, endPoint y: 445, distance: 117.7
click at [218, 445] on div at bounding box center [221, 319] width 10 height 414
click at [175, 313] on div "Ease out" at bounding box center [162, 316] width 69 height 12
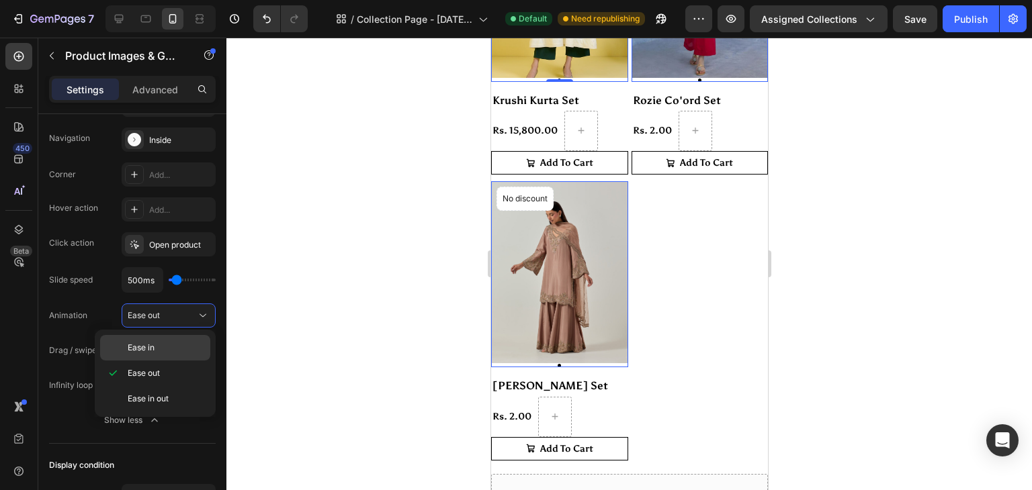
click at [169, 355] on div "Ease in" at bounding box center [155, 348] width 110 height 26
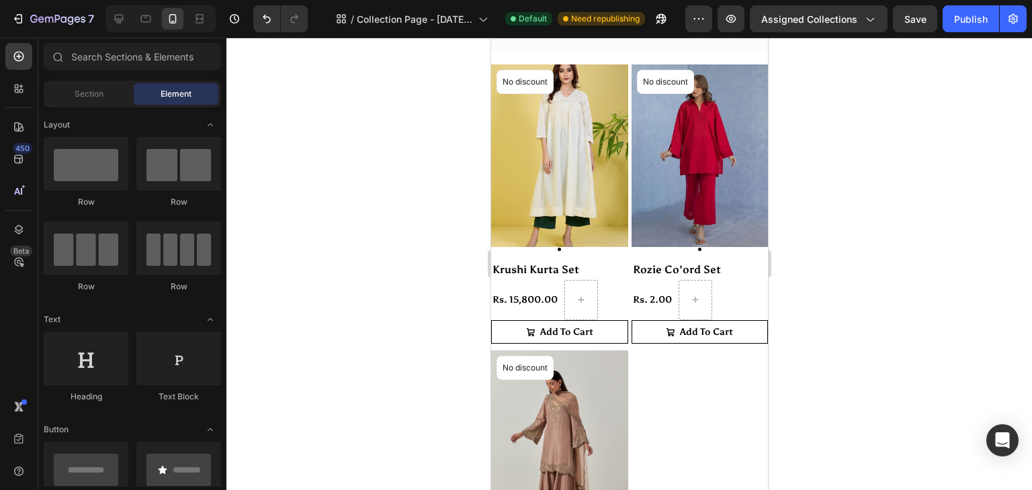
scroll to position [223, 0]
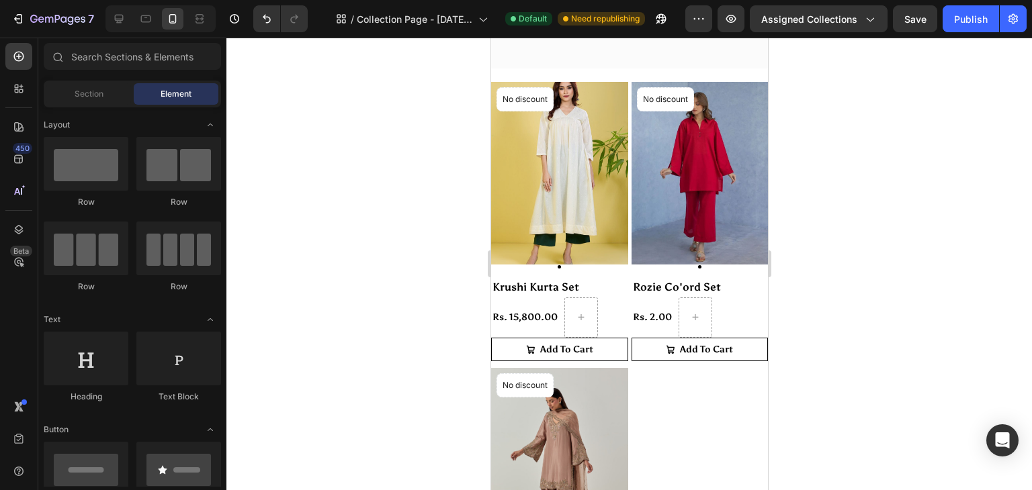
drag, startPoint x: 763, startPoint y: 225, endPoint x: 1267, endPoint y: 204, distance: 504.3
click at [985, 24] on div "Publish" at bounding box center [971, 19] width 34 height 14
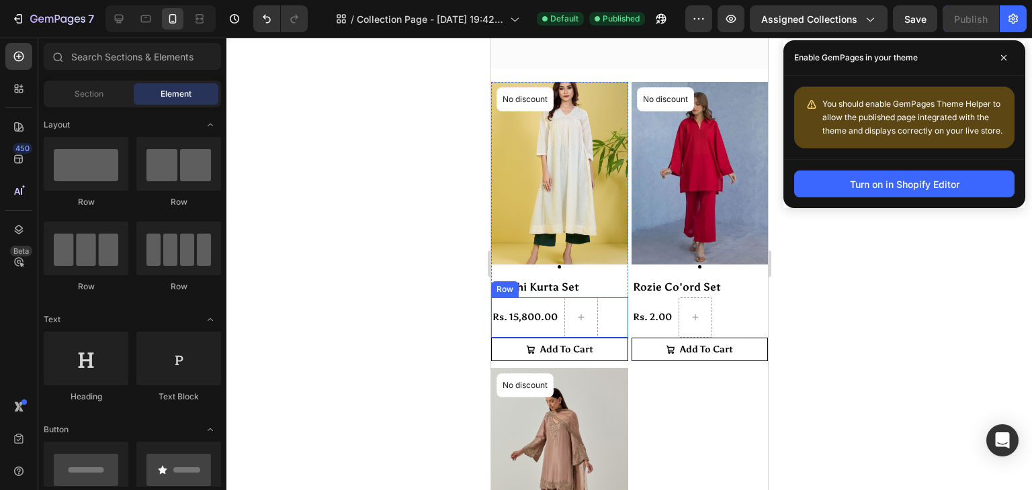
click at [553, 320] on div "Rs. 15,800.00 (P) Price (P) Price" at bounding box center [524, 318] width 68 height 40
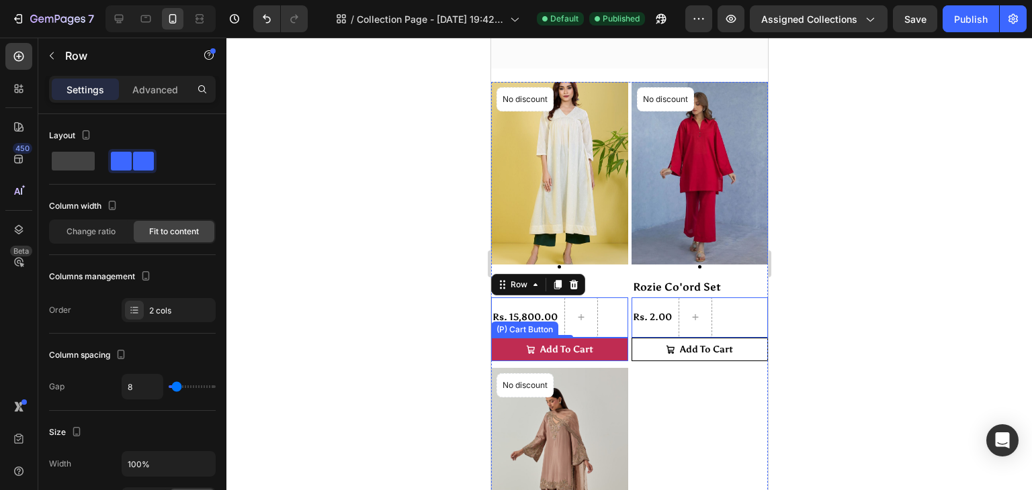
click at [602, 343] on button "Add To Cart" at bounding box center [558, 350] width 137 height 24
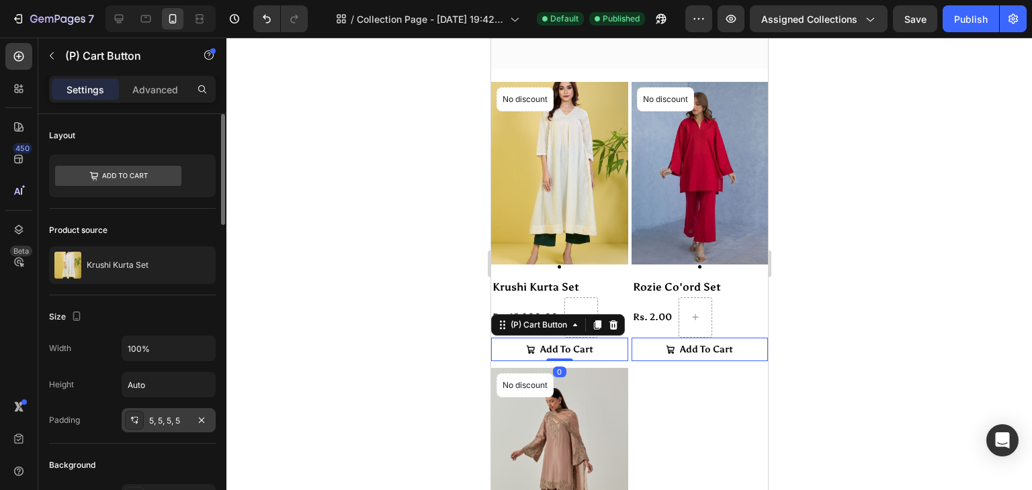
click at [172, 415] on div "5, 5, 5, 5" at bounding box center [168, 421] width 39 height 12
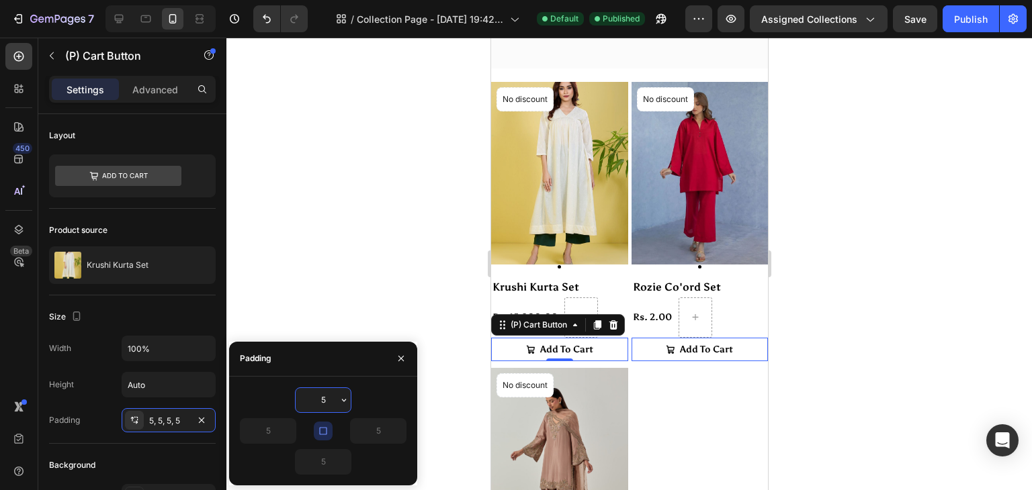
click at [331, 398] on input "5" at bounding box center [323, 400] width 55 height 24
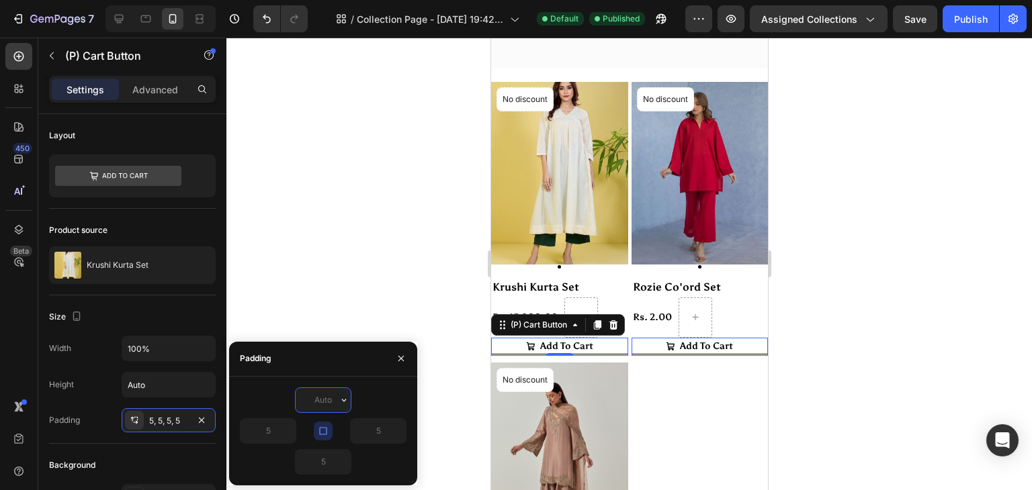
type input "6"
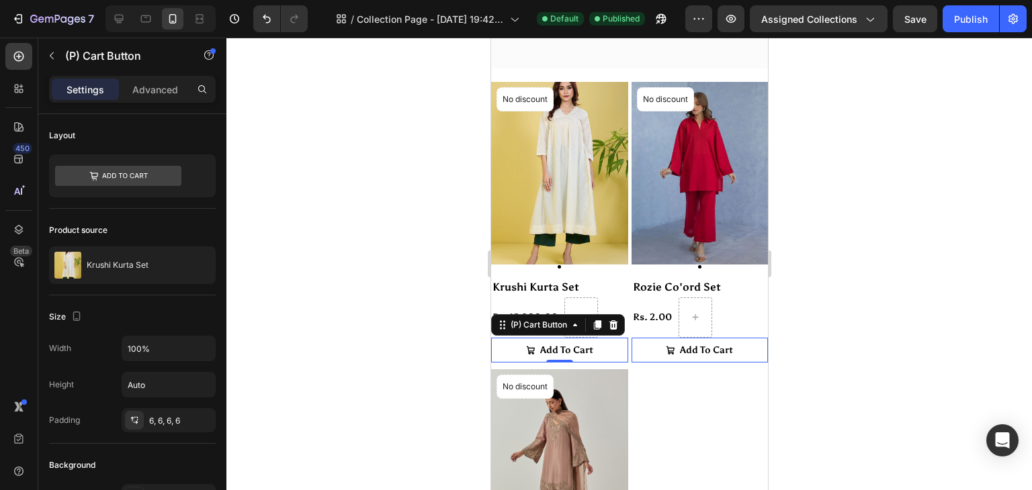
click at [357, 294] on div at bounding box center [628, 264] width 805 height 453
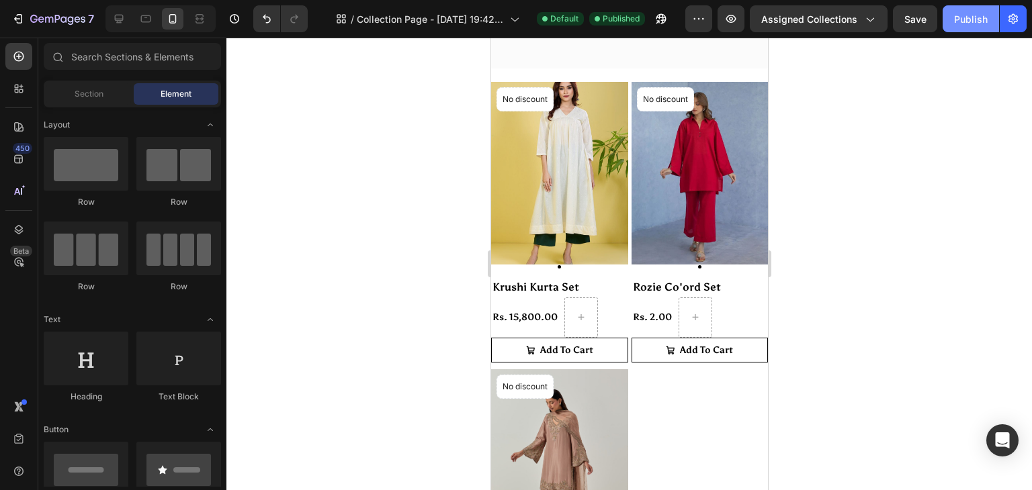
click at [967, 17] on div "Publish" at bounding box center [971, 19] width 34 height 14
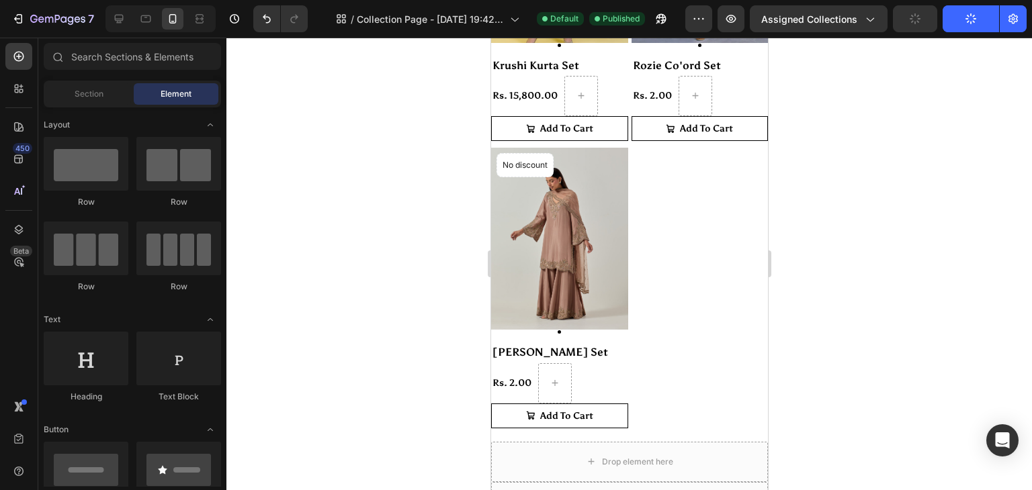
scroll to position [440, 0]
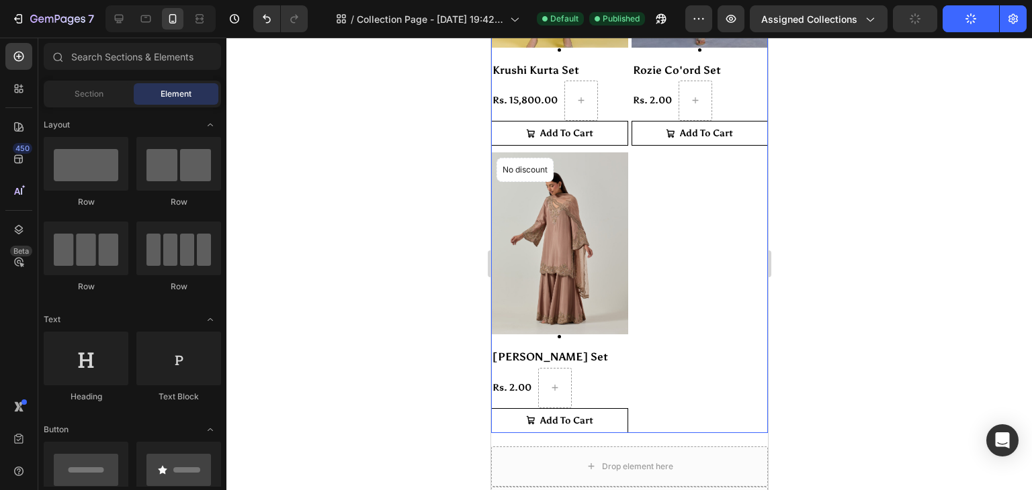
click at [699, 417] on div "Product Images & Gallery No discount Not be displayed when published Product Ba…" at bounding box center [628, 149] width 277 height 568
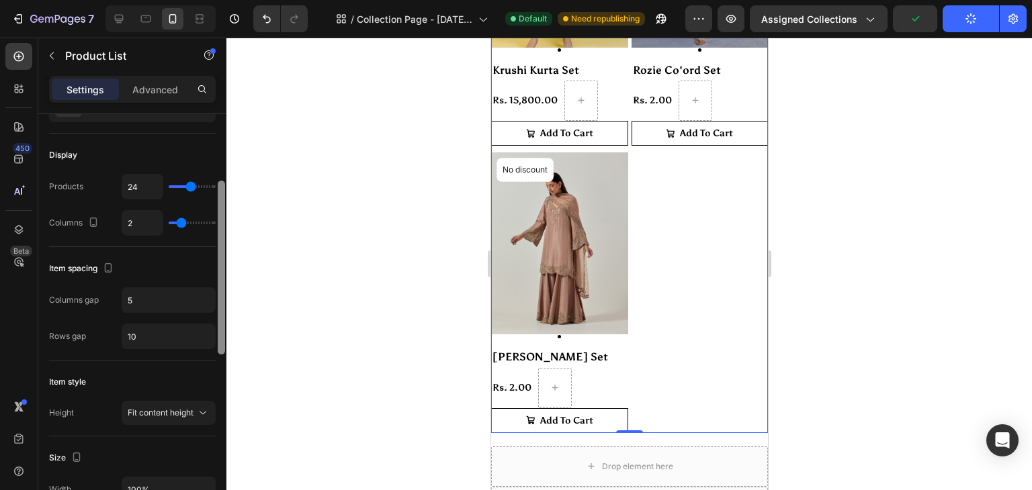
drag, startPoint x: 223, startPoint y: 280, endPoint x: 226, endPoint y: 348, distance: 67.9
click at [226, 0] on div "7 / Collection Page - [DATE] 19:42:34 Default Need republishing Preview Assigne…" at bounding box center [516, 0] width 1032 height 0
click at [179, 326] on input "10" at bounding box center [168, 334] width 93 height 24
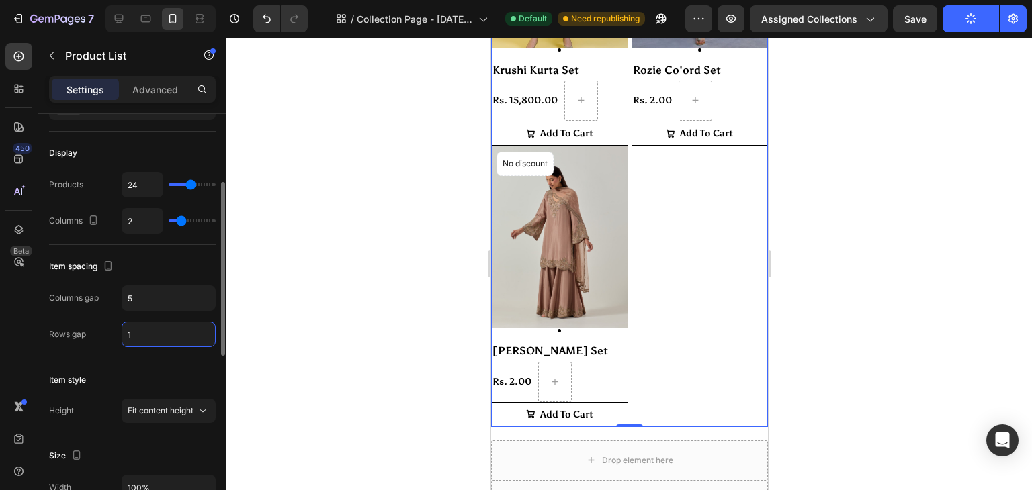
type input "10"
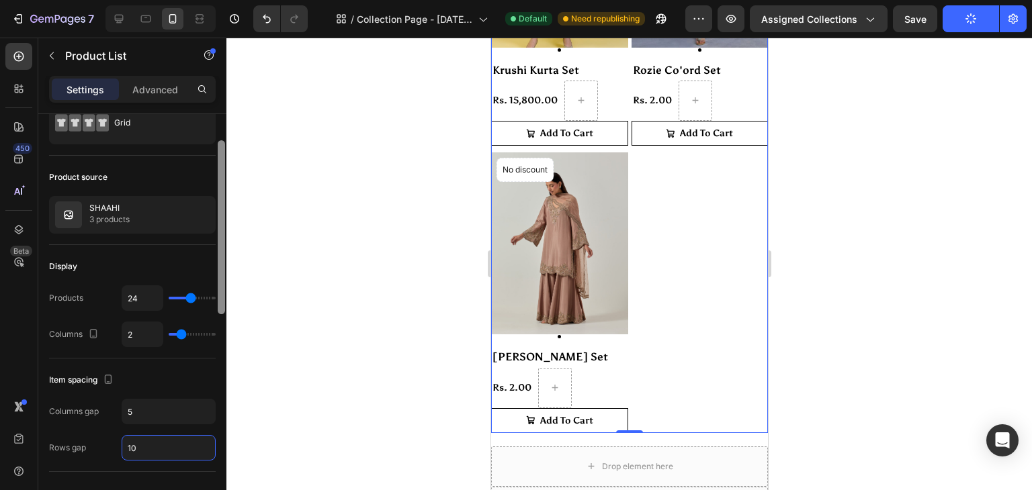
scroll to position [0, 0]
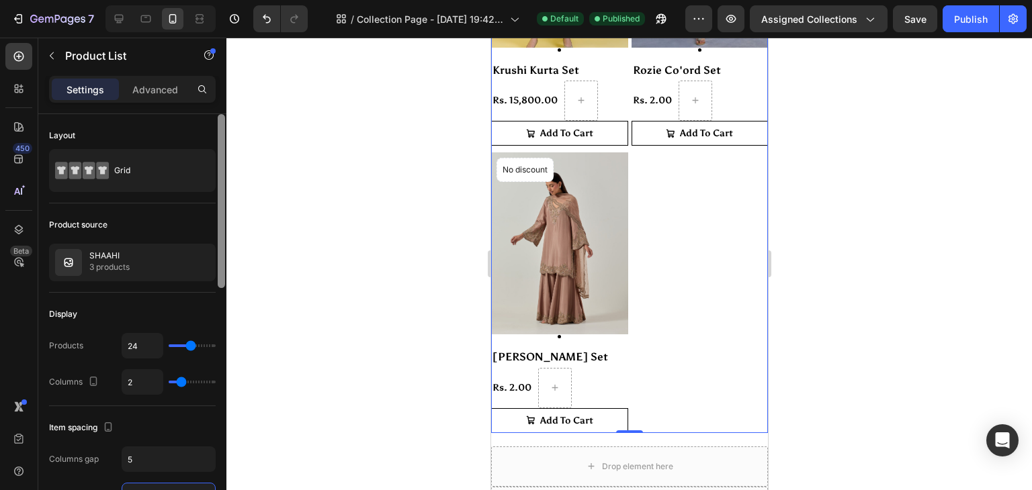
drag, startPoint x: 222, startPoint y: 294, endPoint x: 236, endPoint y: 167, distance: 127.1
click at [236, 0] on div "7 / Collection Page - [DATE] 19:42:34 Default Published Preview Assigned Collec…" at bounding box center [516, 0] width 1032 height 0
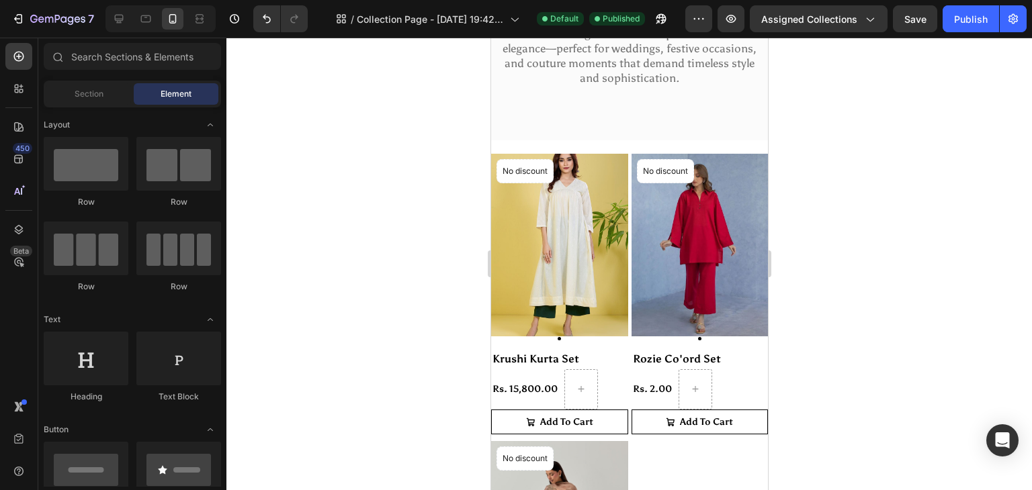
scroll to position [146, 0]
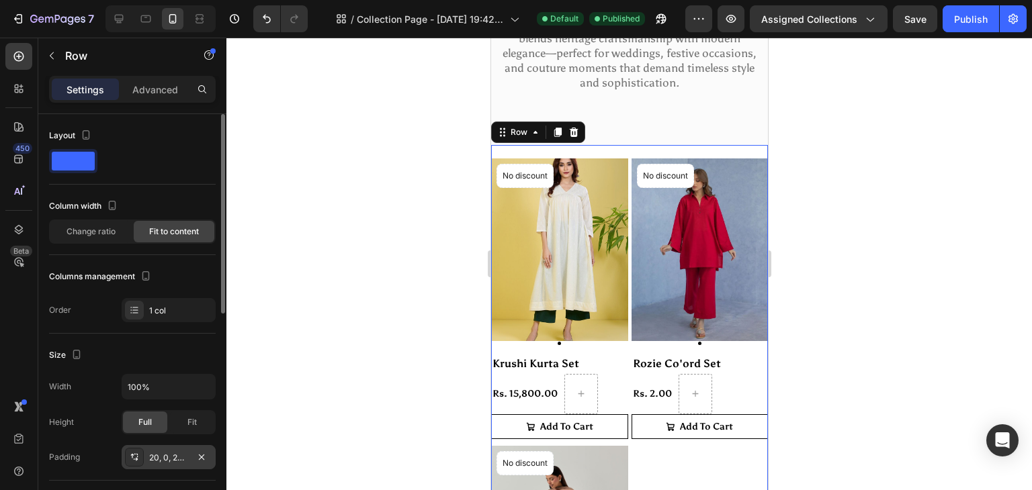
click at [175, 457] on div "20, 0, 20, 0" at bounding box center [168, 458] width 39 height 12
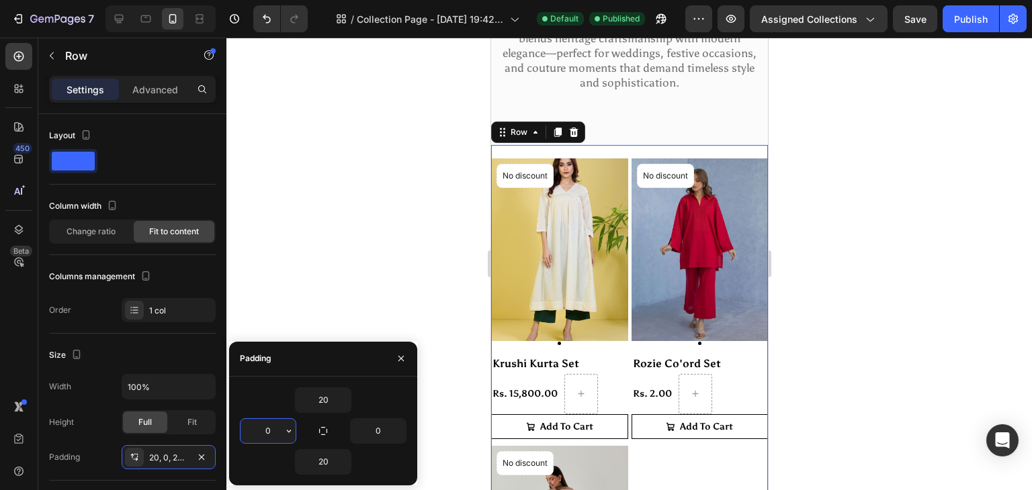
click at [281, 428] on input "0" at bounding box center [267, 431] width 55 height 24
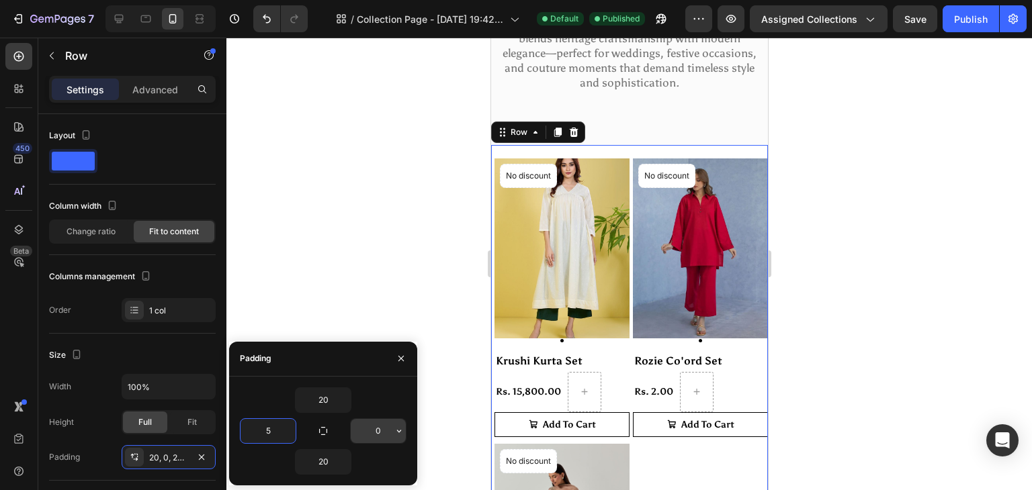
type input "5"
click at [379, 431] on input "0" at bounding box center [378, 431] width 55 height 24
type input "5"
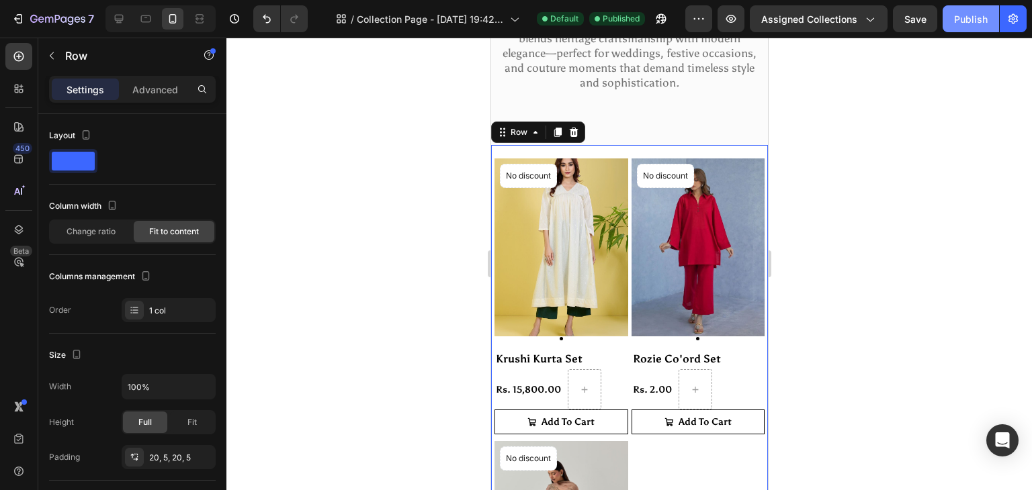
click at [965, 10] on button "Publish" at bounding box center [970, 18] width 56 height 27
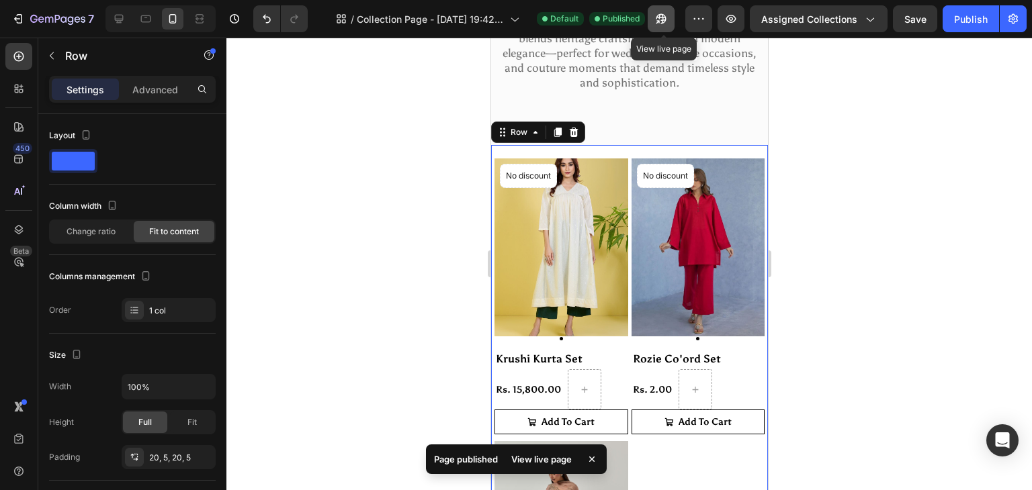
click at [662, 21] on icon "button" at bounding box center [660, 18] width 13 height 13
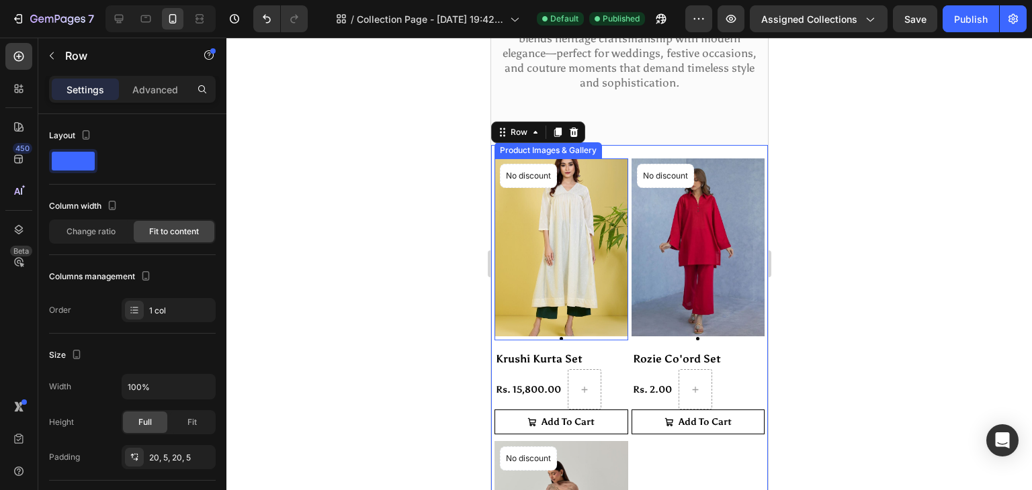
click at [565, 275] on img at bounding box center [561, 248] width 134 height 178
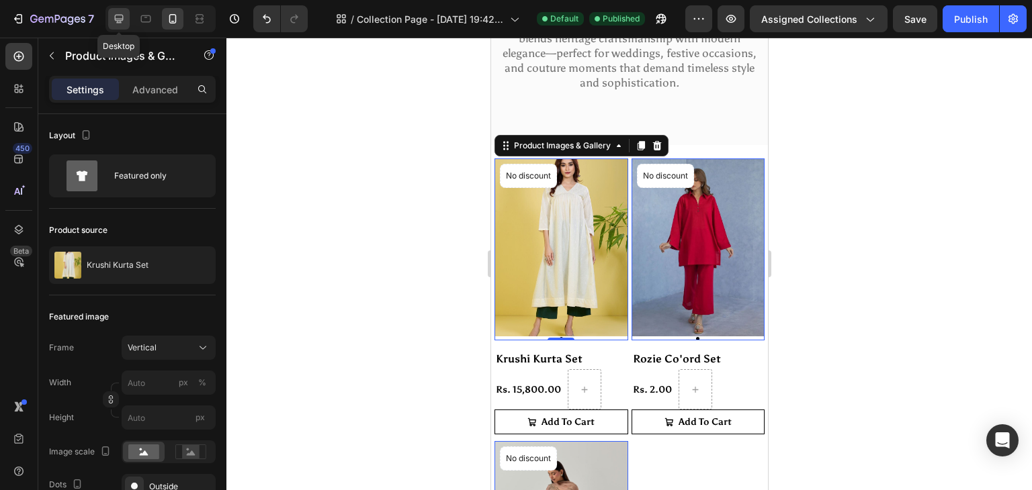
click at [121, 15] on icon at bounding box center [119, 19] width 9 height 9
type input "100"
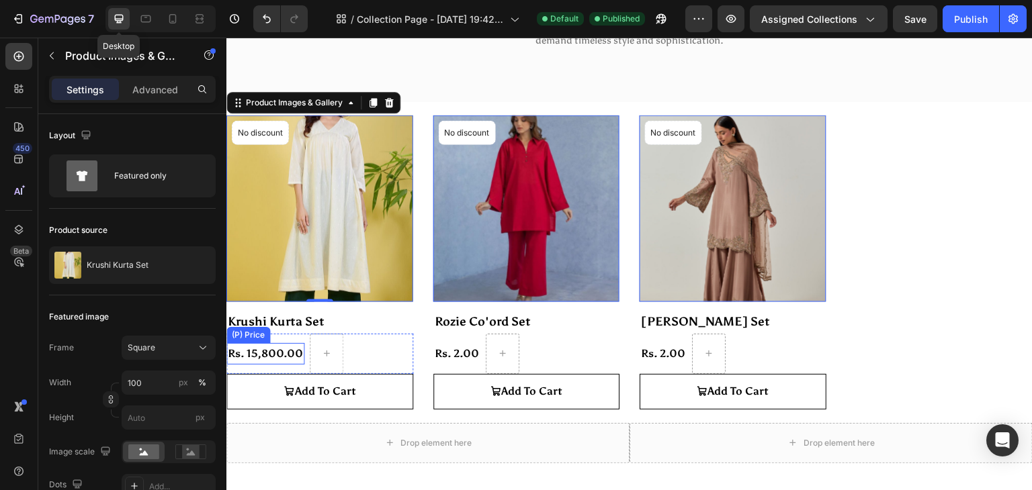
scroll to position [178, 0]
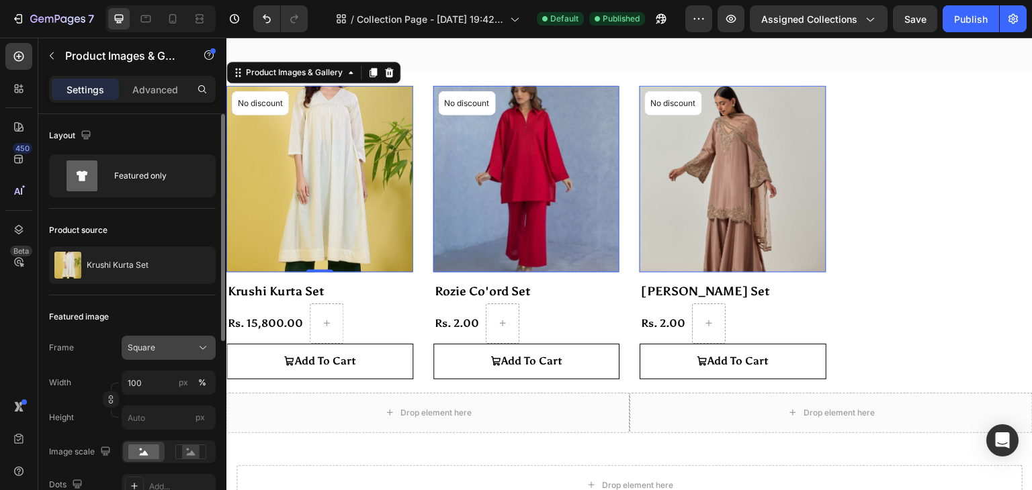
click at [202, 345] on icon at bounding box center [202, 347] width 13 height 13
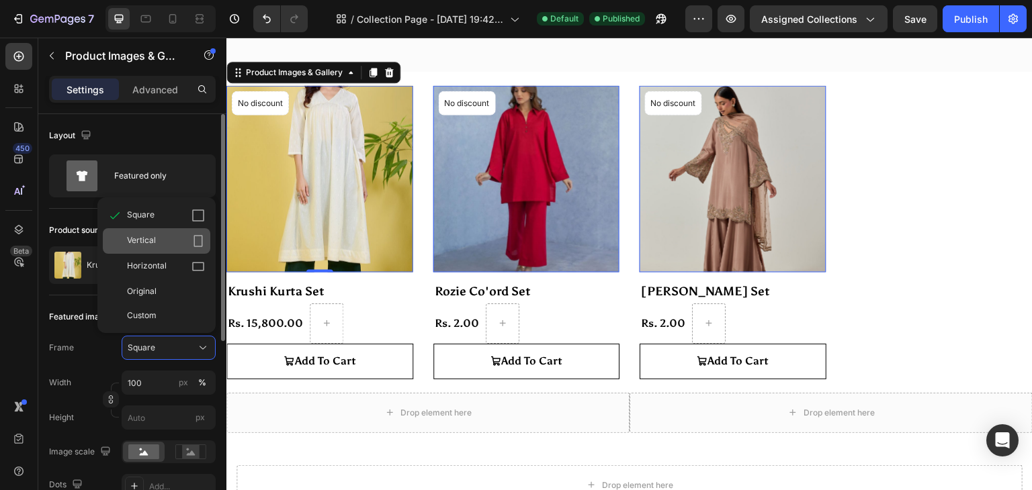
click at [191, 235] on div "Vertical" at bounding box center [166, 240] width 78 height 13
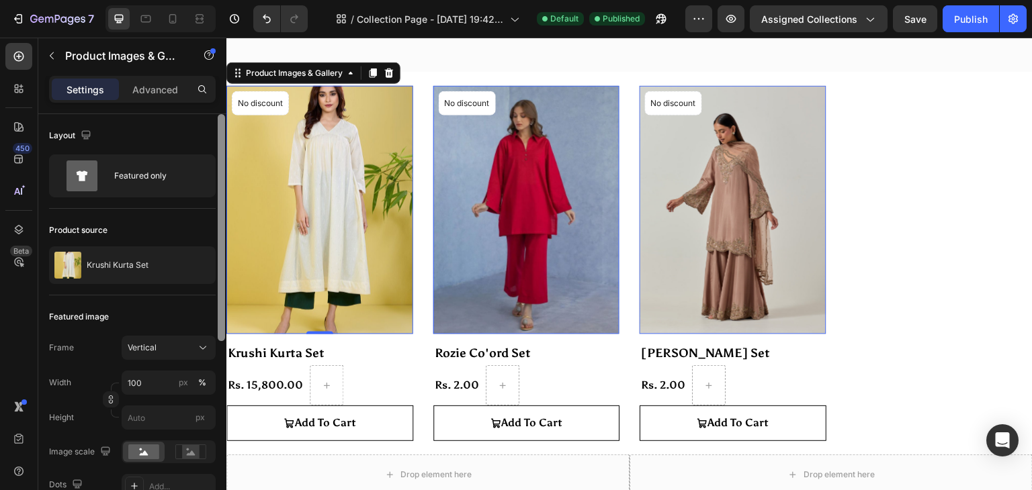
scroll to position [36, 0]
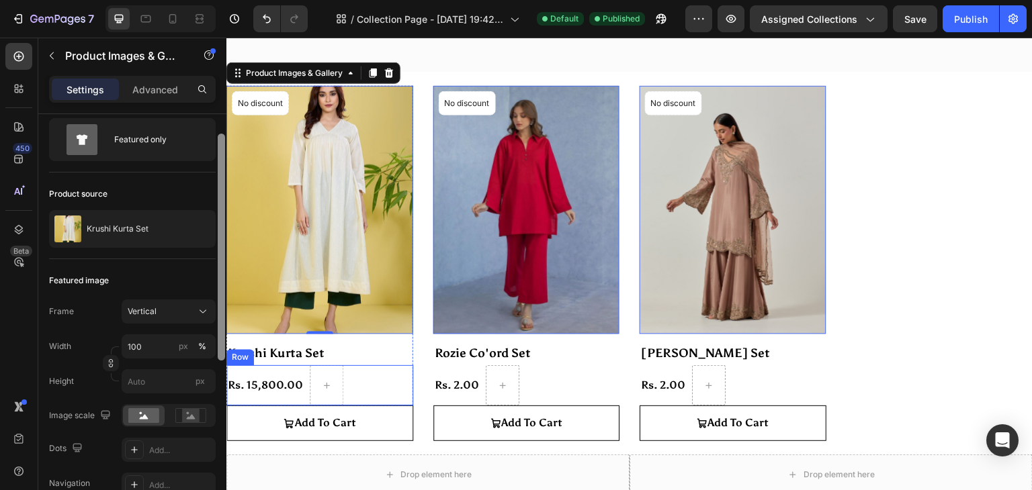
drag, startPoint x: 448, startPoint y: 331, endPoint x: 231, endPoint y: 368, distance: 220.1
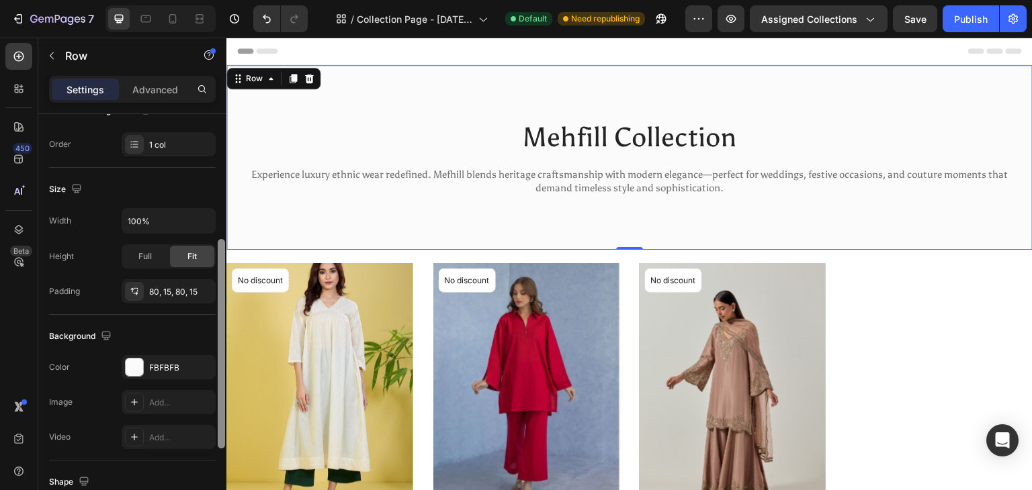
scroll to position [240, 0]
drag, startPoint x: 220, startPoint y: 298, endPoint x: 220, endPoint y: 420, distance: 121.6
click at [220, 420] on div at bounding box center [221, 340] width 7 height 210
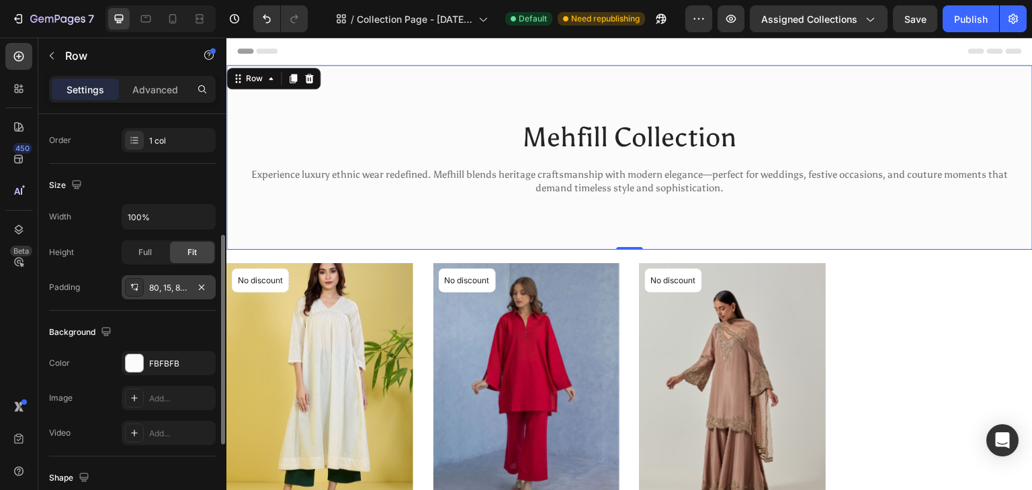
click at [185, 282] on div "80, 15, 80, 15" at bounding box center [168, 288] width 39 height 12
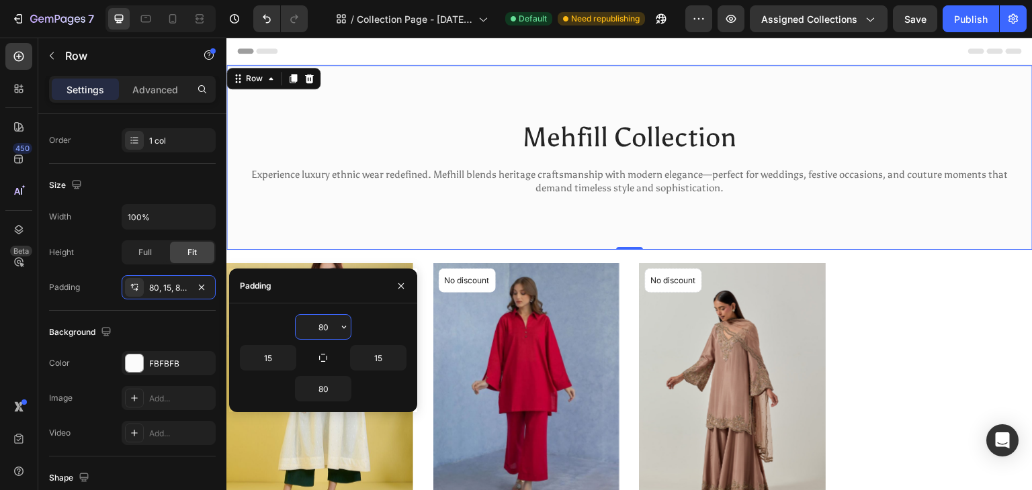
click at [325, 331] on input "80" at bounding box center [323, 327] width 55 height 24
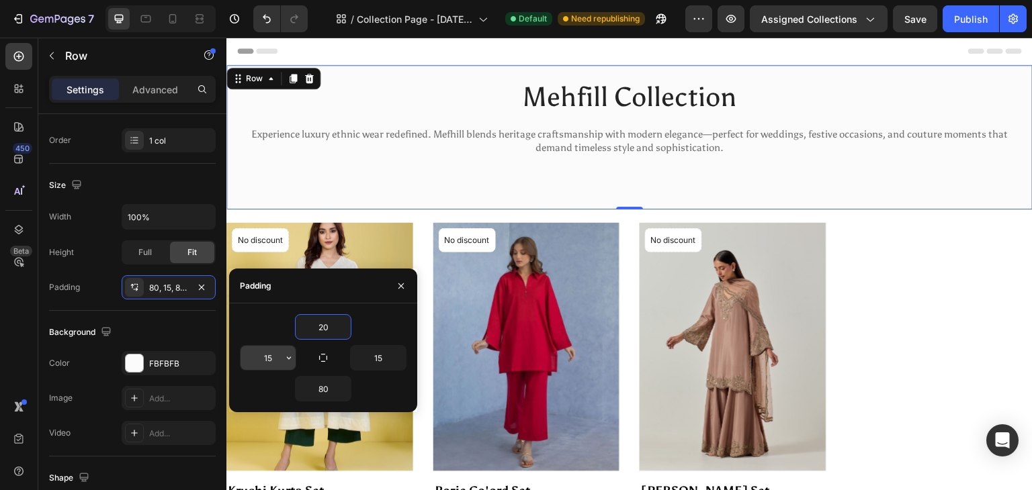
type input "20"
click at [277, 348] on input "15" at bounding box center [267, 358] width 55 height 24
type input "10"
click at [376, 353] on input "15" at bounding box center [378, 358] width 55 height 24
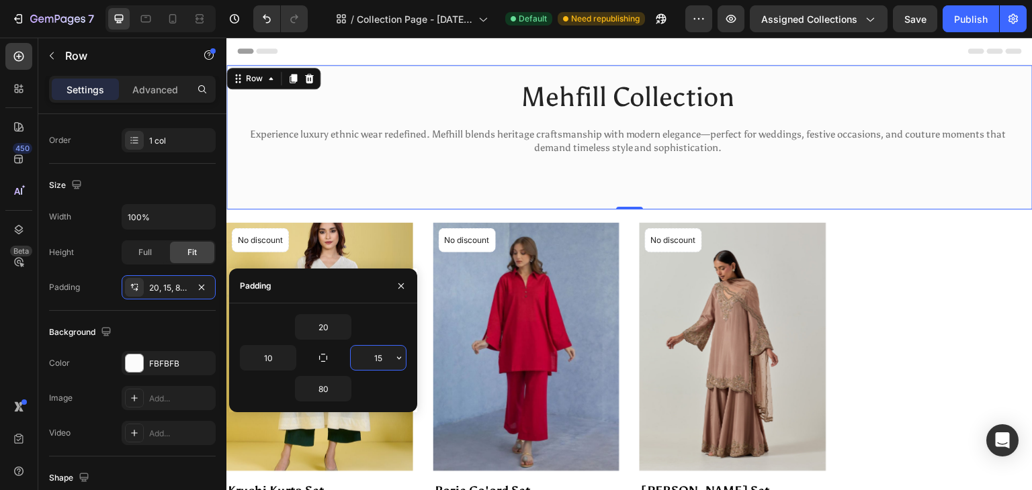
click at [376, 353] on input "15" at bounding box center [378, 358] width 55 height 24
click at [386, 359] on input "105" at bounding box center [378, 358] width 55 height 24
type input "10"
click at [337, 387] on button "button" at bounding box center [343, 389] width 13 height 24
click at [330, 385] on input "80" at bounding box center [323, 389] width 55 height 24
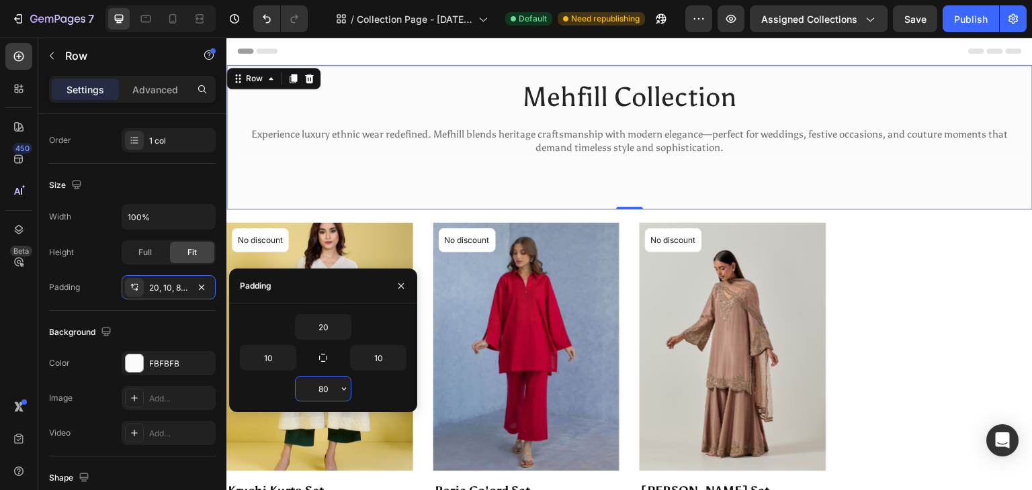
click at [330, 385] on input "80" at bounding box center [323, 389] width 55 height 24
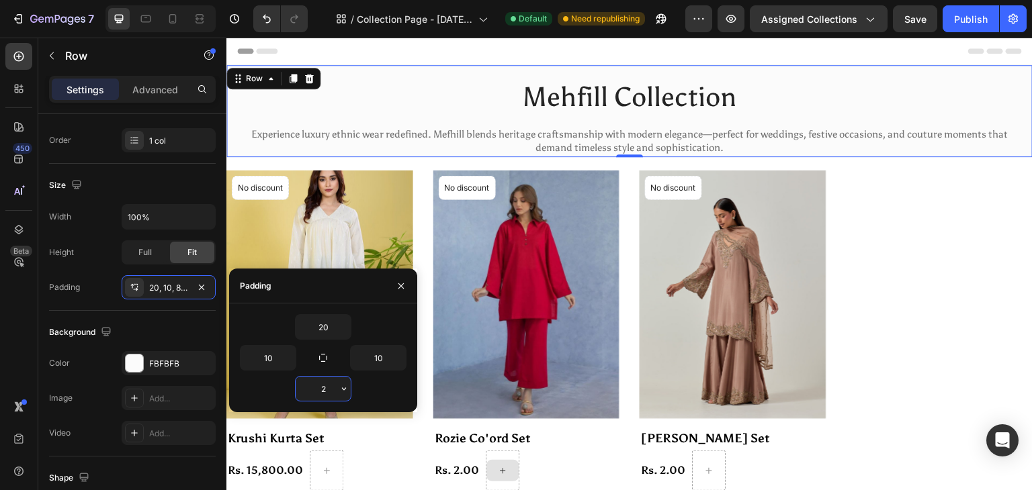
type input "20"
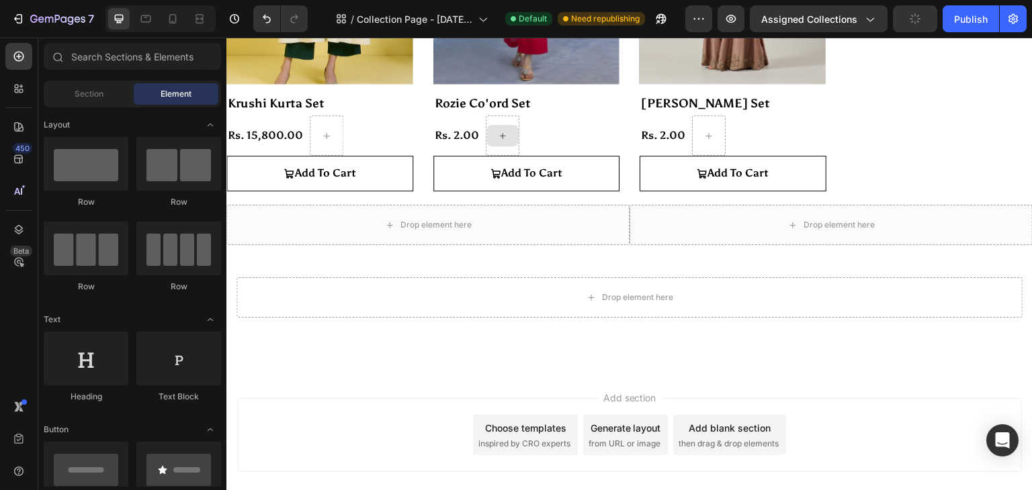
scroll to position [386, 0]
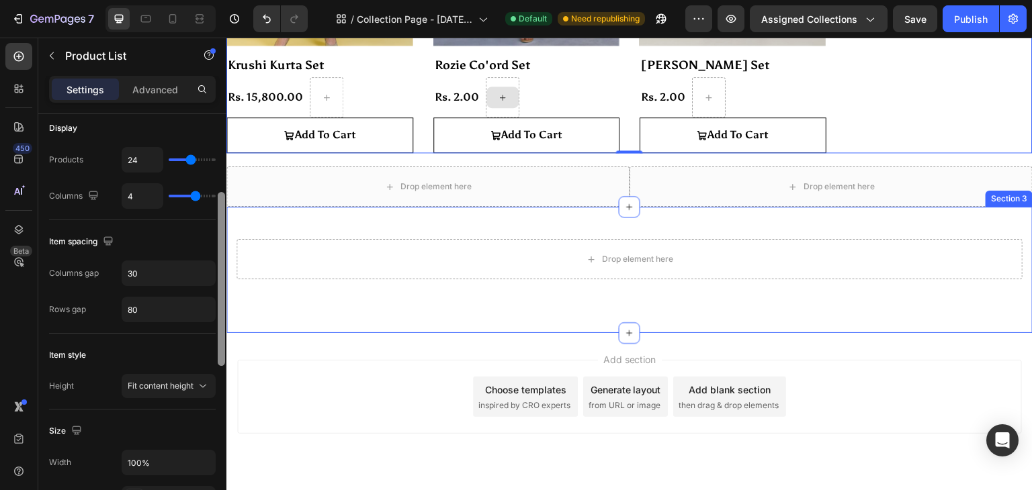
drag, startPoint x: 447, startPoint y: 258, endPoint x: 228, endPoint y: 300, distance: 222.9
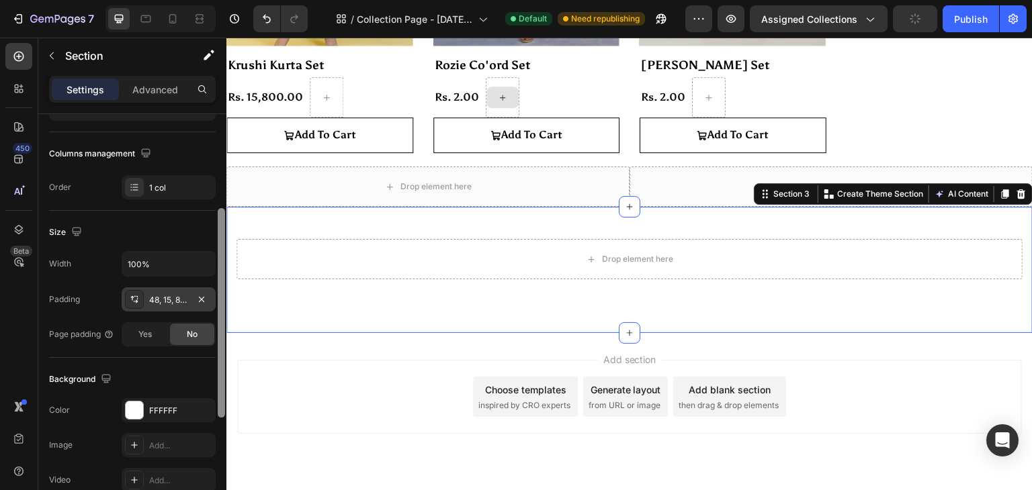
scroll to position [191, 0]
click at [175, 301] on div "48, 15, 80, 15" at bounding box center [168, 302] width 39 height 12
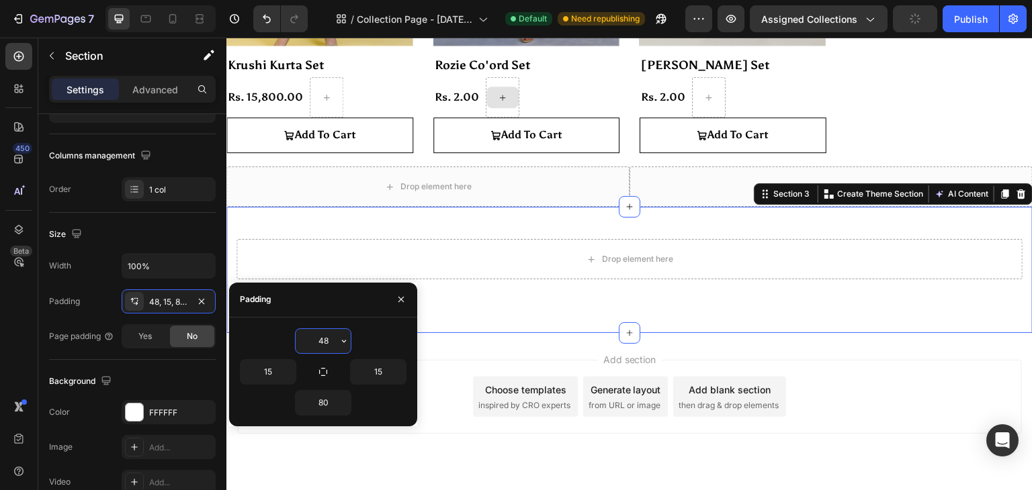
click at [328, 337] on input "48" at bounding box center [323, 341] width 55 height 24
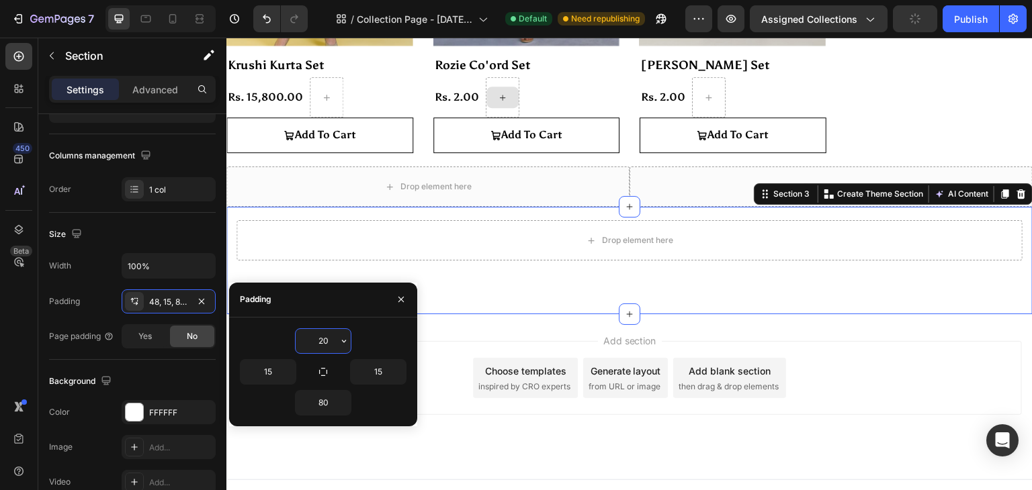
type input "2"
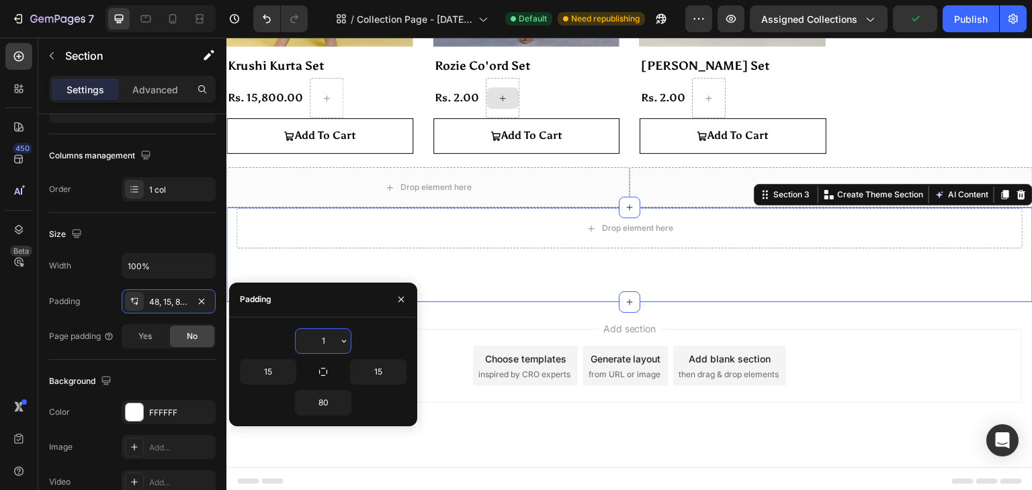
scroll to position [386, 0]
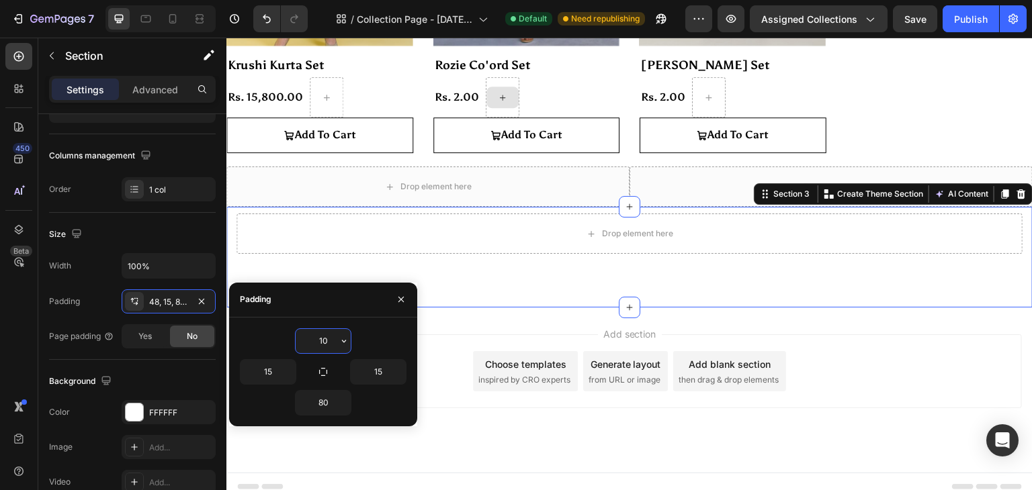
type input "1"
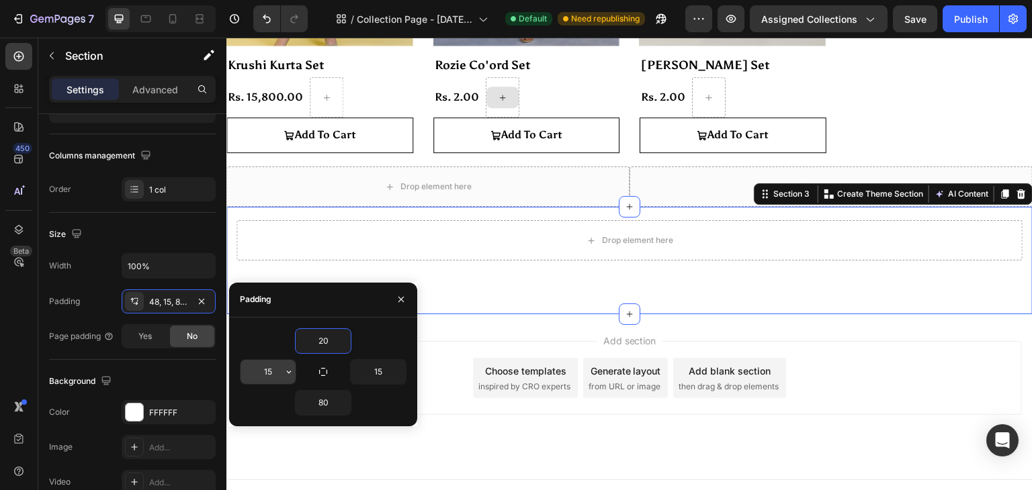
type input "20"
click at [273, 371] on input "15" at bounding box center [267, 372] width 55 height 24
type input "5"
click at [369, 368] on input "15" at bounding box center [378, 372] width 55 height 24
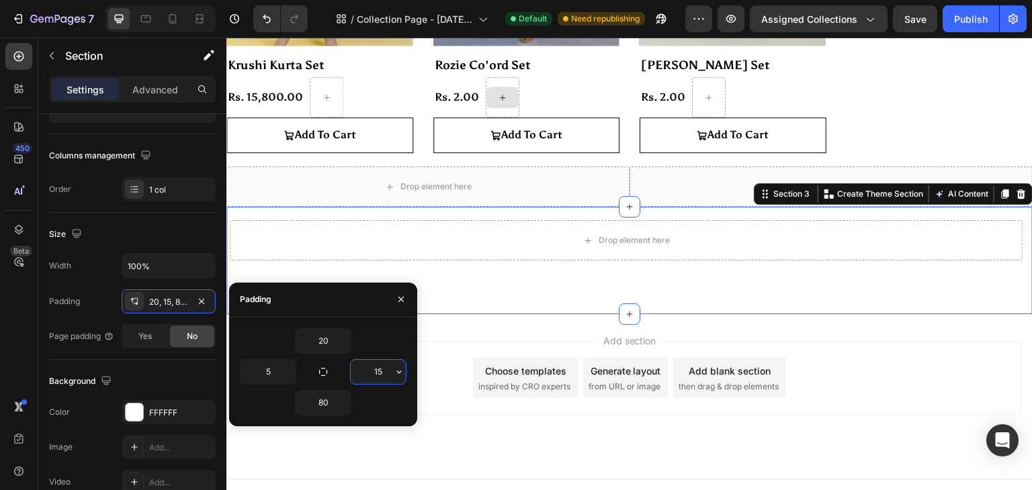
click at [369, 368] on input "15" at bounding box center [378, 372] width 55 height 24
drag, startPoint x: 369, startPoint y: 368, endPoint x: 398, endPoint y: 368, distance: 28.2
click at [398, 368] on div "15" at bounding box center [378, 372] width 55 height 24
type input "5"
click at [329, 398] on input "80" at bounding box center [323, 403] width 55 height 24
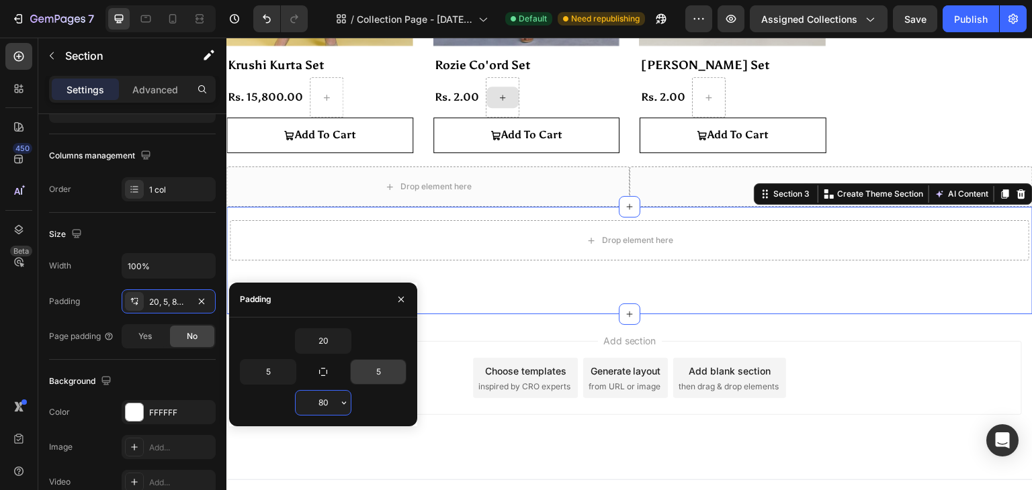
click at [329, 398] on input "80" at bounding box center [323, 403] width 55 height 24
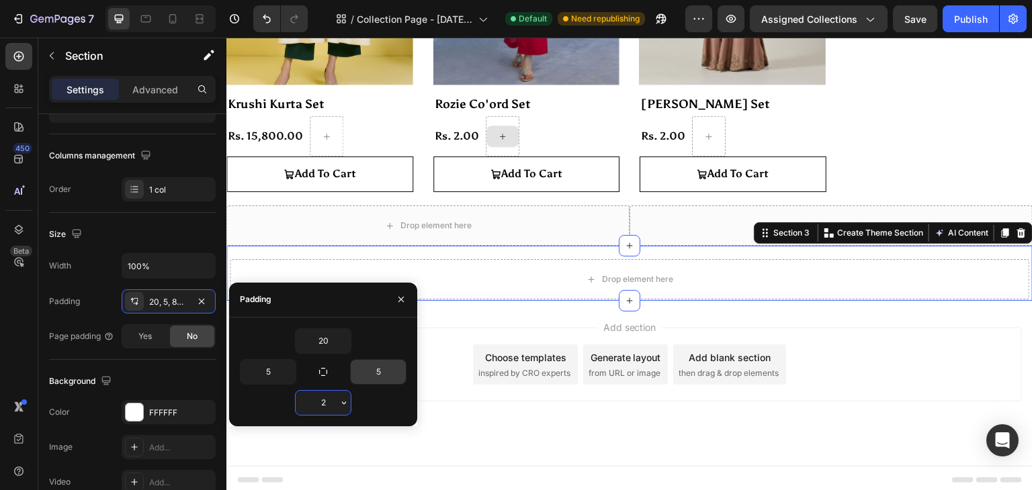
type input "20"
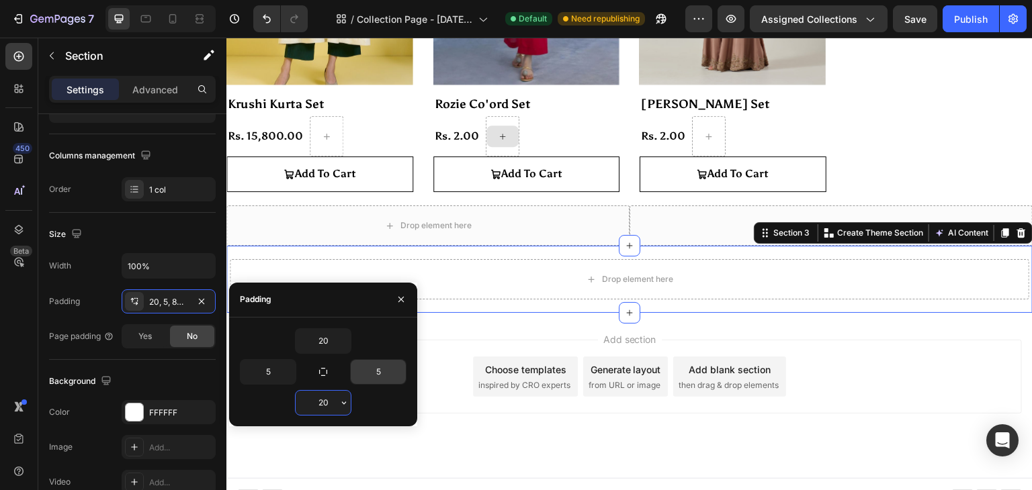
scroll to position [358, 0]
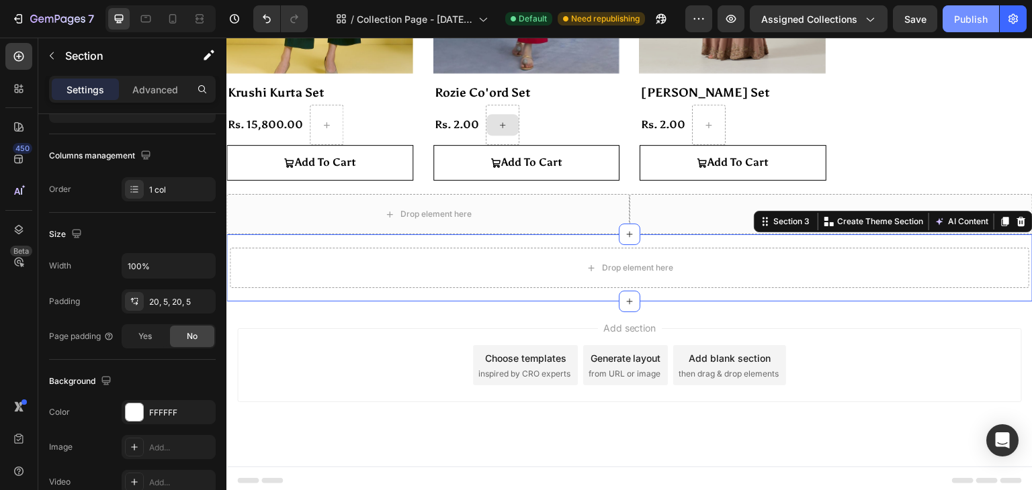
click at [950, 11] on button "Publish" at bounding box center [970, 18] width 56 height 27
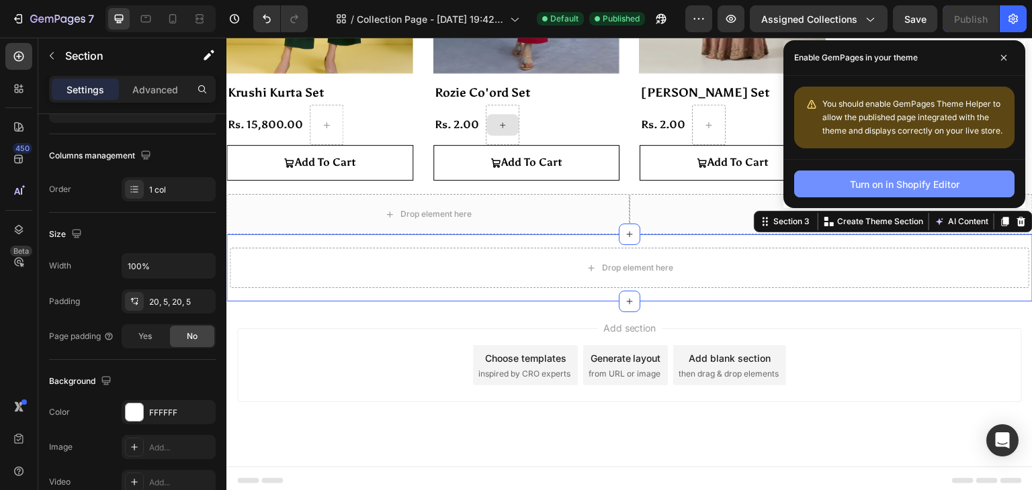
click at [903, 181] on div "Turn on in Shopify Editor" at bounding box center [904, 184] width 109 height 14
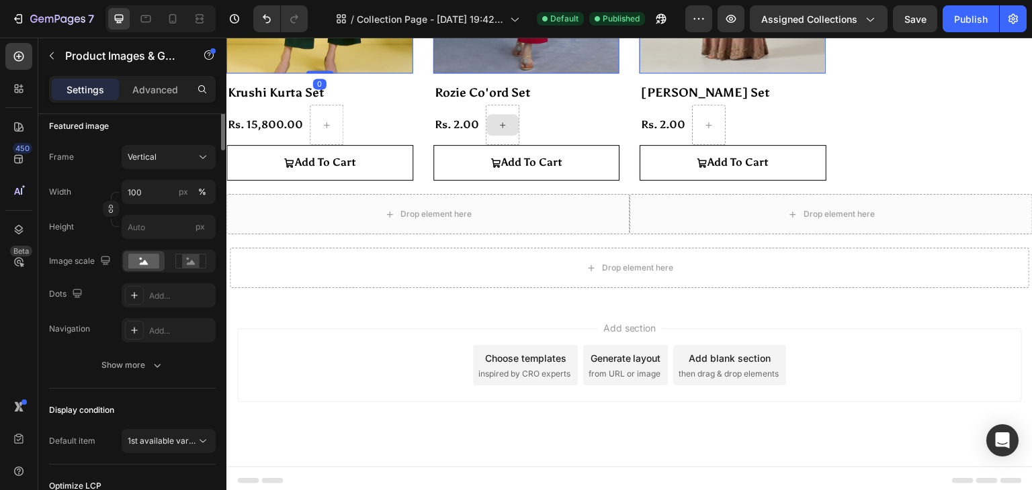
scroll to position [0, 0]
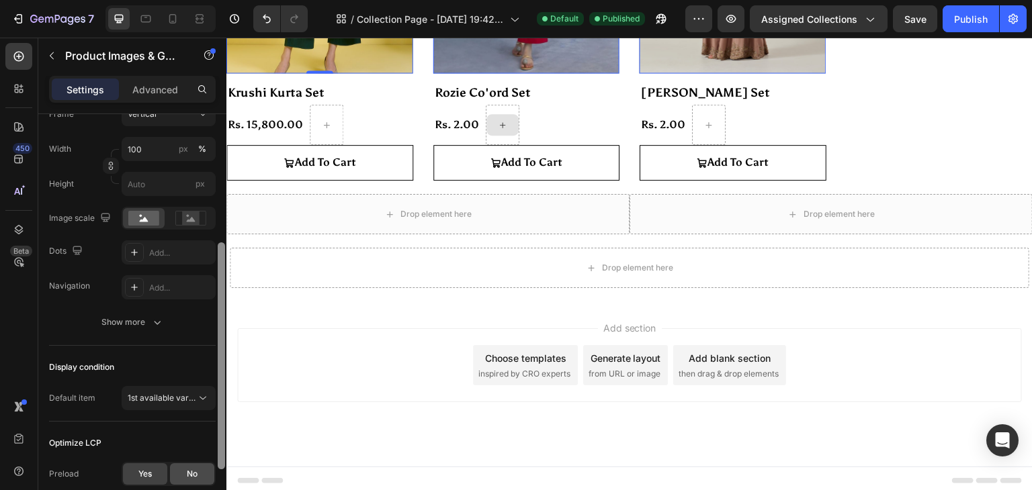
drag, startPoint x: 218, startPoint y: 337, endPoint x: 197, endPoint y: 468, distance: 132.1
click at [197, 468] on div "Layout Featured only Product source Krushi Kurta Set Featured image Frame Verti…" at bounding box center [132, 321] width 188 height 414
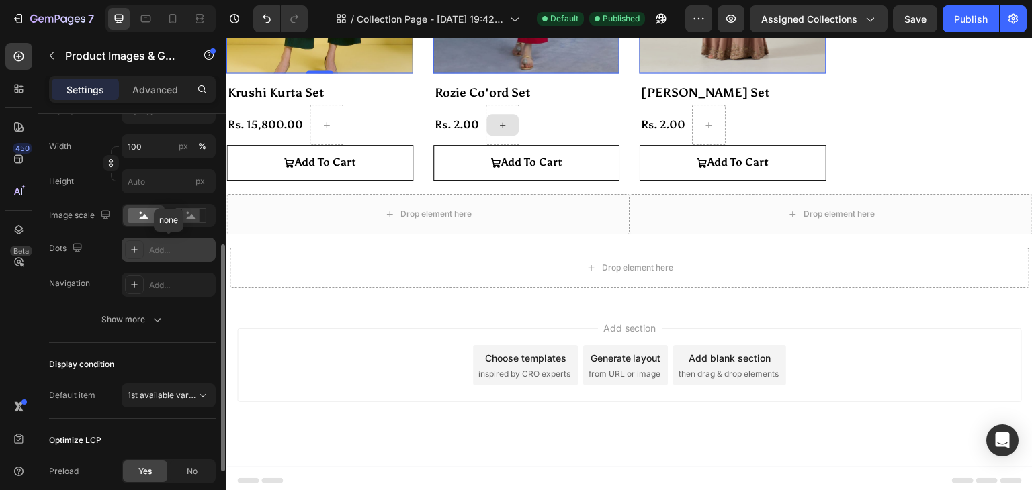
click at [145, 245] on div "Add..." at bounding box center [169, 250] width 94 height 24
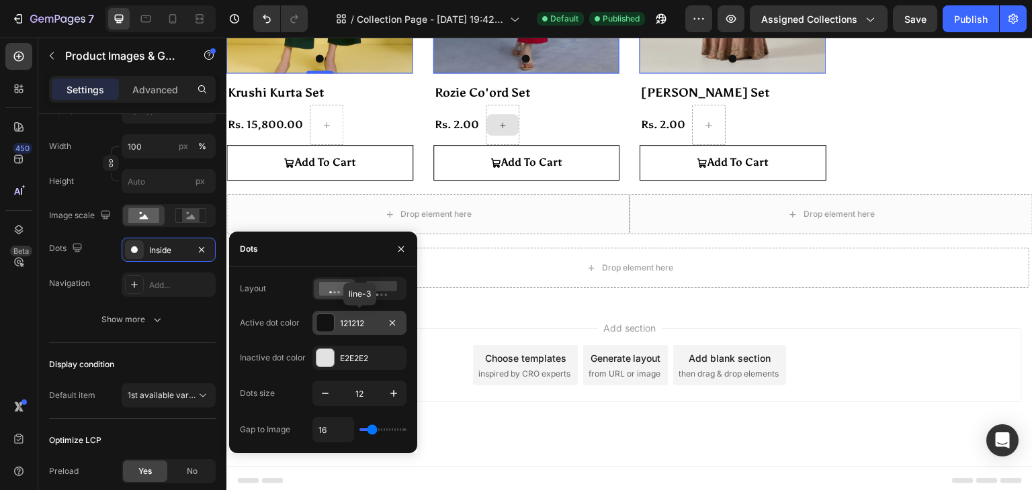
click at [347, 320] on div "121212" at bounding box center [359, 324] width 39 height 12
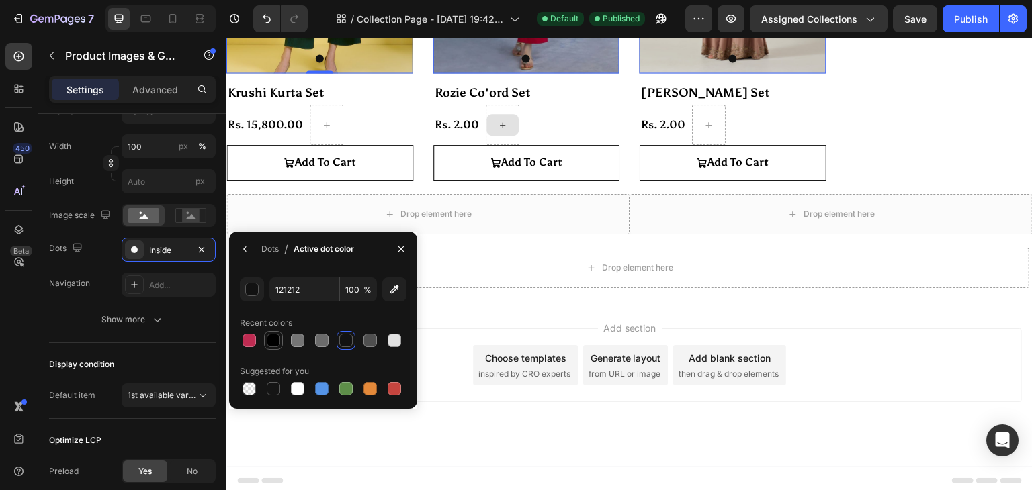
click at [271, 342] on div at bounding box center [273, 340] width 13 height 13
click at [293, 390] on div at bounding box center [297, 388] width 13 height 13
click at [276, 349] on div at bounding box center [273, 340] width 19 height 19
type input "000000"
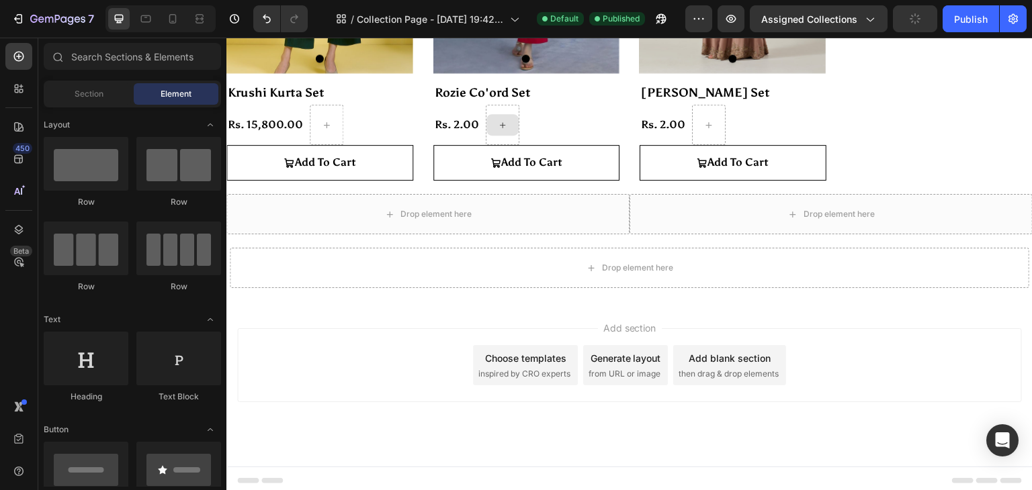
click at [289, 424] on div "Add section Choose templates inspired by CRO experts Generate layout from URL o…" at bounding box center [629, 384] width 806 height 165
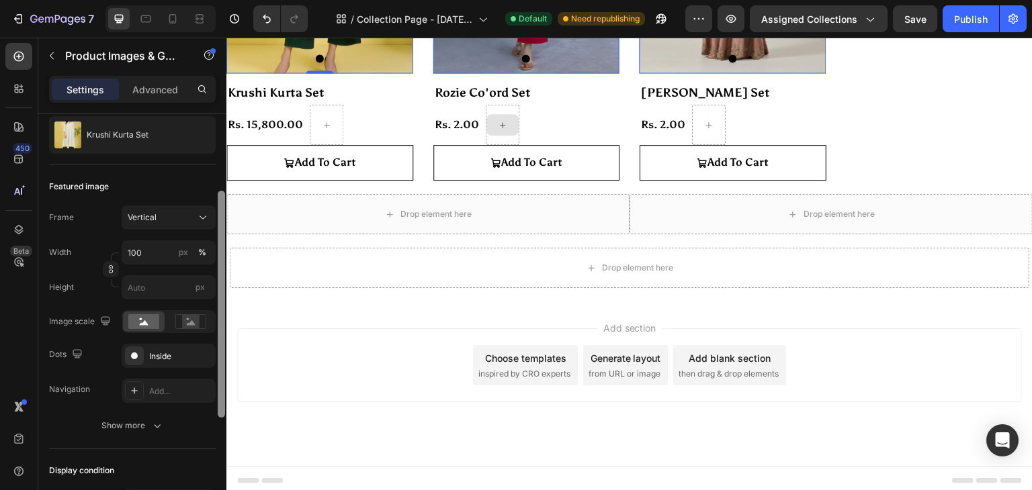
scroll to position [136, 0]
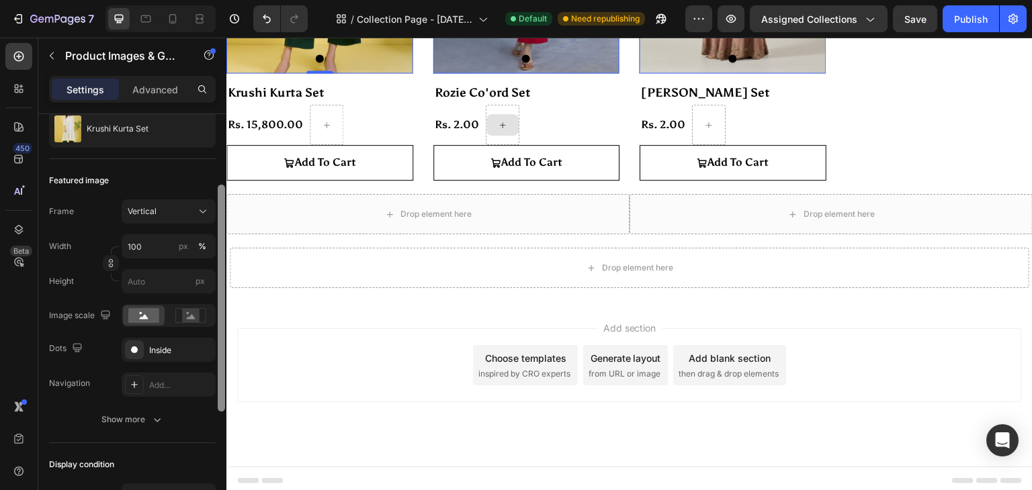
drag, startPoint x: 222, startPoint y: 279, endPoint x: 223, endPoint y: 354, distance: 75.2
click at [223, 354] on div at bounding box center [221, 298] width 7 height 227
click at [185, 349] on div "Inside" at bounding box center [168, 351] width 39 height 12
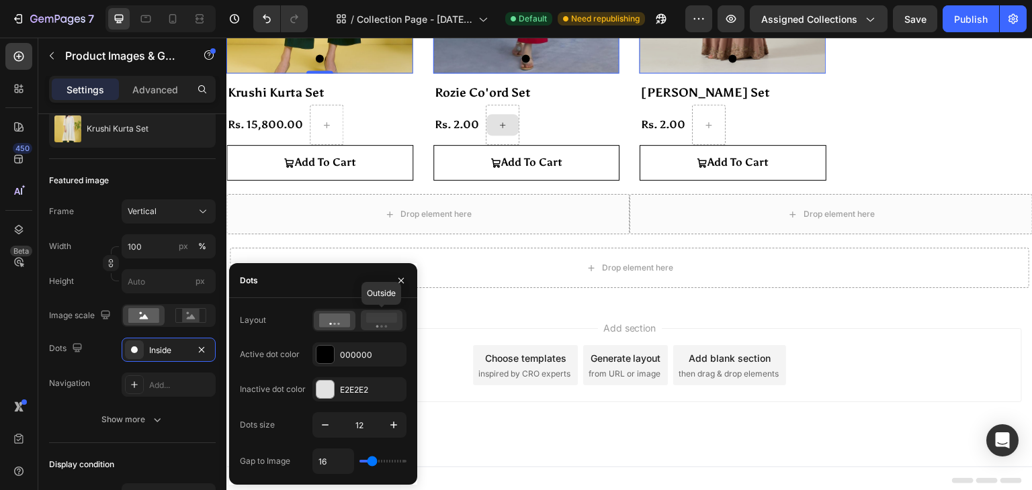
click at [373, 324] on icon at bounding box center [381, 320] width 31 height 15
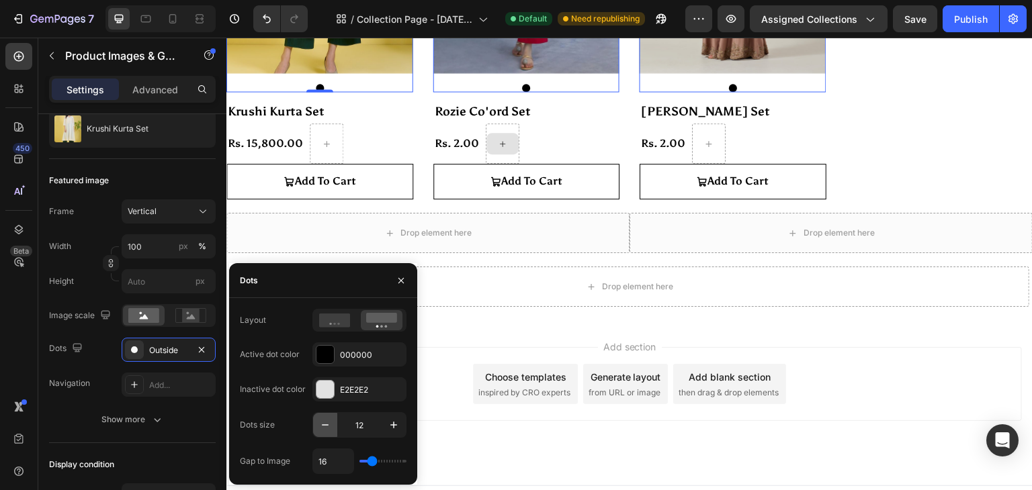
click at [322, 428] on icon "button" at bounding box center [324, 424] width 13 height 13
type input "10"
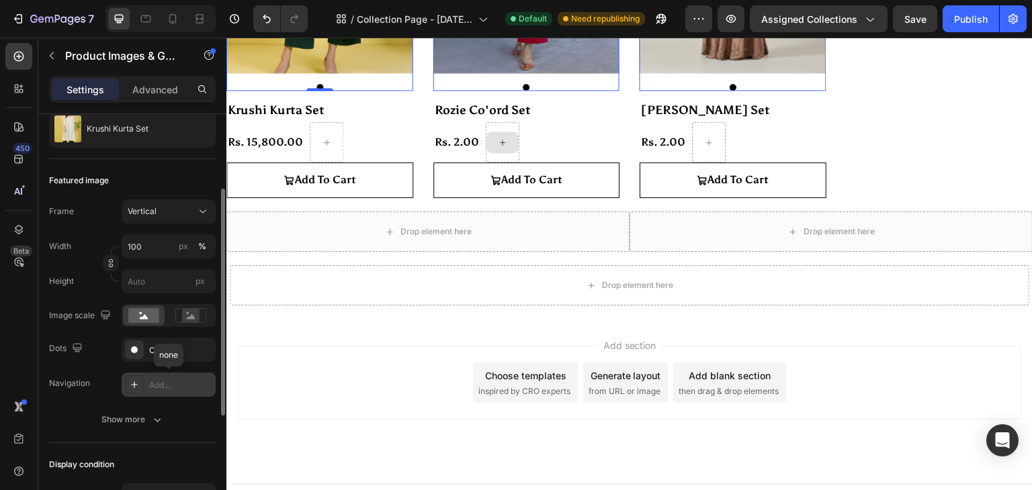
click at [161, 385] on div "Add..." at bounding box center [180, 386] width 63 height 12
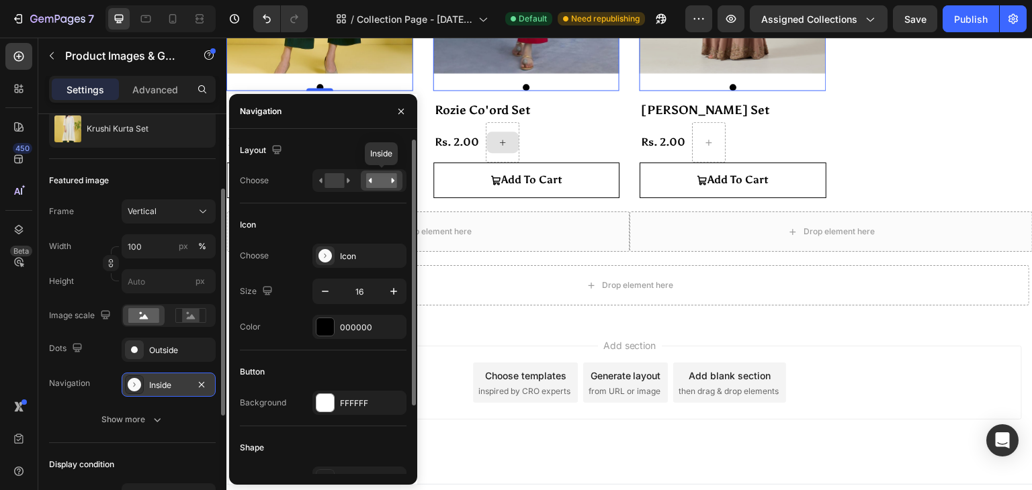
click at [381, 183] on rect at bounding box center [381, 180] width 31 height 15
click at [328, 253] on icon at bounding box center [324, 255] width 13 height 13
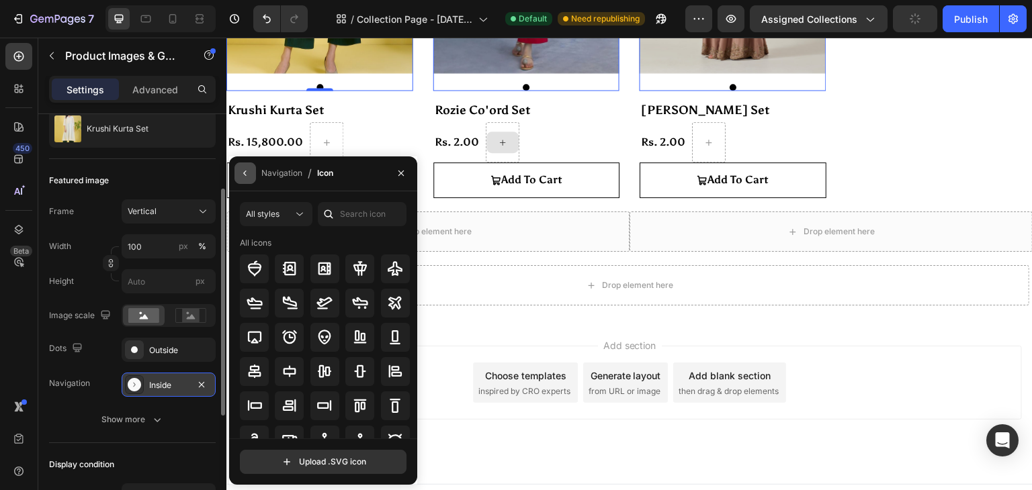
click at [245, 175] on icon "button" at bounding box center [245, 173] width 11 height 11
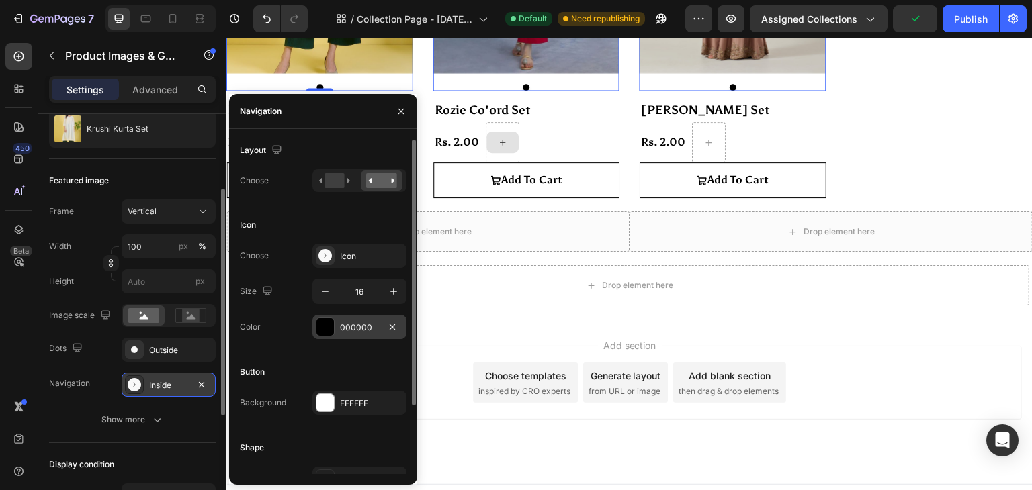
click at [347, 323] on div "000000" at bounding box center [359, 328] width 39 height 12
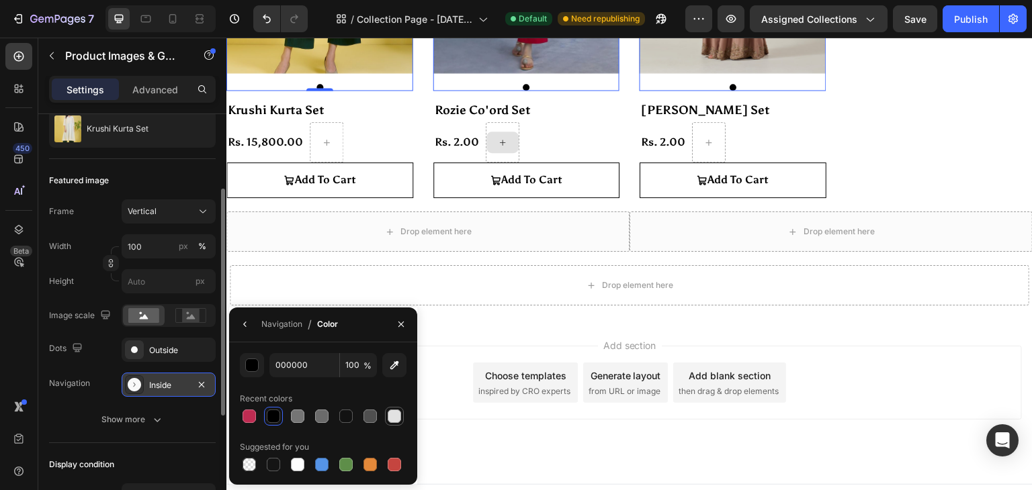
click at [390, 412] on div at bounding box center [394, 416] width 13 height 13
type input "E2E2E2"
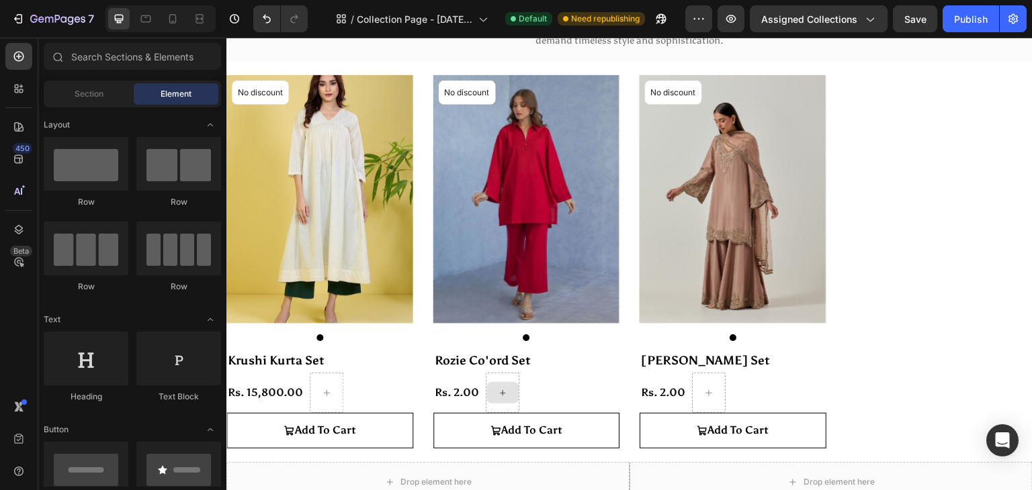
scroll to position [134, 0]
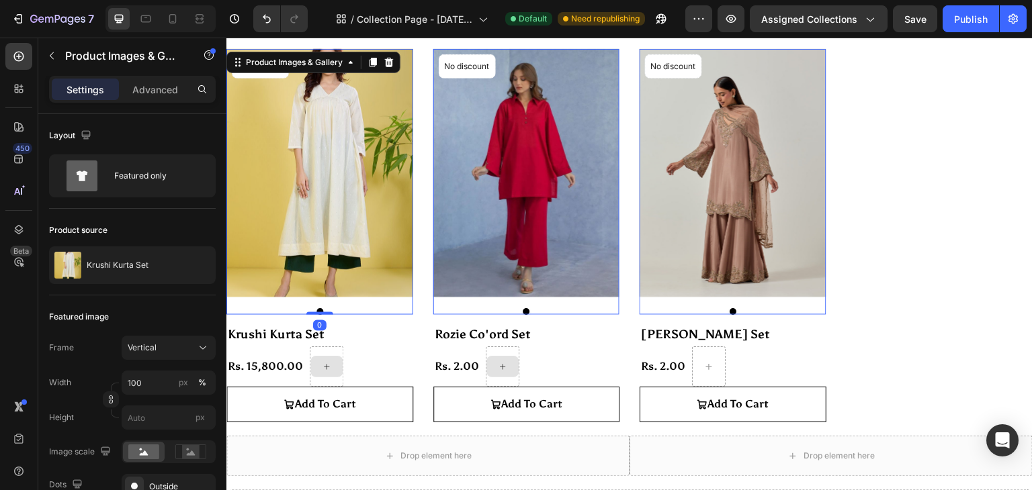
click at [305, 201] on img at bounding box center [319, 173] width 187 height 249
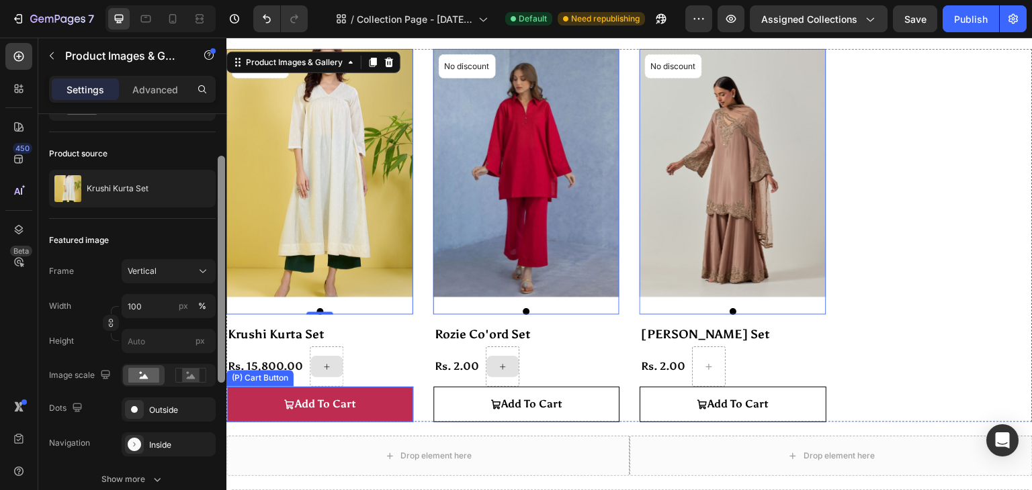
drag, startPoint x: 445, startPoint y: 371, endPoint x: 228, endPoint y: 402, distance: 219.2
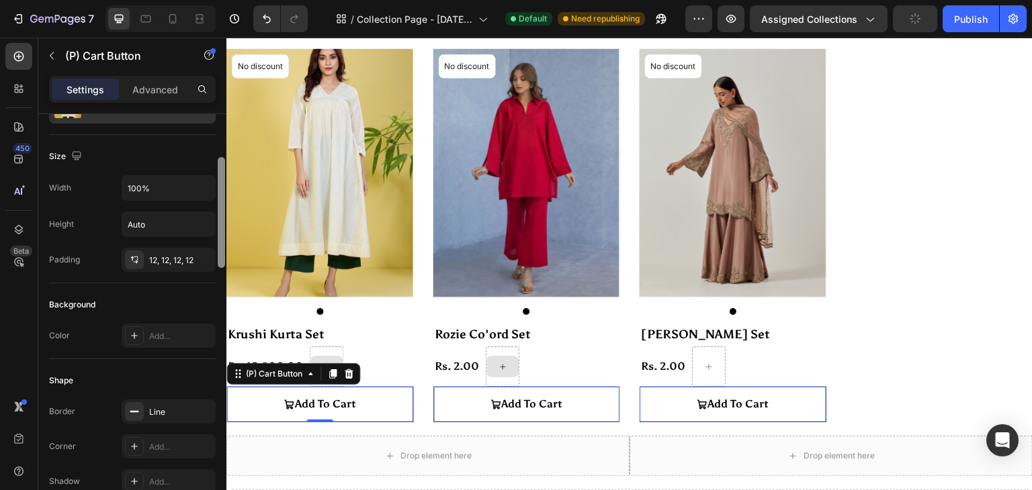
scroll to position [0, 0]
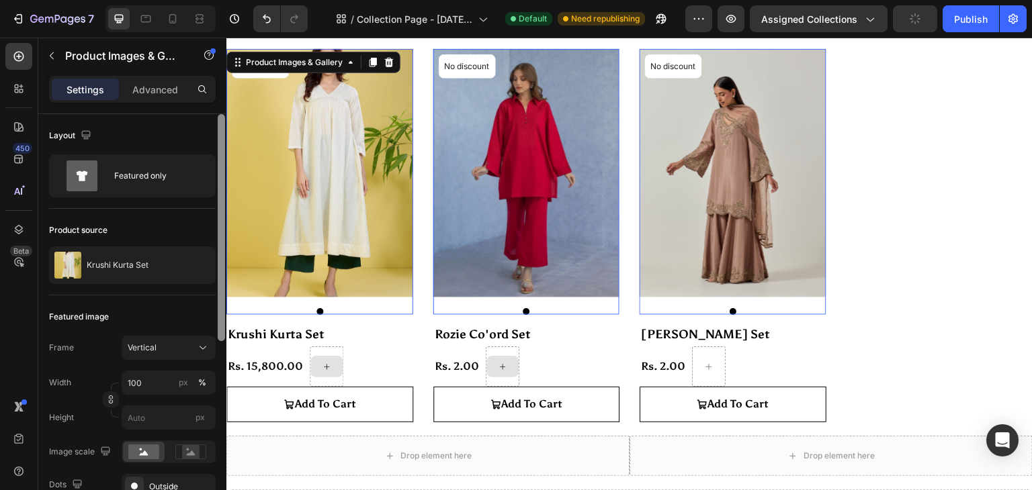
click at [334, 202] on img at bounding box center [319, 173] width 187 height 249
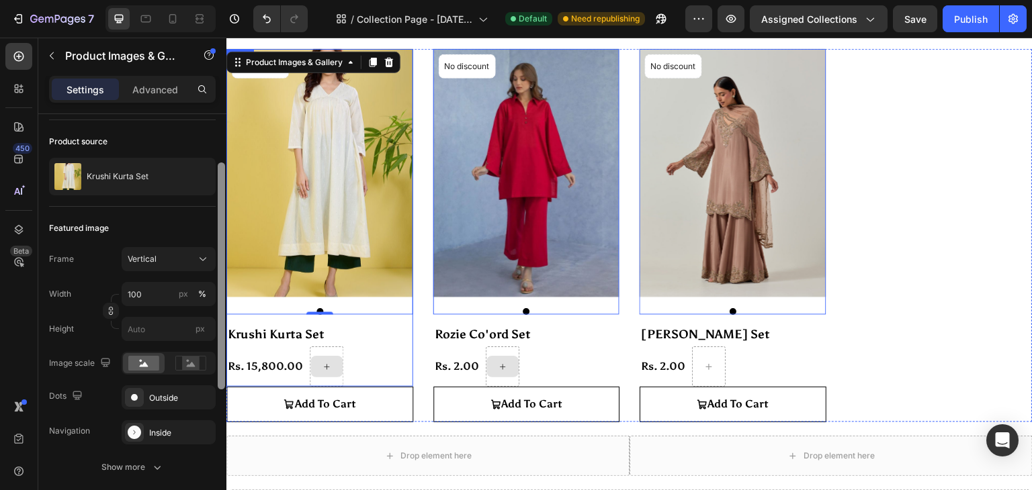
drag, startPoint x: 445, startPoint y: 299, endPoint x: 230, endPoint y: 316, distance: 216.3
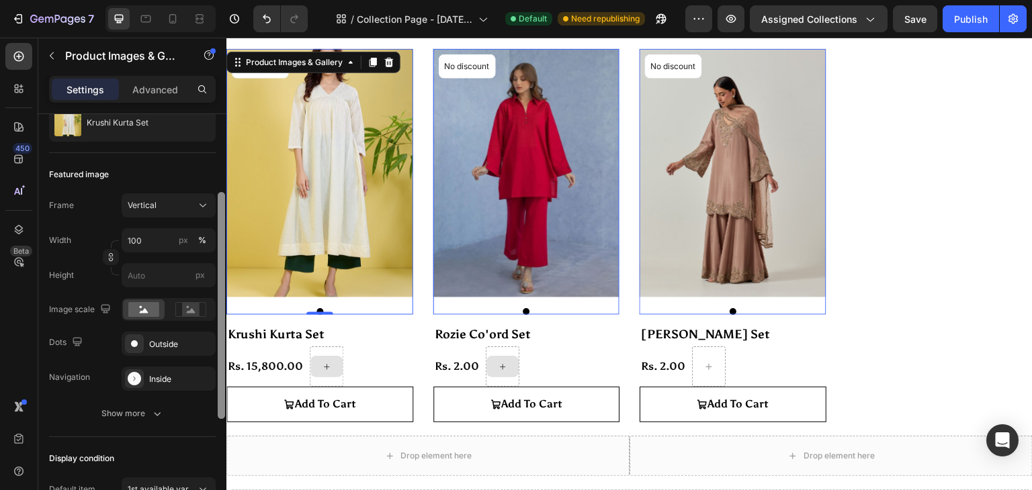
scroll to position [144, 0]
drag, startPoint x: 223, startPoint y: 298, endPoint x: 224, endPoint y: 341, distance: 43.7
click at [224, 341] on div at bounding box center [221, 303] width 7 height 227
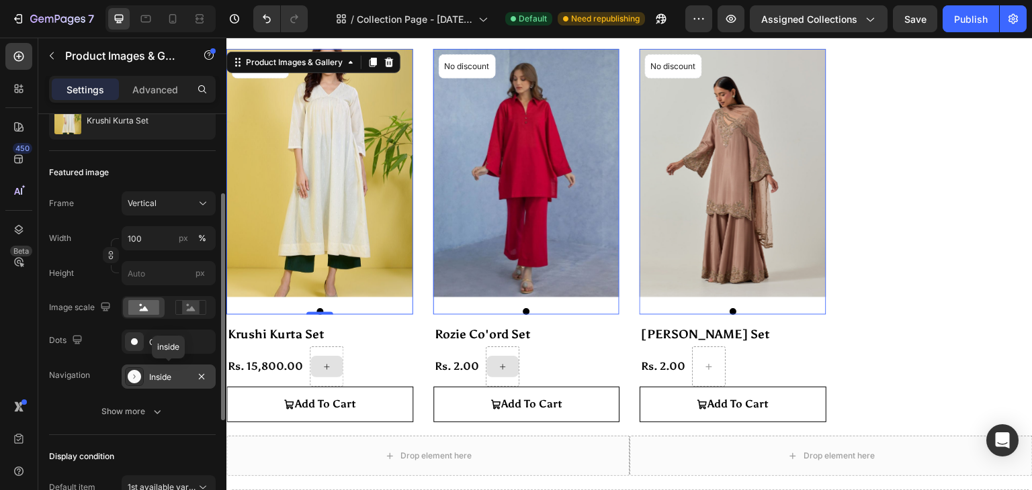
click at [183, 373] on div "Inside" at bounding box center [168, 377] width 39 height 12
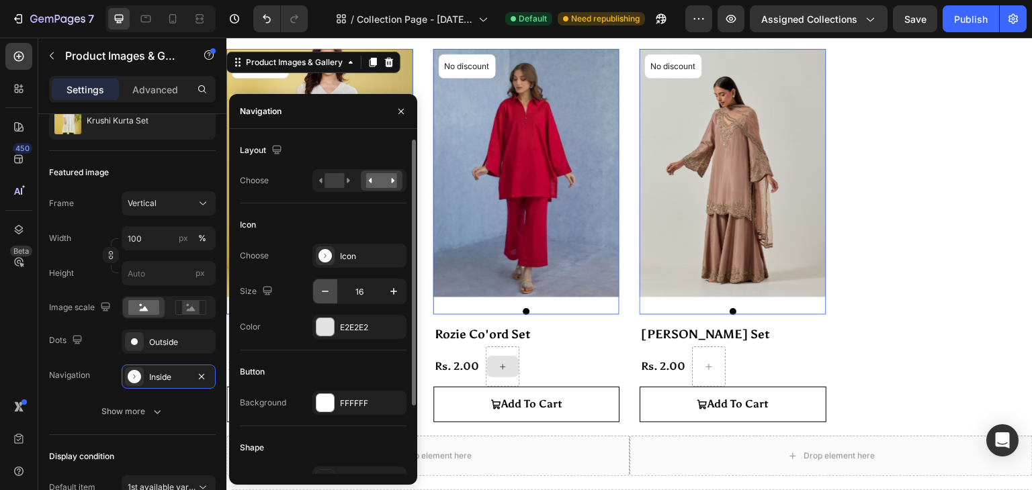
click at [323, 287] on icon "button" at bounding box center [324, 291] width 13 height 13
type input "12"
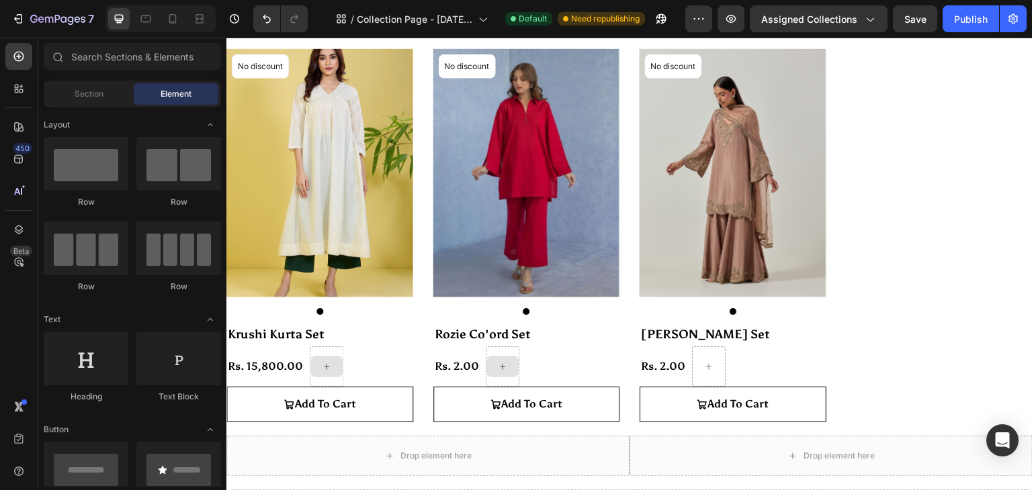
scroll to position [133, 0]
click at [975, 12] on div "Publish" at bounding box center [971, 19] width 34 height 14
click at [173, 18] on icon at bounding box center [172, 18] width 13 height 13
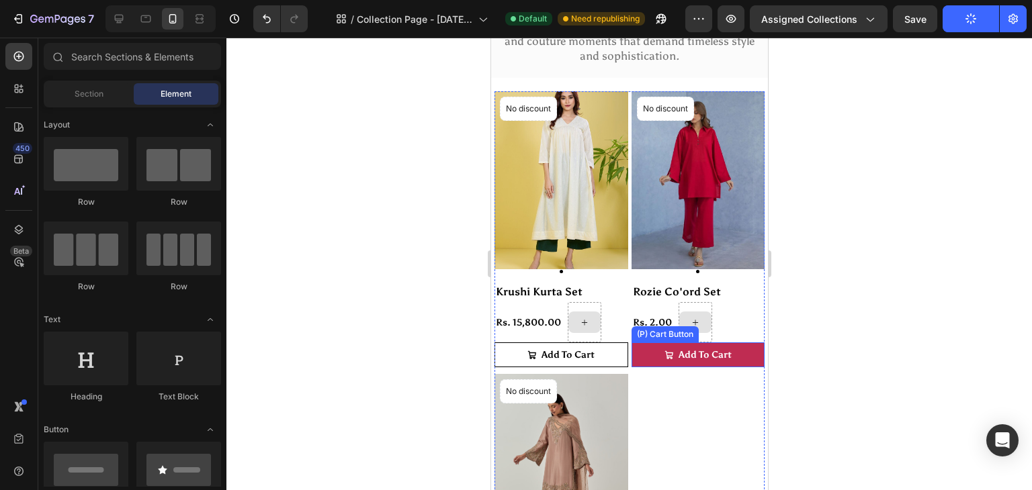
click at [641, 350] on button "Add To Cart" at bounding box center [698, 355] width 134 height 25
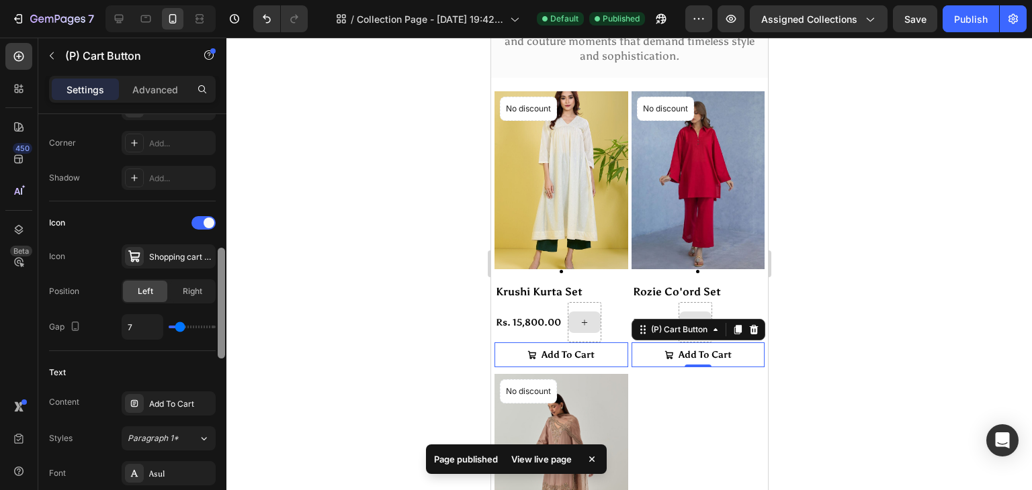
scroll to position [472, 0]
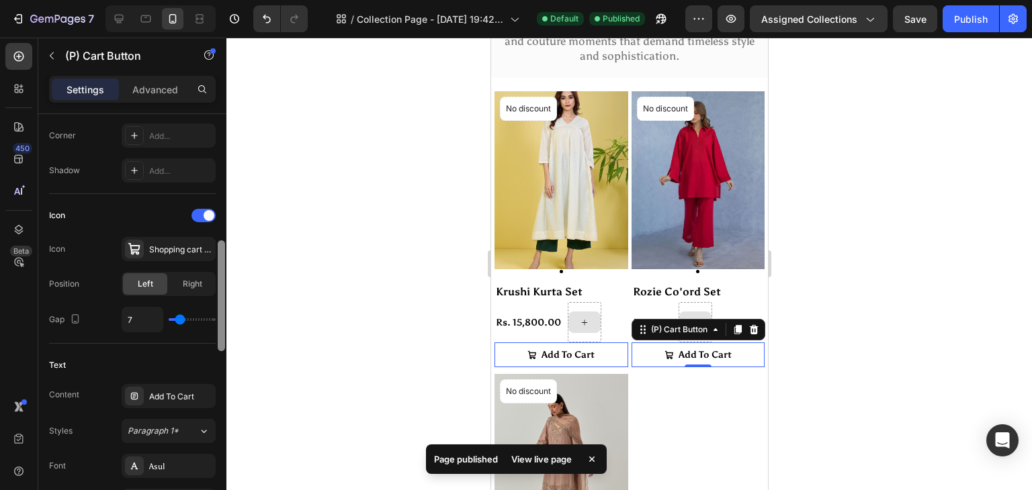
drag, startPoint x: 219, startPoint y: 198, endPoint x: 230, endPoint y: 325, distance: 127.4
click at [230, 0] on div "7 / Collection Page - [DATE] 19:42:34 Default Published Preview Assigned Collec…" at bounding box center [516, 0] width 1032 height 0
type input "5"
type input "4"
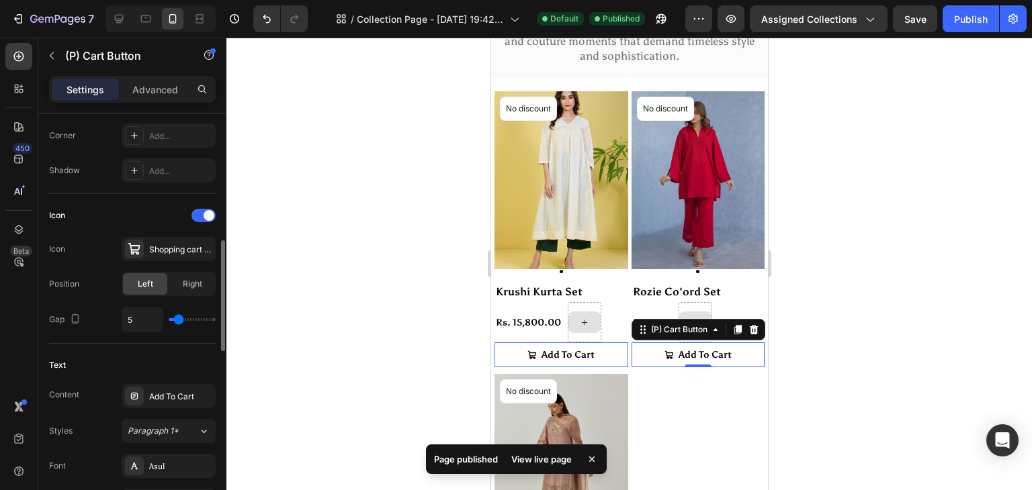
type input "4"
type input "3"
type input "4"
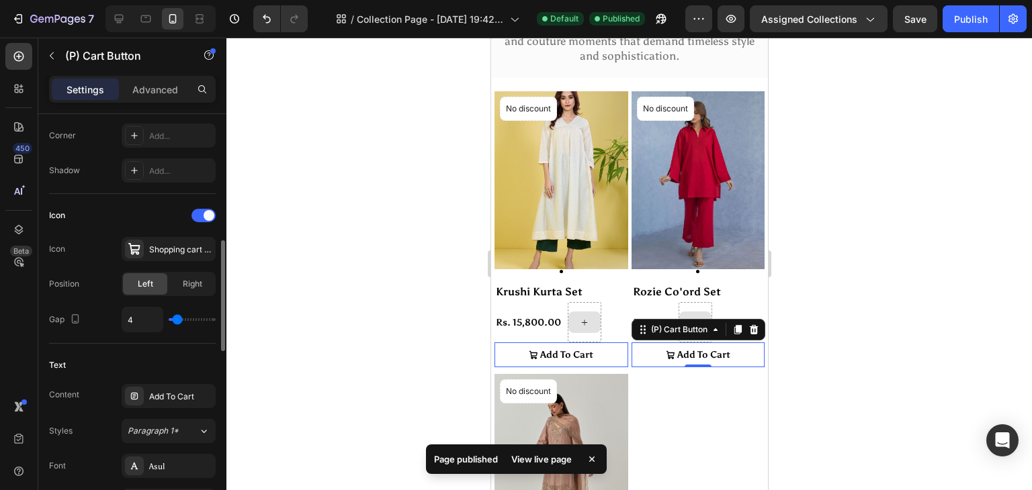
type input "5"
type input "7"
type input "8"
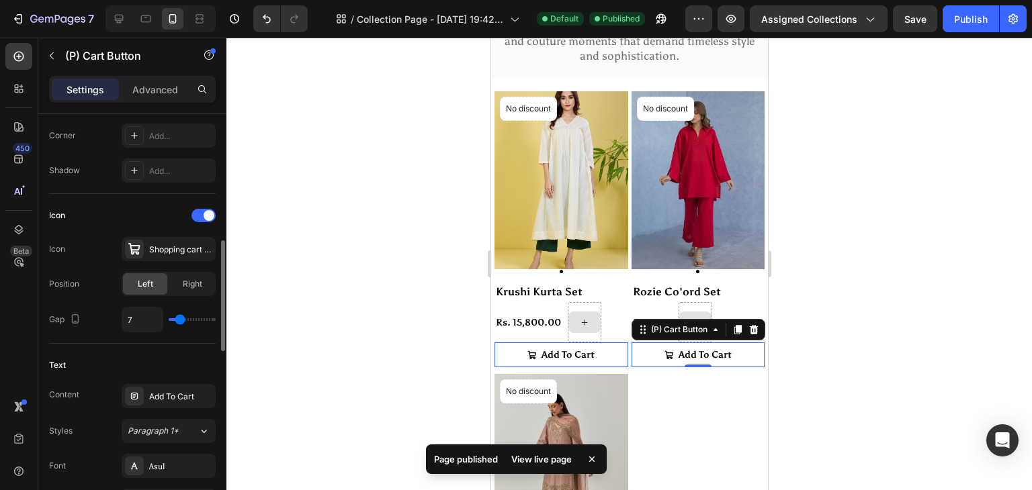
type input "8"
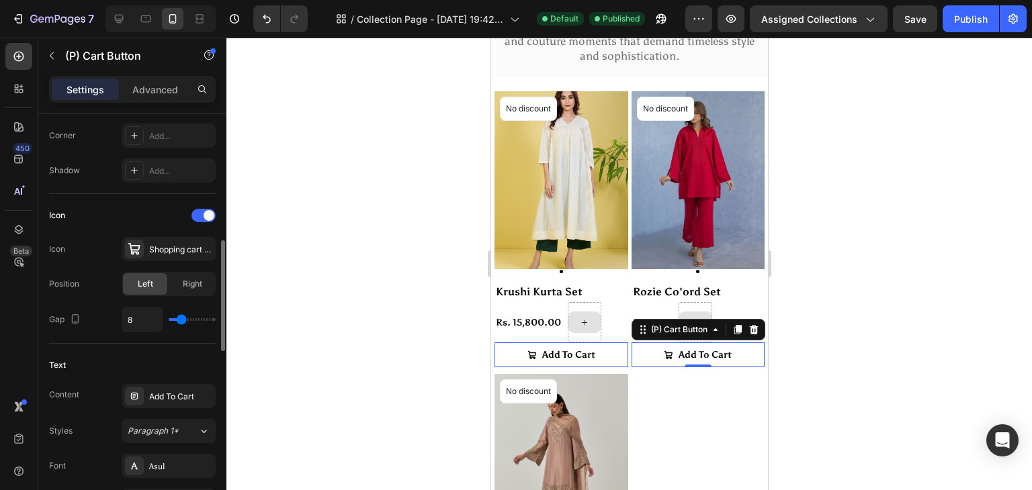
type input "7"
click at [180, 318] on input "range" at bounding box center [192, 319] width 47 height 3
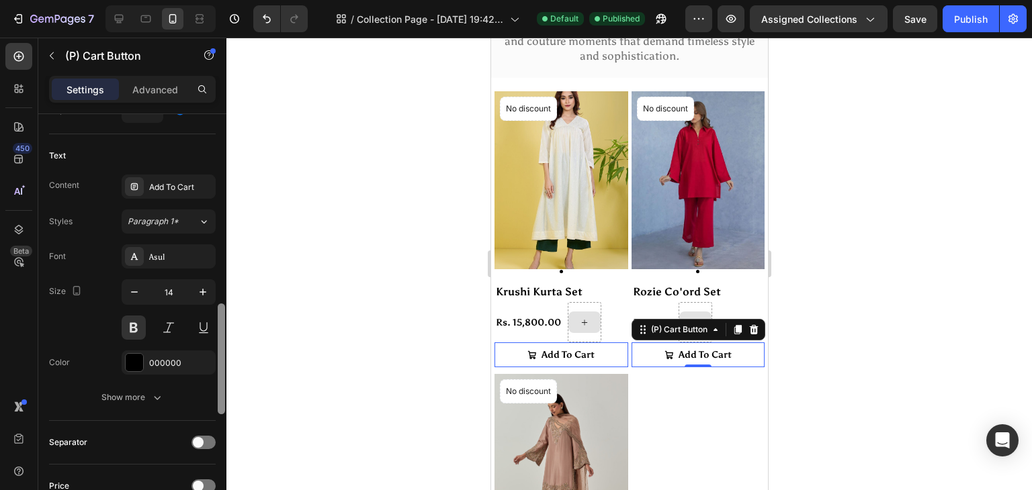
scroll to position [689, 0]
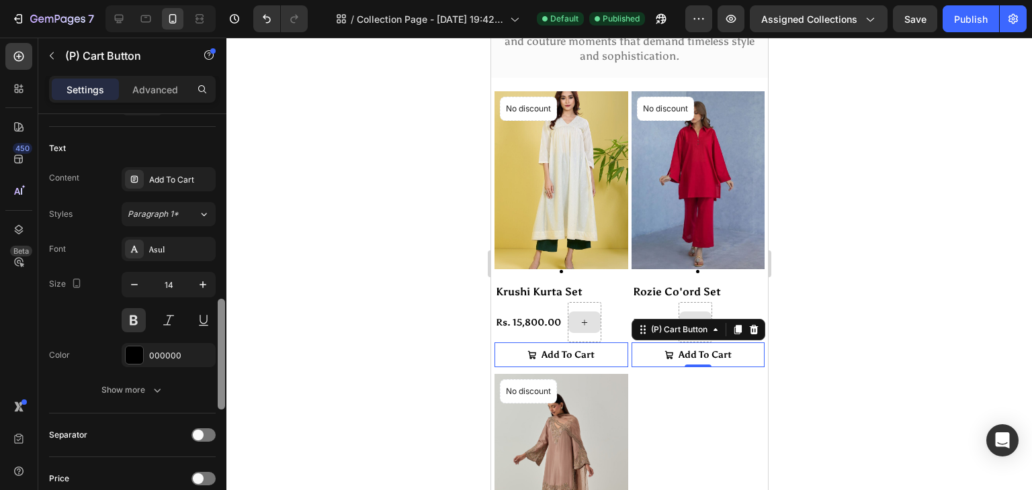
drag, startPoint x: 220, startPoint y: 337, endPoint x: 226, endPoint y: 396, distance: 58.8
click at [226, 396] on div at bounding box center [221, 321] width 10 height 414
click at [130, 285] on icon "button" at bounding box center [134, 284] width 13 height 13
click at [196, 284] on icon "button" at bounding box center [202, 284] width 13 height 13
type input "14"
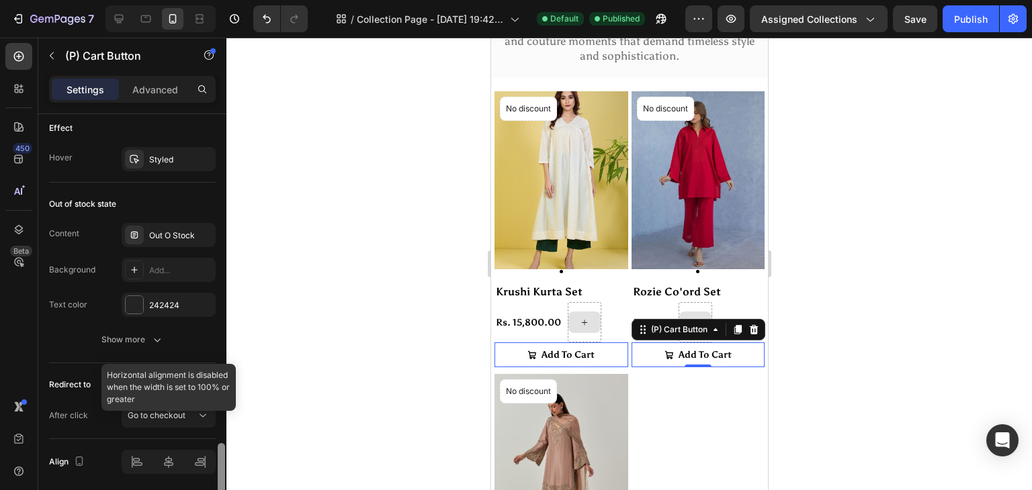
scroll to position [1129, 0]
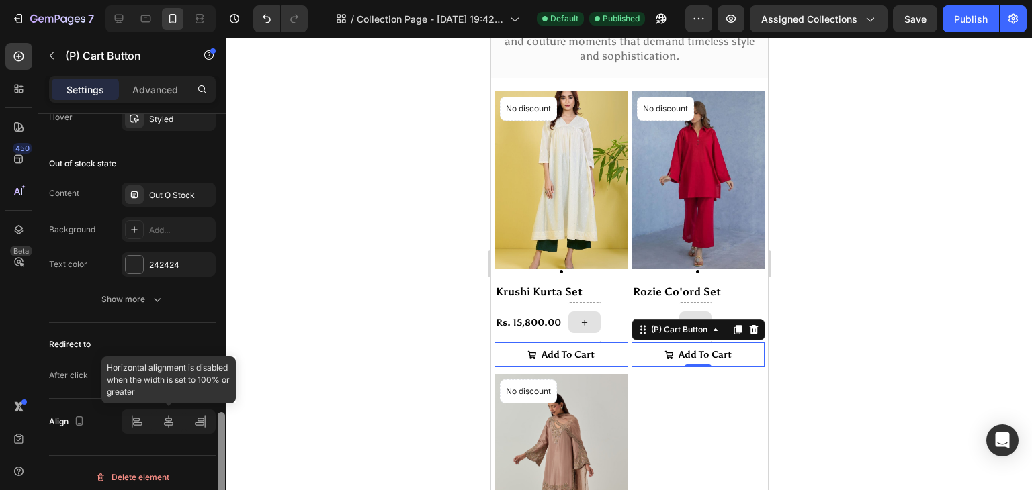
drag, startPoint x: 218, startPoint y: 306, endPoint x: 207, endPoint y: 423, distance: 118.1
click at [207, 423] on div "Layout Product source Rozie Co'ord Set Size Width 100% Height Auto Padding 6, 6…" at bounding box center [132, 321] width 188 height 414
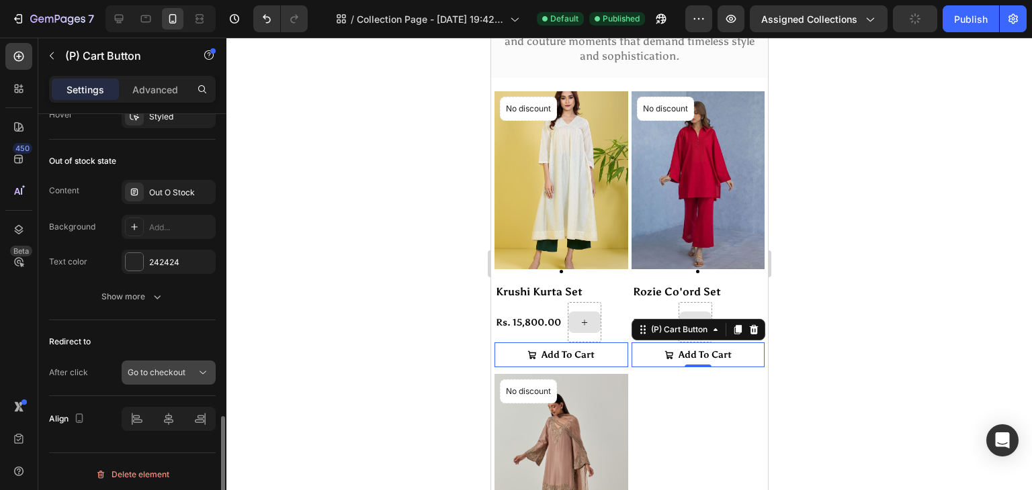
click at [200, 375] on icon at bounding box center [202, 372] width 13 height 13
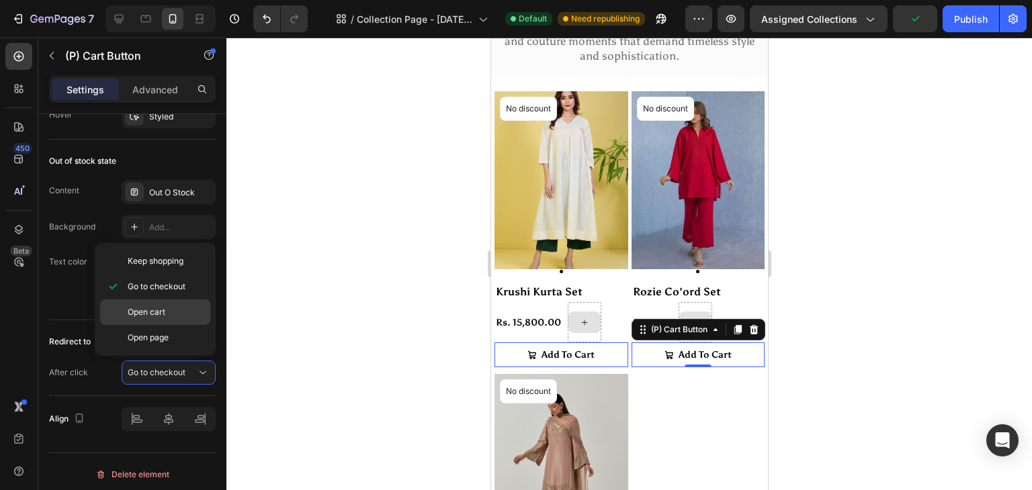
click at [156, 312] on span "Open cart" at bounding box center [147, 312] width 38 height 12
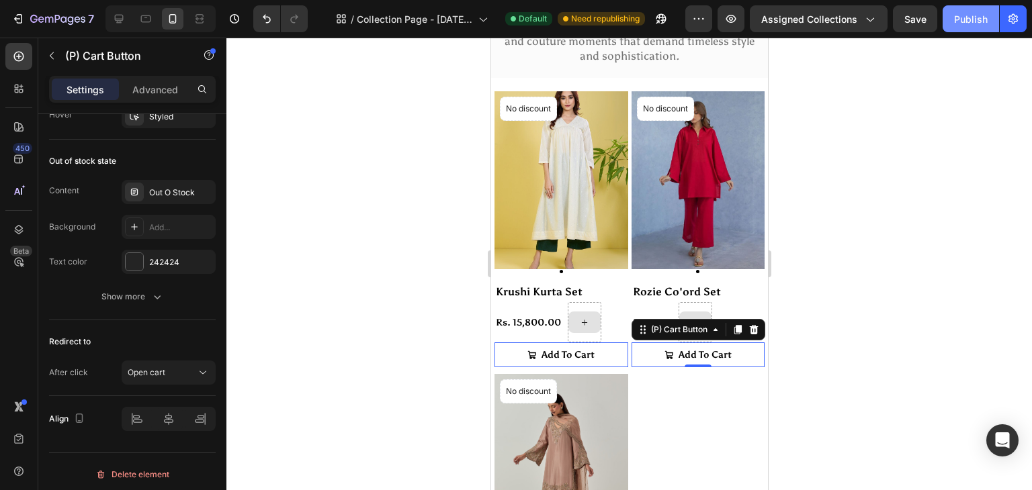
click at [979, 25] on div "Publish" at bounding box center [971, 19] width 34 height 14
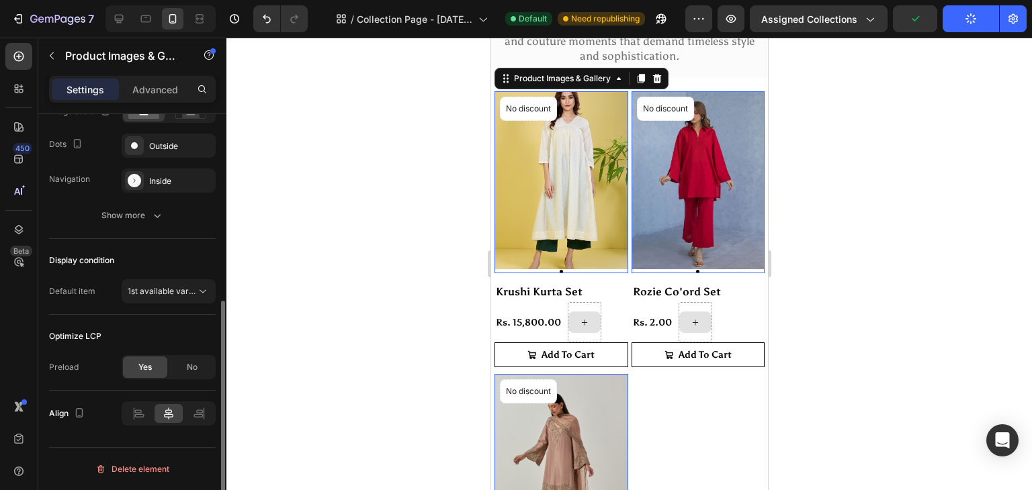
click at [558, 245] on img at bounding box center [561, 180] width 134 height 178
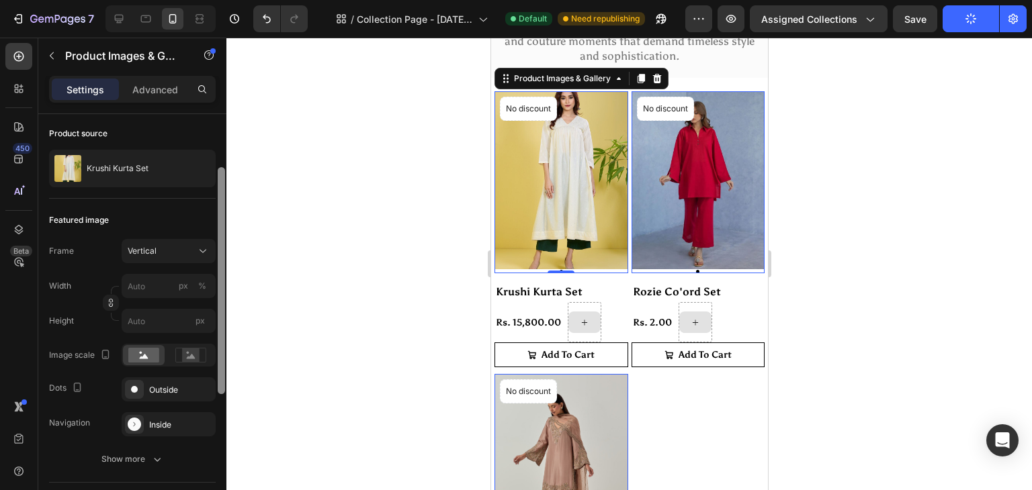
drag, startPoint x: 220, startPoint y: 331, endPoint x: 222, endPoint y: 384, distance: 53.1
click at [222, 384] on div at bounding box center [221, 280] width 7 height 227
click at [177, 394] on div "Outside" at bounding box center [168, 391] width 39 height 12
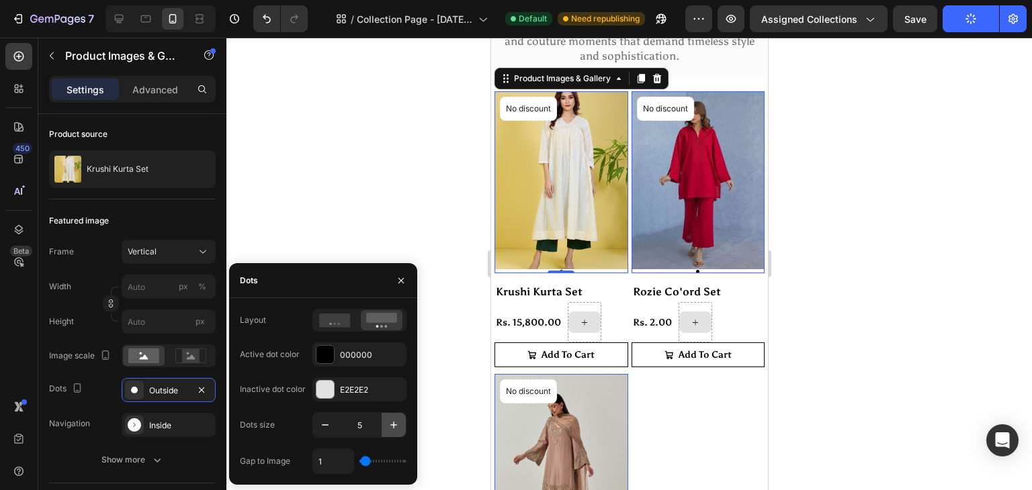
click at [394, 427] on icon "button" at bounding box center [393, 424] width 13 height 13
type input "7"
type input "9"
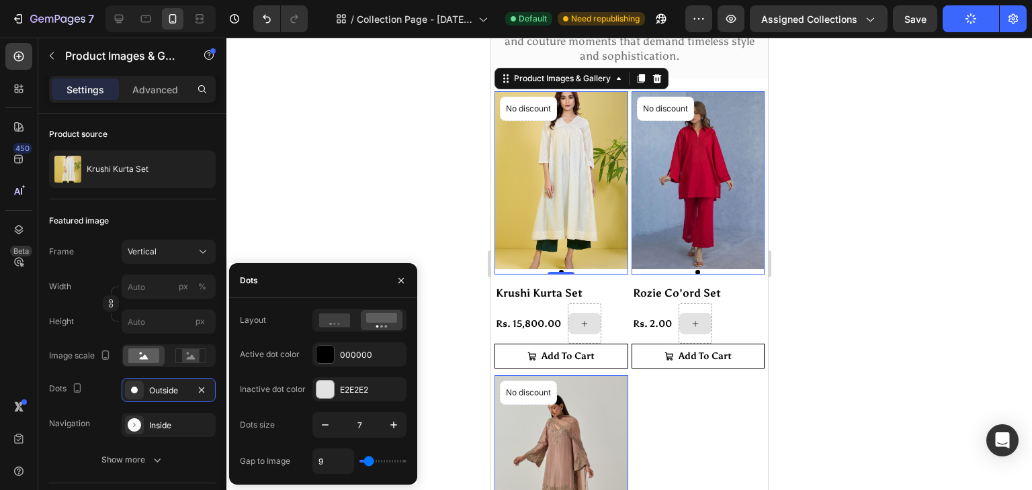
type input "10"
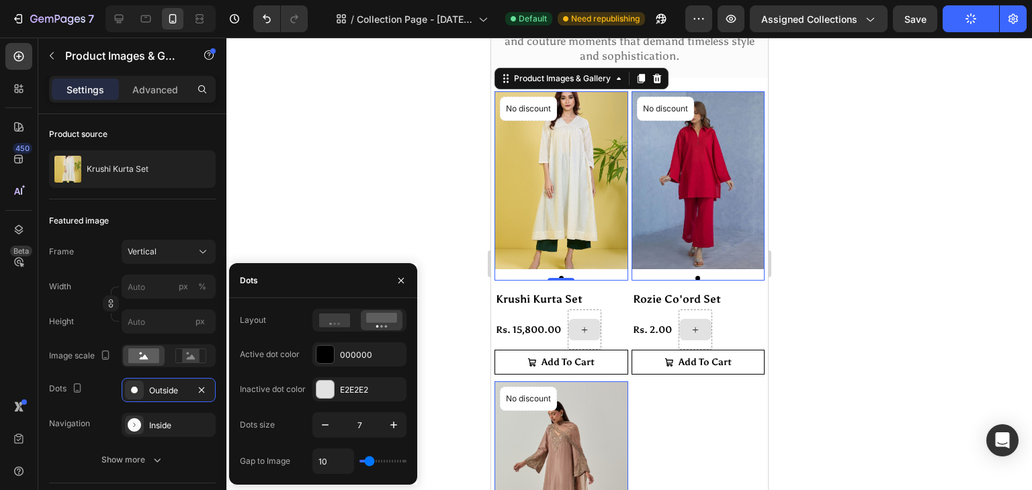
type input "9"
type input "7"
type input "5"
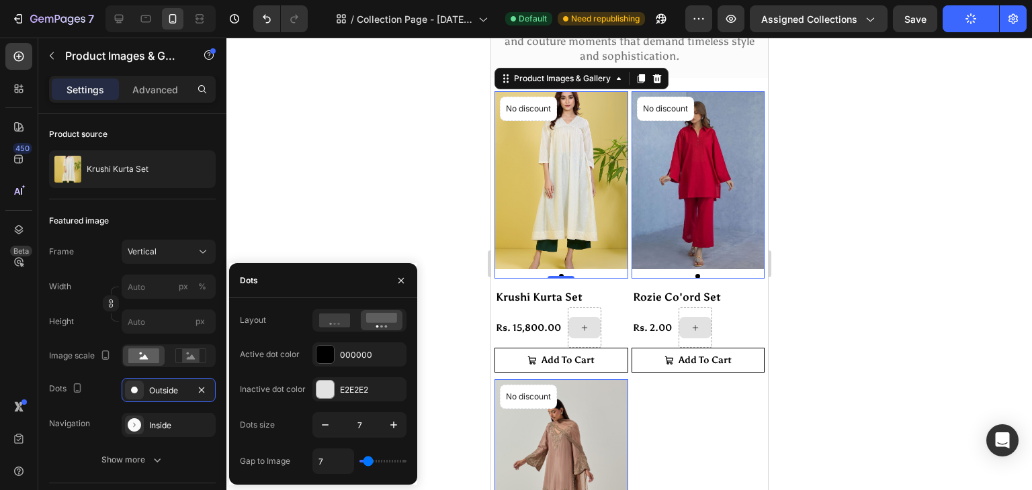
type input "5"
type input "4"
click at [366, 463] on input "range" at bounding box center [382, 461] width 47 height 3
click at [336, 389] on div "E2E2E2" at bounding box center [359, 390] width 94 height 24
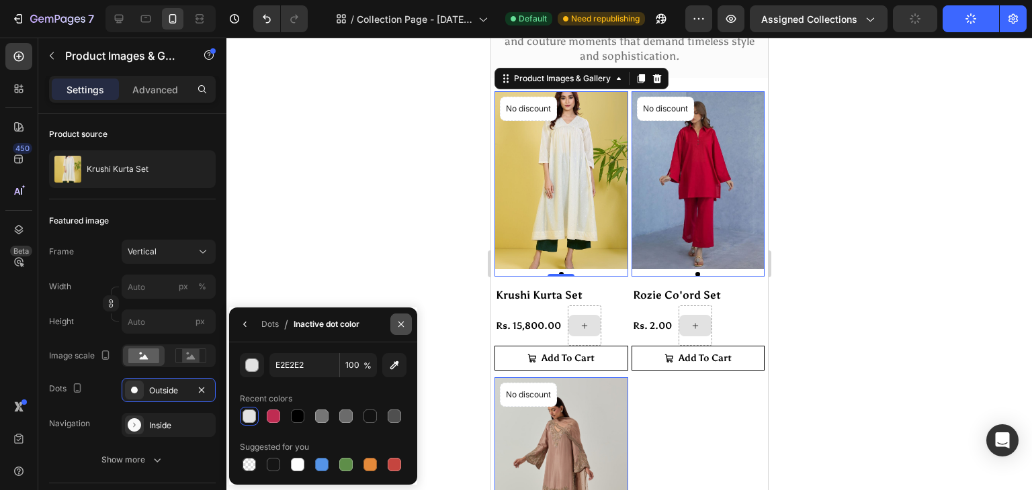
click at [404, 329] on icon "button" at bounding box center [401, 324] width 11 height 11
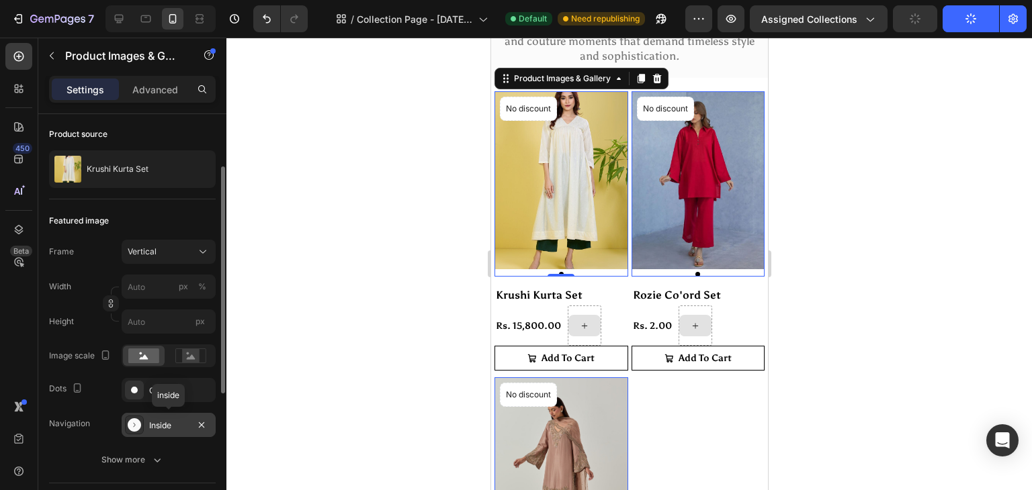
click at [157, 427] on div "Inside" at bounding box center [168, 426] width 39 height 12
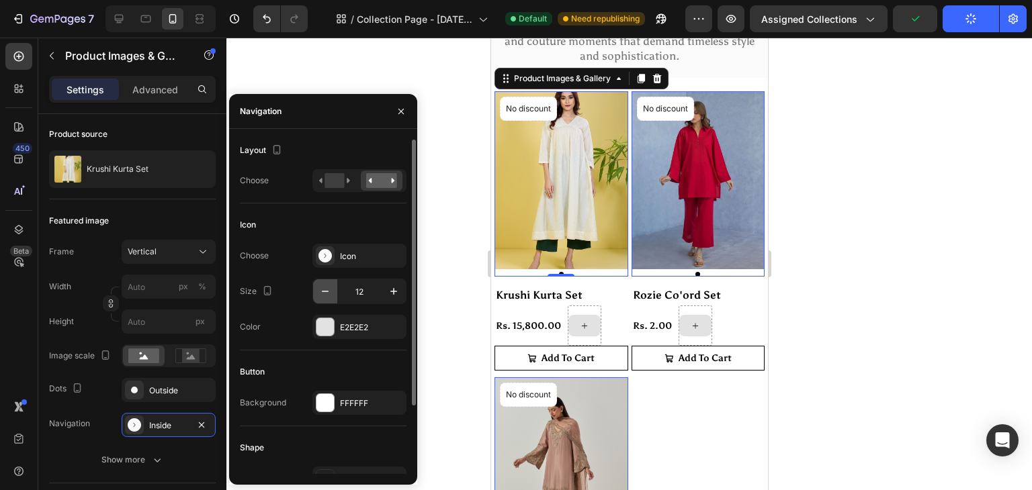
click at [324, 294] on icon "button" at bounding box center [324, 291] width 13 height 13
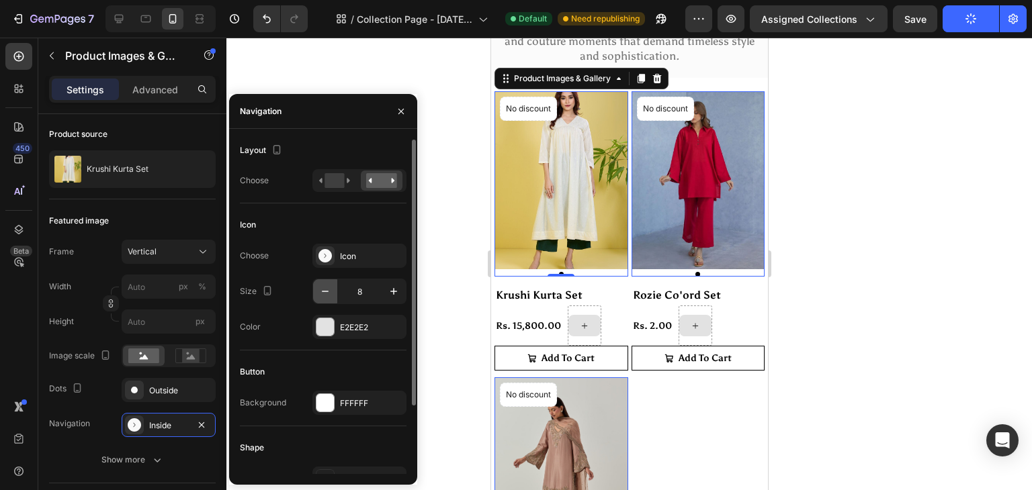
type input "7"
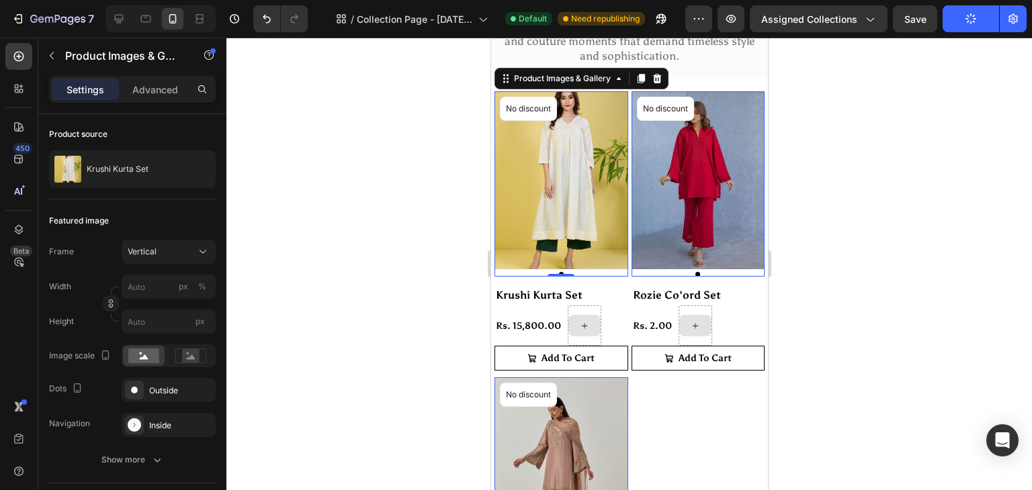
click at [970, 15] on icon "button" at bounding box center [971, 19] width 12 height 12
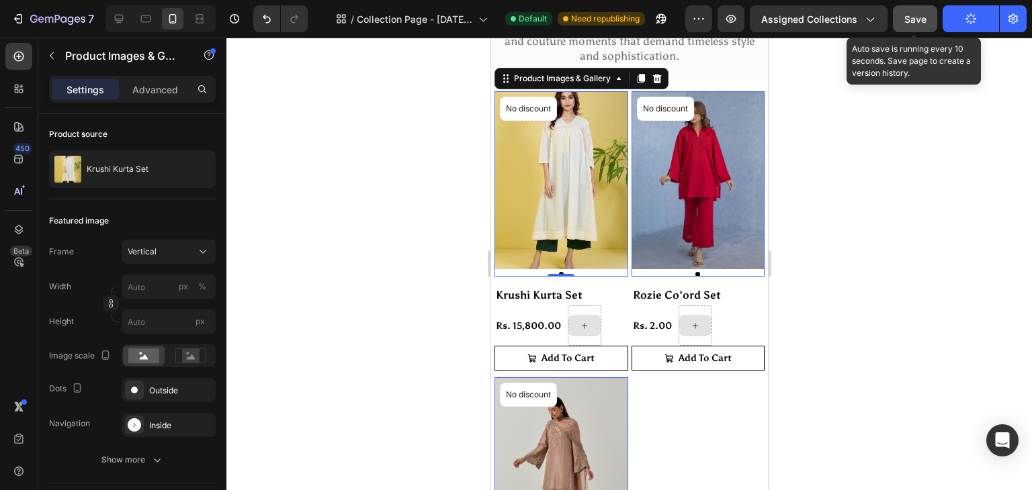
click at [922, 19] on span "Save" at bounding box center [915, 18] width 22 height 11
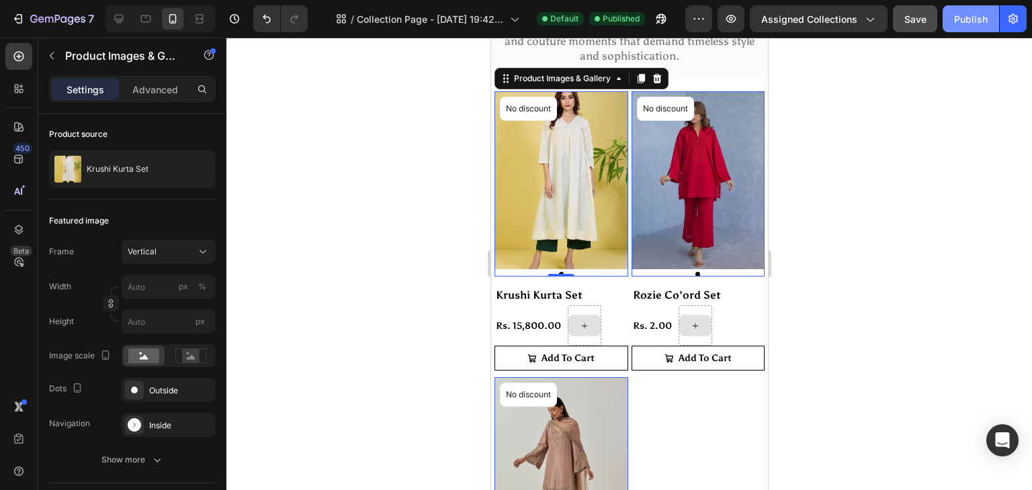
click at [951, 21] on button "Publish" at bounding box center [970, 18] width 56 height 27
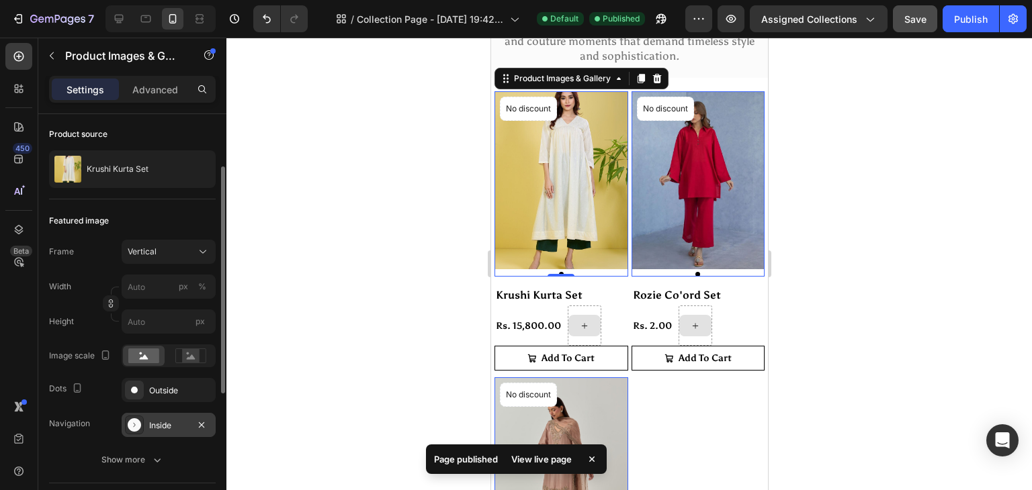
click at [150, 421] on div "Inside" at bounding box center [168, 426] width 39 height 12
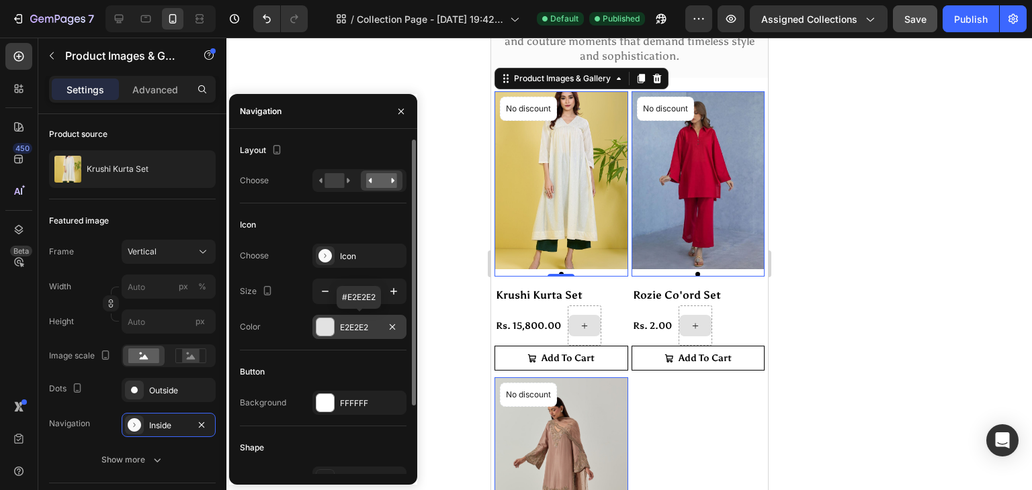
click at [353, 324] on div "E2E2E2" at bounding box center [359, 328] width 39 height 12
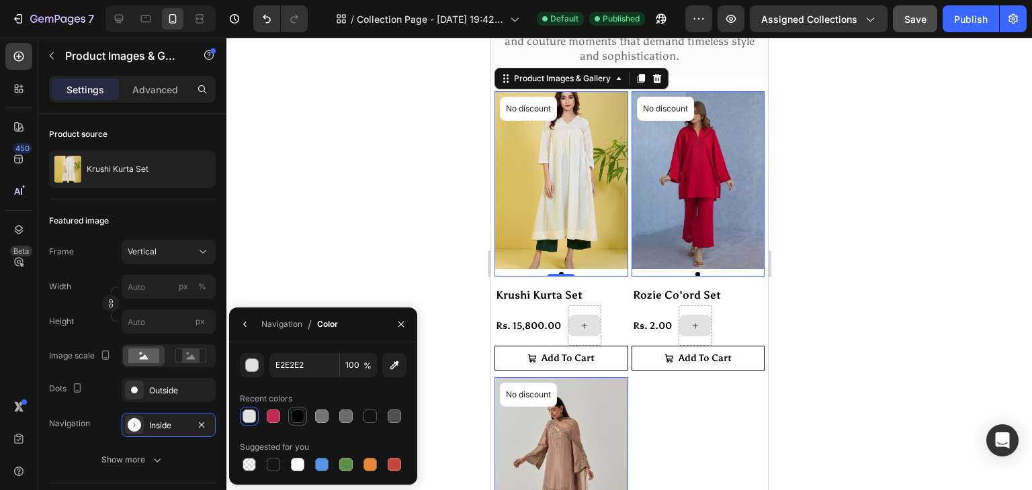
click at [300, 416] on div at bounding box center [297, 416] width 13 height 13
type input "000000"
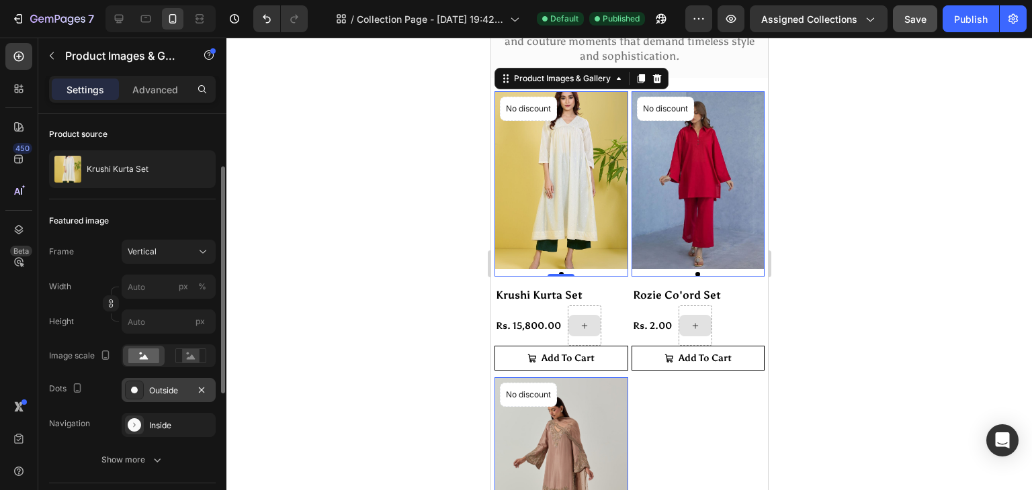
click at [172, 394] on div "Outside" at bounding box center [168, 391] width 39 height 12
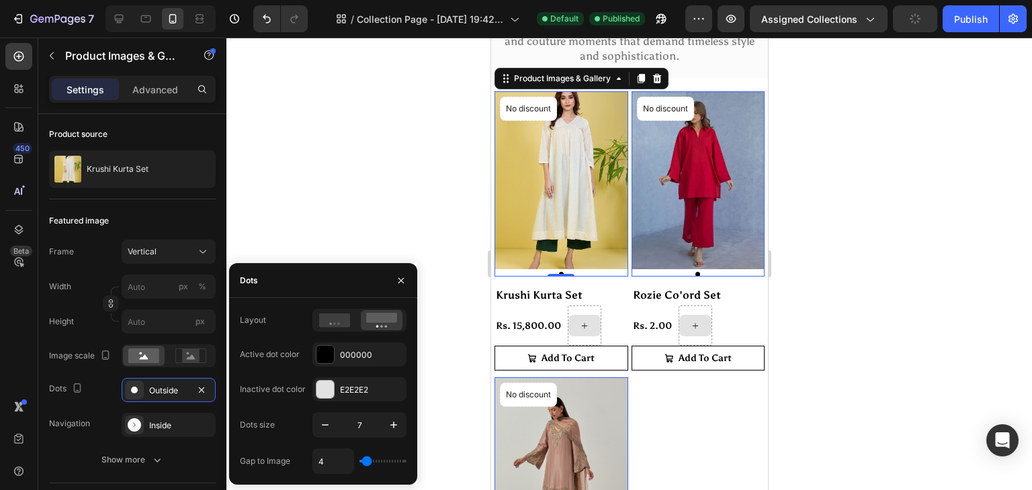
type input "6"
type input "7"
type input "9"
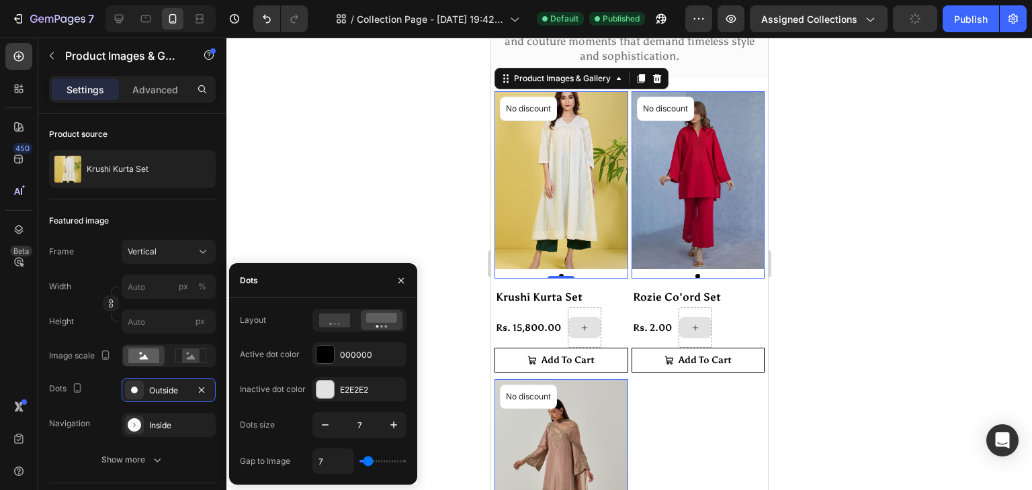
type input "9"
type input "10"
type input "9"
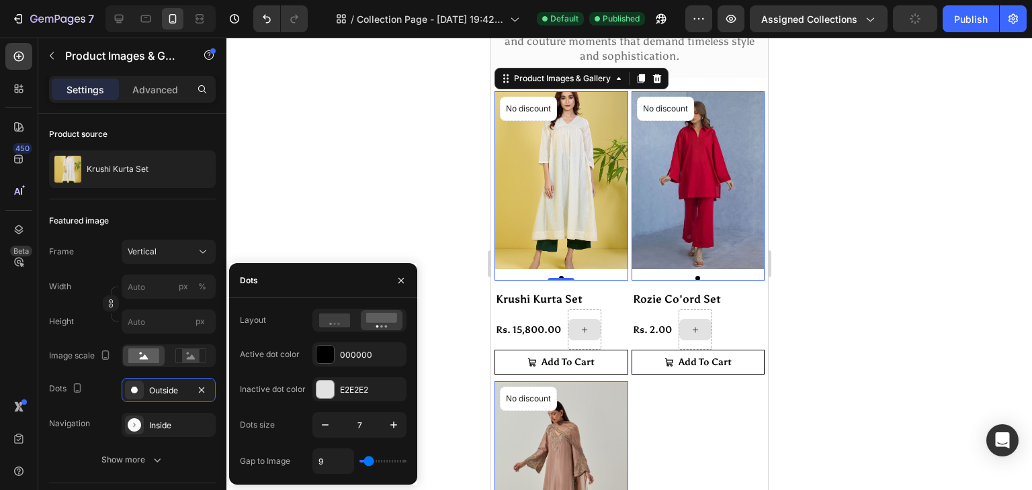
type input "7"
type input "6"
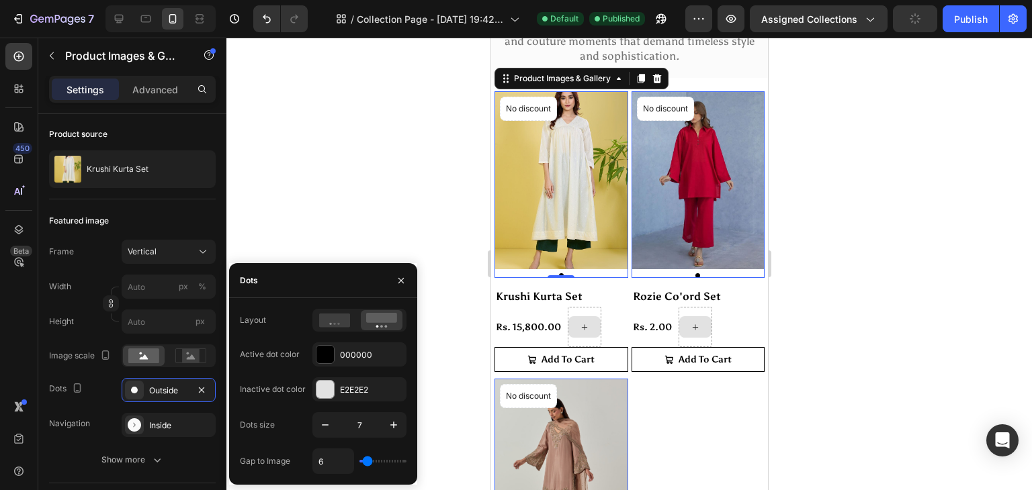
type input "5"
click at [367, 460] on input "range" at bounding box center [382, 461] width 47 height 3
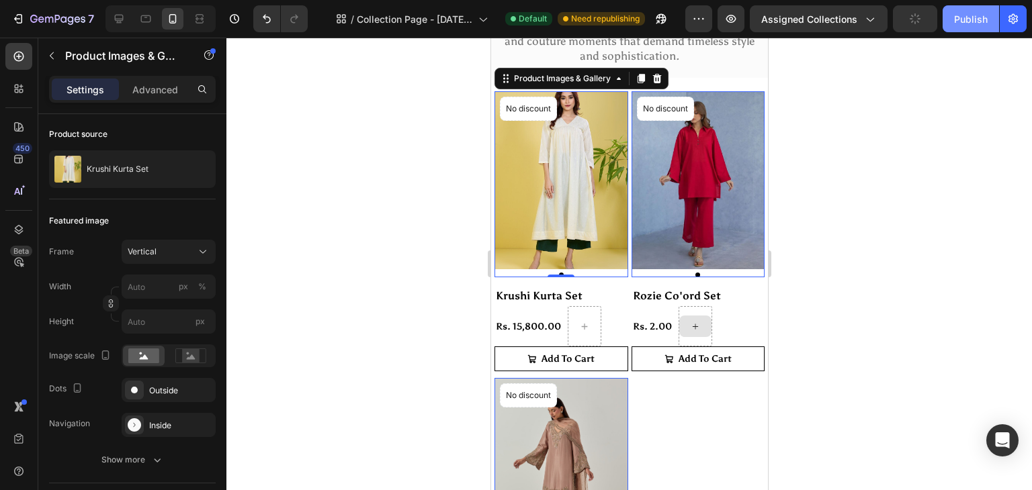
click at [977, 9] on button "Publish" at bounding box center [970, 18] width 56 height 27
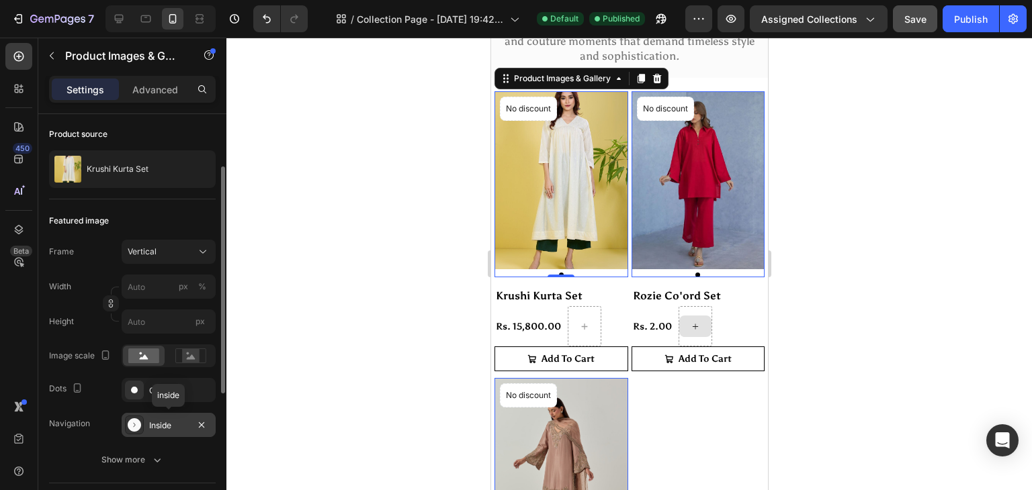
click at [153, 425] on div "Inside" at bounding box center [168, 426] width 39 height 12
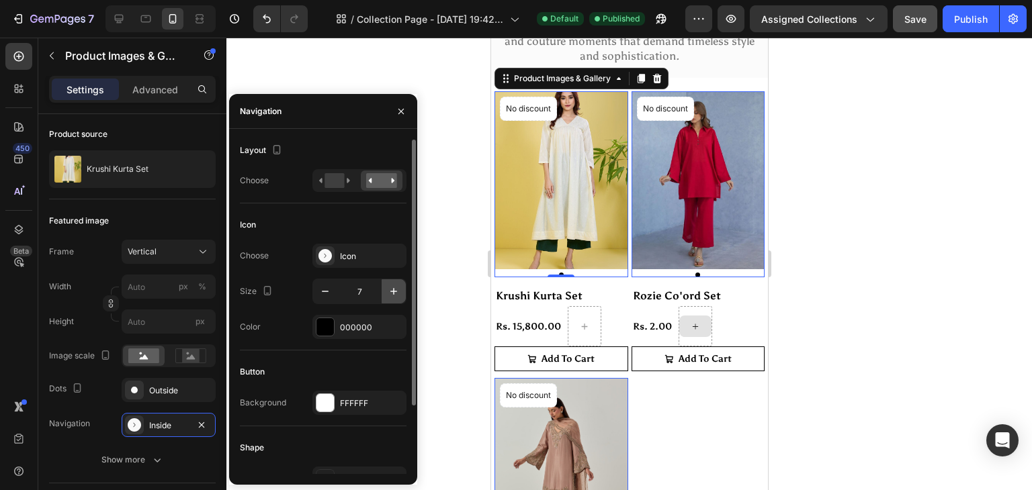
click at [392, 290] on icon "button" at bounding box center [393, 291] width 13 height 13
type input "9"
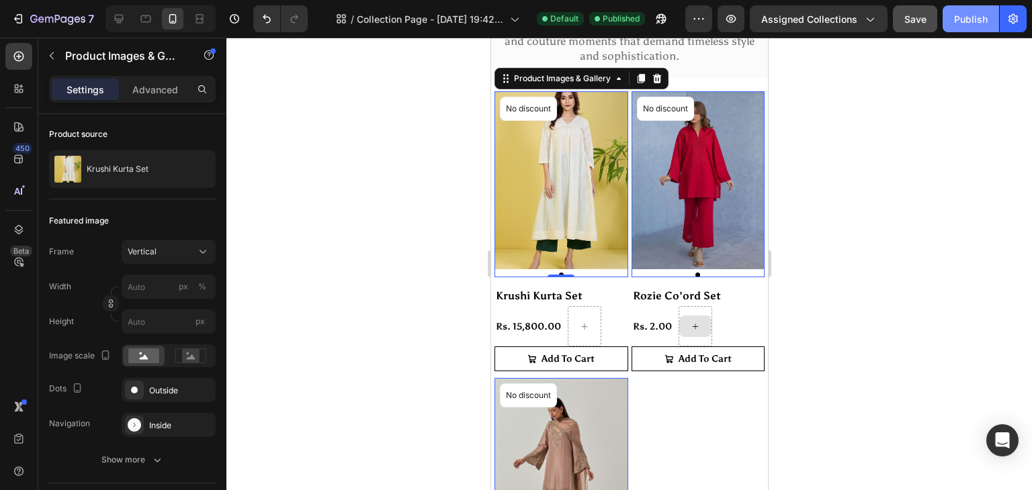
click at [963, 7] on button "Publish" at bounding box center [970, 18] width 56 height 27
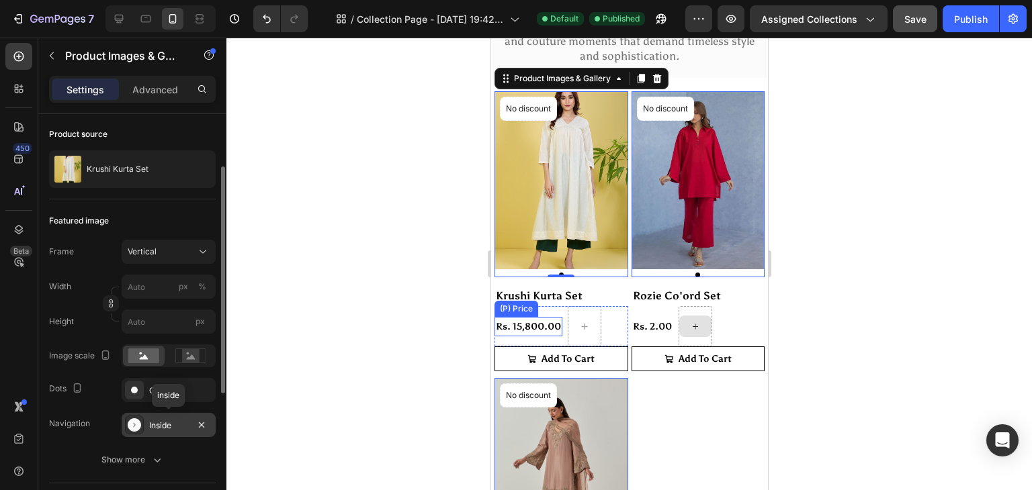
click at [167, 425] on div "Inside" at bounding box center [168, 426] width 39 height 12
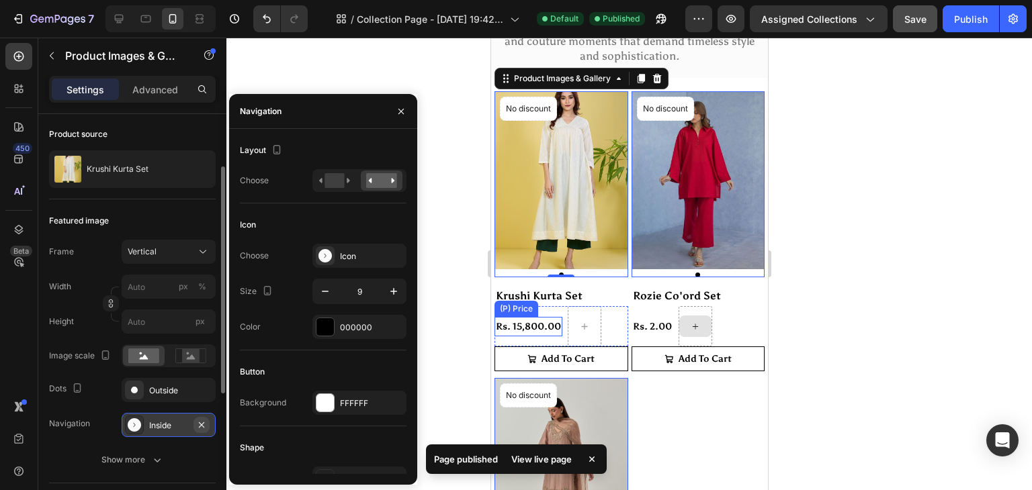
click at [200, 423] on icon "button" at bounding box center [201, 424] width 5 height 5
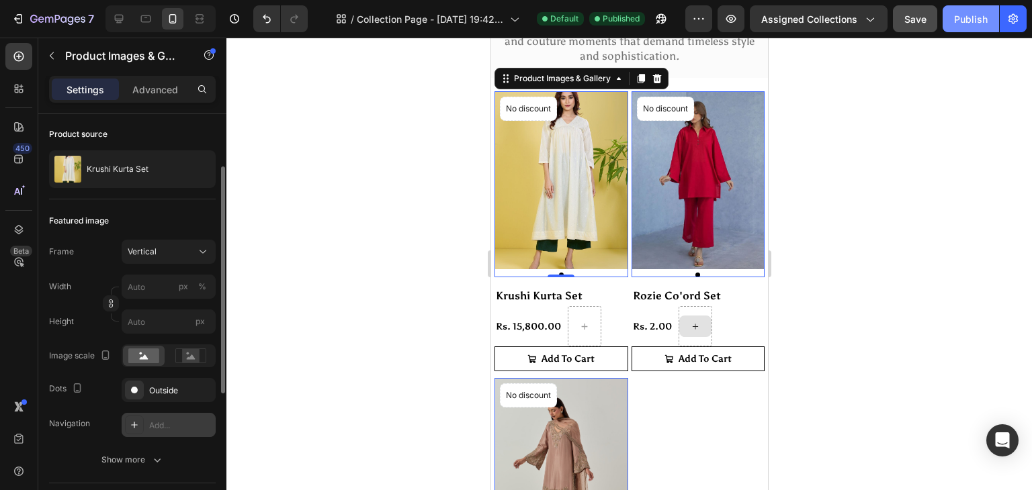
click at [982, 12] on div "Publish" at bounding box center [971, 19] width 34 height 14
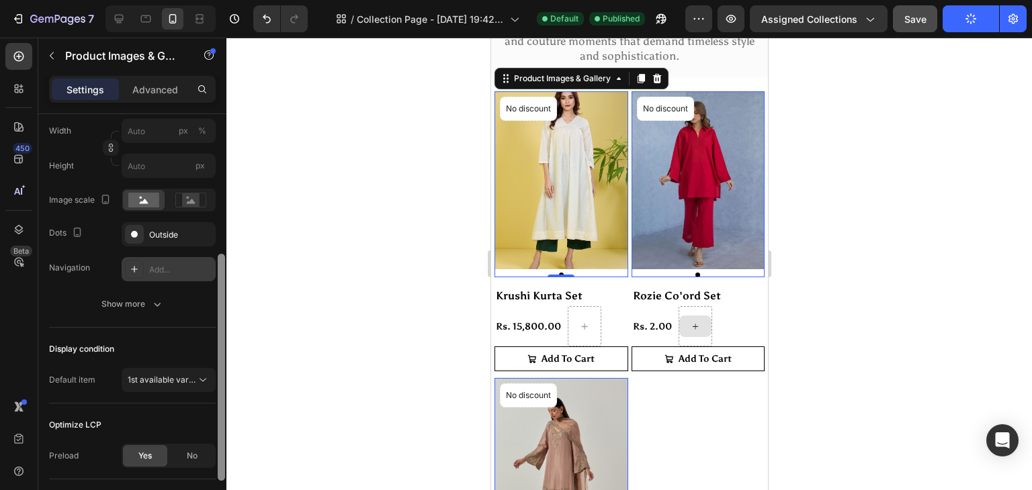
drag, startPoint x: 220, startPoint y: 216, endPoint x: 243, endPoint y: 302, distance: 89.8
click at [243, 0] on div "7 / Collection Page - [DATE] 19:42:34 Default Published Preview Assigned Collec…" at bounding box center [516, 0] width 1032 height 0
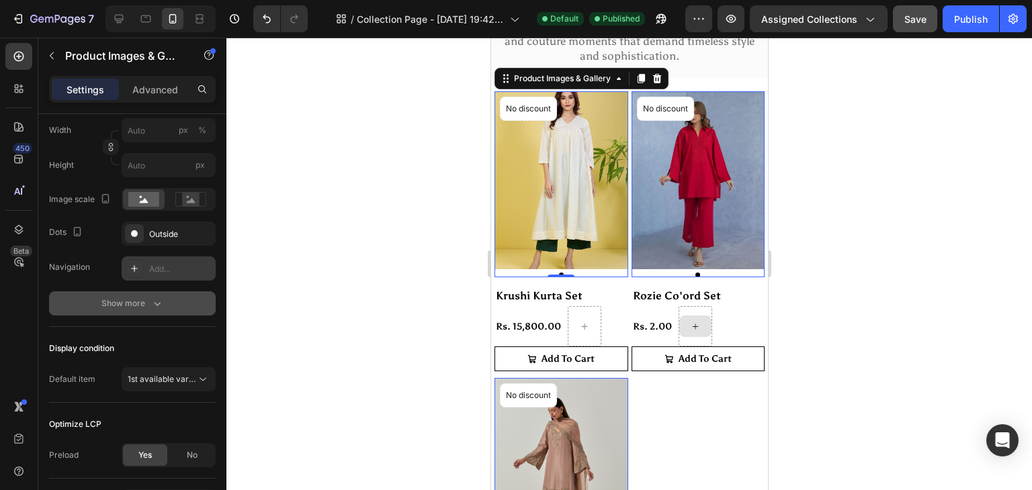
click at [153, 294] on button "Show more" at bounding box center [132, 304] width 167 height 24
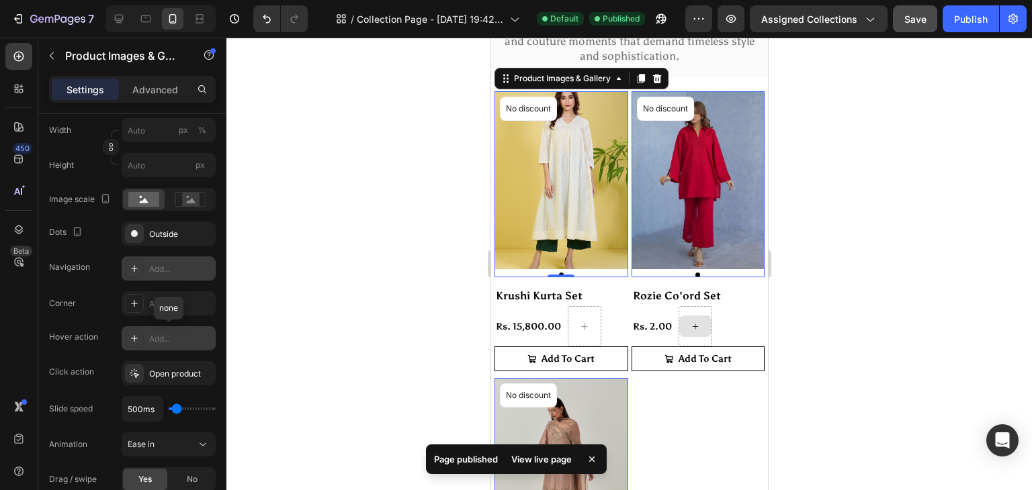
click at [152, 327] on div "Add..." at bounding box center [169, 338] width 94 height 24
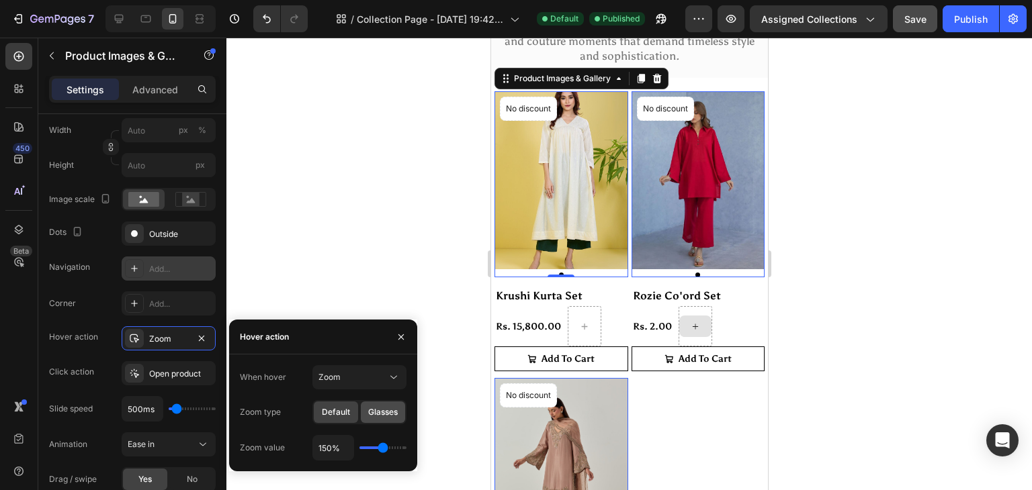
click at [373, 404] on div "Glasses" at bounding box center [383, 412] width 44 height 21
click at [334, 409] on span "Default" at bounding box center [336, 412] width 28 height 12
click at [371, 404] on div "Glasses" at bounding box center [383, 412] width 44 height 21
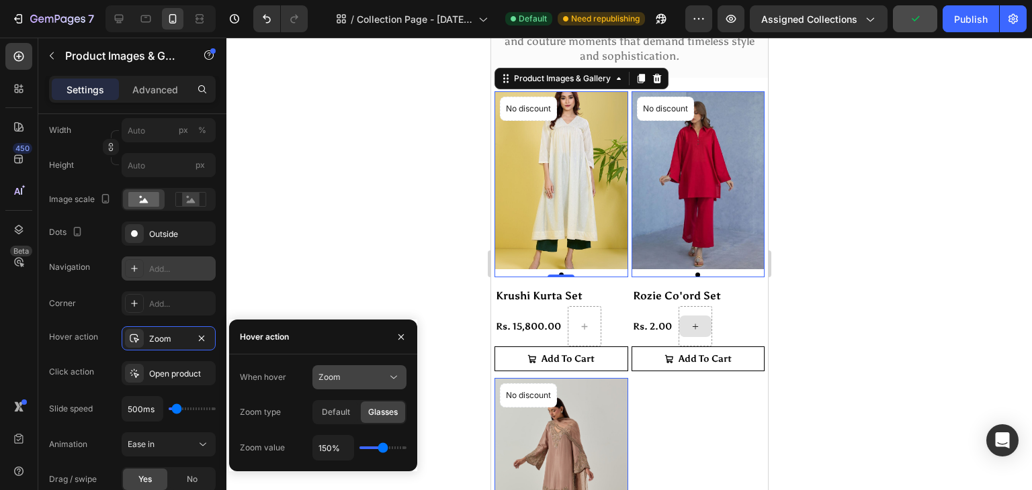
click at [339, 378] on span "Zoom" at bounding box center [329, 377] width 22 height 10
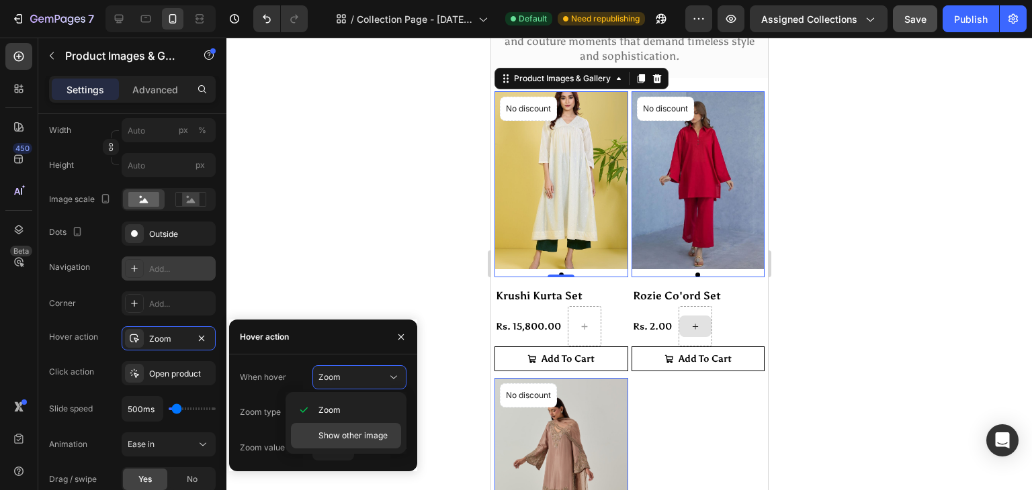
click at [333, 442] on div "Show other image" at bounding box center [346, 436] width 110 height 26
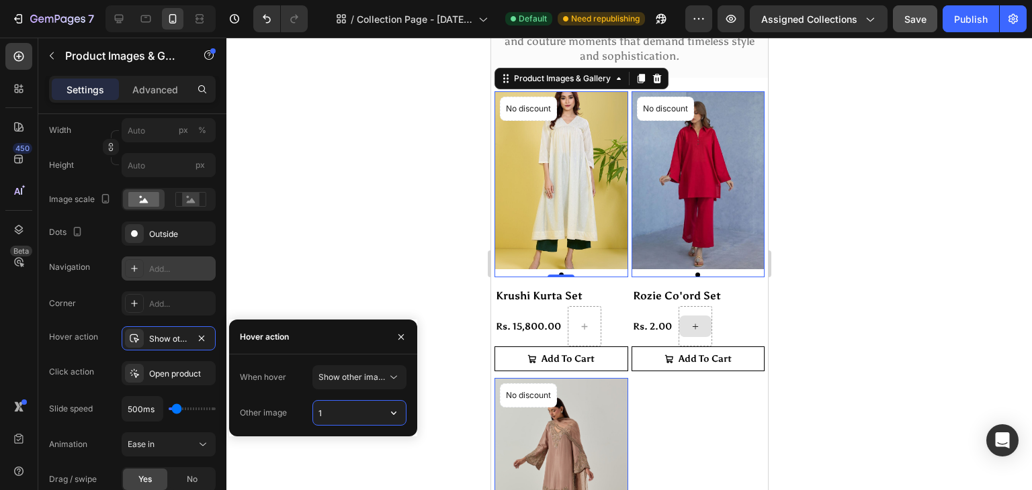
click at [371, 408] on input "1" at bounding box center [359, 413] width 93 height 24
click at [387, 386] on button "Show other image" at bounding box center [359, 377] width 94 height 24
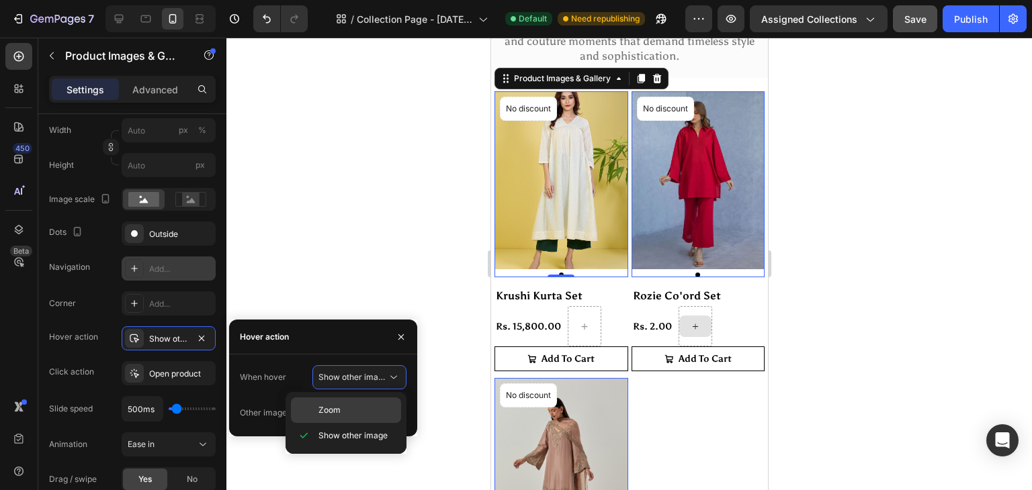
drag, startPoint x: 351, startPoint y: 411, endPoint x: 41, endPoint y: 189, distance: 381.8
click at [351, 411] on p "Zoom" at bounding box center [356, 410] width 77 height 12
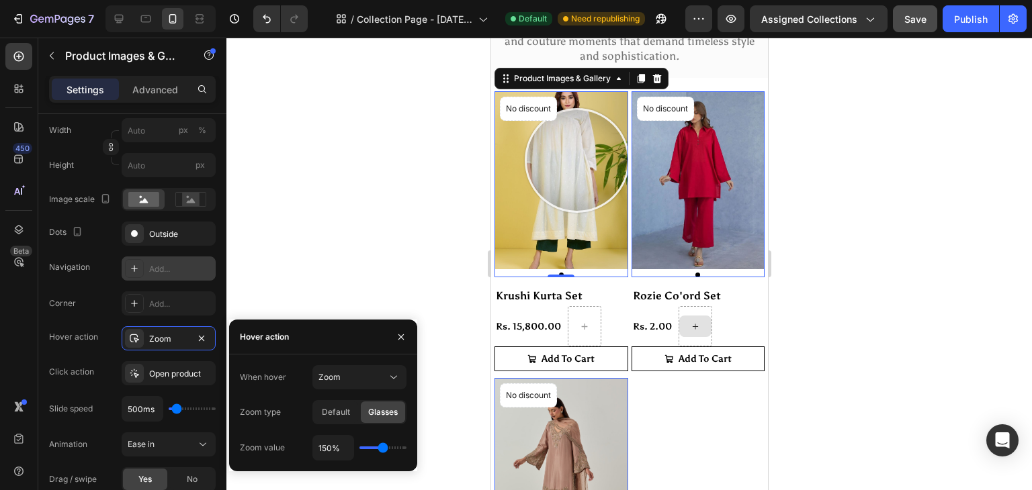
drag, startPoint x: 822, startPoint y: 448, endPoint x: 576, endPoint y: 160, distance: 379.2
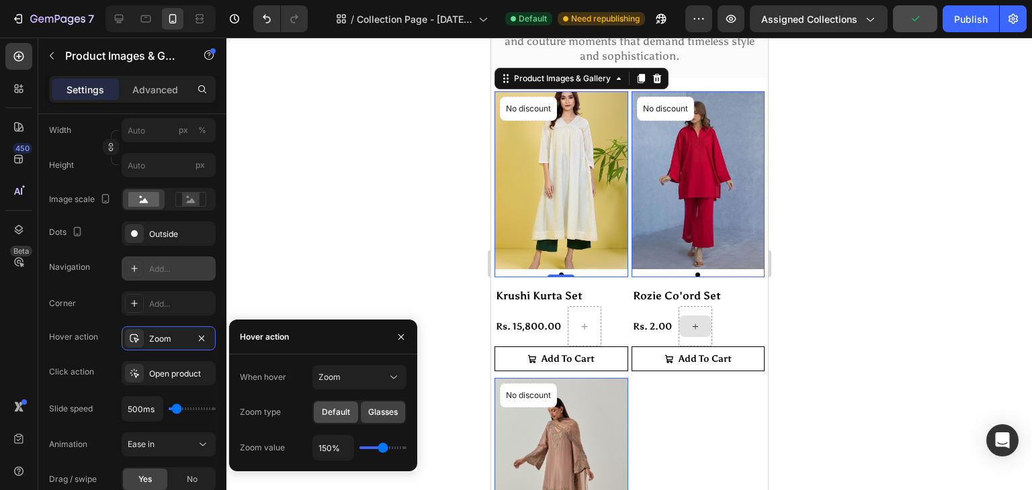
click at [342, 421] on div "Default" at bounding box center [336, 412] width 44 height 21
click at [359, 382] on div "Zoom" at bounding box center [352, 377] width 69 height 12
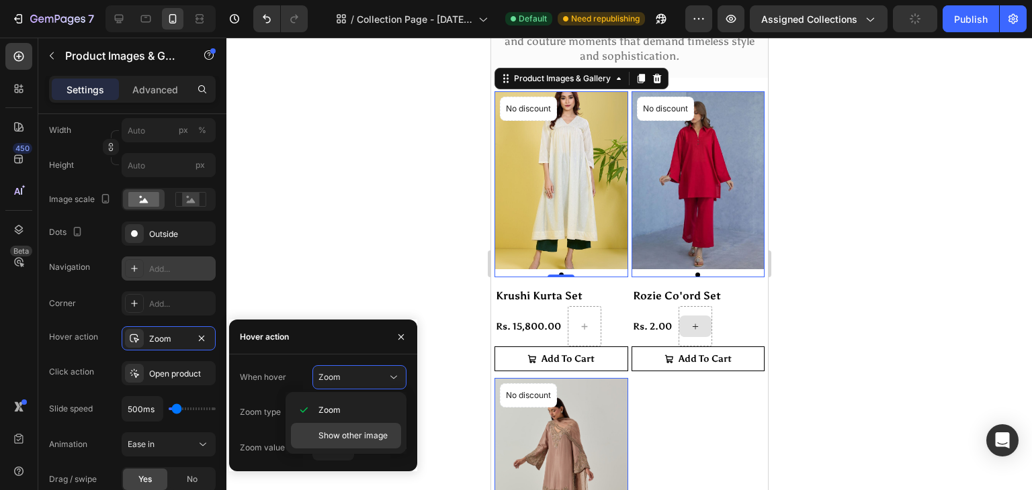
click at [352, 435] on span "Show other image" at bounding box center [352, 436] width 69 height 12
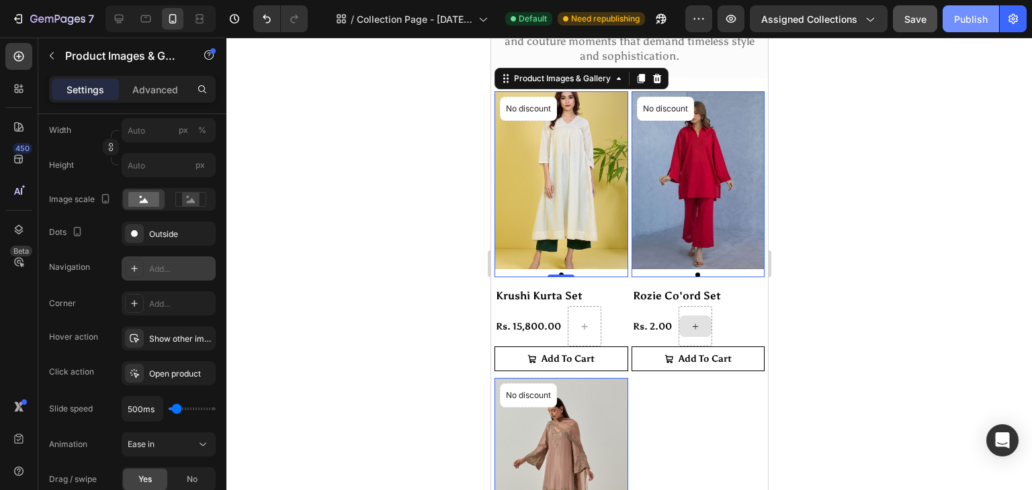
click at [967, 23] on div "Publish" at bounding box center [971, 19] width 34 height 14
click at [120, 9] on div at bounding box center [118, 18] width 21 height 21
type input "100"
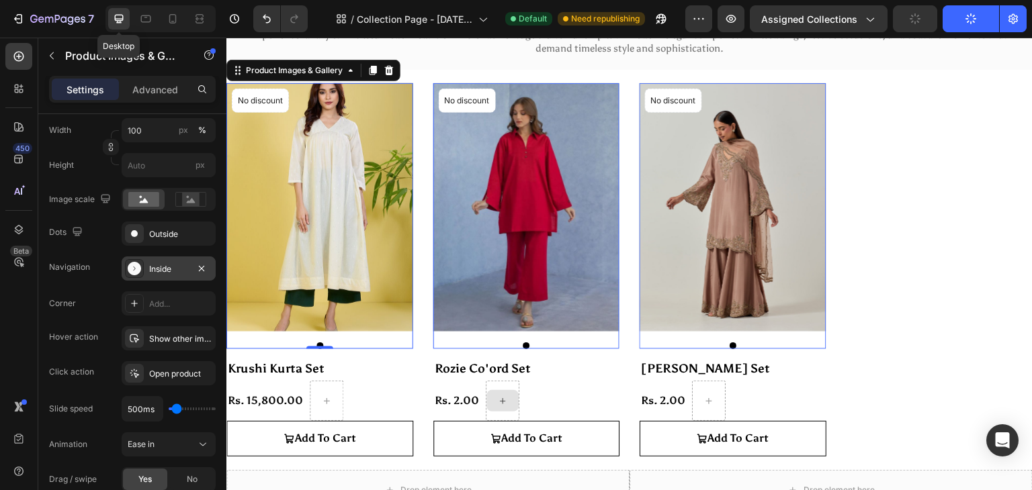
scroll to position [97, 0]
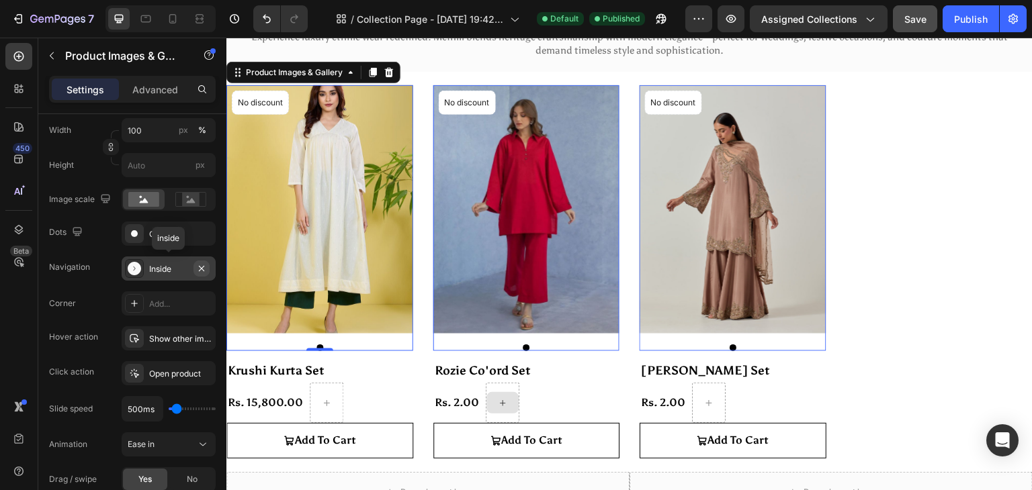
click at [202, 267] on icon "button" at bounding box center [201, 267] width 5 height 5
click at [975, 9] on button "Publish" at bounding box center [970, 18] width 56 height 27
click at [161, 333] on div "Show other image" at bounding box center [168, 339] width 39 height 12
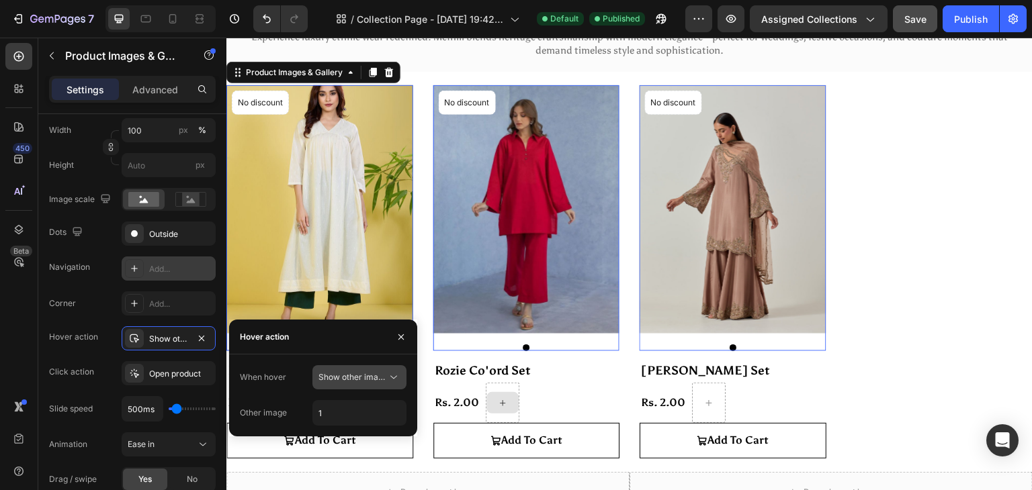
click at [387, 370] on button "Show other image" at bounding box center [359, 377] width 94 height 24
click at [352, 401] on input "1" at bounding box center [359, 413] width 93 height 24
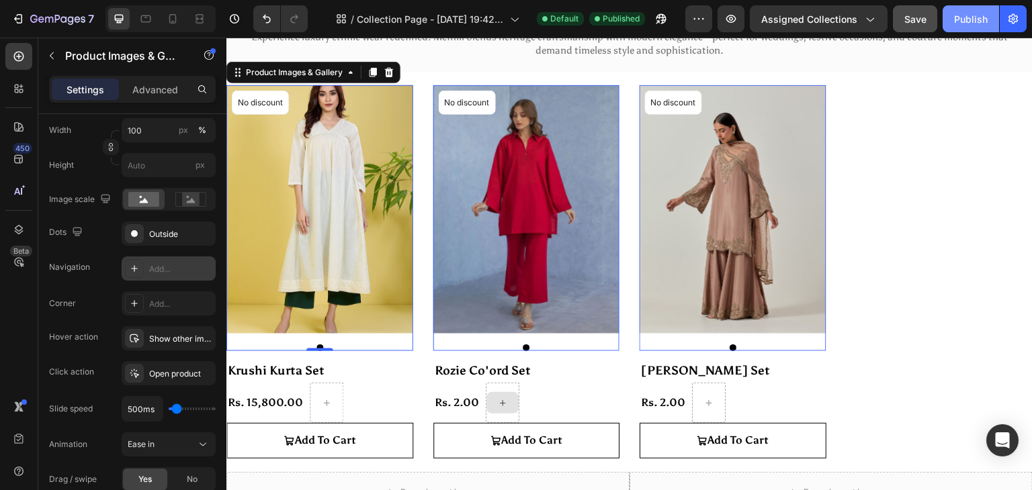
click at [968, 12] on div "Publish" at bounding box center [971, 19] width 34 height 14
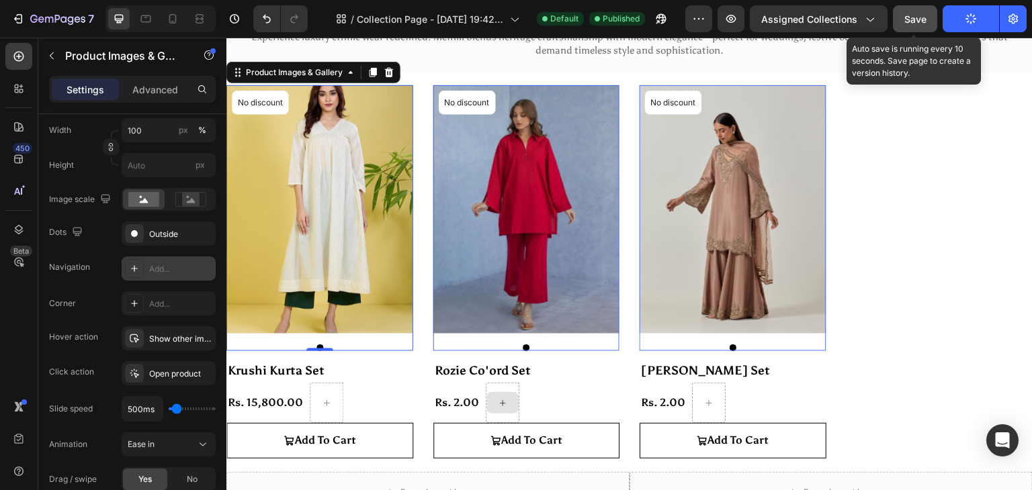
click at [929, 22] on button "Save" at bounding box center [915, 18] width 44 height 27
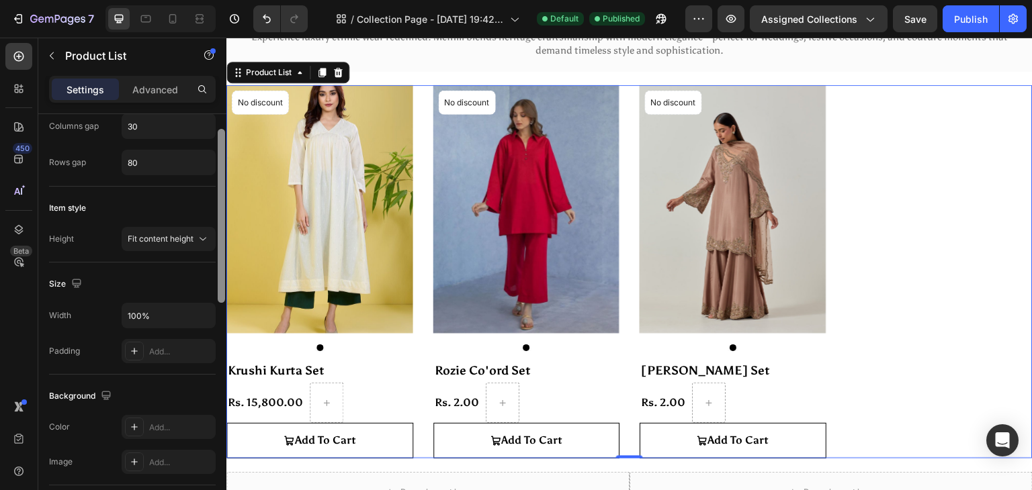
scroll to position [245, 0]
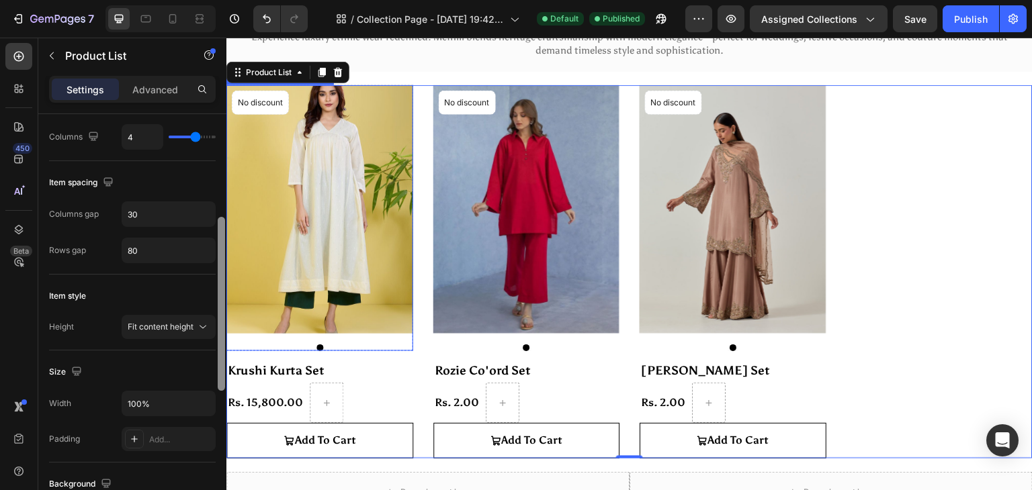
drag, startPoint x: 447, startPoint y: 315, endPoint x: 247, endPoint y: 183, distance: 239.4
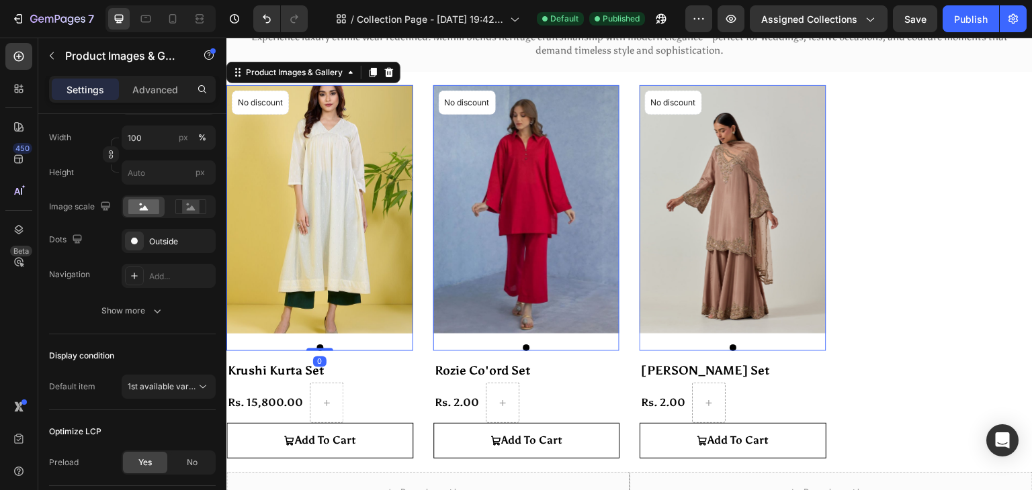
scroll to position [0, 0]
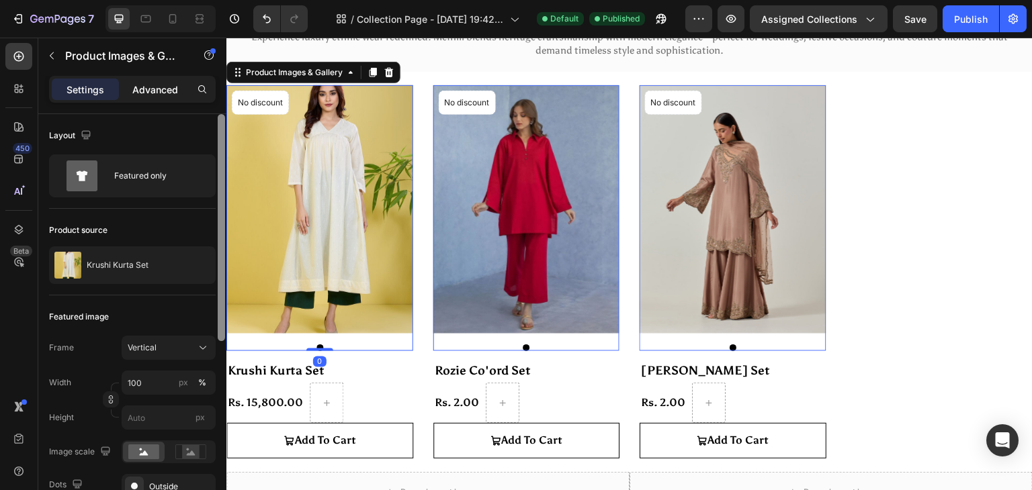
click at [154, 85] on p "Advanced" at bounding box center [155, 90] width 46 height 14
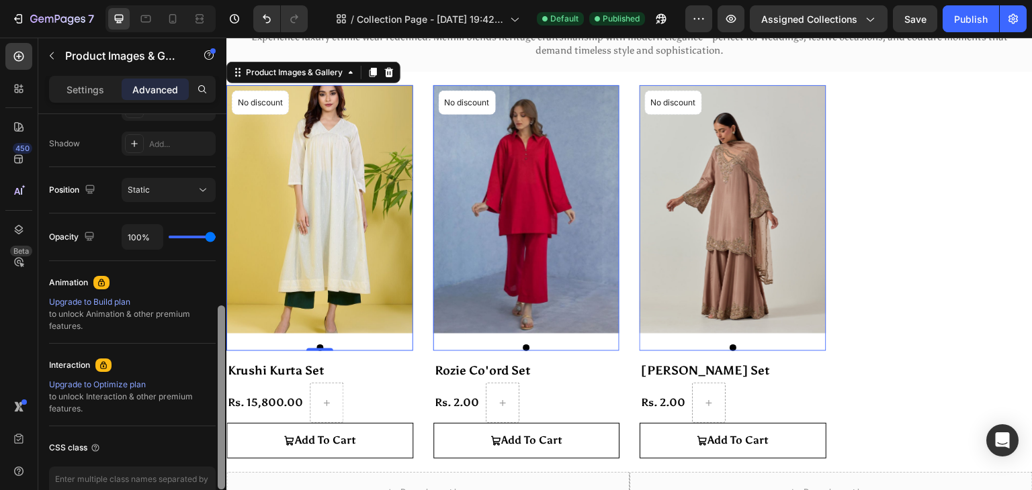
scroll to position [474, 0]
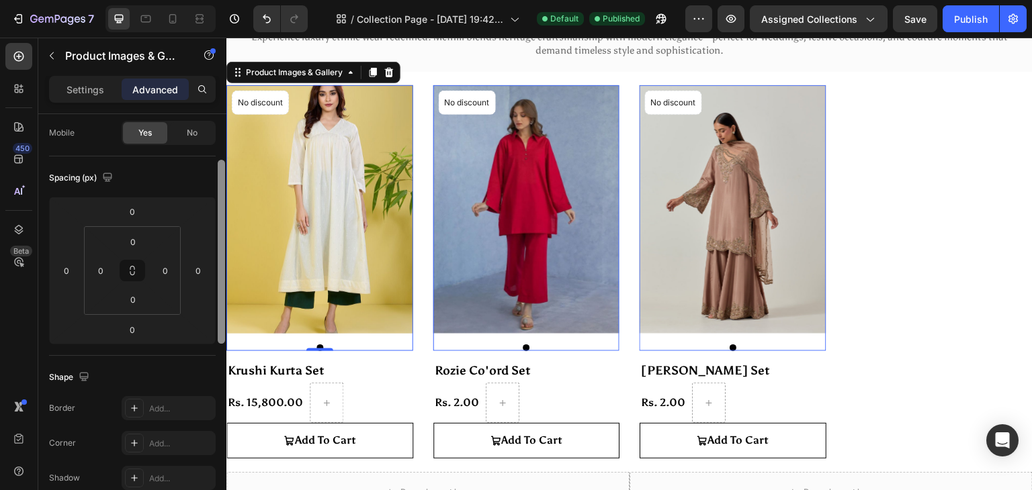
drag, startPoint x: 448, startPoint y: 210, endPoint x: 228, endPoint y: 206, distance: 220.4
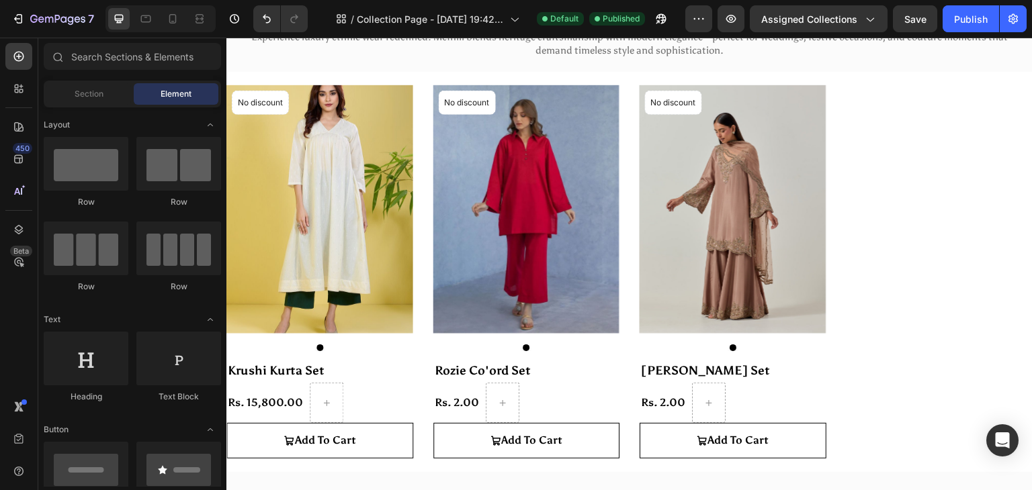
scroll to position [0, 0]
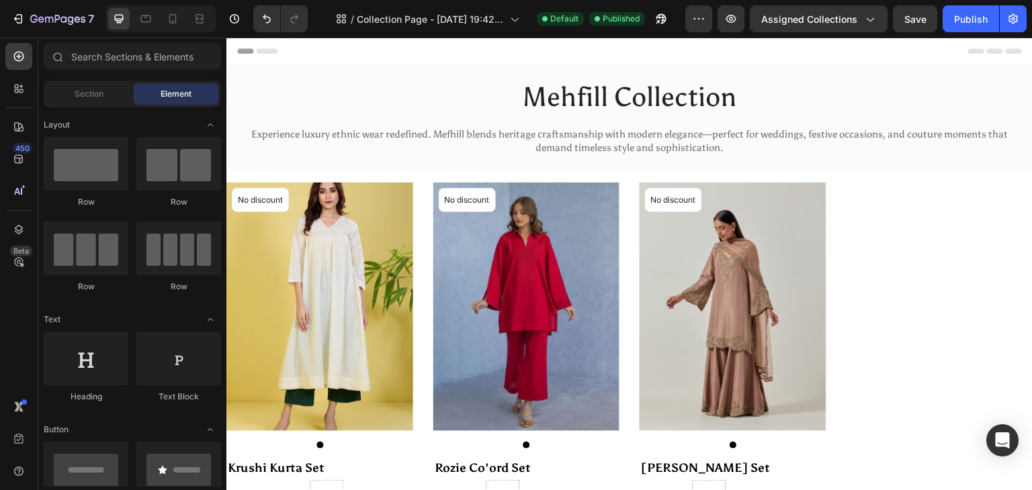
click at [834, 49] on div "Header" at bounding box center [629, 51] width 785 height 27
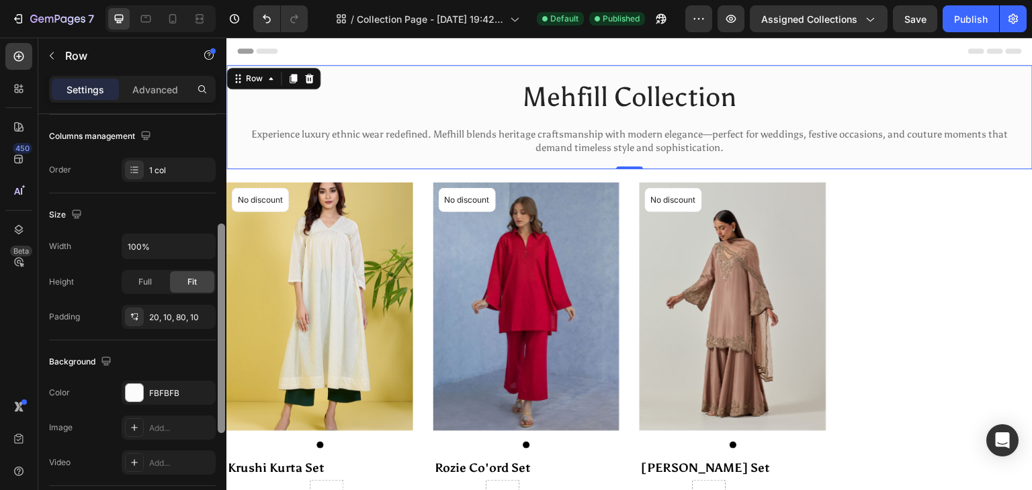
scroll to position [404, 0]
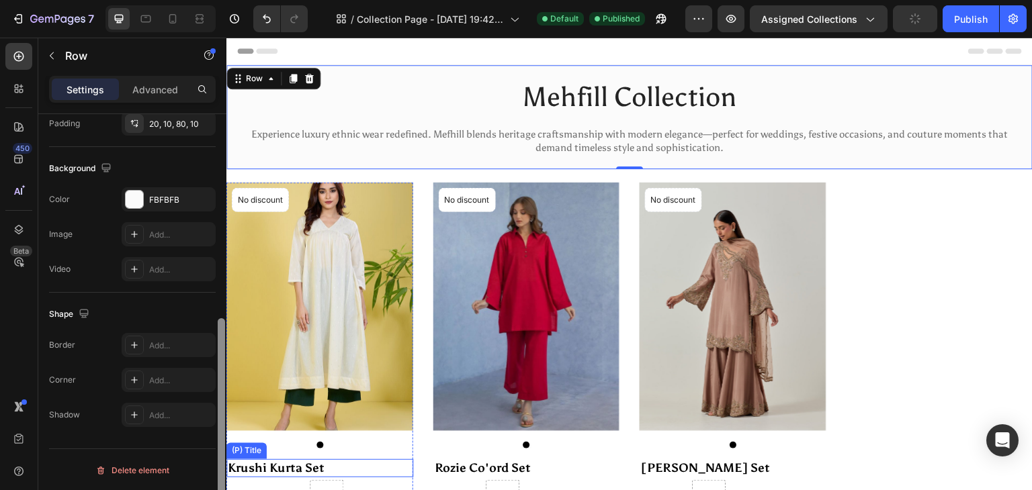
drag, startPoint x: 448, startPoint y: 203, endPoint x: 230, endPoint y: 449, distance: 328.8
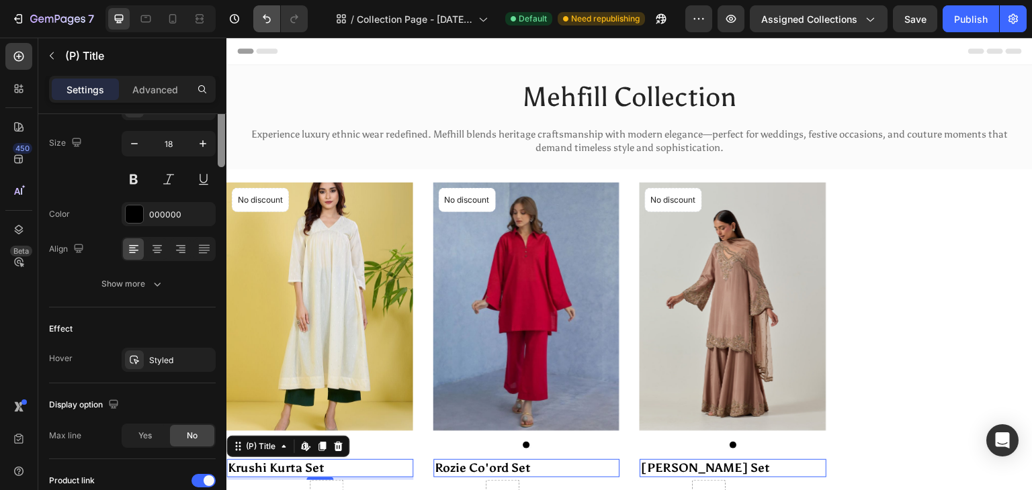
scroll to position [0, 0]
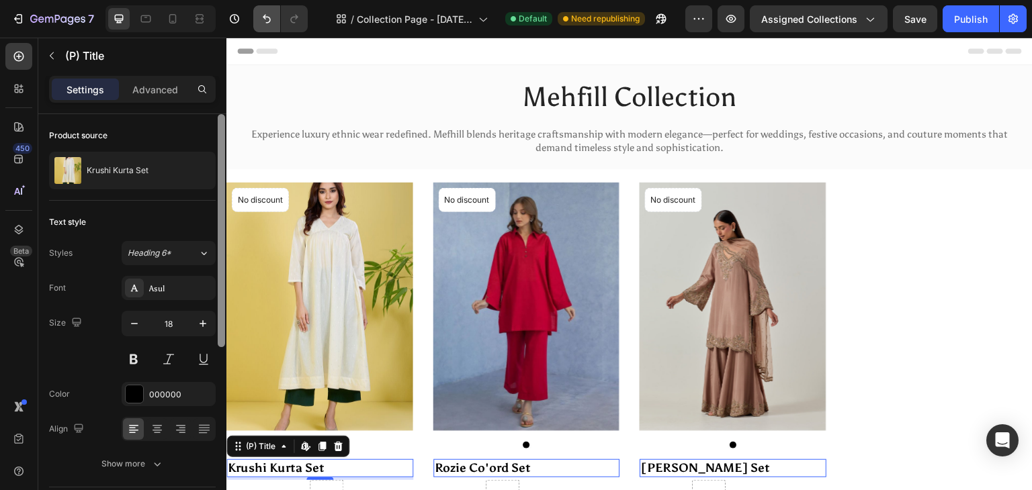
drag, startPoint x: 218, startPoint y: 341, endPoint x: 263, endPoint y: 13, distance: 331.5
click at [263, 0] on div "7 / Collection Page - [DATE] 19:42:34 Default Need republishing Preview Assigne…" at bounding box center [516, 0] width 1032 height 0
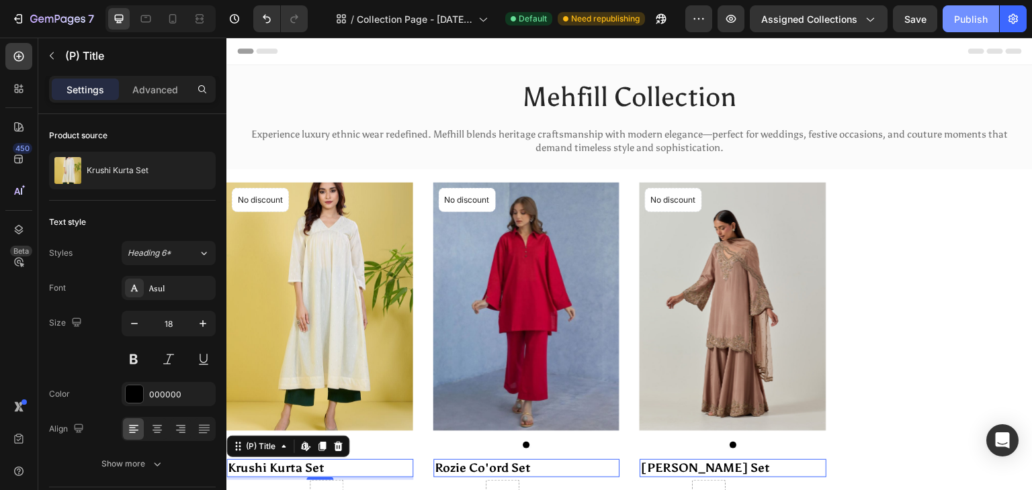
click at [960, 23] on div "Publish" at bounding box center [971, 19] width 34 height 14
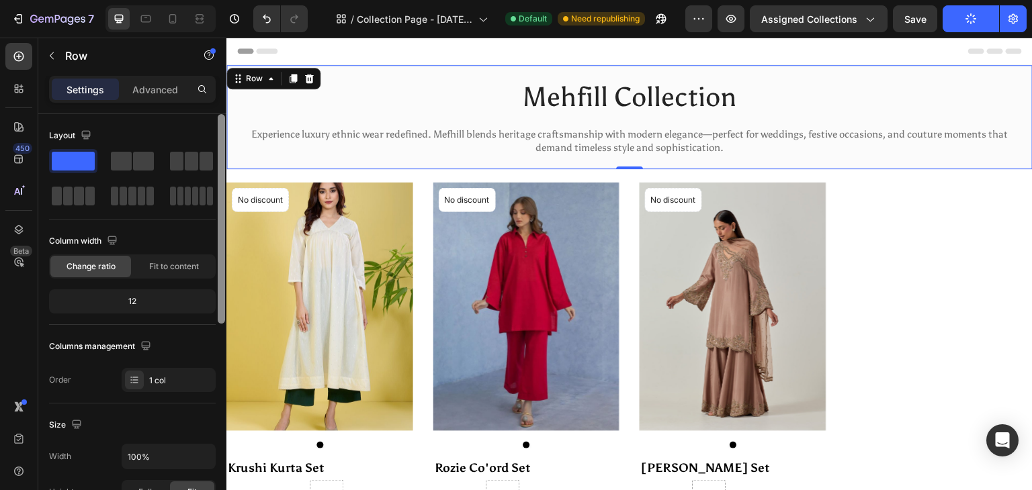
scroll to position [73, 0]
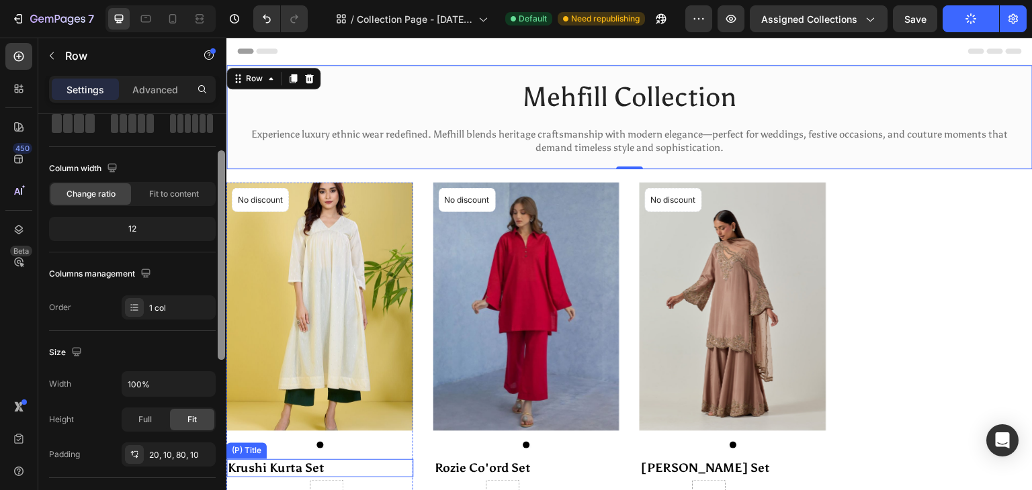
drag, startPoint x: 447, startPoint y: 240, endPoint x: 234, endPoint y: 449, distance: 298.8
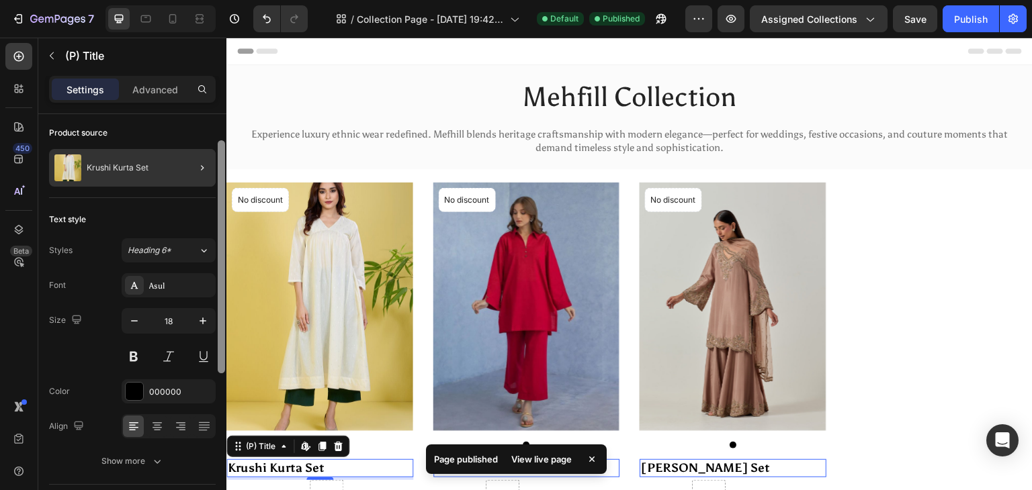
scroll to position [0, 0]
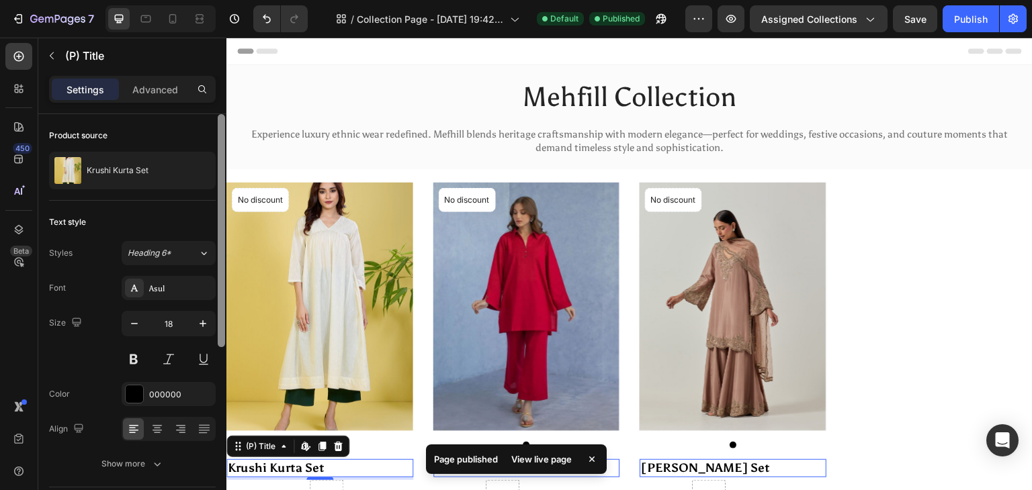
drag, startPoint x: 218, startPoint y: 233, endPoint x: 216, endPoint y: 148, distance: 85.3
click at [216, 148] on div at bounding box center [221, 321] width 10 height 414
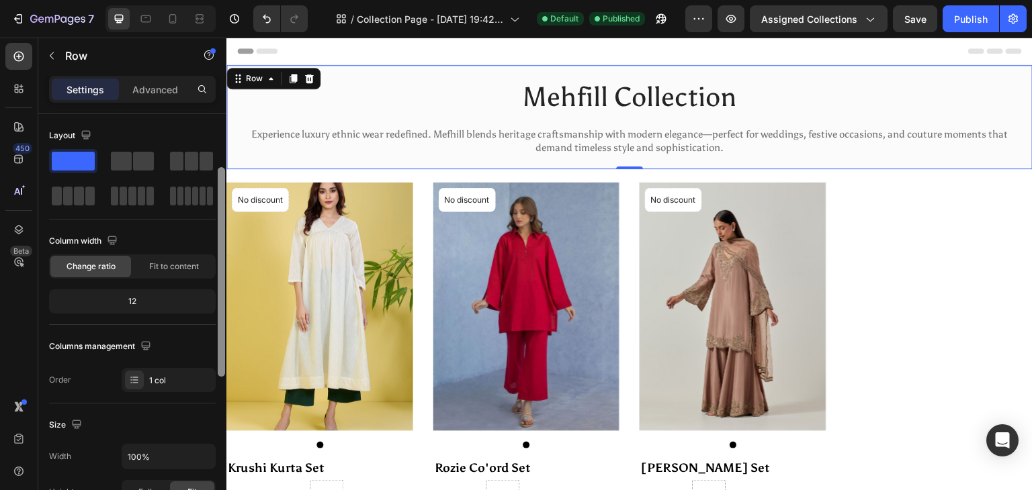
scroll to position [71, 0]
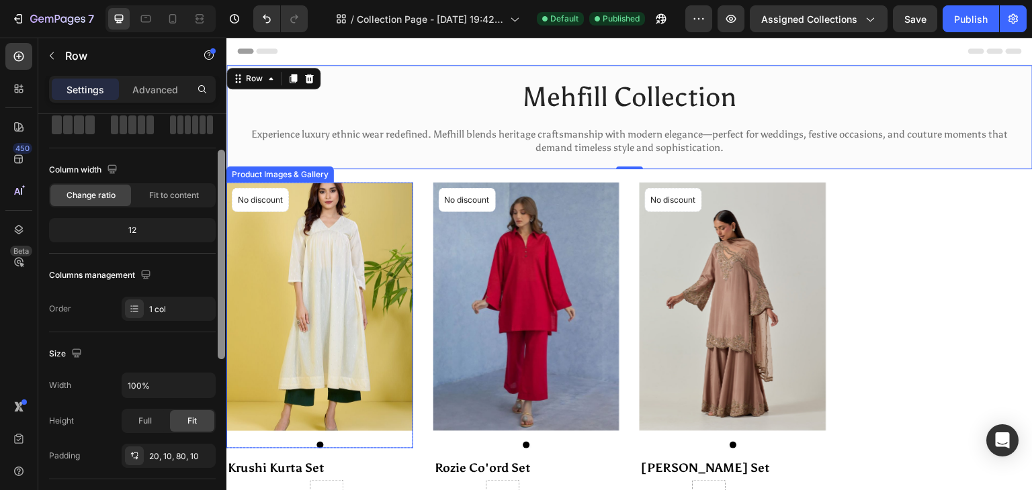
drag, startPoint x: 447, startPoint y: 212, endPoint x: 228, endPoint y: 304, distance: 237.5
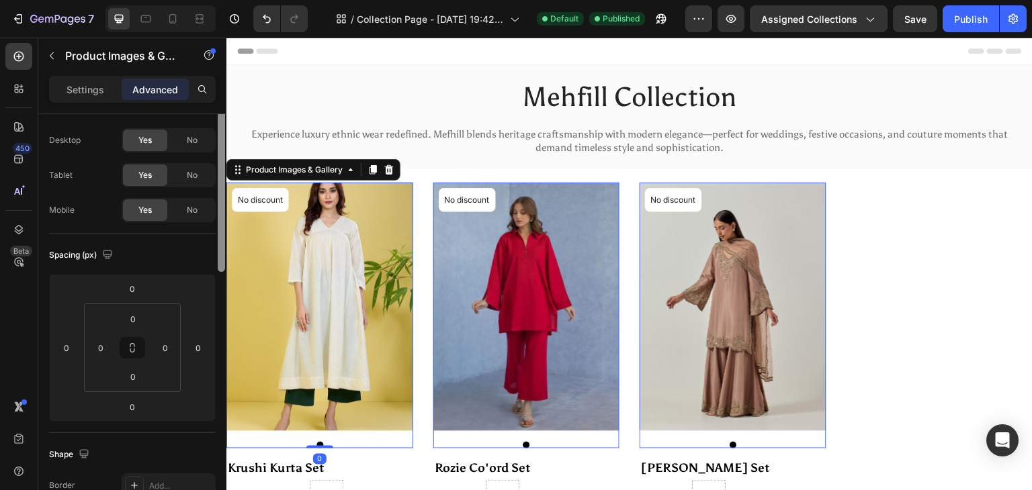
scroll to position [0, 0]
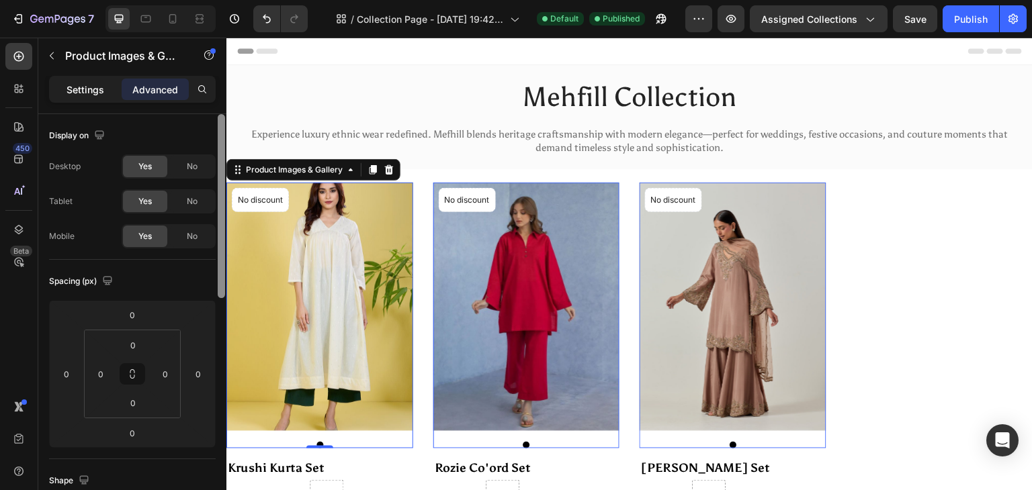
click at [99, 84] on p "Settings" at bounding box center [86, 90] width 38 height 14
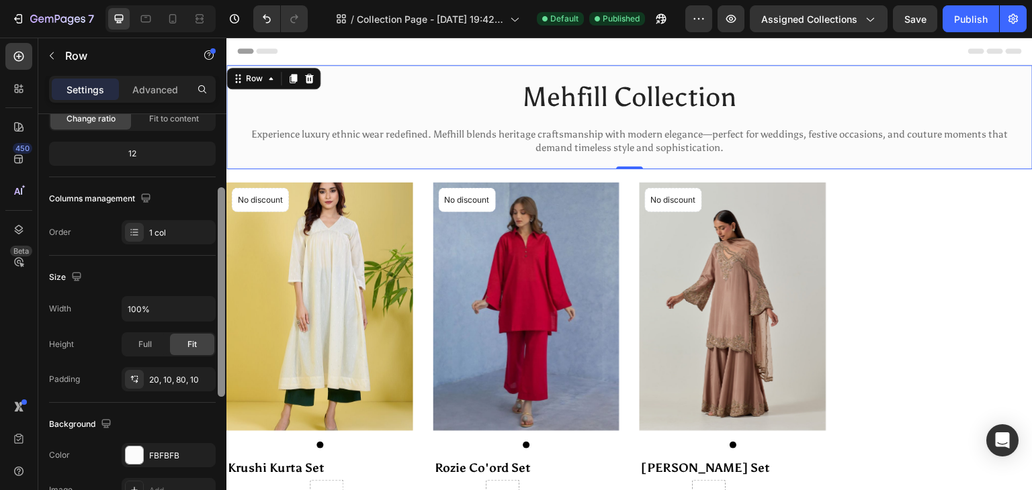
scroll to position [150, 0]
drag, startPoint x: 222, startPoint y: 171, endPoint x: 224, endPoint y: 247, distance: 75.9
click at [224, 247] on div at bounding box center [221, 292] width 7 height 210
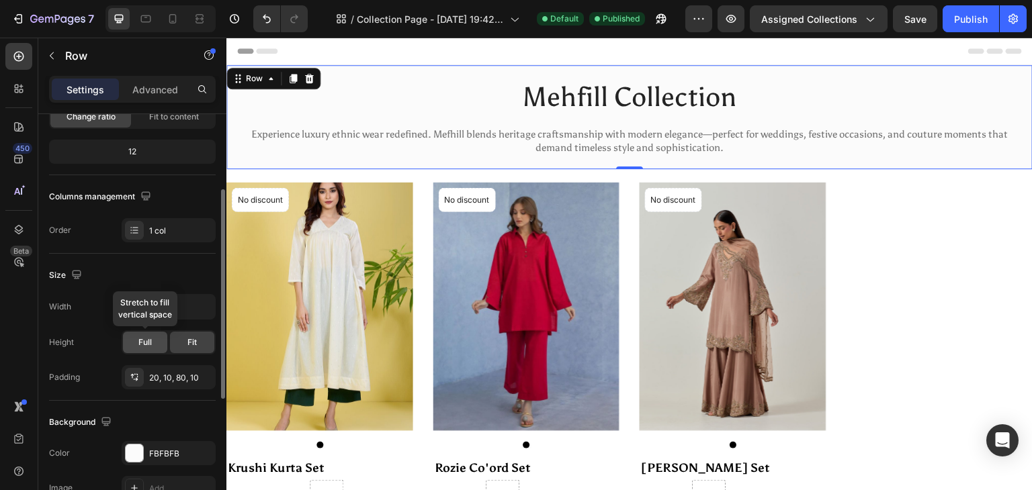
click at [150, 345] on span "Full" at bounding box center [144, 343] width 13 height 12
click at [186, 382] on div "20, 10, 80, 10" at bounding box center [168, 378] width 39 height 12
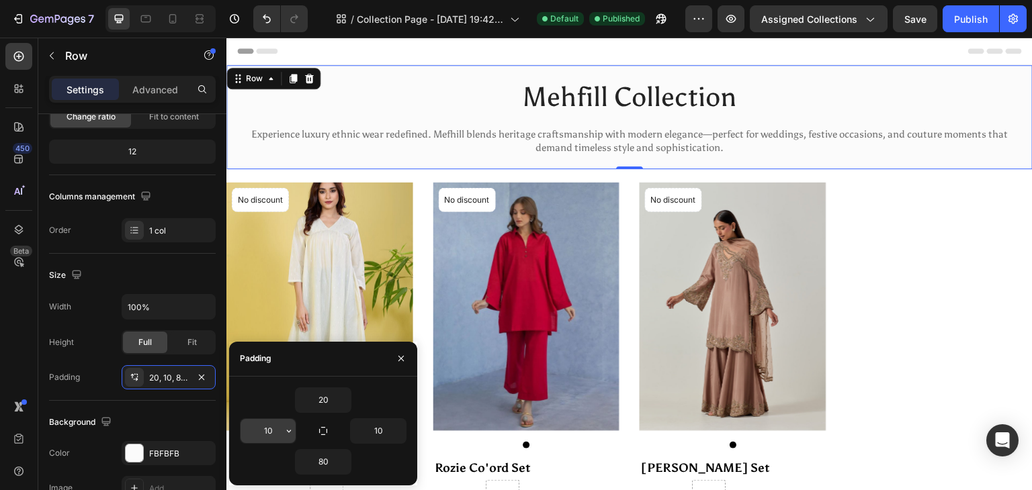
click at [285, 438] on button "button" at bounding box center [288, 431] width 13 height 24
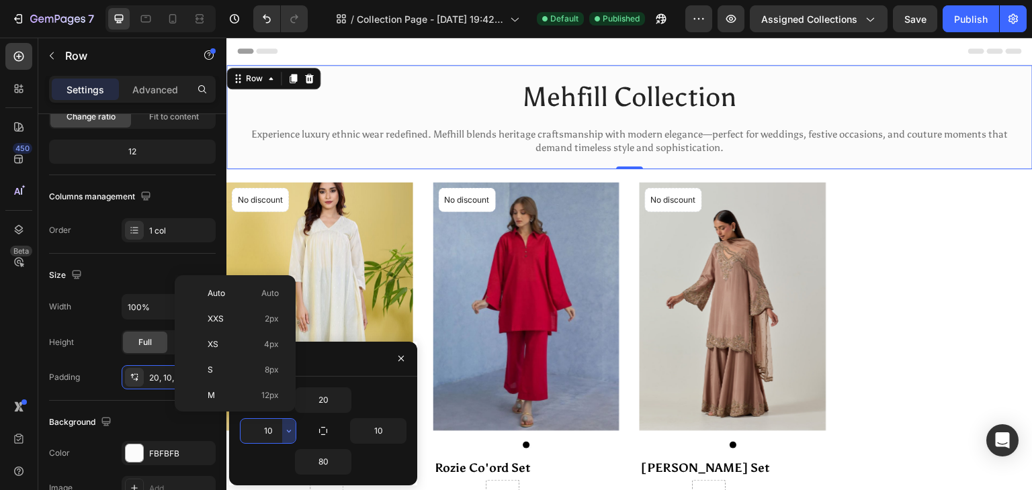
click at [279, 433] on input "10" at bounding box center [267, 431] width 55 height 24
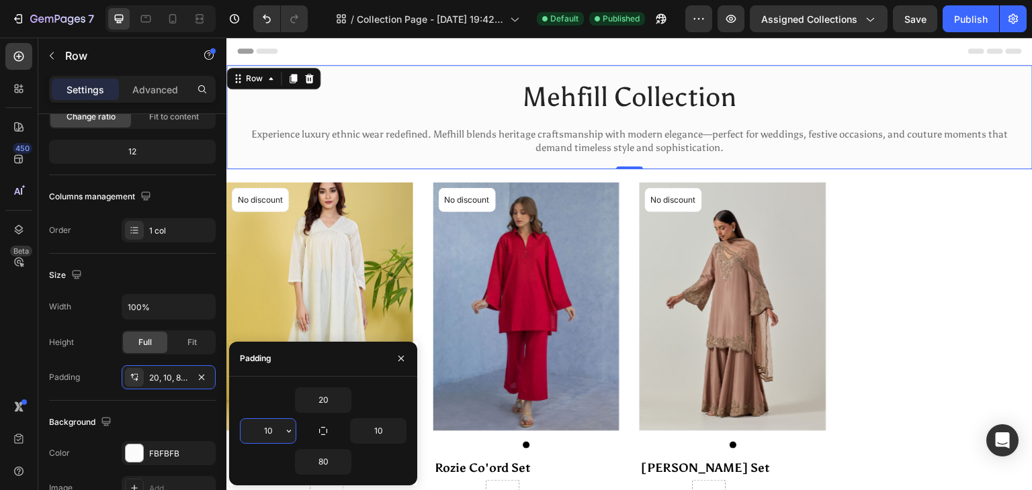
click at [279, 433] on input "10" at bounding box center [267, 431] width 55 height 24
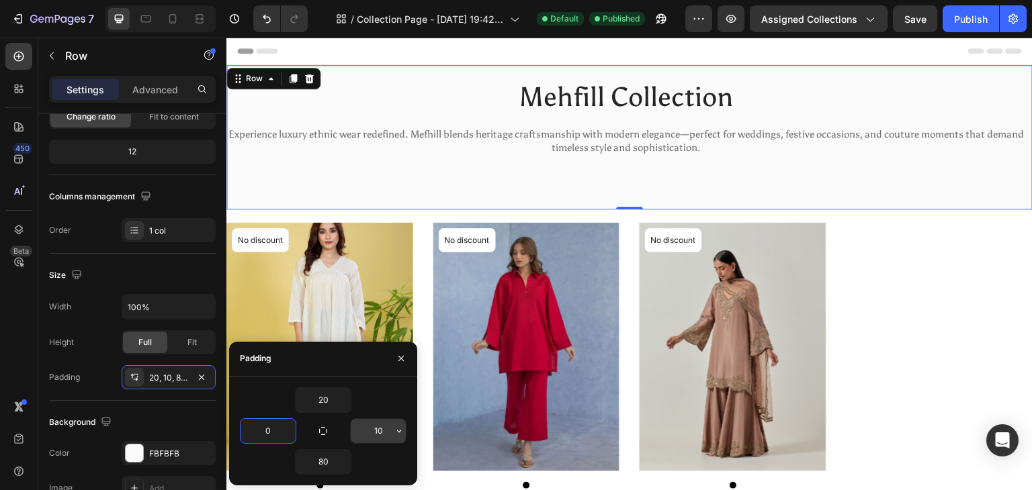
type input "0"
click at [375, 431] on input "10" at bounding box center [378, 431] width 55 height 24
drag, startPoint x: 388, startPoint y: 429, endPoint x: 358, endPoint y: 431, distance: 29.6
click at [358, 431] on input "0010" at bounding box center [378, 431] width 55 height 24
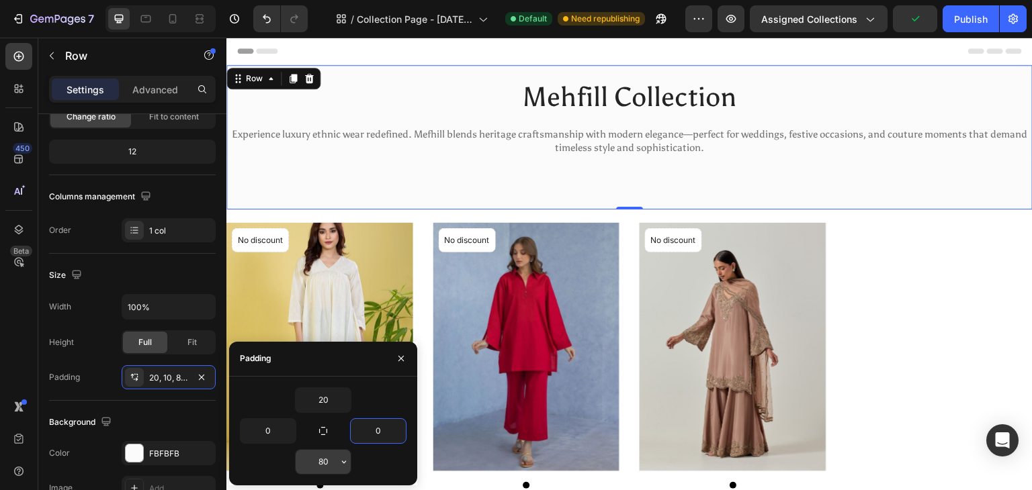
type input "0"
click at [328, 460] on input "80" at bounding box center [323, 462] width 55 height 24
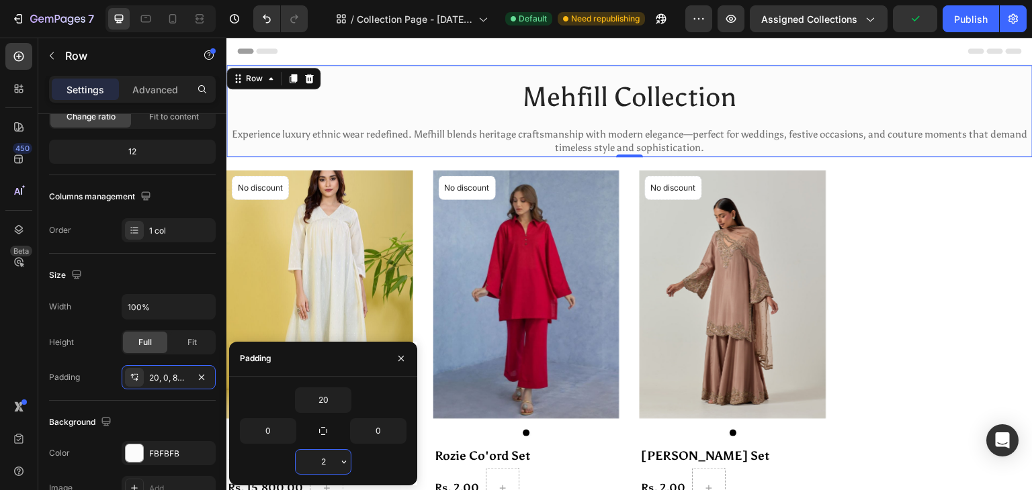
type input "20"
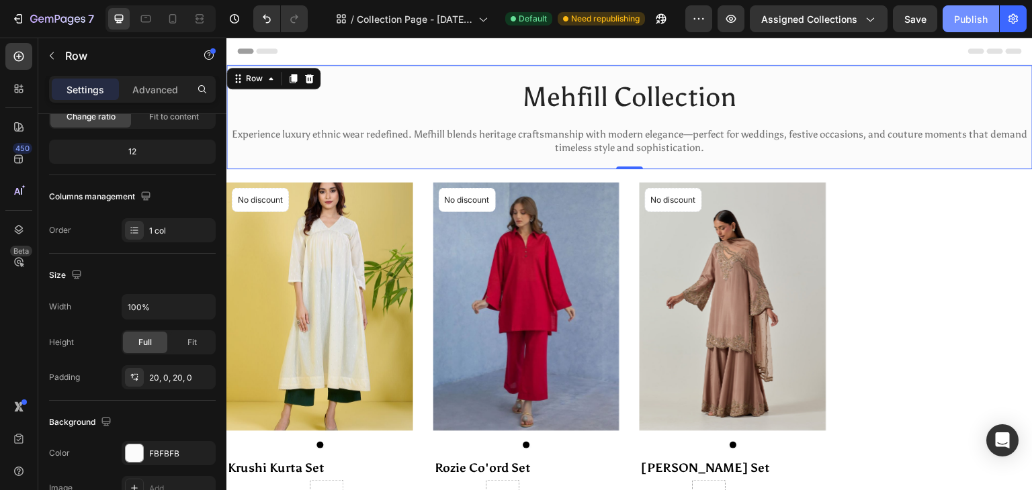
click at [954, 24] on button "Publish" at bounding box center [970, 18] width 56 height 27
click at [171, 25] on icon at bounding box center [172, 18] width 13 height 13
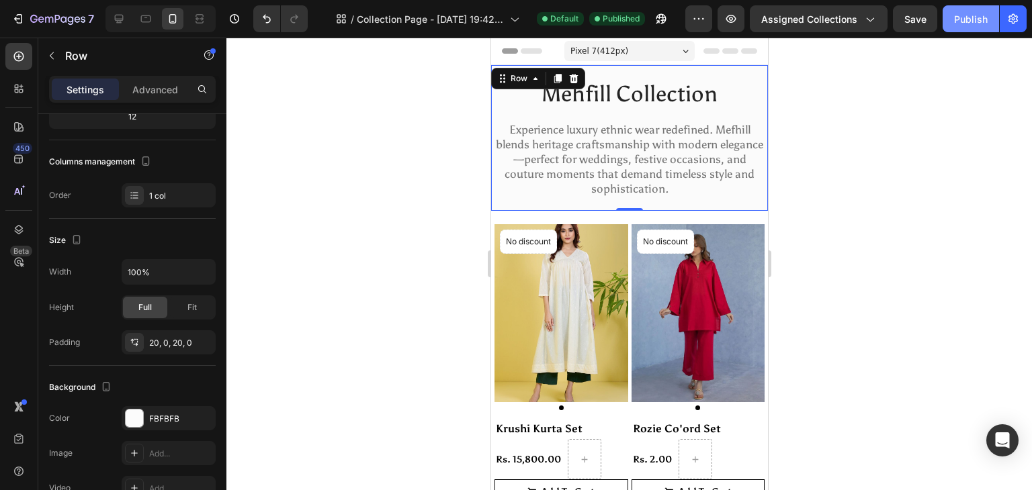
click at [975, 23] on div "Publish" at bounding box center [971, 19] width 34 height 14
